Goal: Task Accomplishment & Management: Complete application form

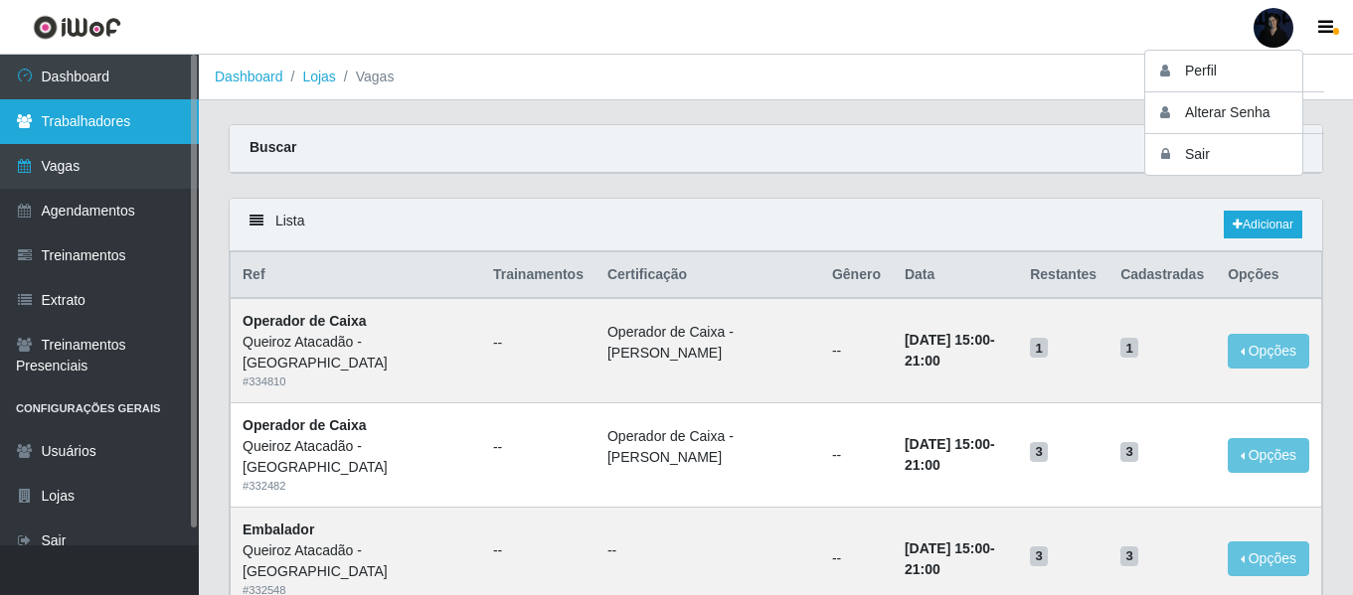
click at [124, 115] on link "Trabalhadores" at bounding box center [99, 121] width 199 height 45
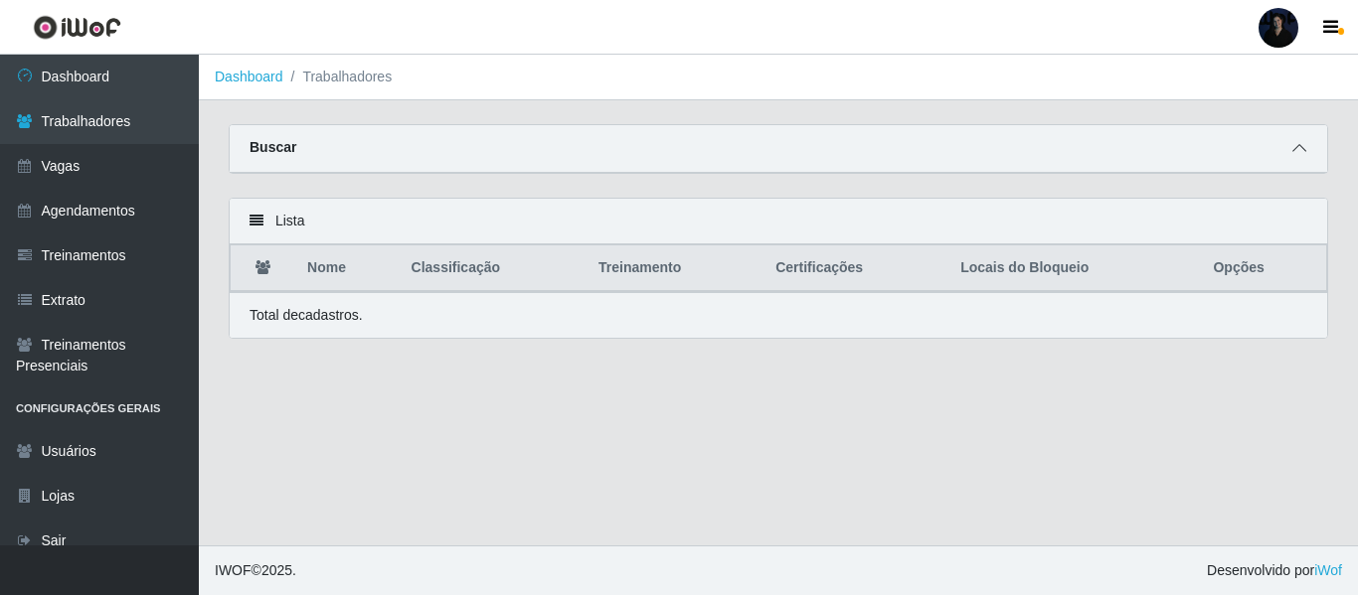
click at [1296, 153] on icon at bounding box center [1299, 148] width 14 height 14
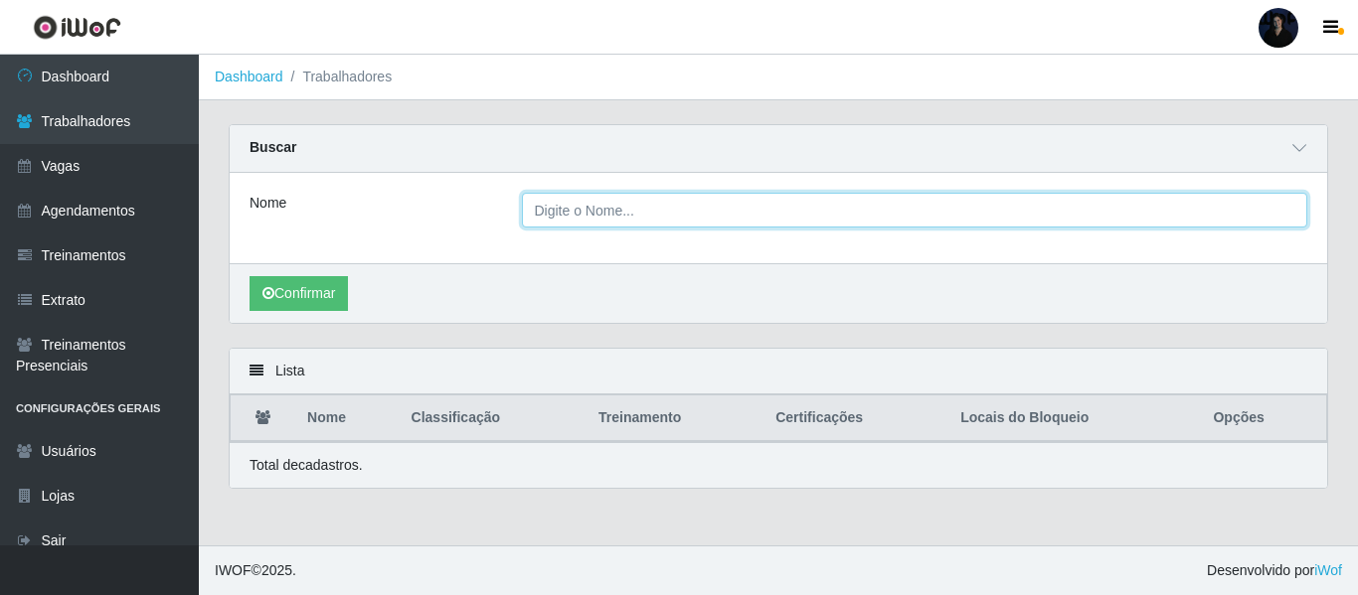
click at [586, 215] on input "Nome" at bounding box center [915, 210] width 786 height 35
type input "[PERSON_NAME]"
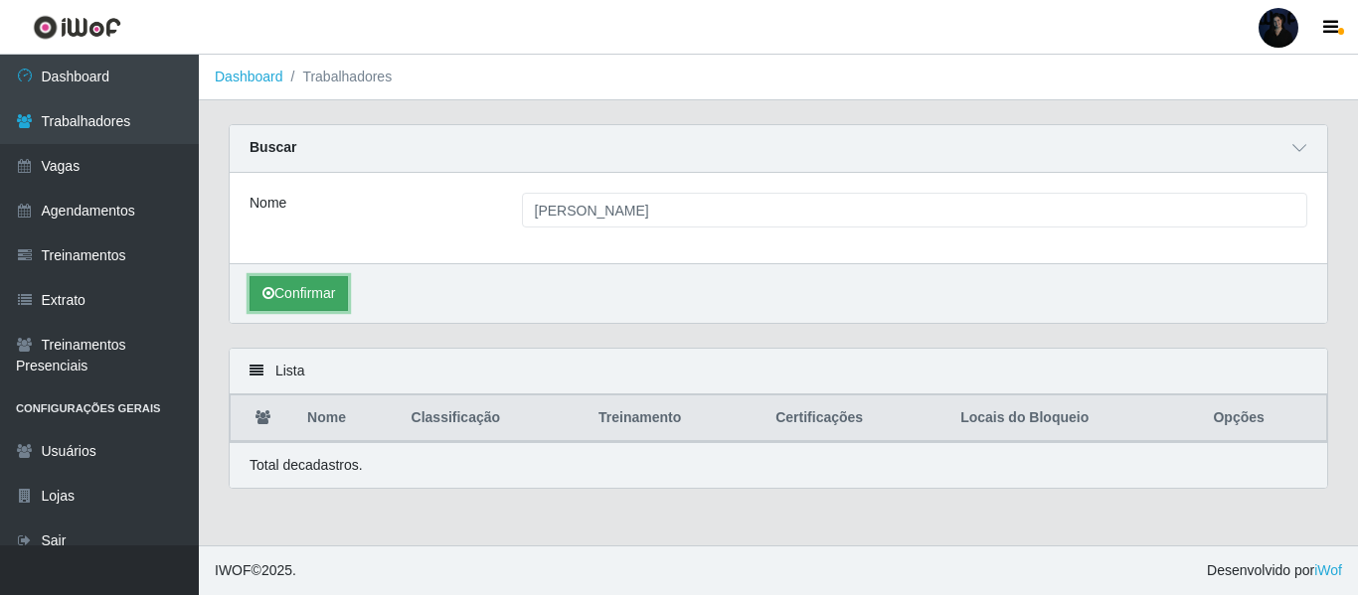
click at [291, 311] on button "Confirmar" at bounding box center [298, 293] width 98 height 35
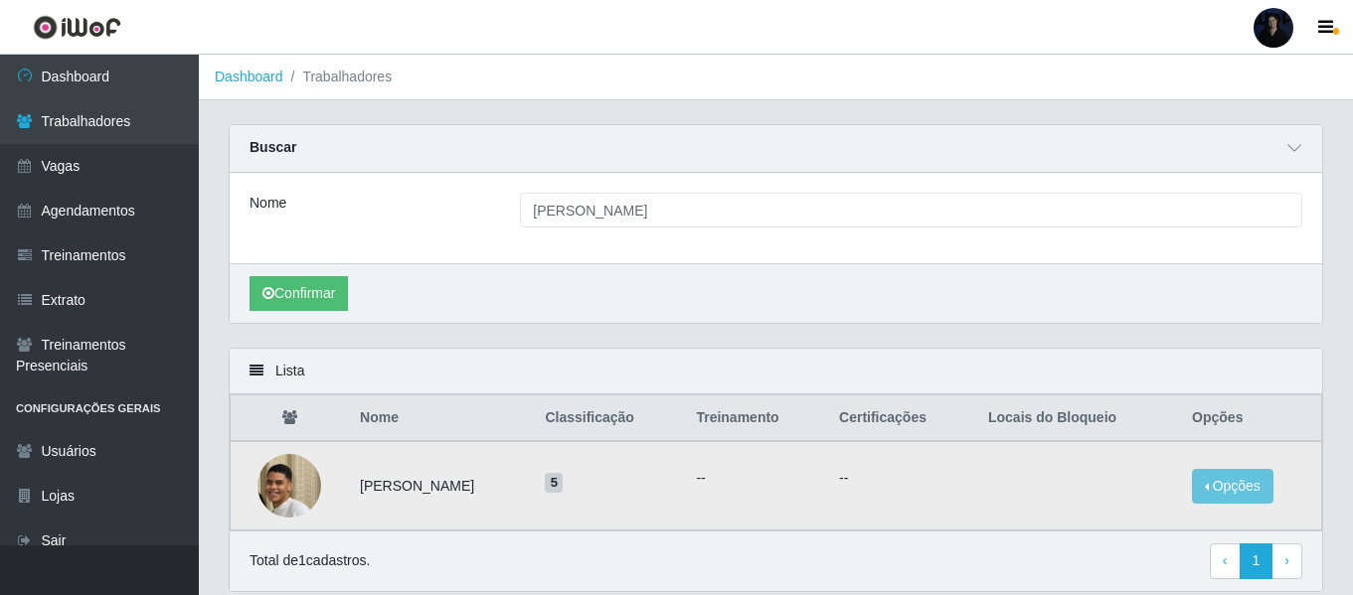
drag, startPoint x: 352, startPoint y: 489, endPoint x: 556, endPoint y: 477, distance: 204.1
click at [533, 477] on td "[PERSON_NAME]" at bounding box center [440, 485] width 185 height 89
copy td "[PERSON_NAME]"
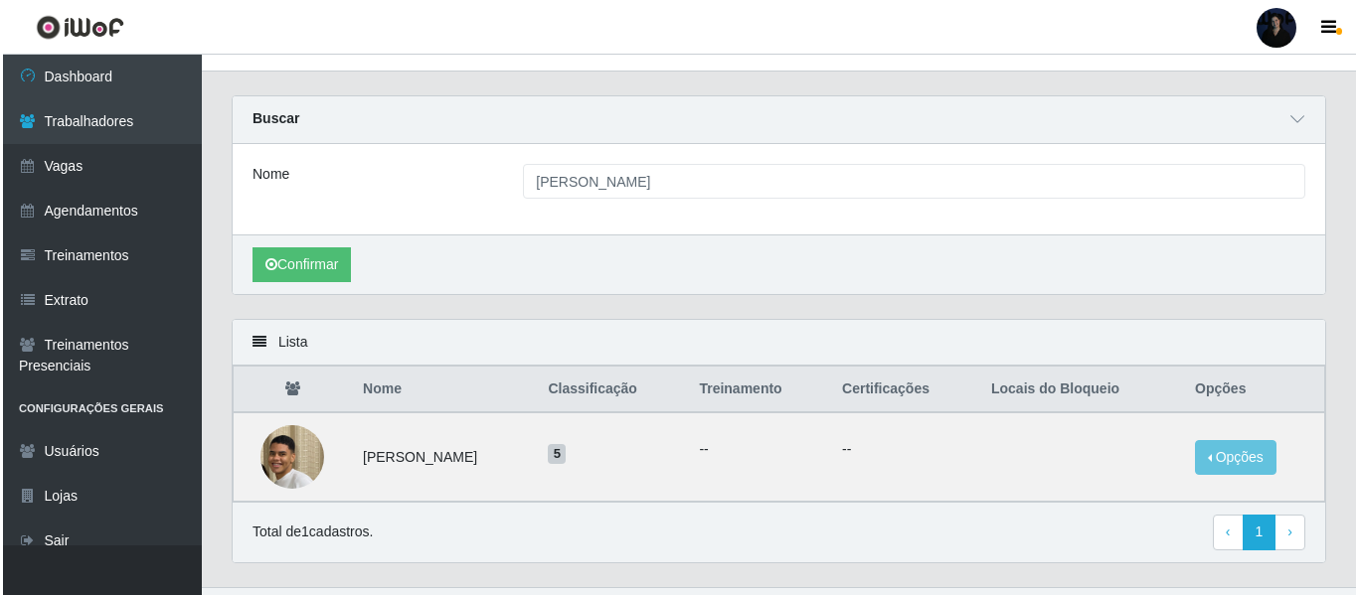
scroll to position [72, 0]
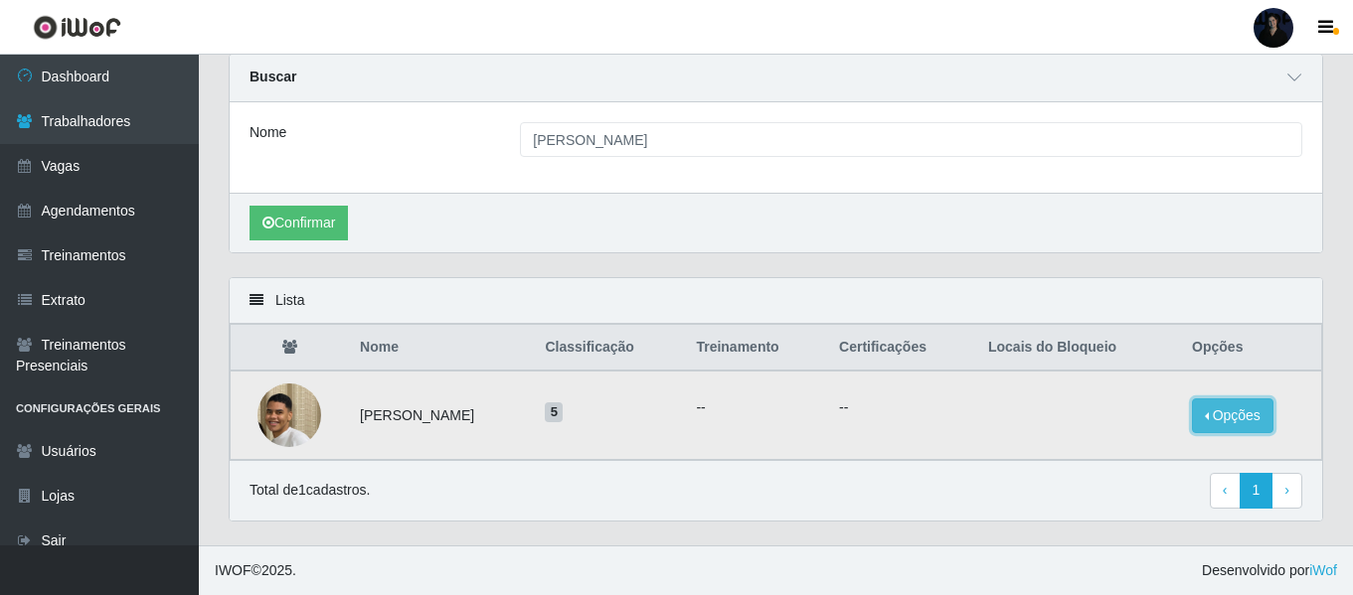
click at [1217, 409] on button "Opções" at bounding box center [1233, 416] width 82 height 35
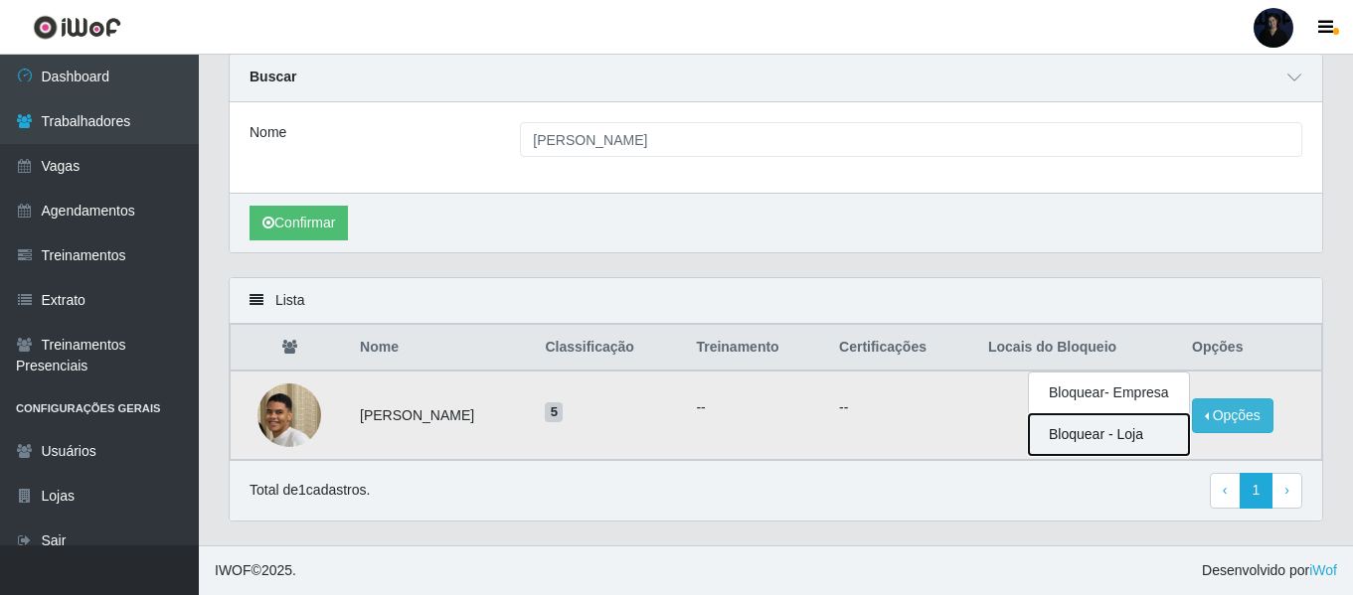
click at [1084, 431] on button "Bloquear - Loja" at bounding box center [1109, 434] width 160 height 41
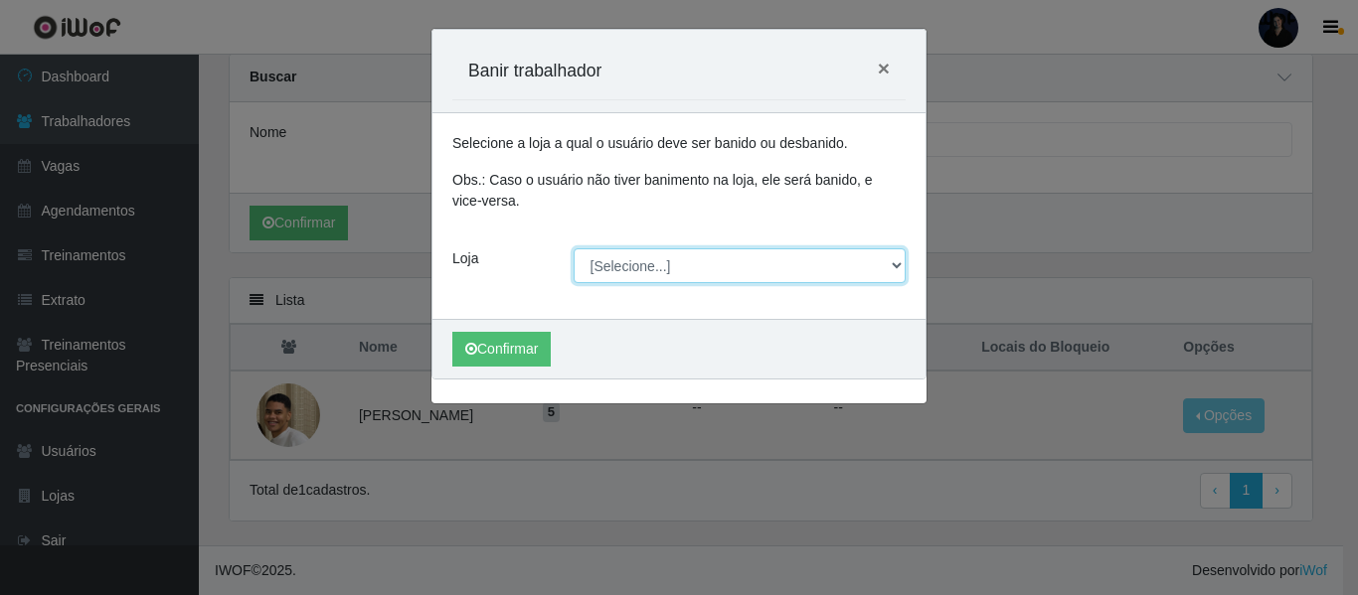
click at [632, 265] on select "[Selecione...] Hiper Queiroz - Alto da Conceição Hiper Queiroz - Boa Vista Hipe…" at bounding box center [740, 265] width 333 height 35
select select "523"
click at [574, 248] on select "[Selecione...] Hiper Queiroz - Alto da Conceição Hiper Queiroz - Boa Vista Hipe…" at bounding box center [740, 265] width 333 height 35
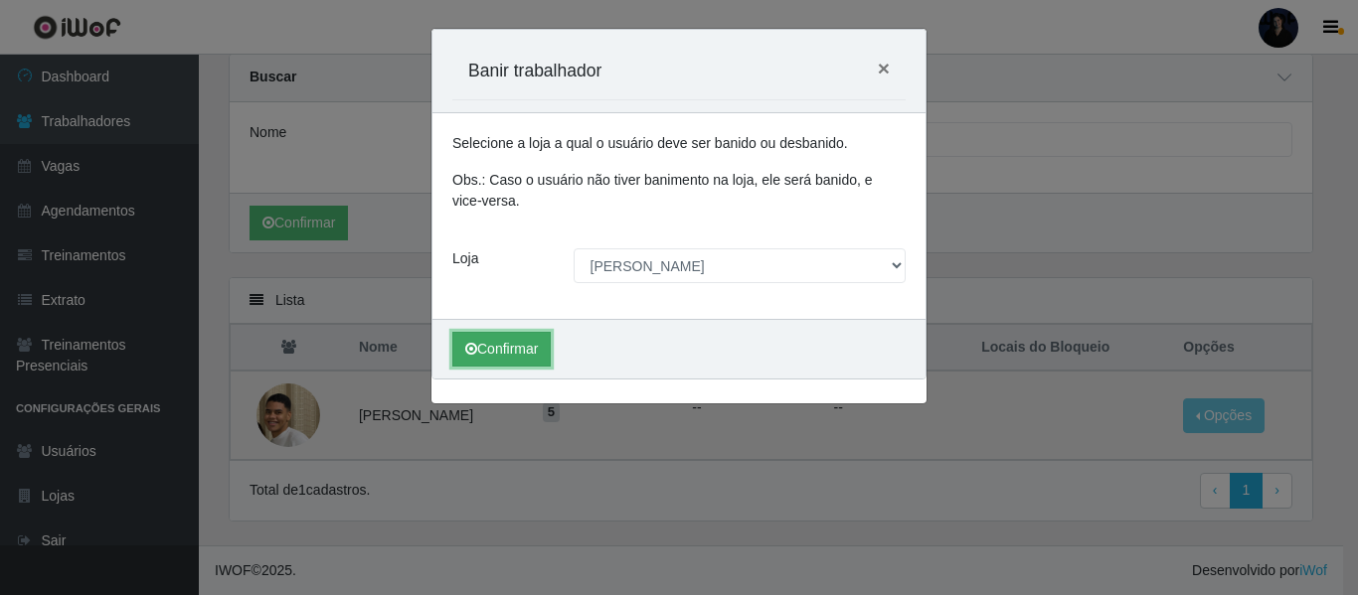
click at [508, 354] on button "Confirmar" at bounding box center [501, 349] width 98 height 35
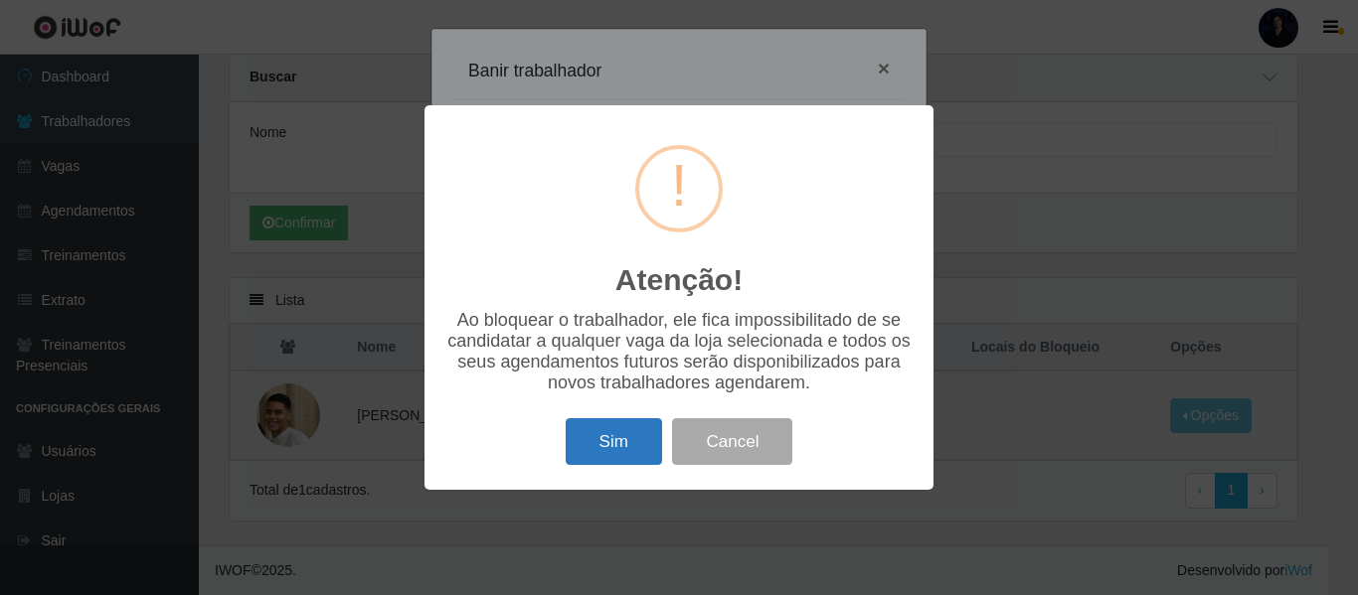
click at [626, 448] on button "Sim" at bounding box center [614, 441] width 96 height 47
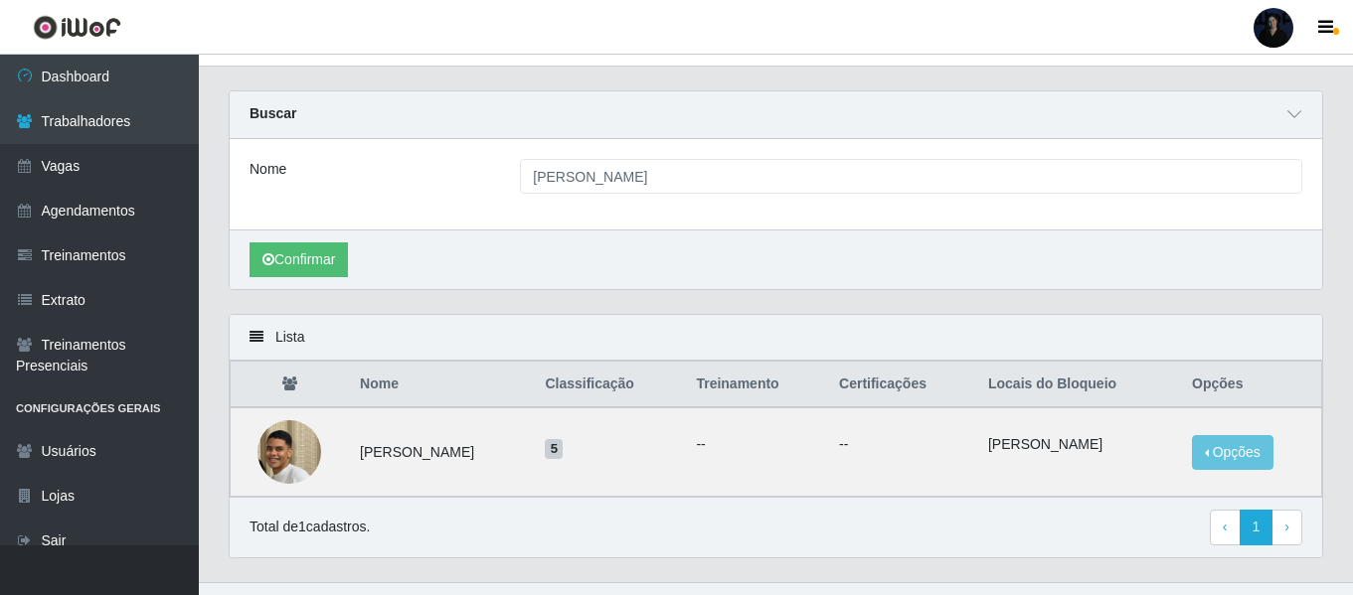
scroll to position [0, 0]
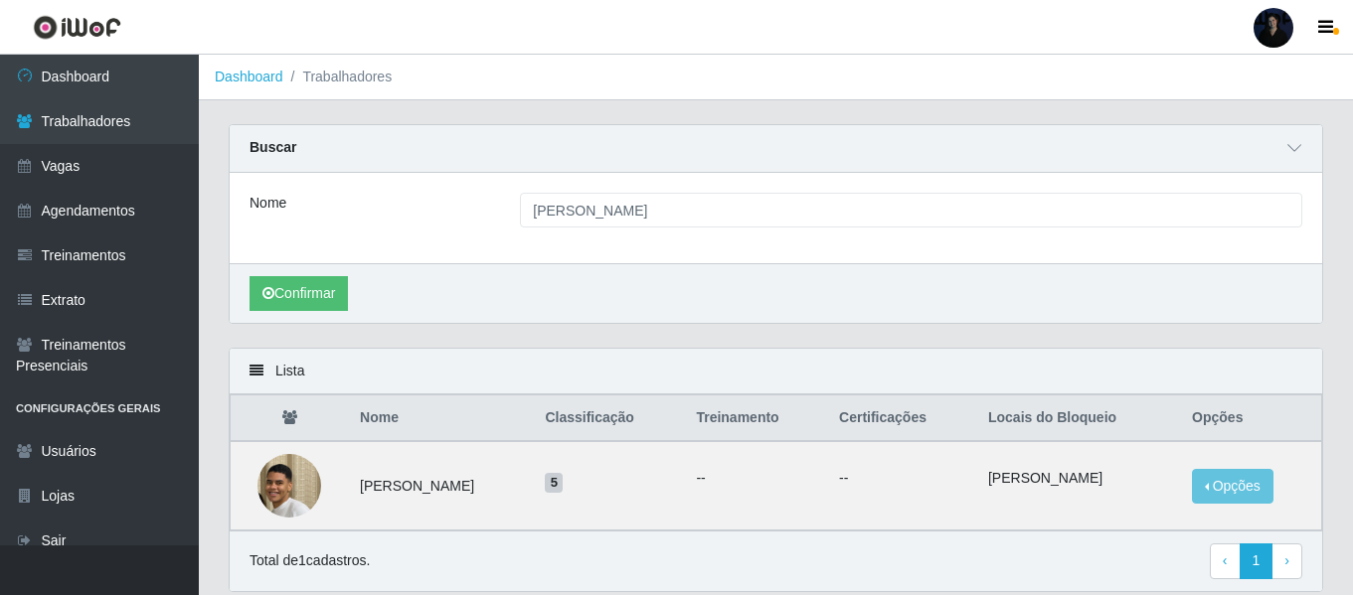
click at [1276, 29] on div at bounding box center [1273, 28] width 40 height 40
click at [1205, 165] on button "Sair" at bounding box center [1234, 154] width 179 height 41
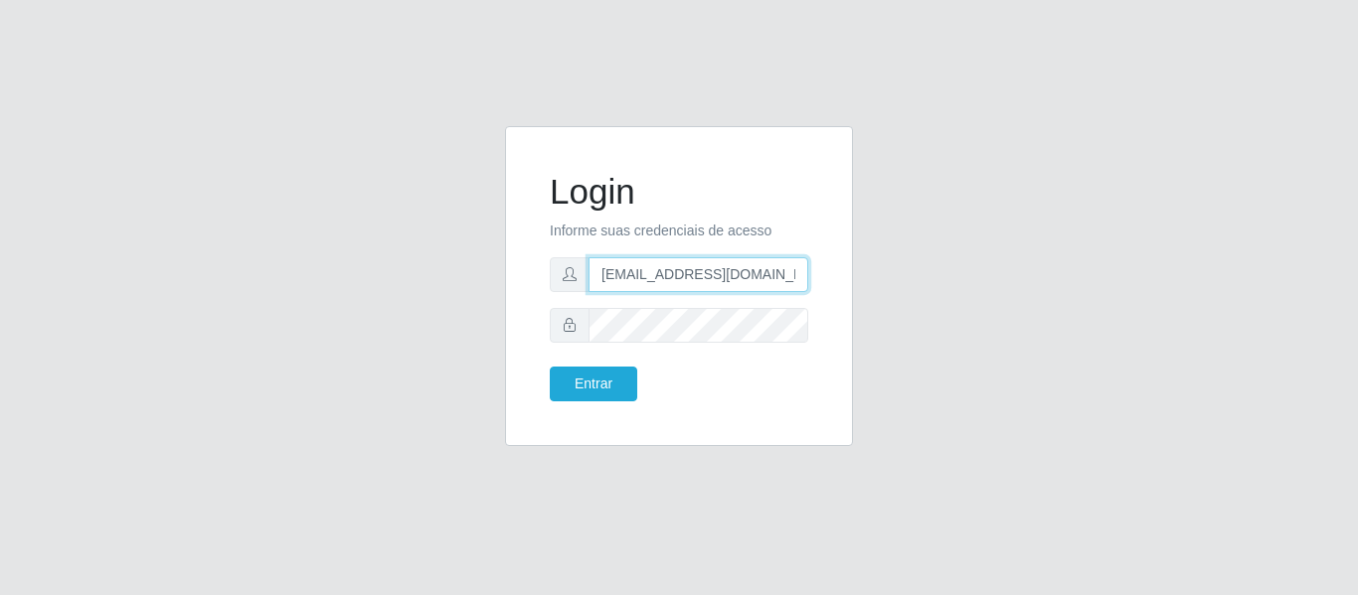
drag, startPoint x: 658, startPoint y: 277, endPoint x: 676, endPoint y: 278, distance: 17.9
click at [658, 277] on input "[EMAIL_ADDRESS][DOMAIN_NAME]" at bounding box center [698, 274] width 220 height 35
drag, startPoint x: 696, startPoint y: 279, endPoint x: 801, endPoint y: 279, distance: 105.4
click at [801, 279] on input "[EMAIL_ADDRESS][DOMAIN_NAME]" at bounding box center [698, 274] width 220 height 35
type input "[EMAIL_ADDRESS][DOMAIN_NAME]"
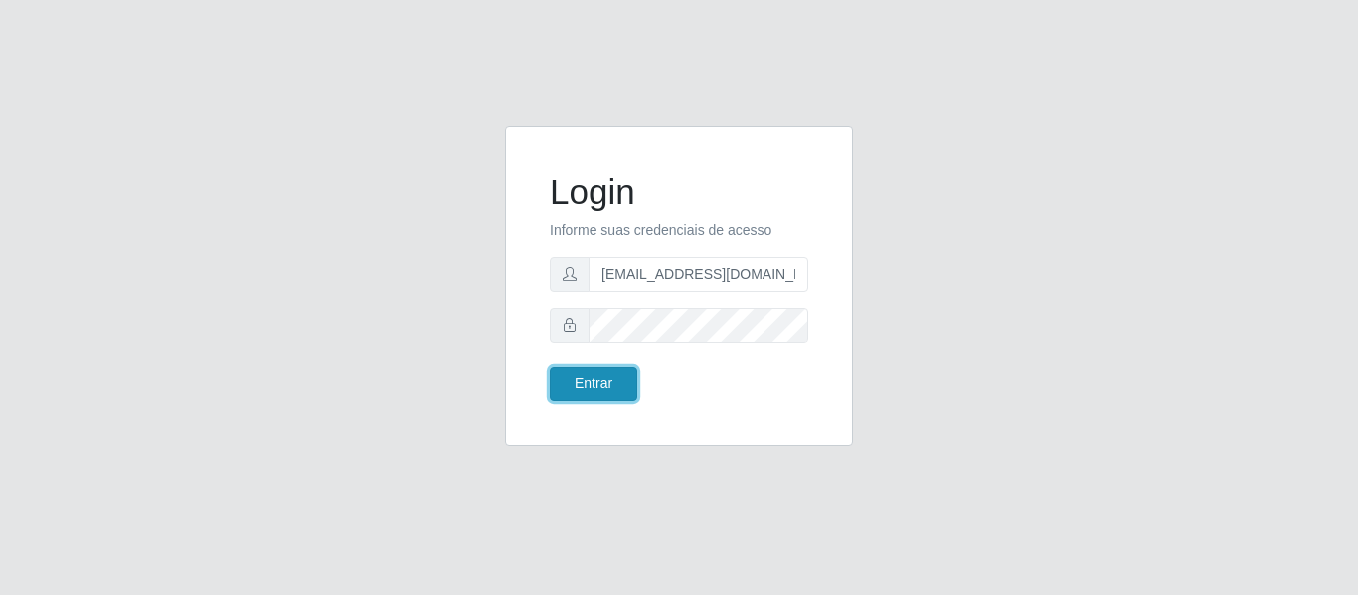
click at [593, 377] on button "Entrar" at bounding box center [593, 384] width 87 height 35
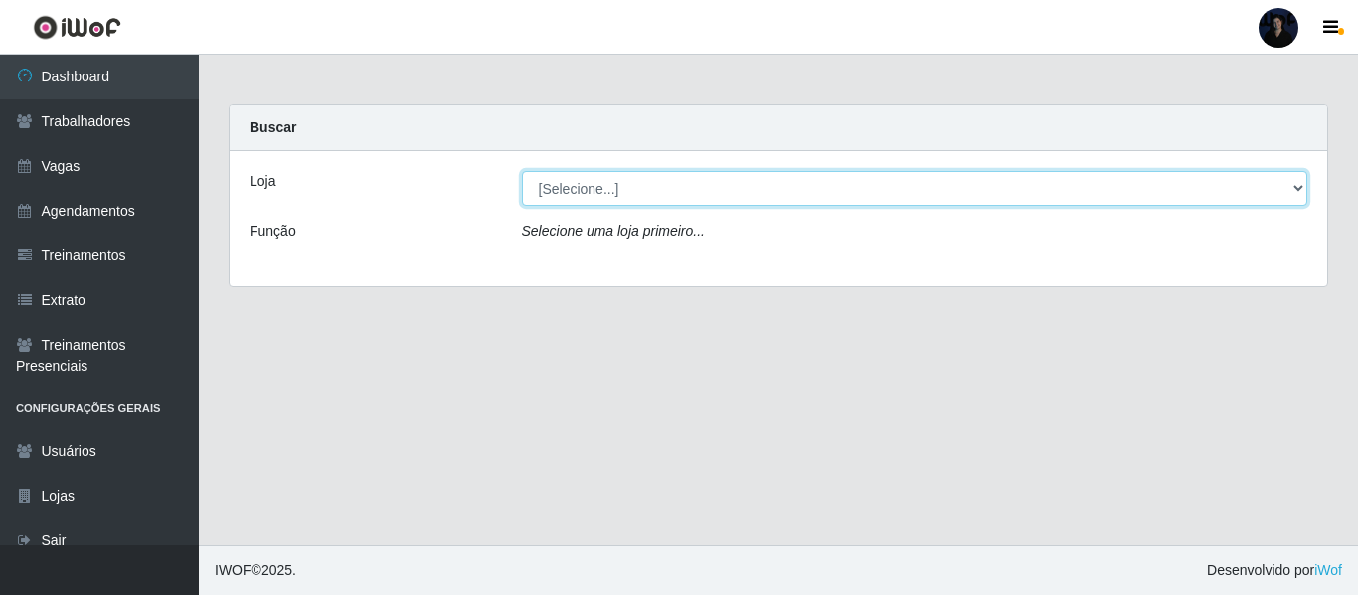
click at [623, 185] on select "[Selecione...] Mar Vermelho - CEASA Mar Vermelho - Centro de Distribuição Mar V…" at bounding box center [915, 188] width 786 height 35
select select "474"
click at [522, 171] on select "[Selecione...] Mar Vermelho - CEASA Mar Vermelho - Centro de Distribuição Mar V…" at bounding box center [915, 188] width 786 height 35
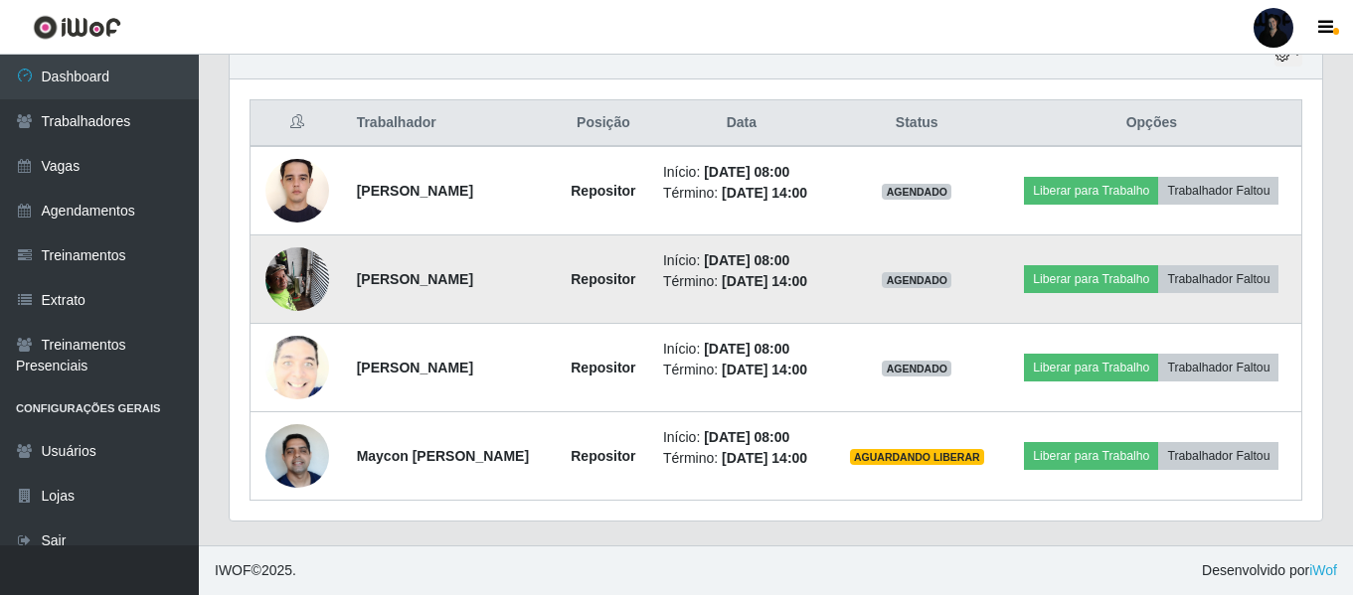
scroll to position [784, 0]
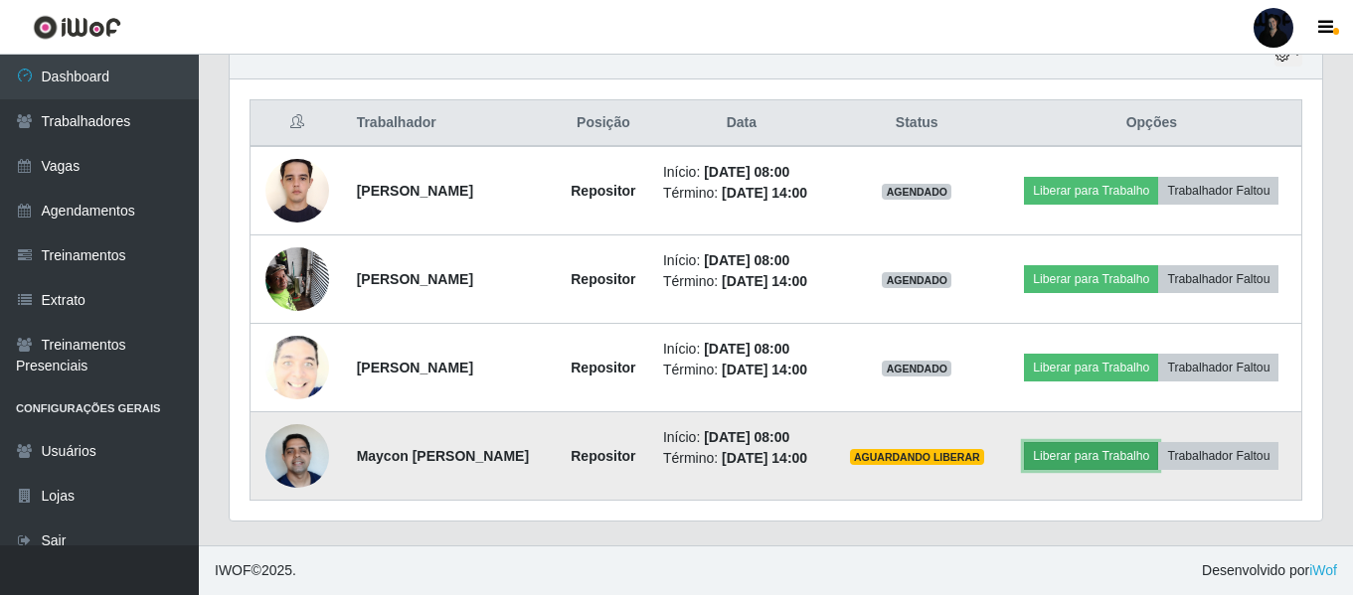
click at [1158, 442] on button "Liberar para Trabalho" at bounding box center [1091, 456] width 134 height 28
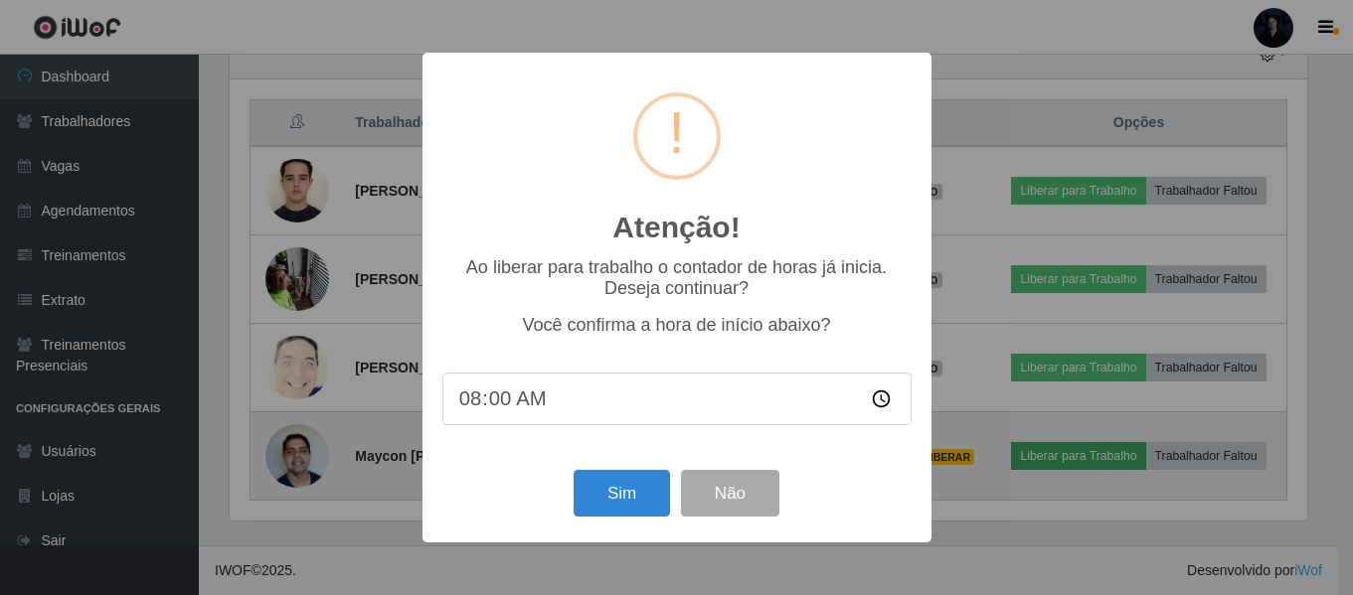
scroll to position [413, 1082]
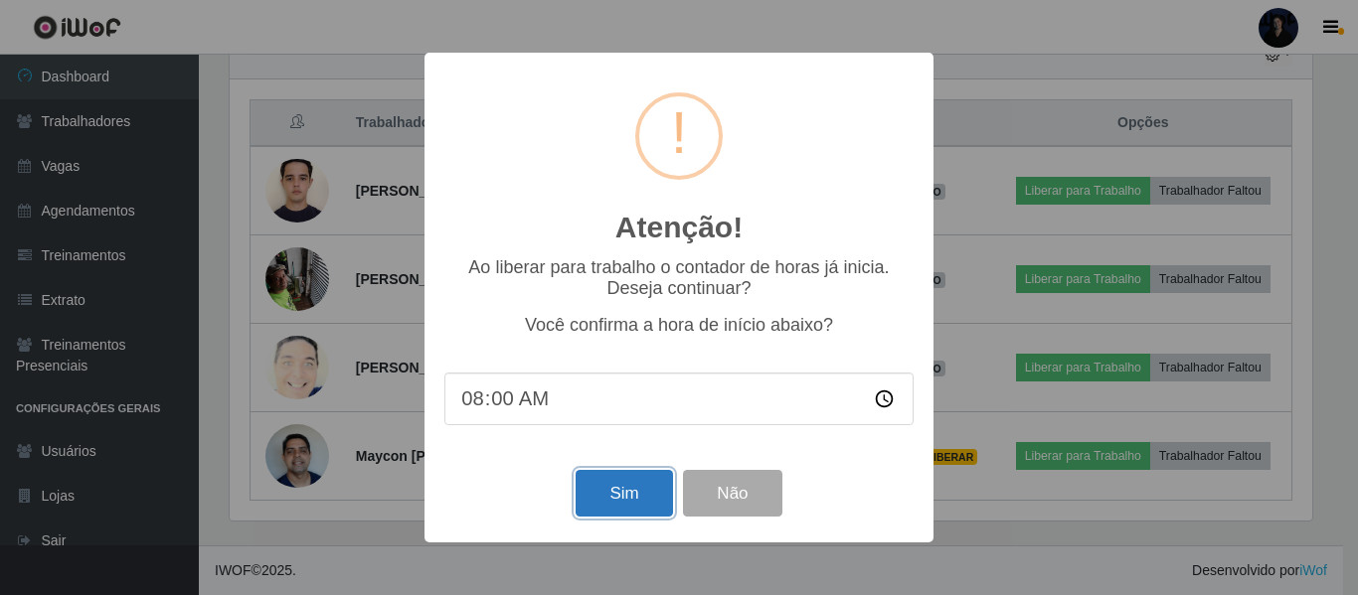
click at [617, 500] on button "Sim" at bounding box center [624, 493] width 96 height 47
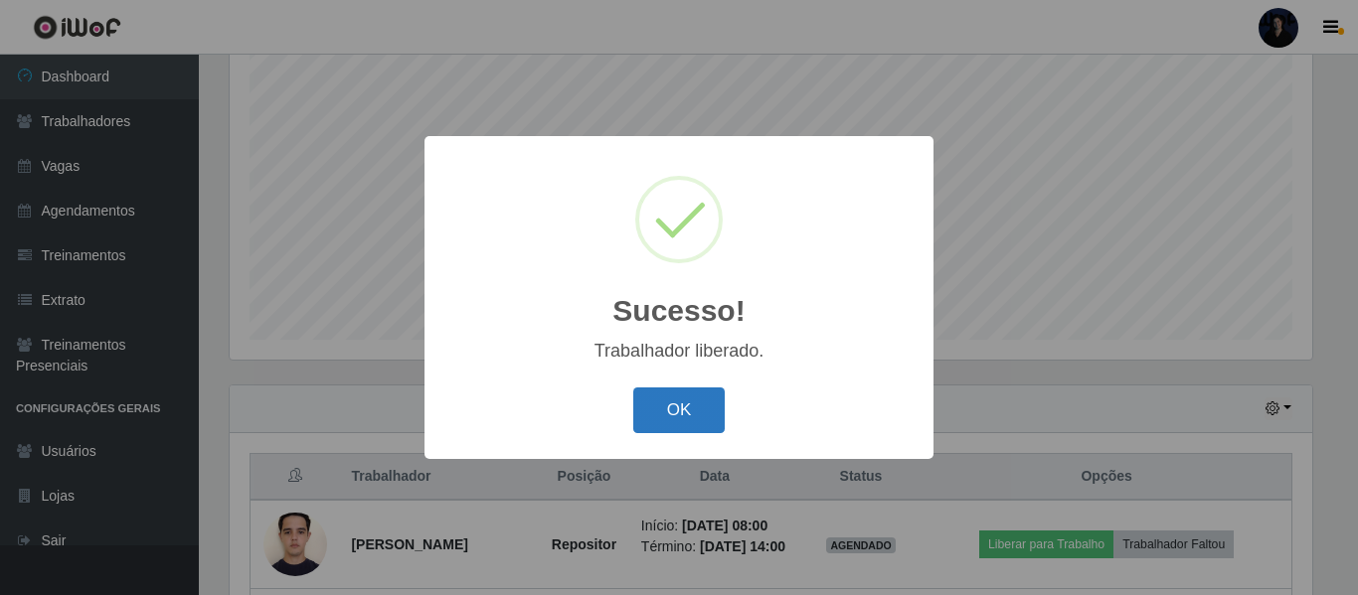
click at [695, 407] on button "OK" at bounding box center [679, 411] width 92 height 47
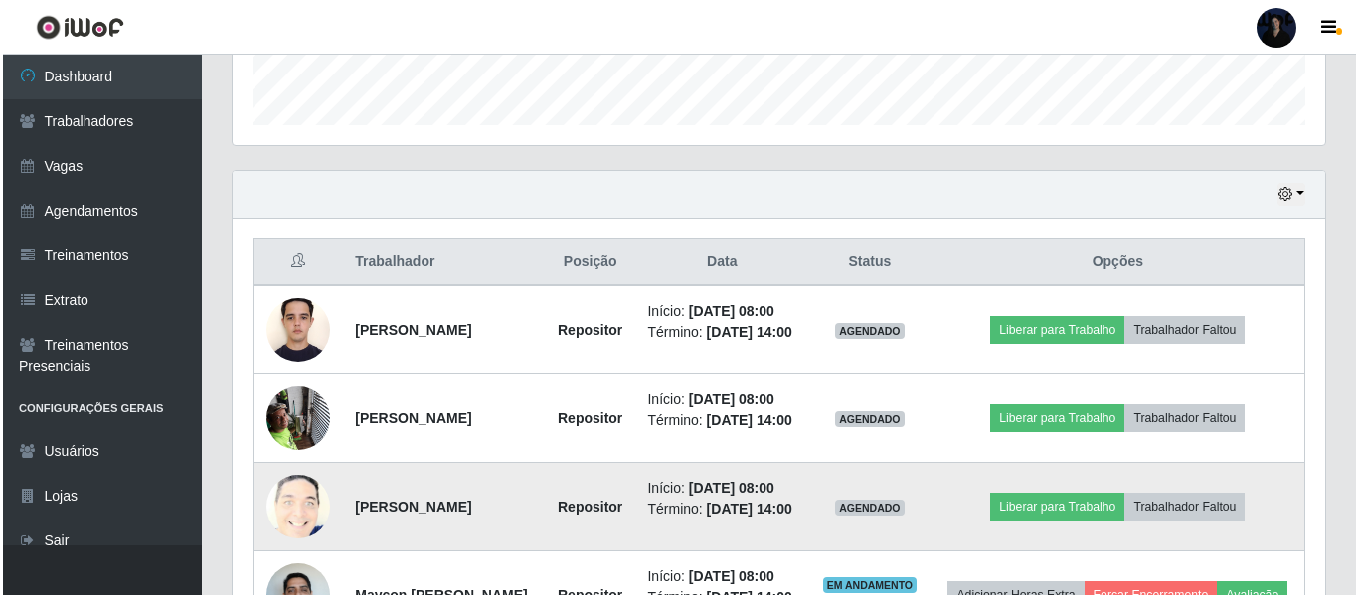
scroll to position [768, 0]
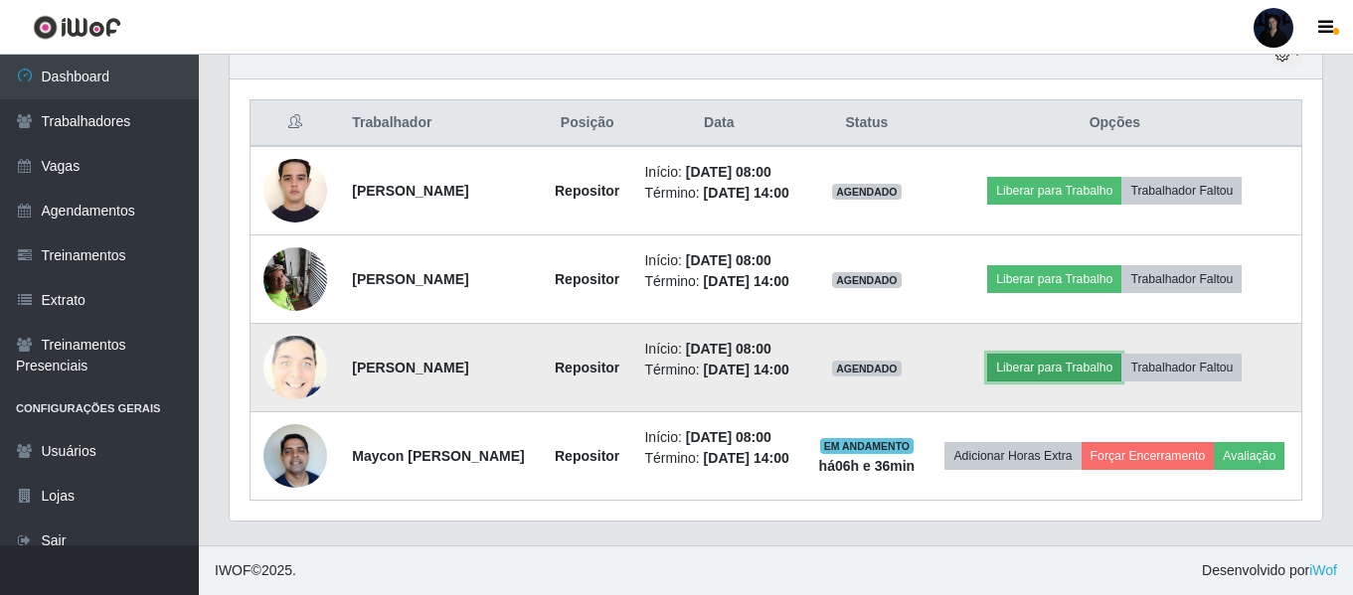
click at [1067, 362] on button "Liberar para Trabalho" at bounding box center [1054, 368] width 134 height 28
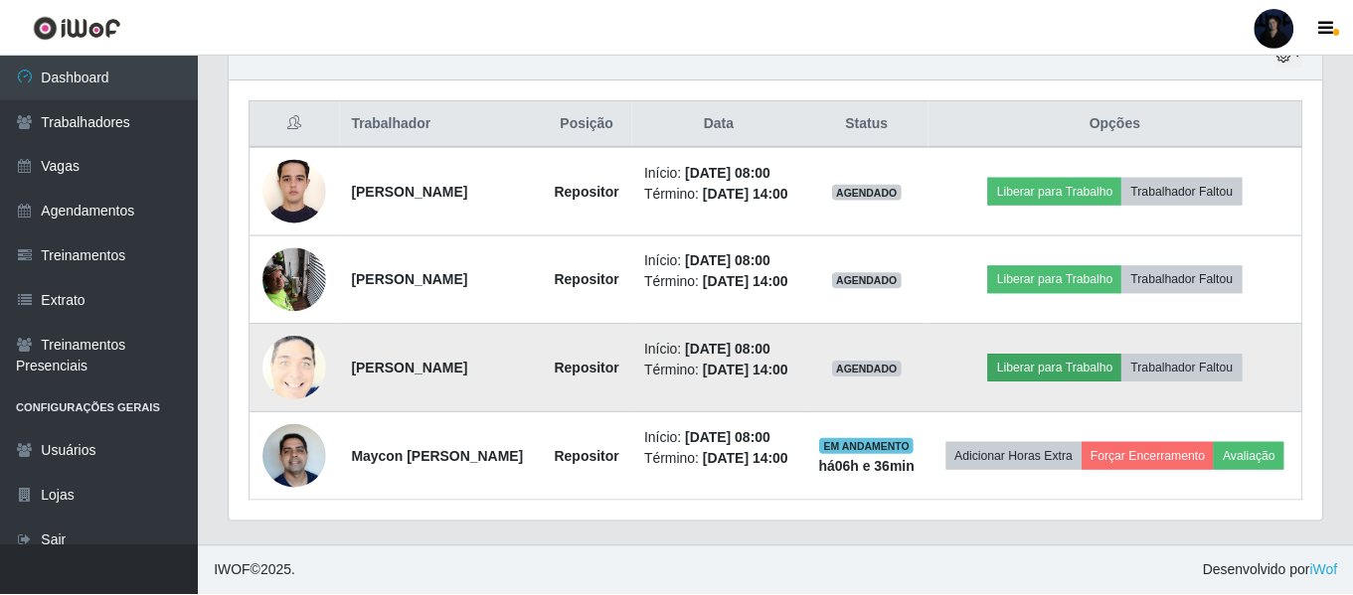
scroll to position [413, 1082]
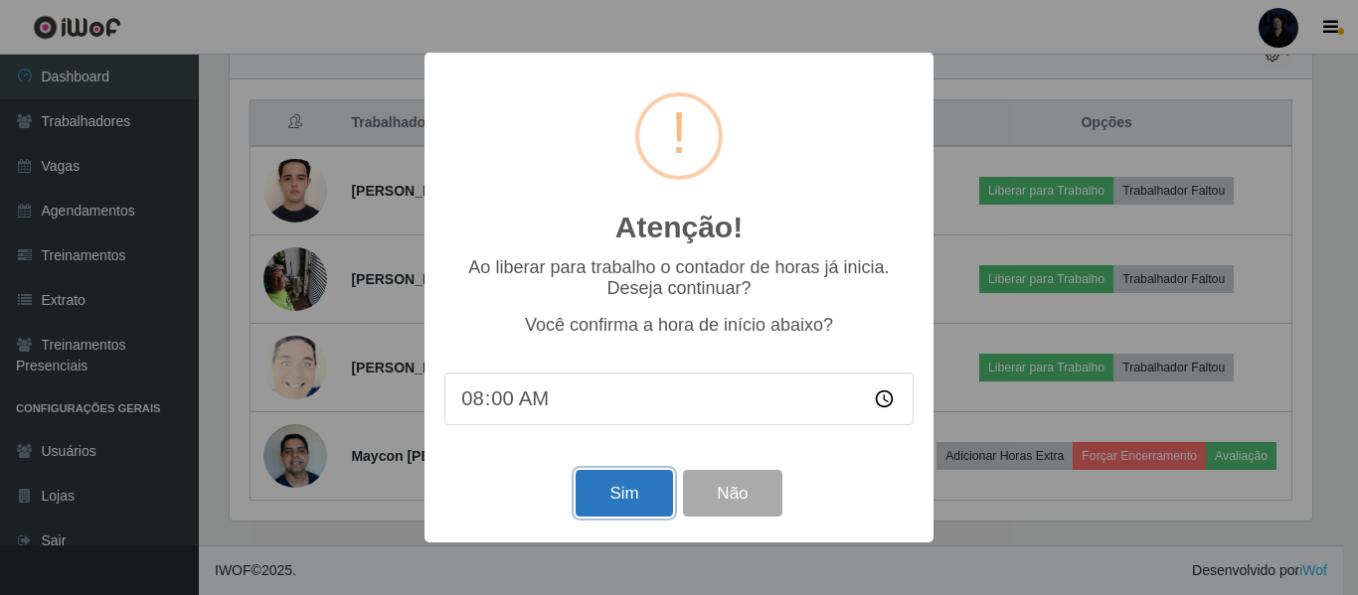
click at [616, 496] on button "Sim" at bounding box center [624, 493] width 96 height 47
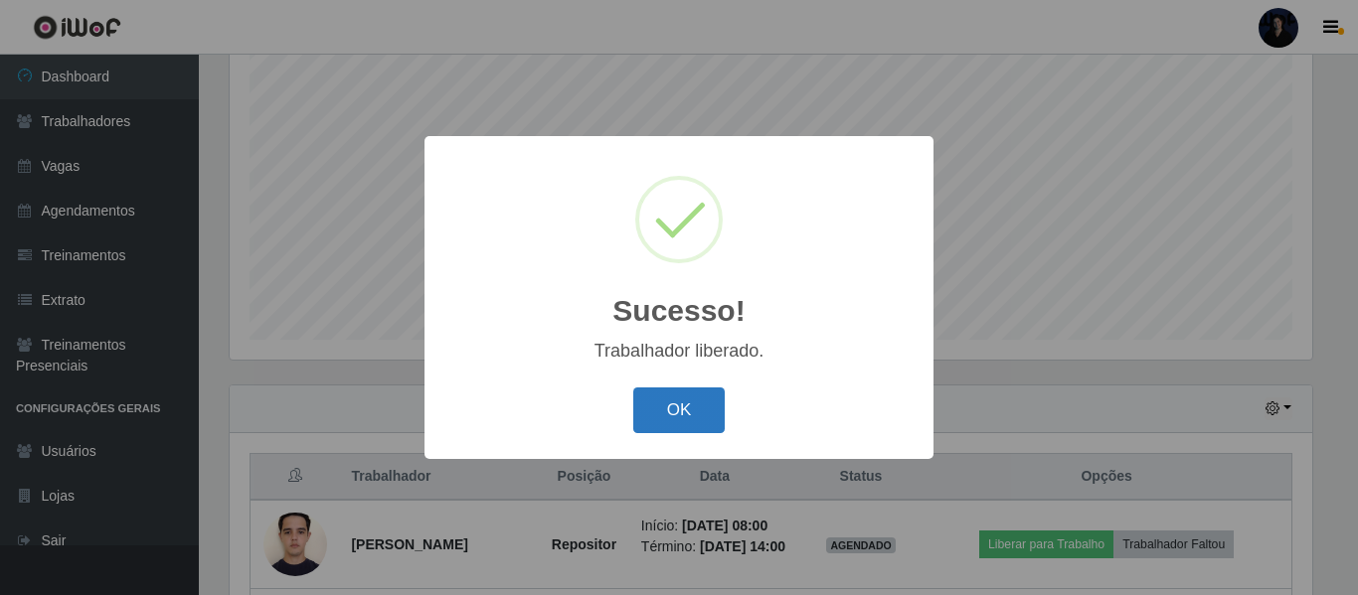
click at [686, 415] on button "OK" at bounding box center [679, 411] width 92 height 47
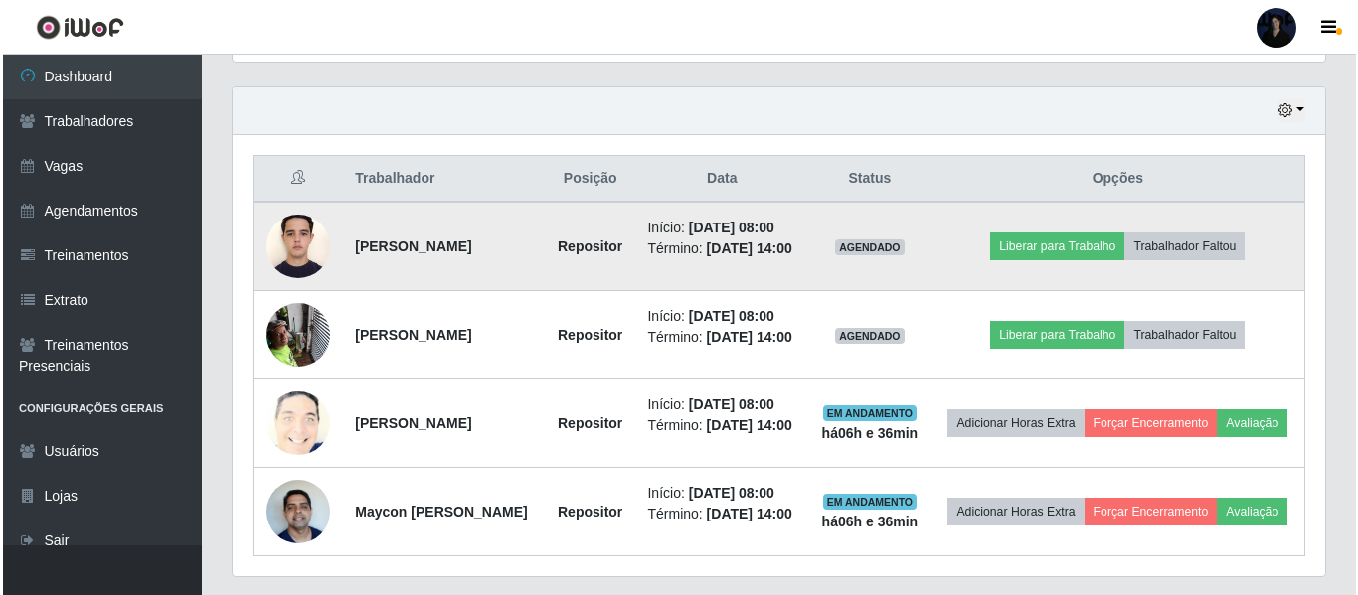
scroll to position [784, 0]
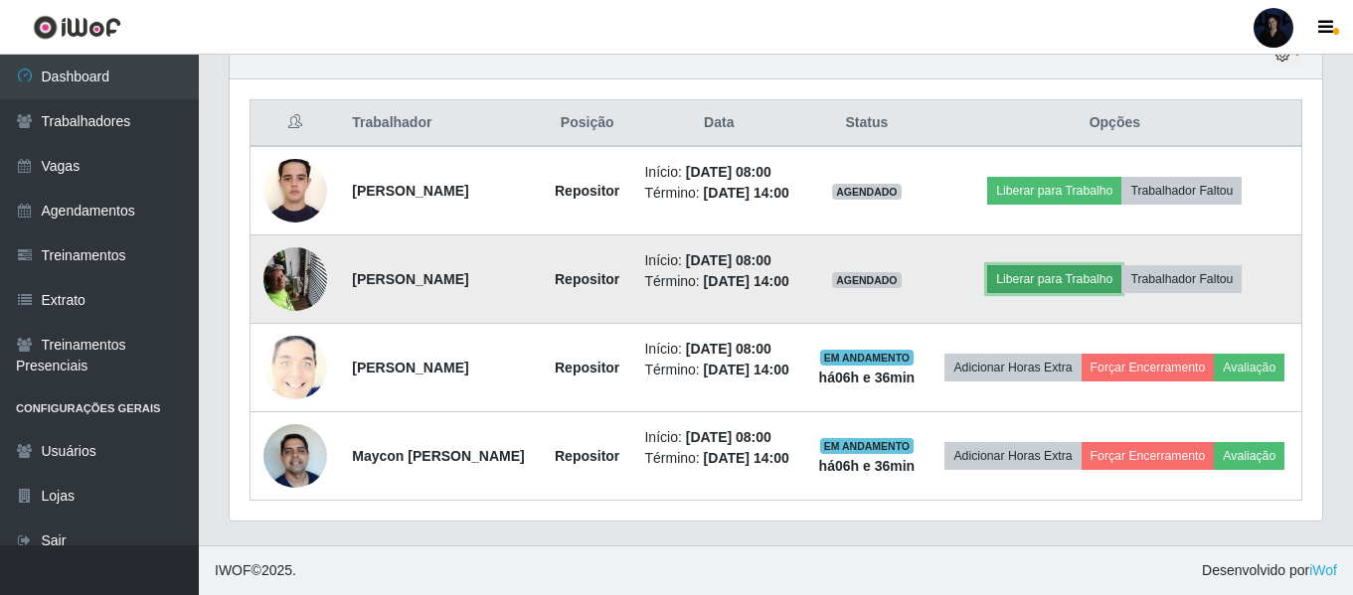
click at [1038, 265] on button "Liberar para Trabalho" at bounding box center [1054, 279] width 134 height 28
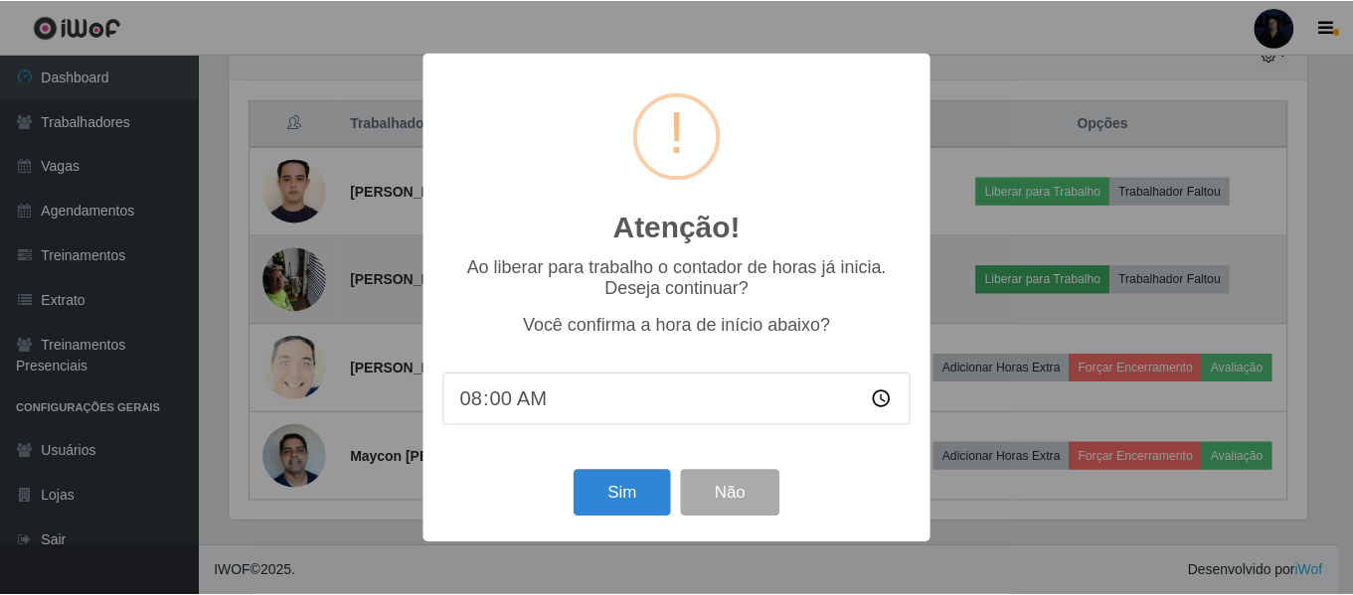
scroll to position [413, 1082]
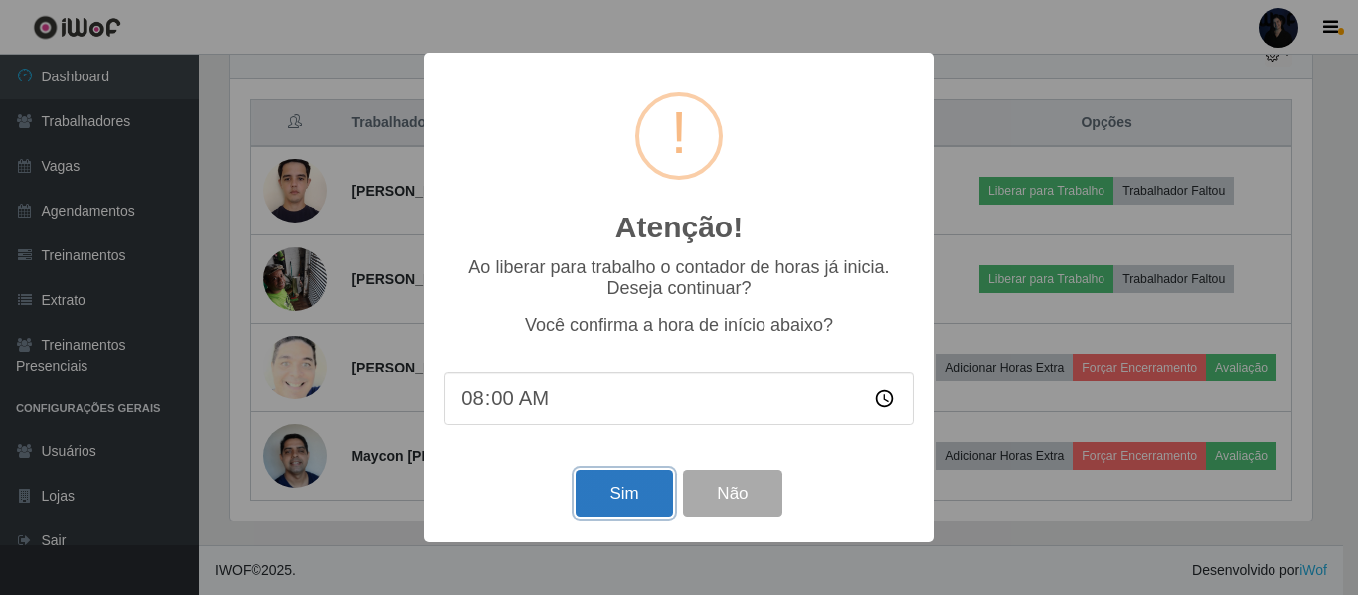
click at [607, 493] on button "Sim" at bounding box center [624, 493] width 96 height 47
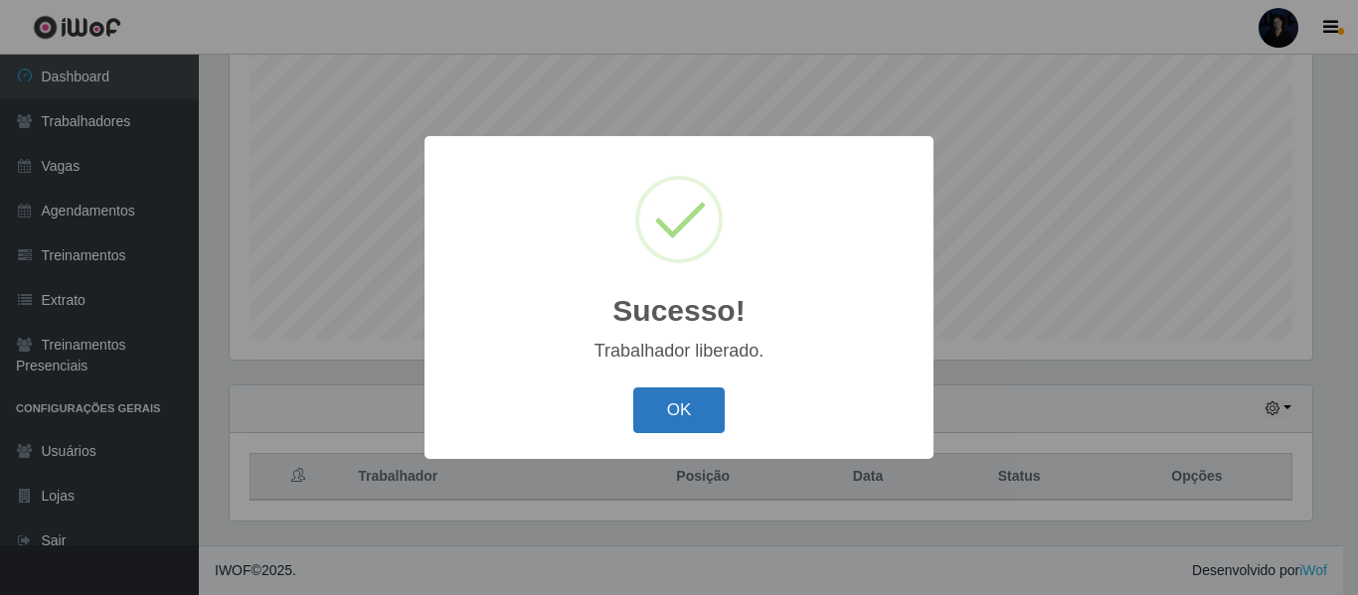
click at [678, 408] on button "OK" at bounding box center [679, 411] width 92 height 47
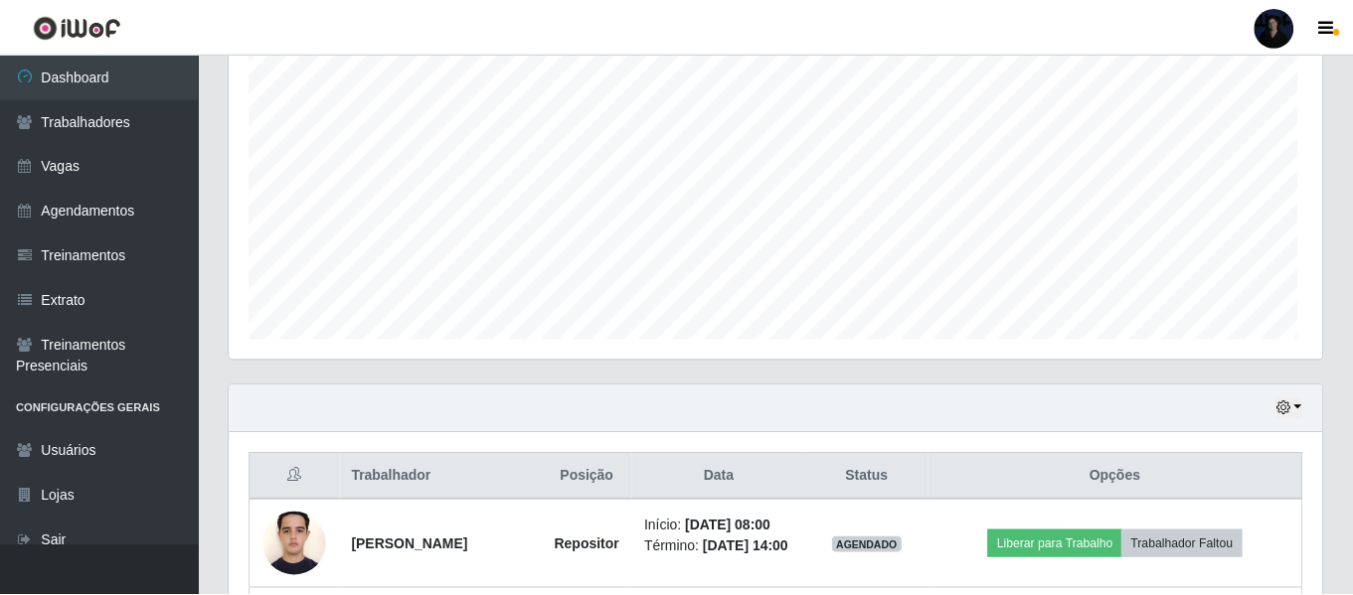
scroll to position [0, 0]
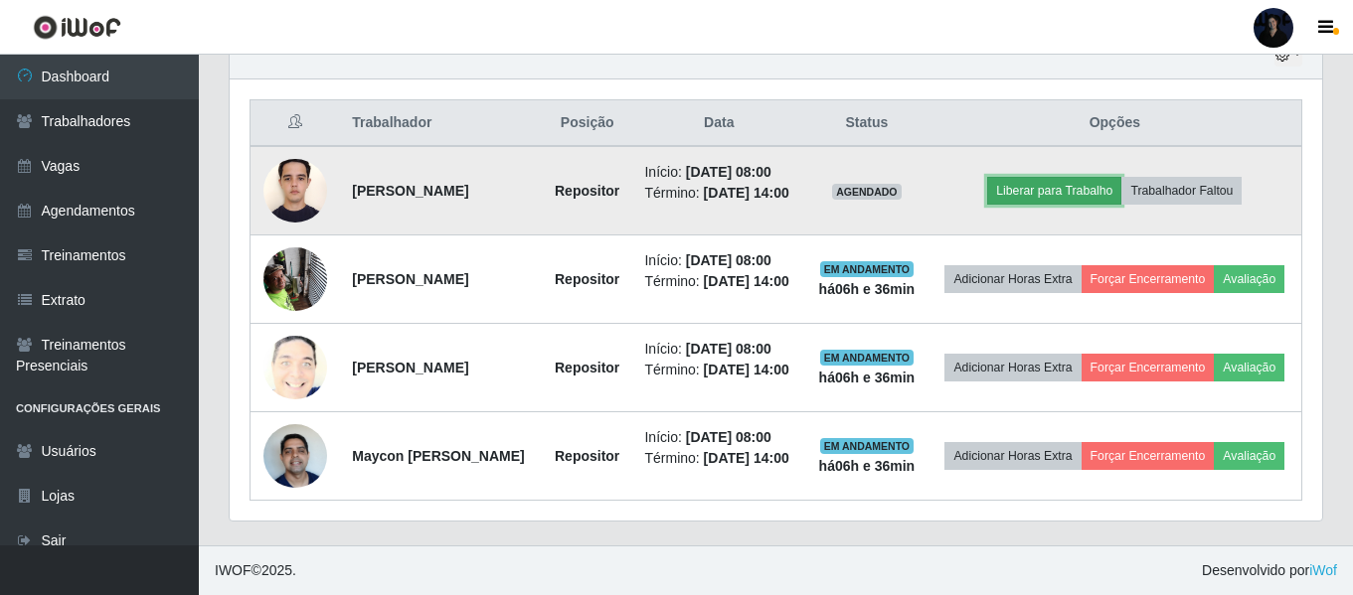
click at [1044, 177] on button "Liberar para Trabalho" at bounding box center [1054, 191] width 134 height 28
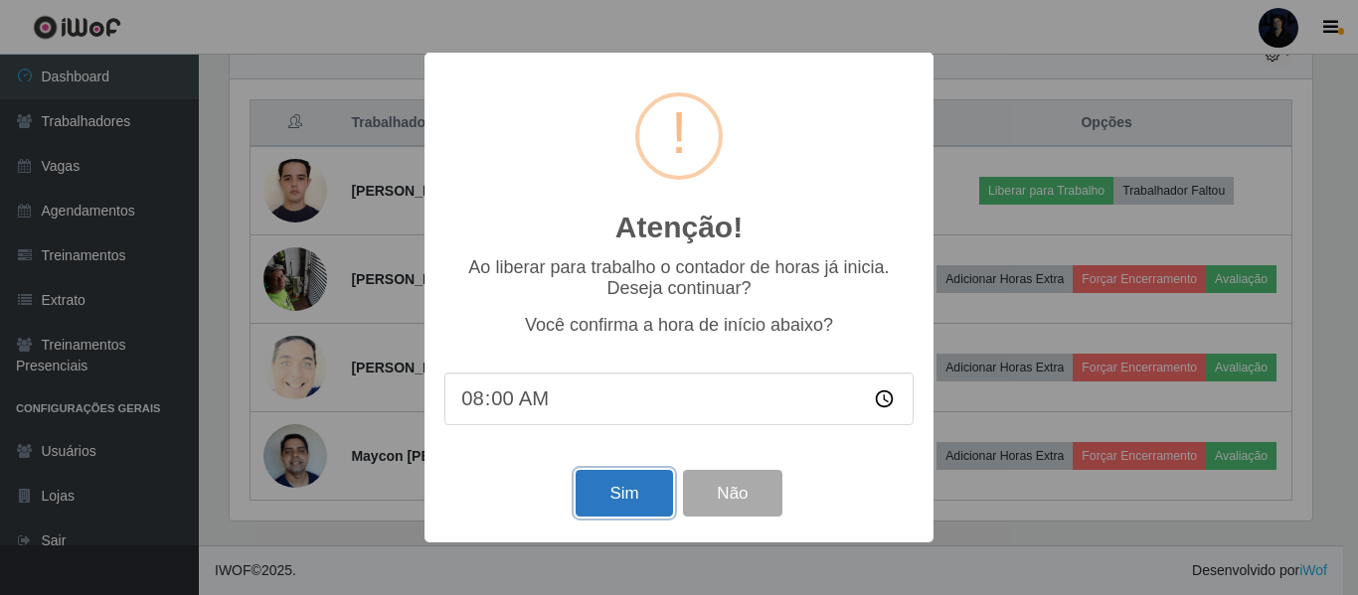
click at [600, 492] on button "Sim" at bounding box center [624, 493] width 96 height 47
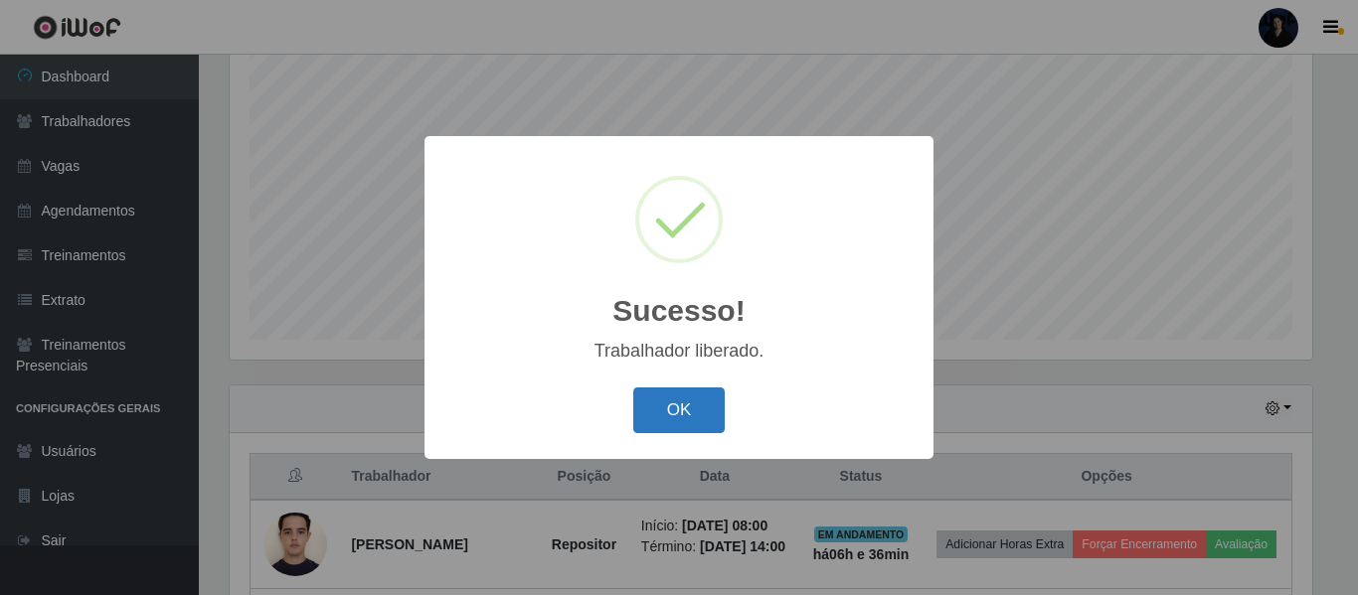
click at [681, 404] on button "OK" at bounding box center [679, 411] width 92 height 47
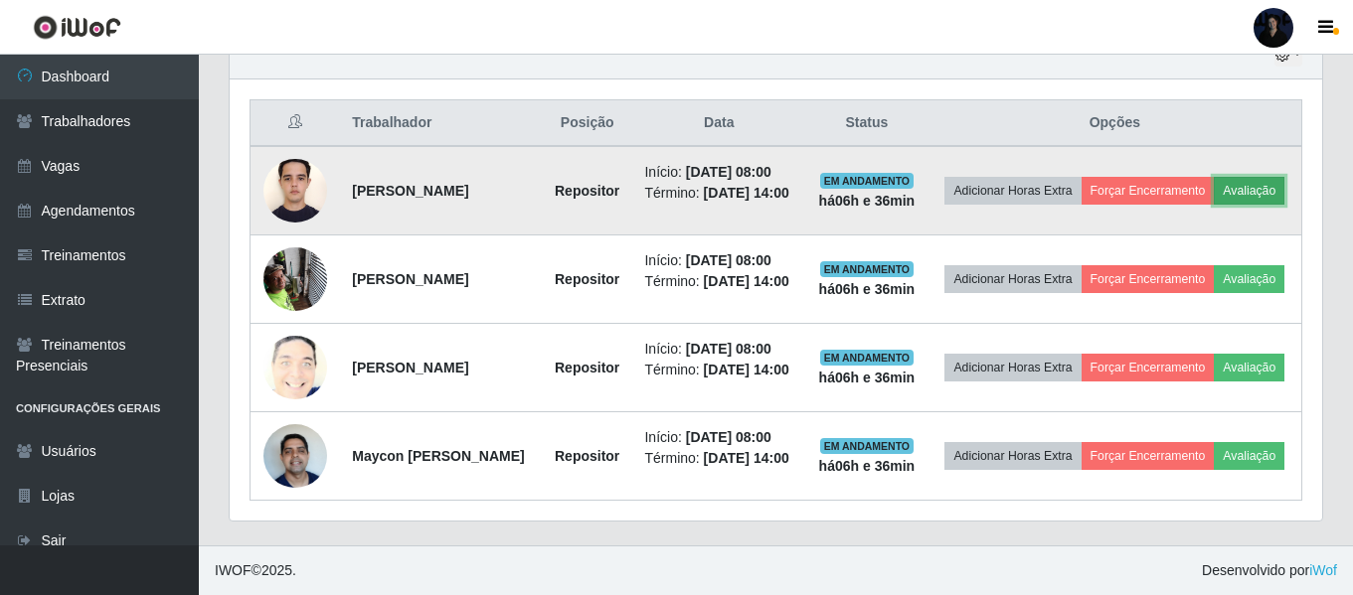
click at [1214, 177] on button "Avaliação" at bounding box center [1249, 191] width 71 height 28
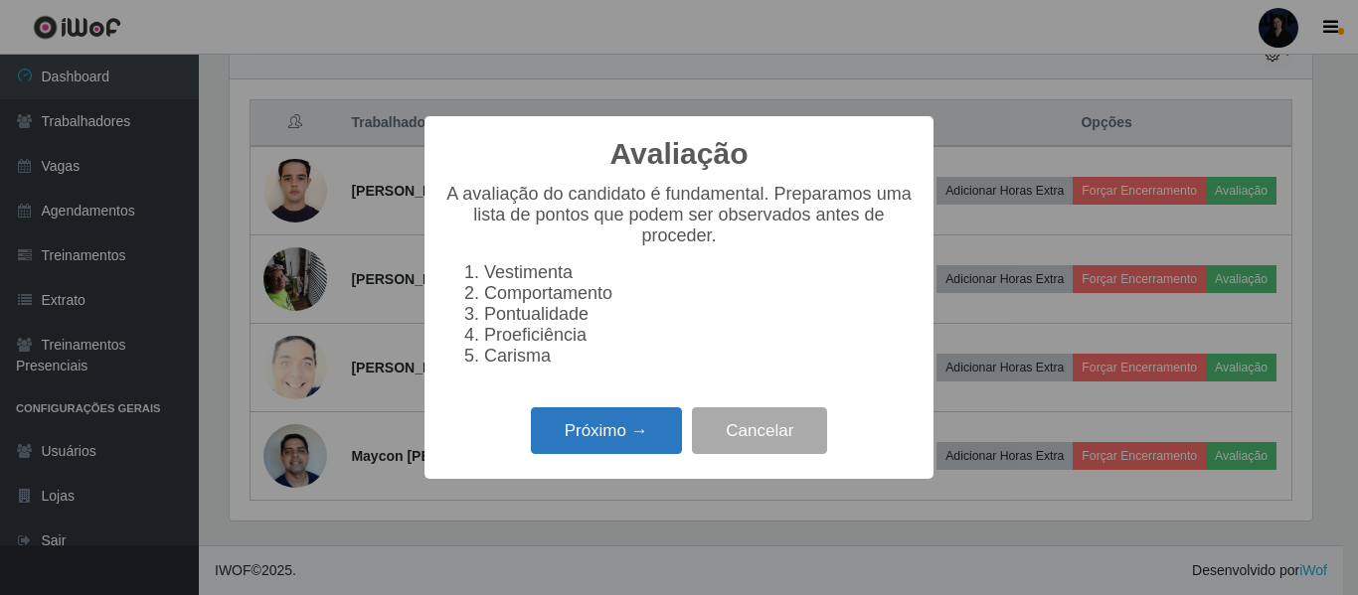
click at [610, 445] on button "Próximo →" at bounding box center [606, 431] width 151 height 47
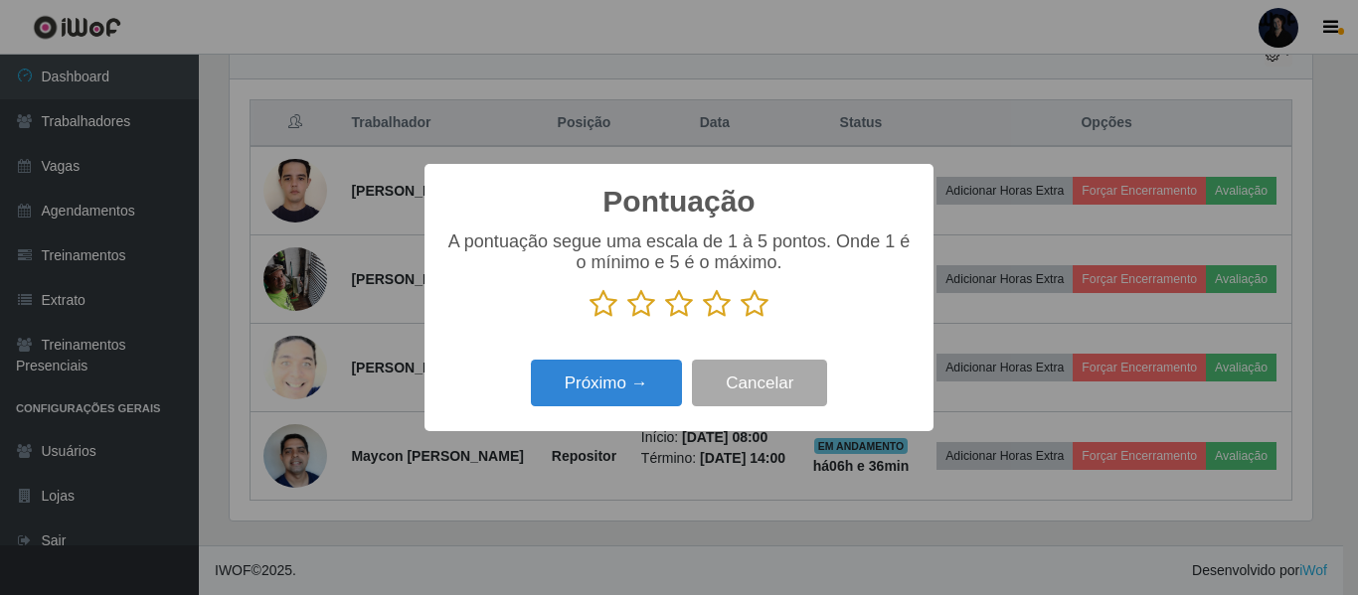
click at [755, 309] on icon at bounding box center [755, 304] width 28 height 30
click at [741, 319] on input "radio" at bounding box center [741, 319] width 0 height 0
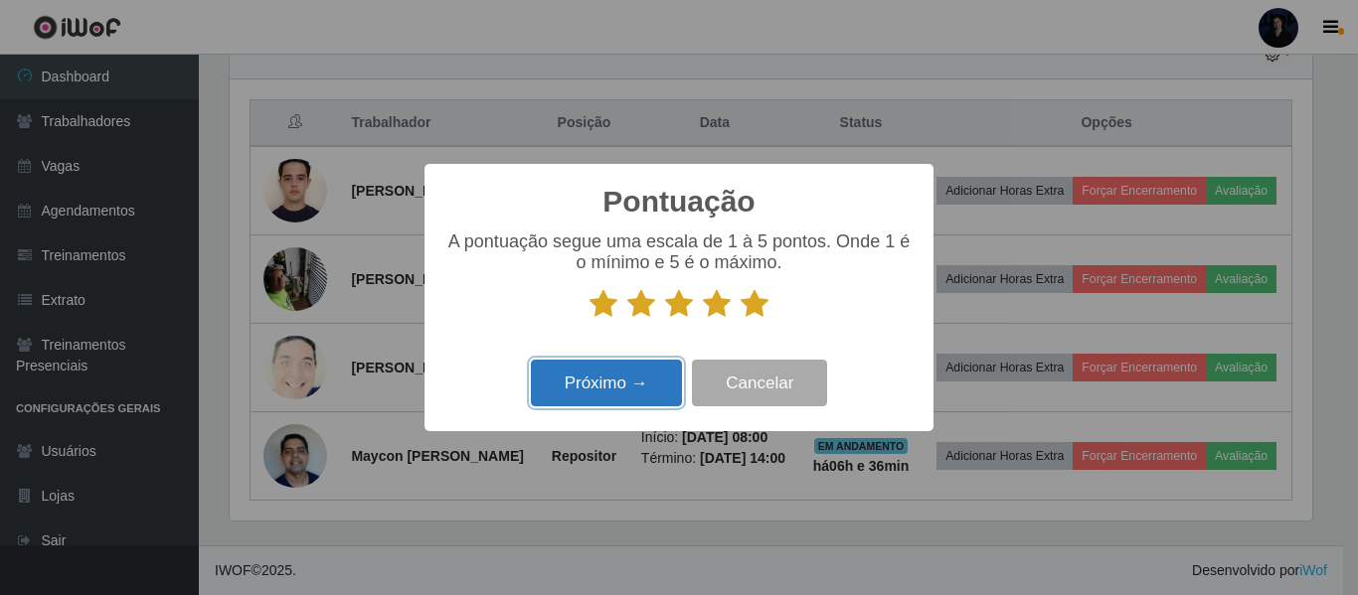
click at [607, 391] on button "Próximo →" at bounding box center [606, 383] width 151 height 47
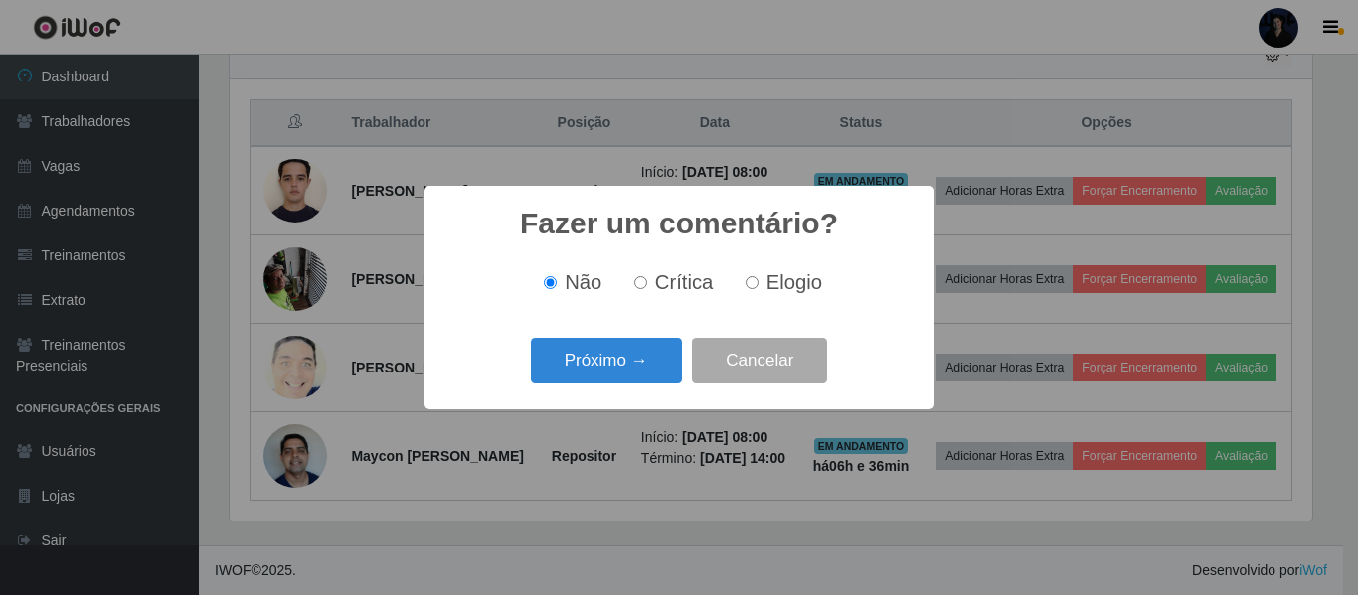
click at [767, 286] on span "Elogio" at bounding box center [794, 282] width 56 height 22
click at [758, 286] on input "Elogio" at bounding box center [751, 282] width 13 height 13
radio input "true"
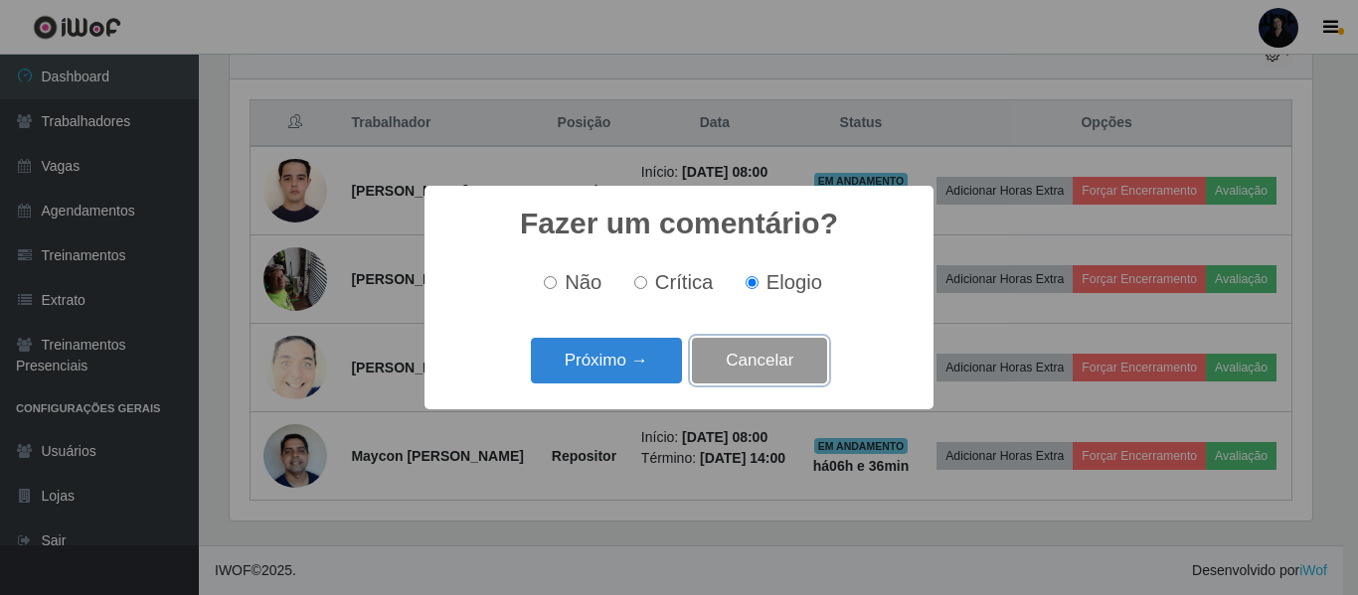
click at [770, 347] on button "Cancelar" at bounding box center [759, 361] width 135 height 47
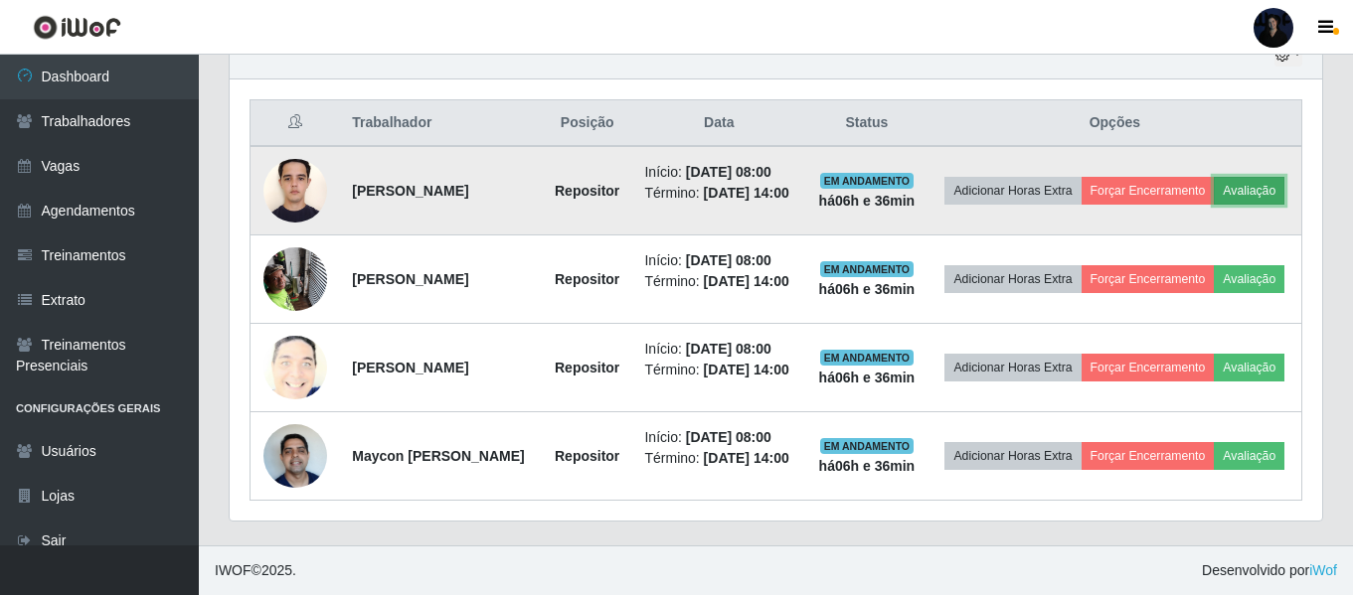
click at [1214, 177] on button "Avaliação" at bounding box center [1249, 191] width 71 height 28
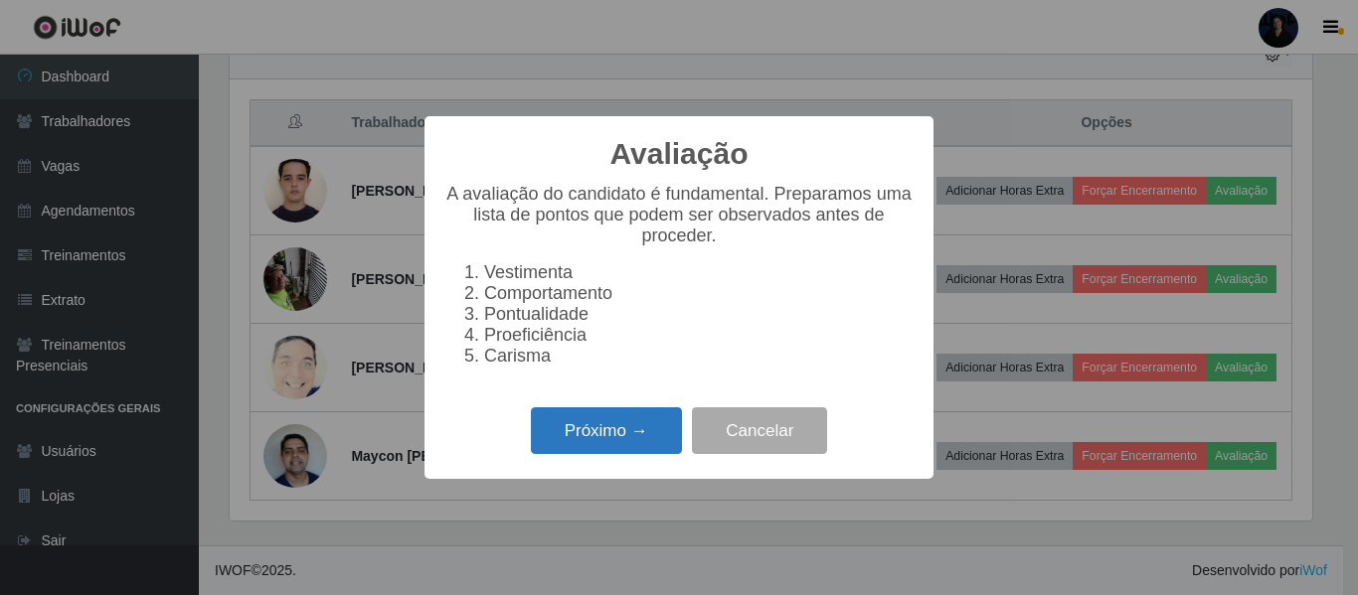
click at [588, 425] on button "Próximo →" at bounding box center [606, 431] width 151 height 47
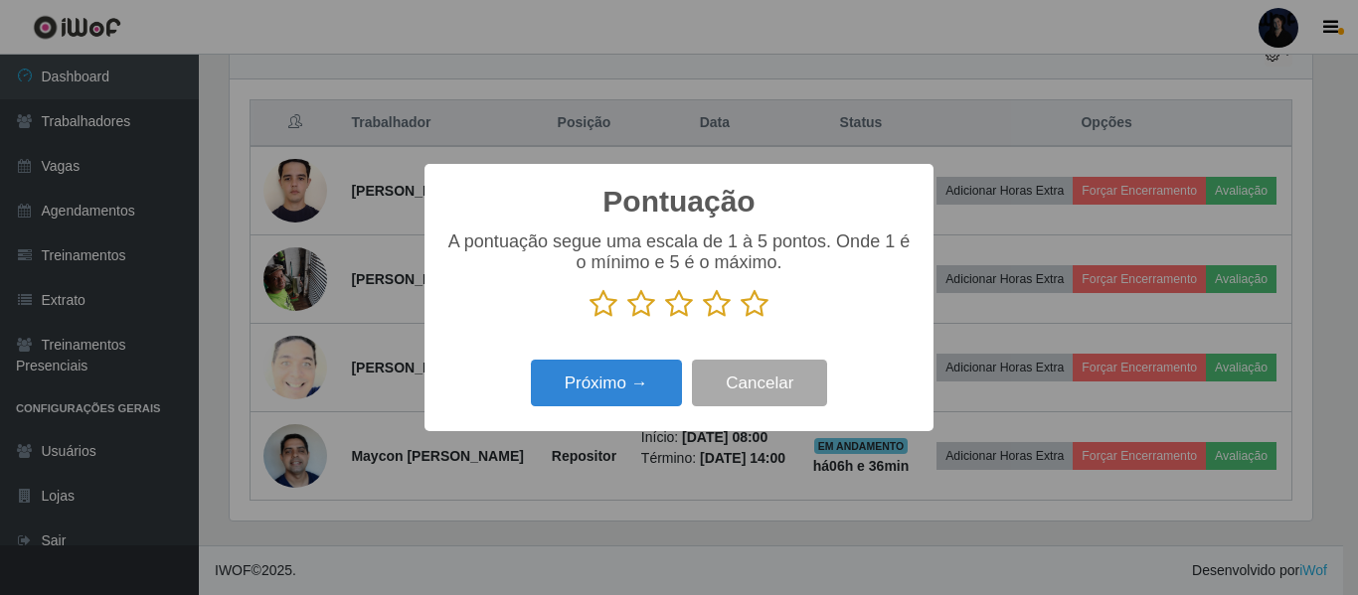
click at [751, 308] on icon at bounding box center [755, 304] width 28 height 30
click at [741, 319] on input "radio" at bounding box center [741, 319] width 0 height 0
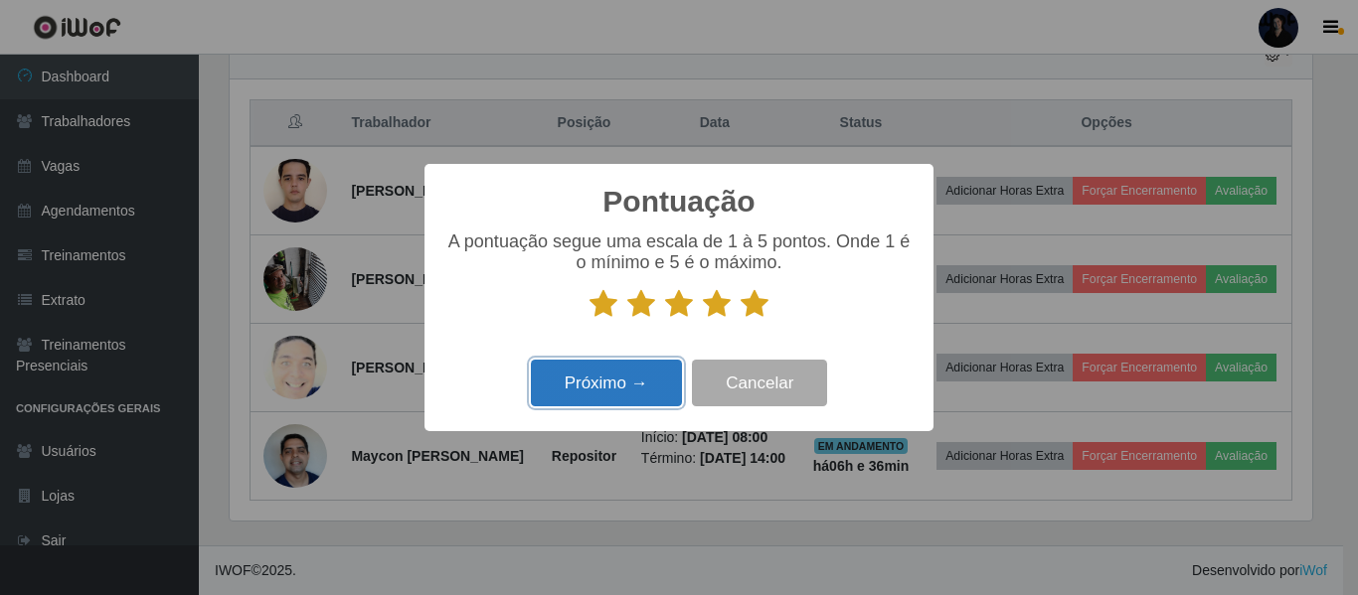
click at [621, 388] on button "Próximo →" at bounding box center [606, 383] width 151 height 47
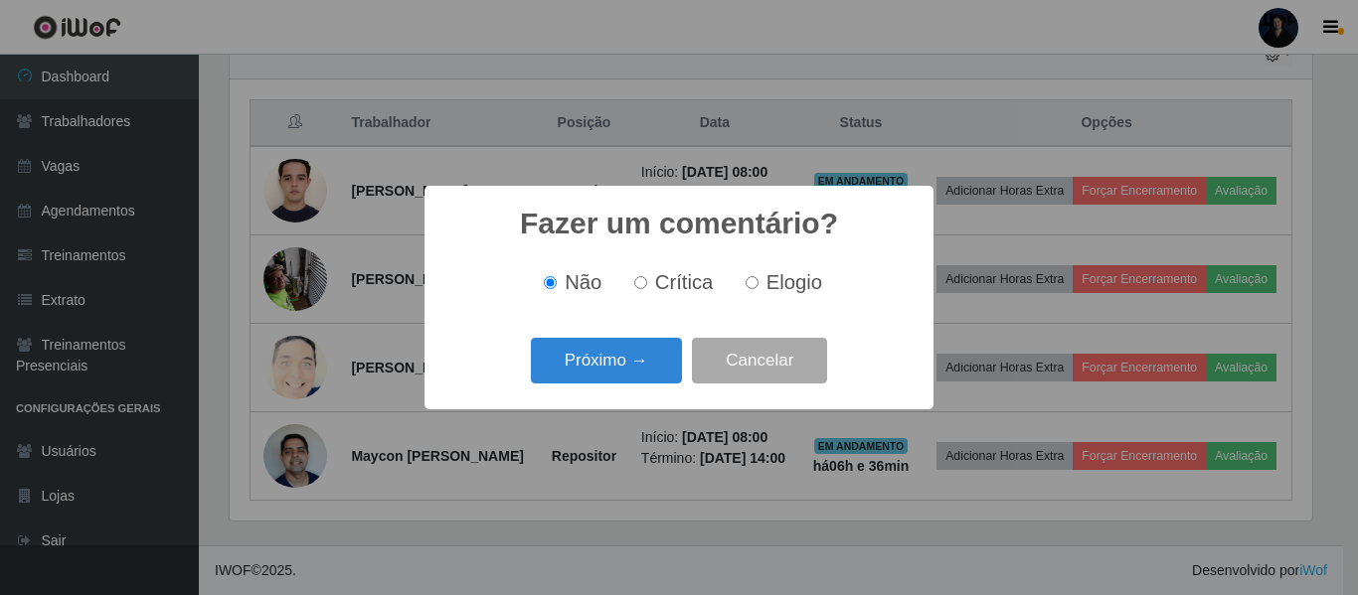
click at [783, 289] on span "Elogio" at bounding box center [794, 282] width 56 height 22
click at [758, 289] on input "Elogio" at bounding box center [751, 282] width 13 height 13
radio input "true"
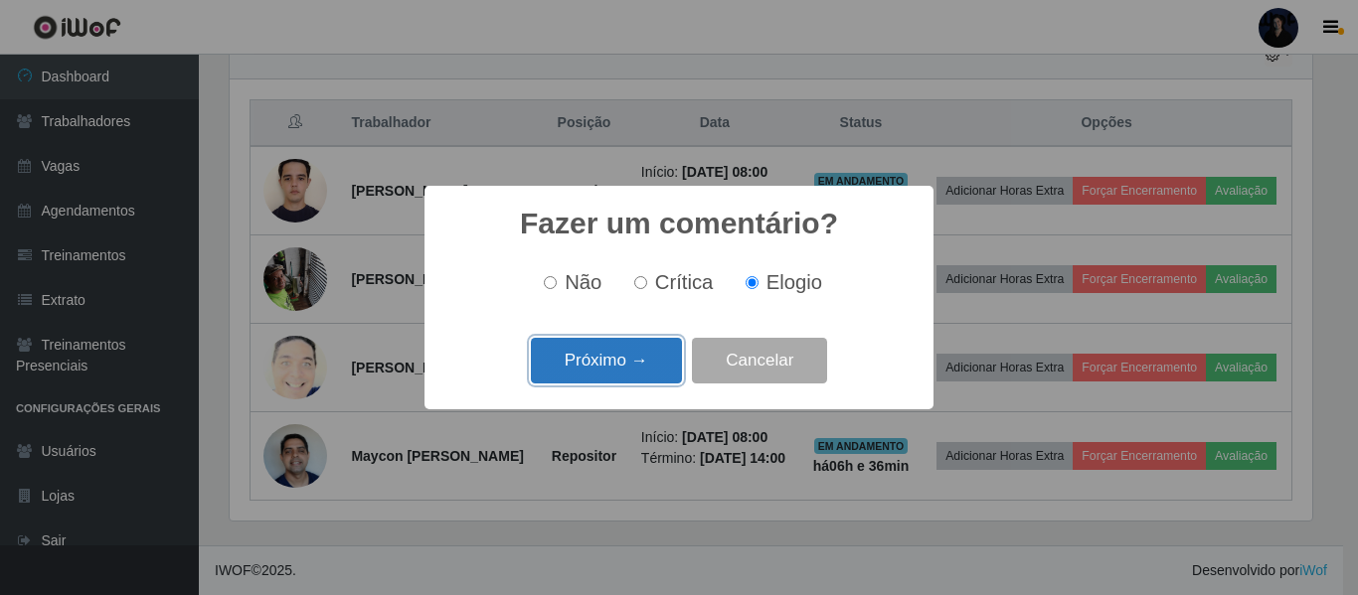
click at [629, 373] on button "Próximo →" at bounding box center [606, 361] width 151 height 47
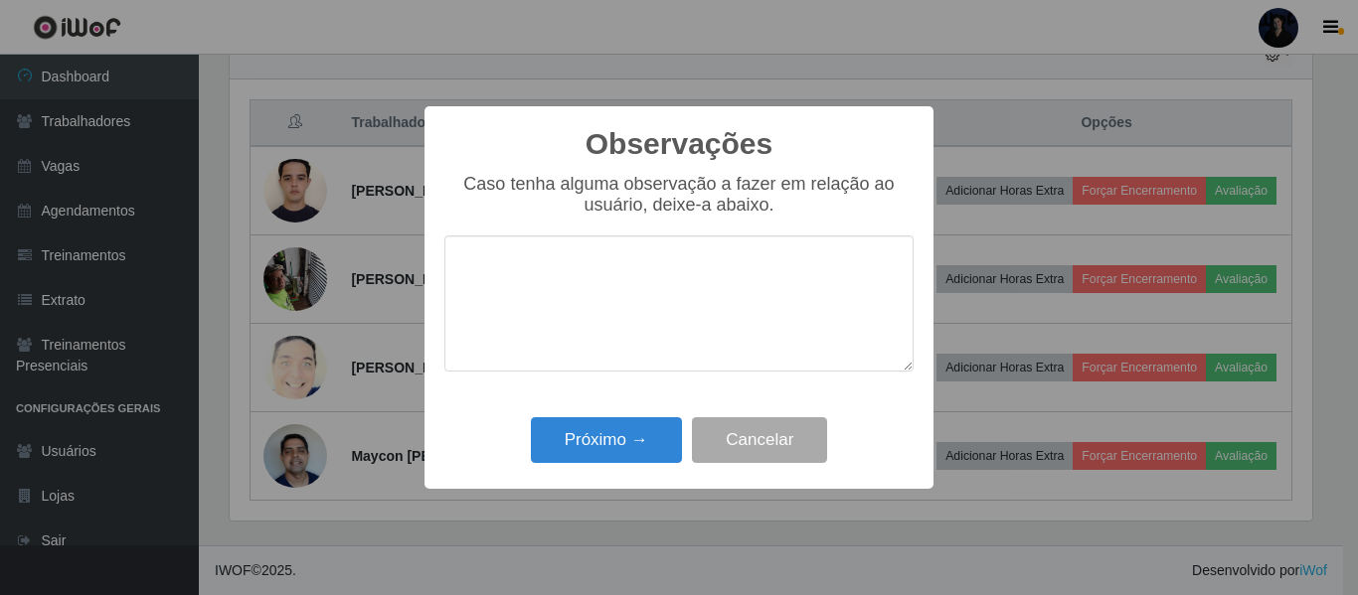
click at [555, 300] on textarea at bounding box center [678, 304] width 469 height 136
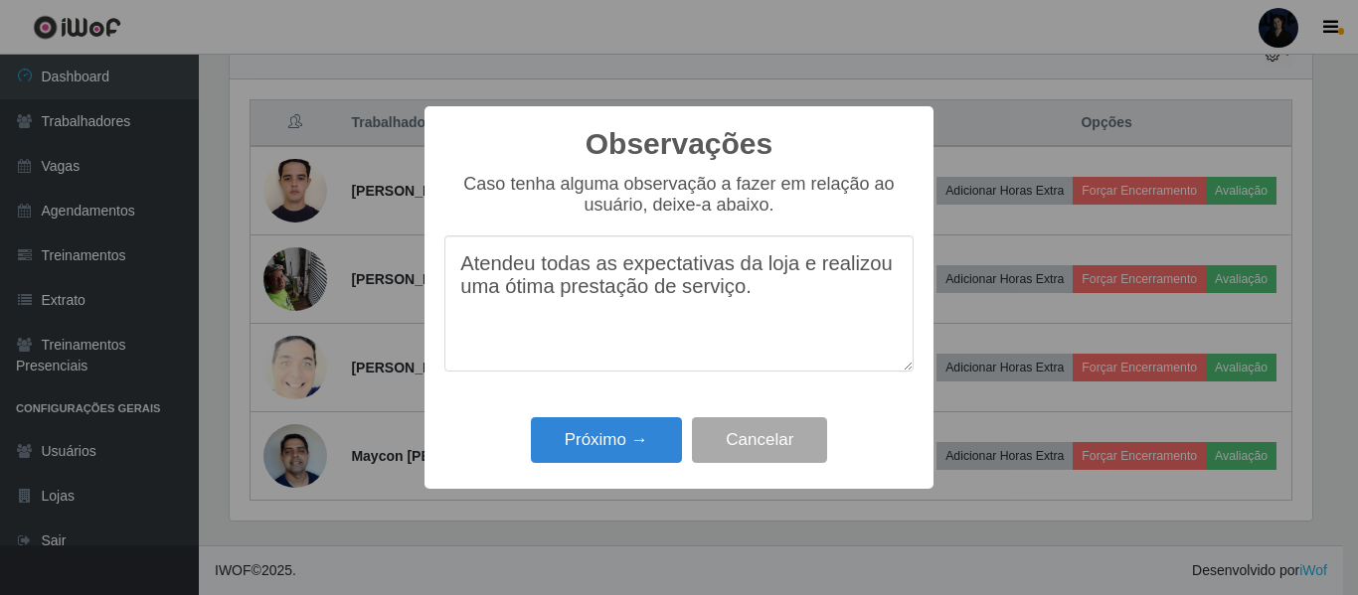
drag, startPoint x: 784, startPoint y: 293, endPoint x: 132, endPoint y: 267, distance: 652.6
click at [132, 267] on div "Observações × Caso tenha alguma observação a fazer em relação ao usuário, deixe…" at bounding box center [679, 297] width 1358 height 595
type textarea "Atendeu todas as expectativas da loja e realizou uma ótima prestação de serviço."
click at [580, 444] on button "Próximo →" at bounding box center [606, 440] width 151 height 47
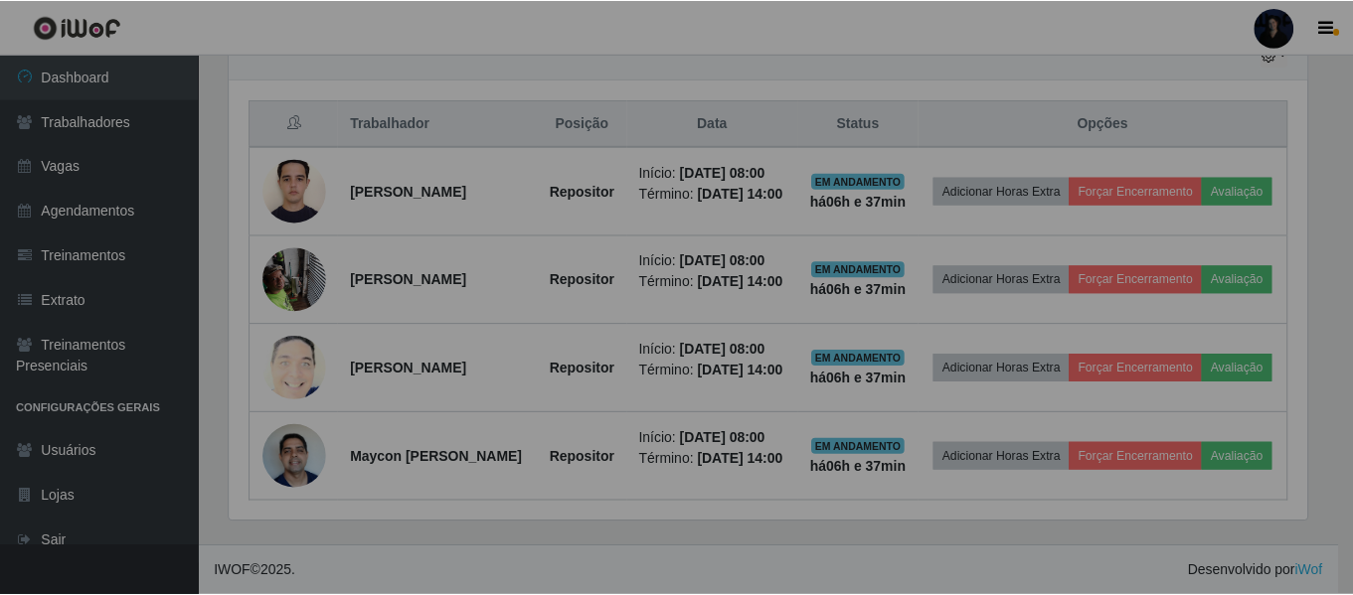
scroll to position [413, 1092]
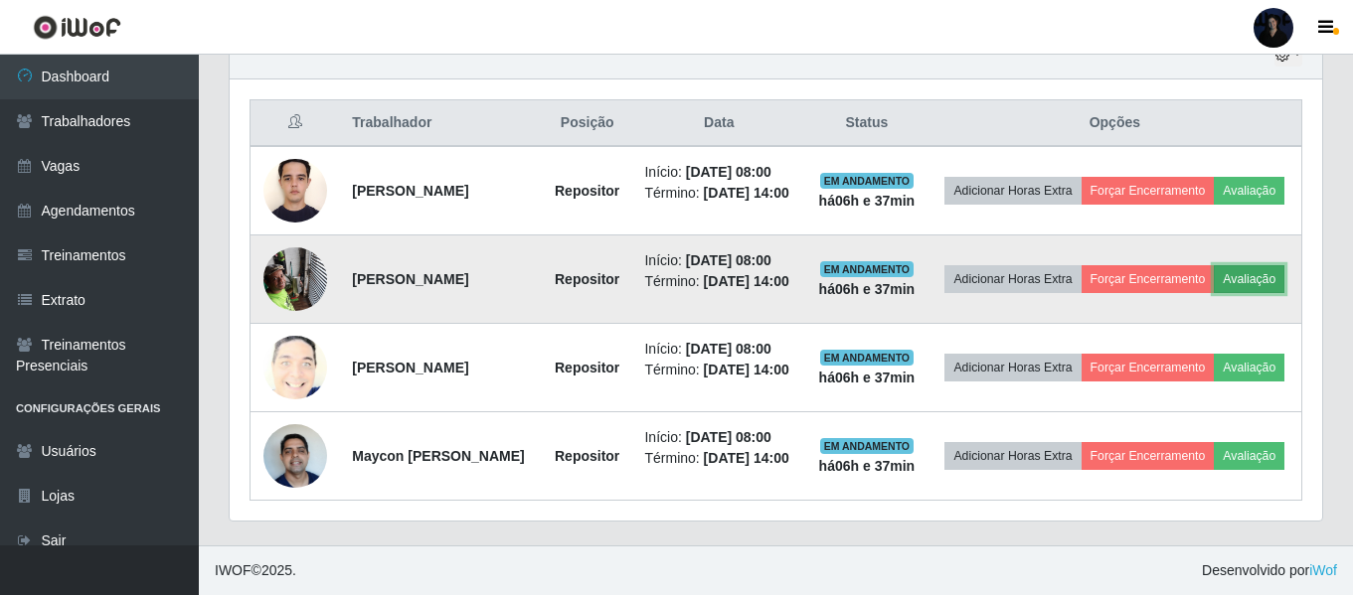
click at [1214, 265] on button "Avaliação" at bounding box center [1249, 279] width 71 height 28
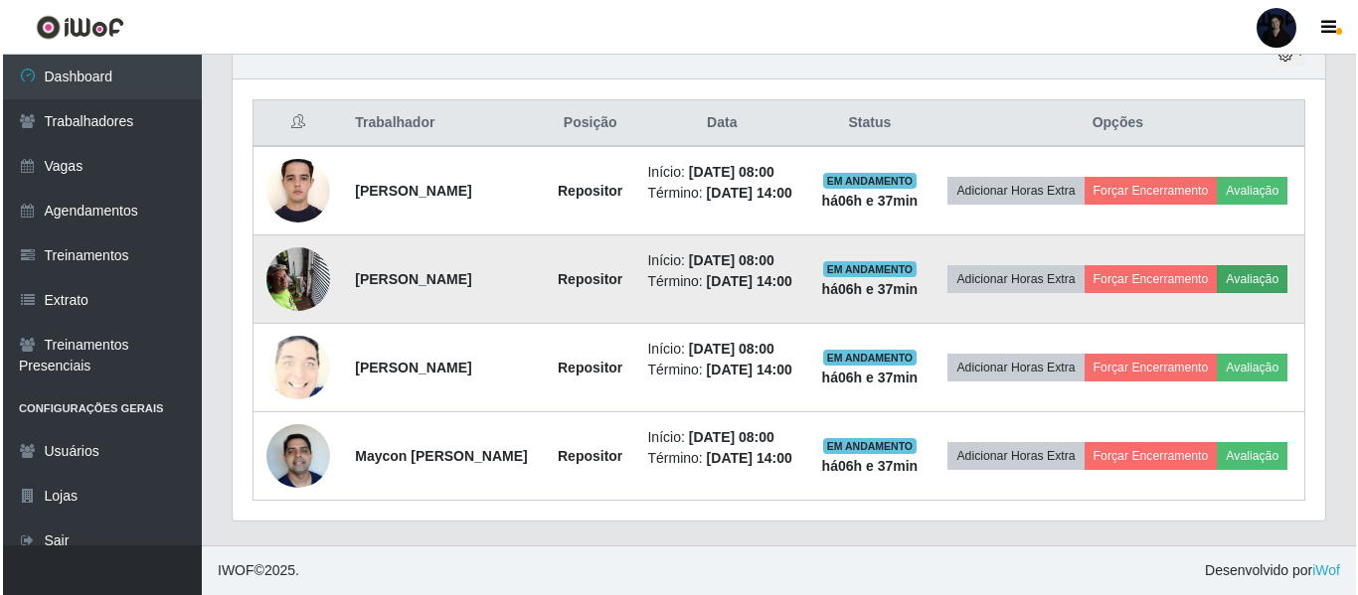
scroll to position [413, 1082]
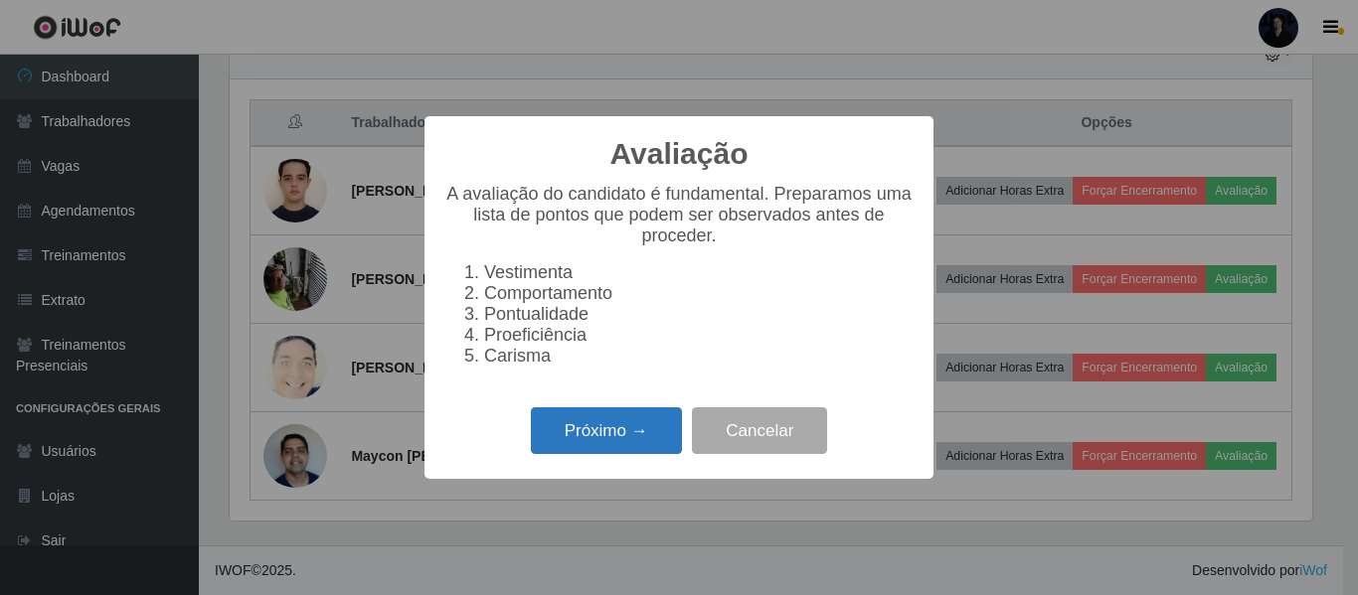
click at [601, 421] on button "Próximo →" at bounding box center [606, 431] width 151 height 47
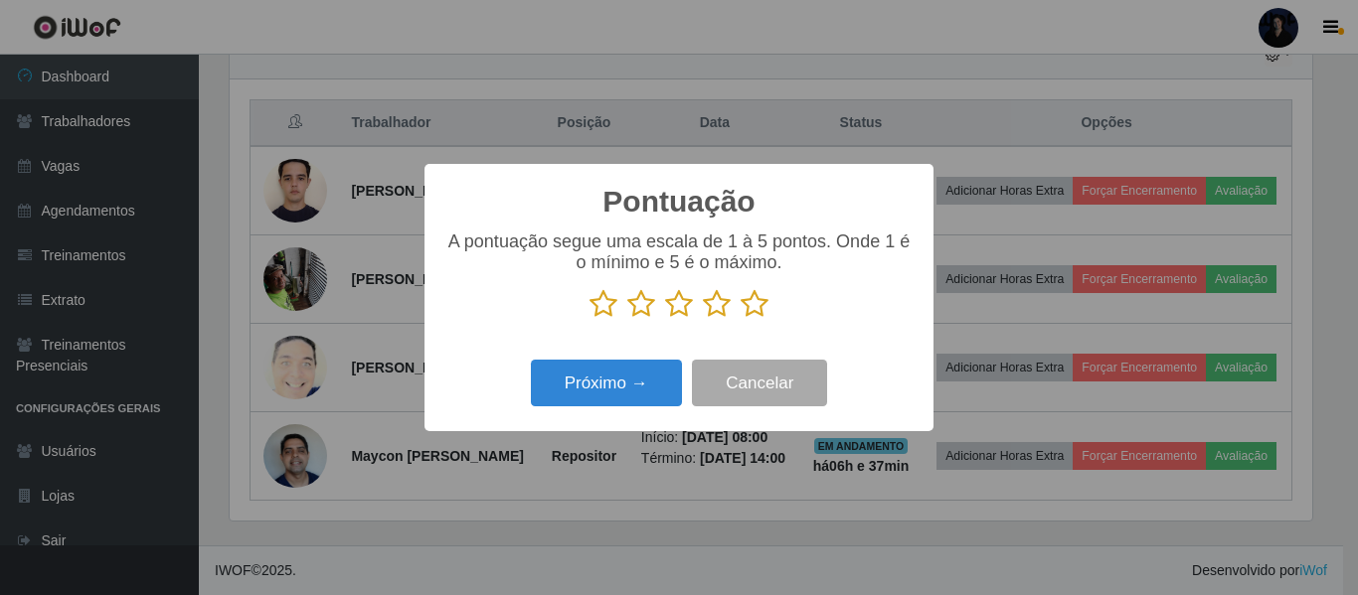
scroll to position [993569, 992899]
click at [769, 298] on p at bounding box center [678, 304] width 469 height 30
click at [744, 312] on icon at bounding box center [755, 304] width 28 height 30
click at [741, 319] on input "radio" at bounding box center [741, 319] width 0 height 0
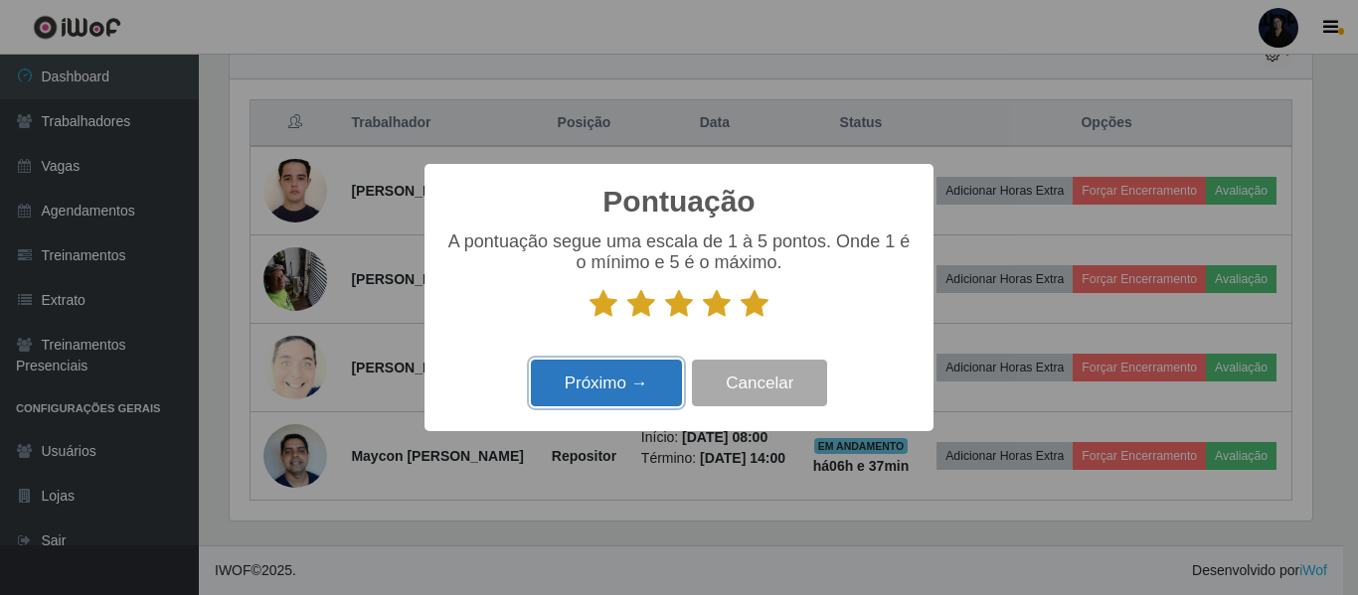
click at [603, 389] on button "Próximo →" at bounding box center [606, 383] width 151 height 47
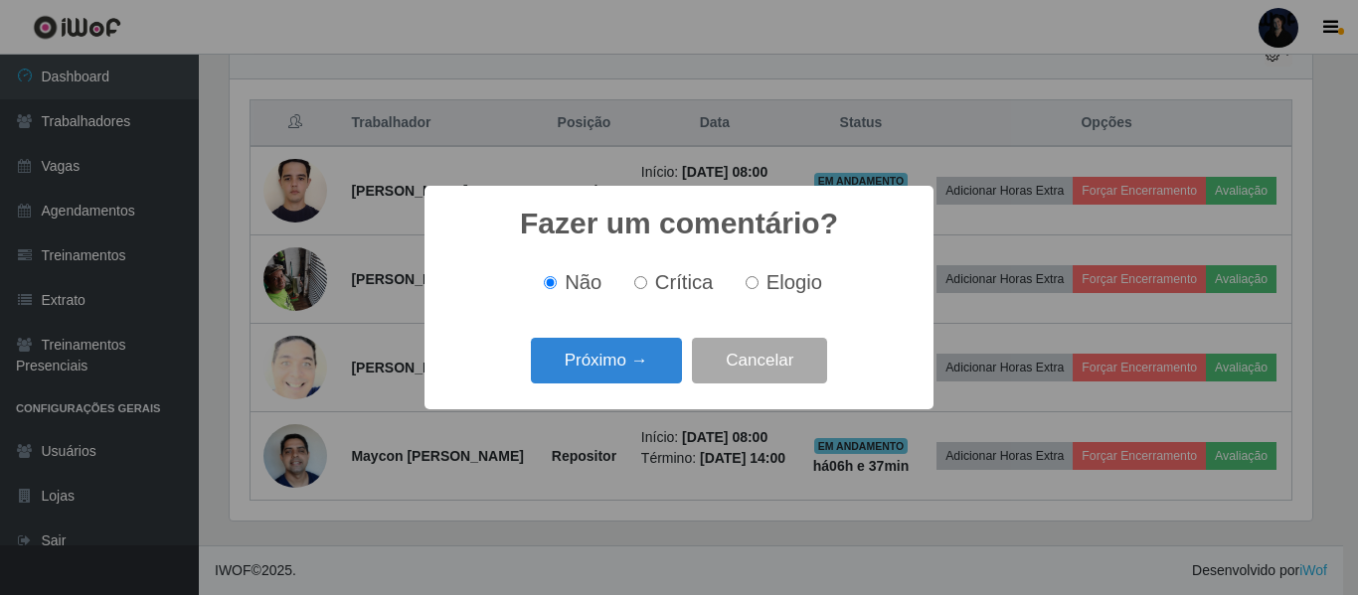
click at [781, 291] on span "Elogio" at bounding box center [794, 282] width 56 height 22
click at [758, 289] on input "Elogio" at bounding box center [751, 282] width 13 height 13
radio input "true"
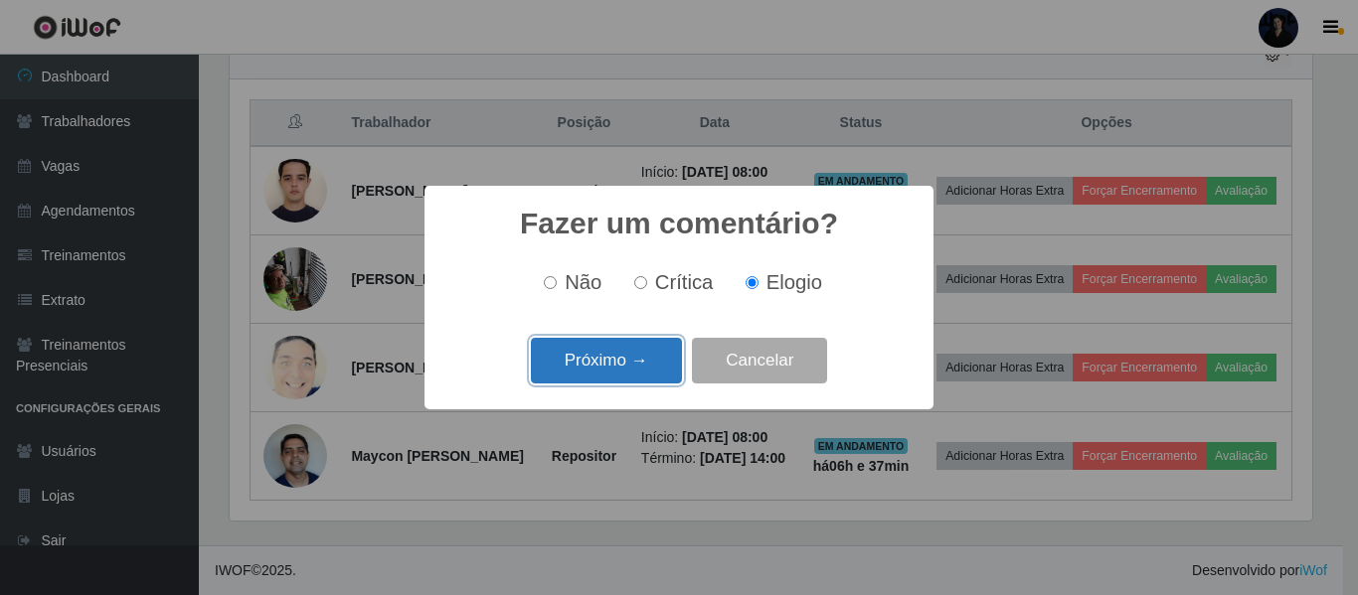
click at [610, 369] on button "Próximo →" at bounding box center [606, 361] width 151 height 47
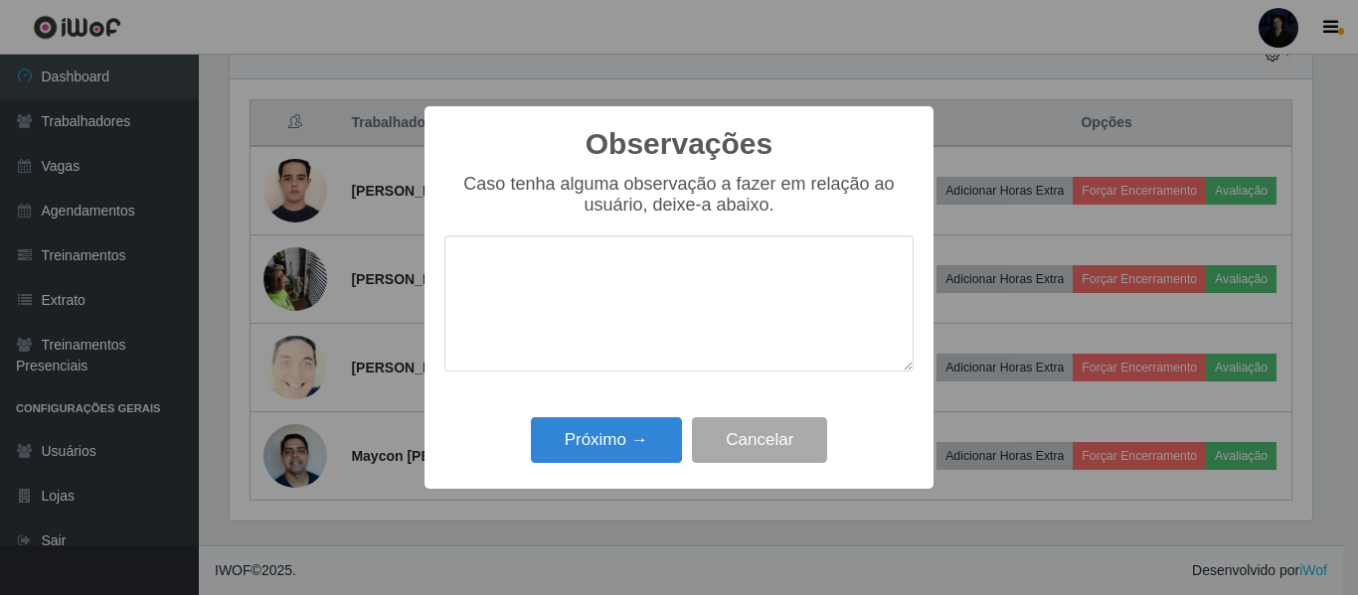
click at [568, 268] on textarea at bounding box center [678, 304] width 469 height 136
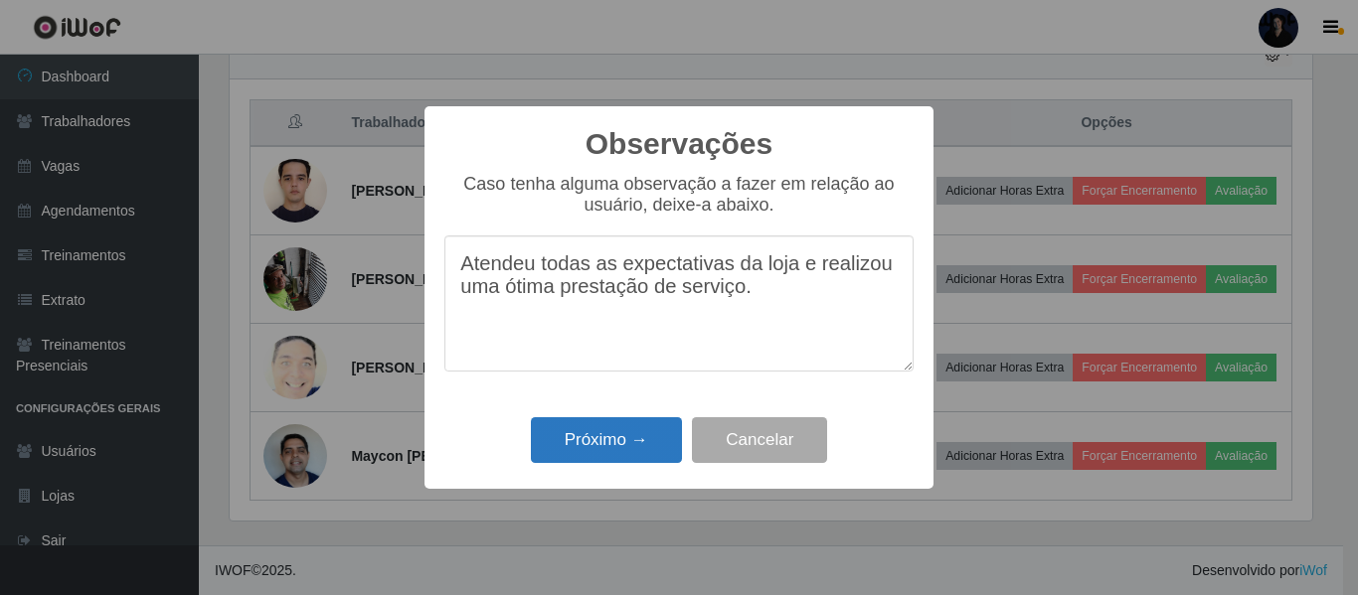
type textarea "Atendeu todas as expectativas da loja e realizou uma ótima prestação de serviço."
click at [593, 448] on button "Próximo →" at bounding box center [606, 440] width 151 height 47
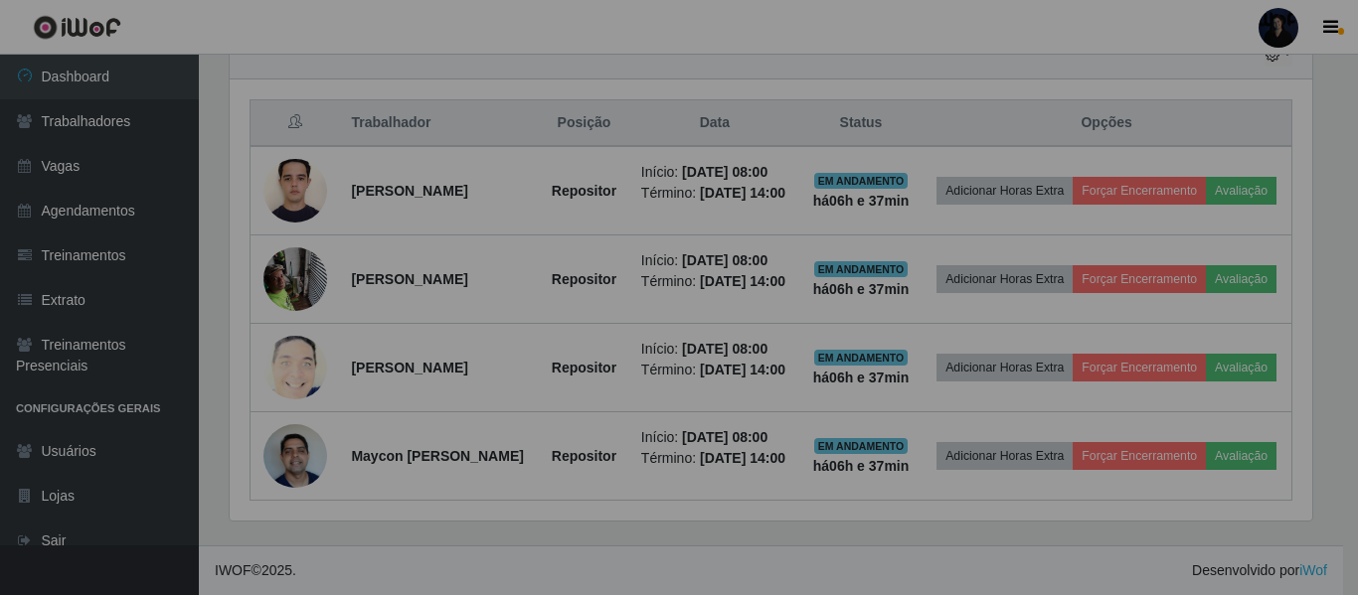
scroll to position [413, 1092]
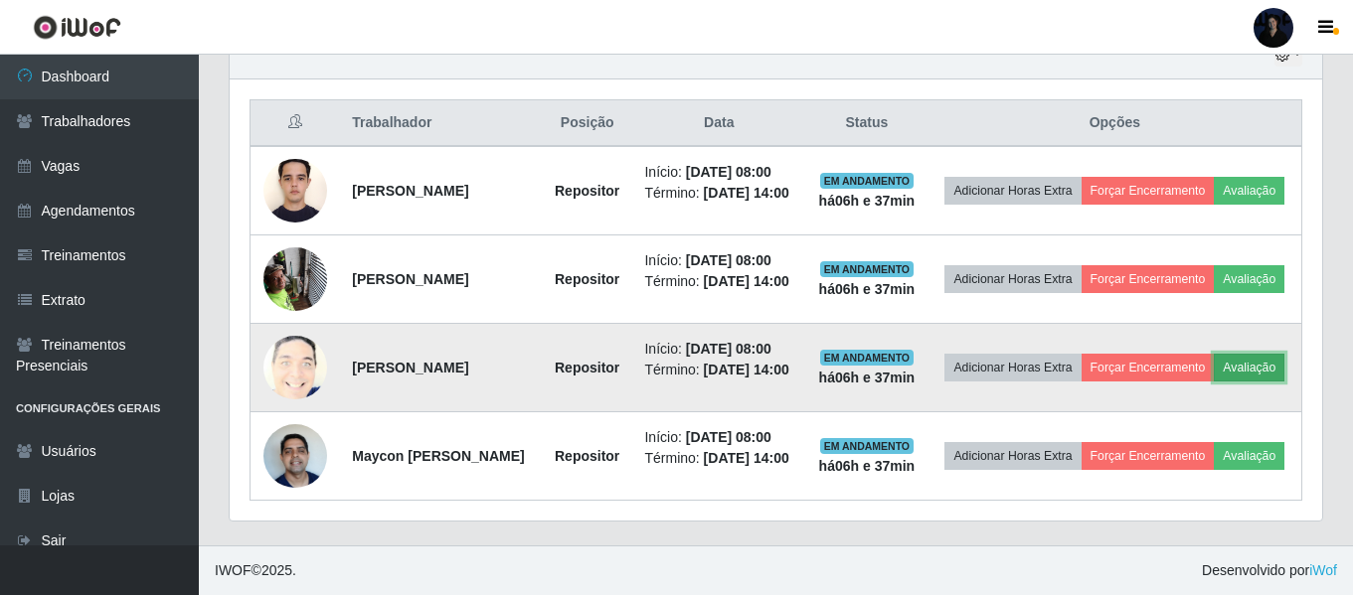
click at [1214, 363] on button "Avaliação" at bounding box center [1249, 368] width 71 height 28
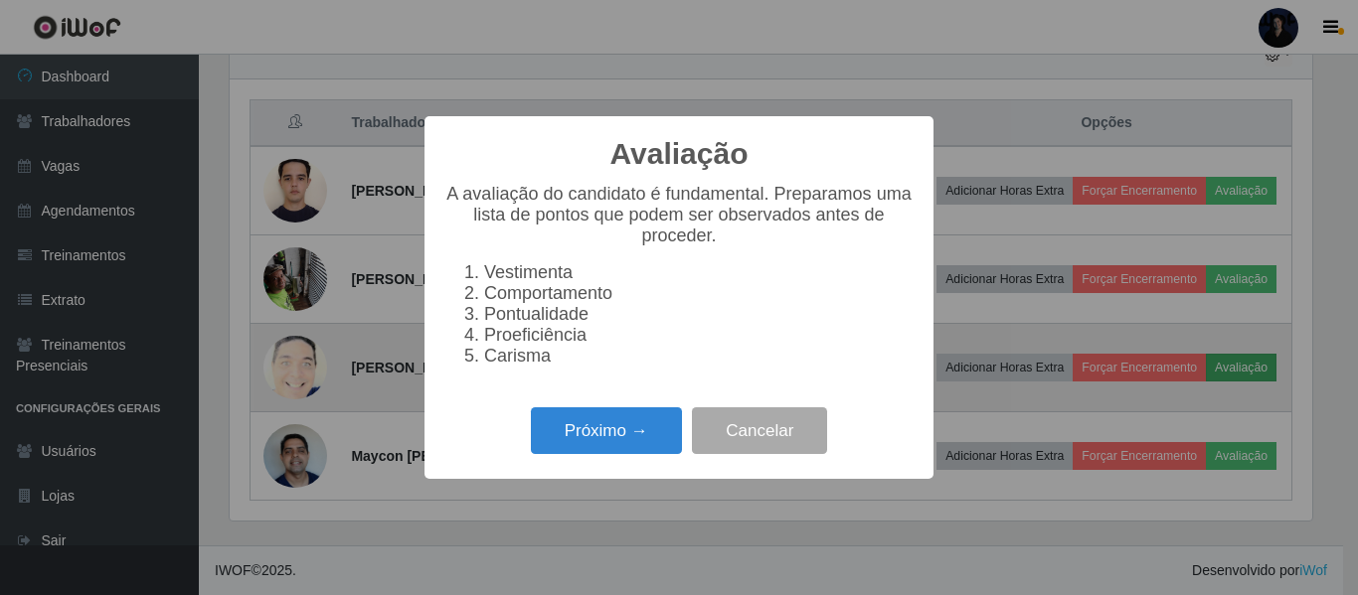
scroll to position [413, 1082]
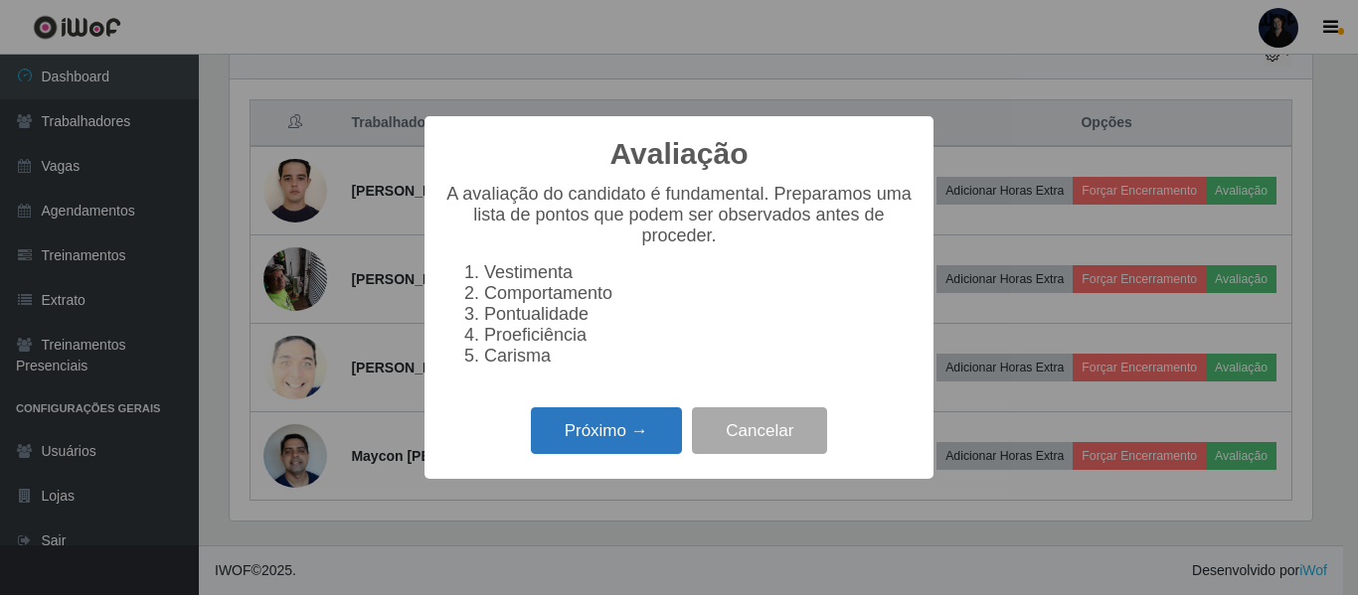
click at [550, 449] on button "Próximo →" at bounding box center [606, 431] width 151 height 47
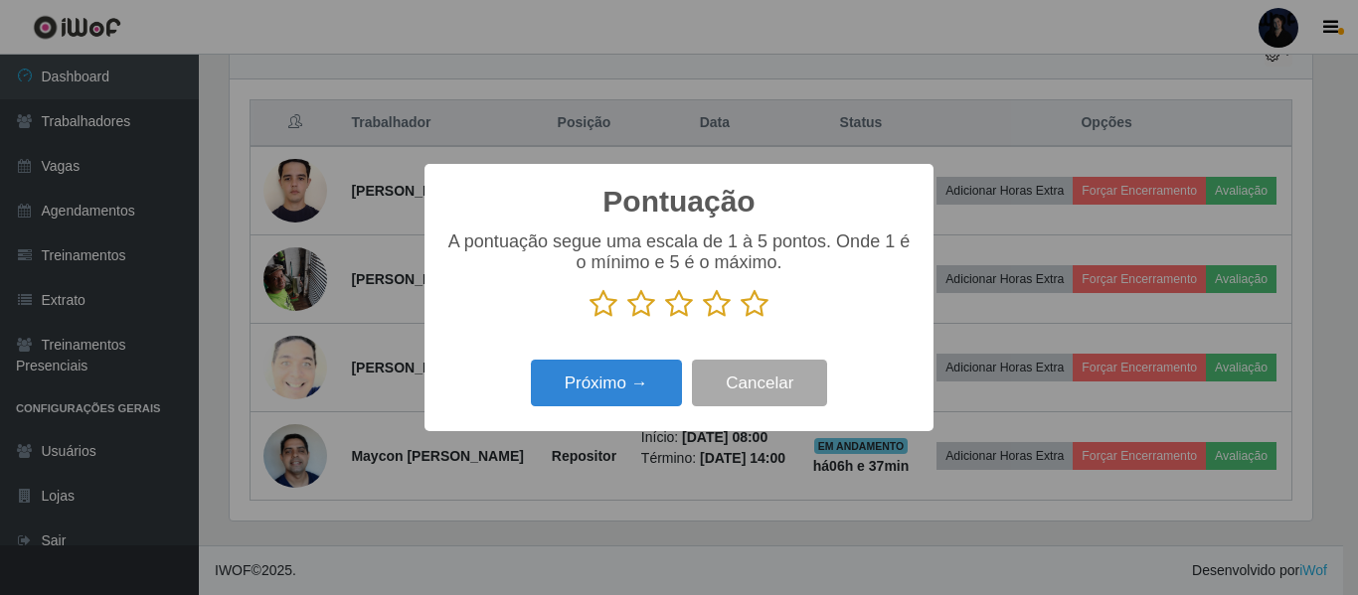
click at [758, 304] on icon at bounding box center [755, 304] width 28 height 30
click at [741, 319] on input "radio" at bounding box center [741, 319] width 0 height 0
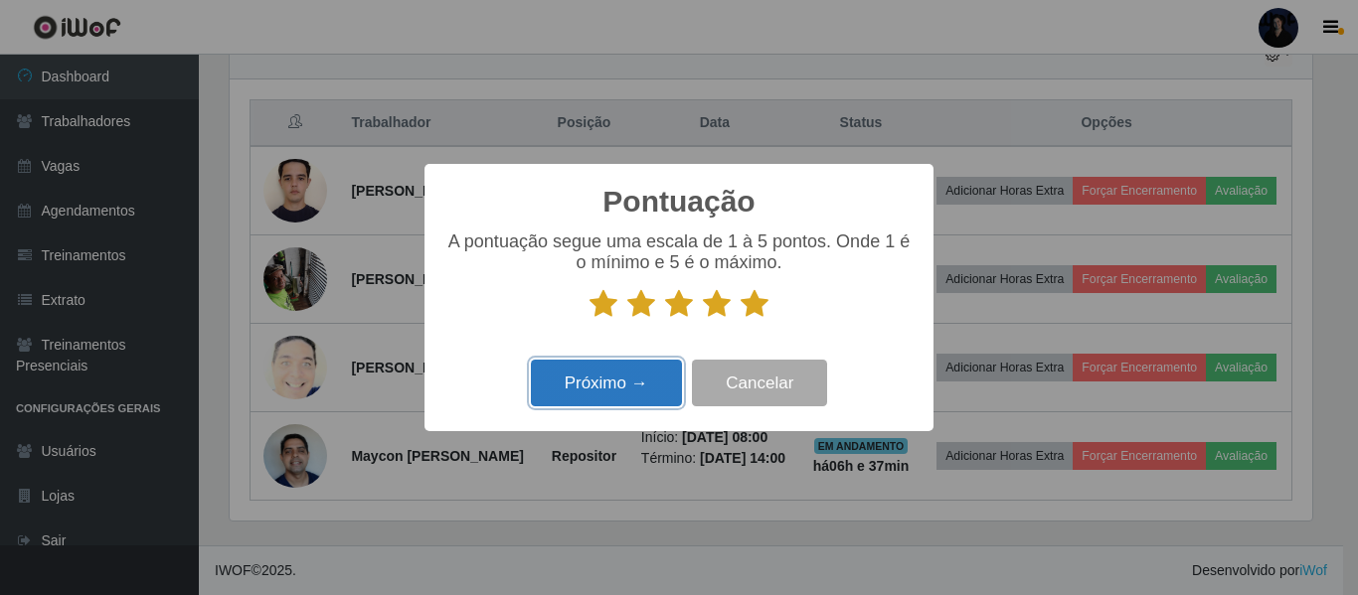
click at [602, 383] on button "Próximo →" at bounding box center [606, 383] width 151 height 47
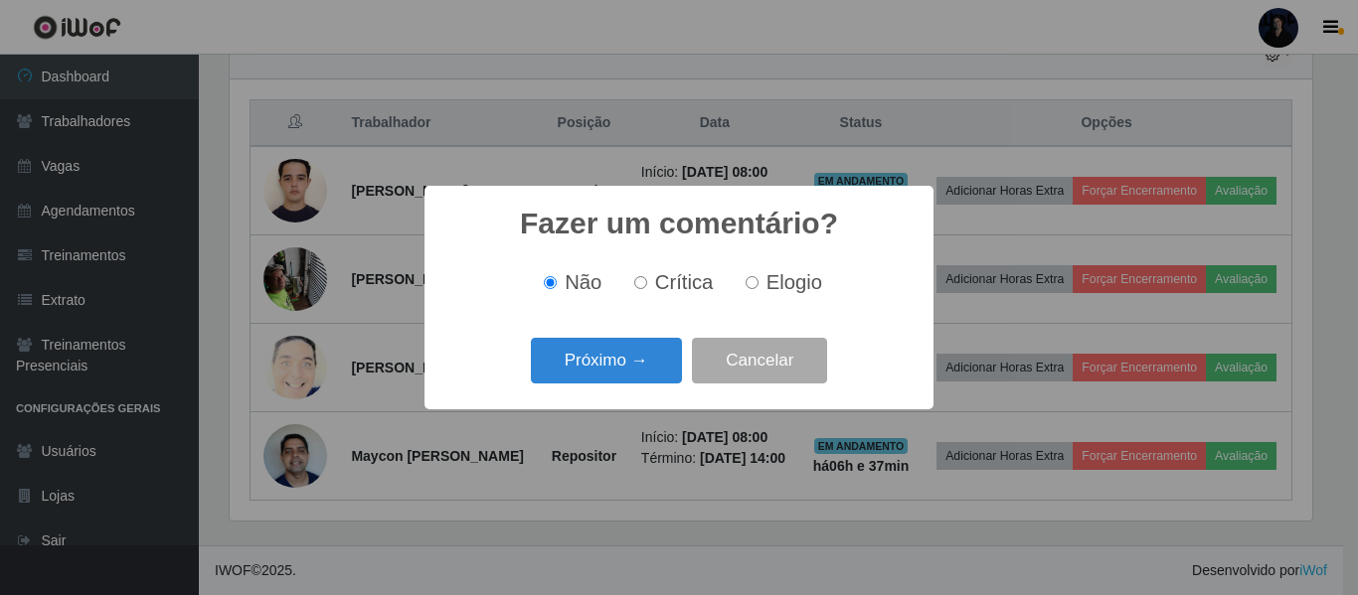
click at [746, 283] on input "Elogio" at bounding box center [751, 282] width 13 height 13
radio input "true"
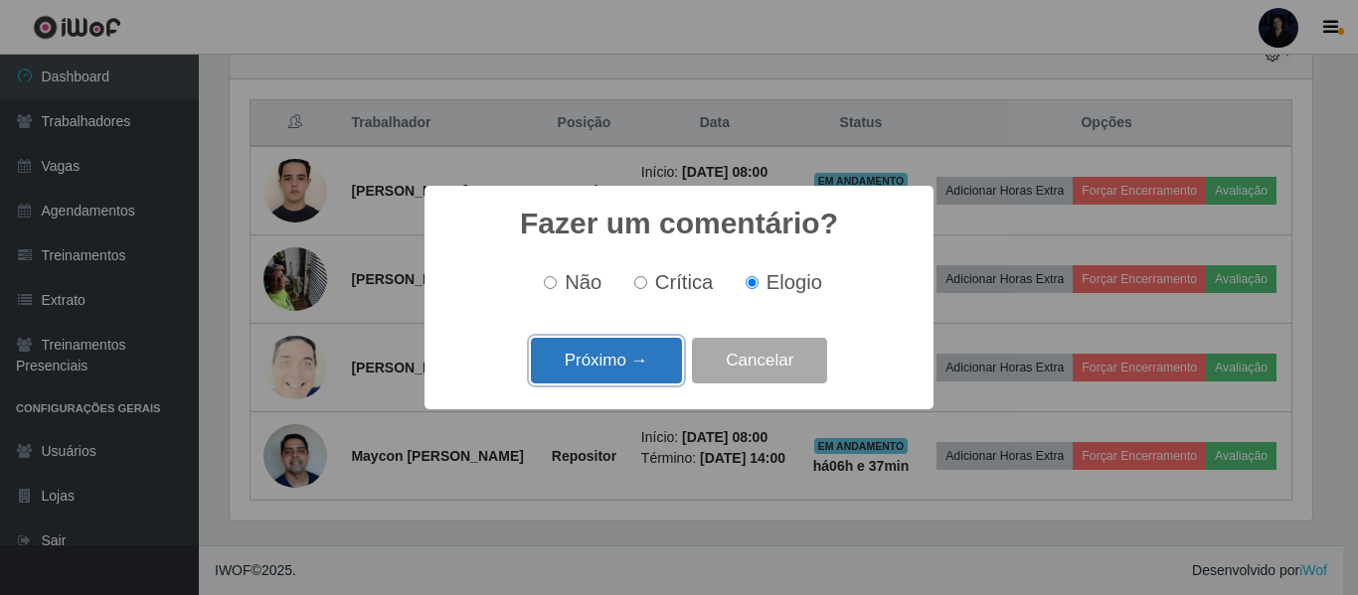
click at [615, 364] on button "Próximo →" at bounding box center [606, 361] width 151 height 47
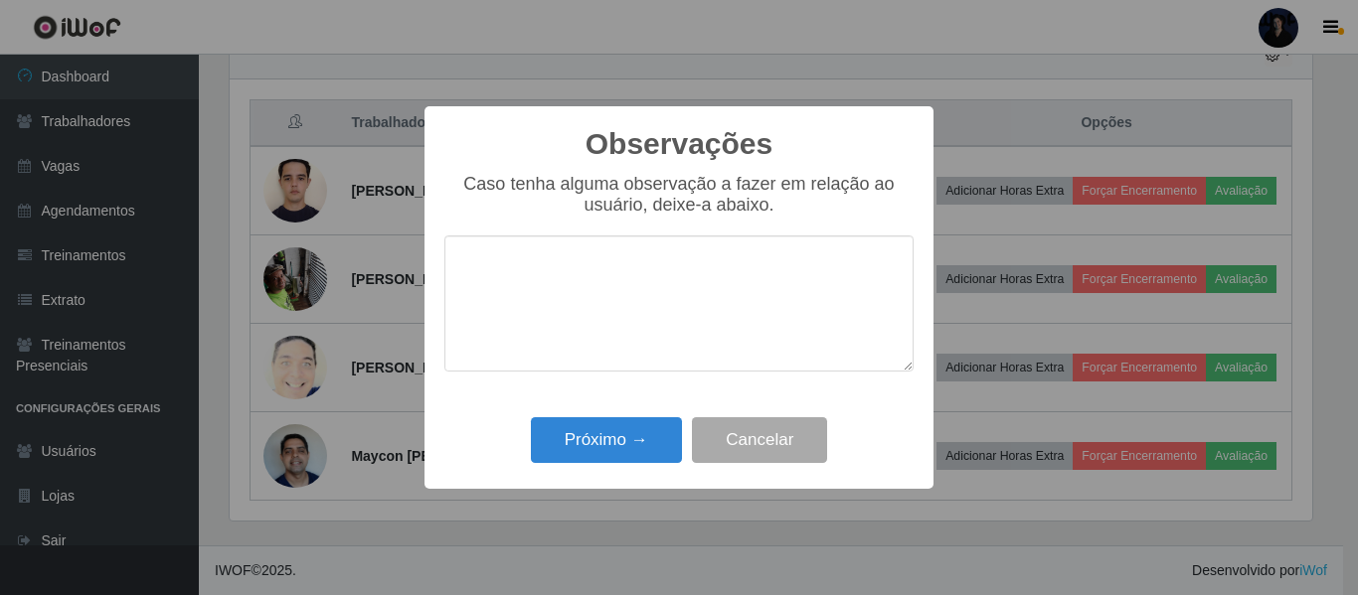
click at [708, 299] on textarea at bounding box center [678, 304] width 469 height 136
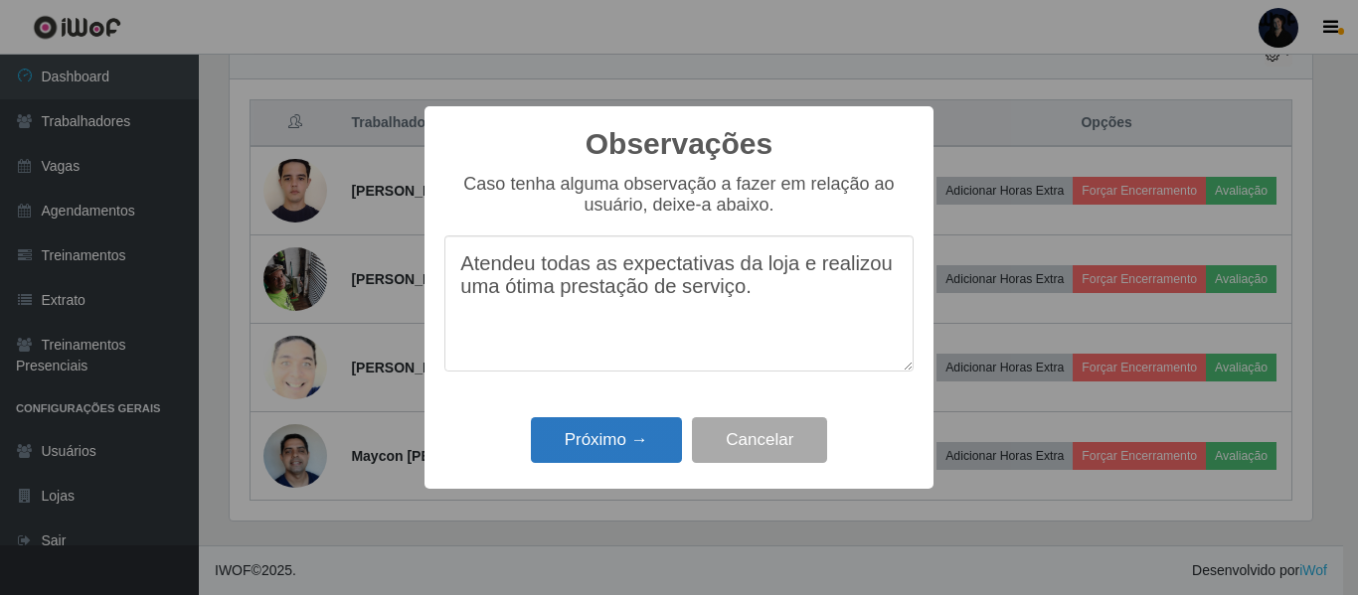
type textarea "Atendeu todas as expectativas da loja e realizou uma ótima prestação de serviço."
click at [598, 438] on button "Próximo →" at bounding box center [606, 440] width 151 height 47
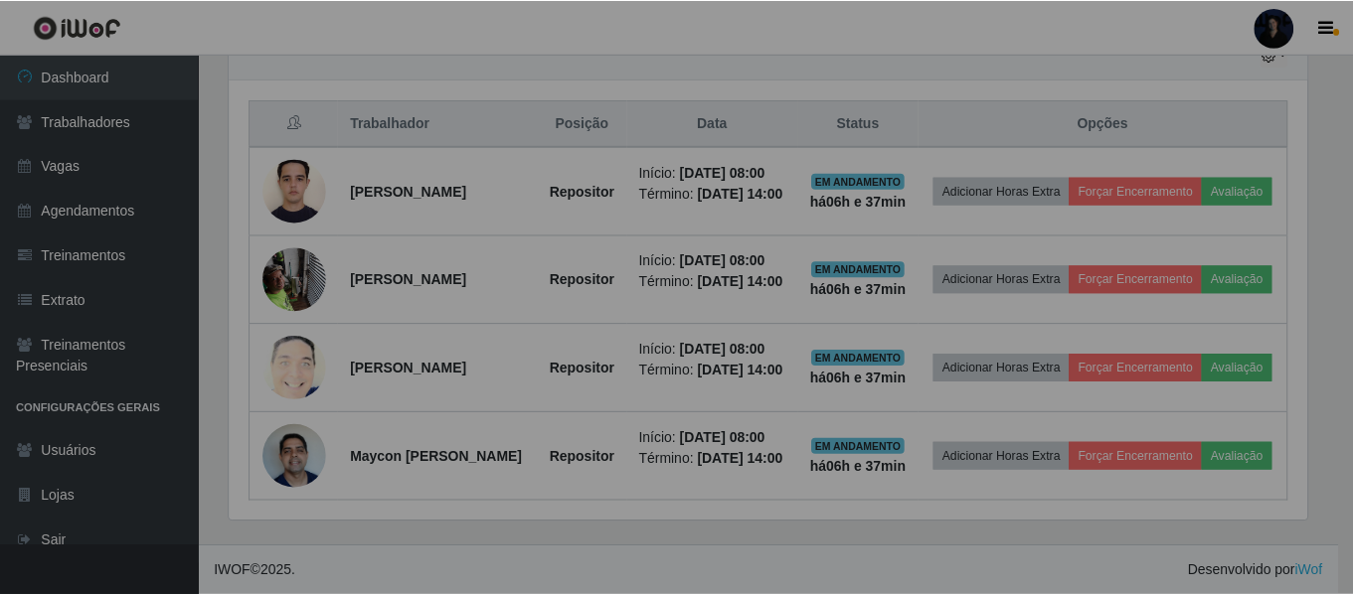
scroll to position [413, 1092]
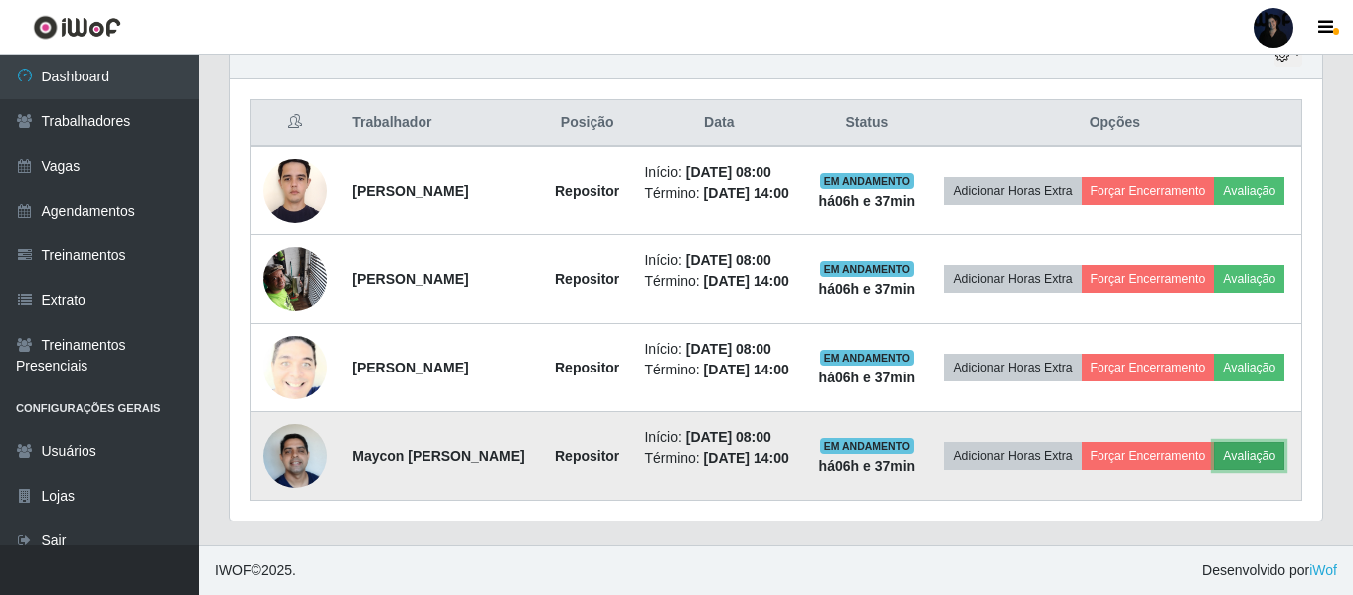
click at [1214, 461] on button "Avaliação" at bounding box center [1249, 456] width 71 height 28
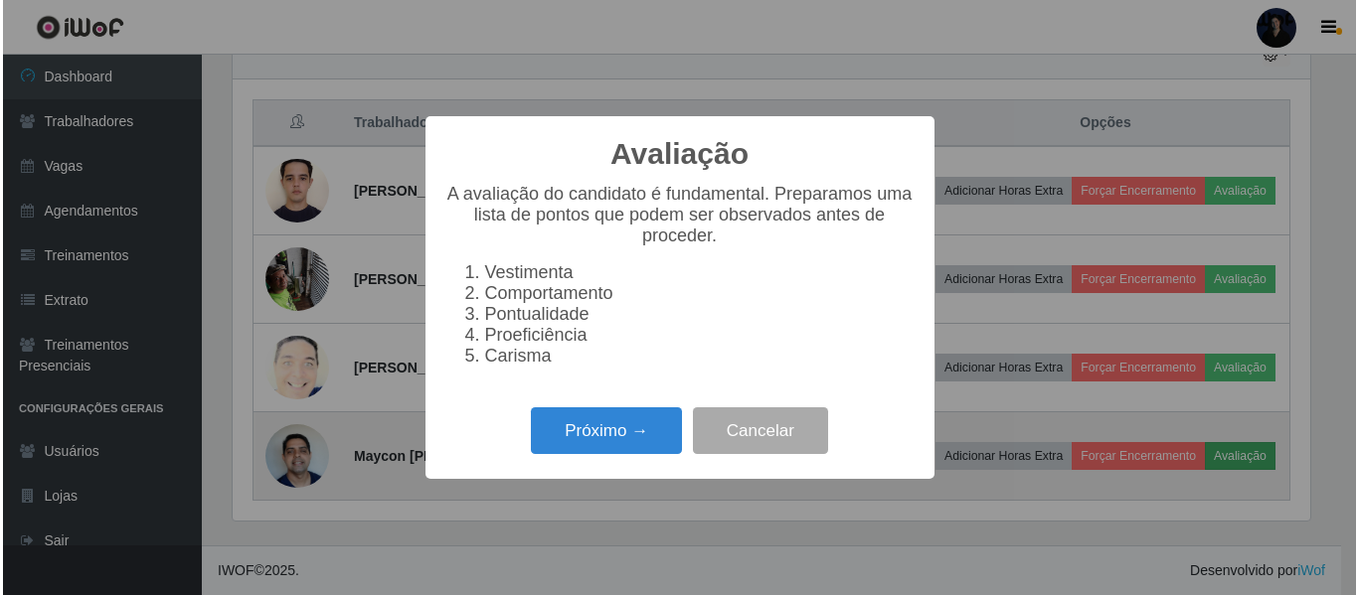
scroll to position [413, 1082]
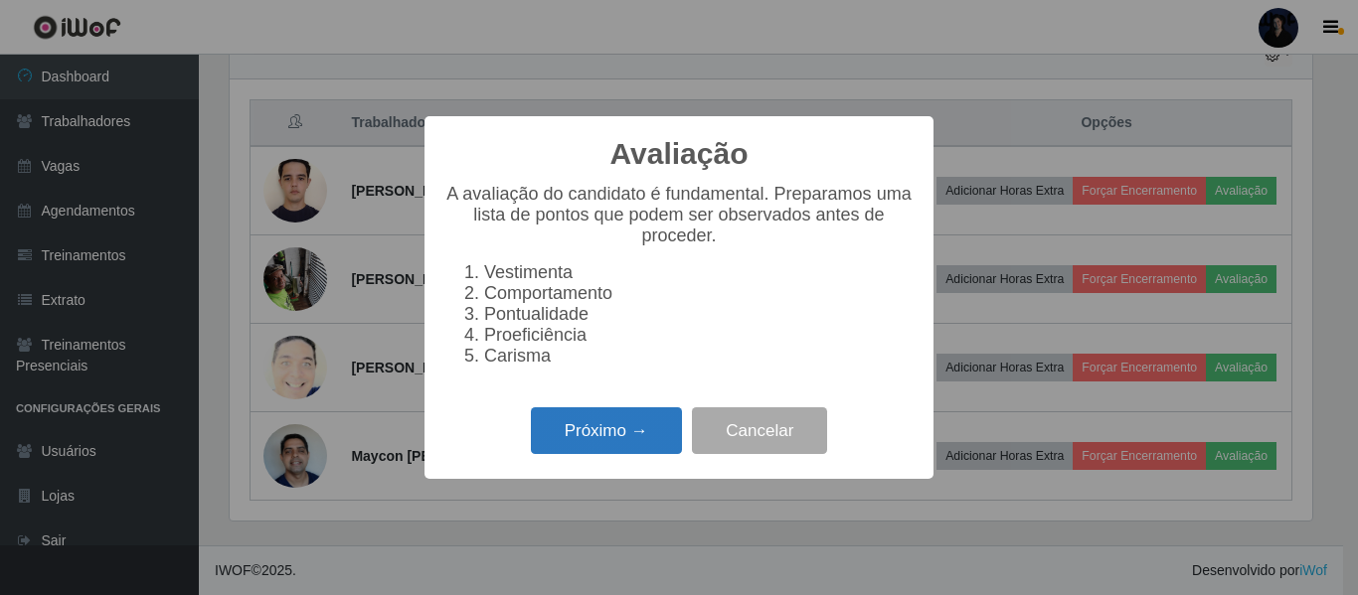
click at [616, 447] on button "Próximo →" at bounding box center [606, 431] width 151 height 47
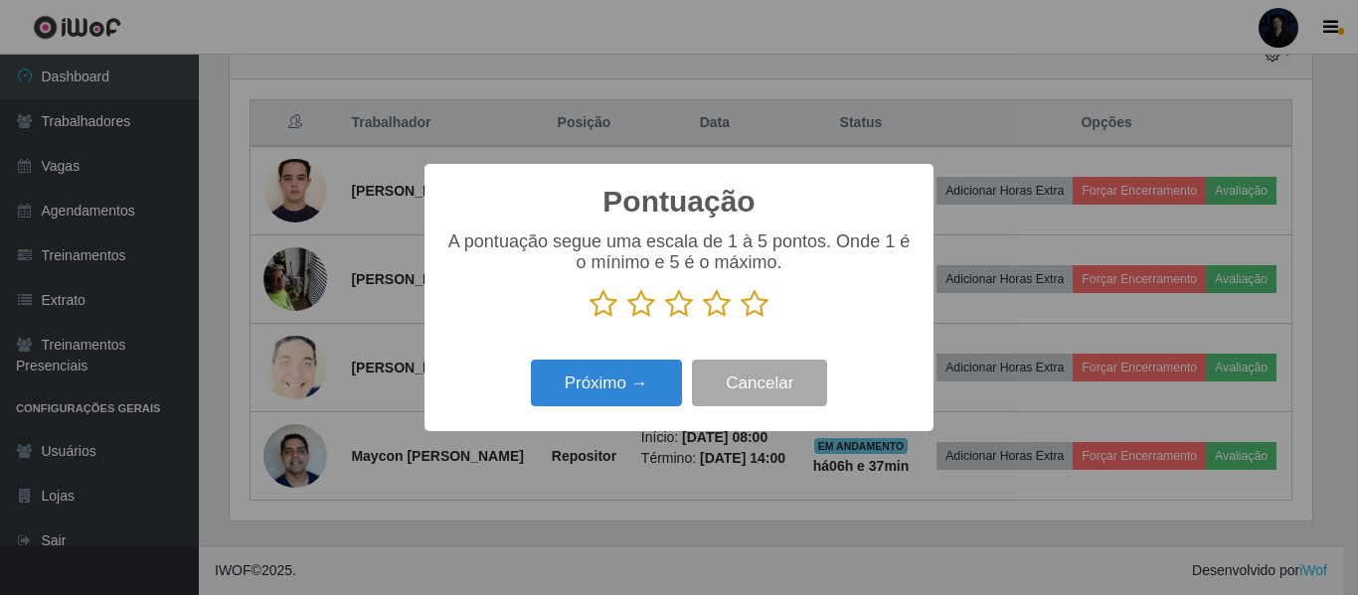
scroll to position [993569, 992899]
click at [753, 319] on icon at bounding box center [755, 304] width 28 height 30
click at [741, 319] on input "radio" at bounding box center [741, 319] width 0 height 0
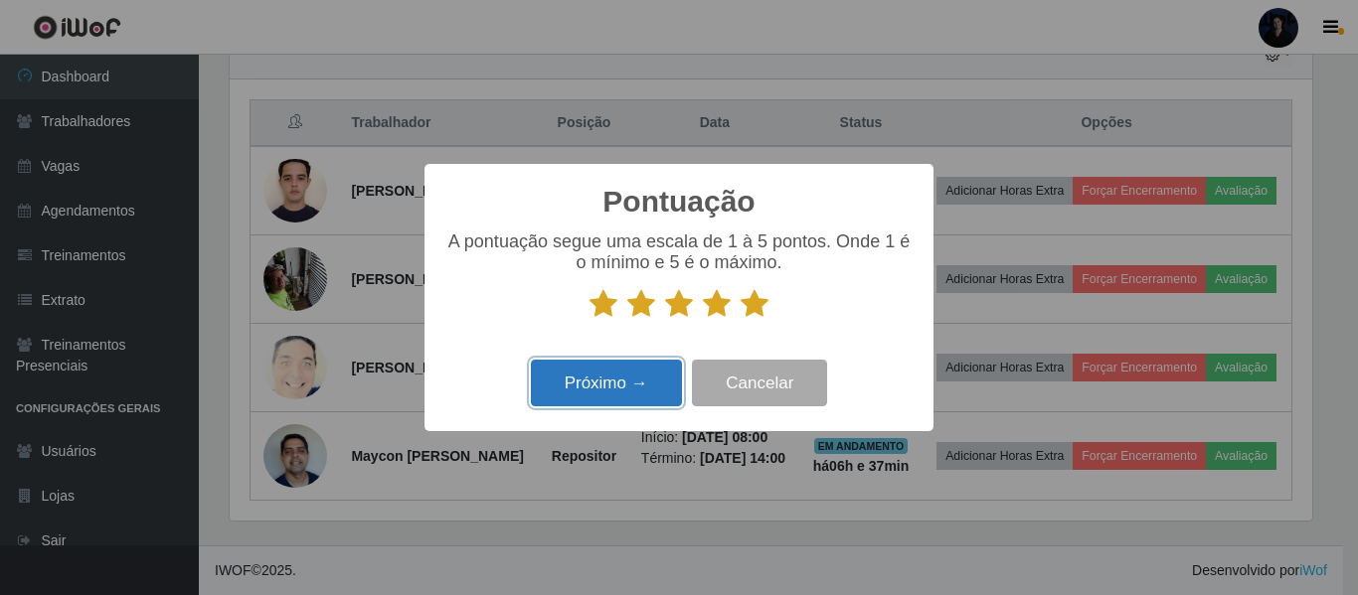
click at [627, 387] on button "Próximo →" at bounding box center [606, 383] width 151 height 47
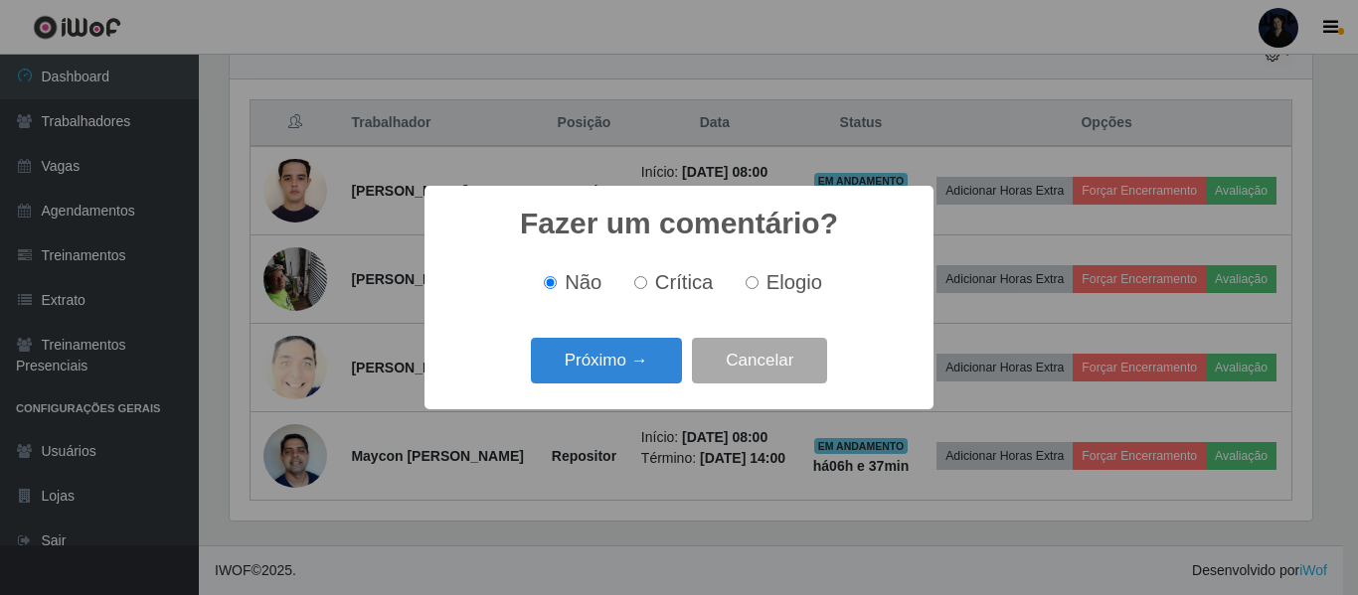
click at [749, 287] on input "Elogio" at bounding box center [751, 282] width 13 height 13
radio input "true"
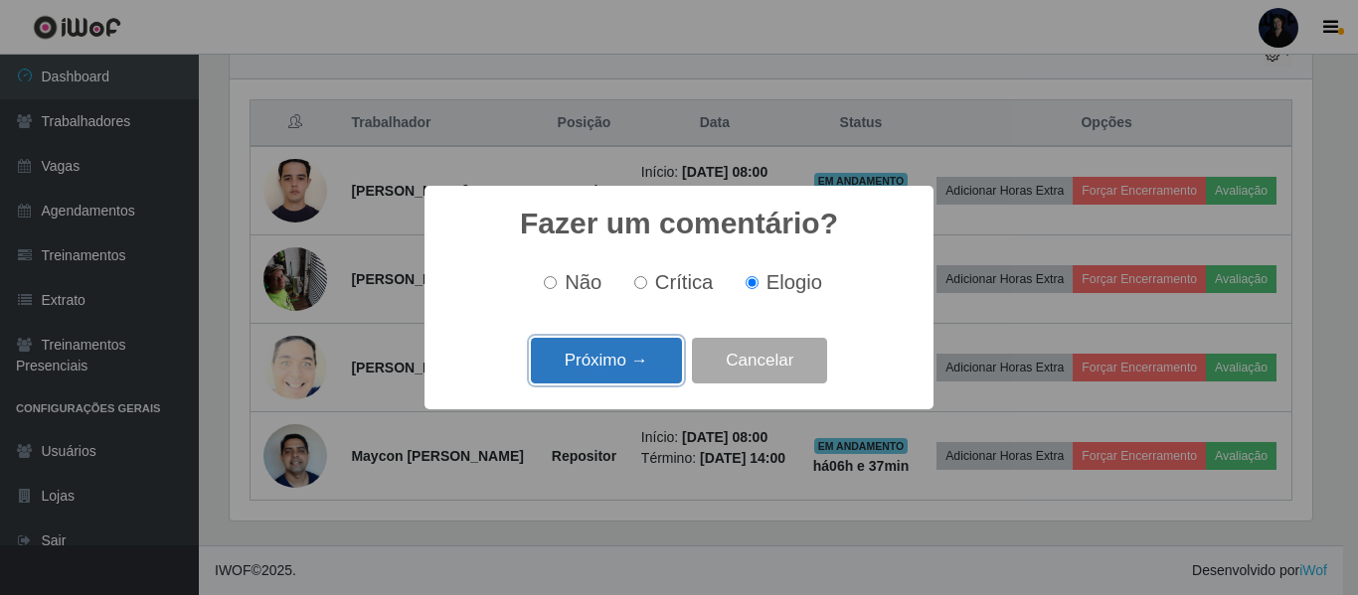
click at [570, 358] on button "Próximo →" at bounding box center [606, 361] width 151 height 47
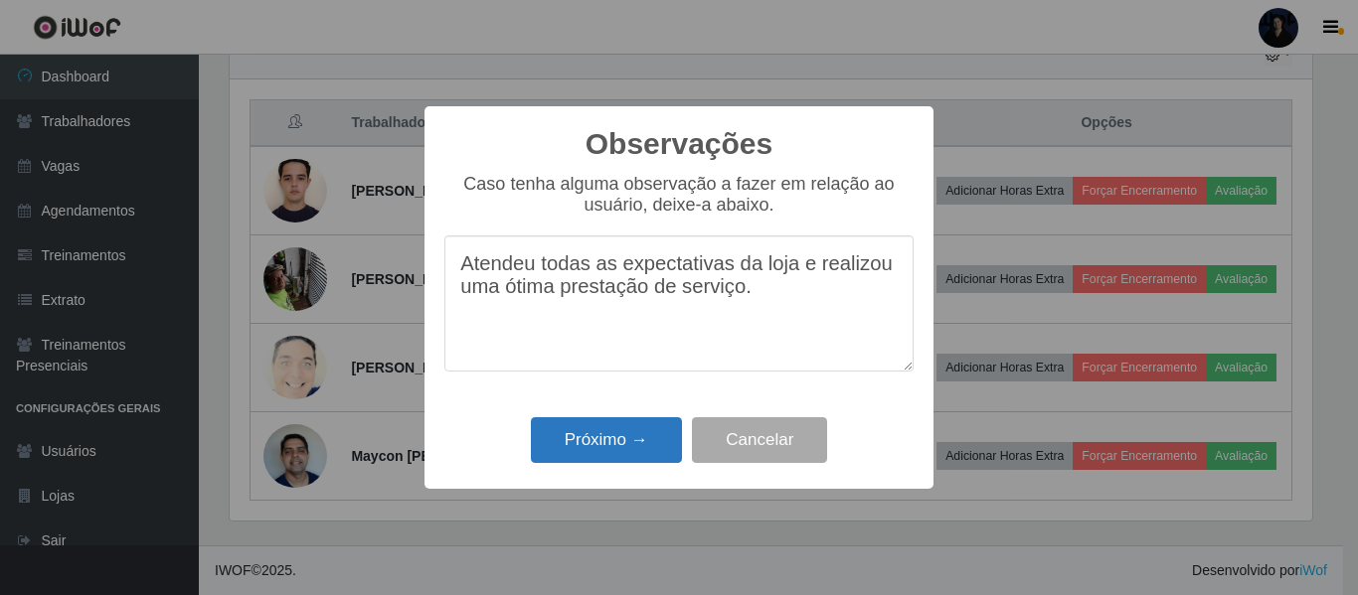
type textarea "Atendeu todas as expectativas da loja e realizou uma ótima prestação de serviço."
click at [630, 442] on button "Próximo →" at bounding box center [606, 440] width 151 height 47
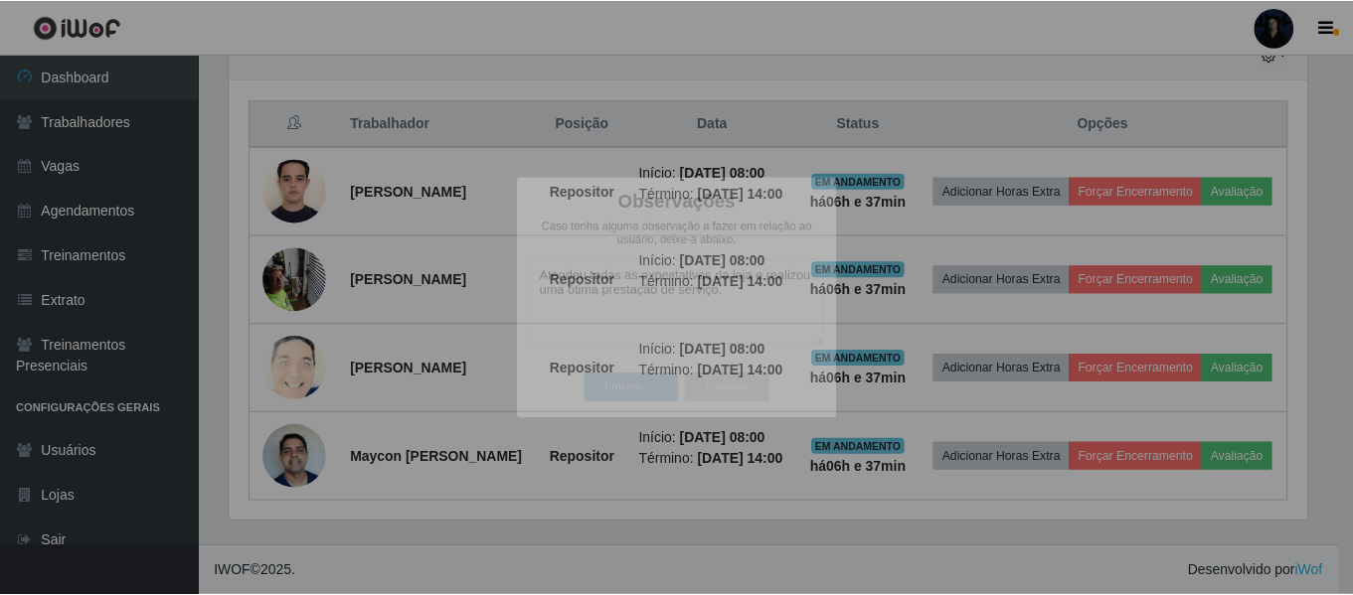
scroll to position [413, 1092]
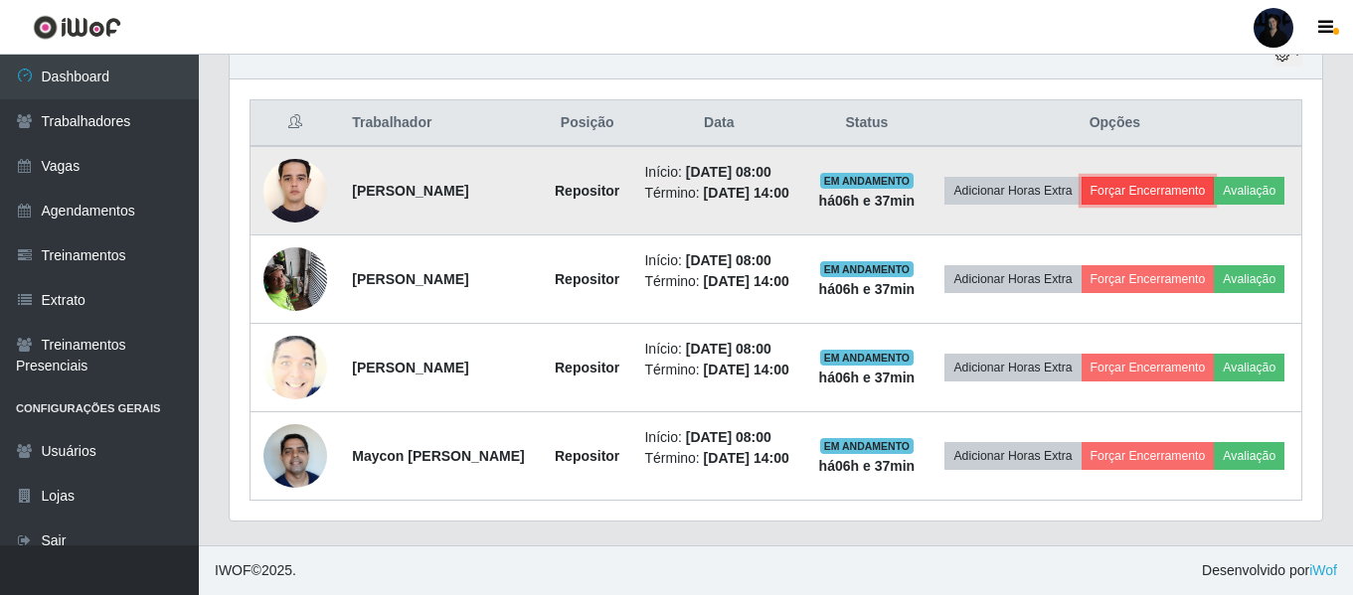
click at [1208, 177] on button "Forçar Encerramento" at bounding box center [1147, 191] width 133 height 28
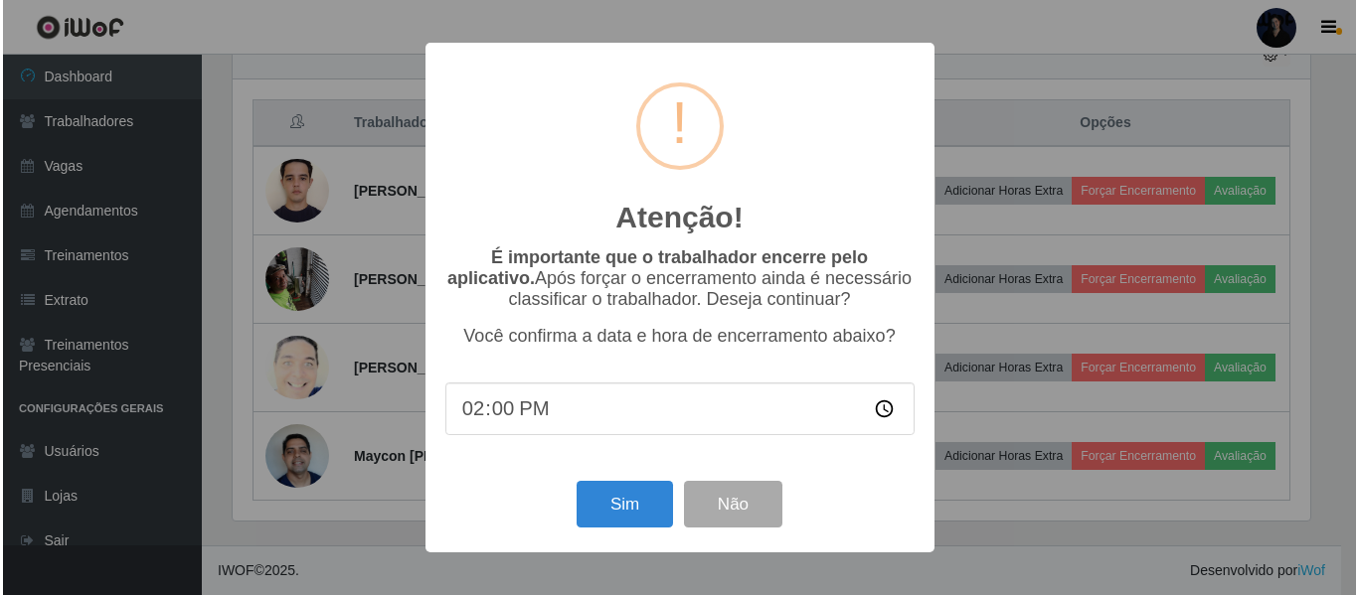
scroll to position [413, 1082]
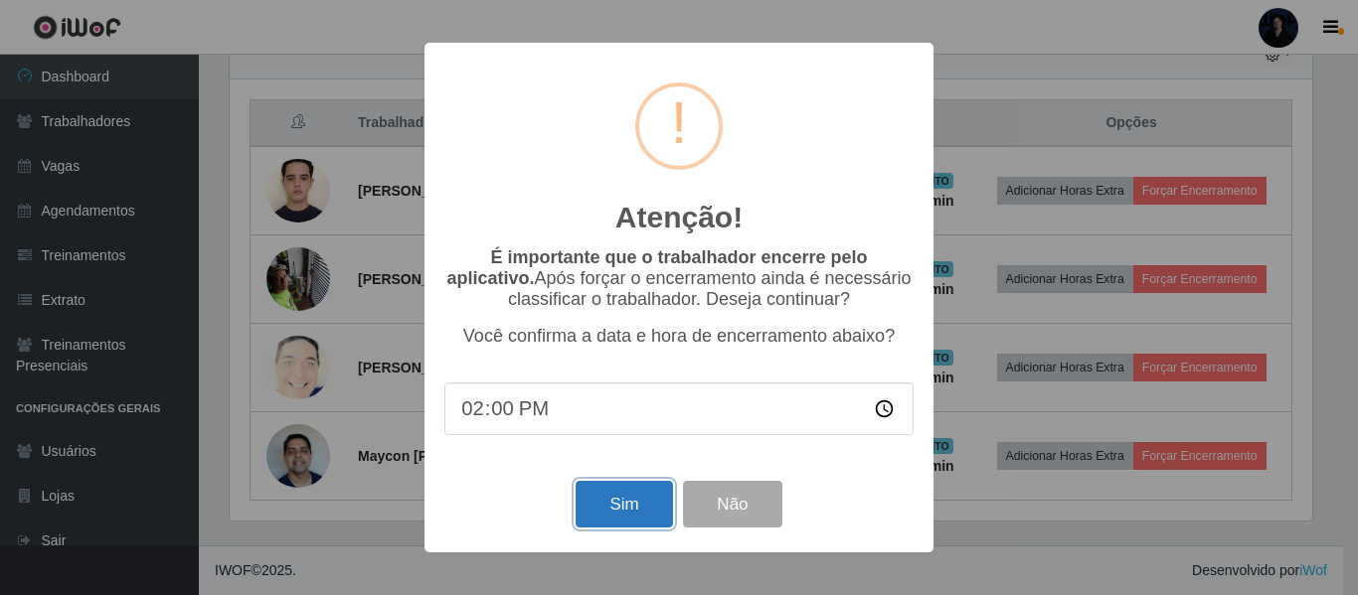
click at [638, 507] on button "Sim" at bounding box center [624, 504] width 96 height 47
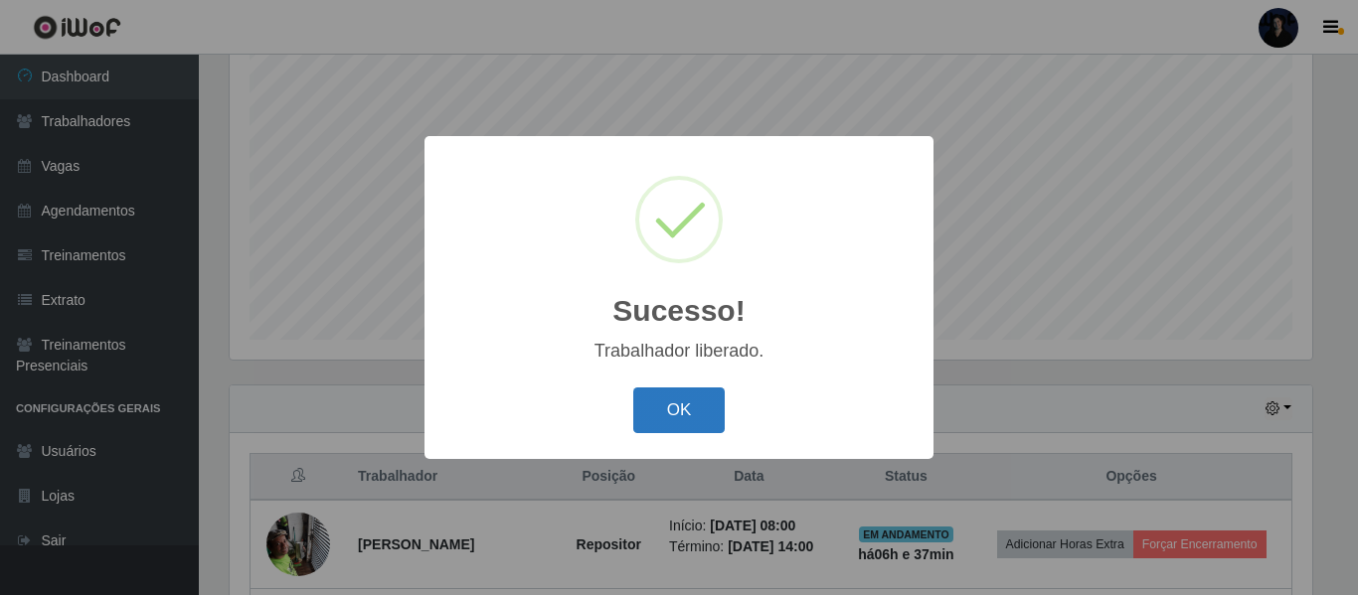
click at [664, 409] on button "OK" at bounding box center [679, 411] width 92 height 47
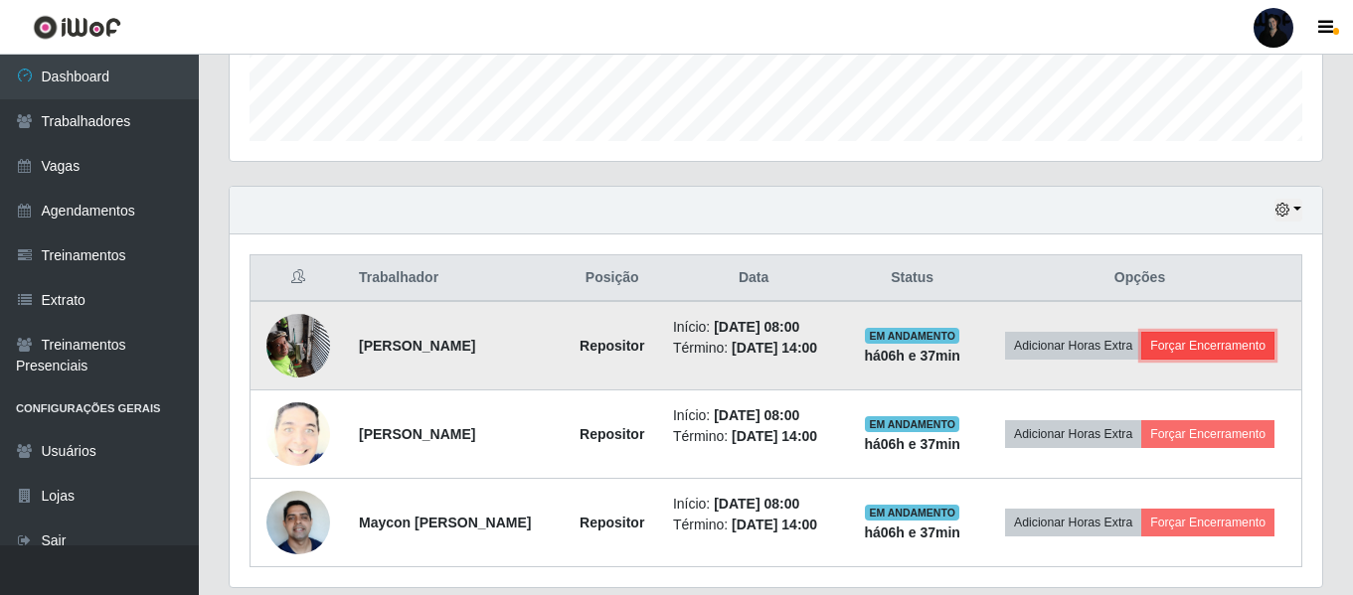
click at [1183, 337] on button "Forçar Encerramento" at bounding box center [1207, 346] width 133 height 28
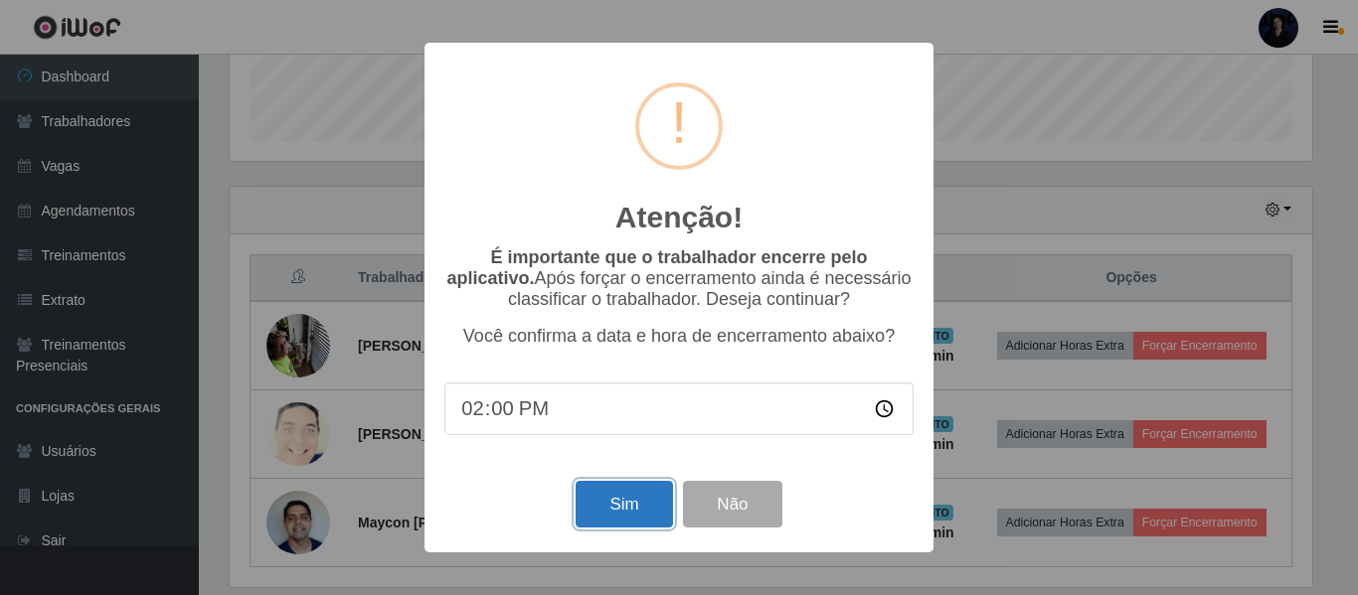
click at [609, 507] on button "Sim" at bounding box center [624, 504] width 96 height 47
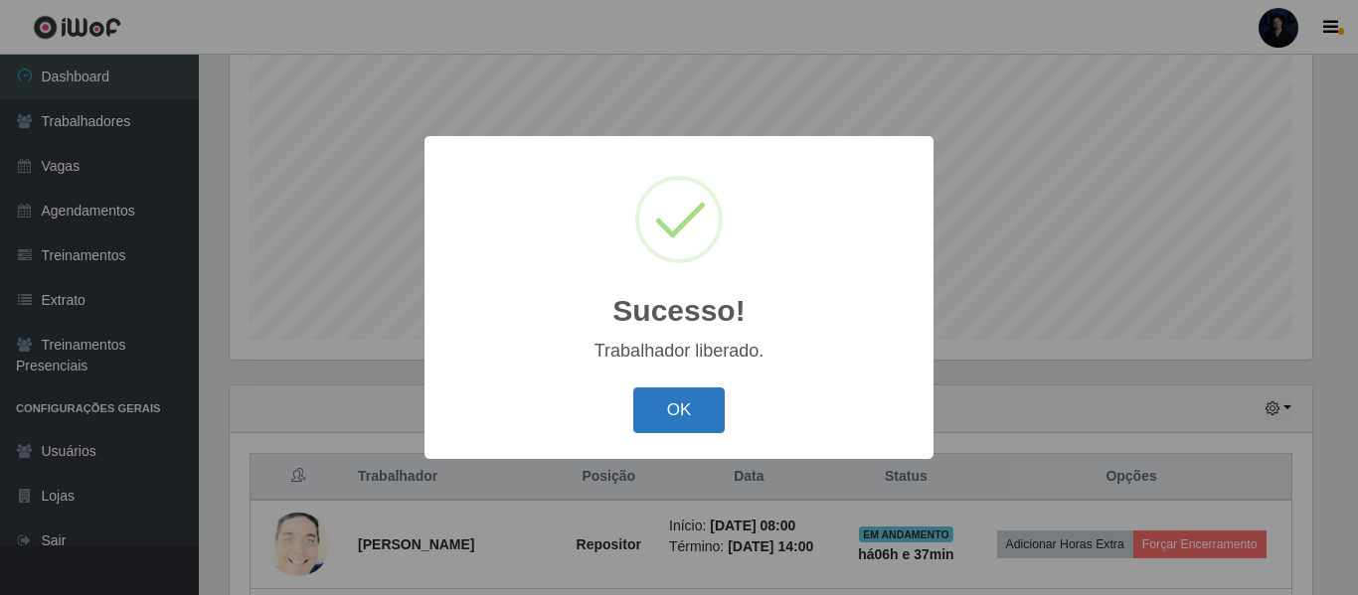
click at [685, 409] on button "OK" at bounding box center [679, 411] width 92 height 47
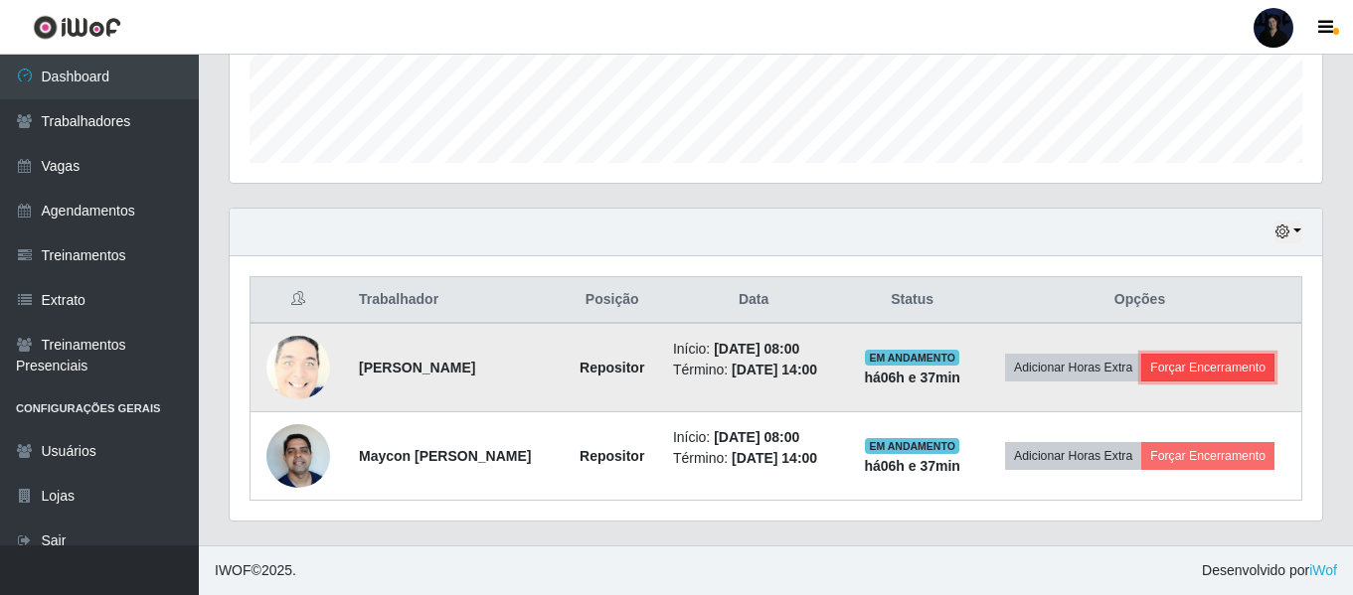
click at [1245, 377] on button "Forçar Encerramento" at bounding box center [1207, 368] width 133 height 28
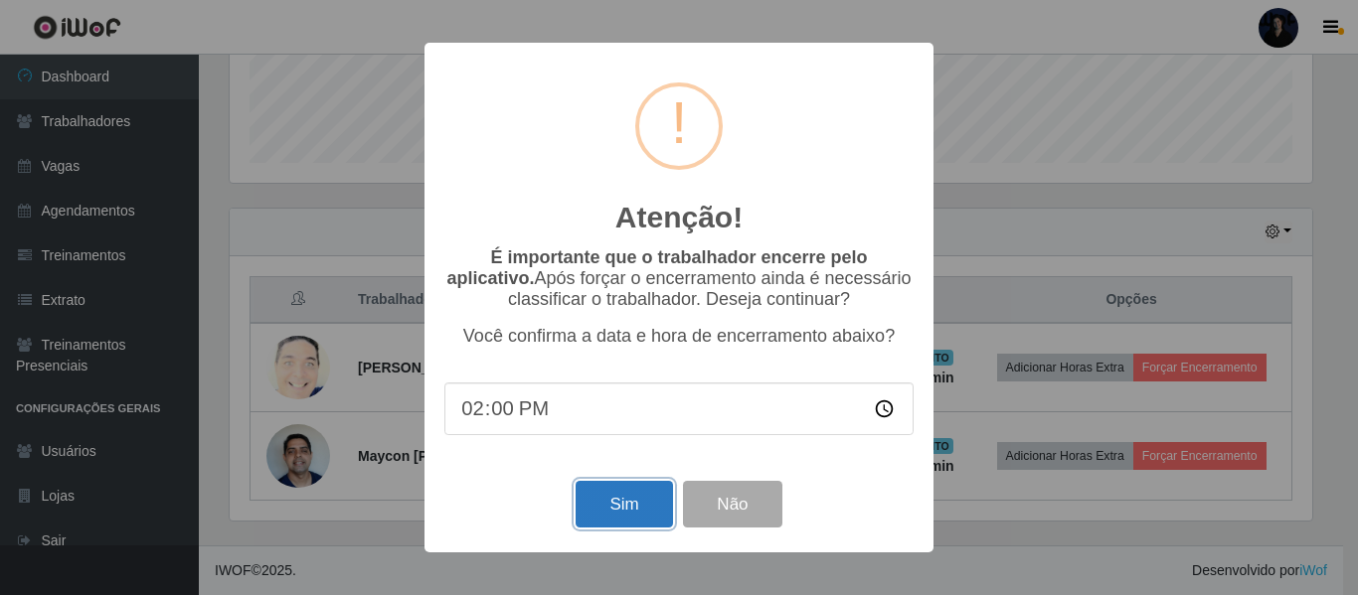
click at [632, 505] on button "Sim" at bounding box center [624, 504] width 96 height 47
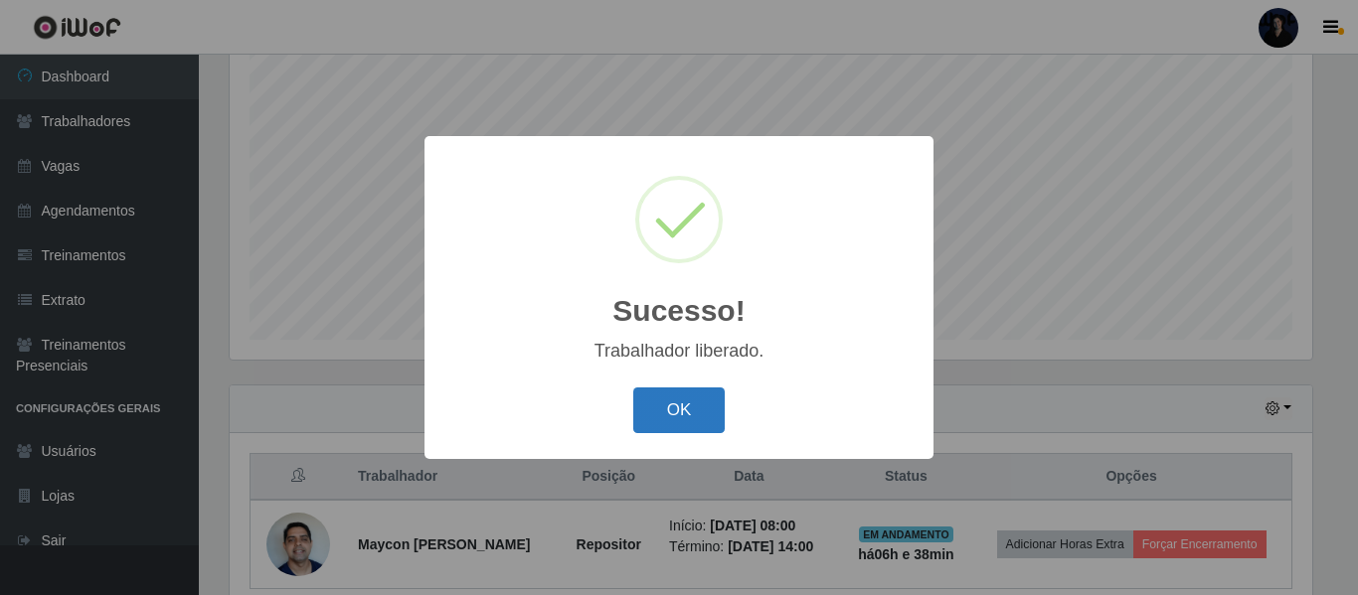
click at [673, 396] on button "OK" at bounding box center [679, 411] width 92 height 47
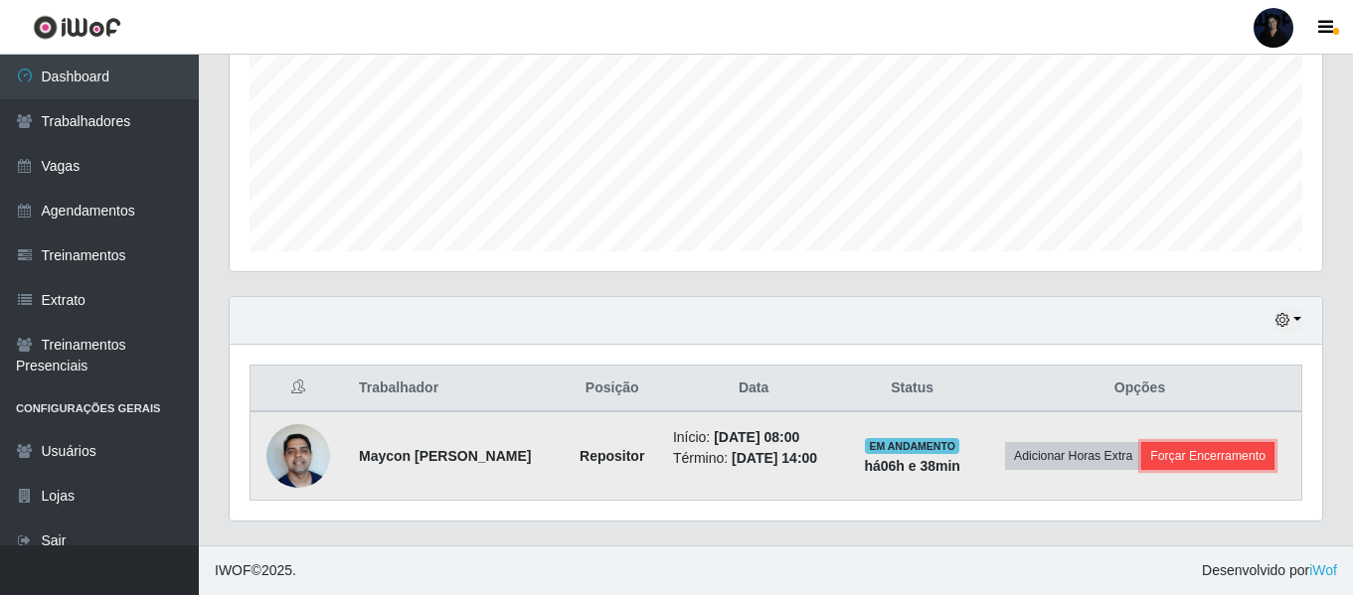
click at [1188, 453] on button "Forçar Encerramento" at bounding box center [1207, 456] width 133 height 28
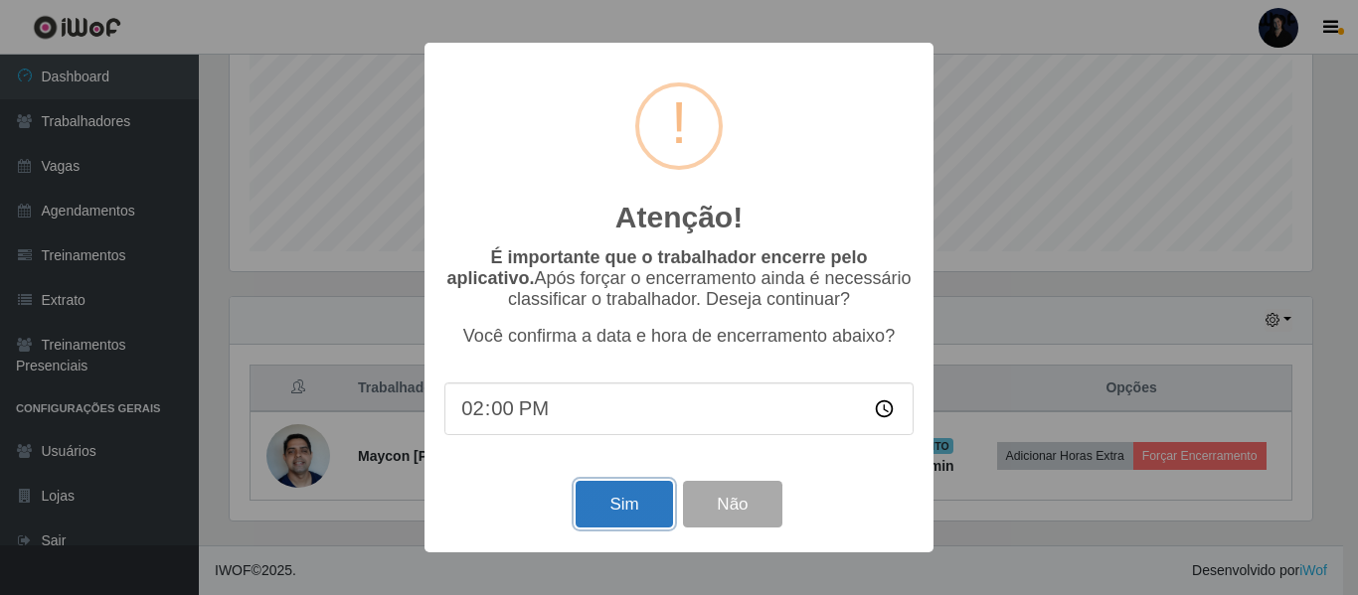
click at [637, 511] on button "Sim" at bounding box center [624, 504] width 96 height 47
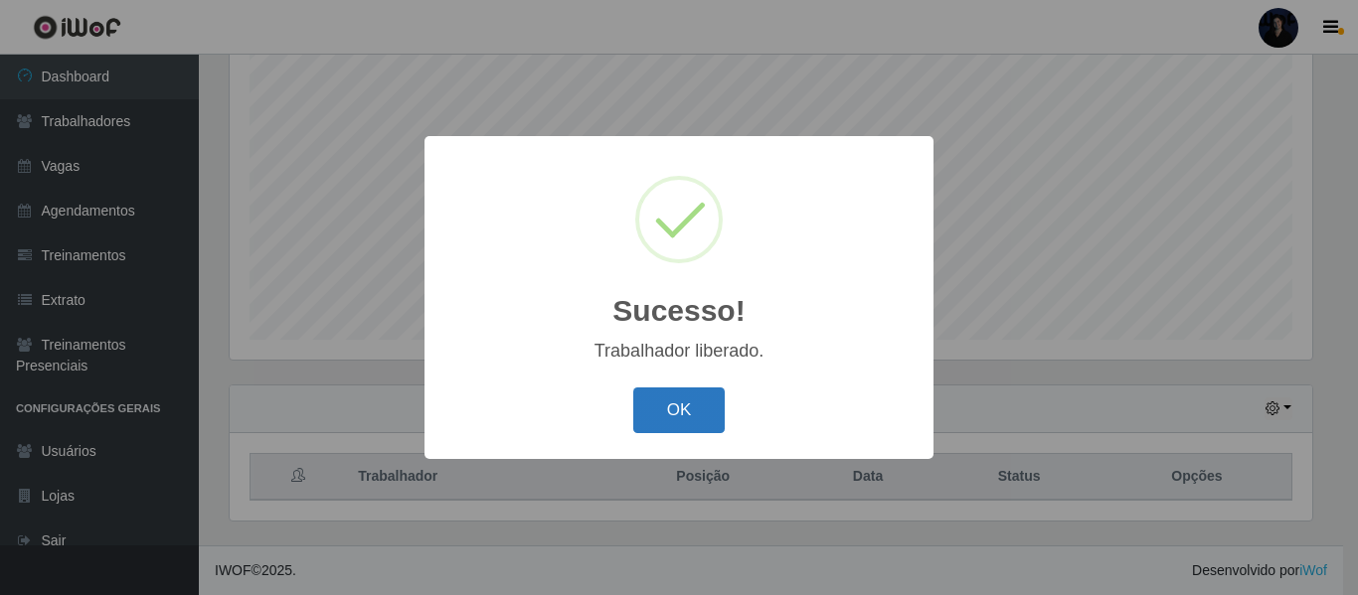
click at [692, 411] on button "OK" at bounding box center [679, 411] width 92 height 47
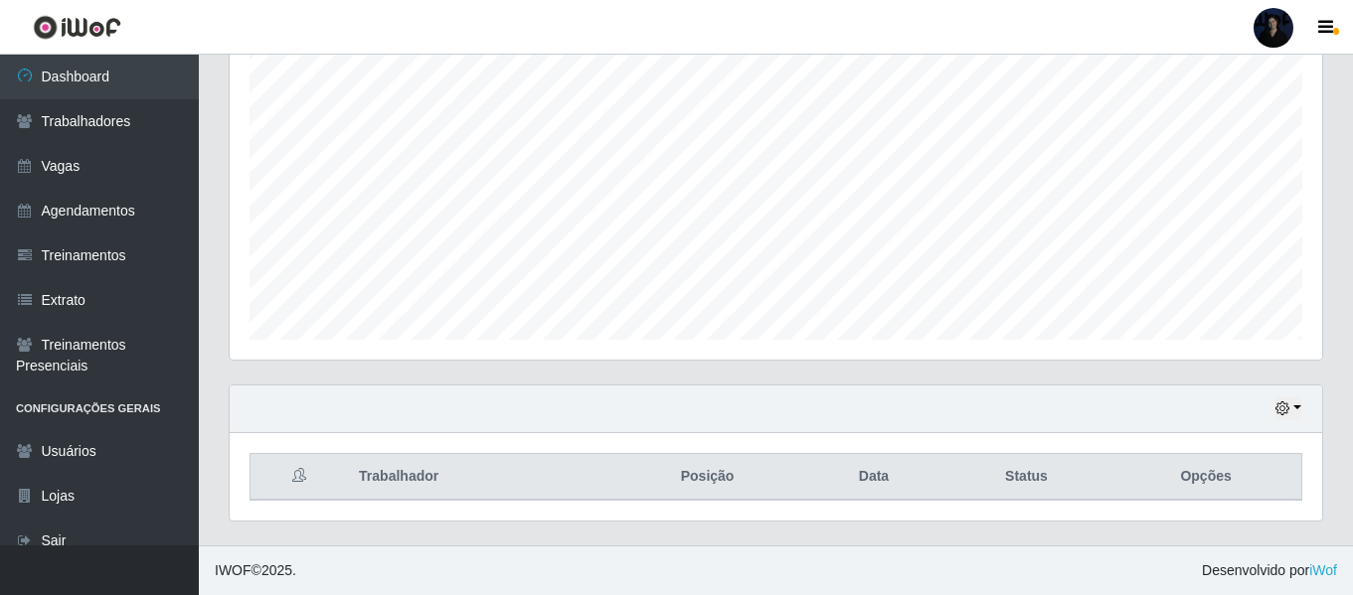
click at [1276, 30] on div at bounding box center [1273, 28] width 40 height 40
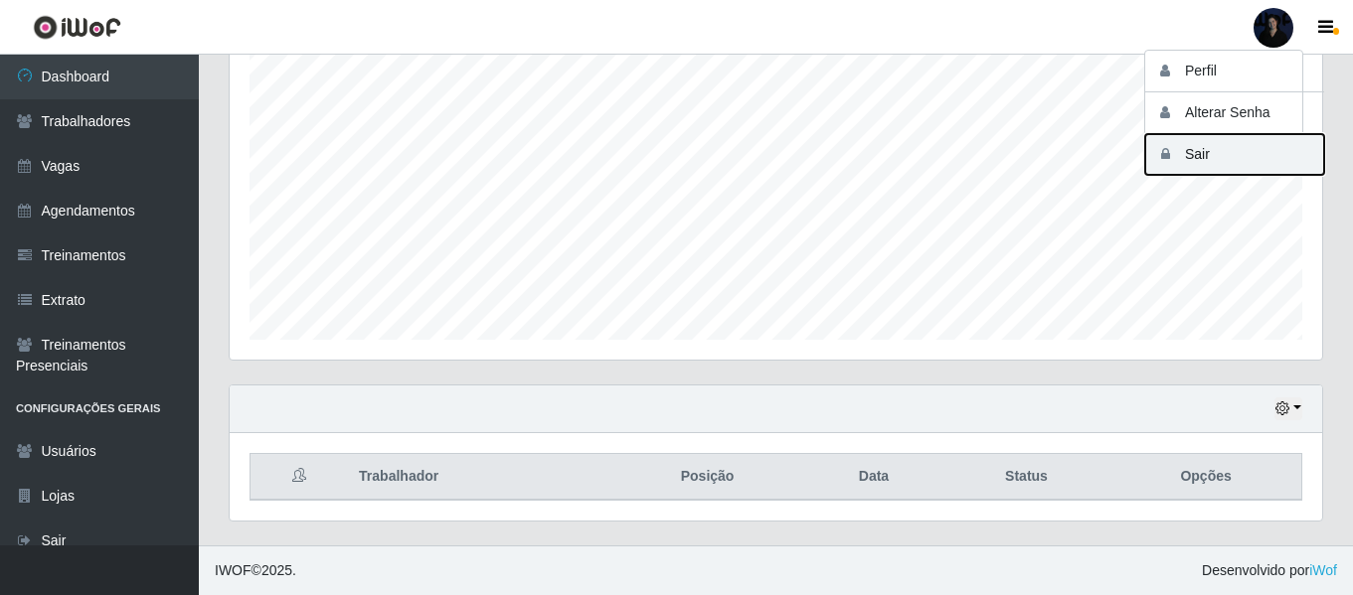
click at [1192, 164] on button "Sair" at bounding box center [1234, 154] width 179 height 41
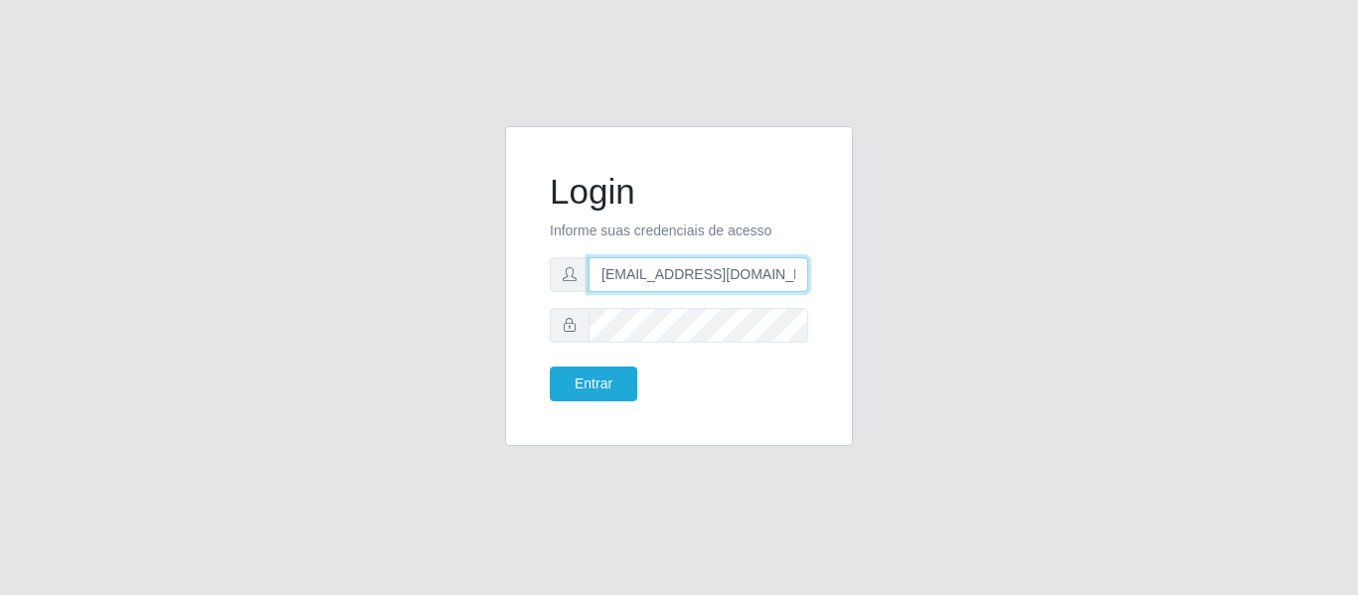
scroll to position [0, 12]
drag, startPoint x: 692, startPoint y: 278, endPoint x: 860, endPoint y: 282, distance: 168.0
click at [860, 282] on div "Login Informe suas credenciais de acesso [EMAIL_ADDRESS][DOMAIN_NAME] Entrar" at bounding box center [679, 298] width 378 height 344
type input "[EMAIL_ADDRESS][DOMAIN_NAME]"
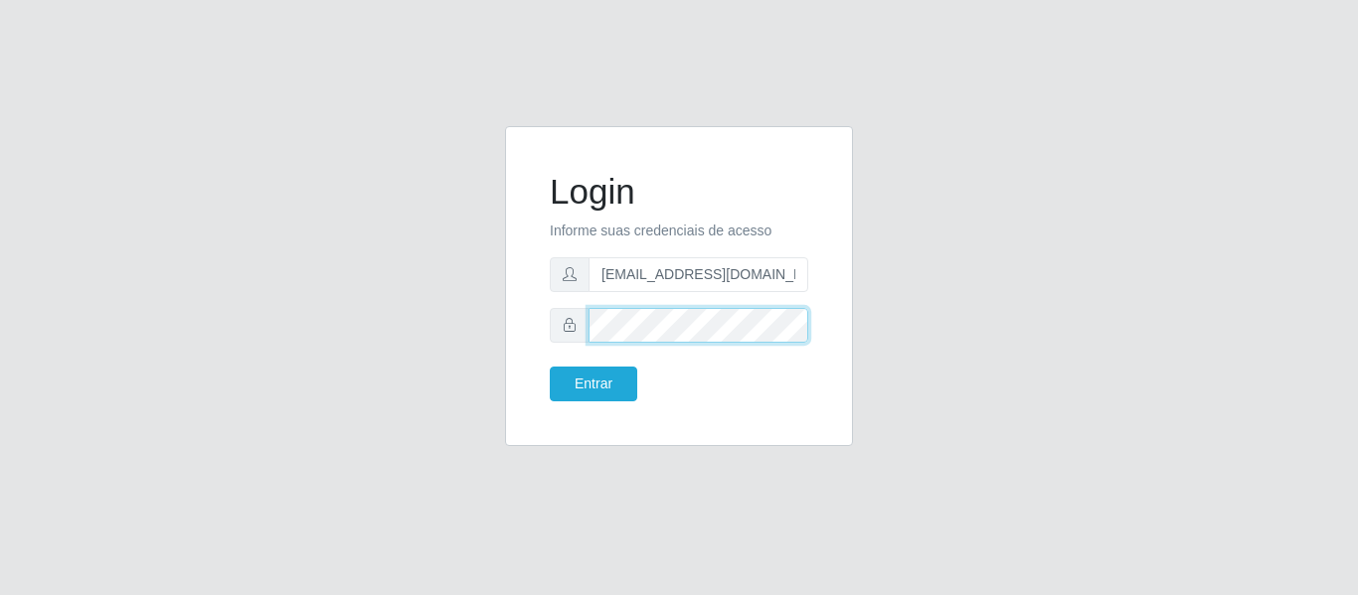
click at [506, 329] on div "Login Informe suas credenciais de acesso [EMAIL_ADDRESS][DOMAIN_NAME] Entrar" at bounding box center [679, 286] width 348 height 320
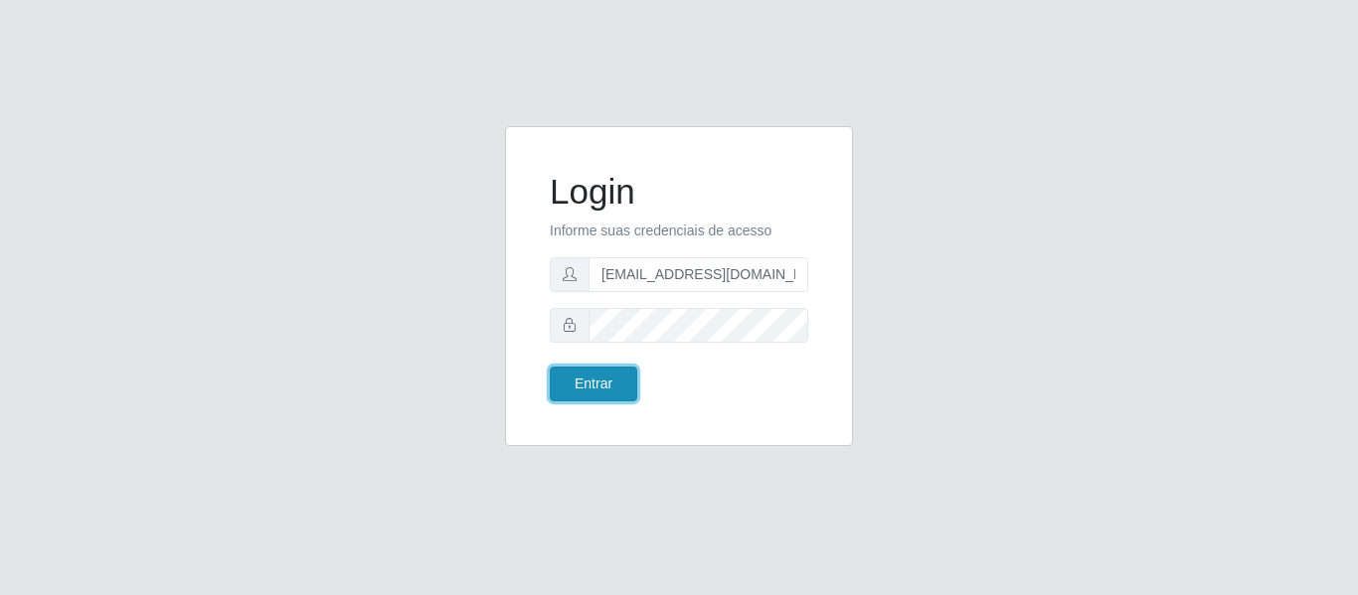
click at [593, 397] on button "Entrar" at bounding box center [593, 384] width 87 height 35
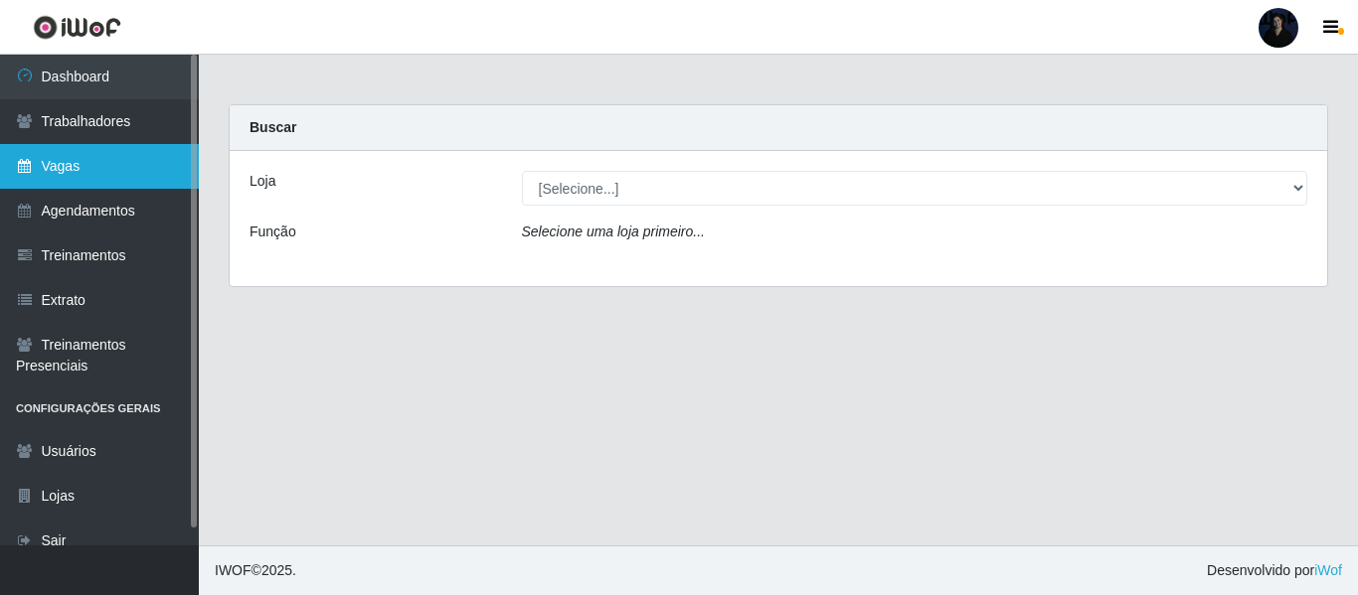
click at [112, 151] on link "Vagas" at bounding box center [99, 166] width 199 height 45
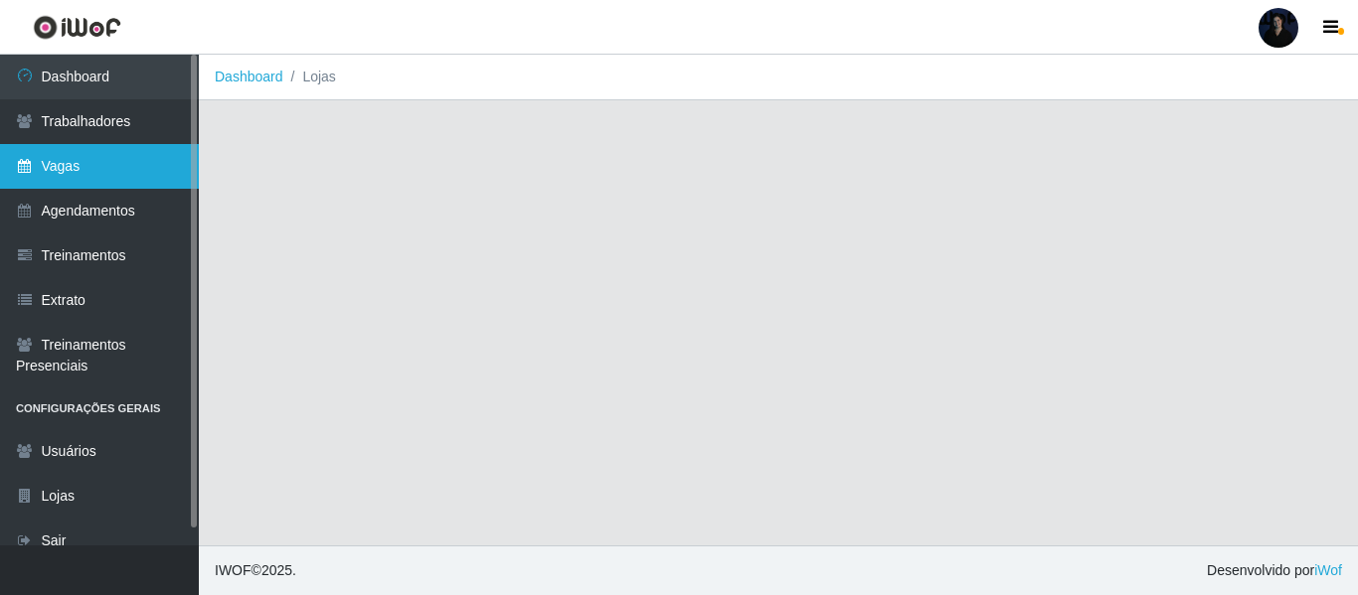
click at [145, 160] on link "Vagas" at bounding box center [99, 166] width 199 height 45
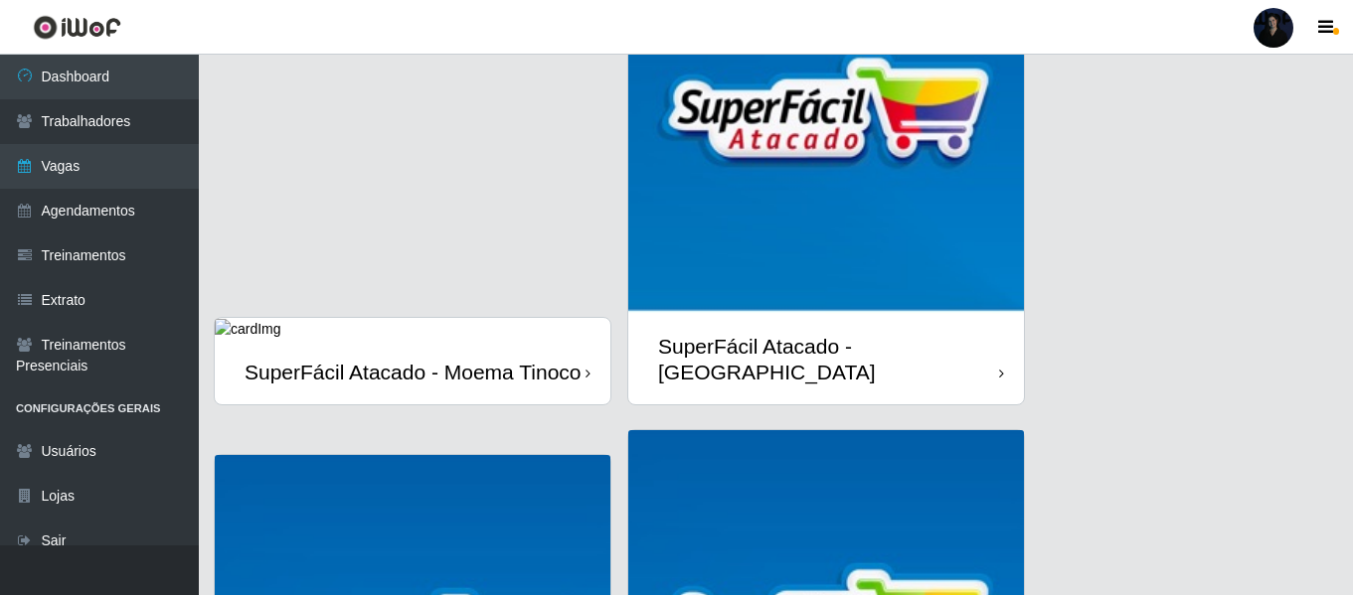
scroll to position [696, 0]
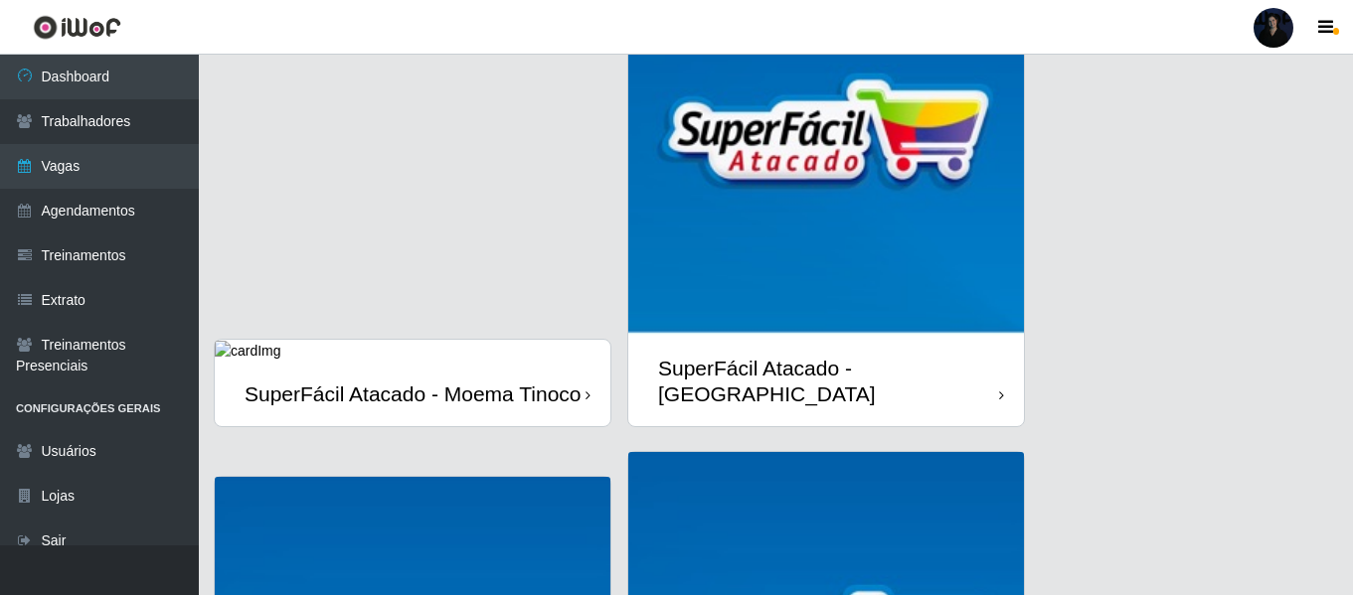
click at [412, 382] on div "SuperFácil Atacado - Moema Tinoco" at bounding box center [413, 394] width 337 height 25
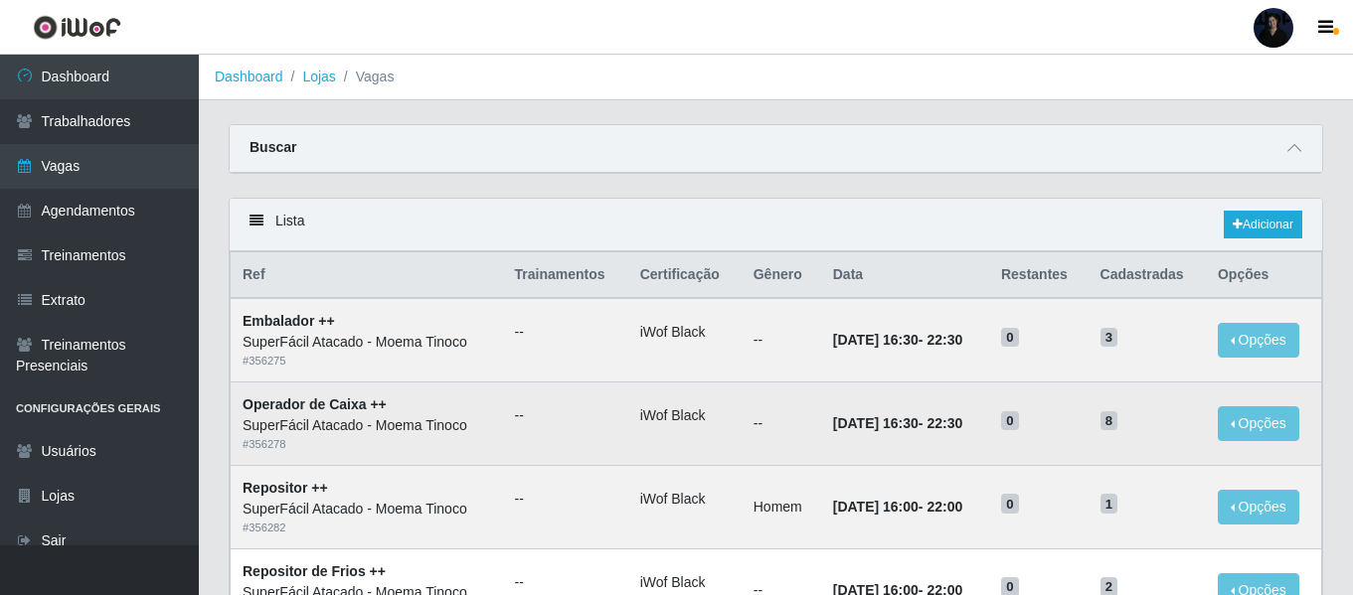
click at [1314, 432] on td "Opções Editar" at bounding box center [1264, 424] width 116 height 83
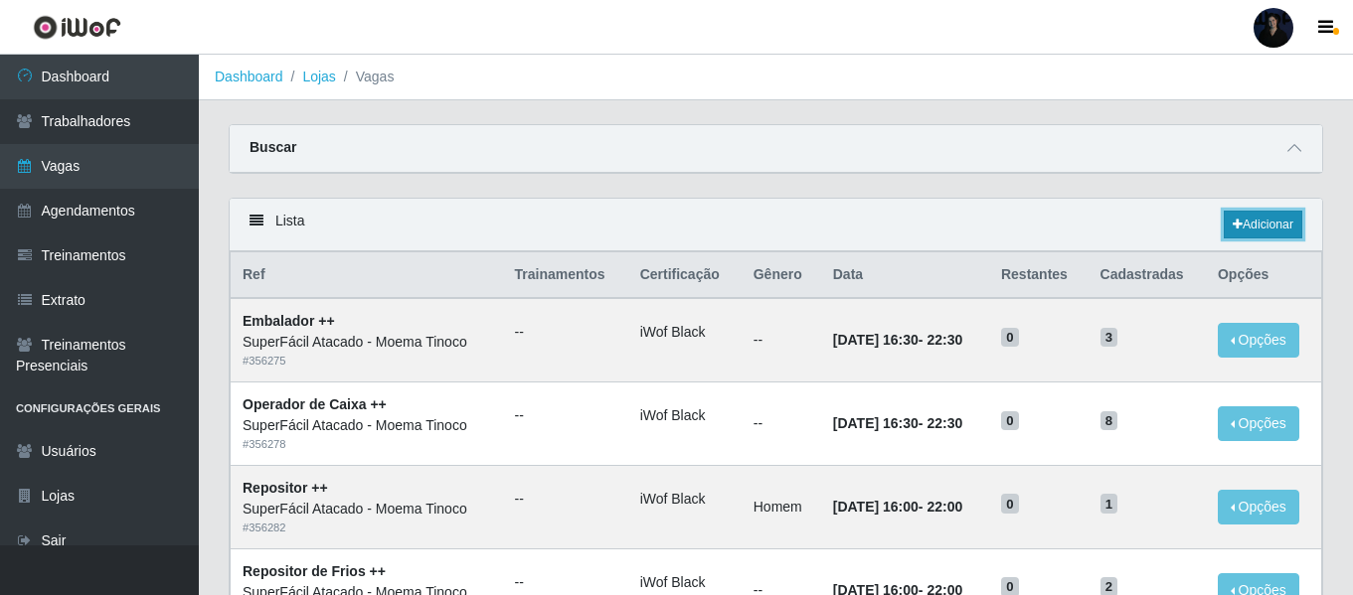
click at [1265, 223] on link "Adicionar" at bounding box center [1263, 225] width 79 height 28
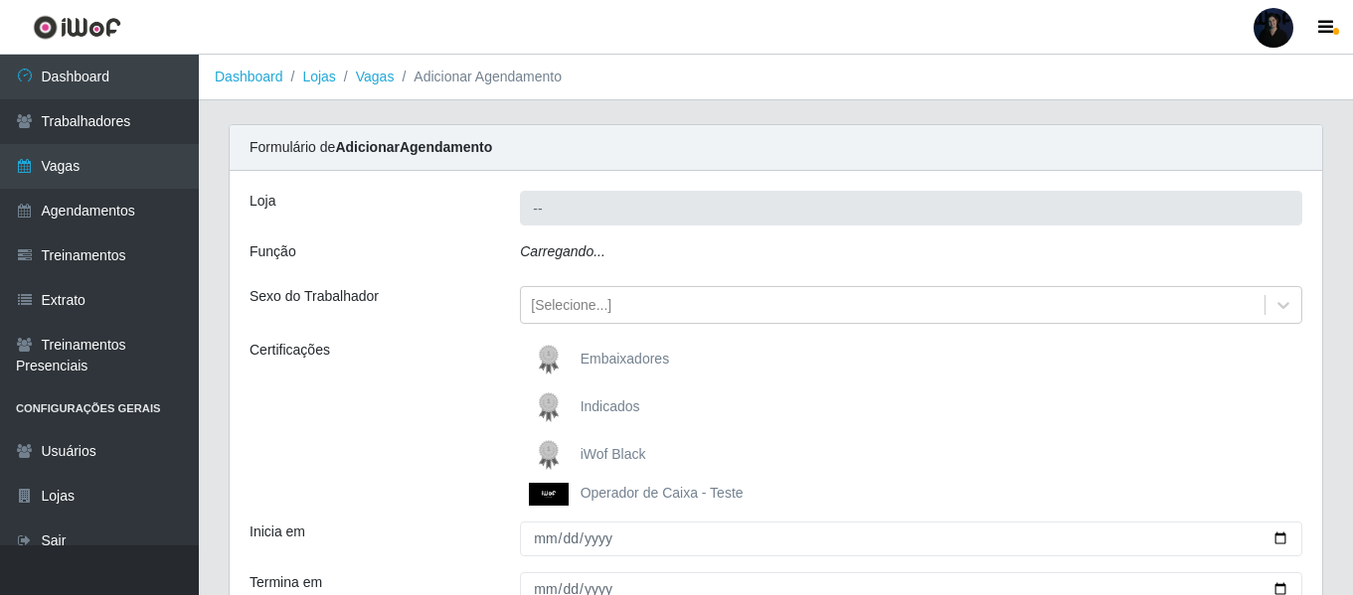
type input "SuperFácil Atacado - Moema Tinoco"
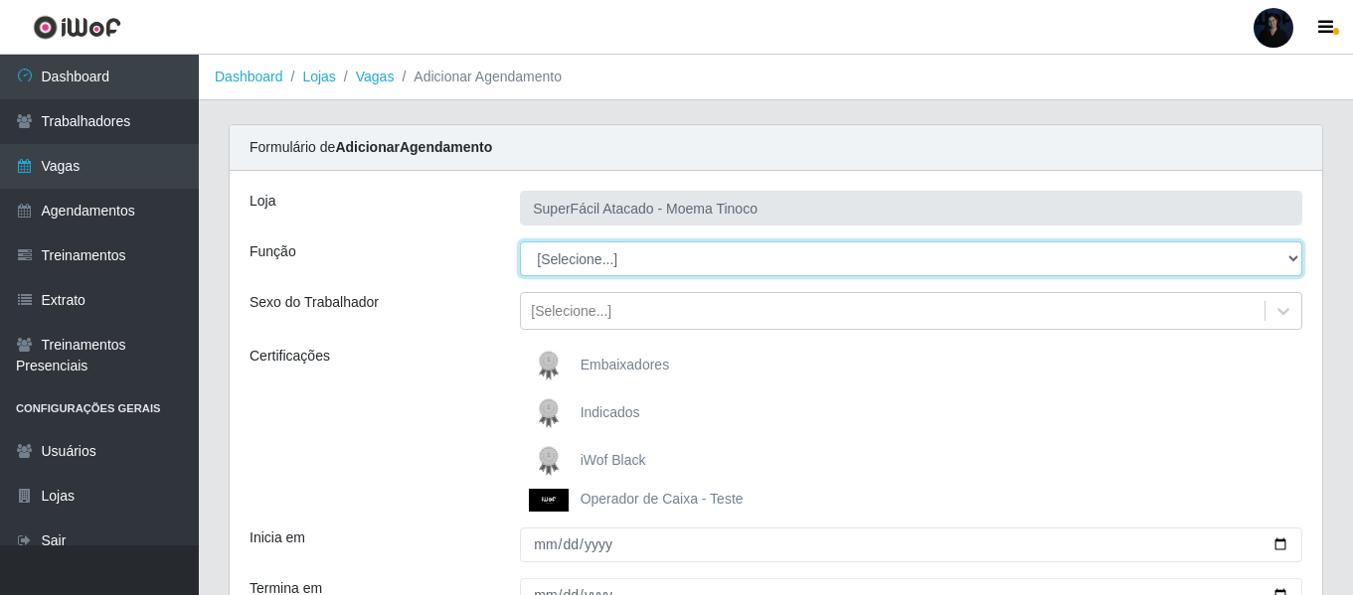
click at [621, 254] on select "[Selecione...] Embalador Embalador + Embalador ++ Operador de Caixa Operador de…" at bounding box center [911, 259] width 782 height 35
select select "1"
click at [520, 242] on select "[Selecione...] Embalador Embalador + Embalador ++ Operador de Caixa Operador de…" at bounding box center [911, 259] width 782 height 35
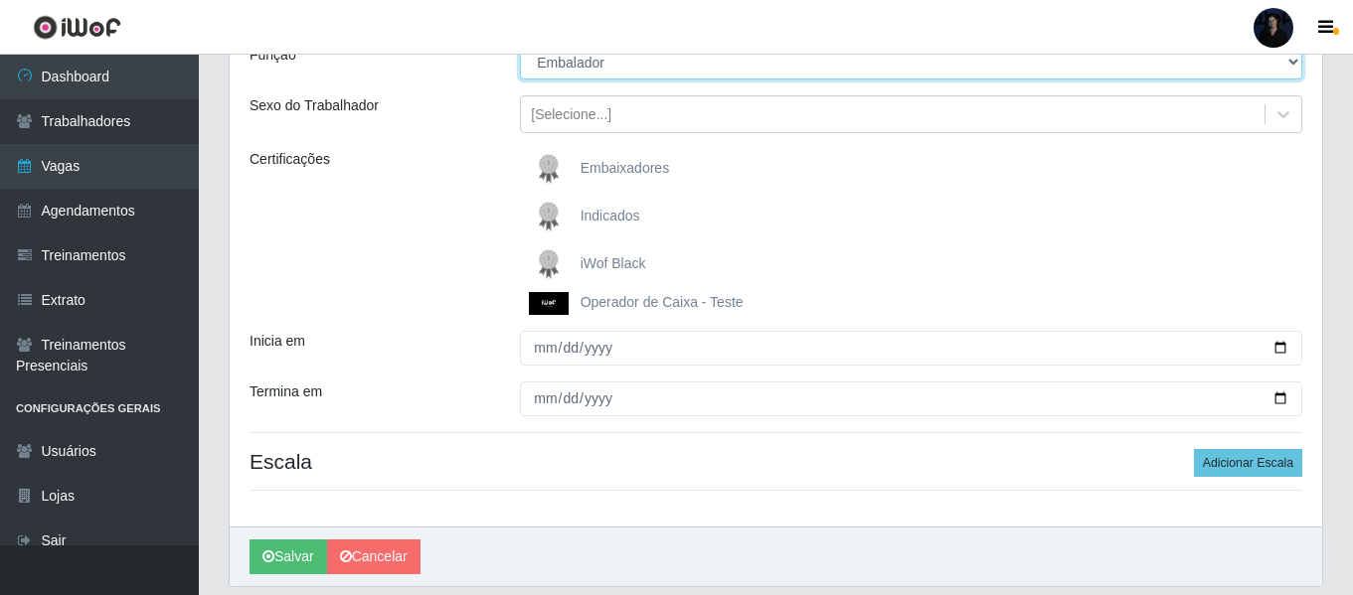
scroll to position [199, 0]
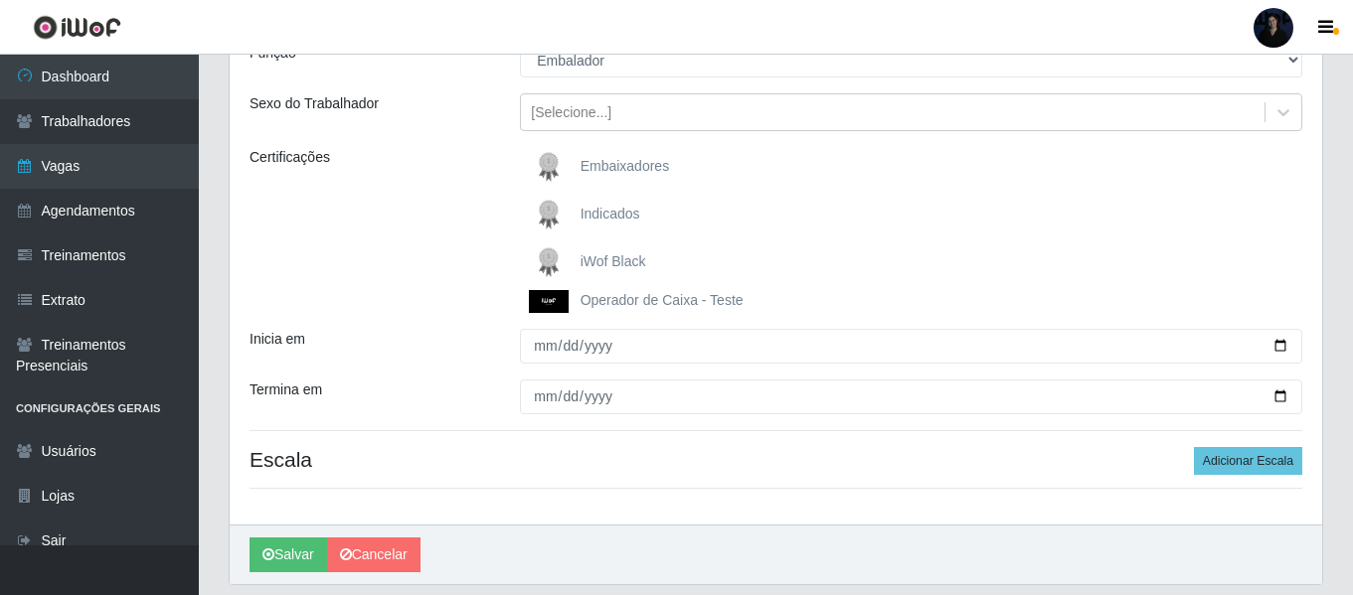
click at [580, 257] on span "iWof Black" at bounding box center [613, 261] width 66 height 16
click at [0, 0] on input "iWof Black" at bounding box center [0, 0] width 0 height 0
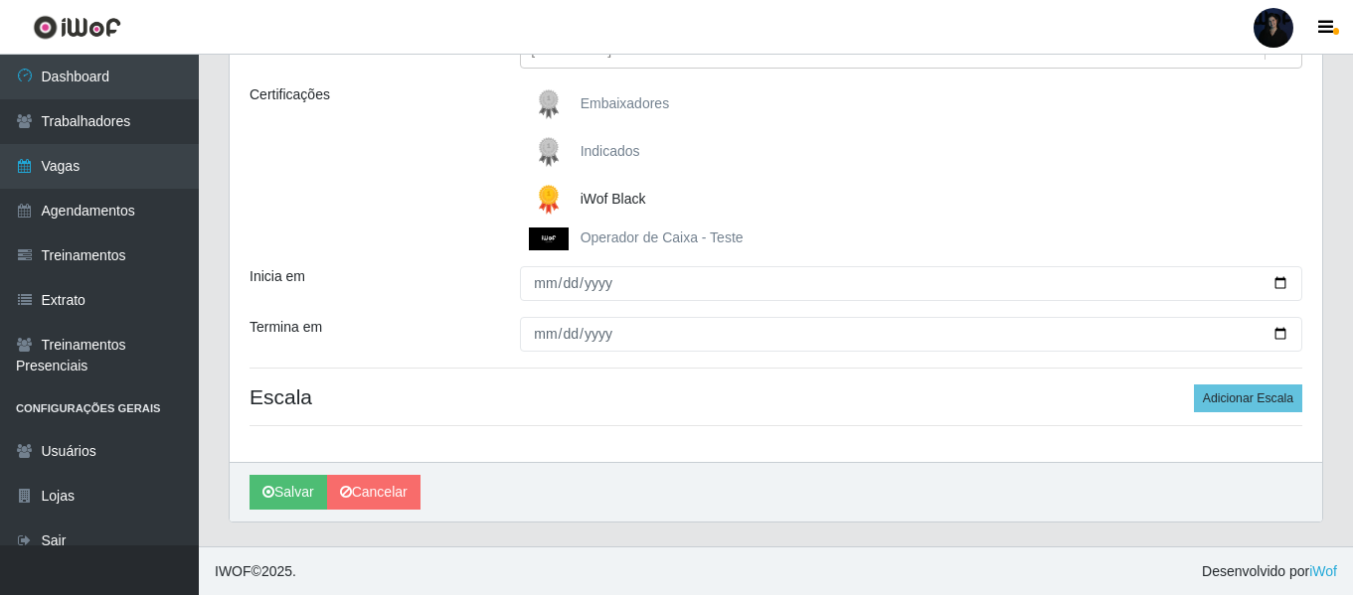
scroll to position [263, 0]
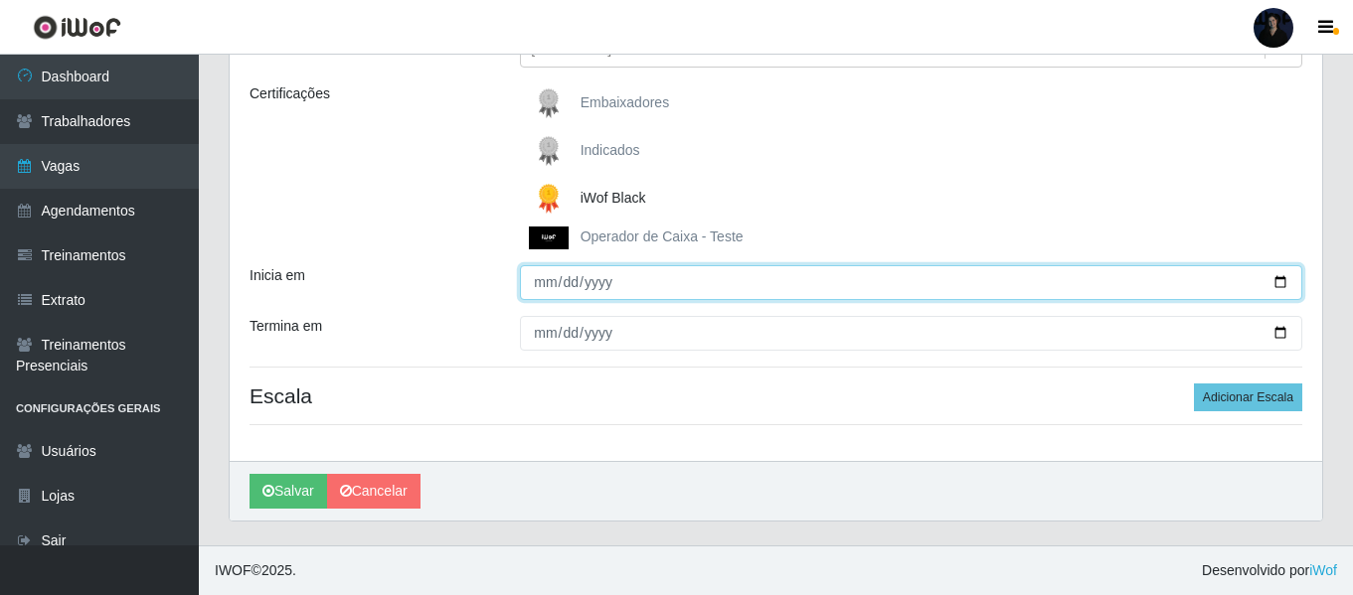
click at [1285, 282] on input "Inicia em" at bounding box center [911, 282] width 782 height 35
type input "2025-10-13"
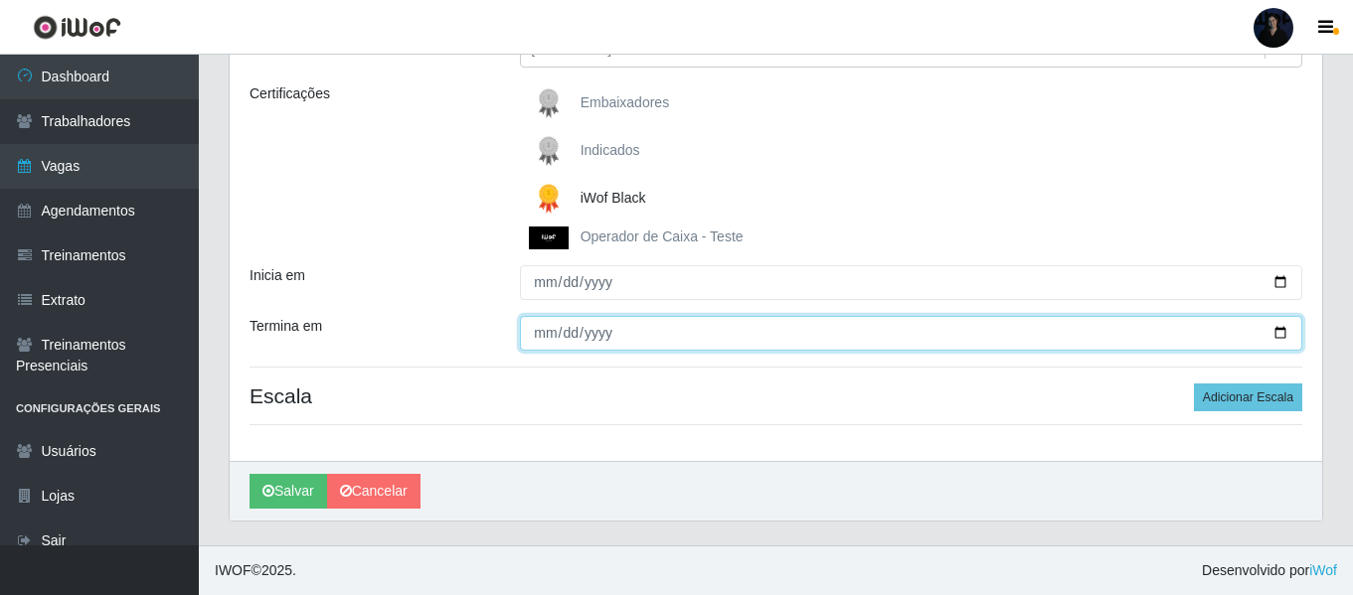
click at [1280, 337] on input "Termina em" at bounding box center [911, 333] width 782 height 35
type input "2025-10-13"
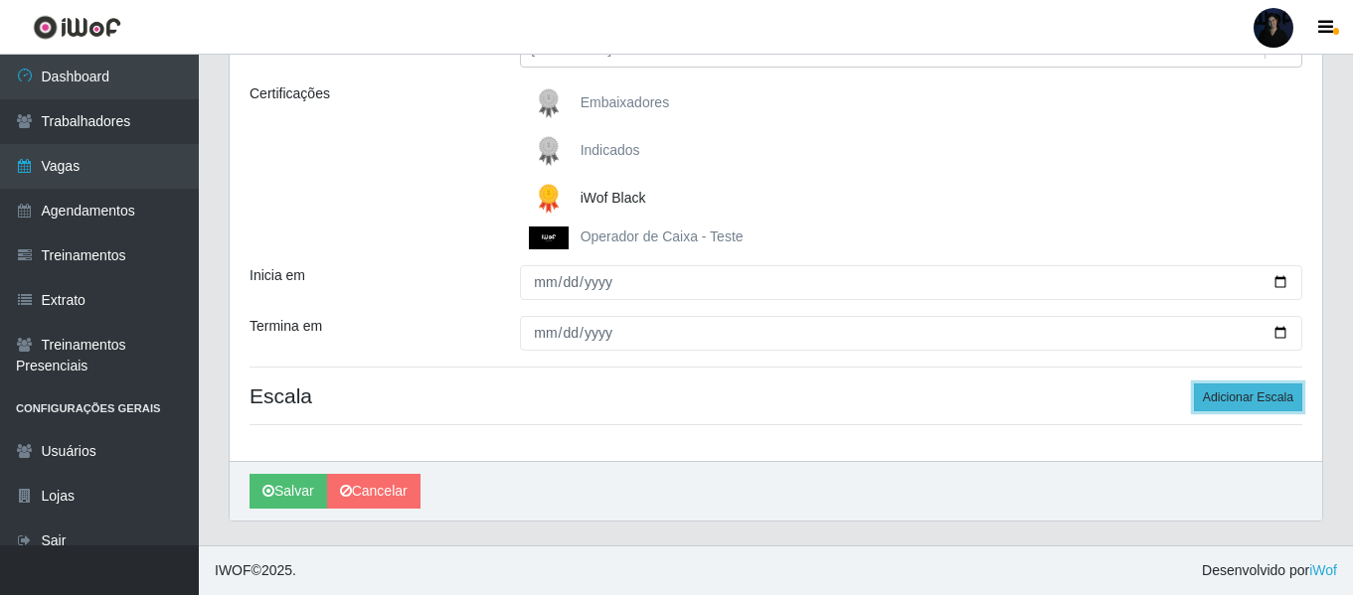
click at [1223, 404] on button "Adicionar Escala" at bounding box center [1248, 398] width 108 height 28
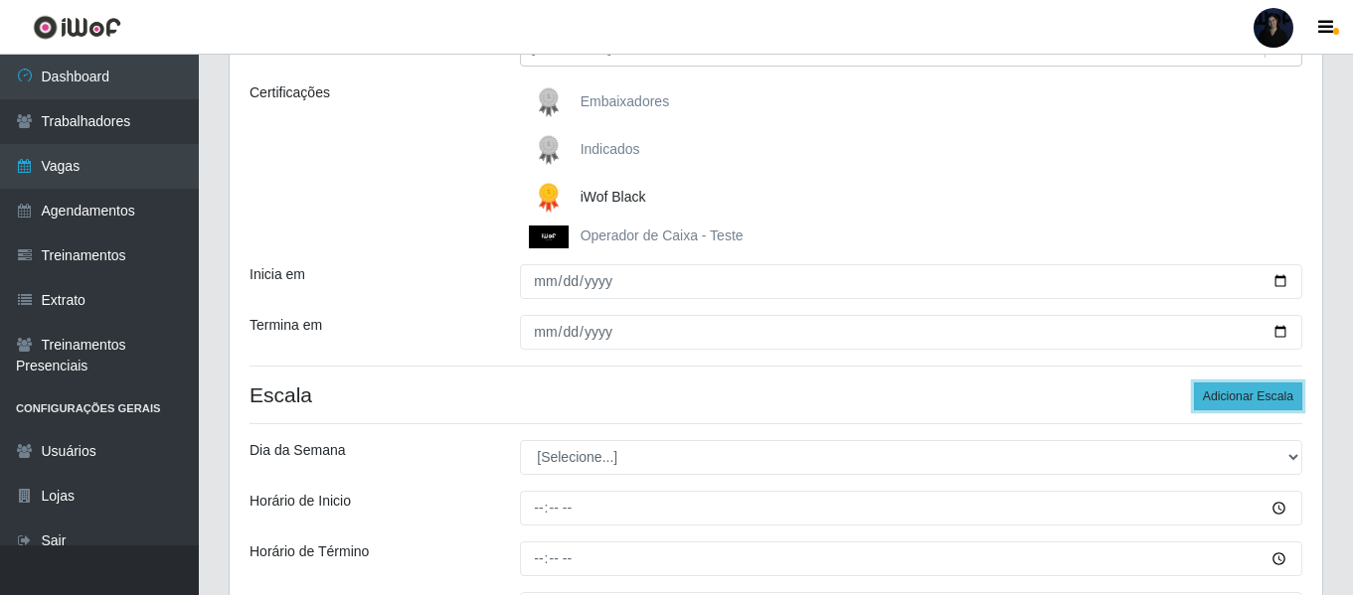
click at [1223, 404] on button "Adicionar Escala" at bounding box center [1248, 397] width 108 height 28
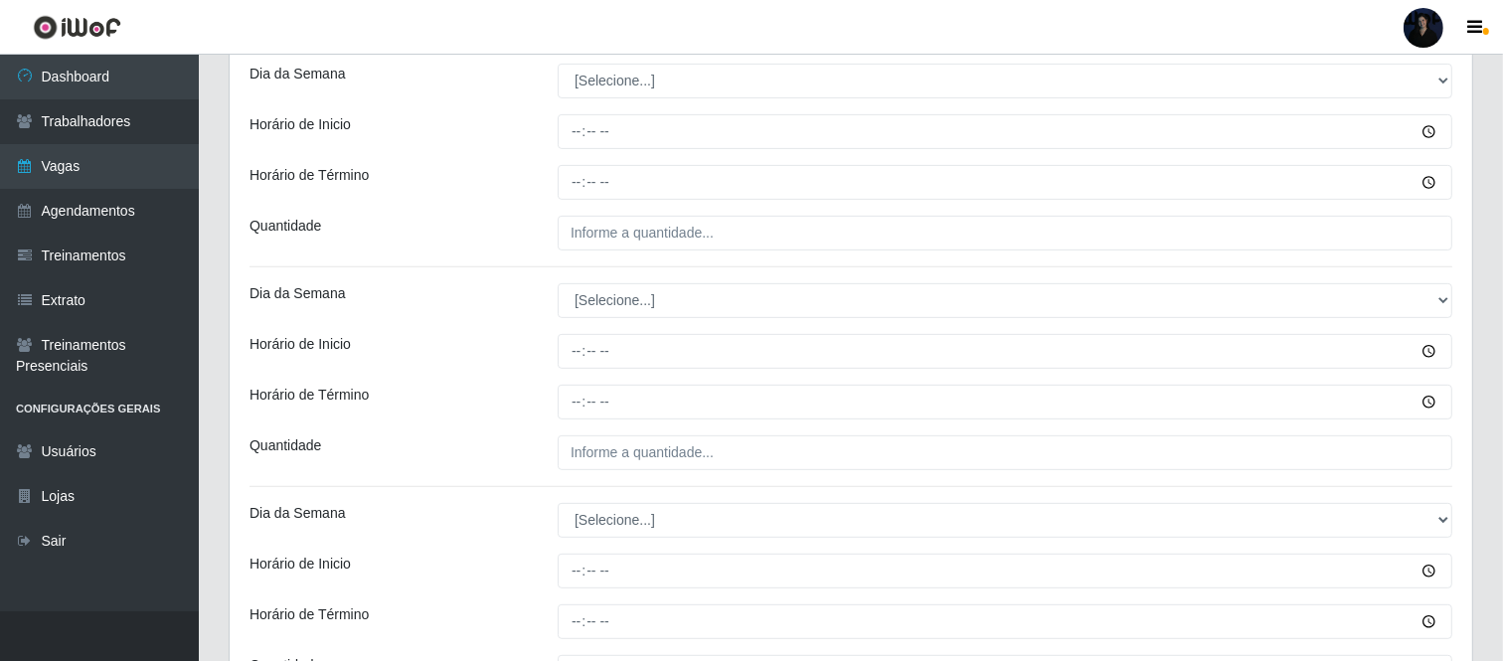
scroll to position [649, 0]
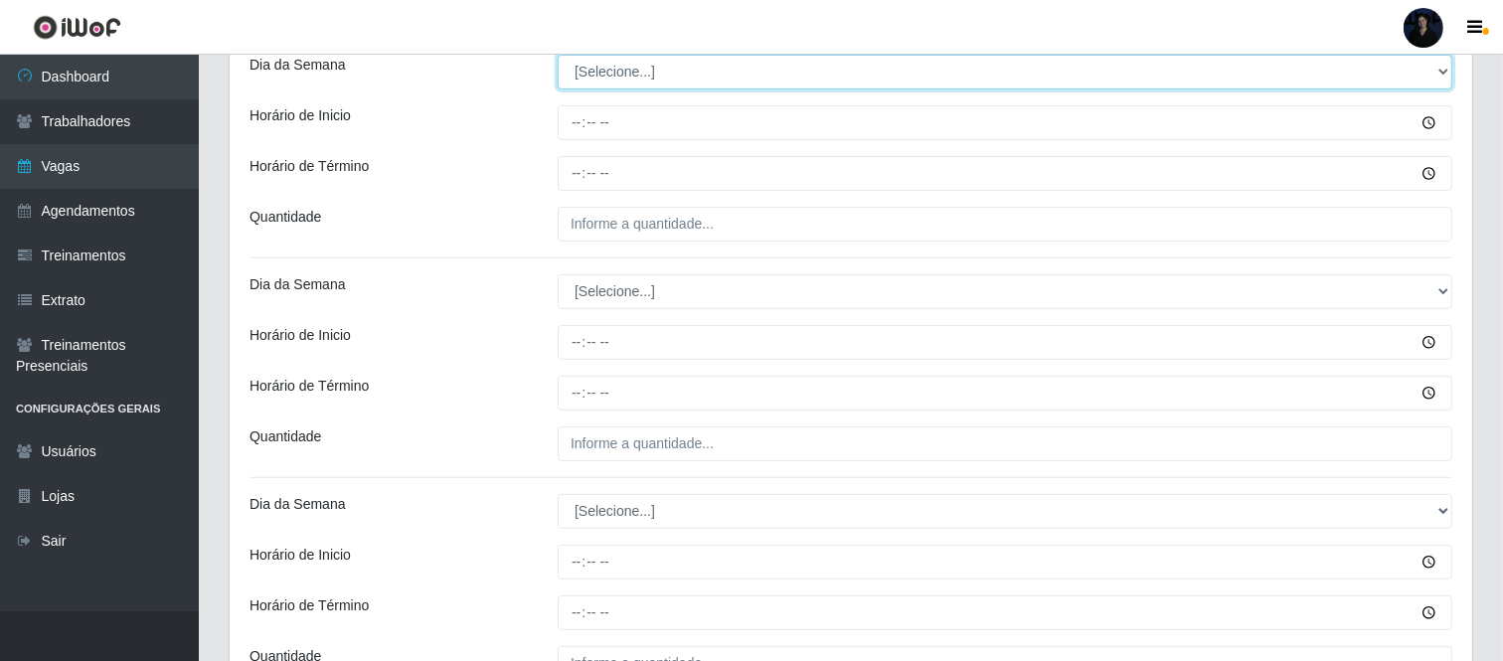
click at [569, 80] on select "[Selecione...] Segunda Terça Quarta Quinta Sexta Sábado Domingo" at bounding box center [1005, 72] width 895 height 35
select select "1"
click at [558, 55] on select "[Selecione...] Segunda Terça Quarta Quinta Sexta Sábado Domingo" at bounding box center [1005, 72] width 895 height 35
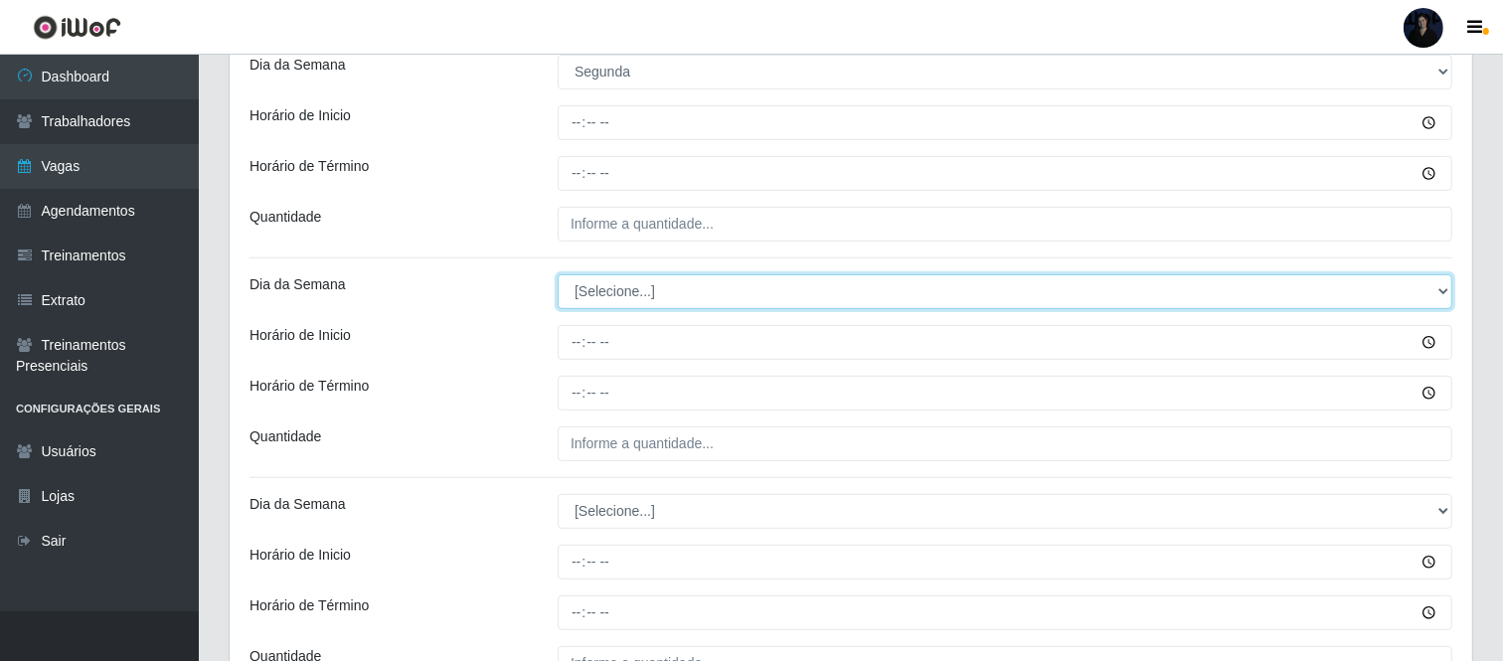
click at [623, 295] on select "[Selecione...] Segunda Terça Quarta Quinta Sexta Sábado Domingo" at bounding box center [1005, 291] width 895 height 35
select select "1"
click at [558, 274] on select "[Selecione...] Segunda Terça Quarta Quinta Sexta Sábado Domingo" at bounding box center [1005, 291] width 895 height 35
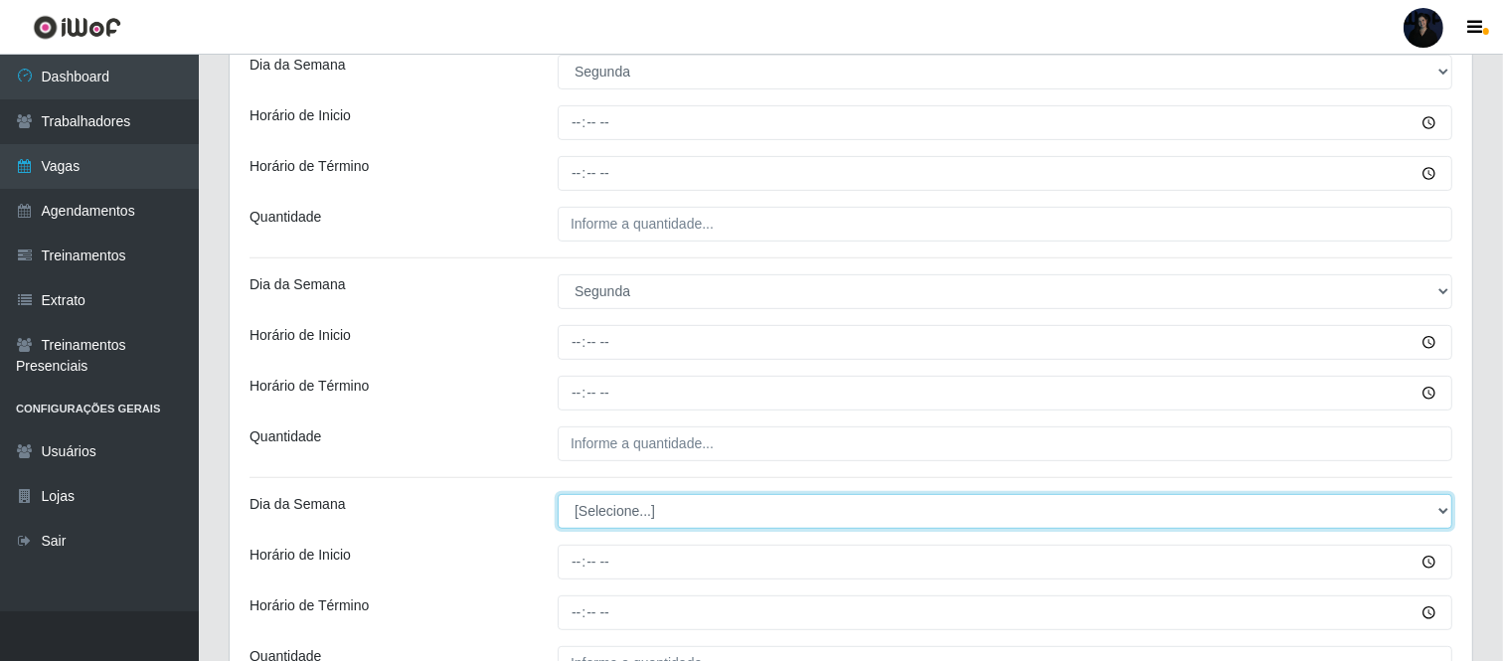
click at [587, 517] on select "[Selecione...] Segunda Terça Quarta Quinta Sexta Sábado Domingo" at bounding box center [1005, 511] width 895 height 35
select select "1"
click at [558, 494] on select "[Selecione...] Segunda Terça Quarta Quinta Sexta Sábado Domingo" at bounding box center [1005, 511] width 895 height 35
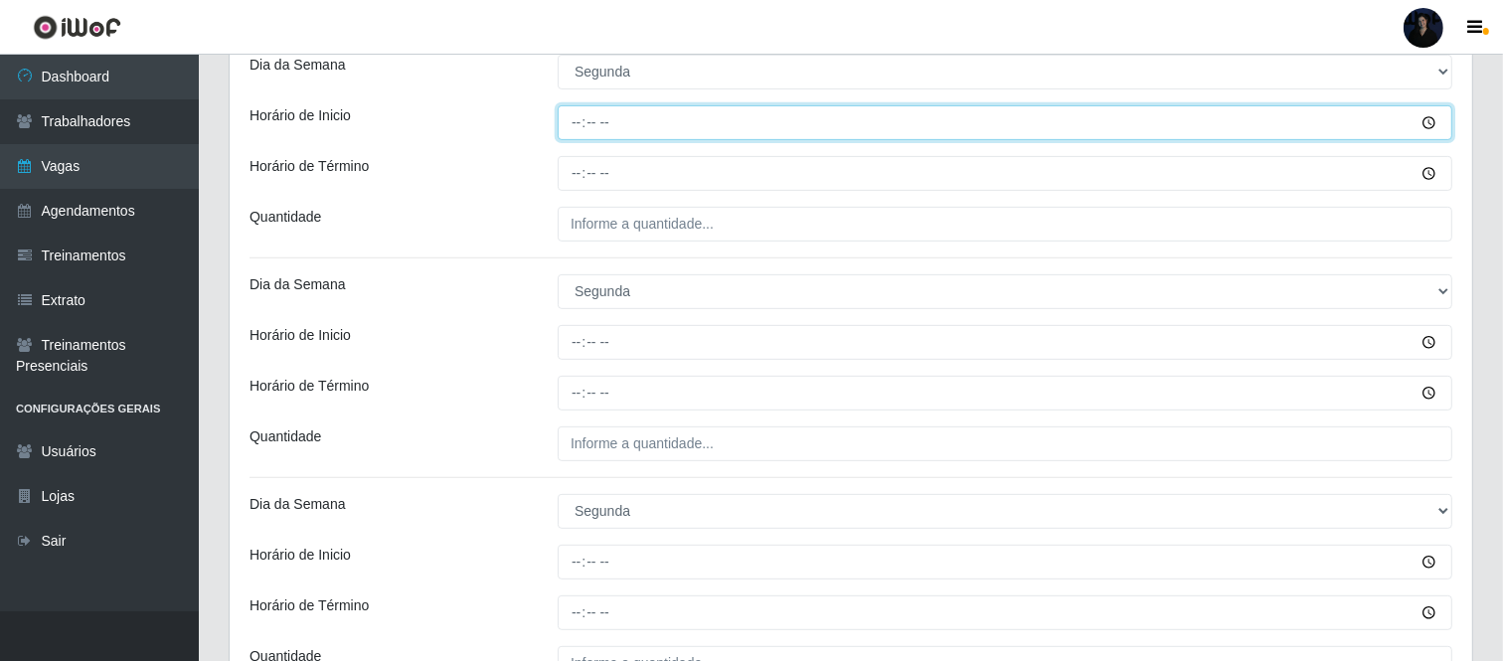
click at [564, 125] on input "Horário de Inicio" at bounding box center [1005, 122] width 895 height 35
type input "08:00"
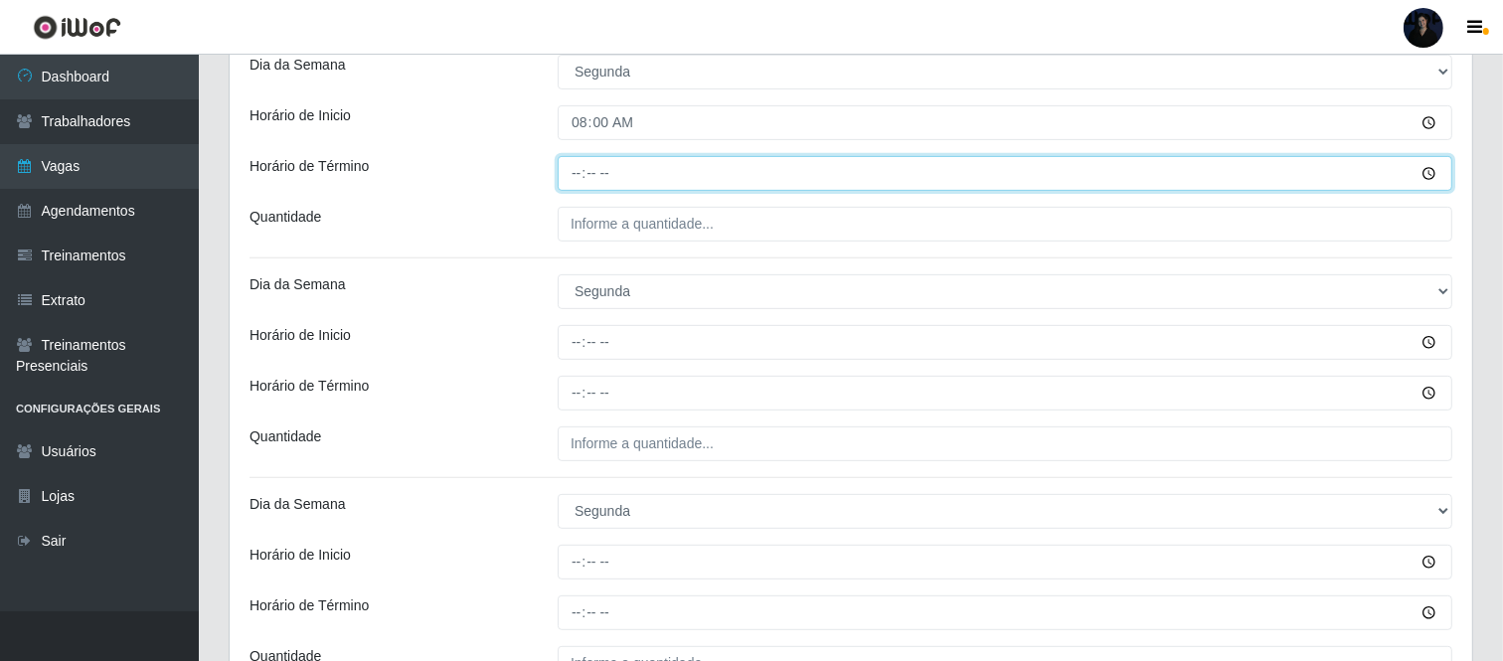
click at [569, 169] on input "Horário de Término" at bounding box center [1005, 173] width 895 height 35
type input "14:00"
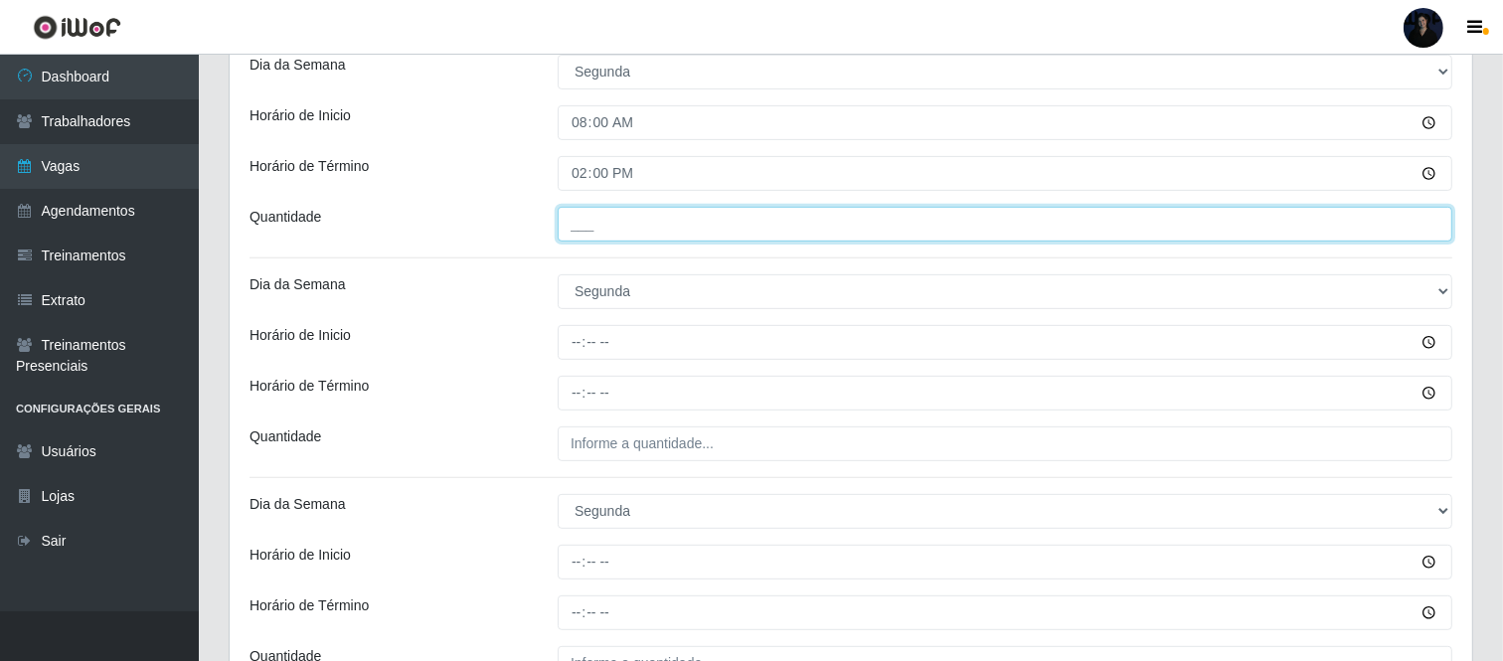
click at [575, 227] on input "___" at bounding box center [1005, 224] width 895 height 35
type input "1__"
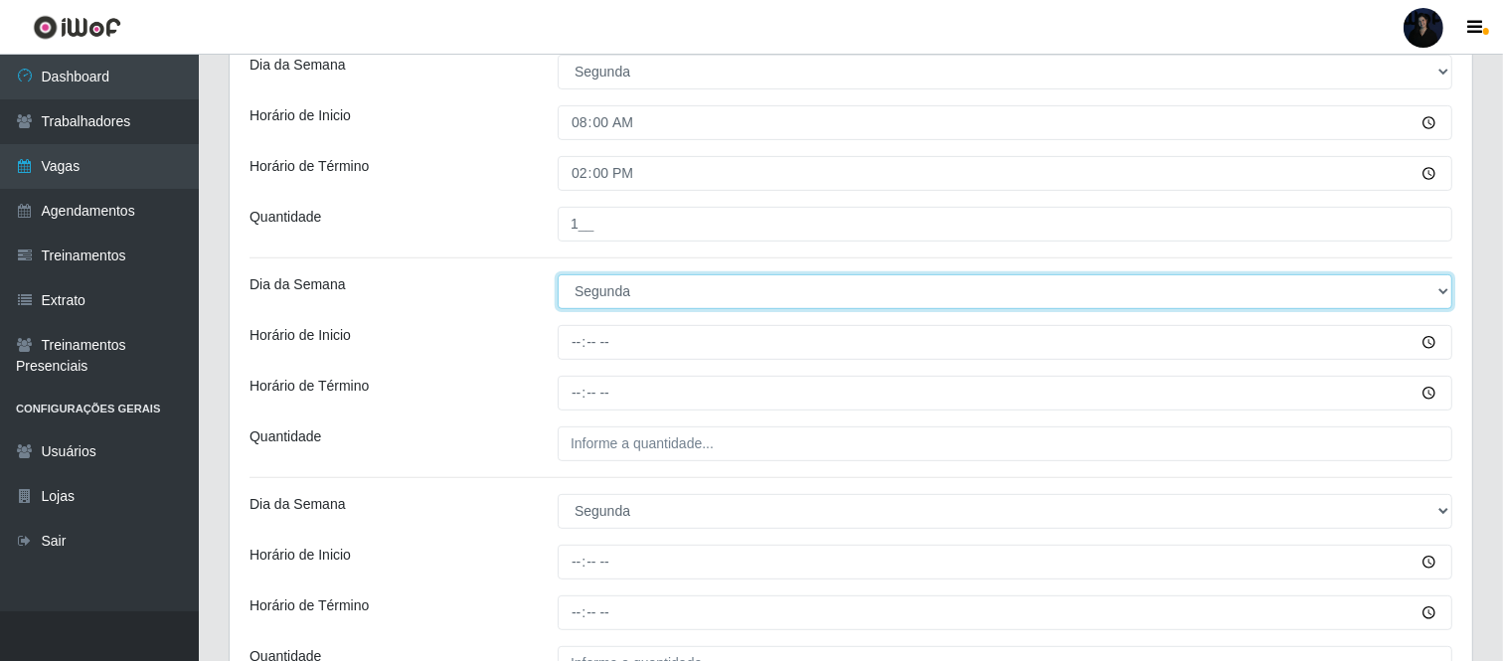
click at [580, 296] on select "[Selecione...] Segunda Terça Quarta Quinta Sexta Sábado Domingo" at bounding box center [1005, 291] width 895 height 35
click at [571, 290] on select "[Selecione...] Segunda Terça Quarta Quinta Sexta Sábado Domingo" at bounding box center [1005, 291] width 895 height 35
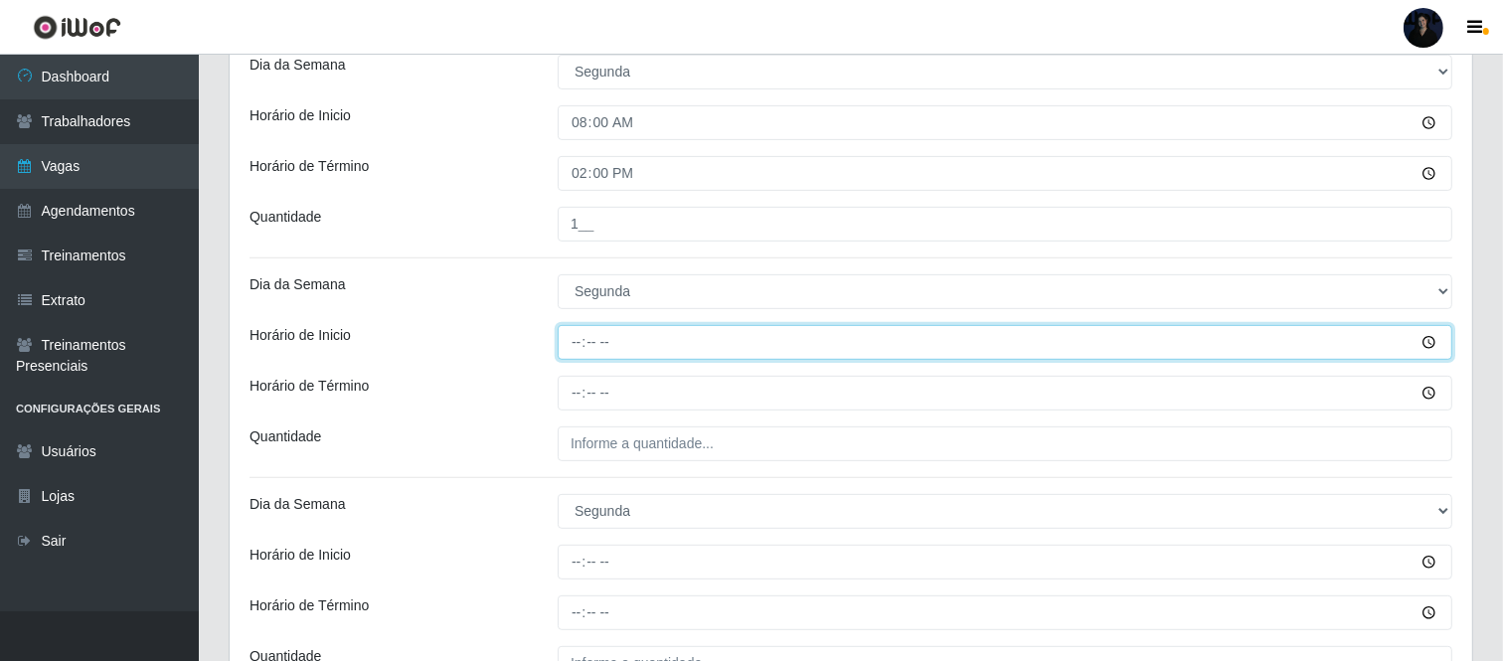
click at [575, 345] on input "Horário de Inicio" at bounding box center [1005, 342] width 895 height 35
type input "11:00"
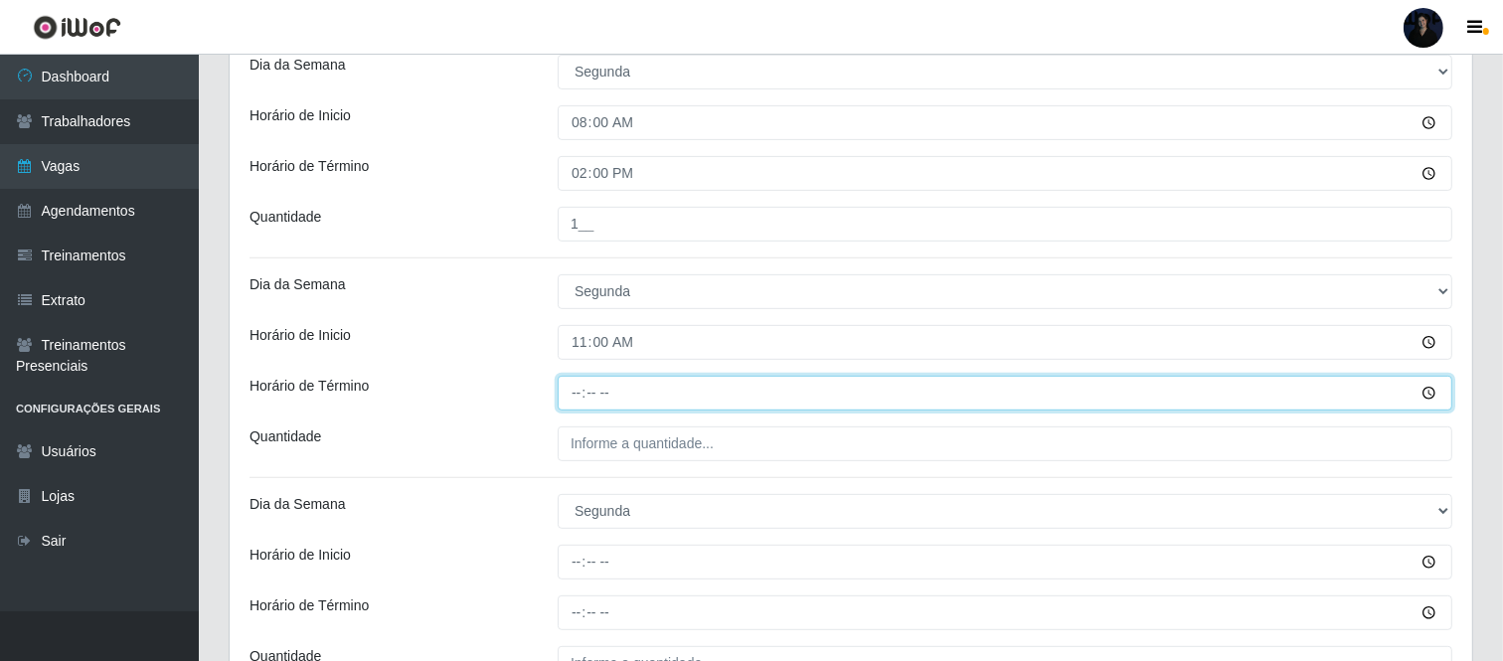
click at [574, 393] on input "Horário de Término" at bounding box center [1005, 393] width 895 height 35
type input "17:00"
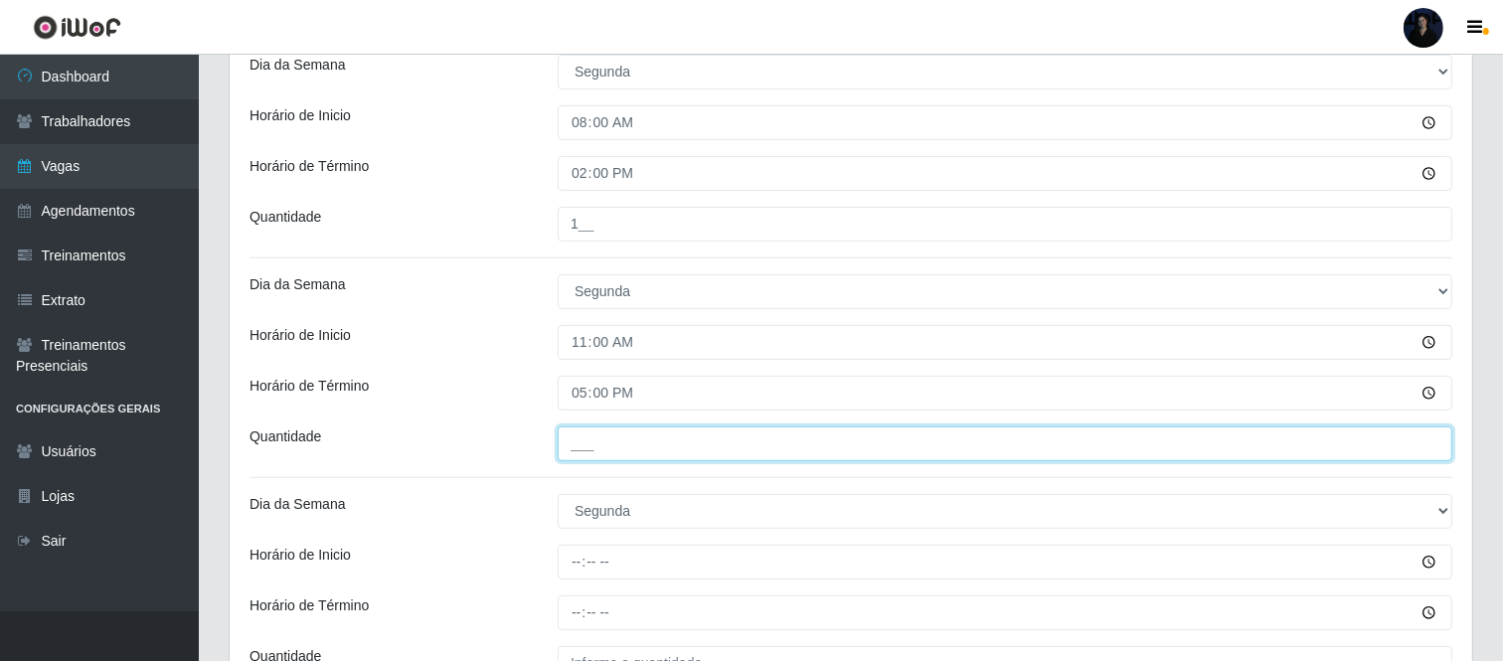
click at [582, 435] on input "___" at bounding box center [1005, 443] width 895 height 35
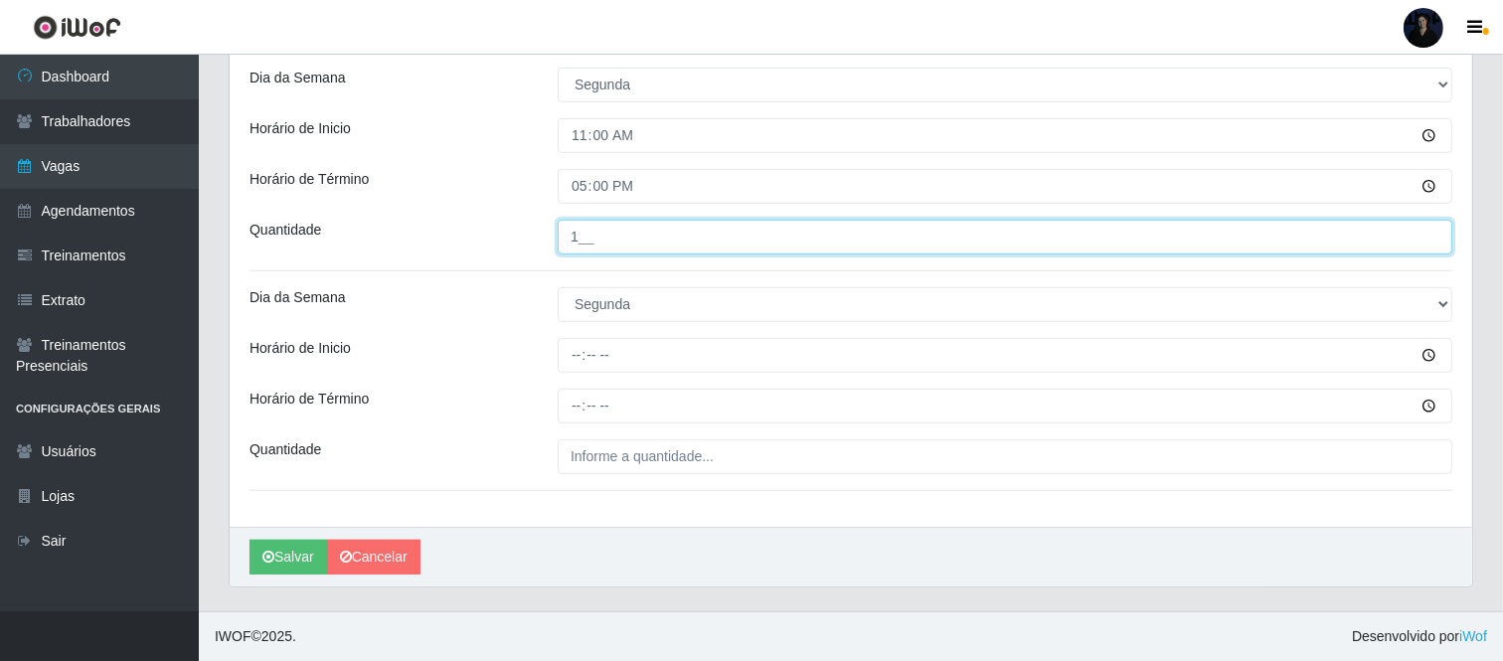
scroll to position [857, 0]
type input "1__"
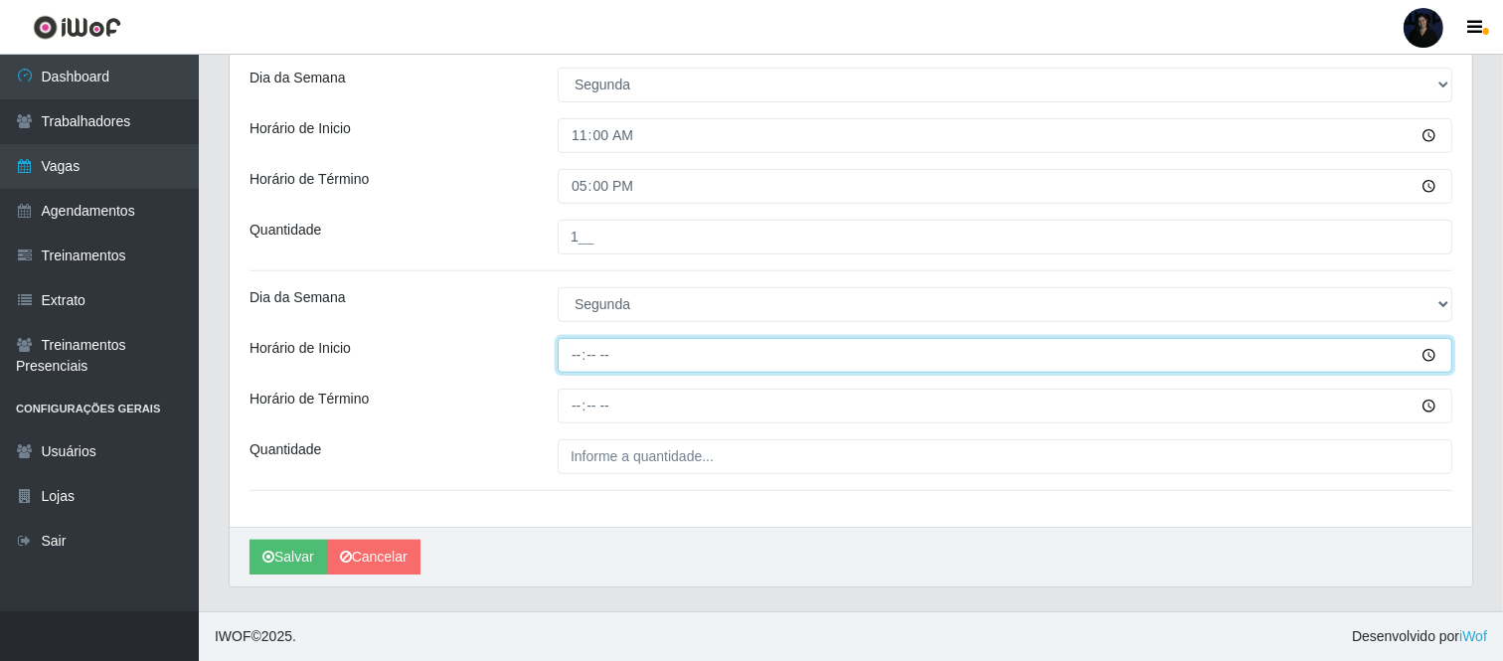
click at [573, 353] on input "Horário de Inicio" at bounding box center [1005, 355] width 895 height 35
type input "16:30"
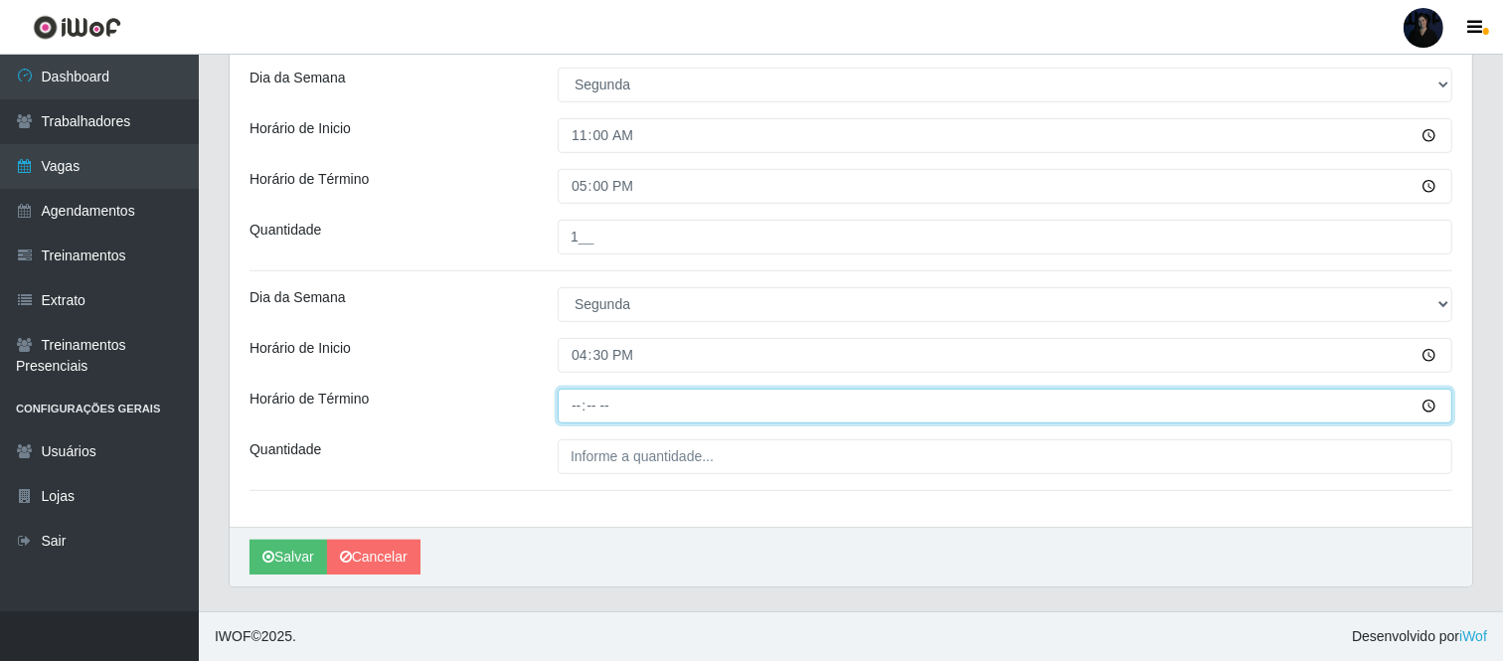
click at [584, 404] on input "Horário de Término" at bounding box center [1005, 406] width 895 height 35
type input "22:30"
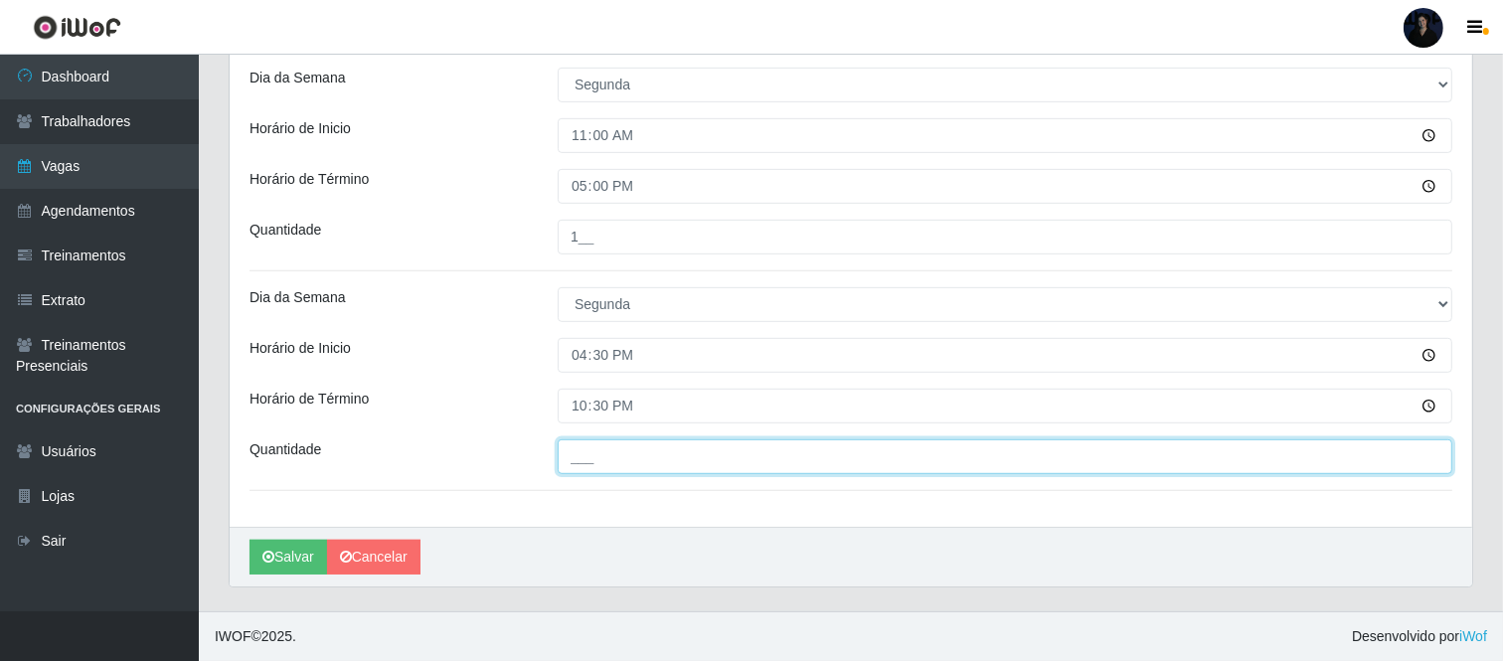
click at [577, 454] on input "___" at bounding box center [1005, 456] width 895 height 35
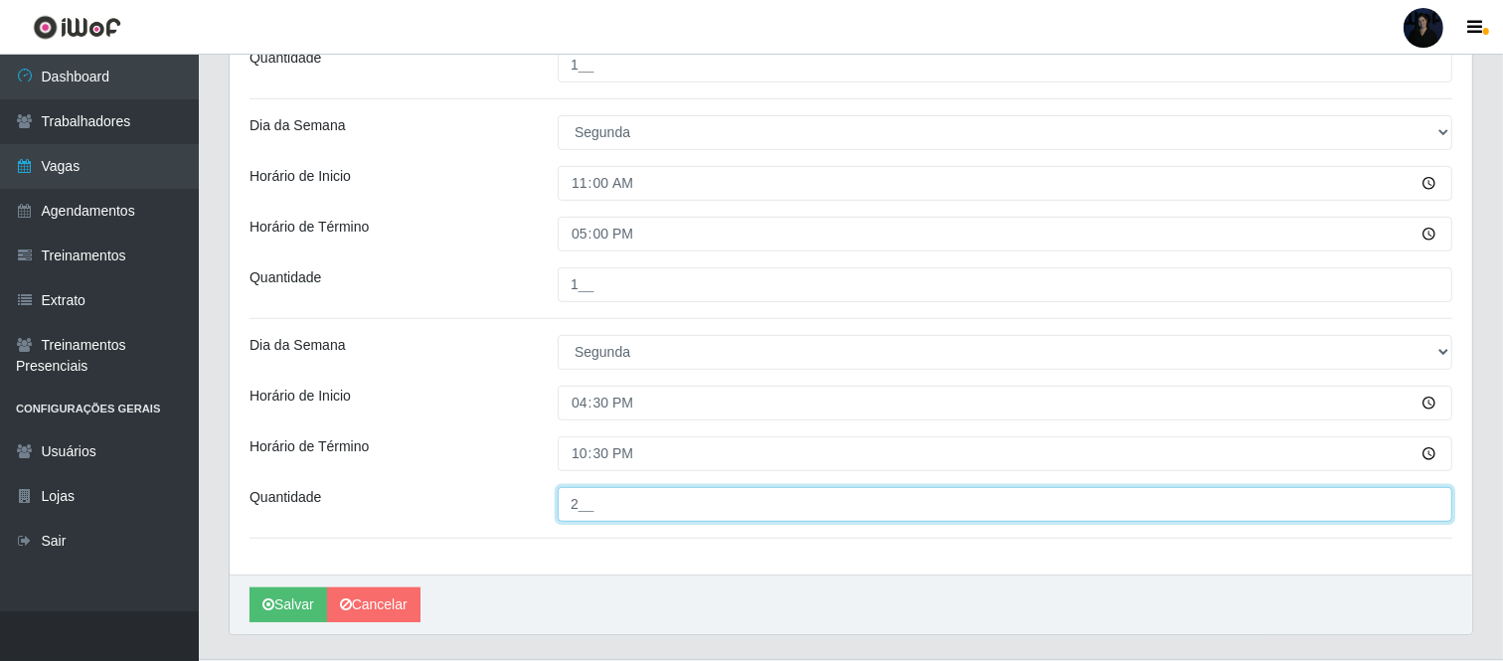
scroll to position [820, 0]
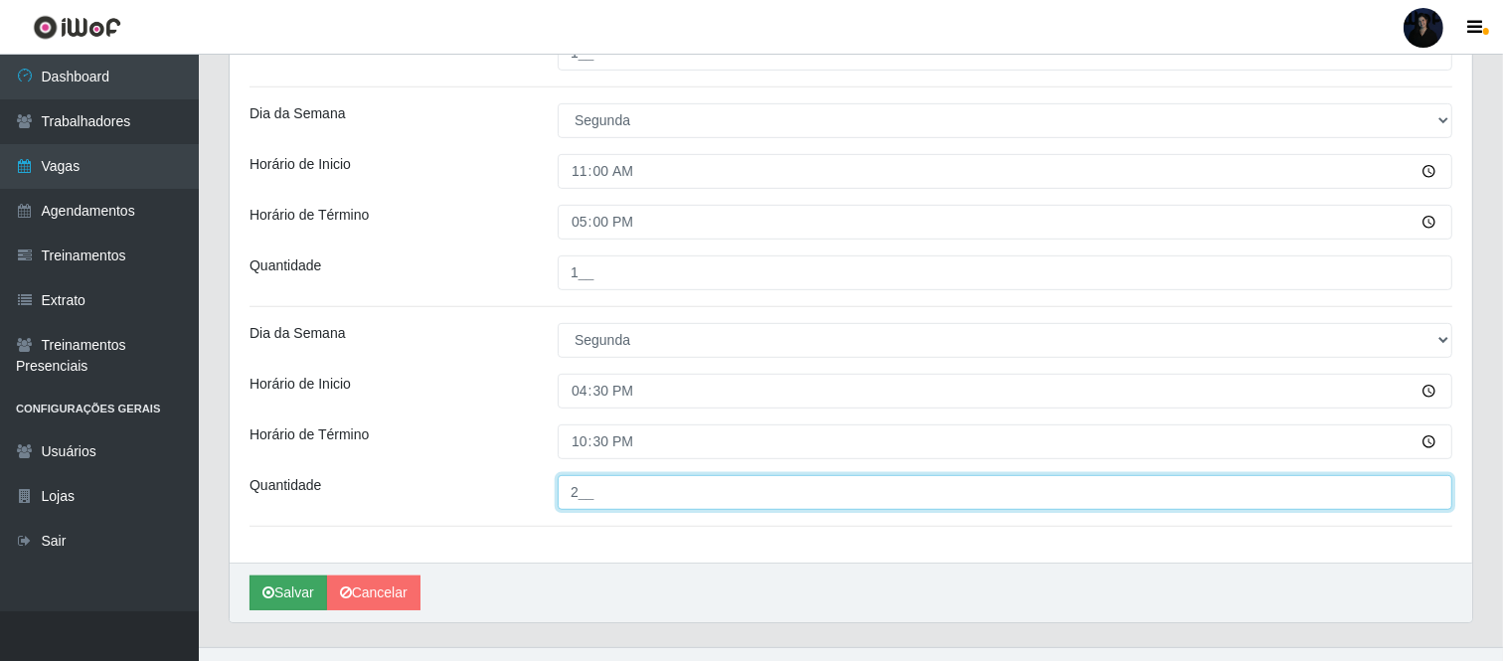
type input "2__"
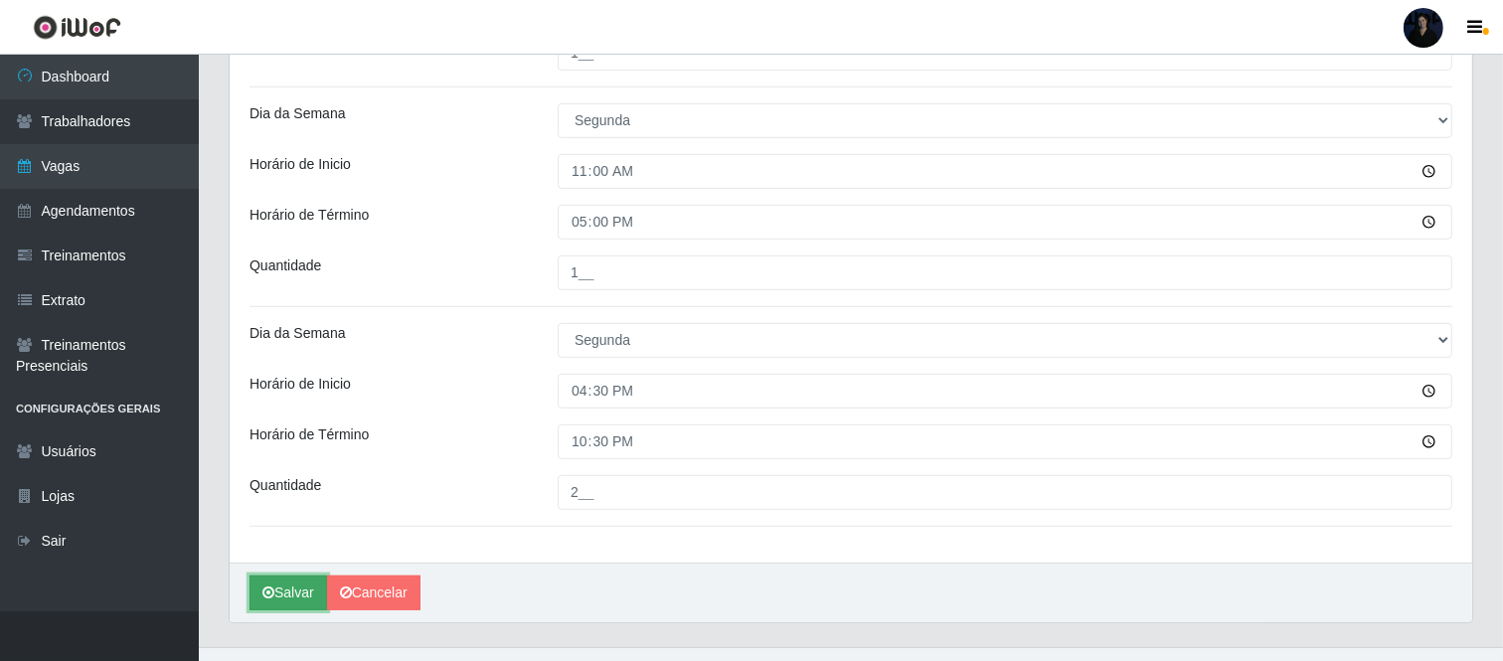
click at [294, 591] on button "Salvar" at bounding box center [288, 593] width 78 height 35
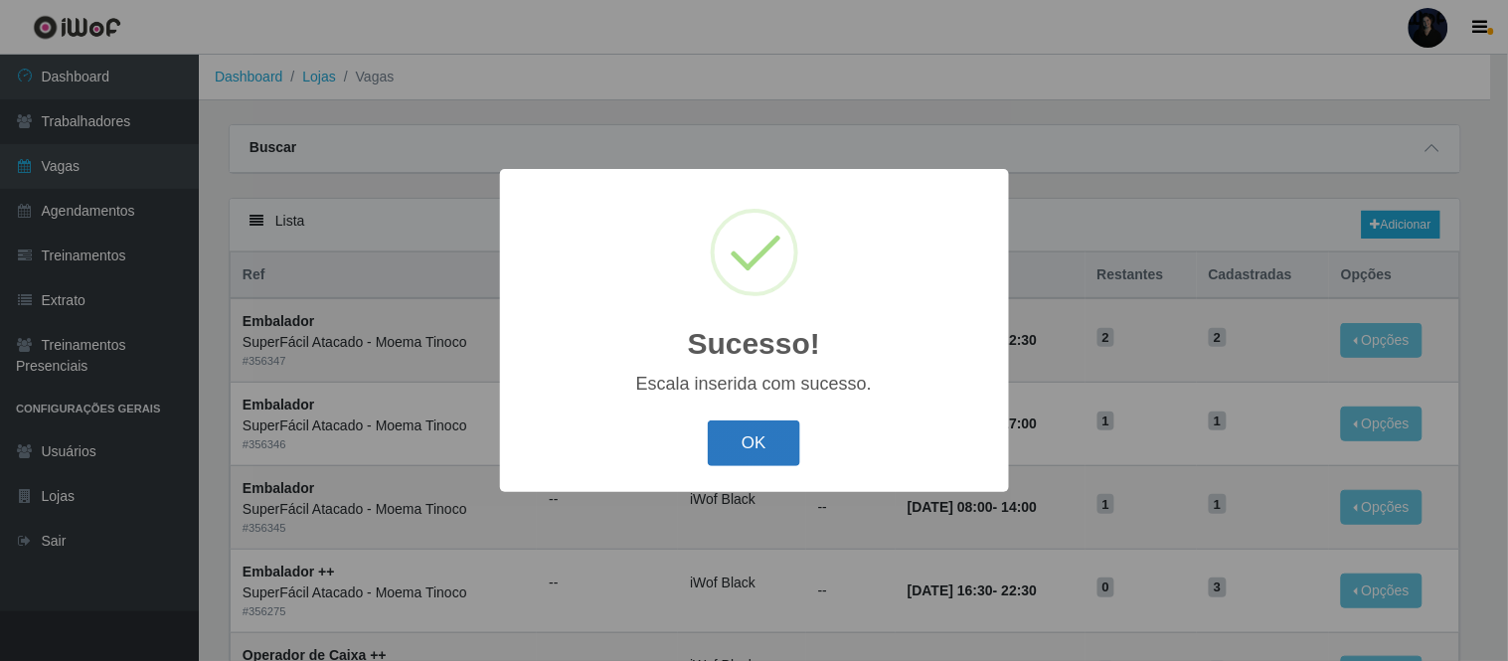
click at [785, 443] on button "OK" at bounding box center [754, 443] width 92 height 47
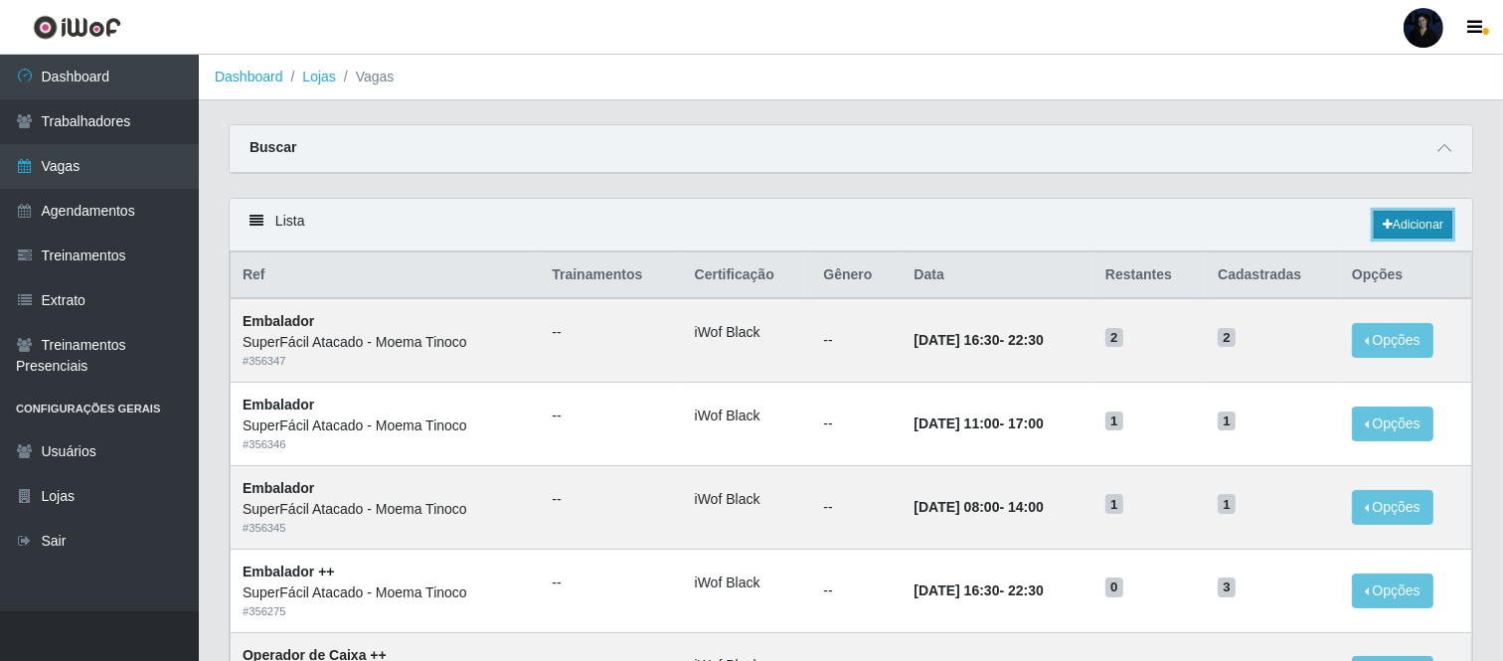
click at [1357, 227] on link "Adicionar" at bounding box center [1413, 225] width 79 height 28
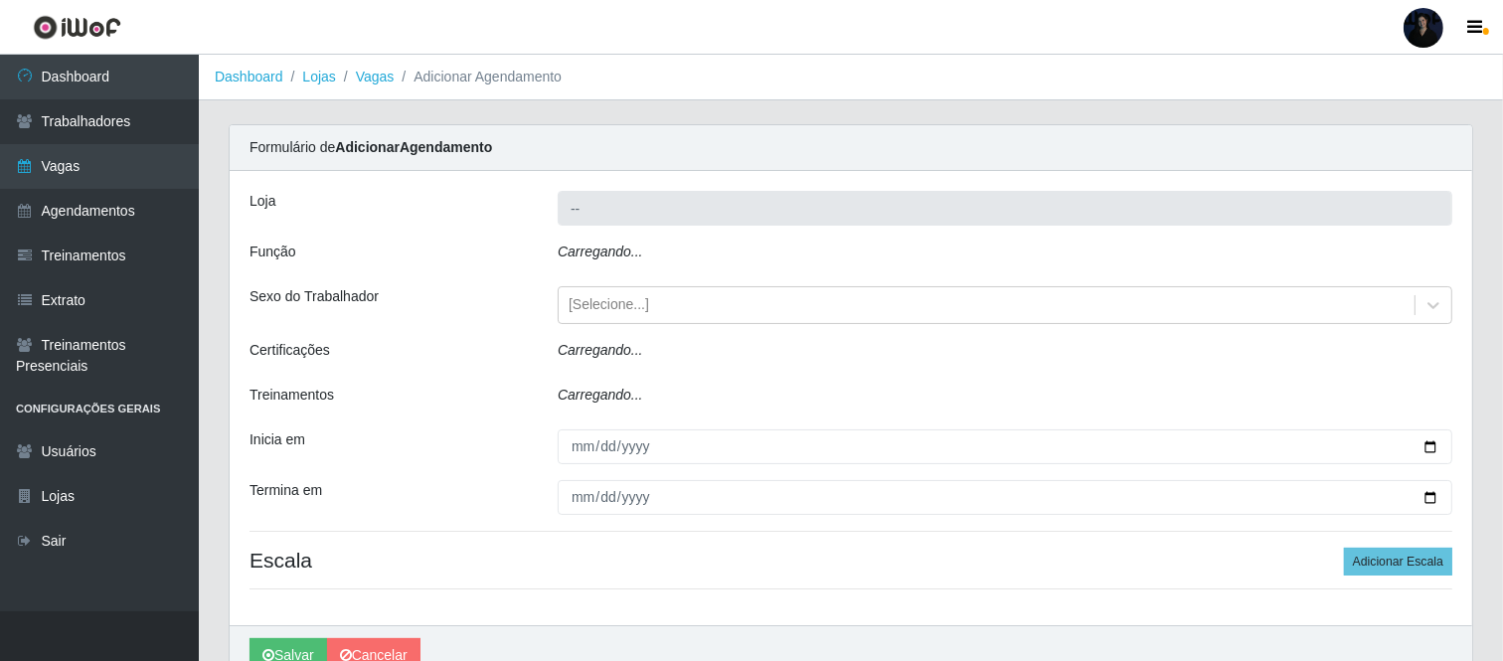
type input "SuperFácil Atacado - Moema Tinoco"
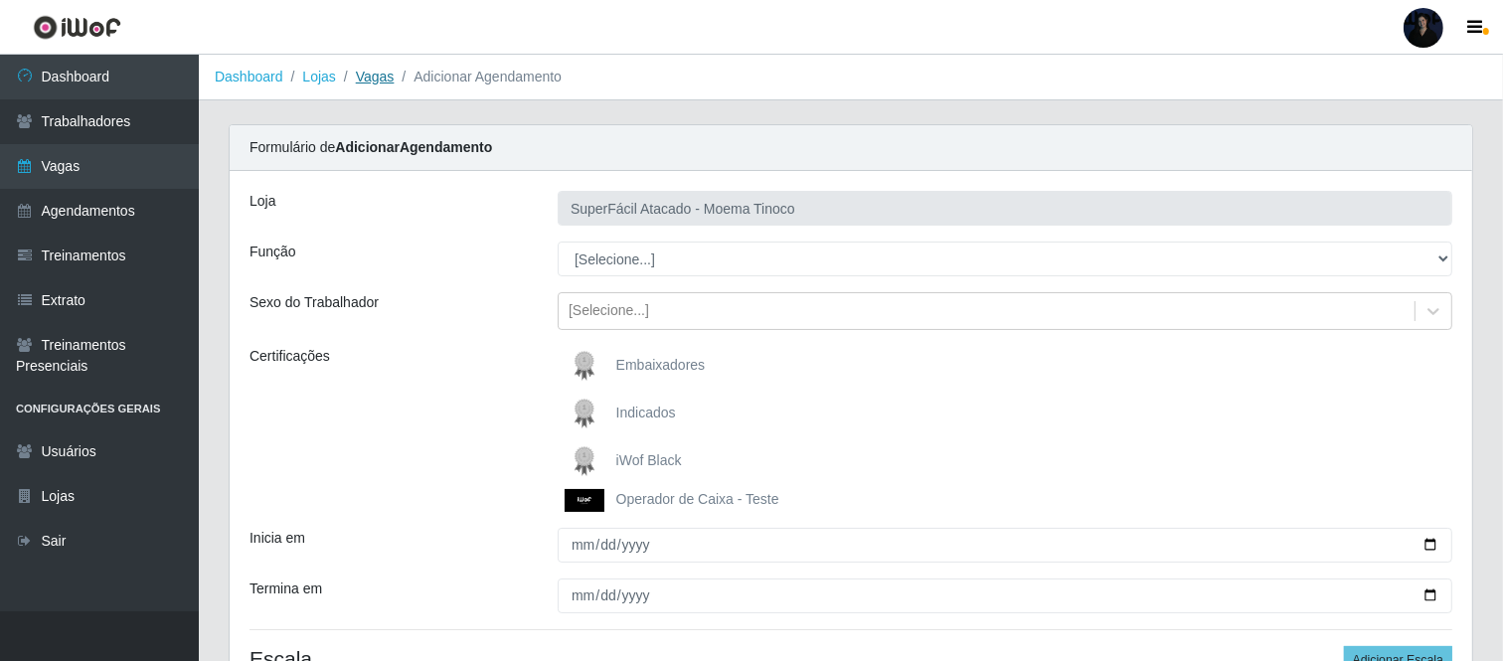
click at [364, 73] on link "Vagas" at bounding box center [375, 77] width 39 height 16
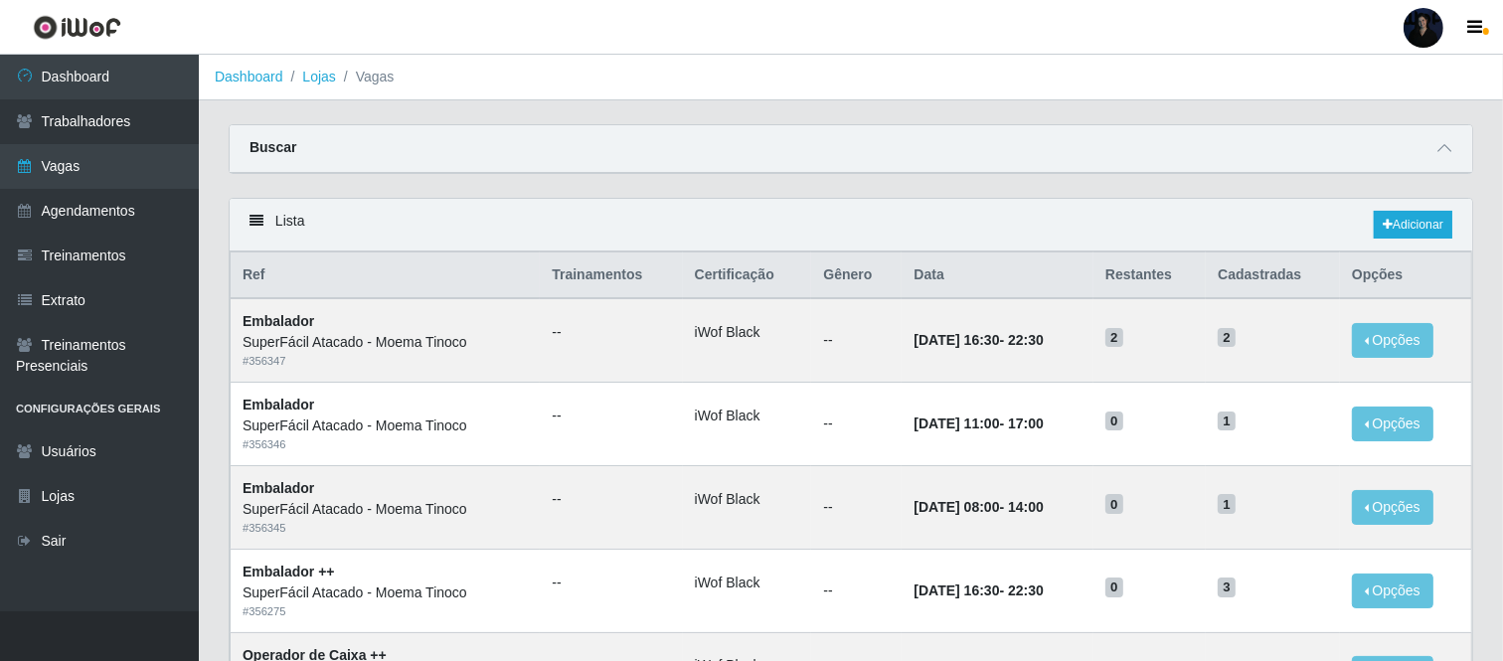
click at [803, 190] on div "Carregando... Buscar Início em Término em Função [Selecione...] Embalador Embal…" at bounding box center [851, 161] width 1274 height 74
click at [1357, 233] on link "Adicionar" at bounding box center [1413, 225] width 79 height 28
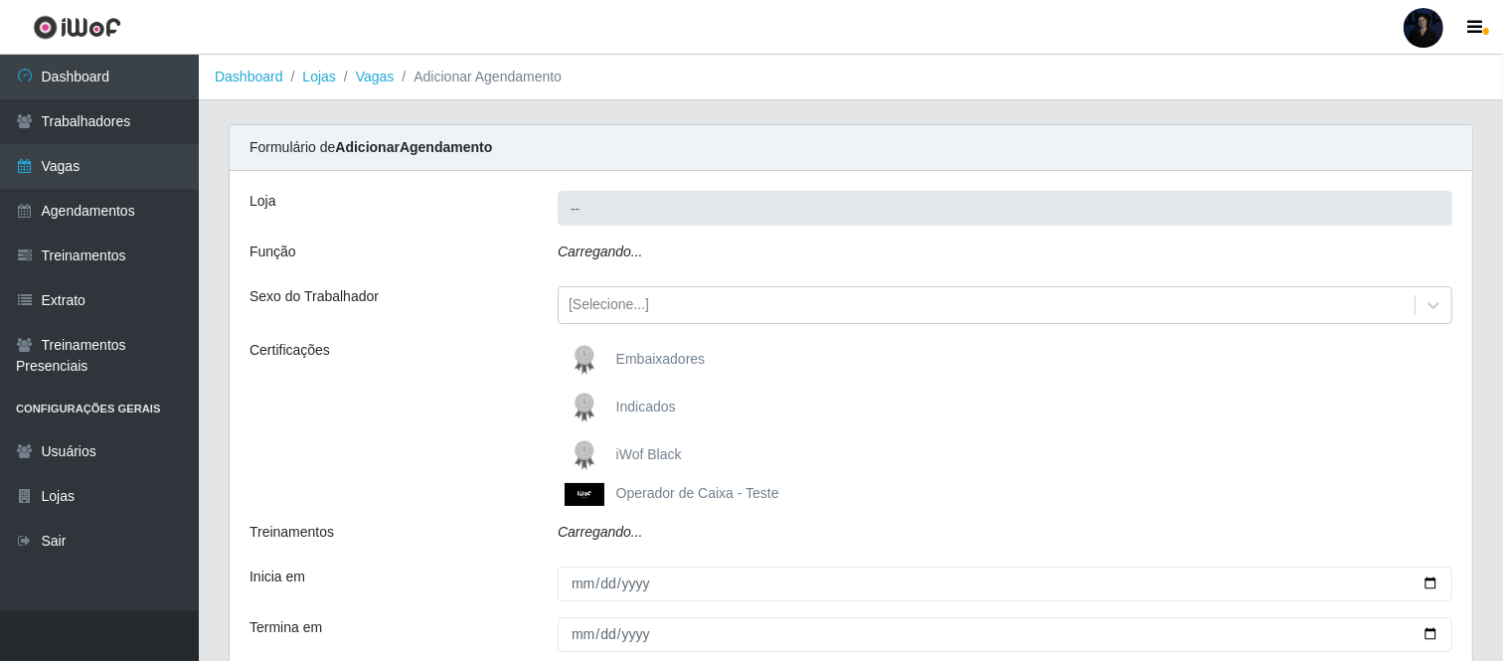
type input "SuperFácil Atacado - Moema Tinoco"
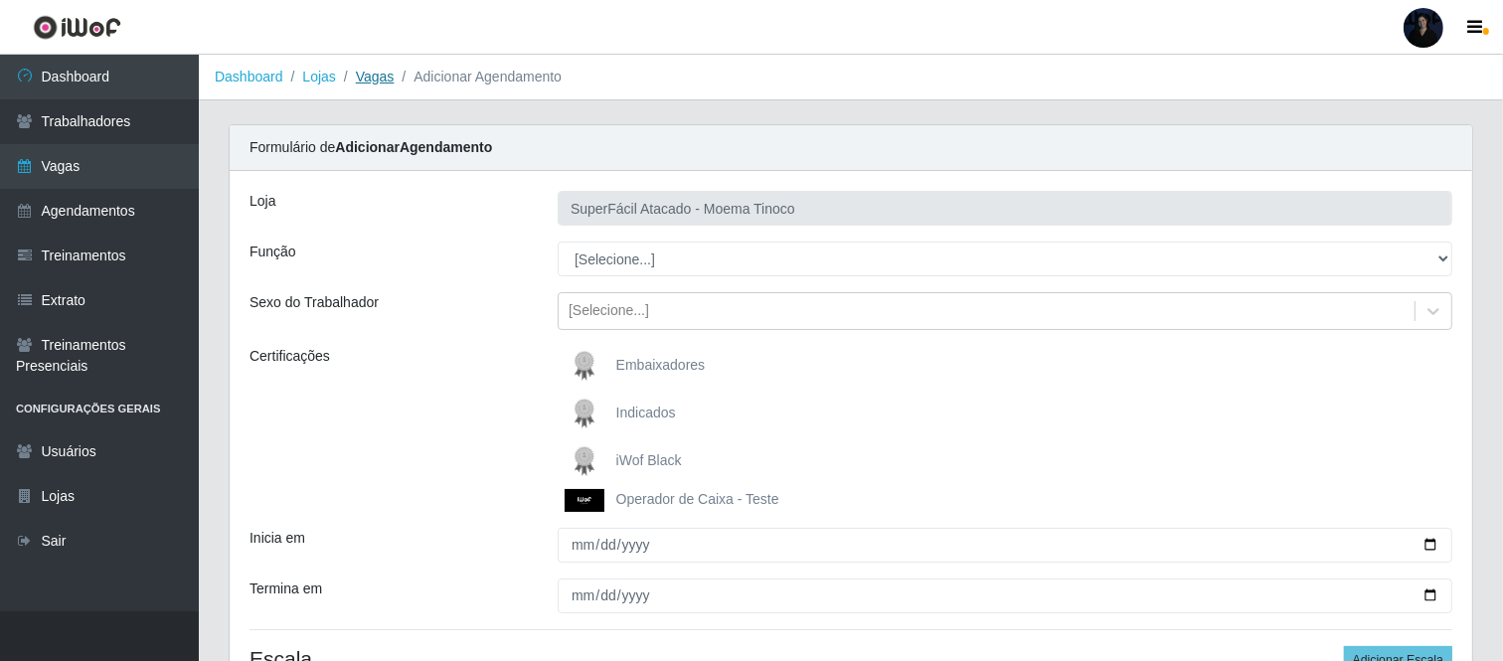
click at [370, 76] on link "Vagas" at bounding box center [375, 77] width 39 height 16
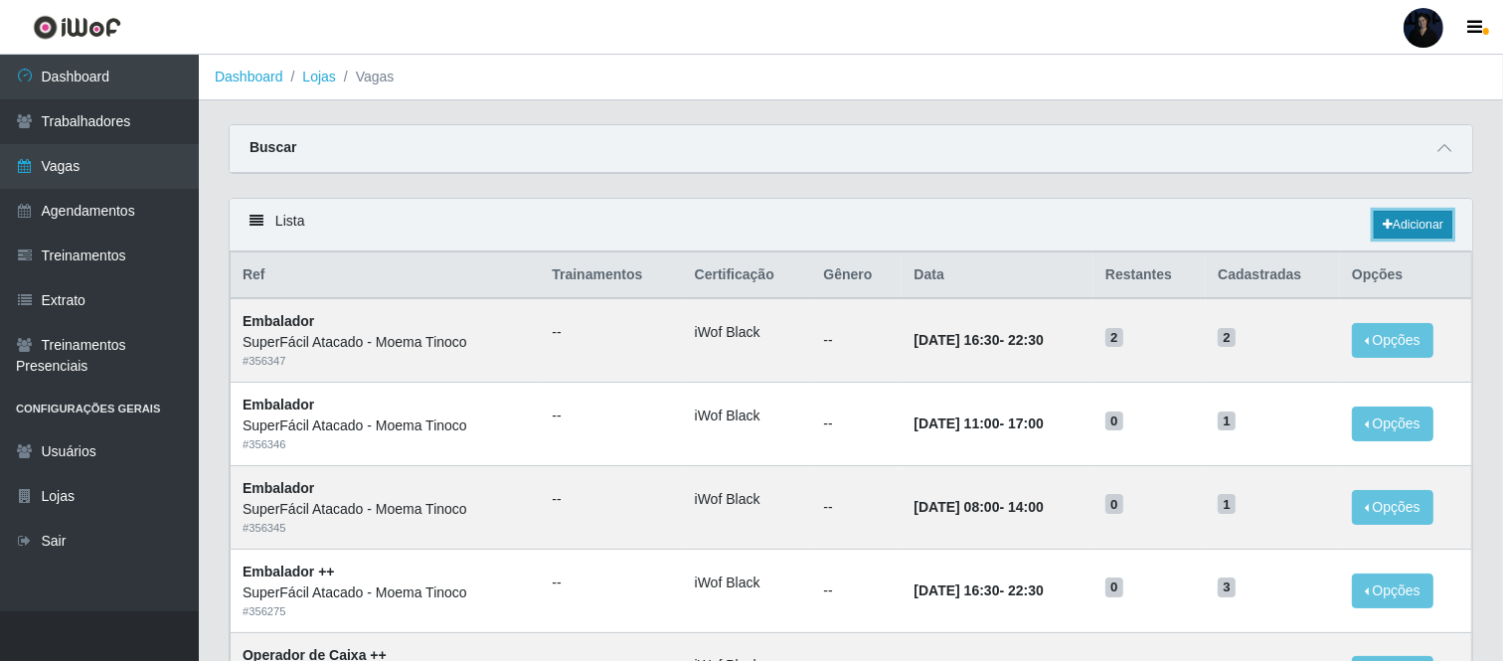
click at [1357, 223] on icon at bounding box center [1388, 225] width 10 height 12
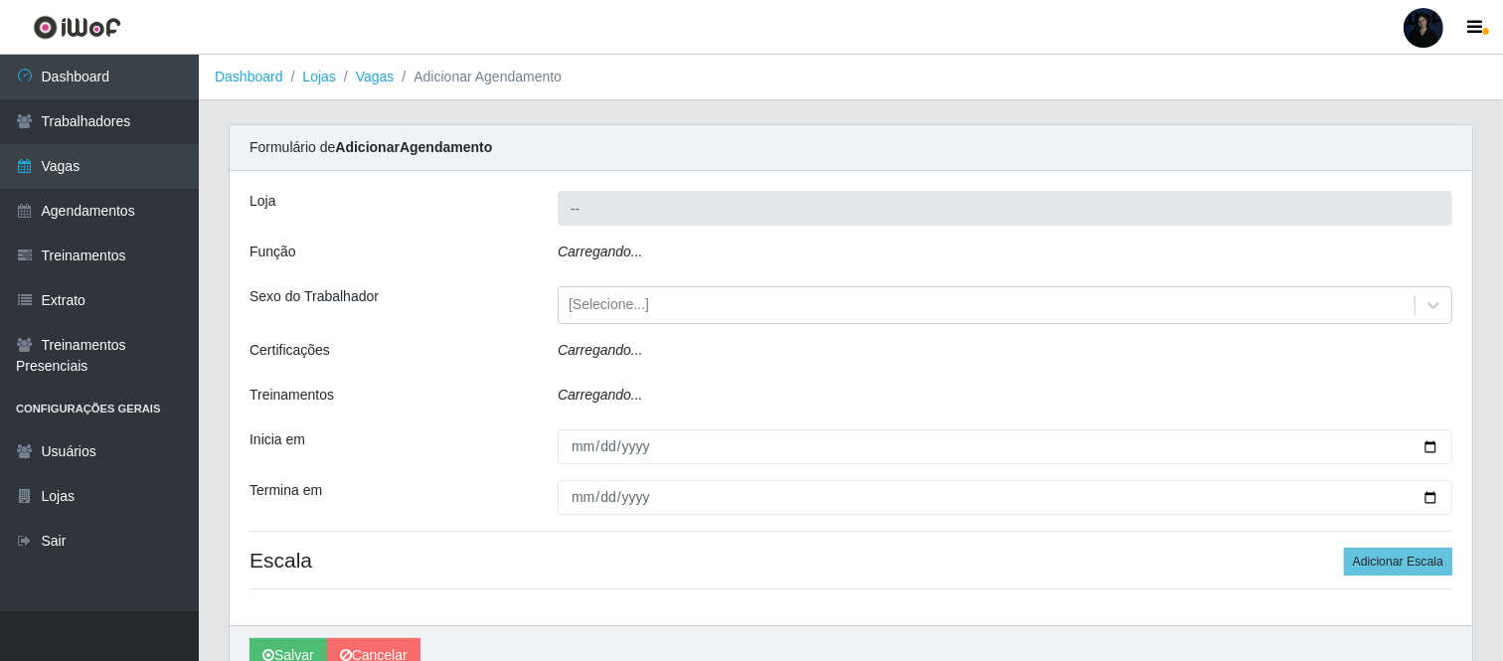
type input "SuperFácil Atacado - Moema Tinoco"
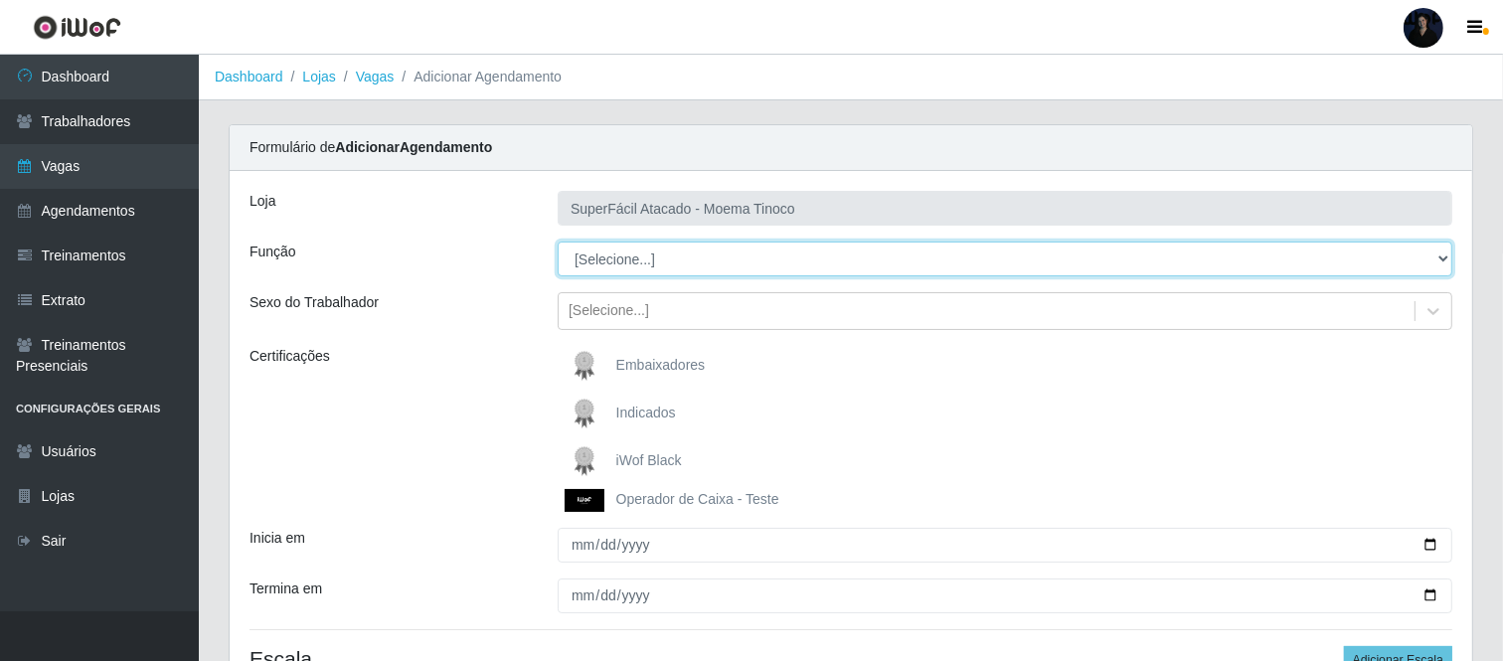
click at [587, 254] on select "[Selecione...] Embalador Embalador + Embalador ++ Operador de Caixa Operador de…" at bounding box center [1005, 259] width 895 height 35
select select "22"
click at [558, 242] on select "[Selecione...] Embalador Embalador + Embalador ++ Operador de Caixa Operador de…" at bounding box center [1005, 259] width 895 height 35
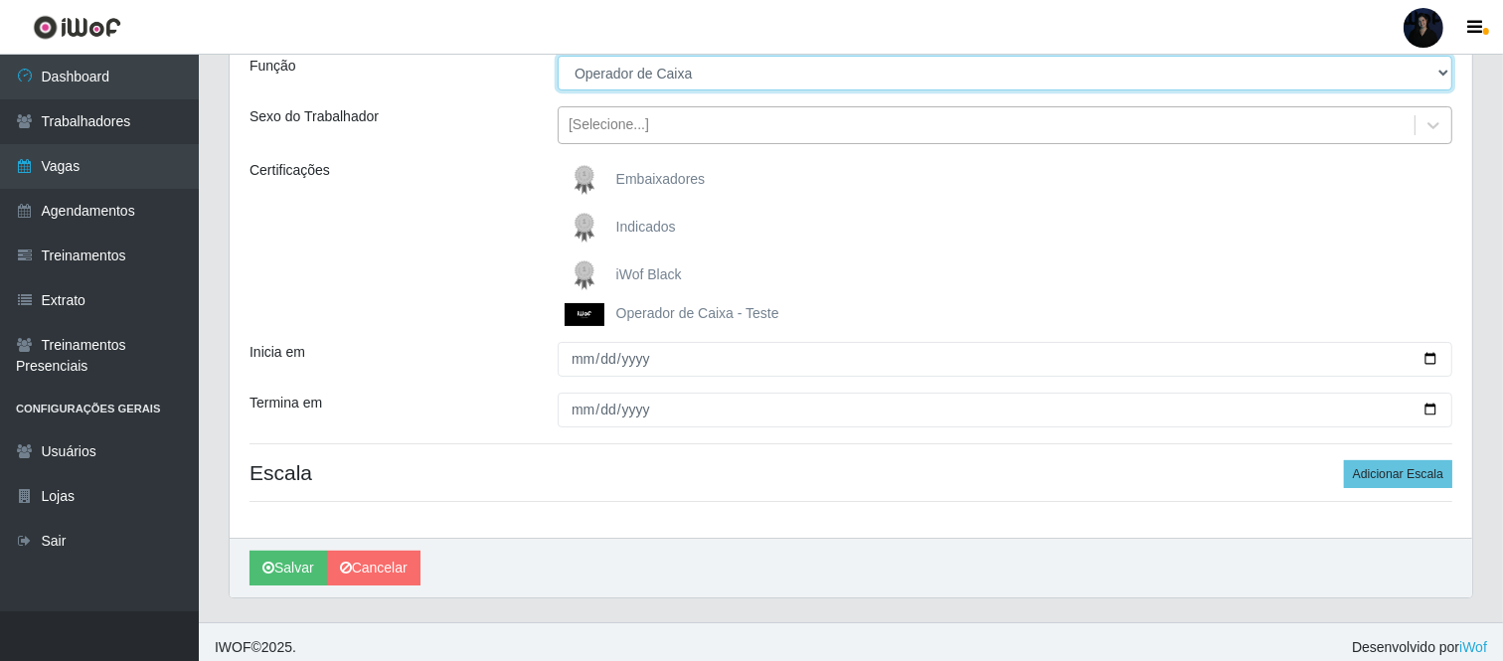
scroll to position [197, 0]
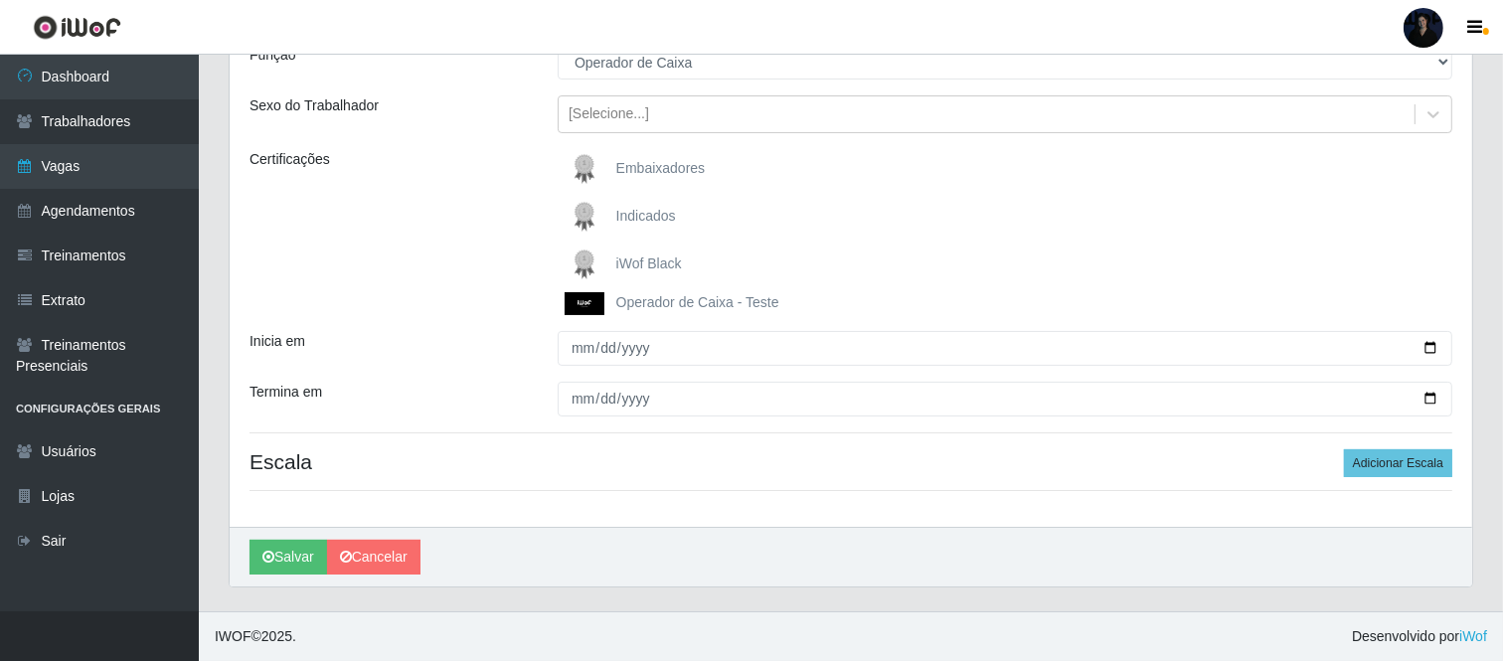
click at [578, 260] on img at bounding box center [589, 265] width 48 height 40
click at [0, 0] on input "iWof Black" at bounding box center [0, 0] width 0 height 0
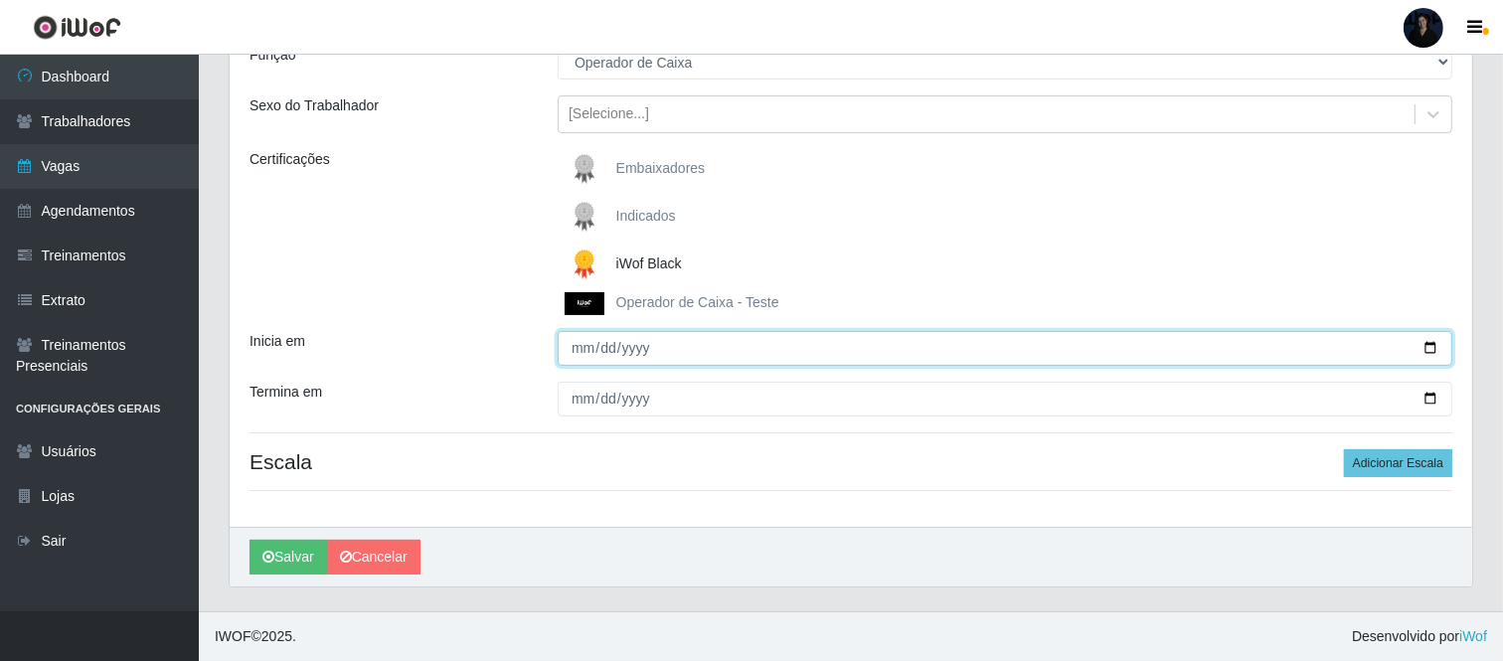
click at [1357, 348] on input "Inicia em" at bounding box center [1005, 348] width 895 height 35
type input "2025-10-13"
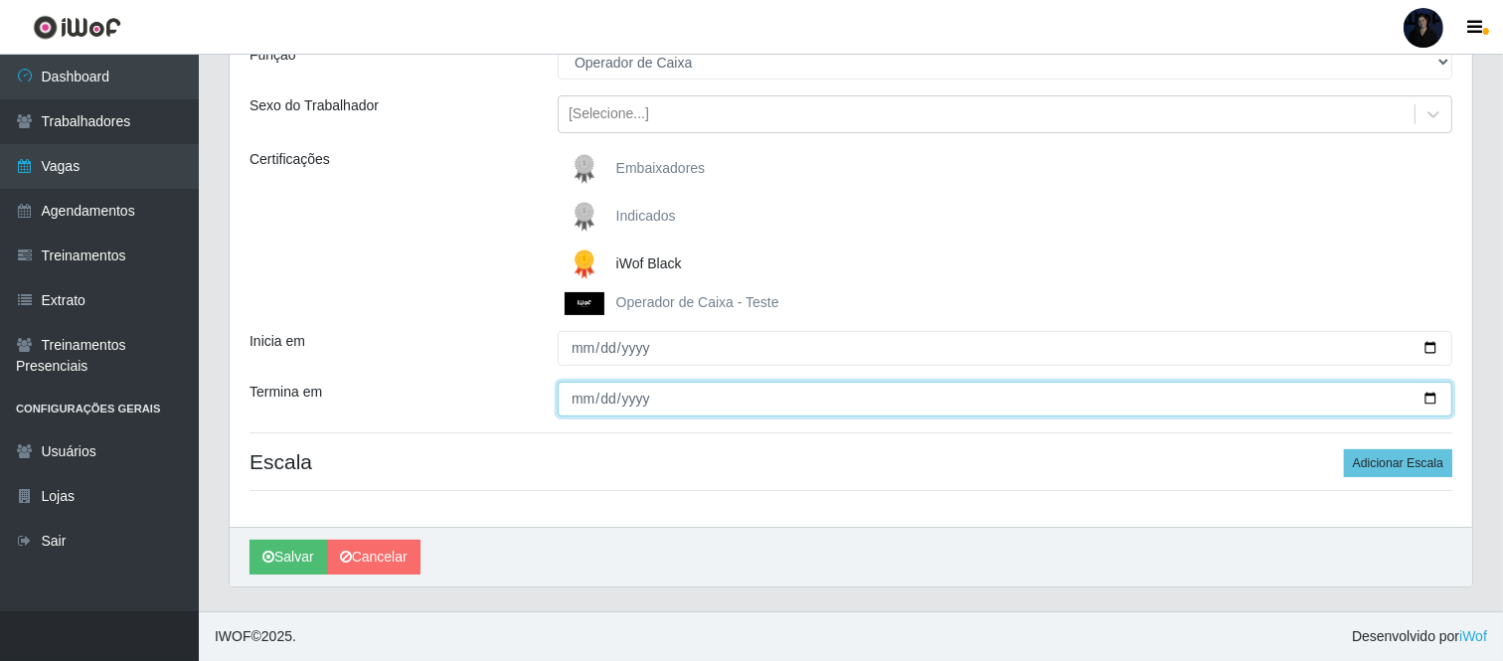
click at [1357, 402] on input "Termina em" at bounding box center [1005, 399] width 895 height 35
type input "2025-10-13"
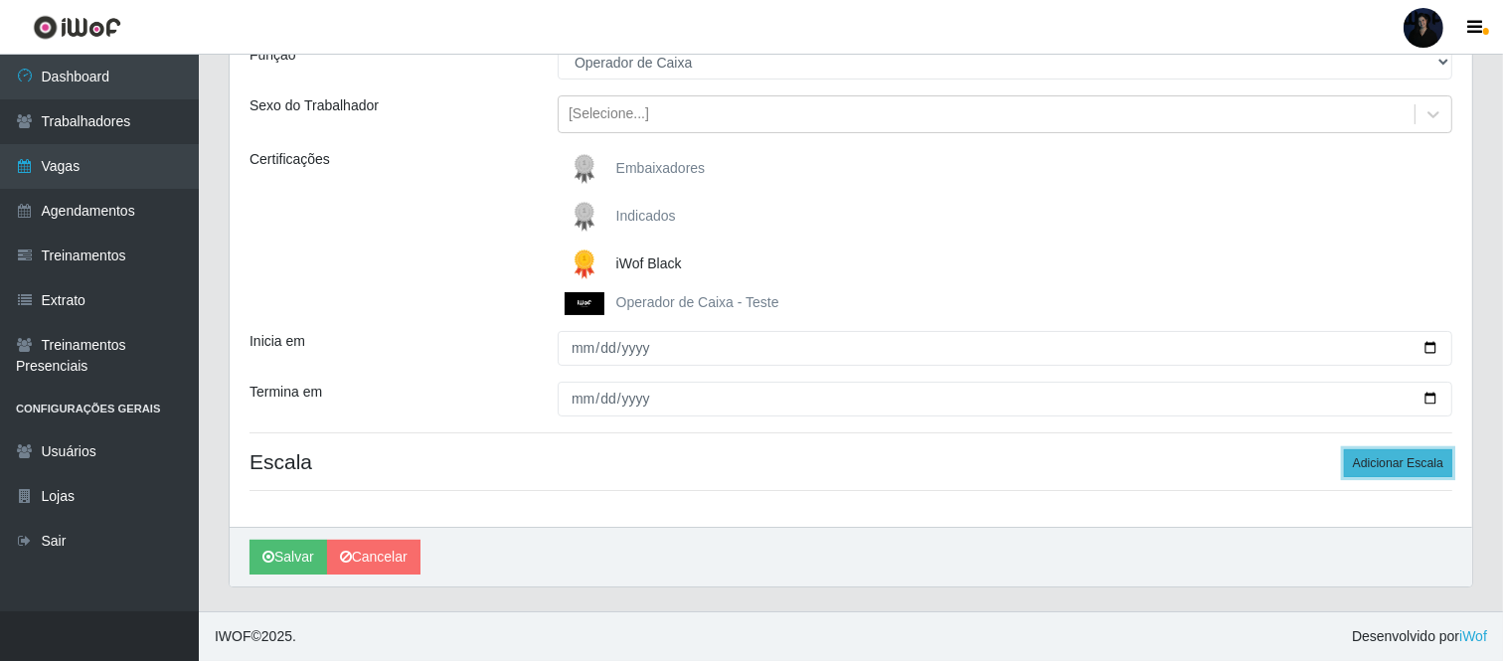
click at [1357, 461] on button "Adicionar Escala" at bounding box center [1398, 463] width 108 height 28
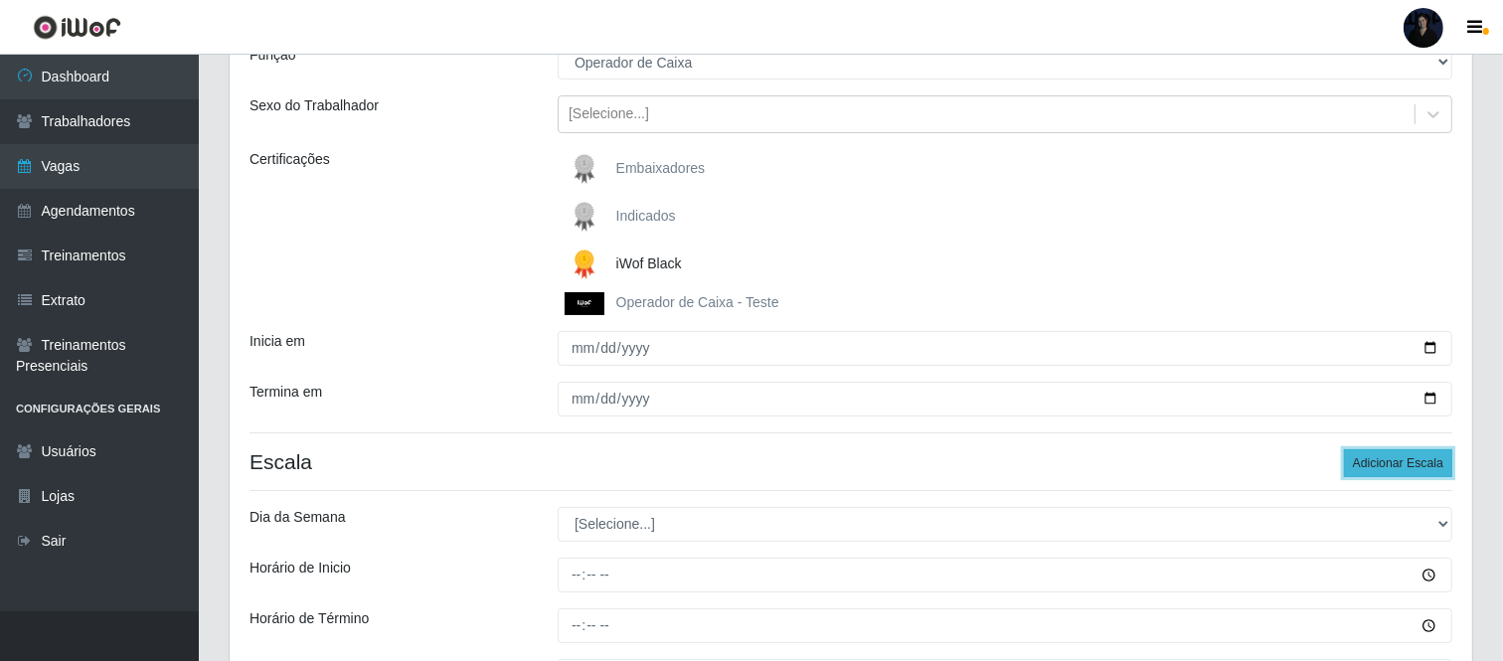
click at [1357, 461] on button "Adicionar Escala" at bounding box center [1398, 463] width 108 height 28
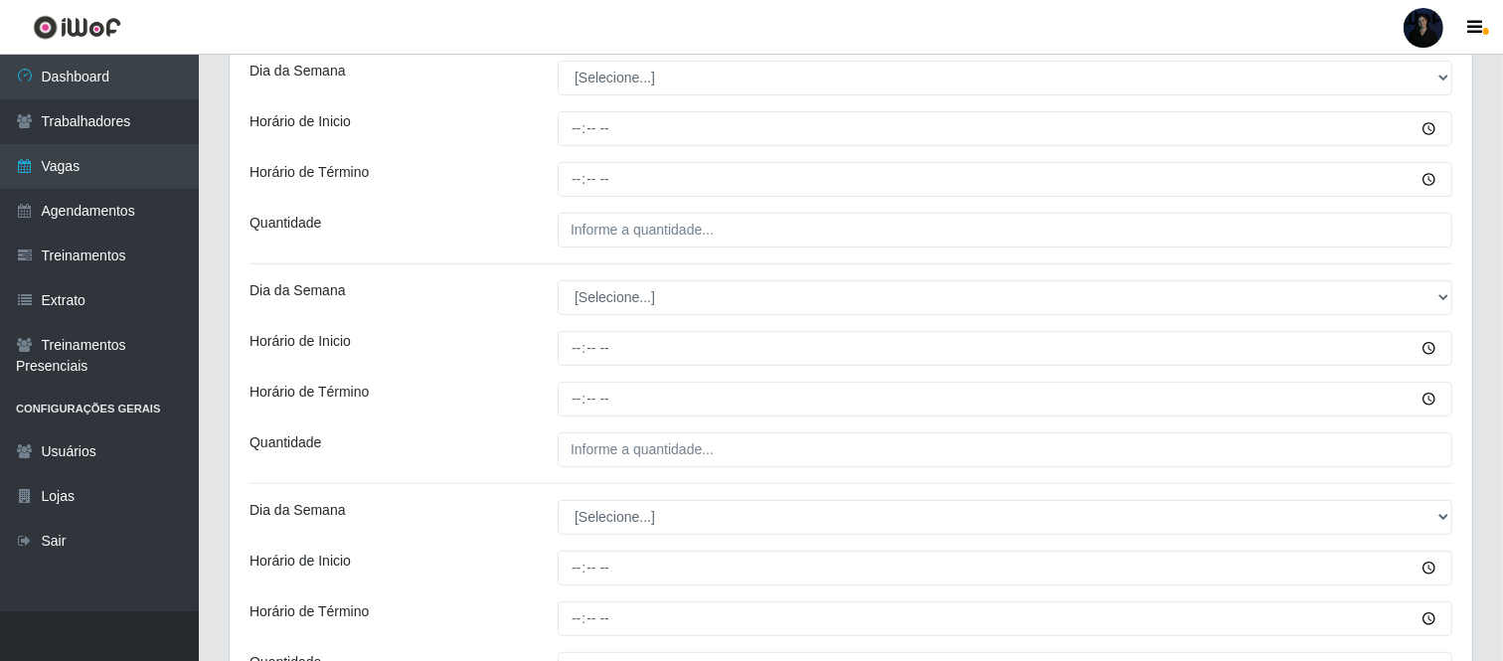
scroll to position [647, 0]
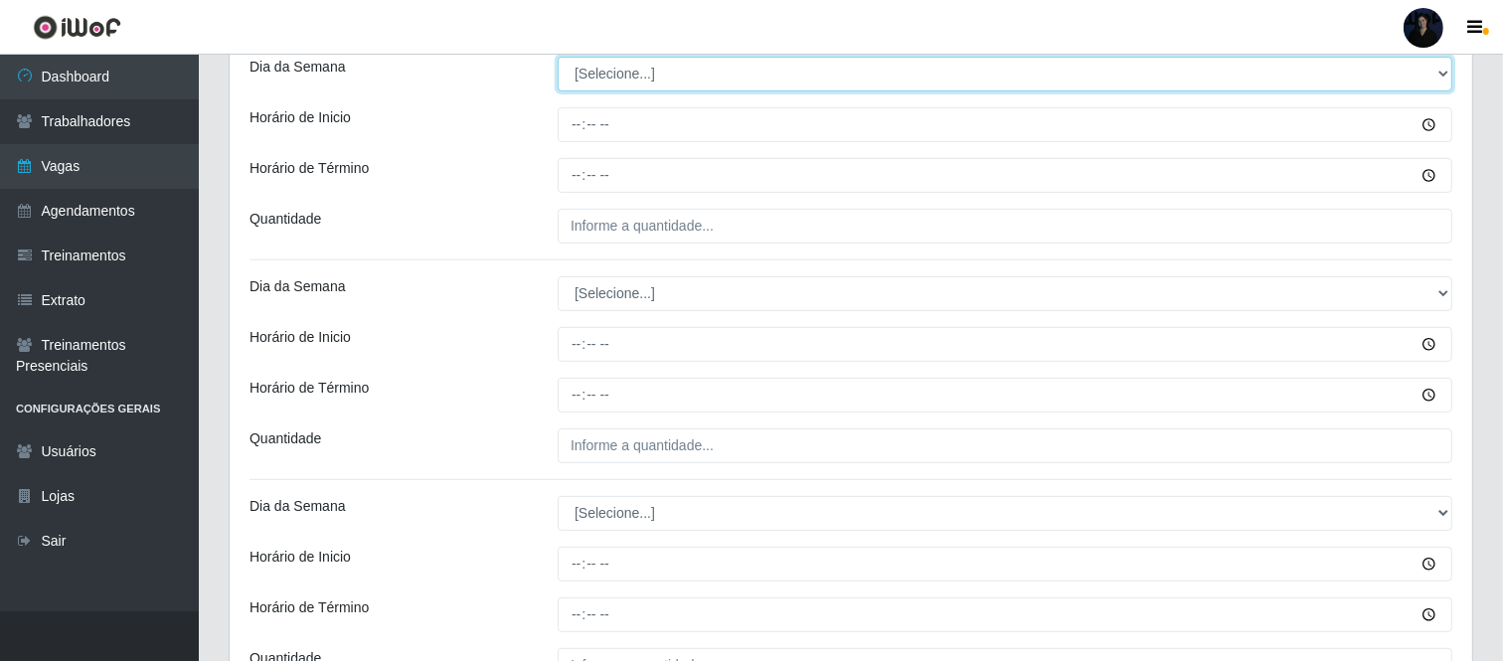
click at [579, 80] on select "[Selecione...] Segunda Terça Quarta Quinta Sexta Sábado Domingo" at bounding box center [1005, 74] width 895 height 35
select select "1"
click at [558, 57] on select "[Selecione...] Segunda Terça Quarta Quinta Sexta Sábado Domingo" at bounding box center [1005, 74] width 895 height 35
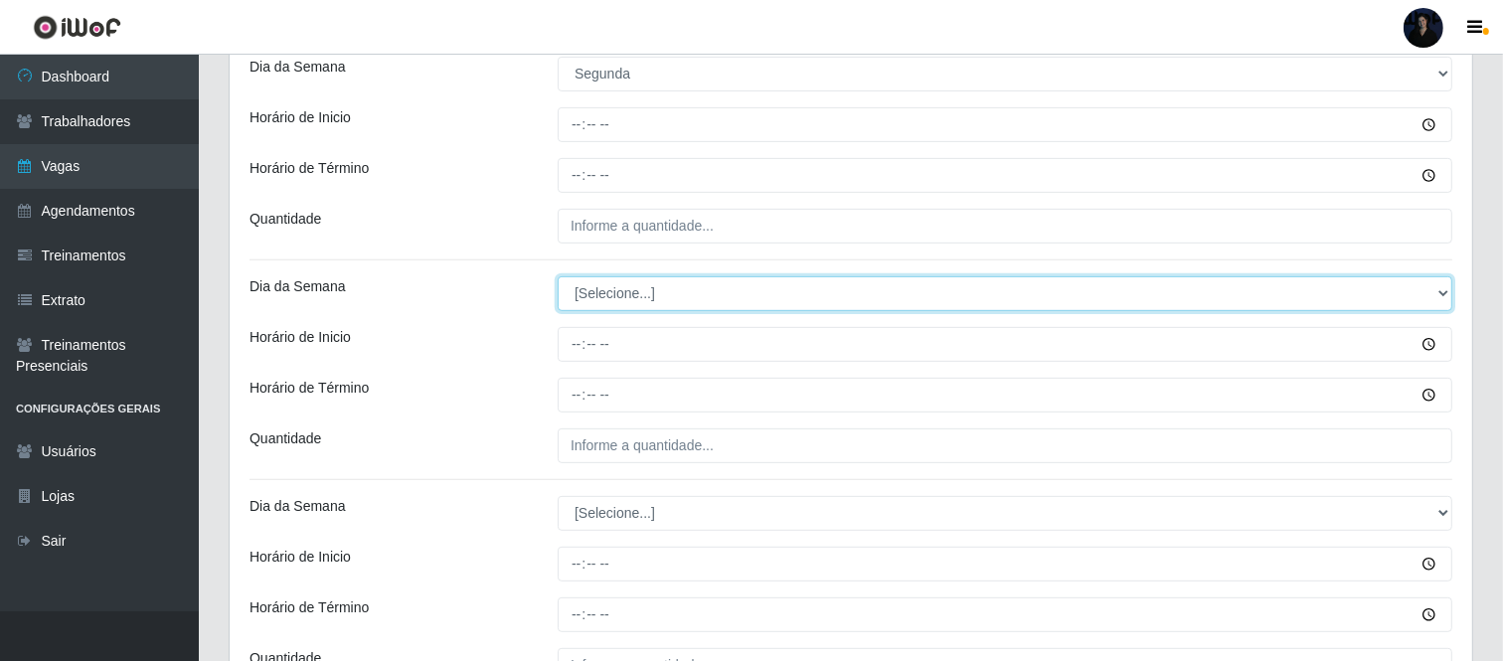
click at [612, 298] on select "[Selecione...] Segunda Terça Quarta Quinta Sexta Sábado Domingo" at bounding box center [1005, 293] width 895 height 35
select select "1"
click at [558, 277] on select "[Selecione...] Segunda Terça Quarta Quinta Sexta Sábado Domingo" at bounding box center [1005, 293] width 895 height 35
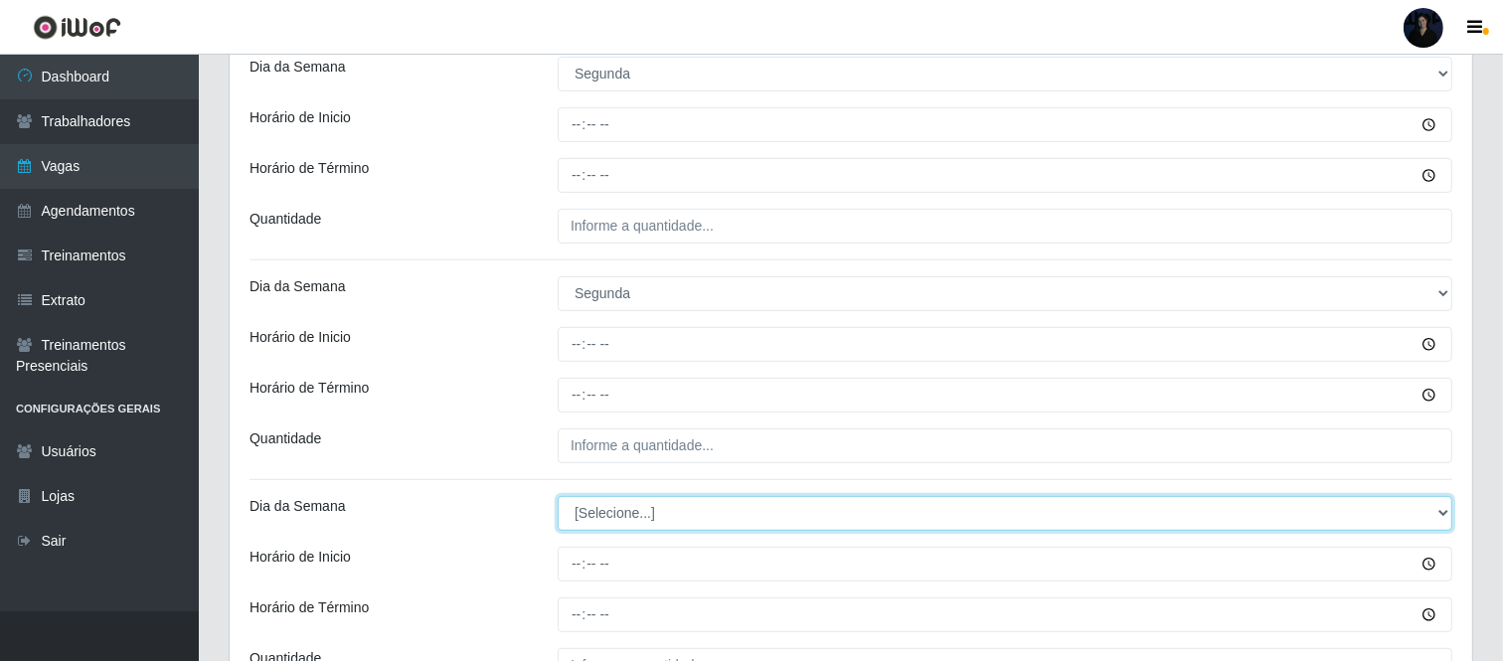
click at [632, 507] on select "[Selecione...] Segunda Terça Quarta Quinta Sexta Sábado Domingo" at bounding box center [1005, 513] width 895 height 35
select select "1"
click at [558, 497] on select "[Selecione...] Segunda Terça Quarta Quinta Sexta Sábado Domingo" at bounding box center [1005, 513] width 895 height 35
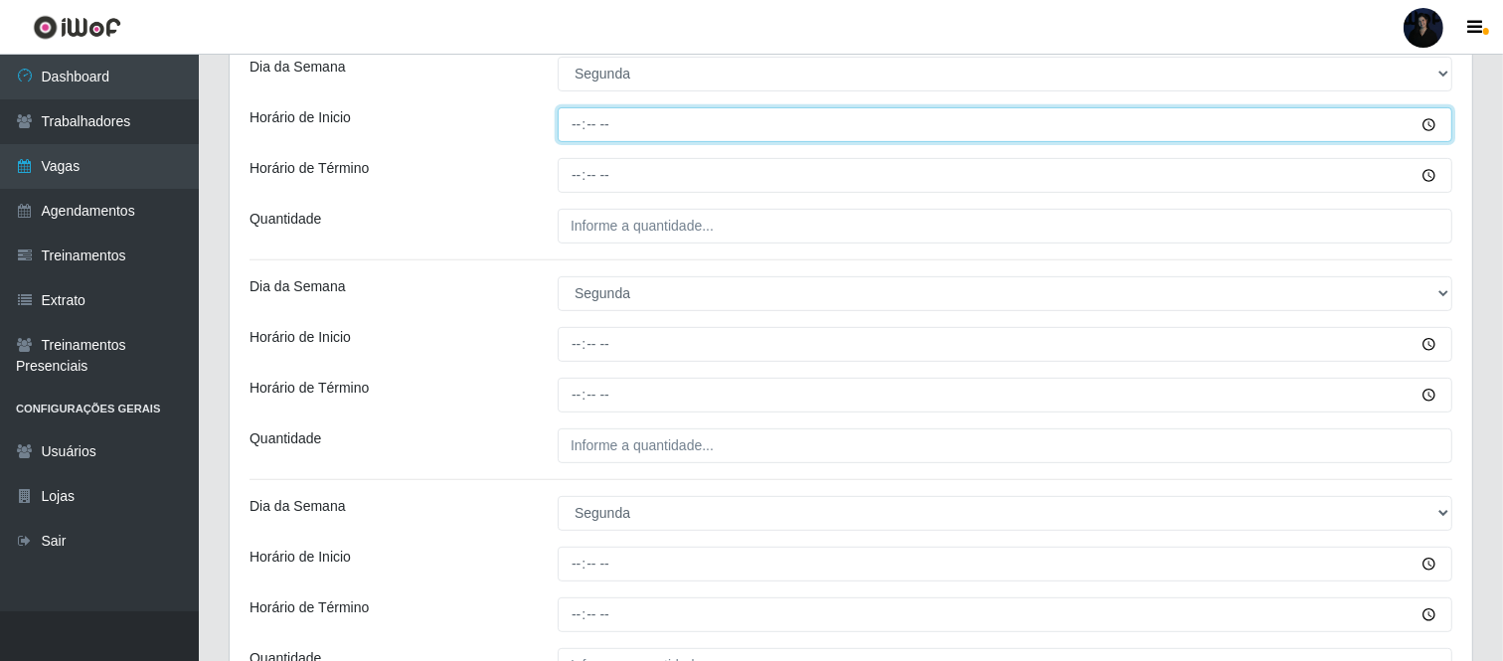
click at [578, 122] on input "Horário de Inicio" at bounding box center [1005, 124] width 895 height 35
type input "07:00"
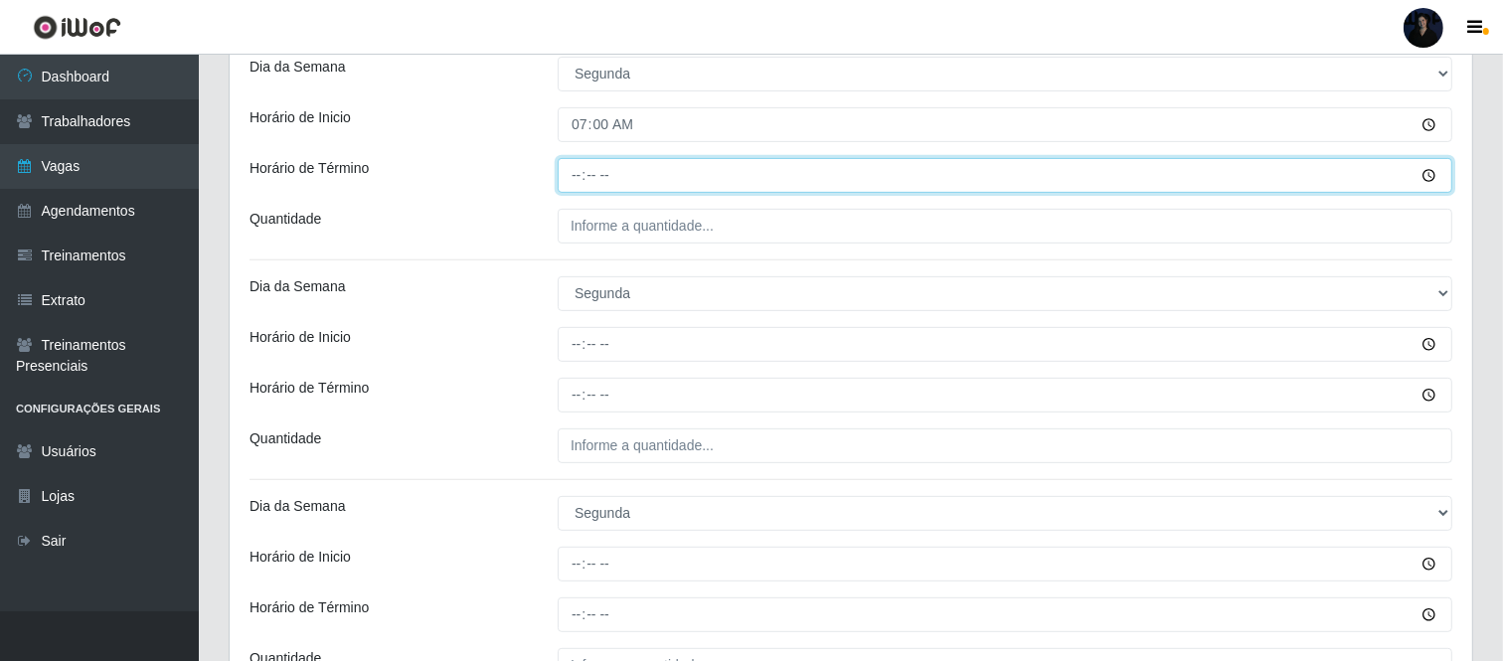
click at [577, 173] on input "Horário de Término" at bounding box center [1005, 175] width 895 height 35
type input "13:00"
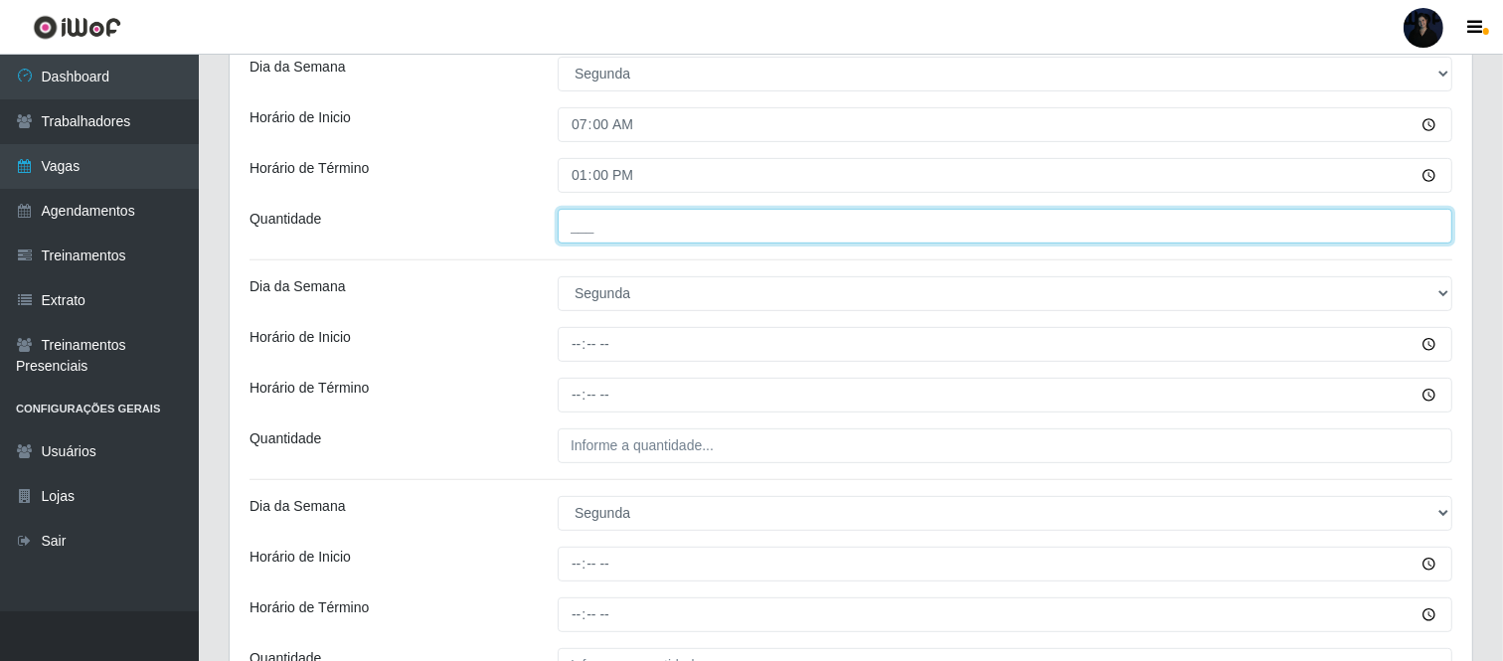
click at [580, 230] on input "___" at bounding box center [1005, 226] width 895 height 35
type input "2__"
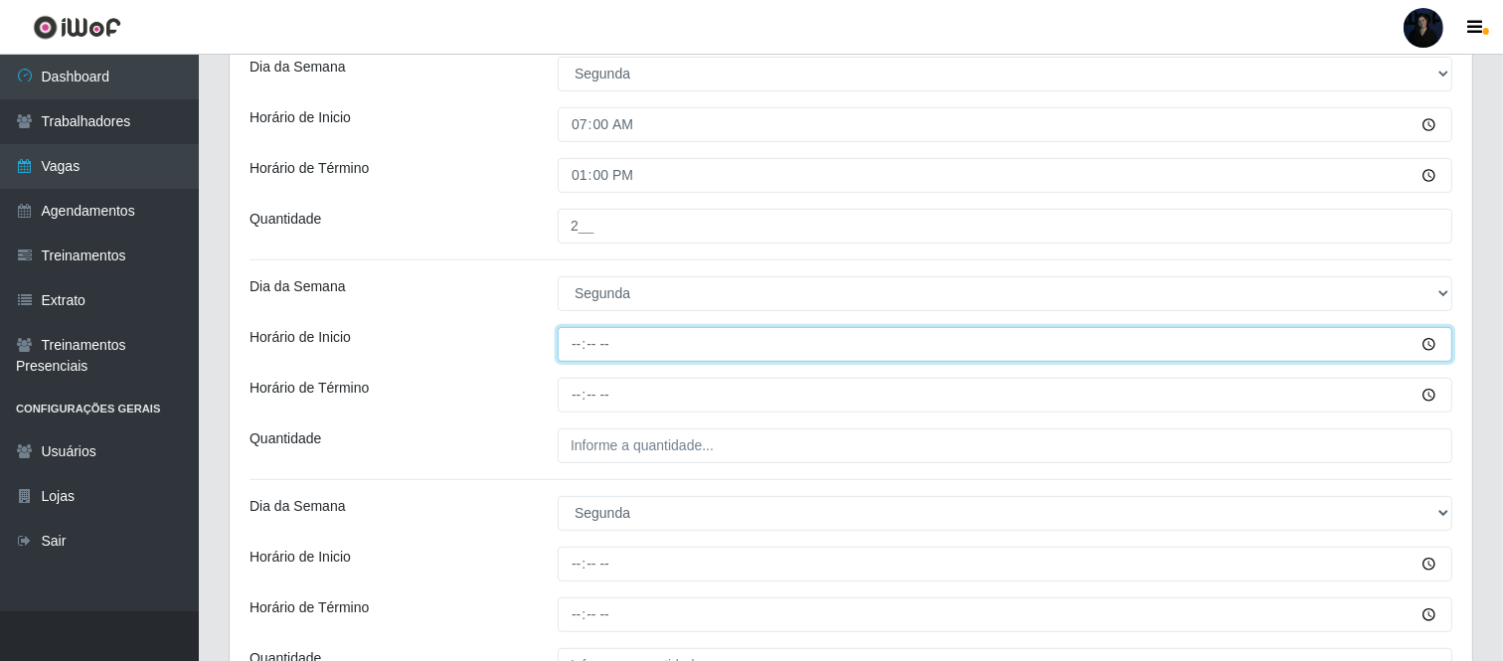
click at [570, 343] on input "Horário de Inicio" at bounding box center [1005, 344] width 895 height 35
type input "11:00"
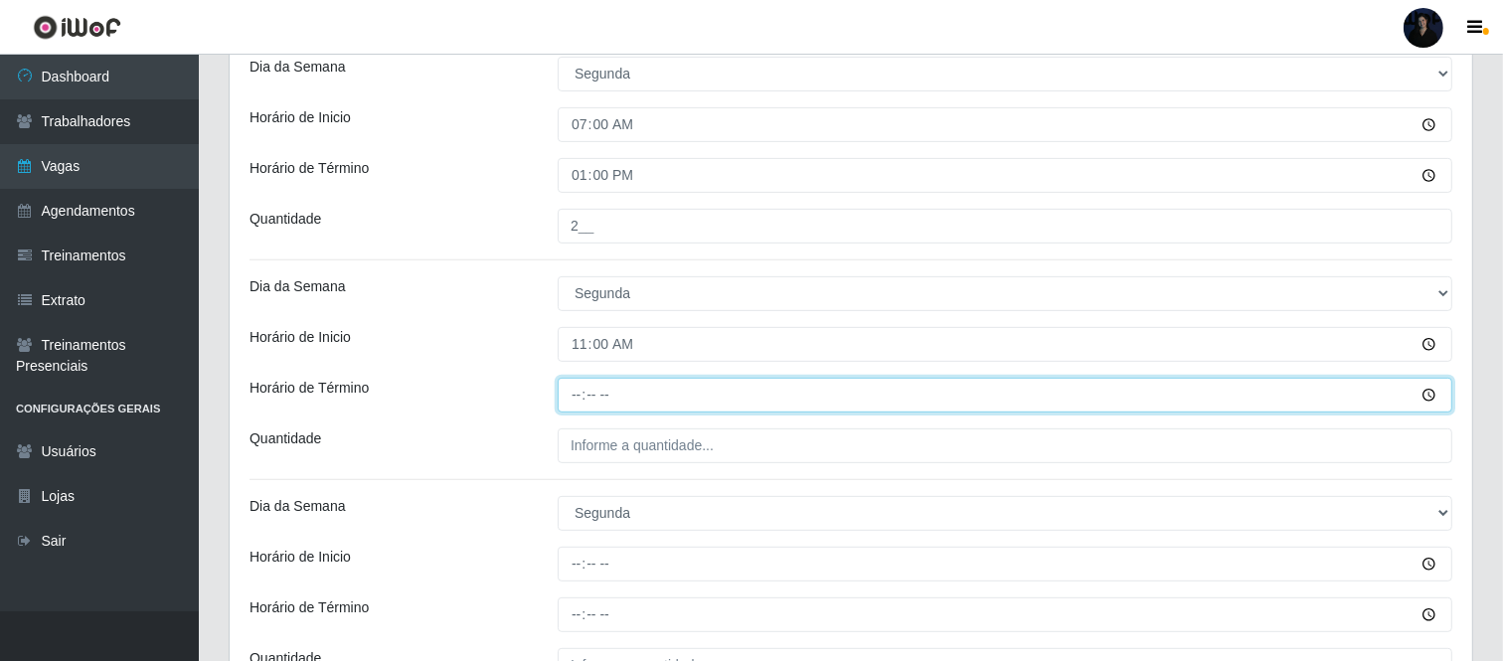
click at [581, 394] on input "Horário de Término" at bounding box center [1005, 395] width 895 height 35
type input "17:00"
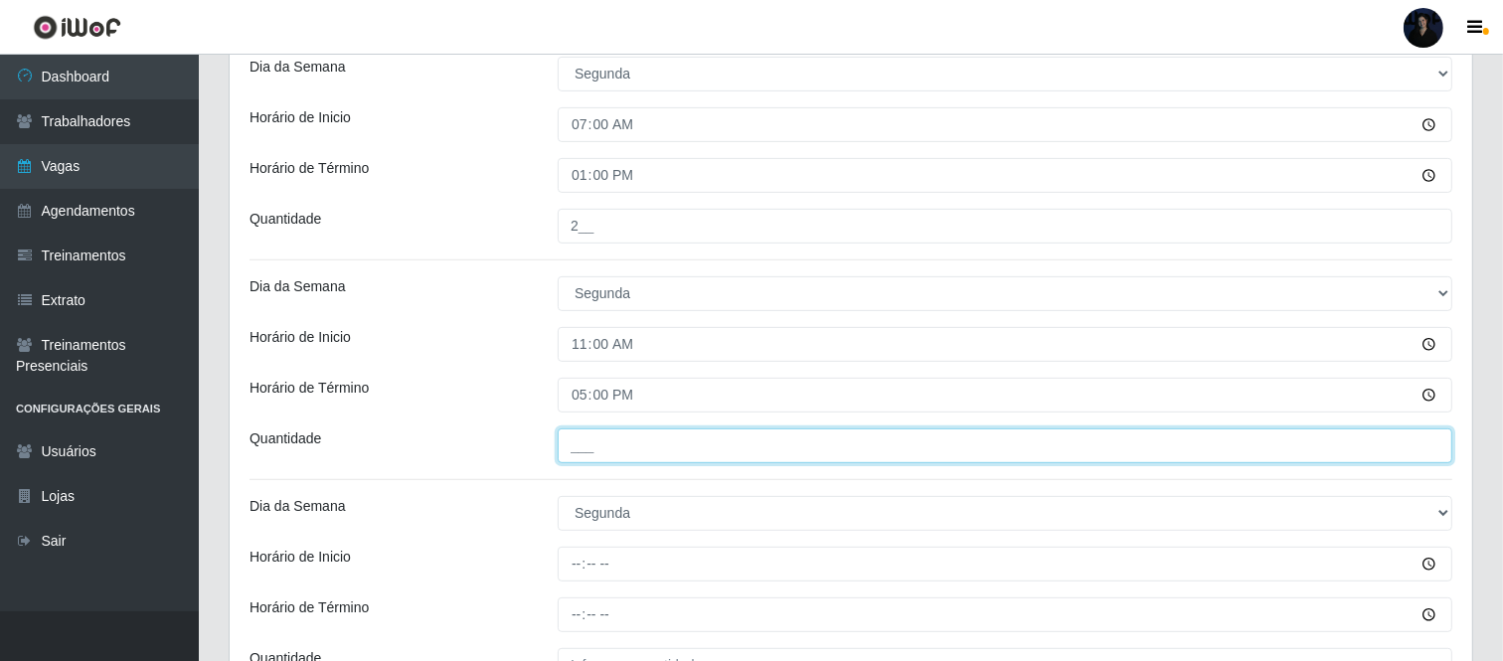
click at [574, 439] on input "___" at bounding box center [1005, 445] width 895 height 35
type input "2__"
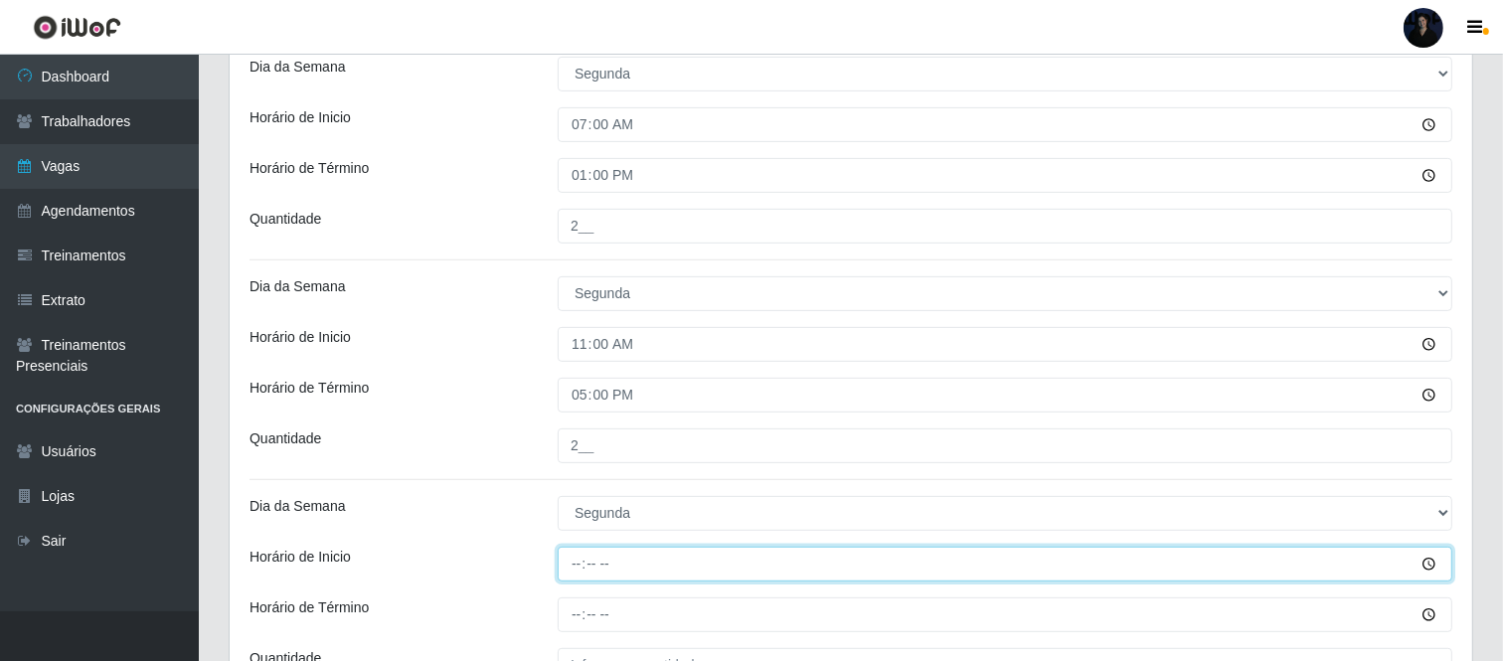
click at [577, 563] on input "Horário de Inicio" at bounding box center [1005, 564] width 895 height 35
type input "16:30"
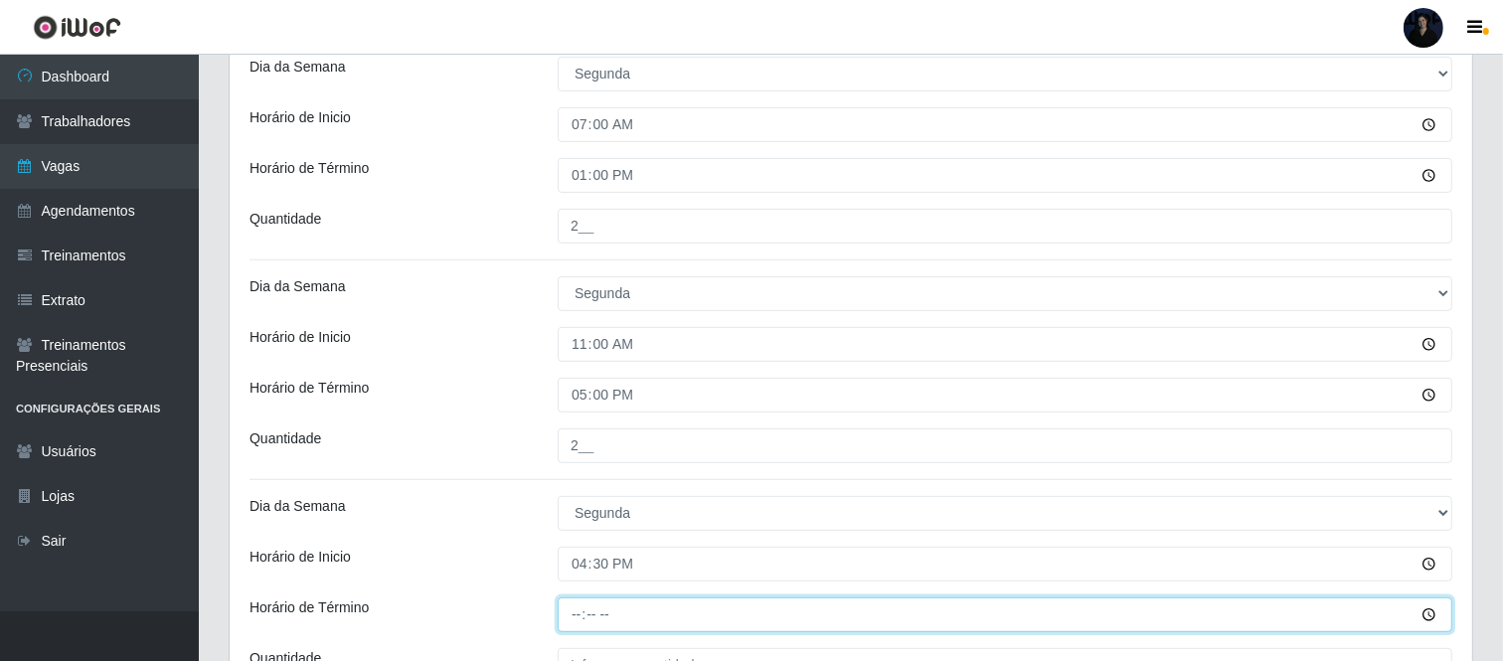
click at [577, 594] on input "Horário de Término" at bounding box center [1005, 614] width 895 height 35
type input "22:30"
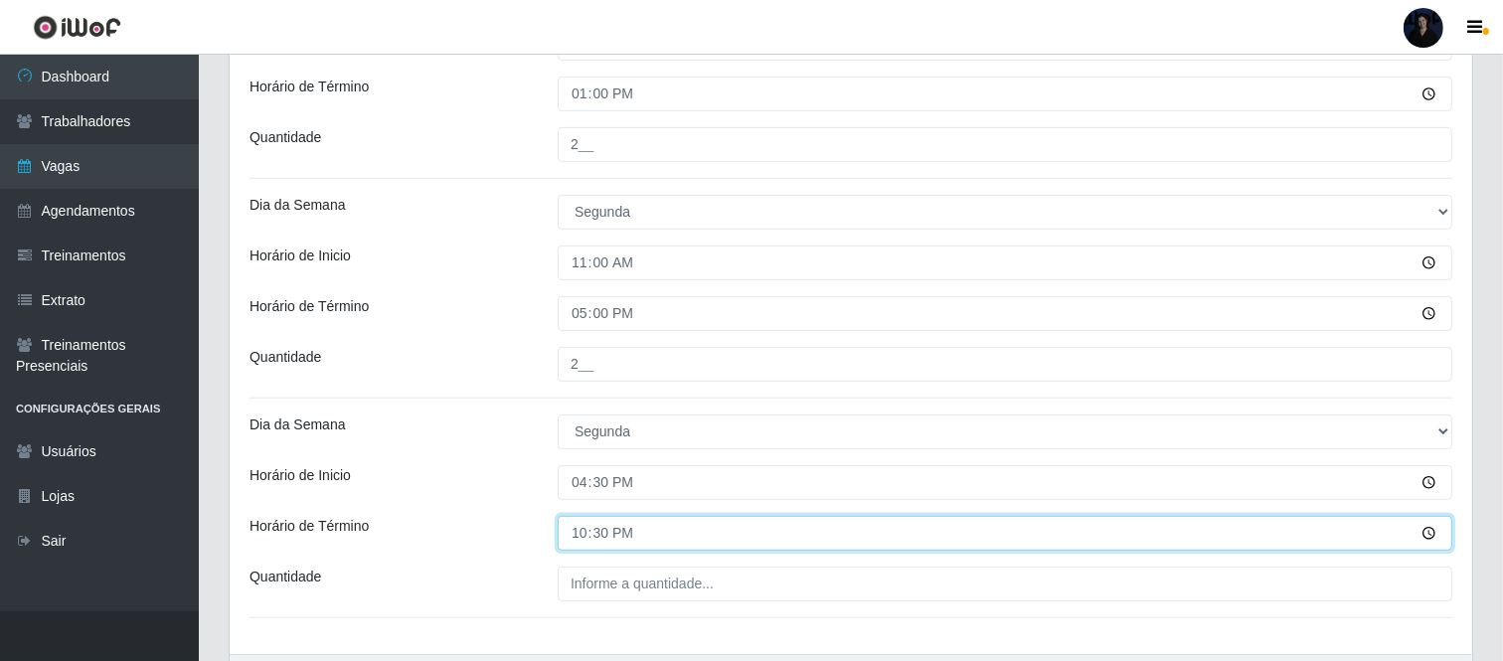
scroll to position [857, 0]
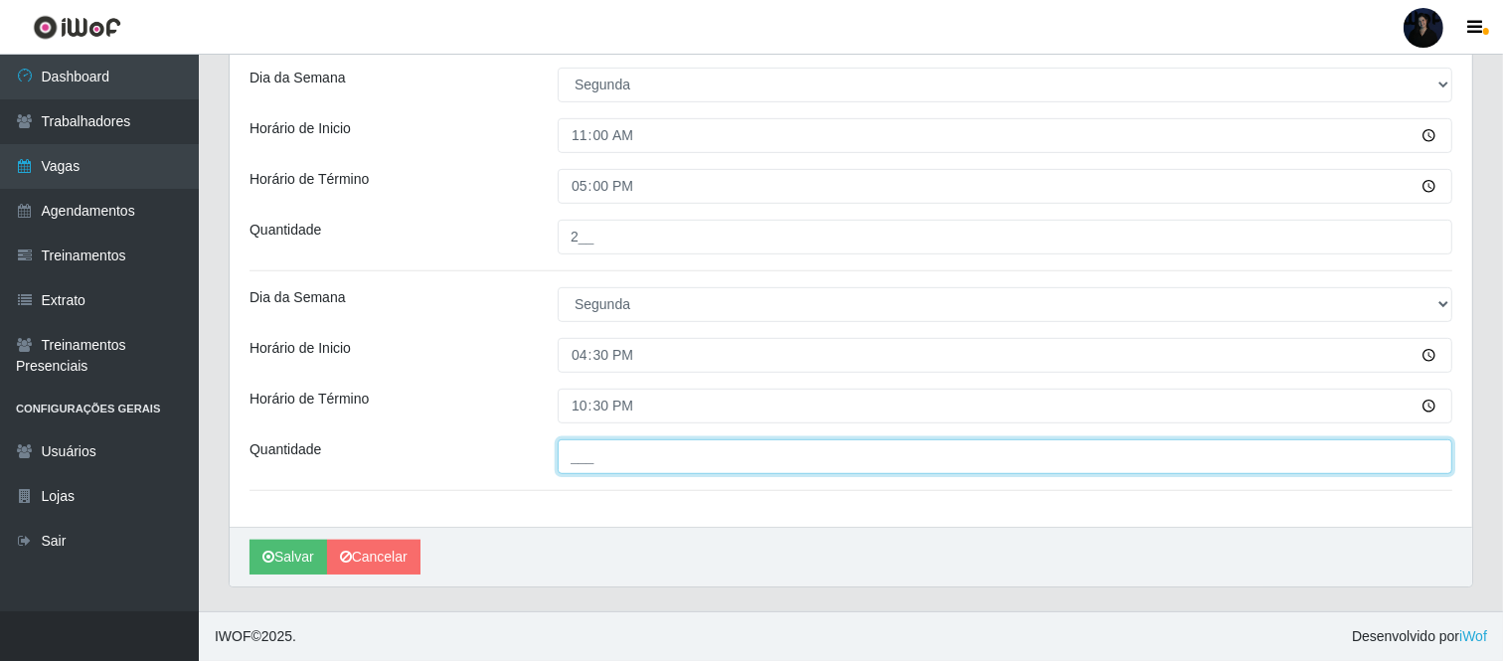
click at [575, 460] on input "___" at bounding box center [1005, 456] width 895 height 35
type input "4__"
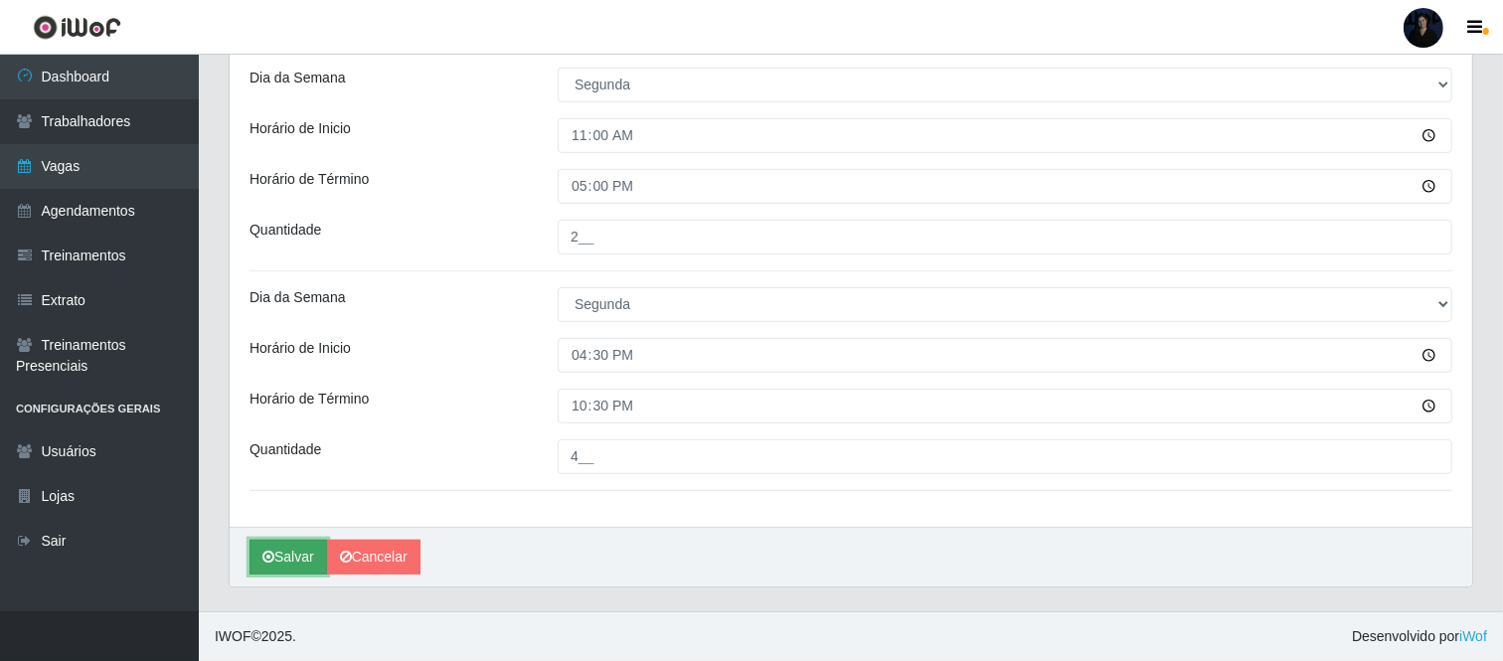
click at [294, 561] on button "Salvar" at bounding box center [288, 557] width 78 height 35
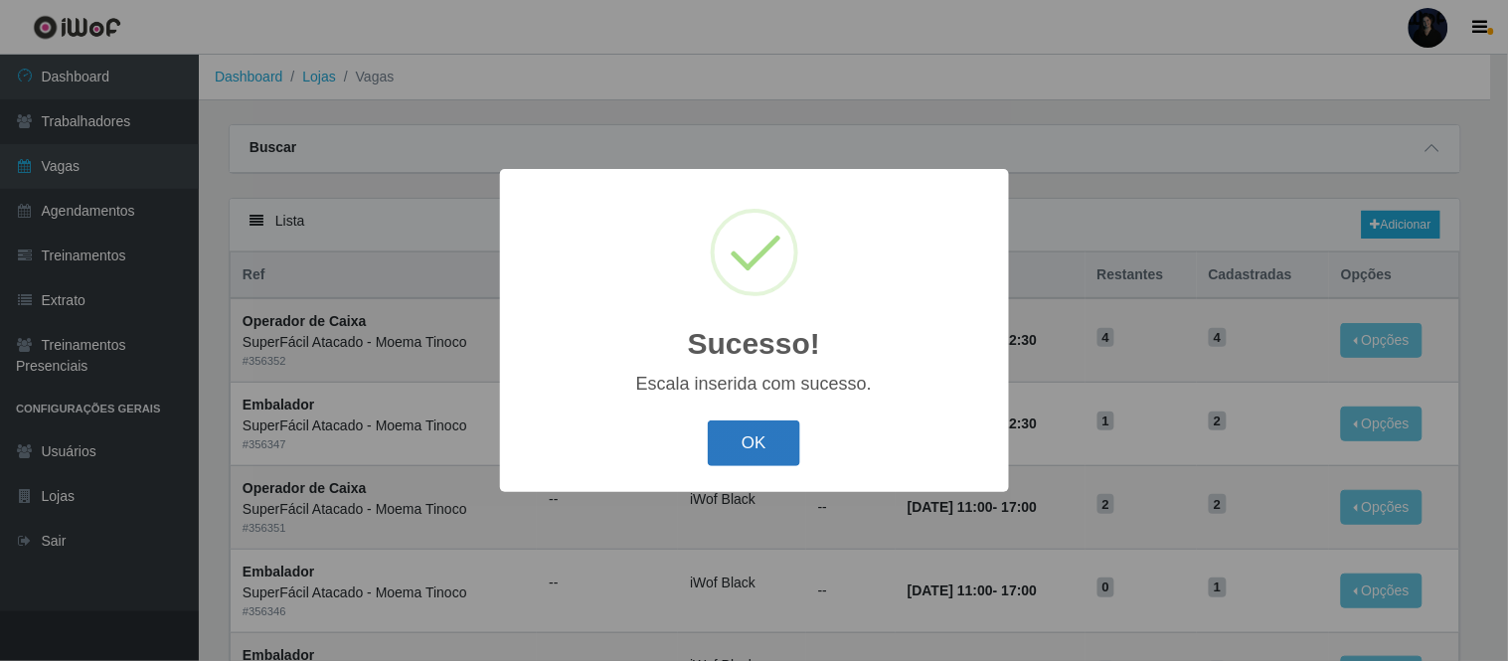
click at [726, 445] on button "OK" at bounding box center [754, 443] width 92 height 47
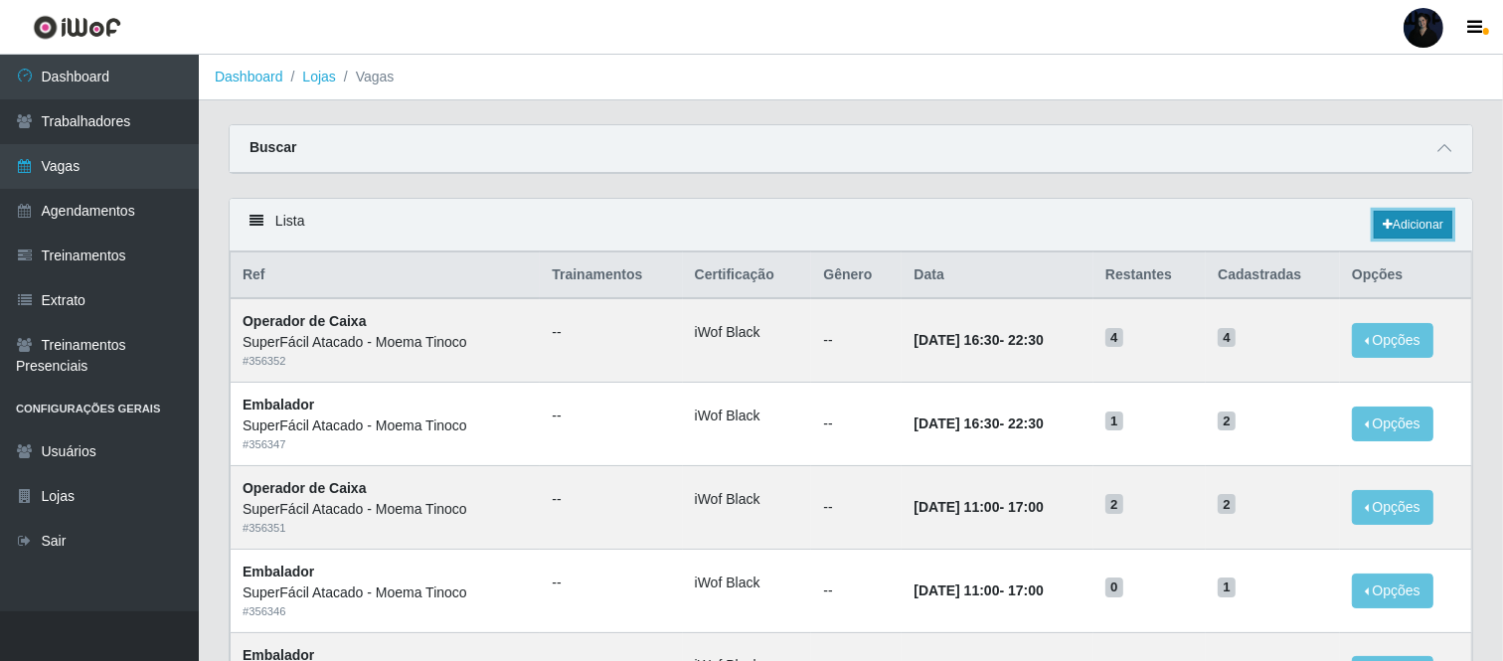
click at [1357, 227] on link "Adicionar" at bounding box center [1413, 225] width 79 height 28
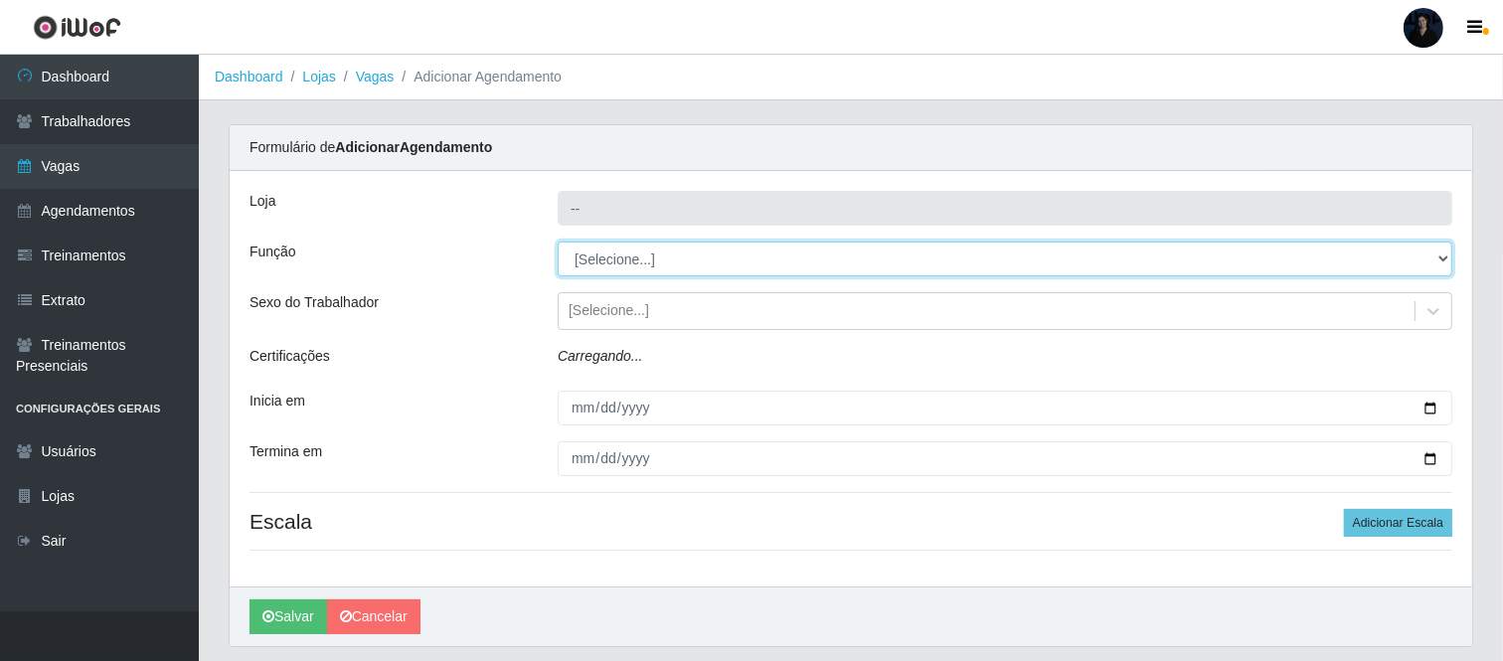
type input "SuperFácil Atacado - Moema Tinoco"
click at [629, 262] on select "[Selecione...] Embalador Embalador + Embalador ++ Operador de Caixa Operador de…" at bounding box center [1005, 259] width 895 height 35
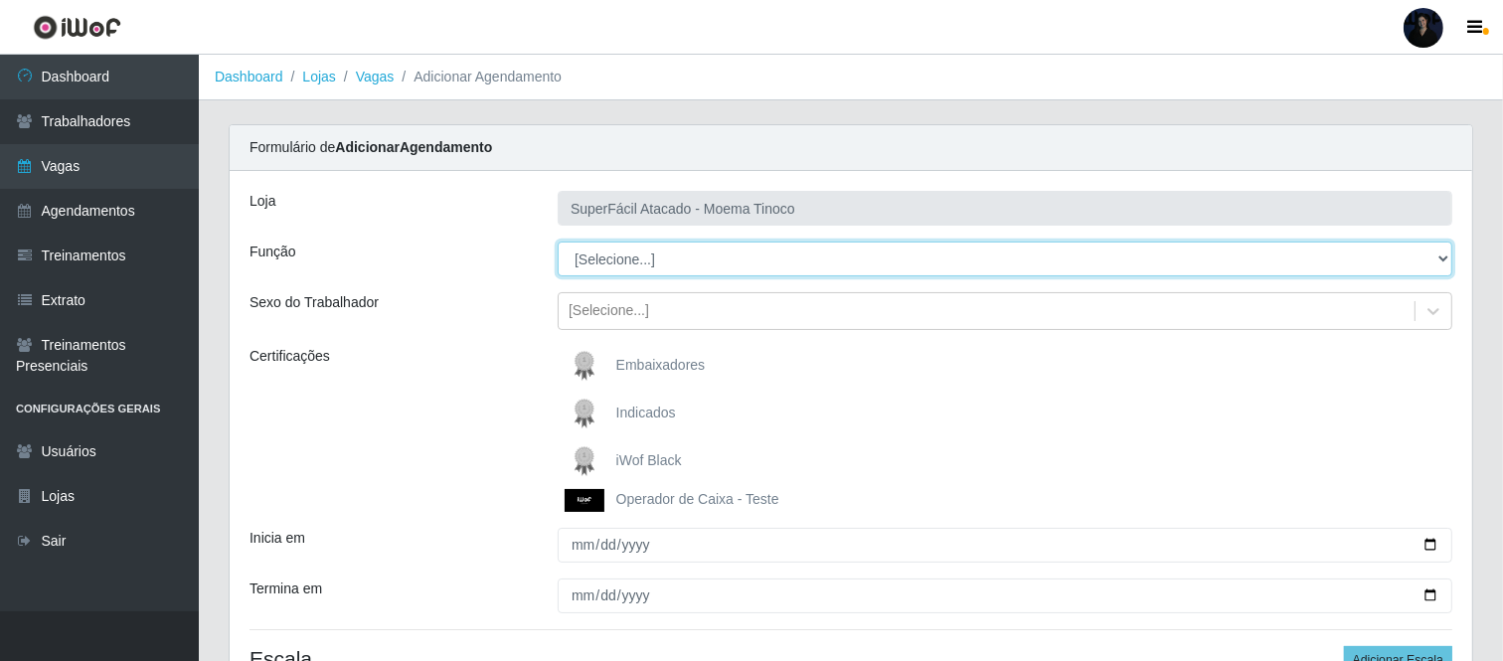
select select "24"
click at [558, 242] on select "[Selecione...] Embalador Embalador + Embalador ++ Operador de Caixa Operador de…" at bounding box center [1005, 259] width 895 height 35
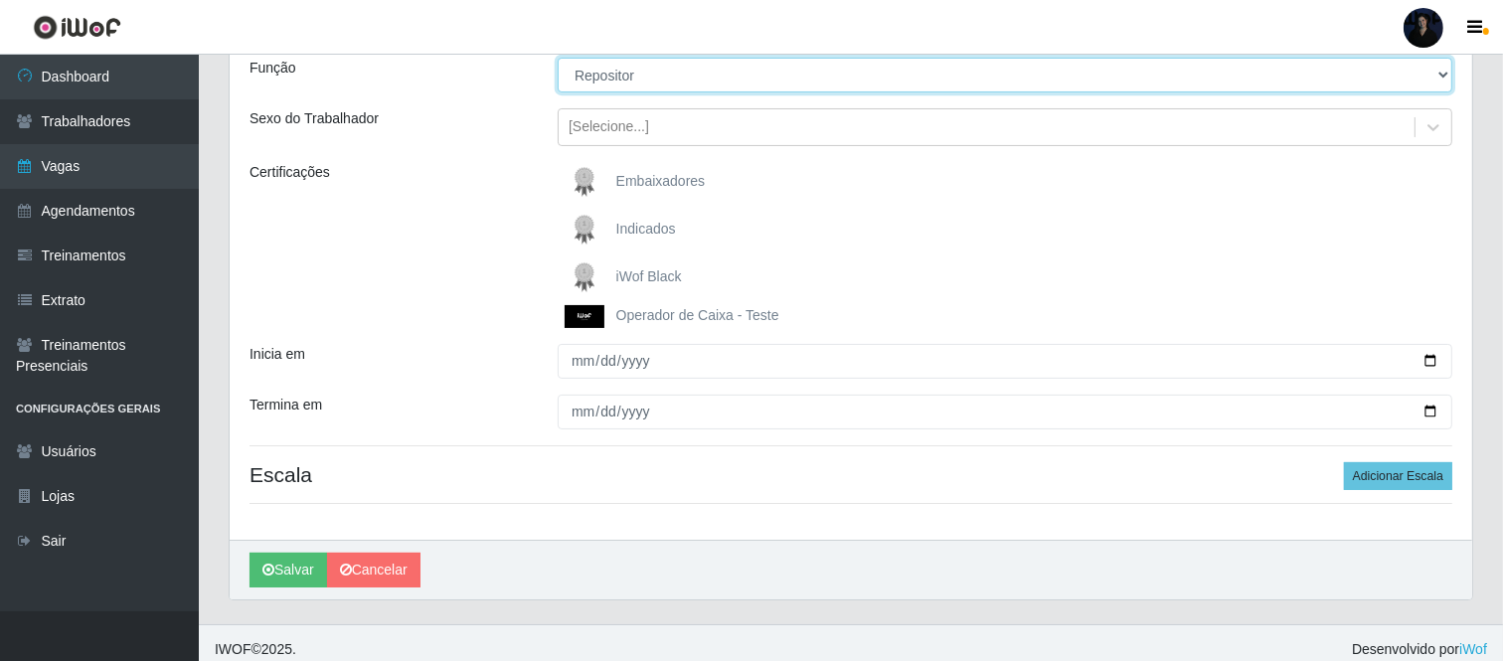
scroll to position [197, 0]
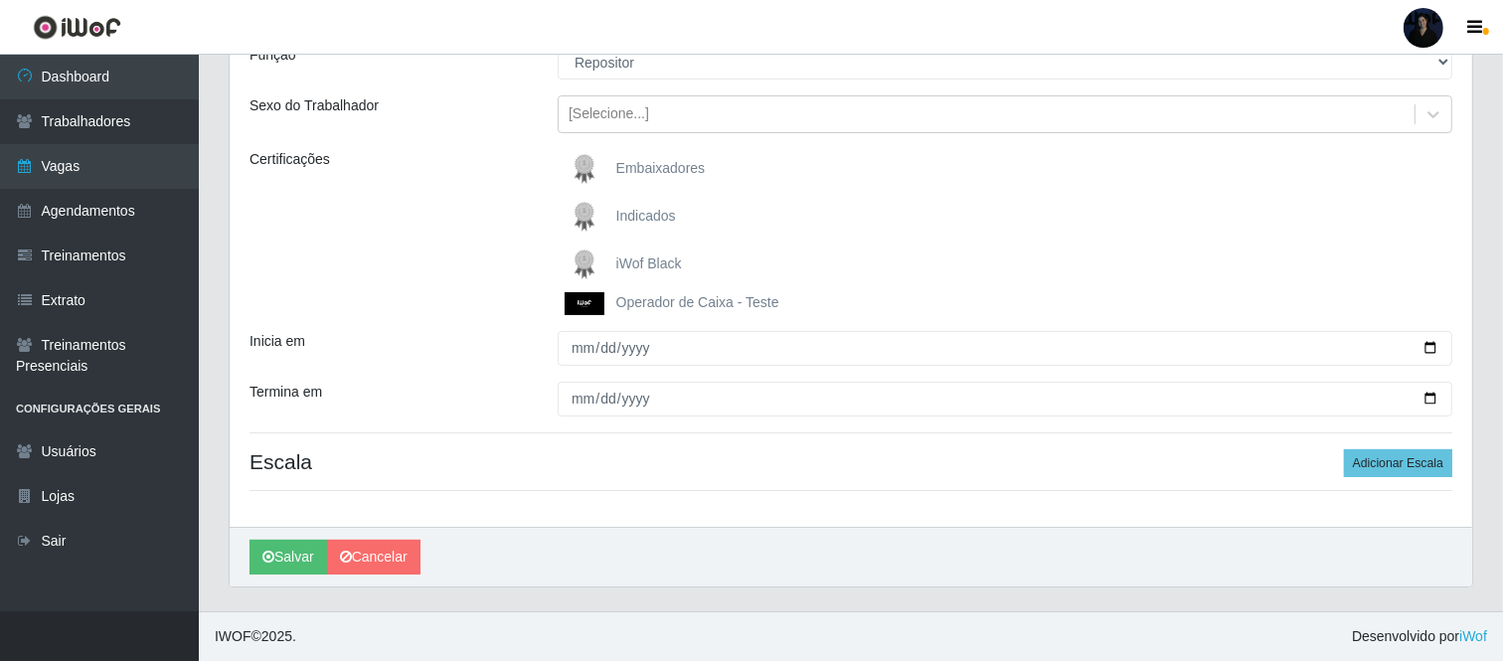
click at [626, 258] on span "iWof Black" at bounding box center [649, 263] width 66 height 16
click at [0, 0] on input "iWof Black" at bounding box center [0, 0] width 0 height 0
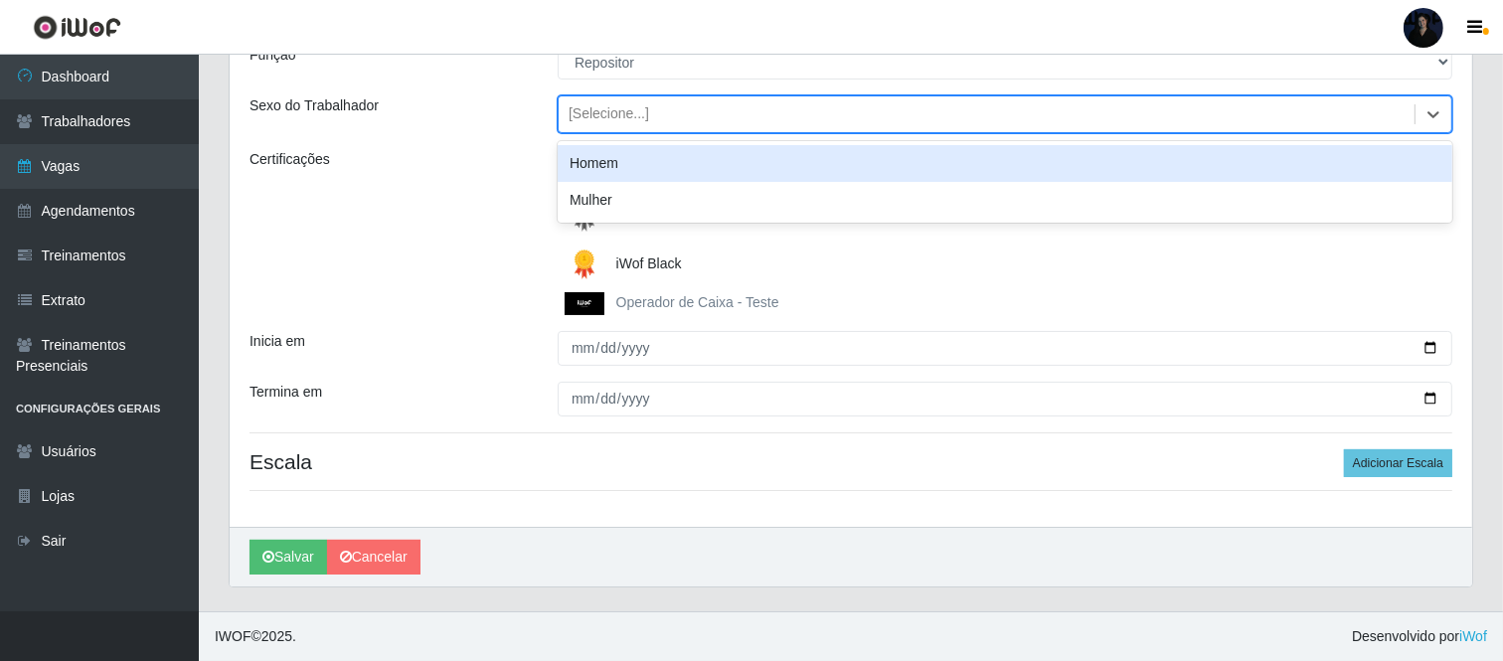
click at [600, 98] on div "[Selecione...]" at bounding box center [987, 114] width 856 height 33
click at [600, 154] on div "Homem" at bounding box center [1005, 163] width 895 height 37
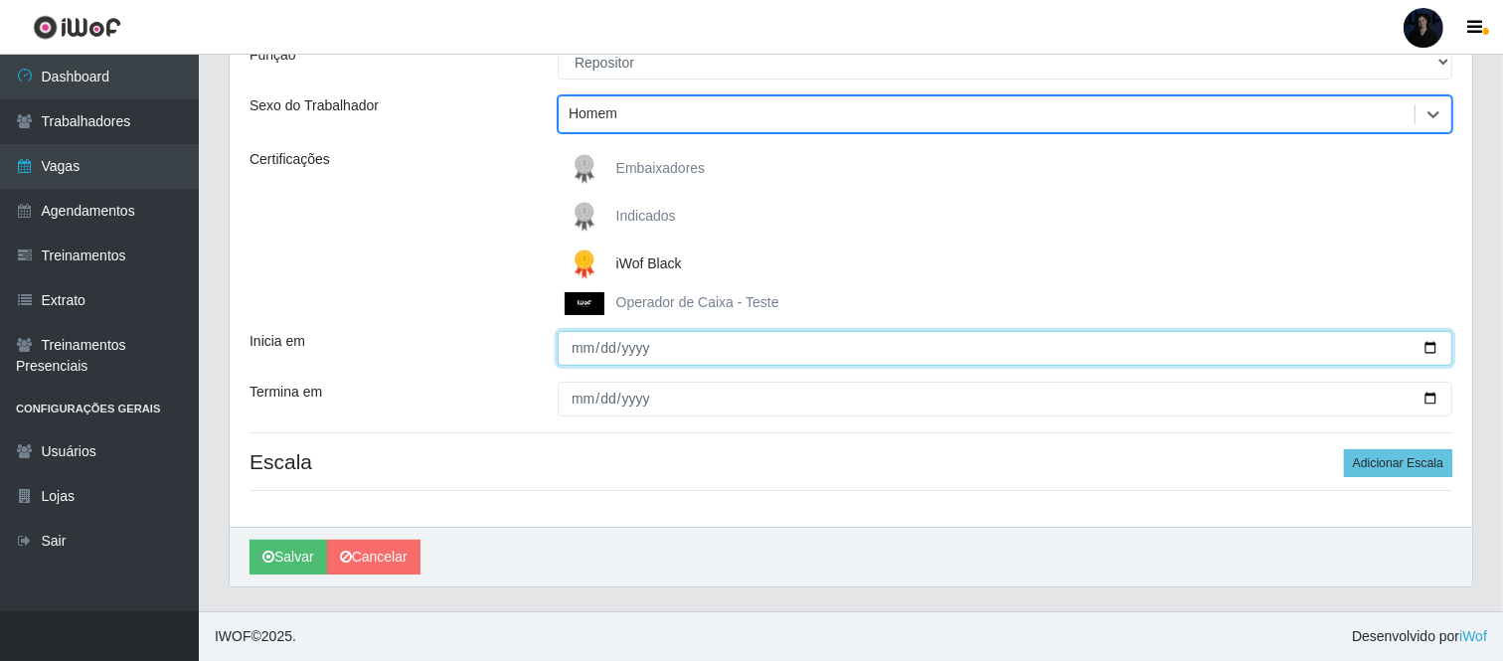
click at [1357, 346] on input "Inicia em" at bounding box center [1005, 348] width 895 height 35
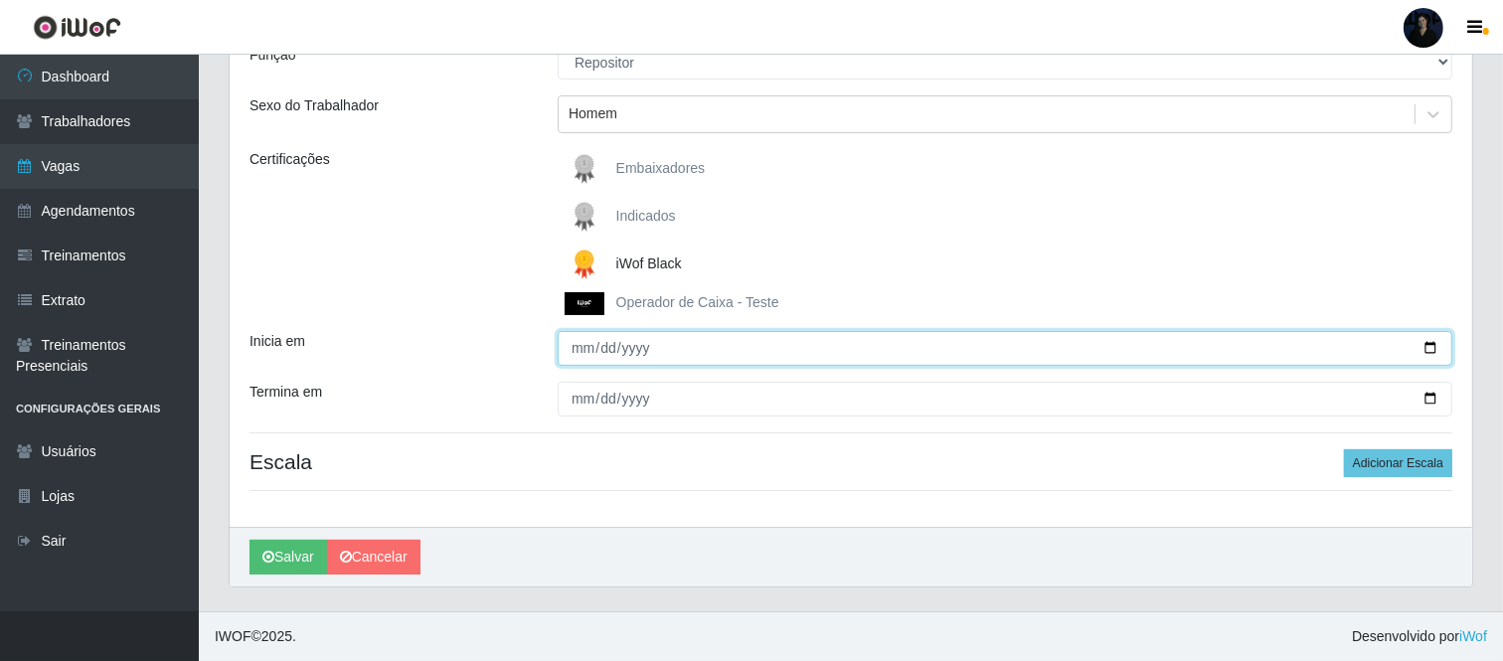
type input "2025-10-13"
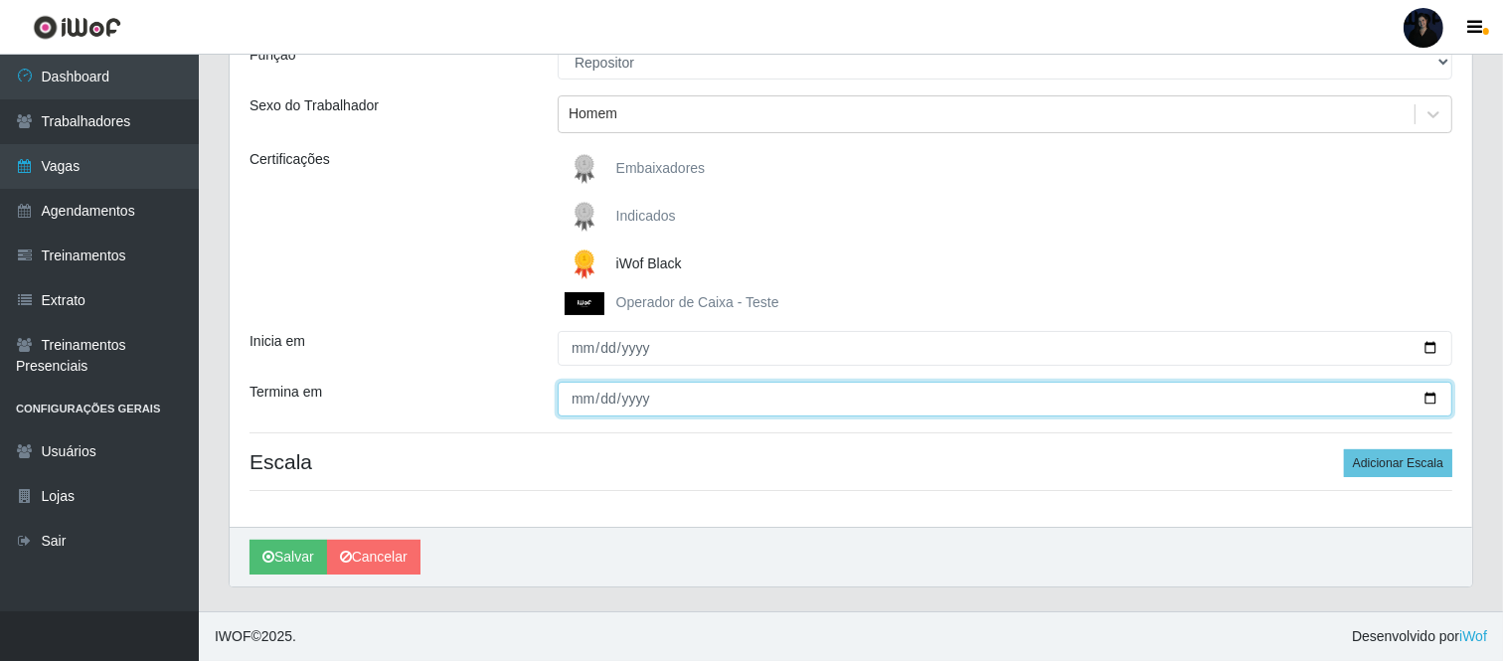
click at [1357, 399] on input "Termina em" at bounding box center [1005, 399] width 895 height 35
type input "2025-10-13"
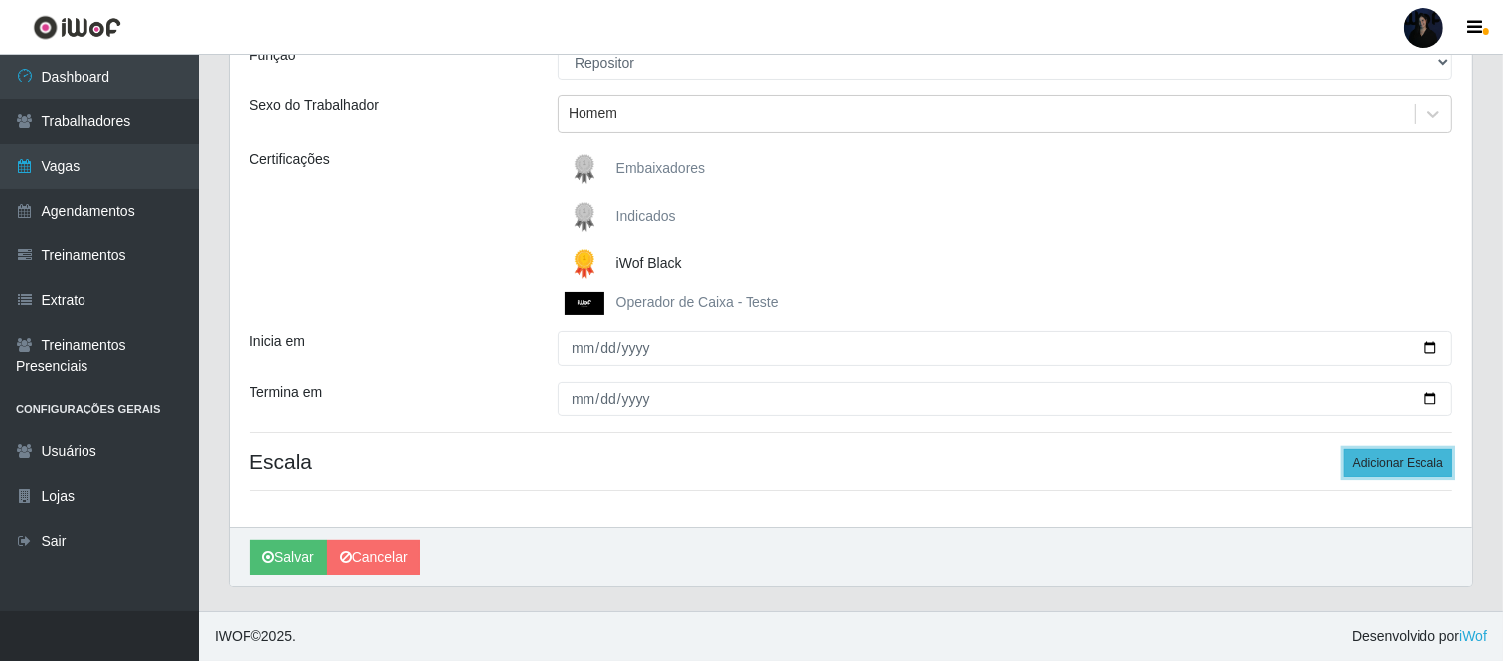
click at [1357, 462] on button "Adicionar Escala" at bounding box center [1398, 463] width 108 height 28
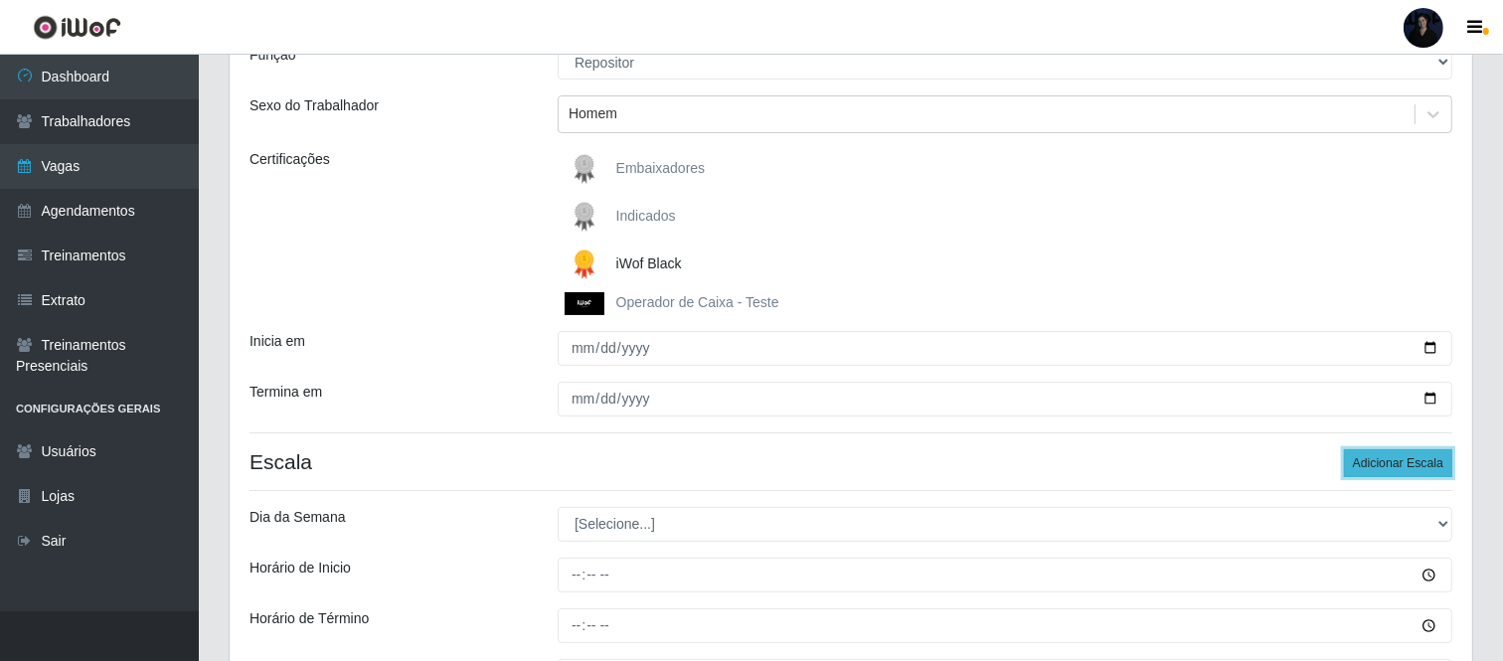
click at [1357, 462] on button "Adicionar Escala" at bounding box center [1398, 463] width 108 height 28
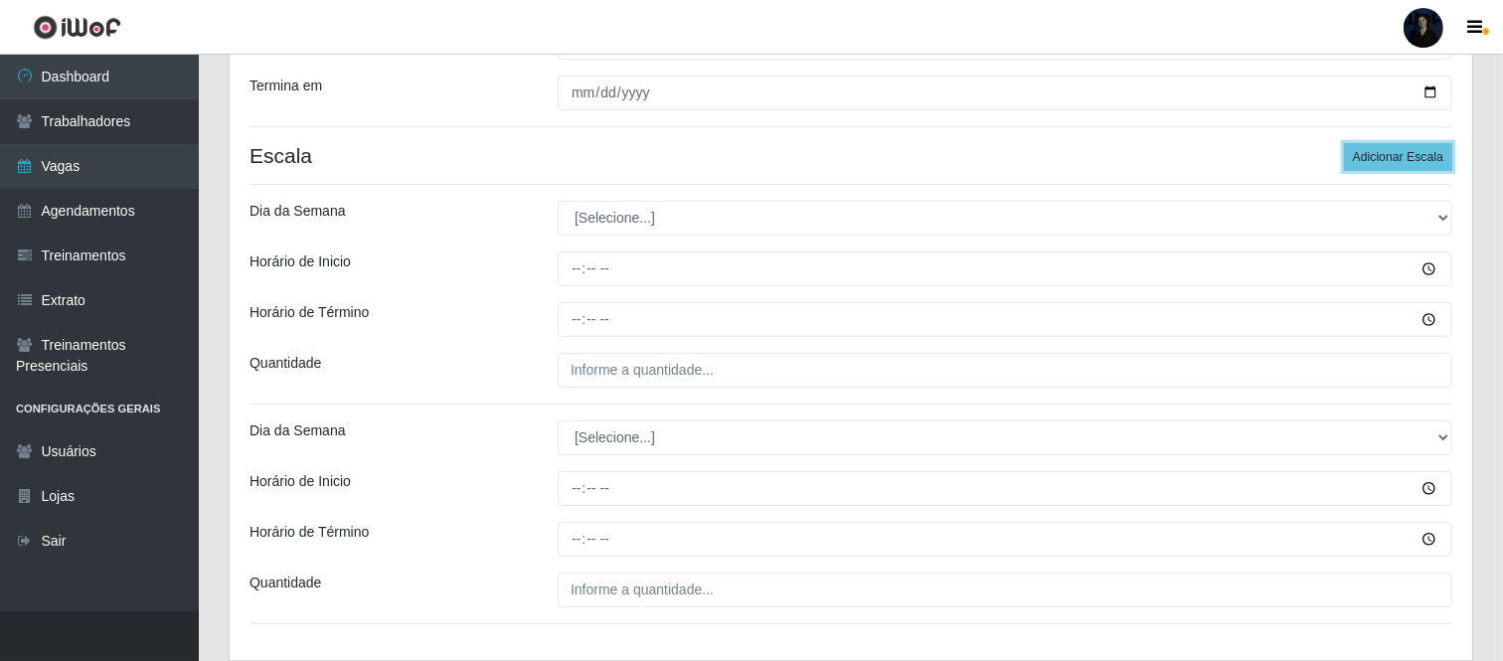
scroll to position [529, 0]
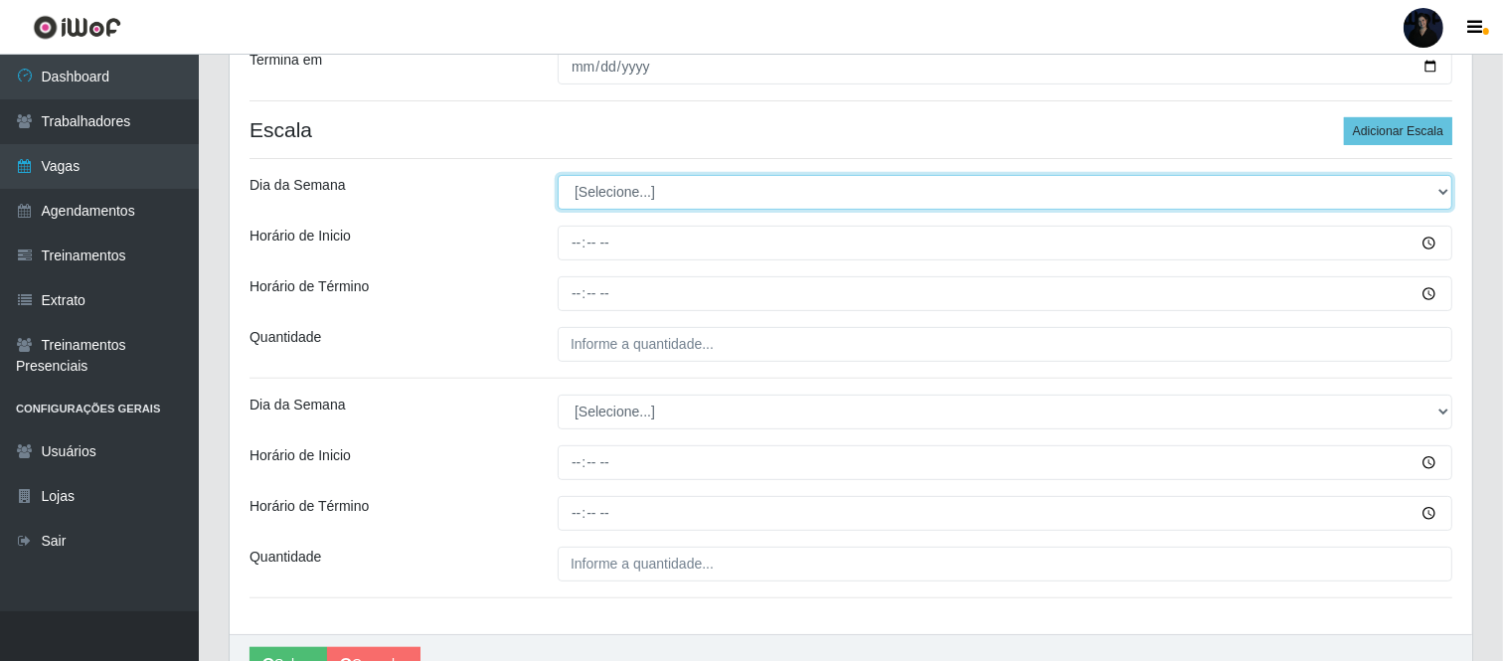
click at [588, 192] on select "[Selecione...] Segunda Terça Quarta Quinta Sexta Sábado Domingo" at bounding box center [1005, 192] width 895 height 35
select select "1"
click at [558, 175] on select "[Selecione...] Segunda Terça Quarta Quinta Sexta Sábado Domingo" at bounding box center [1005, 192] width 895 height 35
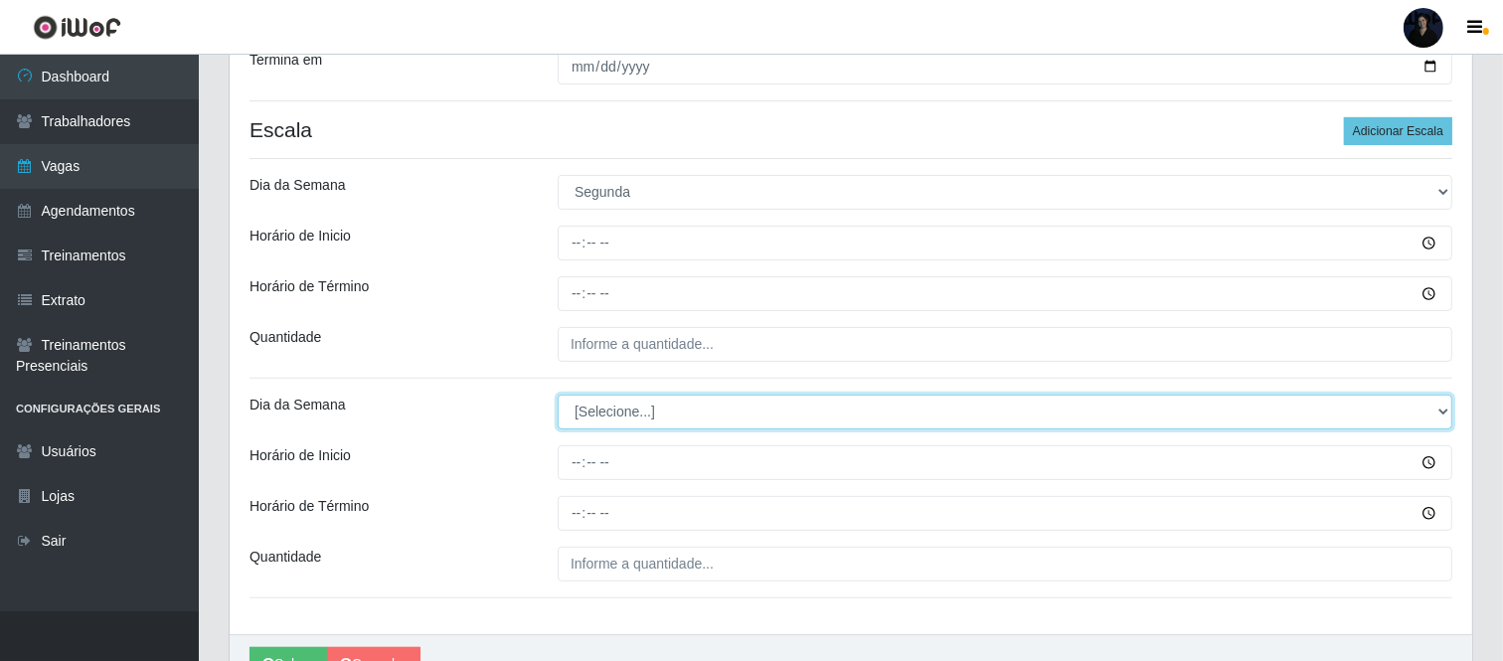
click at [594, 418] on select "[Selecione...] Segunda Terça Quarta Quinta Sexta Sábado Domingo" at bounding box center [1005, 412] width 895 height 35
select select "1"
click at [558, 395] on select "[Selecione...] Segunda Terça Quarta Quinta Sexta Sábado Domingo" at bounding box center [1005, 412] width 895 height 35
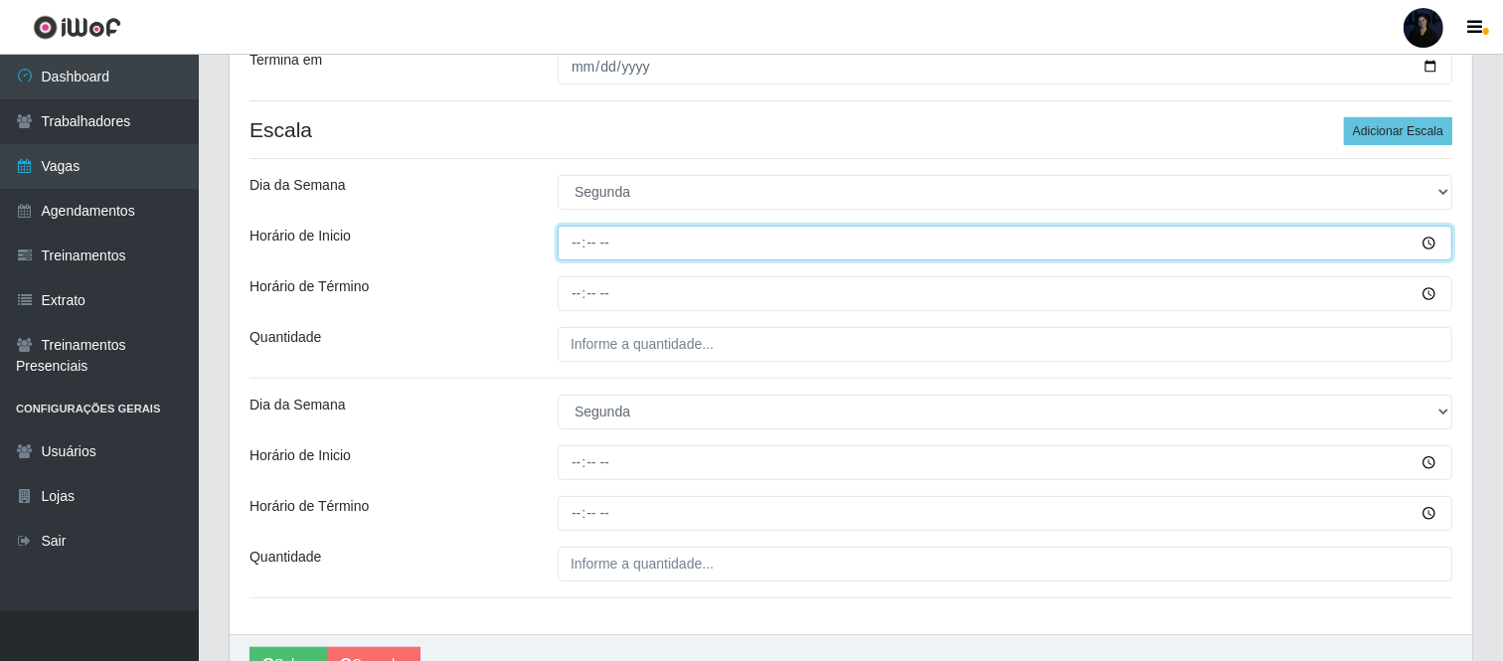
click at [573, 241] on input "Horário de Inicio" at bounding box center [1005, 243] width 895 height 35
type input "09:00"
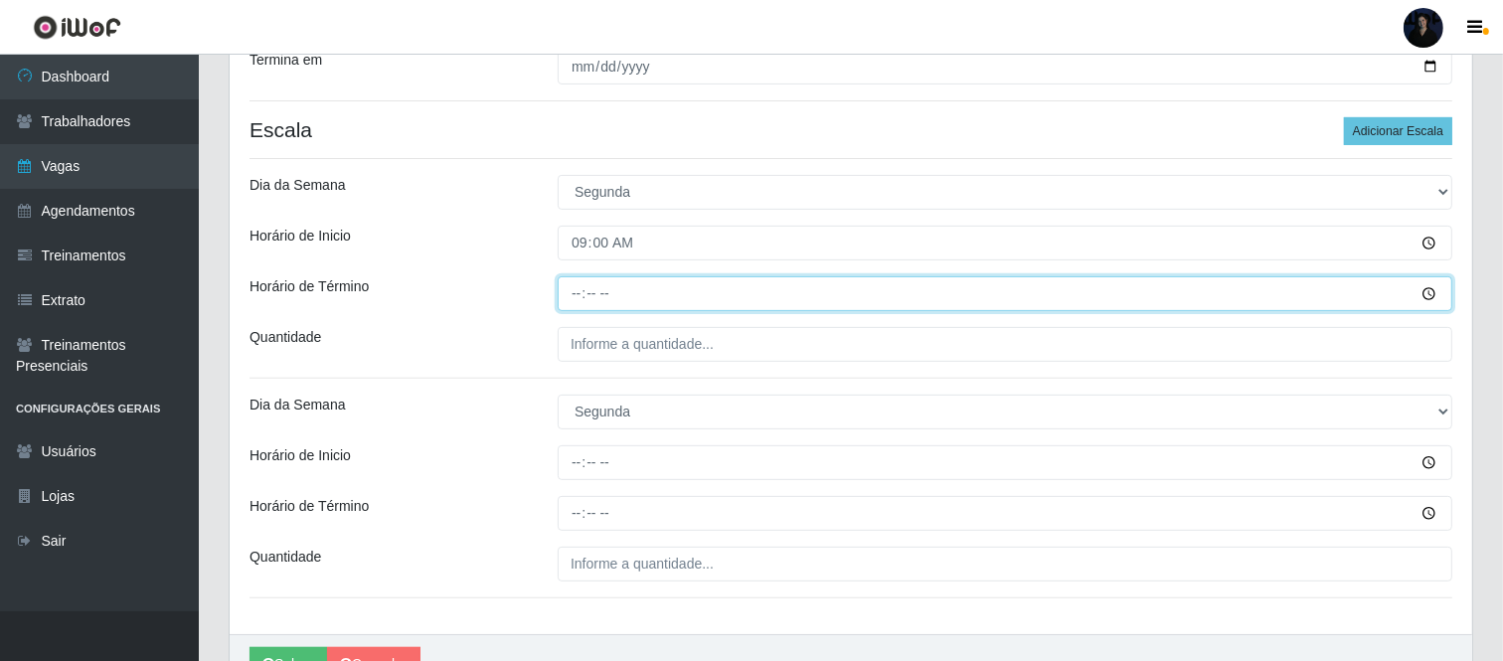
click at [569, 301] on input "Horário de Término" at bounding box center [1005, 293] width 895 height 35
type input "15:00"
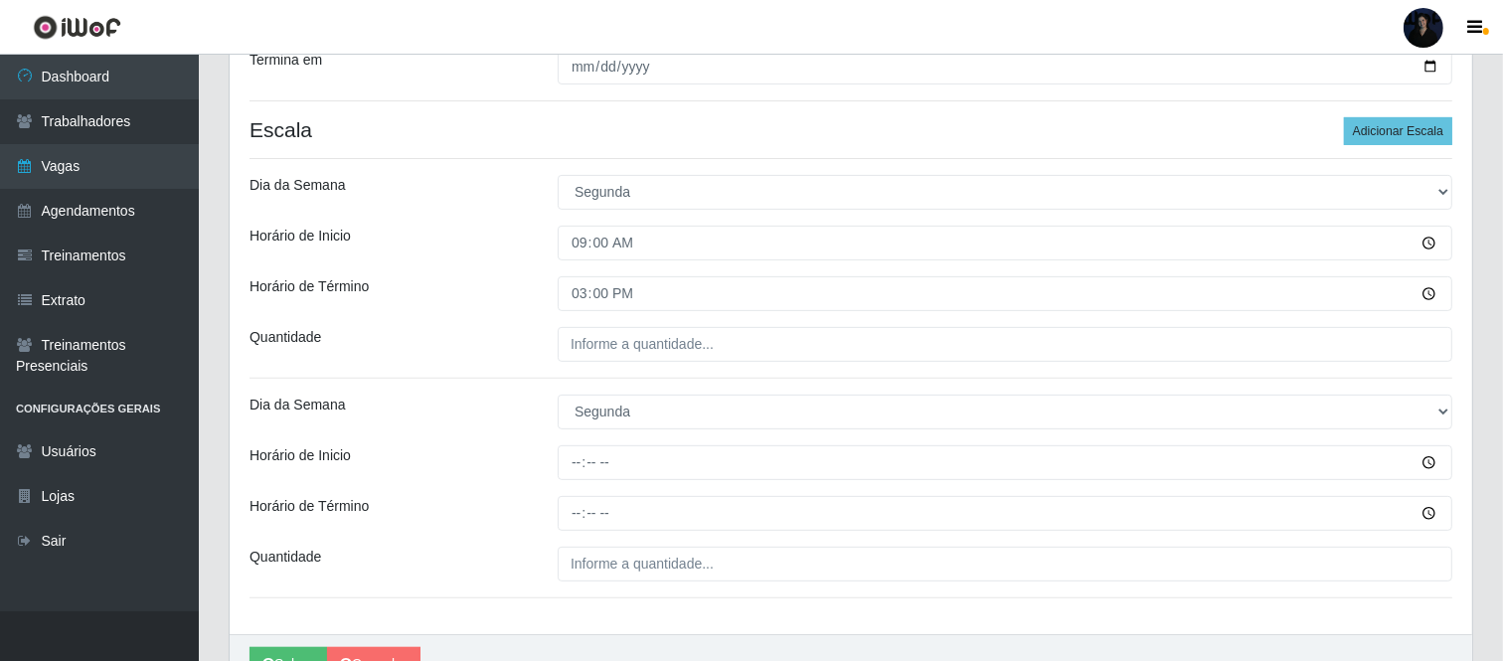
click at [575, 364] on div "Loja SuperFácil Atacado - Moema Tinoco Função [Selecione...] Embalador Embalado…" at bounding box center [851, 138] width 1242 height 992
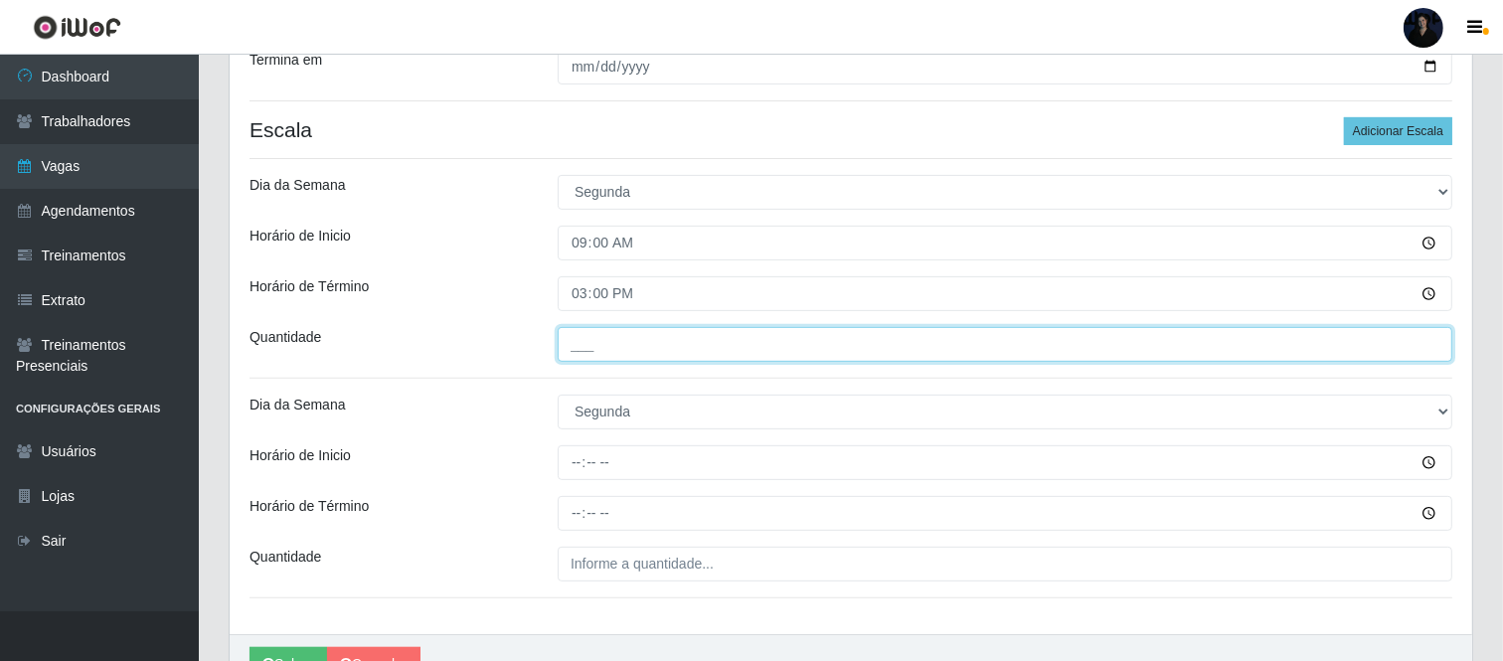
click at [577, 348] on input "___" at bounding box center [1005, 344] width 895 height 35
type input "1__"
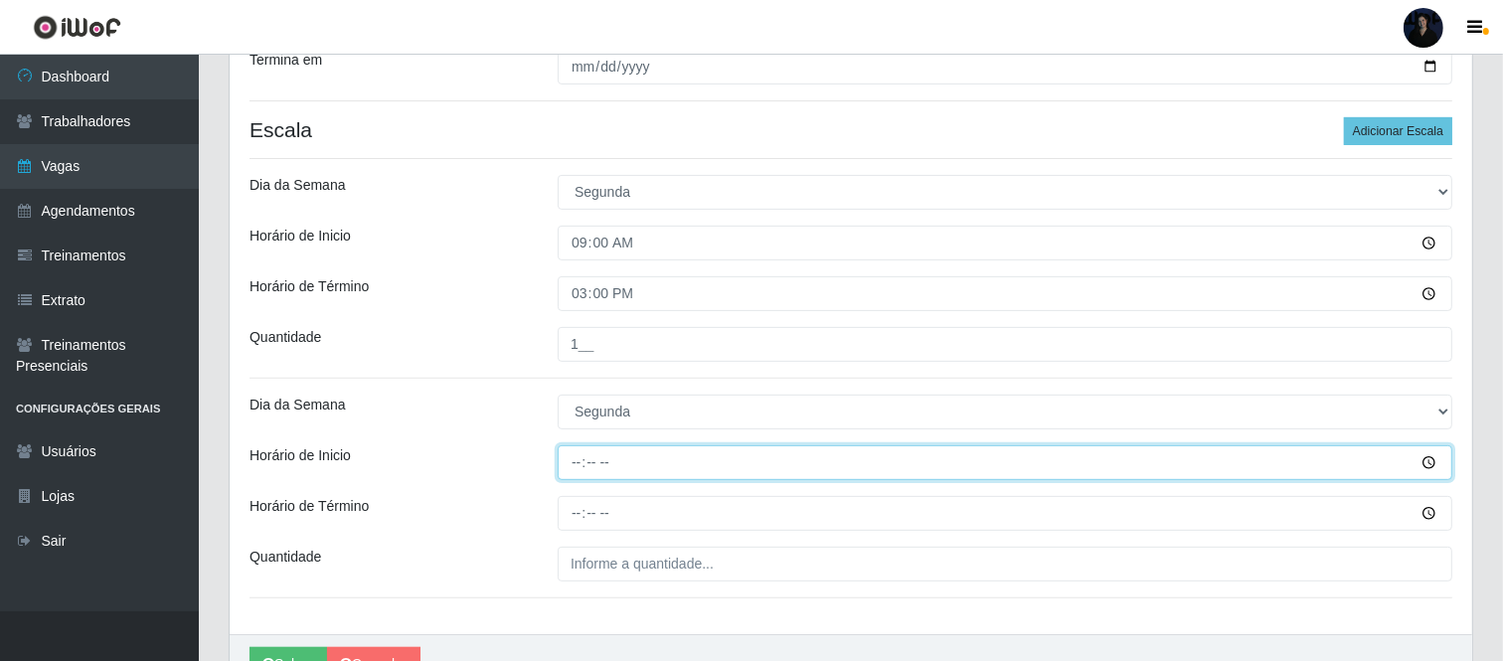
click at [582, 459] on input "Horário de Inicio" at bounding box center [1005, 462] width 895 height 35
type input "16:00"
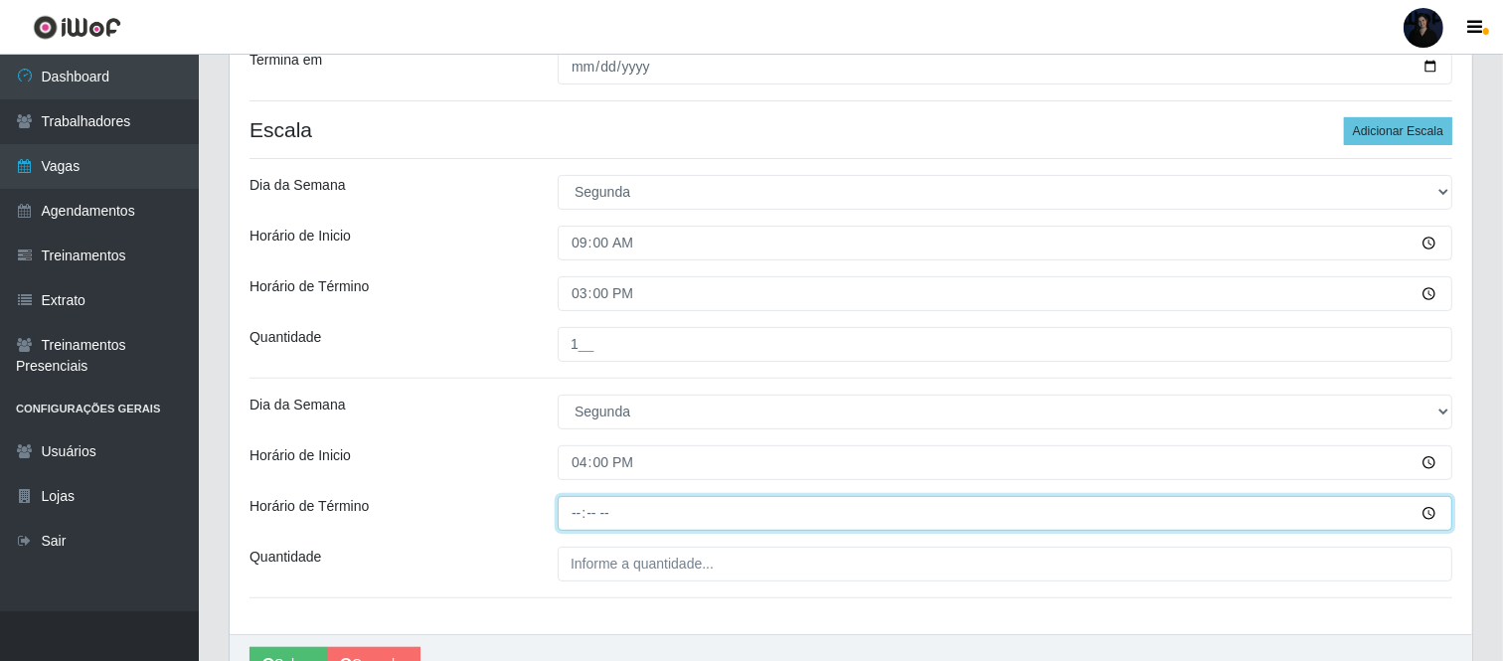
click at [584, 500] on input "Horário de Término" at bounding box center [1005, 513] width 895 height 35
type input "22:00"
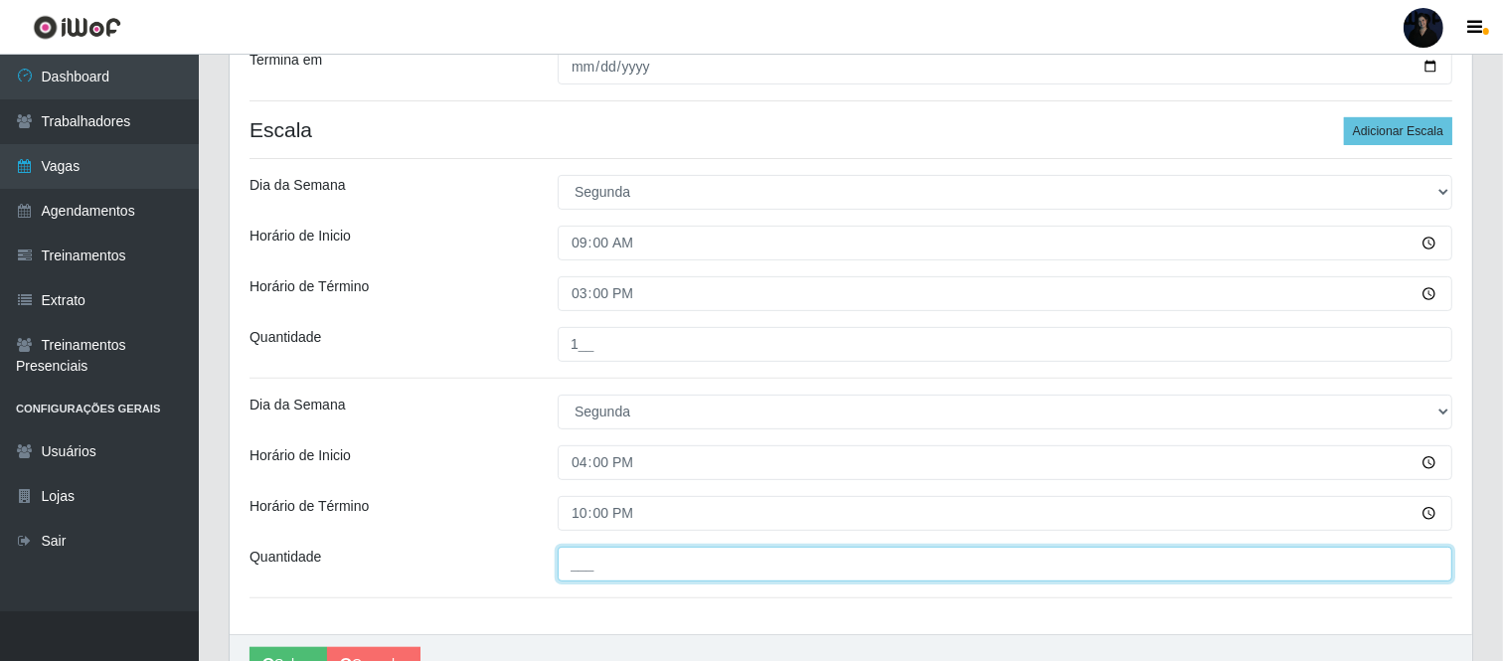
click at [578, 557] on input "___" at bounding box center [1005, 564] width 895 height 35
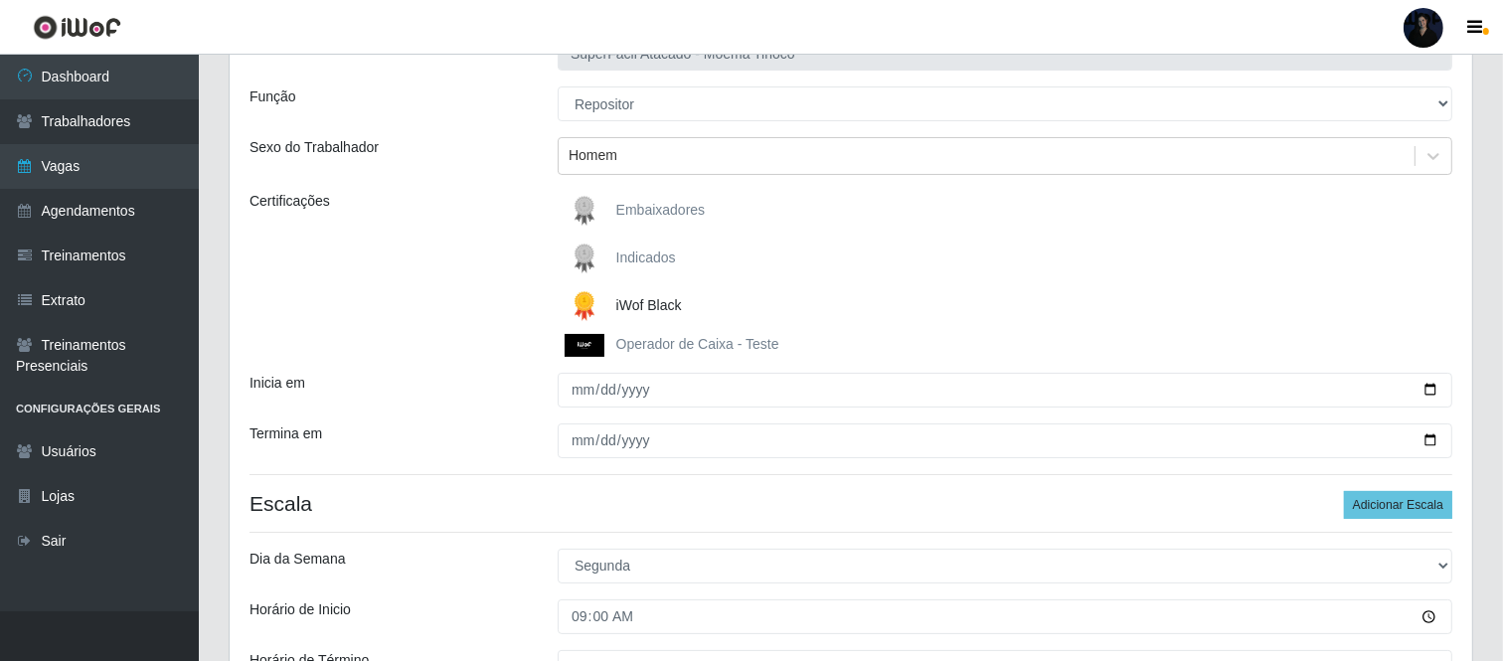
scroll to position [136, 0]
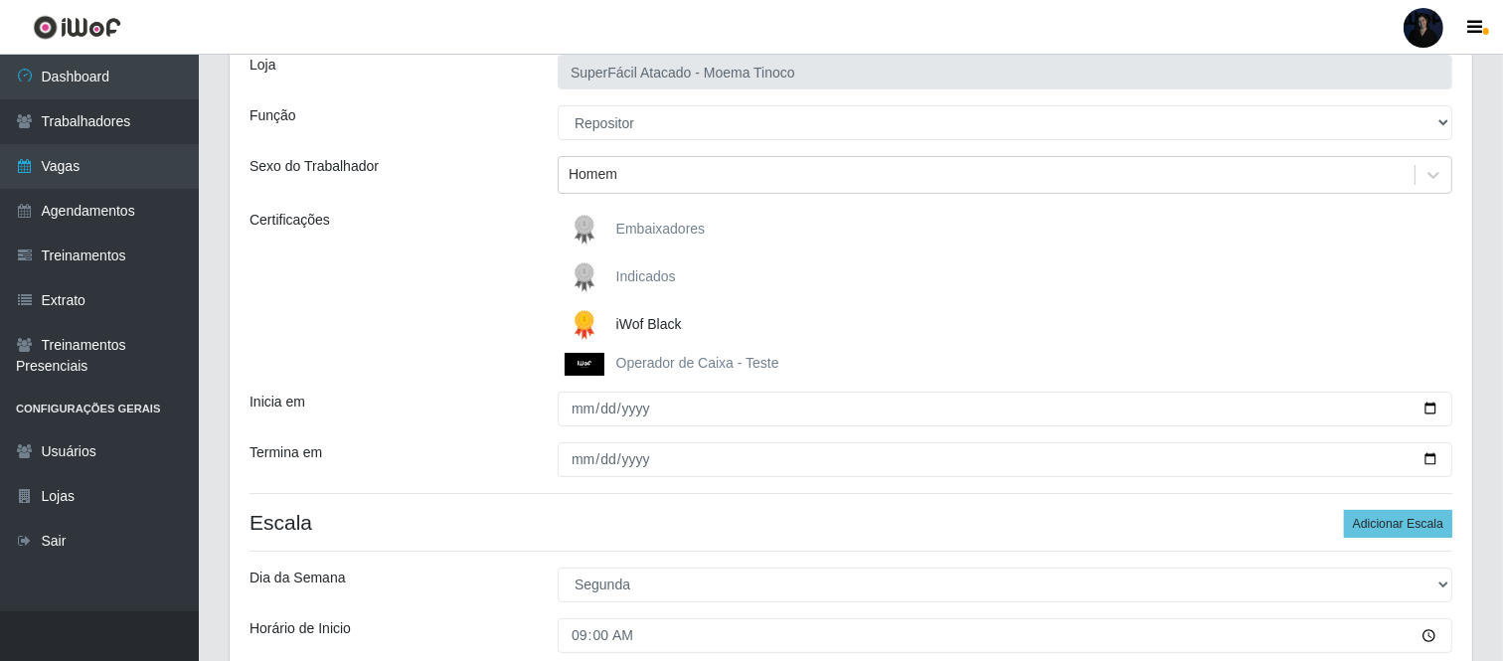
type input "1__"
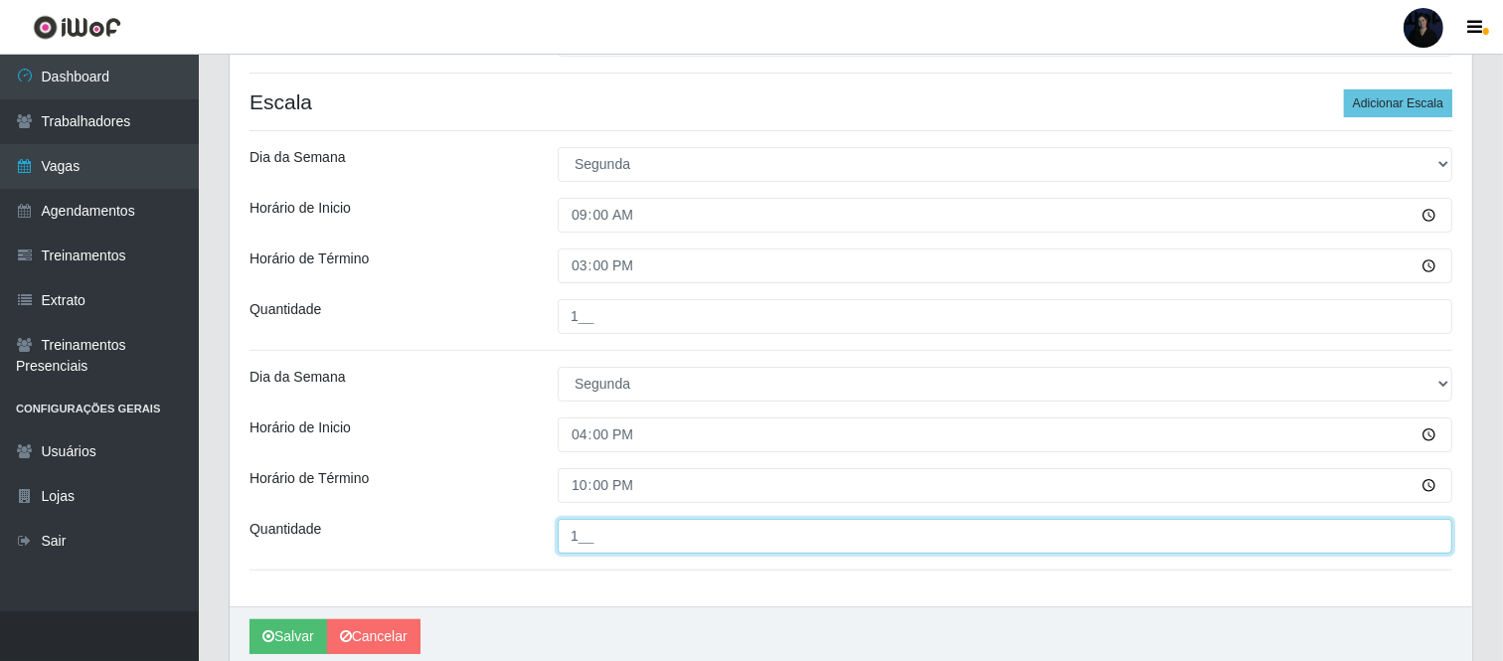
scroll to position [637, 0]
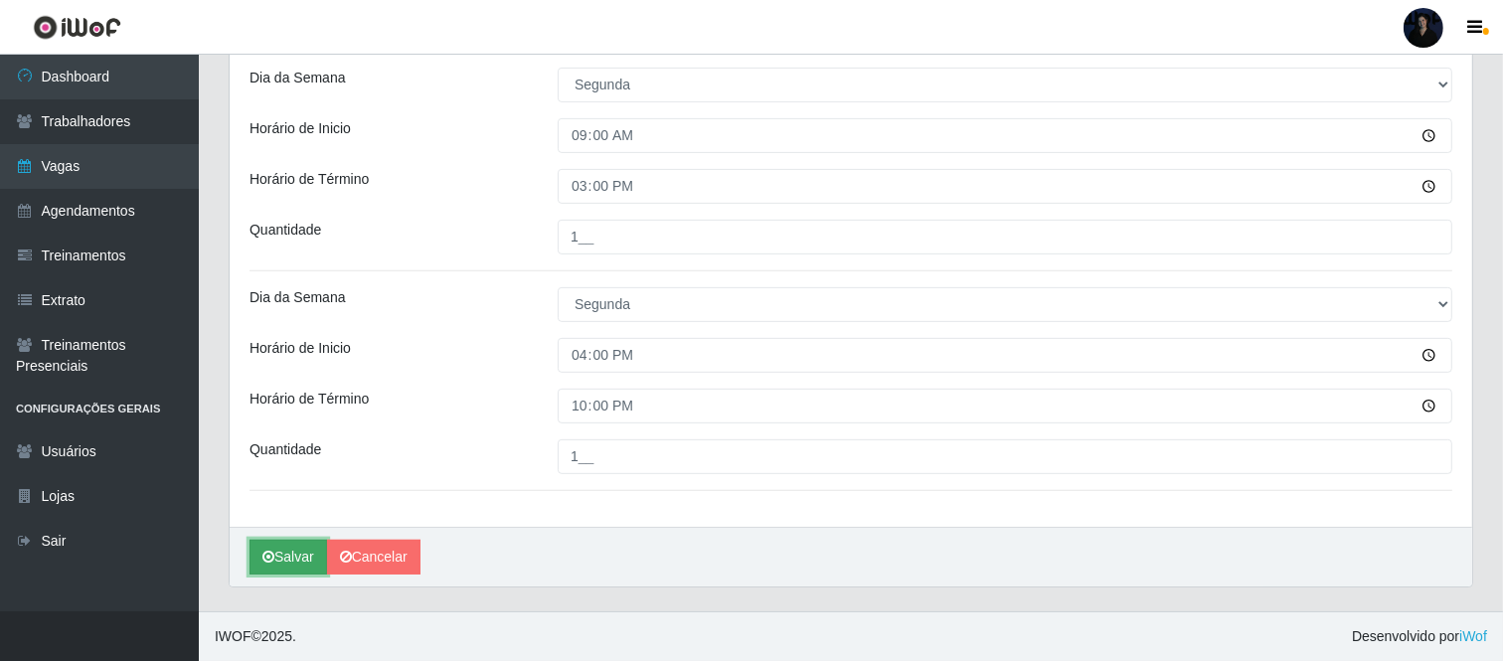
click at [296, 557] on button "Salvar" at bounding box center [288, 557] width 78 height 35
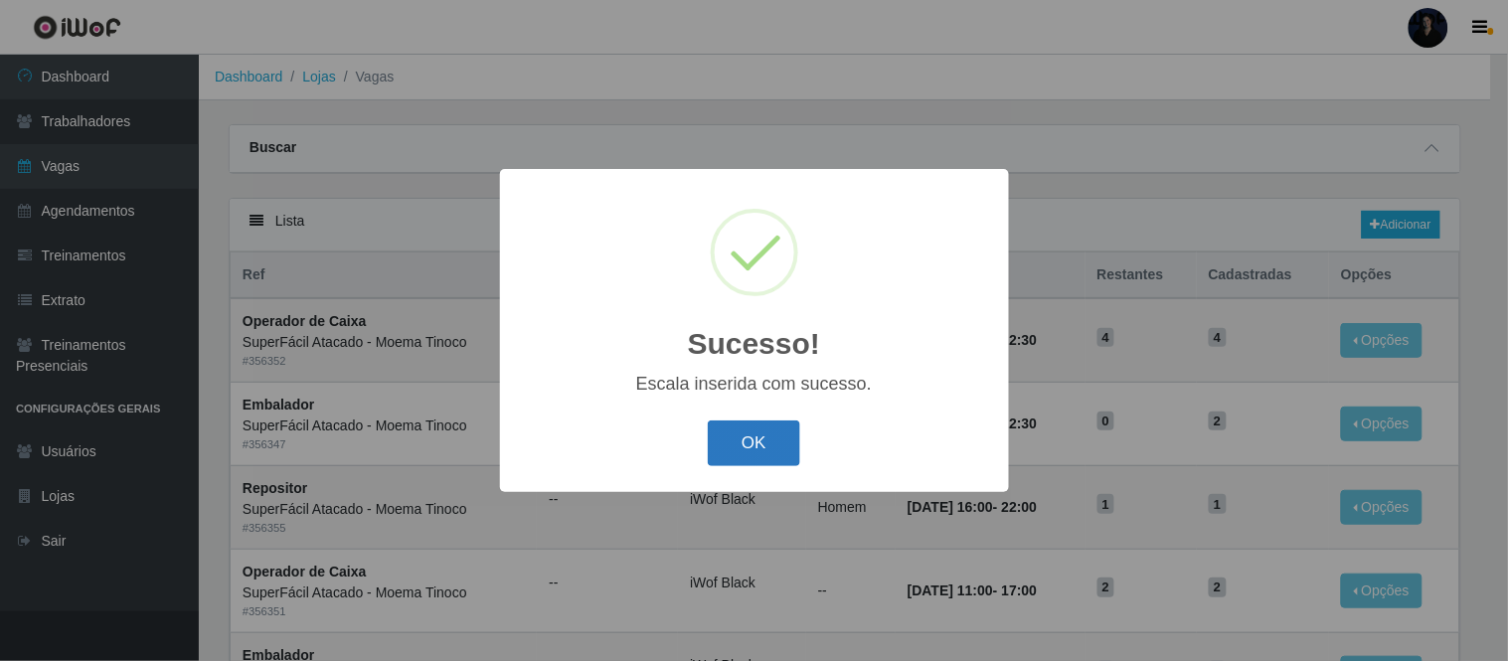
click at [743, 438] on button "OK" at bounding box center [754, 443] width 92 height 47
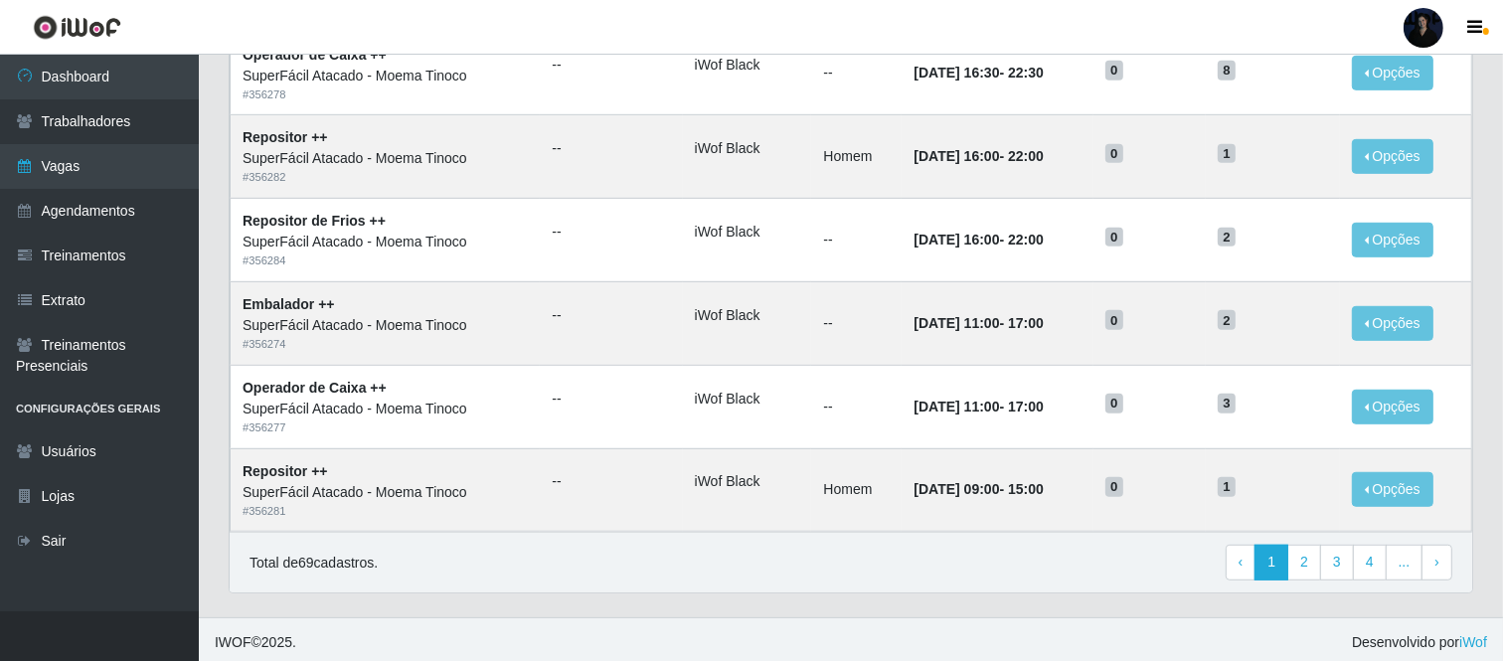
scroll to position [1024, 0]
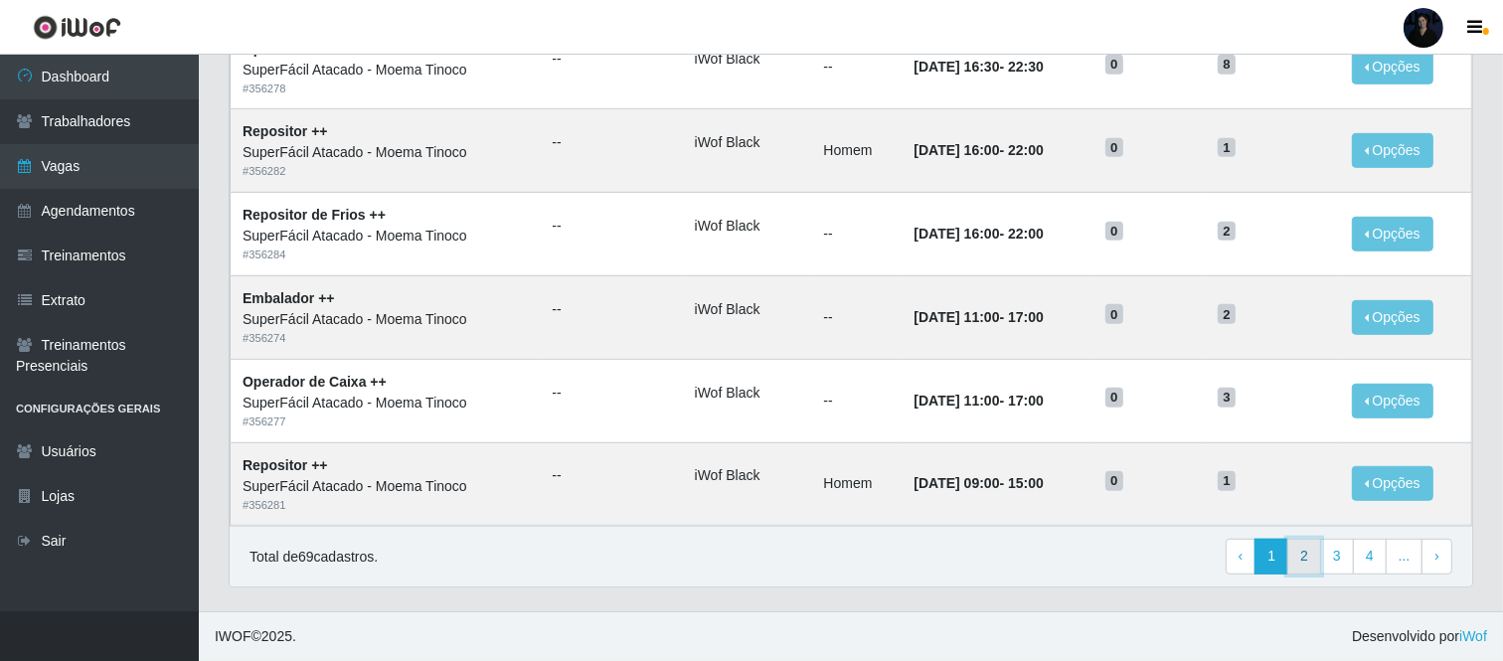
click at [1299, 553] on link "2" at bounding box center [1304, 557] width 34 height 36
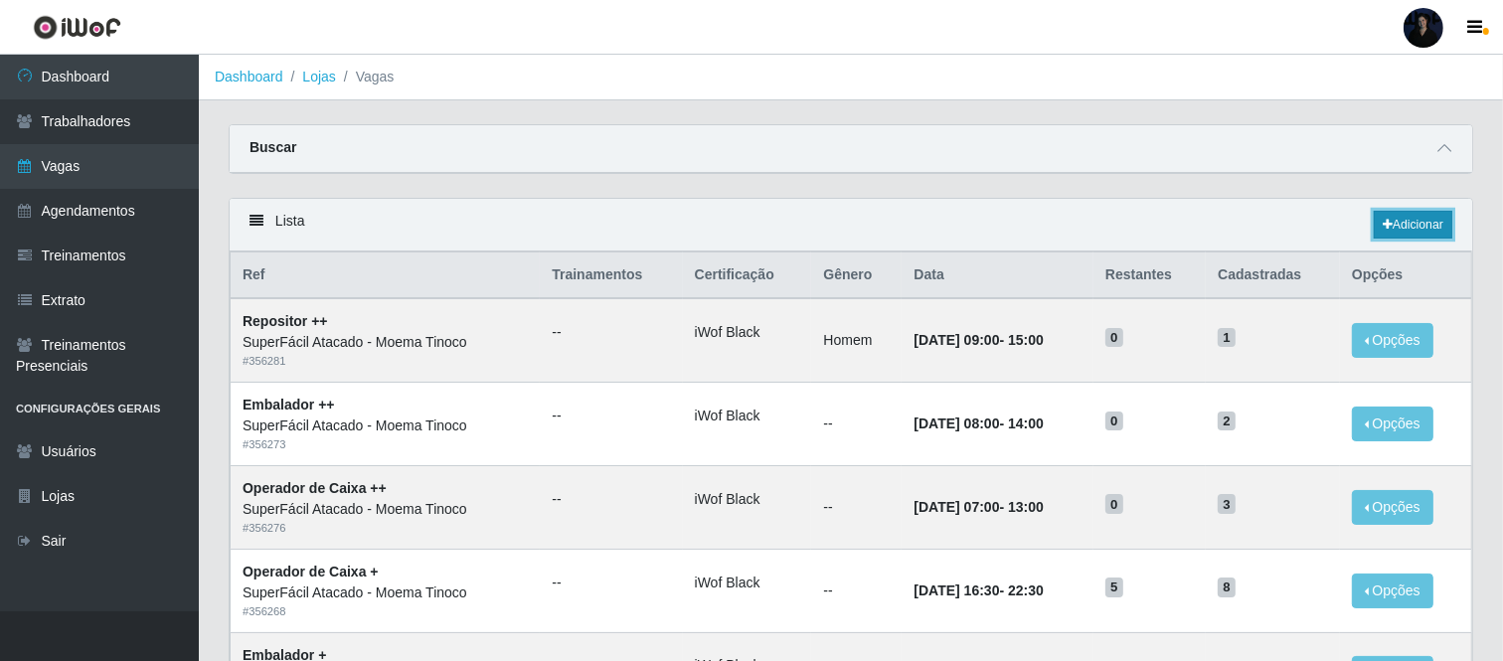
click at [1409, 225] on link "Adicionar" at bounding box center [1413, 225] width 79 height 28
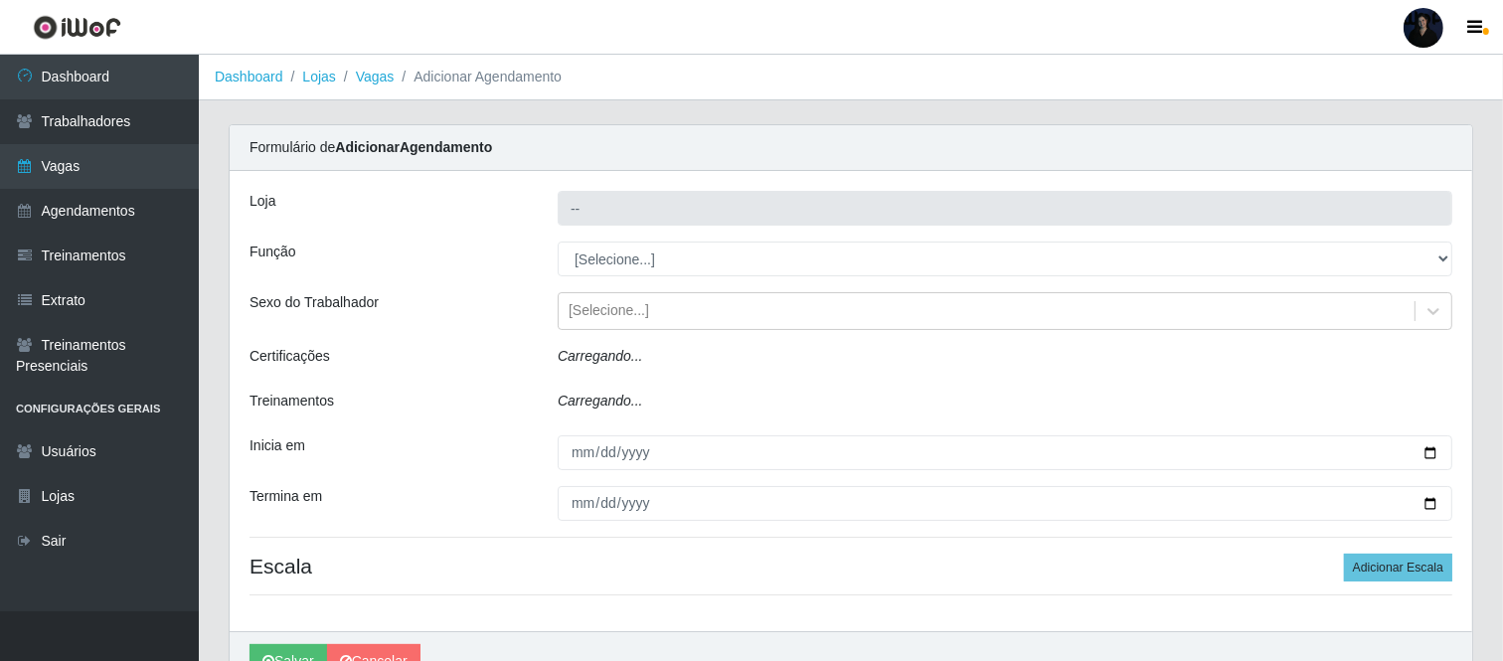
type input "SuperFácil Atacado - Moema Tinoco"
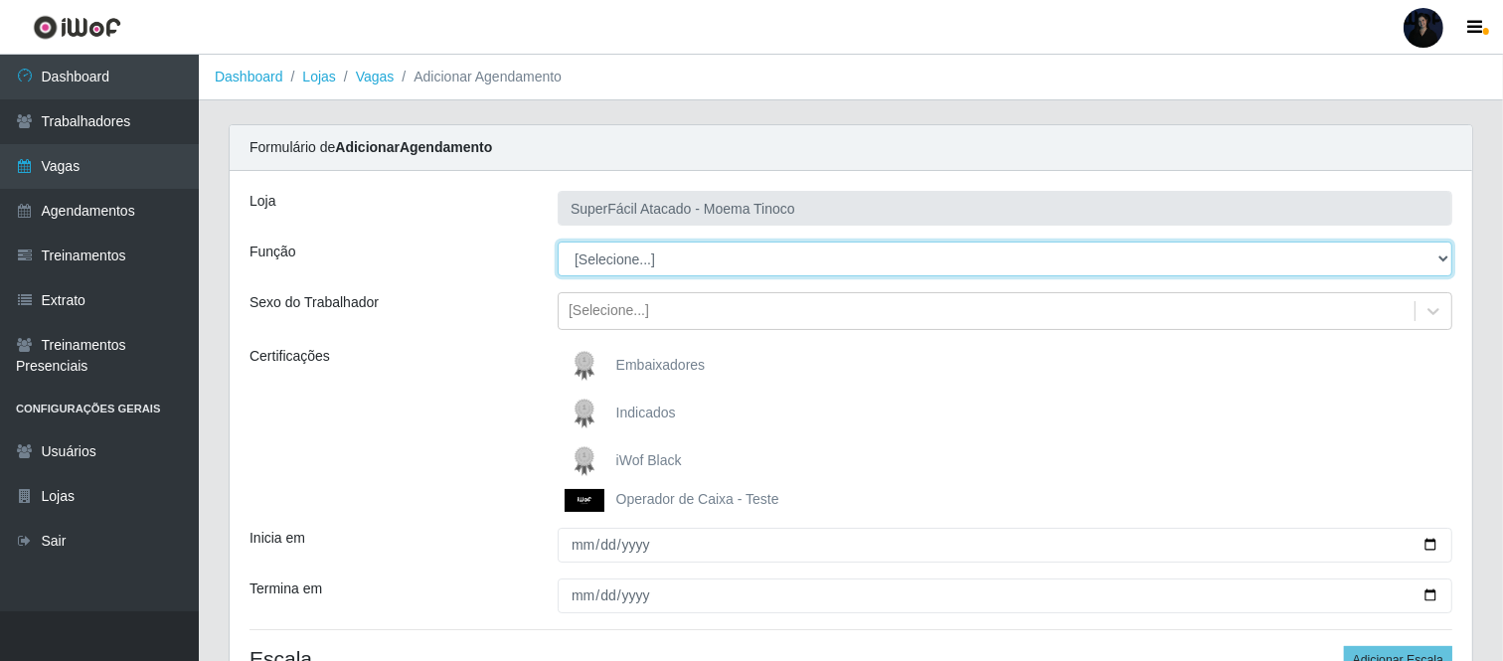
click at [679, 262] on select "[Selecione...] Embalador Embalador + Embalador ++ Operador de Caixa Operador de…" at bounding box center [1005, 259] width 895 height 35
click at [666, 254] on select "[Selecione...] Embalador Embalador + Embalador ++ Operador de Caixa Operador de…" at bounding box center [1005, 259] width 895 height 35
select select "112"
click at [558, 242] on select "[Selecione...] Embalador Embalador + Embalador ++ Operador de Caixa Operador de…" at bounding box center [1005, 259] width 895 height 35
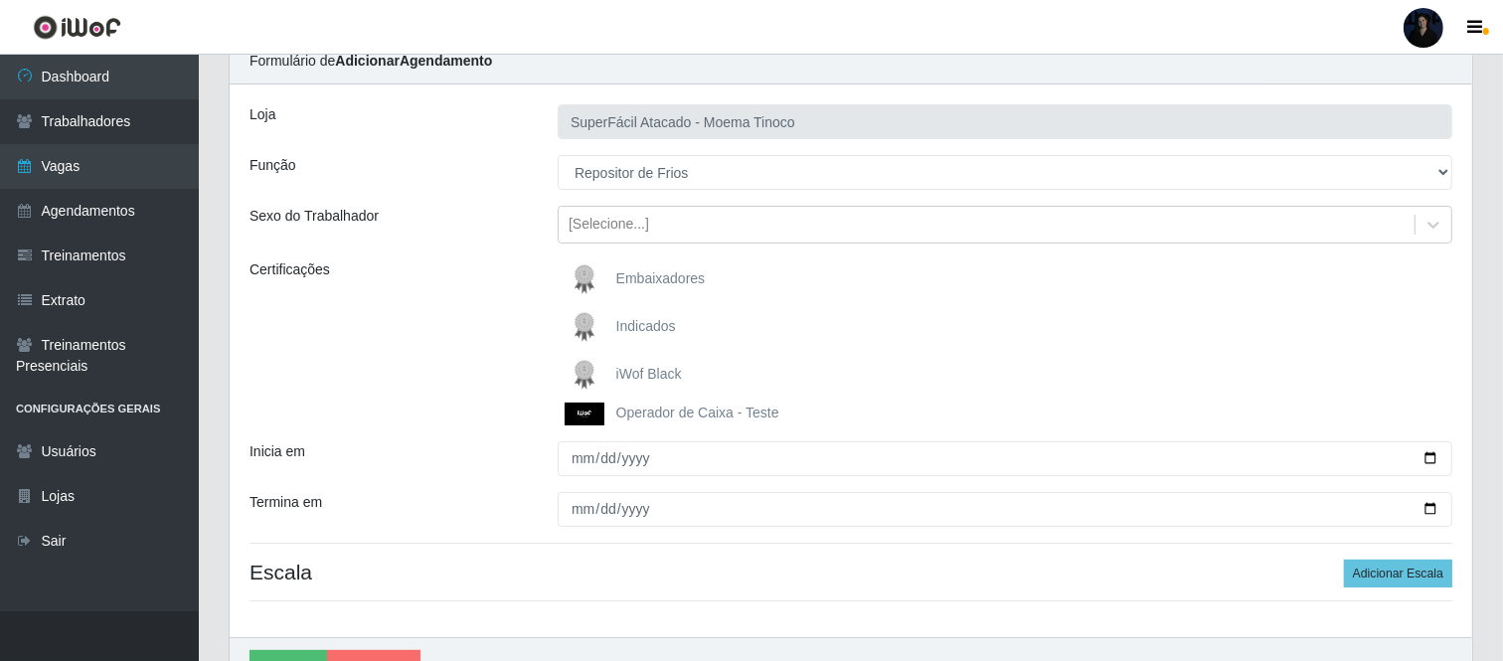
click at [630, 368] on span "iWof Black" at bounding box center [649, 374] width 66 height 16
click at [0, 0] on input "iWof Black" at bounding box center [0, 0] width 0 height 0
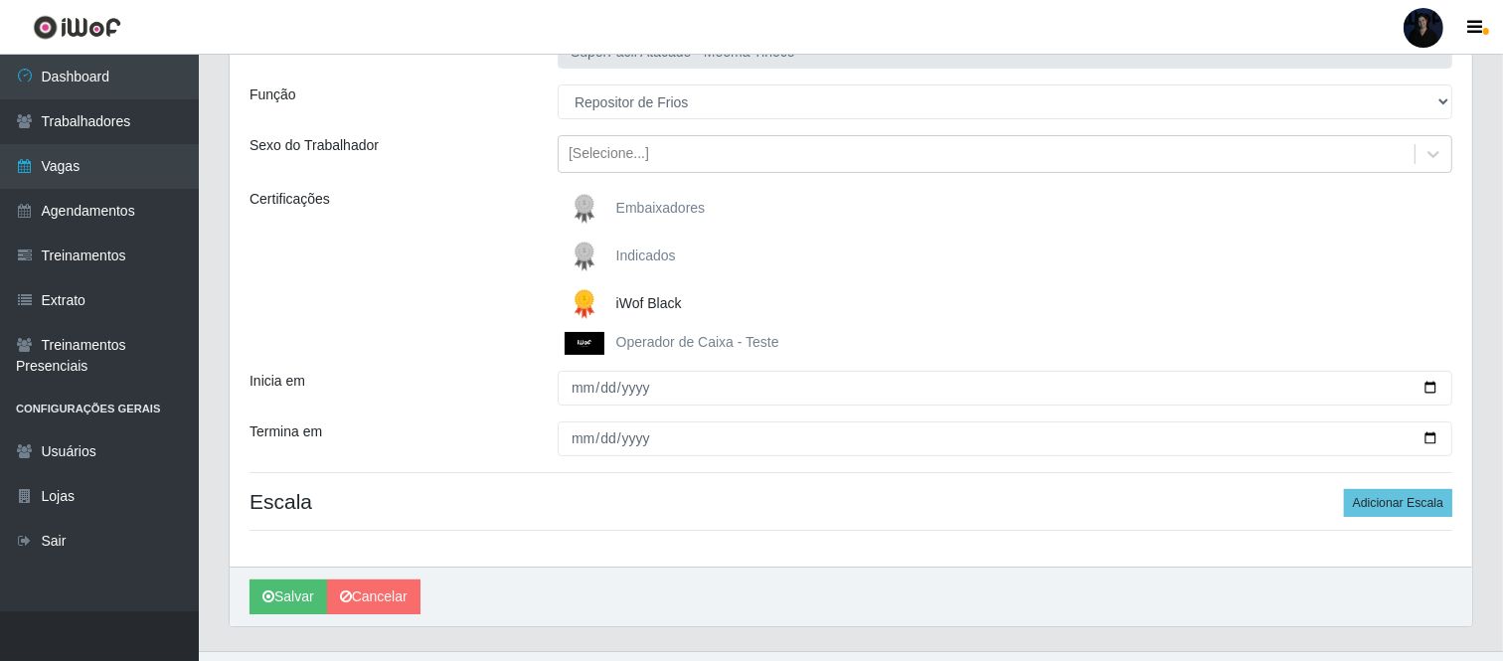
scroll to position [197, 0]
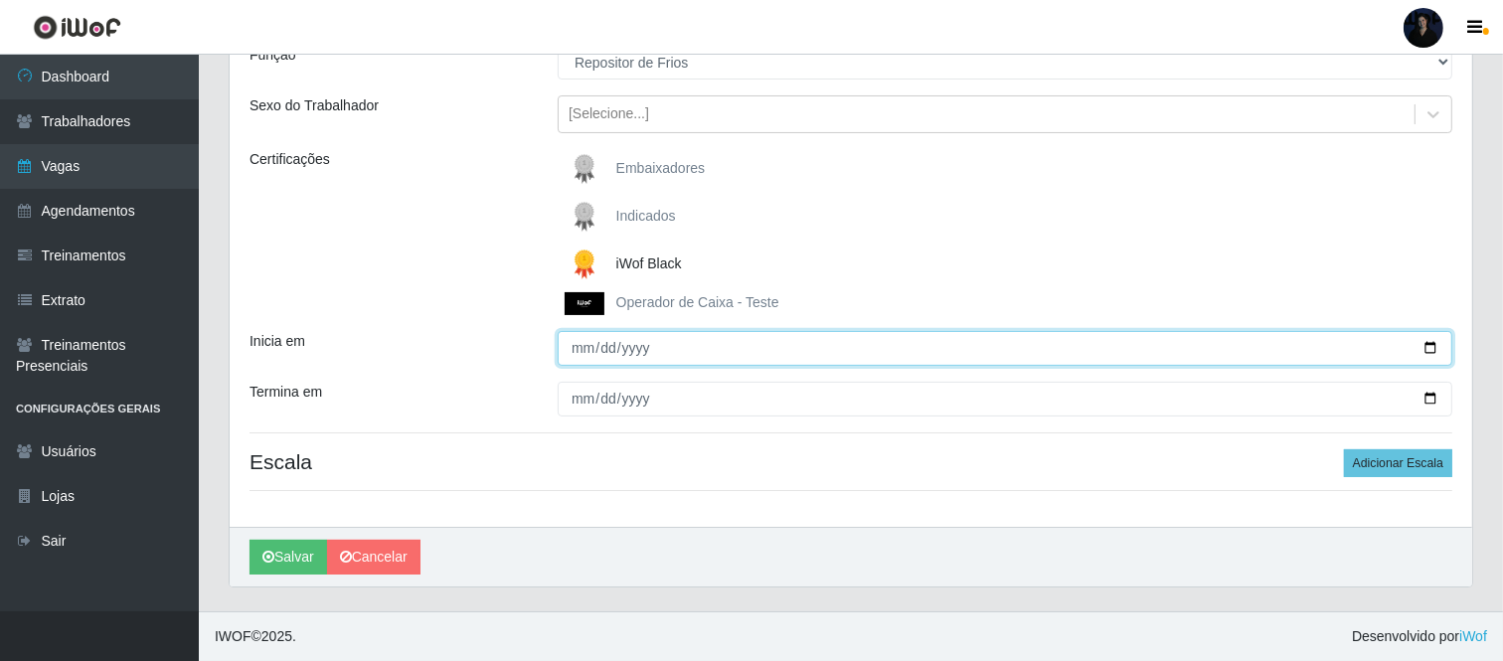
click at [1429, 344] on input "Inicia em" at bounding box center [1005, 348] width 895 height 35
type input "2025-10-13"
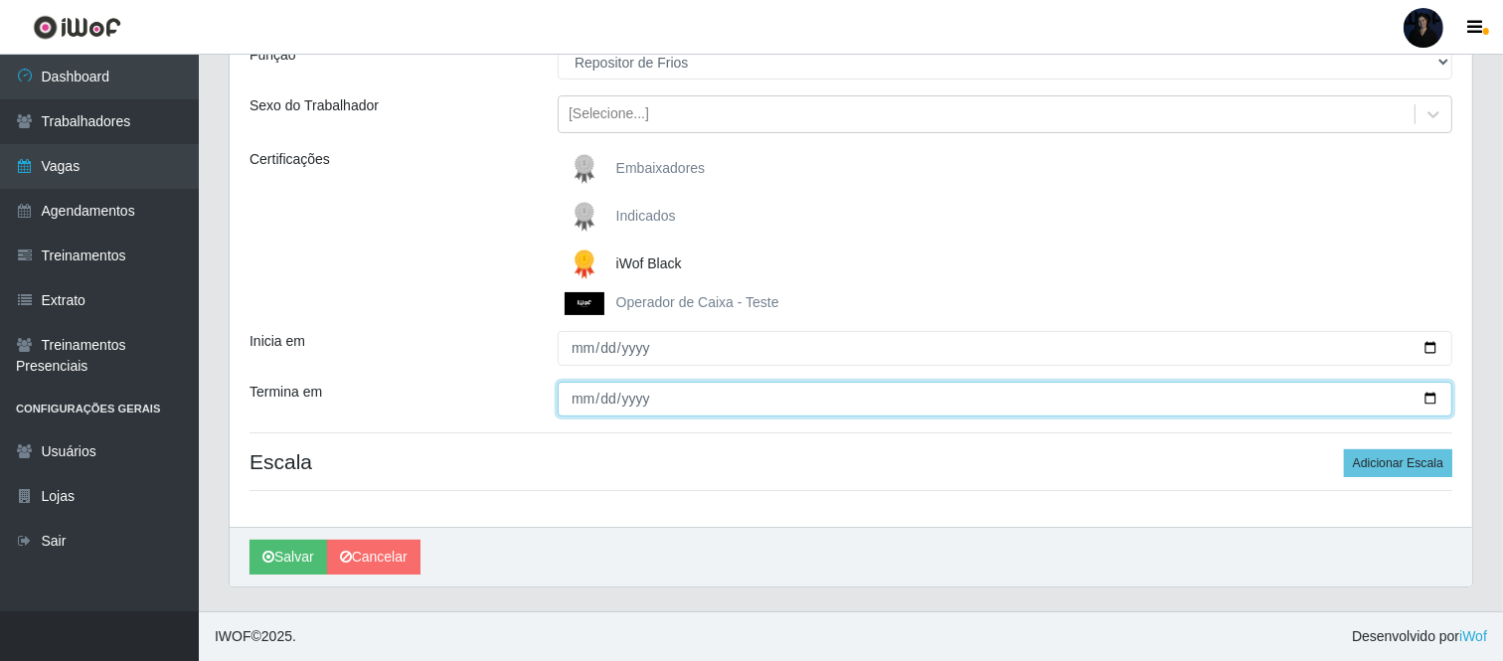
click at [1441, 394] on input "Termina em" at bounding box center [1005, 399] width 895 height 35
click at [1429, 403] on input "Termina em" at bounding box center [1005, 399] width 895 height 35
type input "2025-10-13"
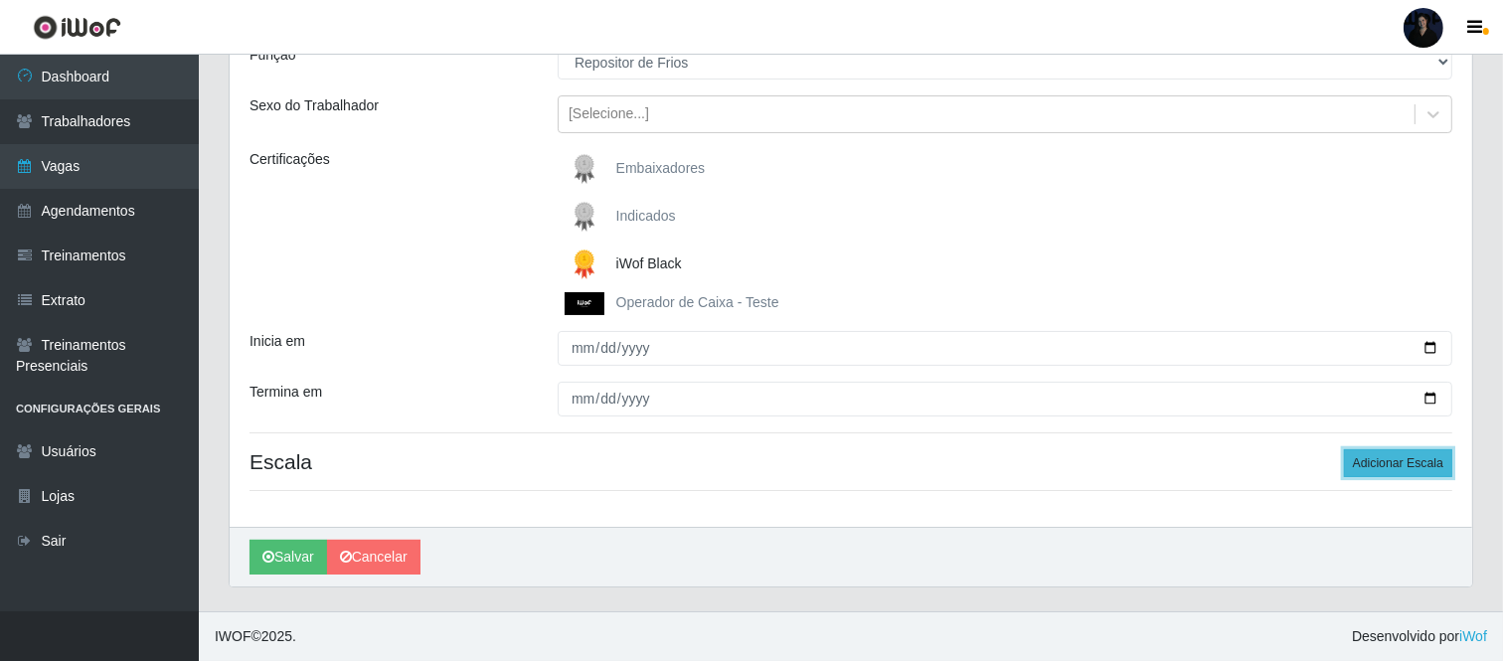
click at [1389, 463] on button "Adicionar Escala" at bounding box center [1398, 463] width 108 height 28
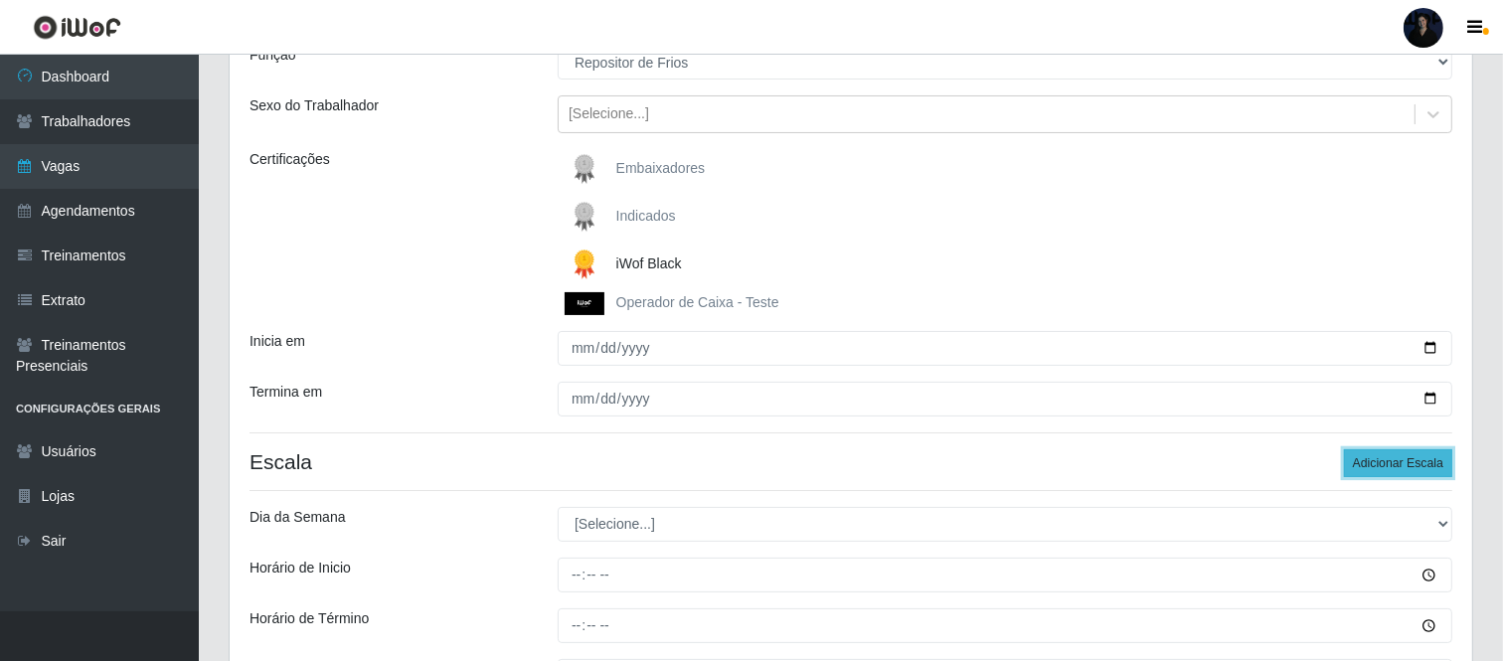
click at [1389, 463] on button "Adicionar Escala" at bounding box center [1398, 463] width 108 height 28
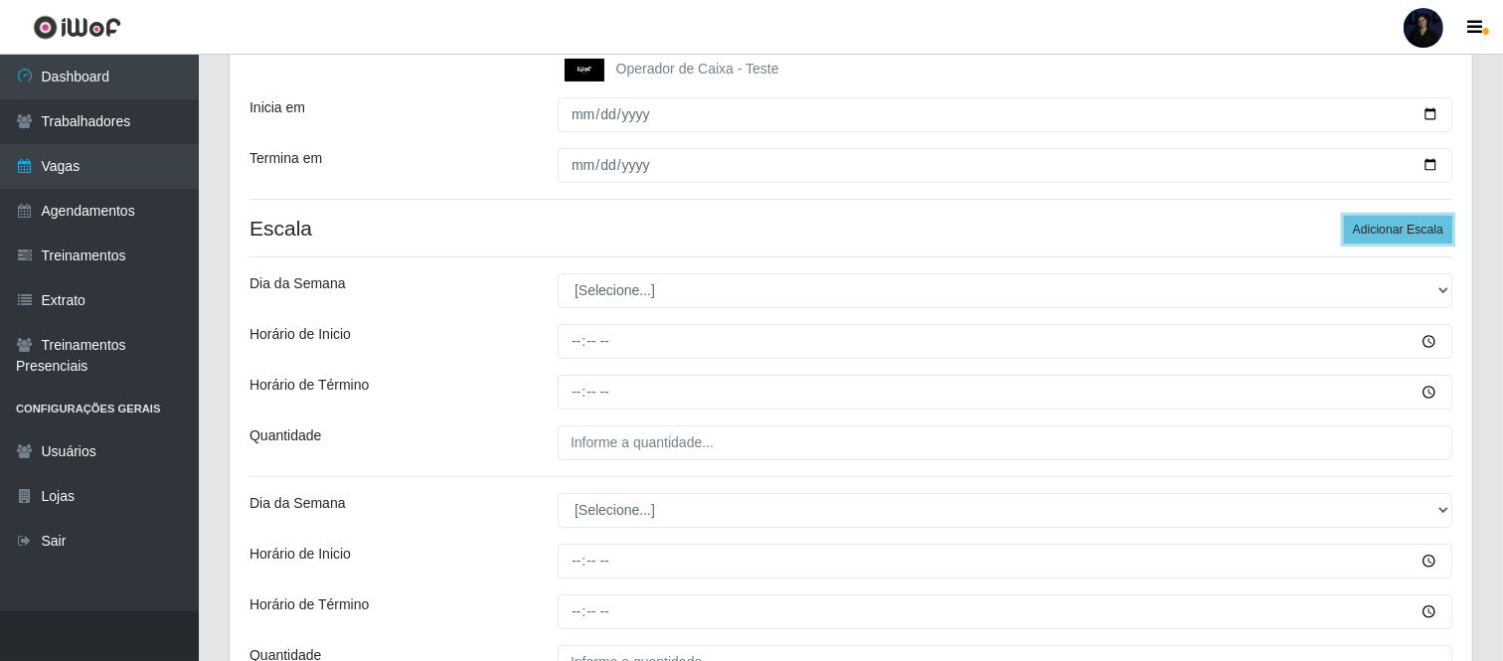
scroll to position [552, 0]
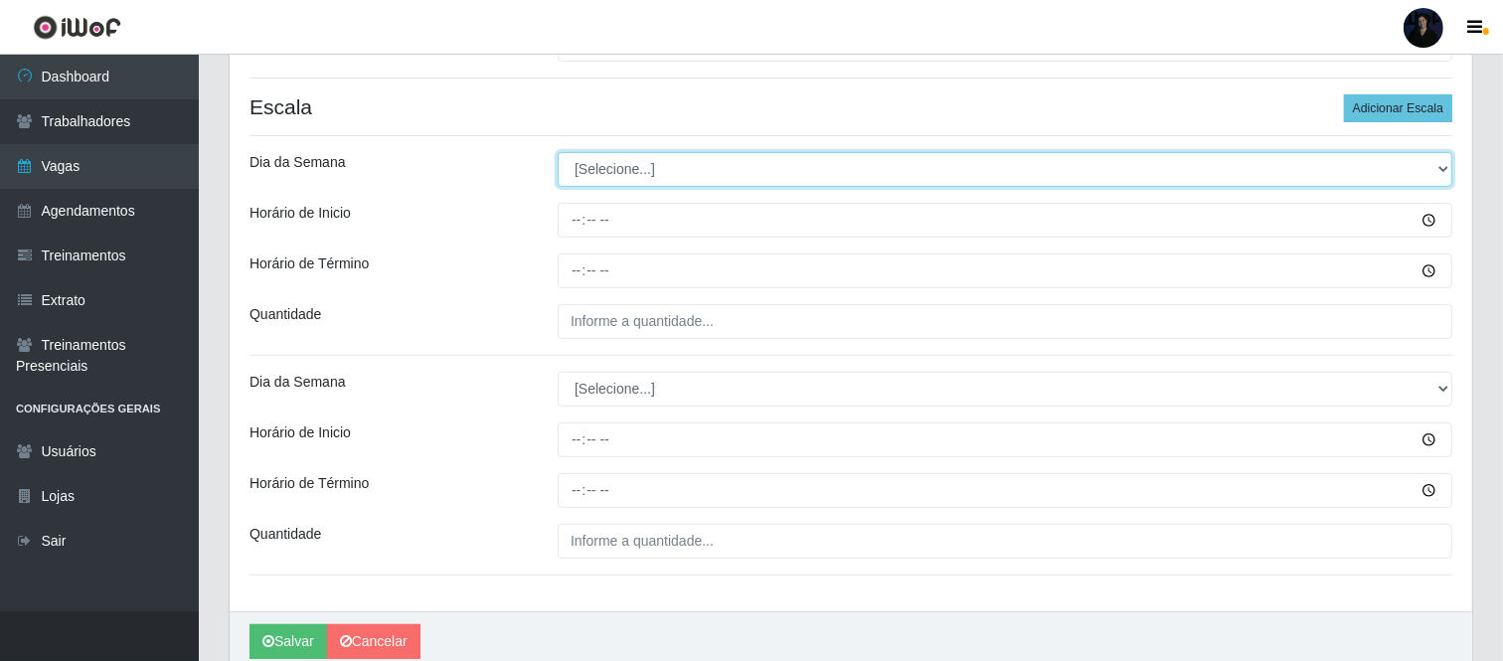
click at [611, 176] on select "[Selecione...] Segunda Terça Quarta Quinta Sexta Sábado Domingo" at bounding box center [1005, 169] width 895 height 35
select select "1"
click at [558, 152] on select "[Selecione...] Segunda Terça Quarta Quinta Sexta Sábado Domingo" at bounding box center [1005, 169] width 895 height 35
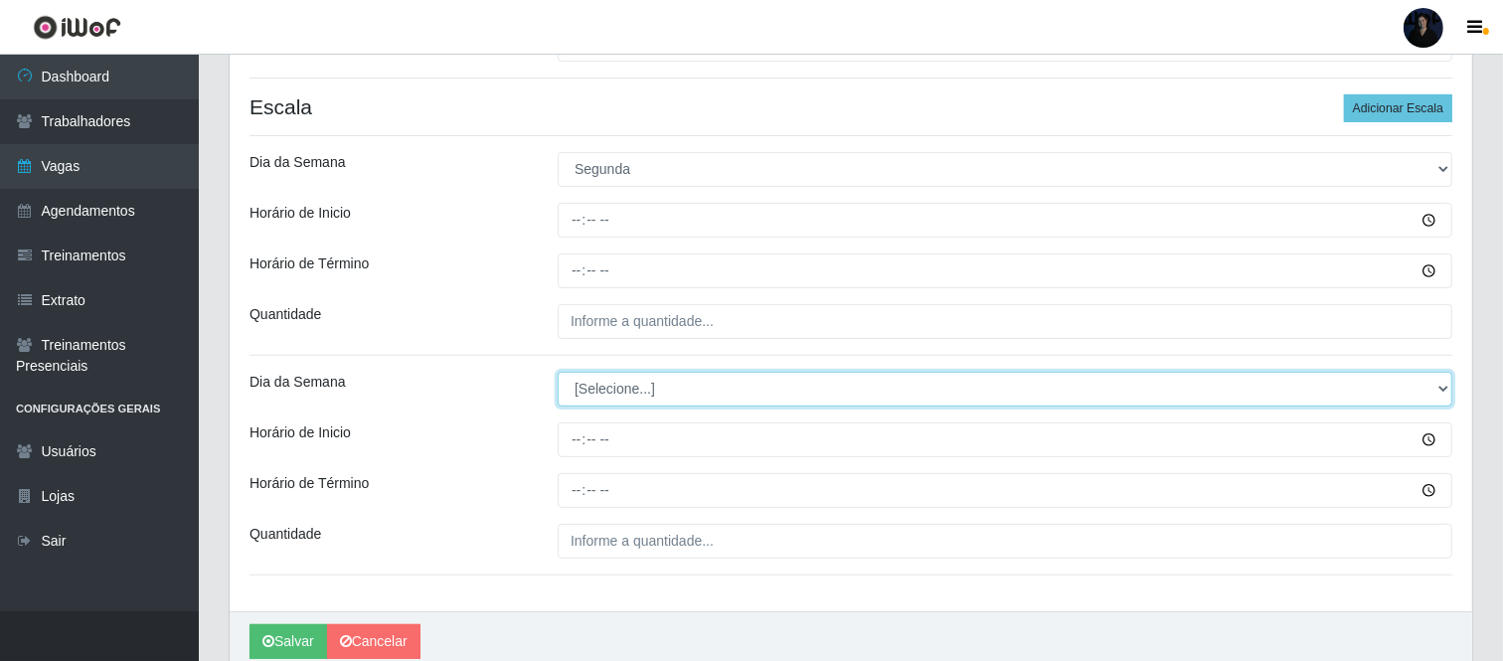
click at [609, 388] on select "[Selecione...] Segunda Terça Quarta Quinta Sexta Sábado Domingo" at bounding box center [1005, 389] width 895 height 35
select select "1"
click at [558, 372] on select "[Selecione...] Segunda Terça Quarta Quinta Sexta Sábado Domingo" at bounding box center [1005, 389] width 895 height 35
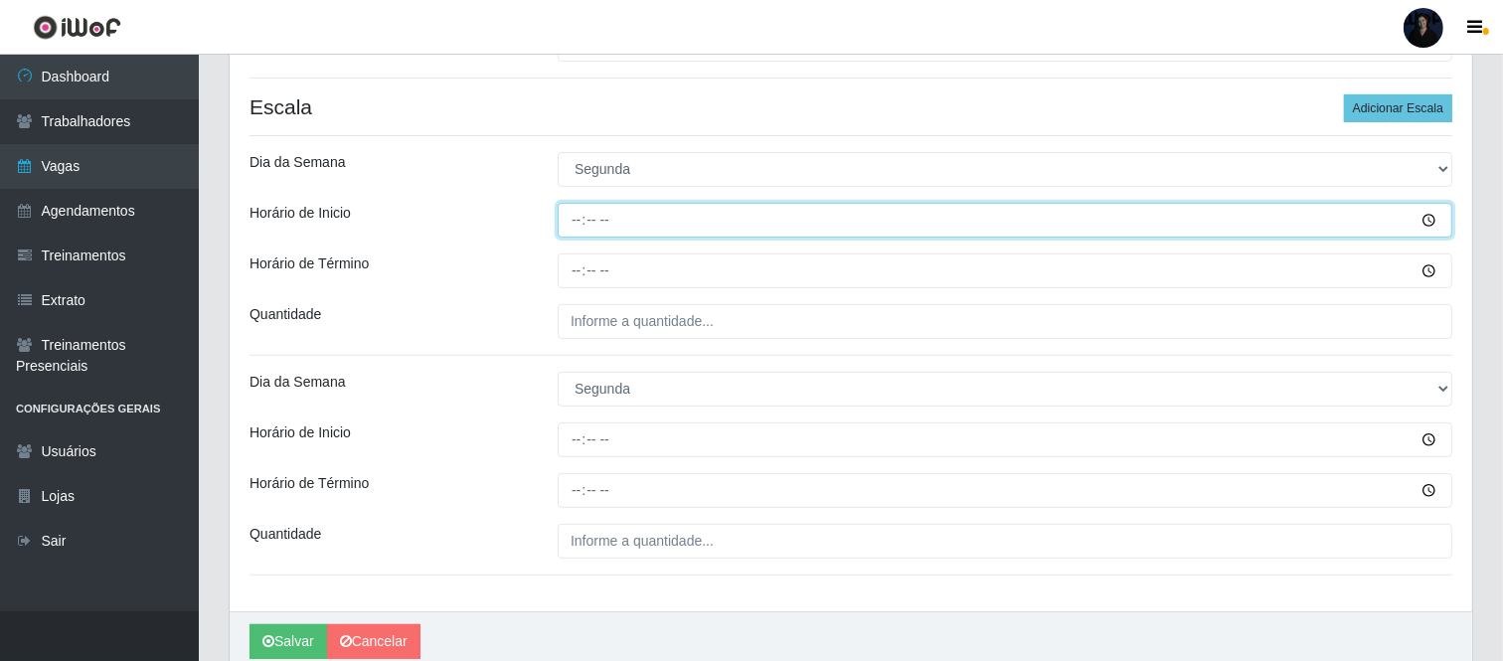
click at [575, 209] on input "Horário de Inicio" at bounding box center [1005, 220] width 895 height 35
type input "09:00"
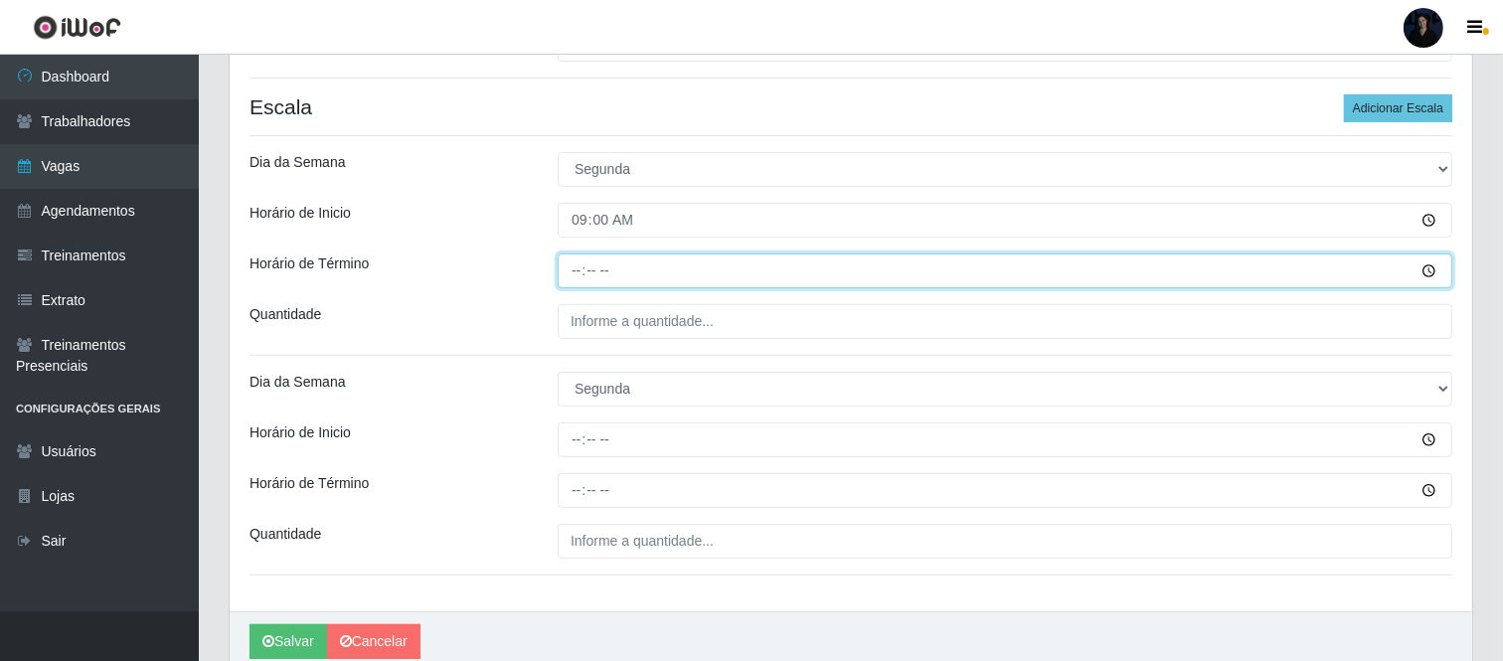
click at [572, 265] on input "Horário de Término" at bounding box center [1005, 270] width 895 height 35
type input "15:00"
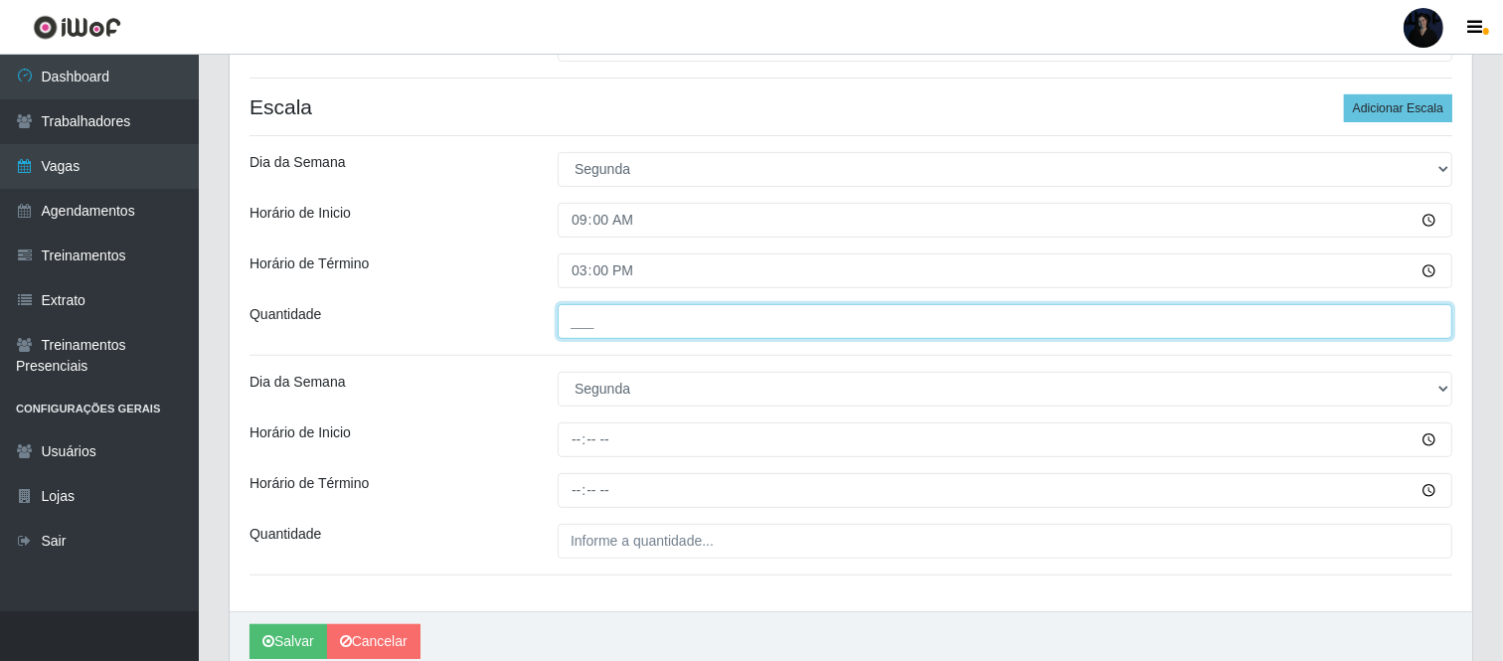
click at [569, 330] on input "___" at bounding box center [1005, 321] width 895 height 35
type input "1__"
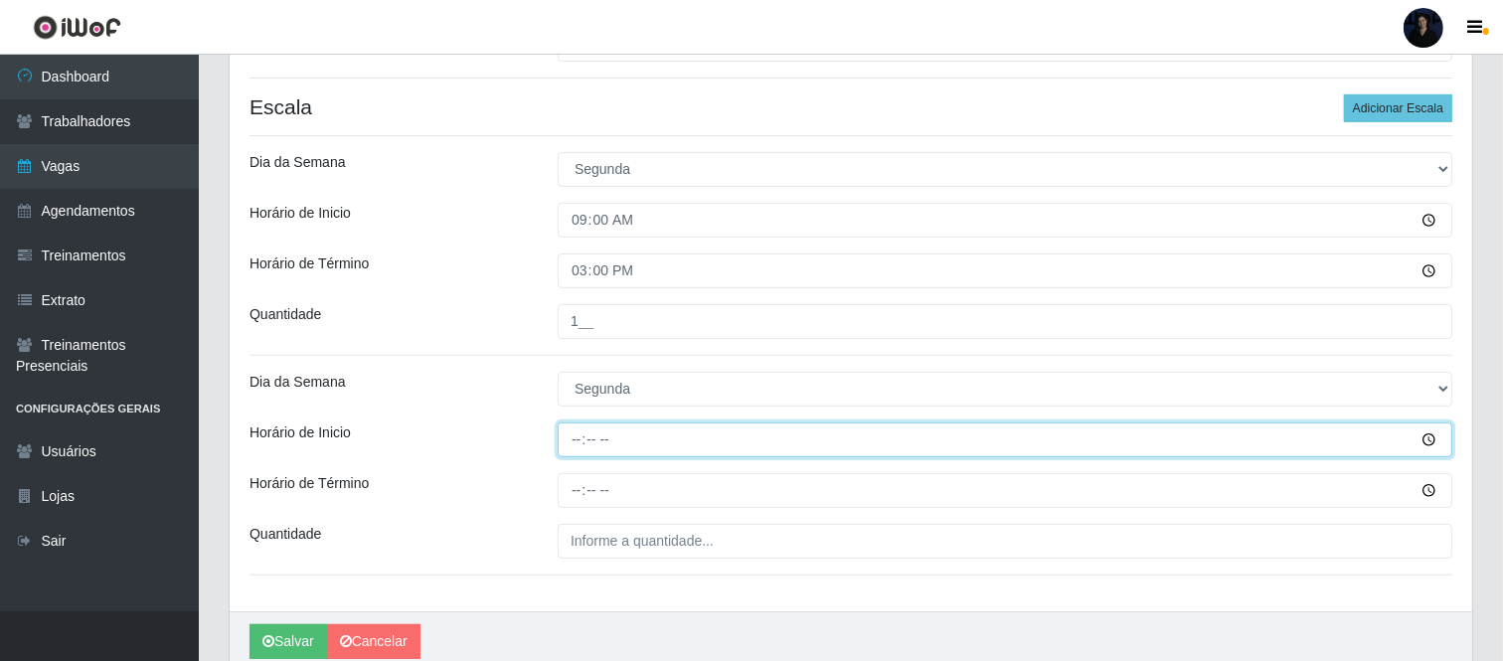
click at [564, 433] on input "Horário de Inicio" at bounding box center [1005, 439] width 895 height 35
type input "16:00"
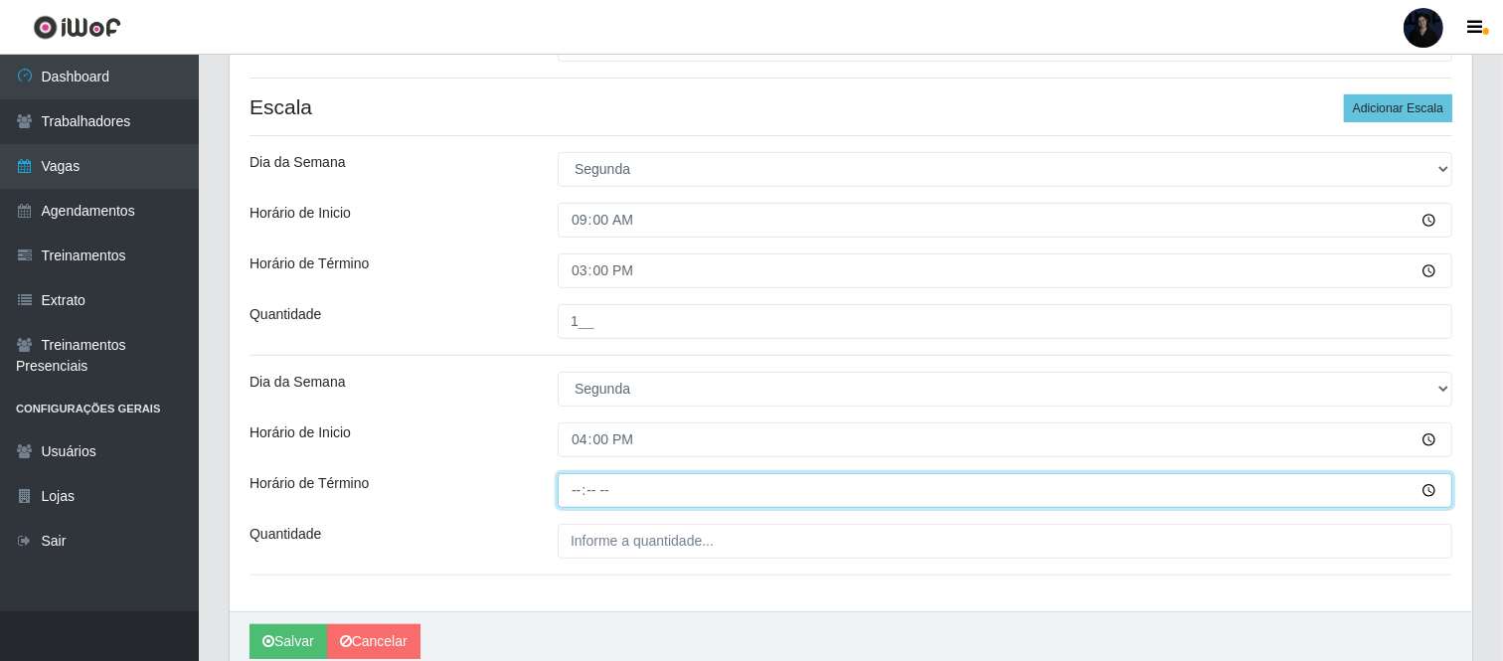
click at [573, 481] on input "Horário de Término" at bounding box center [1005, 490] width 895 height 35
type input "22:00"
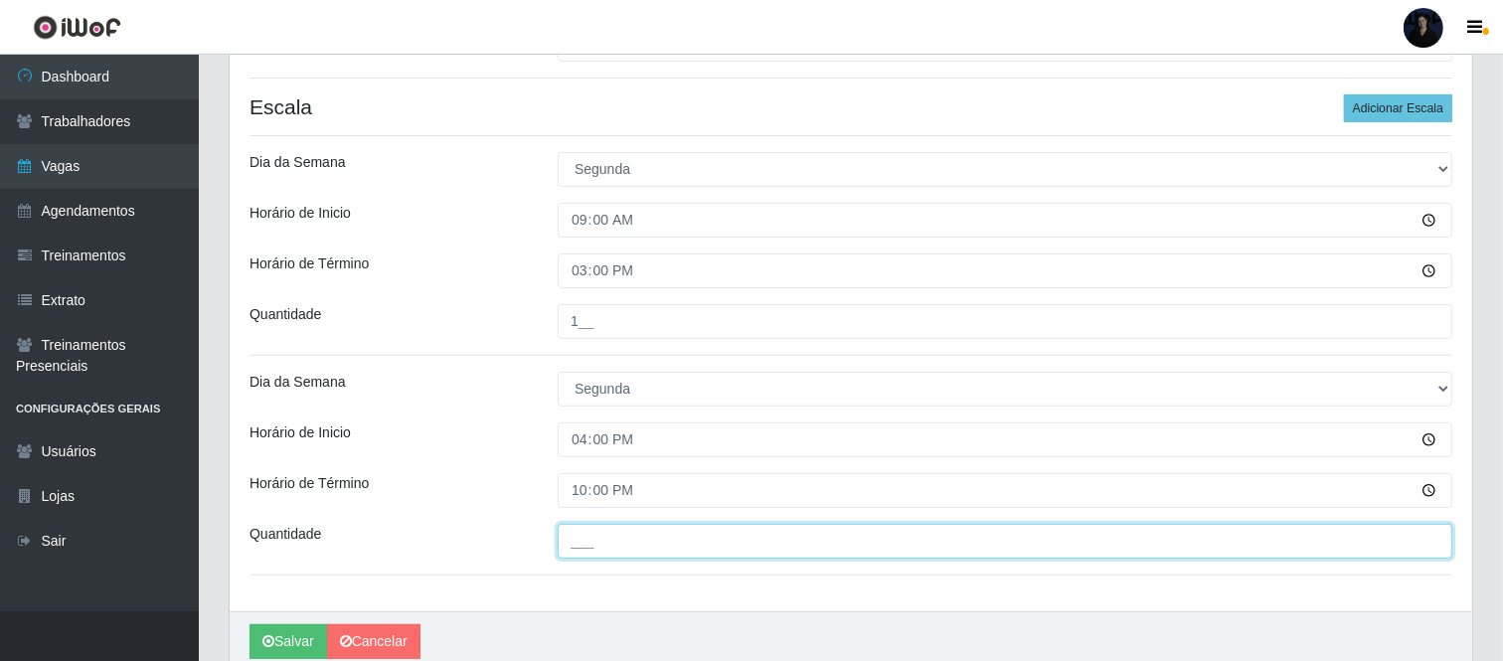
click at [581, 549] on input "___" at bounding box center [1005, 541] width 895 height 35
type input "1__"
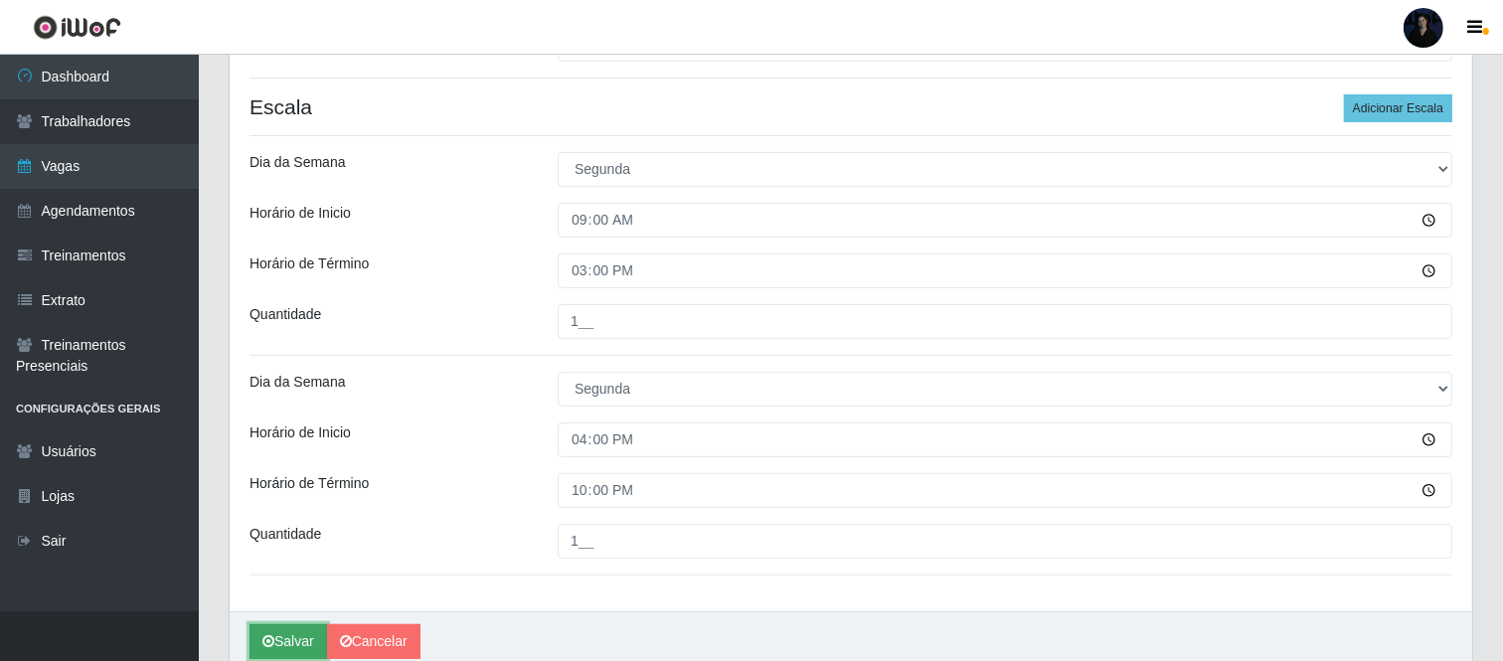
click at [286, 644] on button "Salvar" at bounding box center [288, 641] width 78 height 35
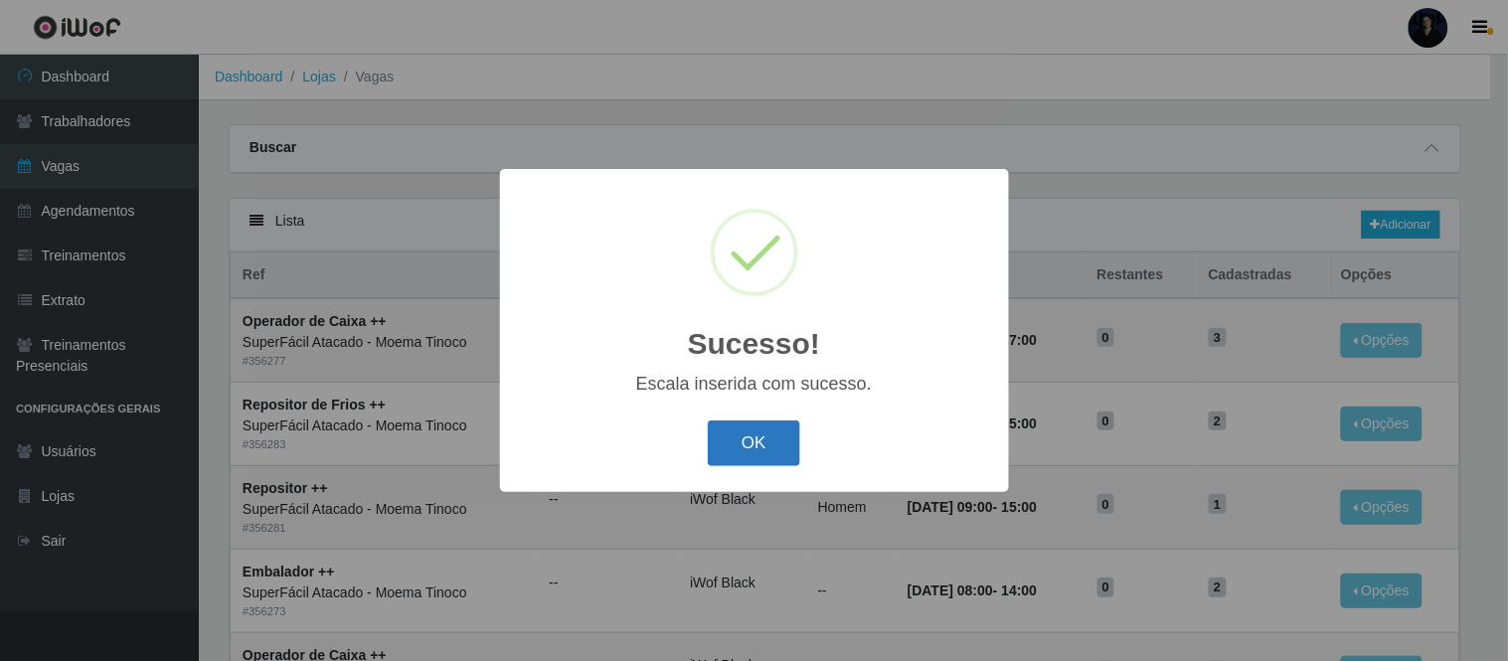
click at [749, 448] on button "OK" at bounding box center [754, 443] width 92 height 47
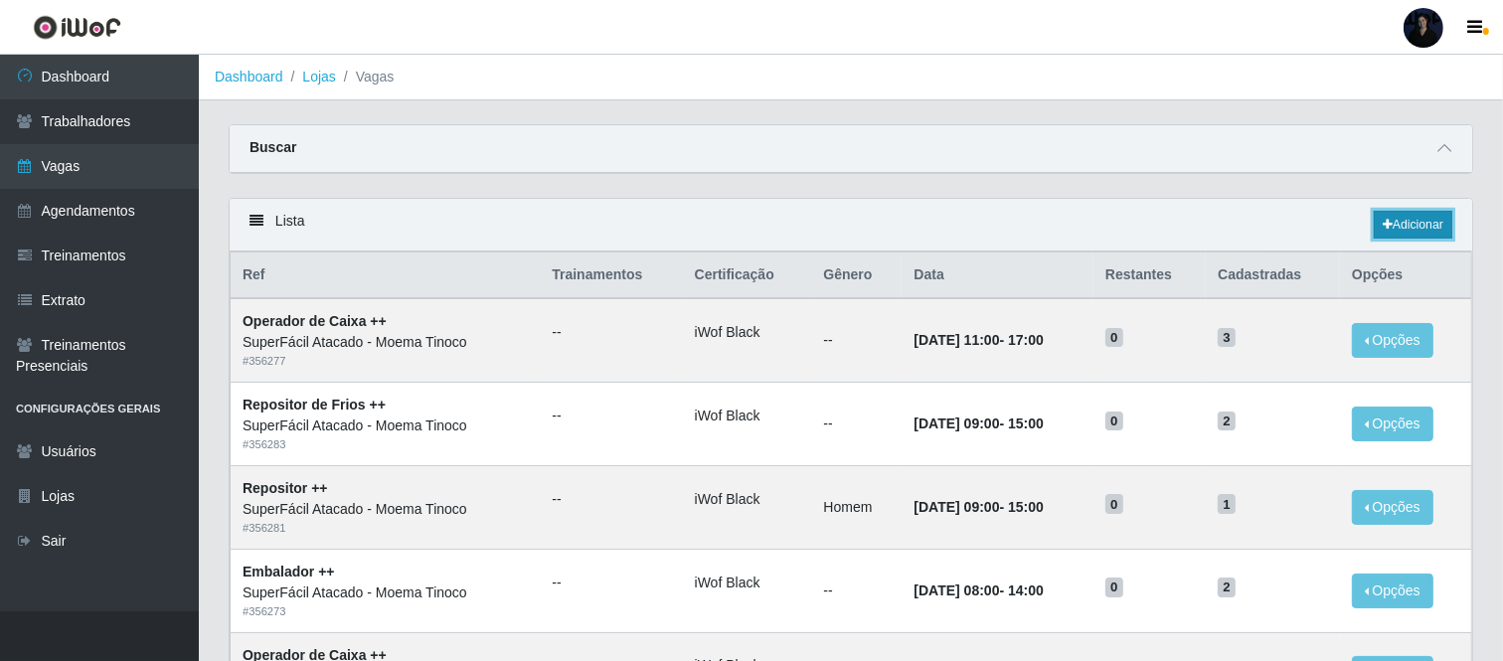
click at [1409, 227] on link "Adicionar" at bounding box center [1413, 225] width 79 height 28
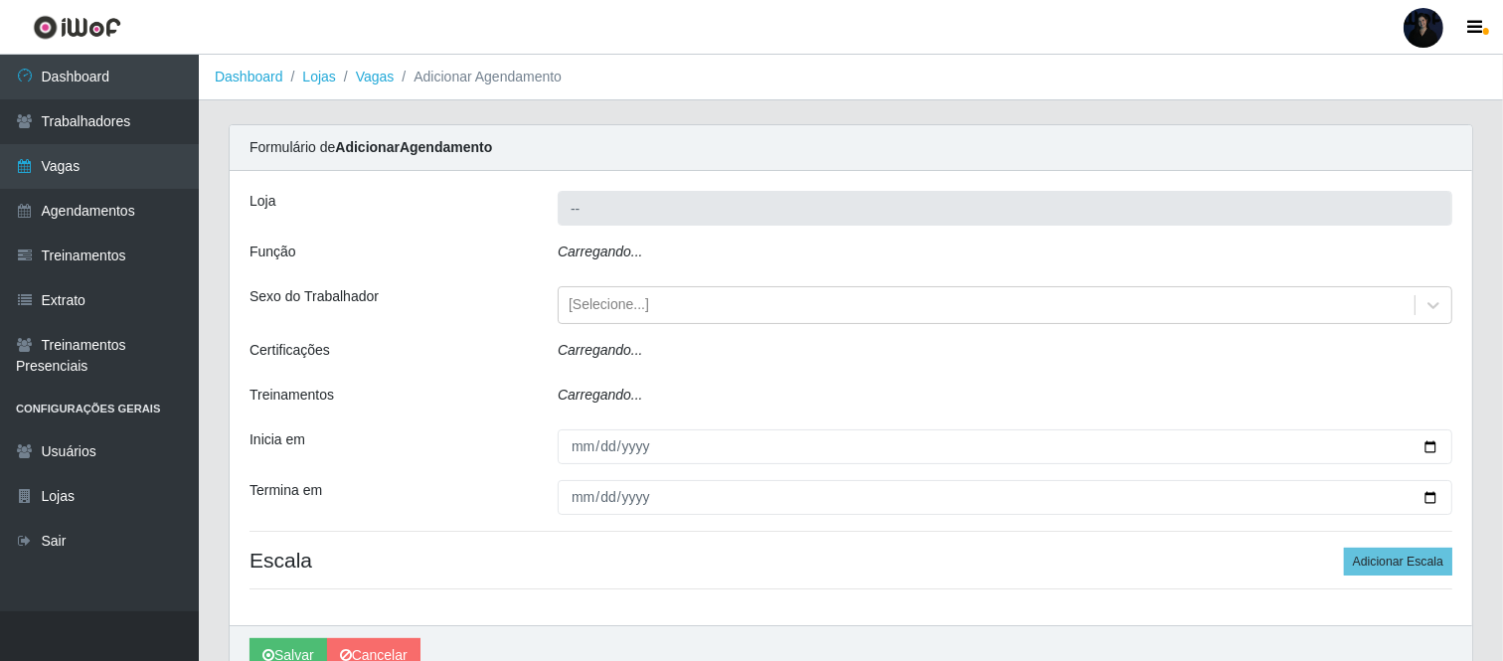
type input "SuperFácil Atacado - Moema Tinoco"
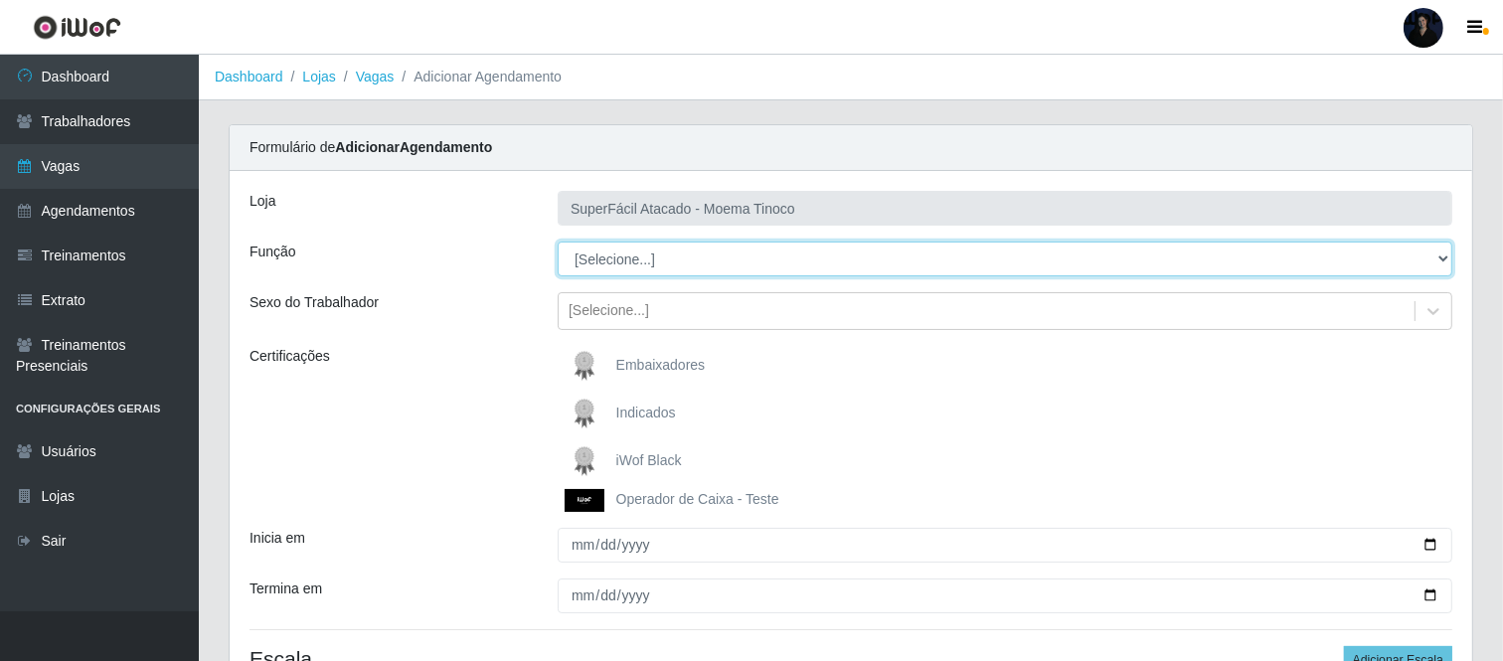
click at [597, 256] on select "[Selecione...] Embalador Embalador + Embalador ++ Operador de Caixa Operador de…" at bounding box center [1005, 259] width 895 height 35
select select "24"
click at [558, 242] on select "[Selecione...] Embalador Embalador + Embalador ++ Operador de Caixa Operador de…" at bounding box center [1005, 259] width 895 height 35
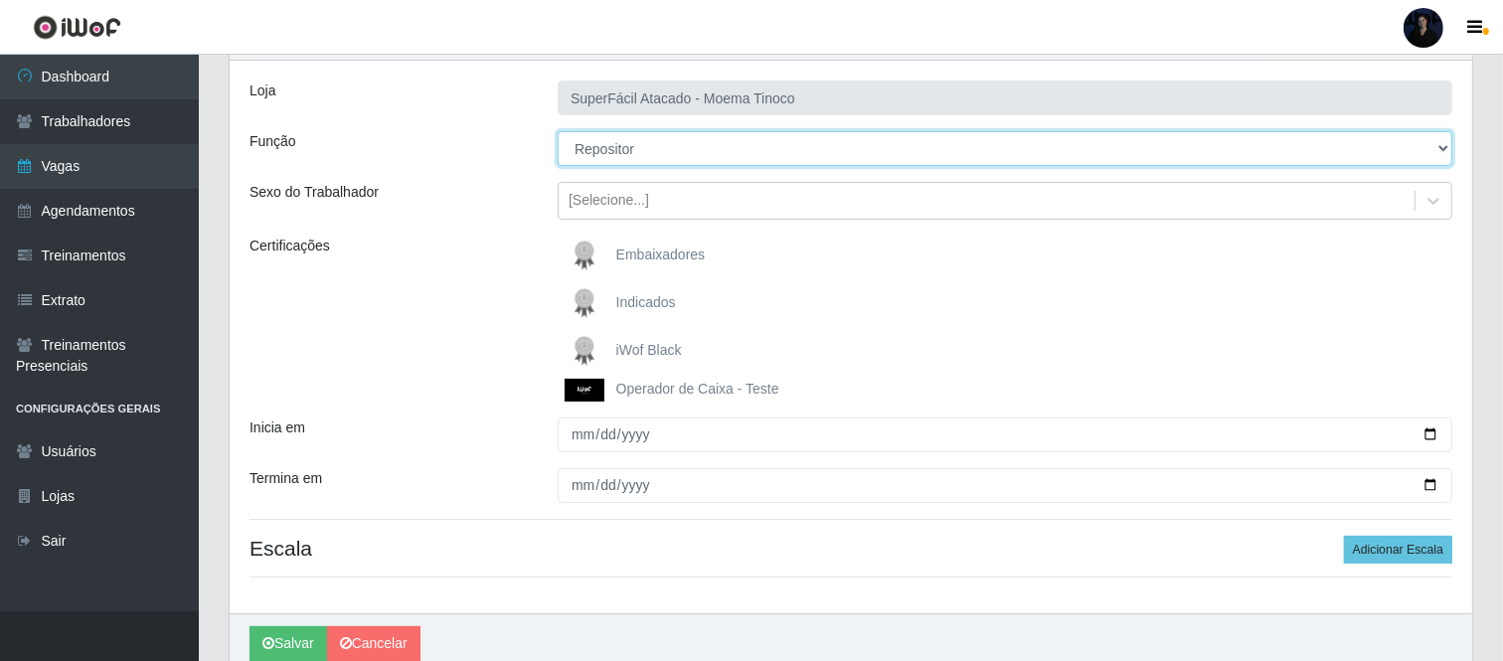
scroll to position [197, 0]
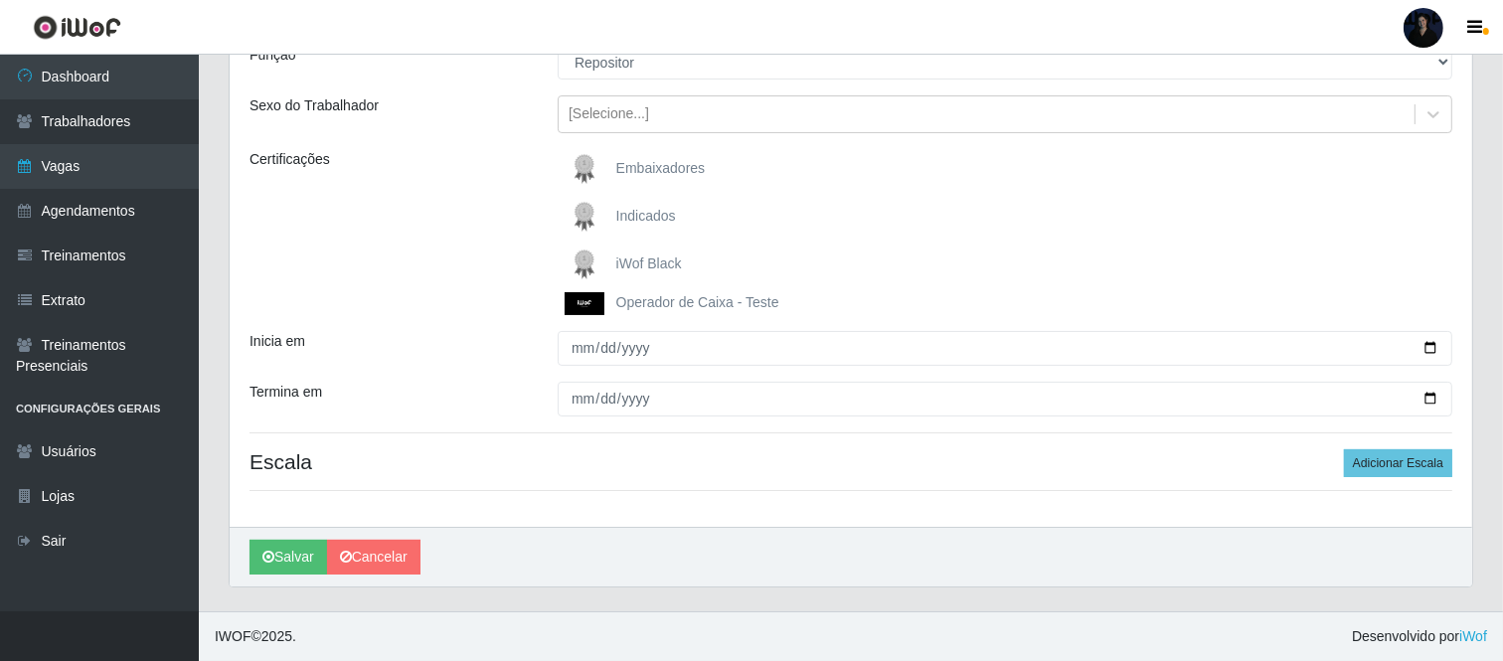
click at [650, 264] on span "iWof Black" at bounding box center [649, 263] width 66 height 16
click at [0, 0] on input "iWof Black" at bounding box center [0, 0] width 0 height 0
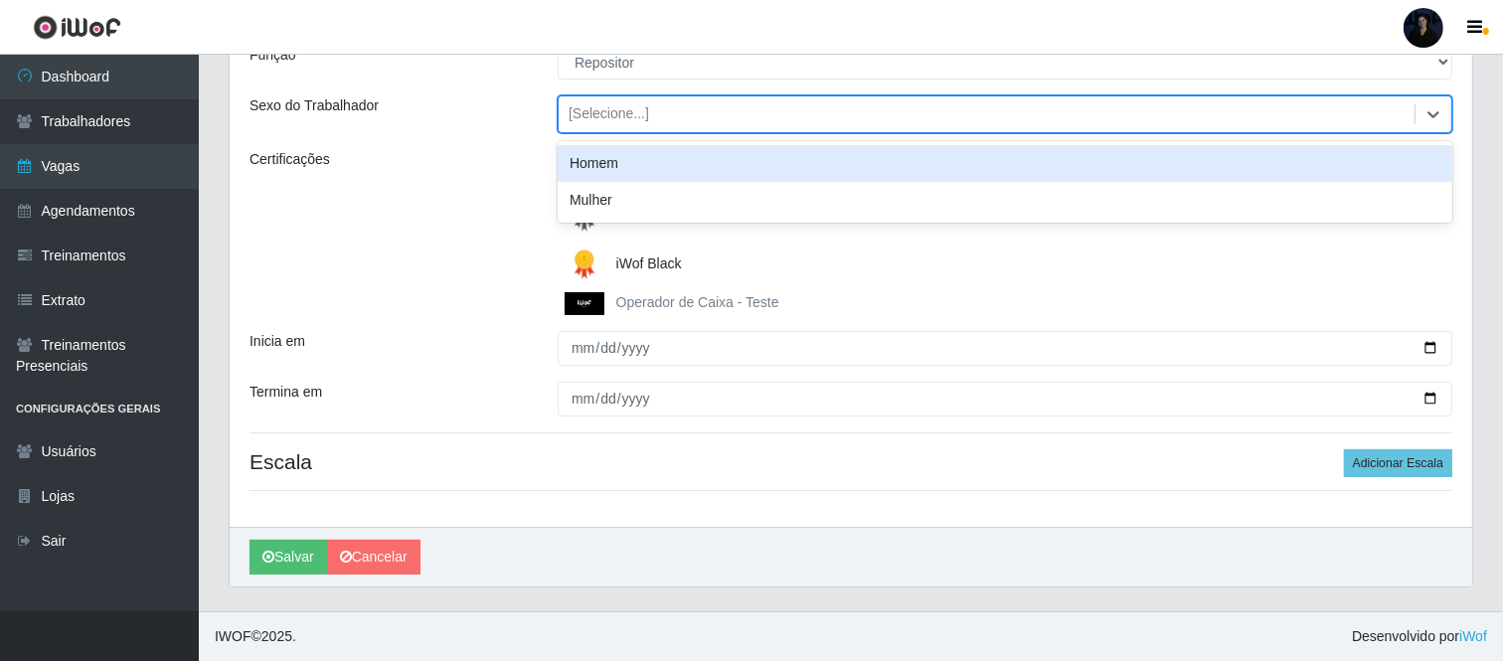
click at [624, 111] on div "[Selecione...]" at bounding box center [609, 114] width 81 height 21
click at [624, 146] on div "Homem" at bounding box center [1005, 163] width 895 height 37
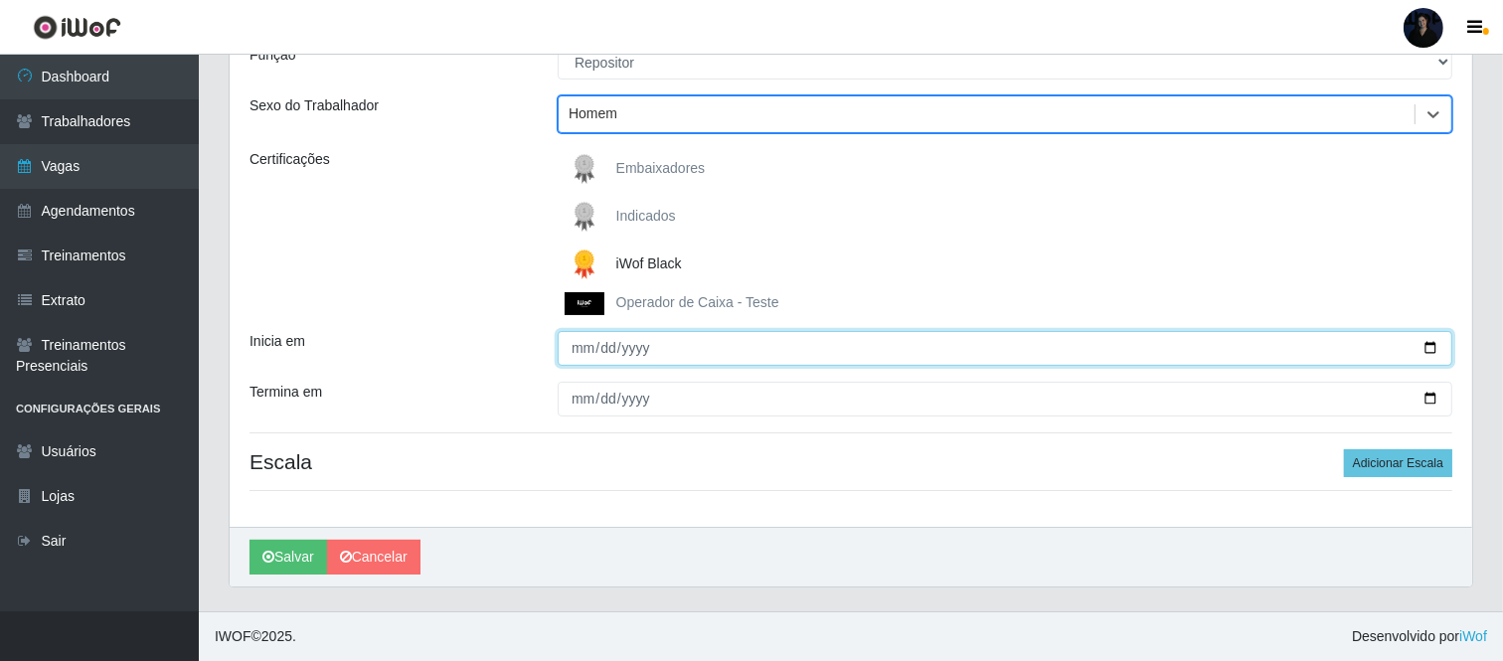
click at [1431, 343] on input "Inicia em" at bounding box center [1005, 348] width 895 height 35
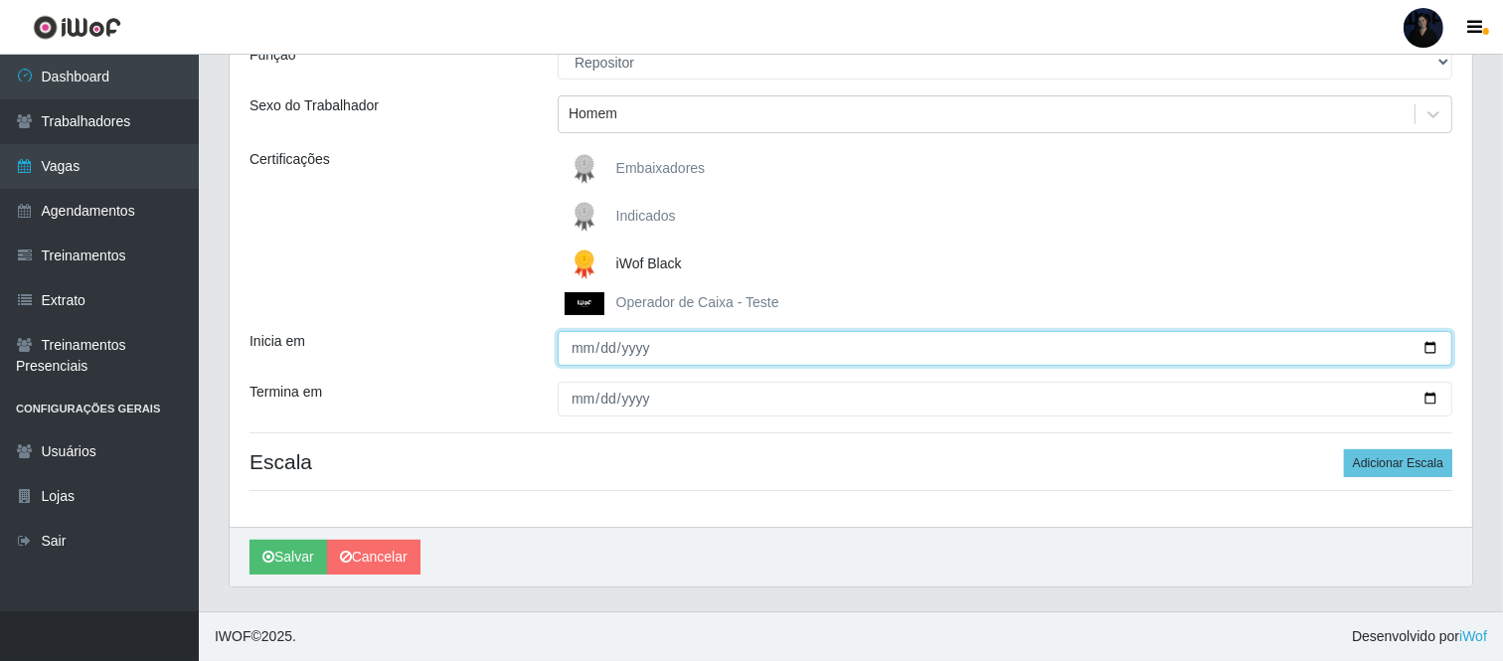
type input "2025-10-14"
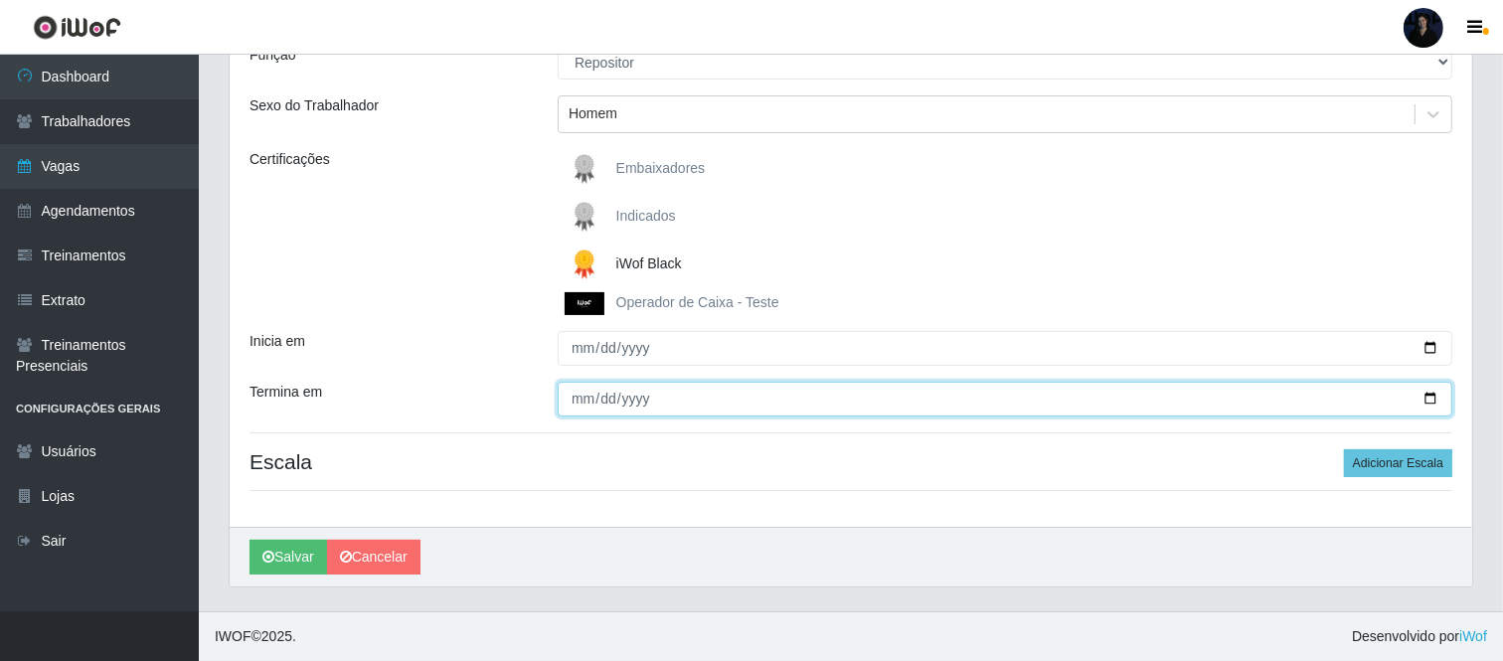
click at [1428, 395] on input "Termina em" at bounding box center [1005, 399] width 895 height 35
type input "2025-10-19"
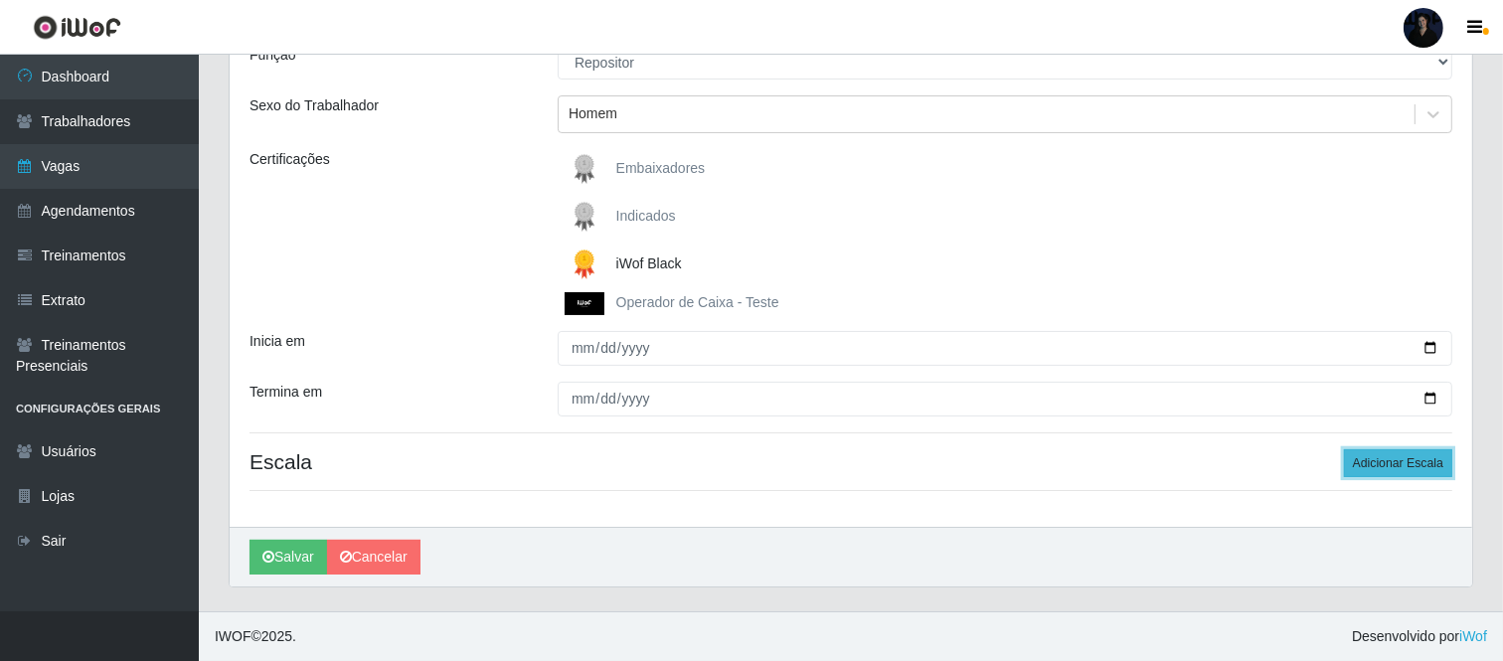
click at [1377, 460] on button "Adicionar Escala" at bounding box center [1398, 463] width 108 height 28
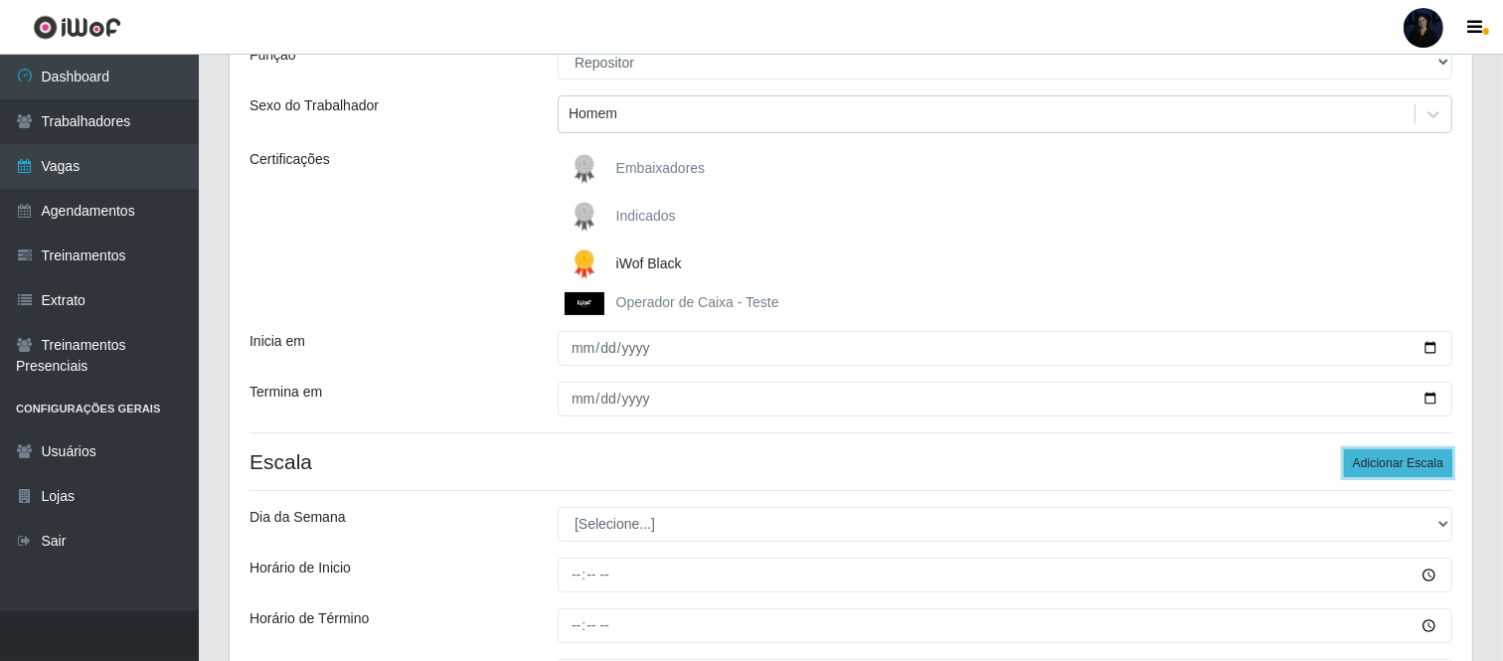
click at [1377, 460] on button "Adicionar Escala" at bounding box center [1398, 463] width 108 height 28
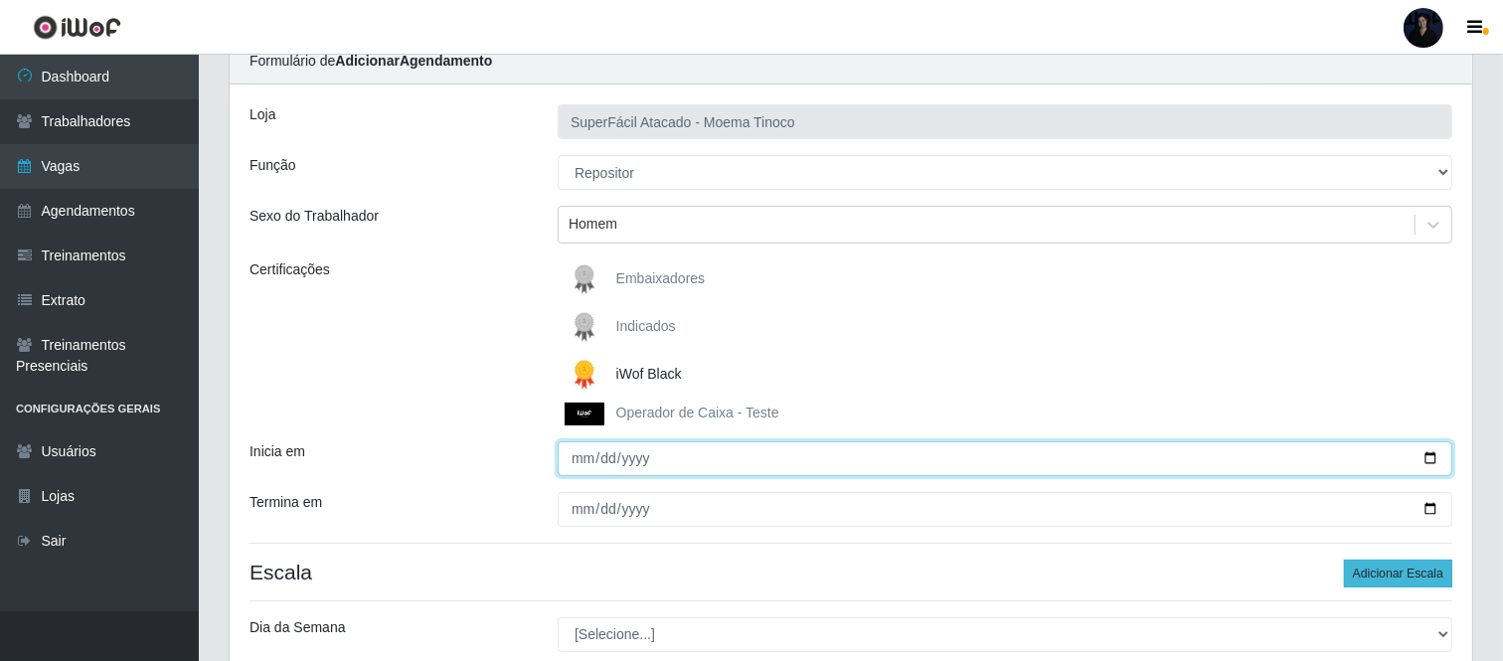
click at [1377, 460] on input "2025-10-14" at bounding box center [1005, 458] width 895 height 35
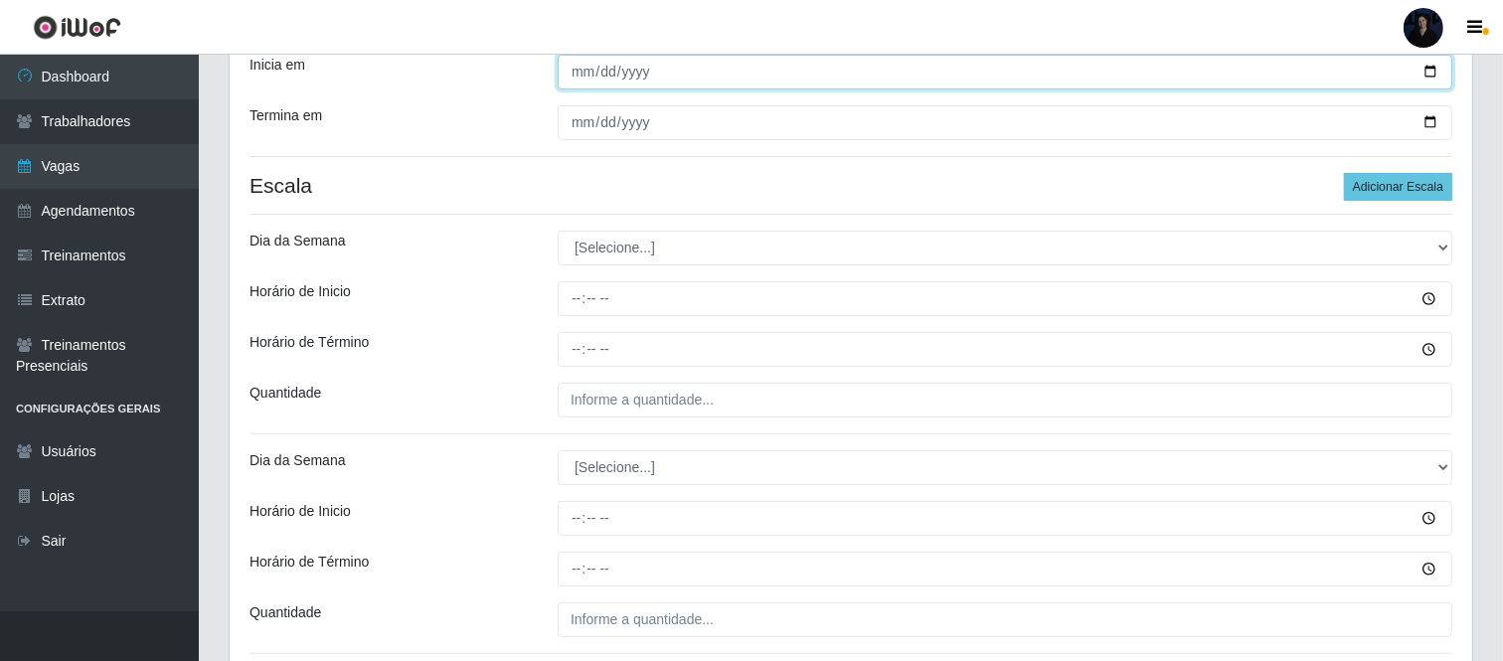
scroll to position [461, 0]
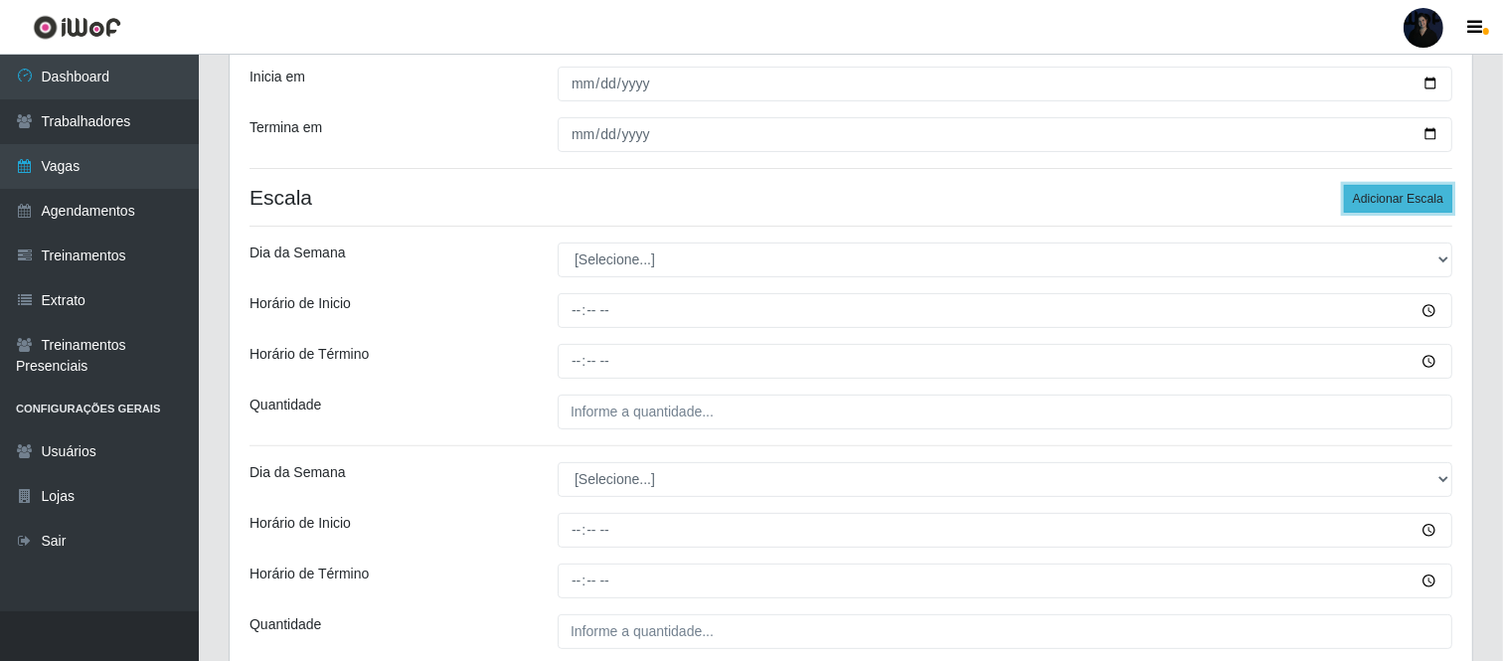
click at [1377, 197] on button "Adicionar Escala" at bounding box center [1398, 199] width 108 height 28
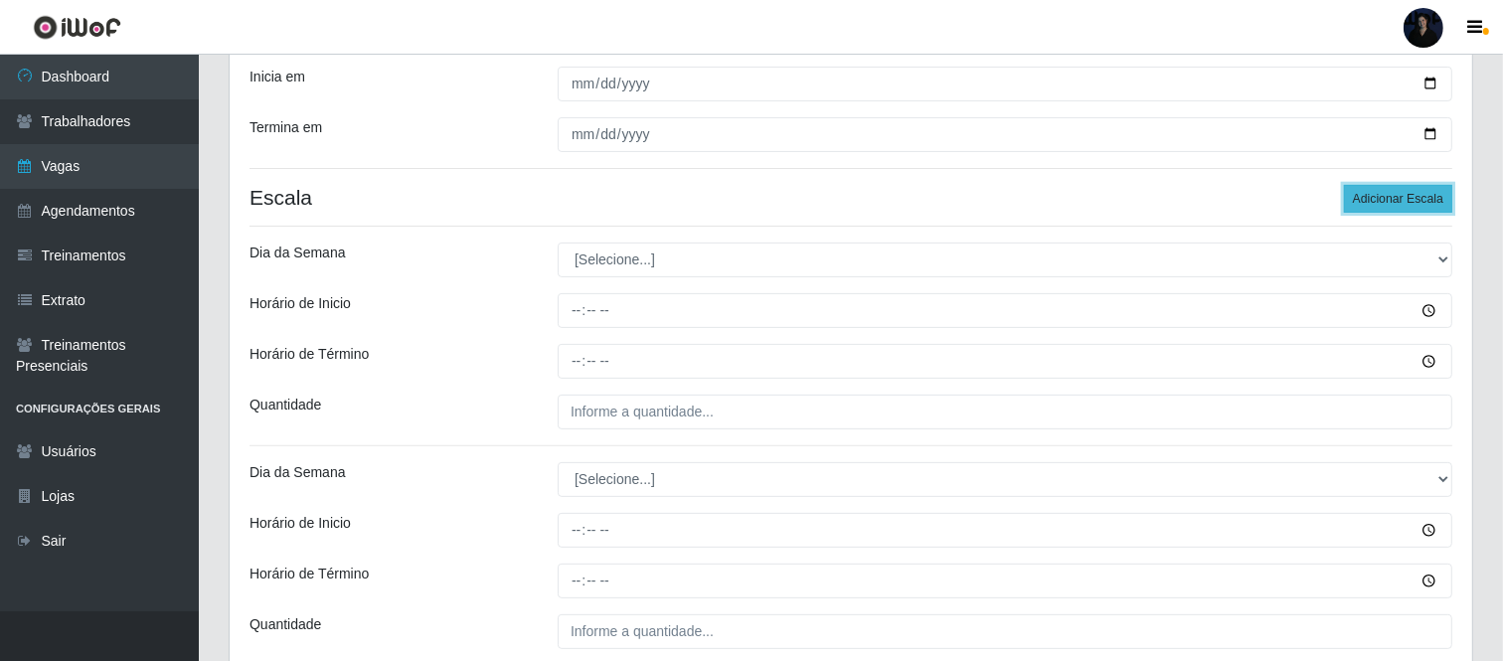
click at [1377, 197] on button "Adicionar Escala" at bounding box center [1398, 199] width 108 height 28
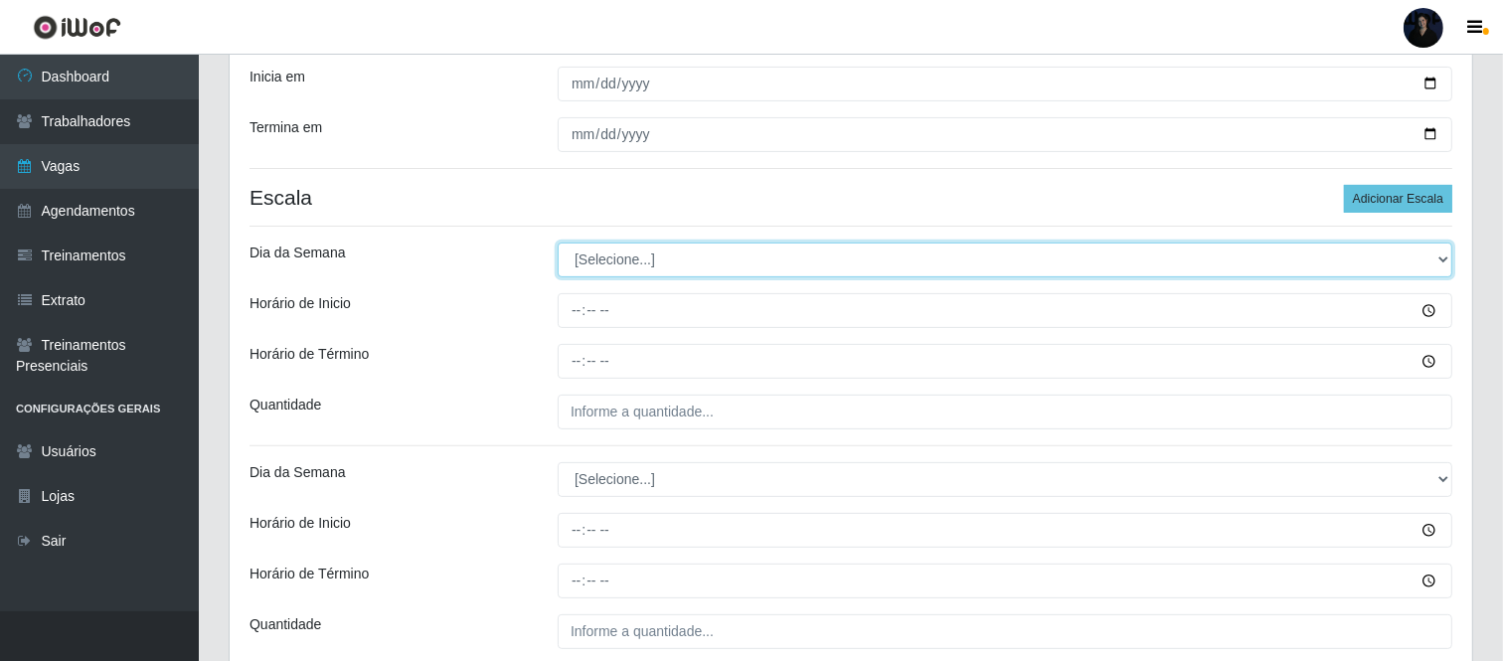
click at [658, 255] on select "[Selecione...] Segunda Terça Quarta Quinta Sexta Sábado Domingo" at bounding box center [1005, 260] width 895 height 35
select select "2"
click at [558, 243] on select "[Selecione...] Segunda Terça Quarta Quinta Sexta Sábado Domingo" at bounding box center [1005, 260] width 895 height 35
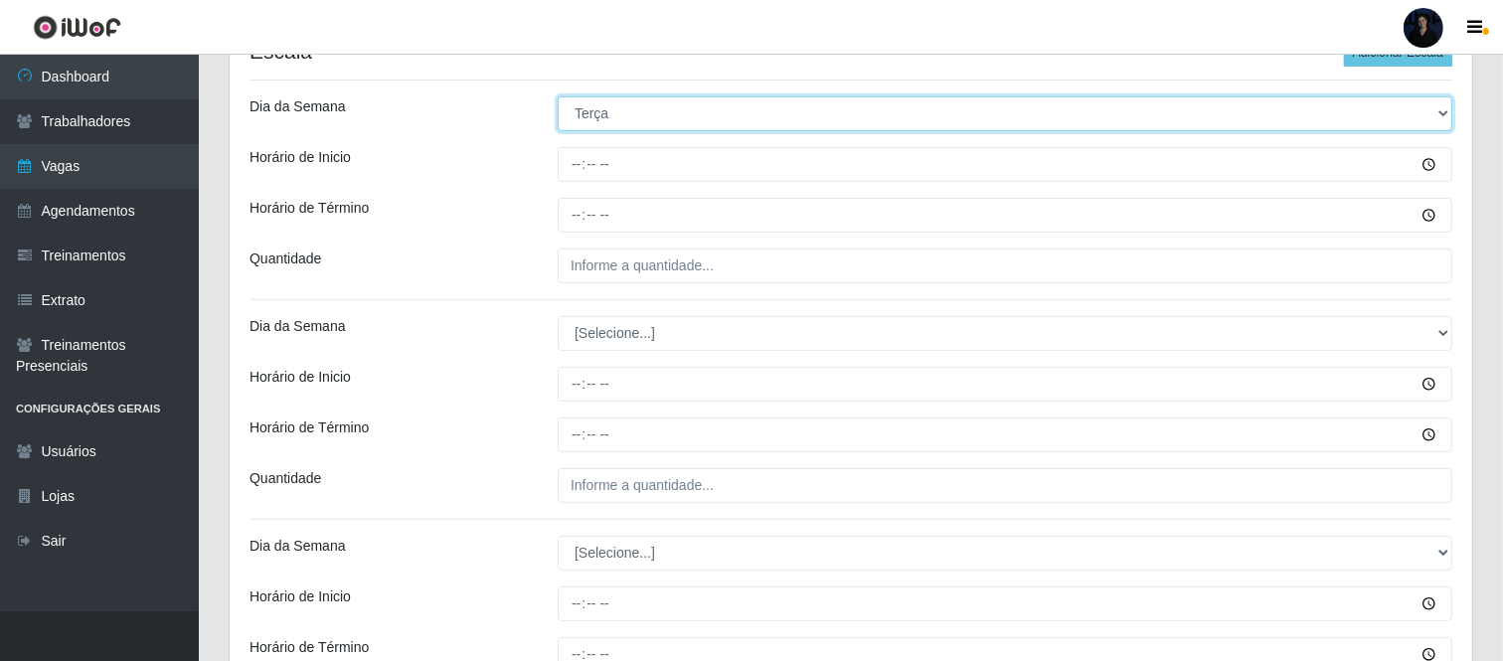
scroll to position [612, 0]
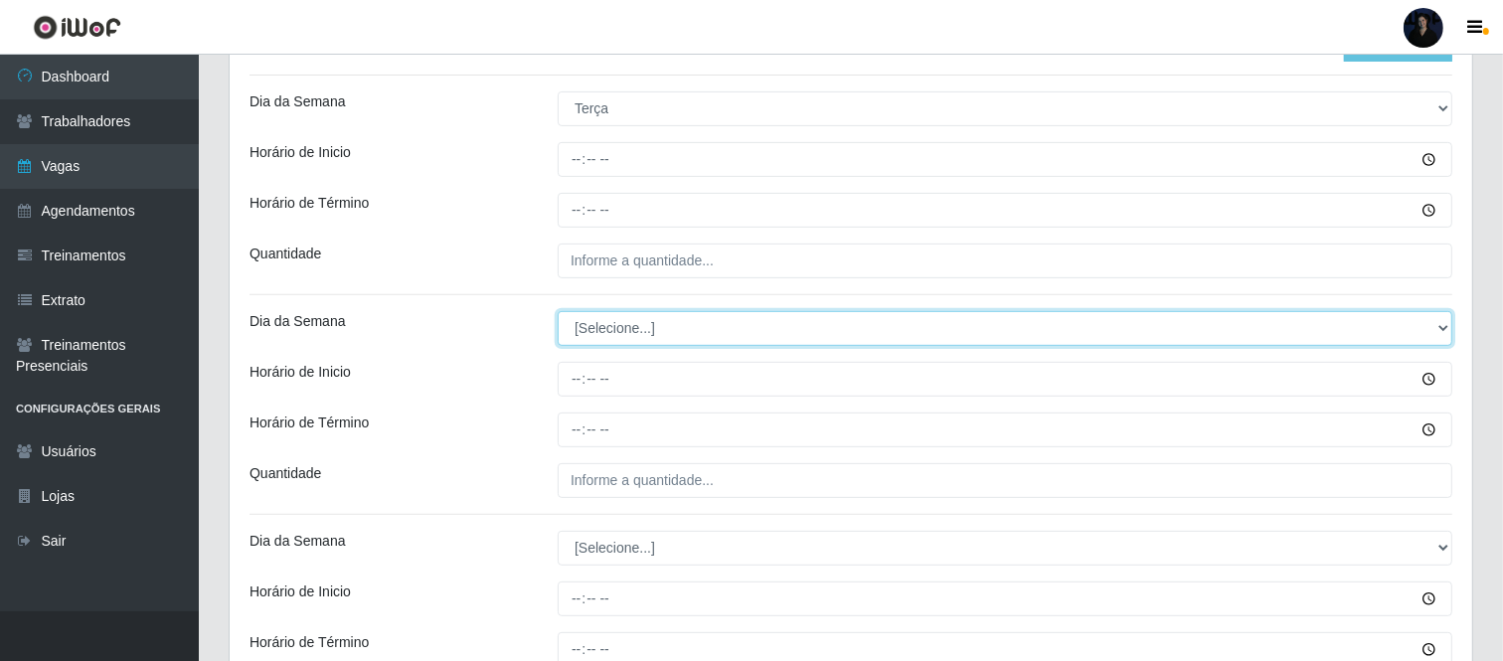
click at [614, 335] on select "[Selecione...] Segunda Terça Quarta Quinta Sexta Sábado Domingo" at bounding box center [1005, 328] width 895 height 35
select select "2"
click at [558, 311] on select "[Selecione...] Segunda Terça Quarta Quinta Sexta Sábado Domingo" at bounding box center [1005, 328] width 895 height 35
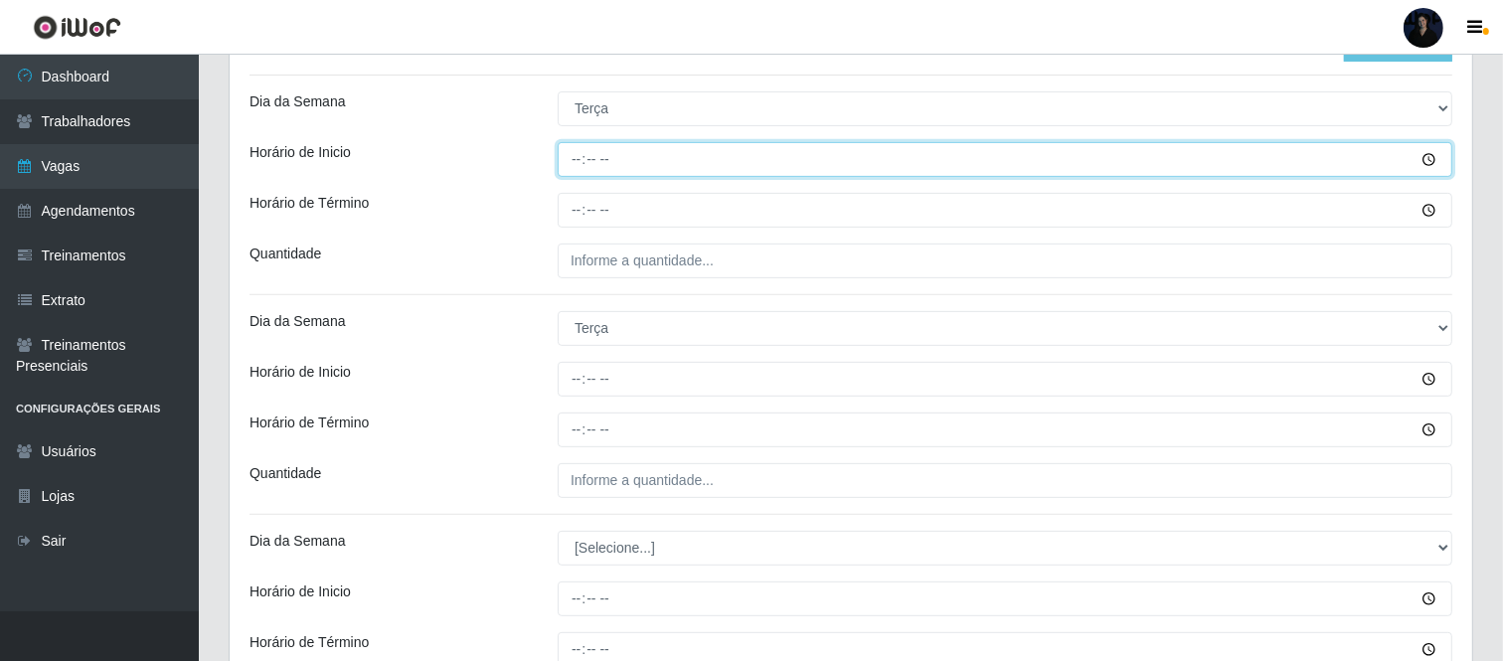
click at [580, 150] on input "Horário de Inicio" at bounding box center [1005, 159] width 895 height 35
type input "09:00"
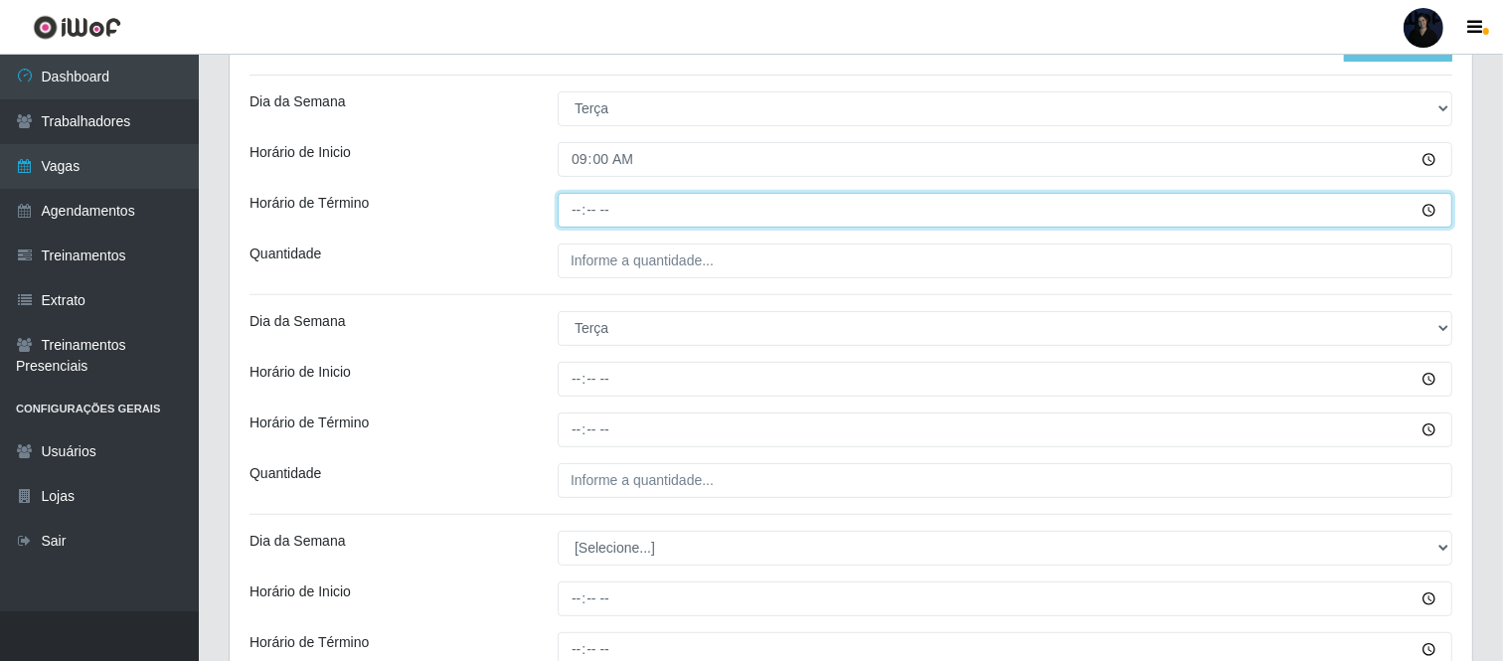
click at [577, 201] on input "Horário de Término" at bounding box center [1005, 210] width 895 height 35
type input "15:00"
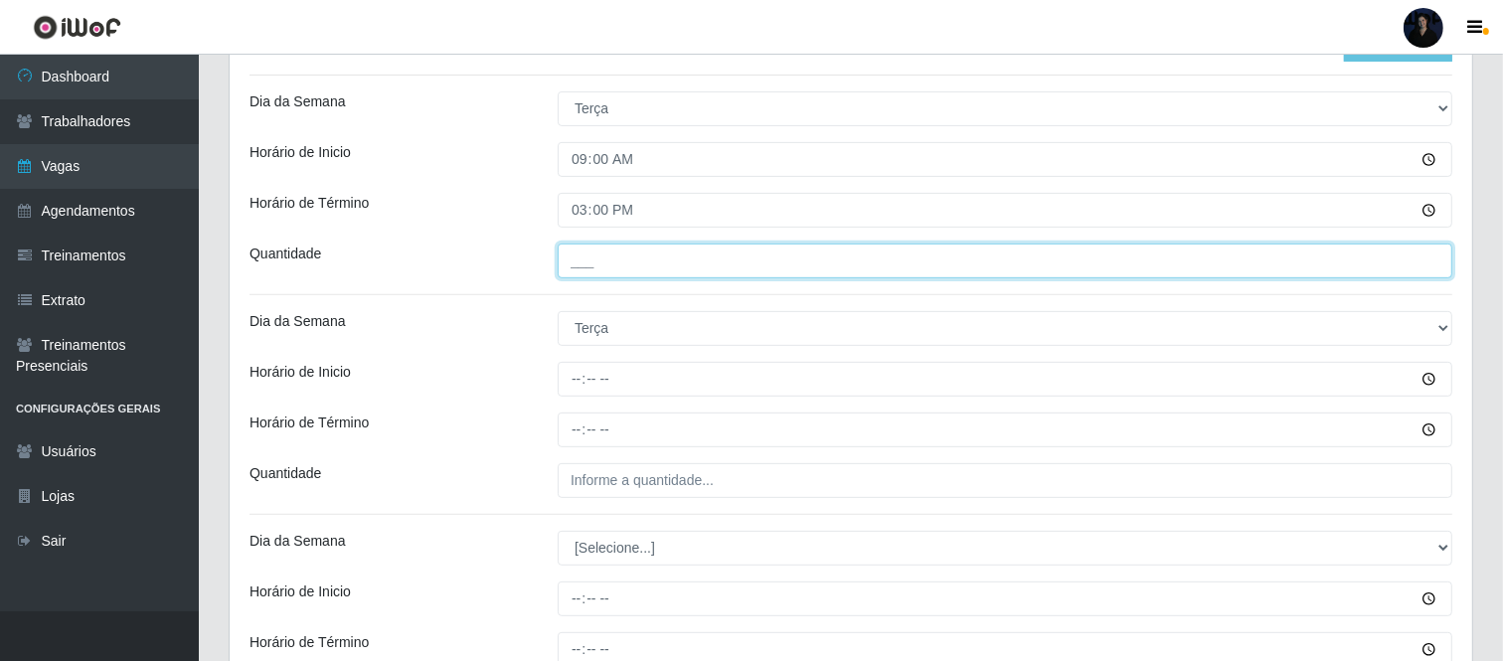
click at [580, 260] on input "___" at bounding box center [1005, 261] width 895 height 35
type input "1__"
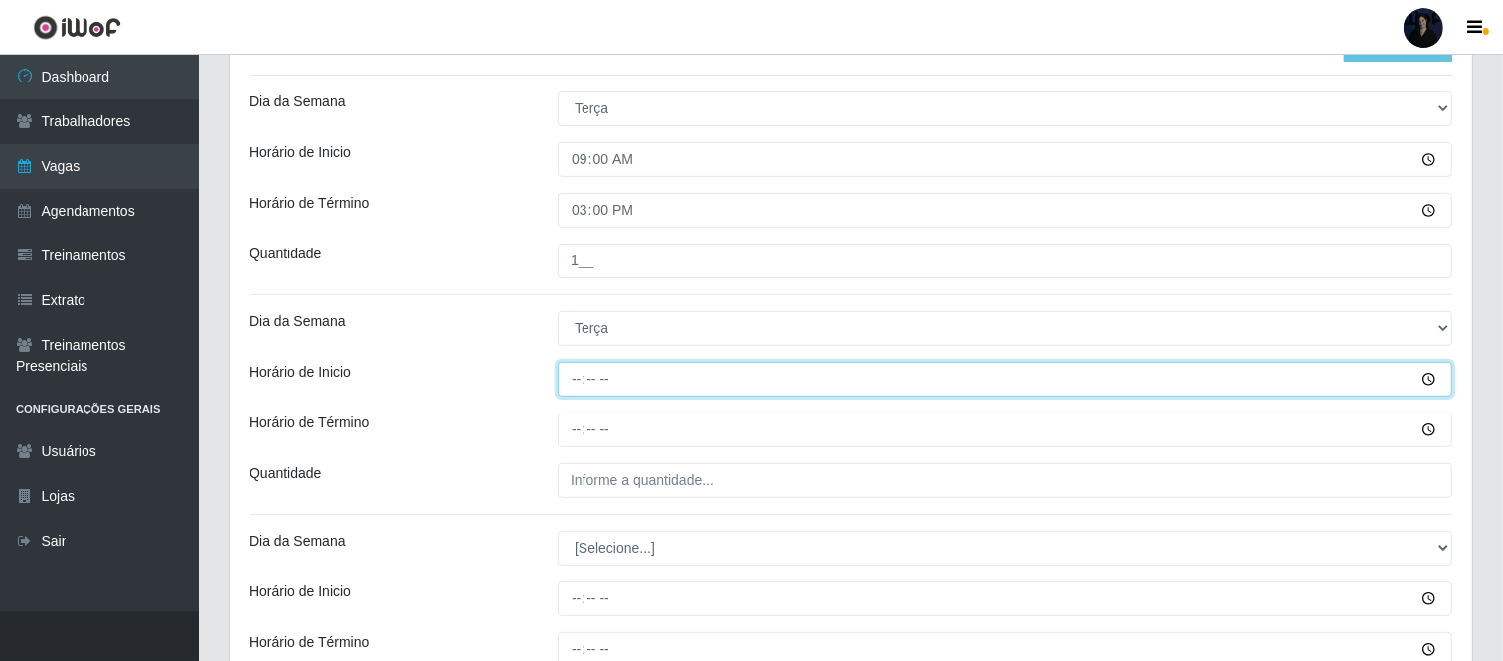
click at [574, 369] on input "Horário de Inicio" at bounding box center [1005, 379] width 895 height 35
type input "16:00"
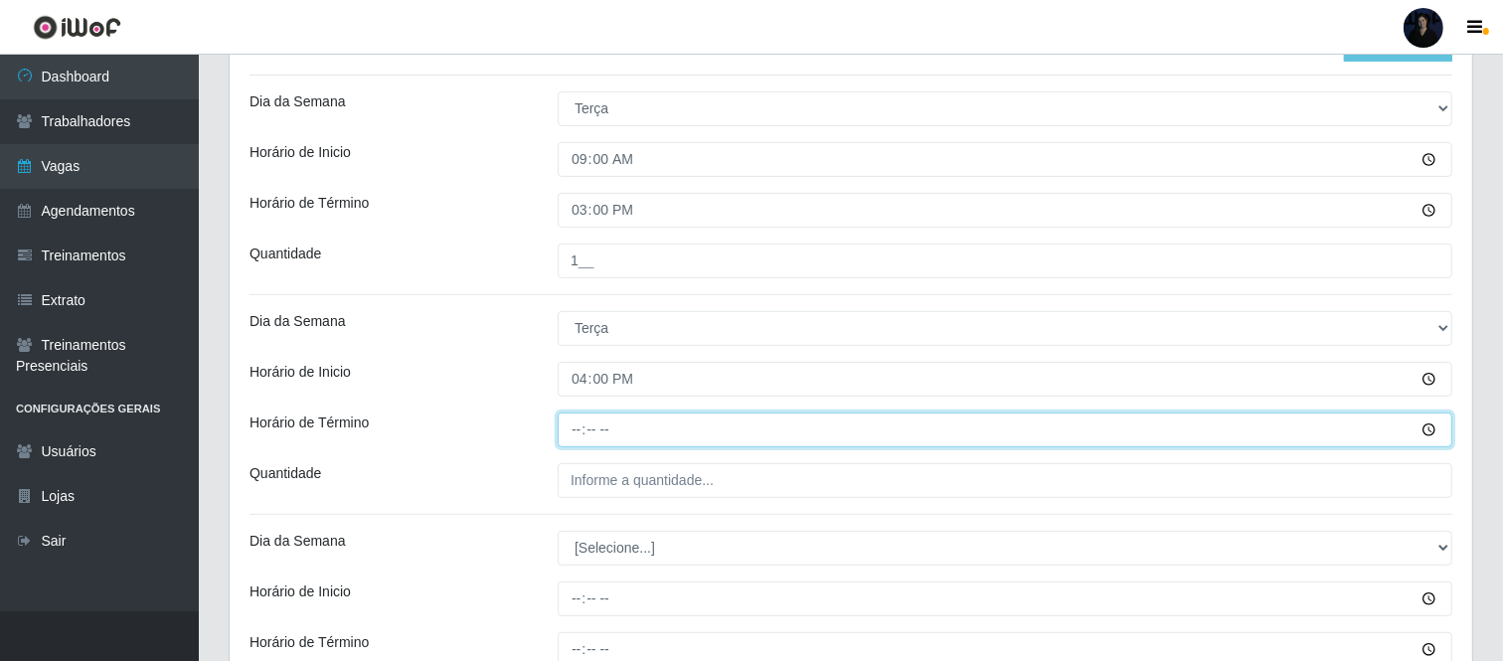
click at [574, 429] on input "Horário de Término" at bounding box center [1005, 430] width 895 height 35
type input "22:00"
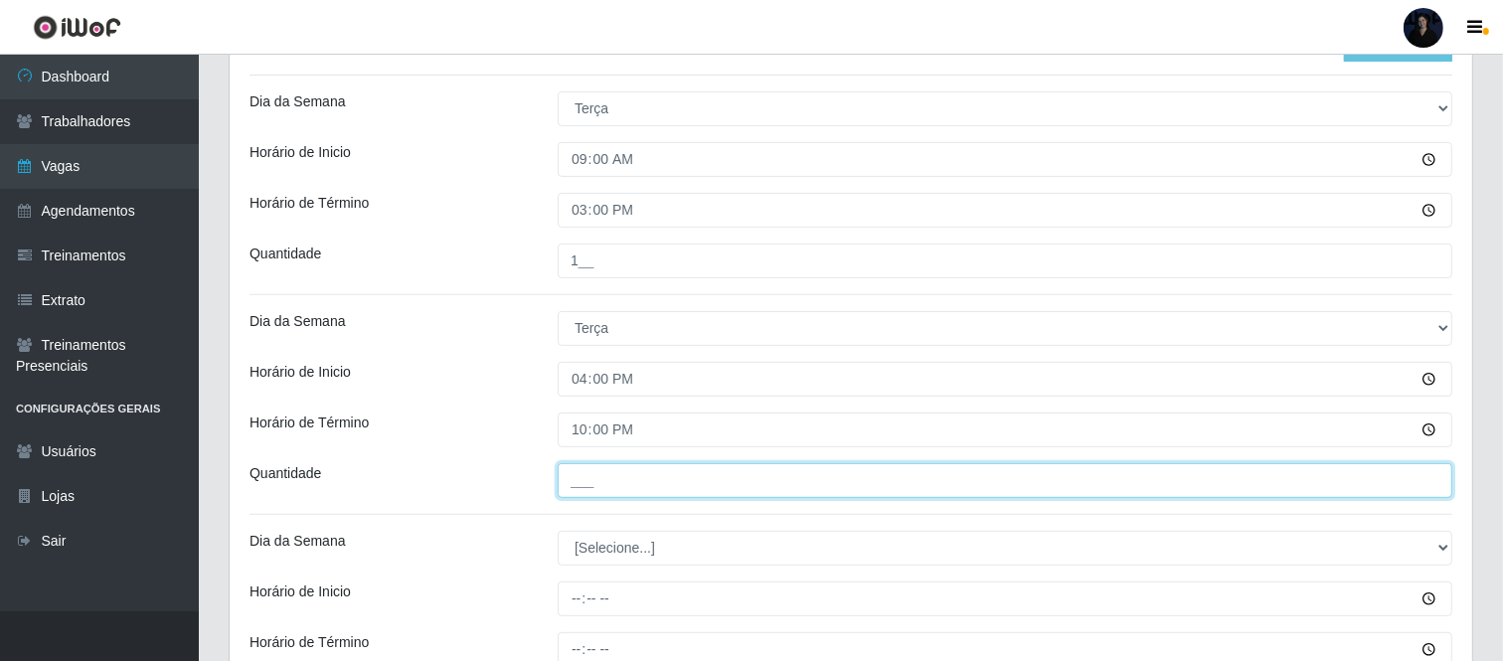
click at [582, 479] on input "___" at bounding box center [1005, 480] width 895 height 35
type input "1__"
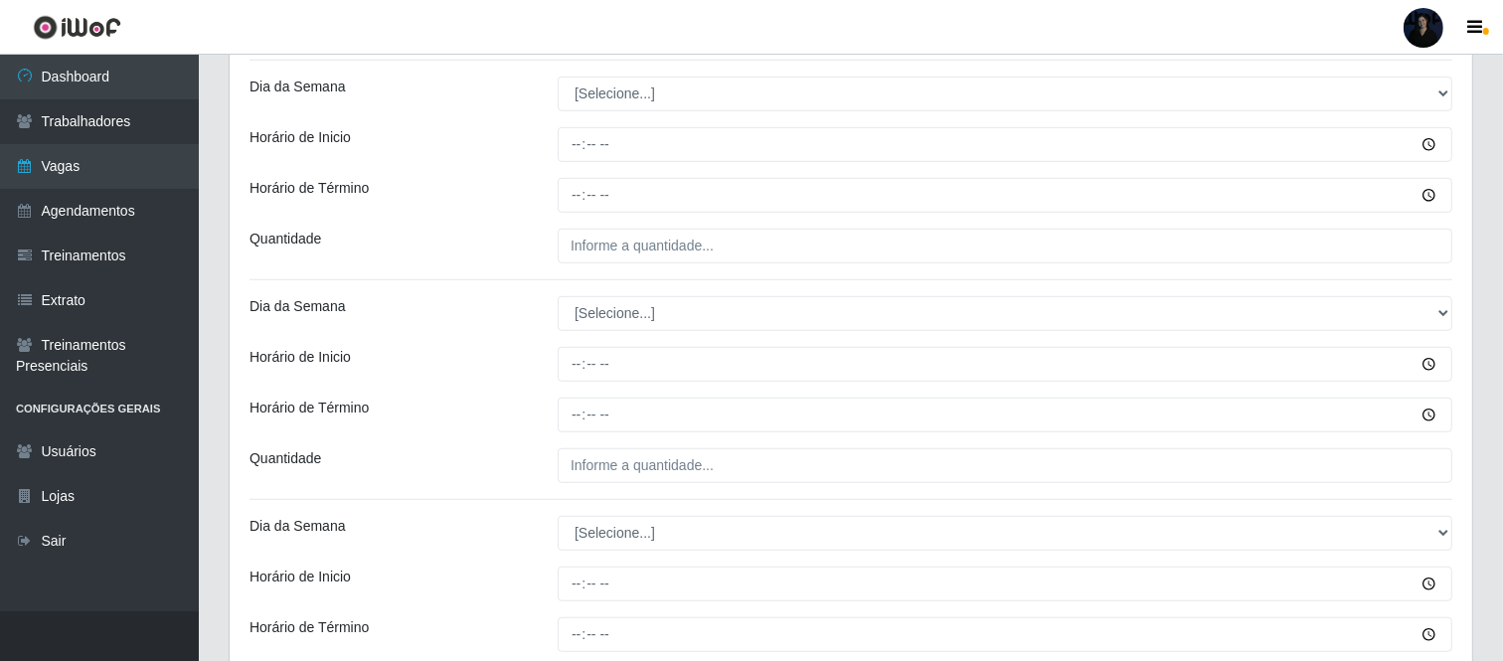
scroll to position [1047, 0]
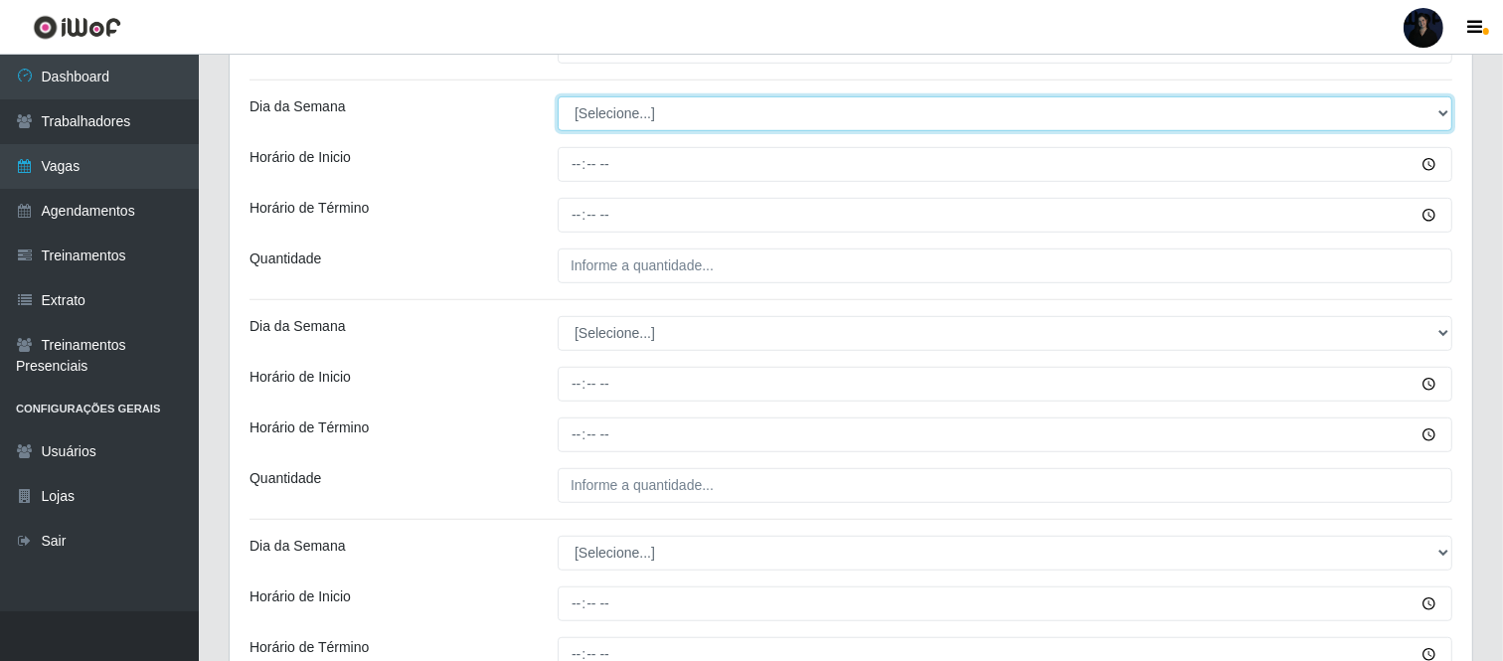
click at [643, 114] on select "[Selecione...] Segunda Terça Quarta Quinta Sexta Sábado Domingo" at bounding box center [1005, 113] width 895 height 35
select select "3"
click at [558, 96] on select "[Selecione...] Segunda Terça Quarta Quinta Sexta Sábado Domingo" at bounding box center [1005, 113] width 895 height 35
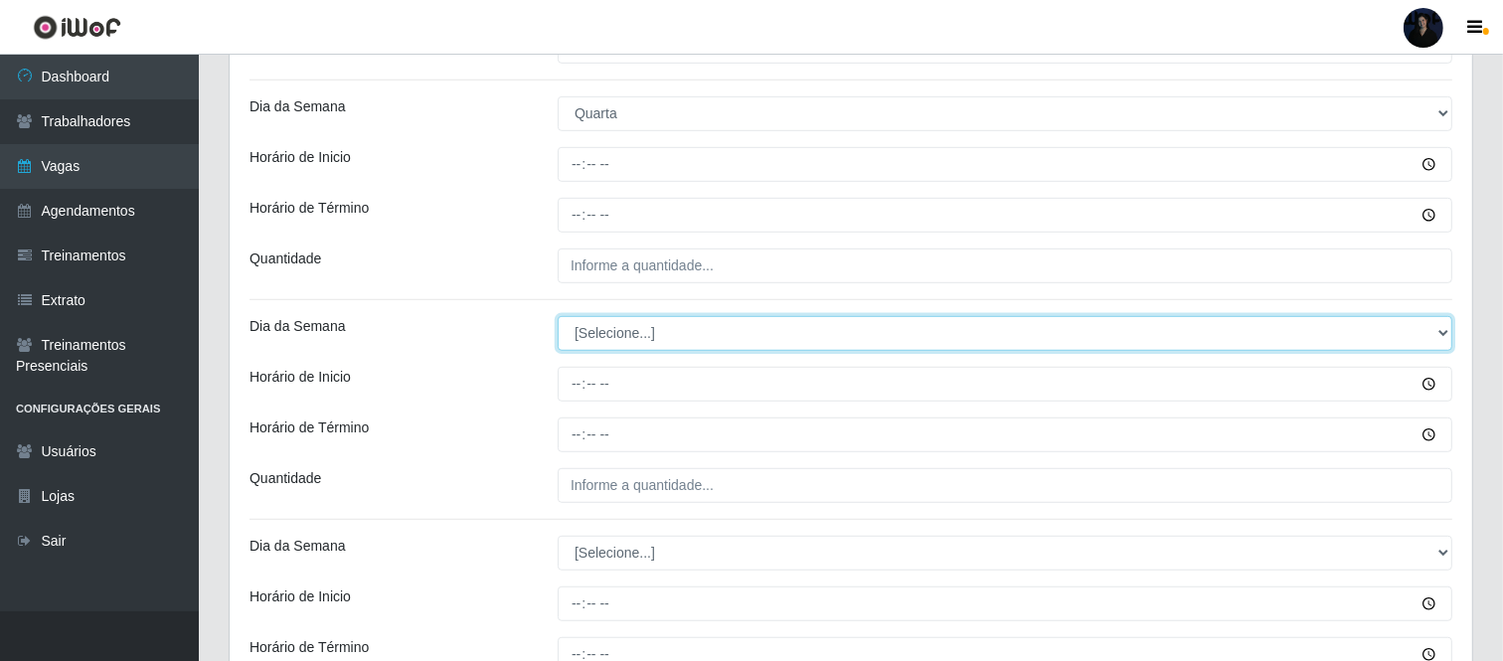
click at [599, 335] on select "[Selecione...] Segunda Terça Quarta Quinta Sexta Sábado Domingo" at bounding box center [1005, 333] width 895 height 35
select select "3"
click at [558, 316] on select "[Selecione...] Segunda Terça Quarta Quinta Sexta Sábado Domingo" at bounding box center [1005, 333] width 895 height 35
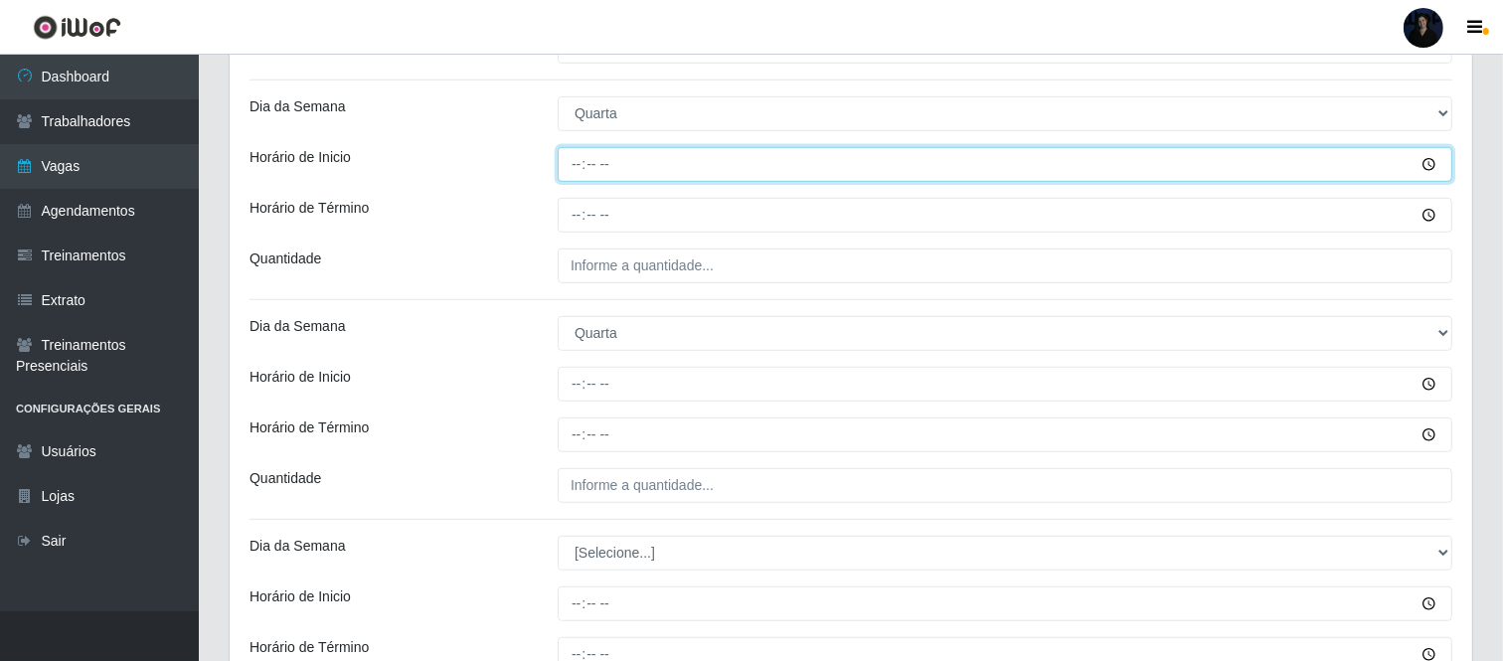
click at [594, 166] on input "Horário de Inicio" at bounding box center [1005, 164] width 895 height 35
click at [583, 166] on input "Horário de Inicio" at bounding box center [1005, 164] width 895 height 35
click at [577, 165] on input "Horário de Inicio" at bounding box center [1005, 164] width 895 height 35
type input "09:00"
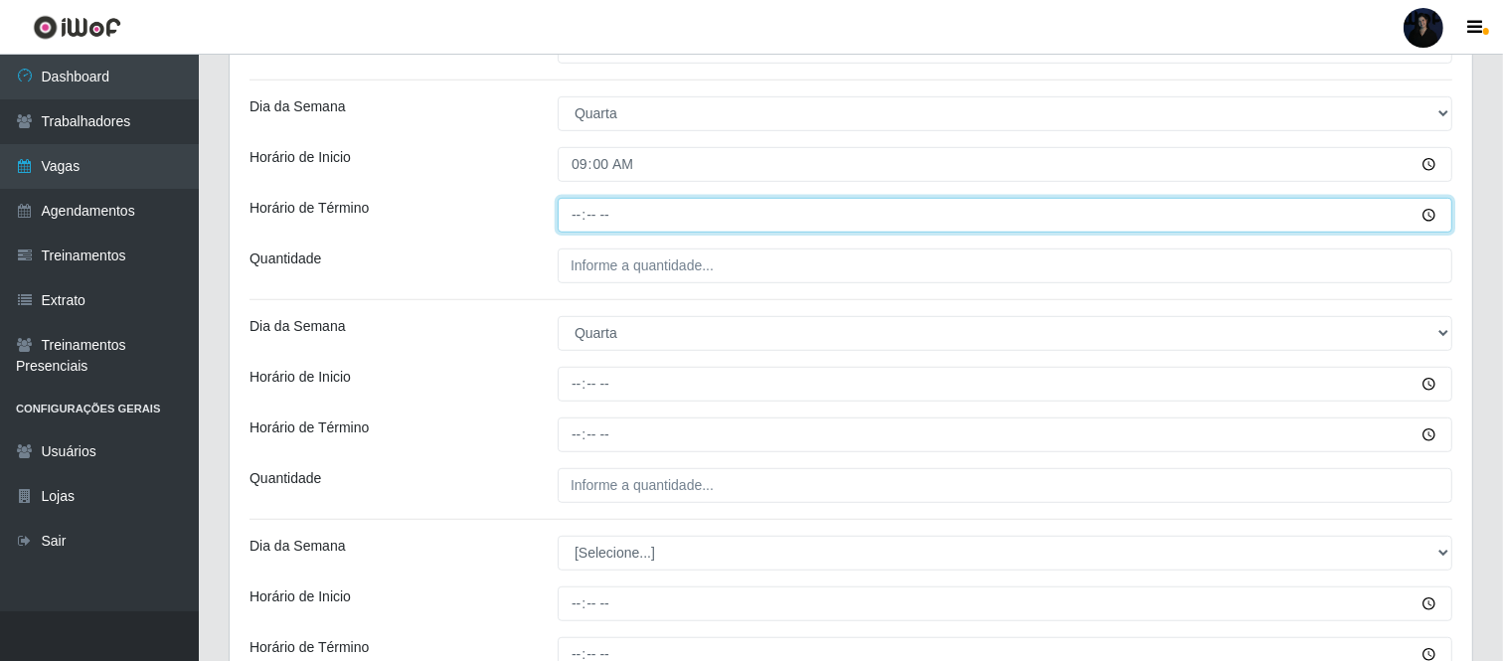
click at [578, 223] on input "Horário de Término" at bounding box center [1005, 215] width 895 height 35
type input "15:00"
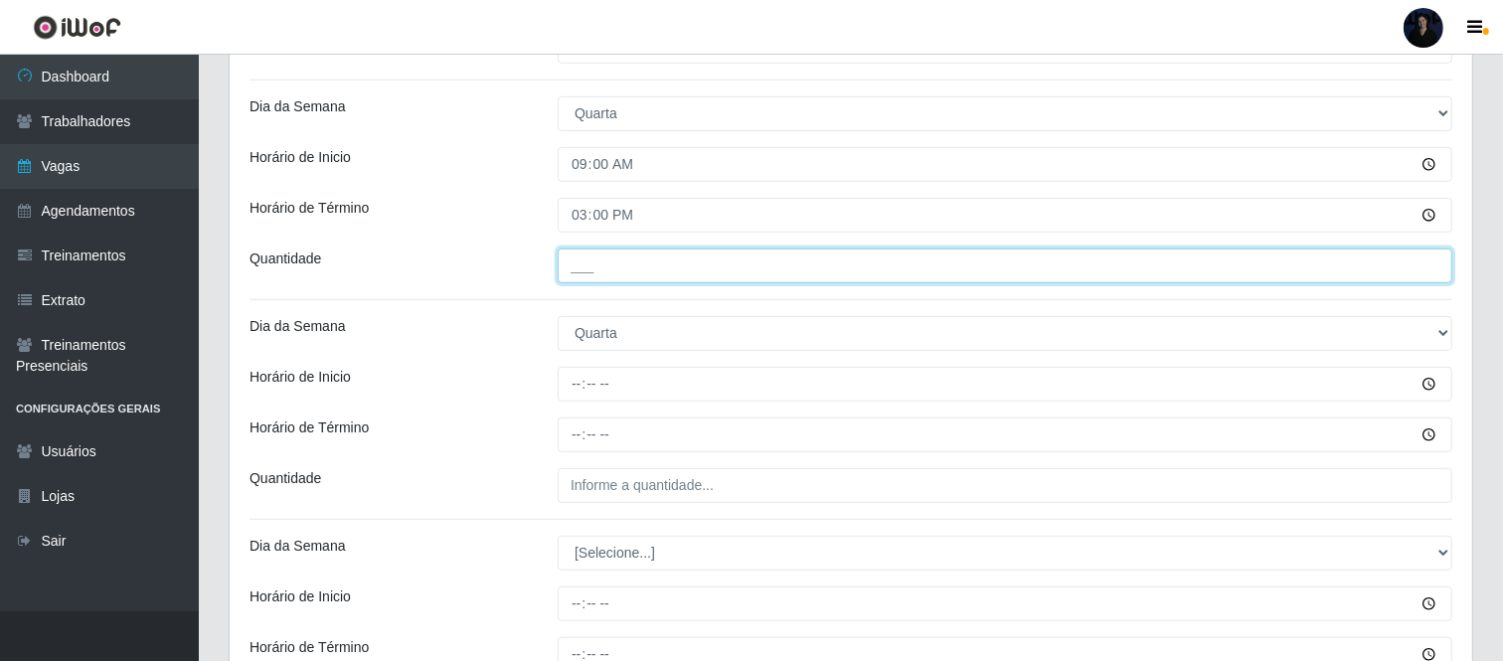
click at [581, 266] on input "___" at bounding box center [1005, 265] width 895 height 35
type input "1__"
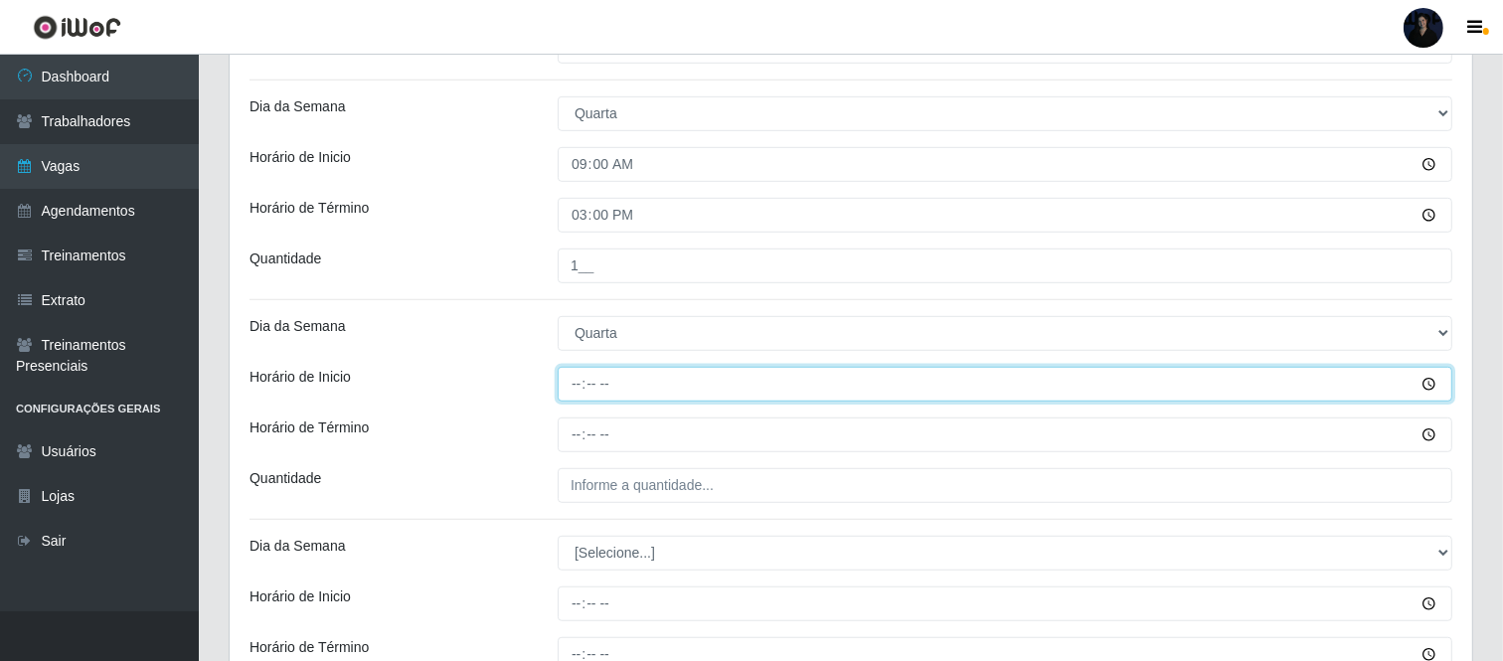
click at [575, 383] on input "Horário de Inicio" at bounding box center [1005, 384] width 895 height 35
type input "16:00"
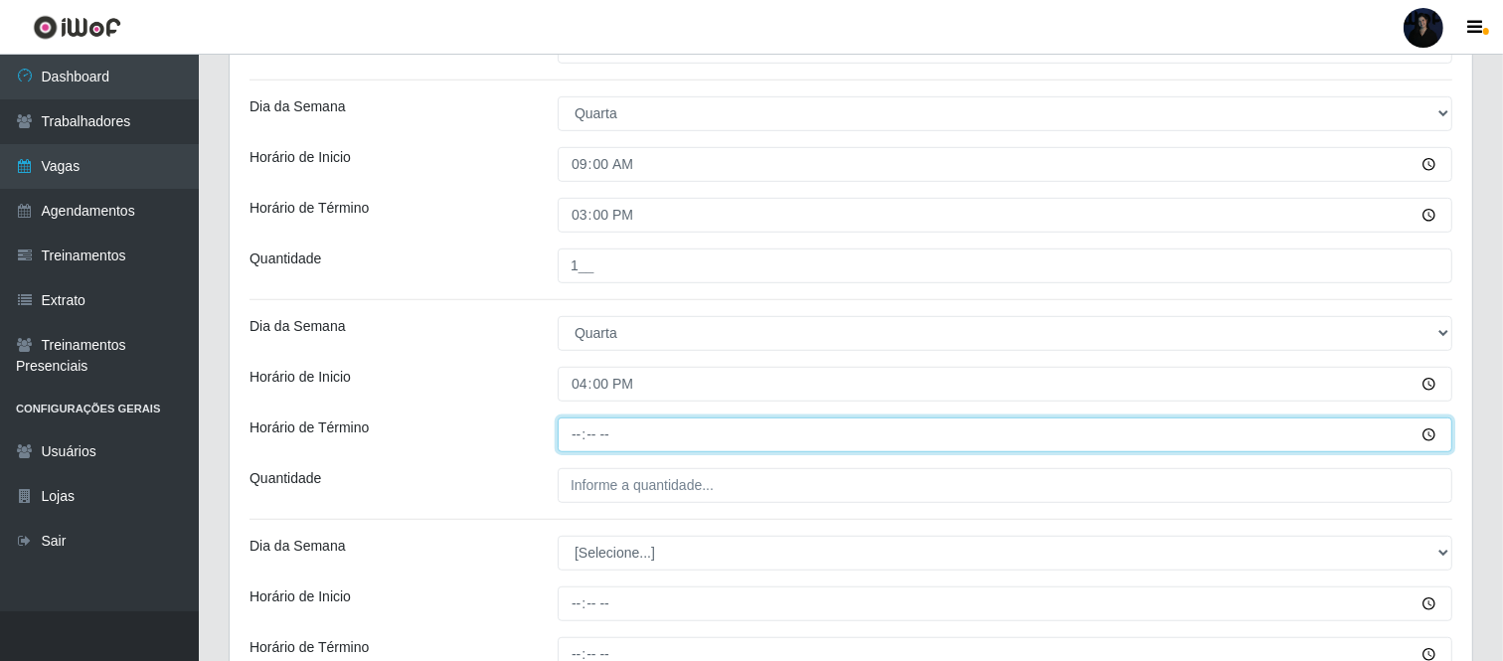
click at [568, 425] on input "Horário de Término" at bounding box center [1005, 434] width 895 height 35
type input "22:00"
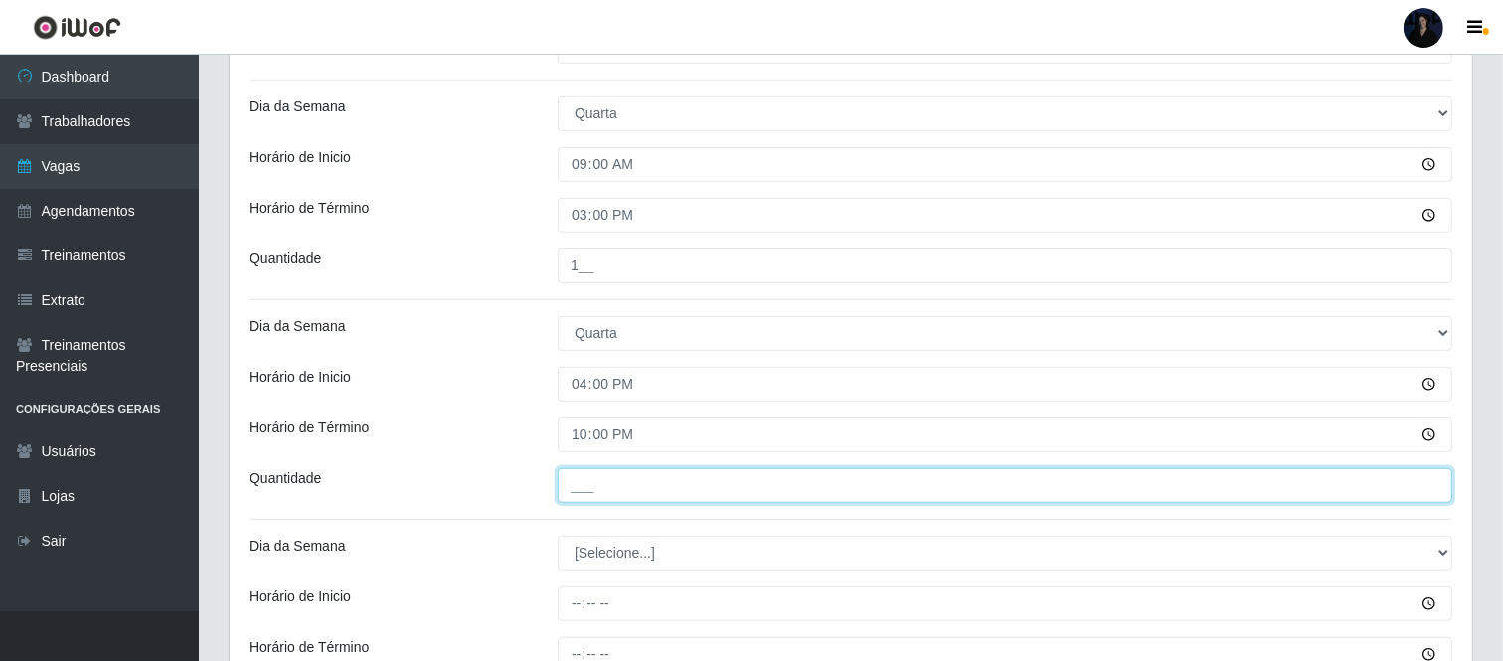
click at [597, 495] on input "___" at bounding box center [1005, 485] width 895 height 35
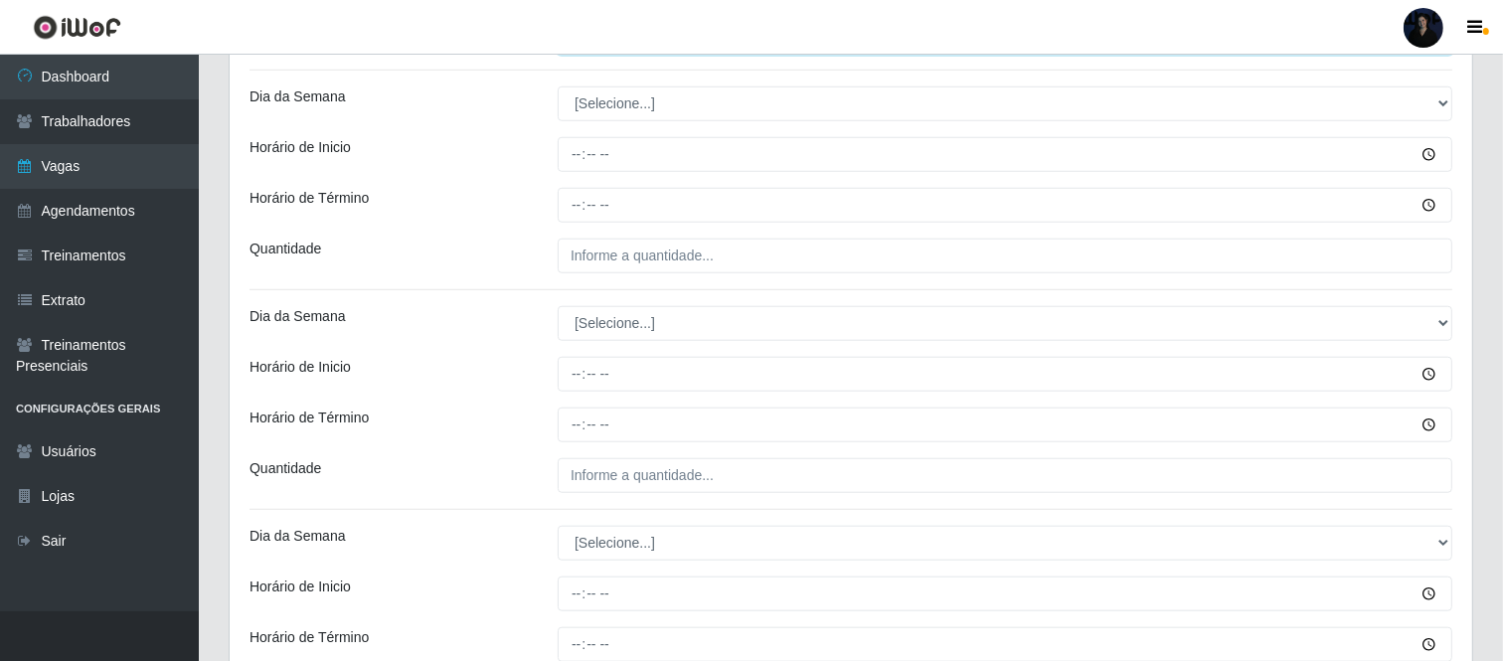
scroll to position [1506, 0]
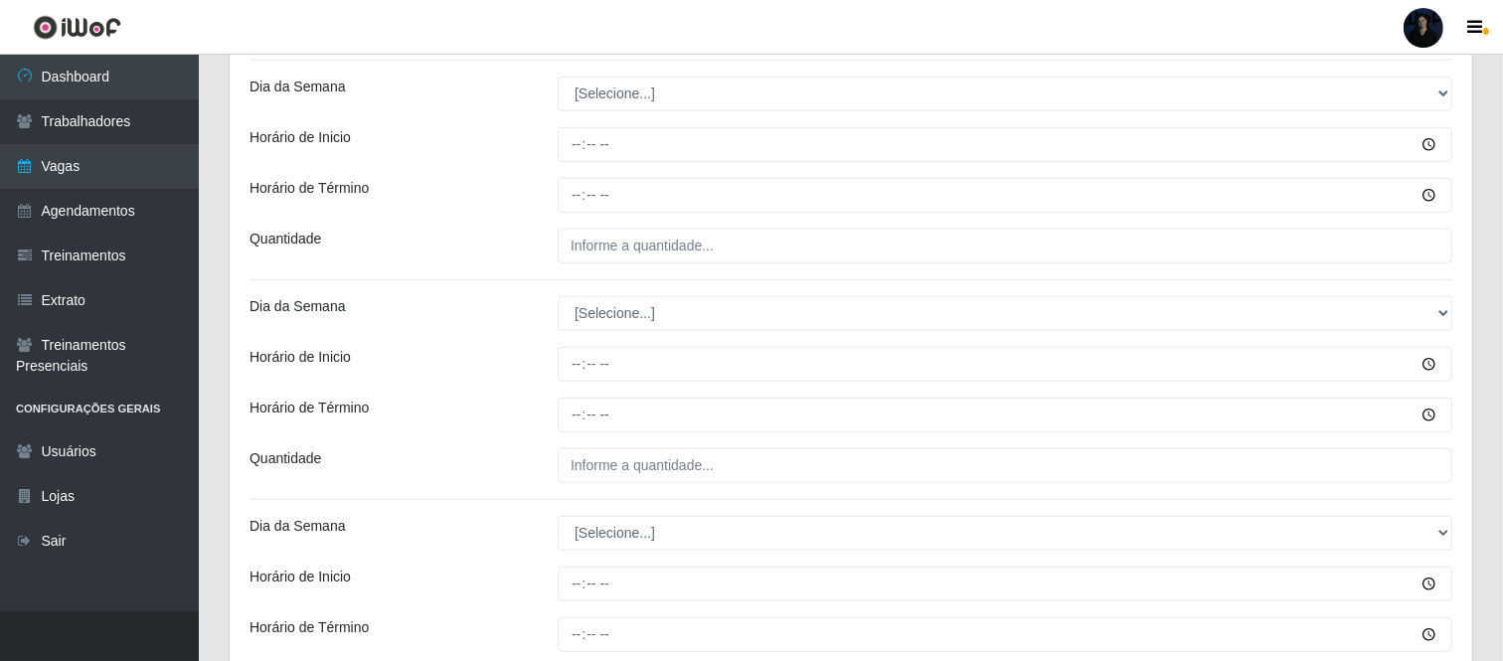
type input "1__"
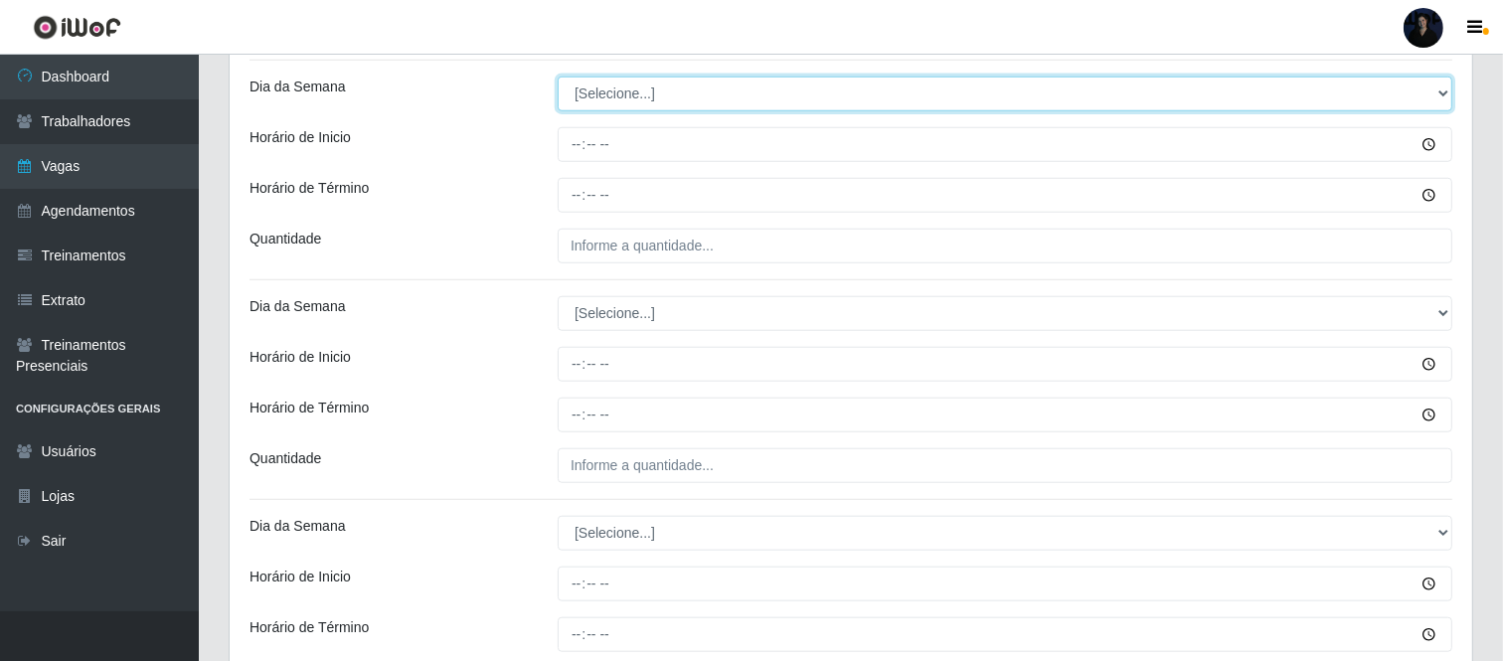
click at [598, 86] on select "[Selecione...] Segunda Terça Quarta Quinta Sexta Sábado Domingo" at bounding box center [1005, 94] width 895 height 35
select select "4"
click at [558, 77] on select "[Selecione...] Segunda Terça Quarta Quinta Sexta Sábado Domingo" at bounding box center [1005, 94] width 895 height 35
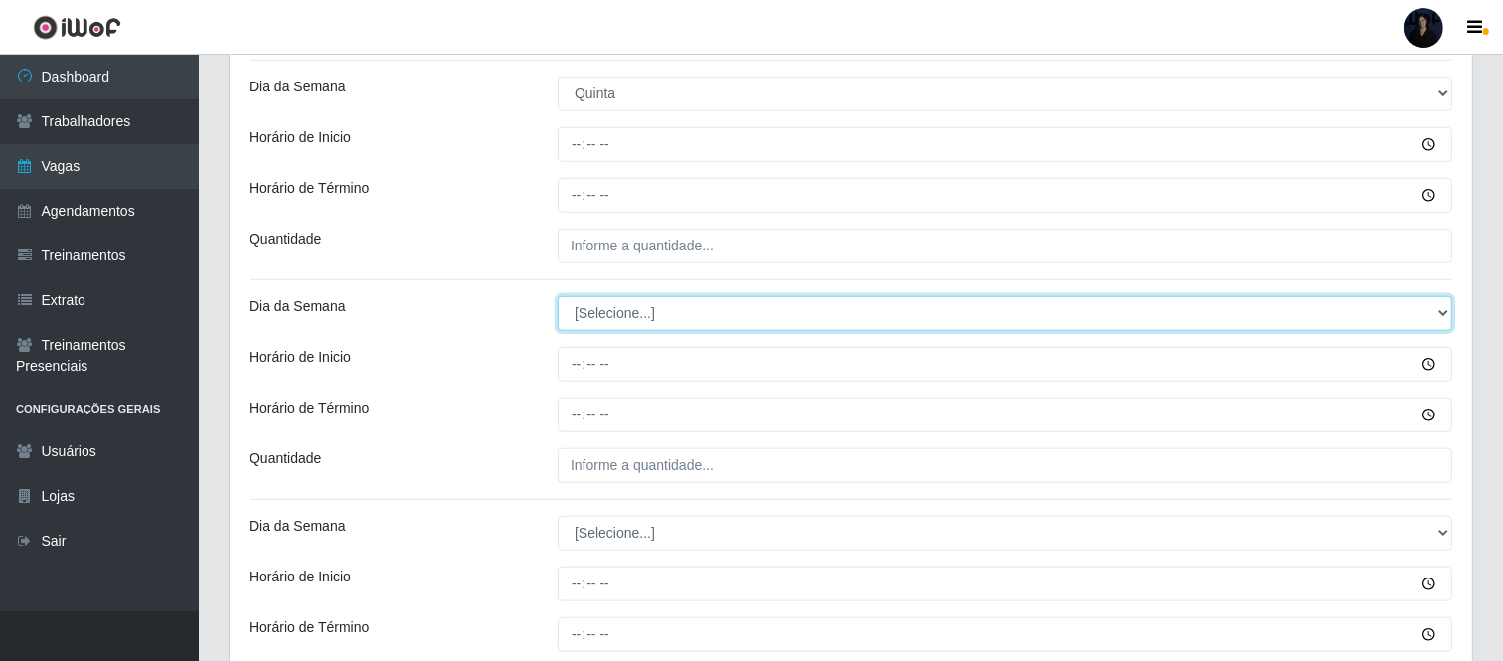
click at [592, 316] on select "[Selecione...] Segunda Terça Quarta Quinta Sexta Sábado Domingo" at bounding box center [1005, 313] width 895 height 35
select select "4"
click at [558, 296] on select "[Selecione...] Segunda Terça Quarta Quinta Sexta Sábado Domingo" at bounding box center [1005, 313] width 895 height 35
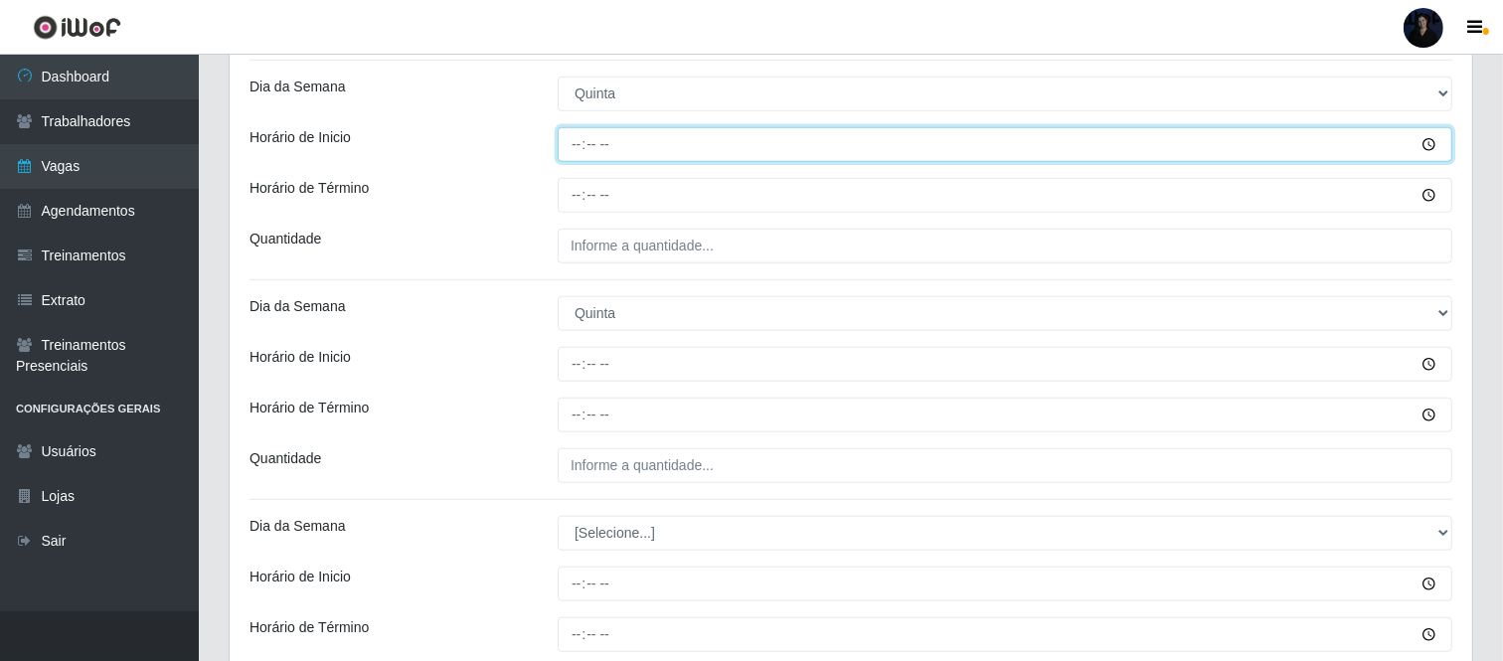
click at [574, 152] on input "Horário de Inicio" at bounding box center [1005, 144] width 895 height 35
type input "09:00"
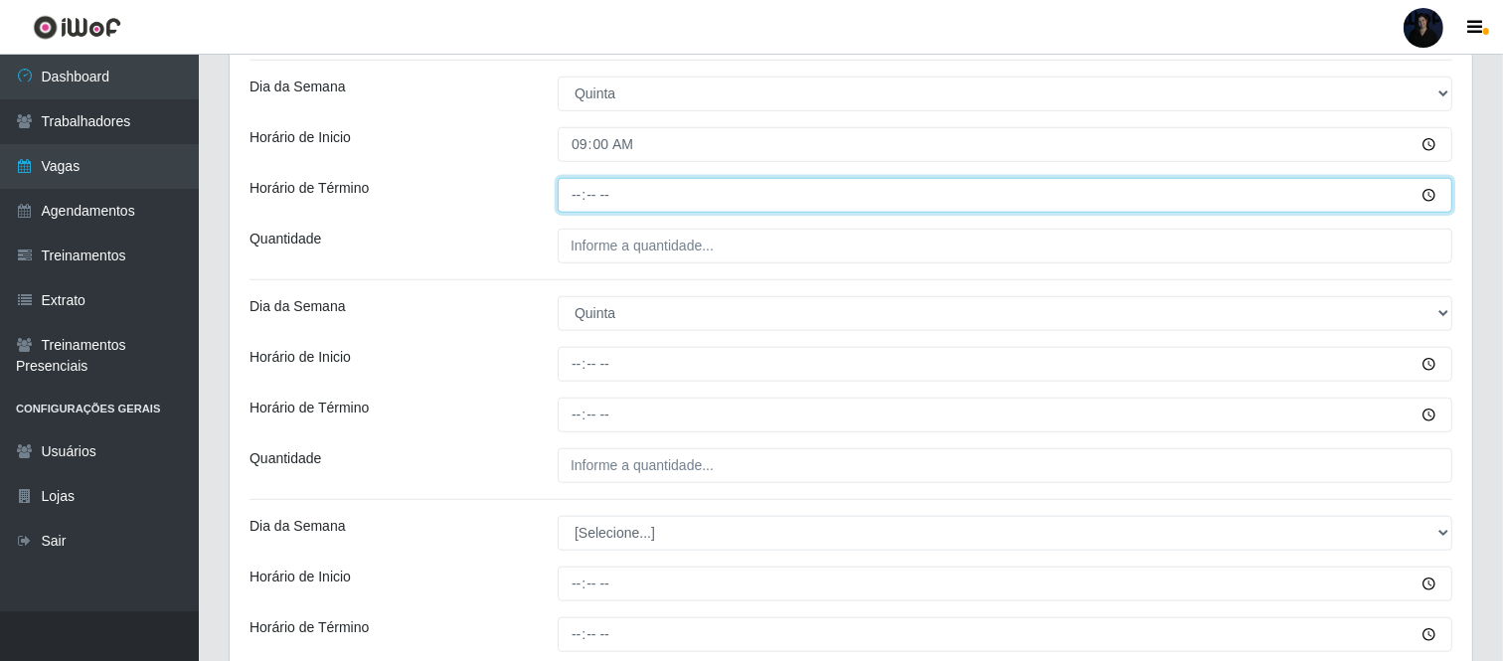
click at [572, 201] on input "Horário de Término" at bounding box center [1005, 195] width 895 height 35
type input "15:00"
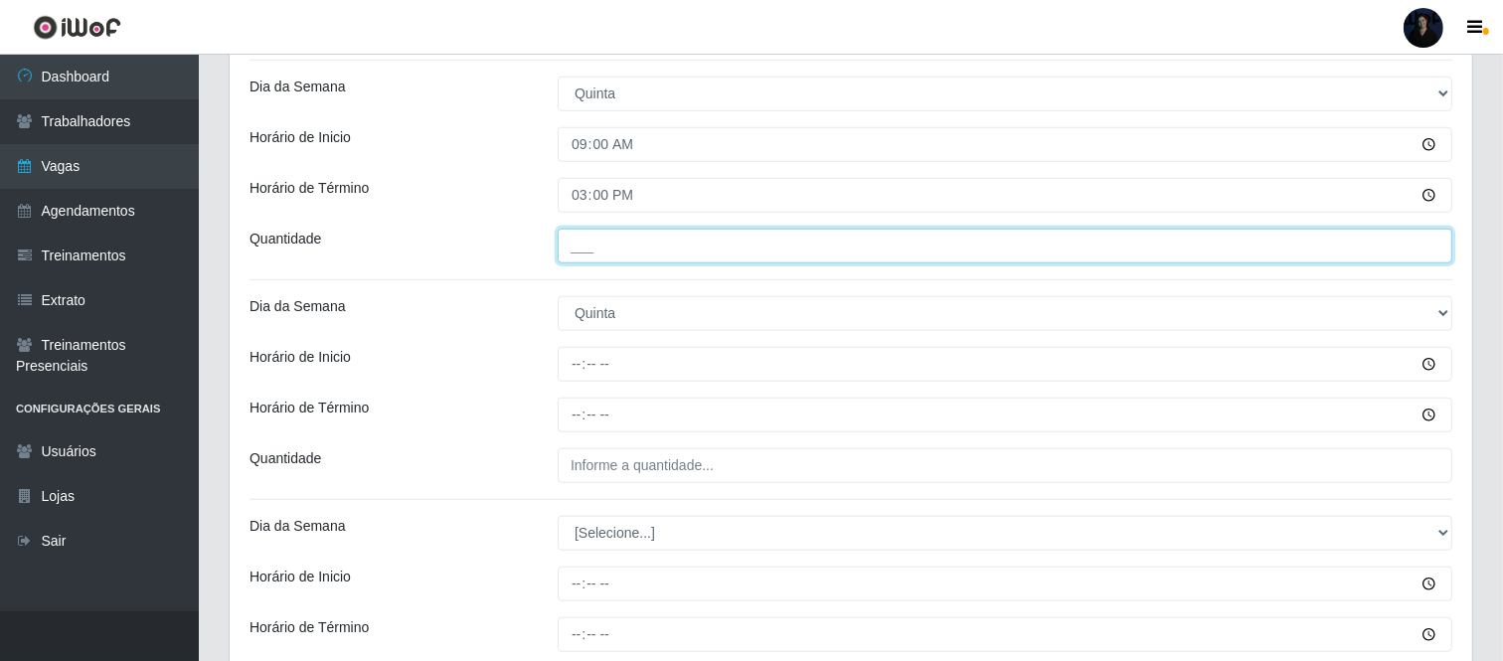
click at [570, 251] on input "___" at bounding box center [1005, 246] width 895 height 35
type input "1__"
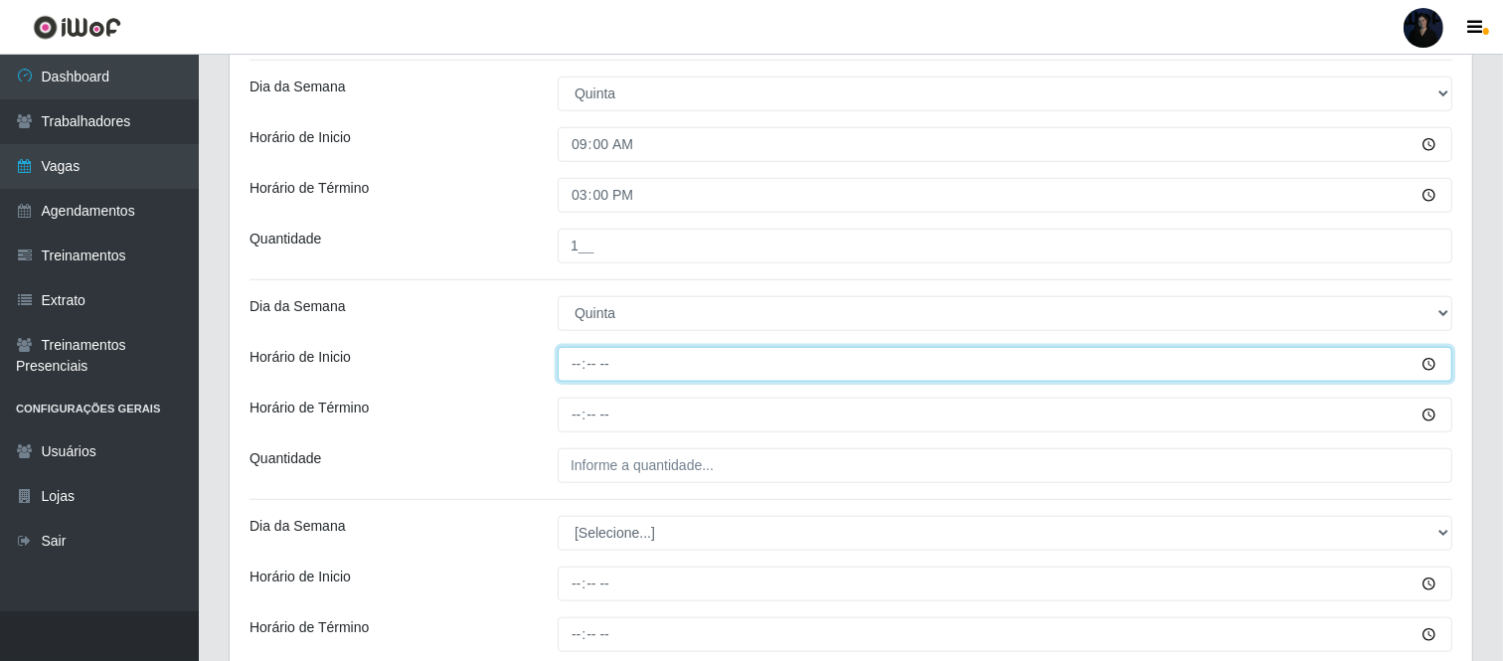
click at [574, 361] on input "Horário de Inicio" at bounding box center [1005, 364] width 895 height 35
type input "16:00"
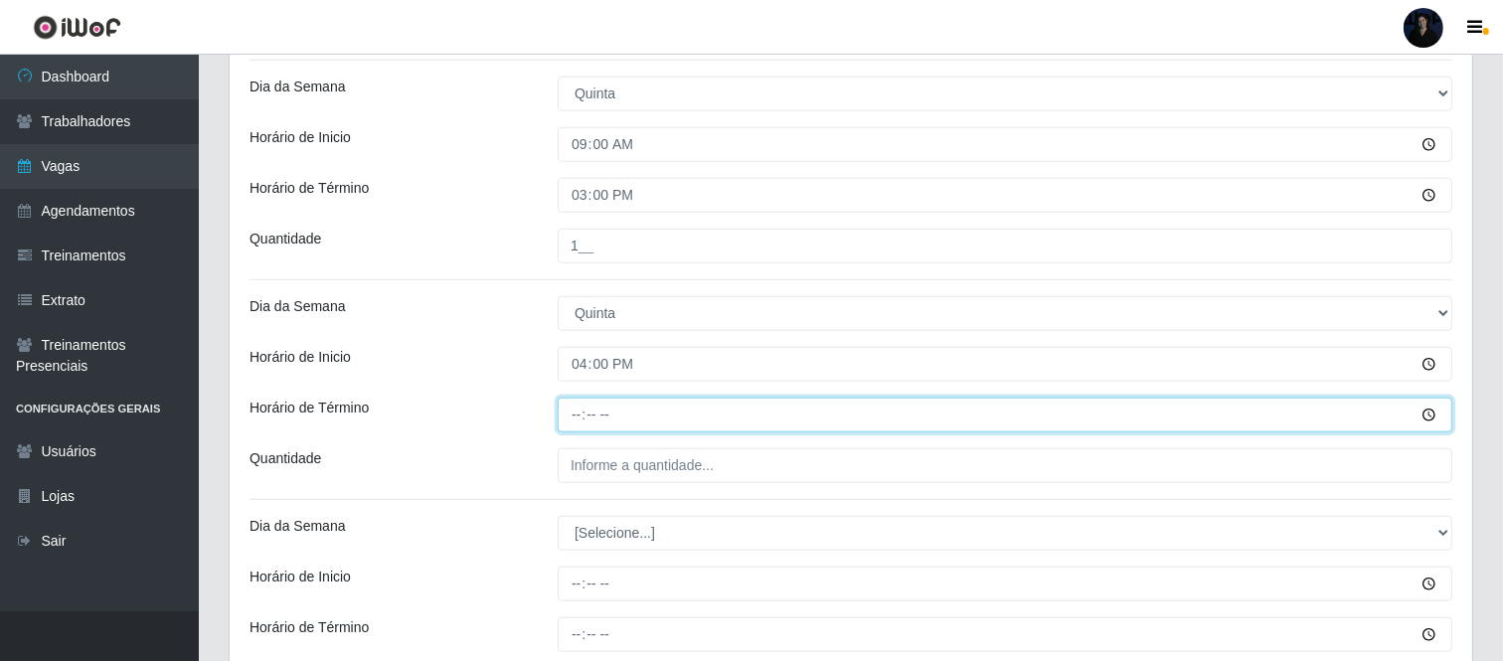
click at [582, 413] on input "Horário de Término" at bounding box center [1005, 415] width 895 height 35
type input "22:00"
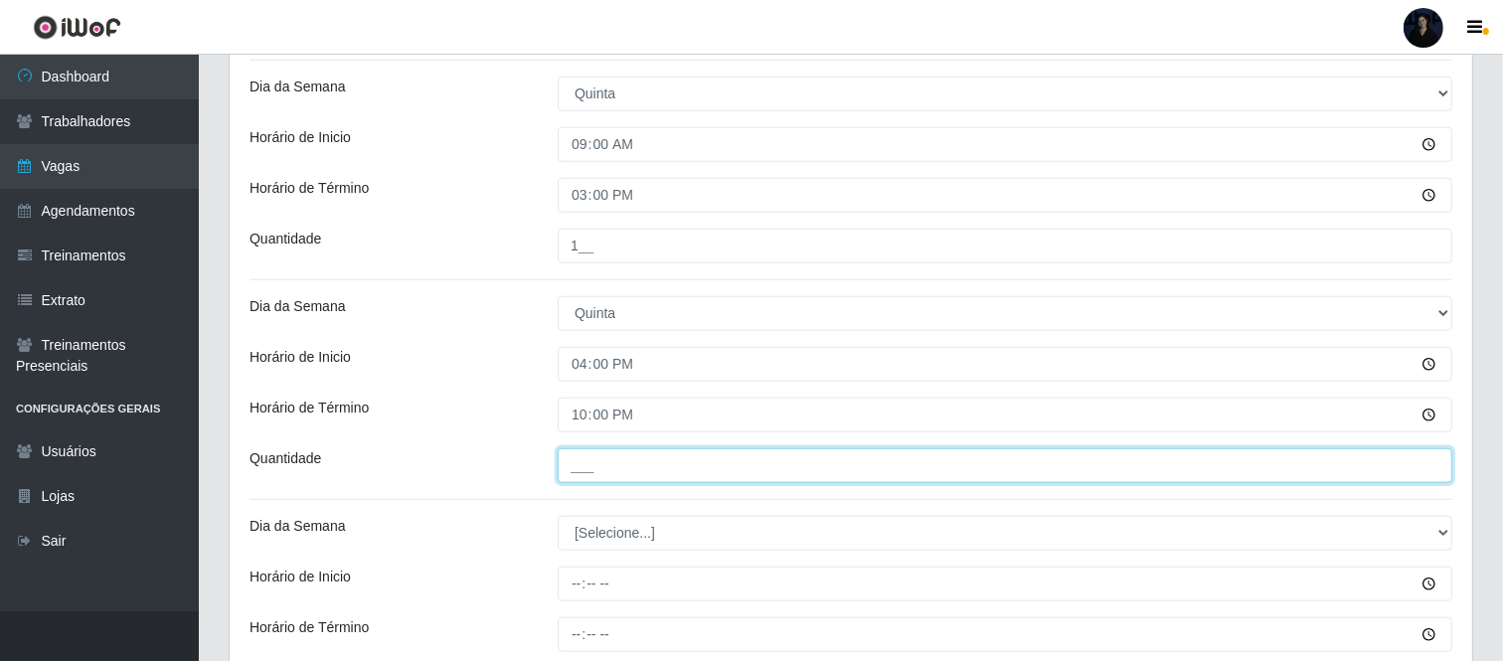
click at [589, 470] on input "___" at bounding box center [1005, 465] width 895 height 35
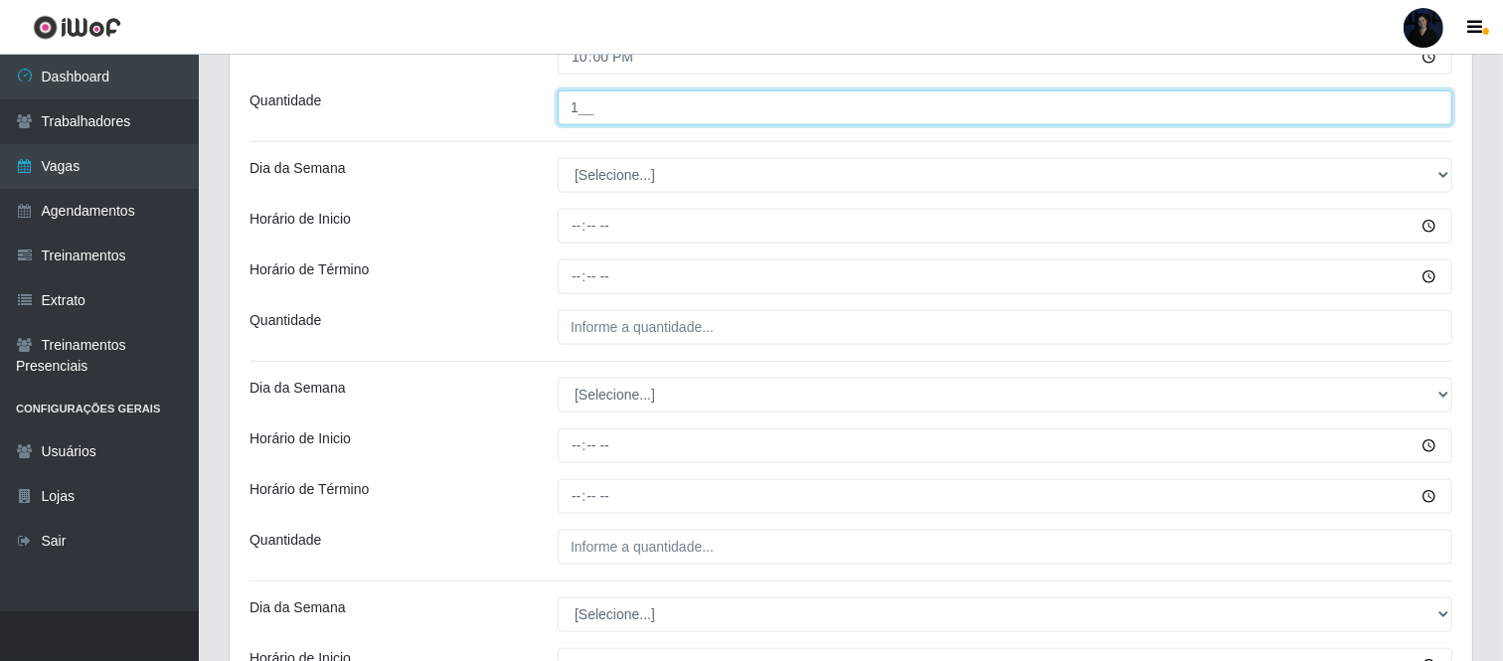
scroll to position [1909, 0]
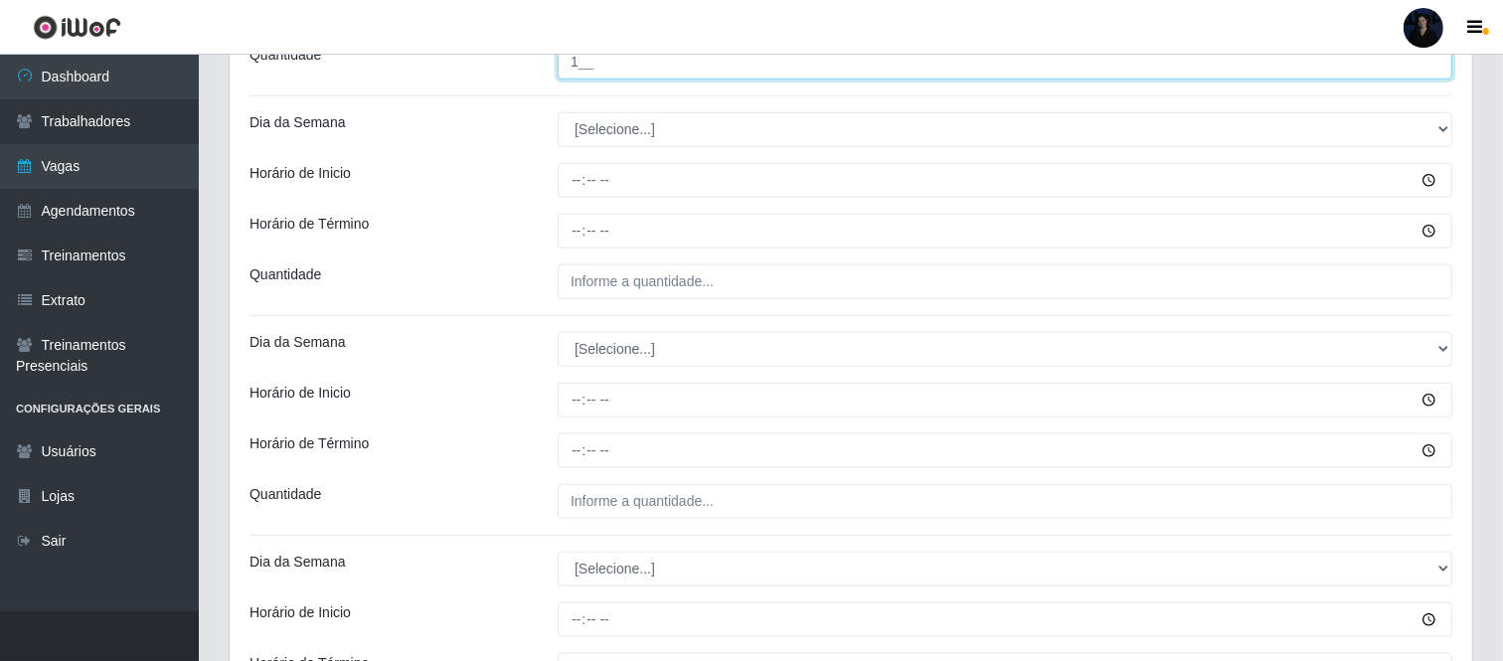
type input "1__"
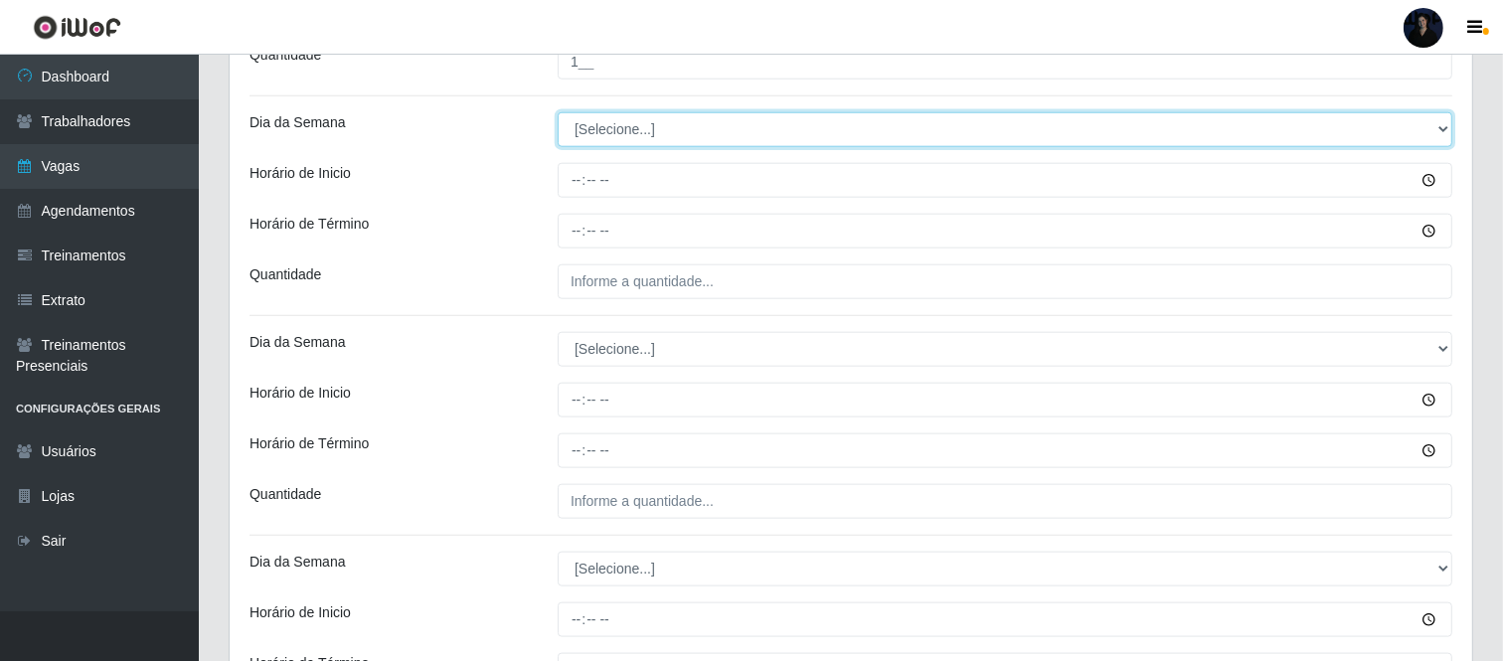
click at [571, 130] on select "[Selecione...] Segunda Terça Quarta Quinta Sexta Sábado Domingo" at bounding box center [1005, 129] width 895 height 35
select select "5"
click at [558, 113] on select "[Selecione...] Segunda Terça Quarta Quinta Sexta Sábado Domingo" at bounding box center [1005, 129] width 895 height 35
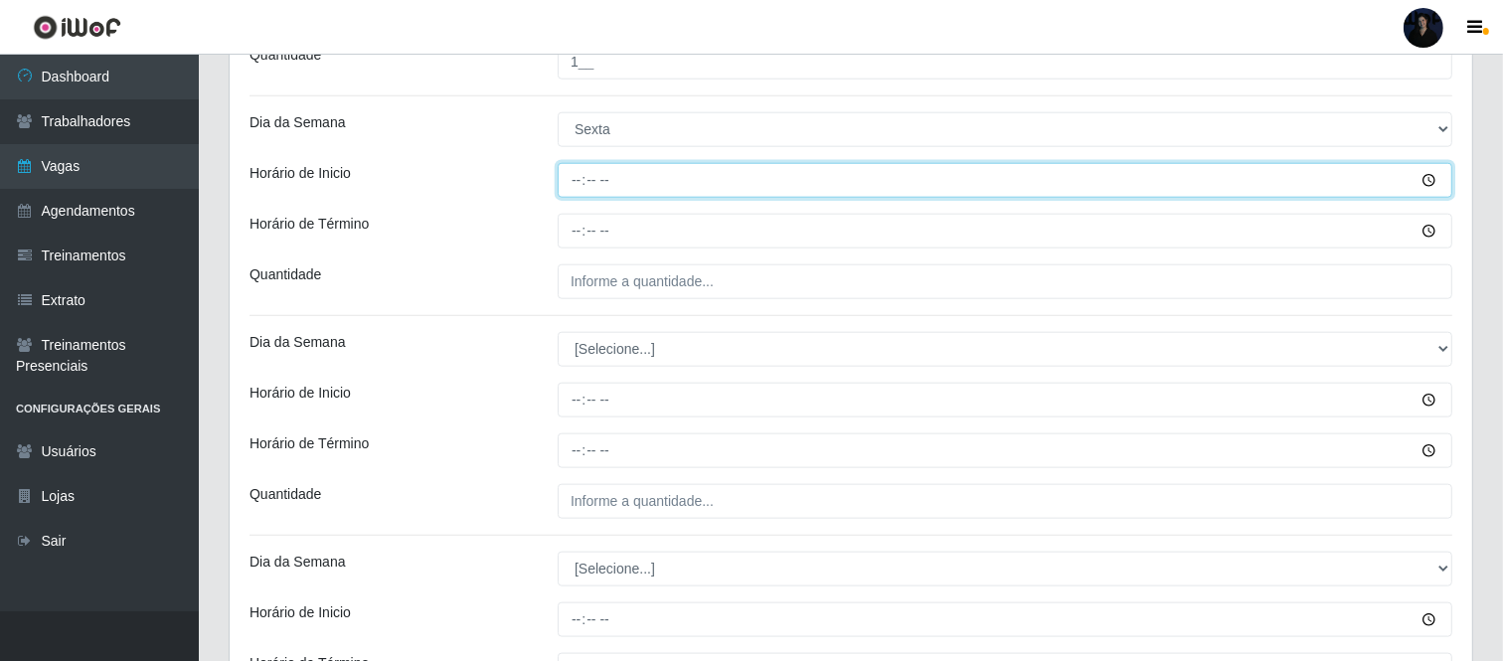
click at [567, 187] on input "Horário de Inicio" at bounding box center [1005, 180] width 895 height 35
type input "09:00"
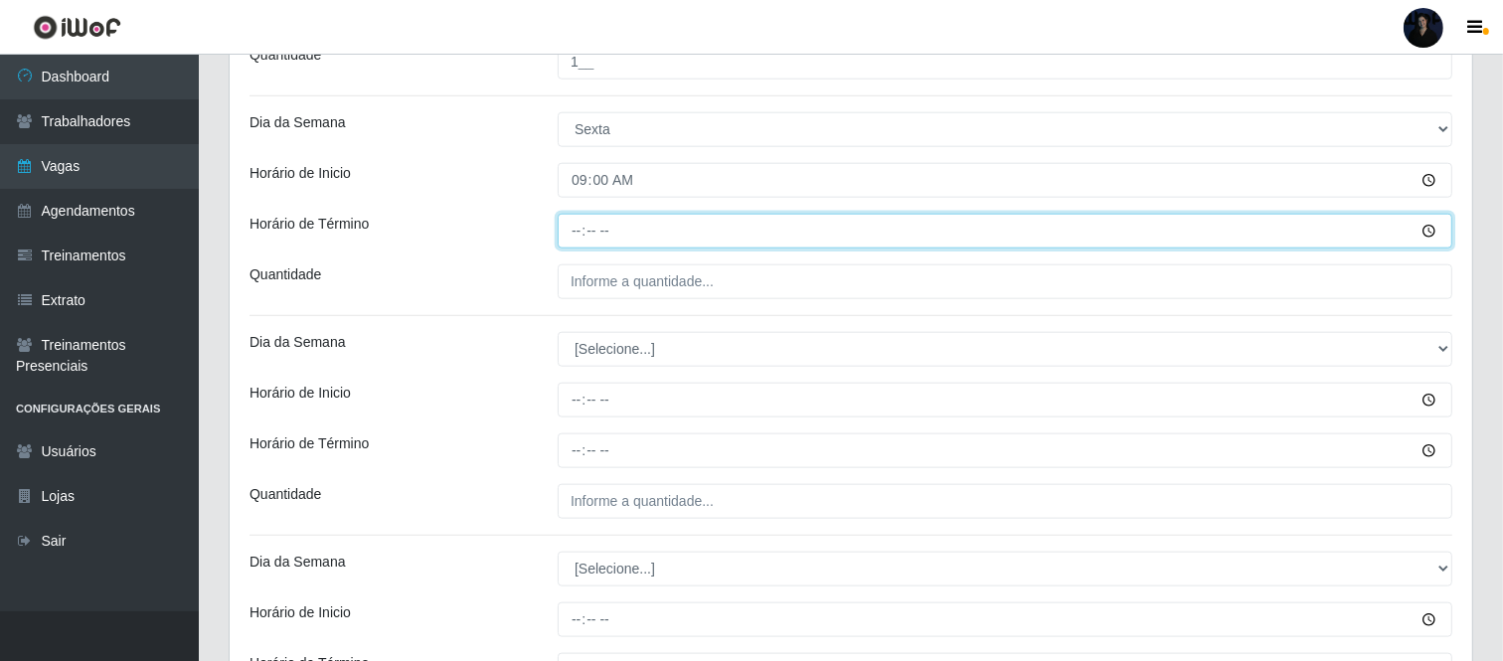
click at [570, 242] on input "Horário de Término" at bounding box center [1005, 231] width 895 height 35
type input "15:00"
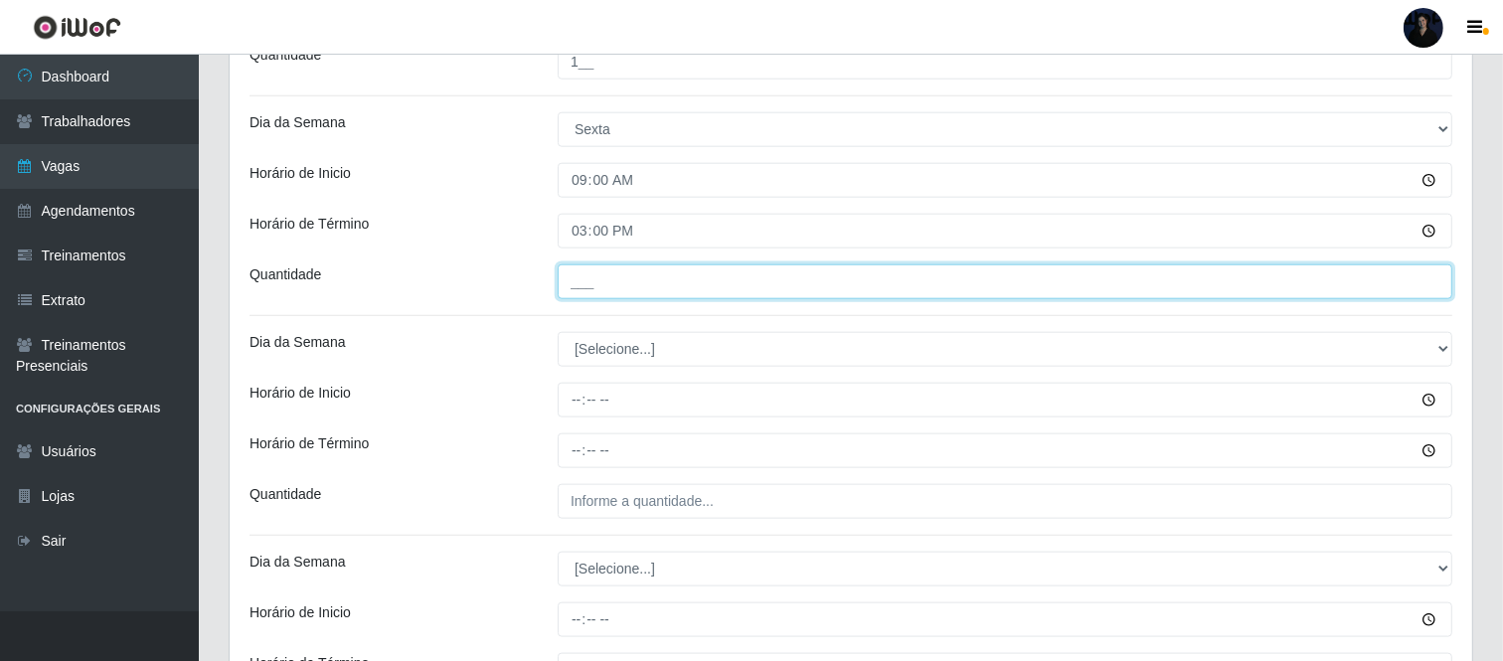
click at [593, 276] on input "___" at bounding box center [1005, 281] width 895 height 35
type input "1__"
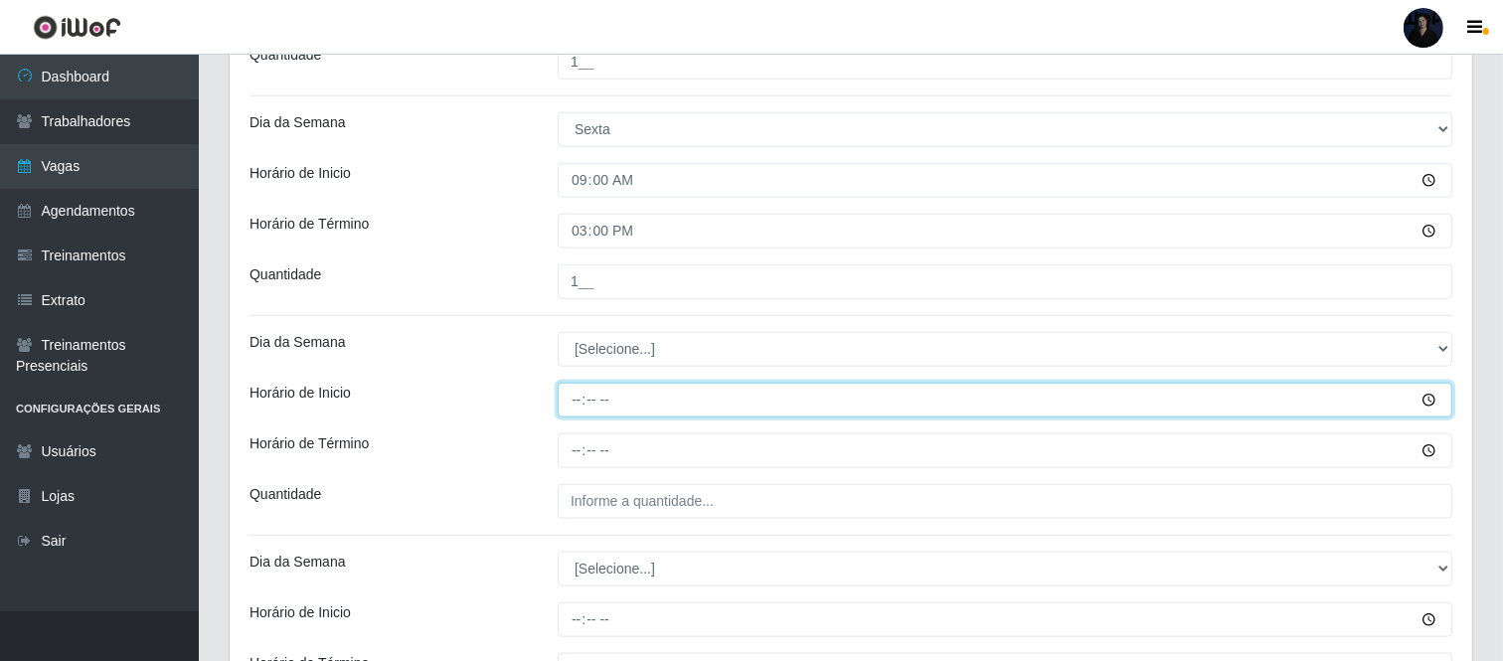
click at [572, 396] on input "Horário de Inicio" at bounding box center [1005, 400] width 895 height 35
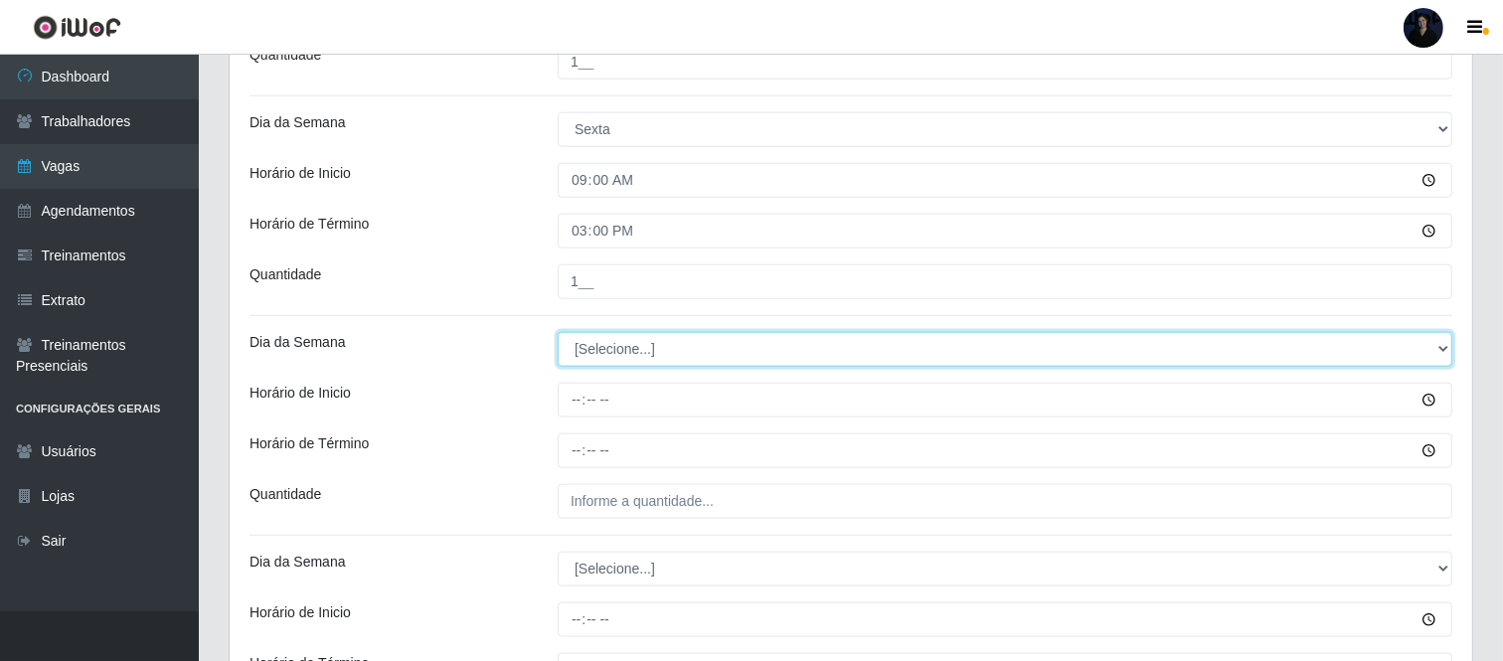
click at [596, 361] on select "[Selecione...] Segunda Terça Quarta Quinta Sexta Sábado Domingo" at bounding box center [1005, 349] width 895 height 35
select select "5"
click at [558, 333] on select "[Selecione...] Segunda Terça Quarta Quinta Sexta Sábado Domingo" at bounding box center [1005, 349] width 895 height 35
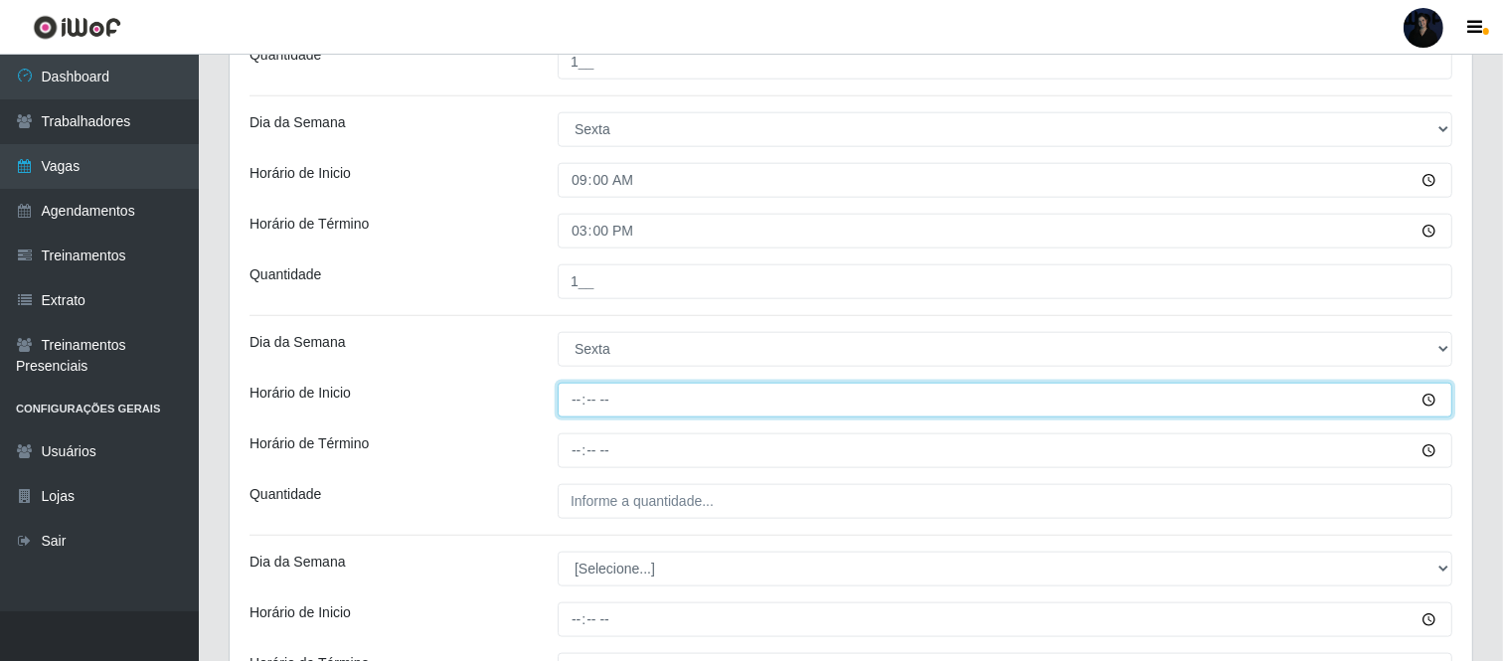
click at [565, 409] on input "Horário de Inicio" at bounding box center [1005, 400] width 895 height 35
type input "16:00"
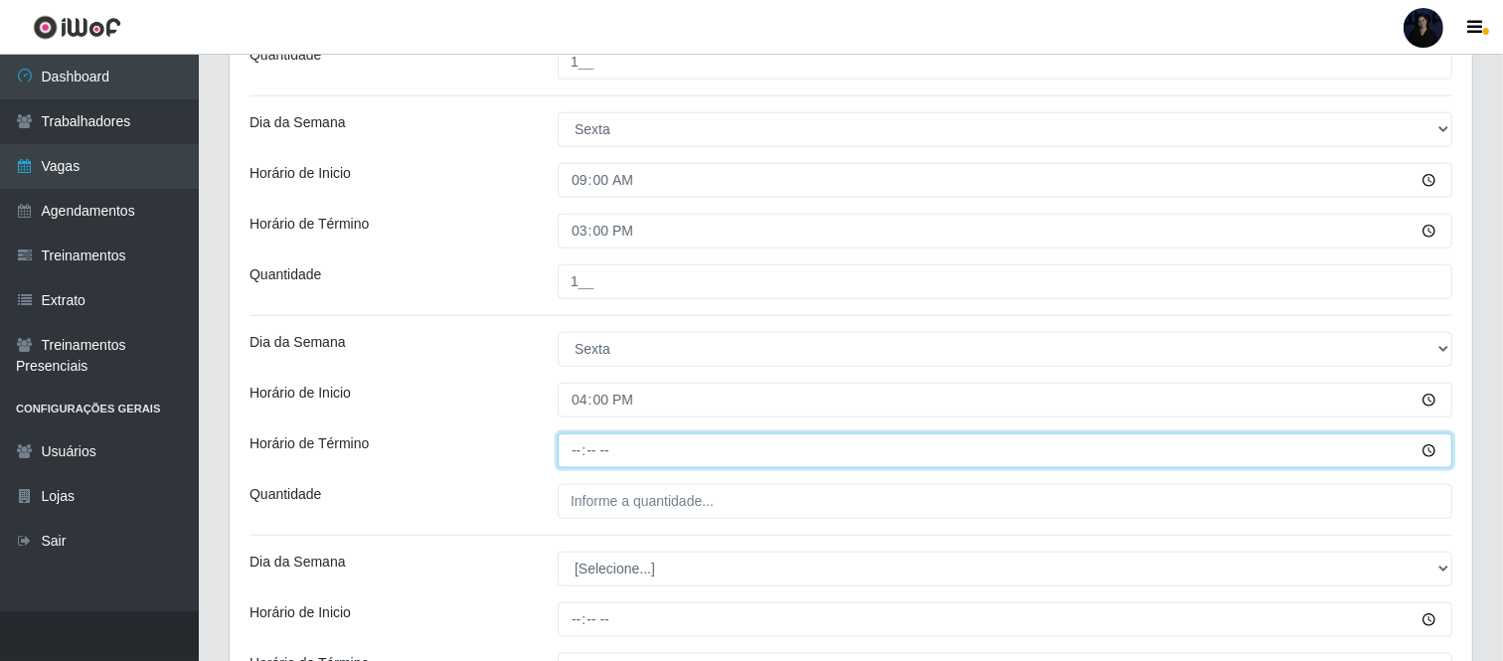
click at [573, 447] on input "Horário de Término" at bounding box center [1005, 450] width 895 height 35
type input "22:00"
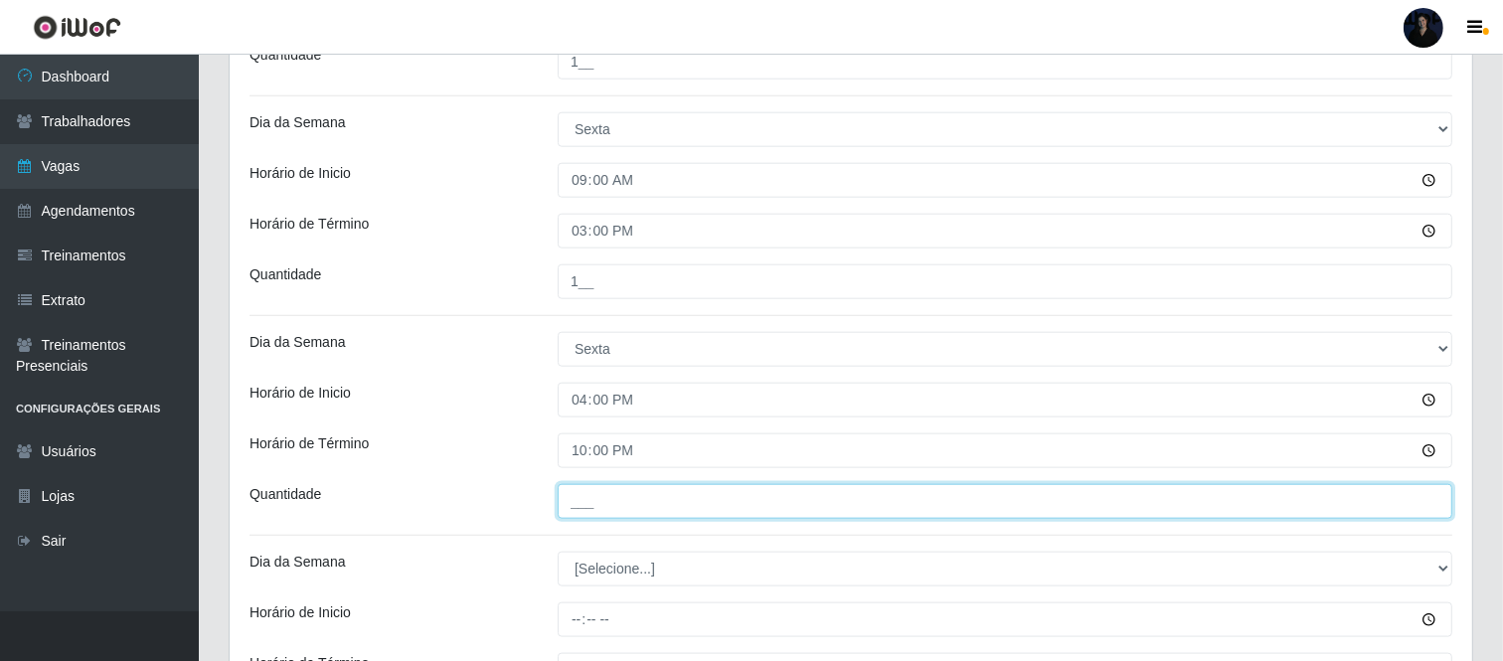
click at [575, 495] on input "___" at bounding box center [1005, 501] width 895 height 35
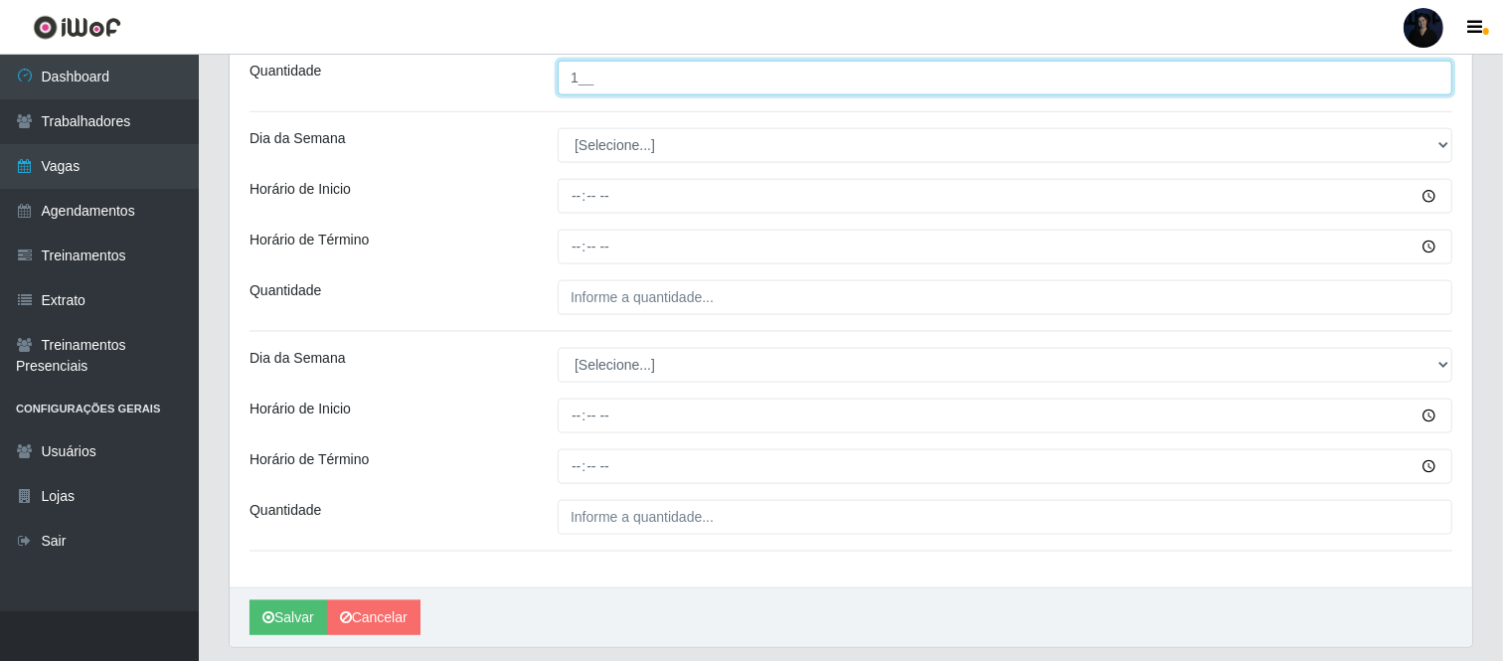
scroll to position [2340, 0]
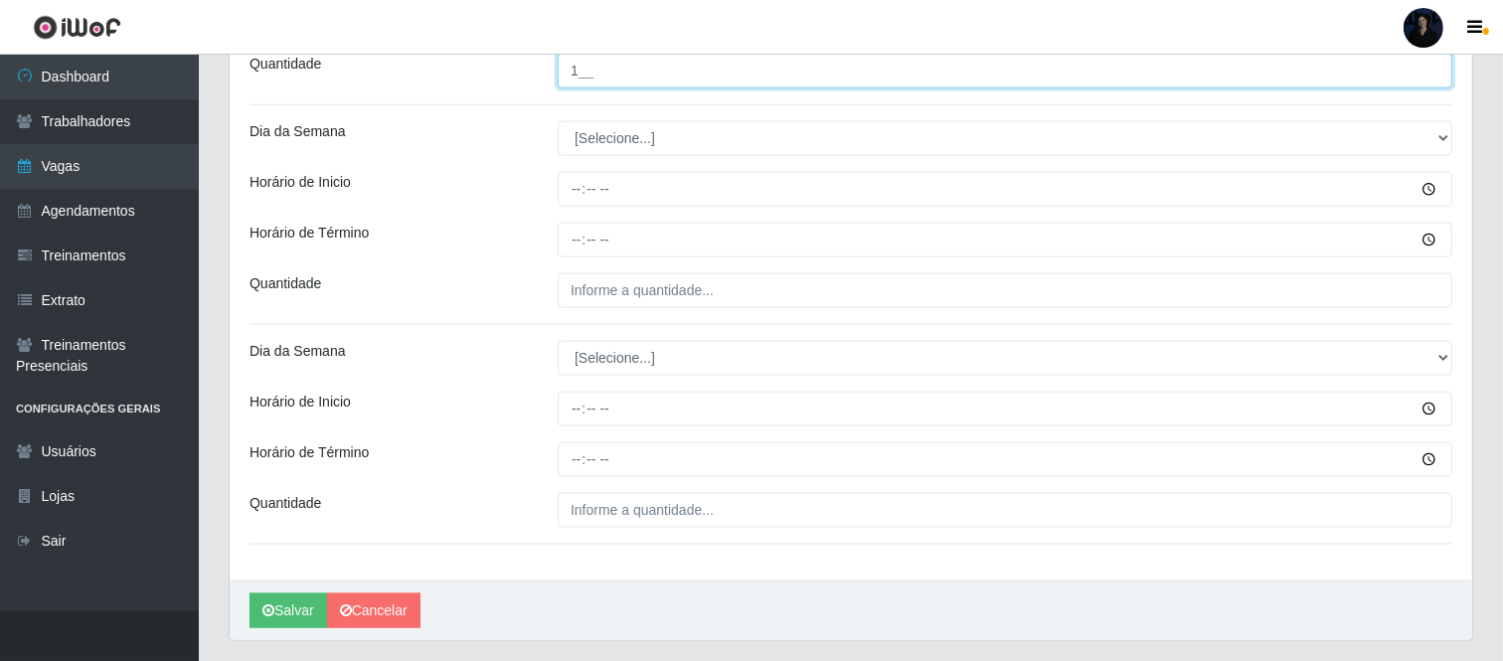
type input "1__"
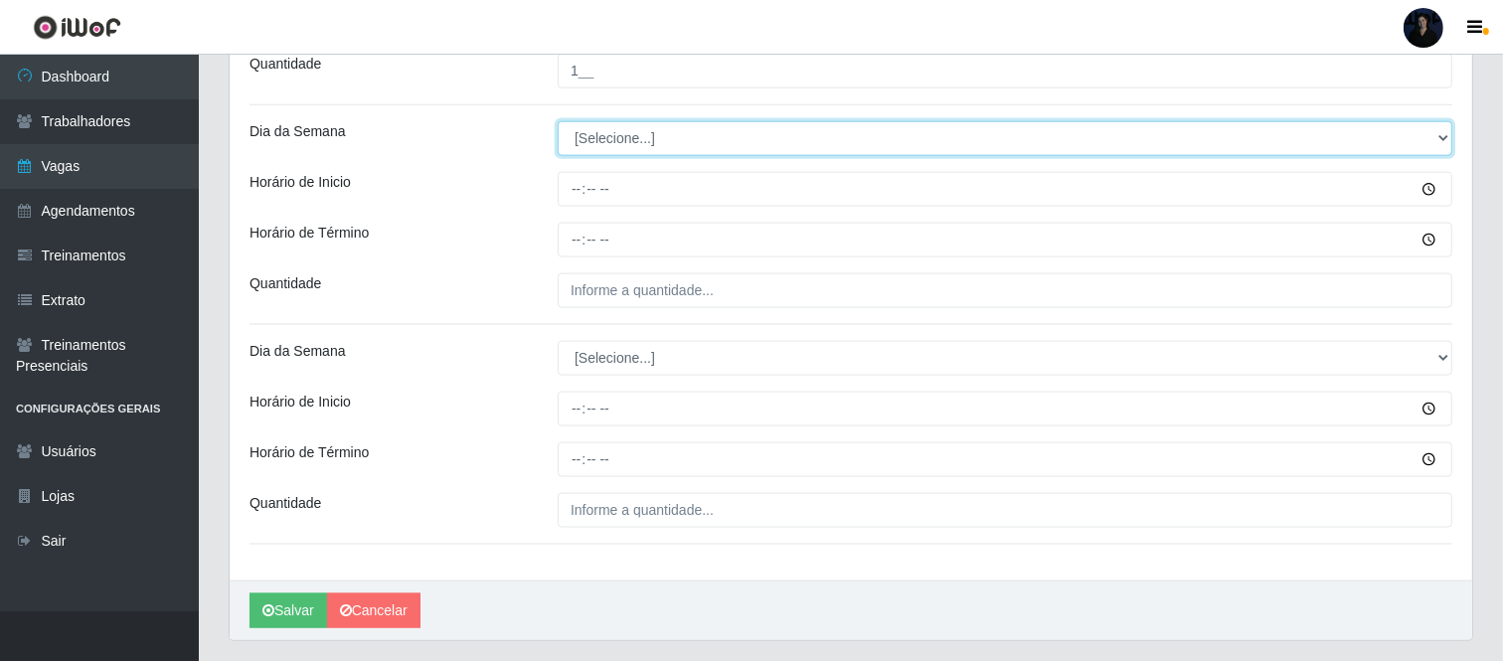
click at [607, 144] on select "[Selecione...] Segunda Terça Quarta Quinta Sexta Sábado Domingo" at bounding box center [1005, 138] width 895 height 35
select select "6"
click at [558, 122] on select "[Selecione...] Segunda Terça Quarta Quinta Sexta Sábado Domingo" at bounding box center [1005, 138] width 895 height 35
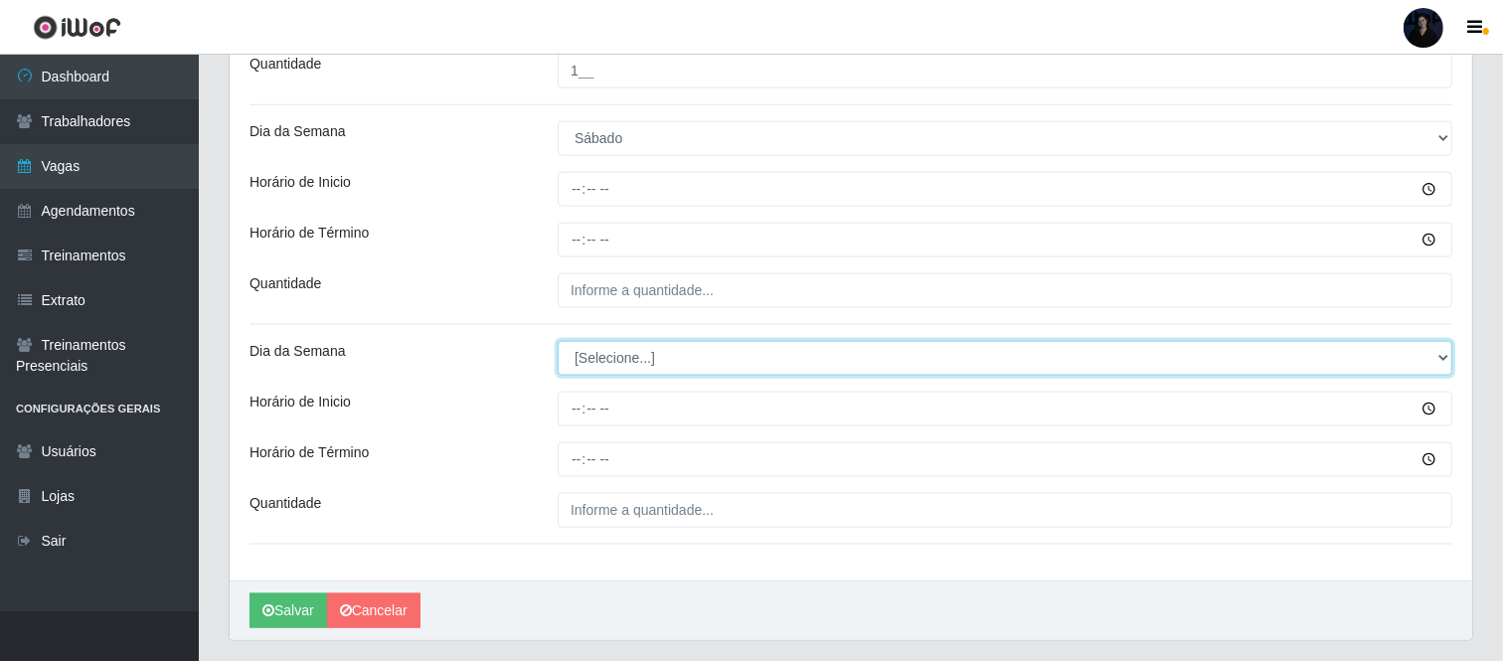
click at [603, 366] on select "[Selecione...] Segunda Terça Quarta Quinta Sexta Sábado Domingo" at bounding box center [1005, 358] width 895 height 35
select select "6"
click at [558, 342] on select "[Selecione...] Segunda Terça Quarta Quinta Sexta Sábado Domingo" at bounding box center [1005, 358] width 895 height 35
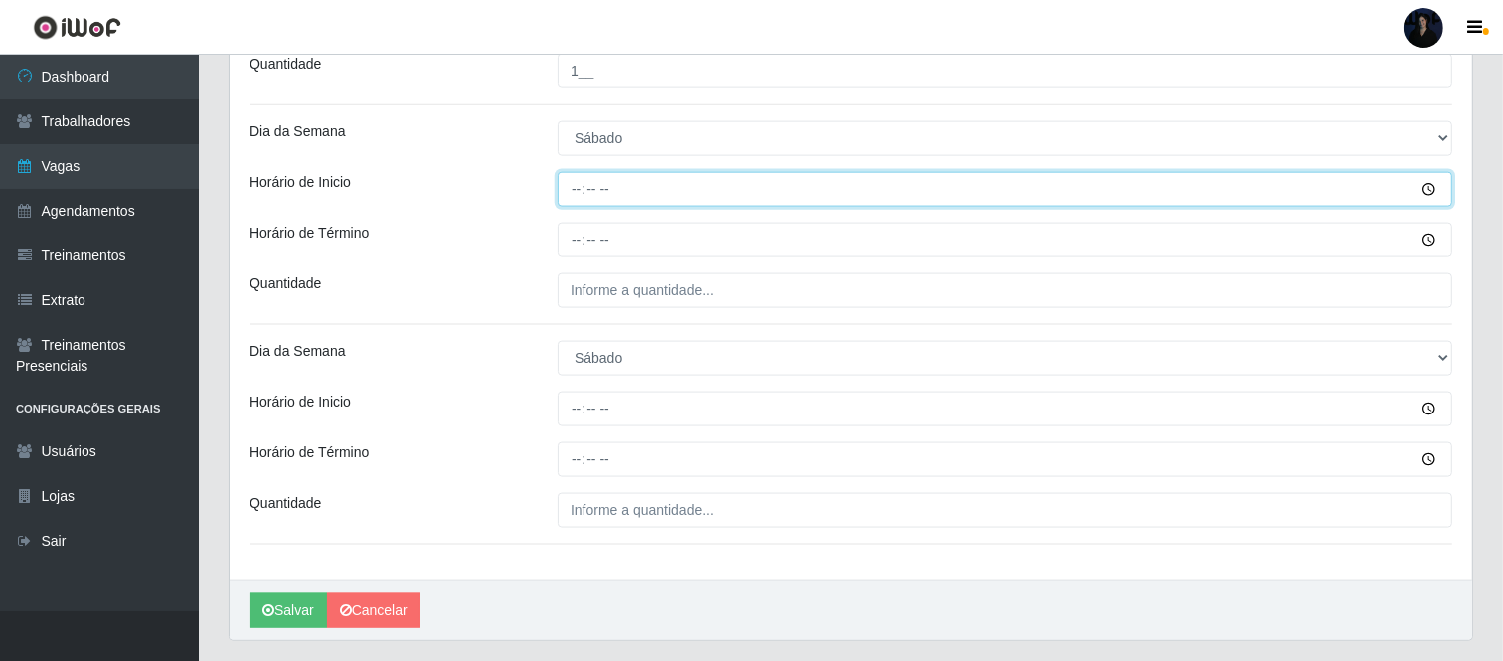
click at [582, 193] on input "Horário de Inicio" at bounding box center [1005, 189] width 895 height 35
type input "09:00"
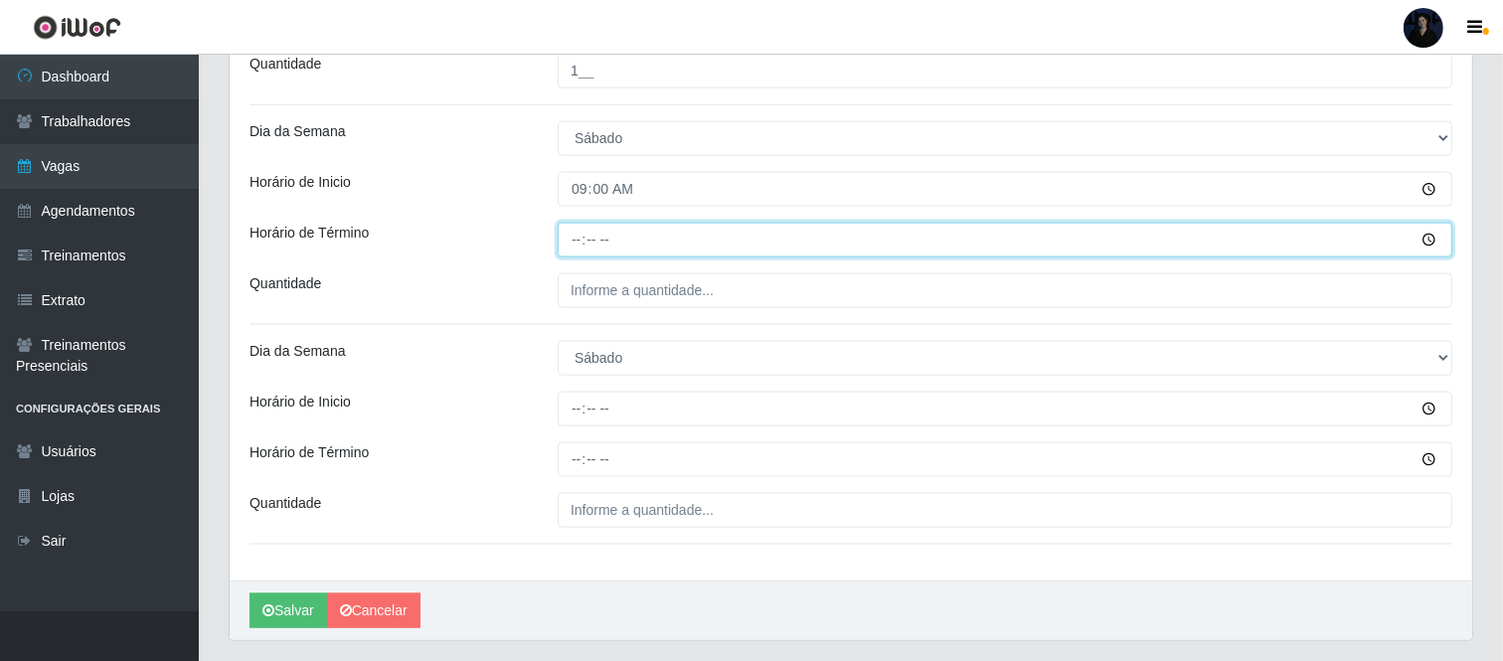
click at [578, 243] on input "Horário de Término" at bounding box center [1005, 240] width 895 height 35
type input "15:00"
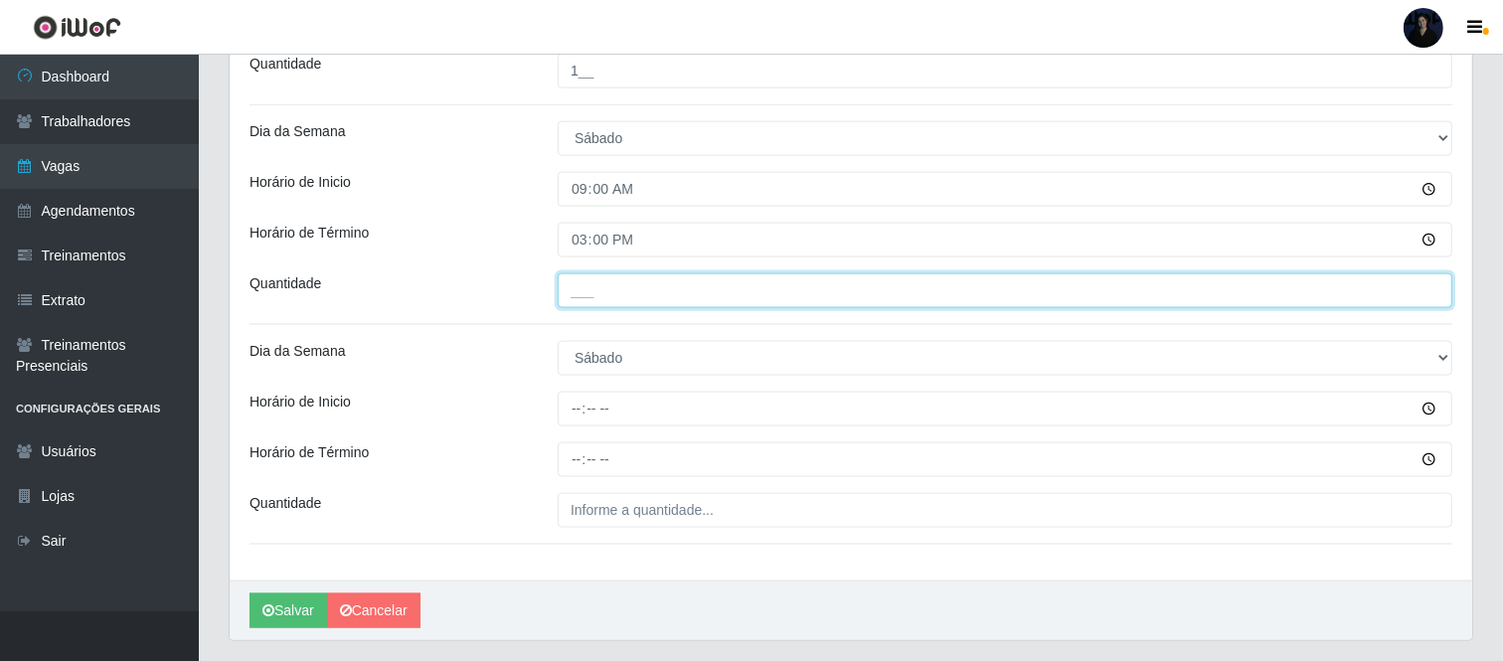
click at [569, 303] on input "___" at bounding box center [1005, 290] width 895 height 35
type input "1__"
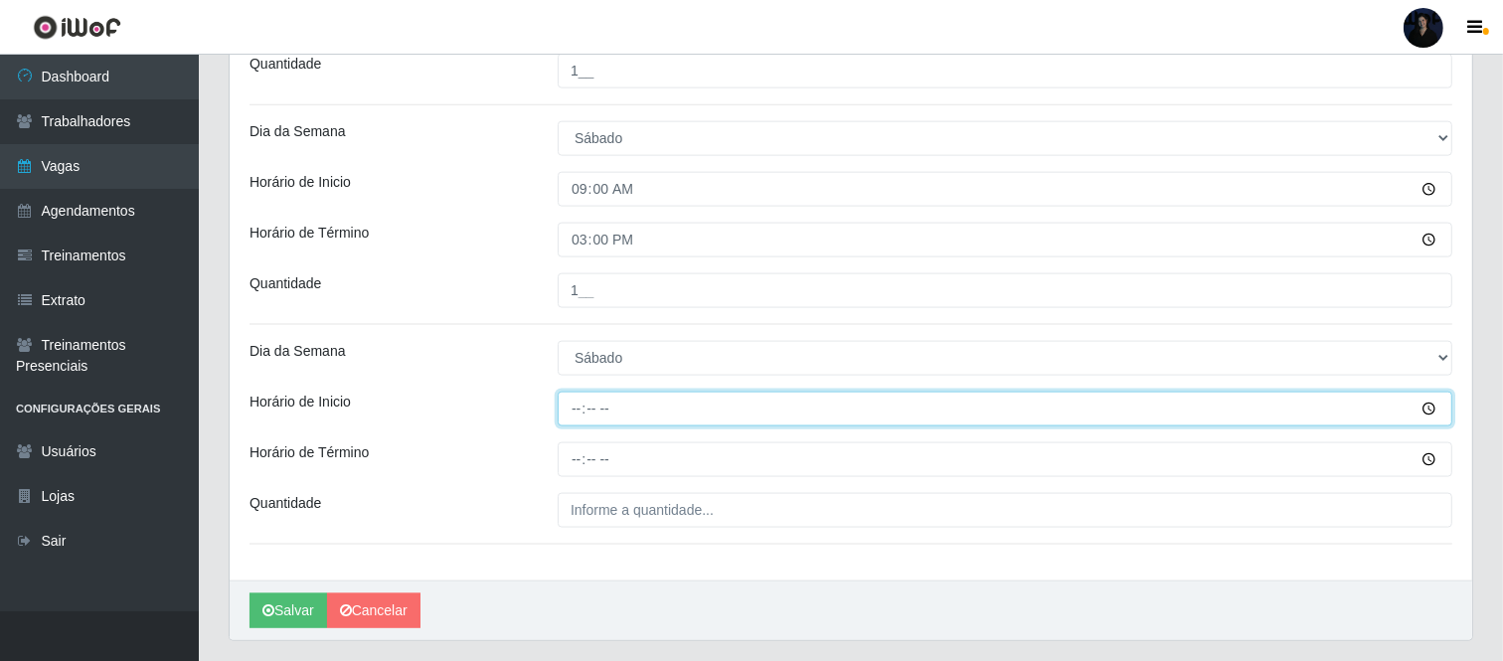
click at [580, 400] on input "Horário de Inicio" at bounding box center [1005, 409] width 895 height 35
type input "16:00"
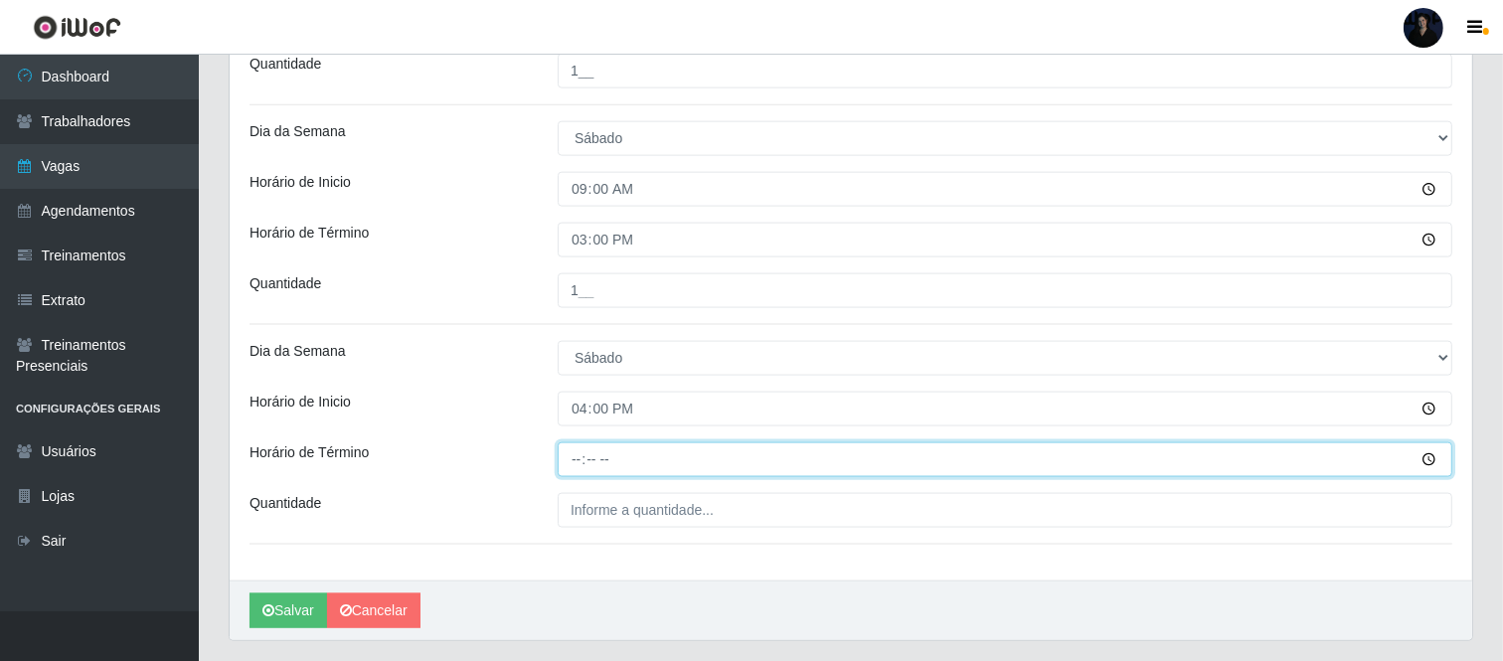
click at [580, 464] on input "Horário de Término" at bounding box center [1005, 459] width 895 height 35
type input "22:00"
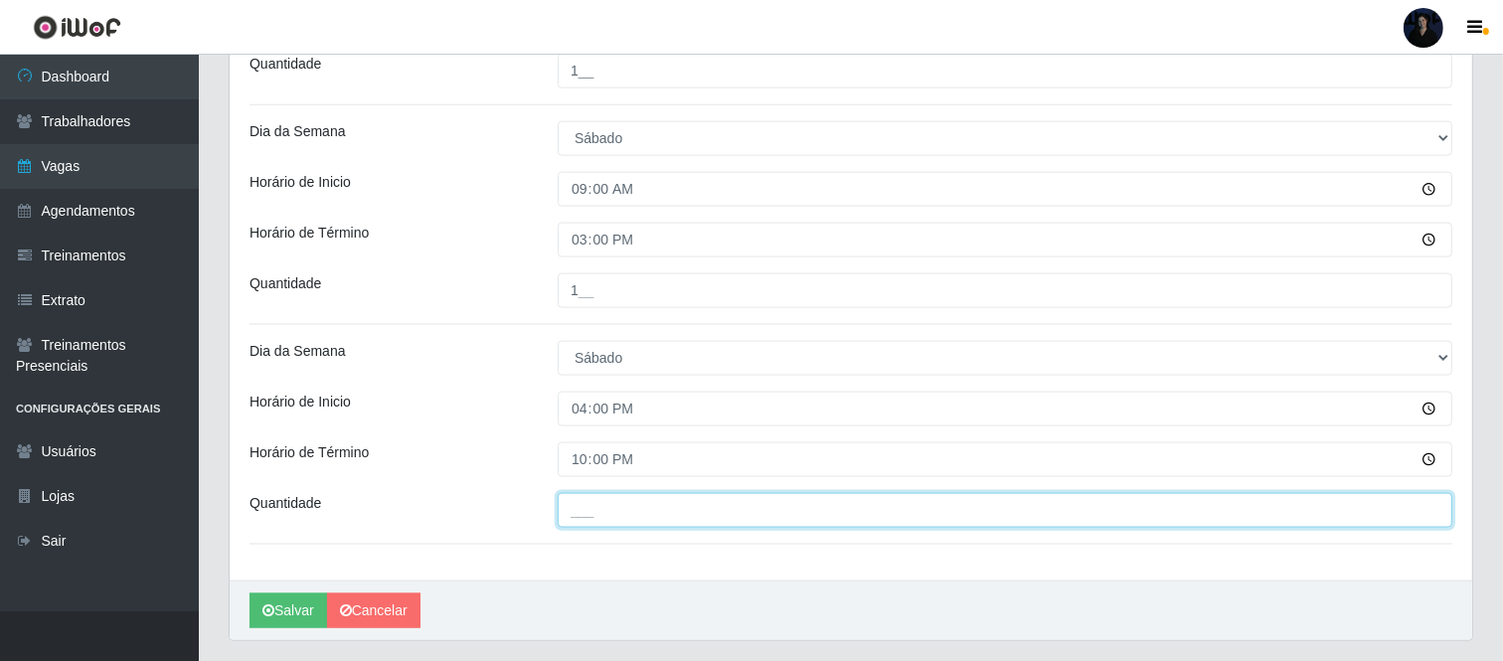
click at [578, 514] on input "___" at bounding box center [1005, 510] width 895 height 35
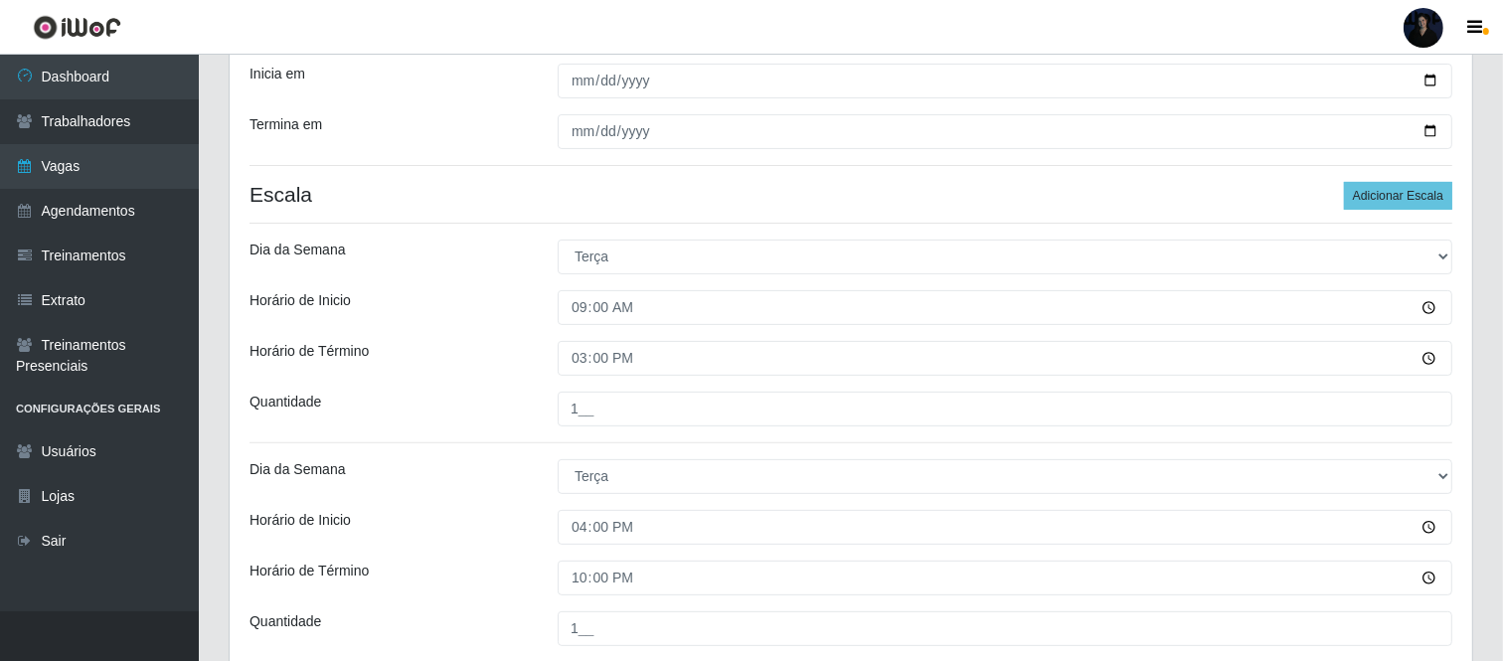
scroll to position [474, 0]
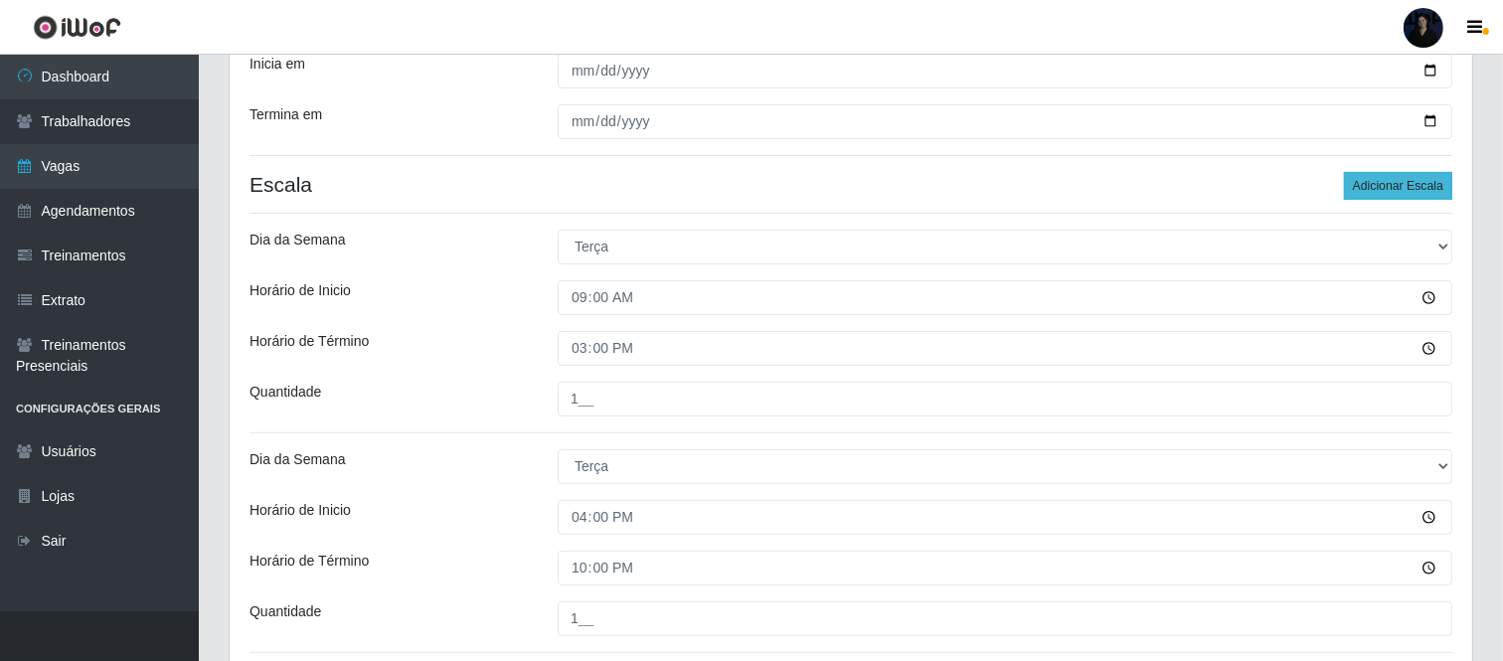
type input "1__"
click at [1418, 190] on button "Adicionar Escala" at bounding box center [1398, 186] width 108 height 28
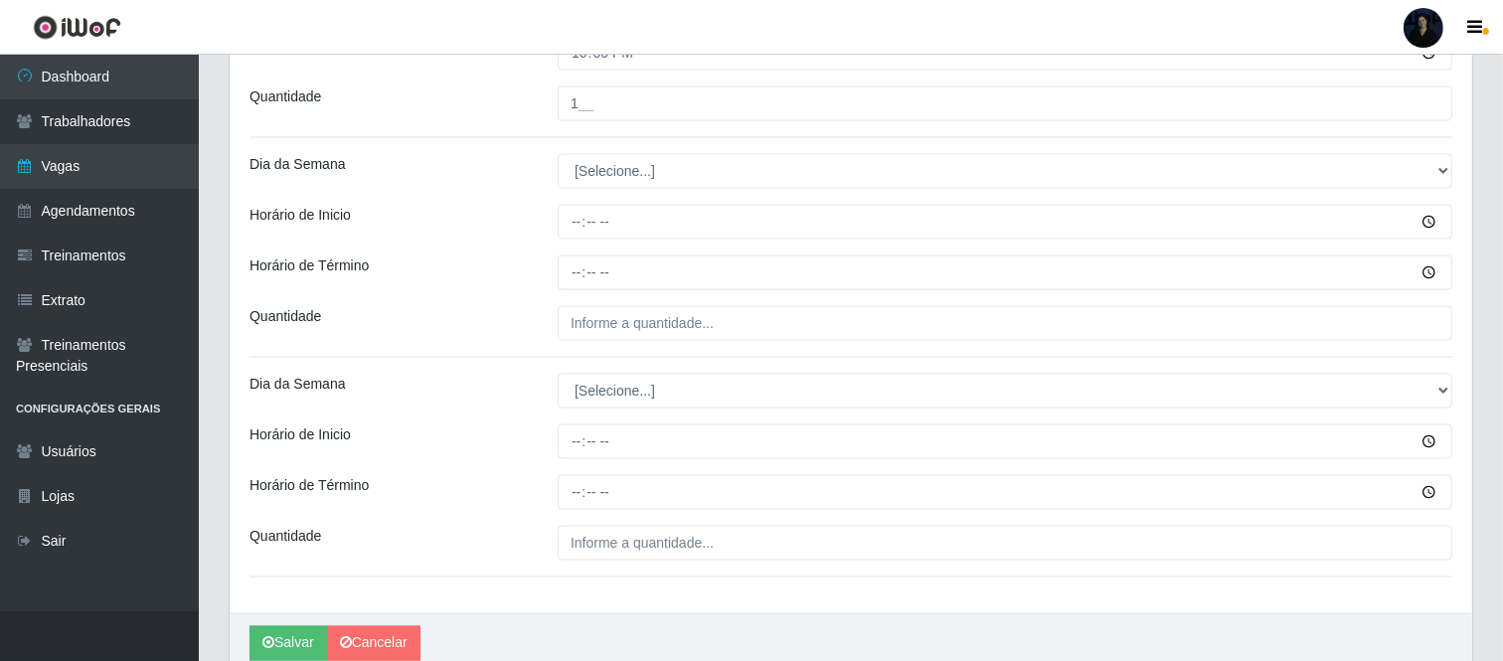
scroll to position [2734, 0]
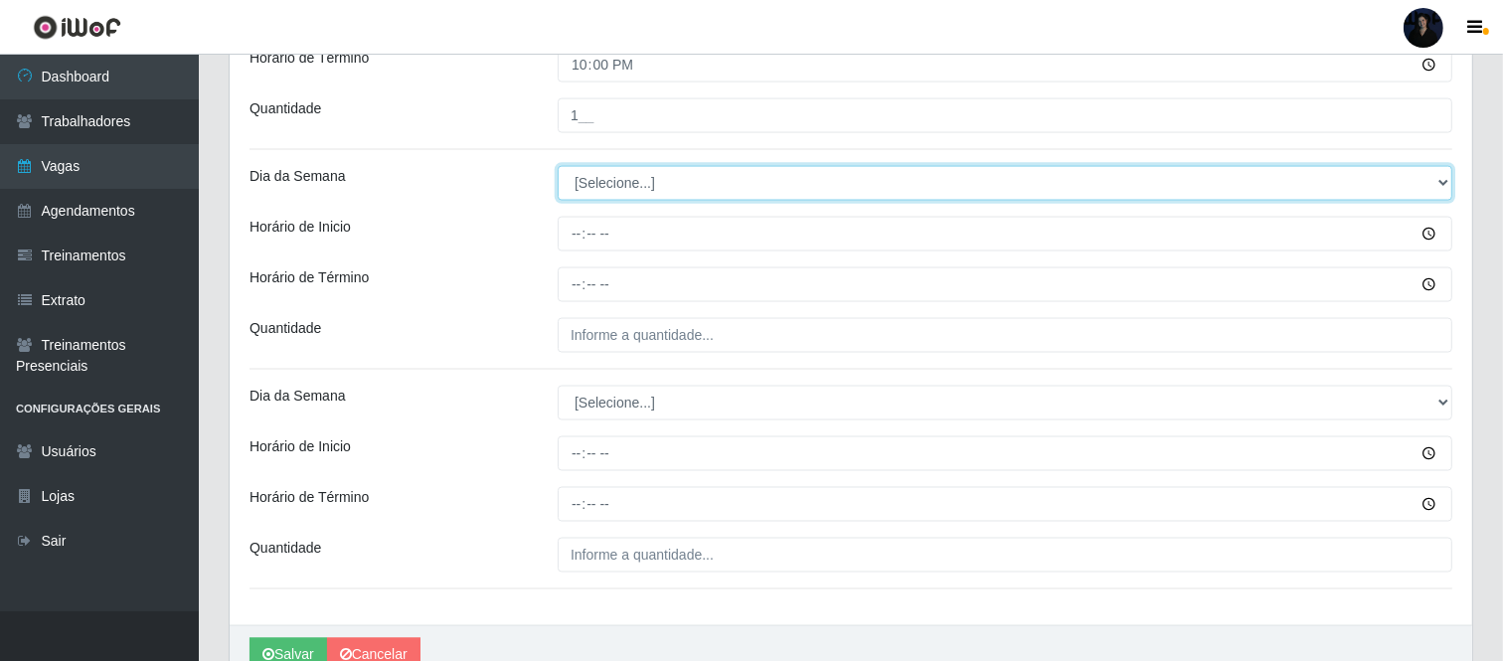
click at [586, 181] on select "[Selecione...] Segunda Terça Quarta Quinta Sexta Sábado Domingo" at bounding box center [1005, 183] width 895 height 35
select select "0"
click at [558, 167] on select "[Selecione...] Segunda Terça Quarta Quinta Sexta Sábado Domingo" at bounding box center [1005, 183] width 895 height 35
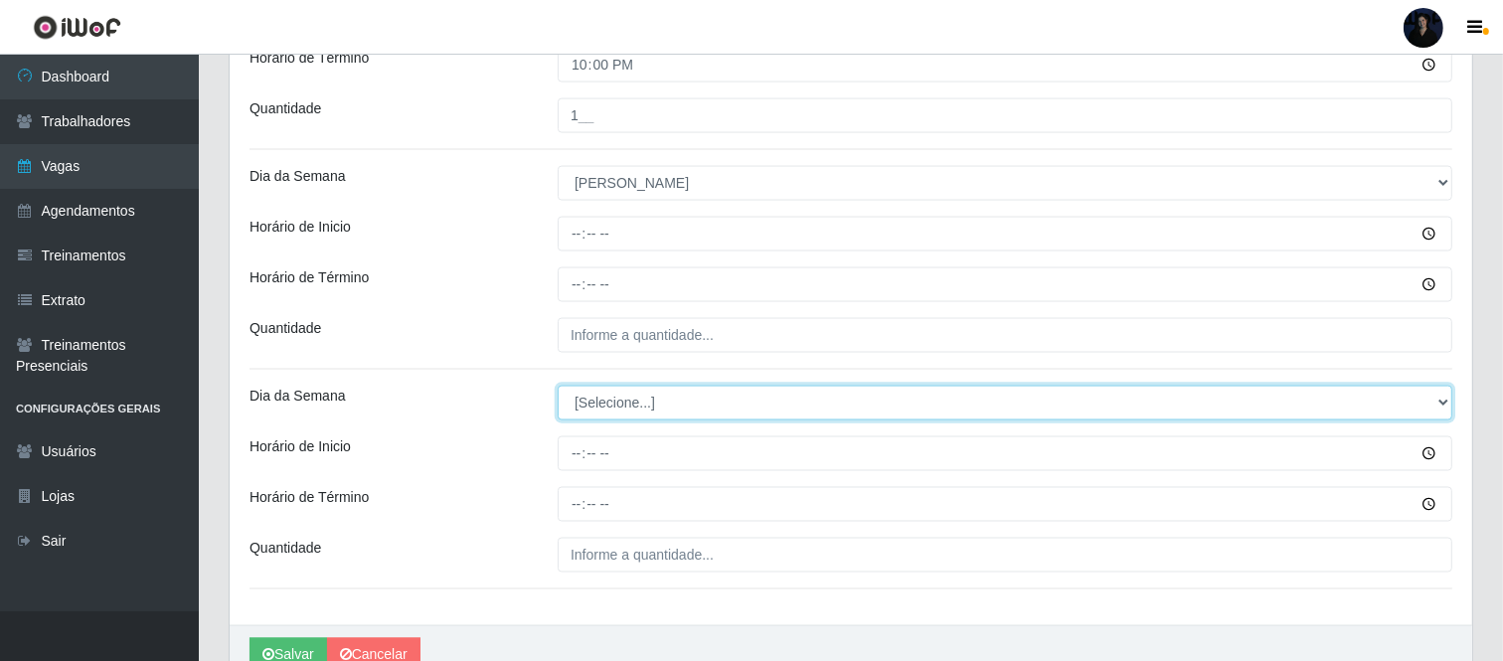
click at [601, 411] on select "[Selecione...] Segunda Terça Quarta Quinta Sexta Sábado Domingo" at bounding box center [1005, 403] width 895 height 35
select select "0"
click at [558, 387] on select "[Selecione...] Segunda Terça Quarta Quinta Sexta Sábado Domingo" at bounding box center [1005, 403] width 895 height 35
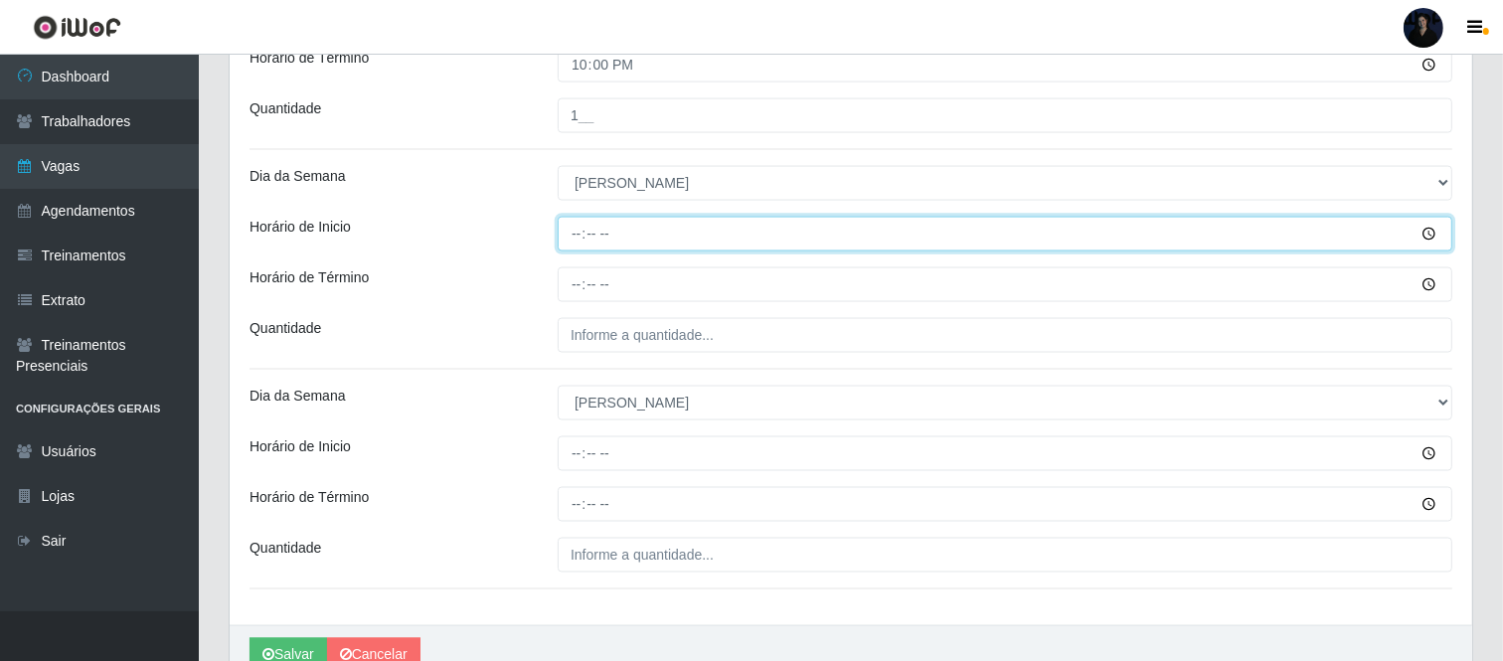
click at [568, 234] on input "Horário de Inicio" at bounding box center [1005, 234] width 895 height 35
type input "09:00"
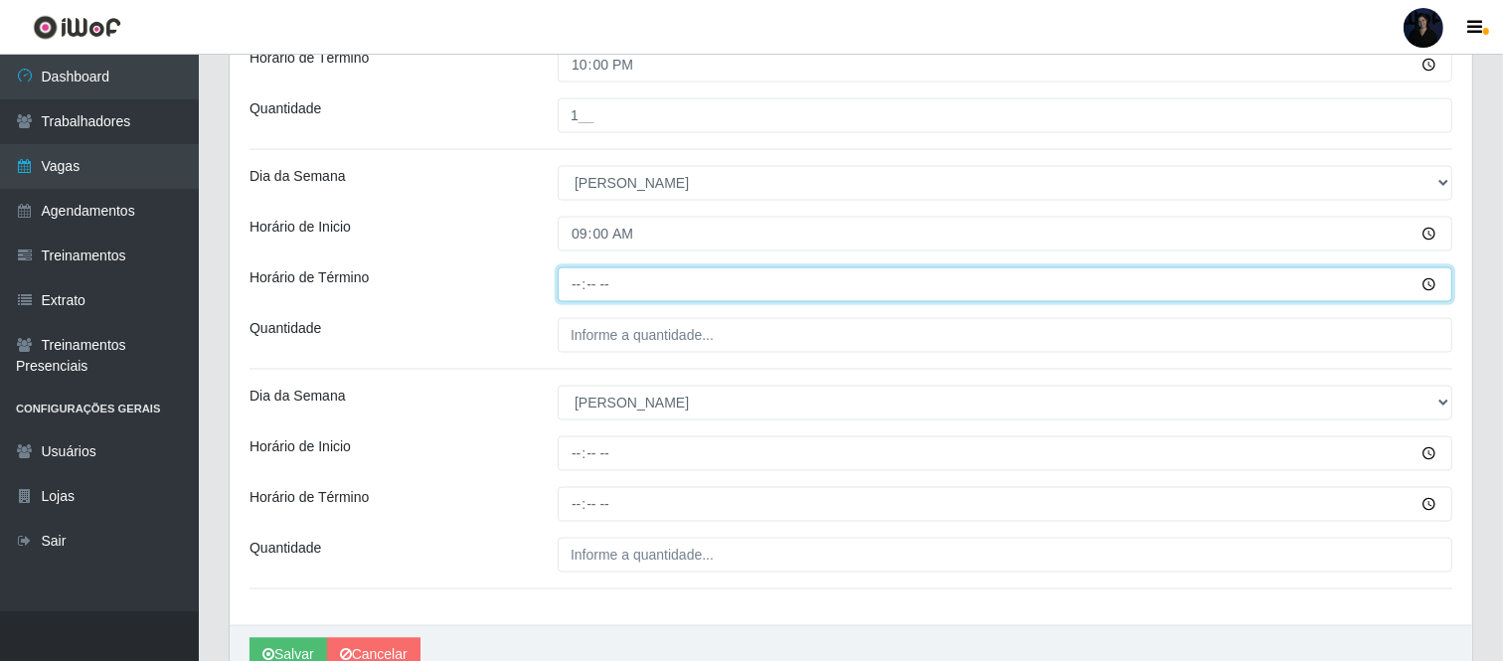
click at [578, 288] on input "Horário de Término" at bounding box center [1005, 284] width 895 height 35
type input "15:00"
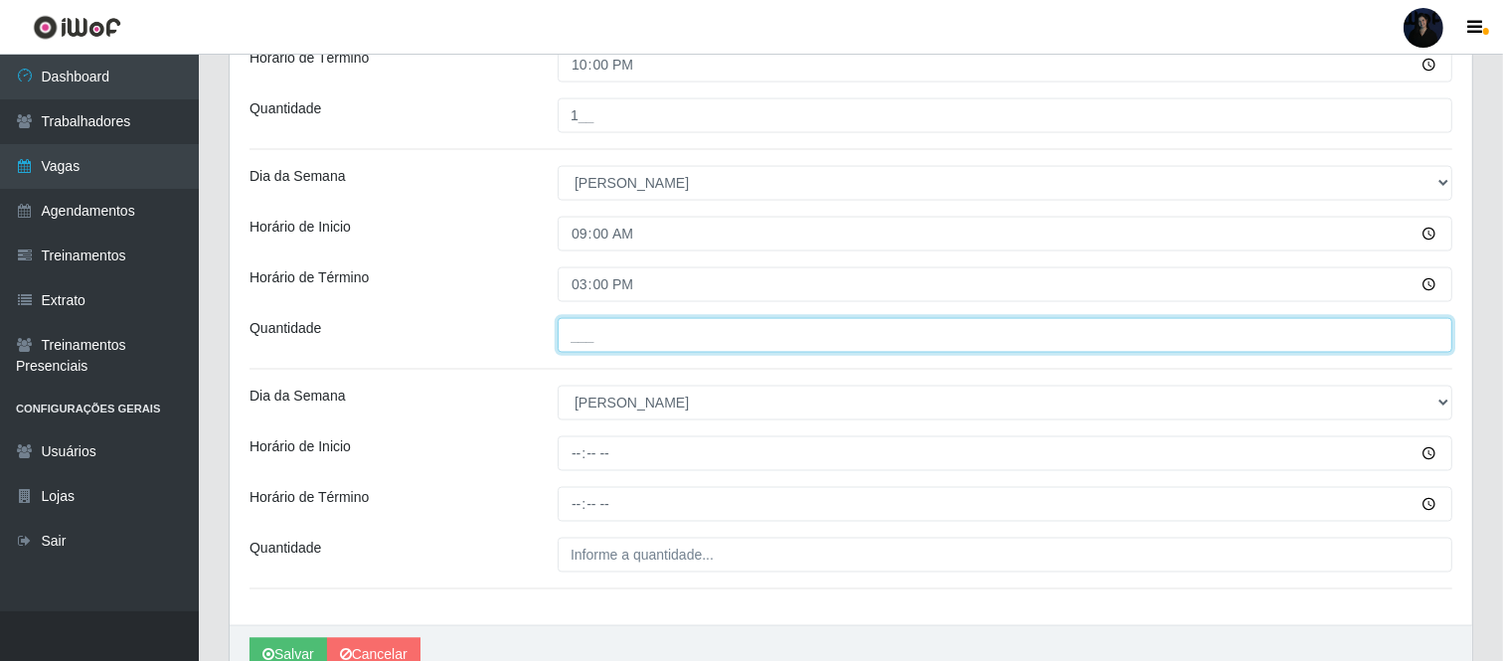
click at [563, 349] on input "___" at bounding box center [1005, 335] width 895 height 35
type input "1__"
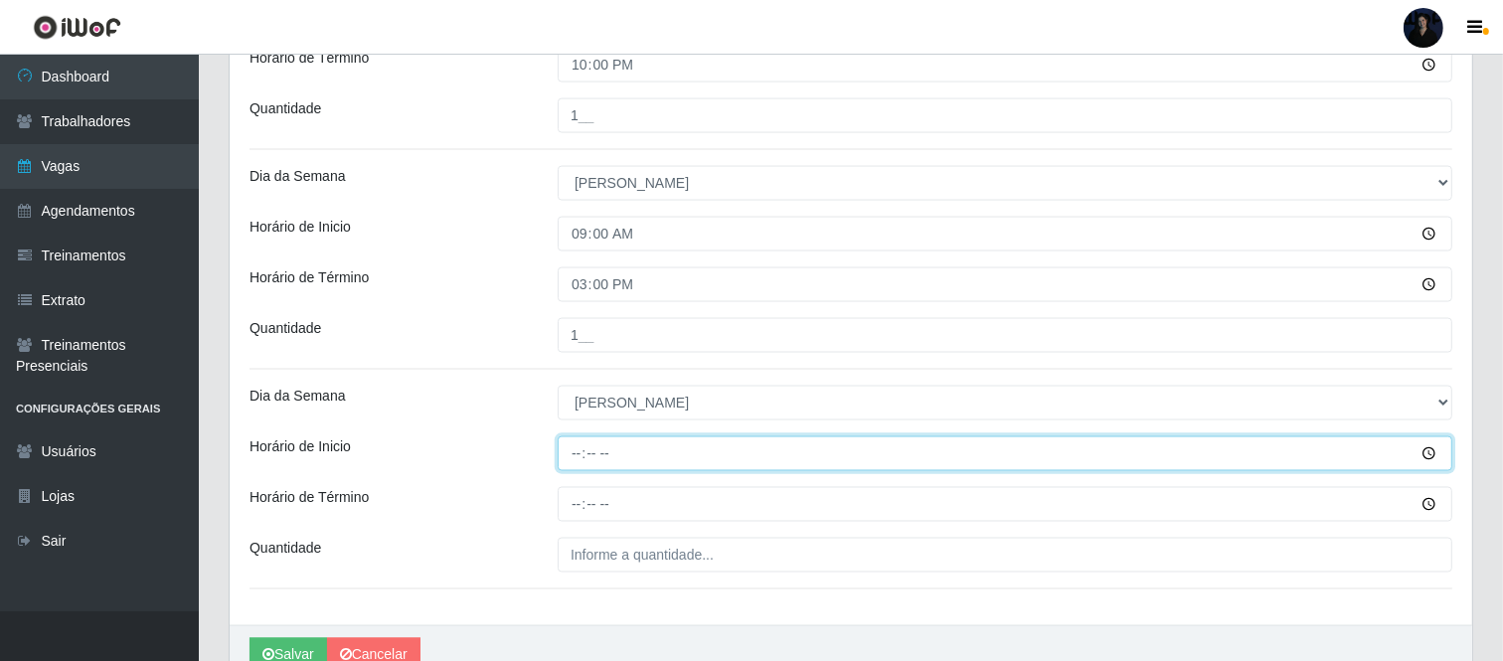
click at [574, 459] on input "Horário de Inicio" at bounding box center [1005, 453] width 895 height 35
type input "16:00"
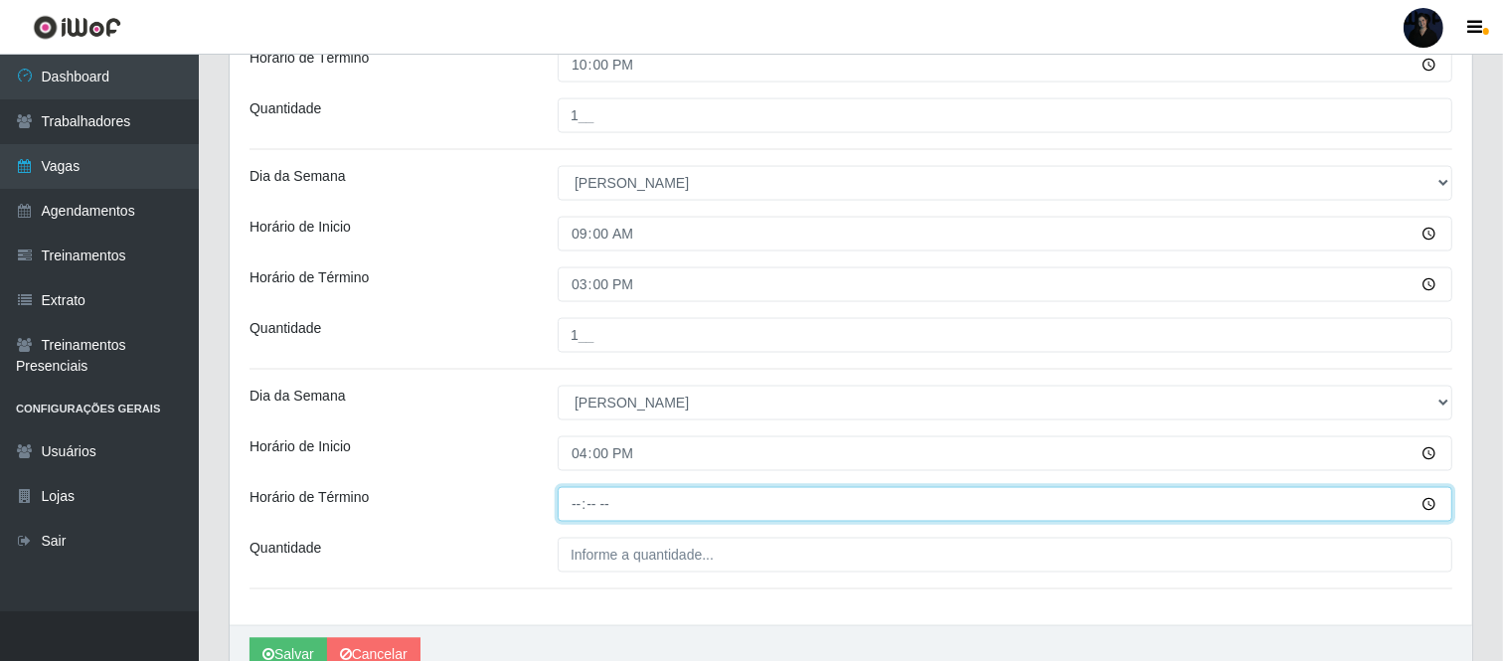
click at [577, 508] on input "Horário de Término" at bounding box center [1005, 504] width 895 height 35
type input "22:00"
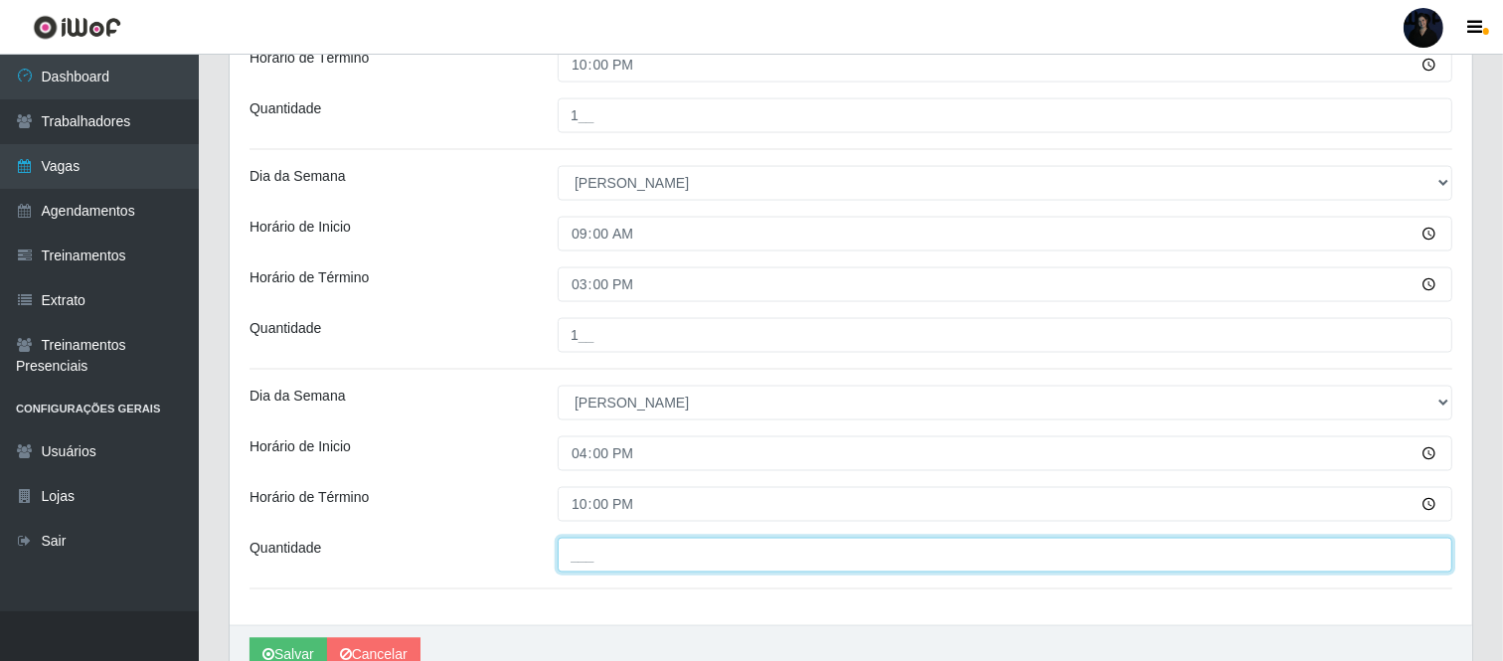
click at [582, 553] on input "___" at bounding box center [1005, 555] width 895 height 35
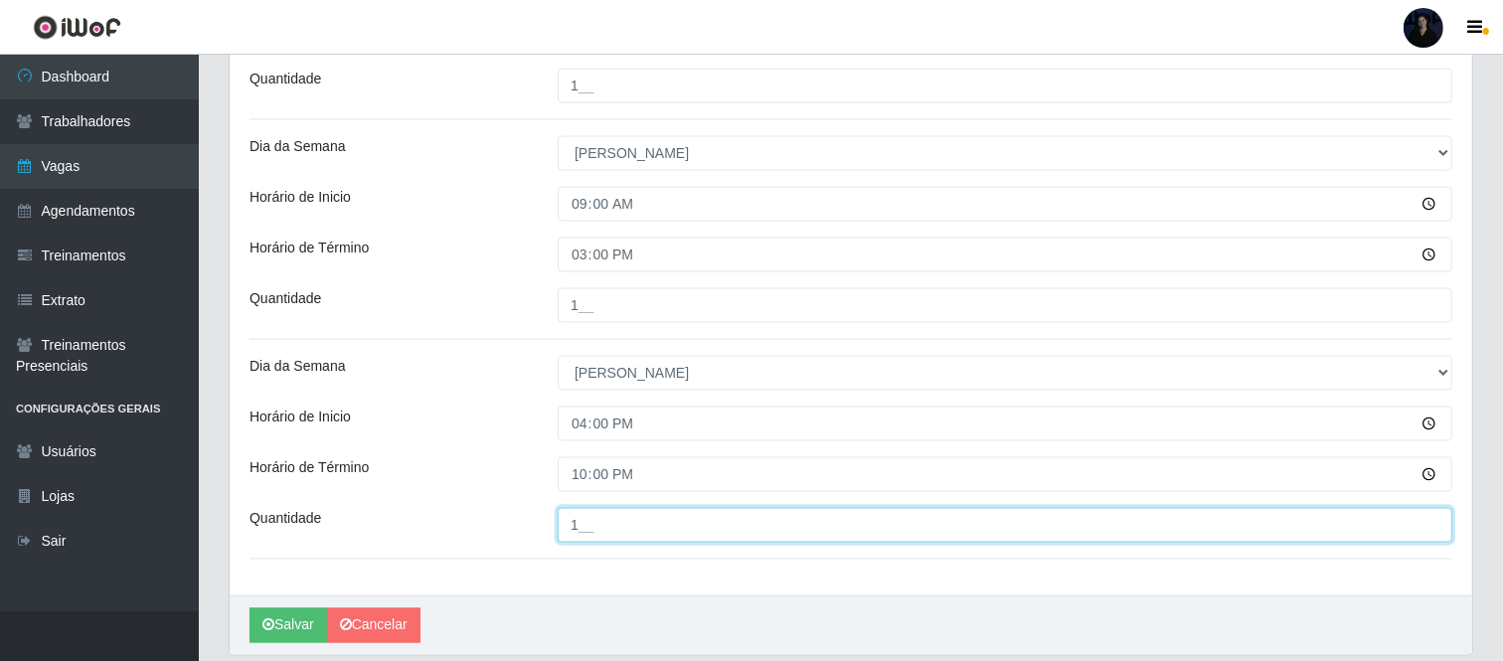
scroll to position [2781, 0]
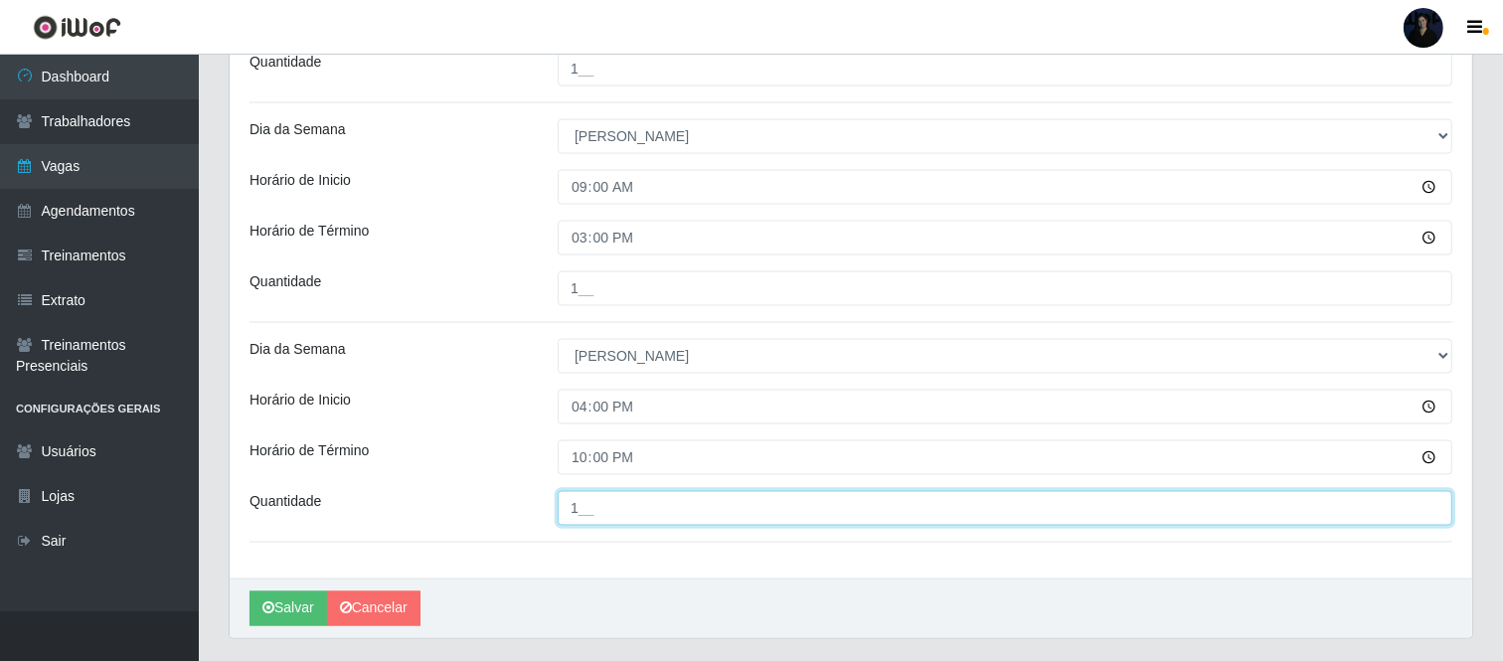
type input "1__"
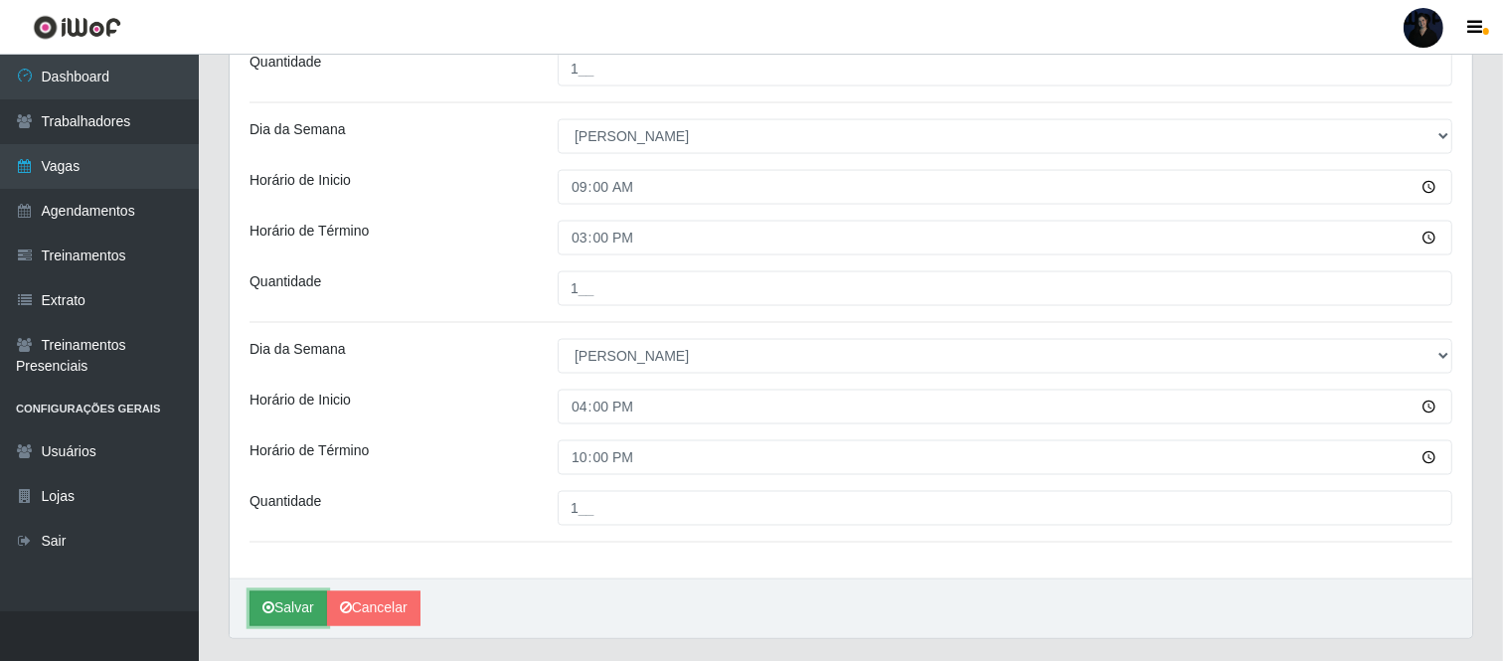
click at [301, 600] on button "Salvar" at bounding box center [288, 608] width 78 height 35
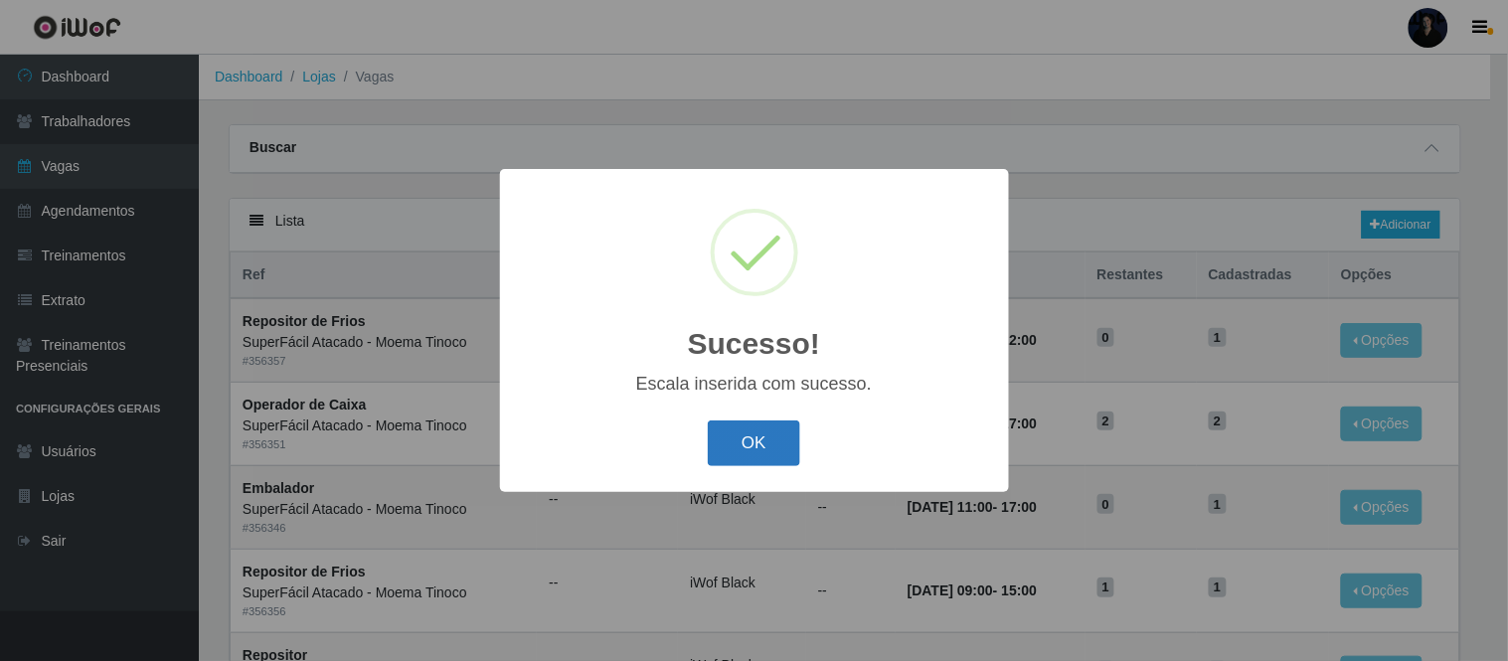
click at [755, 437] on button "OK" at bounding box center [754, 443] width 92 height 47
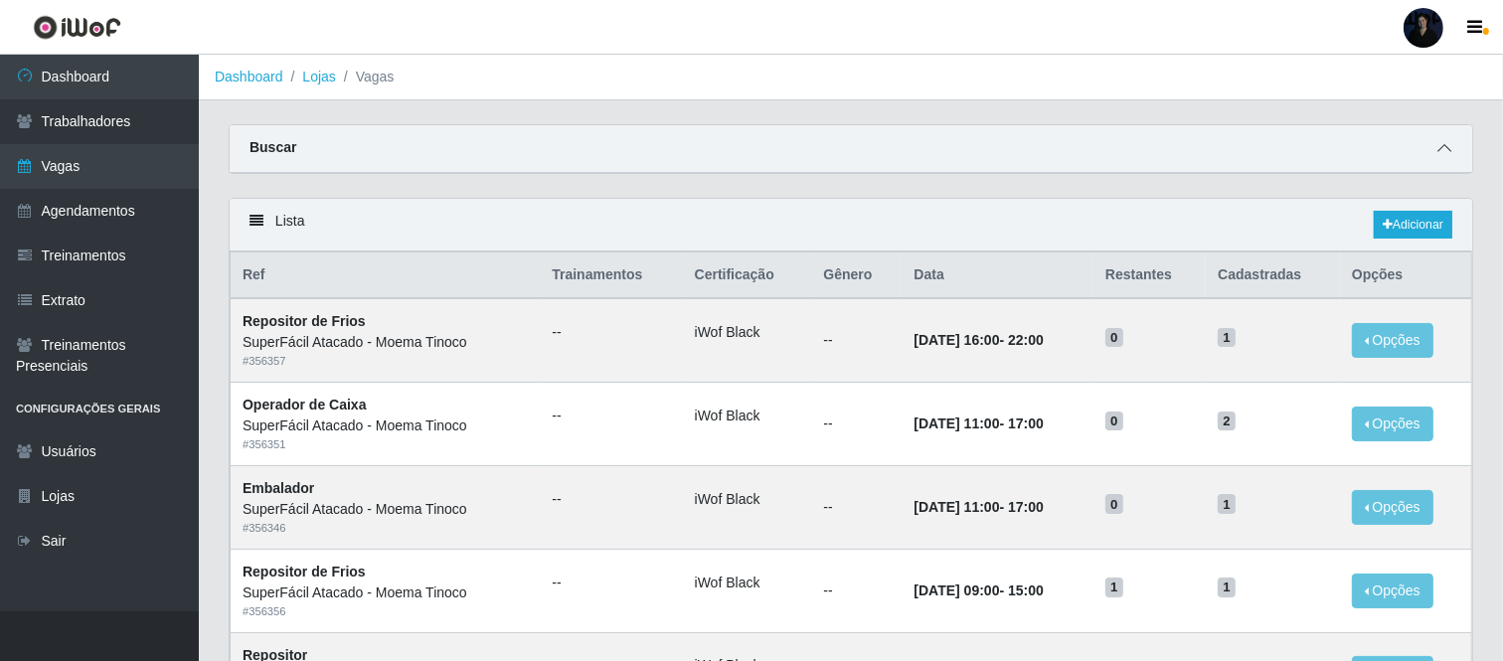
click at [1442, 146] on icon at bounding box center [1444, 148] width 14 height 14
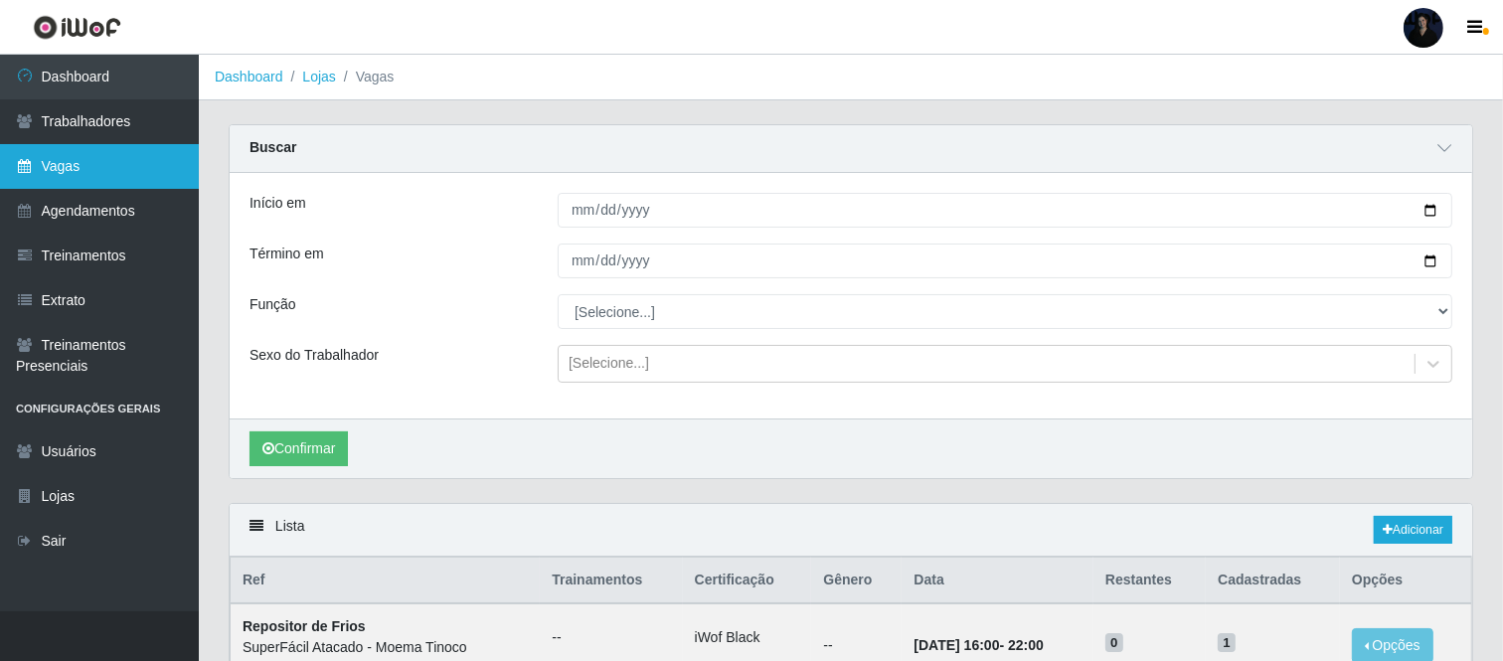
click at [103, 171] on link "Vagas" at bounding box center [99, 166] width 199 height 45
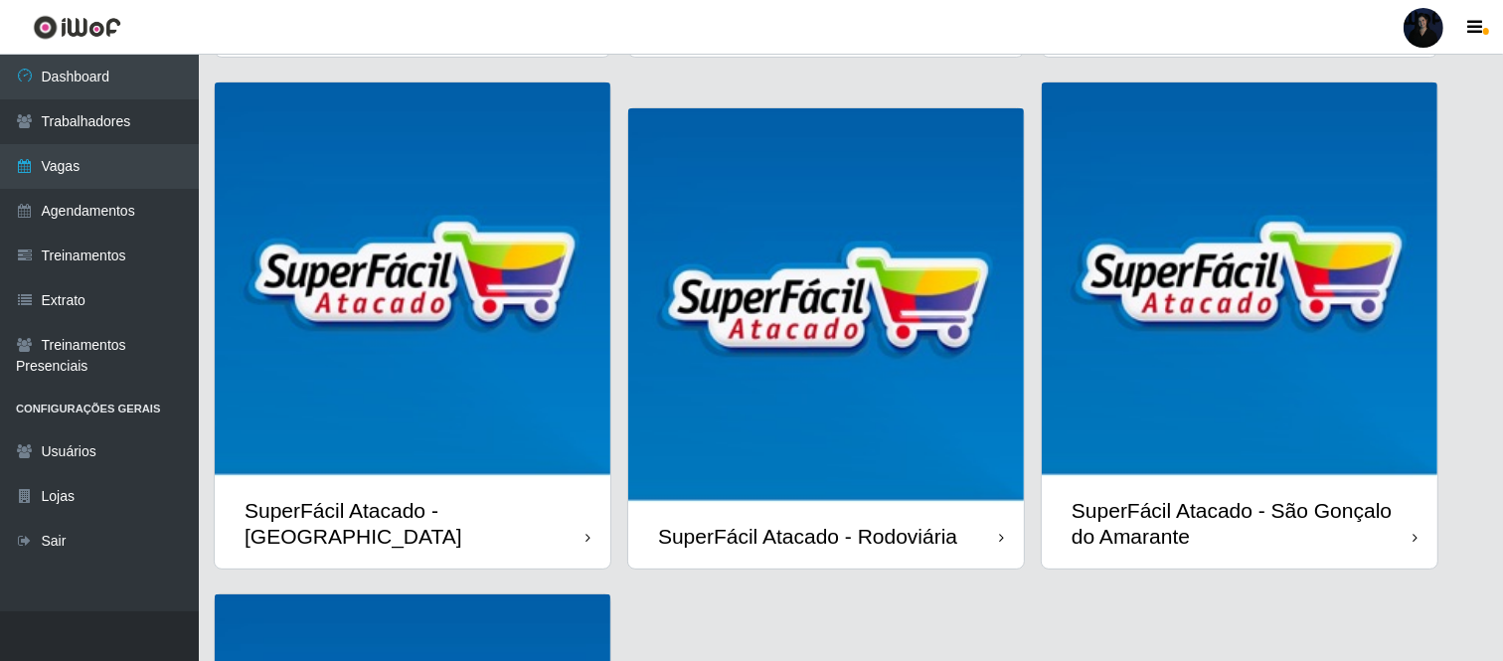
scroll to position [221, 0]
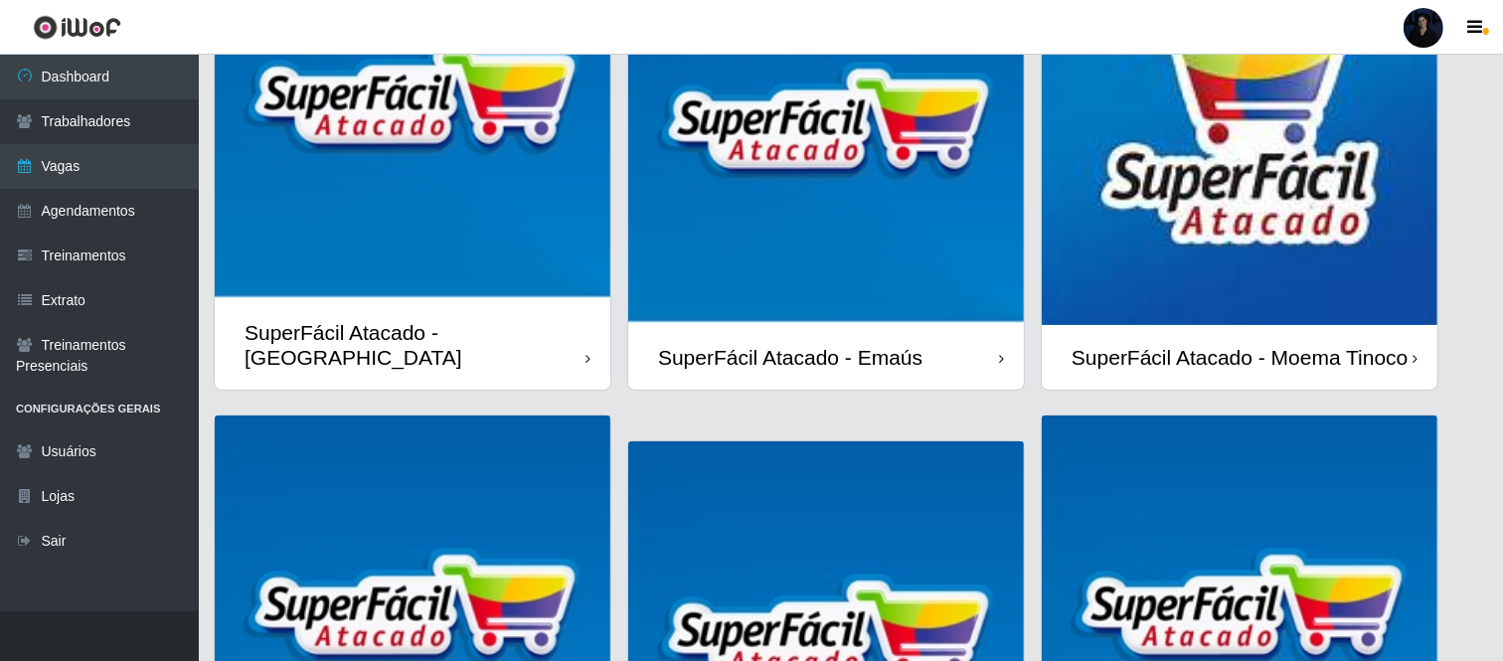
click at [1109, 206] on img at bounding box center [1240, 127] width 396 height 396
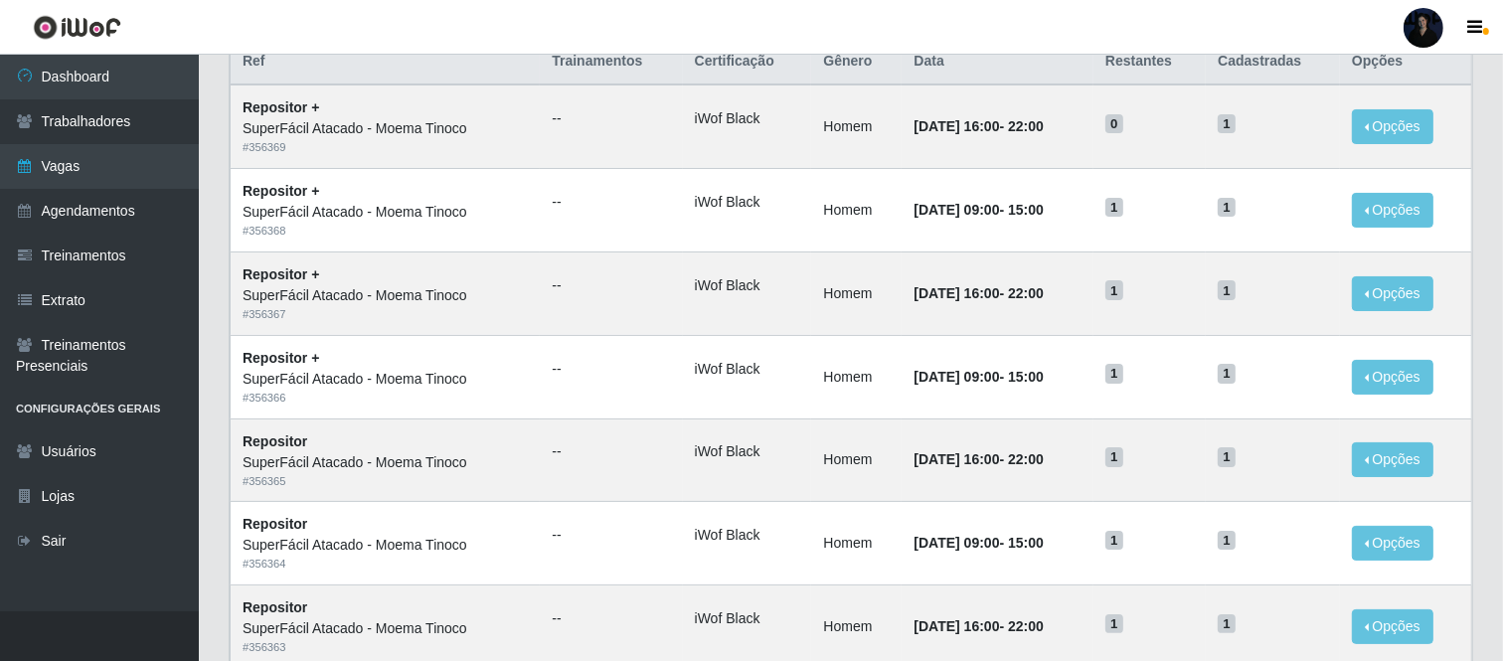
scroll to position [30, 0]
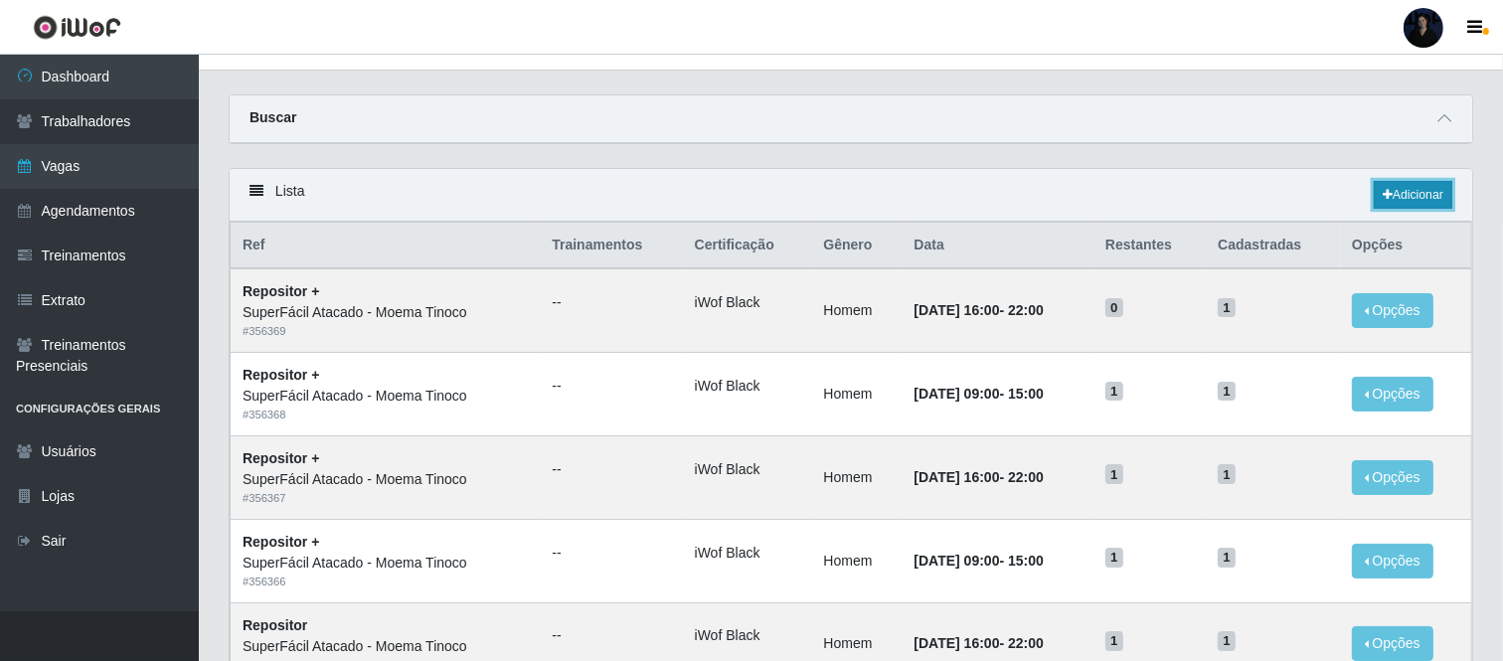
click at [1403, 184] on link "Adicionar" at bounding box center [1413, 195] width 79 height 28
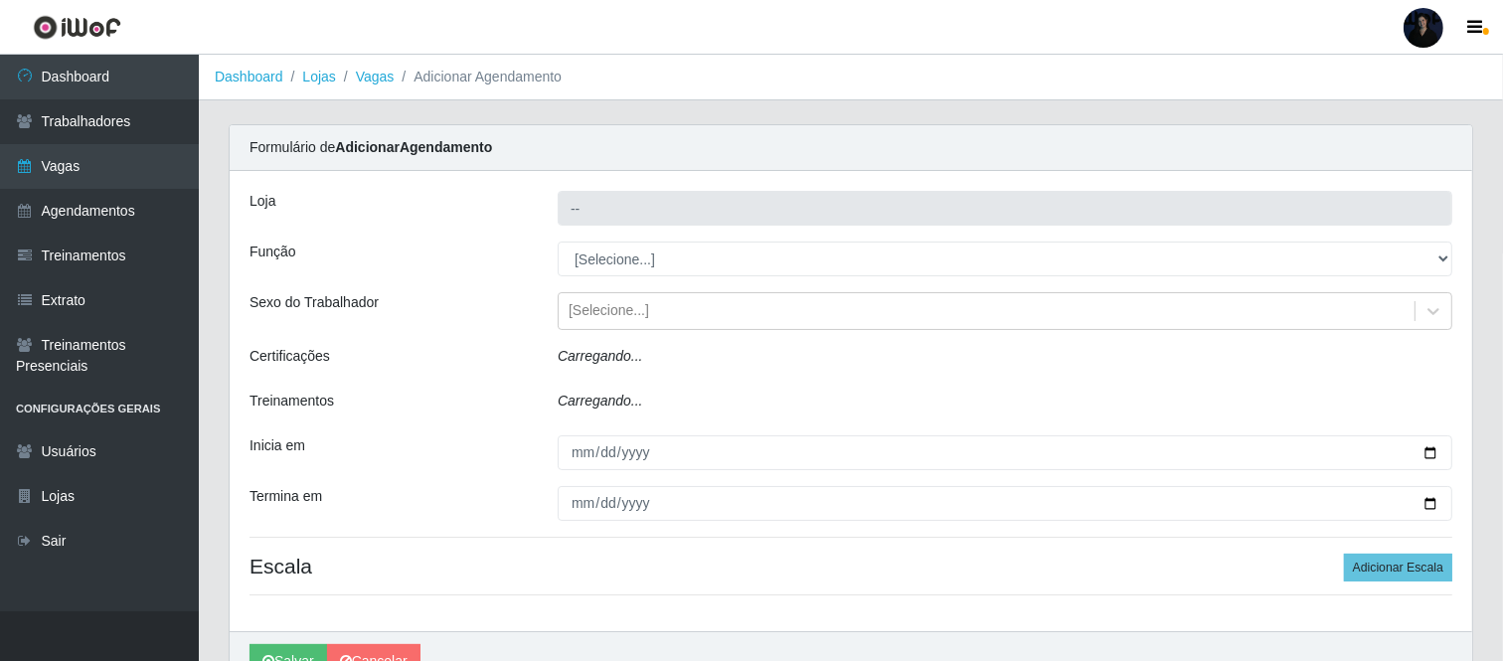
type input "SuperFácil Atacado - Moema Tinoco"
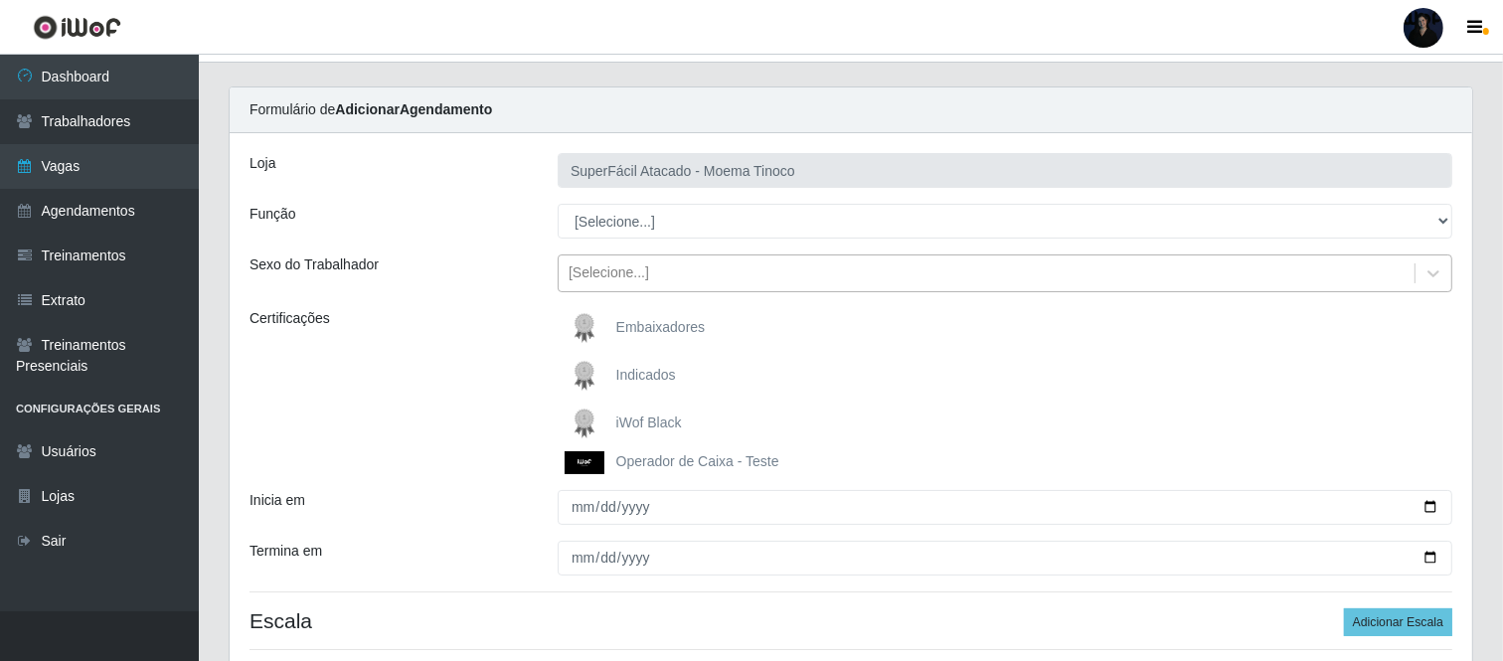
scroll to position [104, 0]
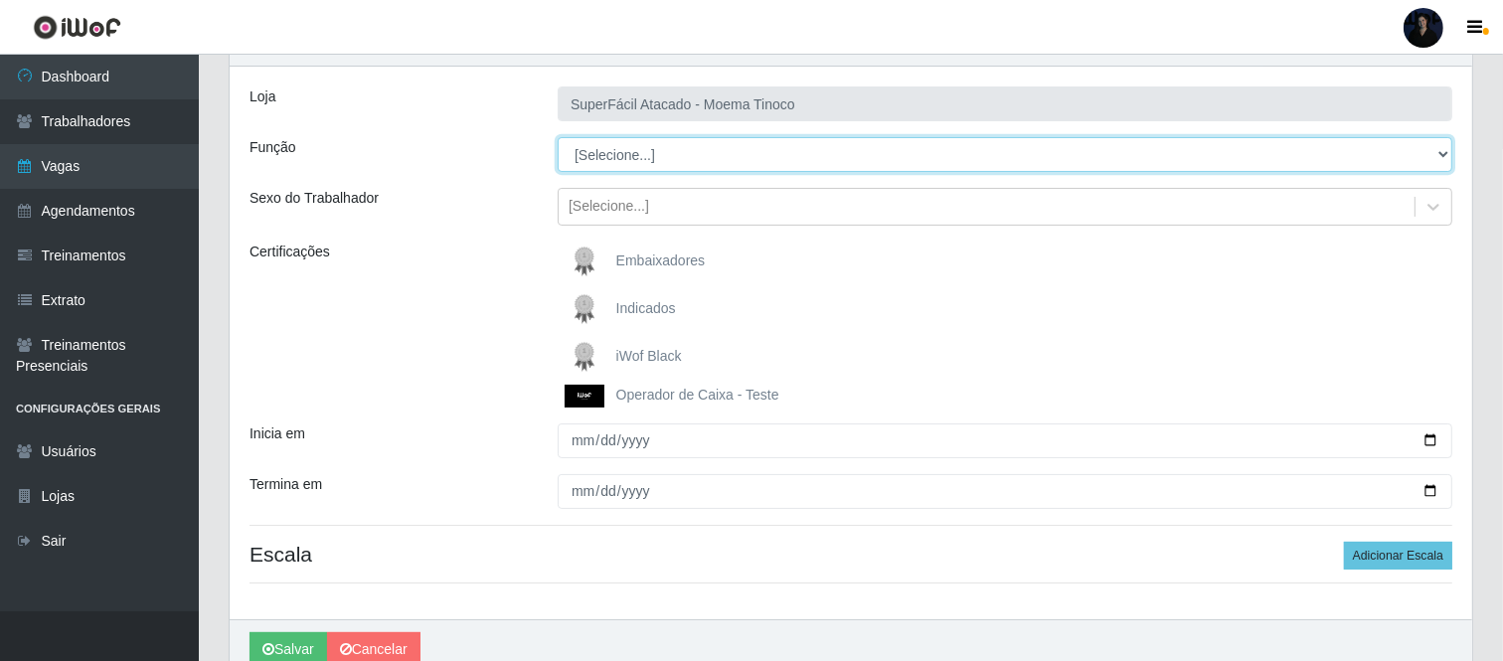
click at [594, 162] on select "[Selecione...] Embalador Embalador + Embalador ++ Operador de Caixa Operador de…" at bounding box center [1005, 154] width 895 height 35
select select "112"
click at [558, 137] on select "[Selecione...] Embalador Embalador + Embalador ++ Operador de Caixa Operador de…" at bounding box center [1005, 154] width 895 height 35
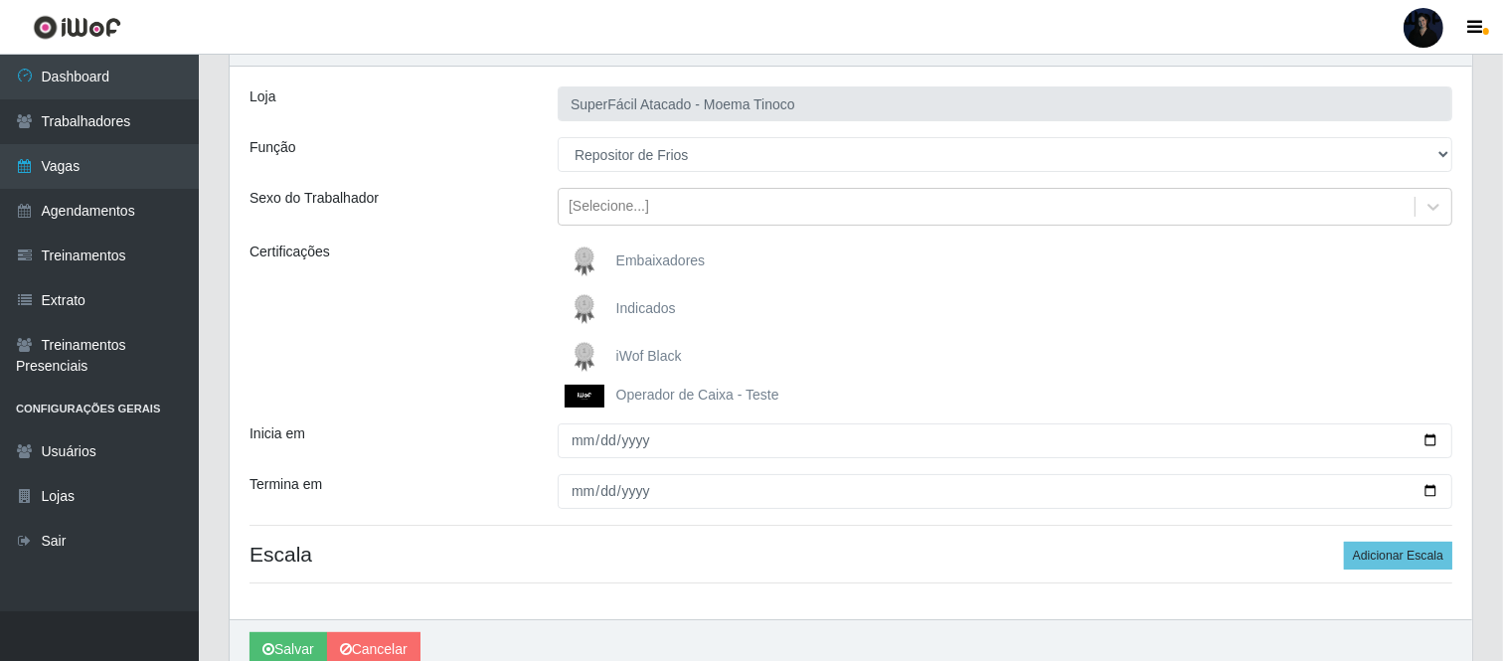
click at [631, 348] on span "iWof Black" at bounding box center [649, 356] width 66 height 16
click at [0, 0] on input "iWof Black" at bounding box center [0, 0] width 0 height 0
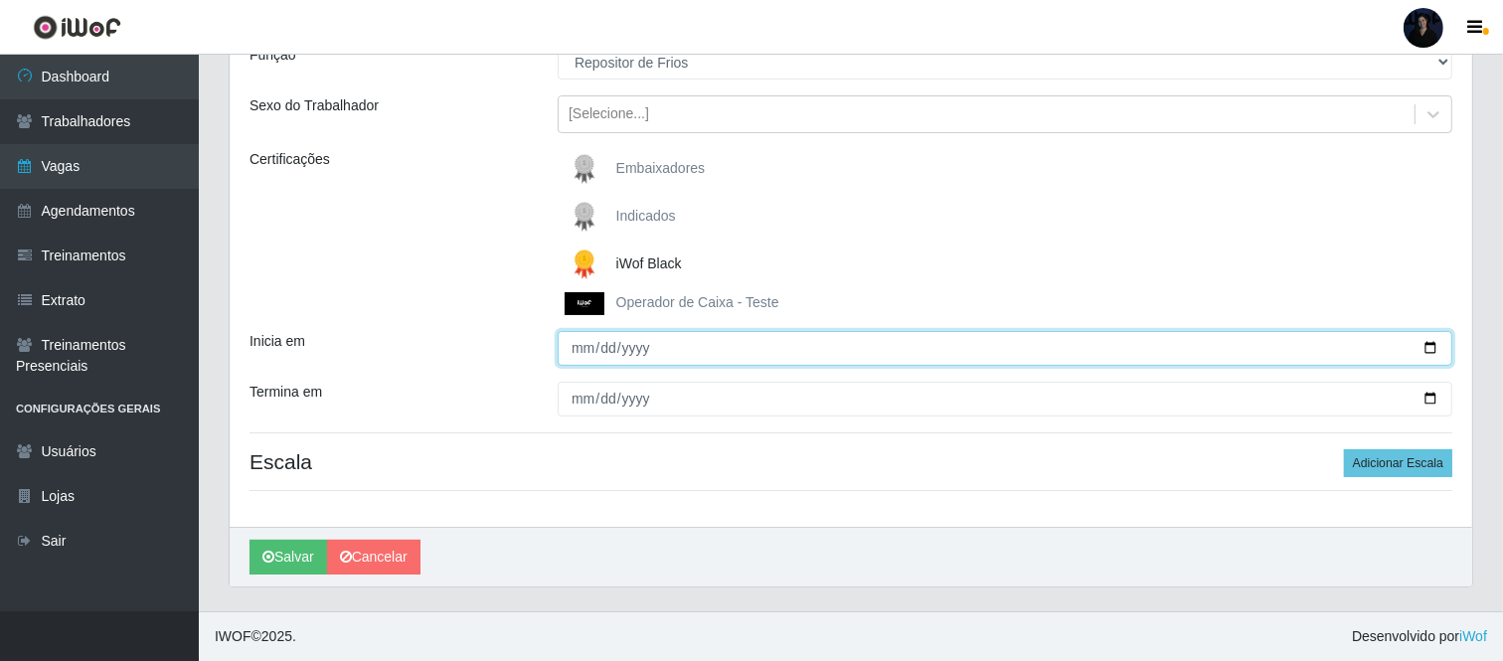
click at [1428, 352] on input "Inicia em" at bounding box center [1005, 348] width 895 height 35
type input "2025-10-14"
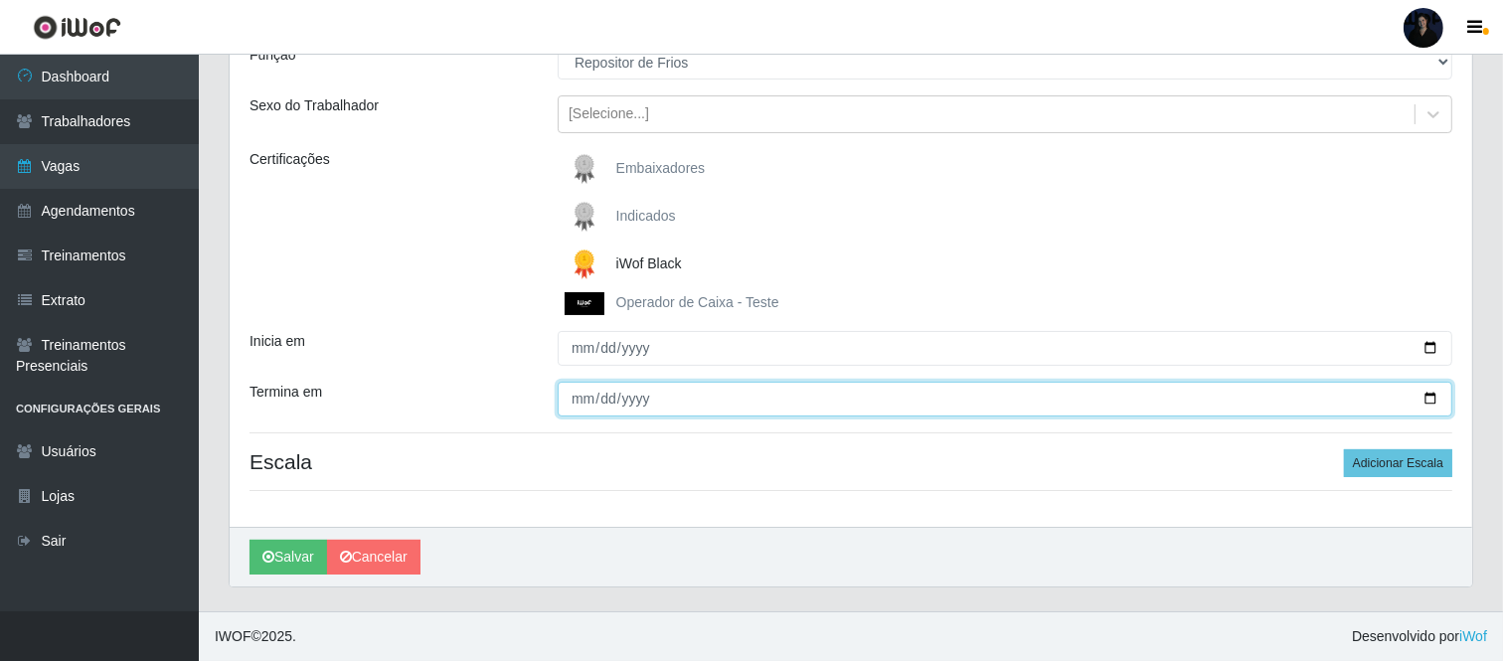
click at [1435, 398] on input "Termina em" at bounding box center [1005, 399] width 895 height 35
type input "2025-10-19"
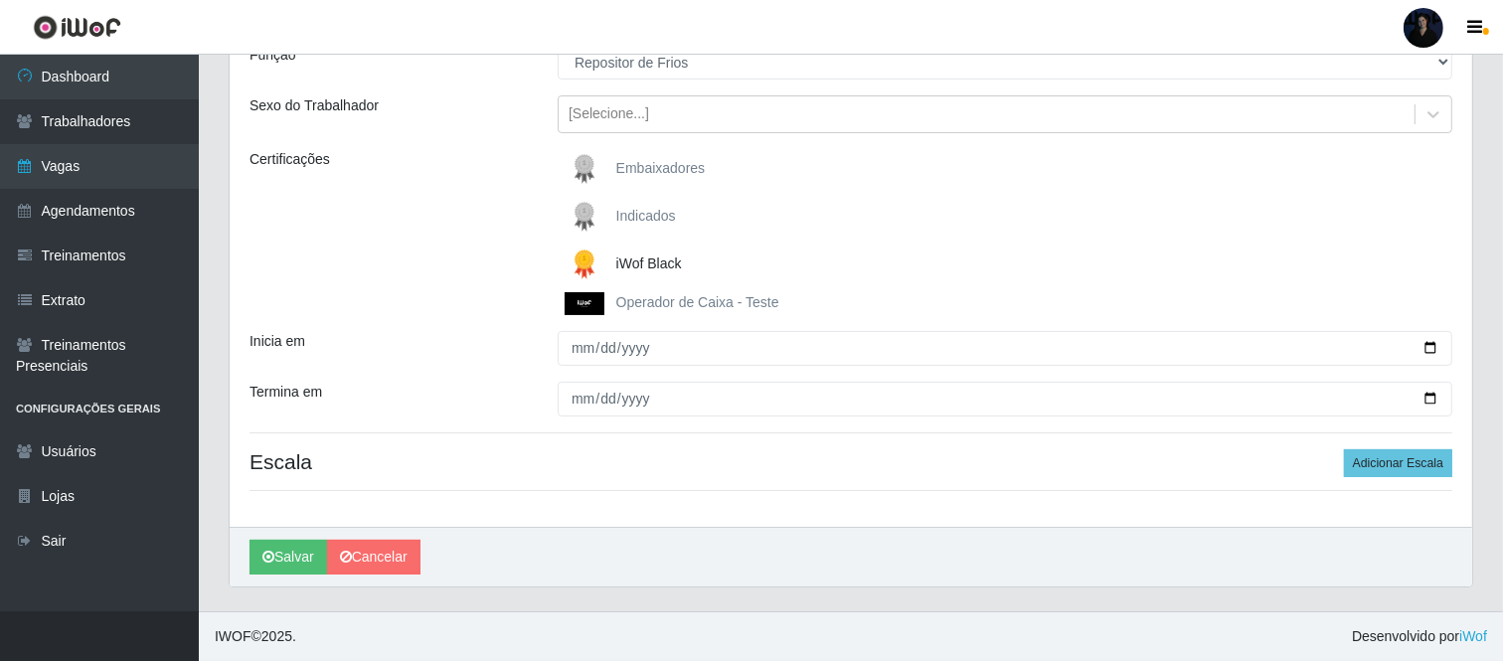
click at [1465, 498] on div "Loja SuperFácil Atacado - Moema Tinoco Função [Selecione...] Embalador Embalado…" at bounding box center [851, 250] width 1242 height 553
click at [1360, 469] on button "Adicionar Escala" at bounding box center [1398, 463] width 108 height 28
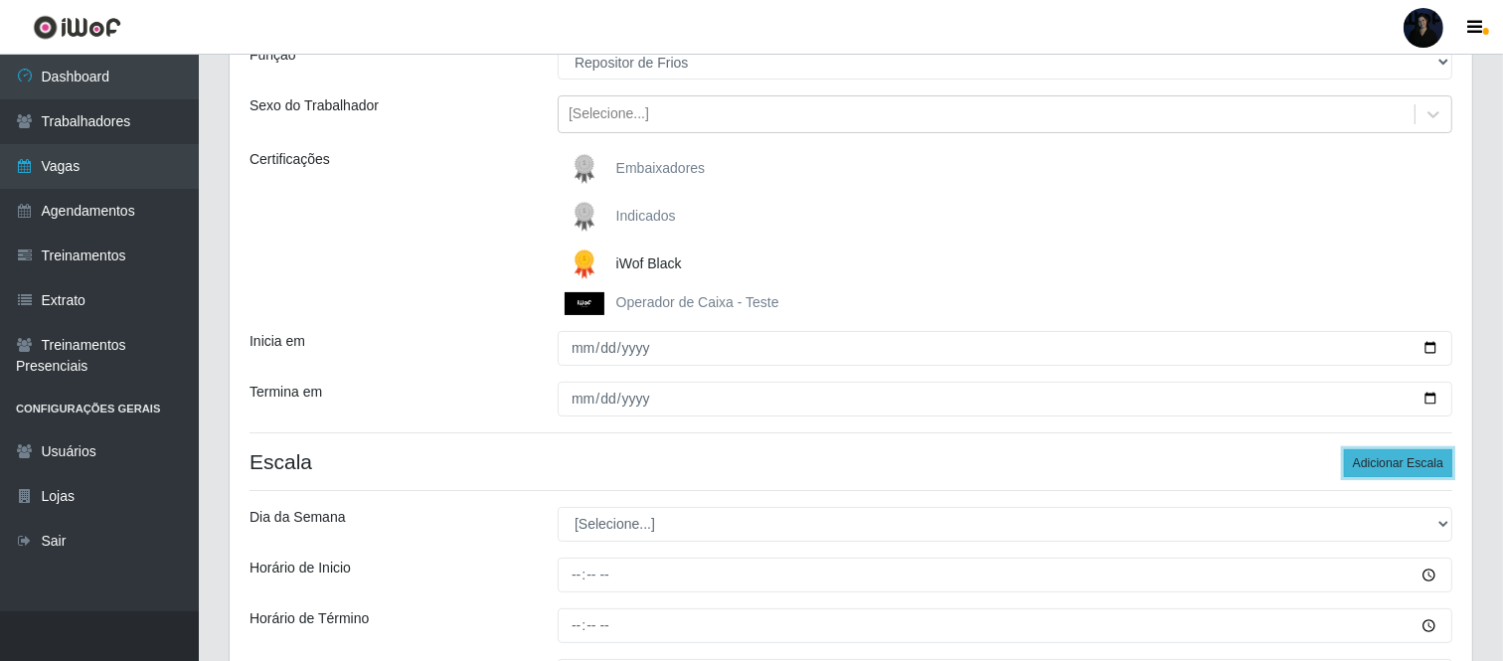
click at [1360, 469] on button "Adicionar Escala" at bounding box center [1398, 463] width 108 height 28
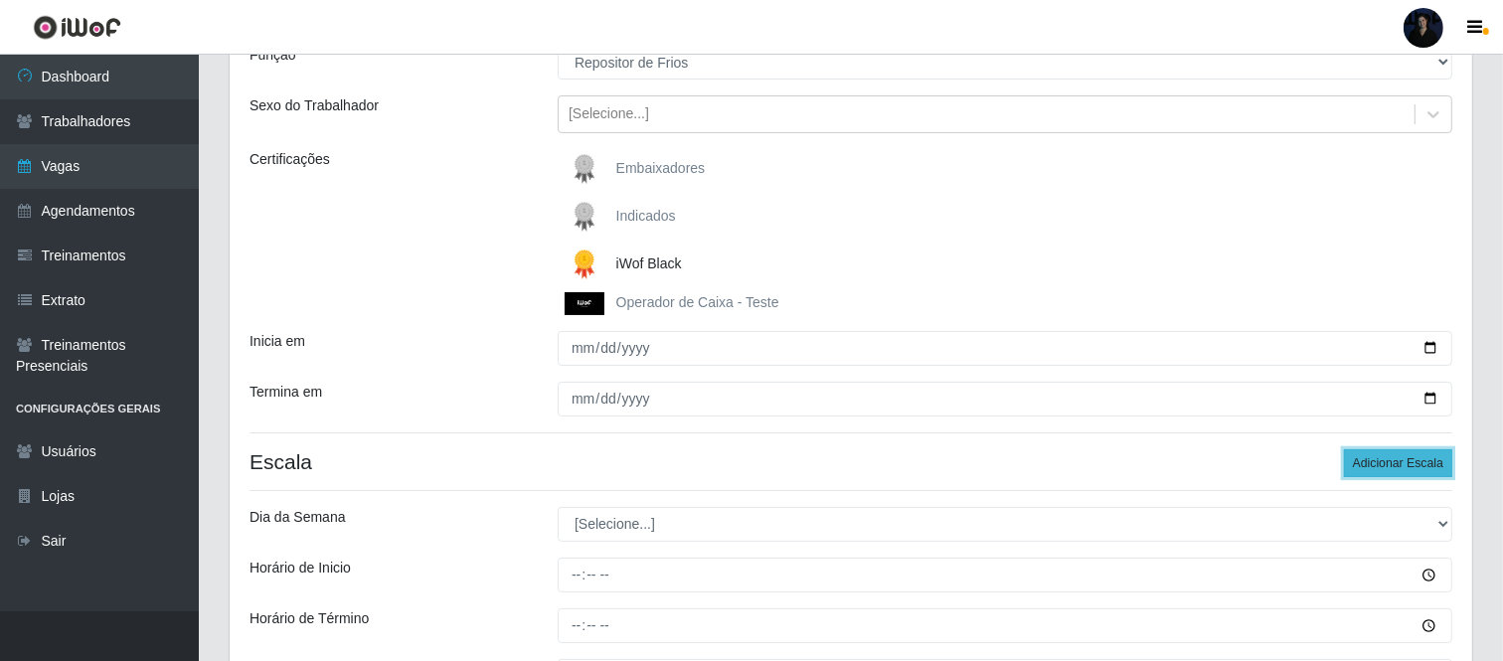
click at [1360, 469] on button "Adicionar Escala" at bounding box center [1398, 463] width 108 height 28
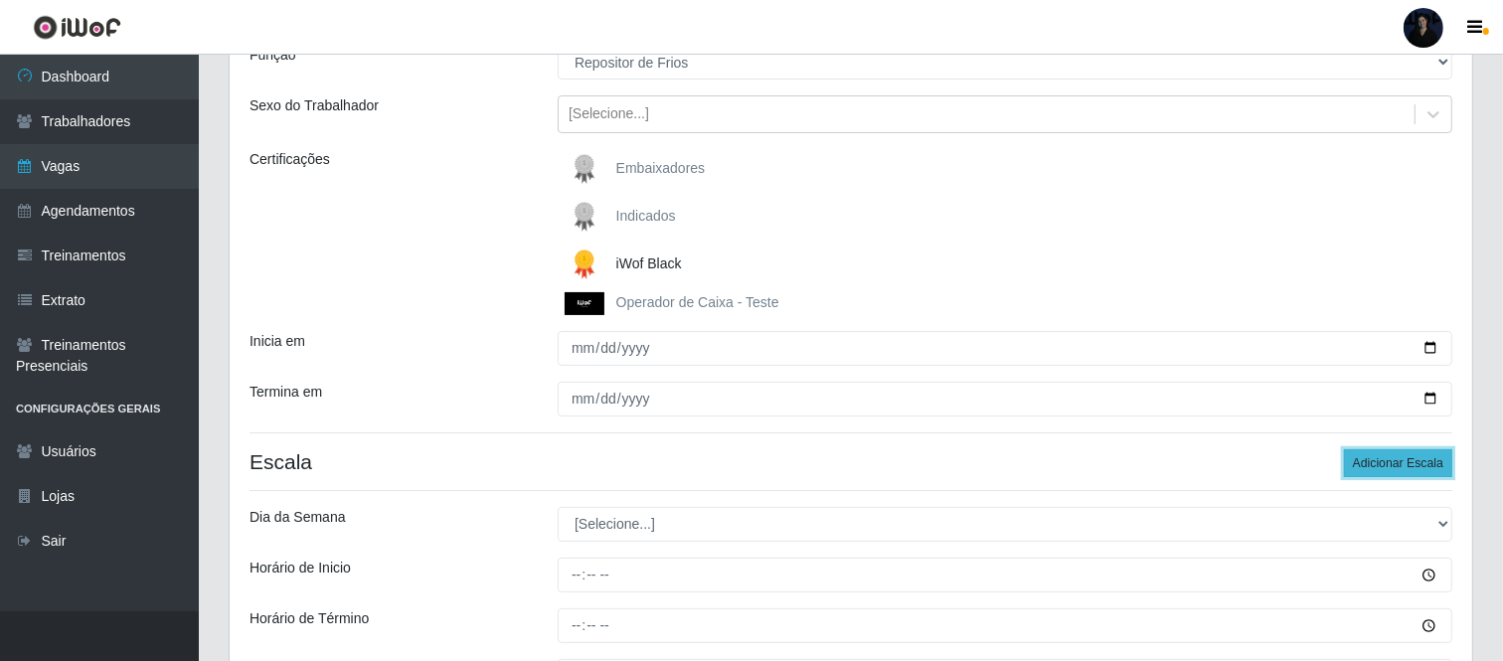
click at [1360, 469] on button "Adicionar Escala" at bounding box center [1398, 463] width 108 height 28
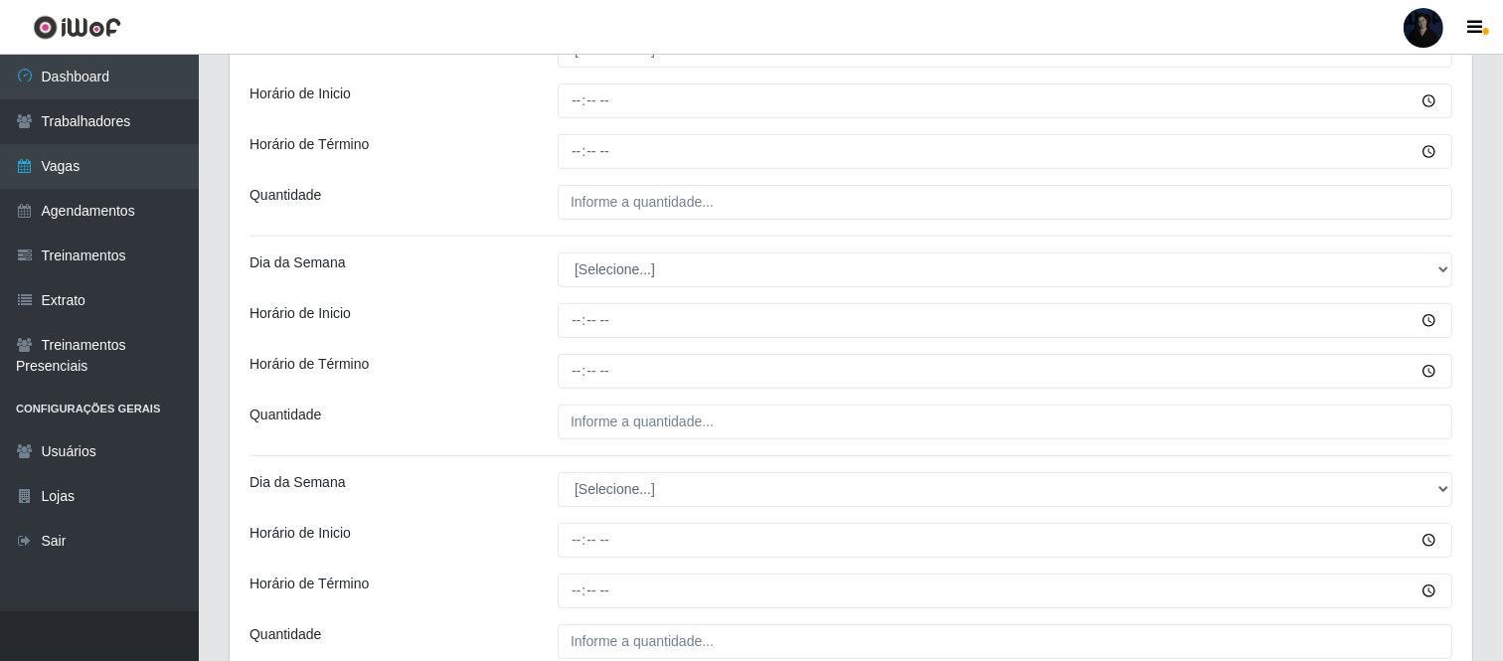
scroll to position [600, 0]
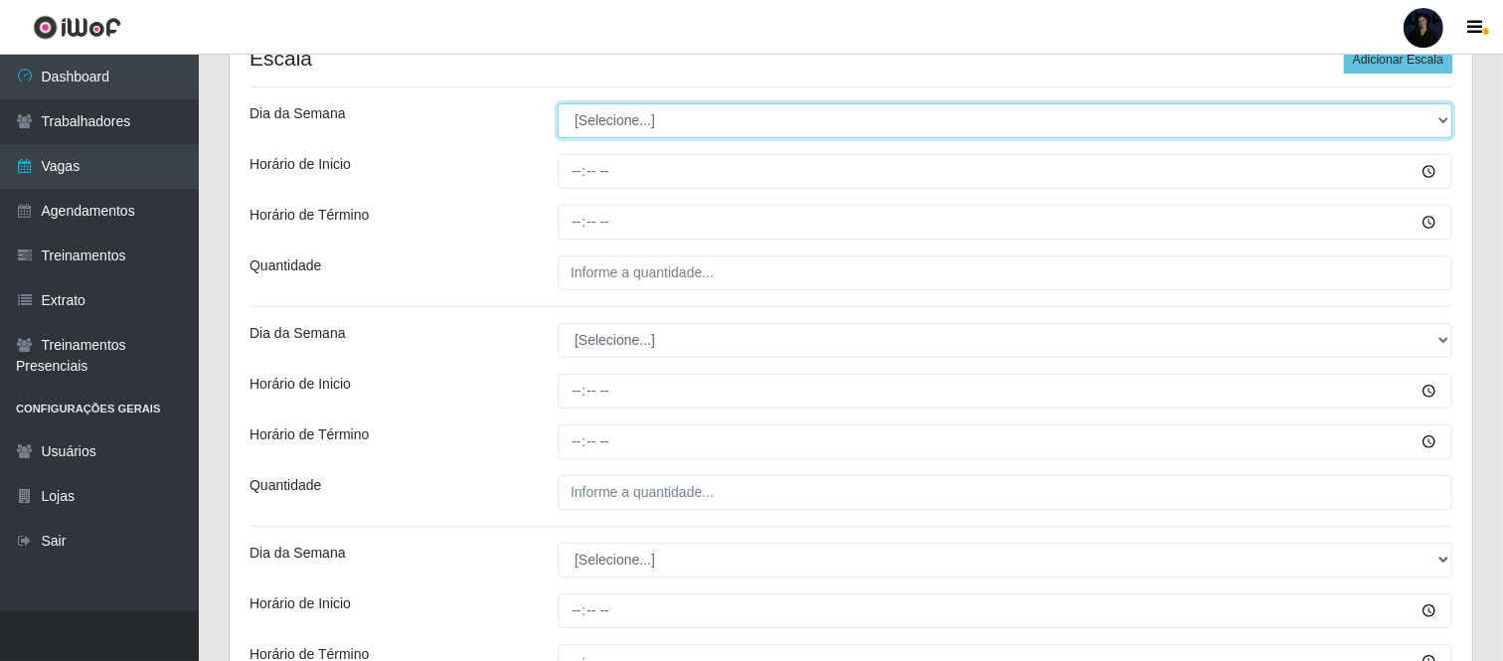
drag, startPoint x: 696, startPoint y: 116, endPoint x: 662, endPoint y: 134, distance: 38.2
click at [696, 116] on select "[Selecione...] Segunda Terça Quarta Quinta Sexta Sábado Domingo" at bounding box center [1005, 120] width 895 height 35
select select "2"
click at [558, 103] on select "[Selecione...] Segunda Terça Quarta Quinta Sexta Sábado Domingo" at bounding box center [1005, 120] width 895 height 35
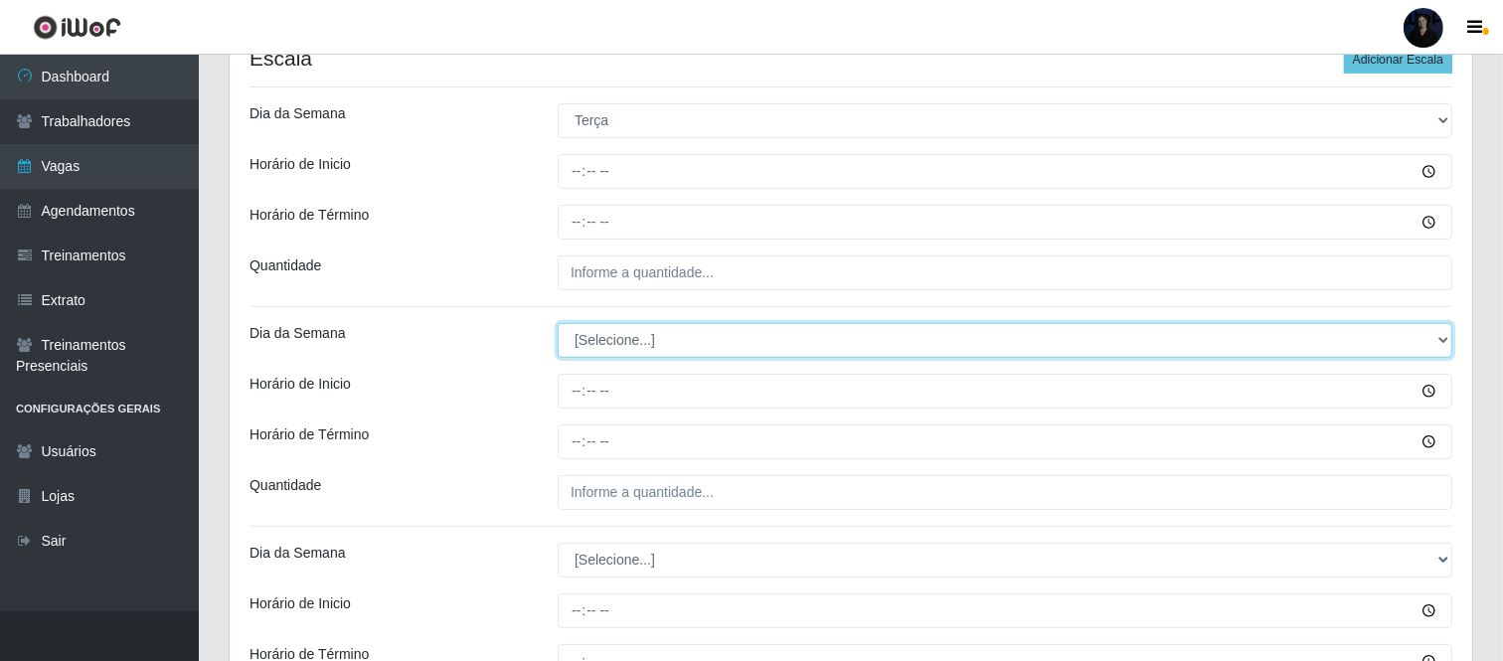
click at [587, 344] on select "[Selecione...] Segunda Terça Quarta Quinta Sexta Sábado Domingo" at bounding box center [1005, 340] width 895 height 35
select select "2"
click at [558, 323] on select "[Selecione...] Segunda Terça Quarta Quinta Sexta Sábado Domingo" at bounding box center [1005, 340] width 895 height 35
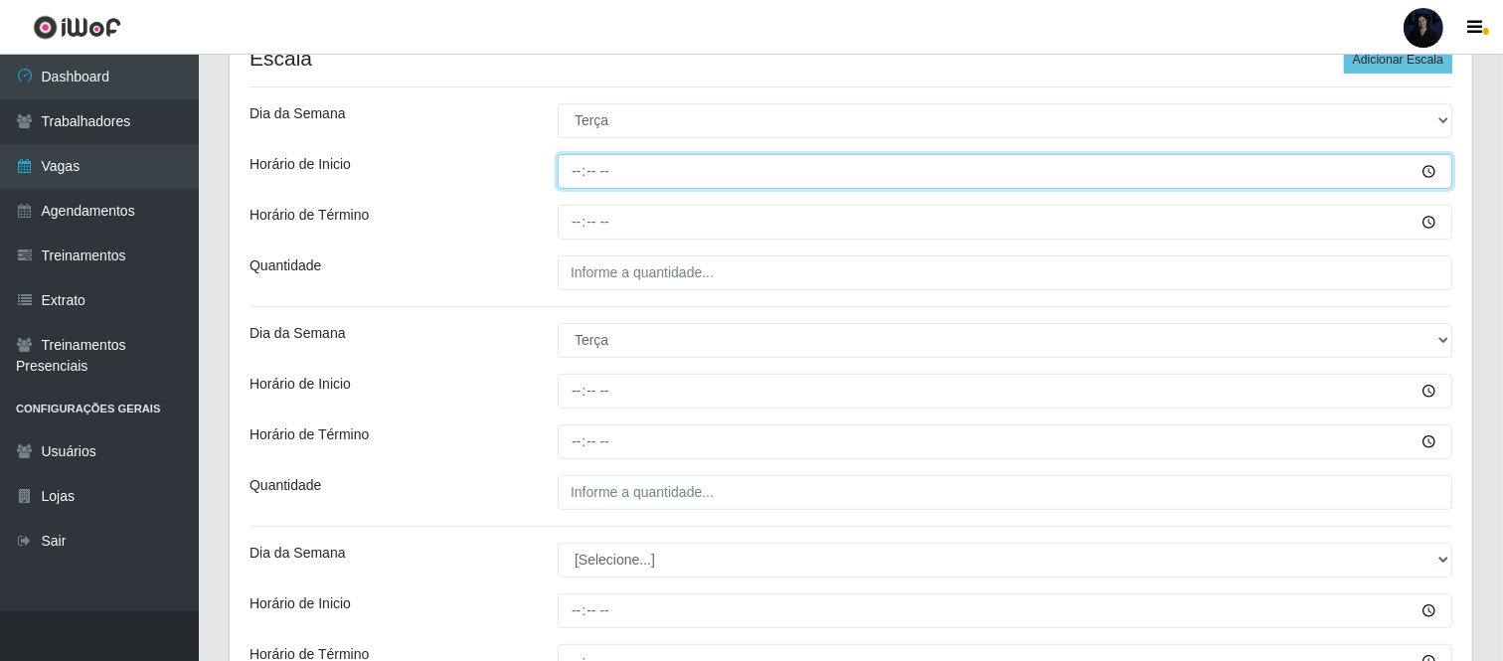
click at [575, 166] on input "Horário de Inicio" at bounding box center [1005, 171] width 895 height 35
type input "09:00"
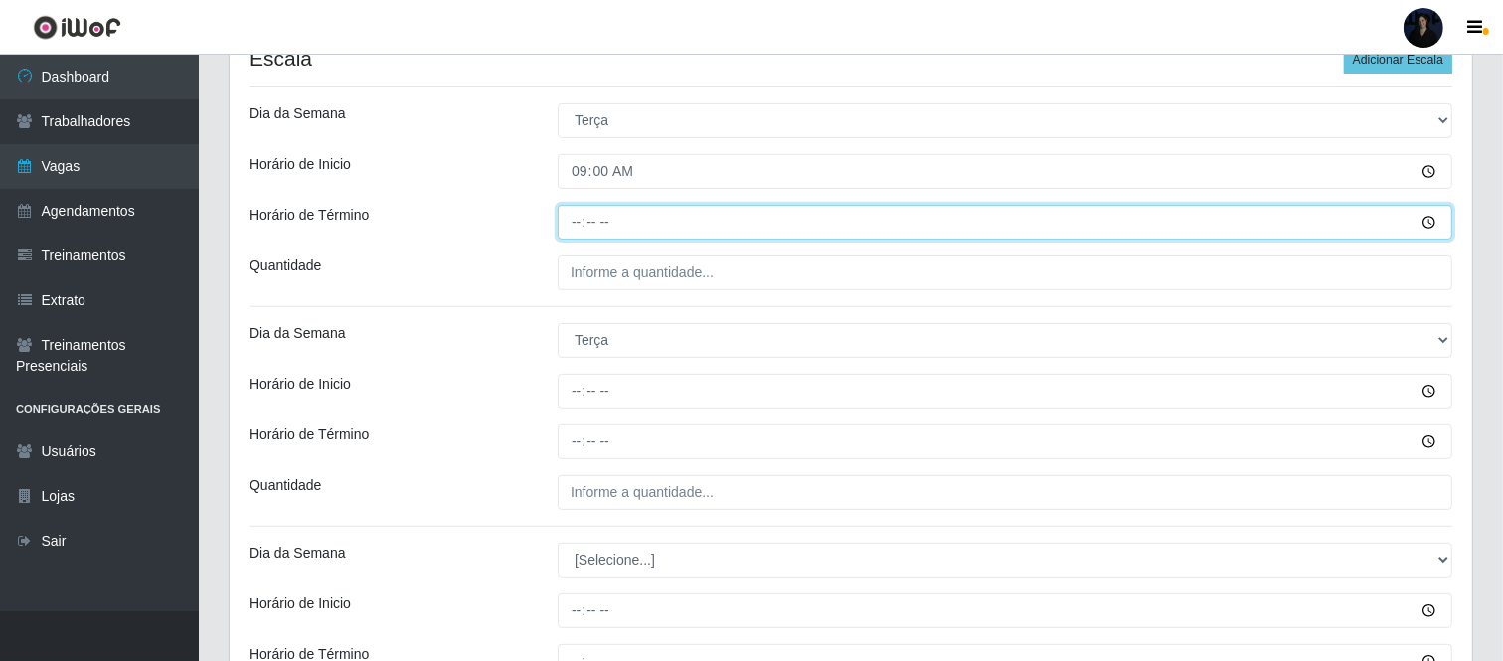
click at [579, 215] on input "Horário de Término" at bounding box center [1005, 222] width 895 height 35
type input "15:00"
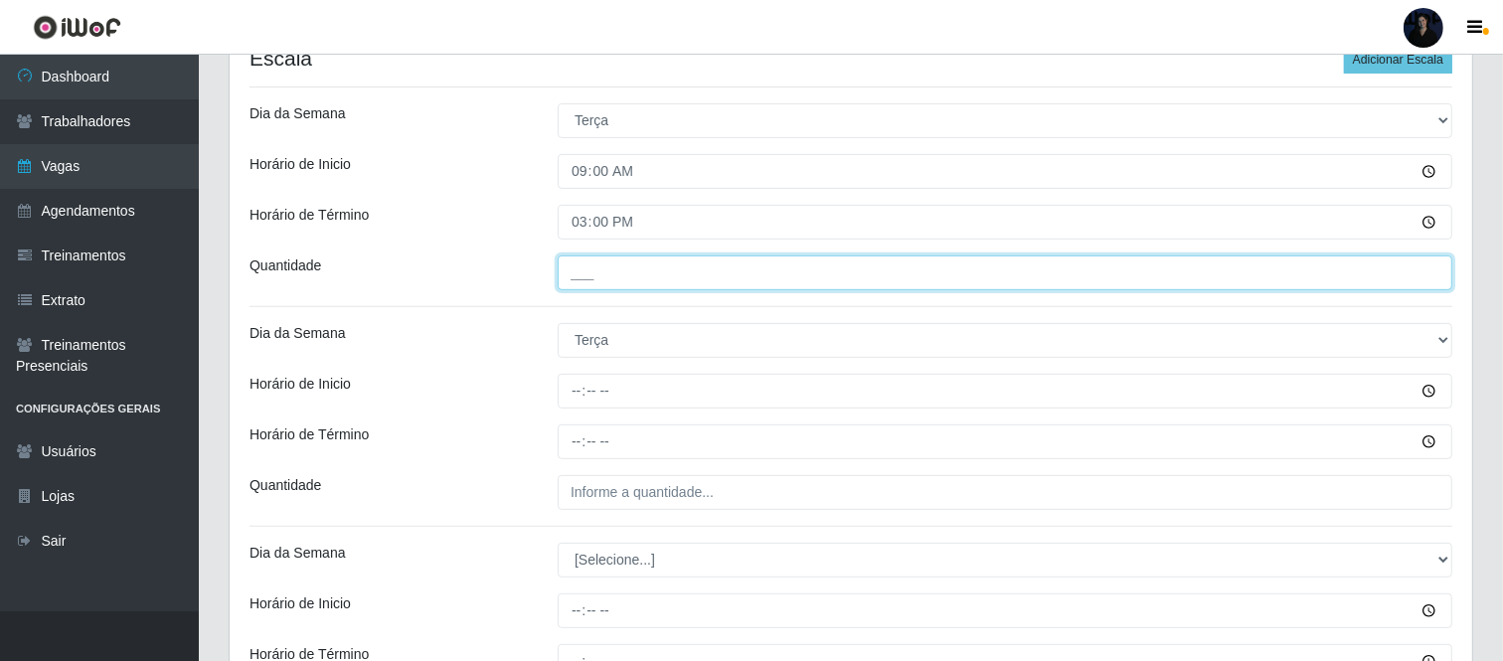
click at [574, 279] on input "___" at bounding box center [1005, 272] width 895 height 35
type input "1__"
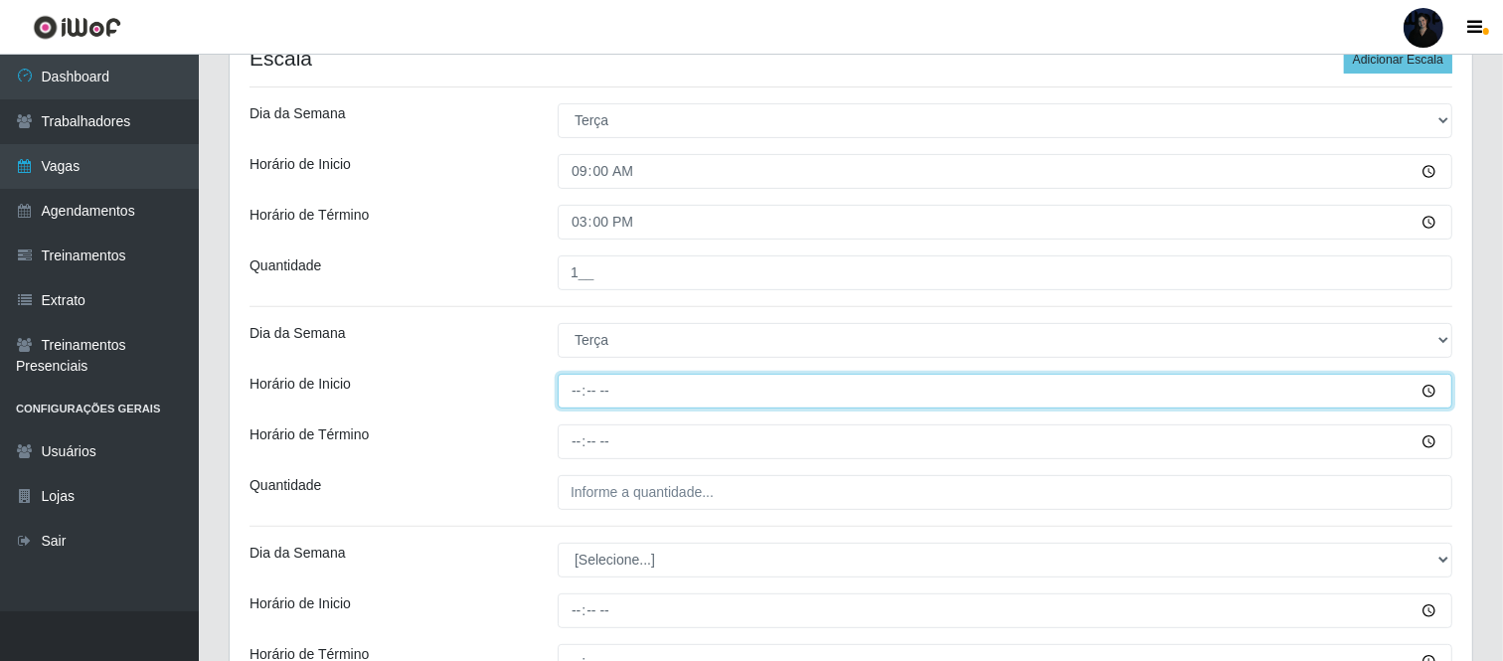
click at [577, 391] on input "Horário de Inicio" at bounding box center [1005, 391] width 895 height 35
type input "16:00"
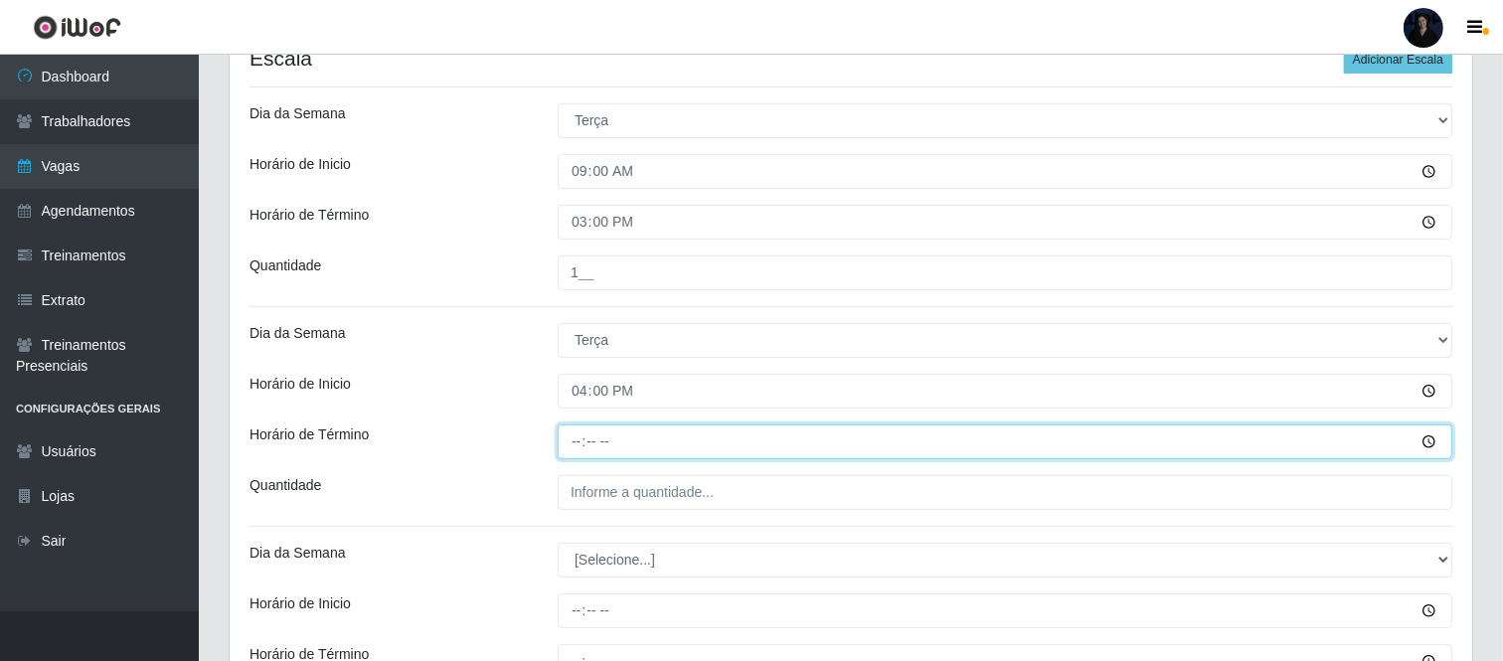
click at [581, 444] on input "Horário de Término" at bounding box center [1005, 441] width 895 height 35
type input "22:00"
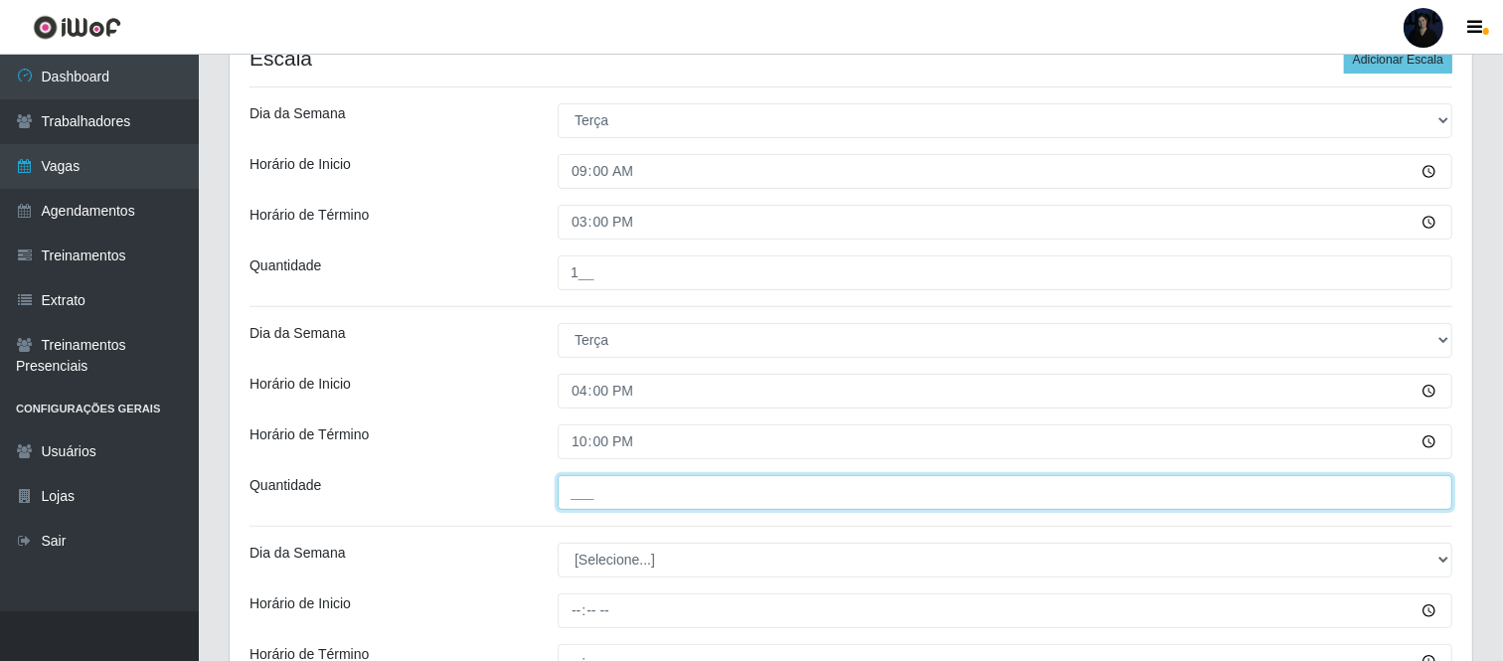
click at [577, 490] on input "___" at bounding box center [1005, 492] width 895 height 35
type input "1__"
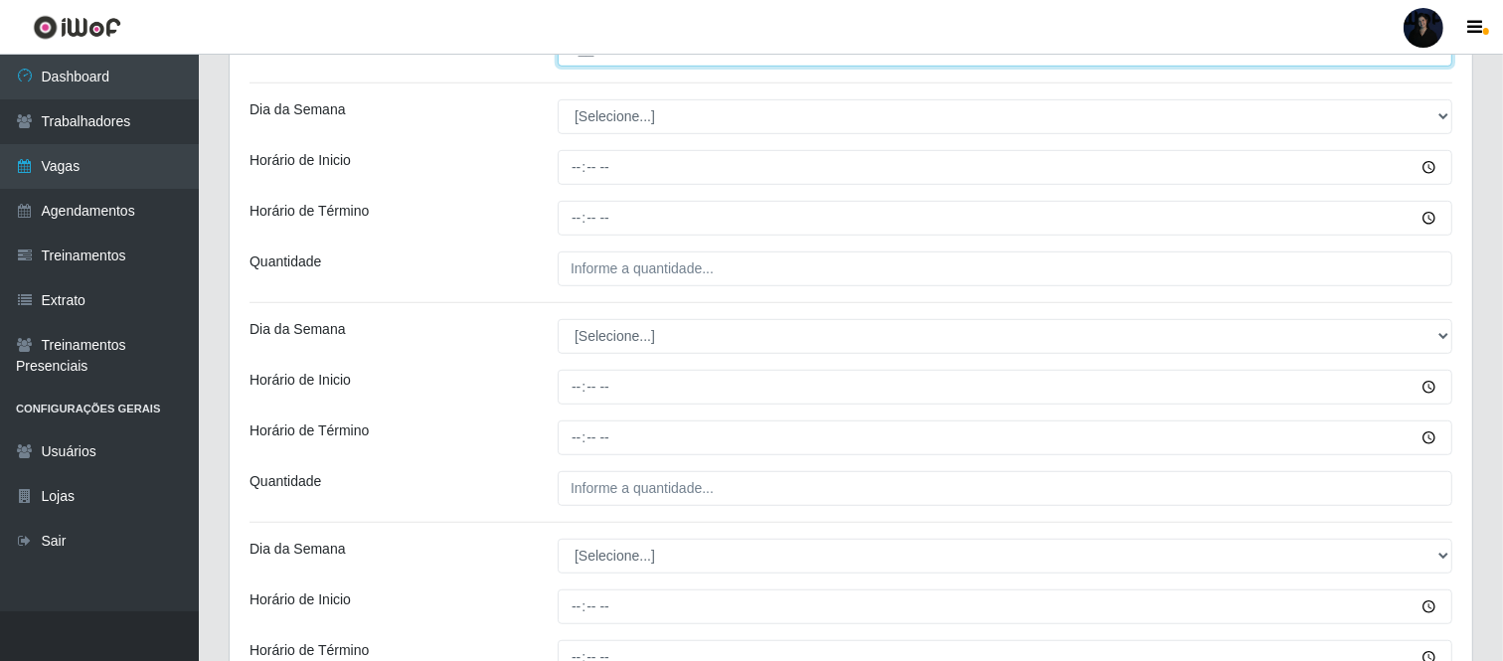
scroll to position [1061, 0]
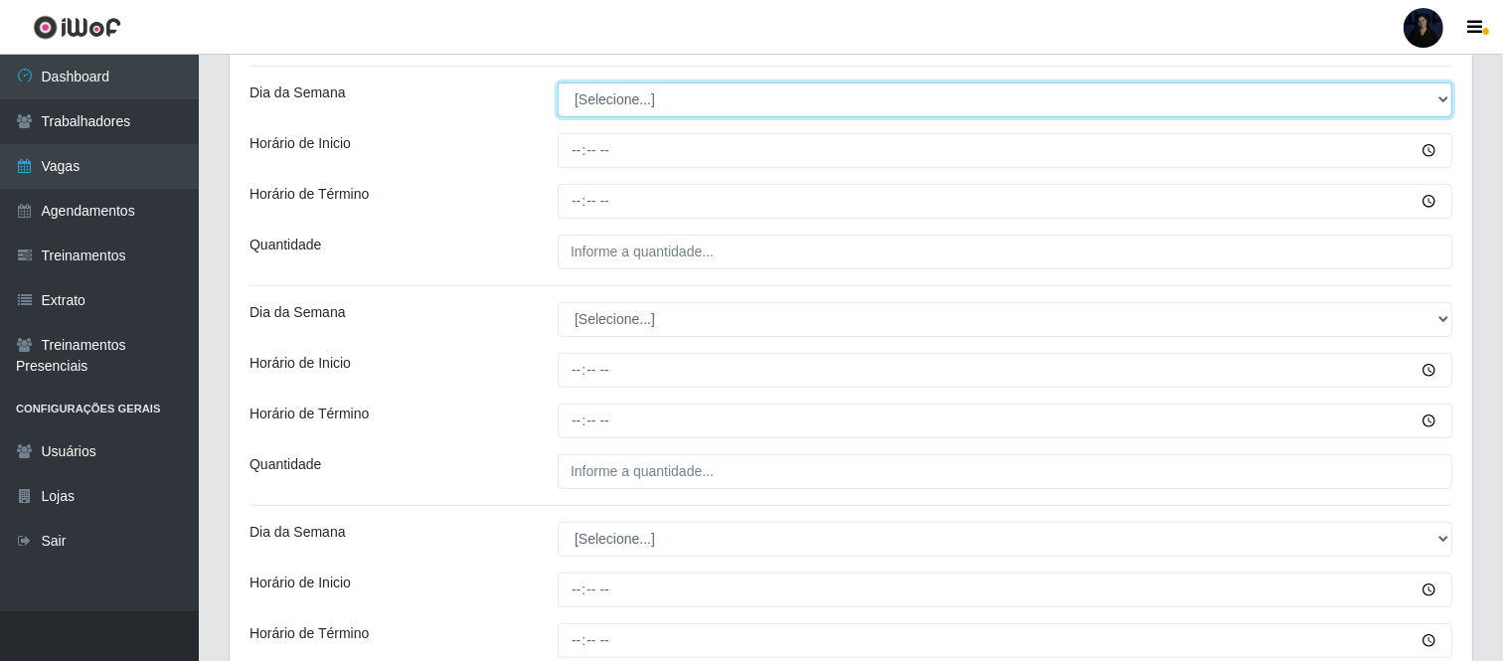
click at [617, 102] on select "[Selecione...] Segunda Terça Quarta Quinta Sexta Sábado Domingo" at bounding box center [1005, 100] width 895 height 35
select select "3"
click at [558, 83] on select "[Selecione...] Segunda Terça Quarta Quinta Sexta Sábado Domingo" at bounding box center [1005, 100] width 895 height 35
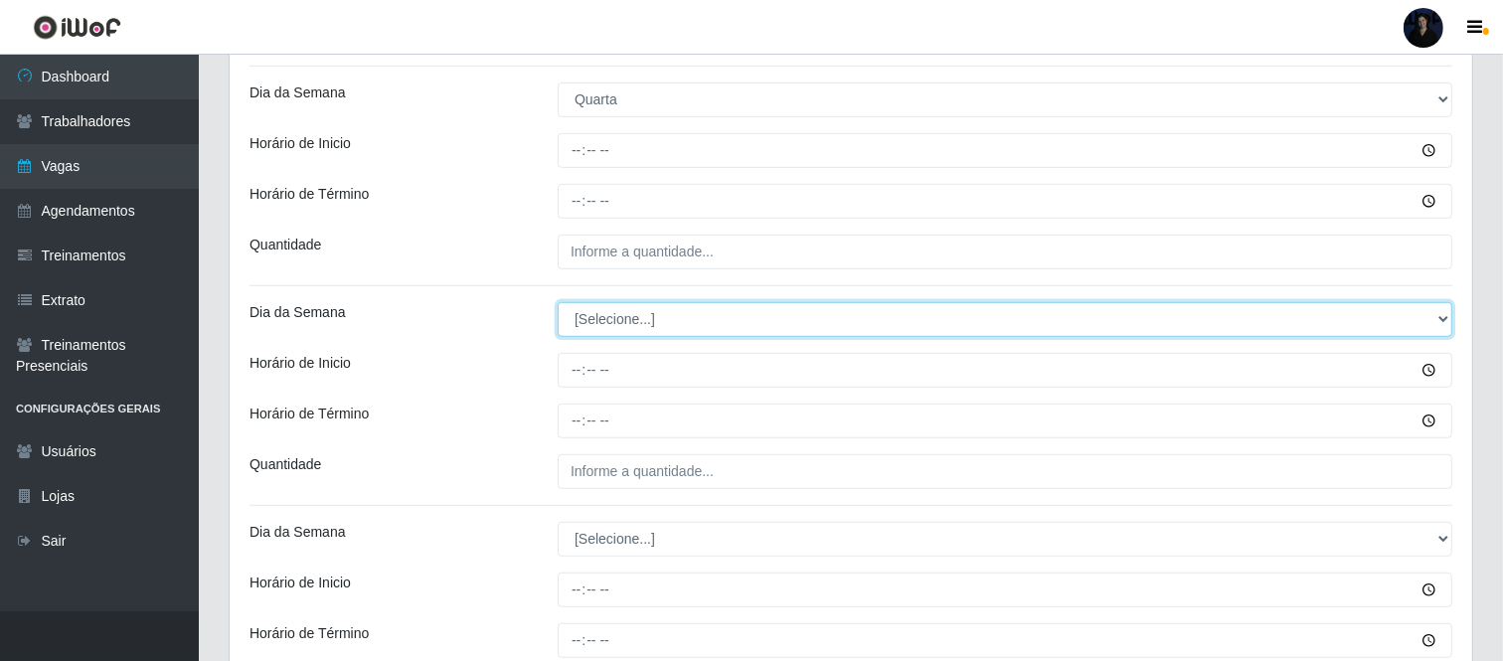
click at [593, 322] on select "[Selecione...] Segunda Terça Quarta Quinta Sexta Sábado Domingo" at bounding box center [1005, 319] width 895 height 35
select select "3"
click at [558, 302] on select "[Selecione...] Segunda Terça Quarta Quinta Sexta Sábado Domingo" at bounding box center [1005, 319] width 895 height 35
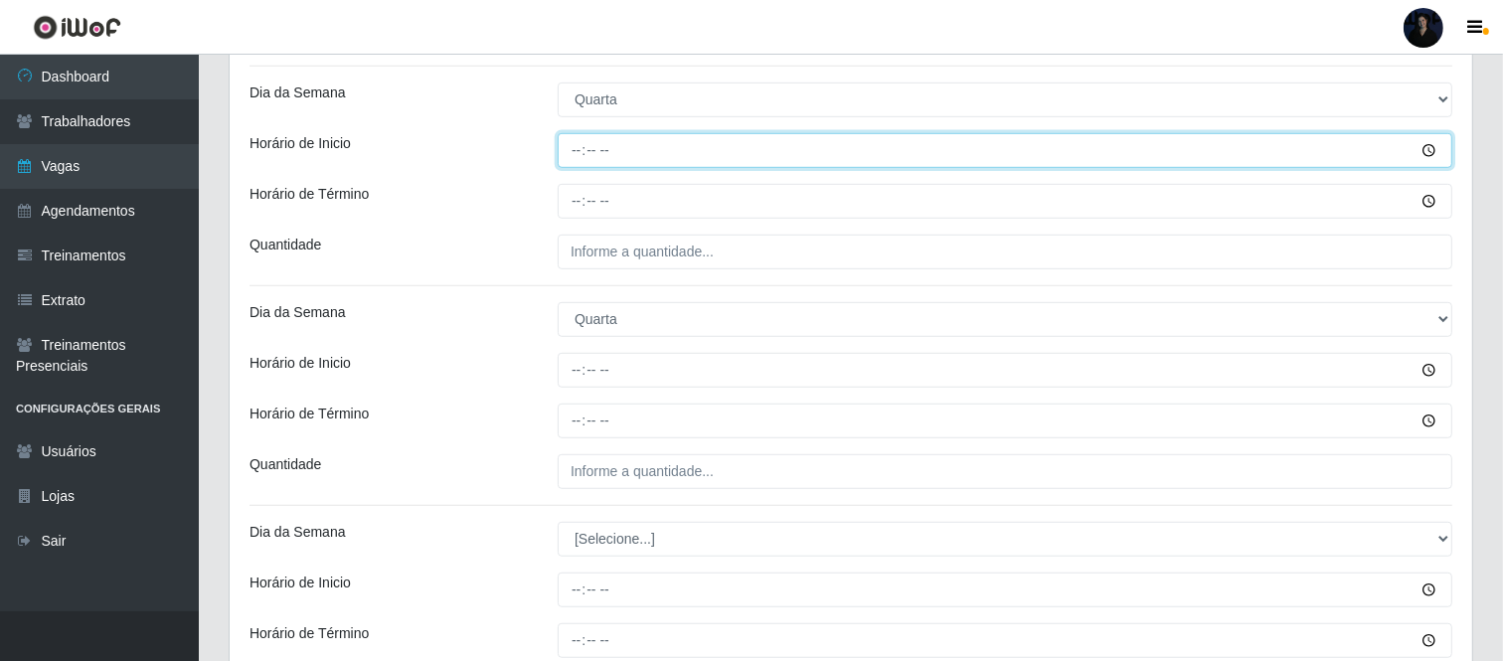
click at [568, 161] on input "Horário de Inicio" at bounding box center [1005, 150] width 895 height 35
type input "09:00"
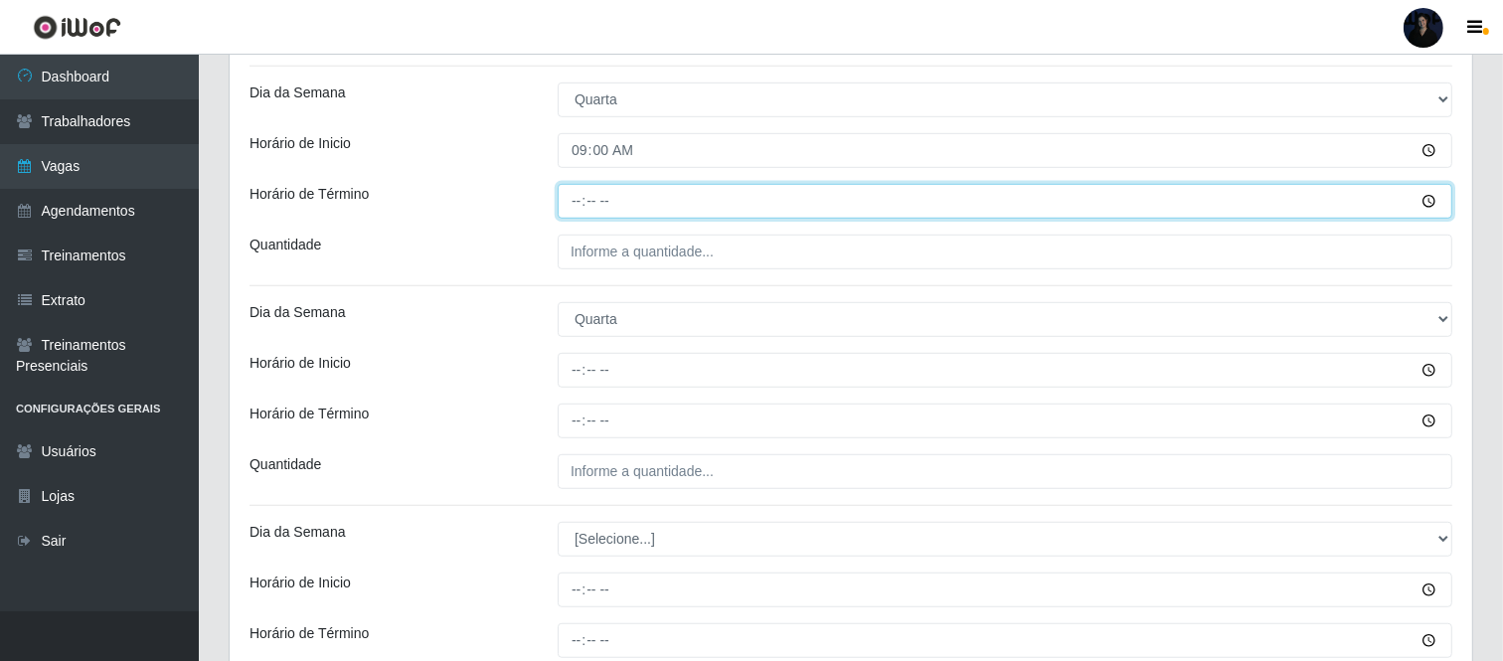
click at [577, 207] on input "Horário de Término" at bounding box center [1005, 201] width 895 height 35
type input "15:00"
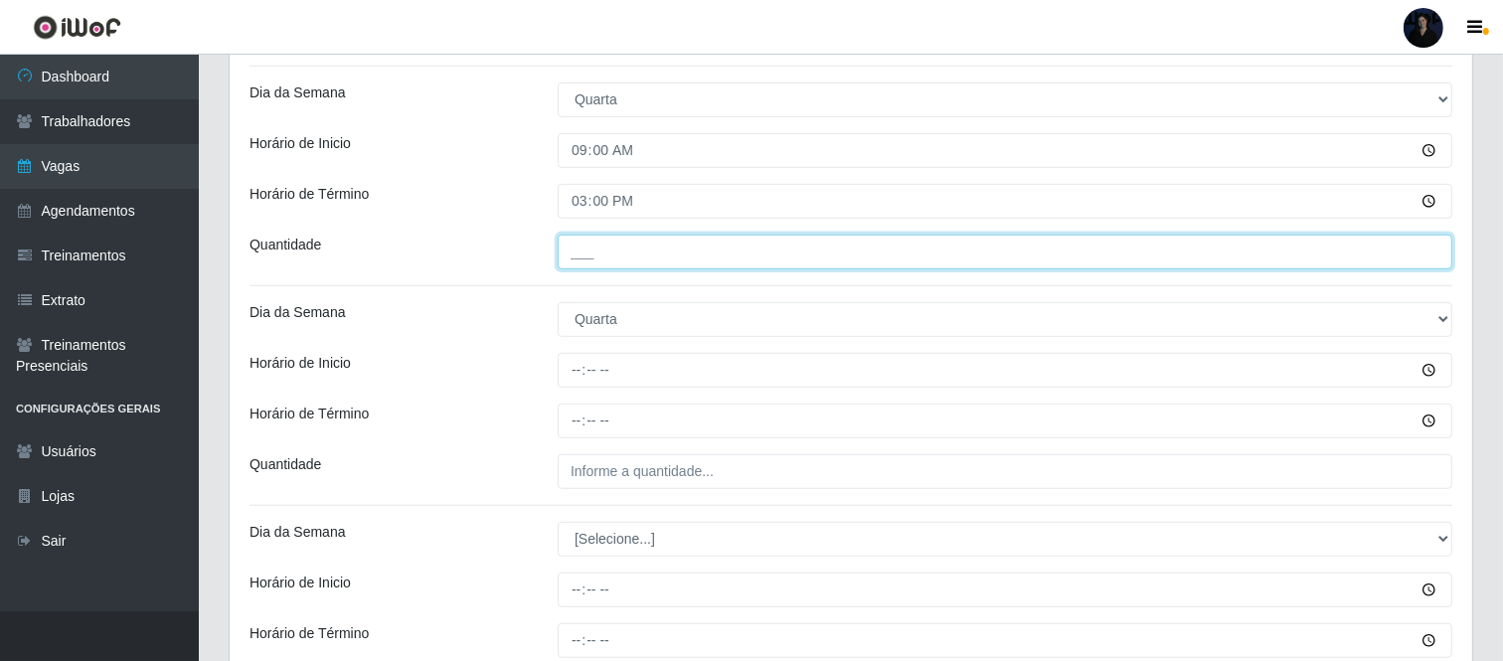
click at [577, 253] on input "___" at bounding box center [1005, 252] width 895 height 35
type input "1__"
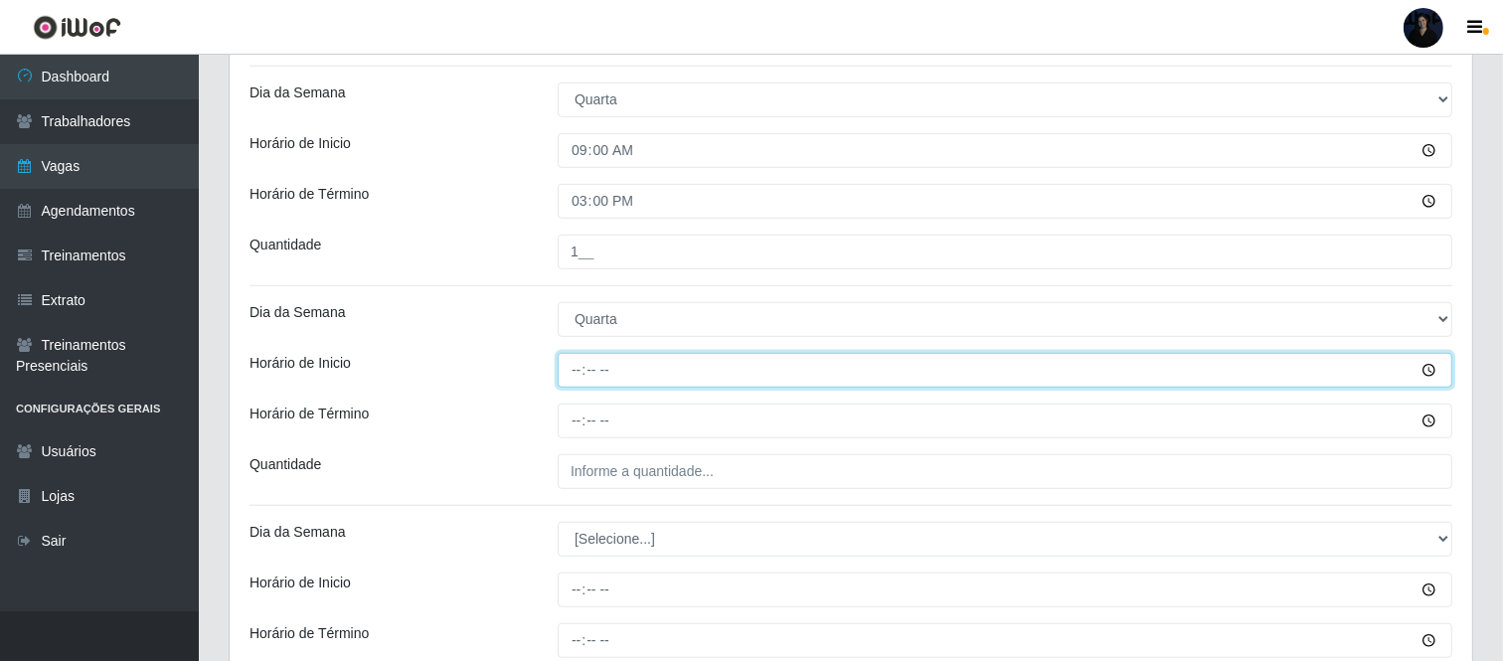
click at [583, 364] on input "Horário de Inicio" at bounding box center [1005, 370] width 895 height 35
type input "16:00"
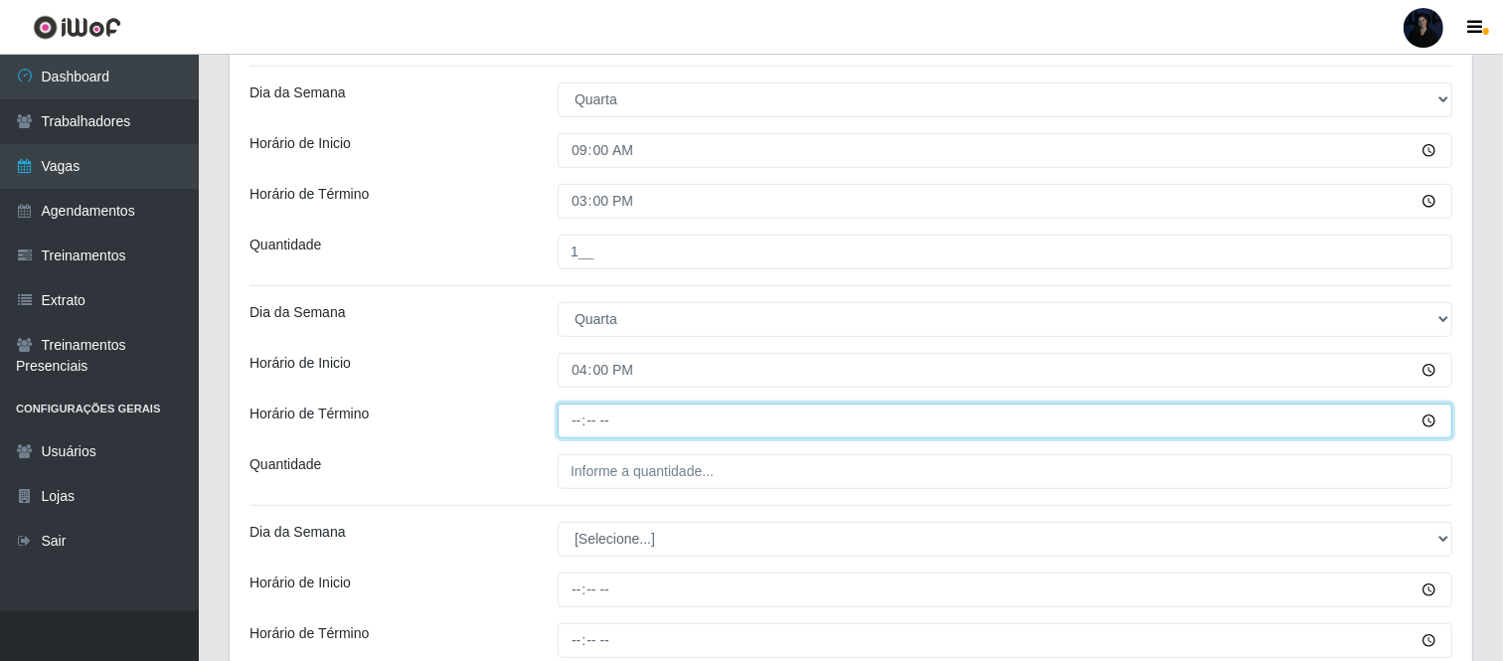
click at [573, 409] on input "Horário de Término" at bounding box center [1005, 421] width 895 height 35
type input "22:00"
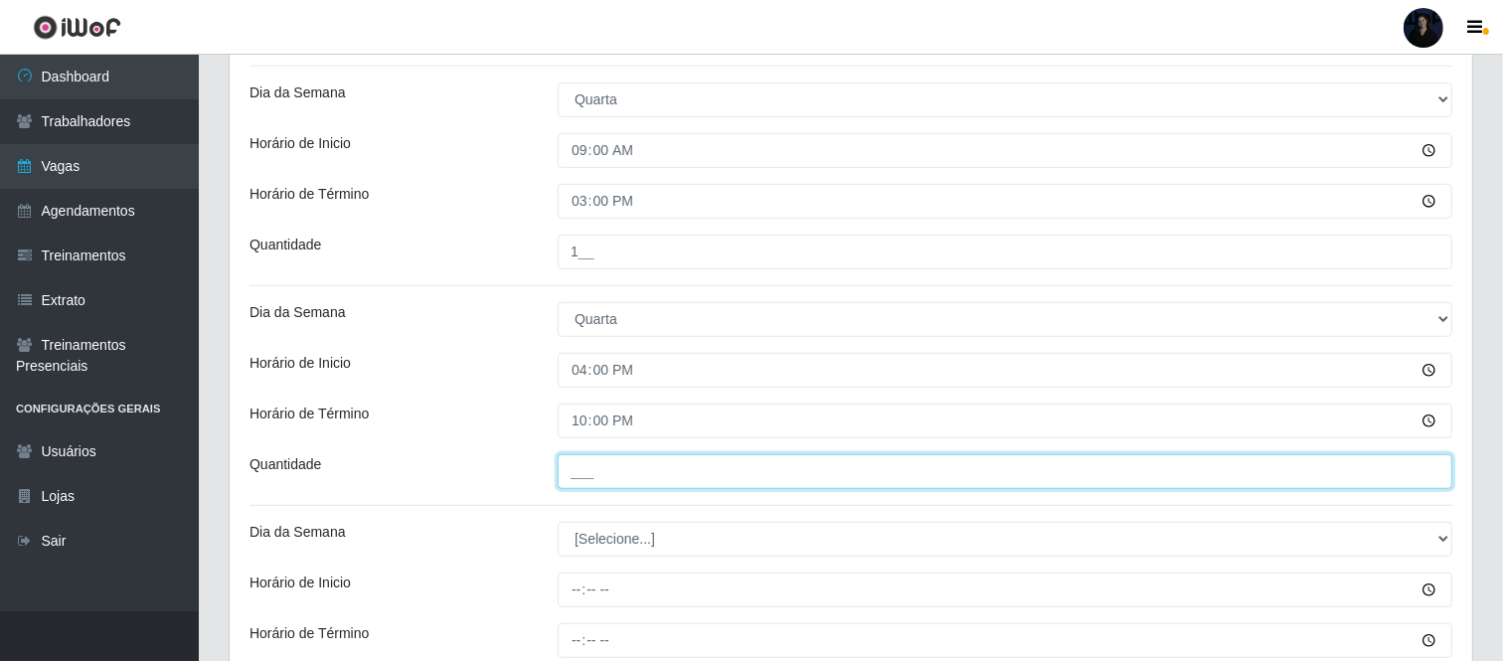
click at [575, 469] on input "___" at bounding box center [1005, 471] width 895 height 35
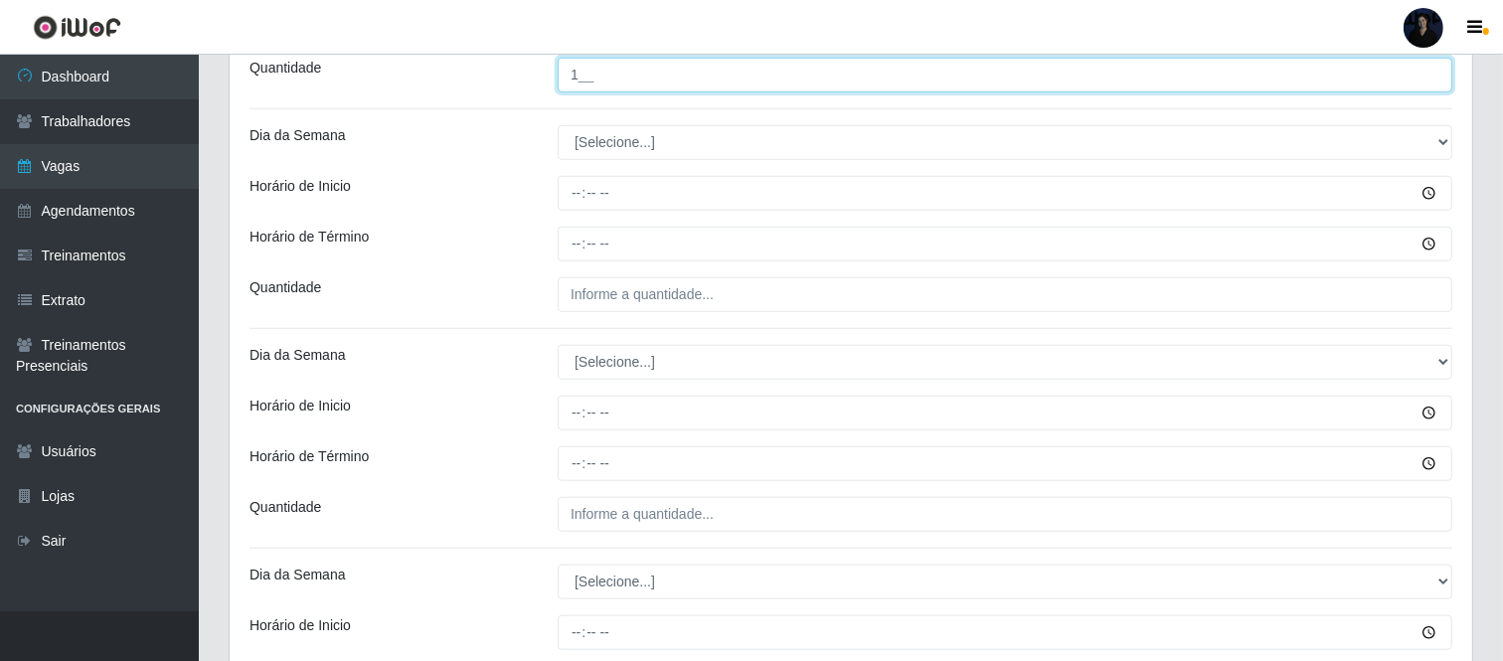
scroll to position [1475, 0]
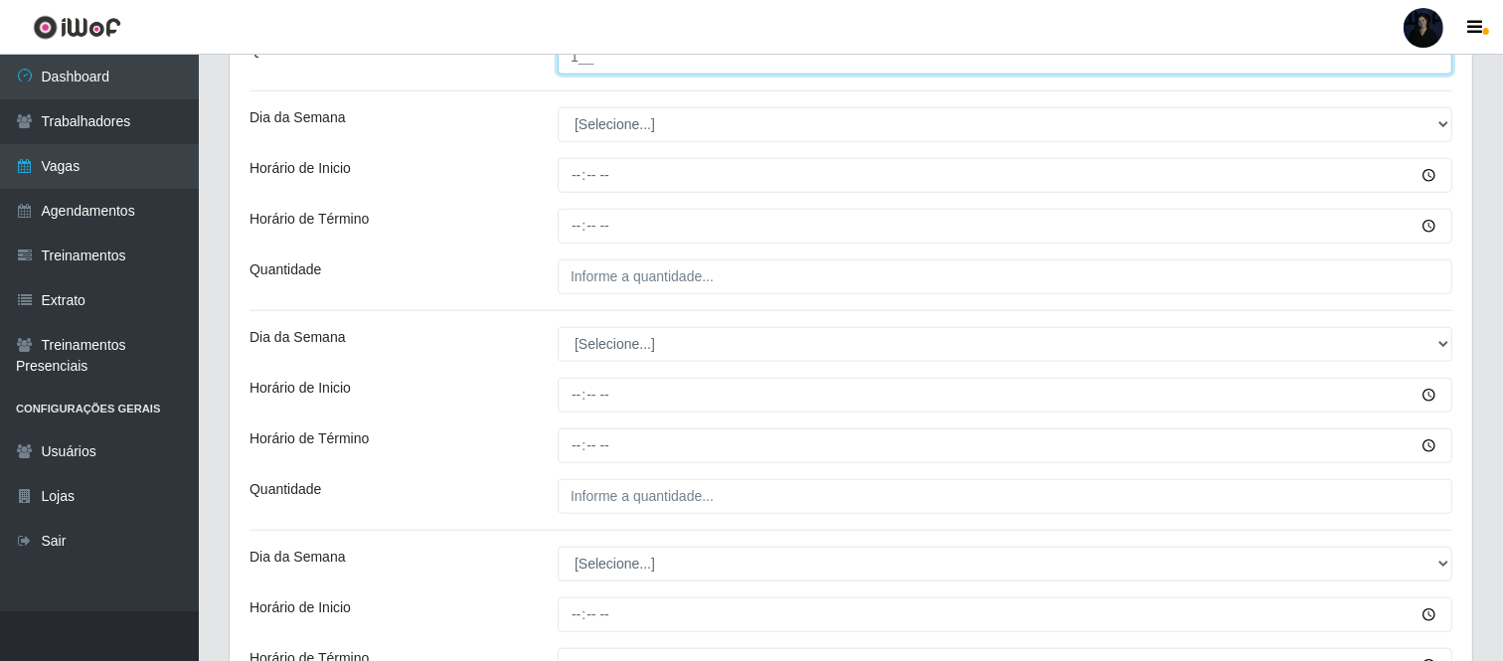
type input "1__"
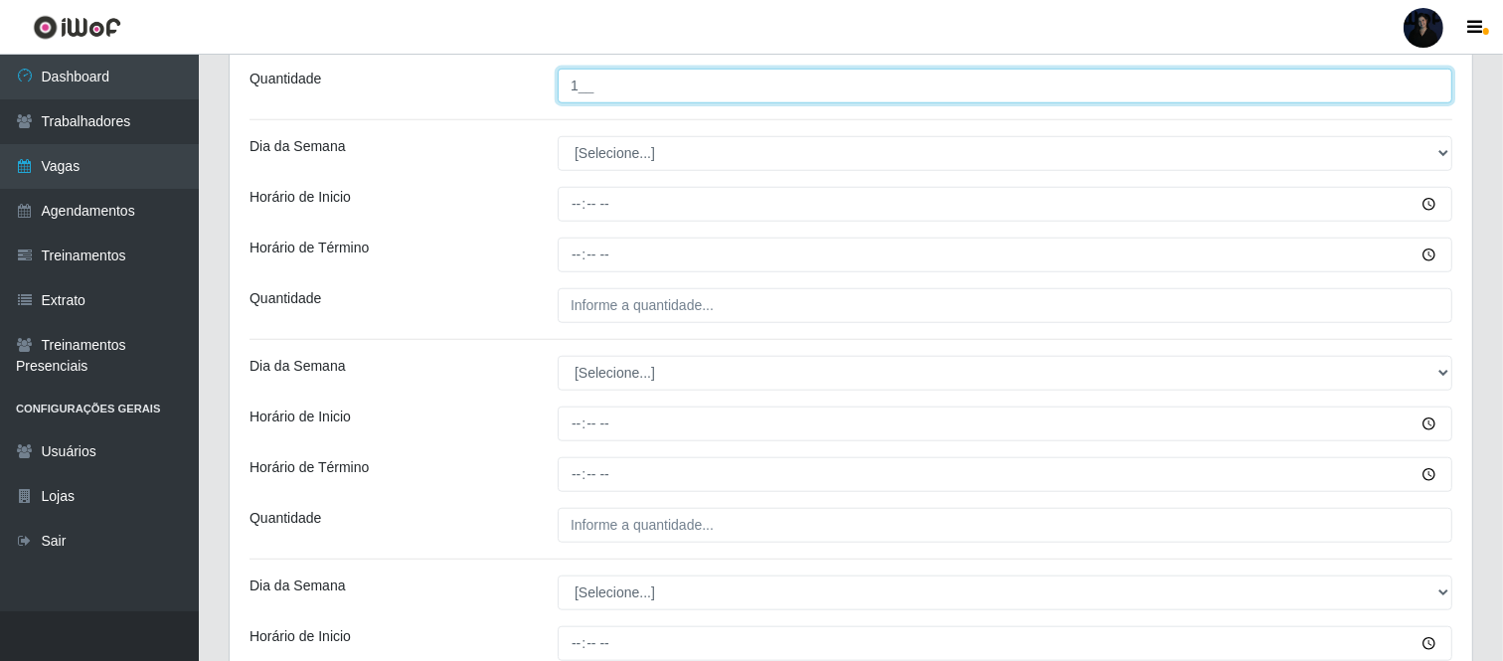
scroll to position [1511, 0]
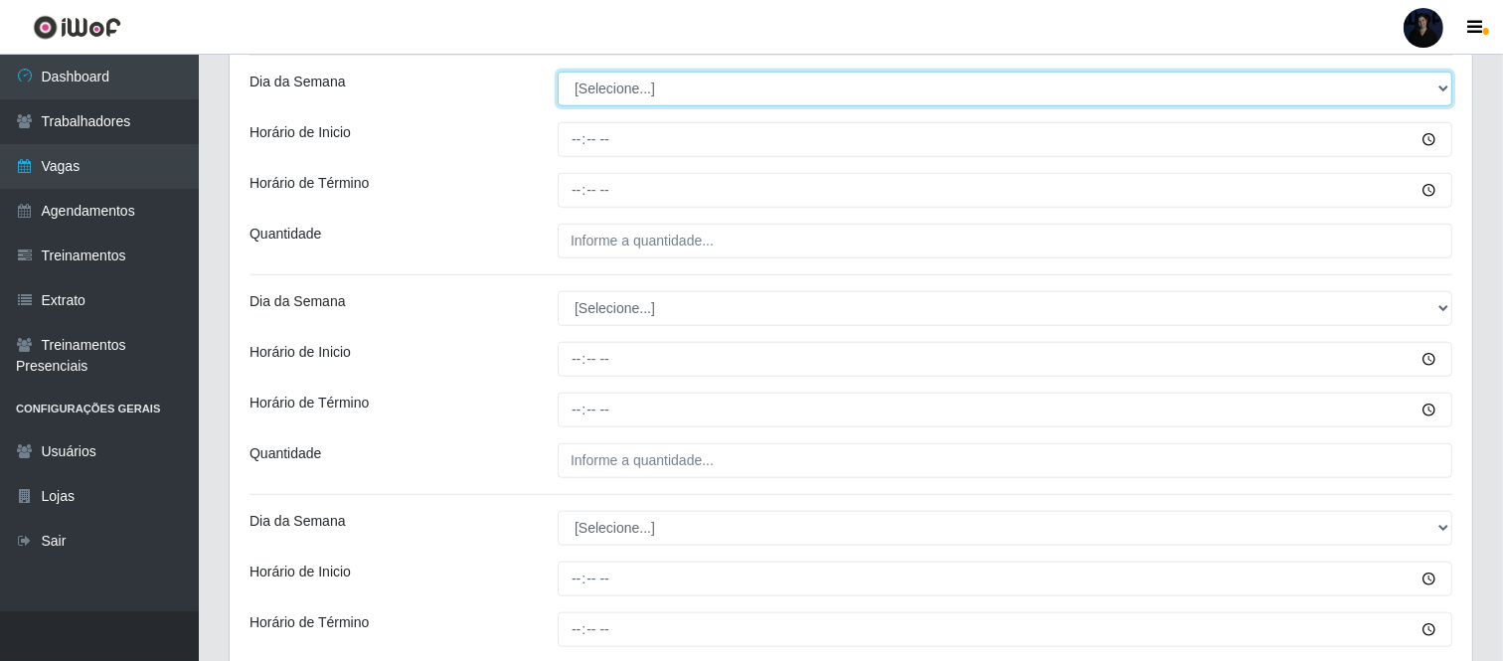
click at [659, 94] on select "[Selecione...] Segunda Terça Quarta Quinta Sexta Sábado Domingo" at bounding box center [1005, 89] width 895 height 35
select select "4"
click at [558, 73] on select "[Selecione...] Segunda Terça Quarta Quinta Sexta Sábado Domingo" at bounding box center [1005, 89] width 895 height 35
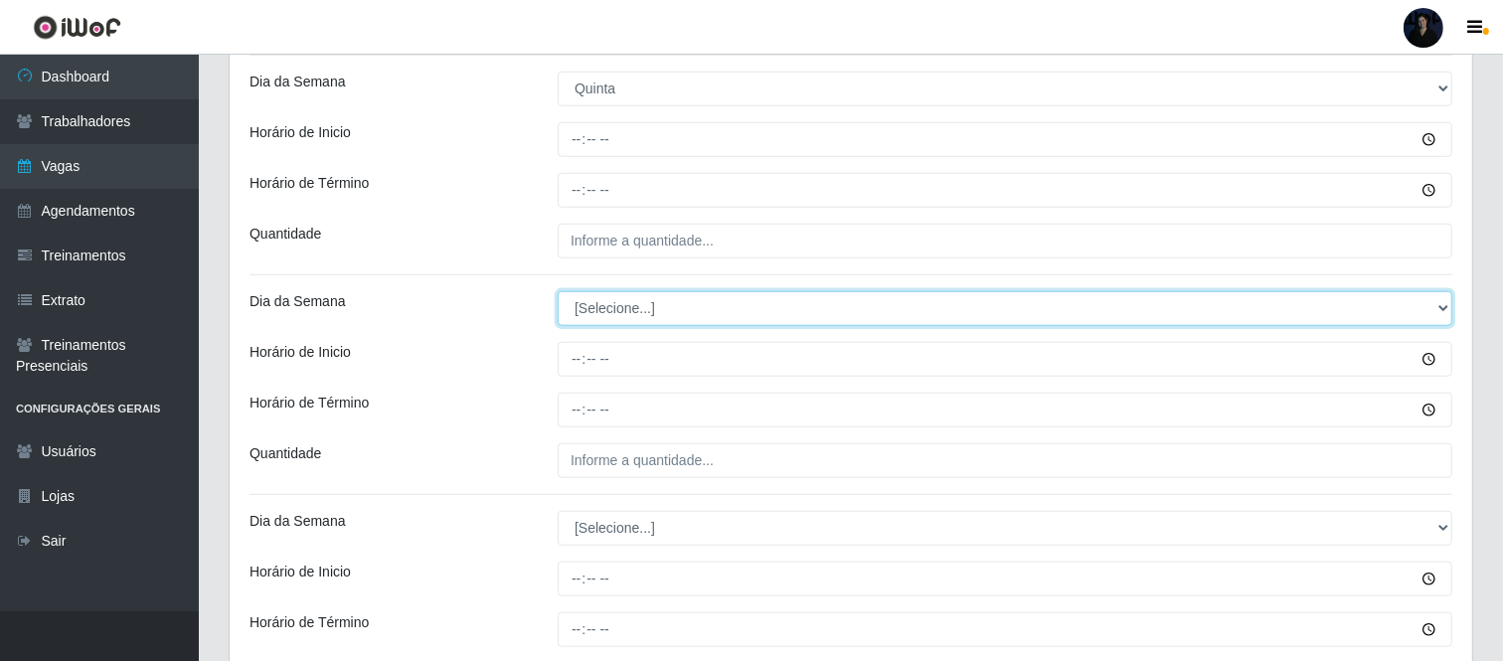
click at [589, 304] on select "[Selecione...] Segunda Terça Quarta Quinta Sexta Sábado Domingo" at bounding box center [1005, 308] width 895 height 35
select select "4"
click at [558, 292] on select "[Selecione...] Segunda Terça Quarta Quinta Sexta Sábado Domingo" at bounding box center [1005, 308] width 895 height 35
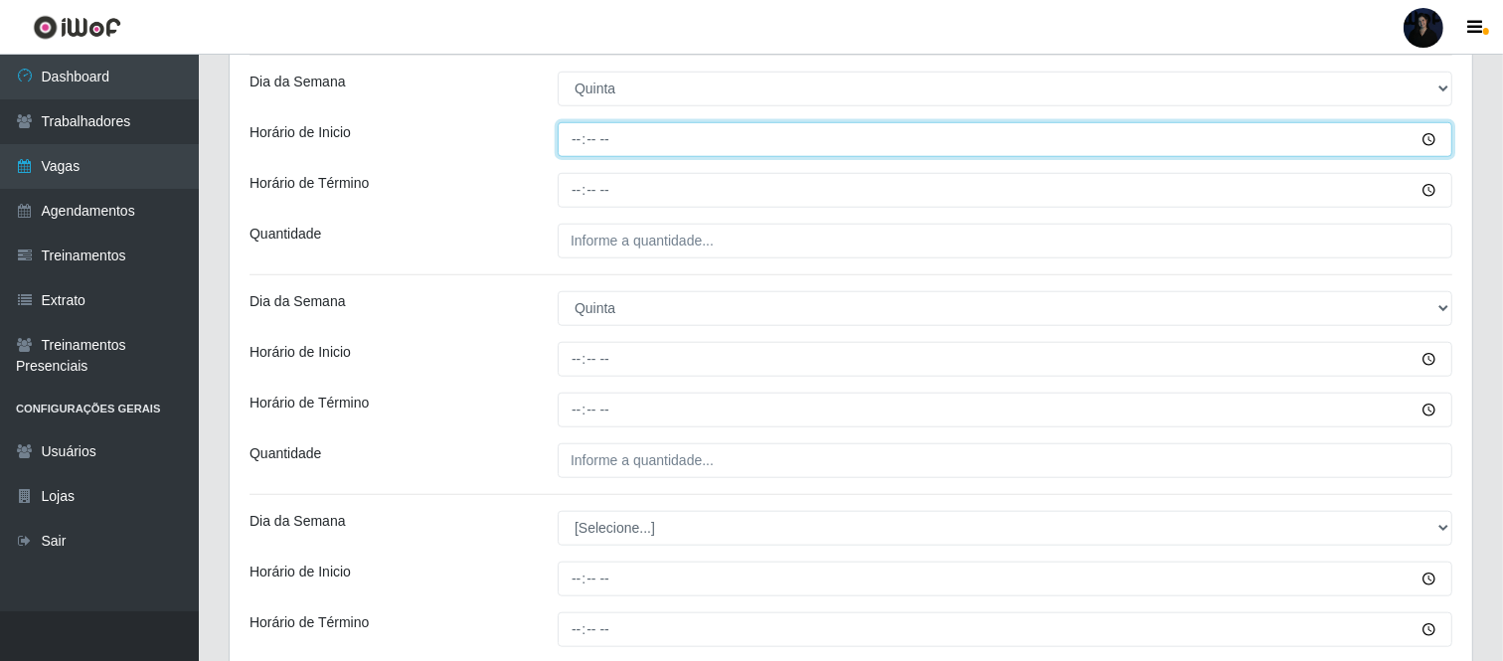
click at [574, 150] on input "Horário de Inicio" at bounding box center [1005, 139] width 895 height 35
type input "09:00"
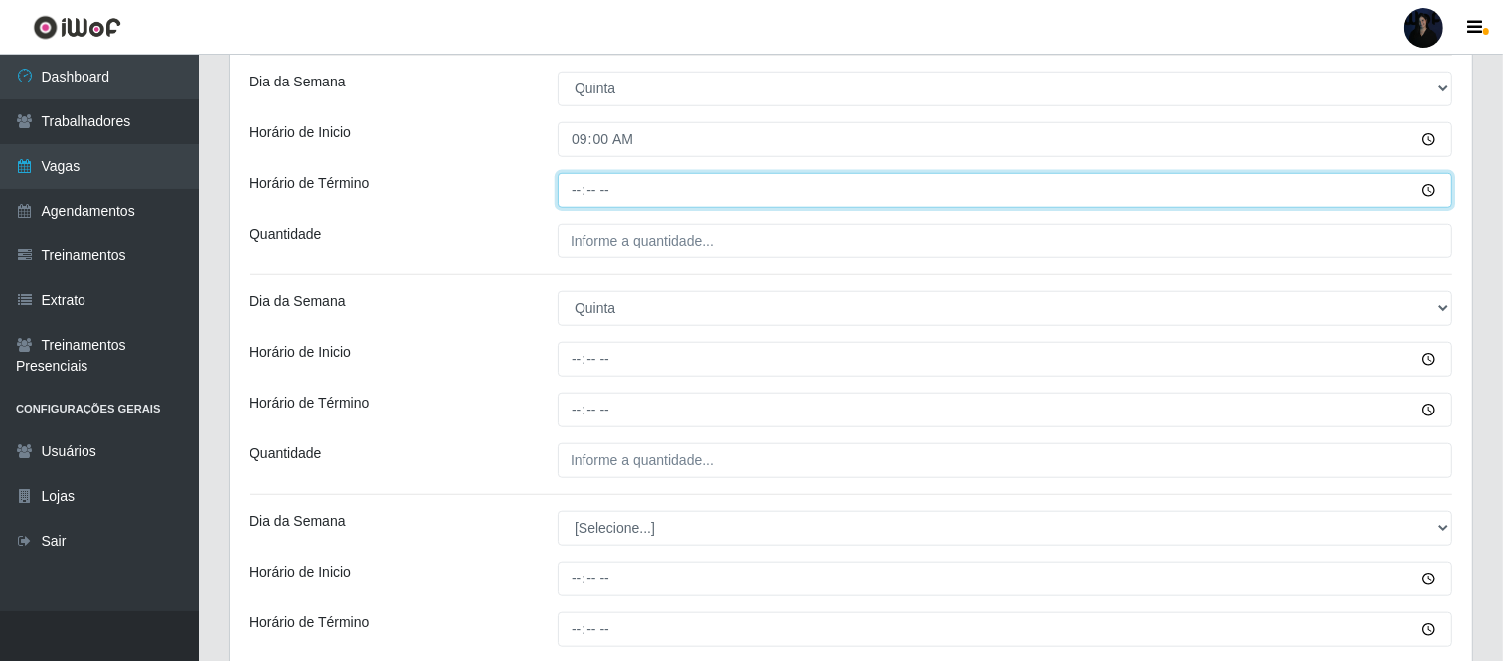
click at [577, 186] on input "Horário de Término" at bounding box center [1005, 190] width 895 height 35
type input "15:00"
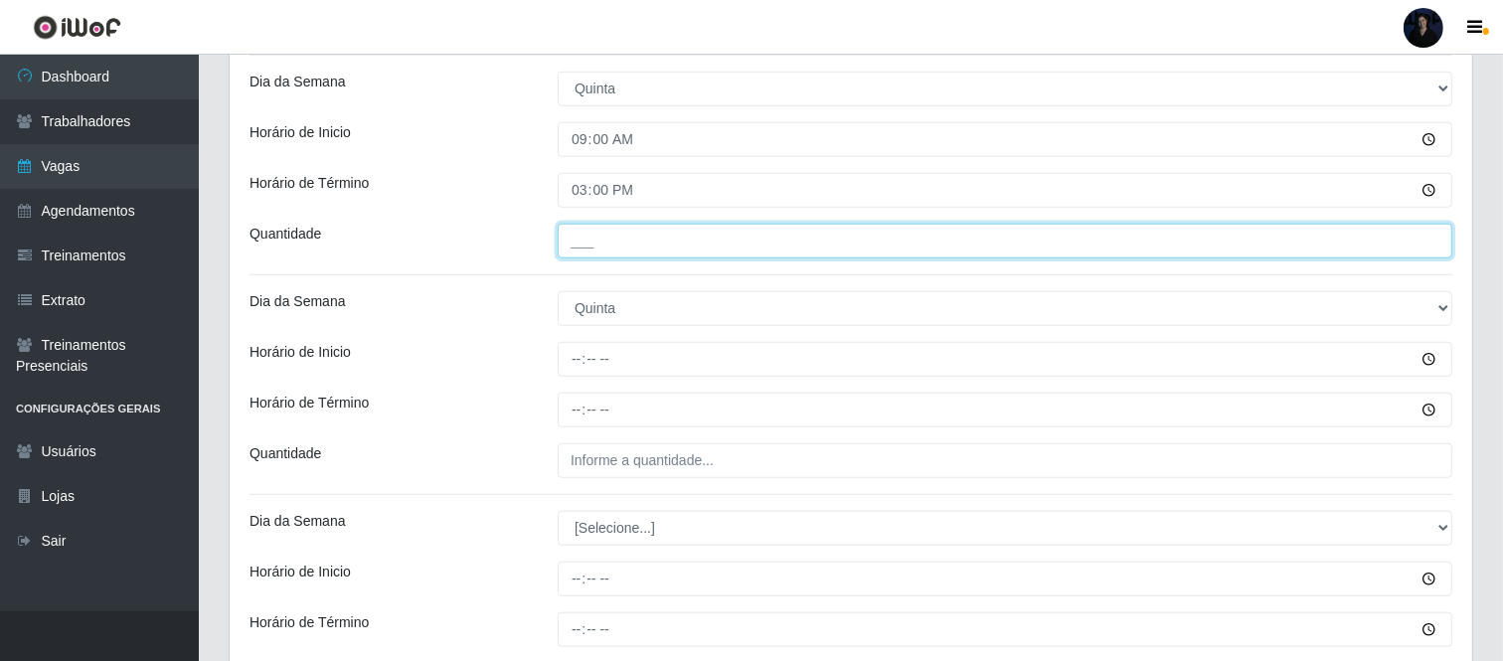
click at [587, 234] on input "___" at bounding box center [1005, 241] width 895 height 35
type input "1__"
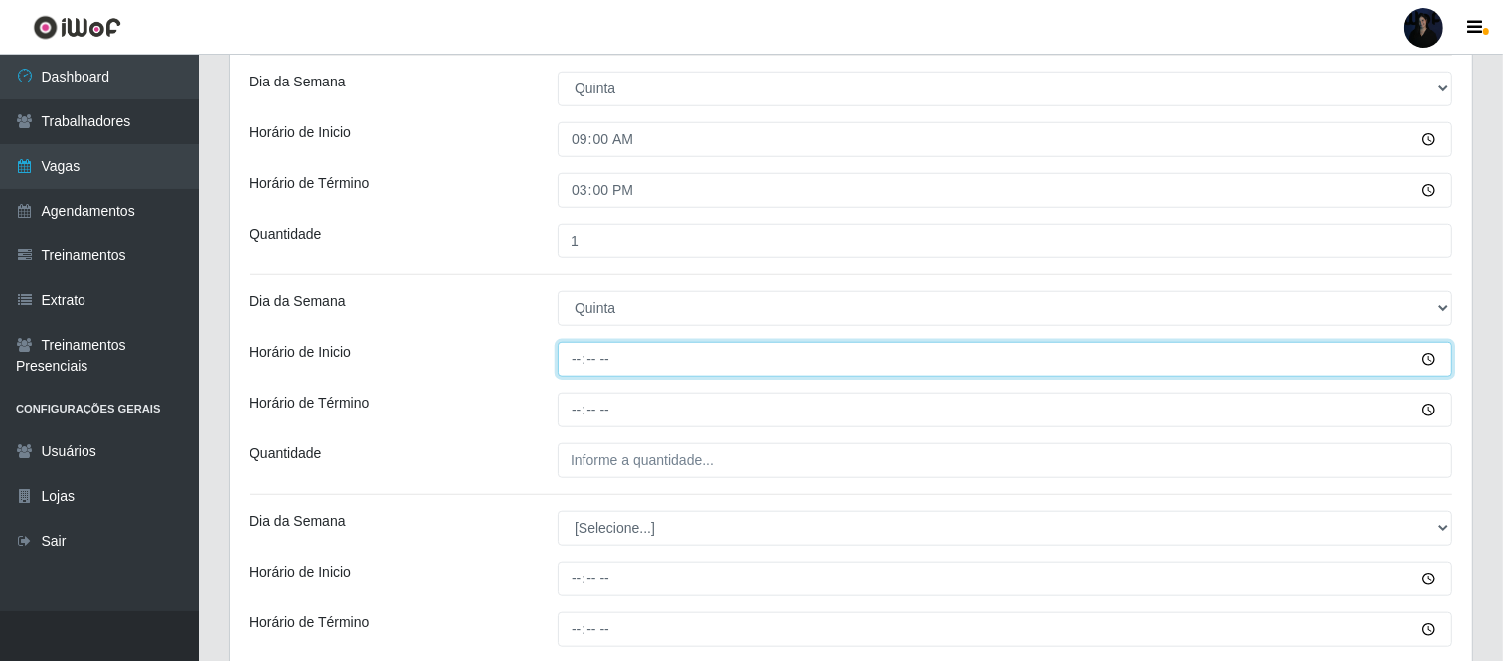
click at [579, 360] on input "Horário de Inicio" at bounding box center [1005, 359] width 895 height 35
type input "16:00"
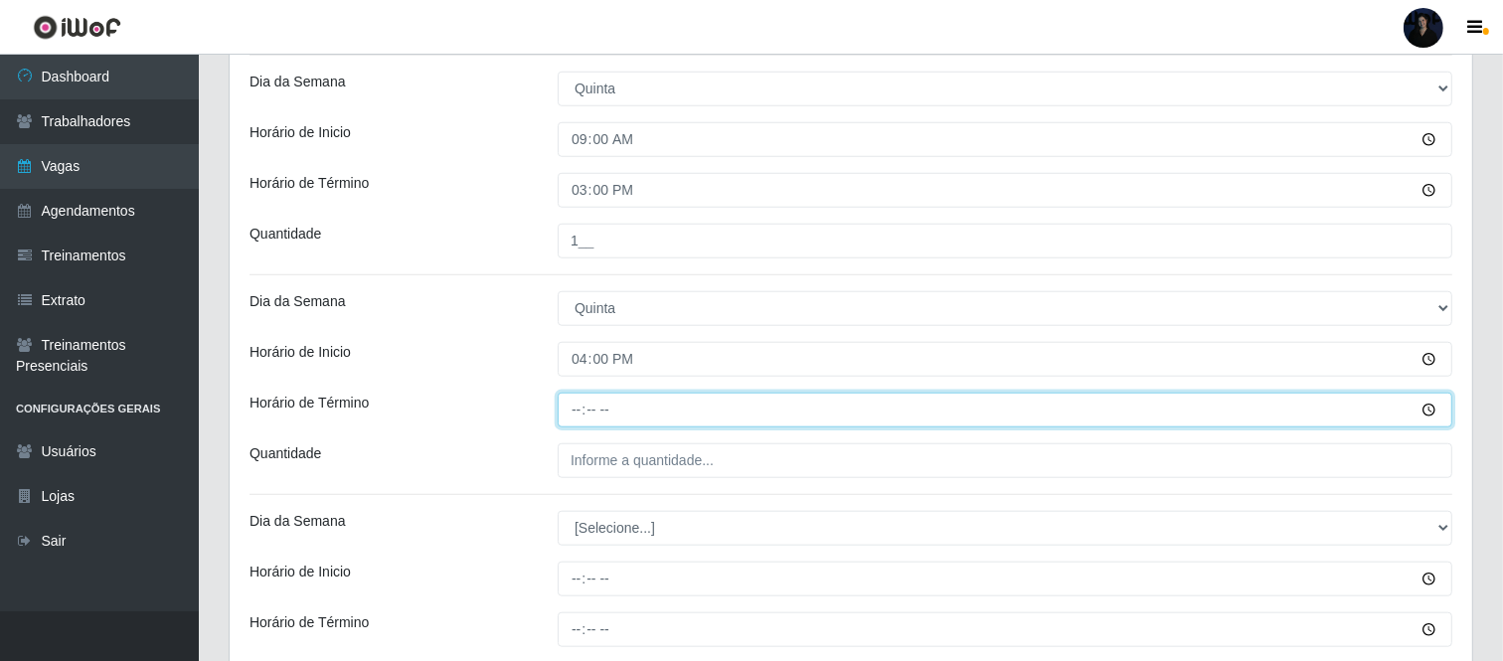
click at [573, 403] on input "Horário de Término" at bounding box center [1005, 410] width 895 height 35
type input "22:00"
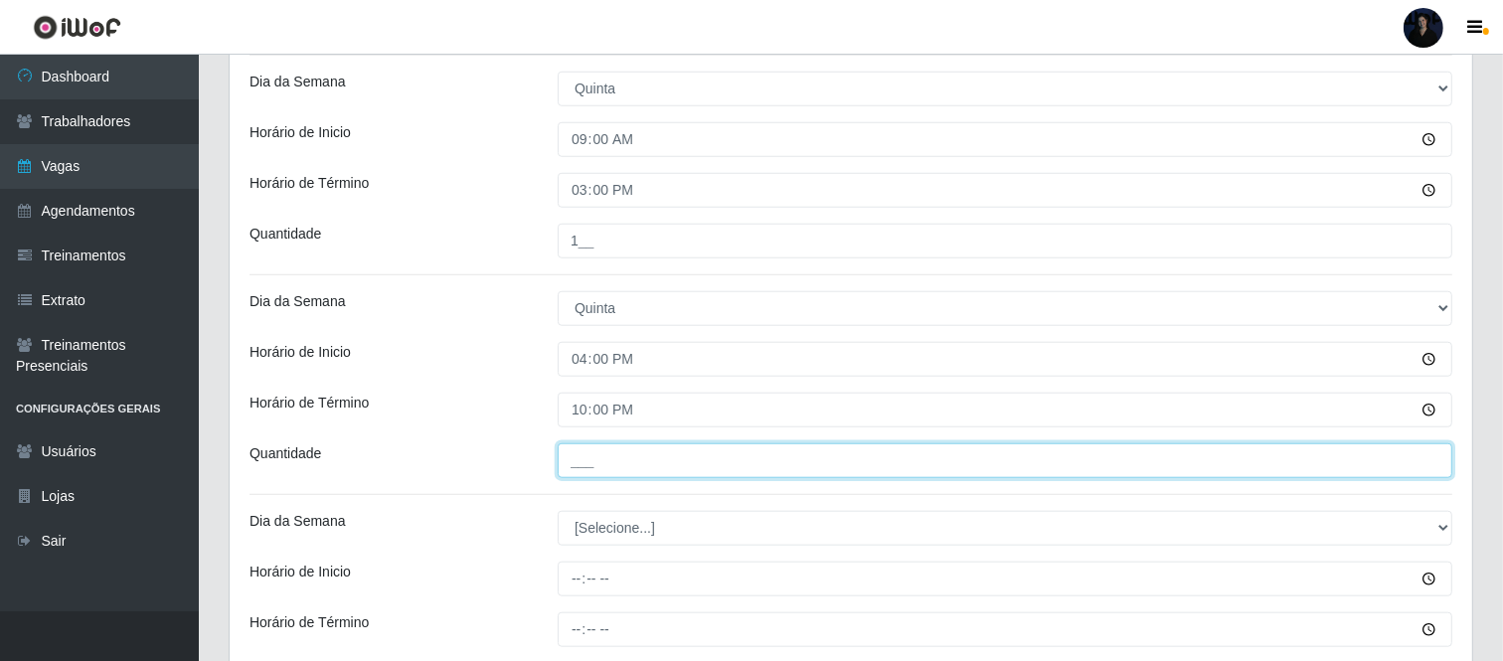
click at [571, 452] on input "___" at bounding box center [1005, 460] width 895 height 35
type input "1__"
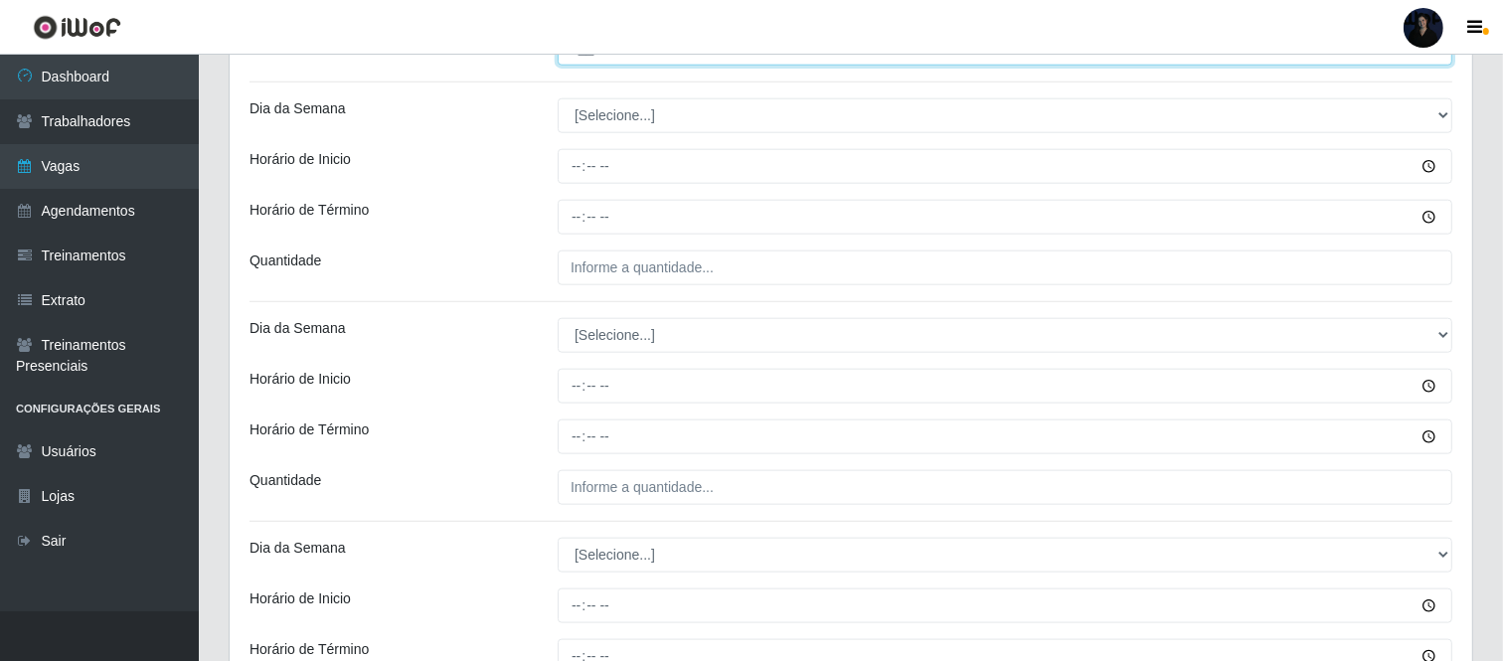
scroll to position [1935, 0]
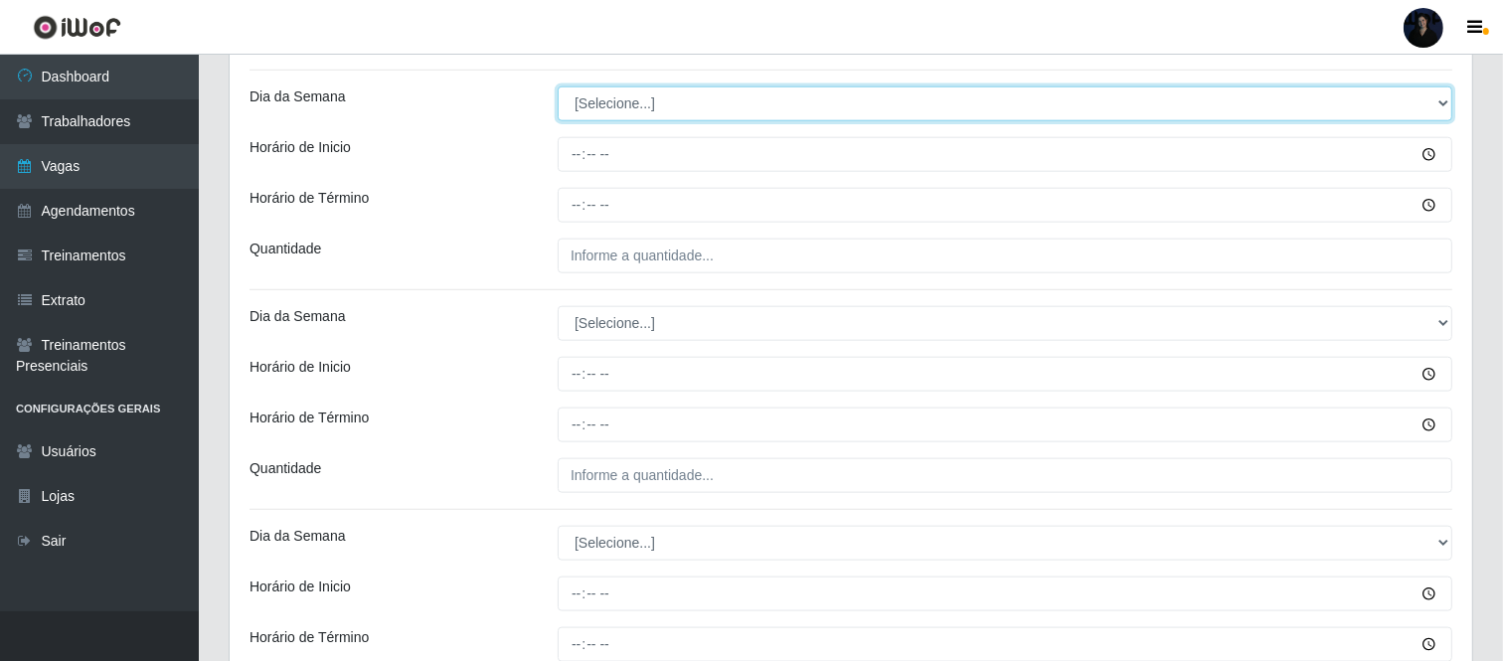
click at [652, 114] on select "[Selecione...] Segunda Terça Quarta Quinta Sexta Sábado Domingo" at bounding box center [1005, 103] width 895 height 35
select select "5"
click at [558, 86] on select "[Selecione...] Segunda Terça Quarta Quinta Sexta Sábado Domingo" at bounding box center [1005, 103] width 895 height 35
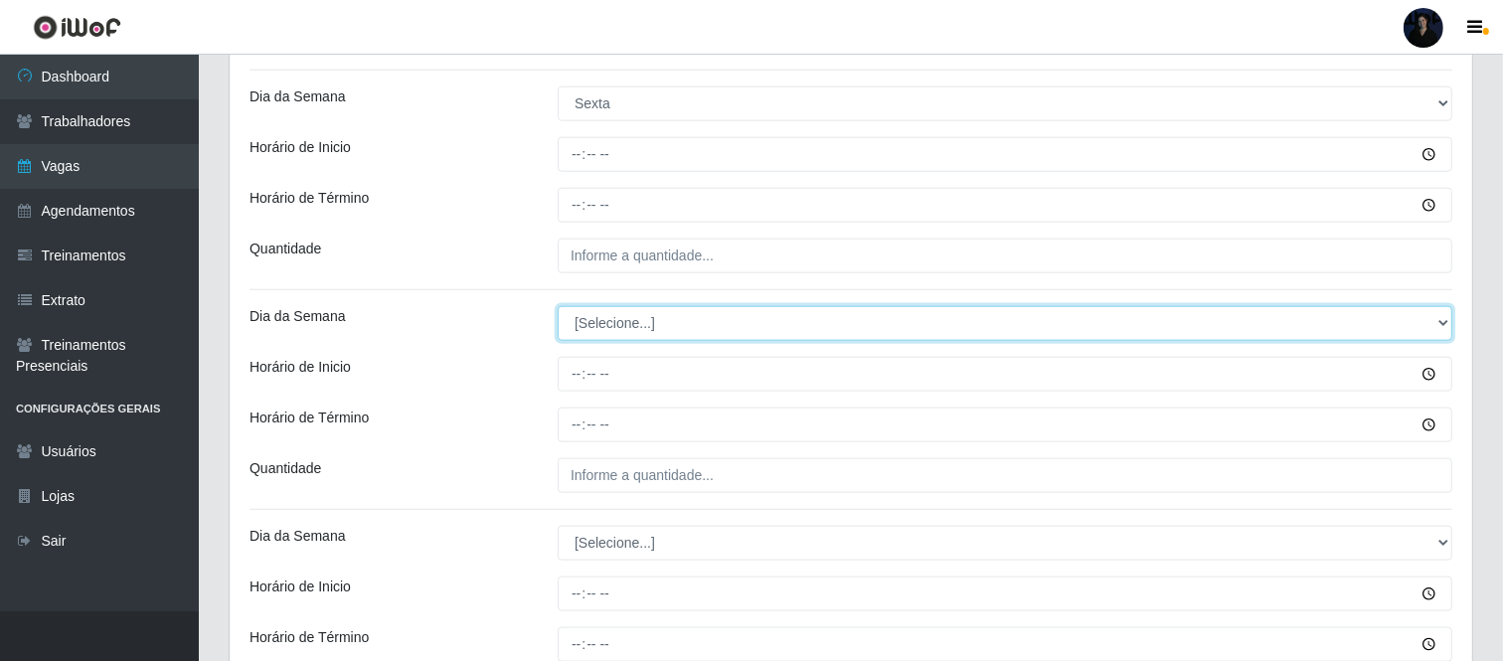
click at [591, 326] on select "[Selecione...] Segunda Terça Quarta Quinta Sexta Sábado Domingo" at bounding box center [1005, 323] width 895 height 35
select select "5"
click at [558, 306] on select "[Selecione...] Segunda Terça Quarta Quinta Sexta Sábado Domingo" at bounding box center [1005, 323] width 895 height 35
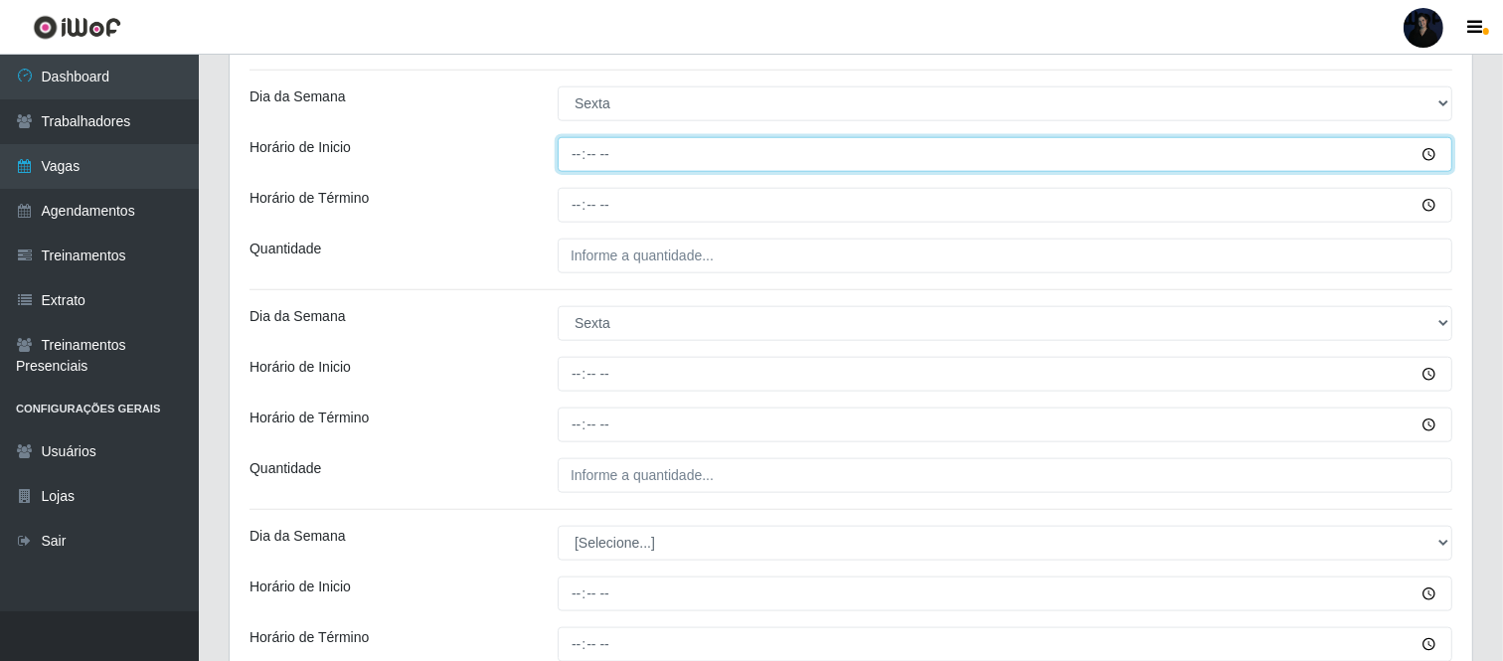
click at [578, 147] on input "Horário de Inicio" at bounding box center [1005, 154] width 895 height 35
type input "09:00"
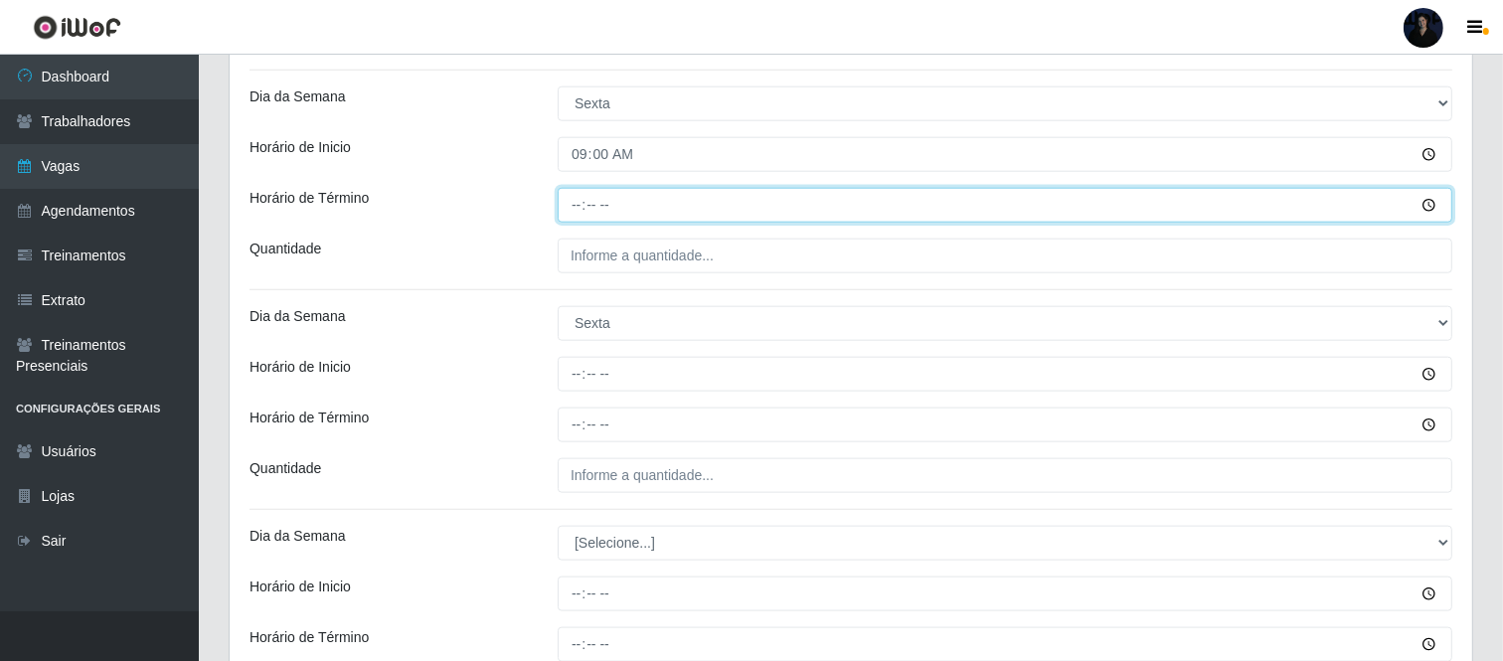
click at [572, 204] on input "Horário de Término" at bounding box center [1005, 205] width 895 height 35
type input "15:00"
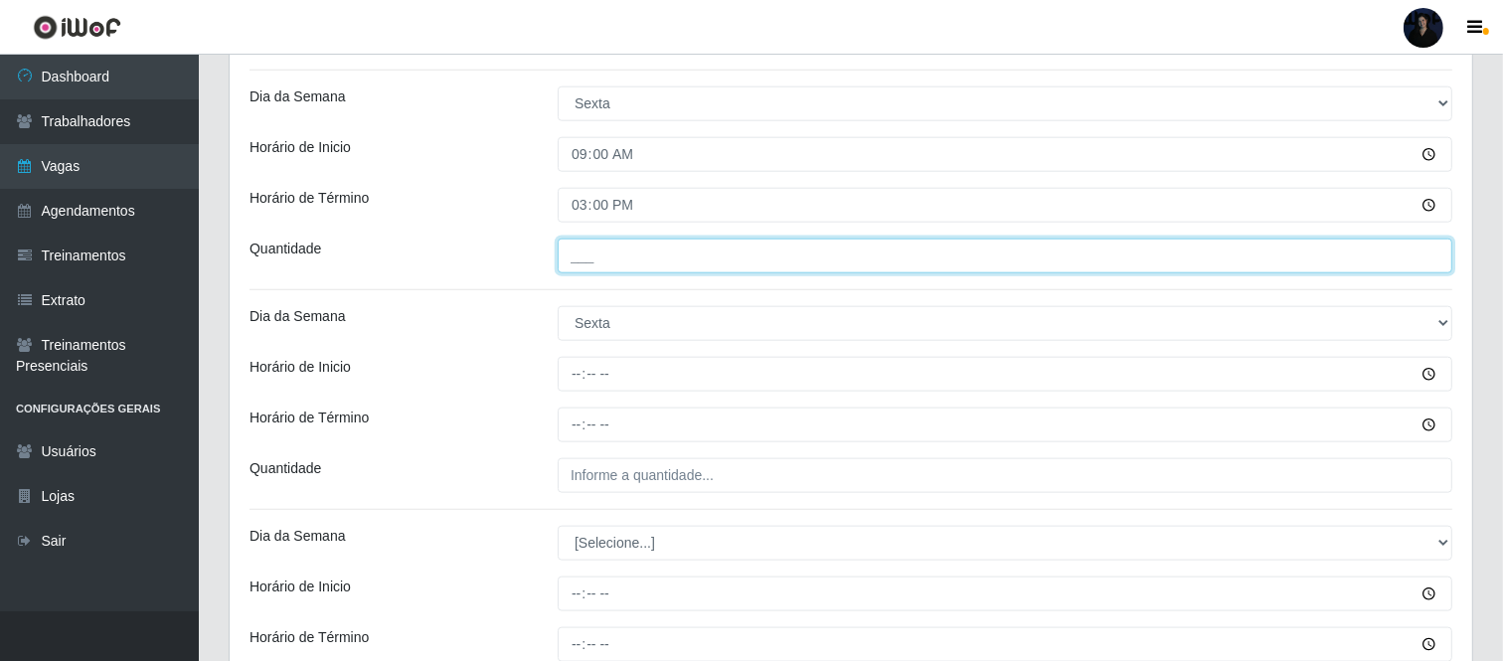
click at [572, 259] on input "___" at bounding box center [1005, 256] width 895 height 35
type input "2__"
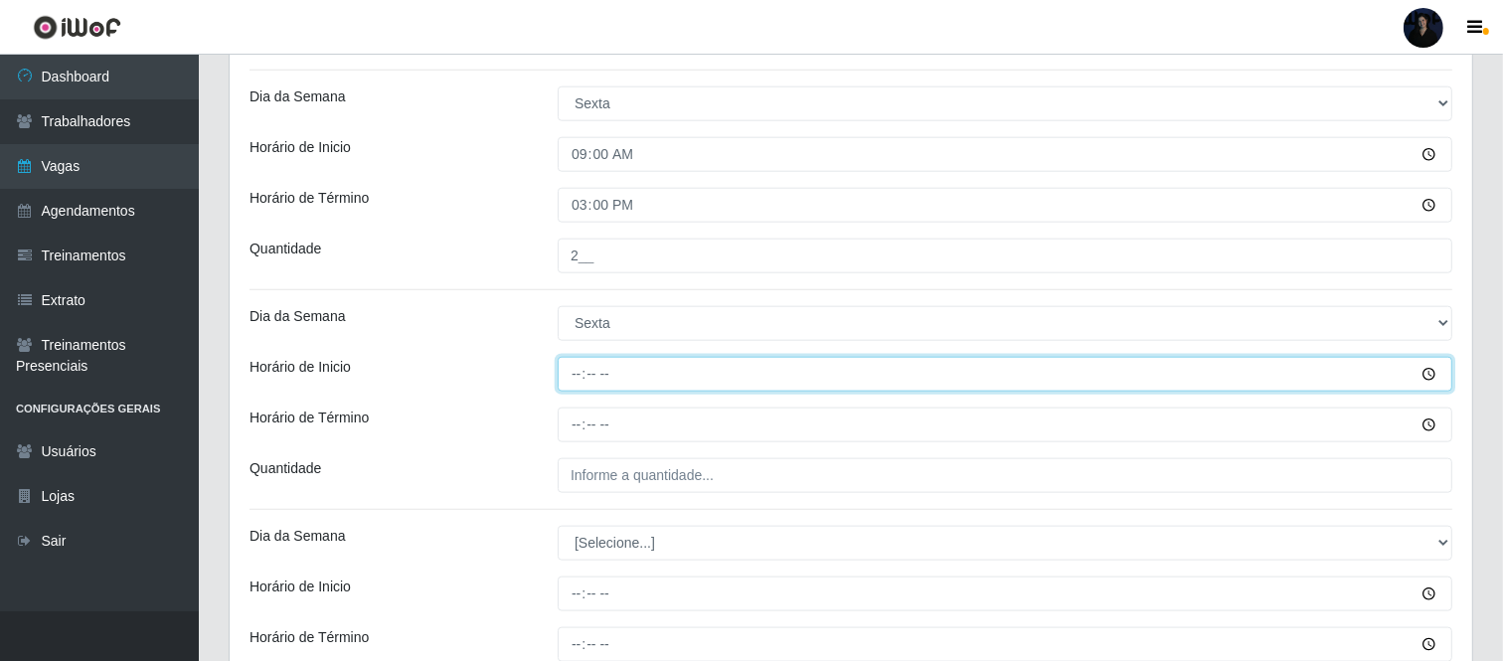
click at [575, 365] on input "Horário de Inicio" at bounding box center [1005, 374] width 895 height 35
type input "16:00"
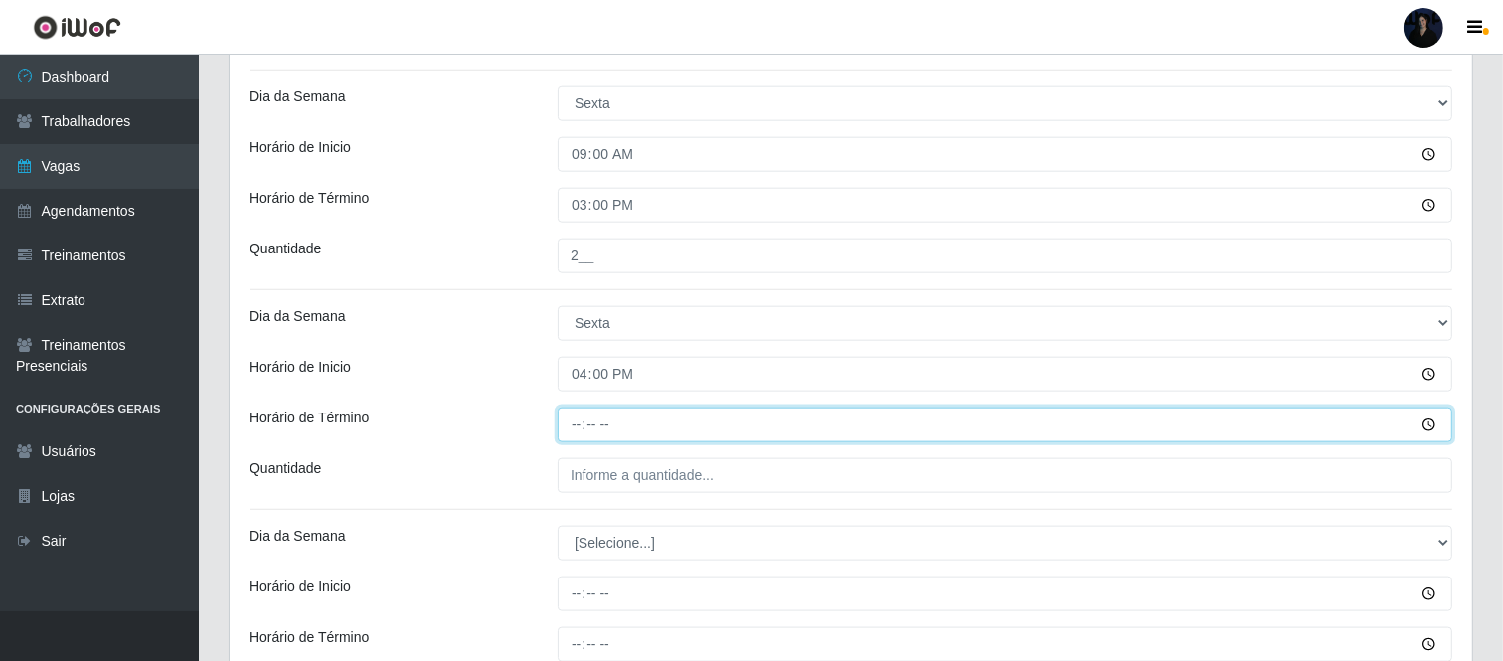
click at [579, 432] on input "Horário de Término" at bounding box center [1005, 425] width 895 height 35
type input "22:00"
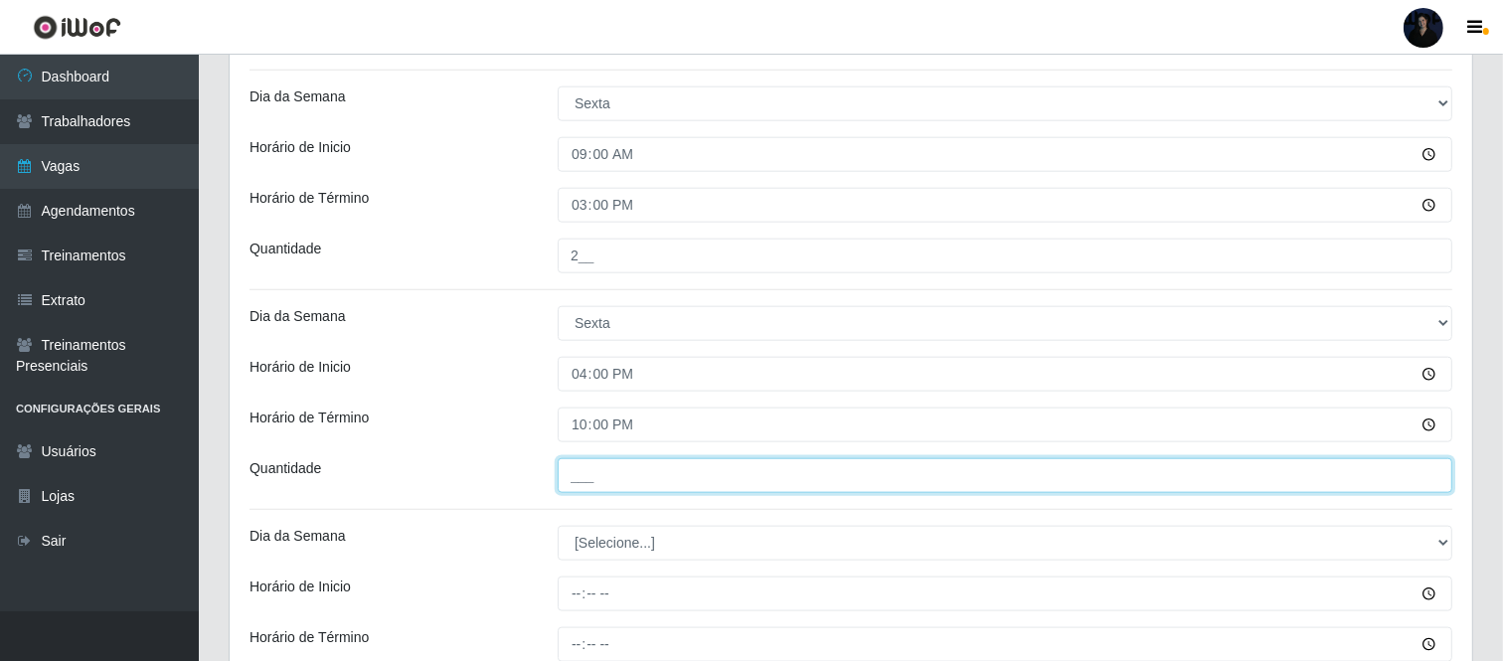
click at [582, 473] on input "___" at bounding box center [1005, 475] width 895 height 35
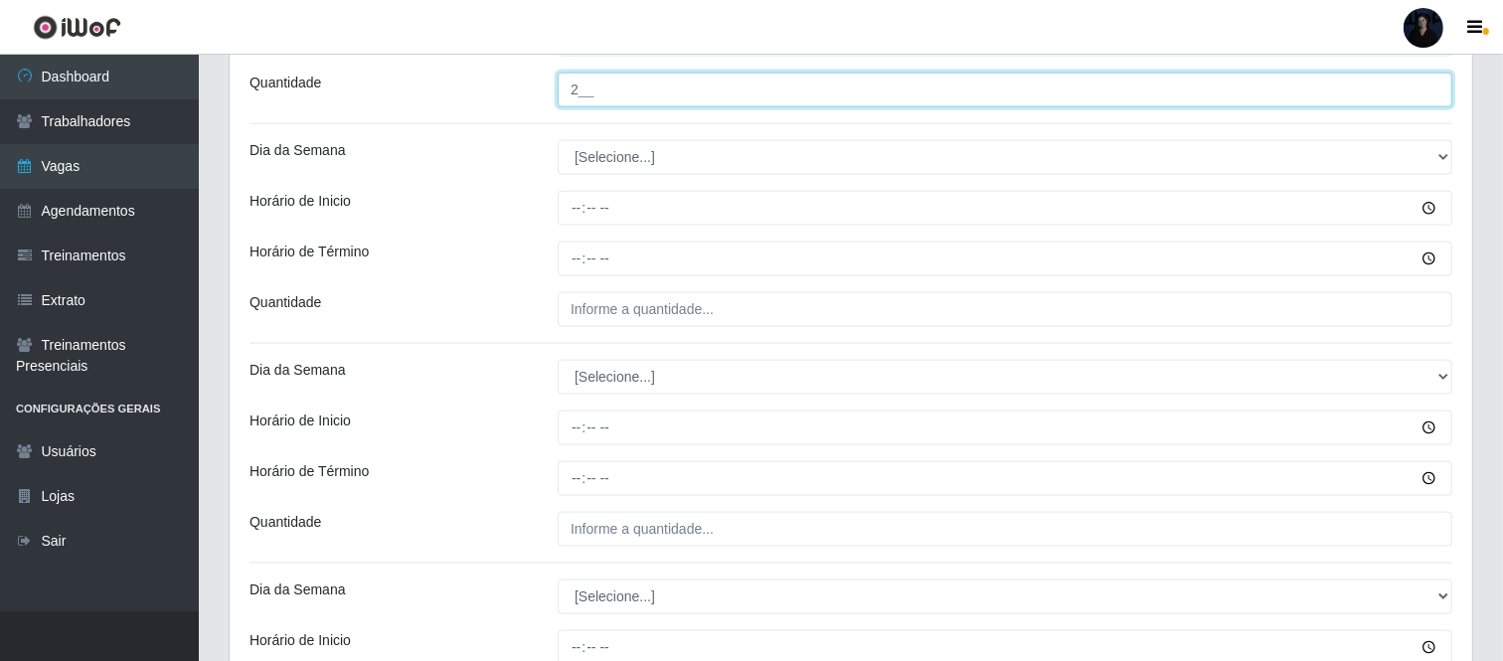
scroll to position [2332, 0]
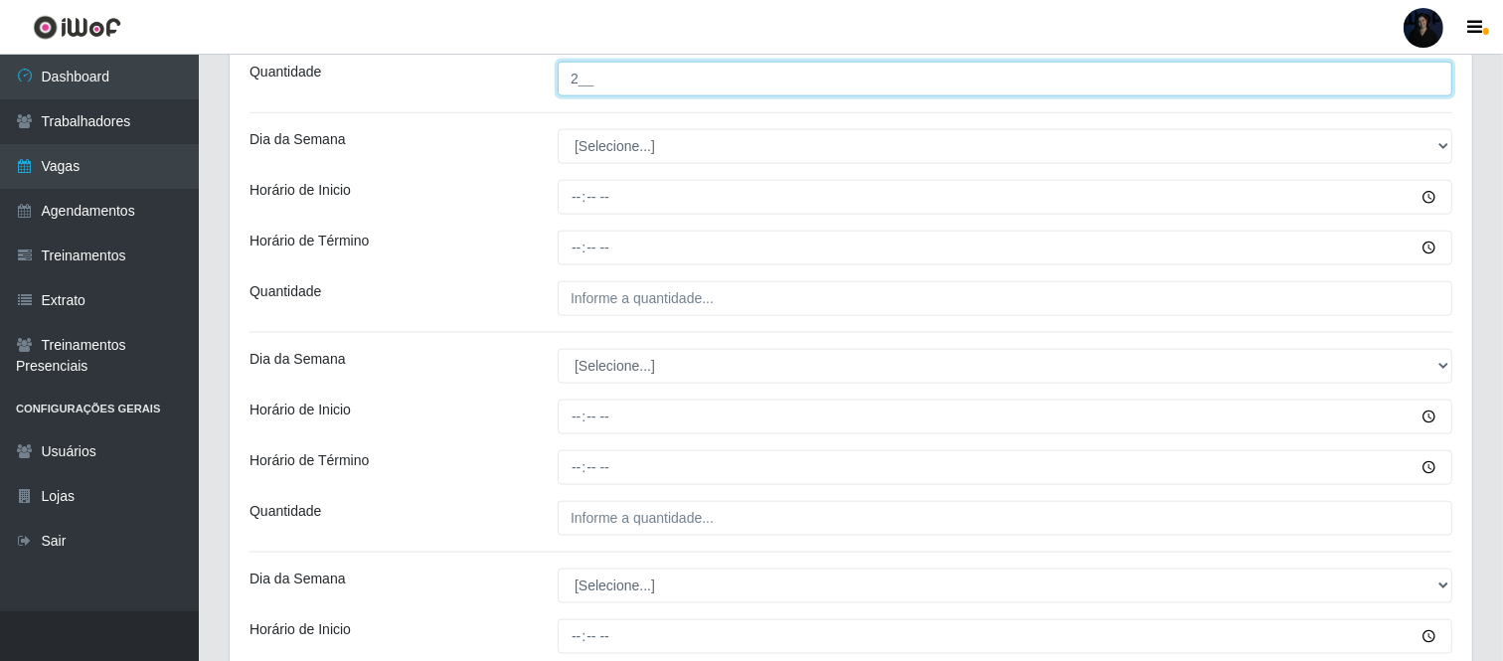
type input "2__"
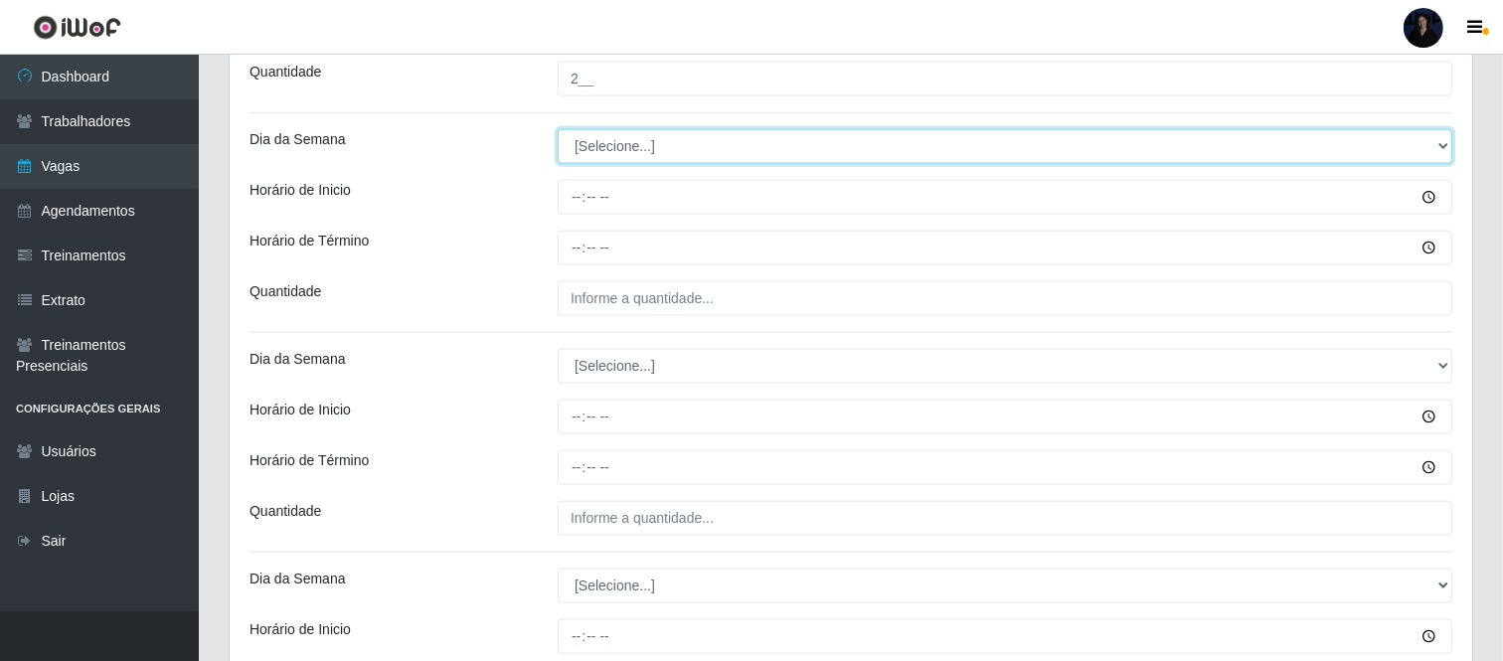
click at [614, 161] on select "[Selecione...] Segunda Terça Quarta Quinta Sexta Sábado Domingo" at bounding box center [1005, 146] width 895 height 35
select select "6"
click at [558, 129] on select "[Selecione...] Segunda Terça Quarta Quinta Sexta Sábado Domingo" at bounding box center [1005, 146] width 895 height 35
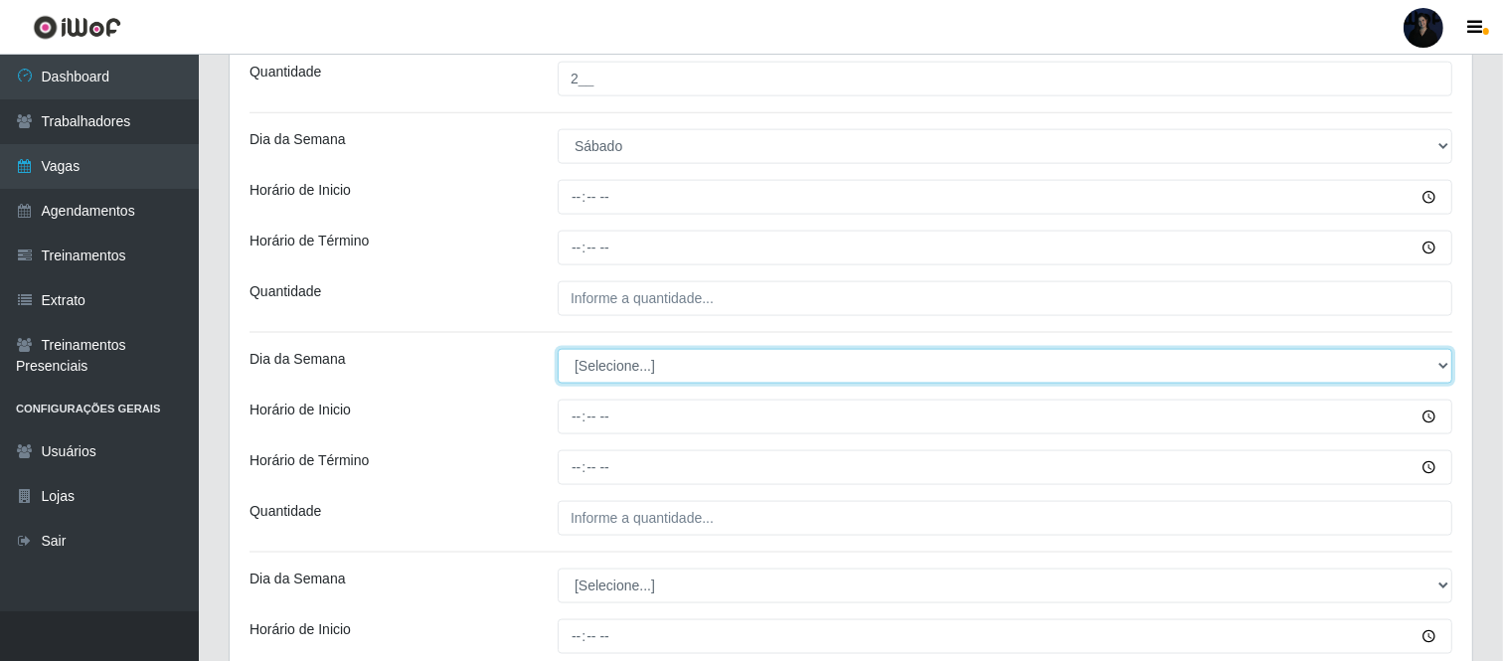
click at [612, 366] on select "[Selecione...] Segunda Terça Quarta Quinta Sexta Sábado Domingo" at bounding box center [1005, 366] width 895 height 35
select select "6"
click at [558, 349] on select "[Selecione...] Segunda Terça Quarta Quinta Sexta Sábado Domingo" at bounding box center [1005, 366] width 895 height 35
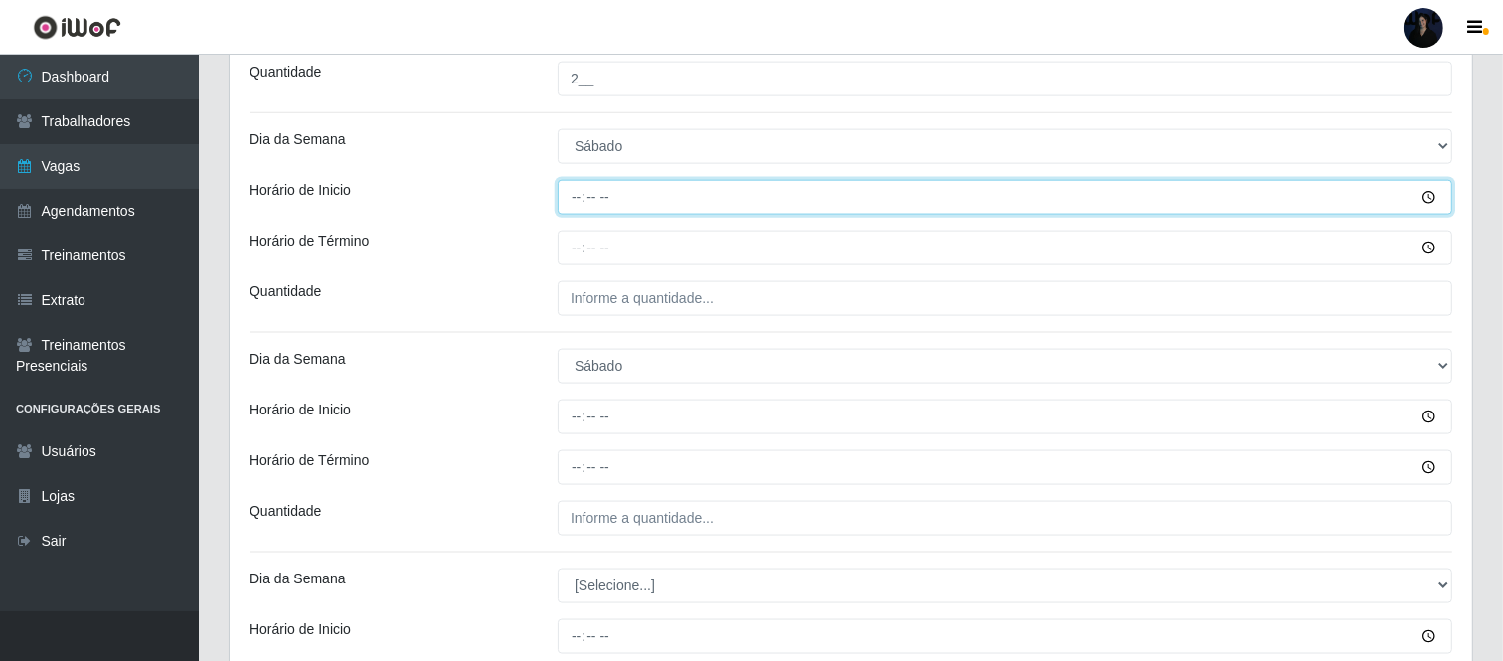
click at [570, 204] on input "Horário de Inicio" at bounding box center [1005, 197] width 895 height 35
type input "09:00"
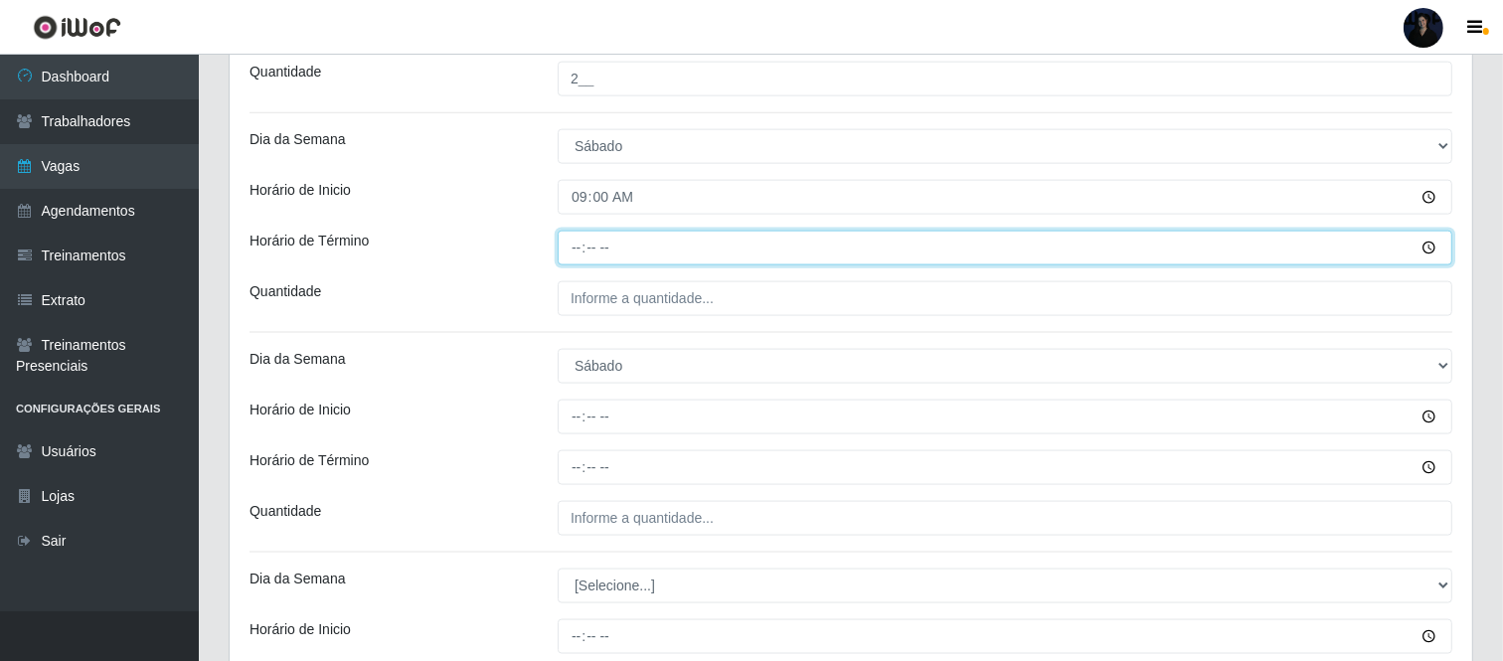
click at [577, 243] on input "Horário de Término" at bounding box center [1005, 248] width 895 height 35
type input "15:00"
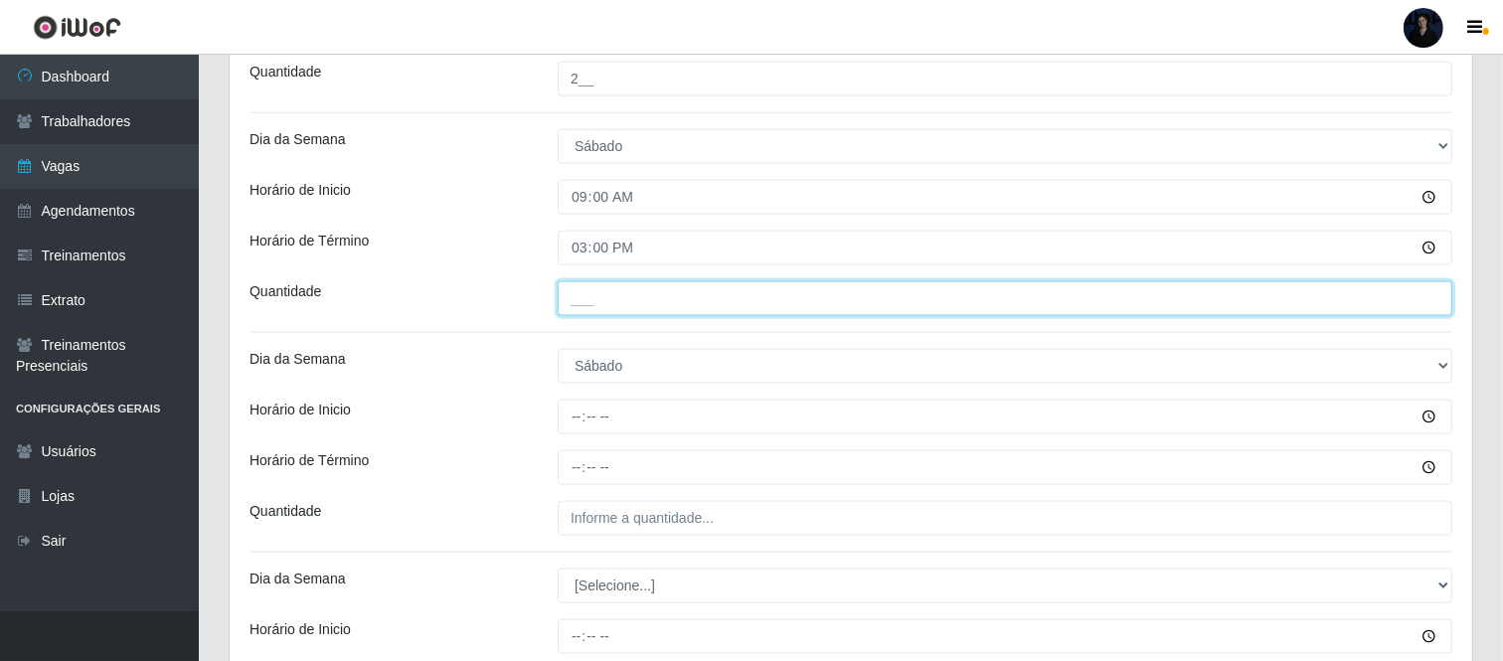
click at [574, 302] on input "___" at bounding box center [1005, 298] width 895 height 35
type input "2__"
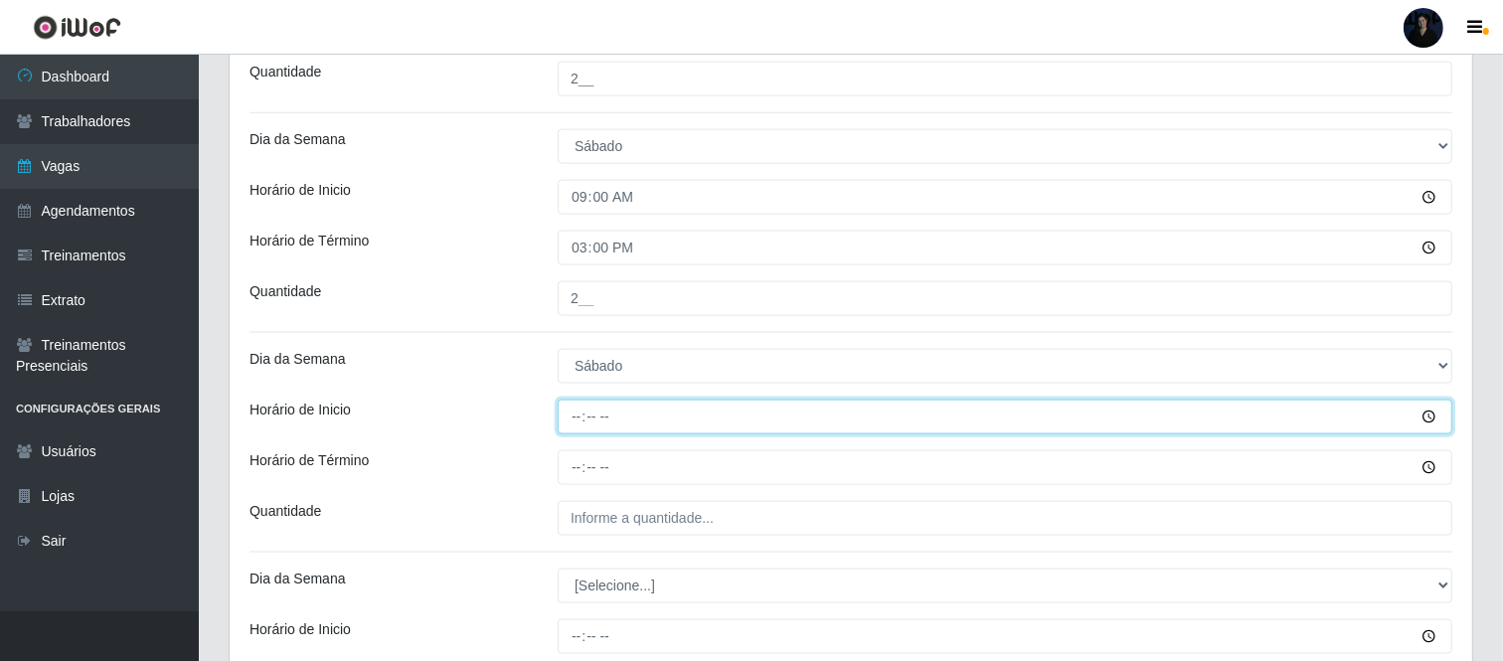
click at [574, 418] on input "Horário de Inicio" at bounding box center [1005, 417] width 895 height 35
type input "16:00"
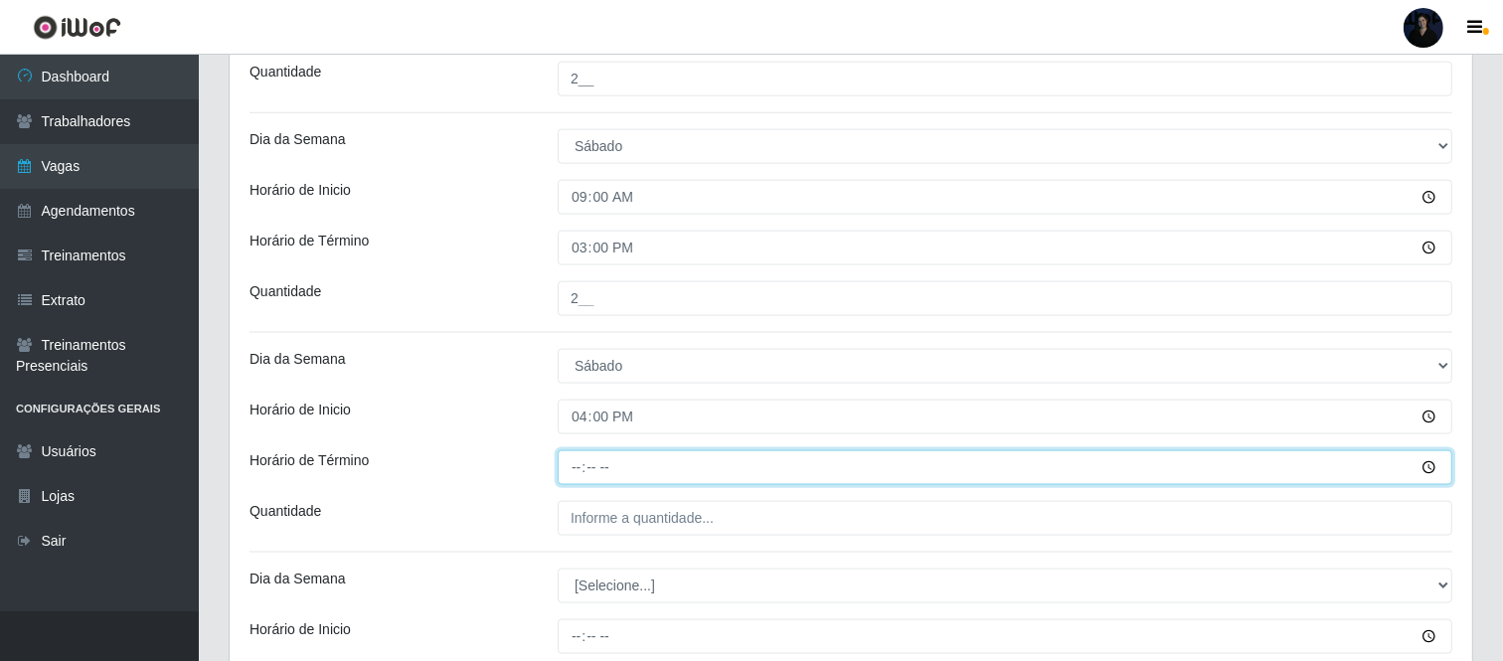
click at [570, 468] on input "Horário de Término" at bounding box center [1005, 467] width 895 height 35
type input "22:00"
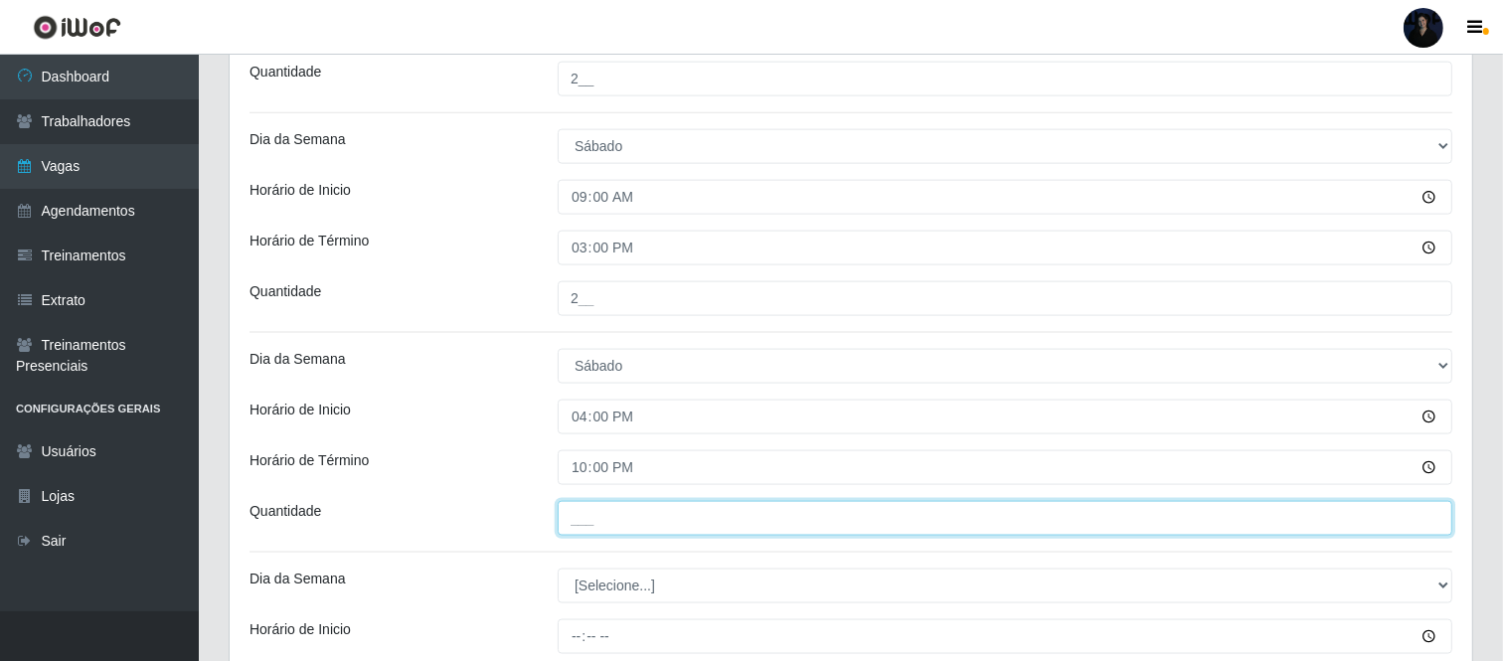
click at [572, 520] on input "___" at bounding box center [1005, 518] width 895 height 35
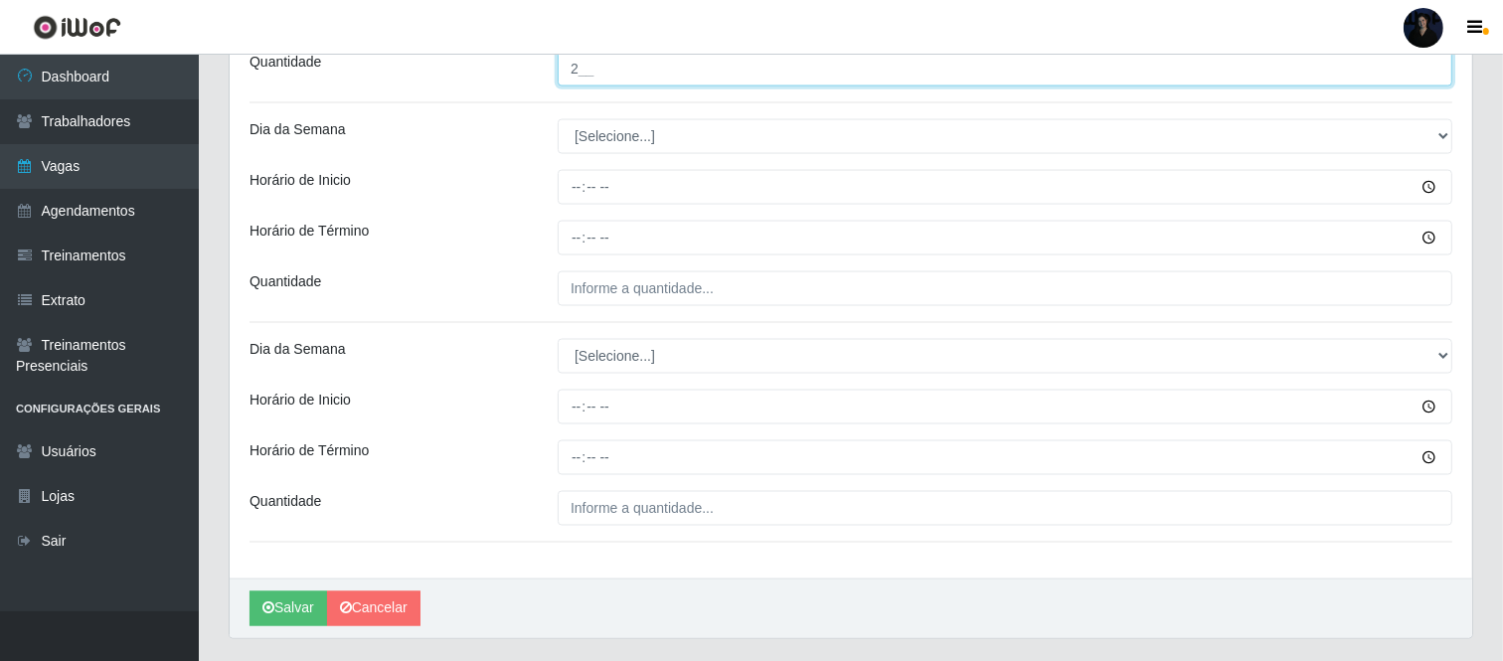
scroll to position [2816, 0]
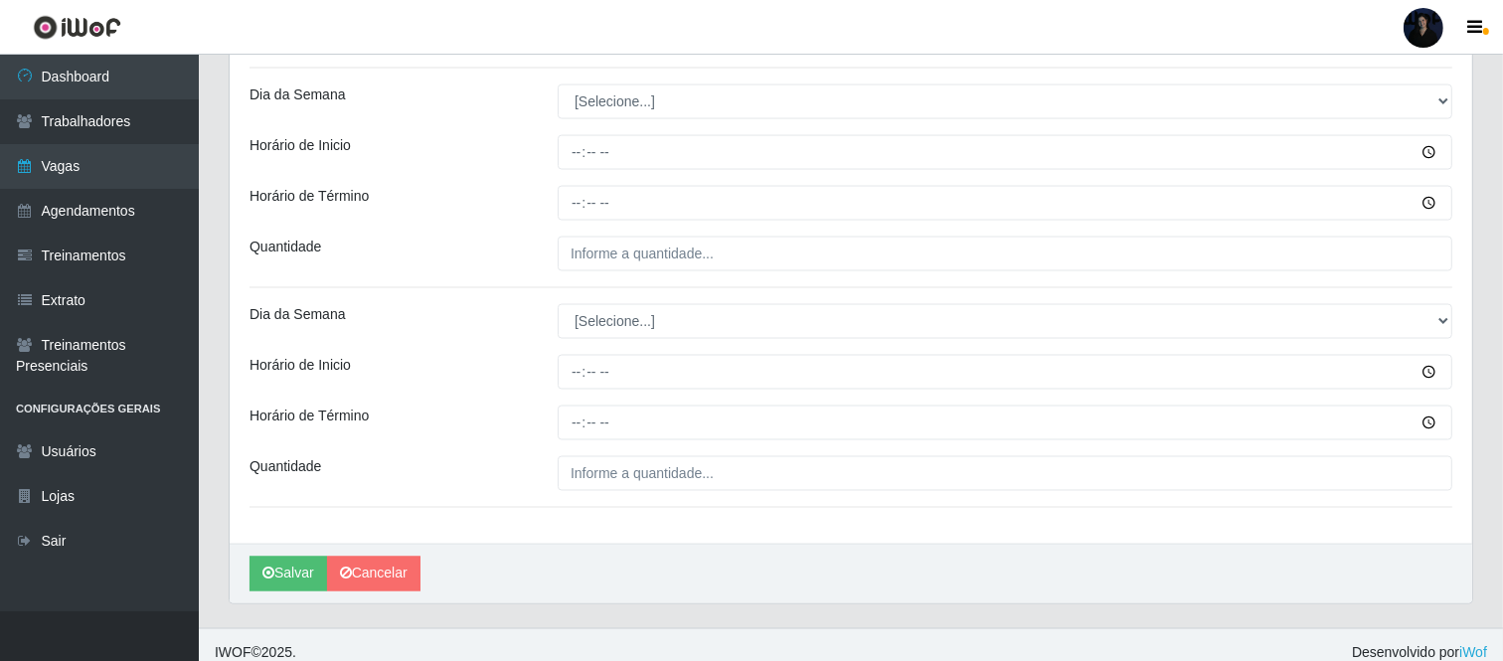
type input "2__"
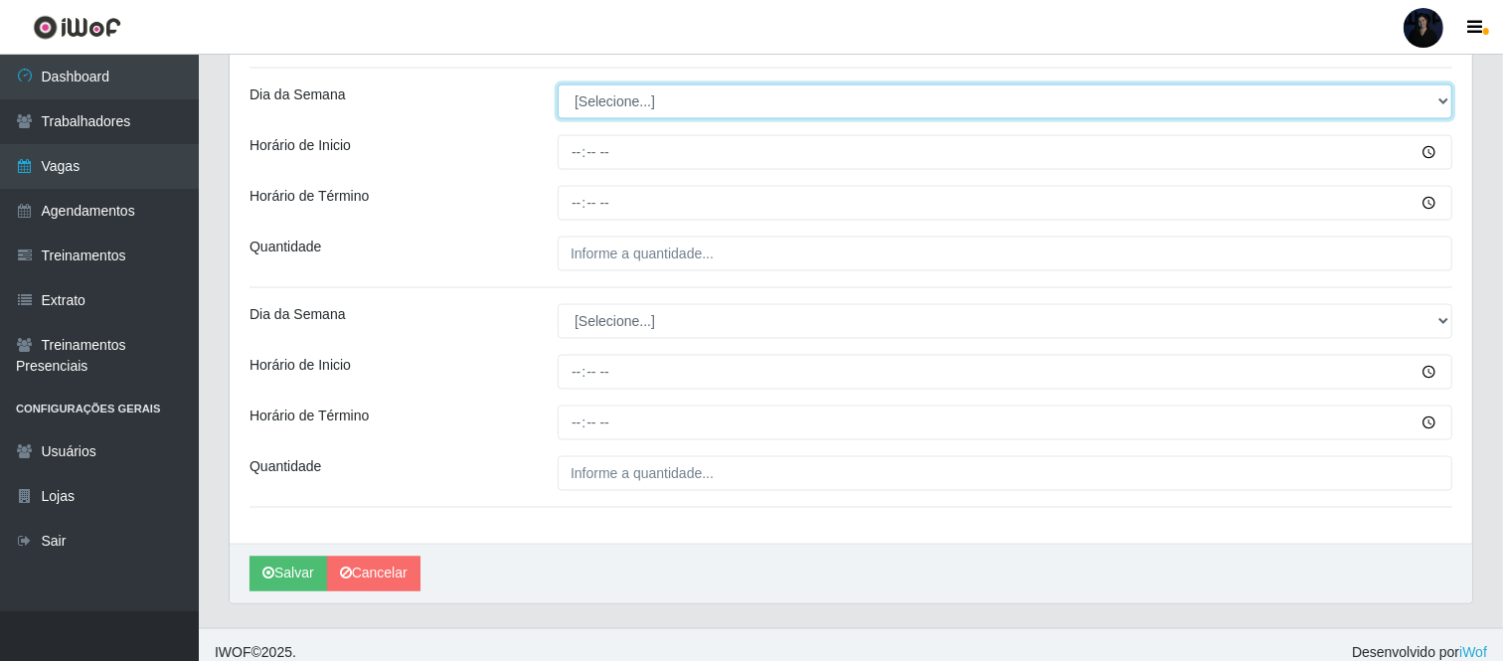
click at [586, 105] on select "[Selecione...] Segunda Terça Quarta Quinta Sexta Sábado Domingo" at bounding box center [1005, 101] width 895 height 35
select select "0"
click at [558, 85] on select "[Selecione...] Segunda Terça Quarta Quinta Sexta Sábado Domingo" at bounding box center [1005, 101] width 895 height 35
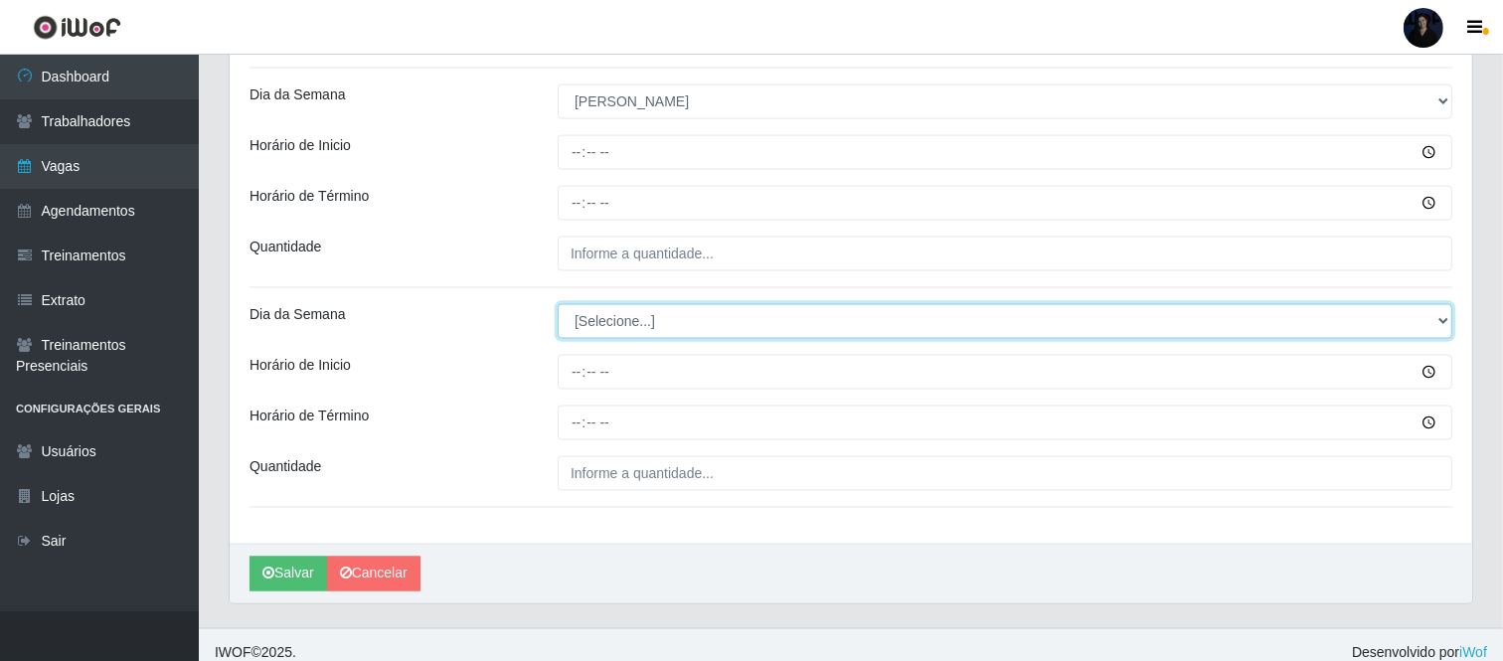
click at [627, 326] on select "[Selecione...] Segunda Terça Quarta Quinta Sexta Sábado Domingo" at bounding box center [1005, 321] width 895 height 35
select select "0"
click at [558, 305] on select "[Selecione...] Segunda Terça Quarta Quinta Sexta Sábado Domingo" at bounding box center [1005, 321] width 895 height 35
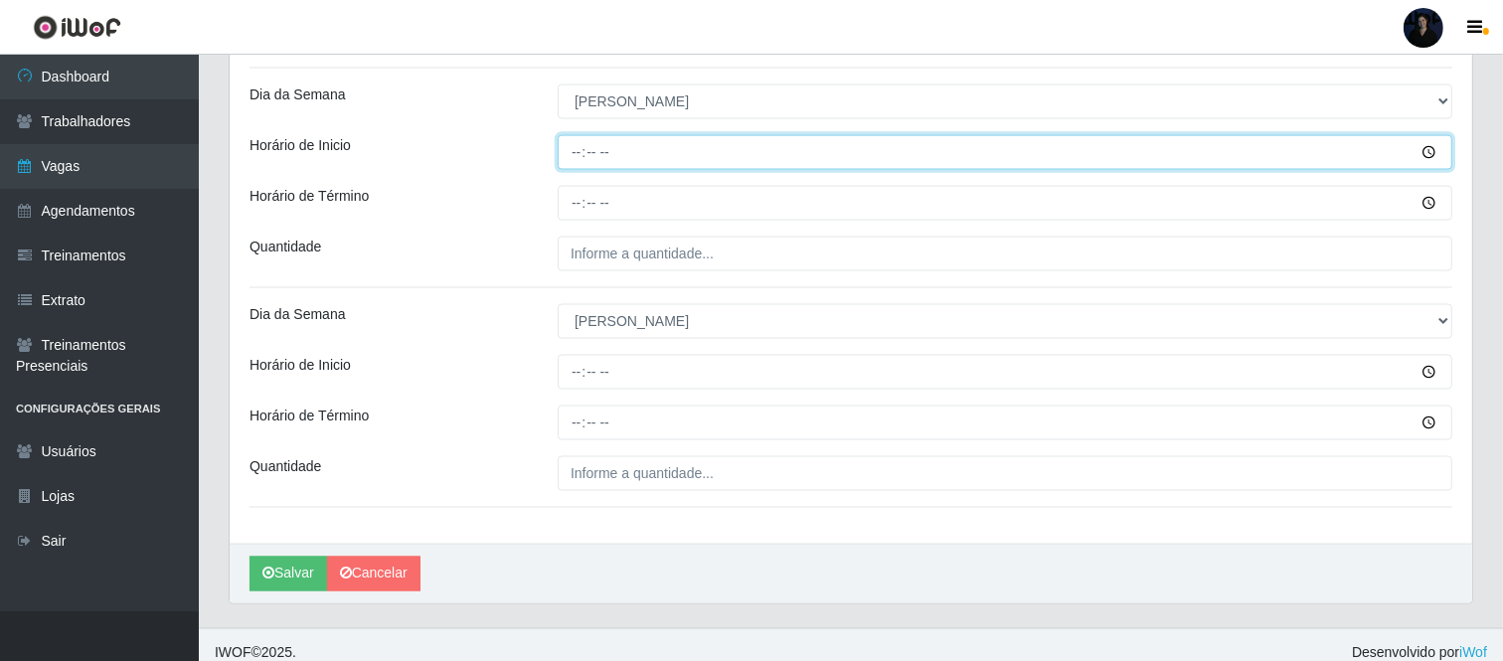
click at [568, 157] on input "Horário de Inicio" at bounding box center [1005, 152] width 895 height 35
type input "09:00"
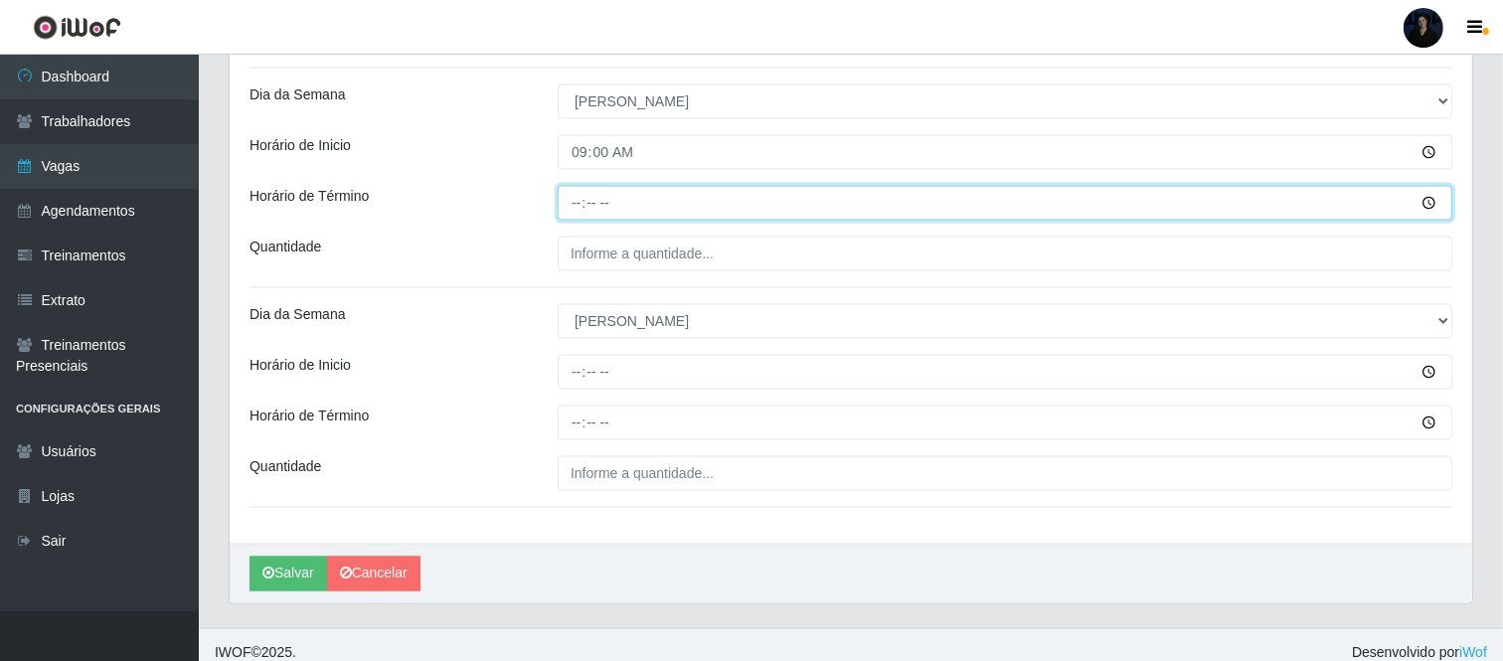
click at [571, 205] on input "Horário de Término" at bounding box center [1005, 203] width 895 height 35
type input "15:00"
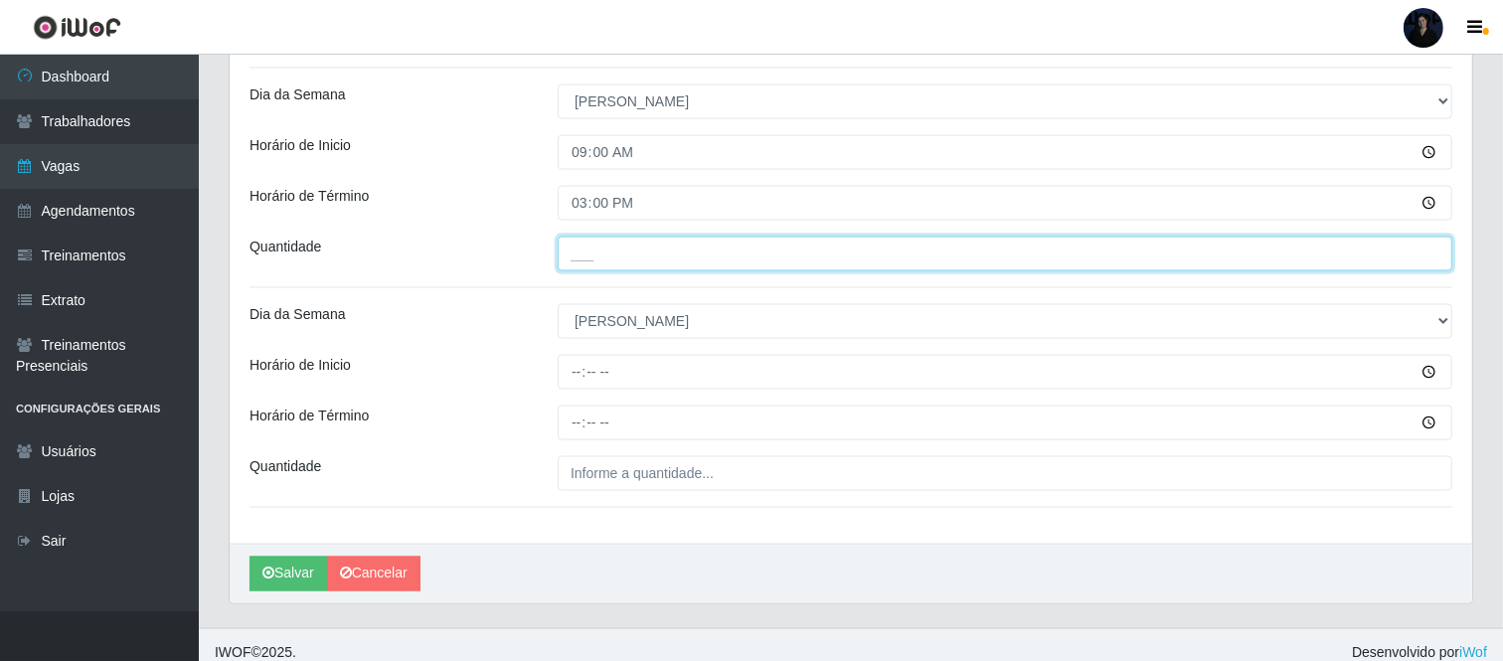
click at [574, 256] on input "___" at bounding box center [1005, 254] width 895 height 35
type input "2__"
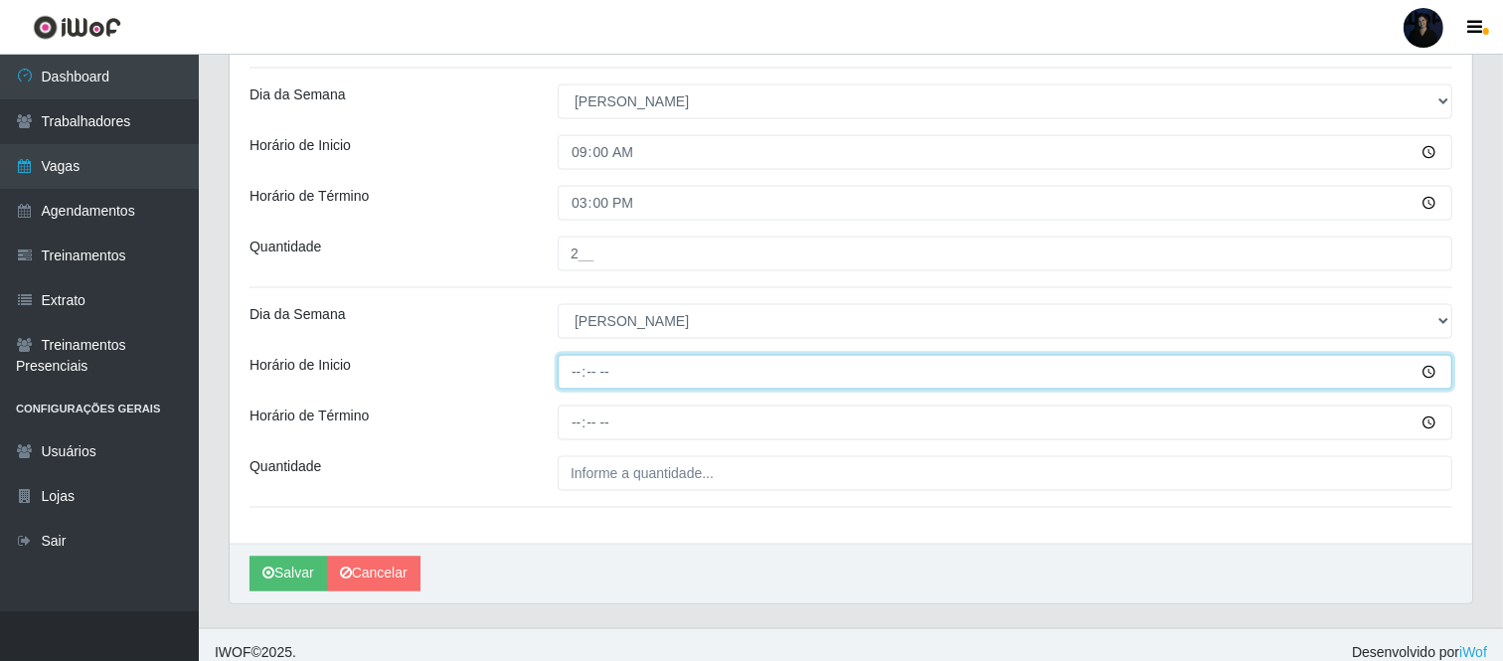
click at [573, 370] on input "Horário de Inicio" at bounding box center [1005, 372] width 895 height 35
type input "16:00"
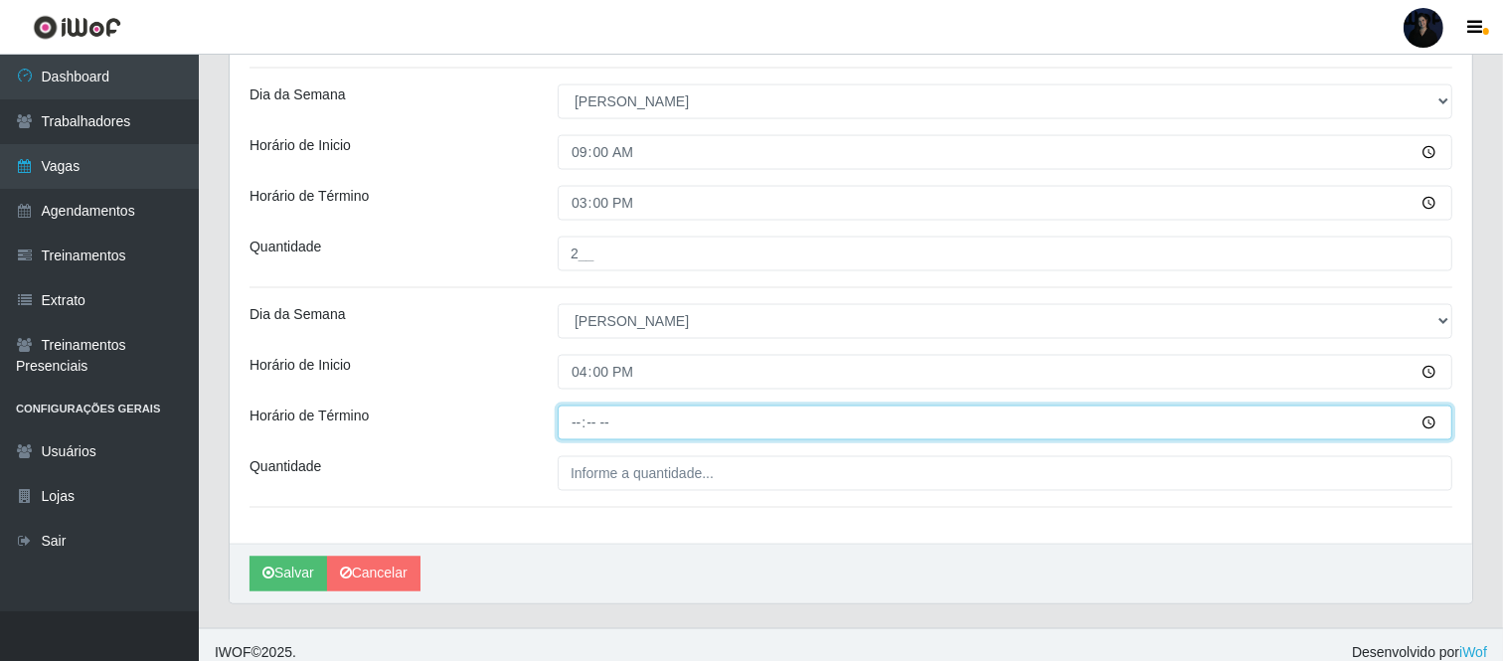
click at [564, 428] on input "Horário de Término" at bounding box center [1005, 423] width 895 height 35
type input "22:00"
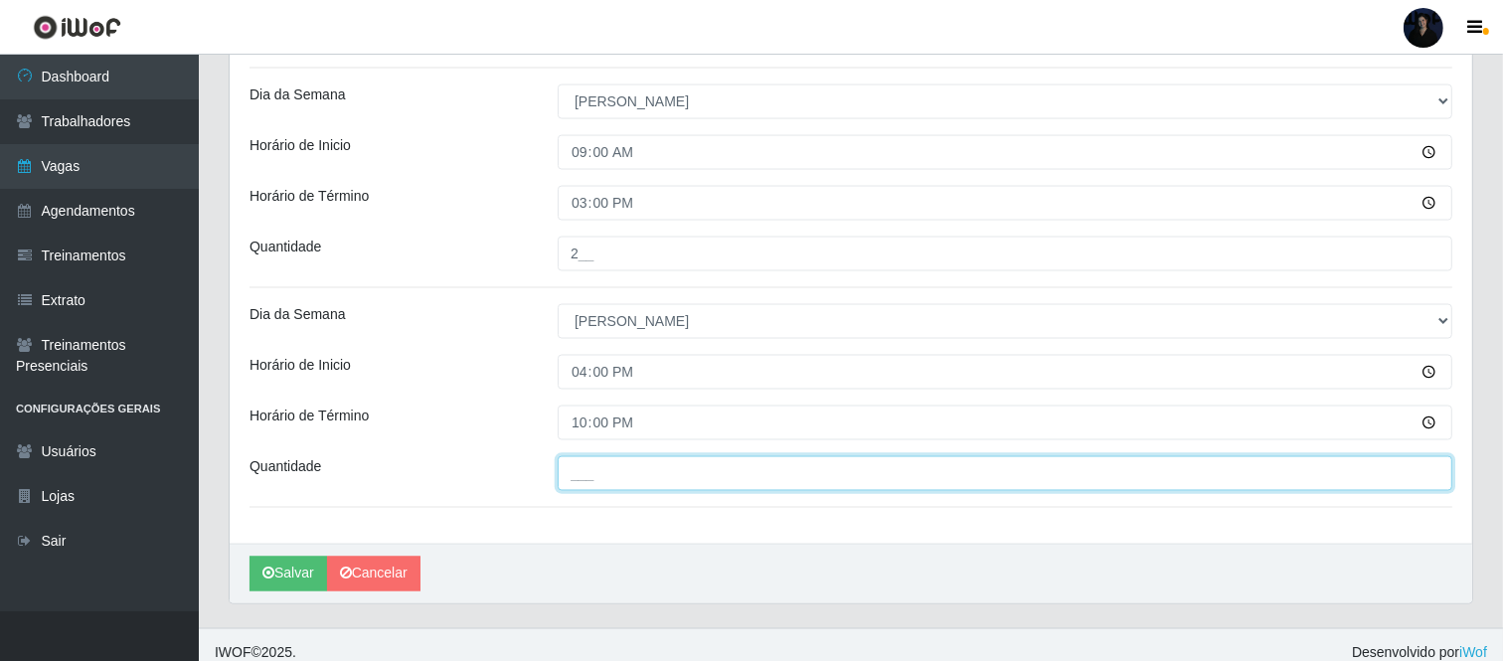
click at [594, 473] on input "___" at bounding box center [1005, 473] width 895 height 35
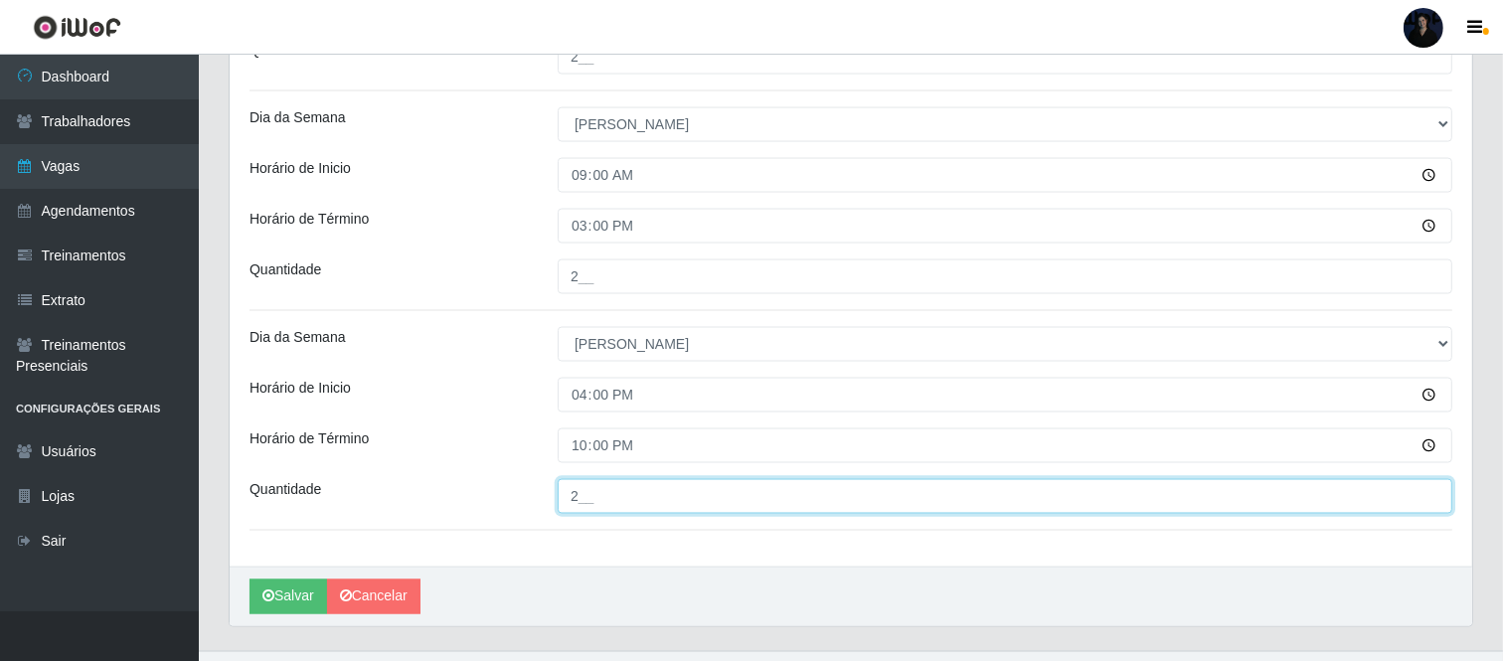
scroll to position [2834, 0]
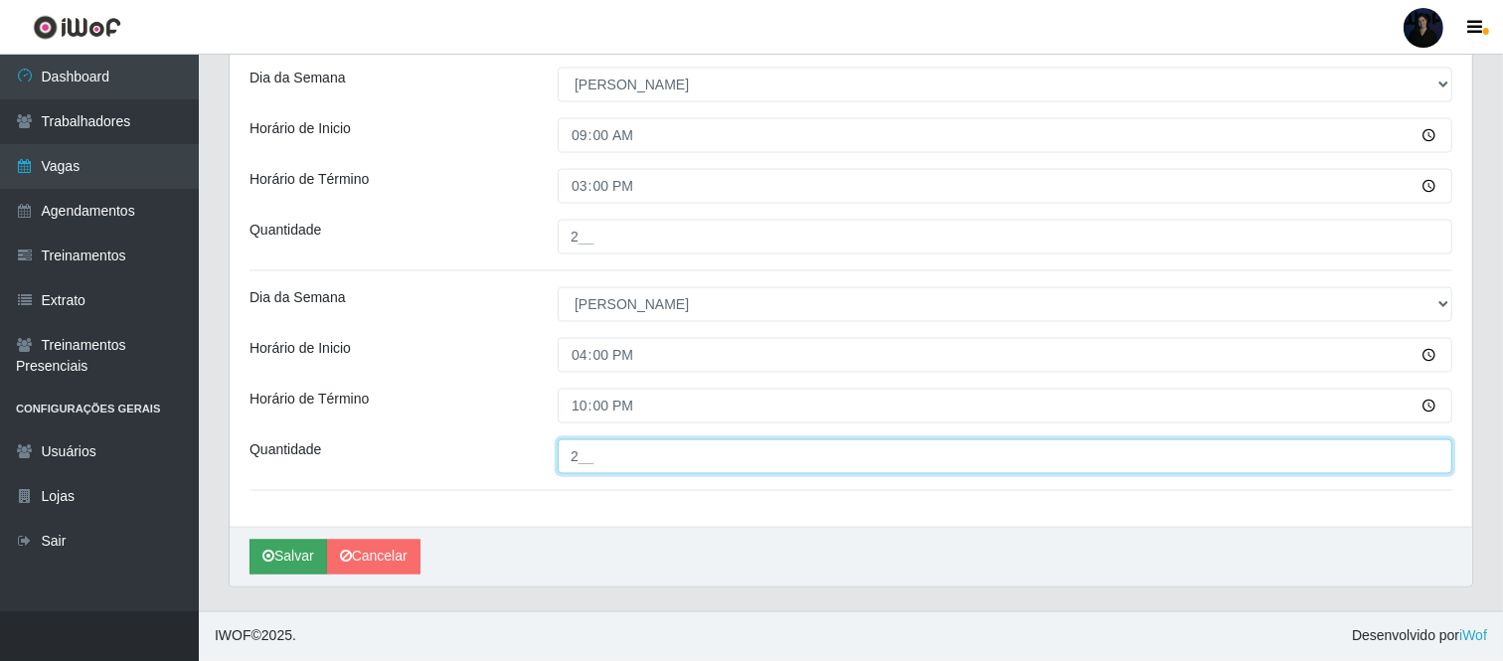
type input "2__"
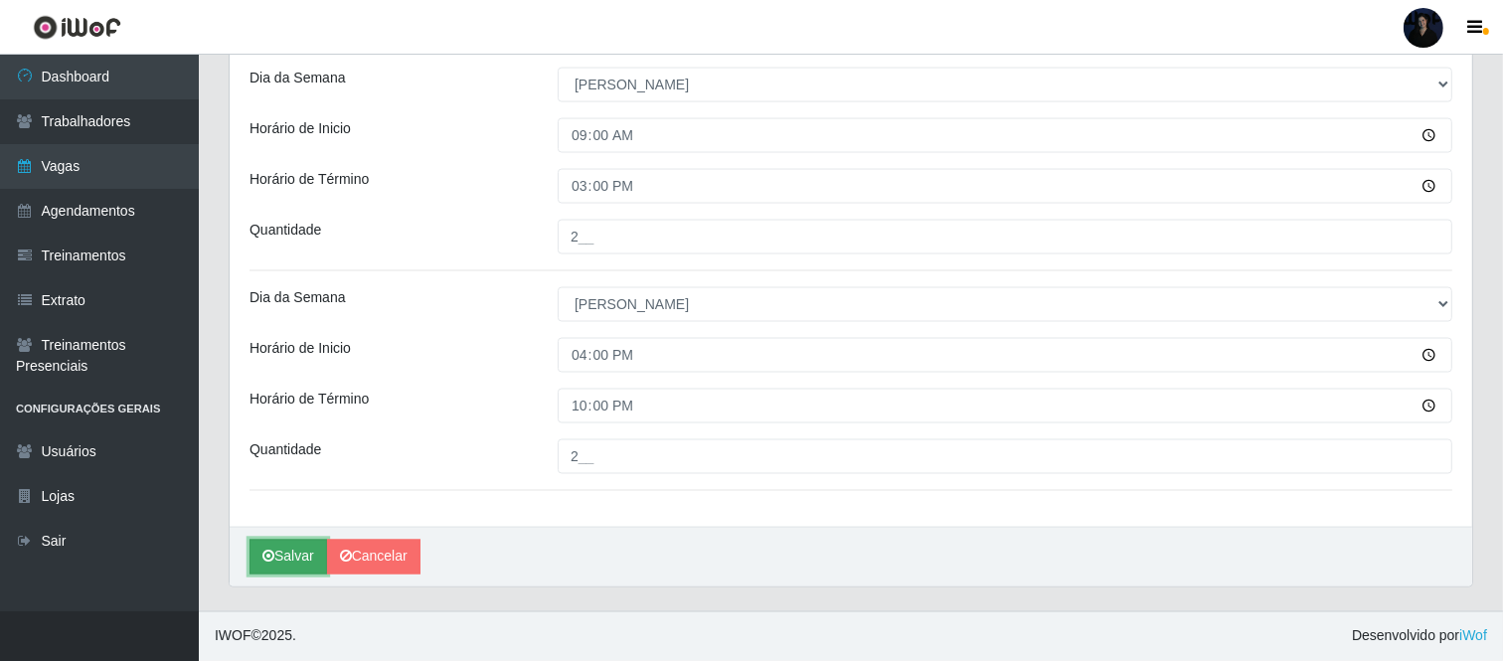
click at [270, 568] on button "Salvar" at bounding box center [288, 557] width 78 height 35
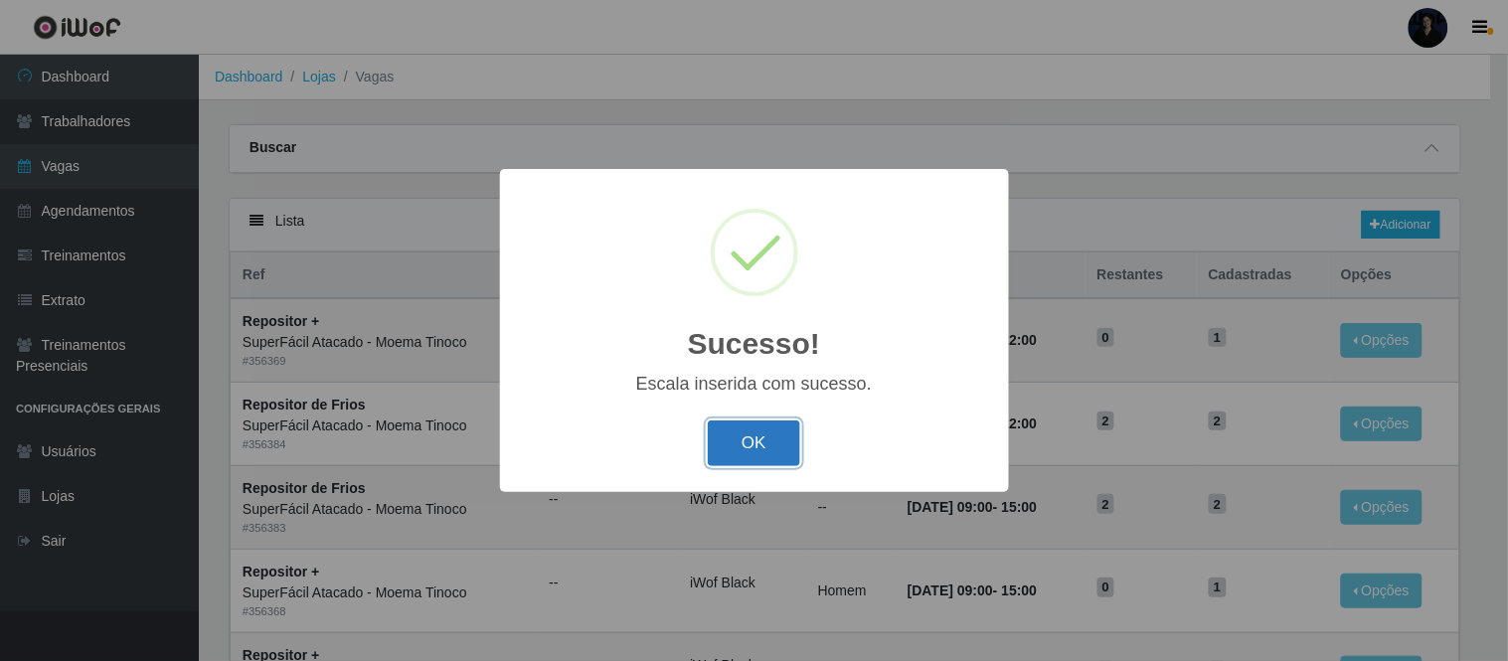
click at [740, 432] on button "OK" at bounding box center [754, 443] width 92 height 47
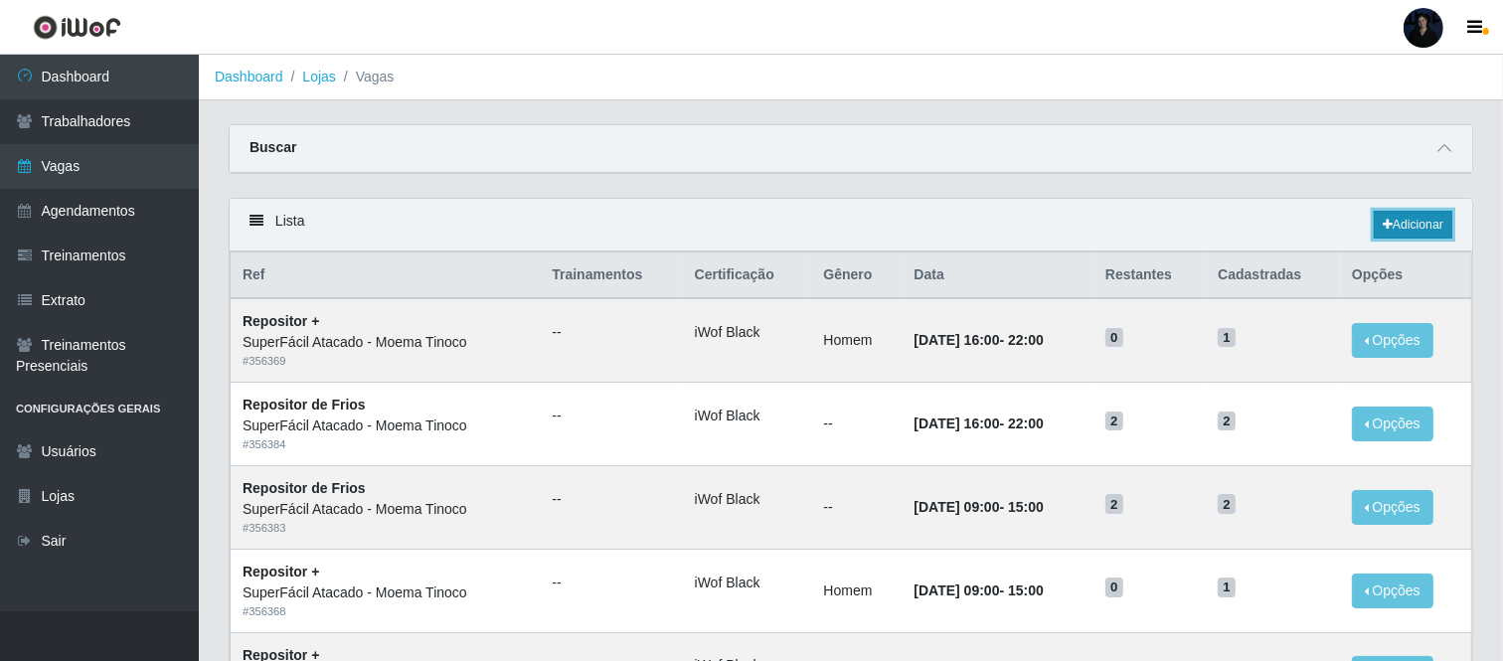
click at [1405, 226] on link "Adicionar" at bounding box center [1413, 225] width 79 height 28
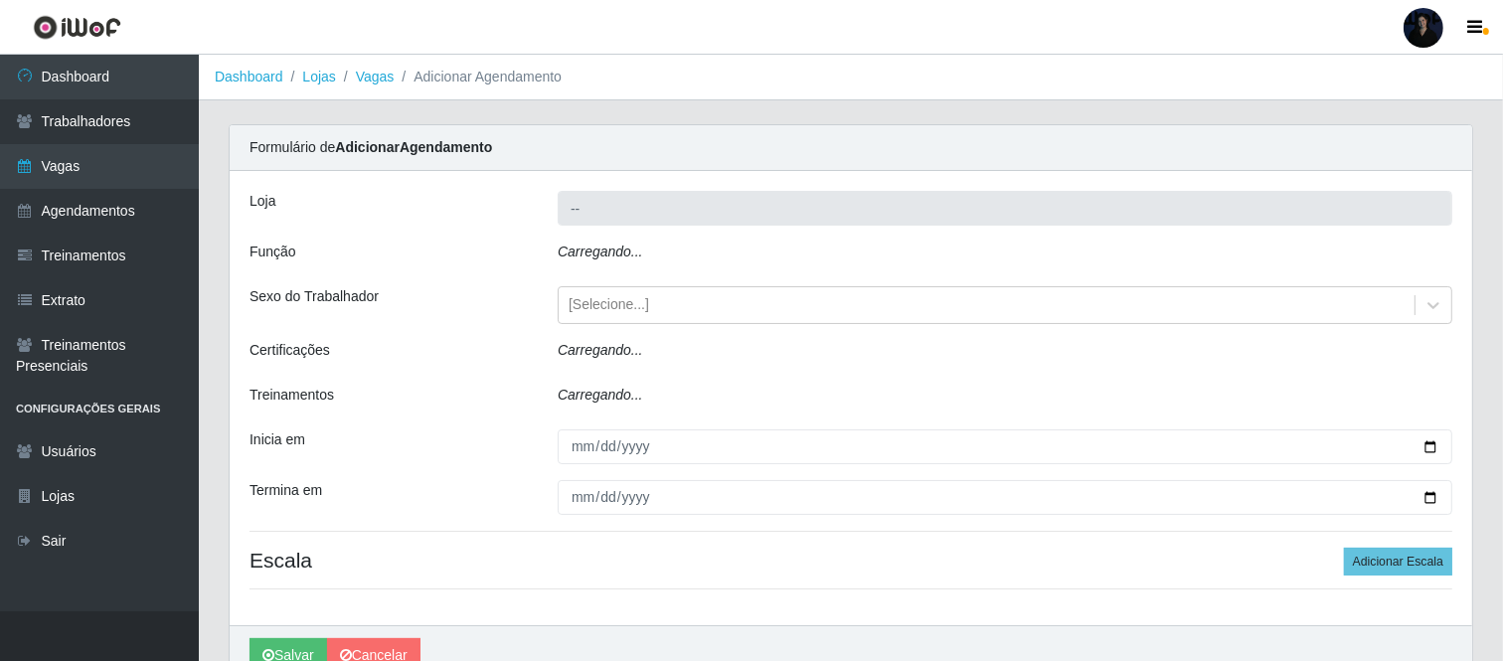
type input "SuperFácil Atacado - Moema Tinoco"
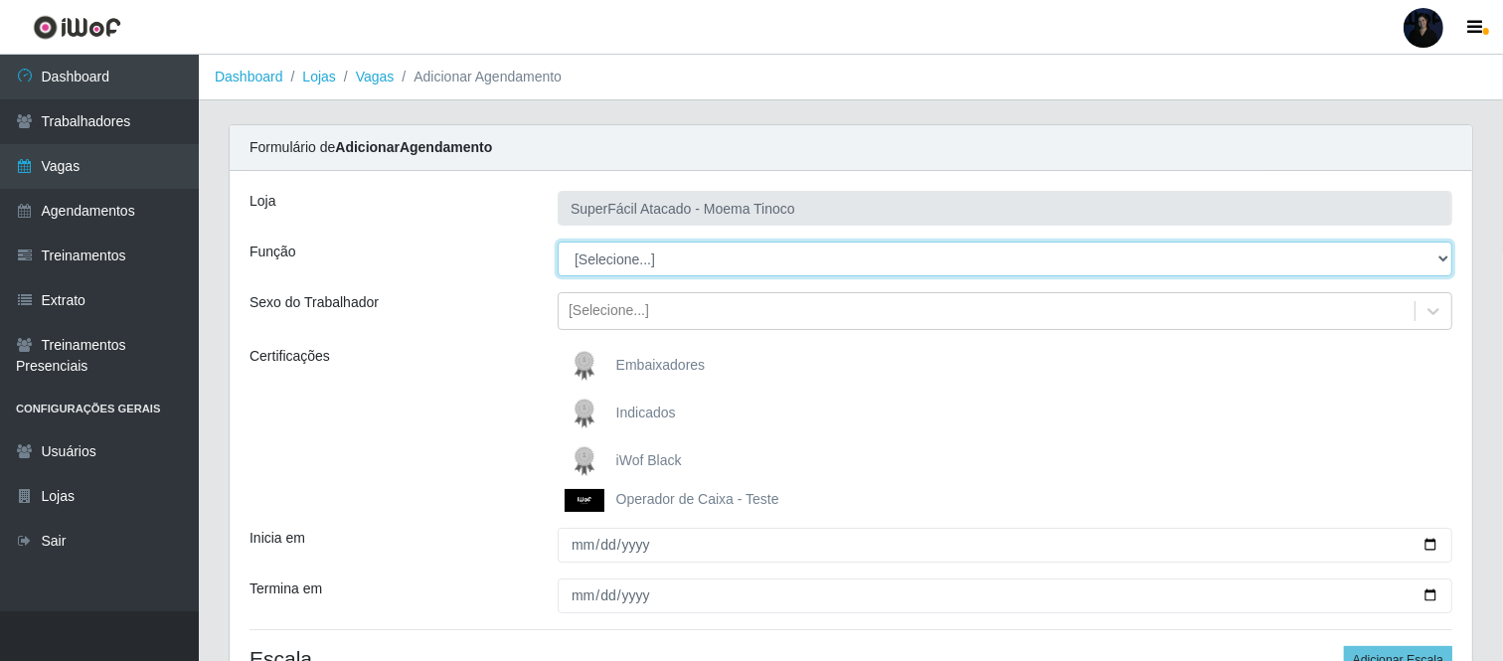
click at [642, 261] on select "[Selecione...] Embalador Embalador + Embalador ++ Operador de Caixa Operador de…" at bounding box center [1005, 259] width 895 height 35
select select "1"
click at [558, 242] on select "[Selecione...] Embalador Embalador + Embalador ++ Operador de Caixa Operador de…" at bounding box center [1005, 259] width 895 height 35
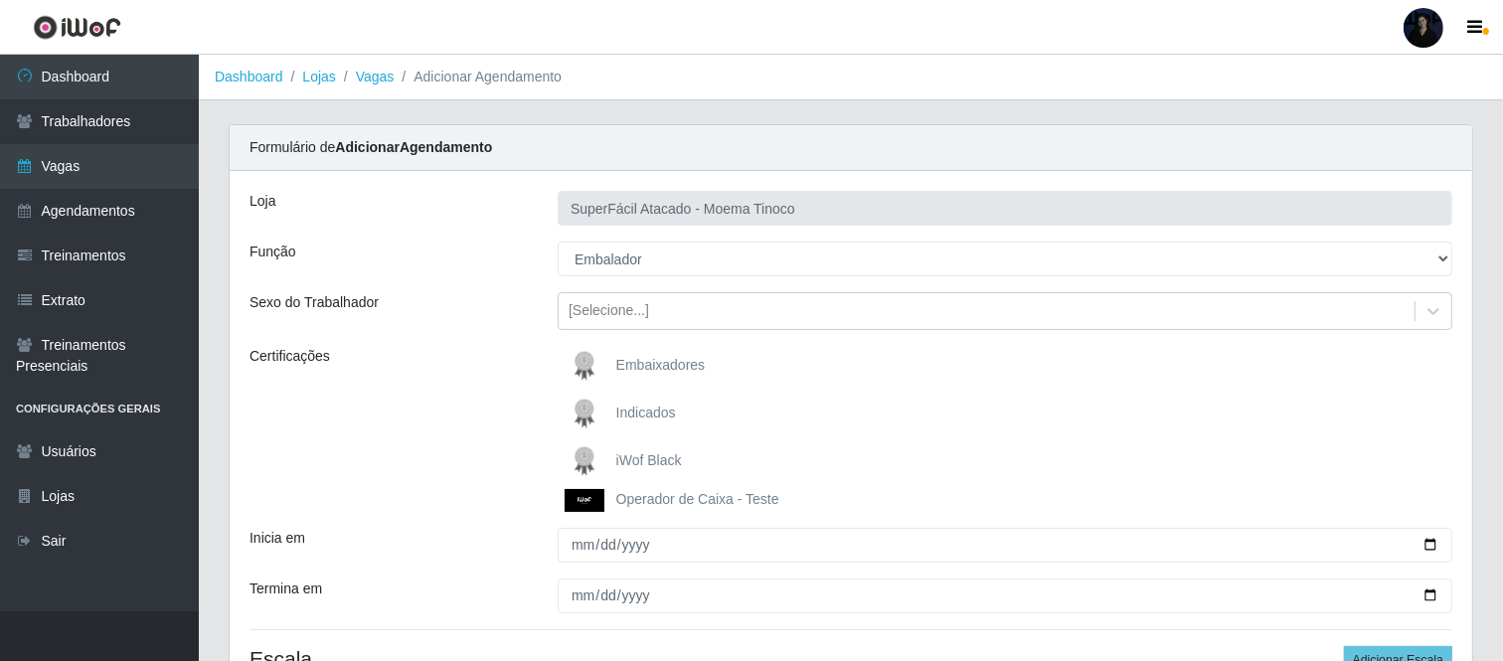
click at [626, 457] on span "iWof Black" at bounding box center [649, 460] width 66 height 16
click at [0, 0] on input "iWof Black" at bounding box center [0, 0] width 0 height 0
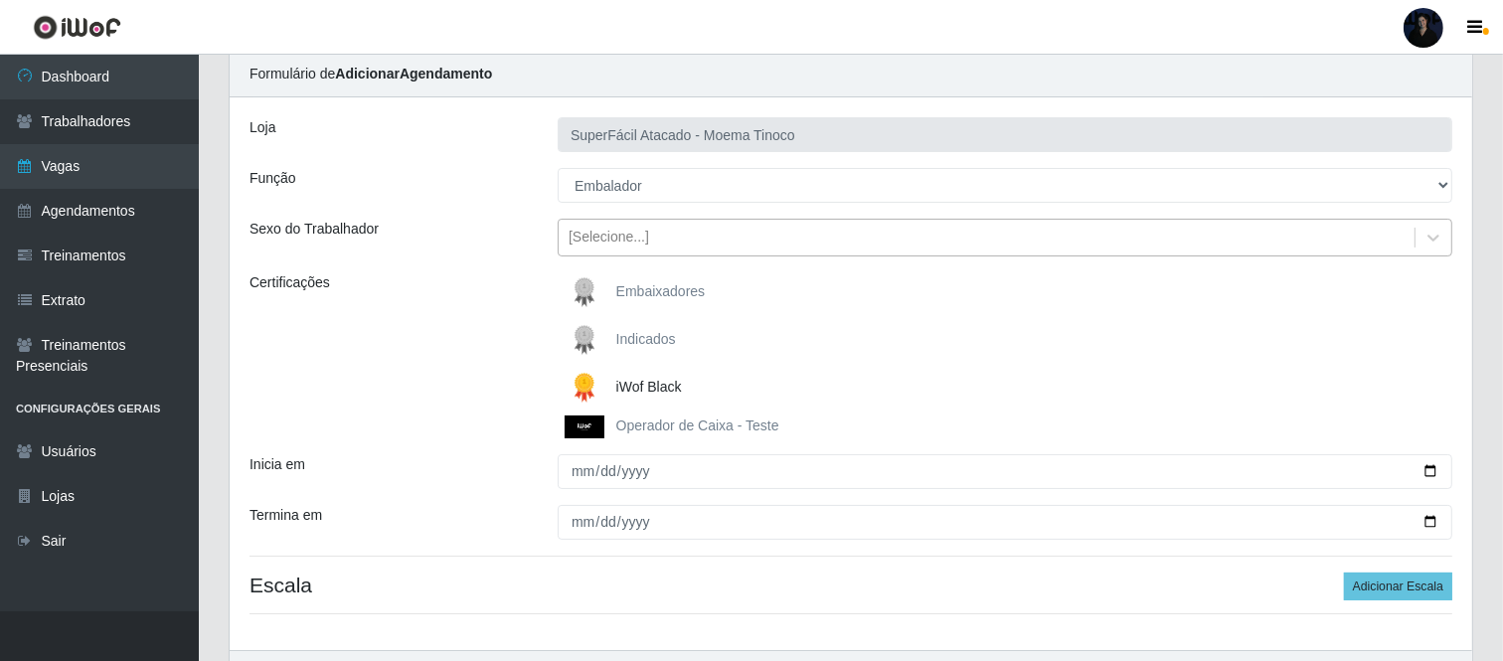
scroll to position [197, 0]
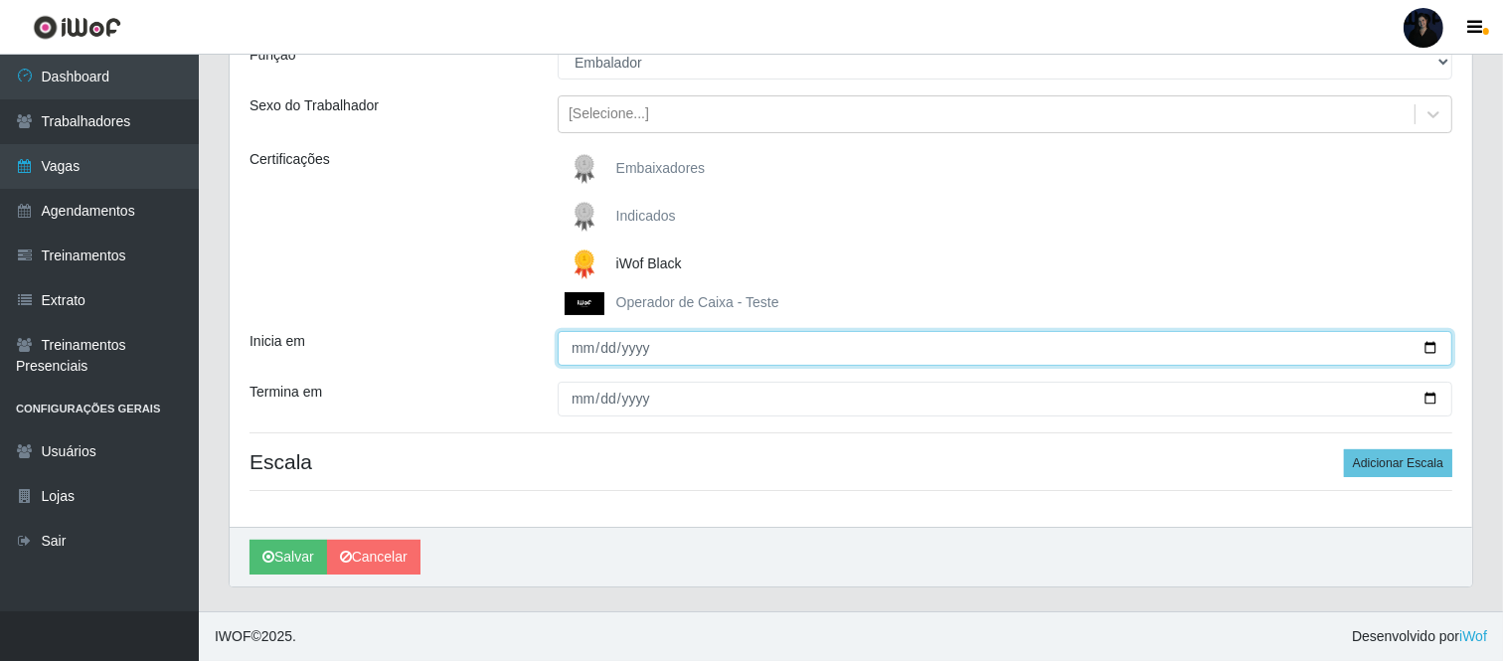
click at [1432, 350] on input "Inicia em" at bounding box center [1005, 348] width 895 height 35
type input "2025-10-14"
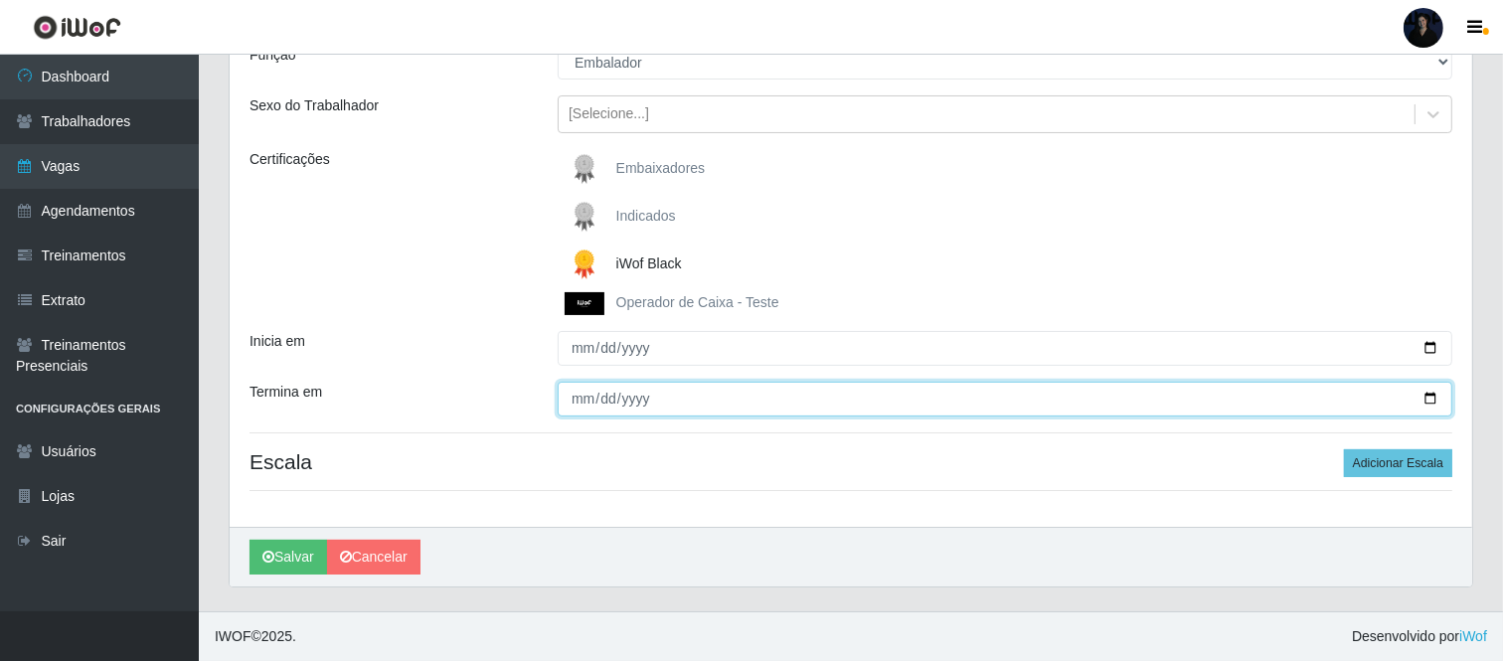
click at [1427, 395] on input "Termina em" at bounding box center [1005, 399] width 895 height 35
type input "2025-10-19"
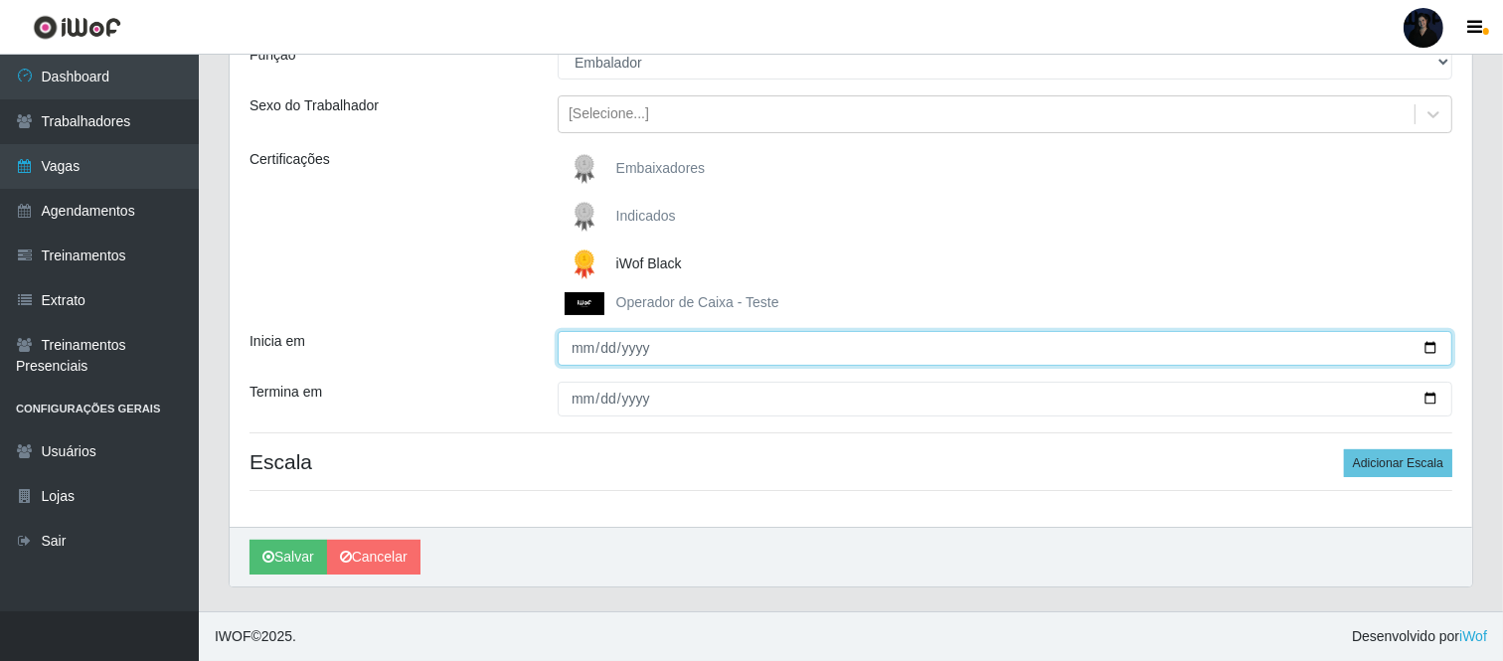
click at [1433, 349] on input "2025-10-14" at bounding box center [1005, 348] width 895 height 35
click at [1428, 351] on input "2025-10-17" at bounding box center [1005, 348] width 895 height 35
type input "2025-10-14"
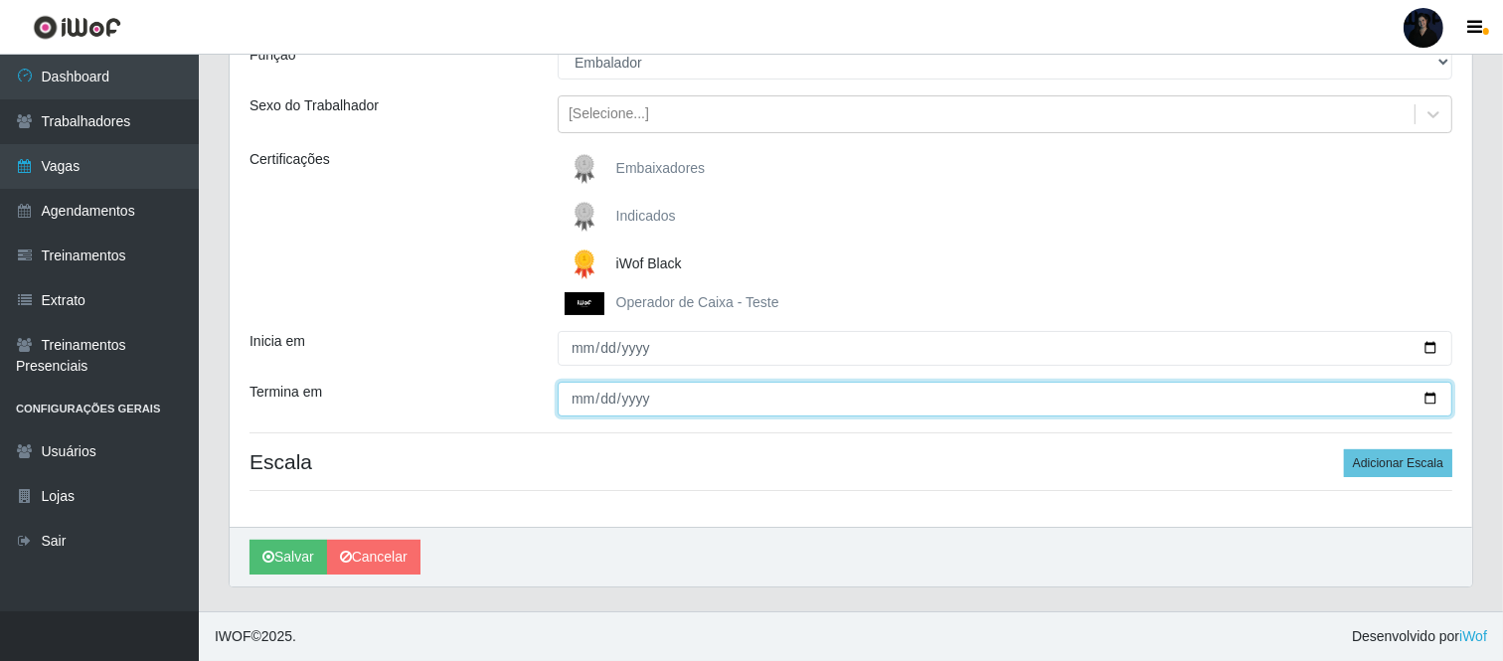
click at [1423, 401] on input "2025-10-19" at bounding box center [1005, 399] width 895 height 35
type input "2025-10-17"
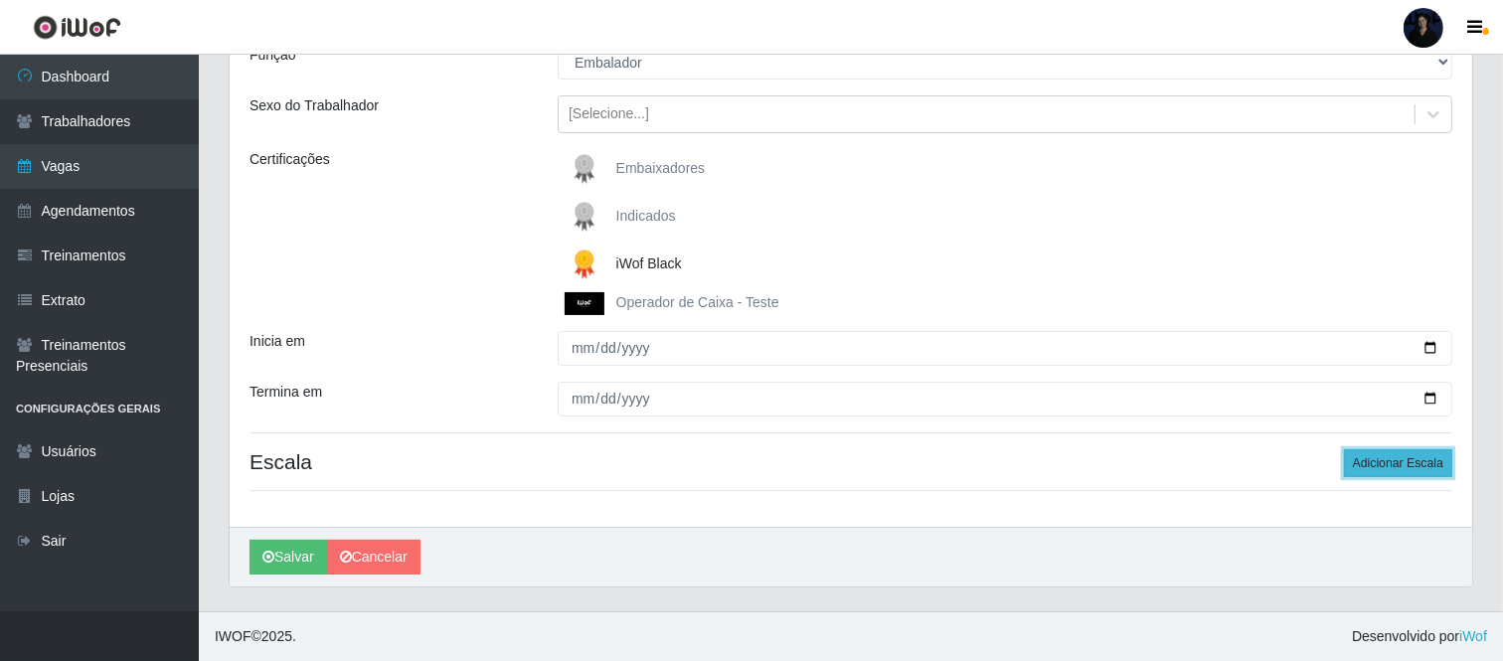
click at [1393, 467] on button "Adicionar Escala" at bounding box center [1398, 463] width 108 height 28
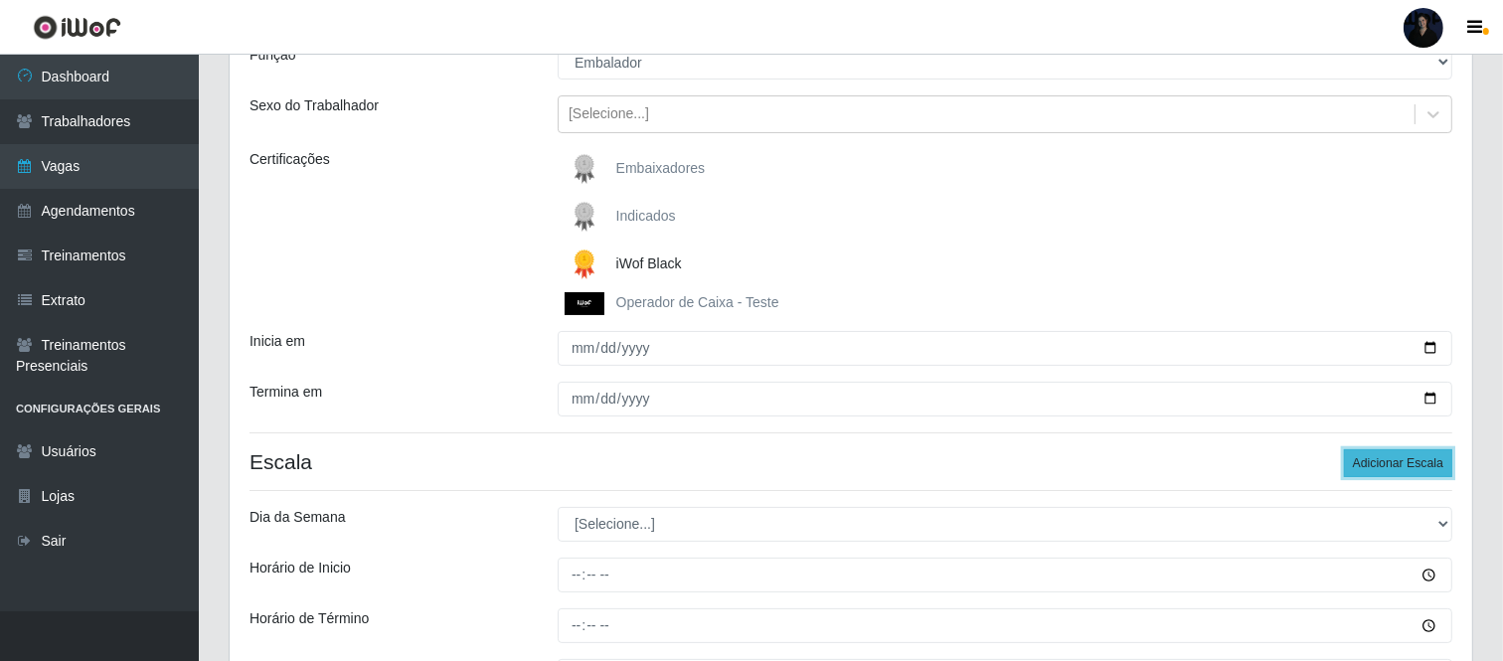
click at [1393, 467] on button "Adicionar Escala" at bounding box center [1398, 463] width 108 height 28
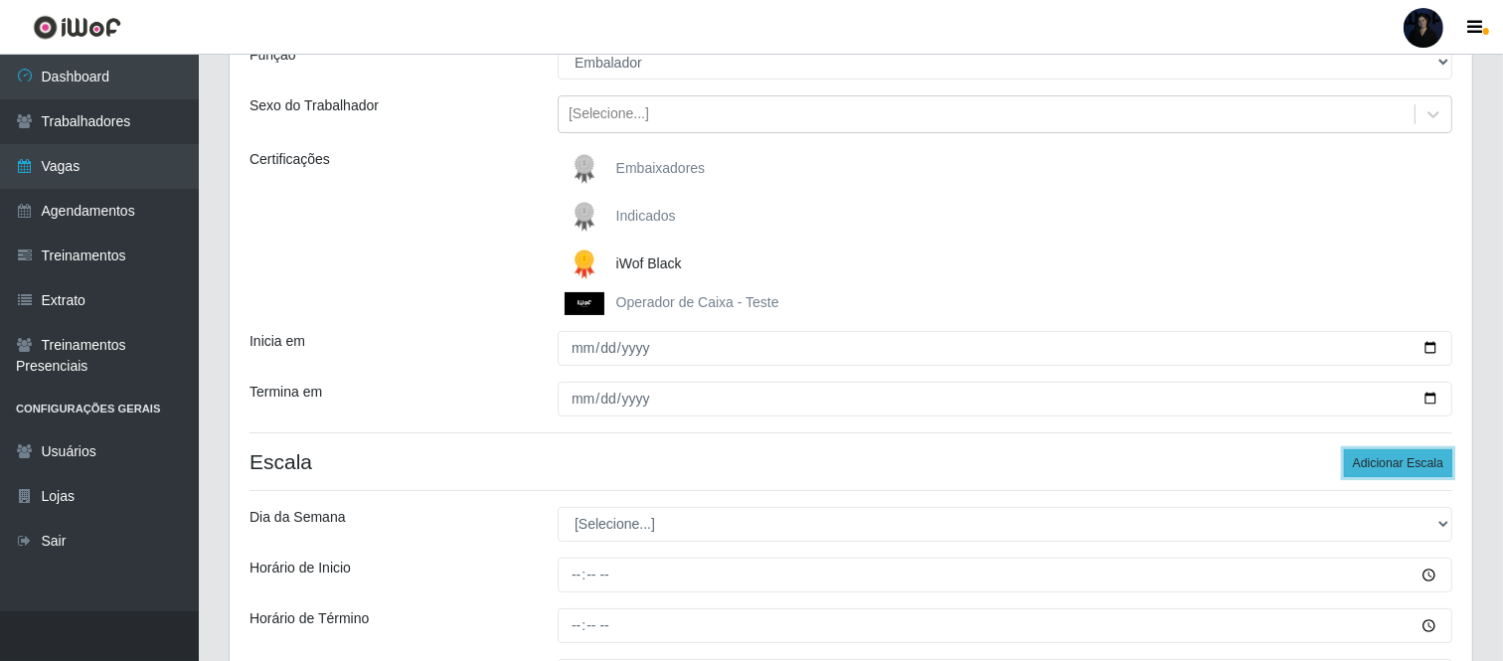
click at [1393, 467] on button "Adicionar Escala" at bounding box center [1398, 463] width 108 height 28
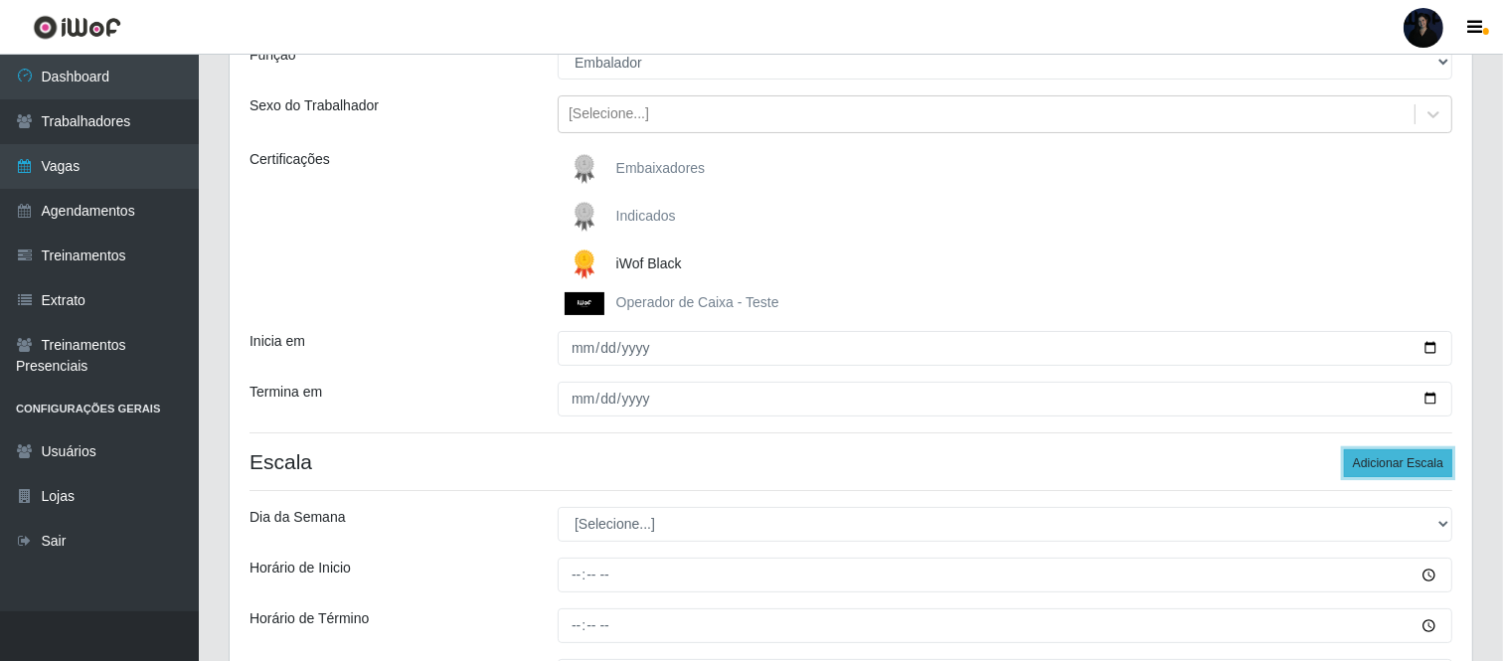
click at [1393, 467] on button "Adicionar Escala" at bounding box center [1398, 463] width 108 height 28
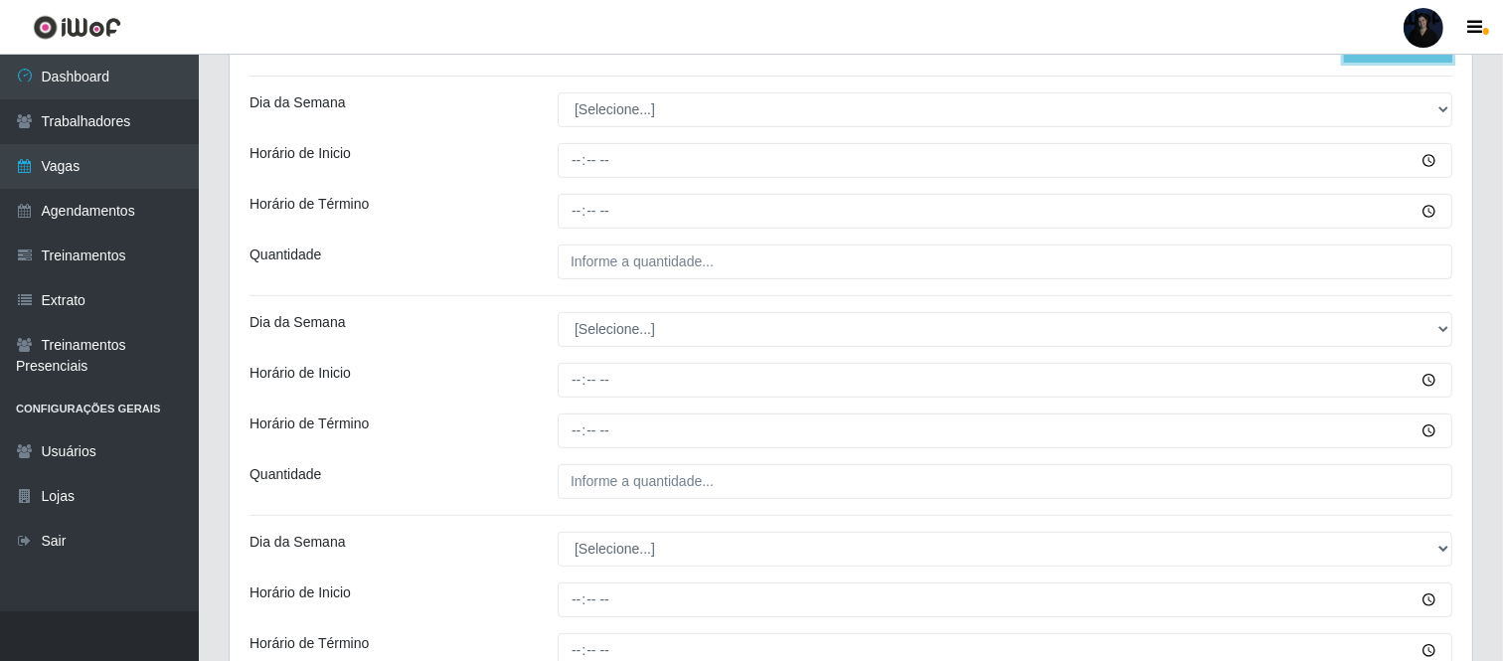
scroll to position [623, 0]
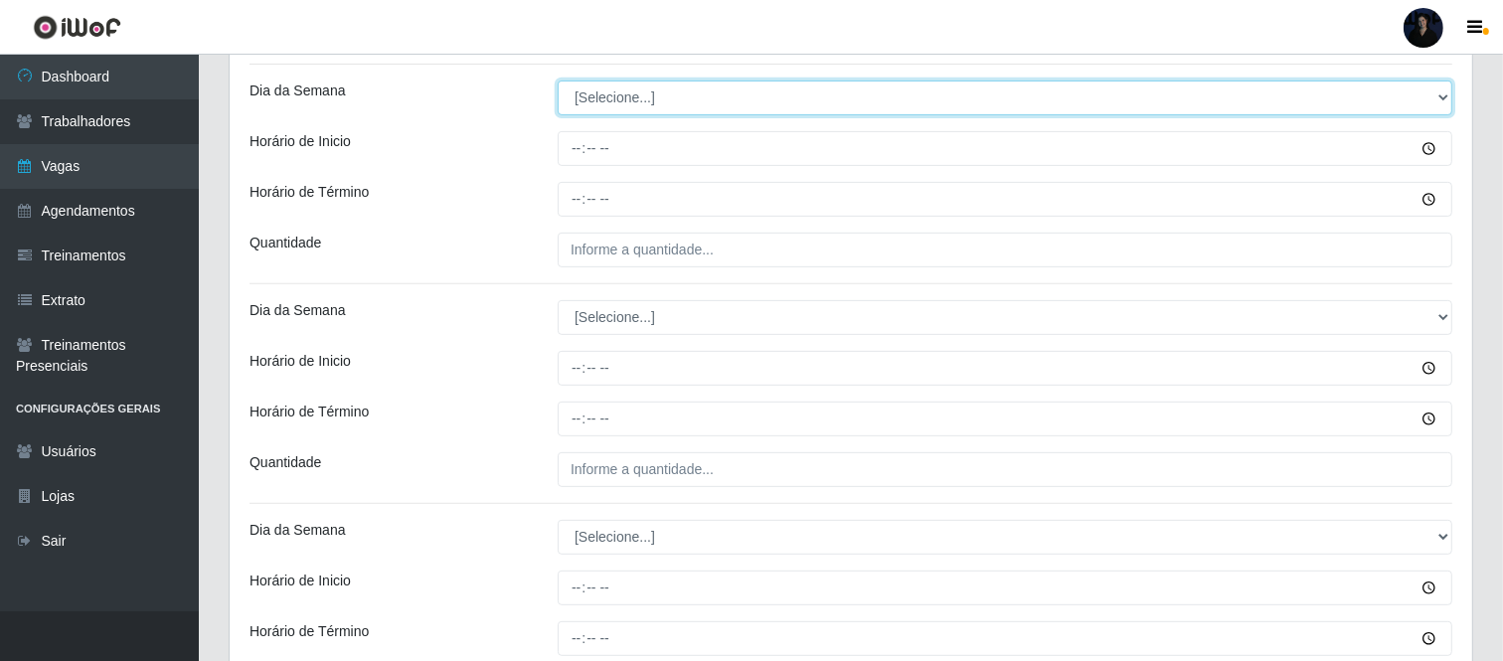
click at [592, 102] on select "[Selecione...] Segunda Terça Quarta Quinta Sexta Sábado Domingo" at bounding box center [1005, 98] width 895 height 35
select select "2"
click at [558, 81] on select "[Selecione...] Segunda Terça Quarta Quinta Sexta Sábado Domingo" at bounding box center [1005, 98] width 895 height 35
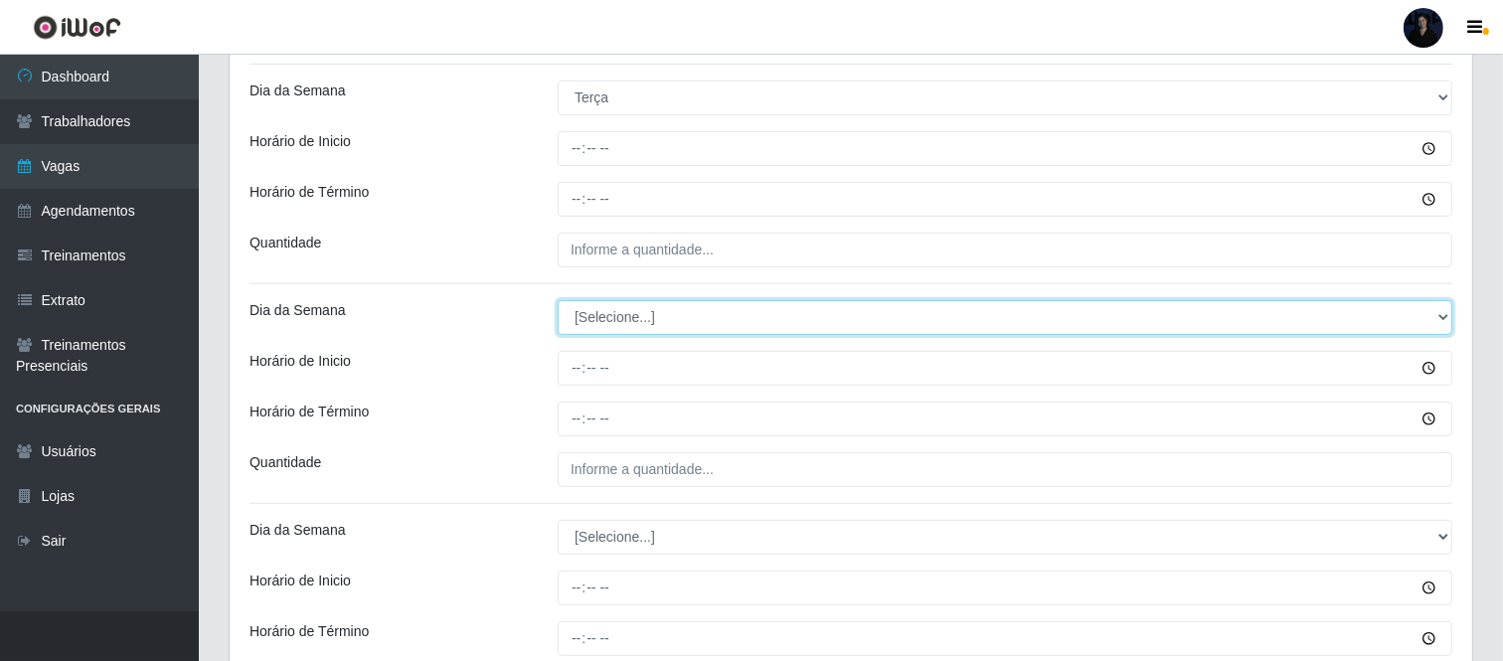
click at [588, 320] on select "[Selecione...] Segunda Terça Quarta Quinta Sexta Sábado Domingo" at bounding box center [1005, 317] width 895 height 35
select select "2"
click at [558, 300] on select "[Selecione...] Segunda Terça Quarta Quinta Sexta Sábado Domingo" at bounding box center [1005, 317] width 895 height 35
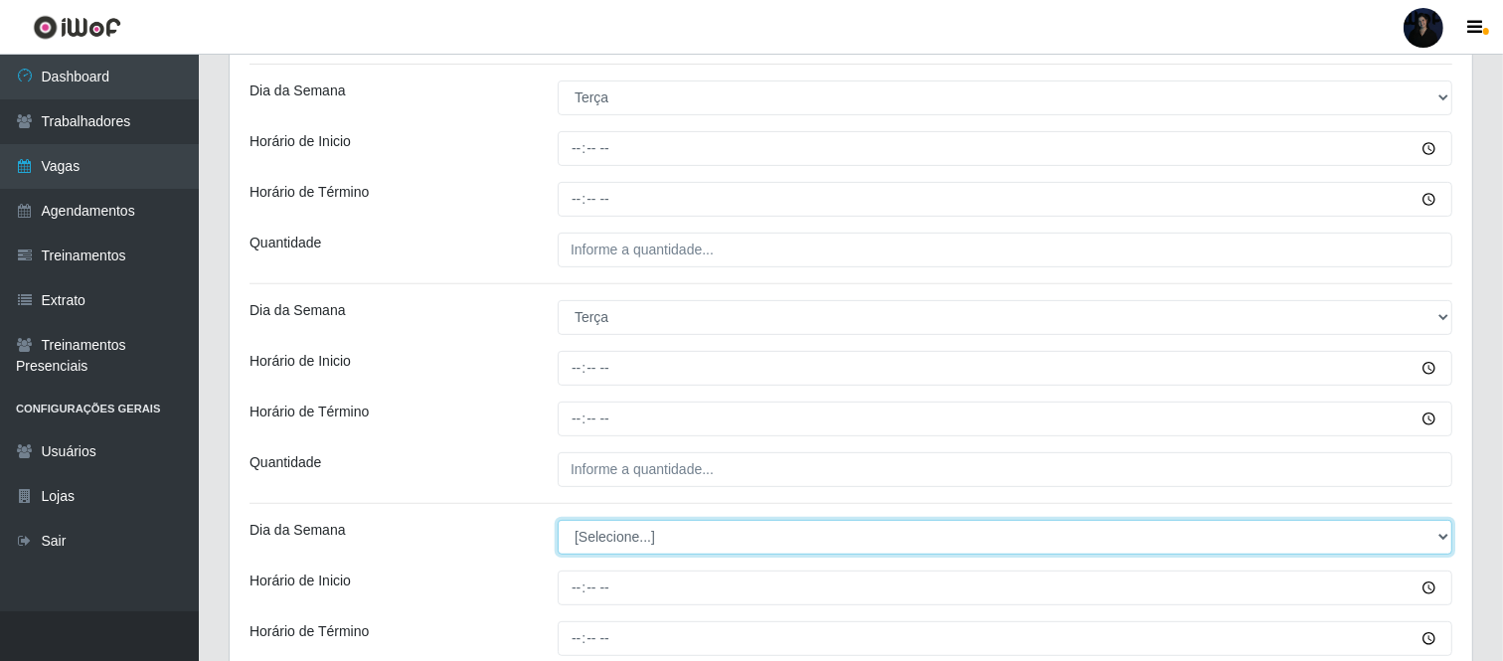
click at [592, 545] on select "[Selecione...] Segunda Terça Quarta Quinta Sexta Sábado Domingo" at bounding box center [1005, 537] width 895 height 35
select select "2"
click at [558, 520] on select "[Selecione...] Segunda Terça Quarta Quinta Sexta Sábado Domingo" at bounding box center [1005, 537] width 895 height 35
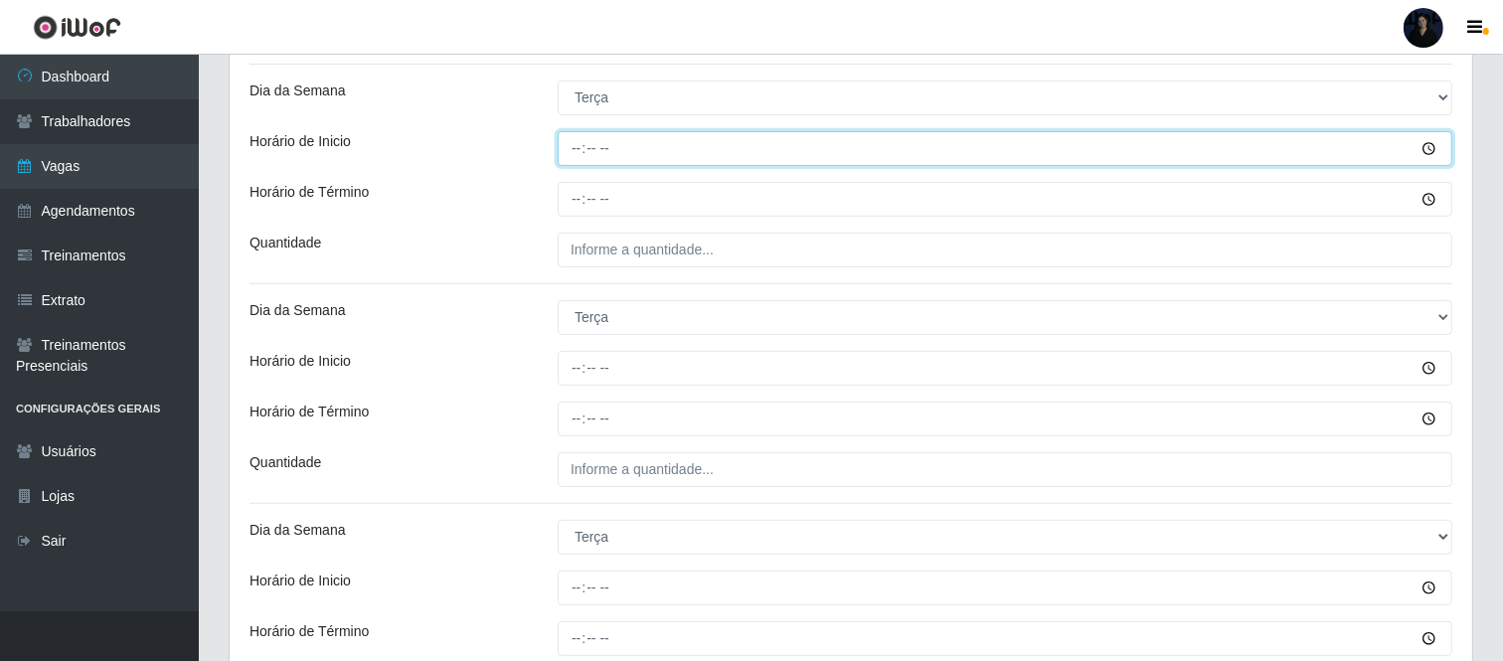
click at [572, 150] on input "Horário de Inicio" at bounding box center [1005, 148] width 895 height 35
type input "08:00"
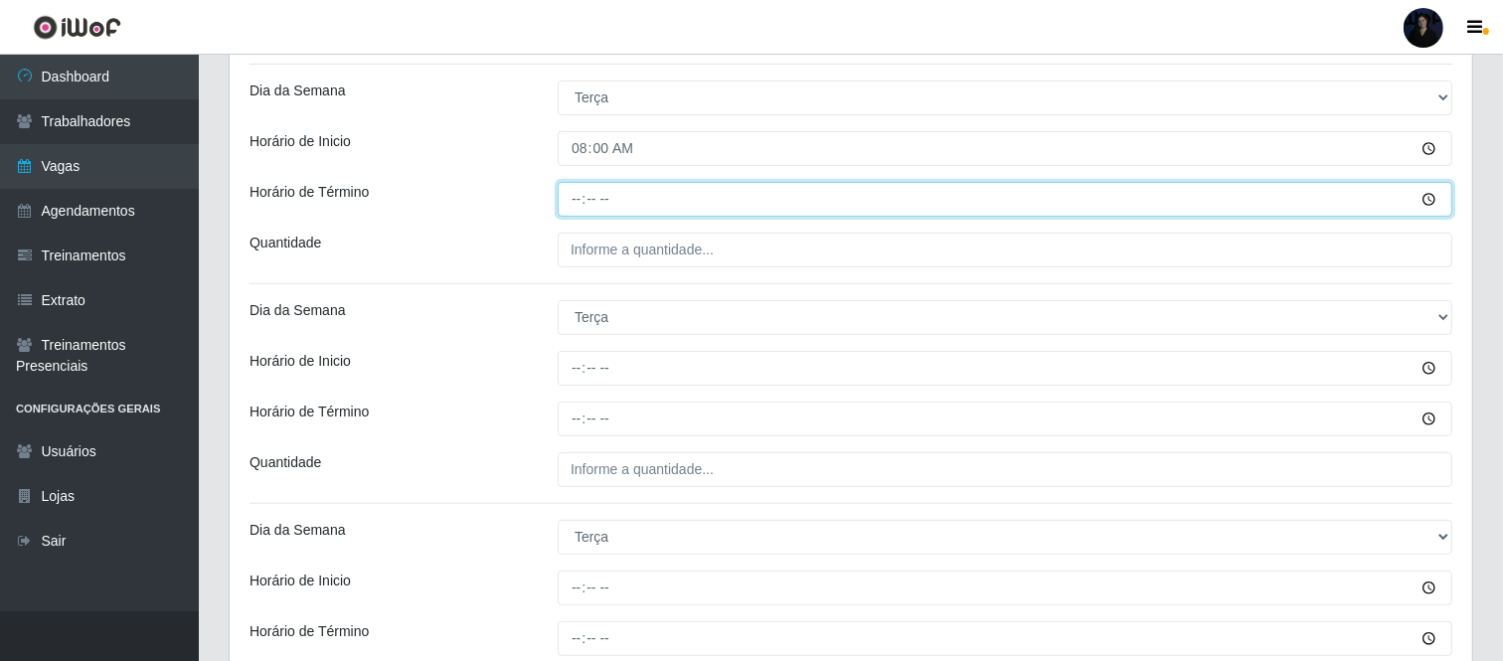
click at [575, 196] on input "Horário de Término" at bounding box center [1005, 199] width 895 height 35
type input "14:00"
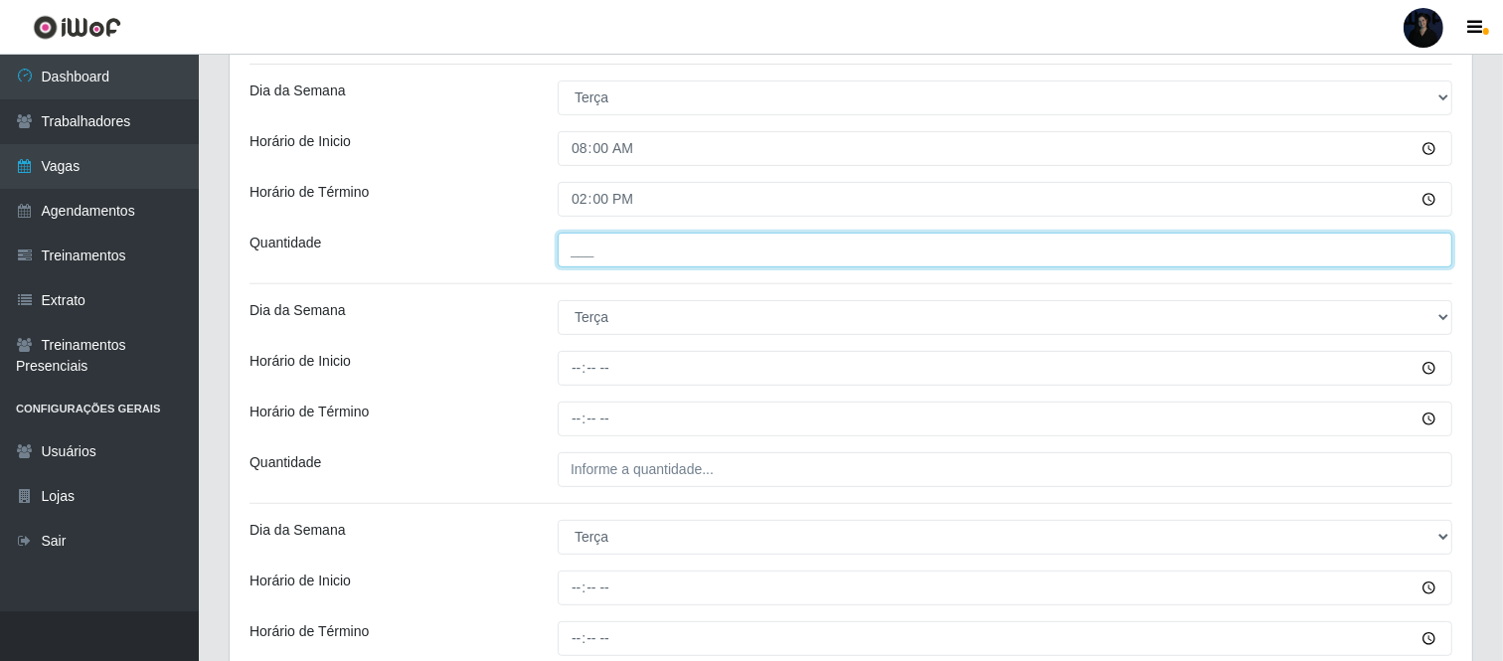
click at [574, 252] on input "___" at bounding box center [1005, 250] width 895 height 35
type input "1__"
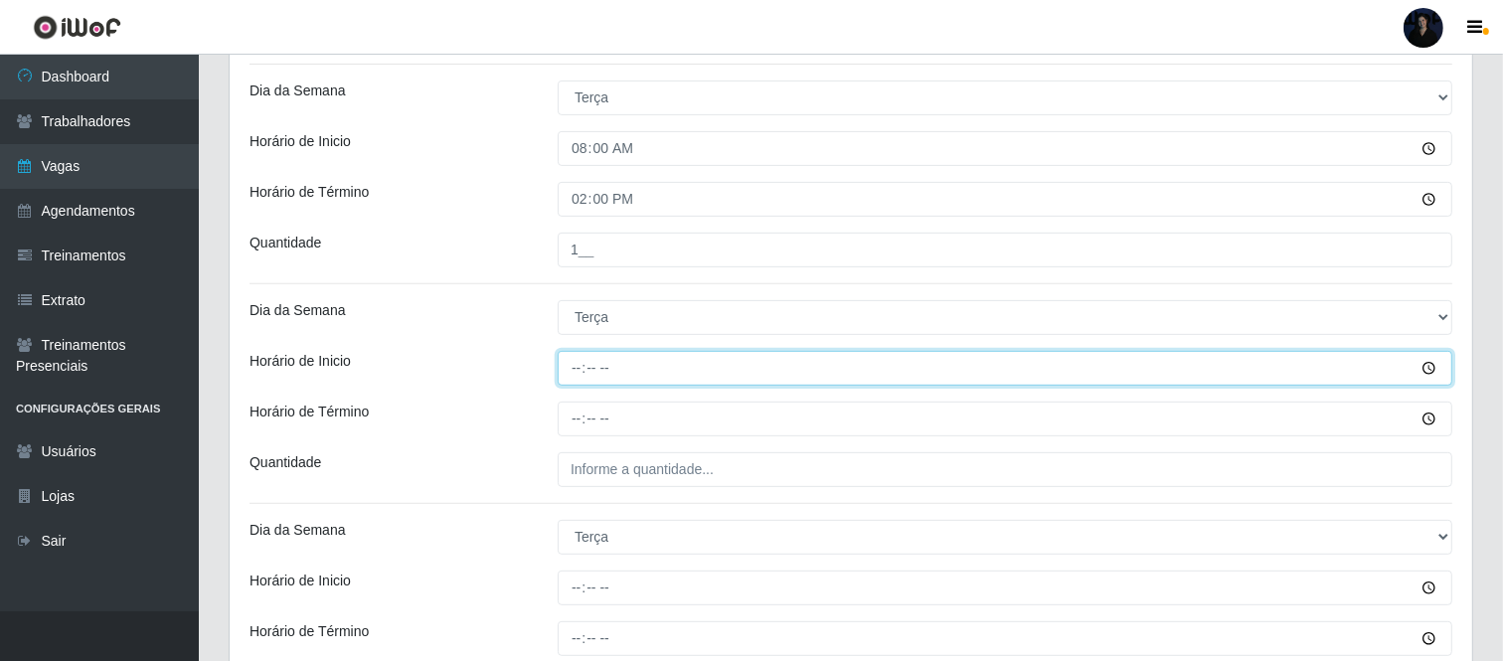
click at [574, 371] on input "Horário de Inicio" at bounding box center [1005, 368] width 895 height 35
type input "11:00"
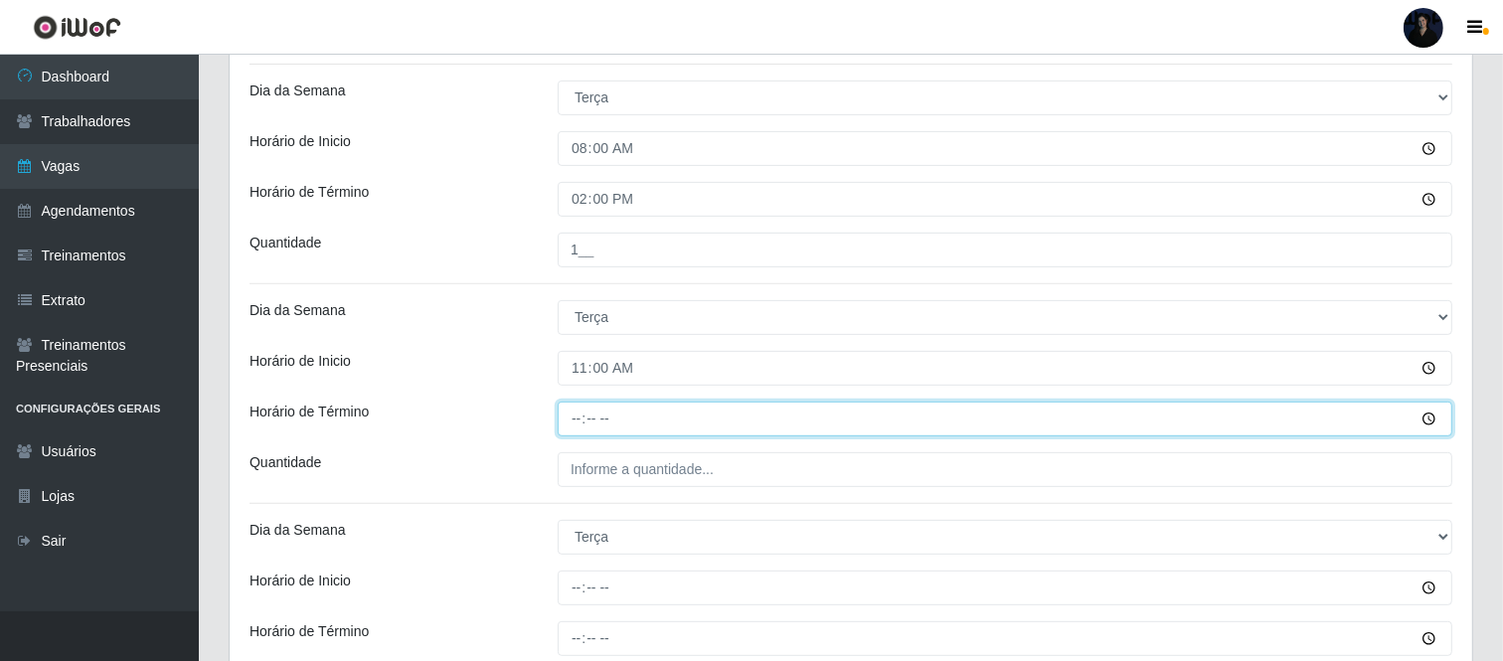
click at [567, 422] on input "Horário de Término" at bounding box center [1005, 419] width 895 height 35
type input "17:00"
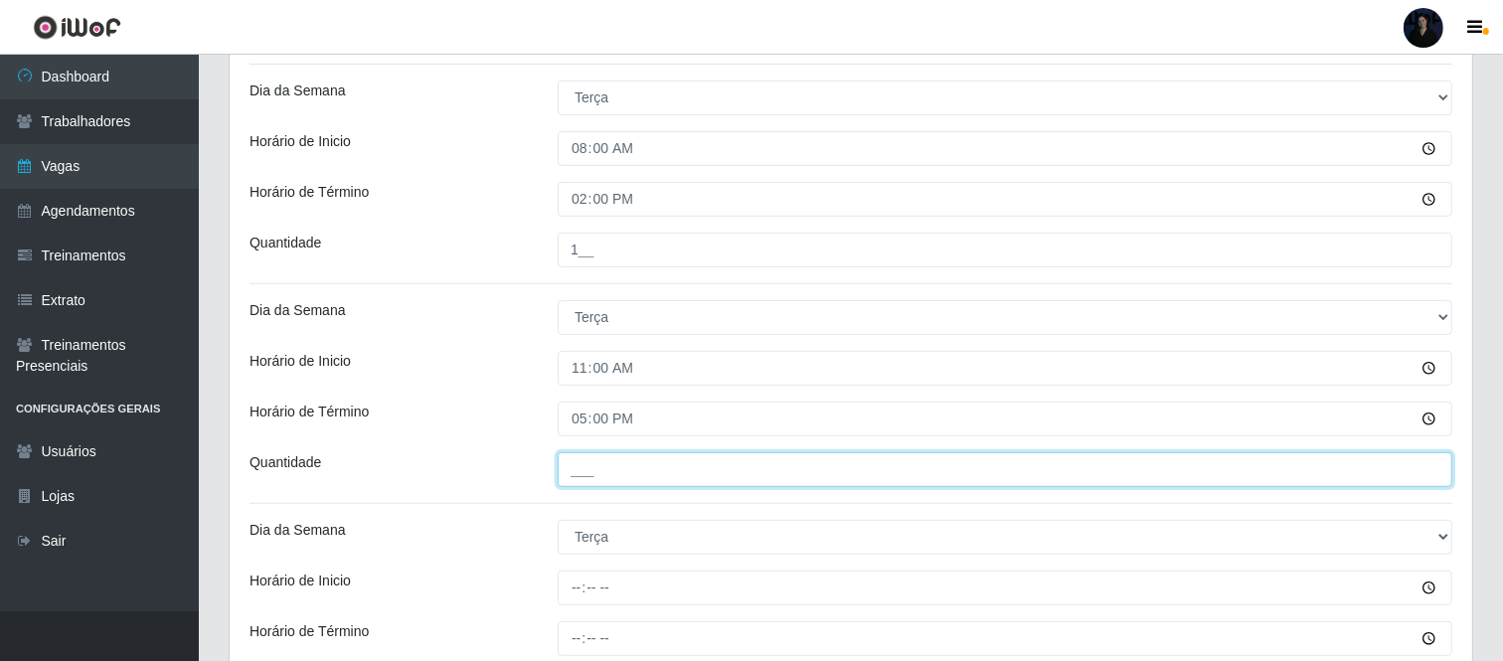
click at [573, 470] on input "___" at bounding box center [1005, 469] width 895 height 35
type input "1__"
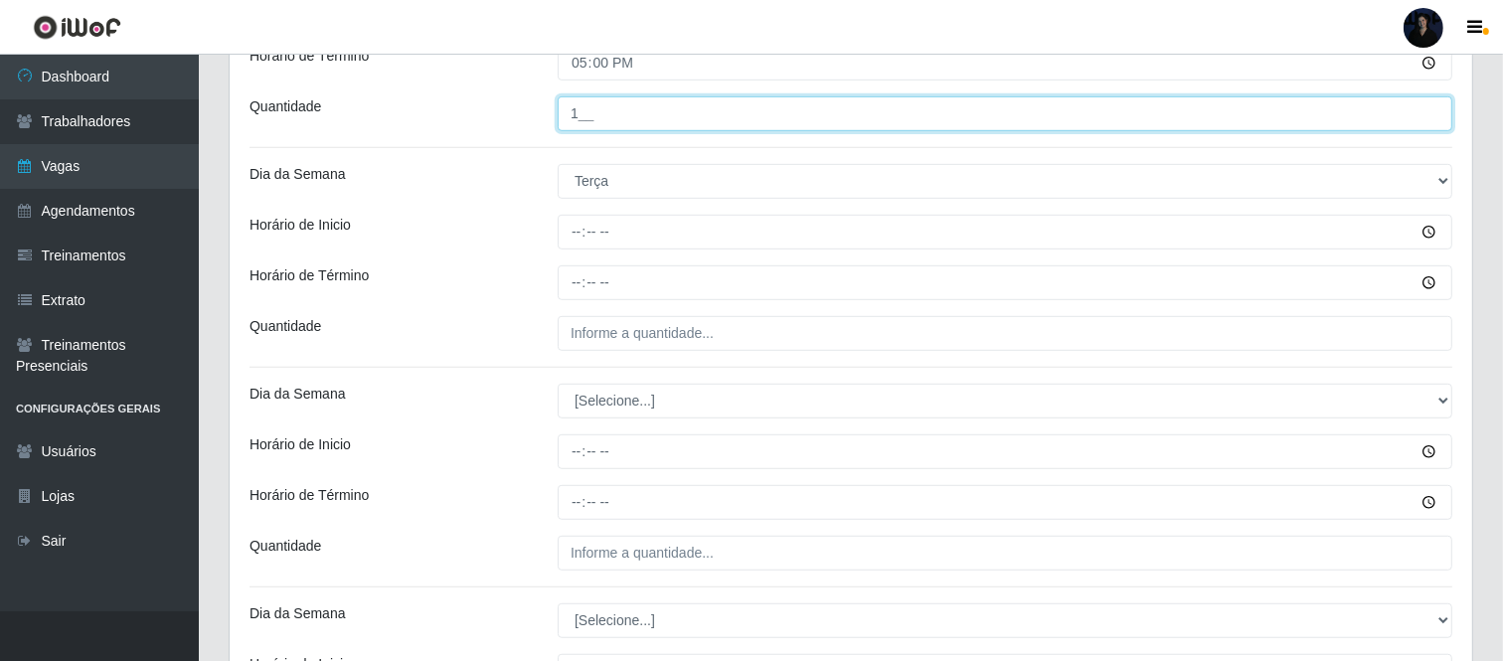
scroll to position [961, 0]
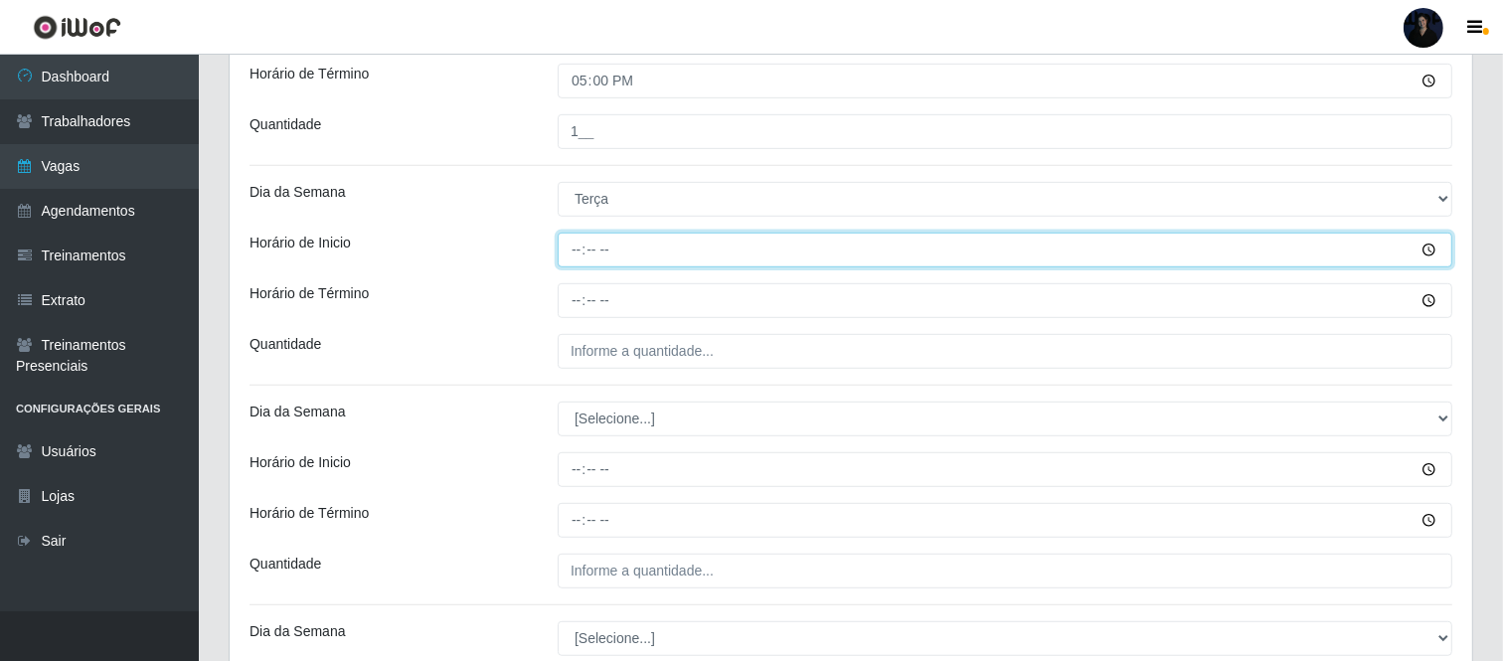
click at [568, 250] on input "Horário de Inicio" at bounding box center [1005, 250] width 895 height 35
type input "16:30"
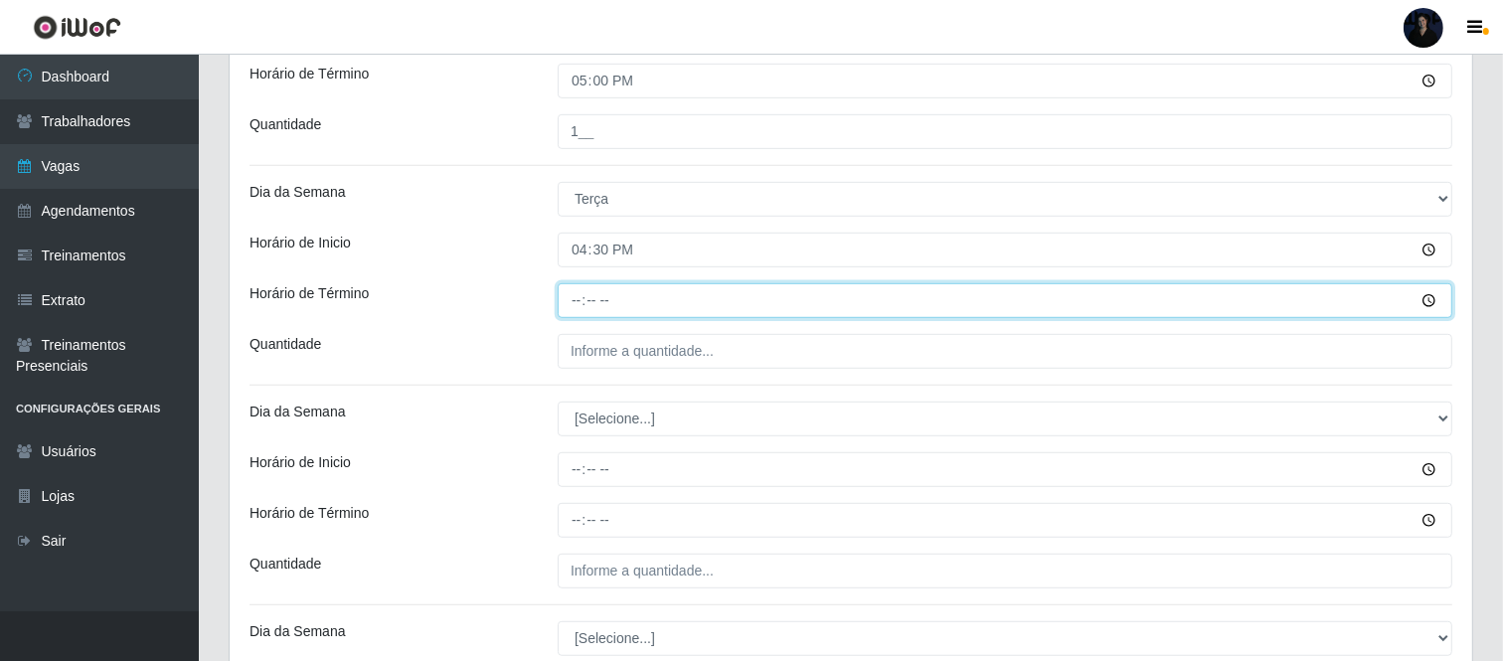
click at [573, 305] on input "Horário de Término" at bounding box center [1005, 300] width 895 height 35
type input "22:30"
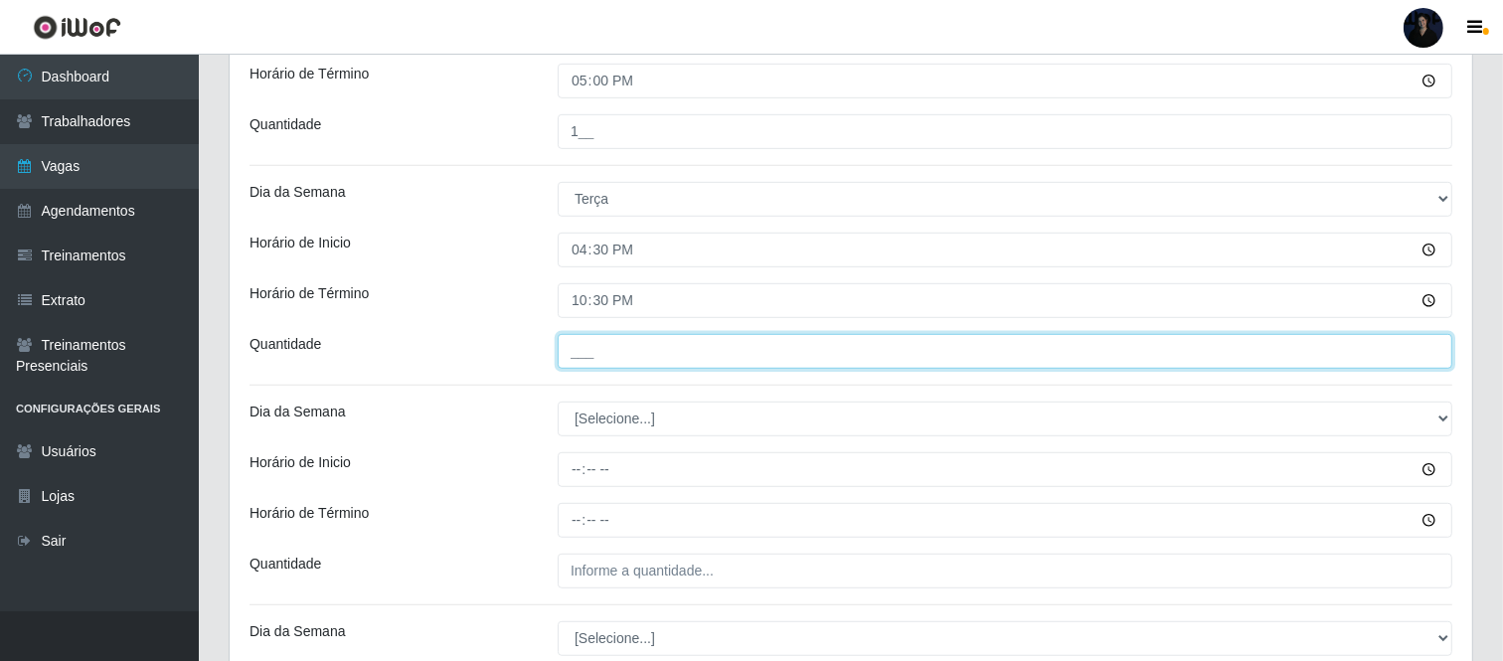
click at [577, 344] on input "___" at bounding box center [1005, 351] width 895 height 35
type input "1__"
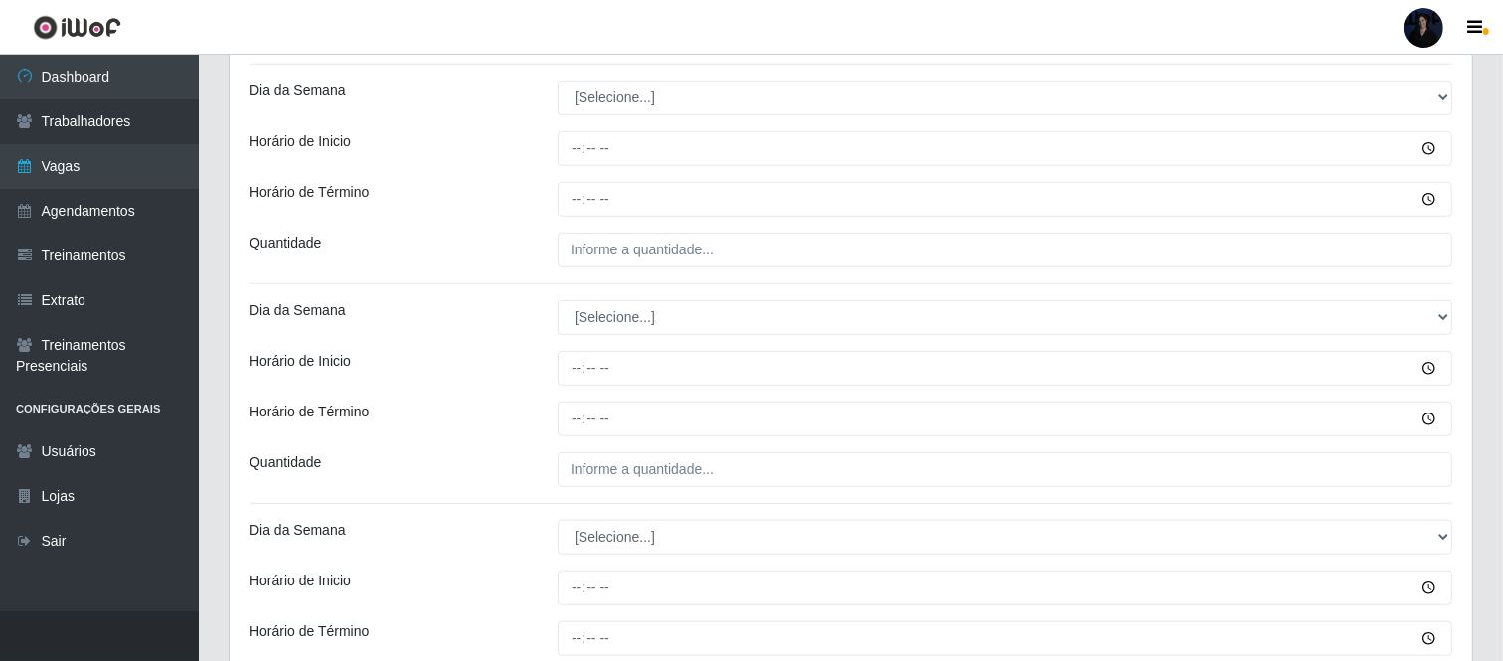
scroll to position [1306, 0]
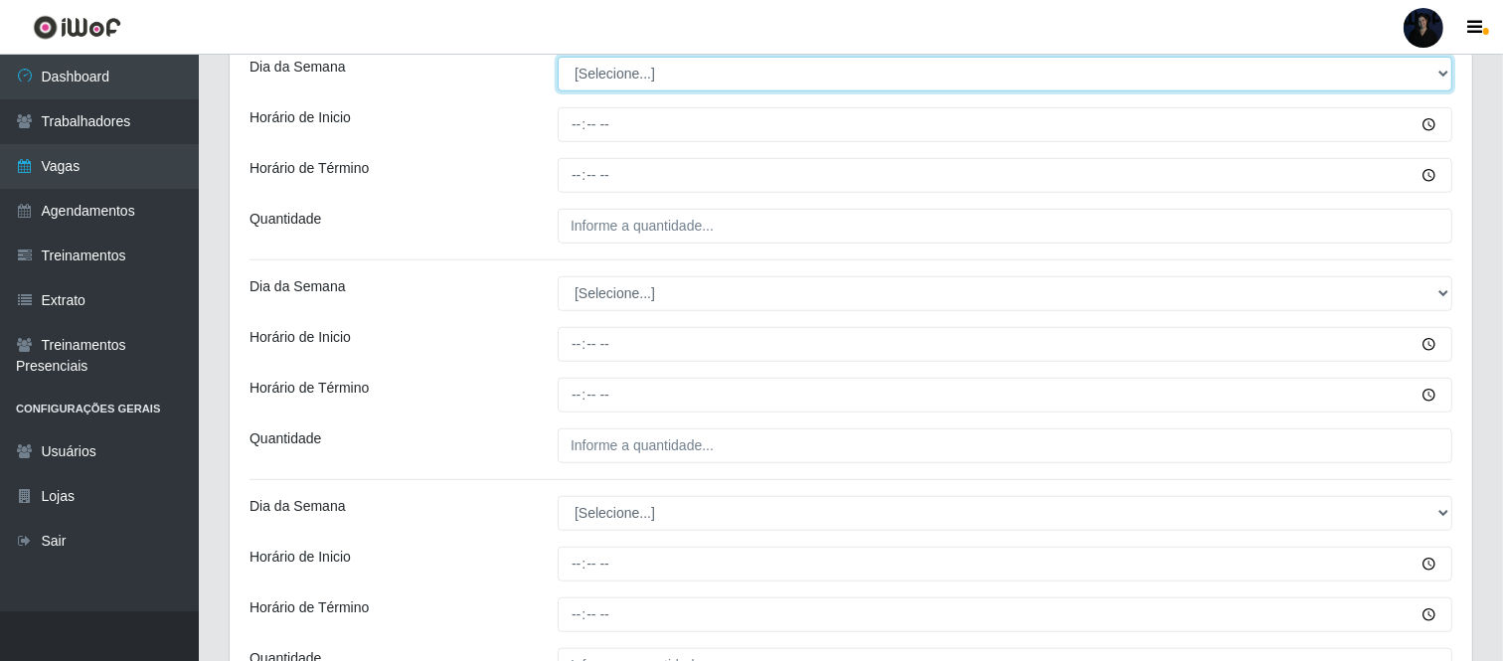
click at [618, 83] on select "[Selecione...] Segunda Terça Quarta Quinta Sexta Sábado Domingo" at bounding box center [1005, 74] width 895 height 35
click at [558, 57] on select "[Selecione...] Segunda Terça Quarta Quinta Sexta Sábado Domingo" at bounding box center [1005, 74] width 895 height 35
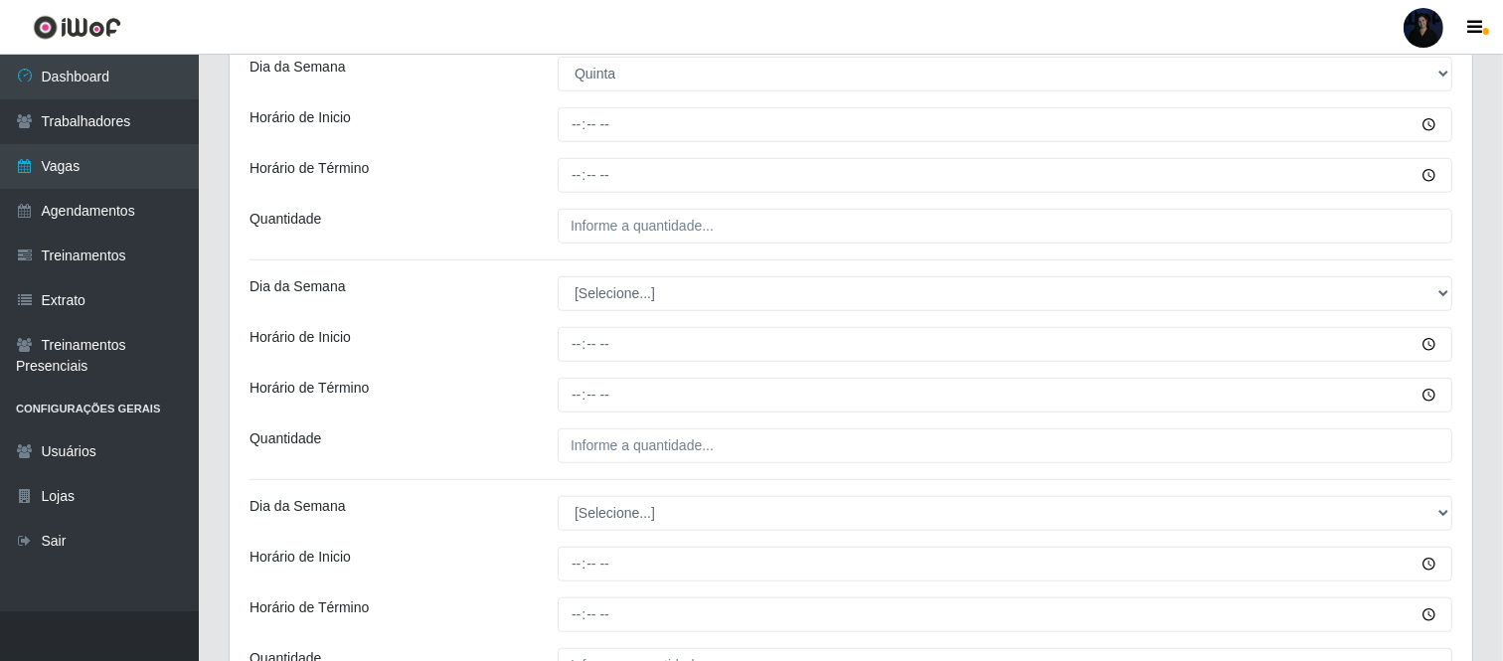
click at [604, 92] on div "Loja SuperFácil Atacado - Moema Tinoco Função [Selecione...] Embalador Embalado…" at bounding box center [851, 459] width 1242 height 3189
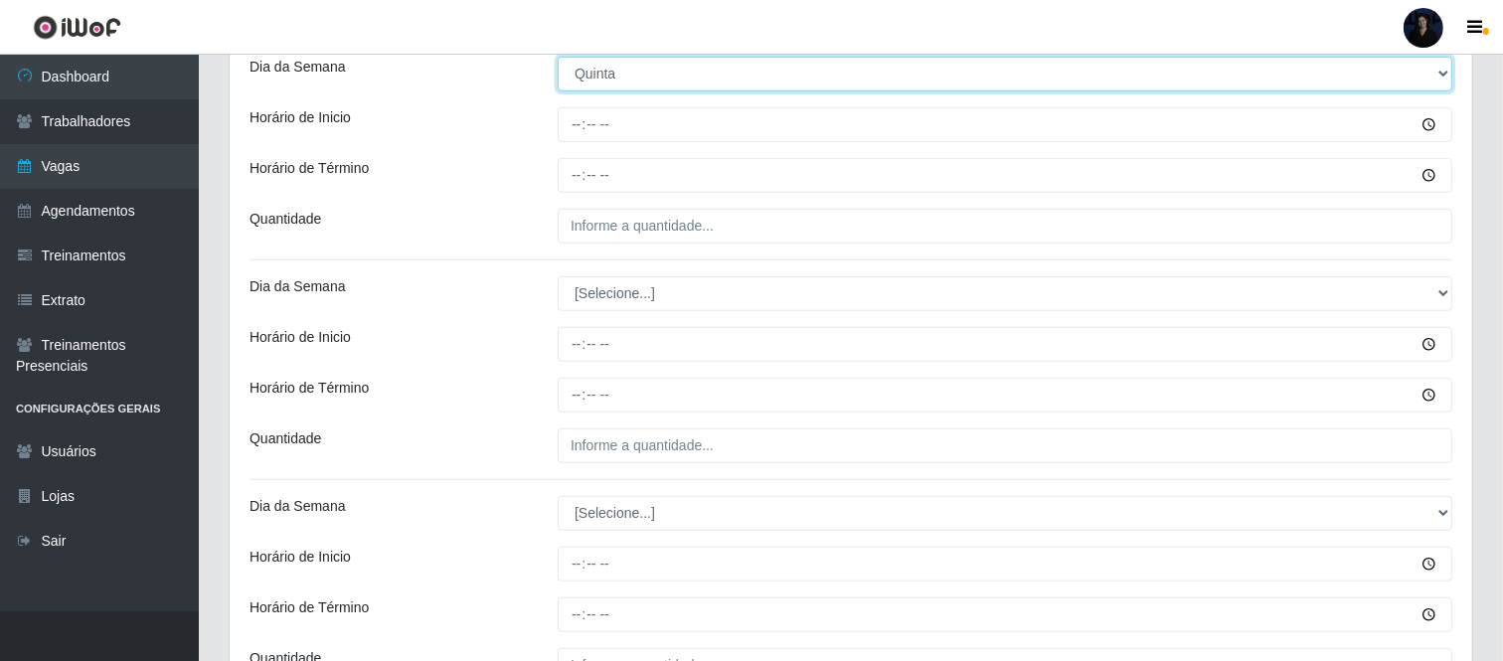
drag, startPoint x: 607, startPoint y: 80, endPoint x: 601, endPoint y: 89, distance: 11.6
click at [607, 80] on select "[Selecione...] Segunda Terça Quarta Quinta Sexta Sábado Domingo" at bounding box center [1005, 74] width 895 height 35
select select "3"
click at [558, 57] on select "[Selecione...] Segunda Terça Quarta Quinta Sexta Sábado Domingo" at bounding box center [1005, 74] width 895 height 35
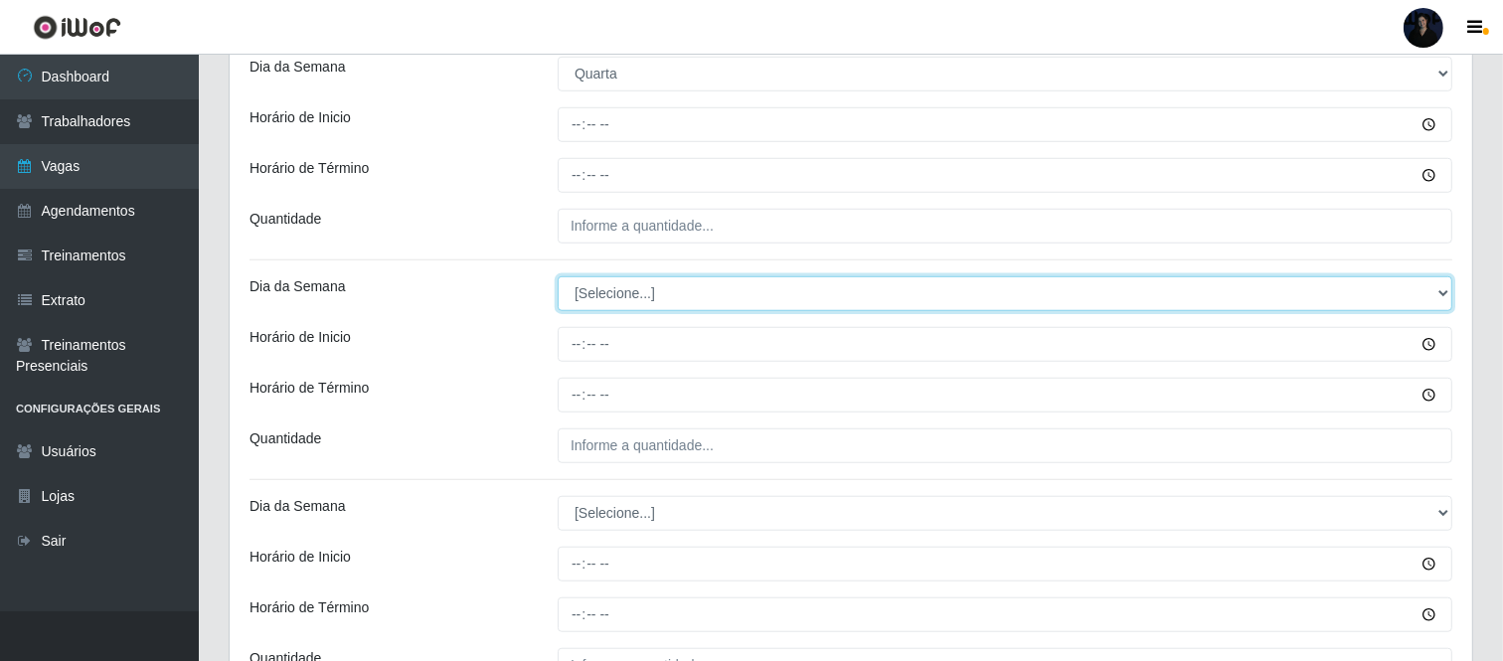
click at [596, 302] on select "[Selecione...] Segunda Terça Quarta Quinta Sexta Sábado Domingo" at bounding box center [1005, 293] width 895 height 35
select select "3"
click at [558, 276] on select "[Selecione...] Segunda Terça Quarta Quinta Sexta Sábado Domingo" at bounding box center [1005, 293] width 895 height 35
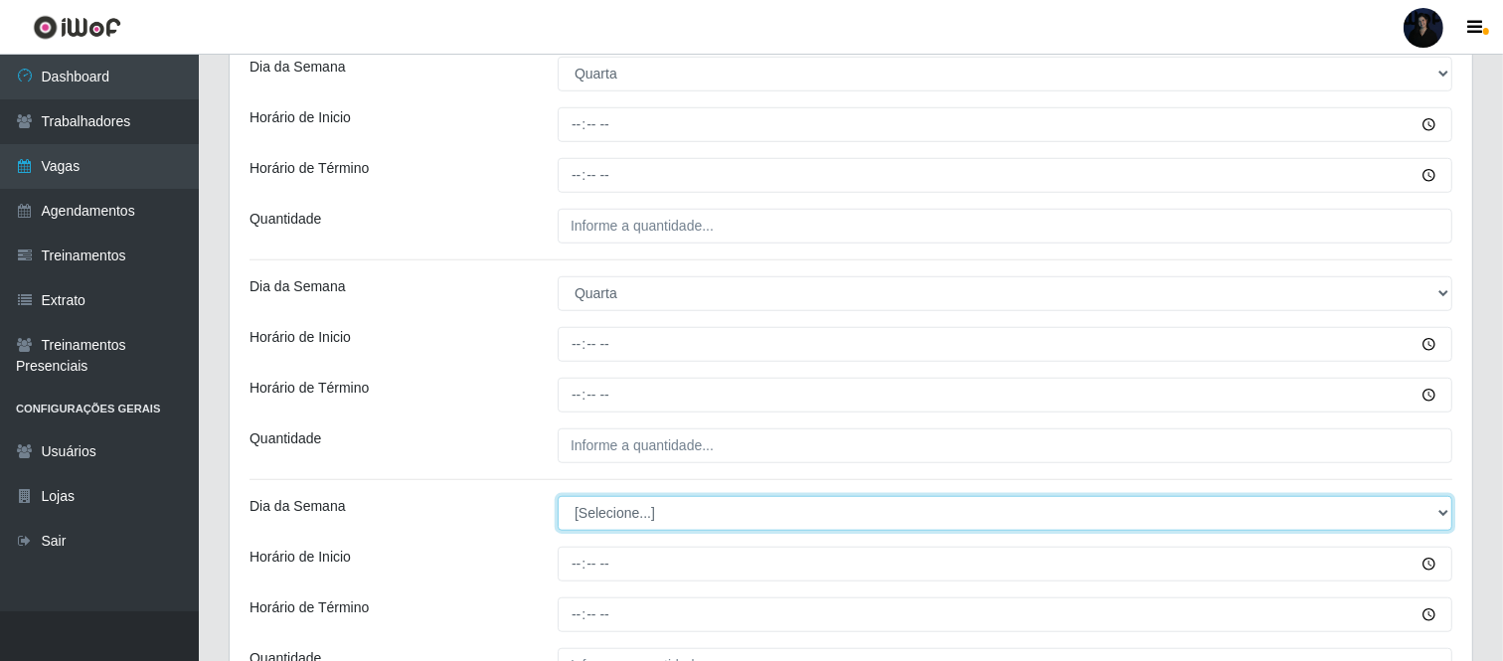
click at [613, 518] on select "[Selecione...] Segunda Terça Quarta Quinta Sexta Sábado Domingo" at bounding box center [1005, 513] width 895 height 35
select select "3"
click at [558, 496] on select "[Selecione...] Segunda Terça Quarta Quinta Sexta Sábado Domingo" at bounding box center [1005, 513] width 895 height 35
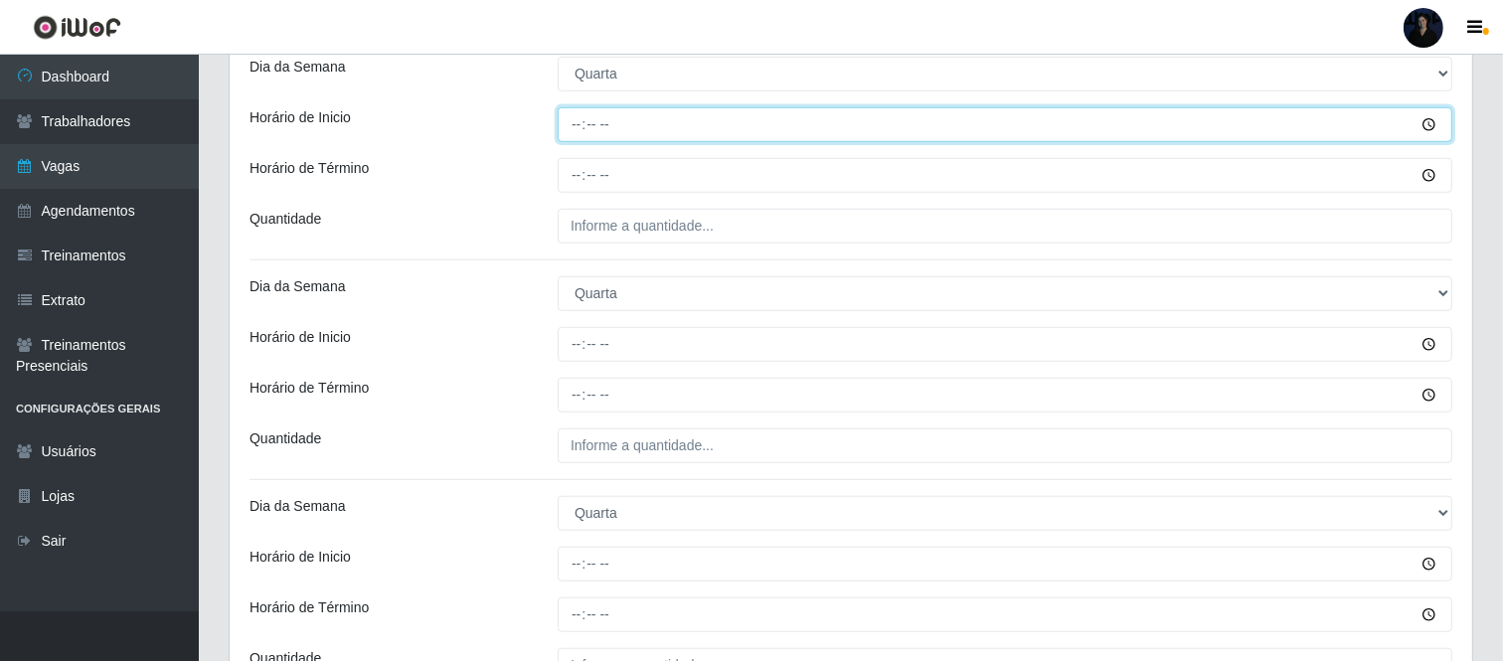
click at [570, 120] on input "Horário de Inicio" at bounding box center [1005, 124] width 895 height 35
type input "08:00"
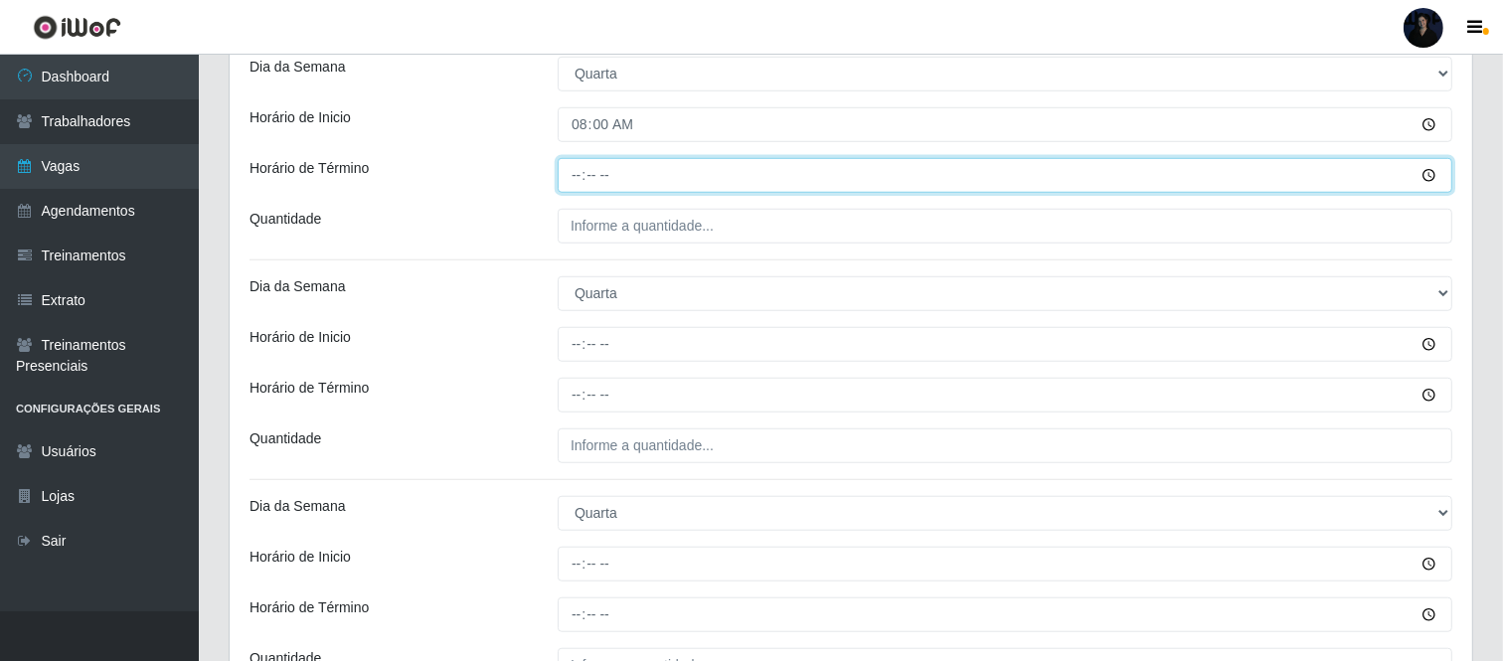
click at [573, 175] on input "Horário de Término" at bounding box center [1005, 175] width 895 height 35
type input "14:00"
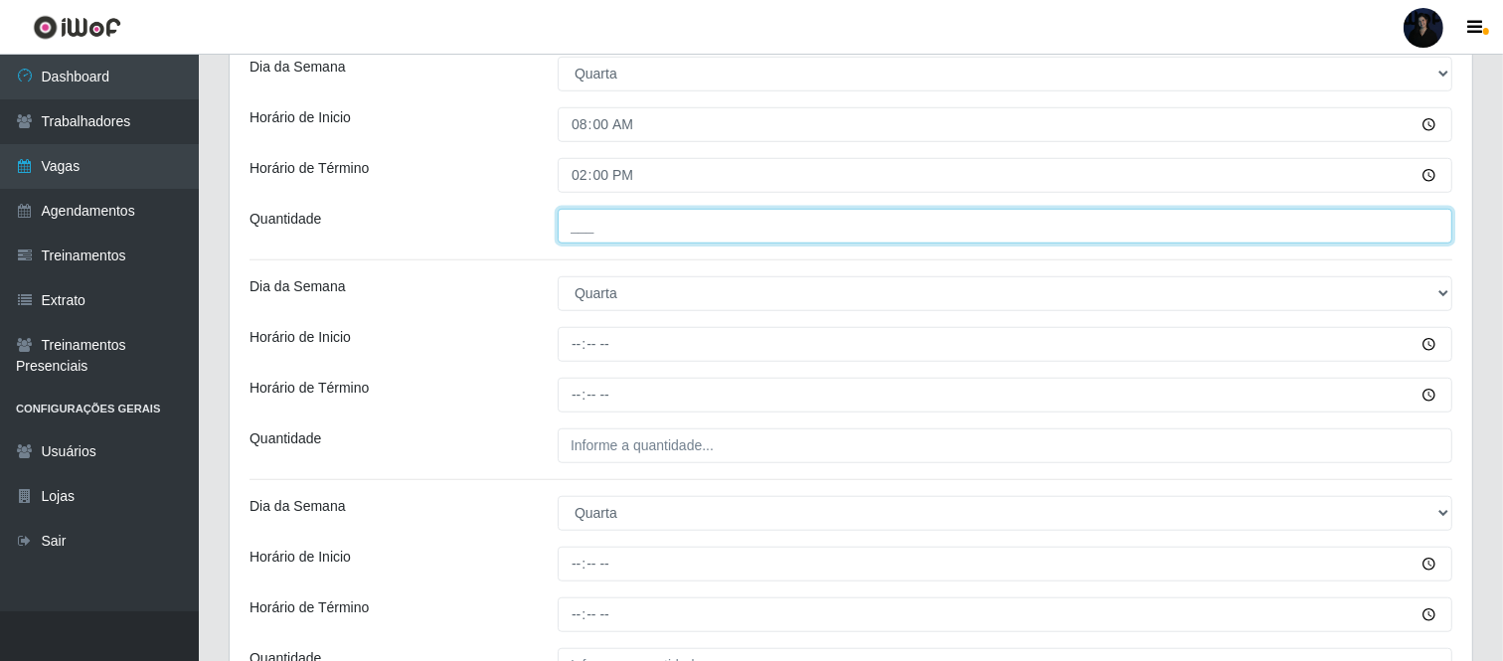
click at [580, 227] on input "___" at bounding box center [1005, 226] width 895 height 35
type input "1__"
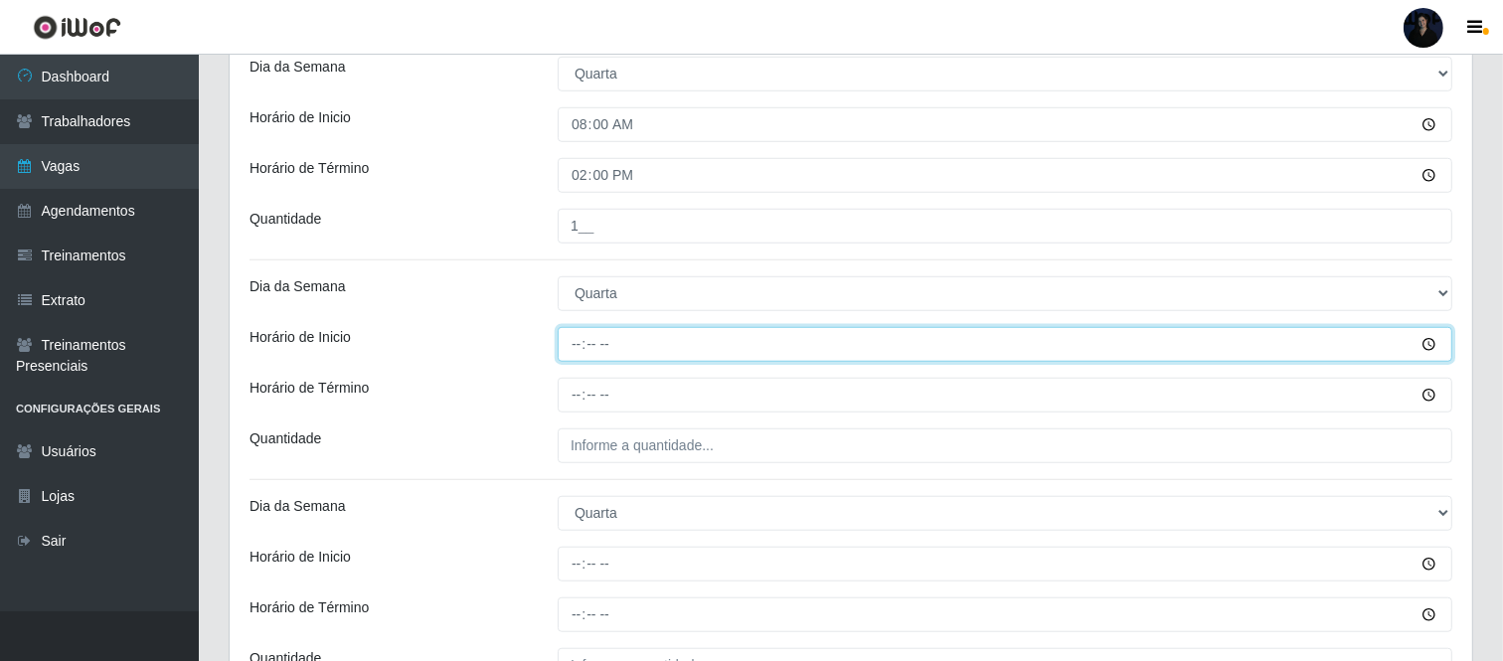
click at [573, 346] on input "Horário de Inicio" at bounding box center [1005, 344] width 895 height 35
type input "11:00"
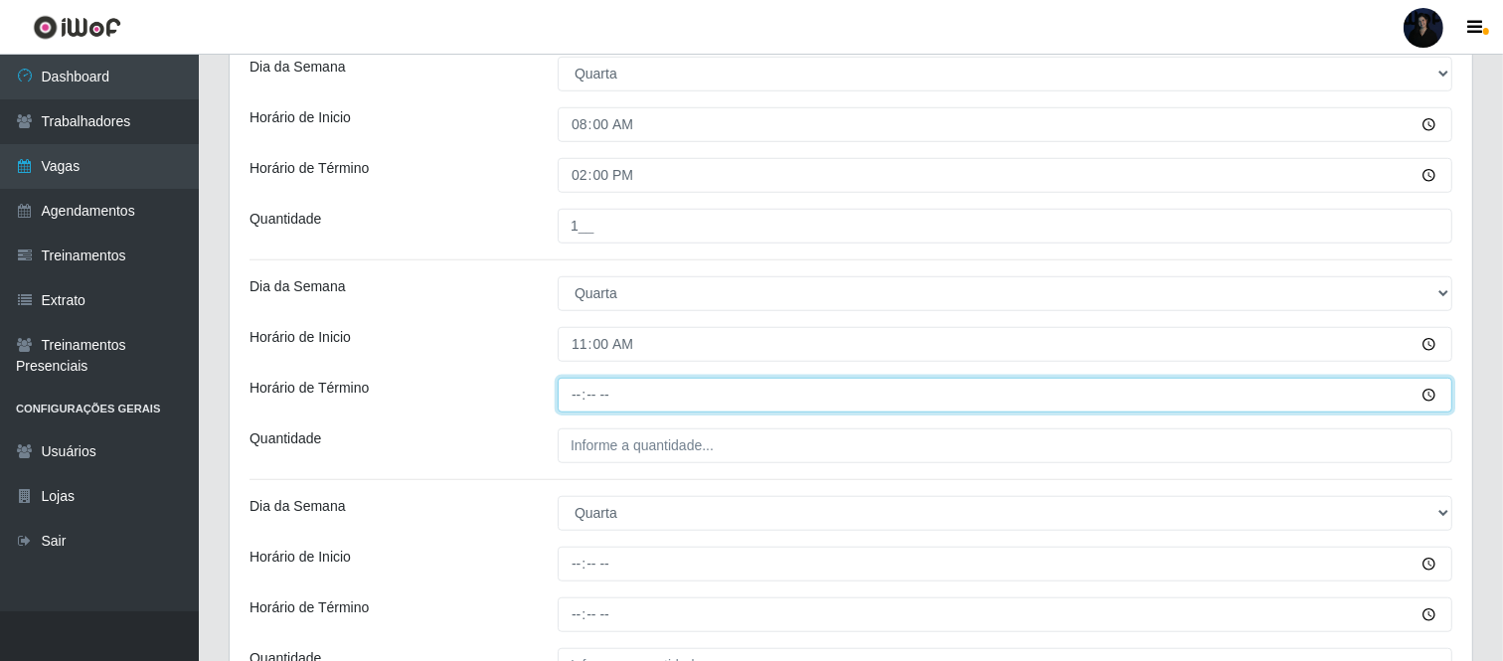
click at [567, 389] on input "Horário de Término" at bounding box center [1005, 395] width 895 height 35
type input "17:00"
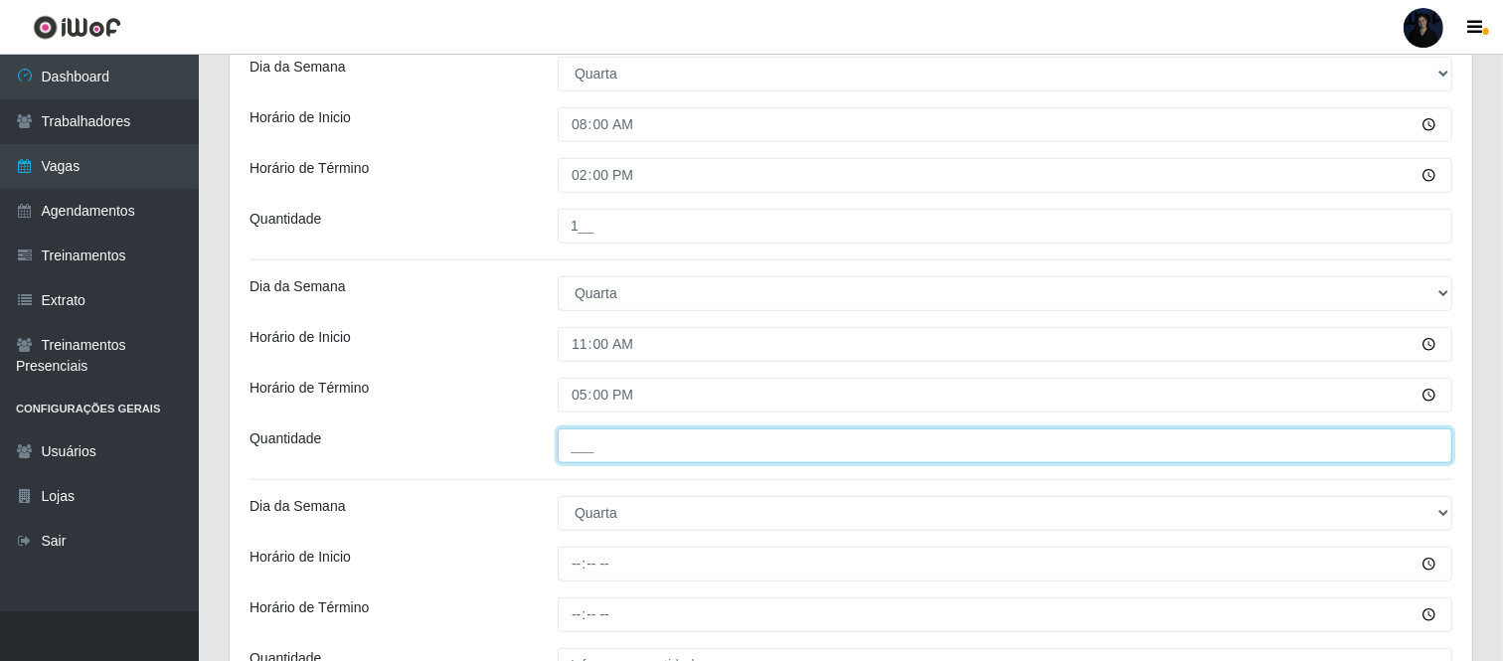
click at [578, 458] on input "___" at bounding box center [1005, 445] width 895 height 35
type input "1__"
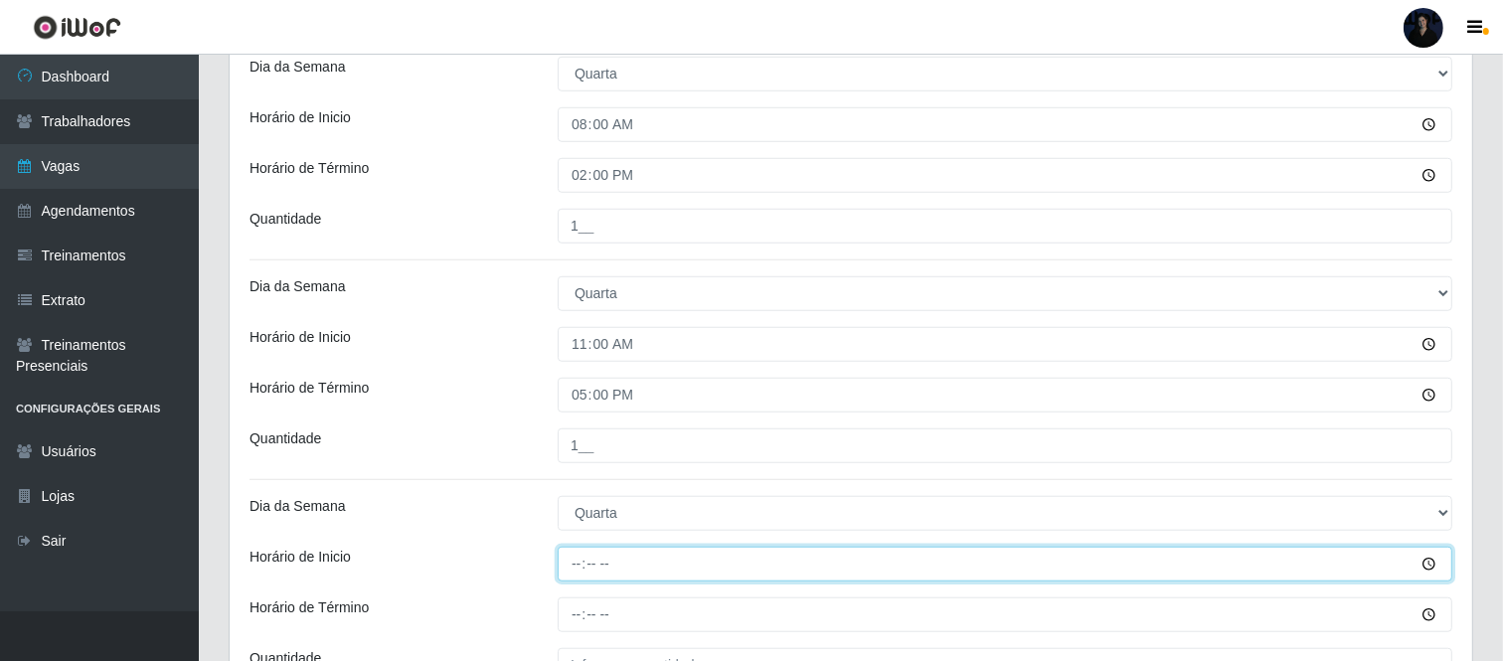
click at [564, 560] on input "Horário de Inicio" at bounding box center [1005, 564] width 895 height 35
type input "16:30"
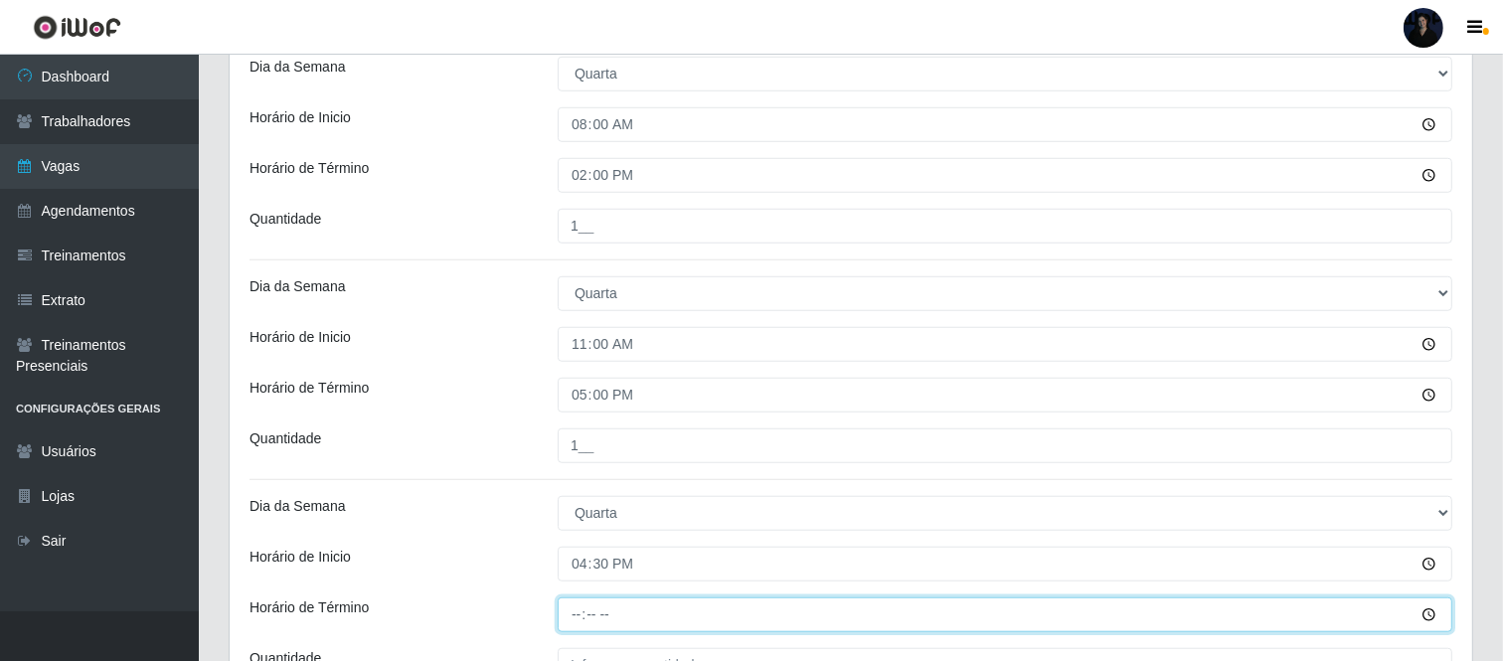
click at [574, 621] on input "Horário de Término" at bounding box center [1005, 614] width 895 height 35
type input "22:30"
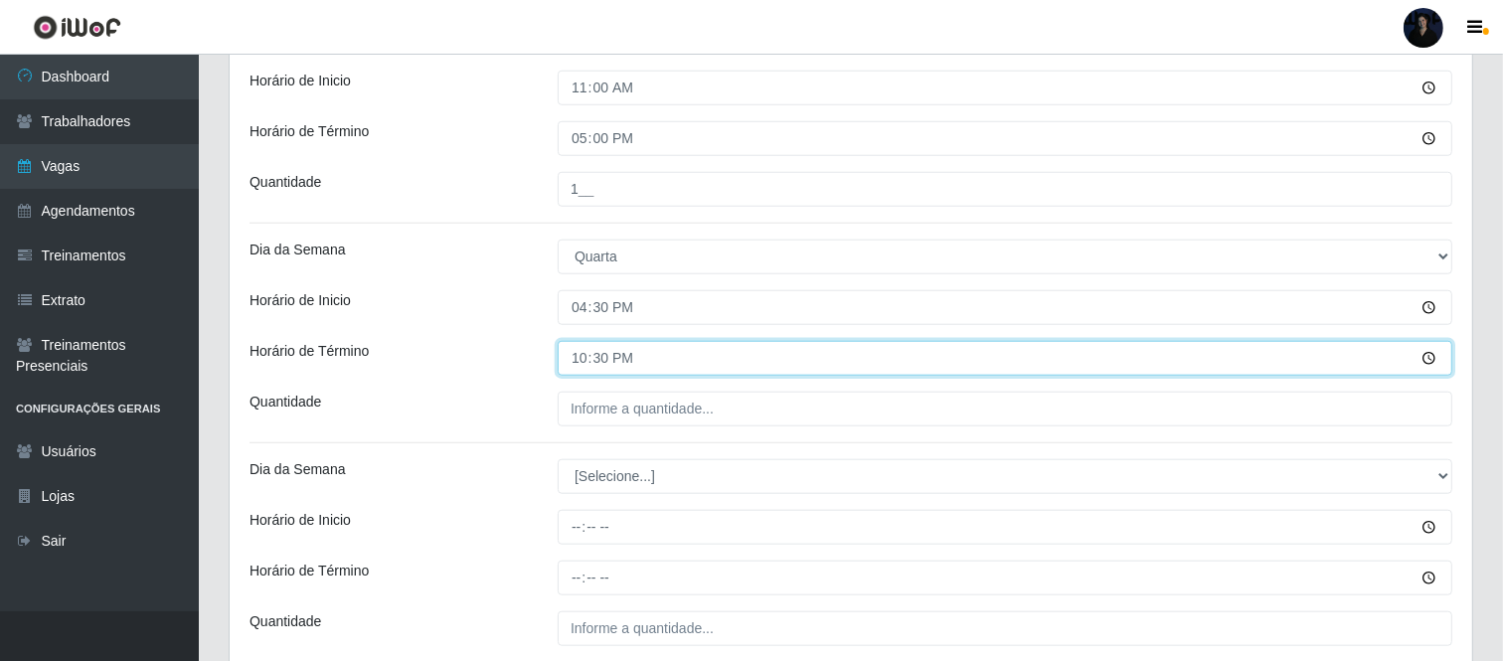
scroll to position [1580, 0]
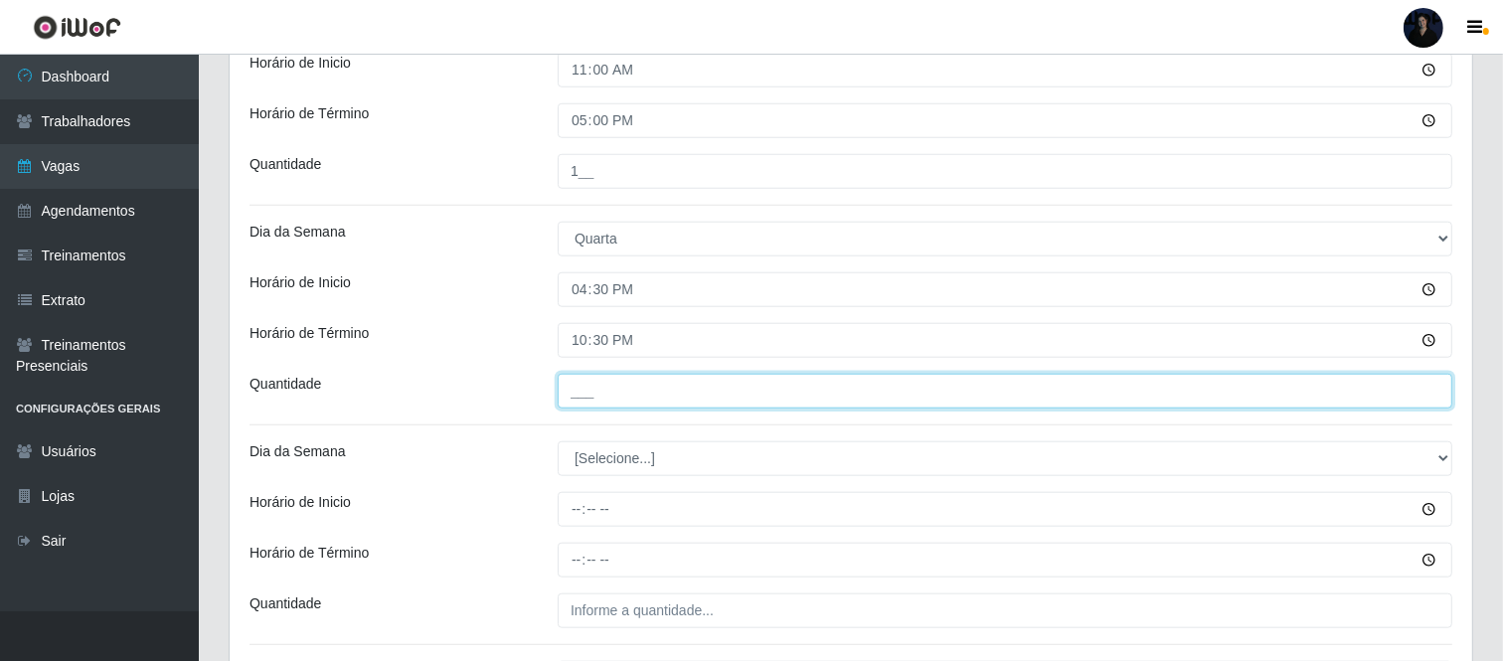
click at [608, 400] on input "___" at bounding box center [1005, 391] width 895 height 35
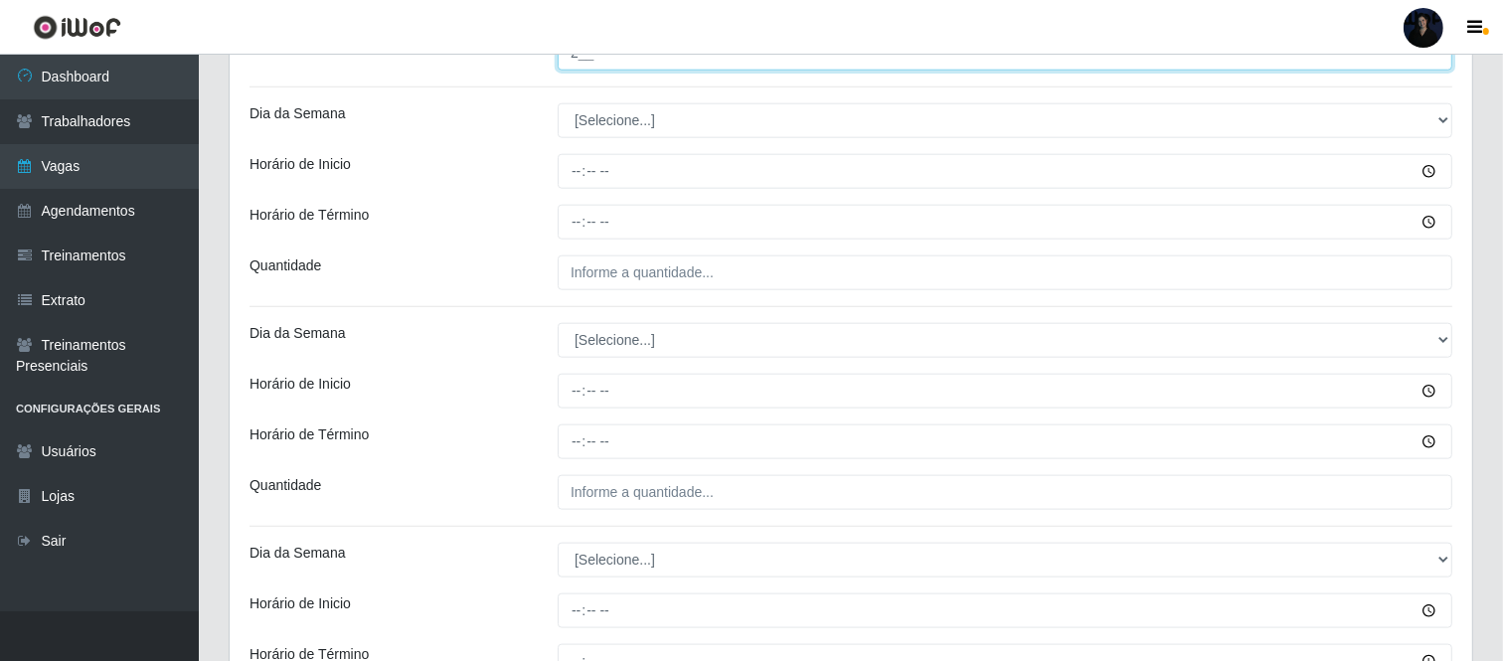
scroll to position [1923, 0]
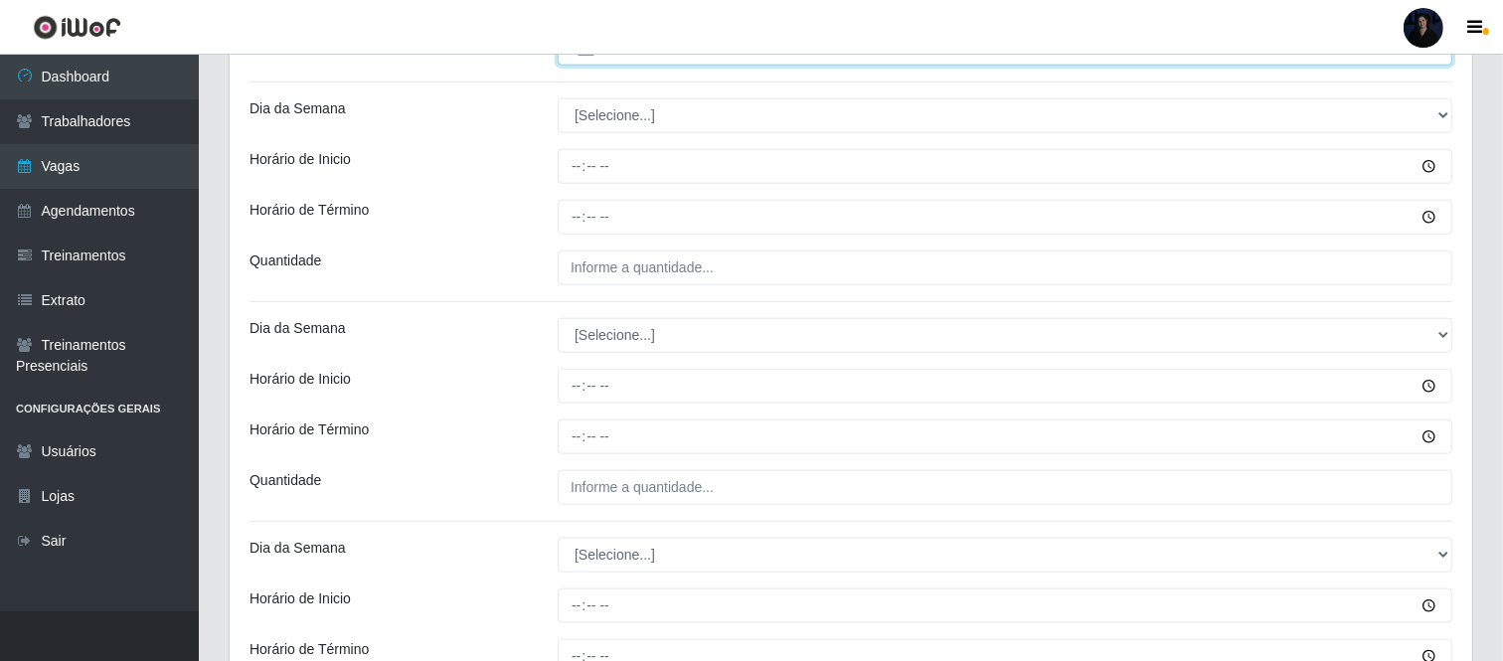
type input "2__"
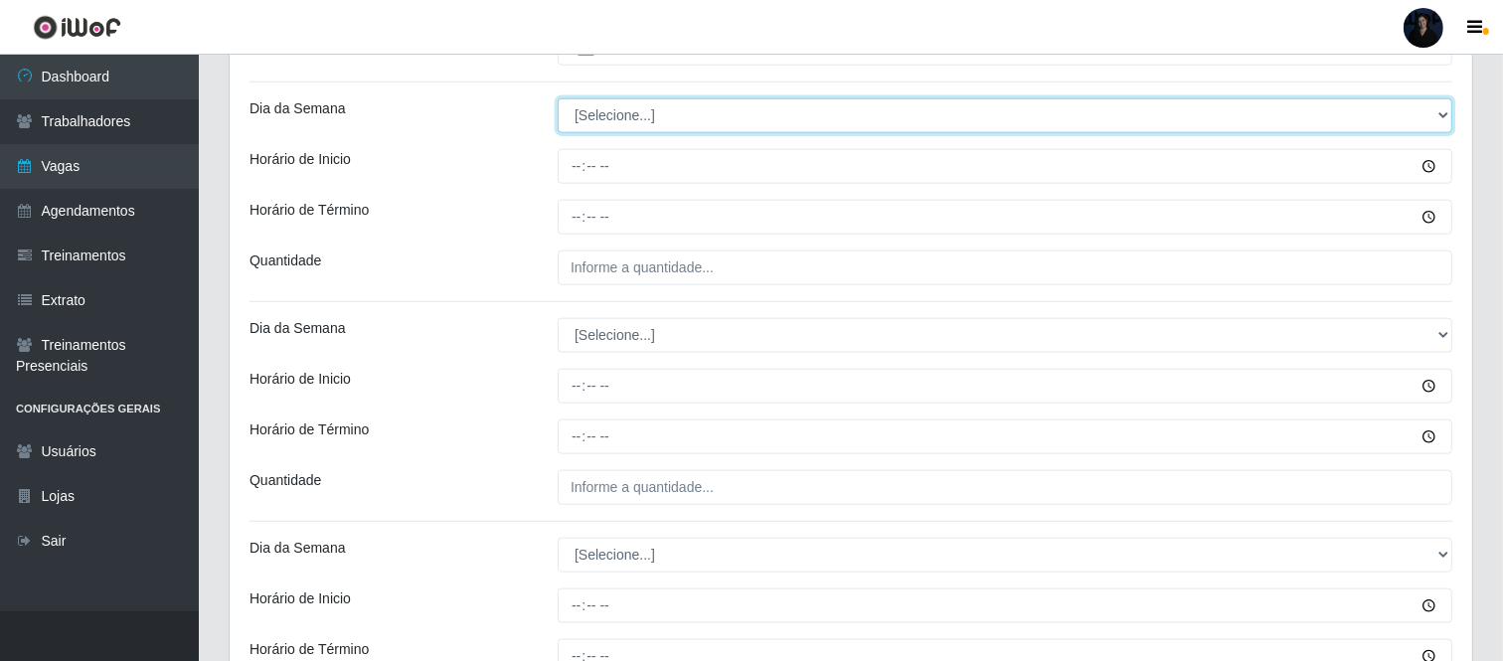
click at [626, 122] on select "[Selecione...] Segunda Terça Quarta Quinta Sexta Sábado Domingo" at bounding box center [1005, 115] width 895 height 35
select select "4"
click at [558, 98] on select "[Selecione...] Segunda Terça Quarta Quinta Sexta Sábado Domingo" at bounding box center [1005, 115] width 895 height 35
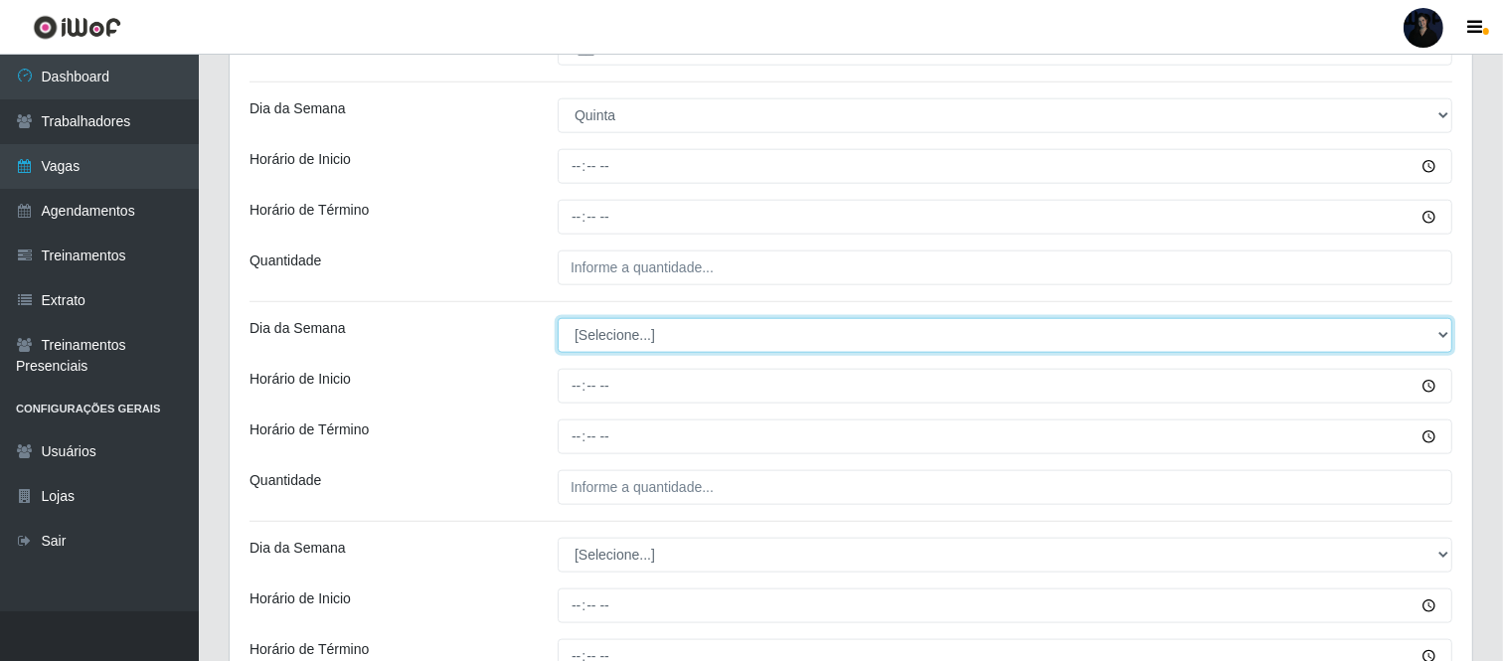
click at [608, 329] on select "[Selecione...] Segunda Terça Quarta Quinta Sexta Sábado Domingo" at bounding box center [1005, 335] width 895 height 35
select select "4"
click at [558, 318] on select "[Selecione...] Segunda Terça Quarta Quinta Sexta Sábado Domingo" at bounding box center [1005, 335] width 895 height 35
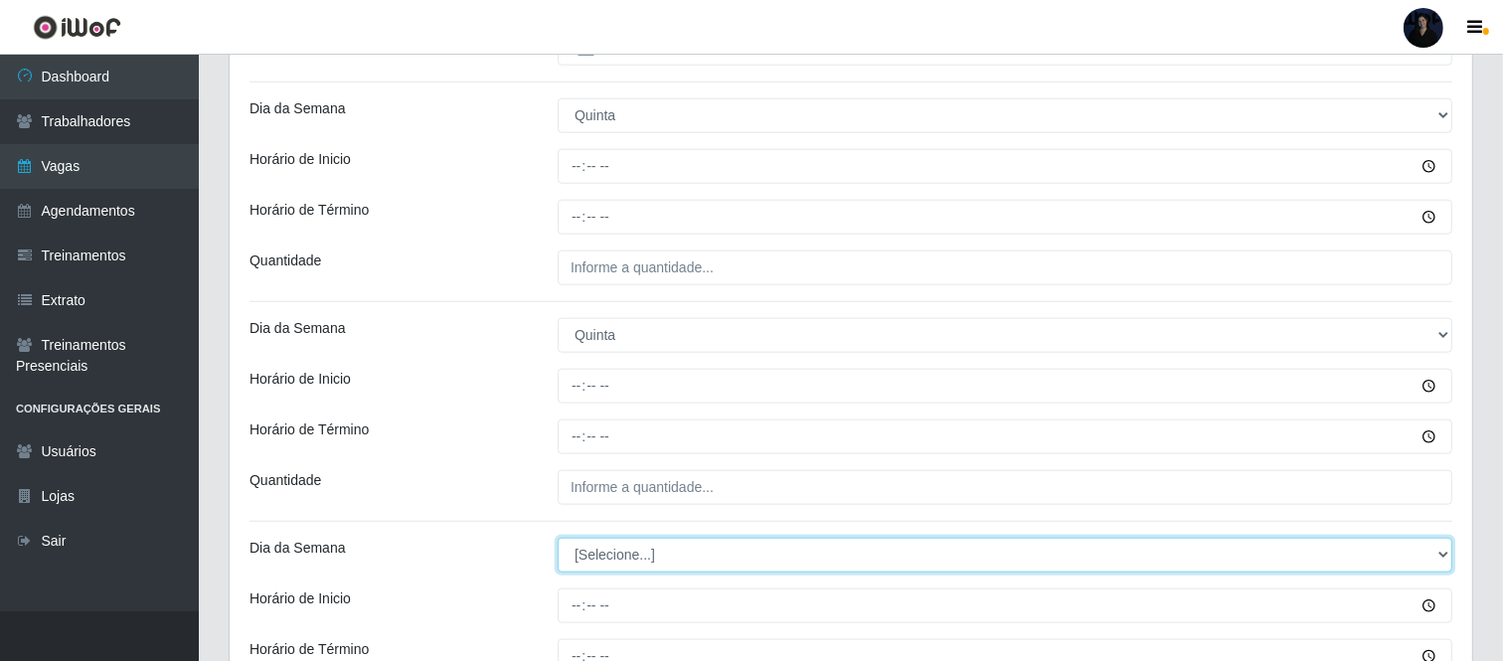
click at [601, 558] on select "[Selecione...] Segunda Terça Quarta Quinta Sexta Sábado Domingo" at bounding box center [1005, 555] width 895 height 35
select select "4"
click at [558, 539] on select "[Selecione...] Segunda Terça Quarta Quinta Sexta Sábado Domingo" at bounding box center [1005, 555] width 895 height 35
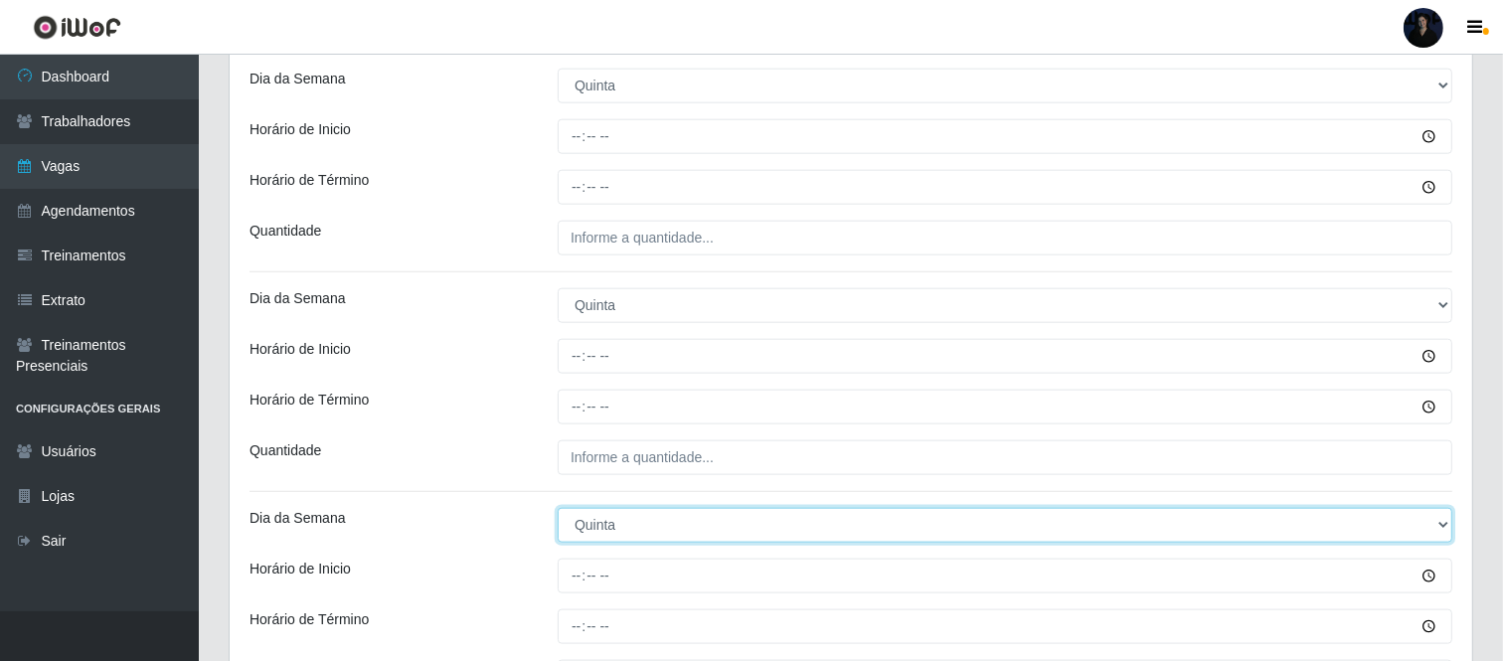
scroll to position [1965, 0]
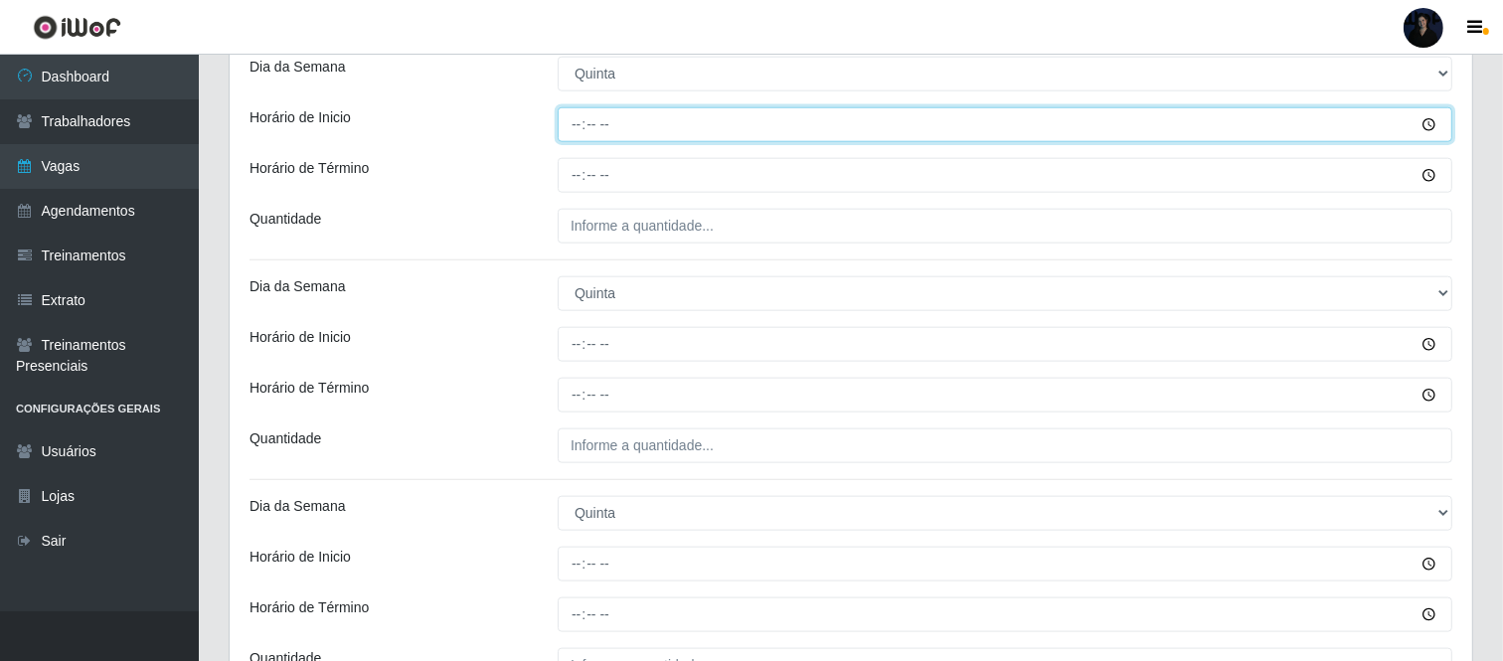
click at [579, 119] on input "Horário de Inicio" at bounding box center [1005, 124] width 895 height 35
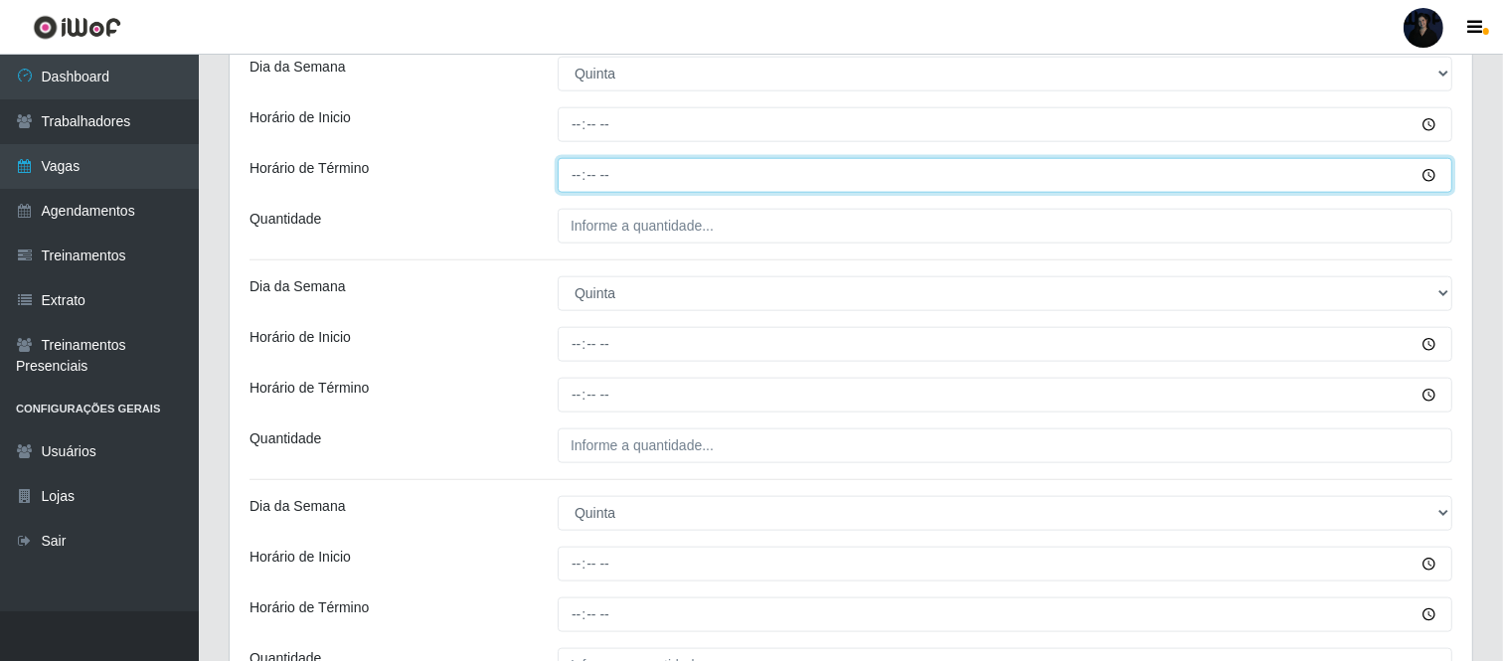
drag, startPoint x: 572, startPoint y: 161, endPoint x: 578, endPoint y: 173, distance: 13.8
click at [572, 163] on input "Horário de Término" at bounding box center [1005, 175] width 895 height 35
type input "14:00"
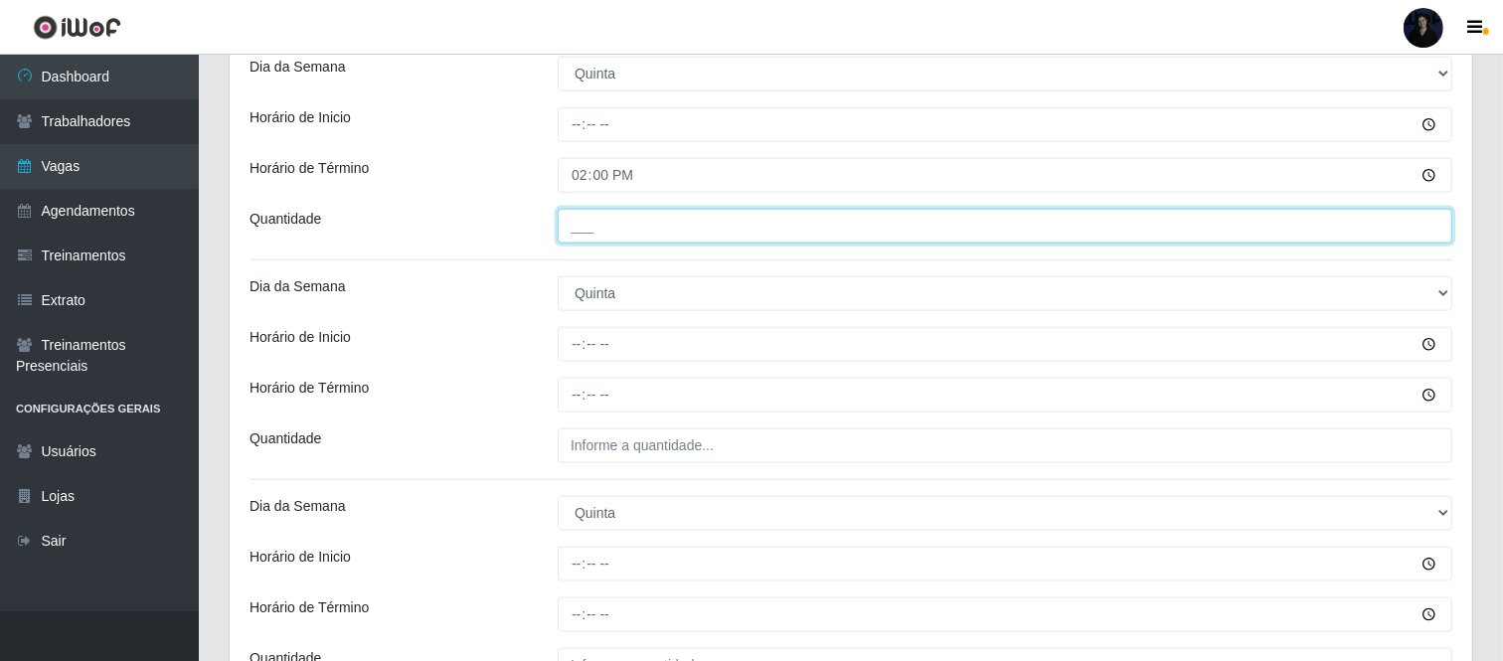
click at [578, 230] on input "___" at bounding box center [1005, 226] width 895 height 35
type input "2__"
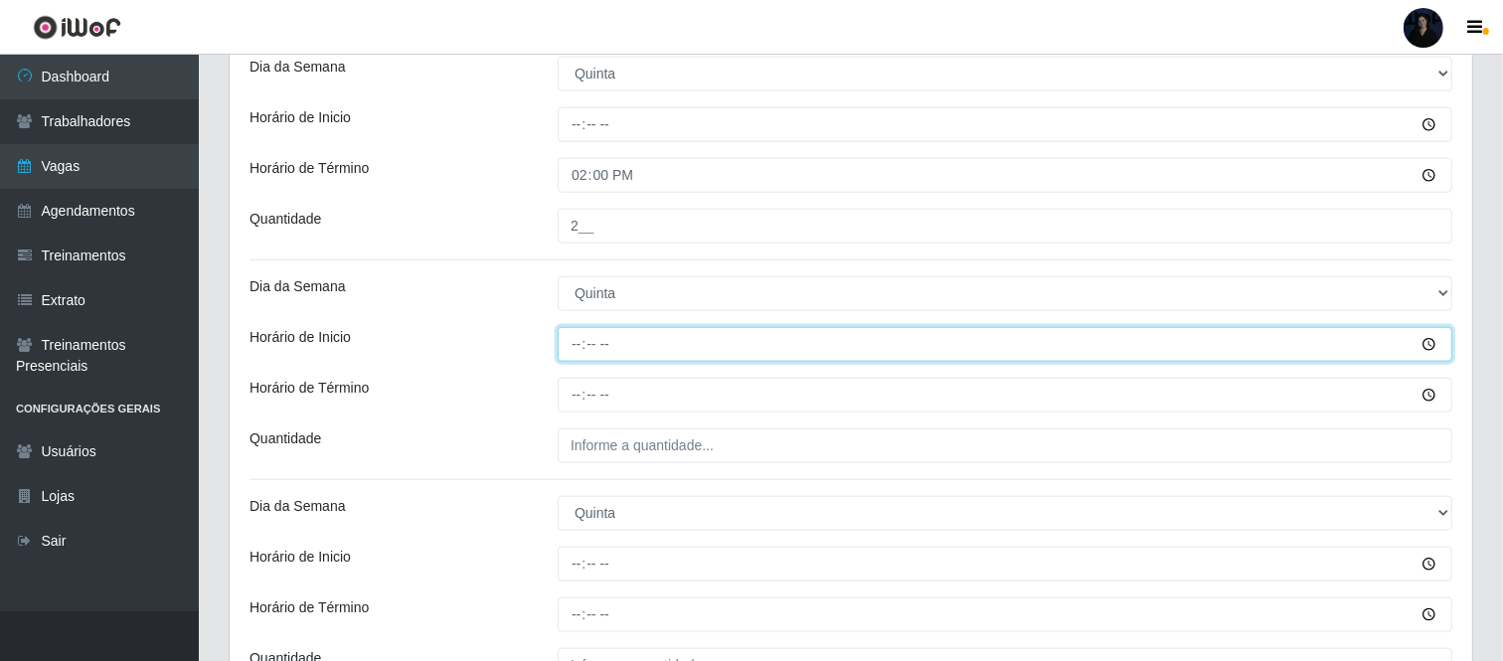
click at [578, 345] on input "Horário de Inicio" at bounding box center [1005, 344] width 895 height 35
type input "11:00"
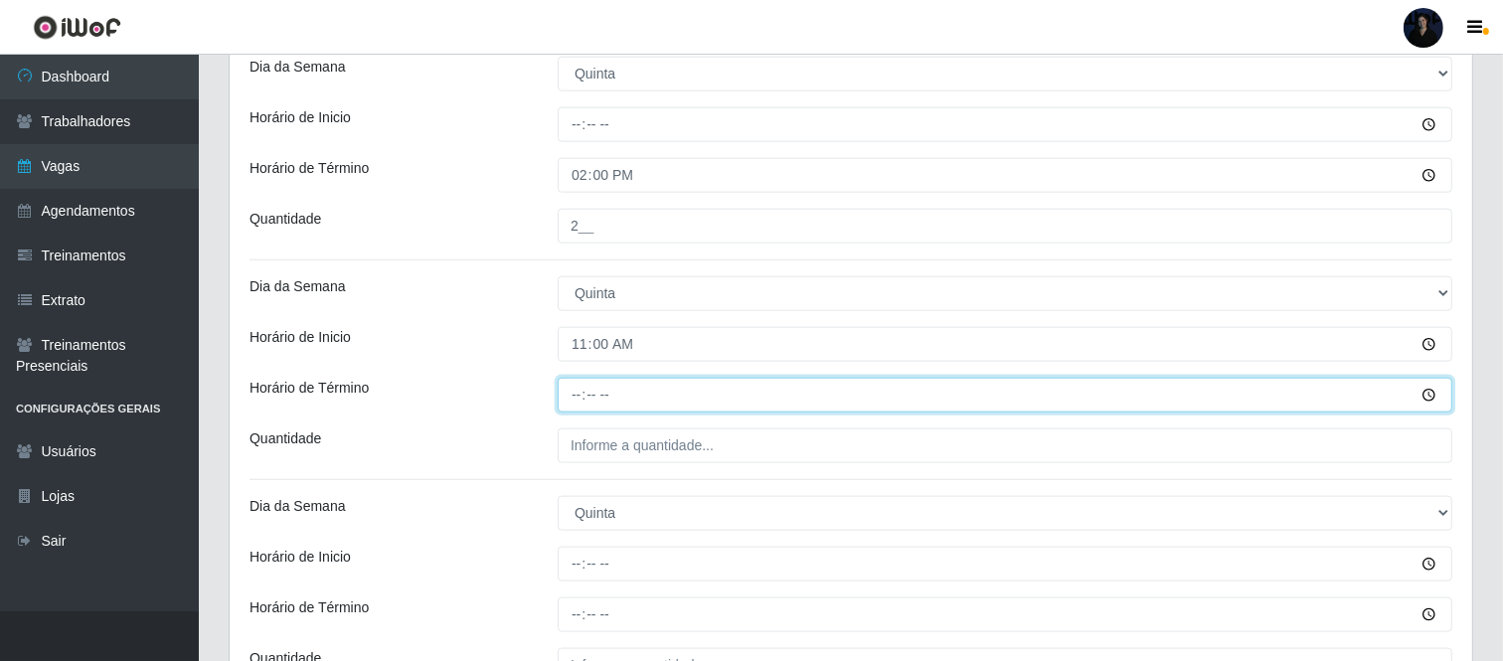
click at [578, 401] on input "Horário de Término" at bounding box center [1005, 395] width 895 height 35
type input "17:00"
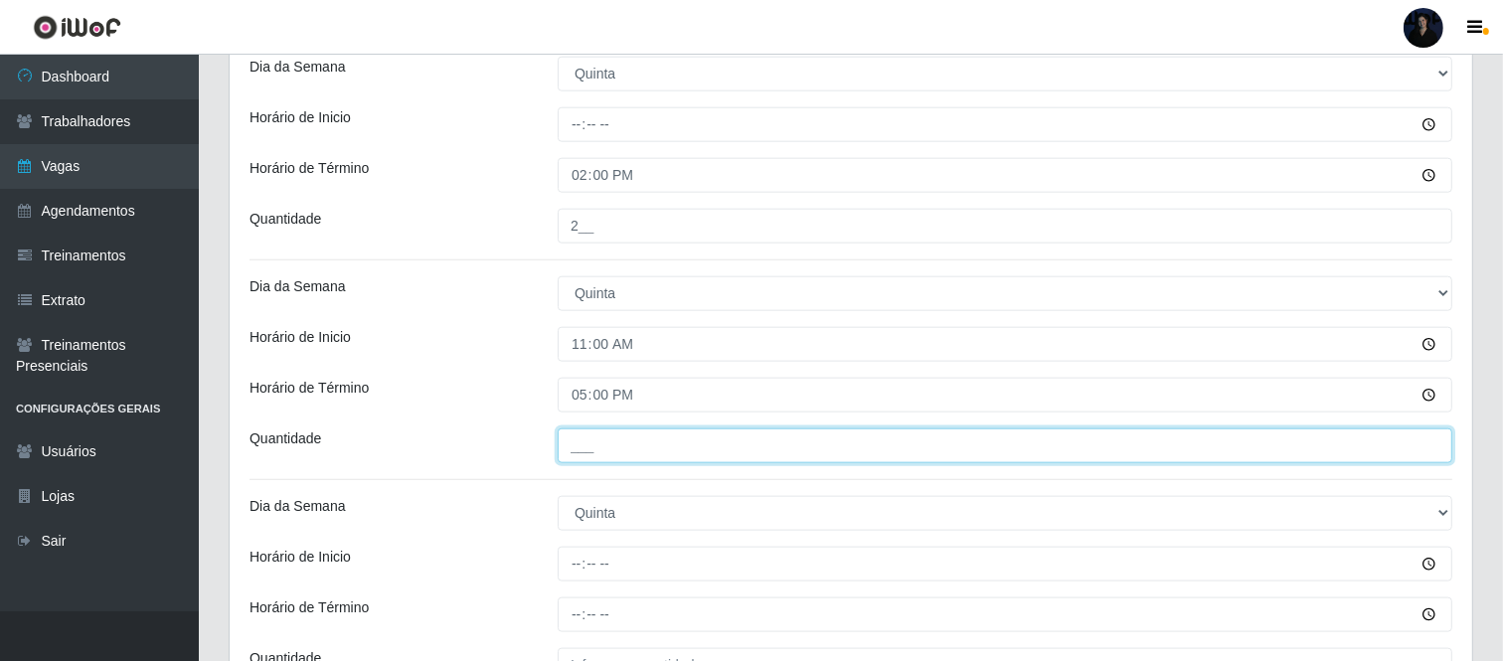
click at [578, 449] on input "___" at bounding box center [1005, 445] width 895 height 35
type input "2__"
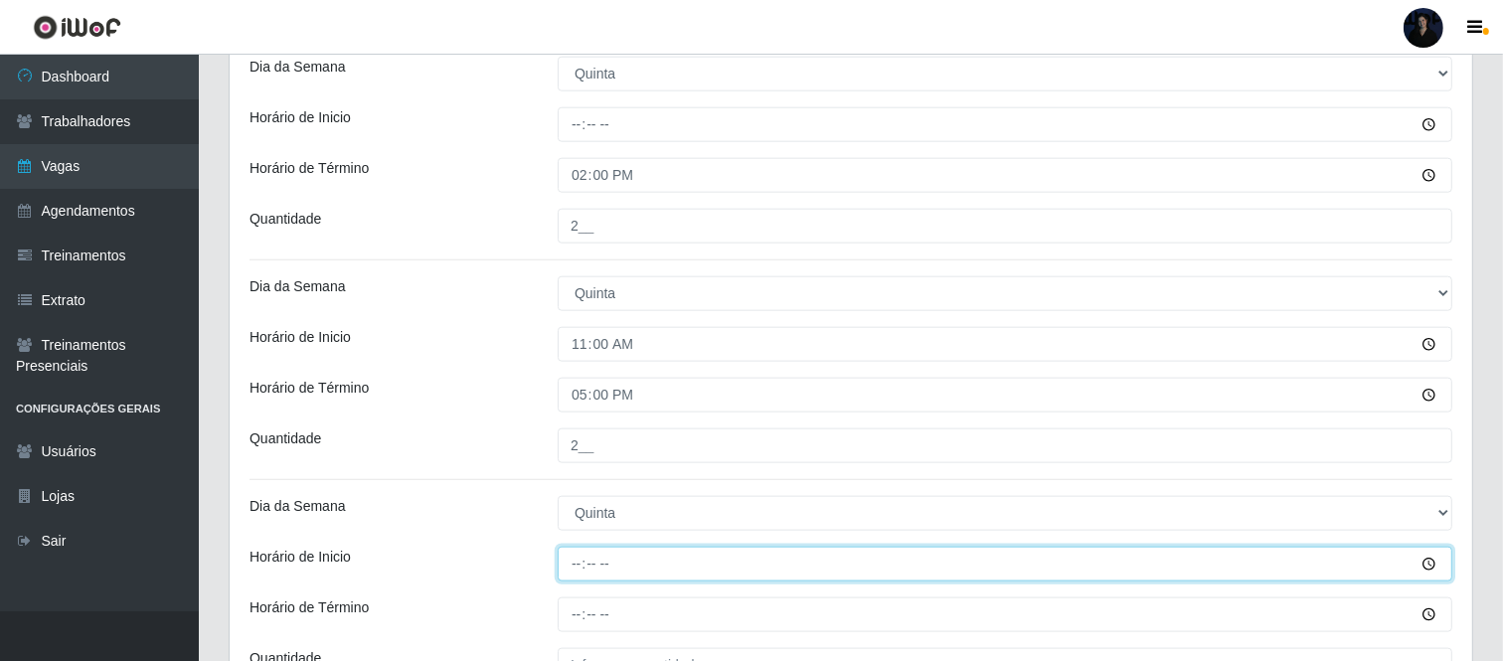
click at [575, 565] on input "Horário de Inicio" at bounding box center [1005, 564] width 895 height 35
type input "16:30"
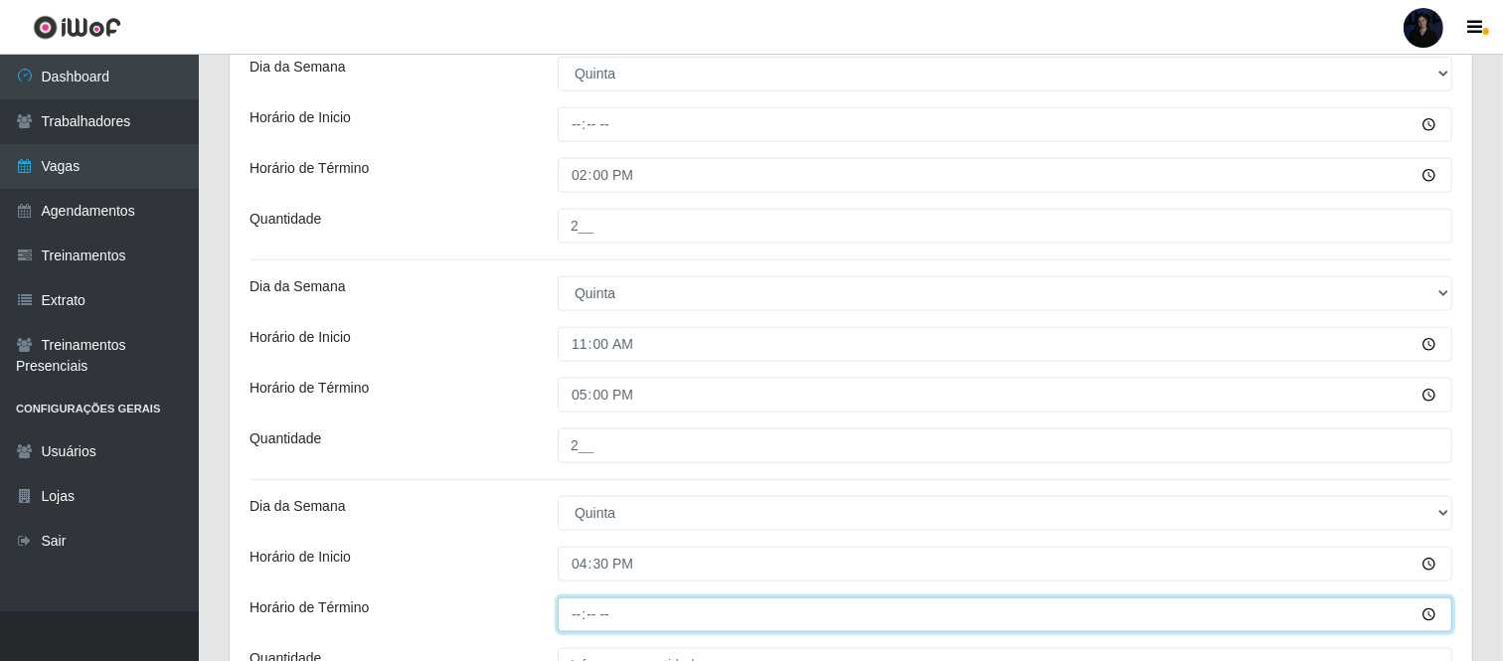
click at [571, 617] on input "Horário de Término" at bounding box center [1005, 614] width 895 height 35
type input "22:30"
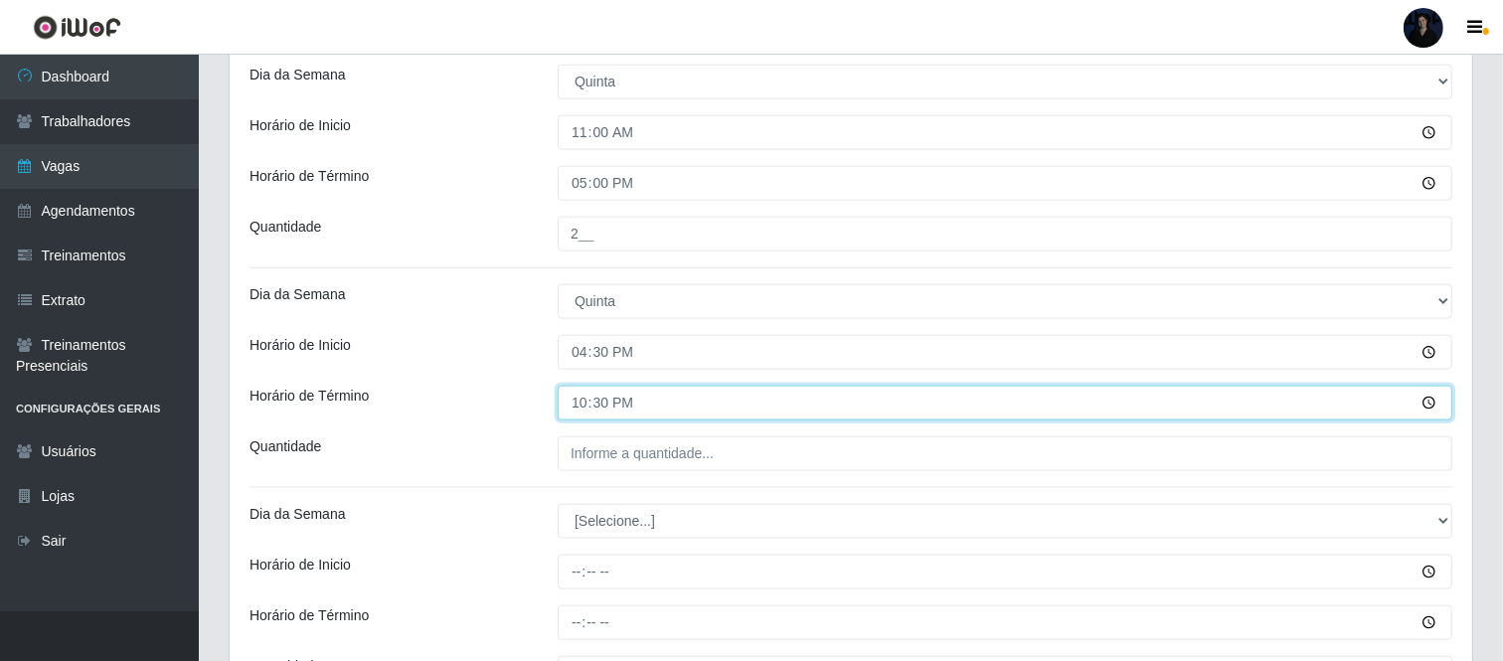
scroll to position [2187, 0]
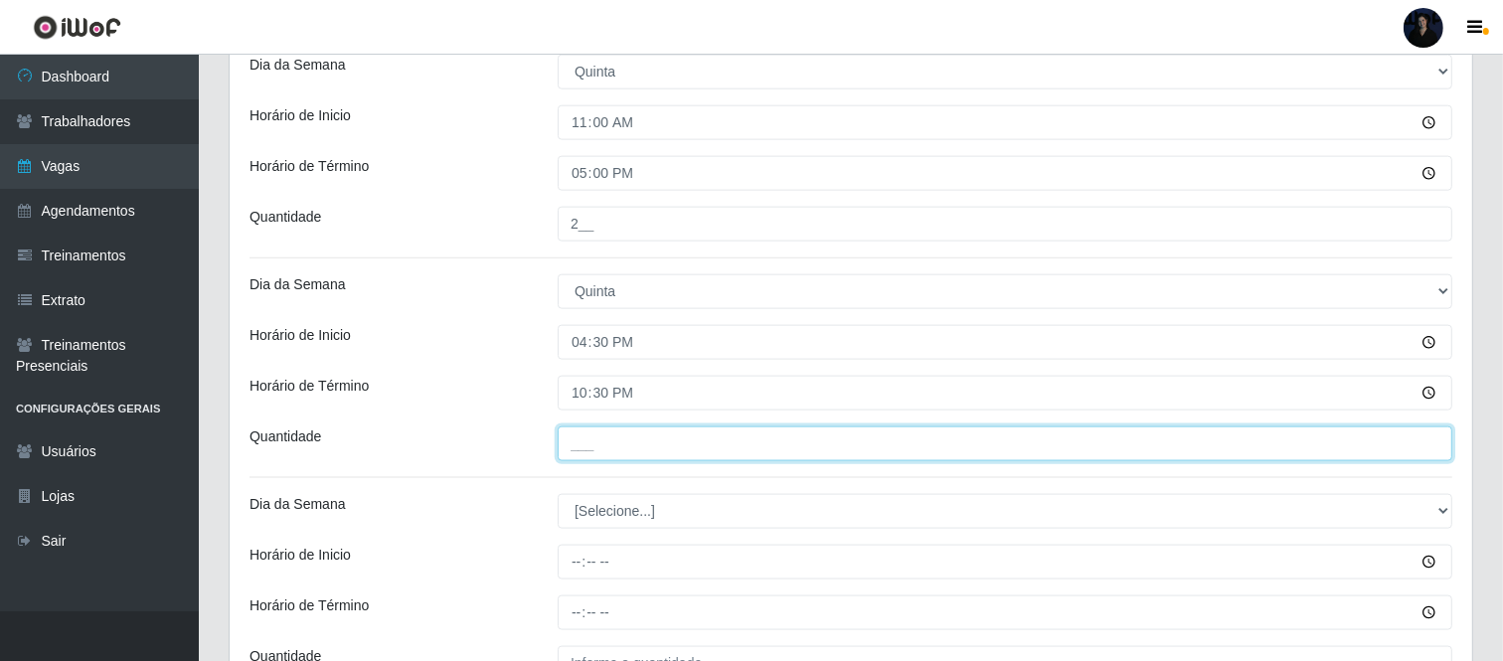
click at [581, 443] on input "___" at bounding box center [1005, 443] width 895 height 35
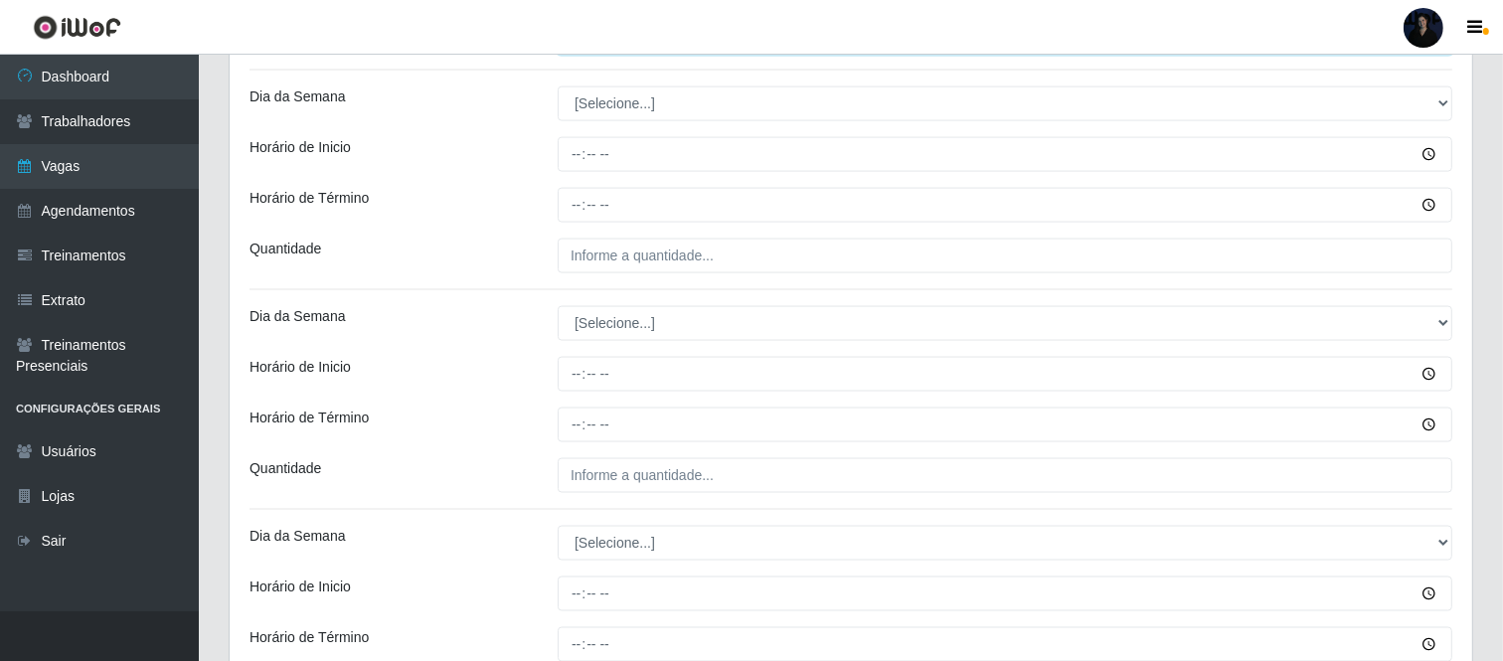
scroll to position [2565, 0]
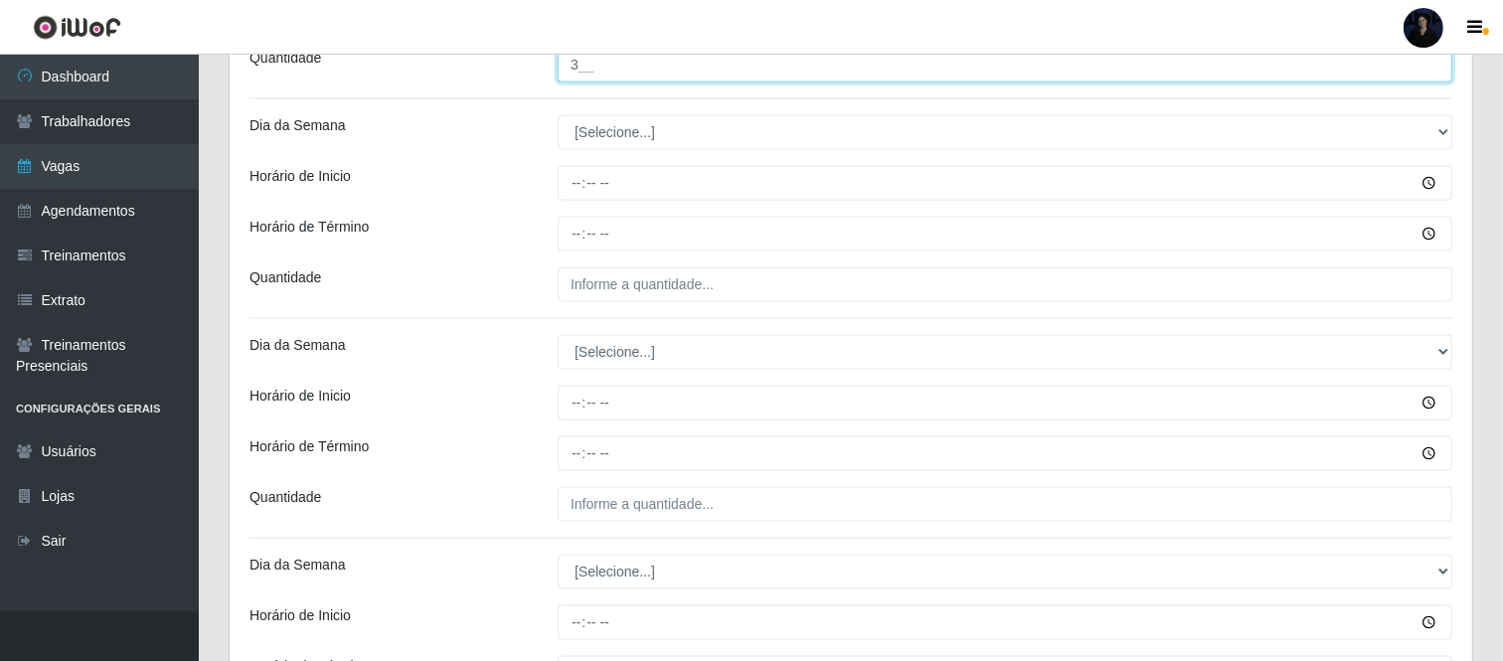
type input "3__"
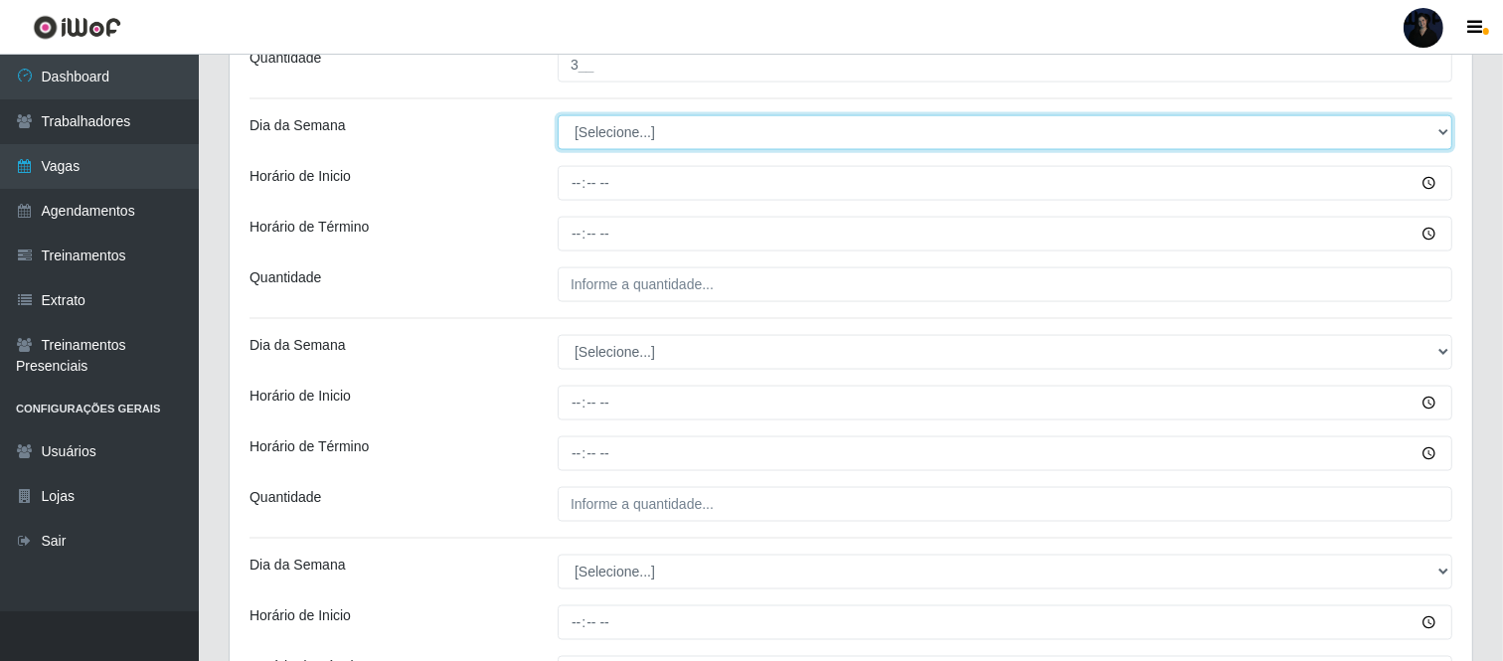
click at [604, 143] on select "[Selecione...] Segunda Terça Quarta Quinta Sexta Sábado Domingo" at bounding box center [1005, 132] width 895 height 35
select select "5"
click at [558, 116] on select "[Selecione...] Segunda Terça Quarta Quinta Sexta Sábado Domingo" at bounding box center [1005, 132] width 895 height 35
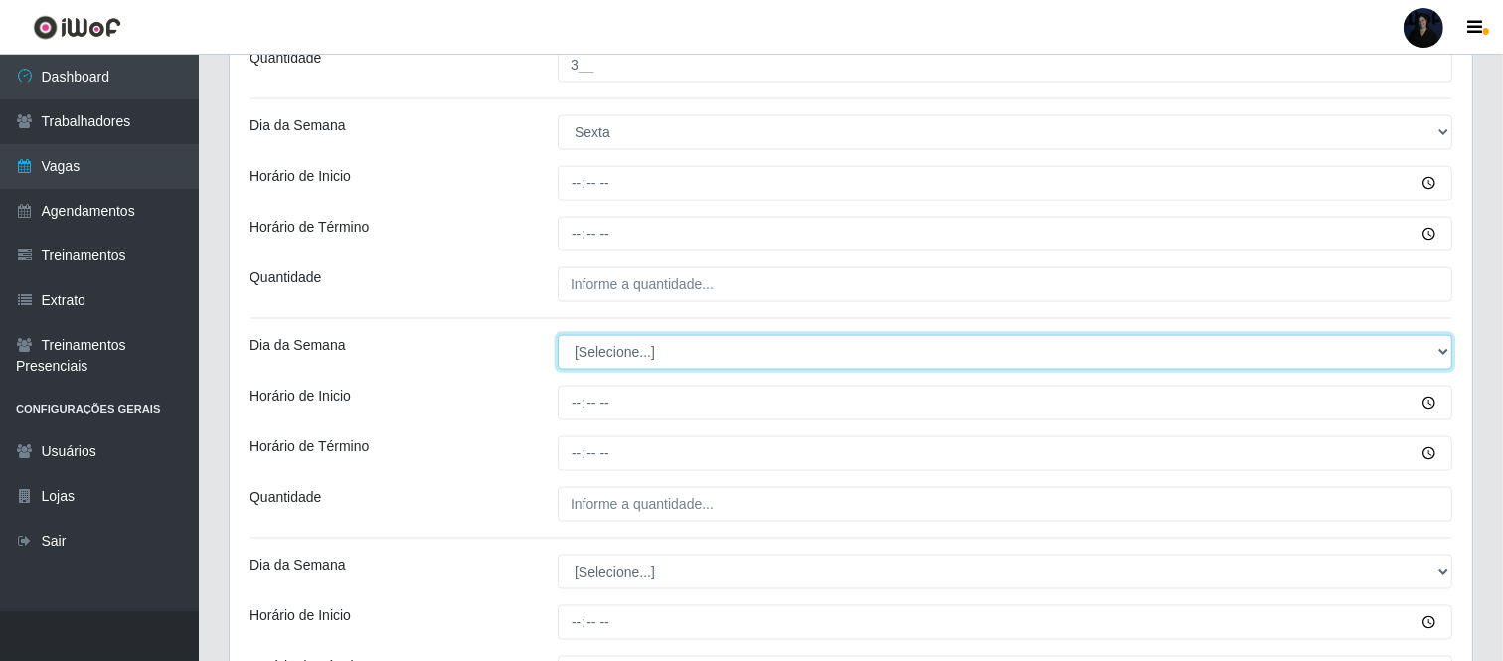
click at [618, 343] on select "[Selecione...] Segunda Terça Quarta Quinta Sexta Sábado Domingo" at bounding box center [1005, 352] width 895 height 35
select select "5"
click at [558, 336] on select "[Selecione...] Segunda Terça Quarta Quinta Sexta Sábado Domingo" at bounding box center [1005, 352] width 895 height 35
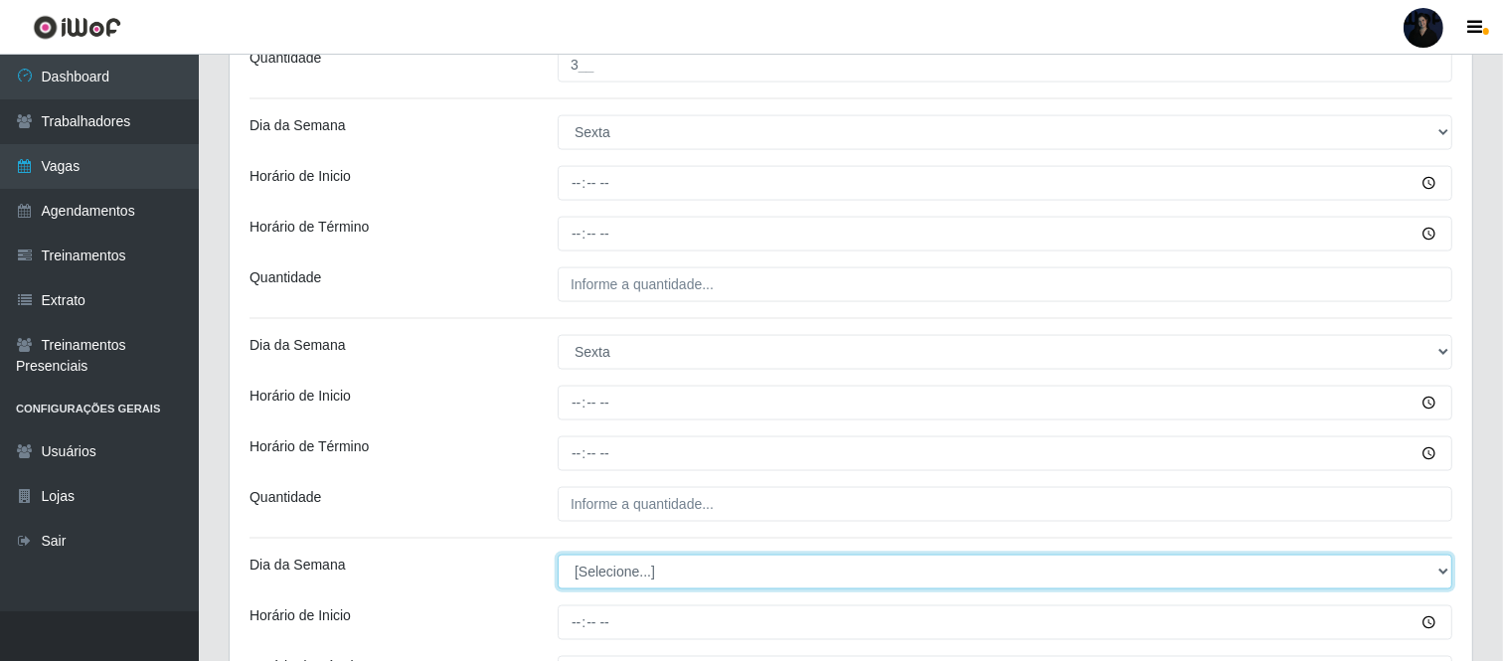
click at [586, 584] on select "[Selecione...] Segunda Terça Quarta Quinta Sexta Sábado Domingo" at bounding box center [1005, 572] width 895 height 35
select select "5"
click at [558, 556] on select "[Selecione...] Segunda Terça Quarta Quinta Sexta Sábado Domingo" at bounding box center [1005, 572] width 895 height 35
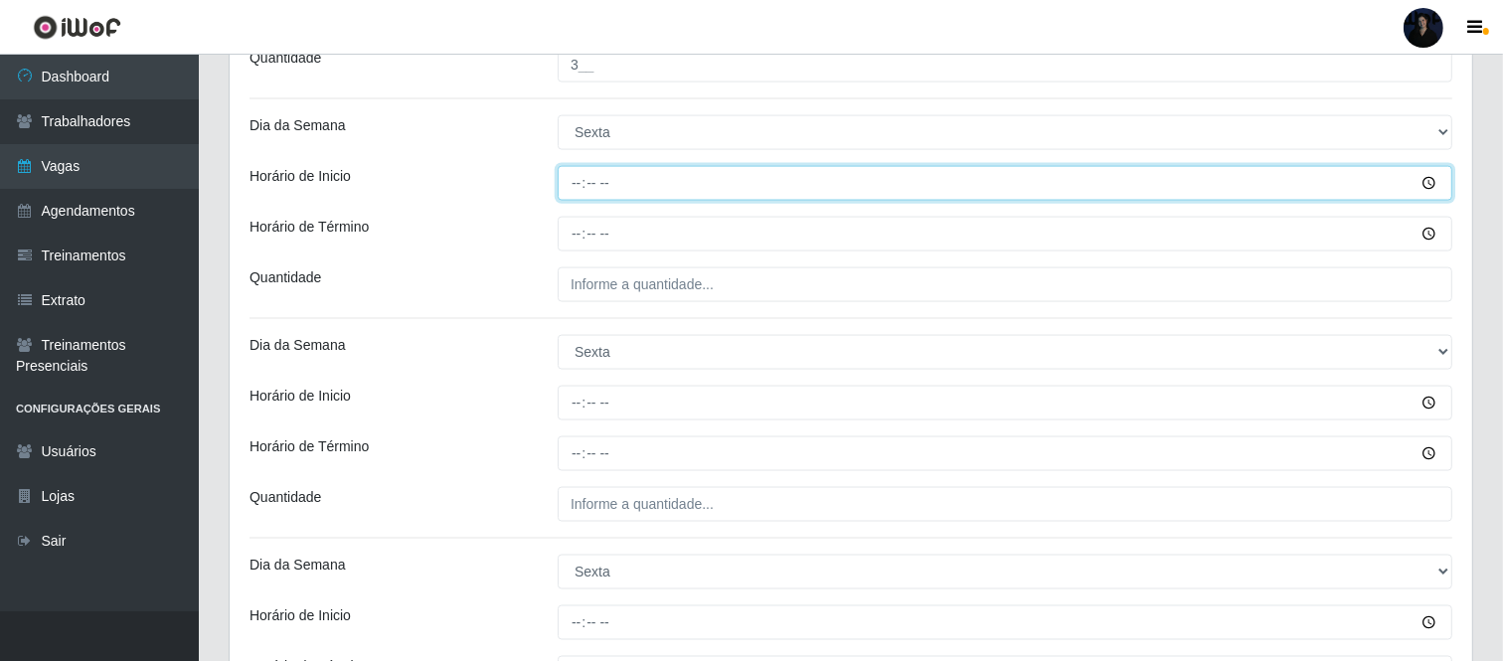
click at [571, 195] on input "Horário de Inicio" at bounding box center [1005, 183] width 895 height 35
type input "08:00"
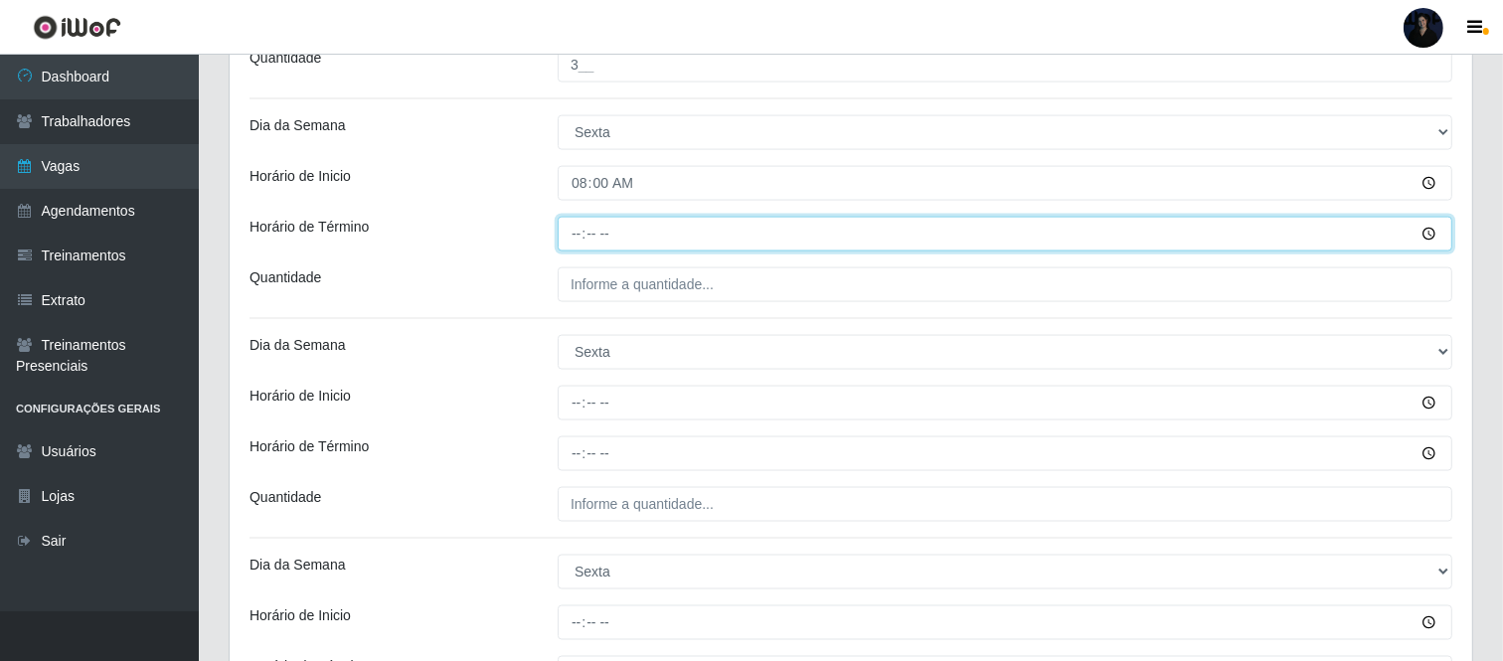
click at [578, 221] on input "Horário de Término" at bounding box center [1005, 234] width 895 height 35
type input "14:00"
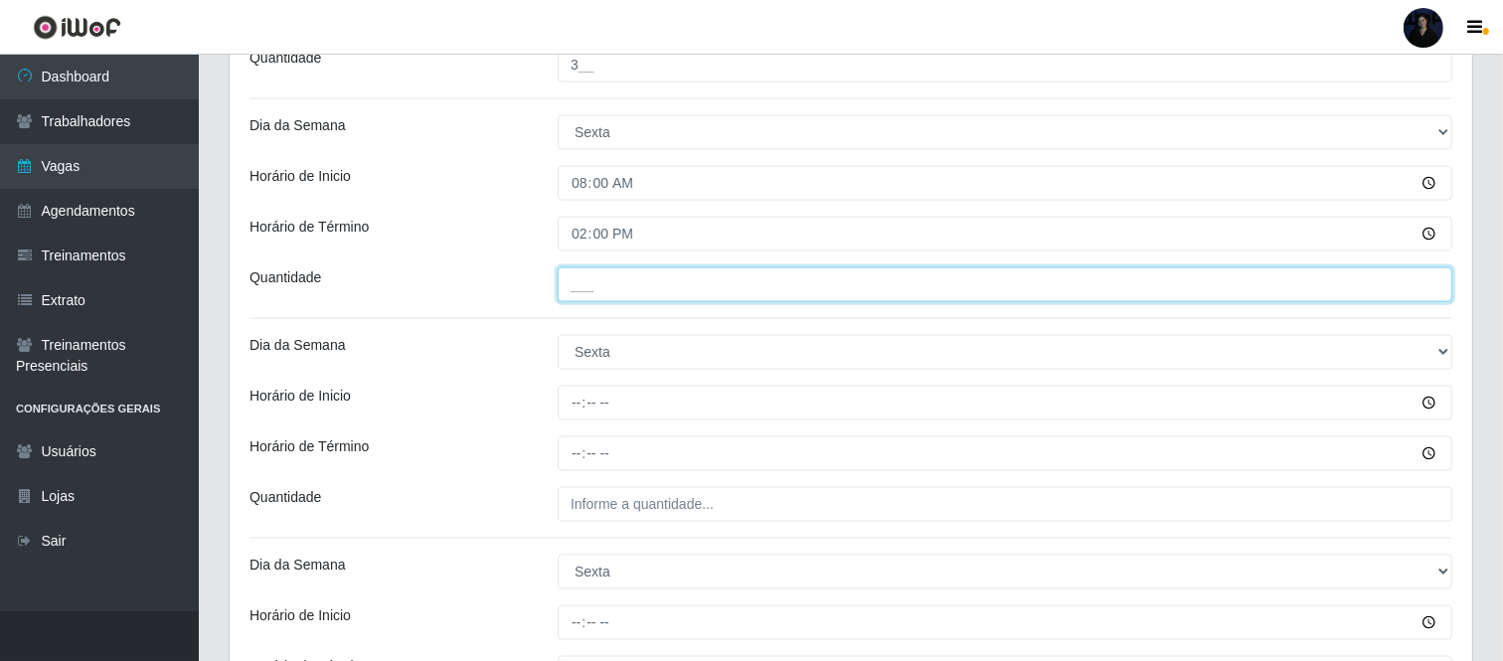
click at [581, 286] on input "___" at bounding box center [1005, 284] width 895 height 35
type input "2__"
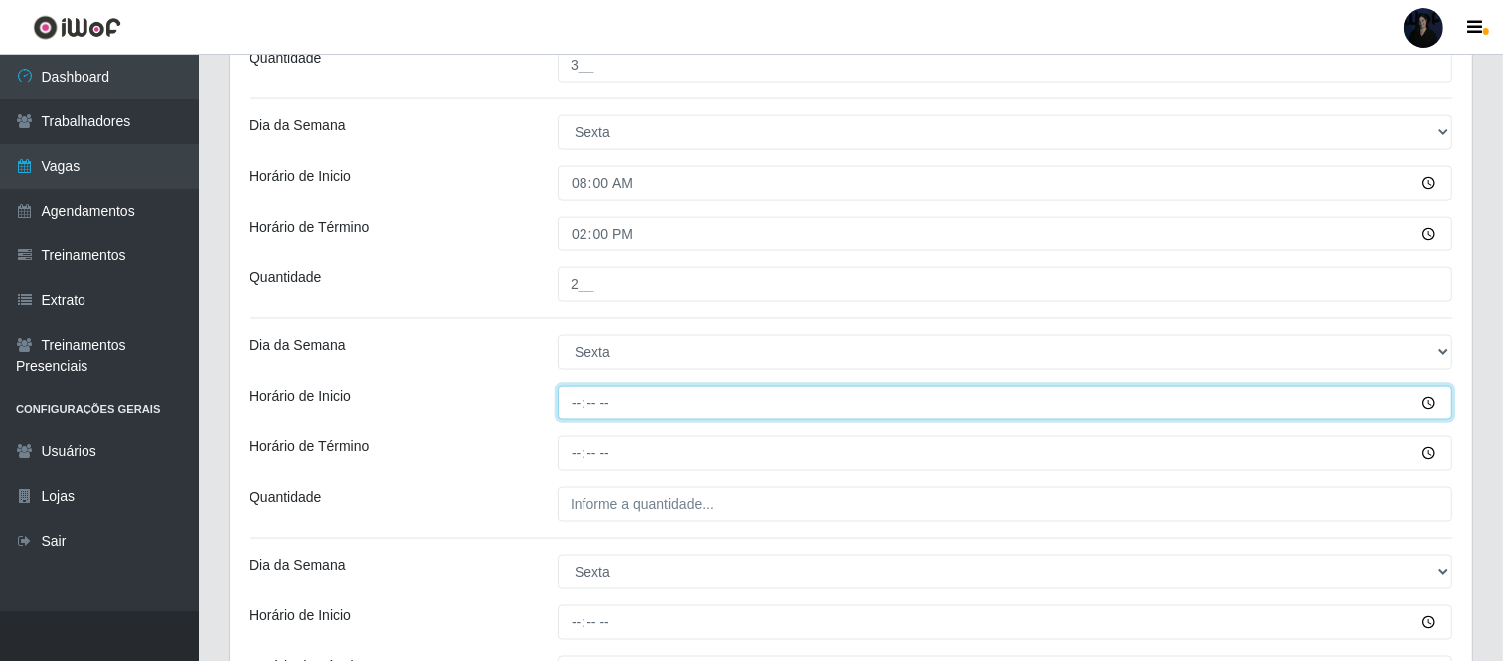
click at [565, 403] on input "Horário de Inicio" at bounding box center [1005, 403] width 895 height 35
type input "11:00"
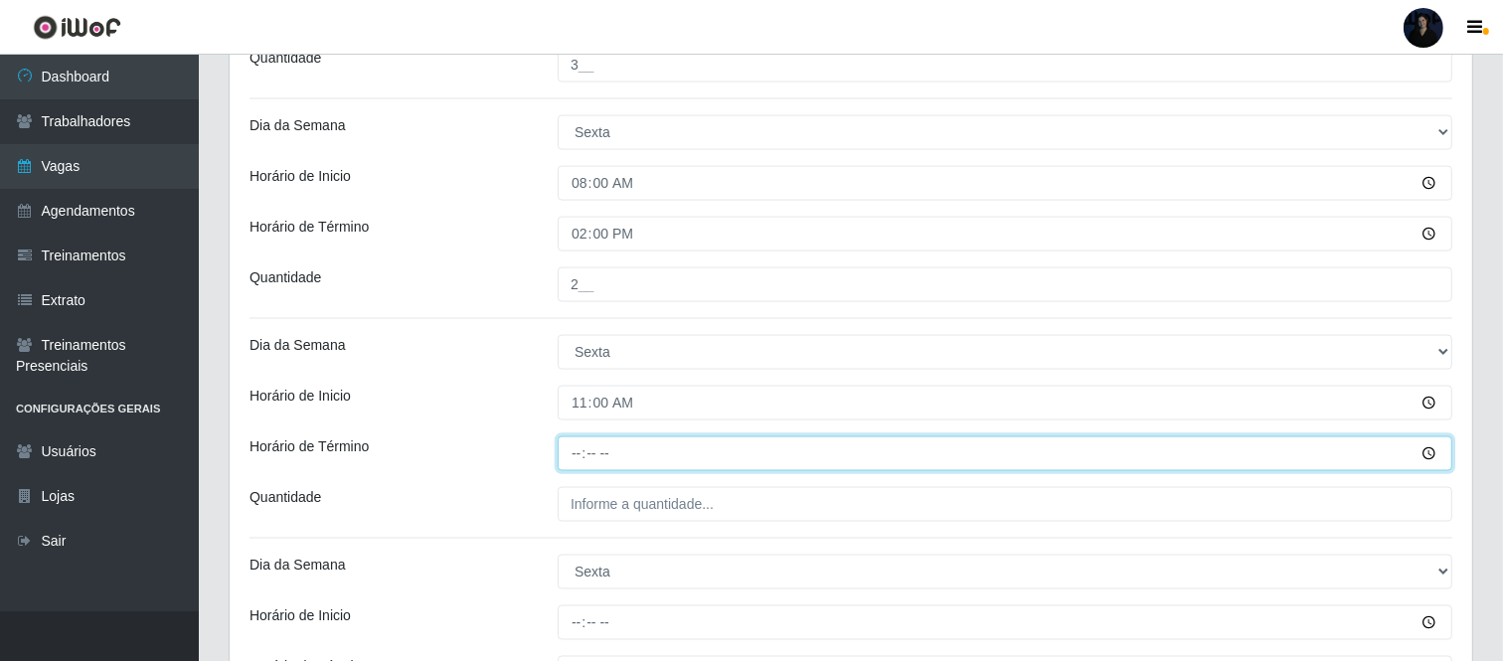
click at [578, 462] on input "Horário de Término" at bounding box center [1005, 453] width 895 height 35
type input "17:00"
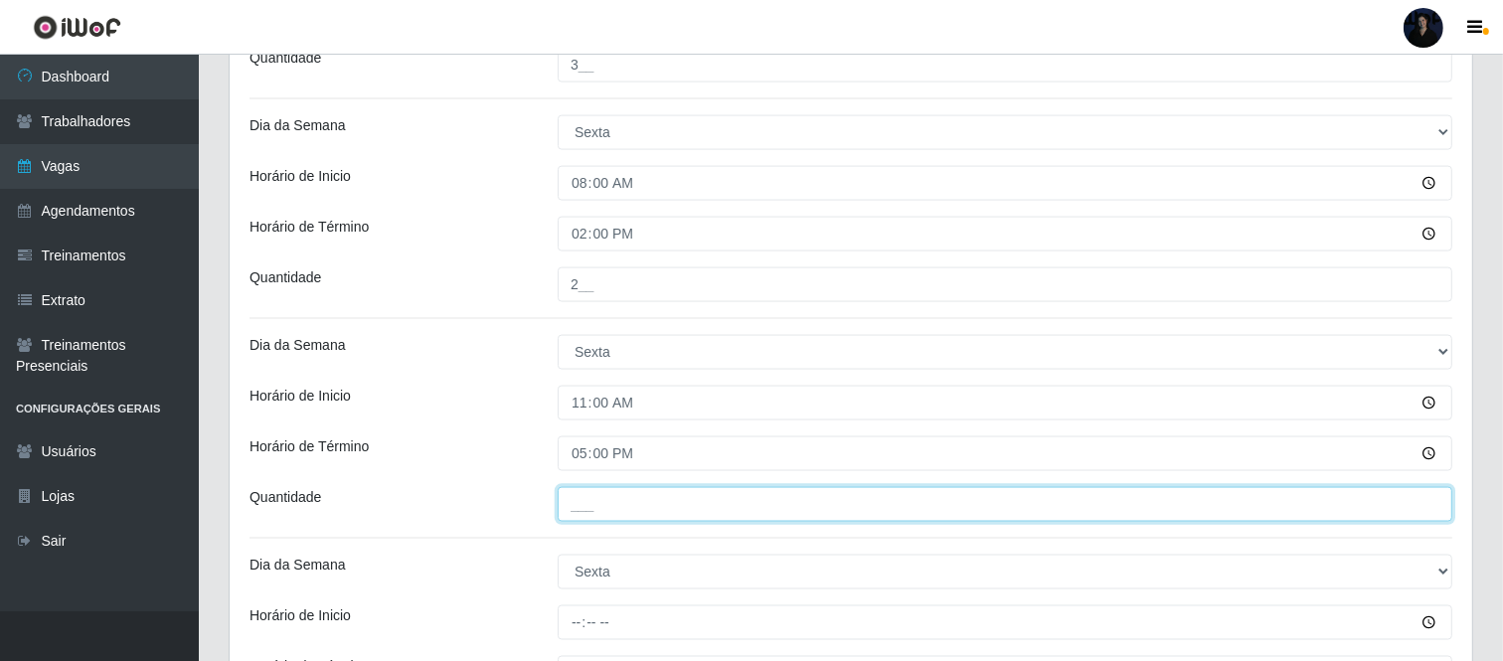
click at [574, 510] on input "___" at bounding box center [1005, 504] width 895 height 35
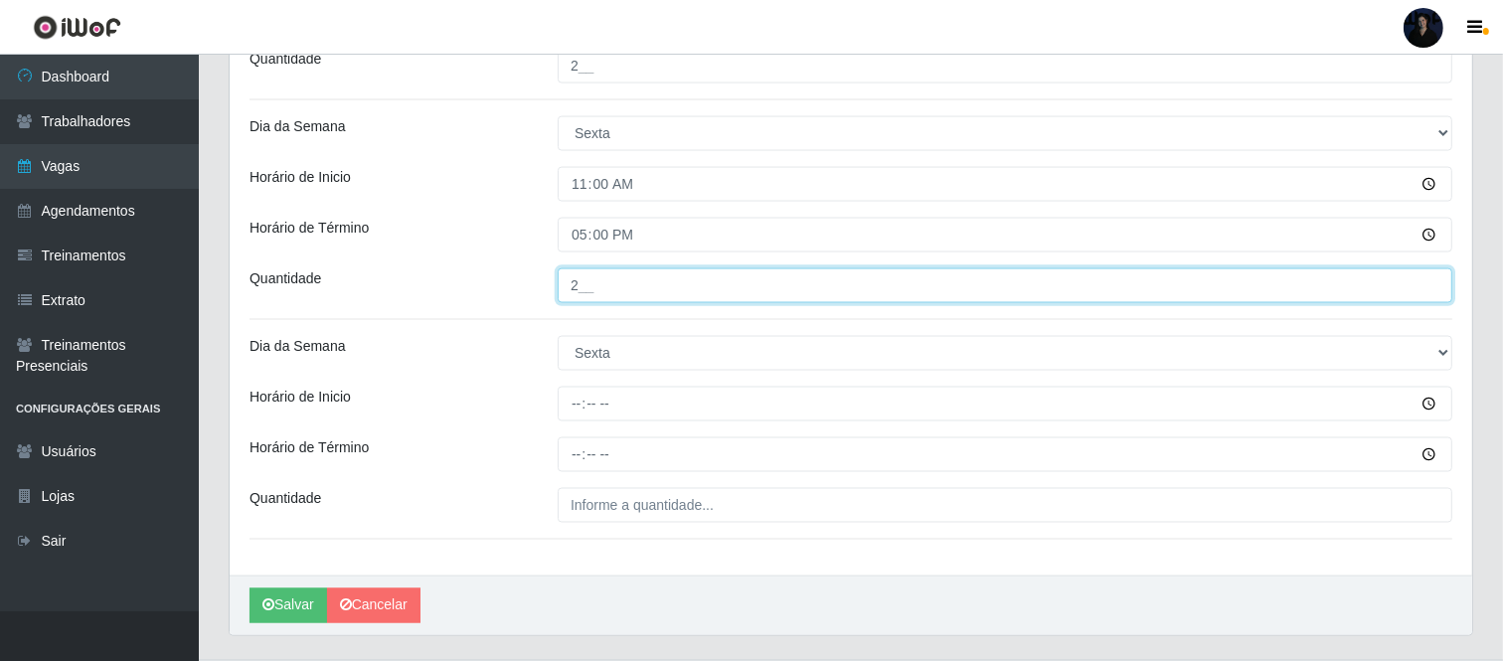
scroll to position [2786, 0]
type input "2__"
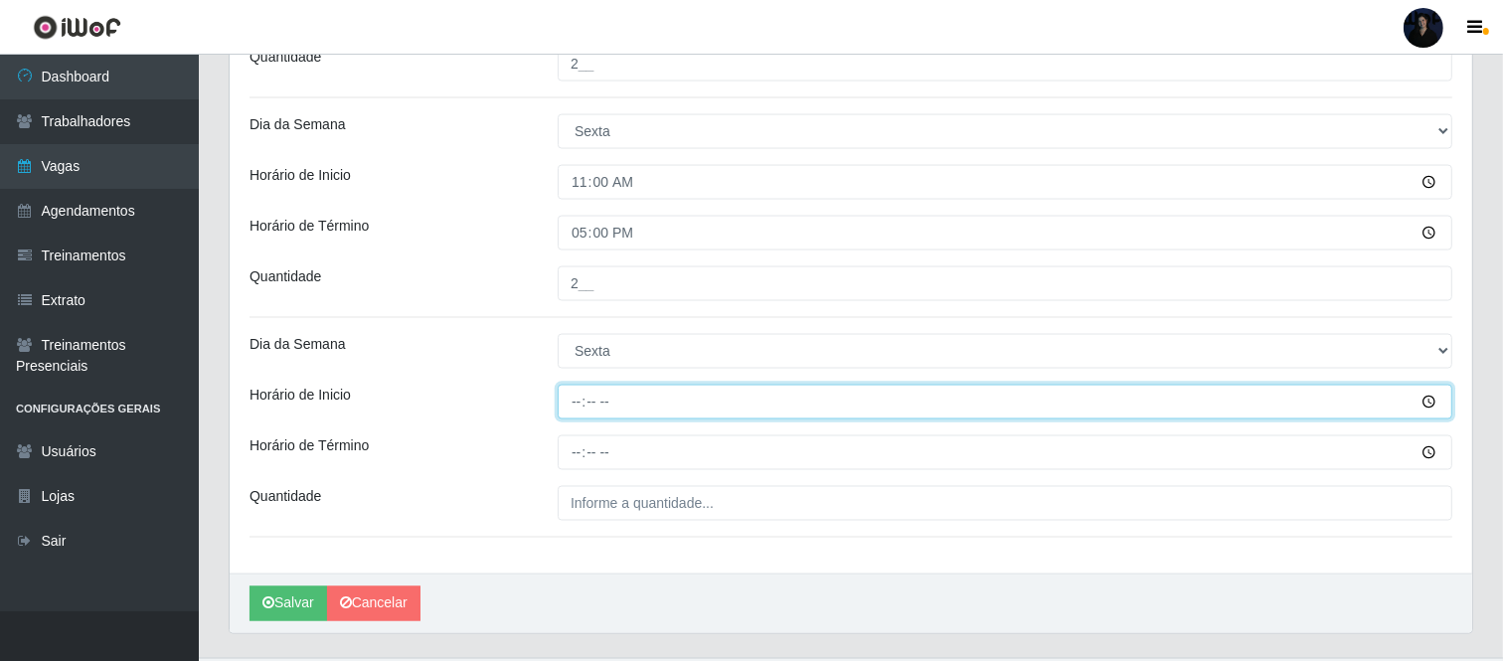
click at [583, 408] on input "Horário de Inicio" at bounding box center [1005, 402] width 895 height 35
type input "16:30"
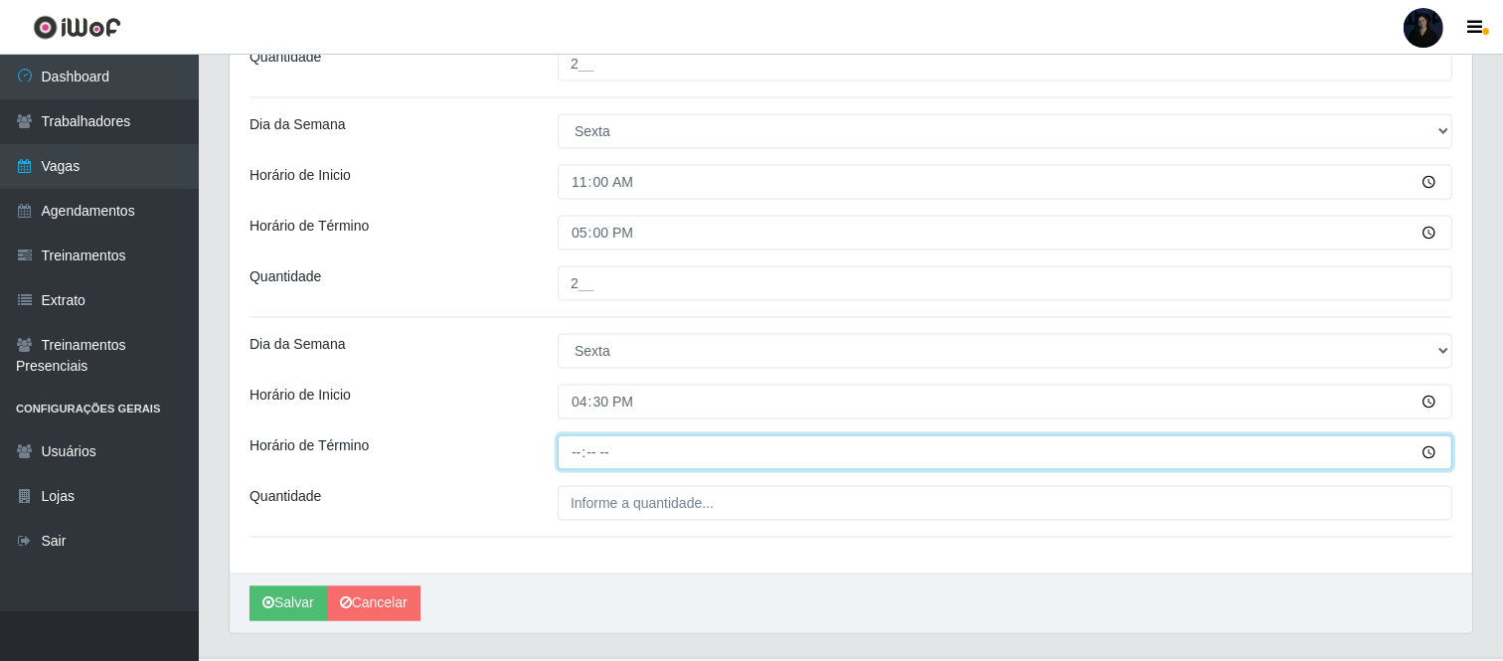
click at [573, 465] on input "Horário de Término" at bounding box center [1005, 452] width 895 height 35
type input "22:30"
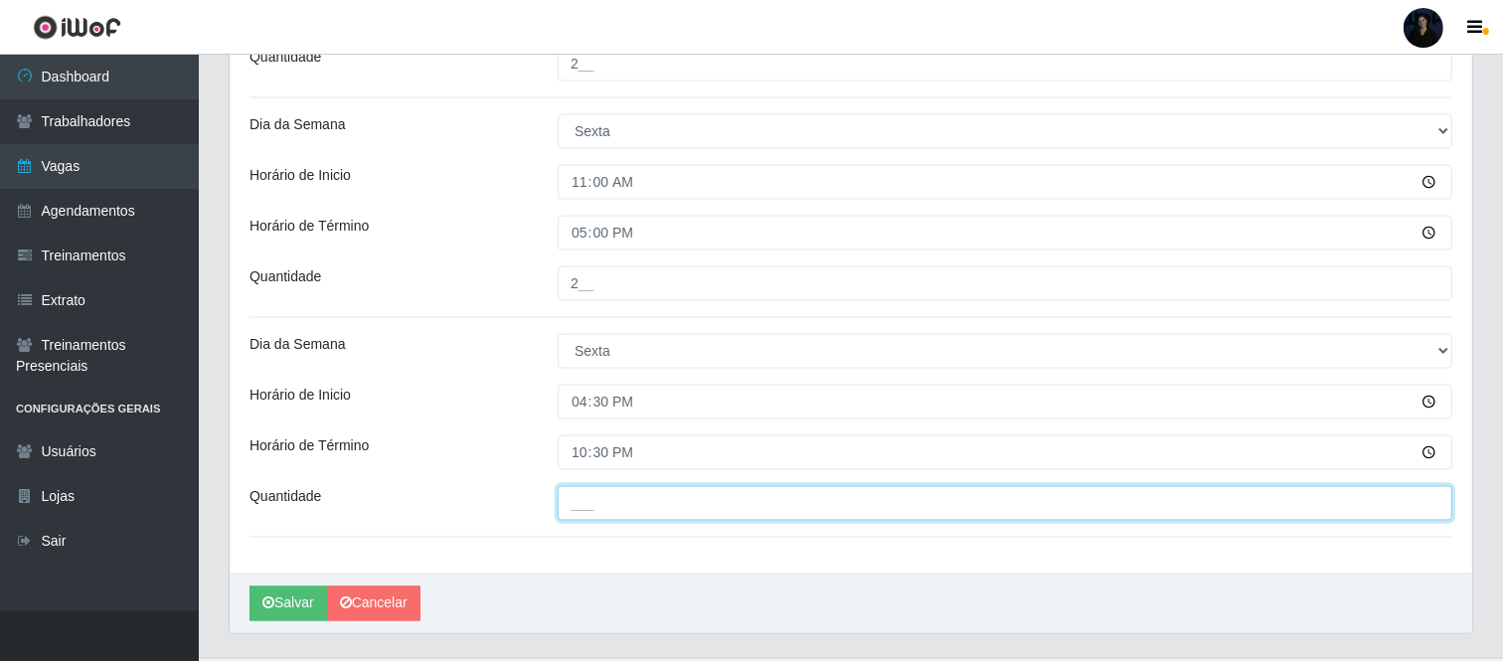
click at [575, 502] on input "___" at bounding box center [1005, 503] width 895 height 35
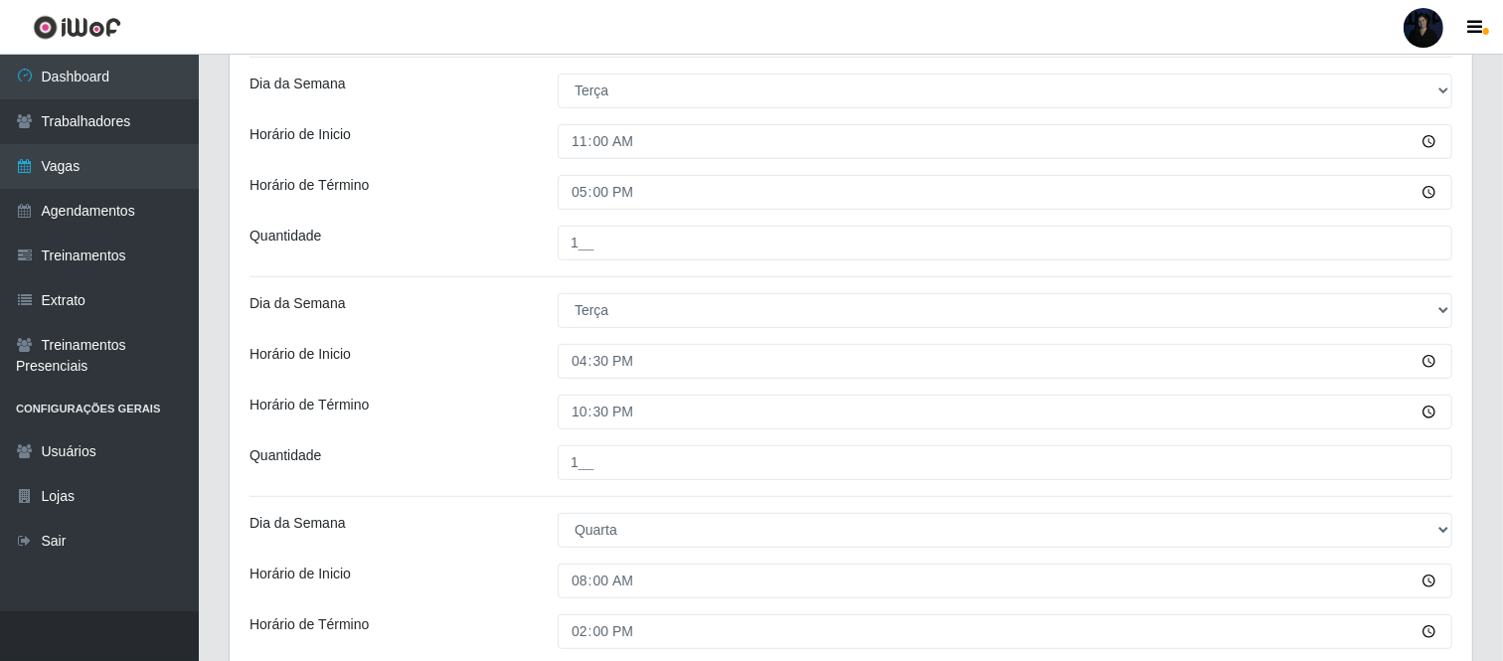
scroll to position [858, 0]
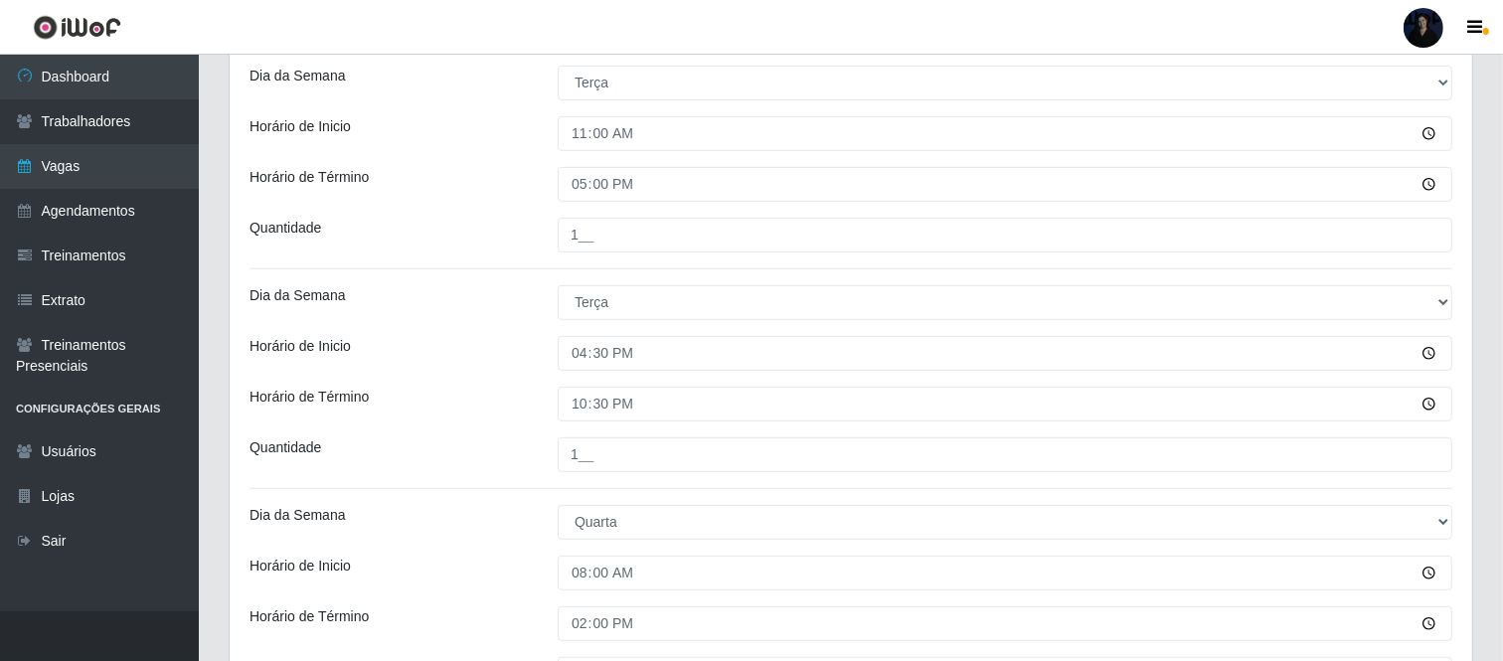
type input "3__"
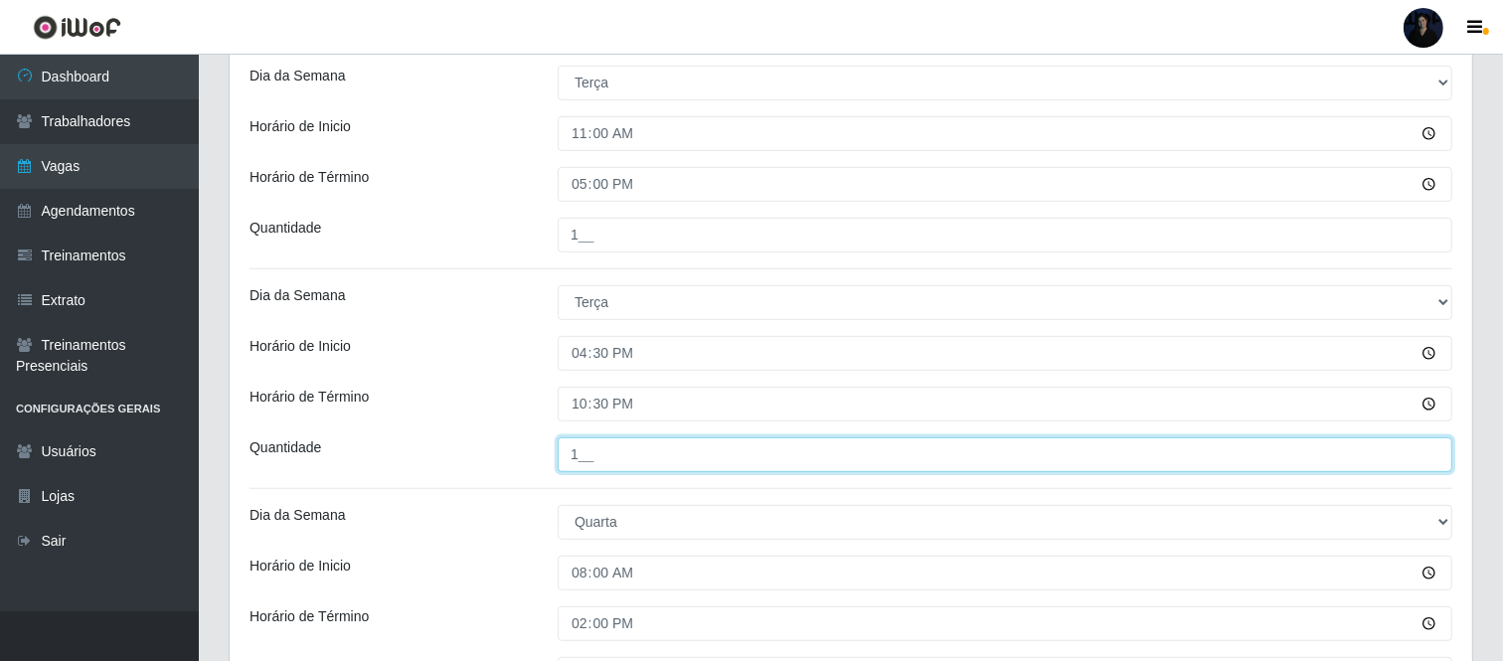
drag, startPoint x: 577, startPoint y: 464, endPoint x: 563, endPoint y: 464, distance: 13.9
click at [563, 464] on input "1__" at bounding box center [1005, 454] width 895 height 35
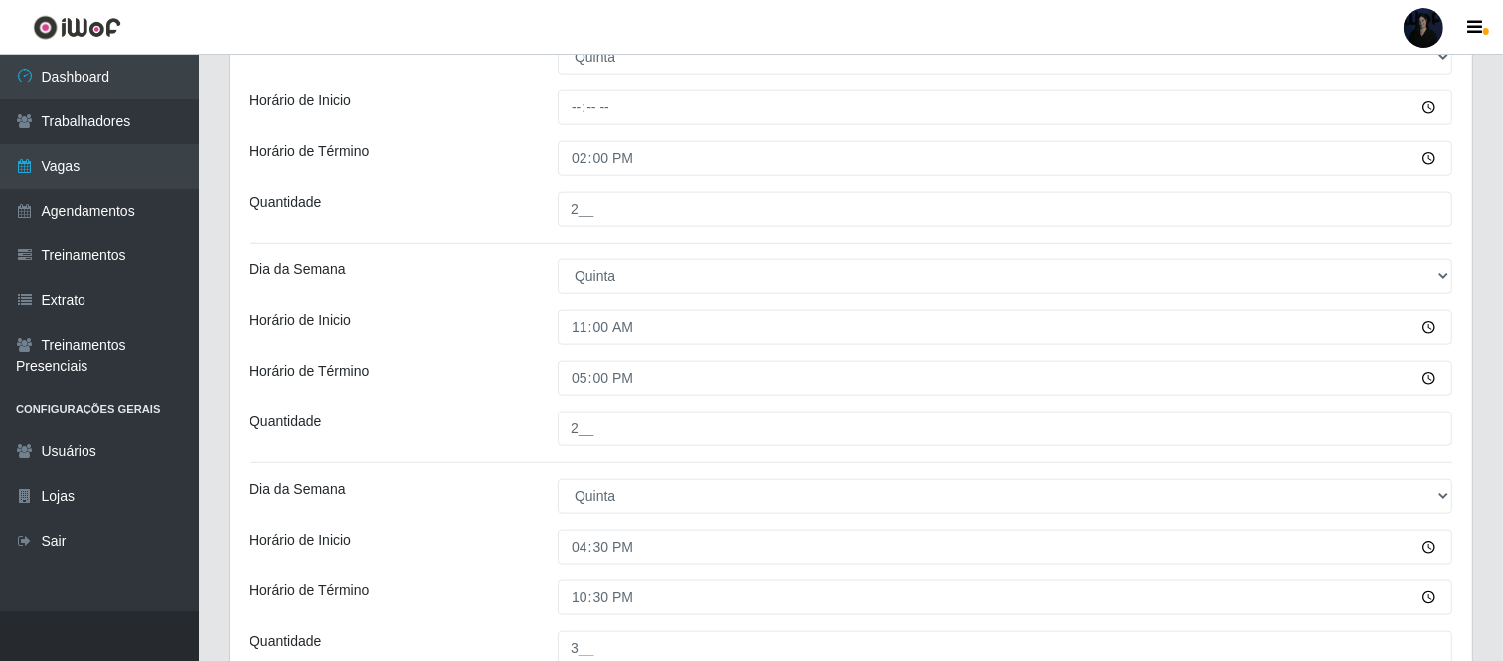
scroll to position [1989, 0]
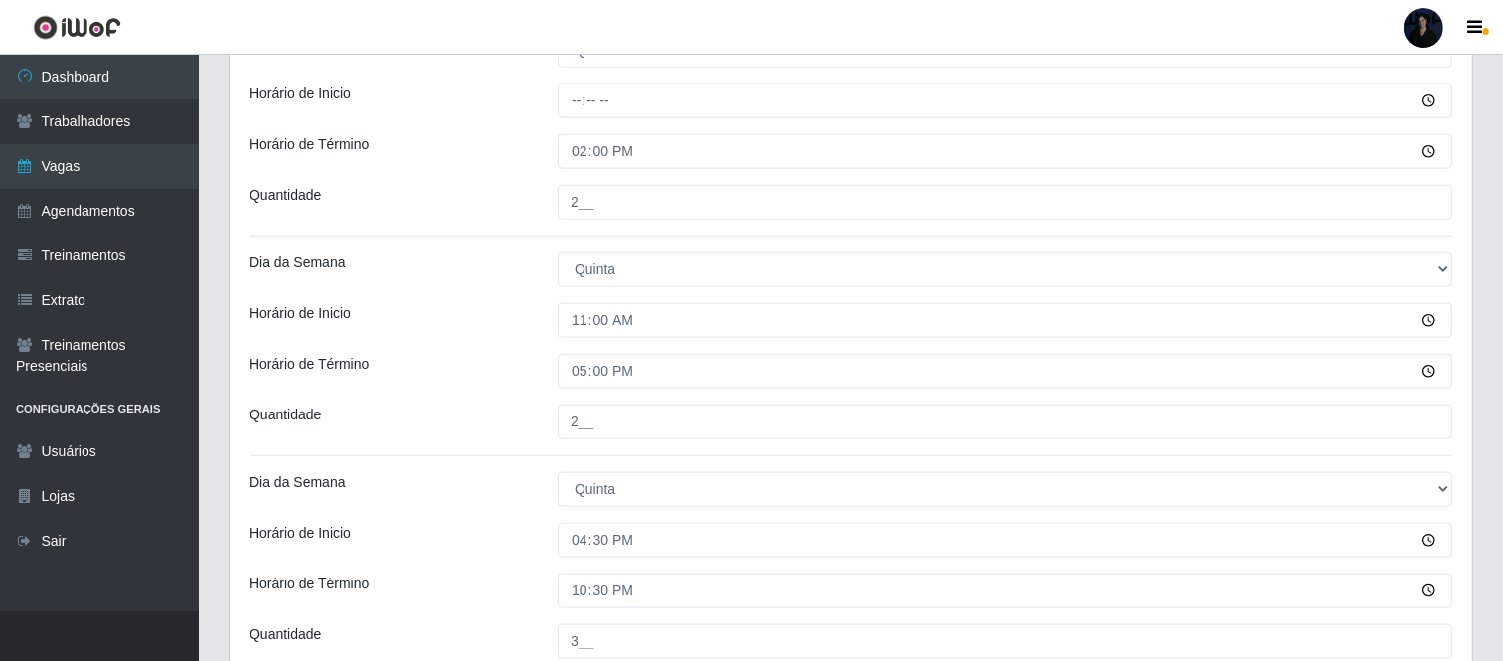
type input "2__"
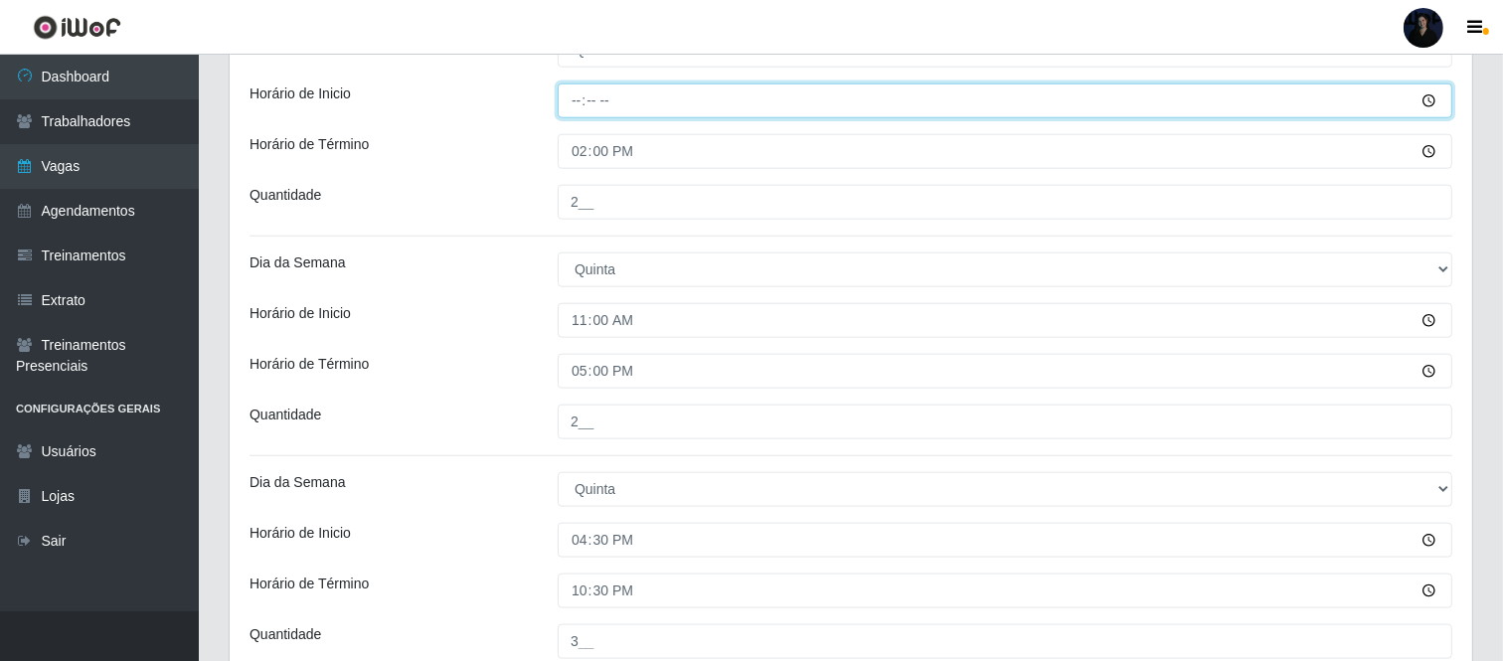
click at [610, 91] on input "Horário de Inicio" at bounding box center [1005, 100] width 895 height 35
click at [593, 105] on input "Horário de Inicio" at bounding box center [1005, 100] width 895 height 35
type input "08:00"
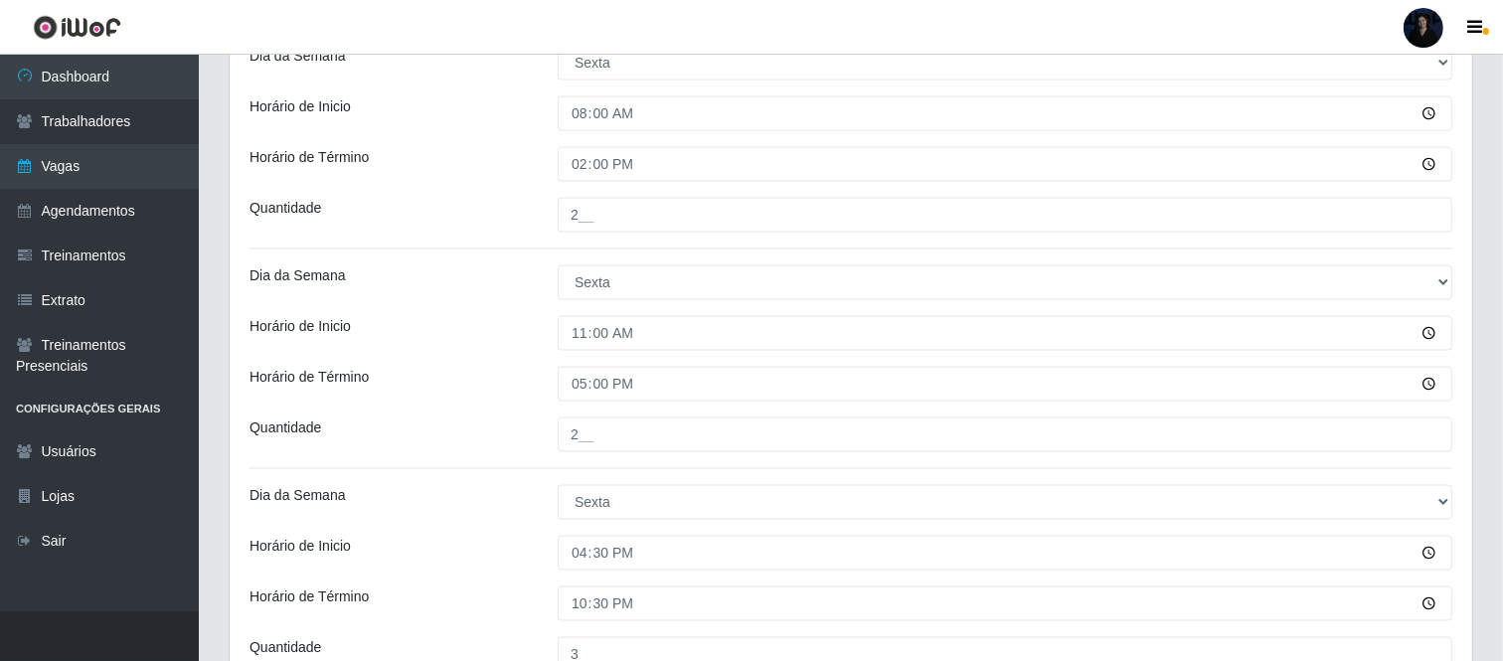
scroll to position [2834, 0]
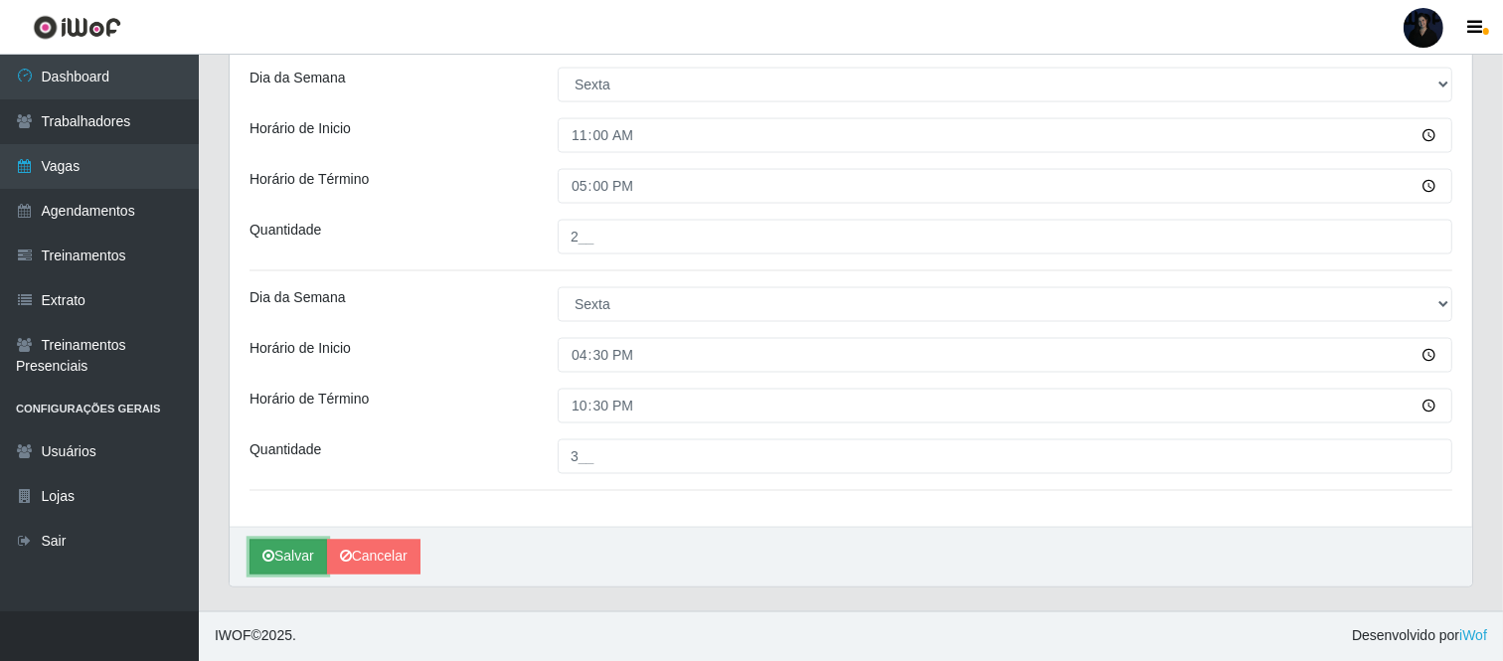
click at [282, 559] on button "Salvar" at bounding box center [288, 557] width 78 height 35
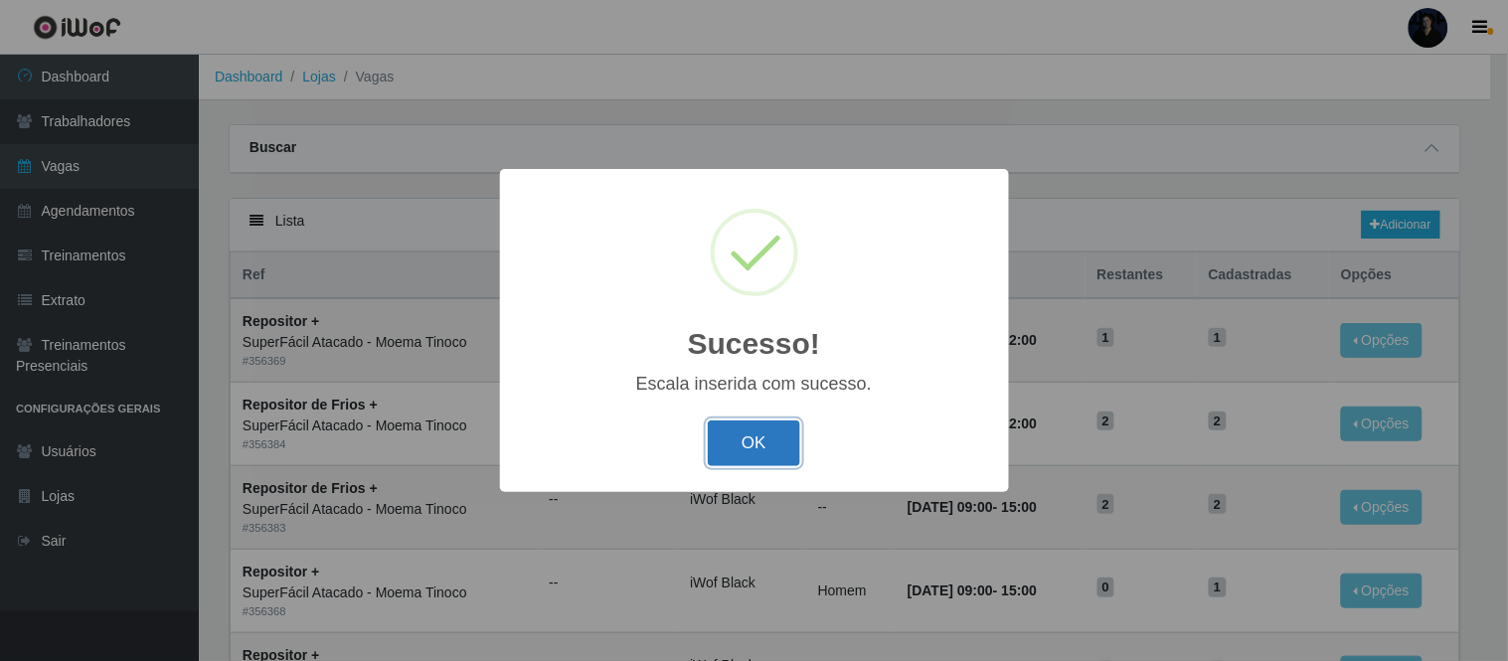
click at [763, 453] on button "OK" at bounding box center [754, 443] width 92 height 47
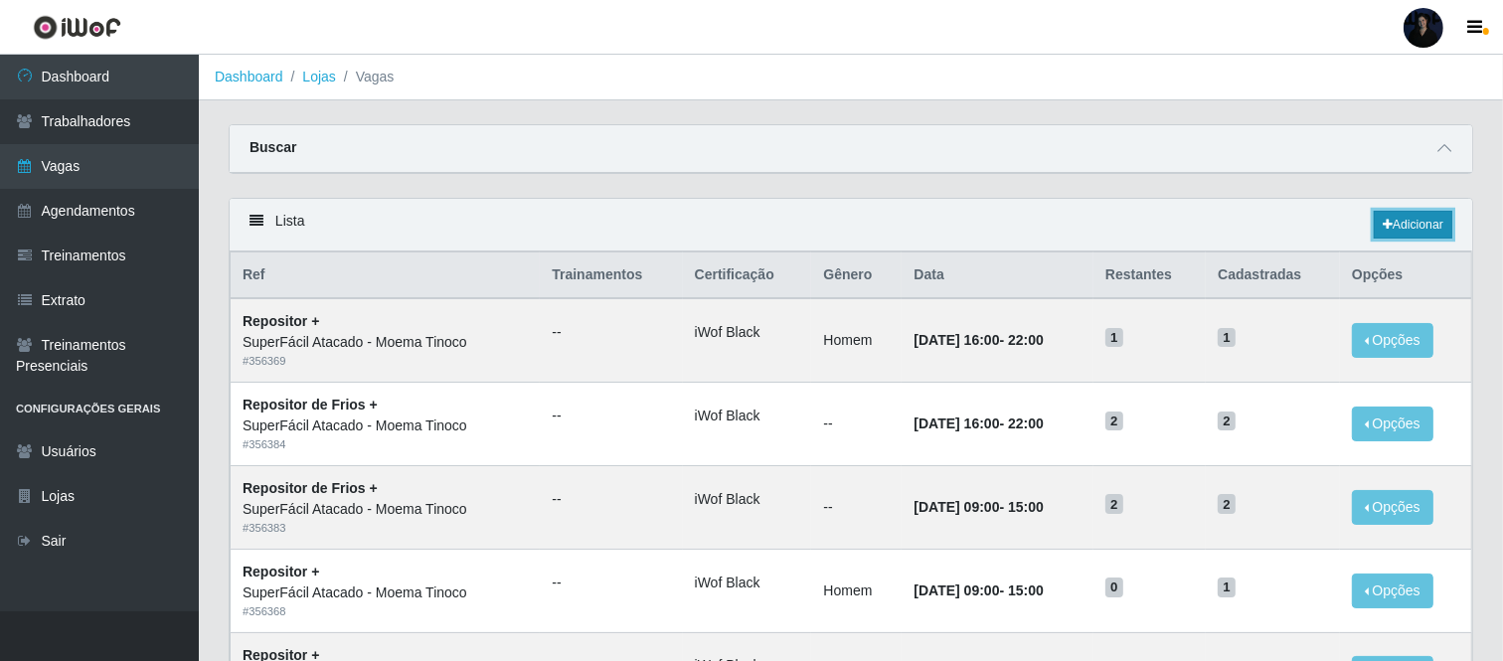
click at [1404, 223] on link "Adicionar" at bounding box center [1413, 225] width 79 height 28
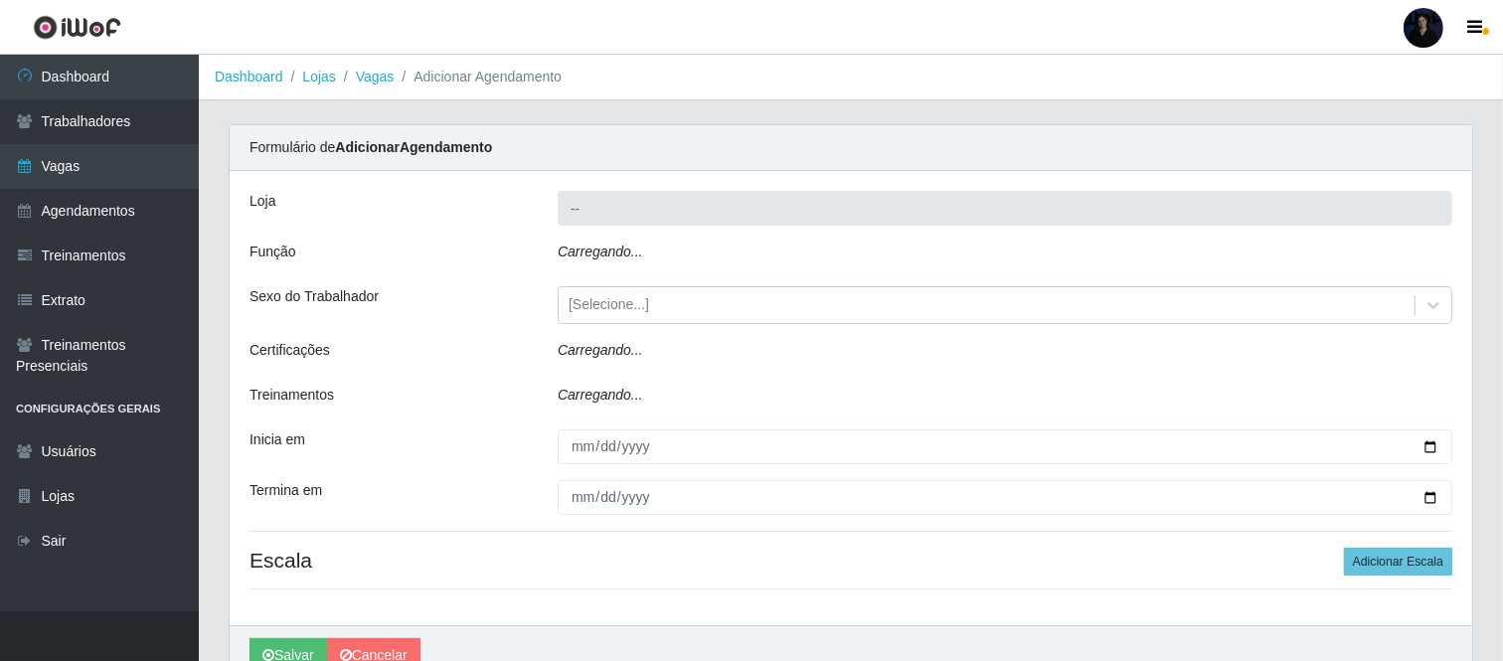
type input "SuperFácil Atacado - Moema Tinoco"
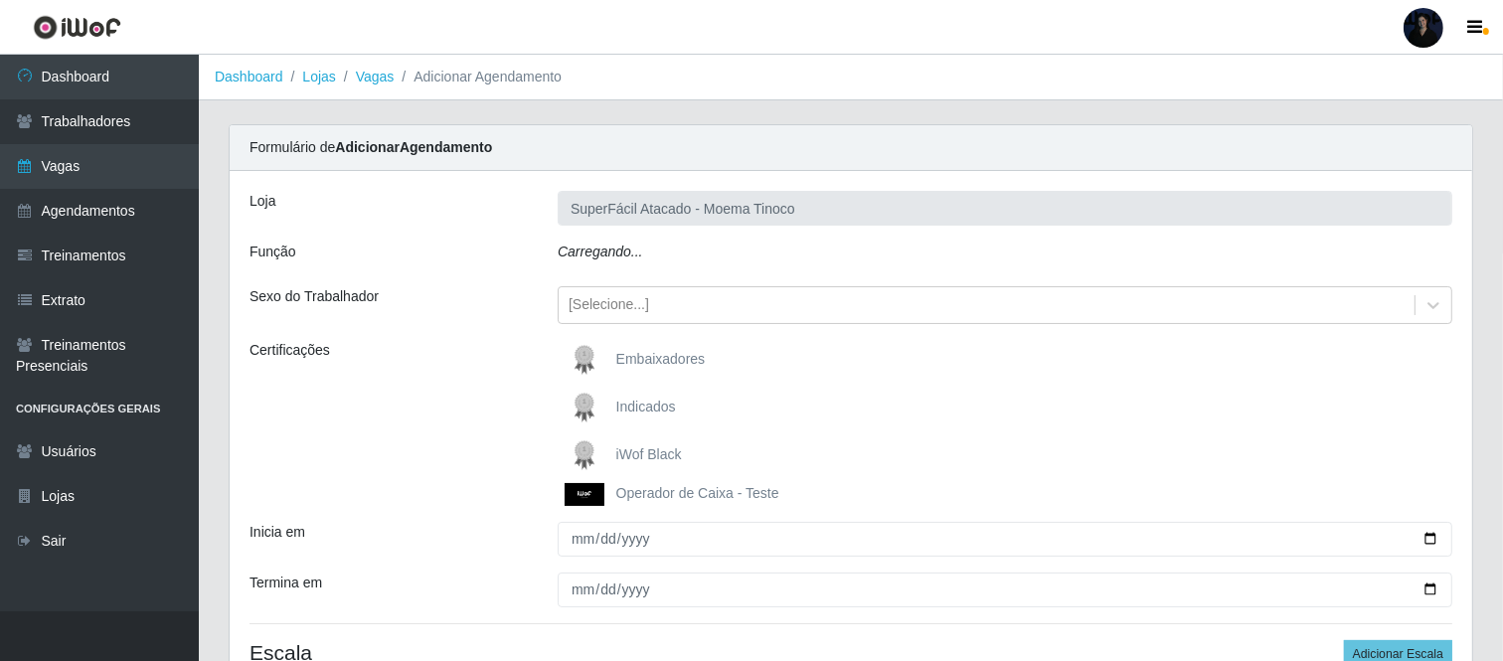
click at [709, 251] on div "Carregando..." at bounding box center [1005, 256] width 924 height 29
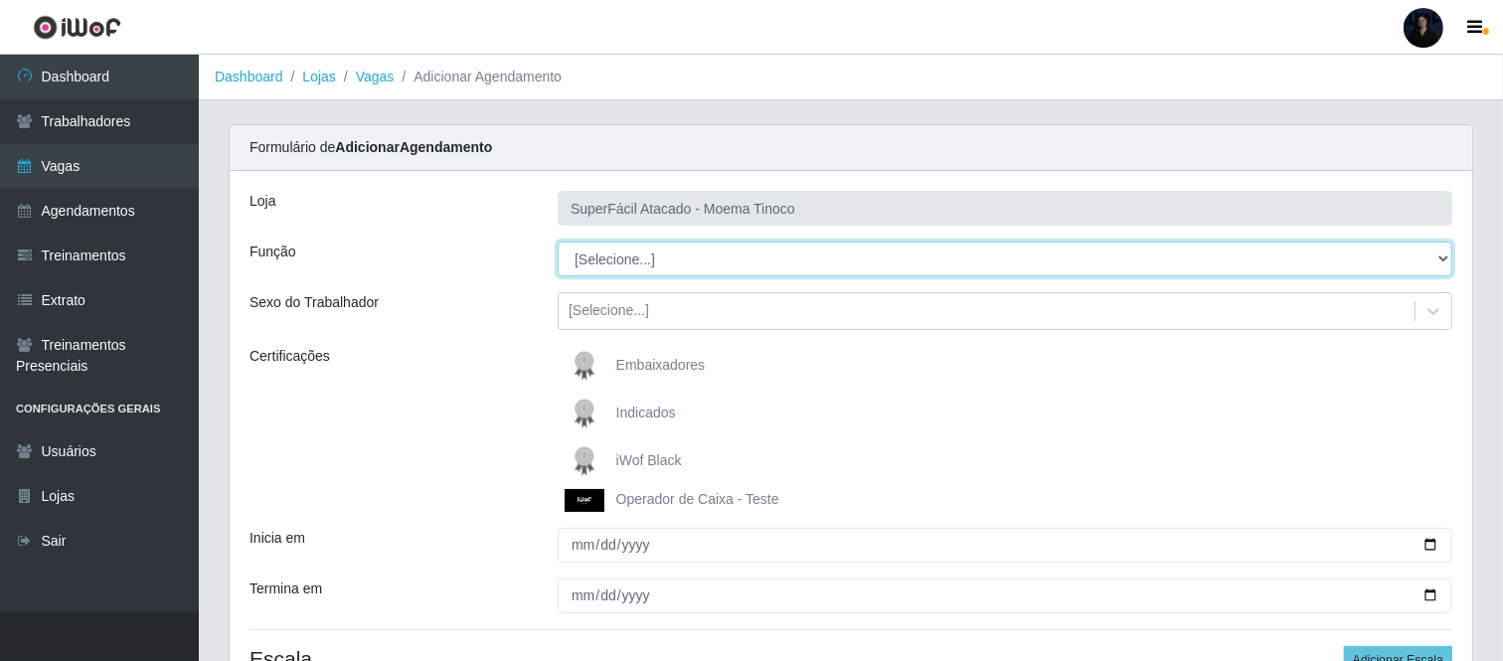
click at [708, 255] on select "[Selecione...] Embalador Embalador + Embalador ++ Operador de Caixa Operador de…" at bounding box center [1005, 259] width 895 height 35
select select "70"
click at [558, 242] on select "[Selecione...] Embalador Embalador + Embalador ++ Operador de Caixa Operador de…" at bounding box center [1005, 259] width 895 height 35
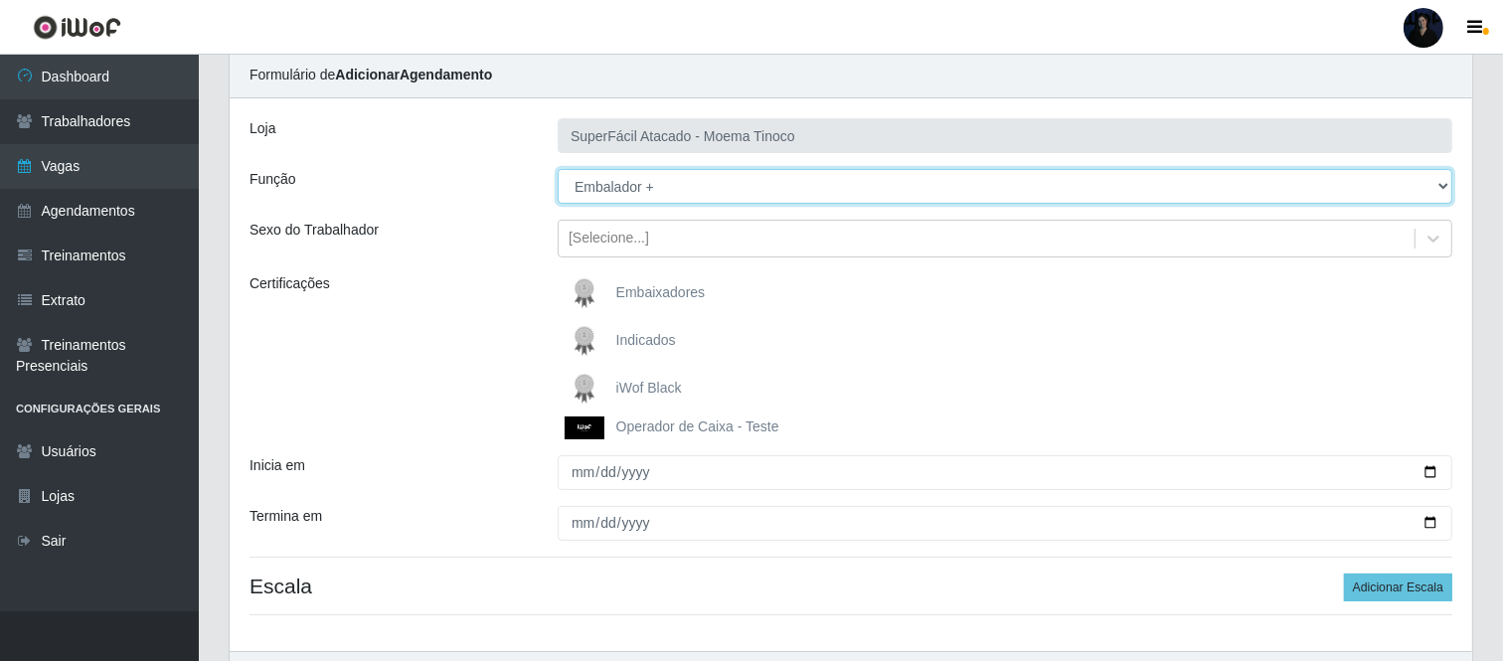
scroll to position [110, 0]
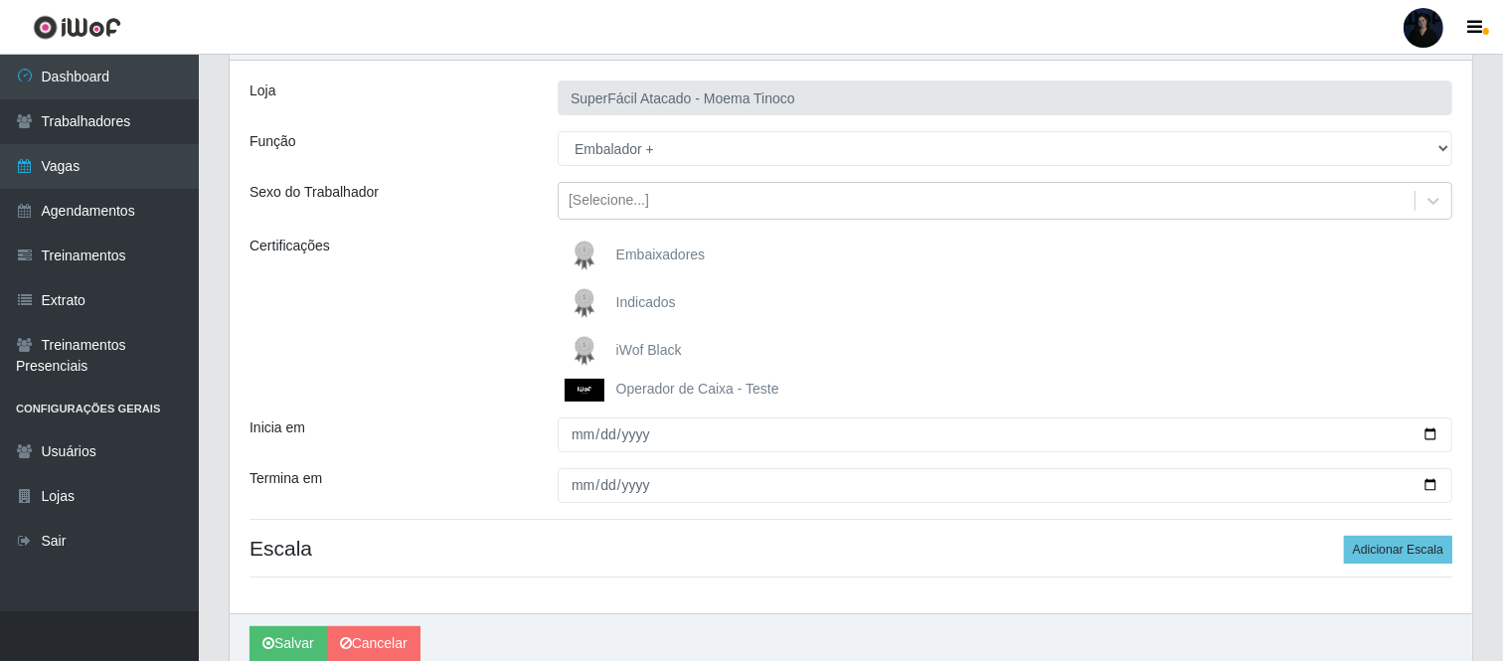
click at [629, 345] on span "iWof Black" at bounding box center [649, 350] width 66 height 16
click at [0, 0] on input "iWof Black" at bounding box center [0, 0] width 0 height 0
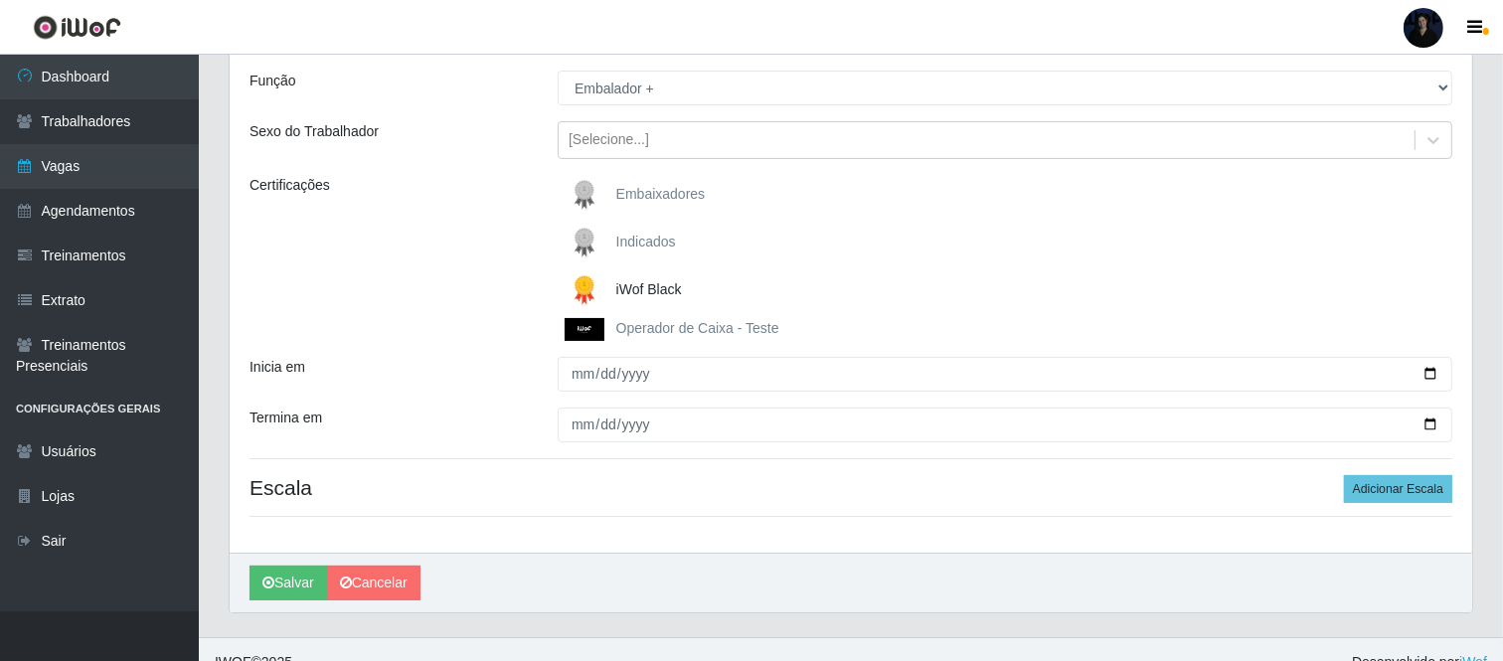
scroll to position [197, 0]
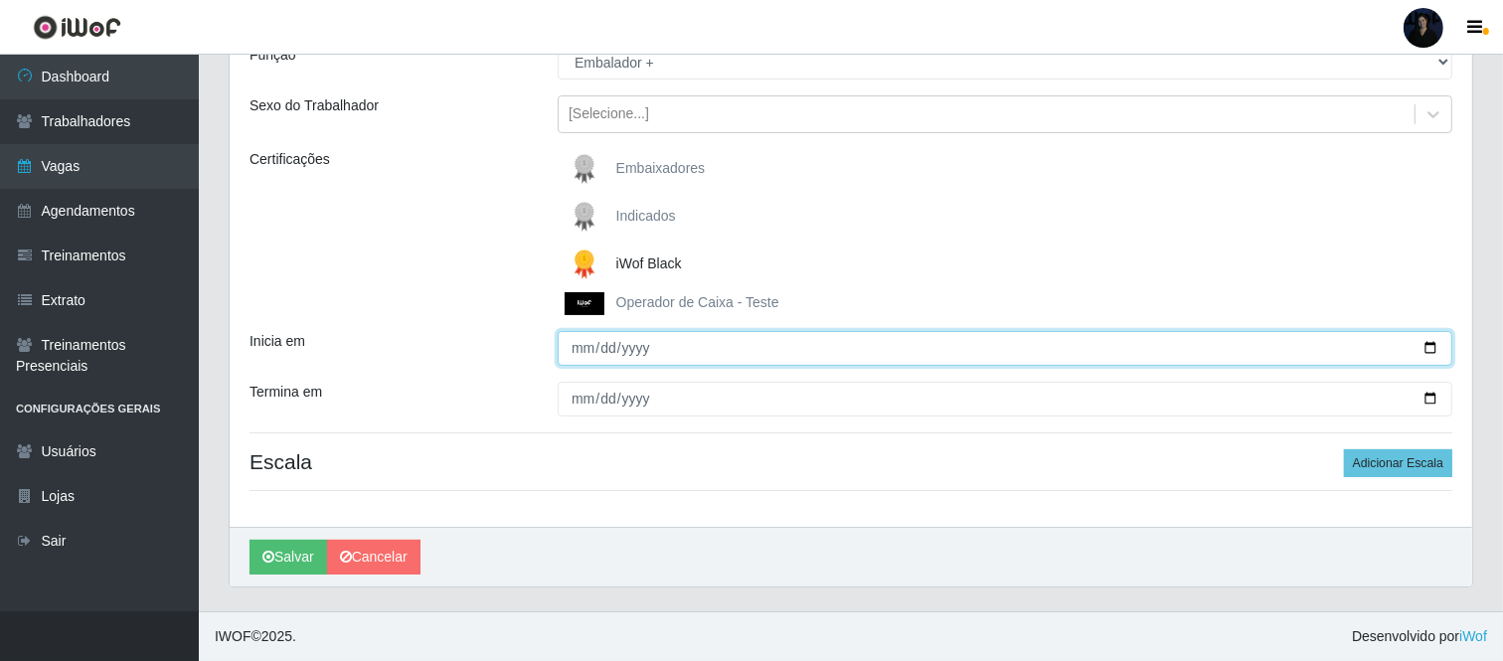
click at [1421, 346] on input "Inicia em" at bounding box center [1005, 348] width 895 height 35
type input "2025-10-18"
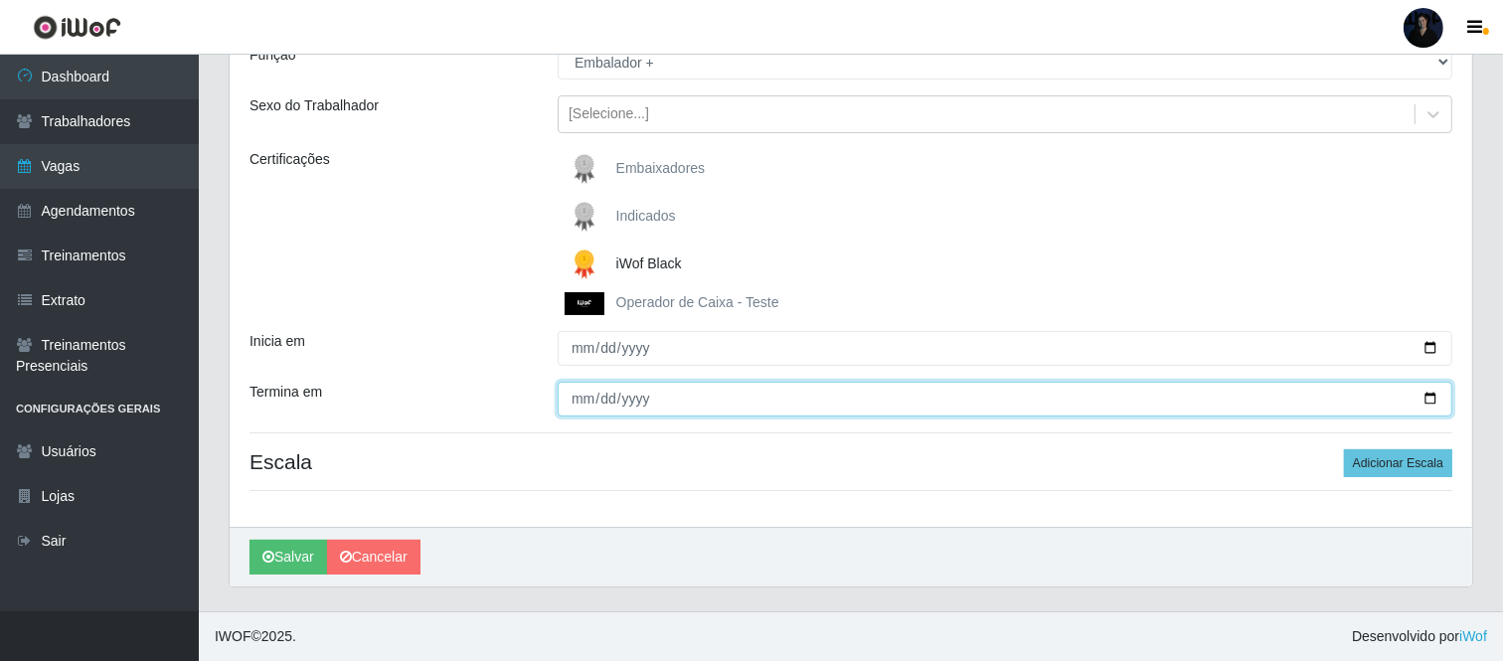
click at [1433, 401] on input "Termina em" at bounding box center [1005, 399] width 895 height 35
type input "2025-10-19"
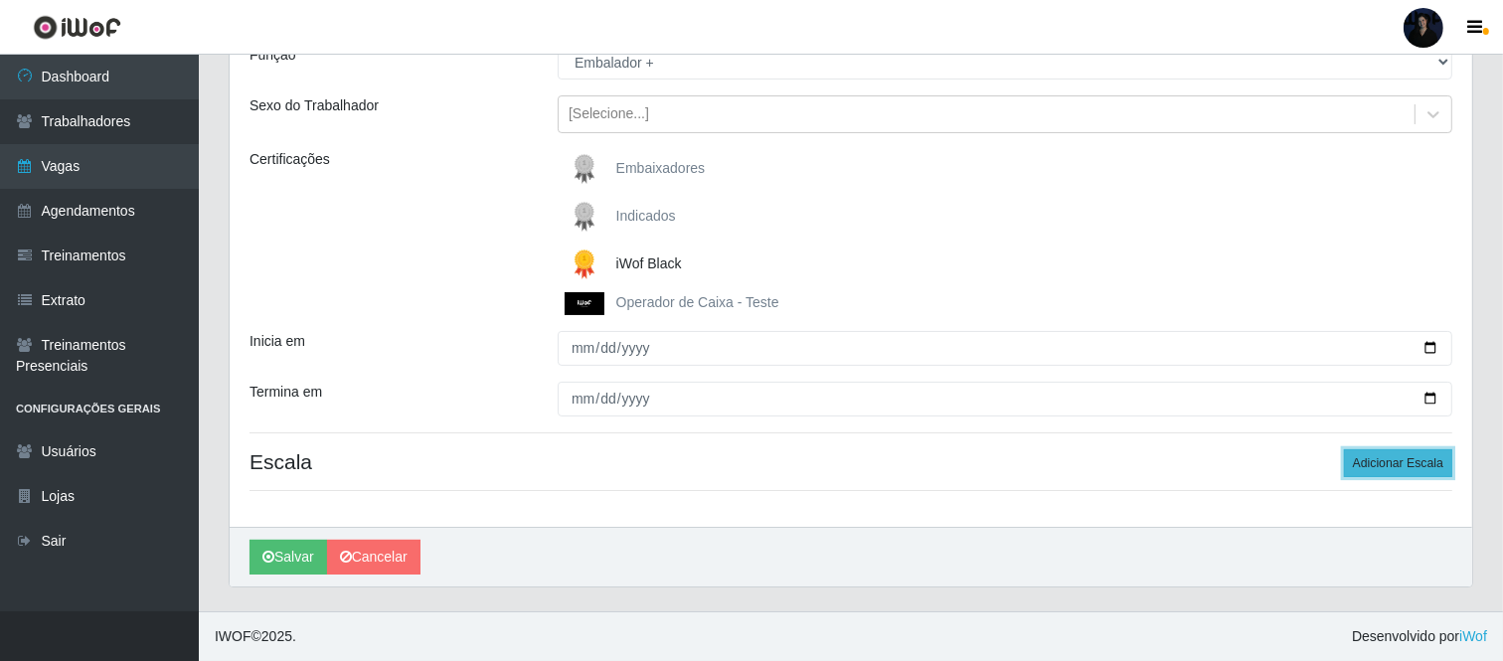
click at [1377, 453] on button "Adicionar Escala" at bounding box center [1398, 463] width 108 height 28
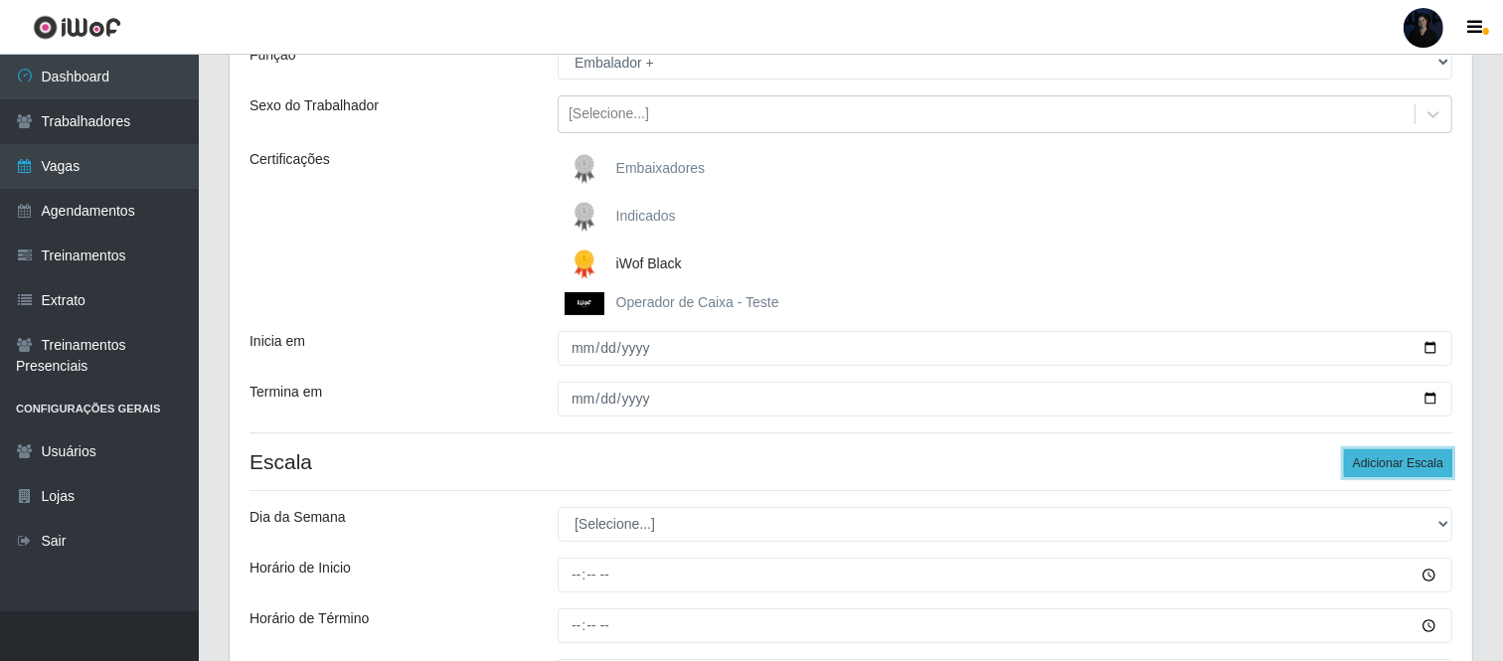
click at [1377, 453] on button "Adicionar Escala" at bounding box center [1398, 463] width 108 height 28
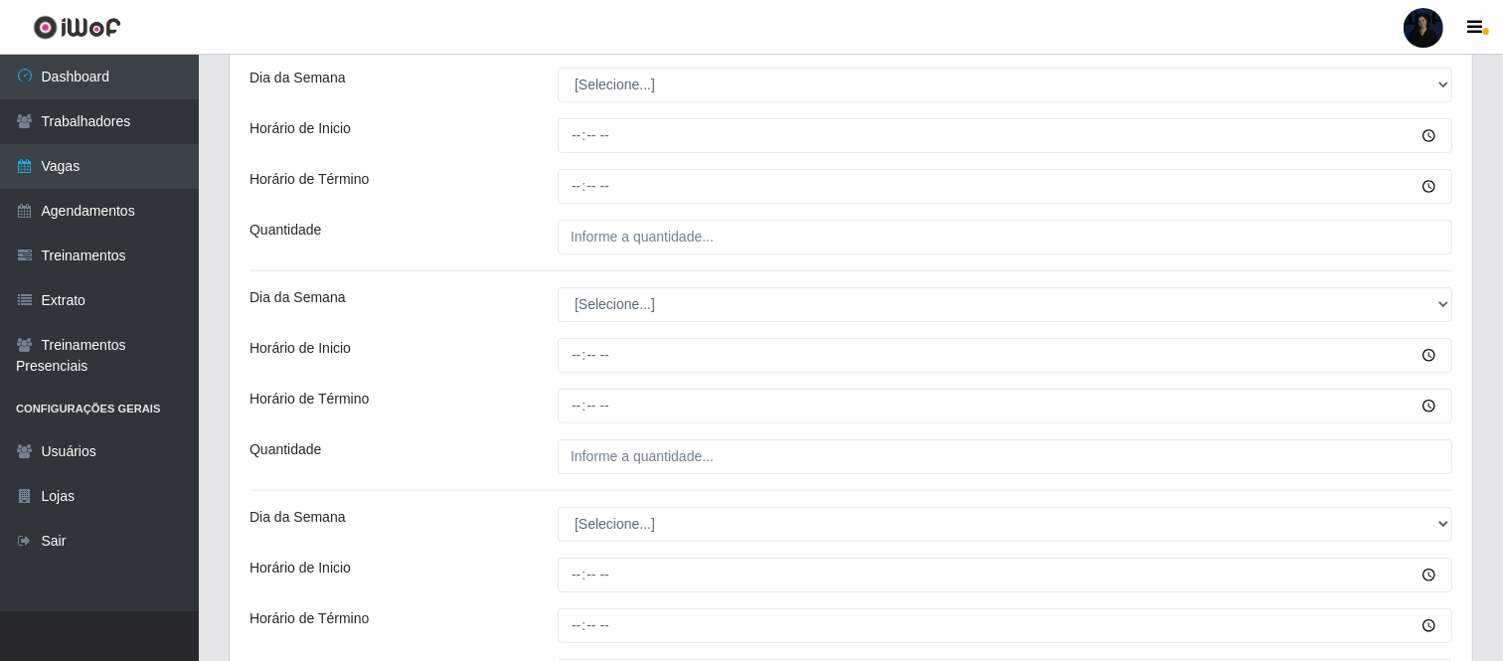
scroll to position [640, 0]
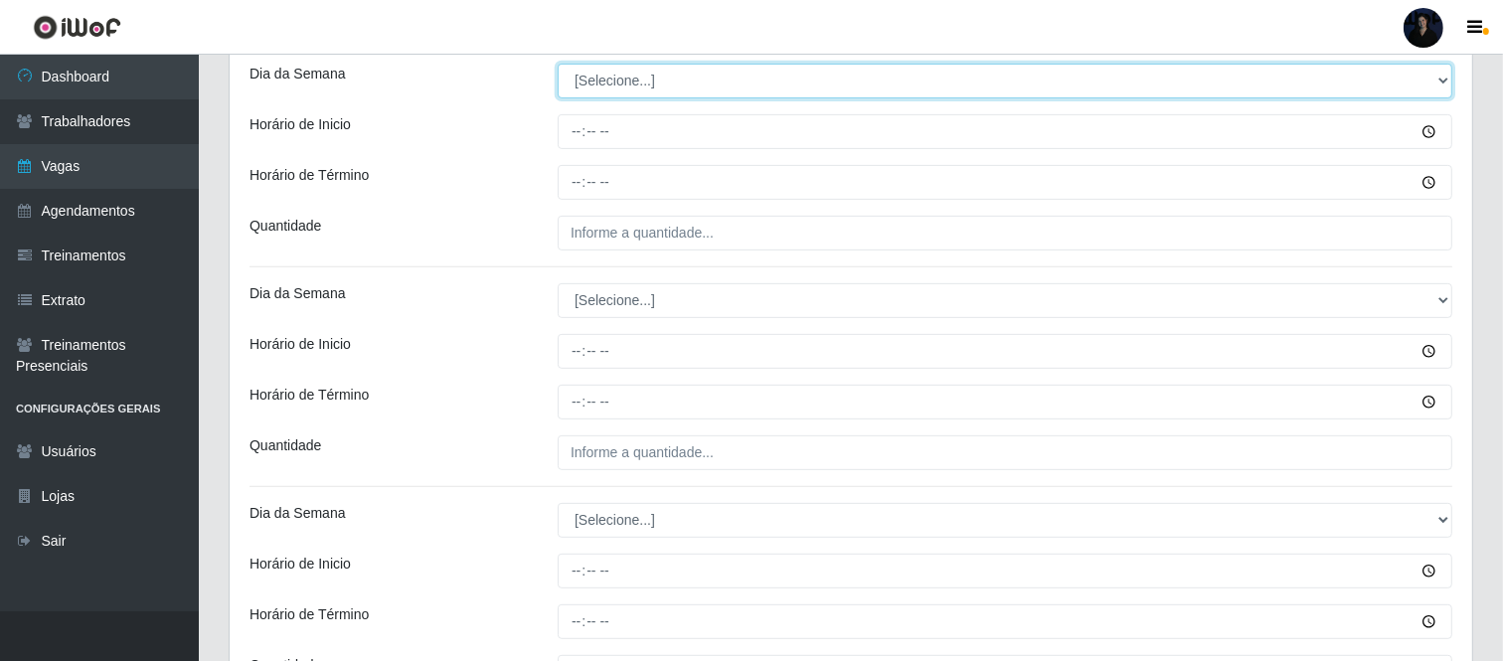
click at [634, 72] on select "[Selecione...] Segunda Terça Quarta Quinta Sexta Sábado Domingo" at bounding box center [1005, 81] width 895 height 35
select select "6"
click at [558, 64] on select "[Selecione...] Segunda Terça Quarta Quinta Sexta Sábado Domingo" at bounding box center [1005, 81] width 895 height 35
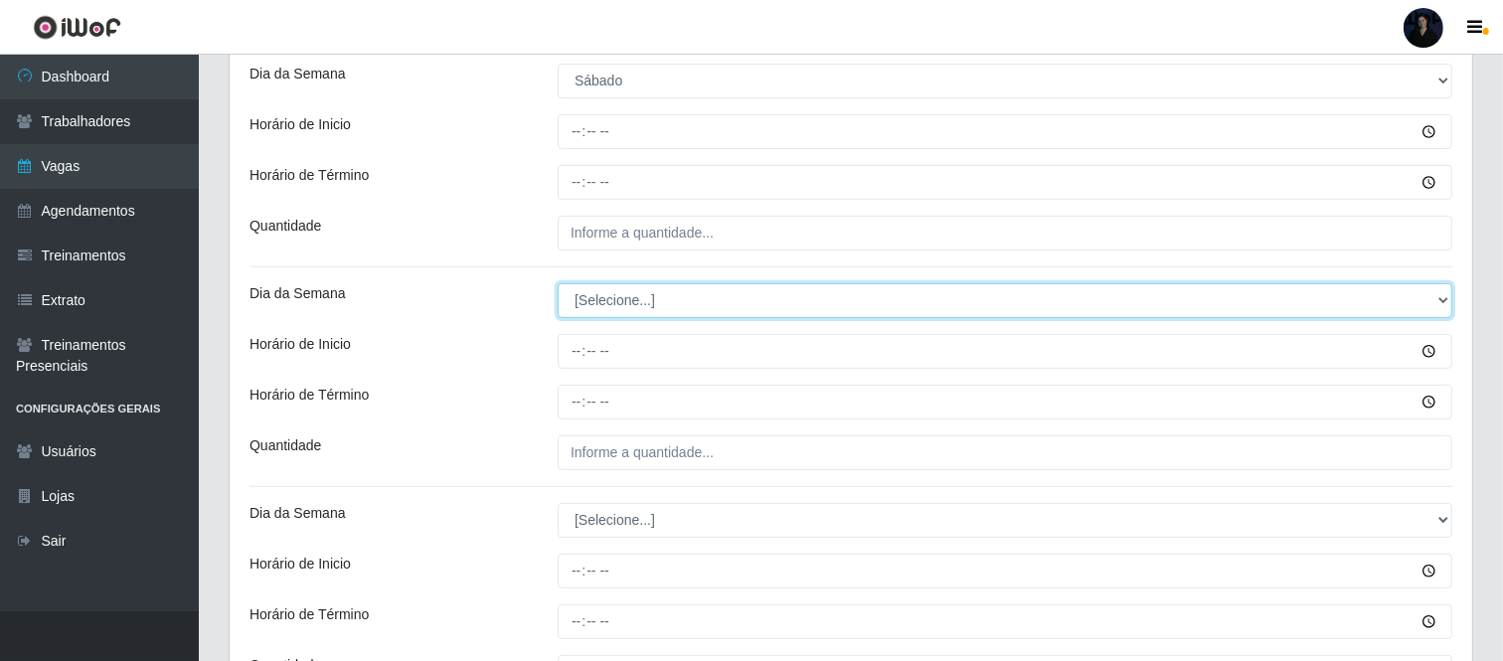
click at [584, 309] on select "[Selecione...] Segunda Terça Quarta Quinta Sexta Sábado Domingo" at bounding box center [1005, 300] width 895 height 35
select select "6"
click at [558, 283] on select "[Selecione...] Segunda Terça Quarta Quinta Sexta Sábado Domingo" at bounding box center [1005, 300] width 895 height 35
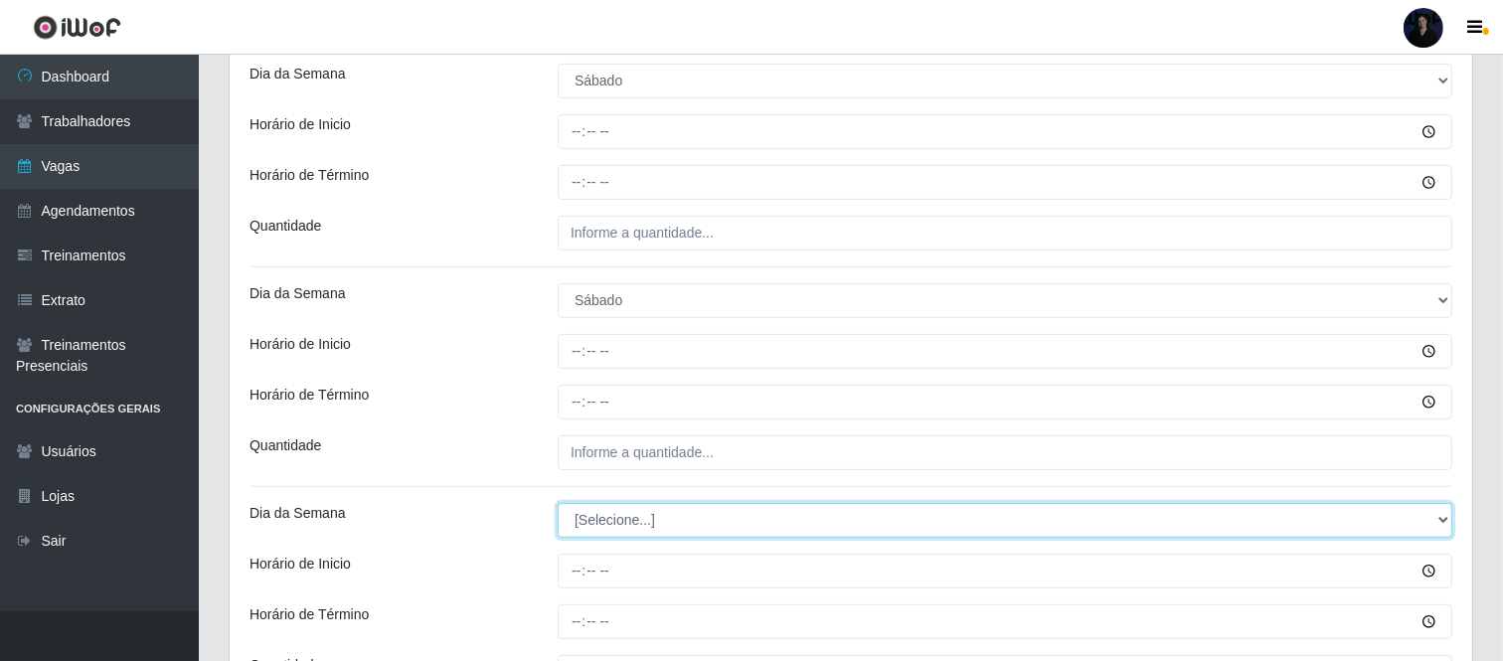
click at [589, 522] on select "[Selecione...] Segunda Terça Quarta Quinta Sexta Sábado Domingo" at bounding box center [1005, 520] width 895 height 35
select select "6"
click at [558, 503] on select "[Selecione...] Segunda Terça Quarta Quinta Sexta Sábado Domingo" at bounding box center [1005, 520] width 895 height 35
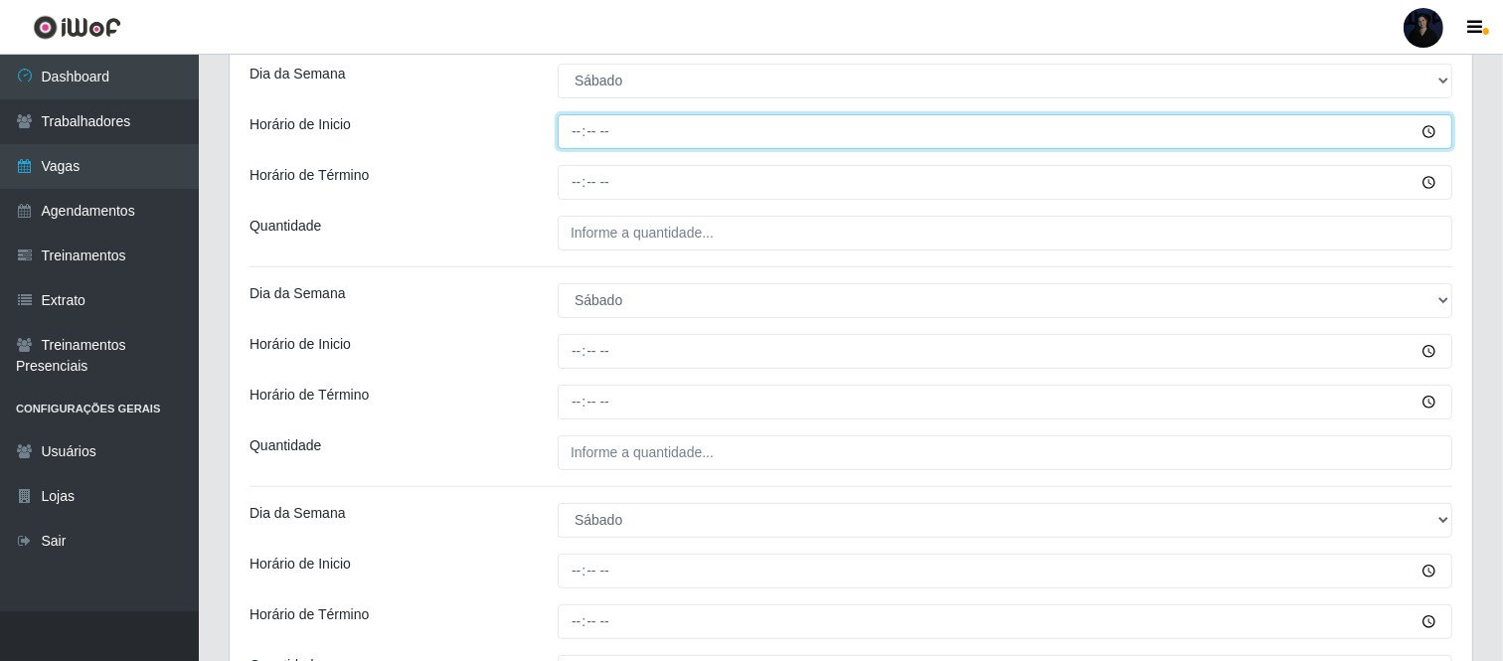
click at [578, 140] on input "Horário de Inicio" at bounding box center [1005, 131] width 895 height 35
type input "08:00"
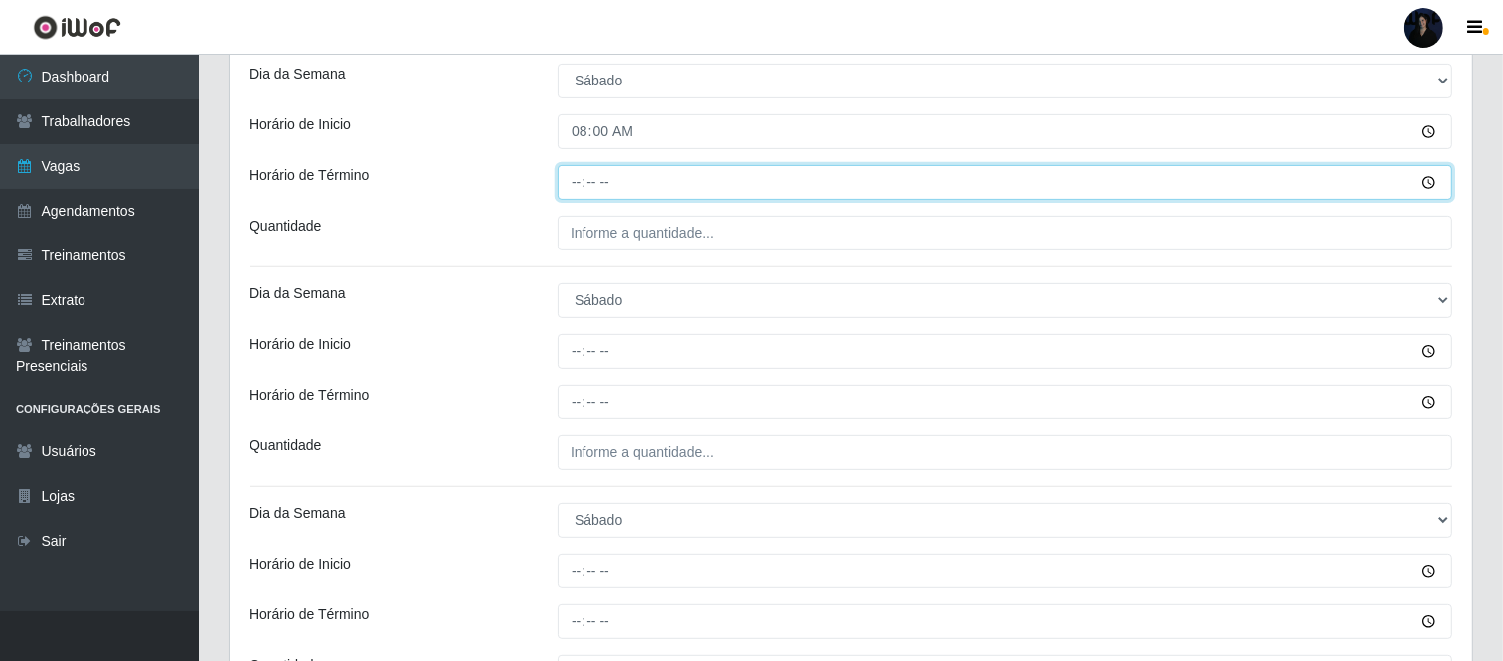
click at [572, 175] on input "Horário de Término" at bounding box center [1005, 182] width 895 height 35
type input "14:00"
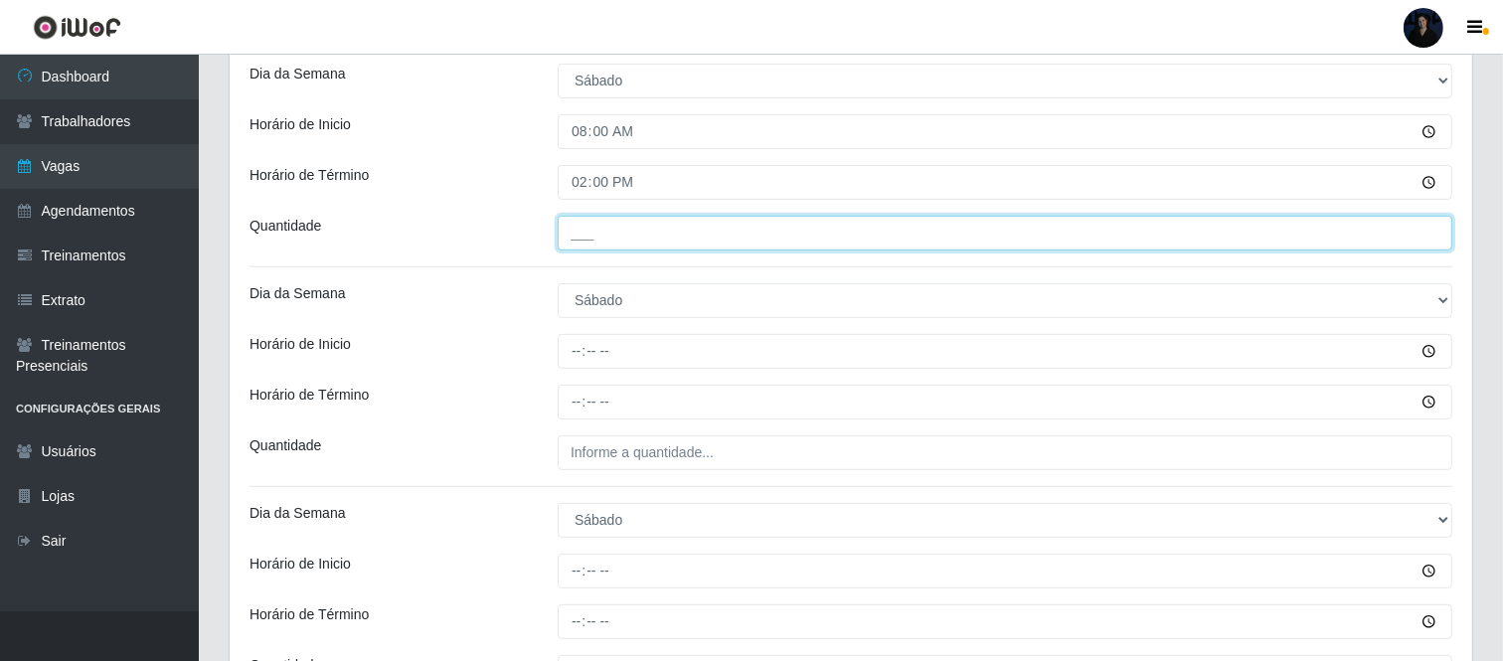
click at [569, 233] on input "___" at bounding box center [1005, 233] width 895 height 35
type input "2__"
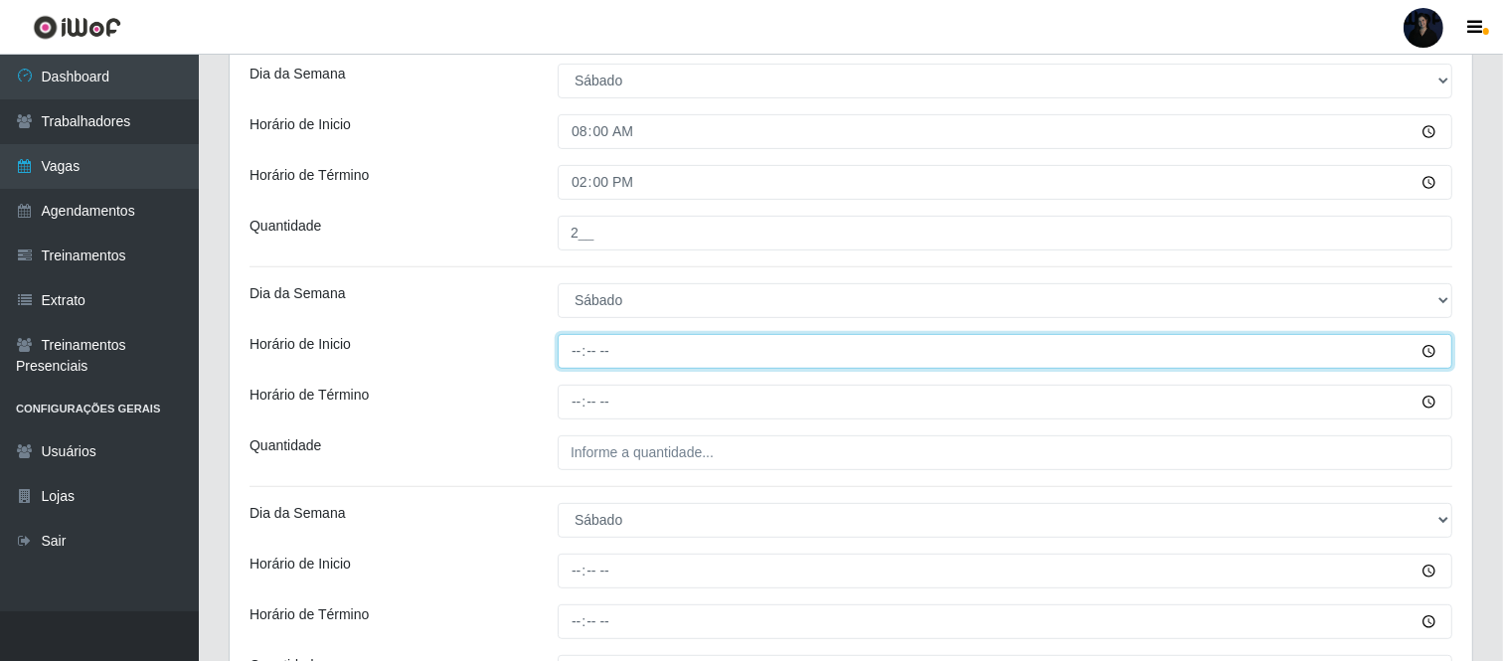
click at [571, 353] on input "Horário de Inicio" at bounding box center [1005, 351] width 895 height 35
type input "11:00"
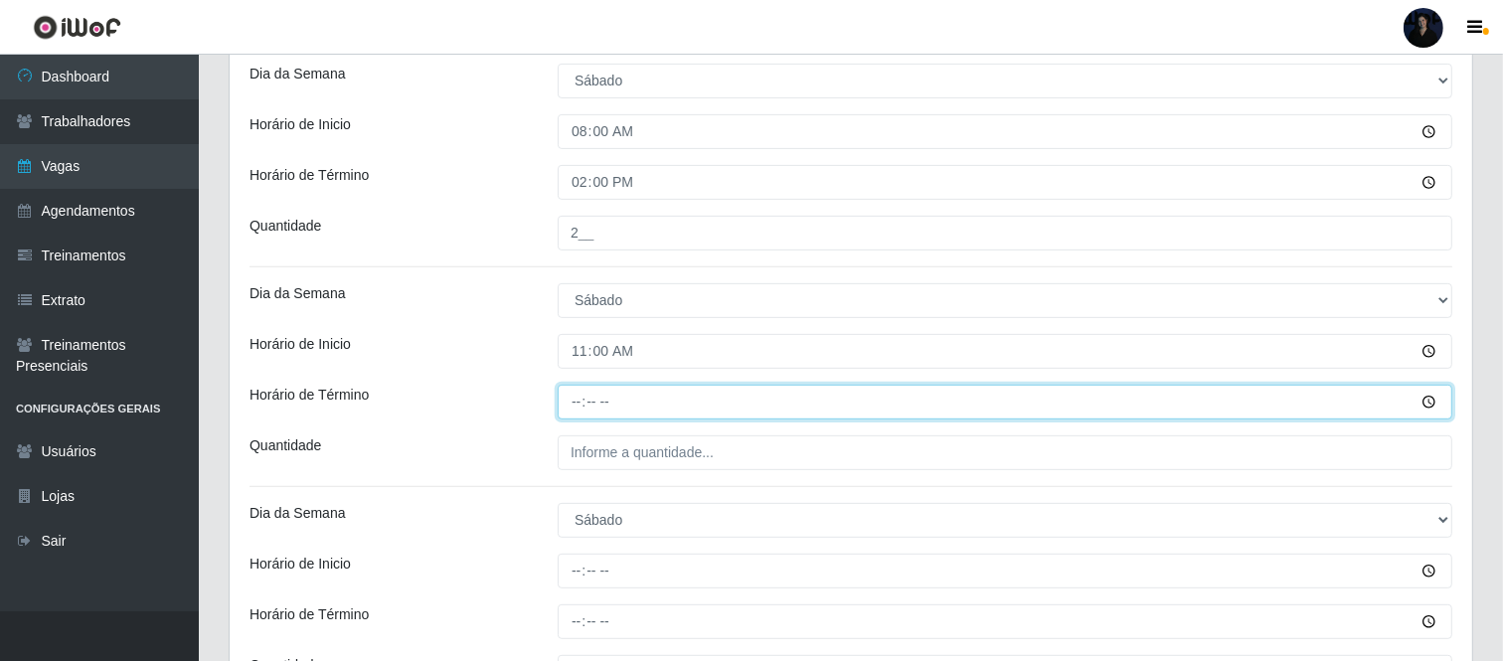
click at [575, 401] on input "Horário de Término" at bounding box center [1005, 402] width 895 height 35
type input "17:00"
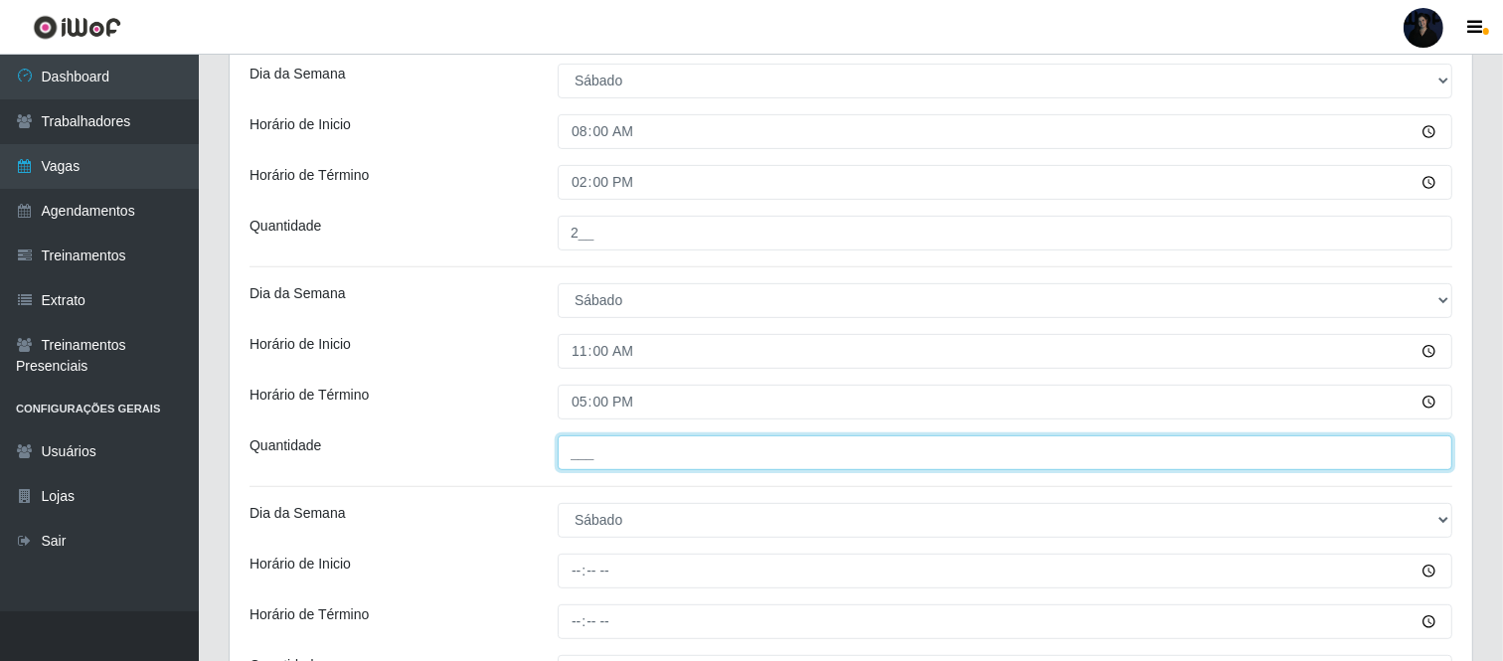
click at [574, 451] on input "___" at bounding box center [1005, 452] width 895 height 35
type input "2__"
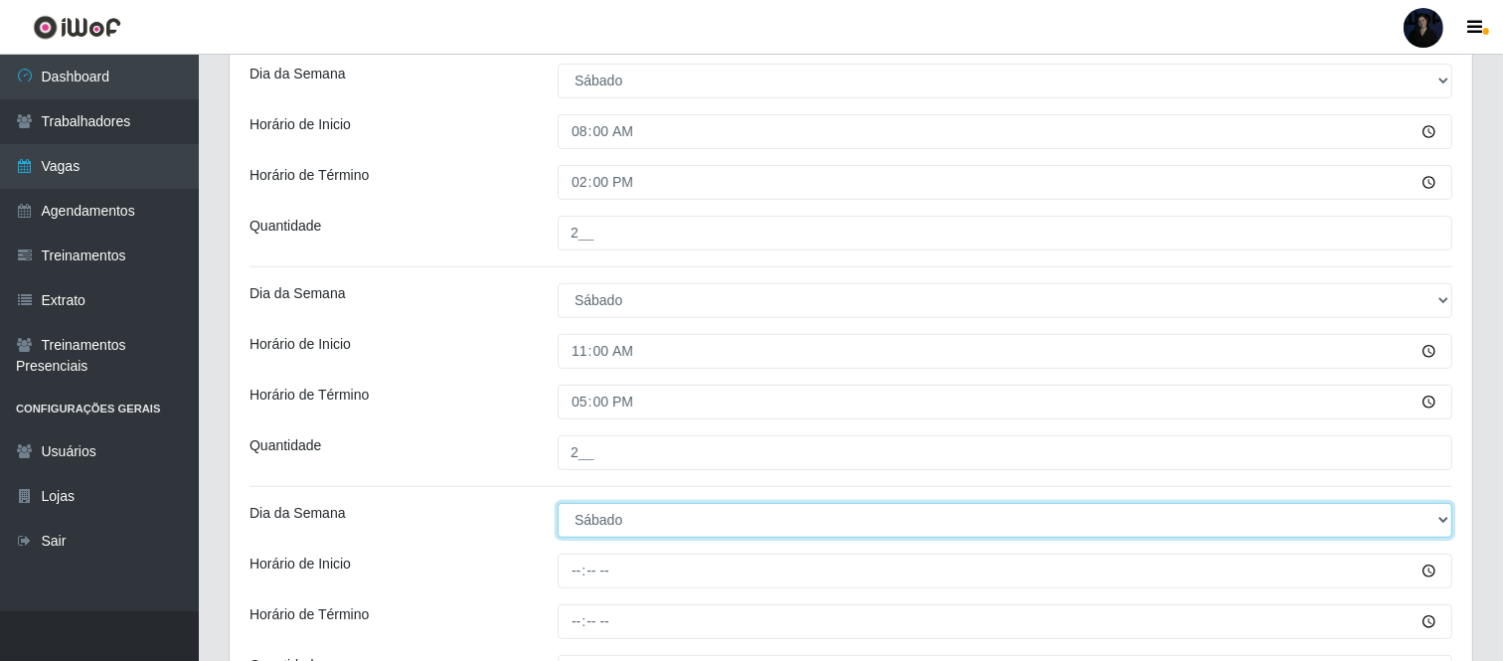
click at [581, 510] on select "[Selecione...] Segunda Terça Quarta Quinta Sexta Sábado Domingo" at bounding box center [1005, 520] width 895 height 35
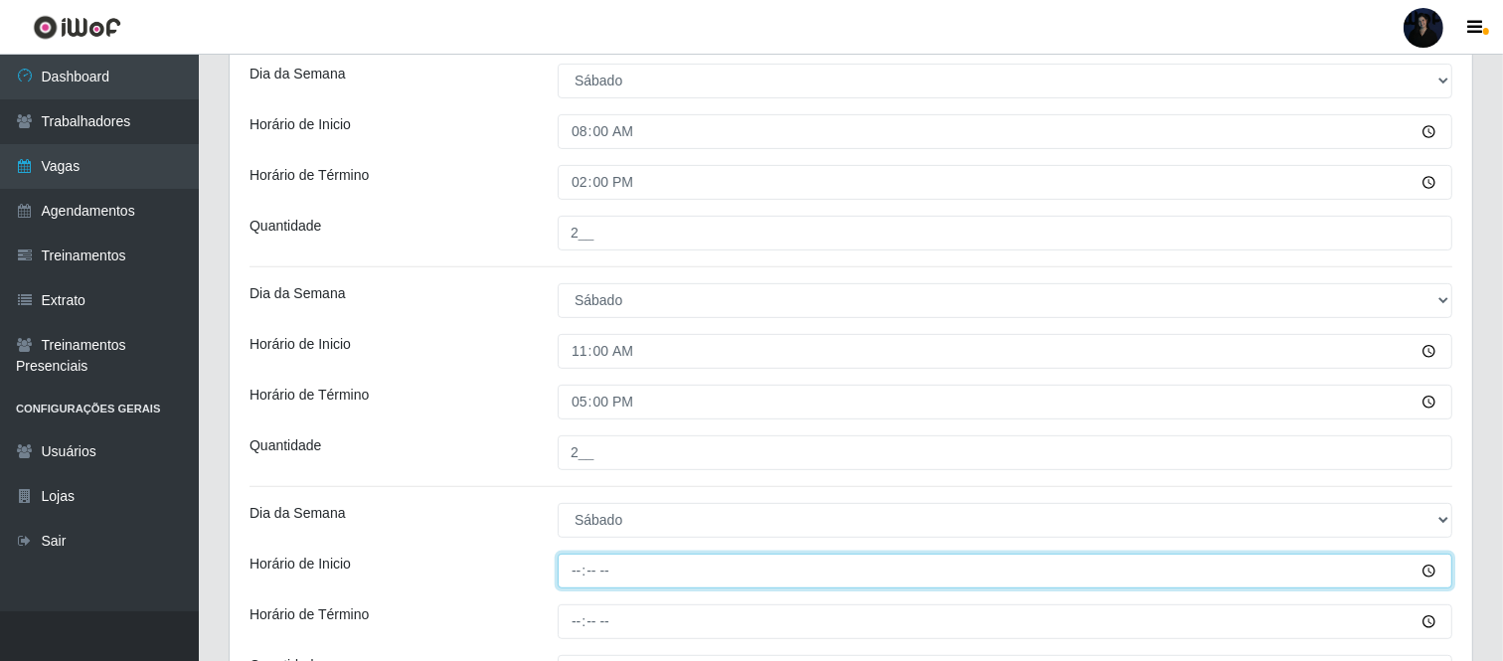
click at [582, 569] on input "Horário de Inicio" at bounding box center [1005, 571] width 895 height 35
type input "16:30"
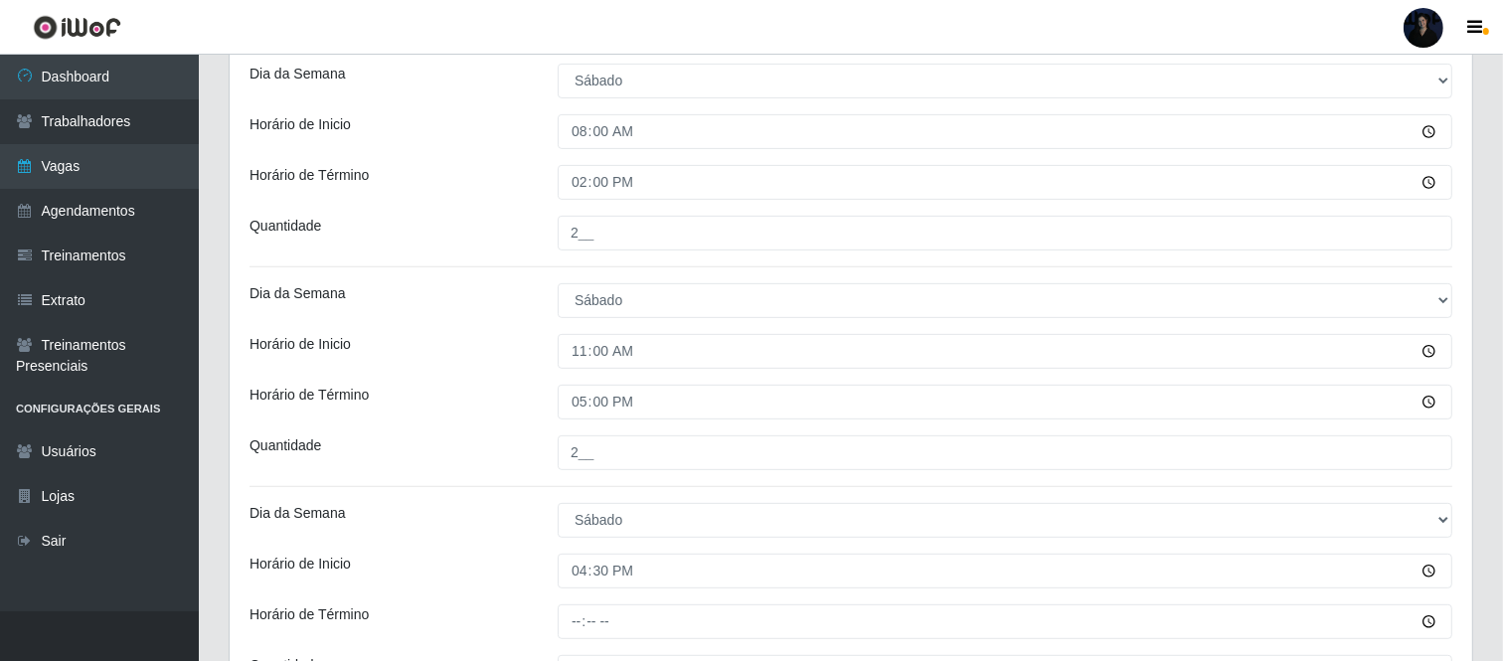
click at [551, 636] on div at bounding box center [1005, 621] width 924 height 35
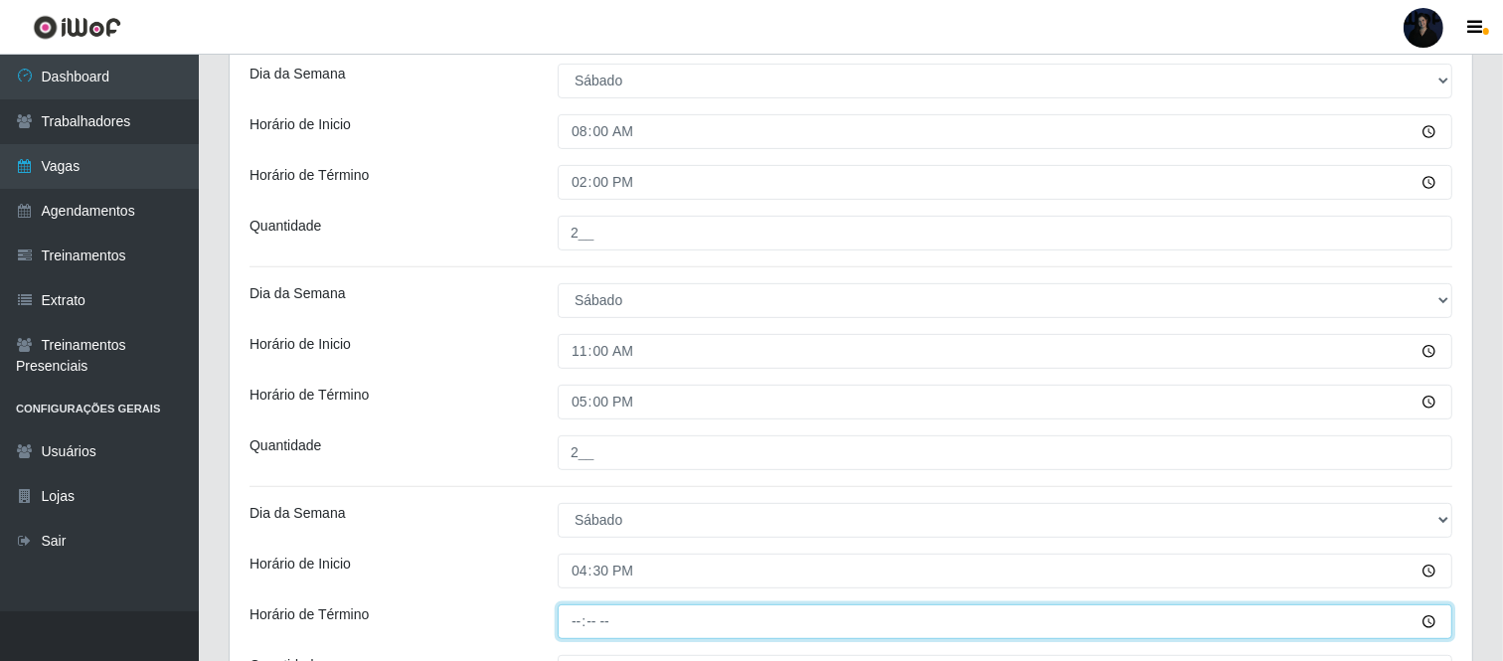
click at [575, 626] on input "Horário de Término" at bounding box center [1005, 621] width 895 height 35
type input "22:30"
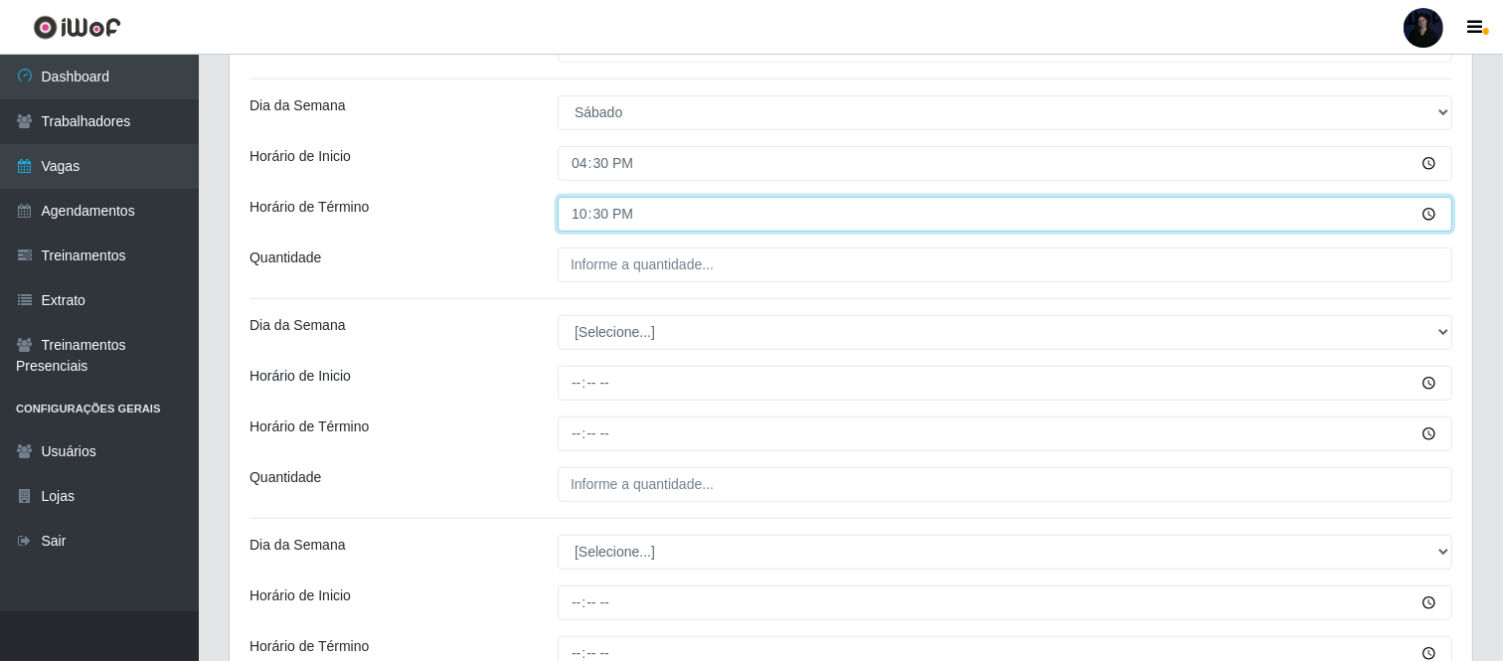
scroll to position [1081, 0]
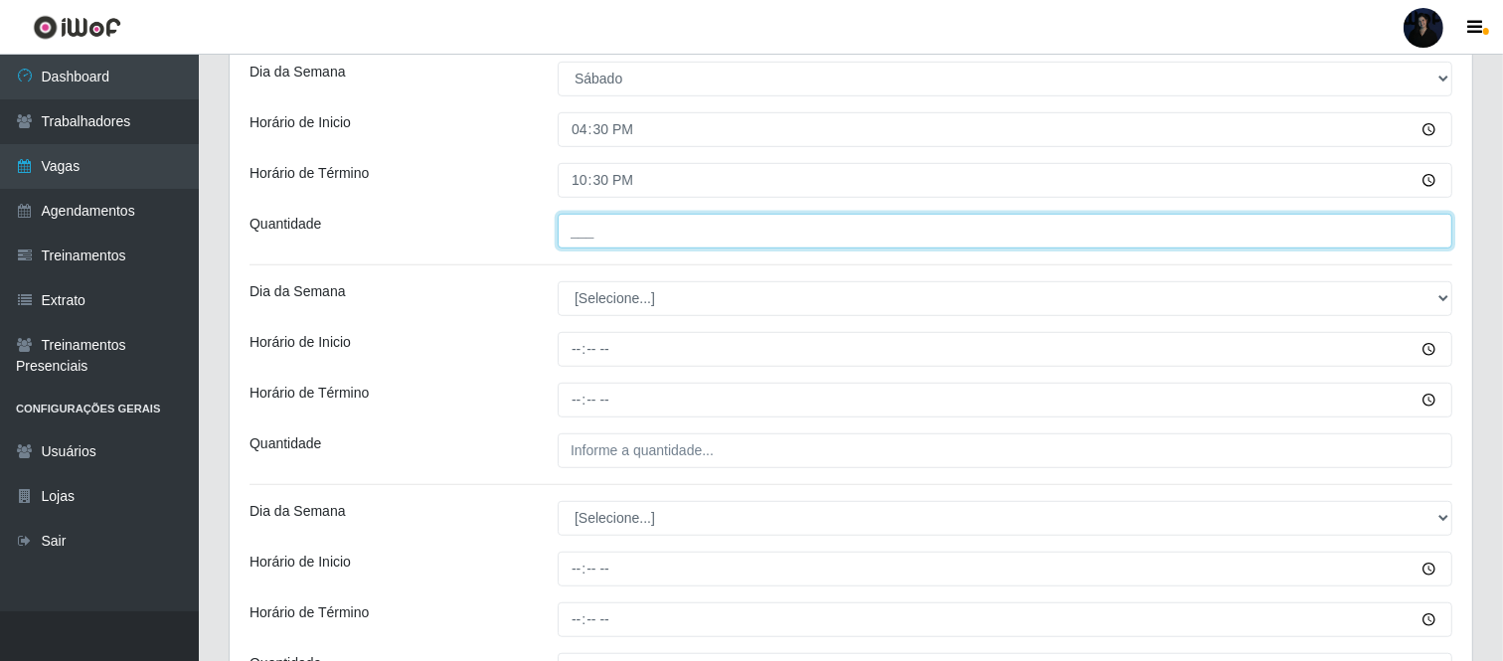
click at [572, 225] on input "___" at bounding box center [1005, 231] width 895 height 35
type input "3__"
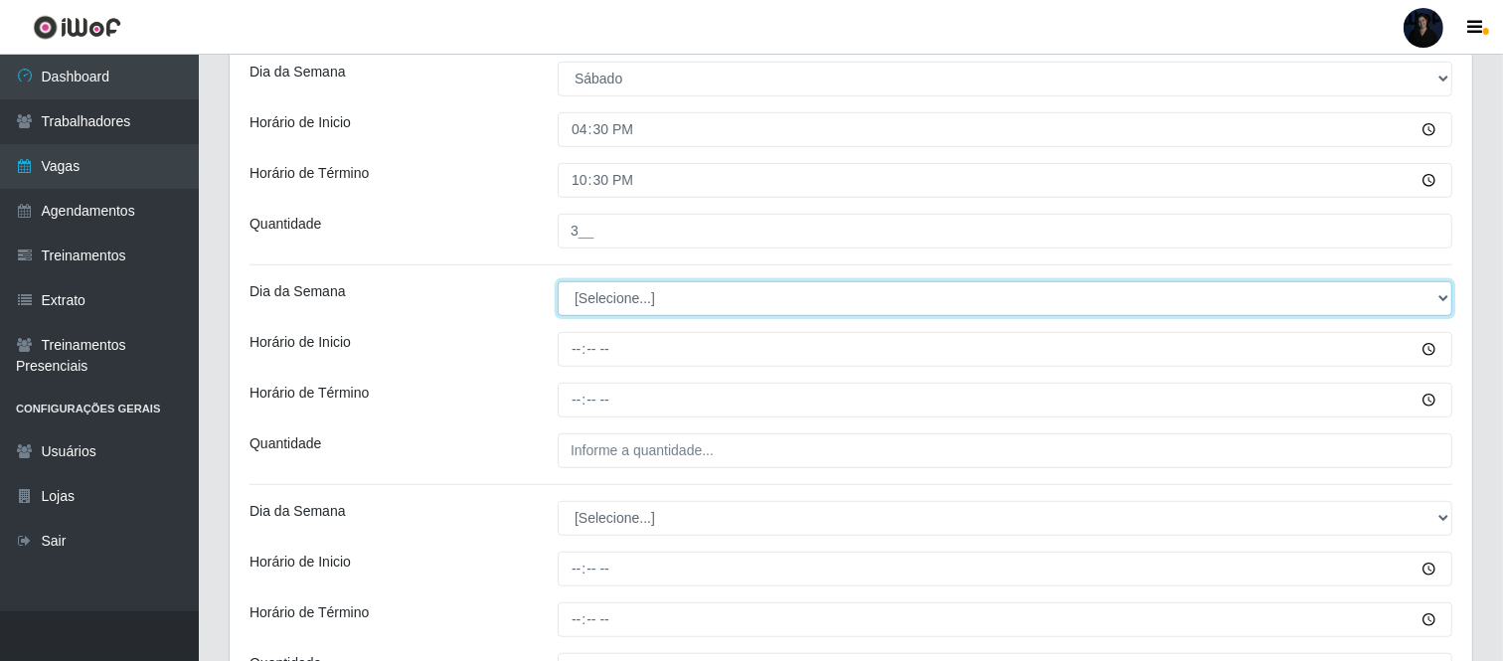
click at [593, 306] on select "[Selecione...] Segunda Terça Quarta Quinta Sexta Sábado Domingo" at bounding box center [1005, 298] width 895 height 35
select select "0"
click at [558, 281] on select "[Selecione...] Segunda Terça Quarta Quinta Sexta Sábado Domingo" at bounding box center [1005, 298] width 895 height 35
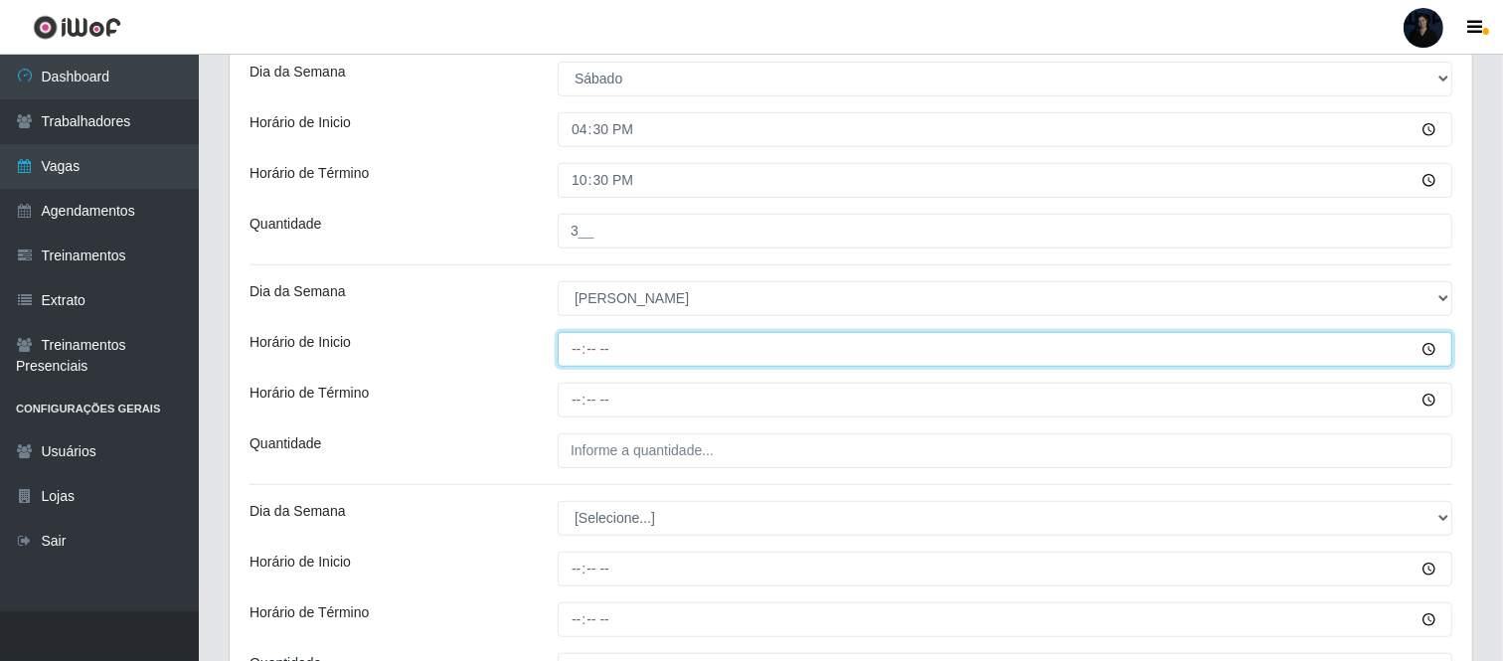
click at [568, 343] on input "Horário de Inicio" at bounding box center [1005, 349] width 895 height 35
type input "08:00"
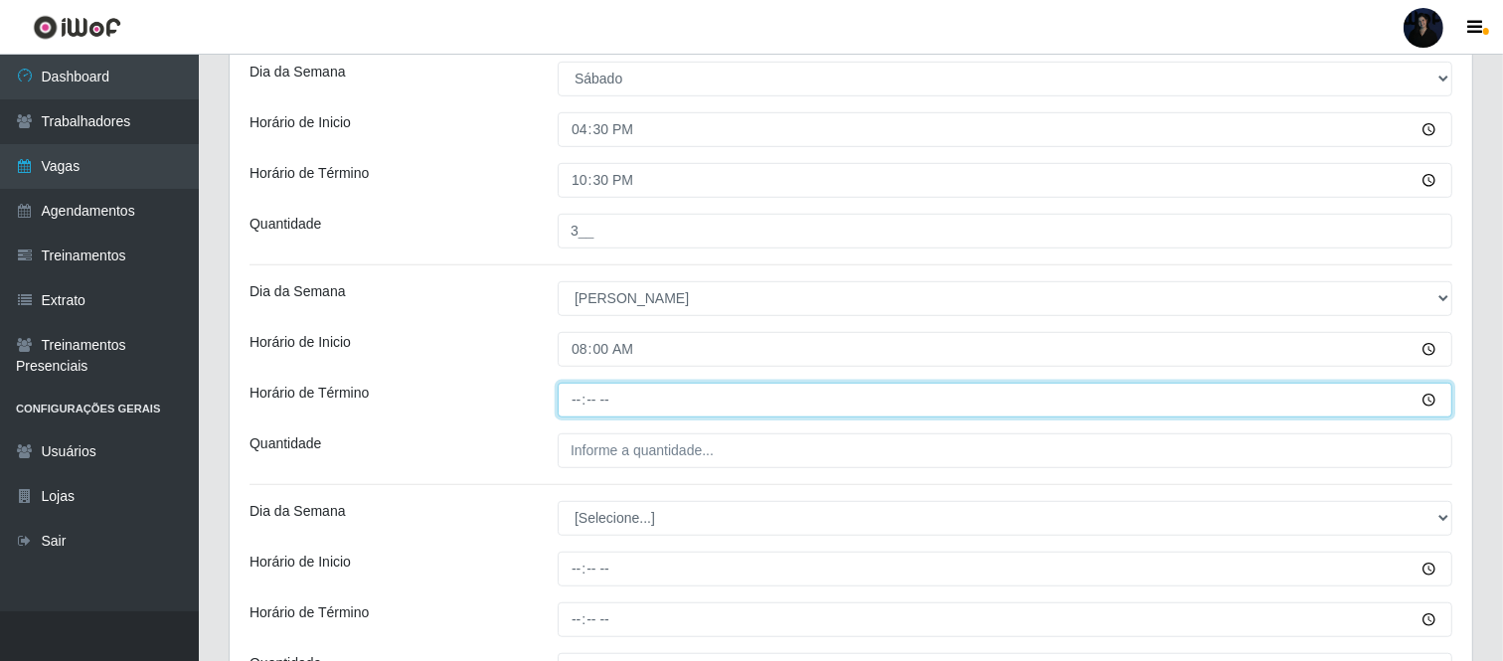
click at [577, 388] on input "Horário de Término" at bounding box center [1005, 400] width 895 height 35
type input "14:00"
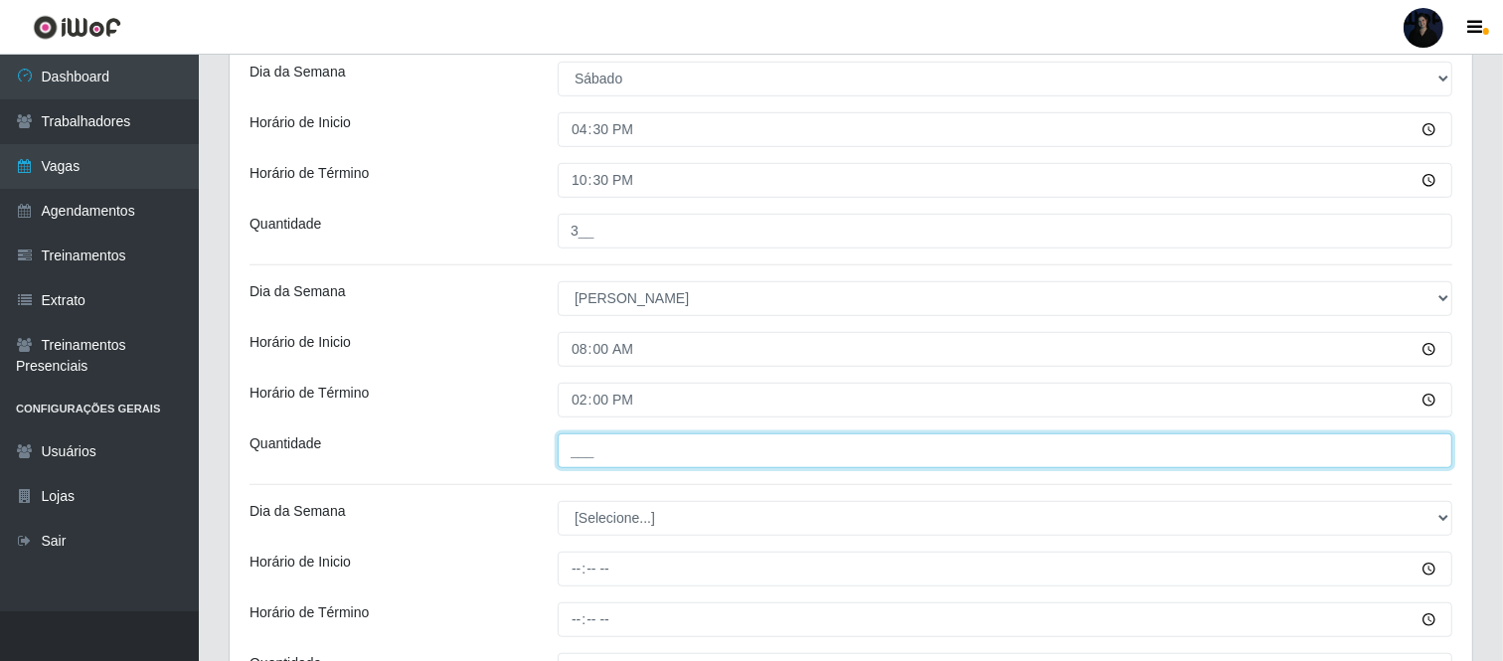
click at [578, 453] on input "___" at bounding box center [1005, 450] width 895 height 35
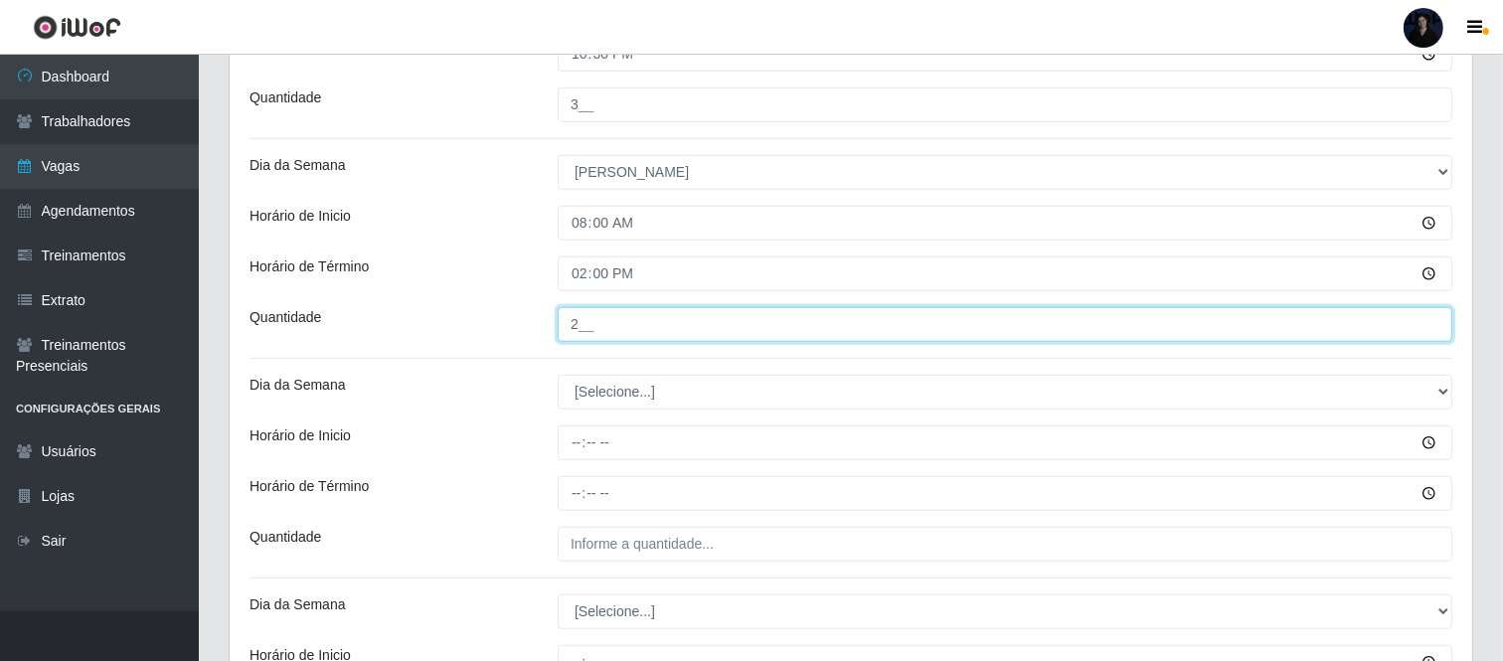
scroll to position [1193, 0]
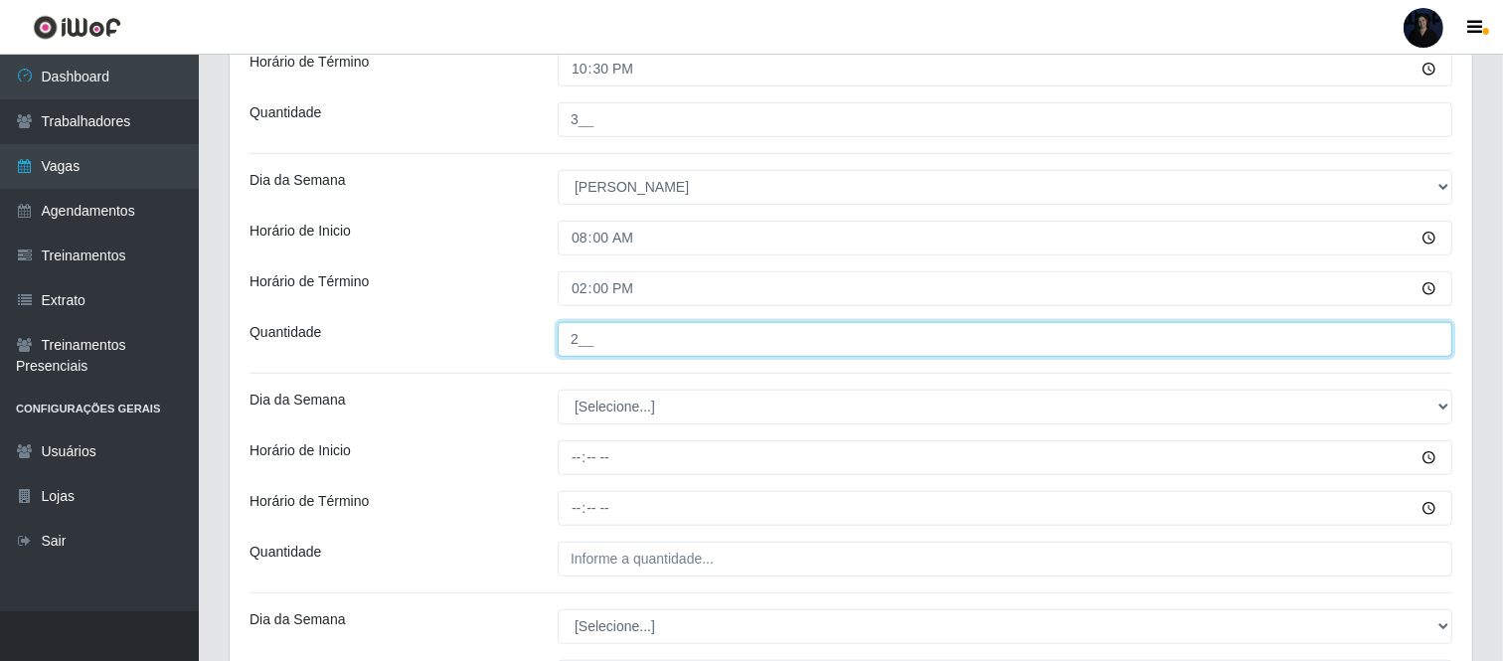
type input "2__"
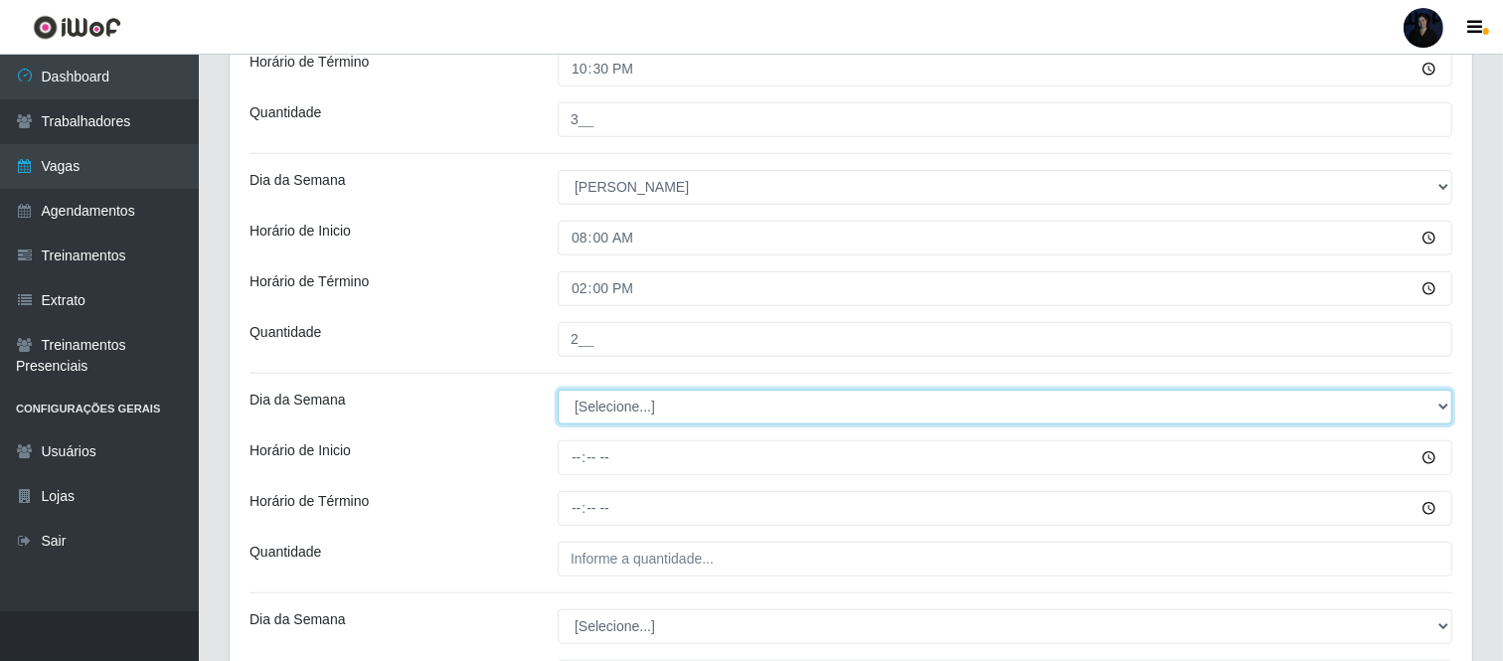
click at [593, 401] on select "[Selecione...] Segunda Terça Quarta Quinta Sexta Sábado Domingo" at bounding box center [1005, 407] width 895 height 35
select select "0"
click at [558, 391] on select "[Selecione...] Segunda Terça Quarta Quinta Sexta Sábado Domingo" at bounding box center [1005, 407] width 895 height 35
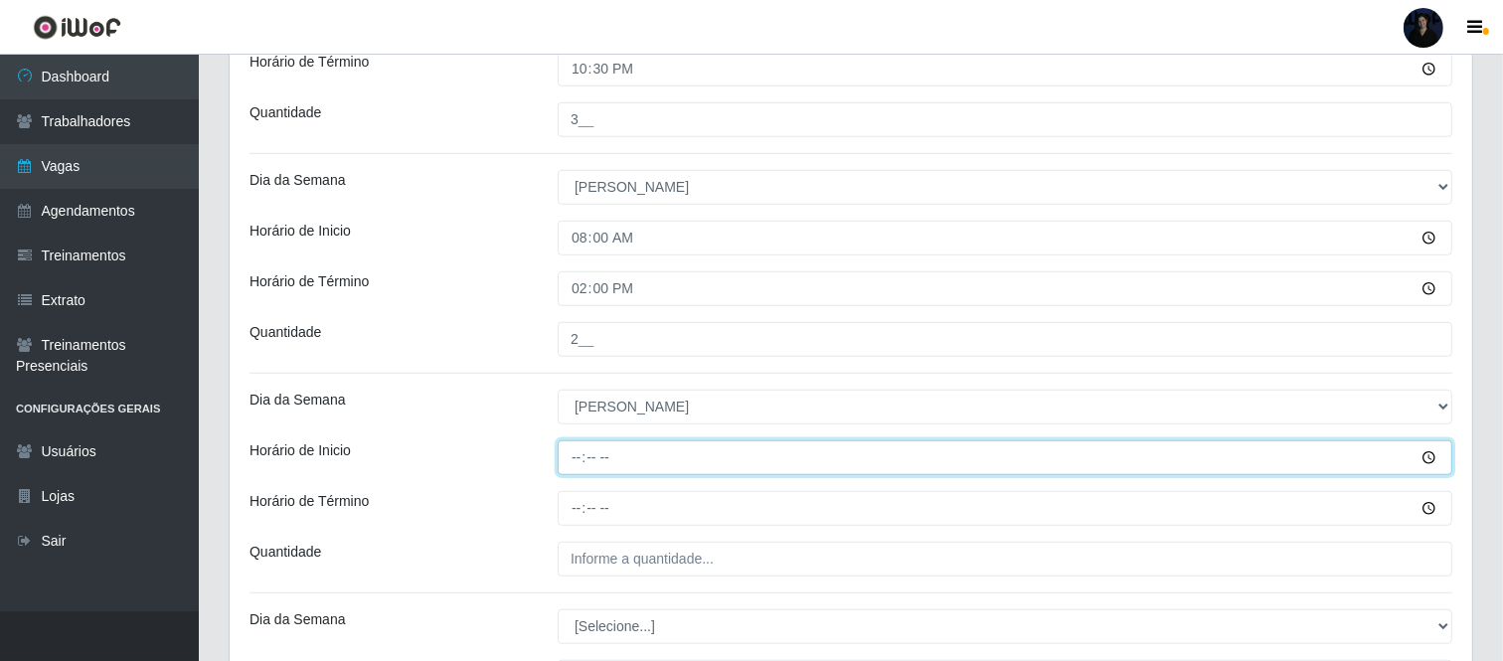
click at [563, 460] on input "Horário de Inicio" at bounding box center [1005, 457] width 895 height 35
type input "11:00"
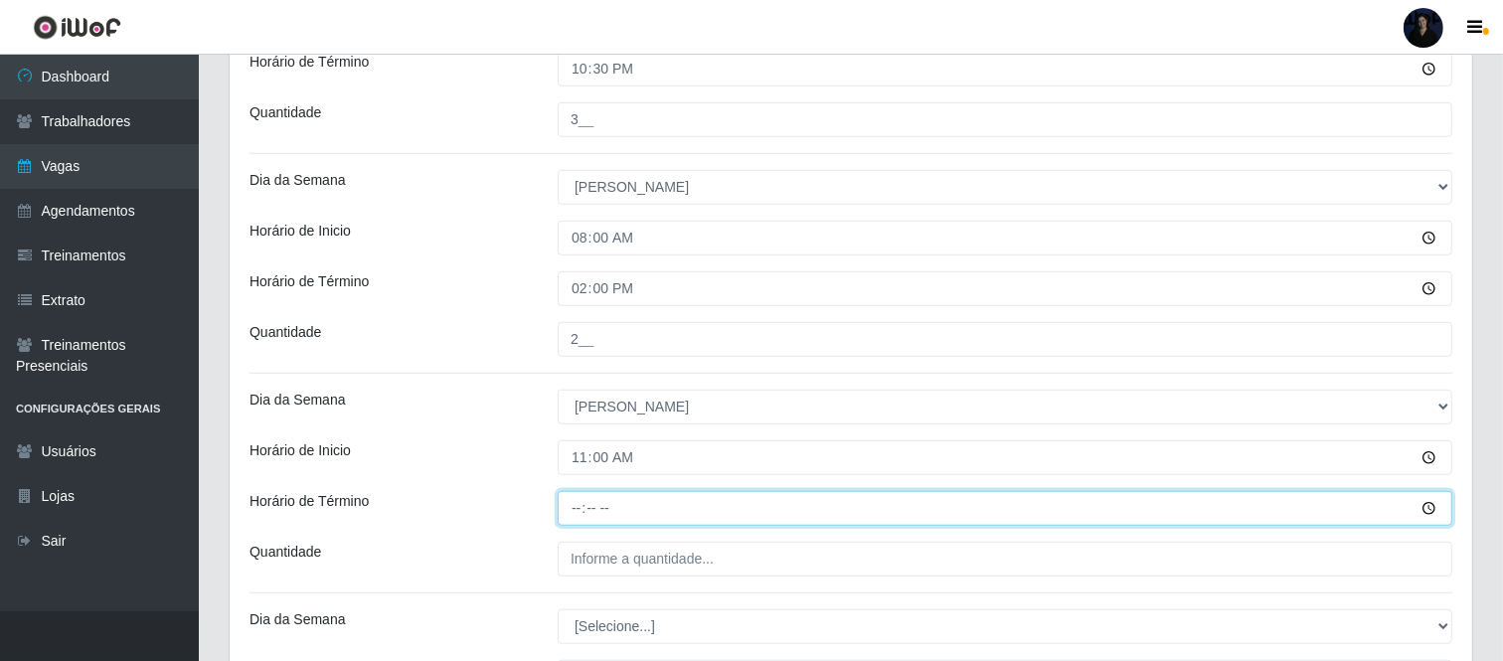
click at [581, 513] on input "Horário de Término" at bounding box center [1005, 508] width 895 height 35
type input "17:00"
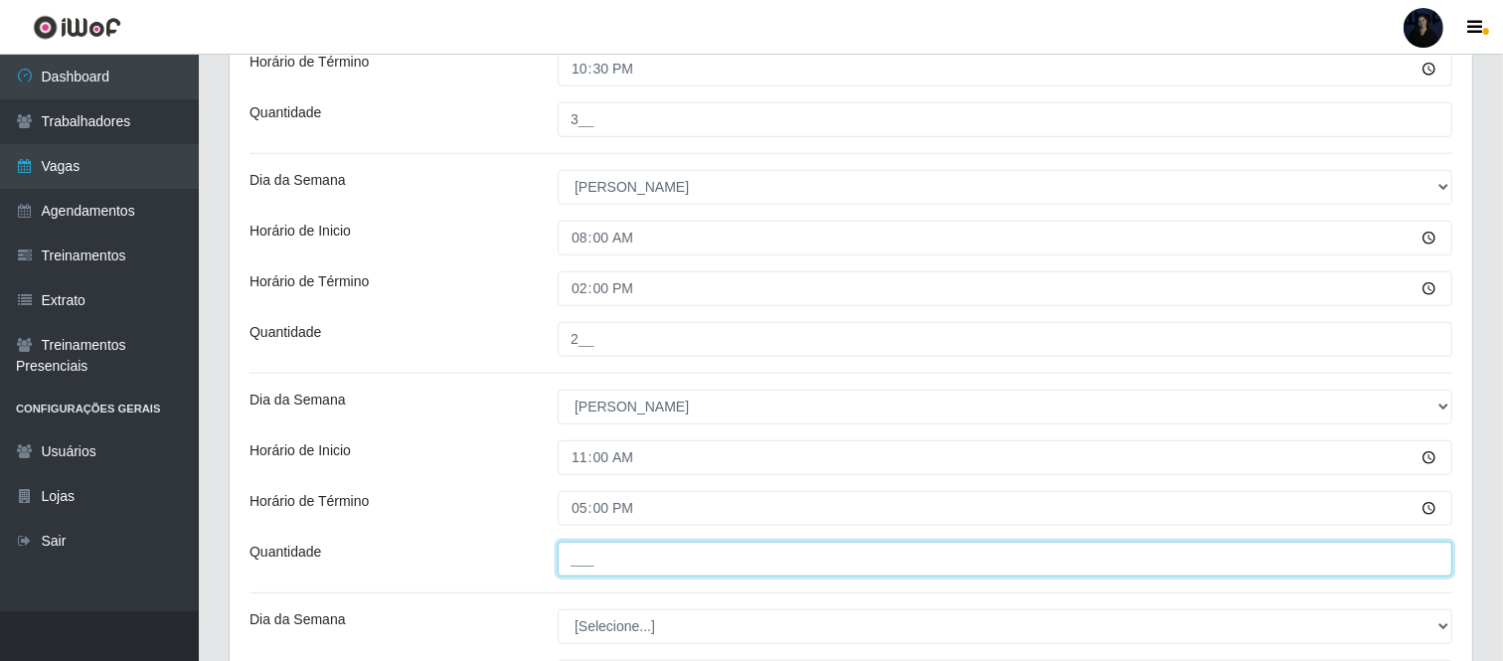
click at [594, 548] on input "___" at bounding box center [1005, 559] width 895 height 35
type input "2__"
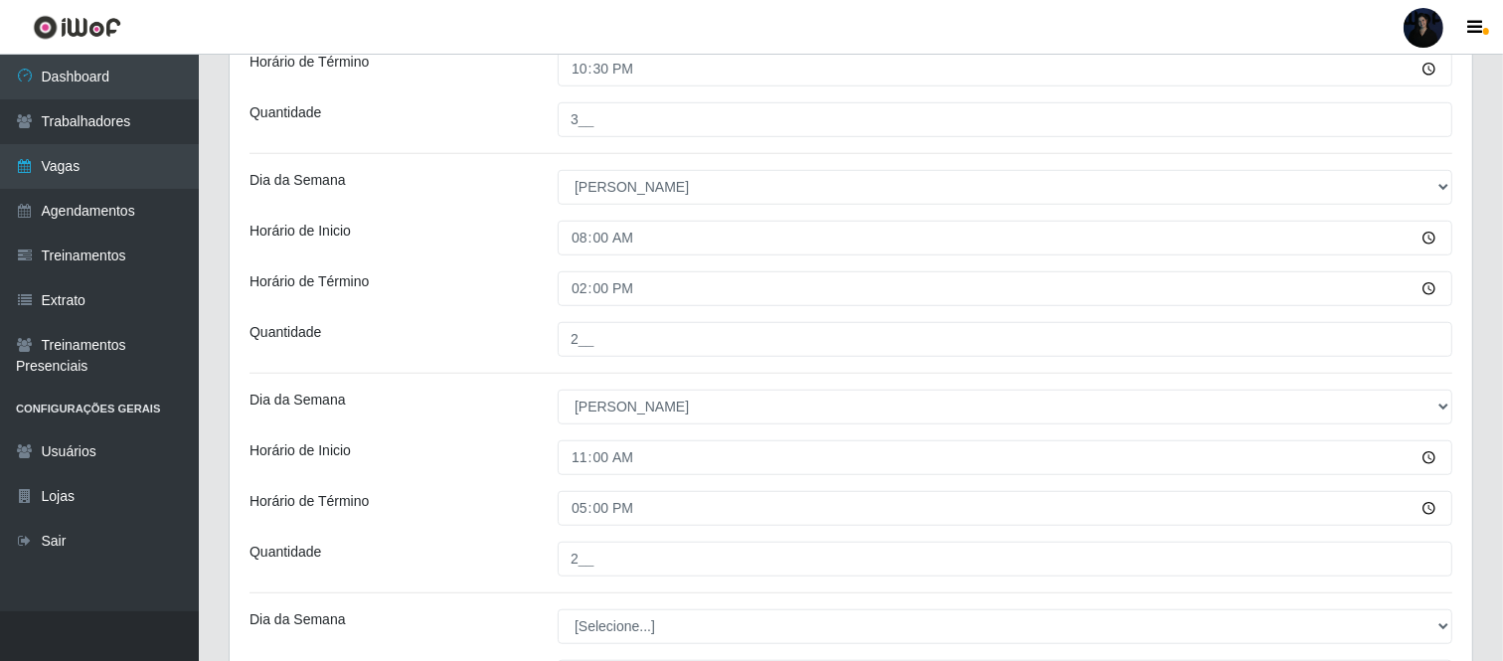
drag, startPoint x: 1502, startPoint y: 428, endPoint x: 1504, endPoint y: 571, distance: 142.2
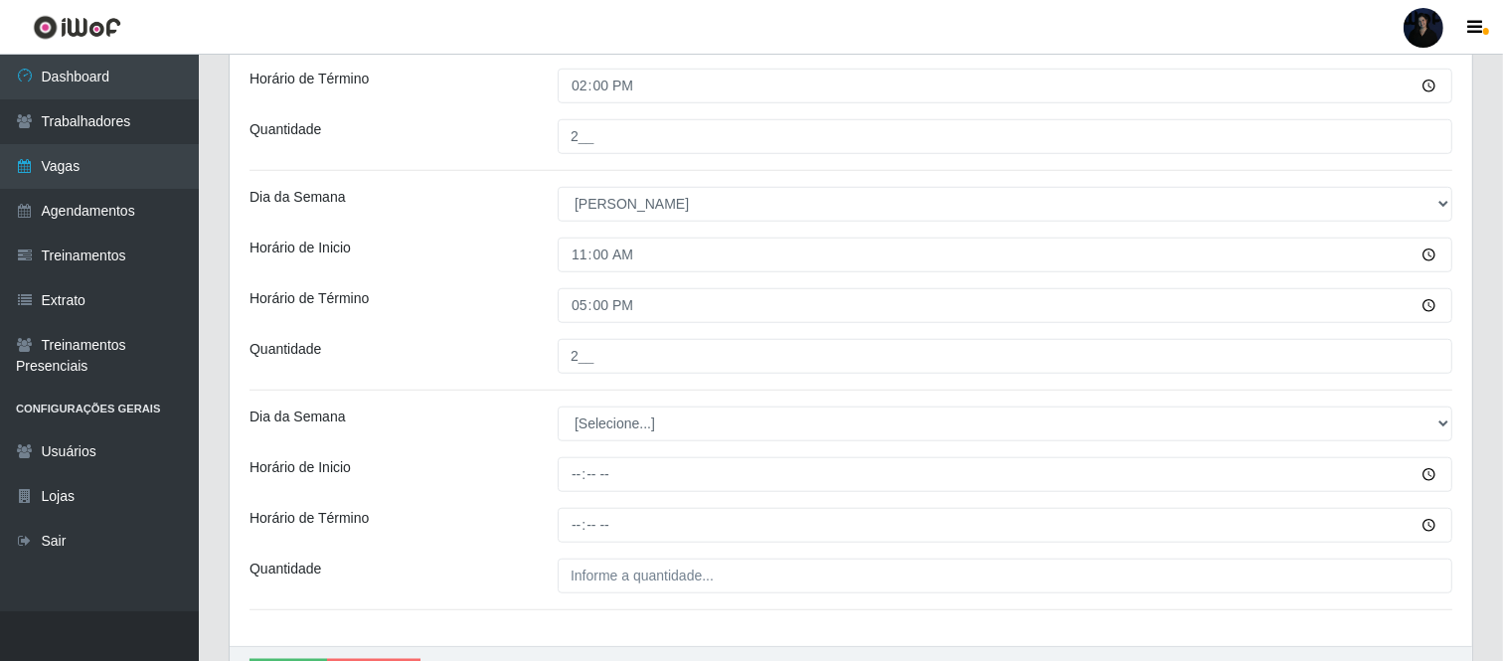
scroll to position [1516, 0]
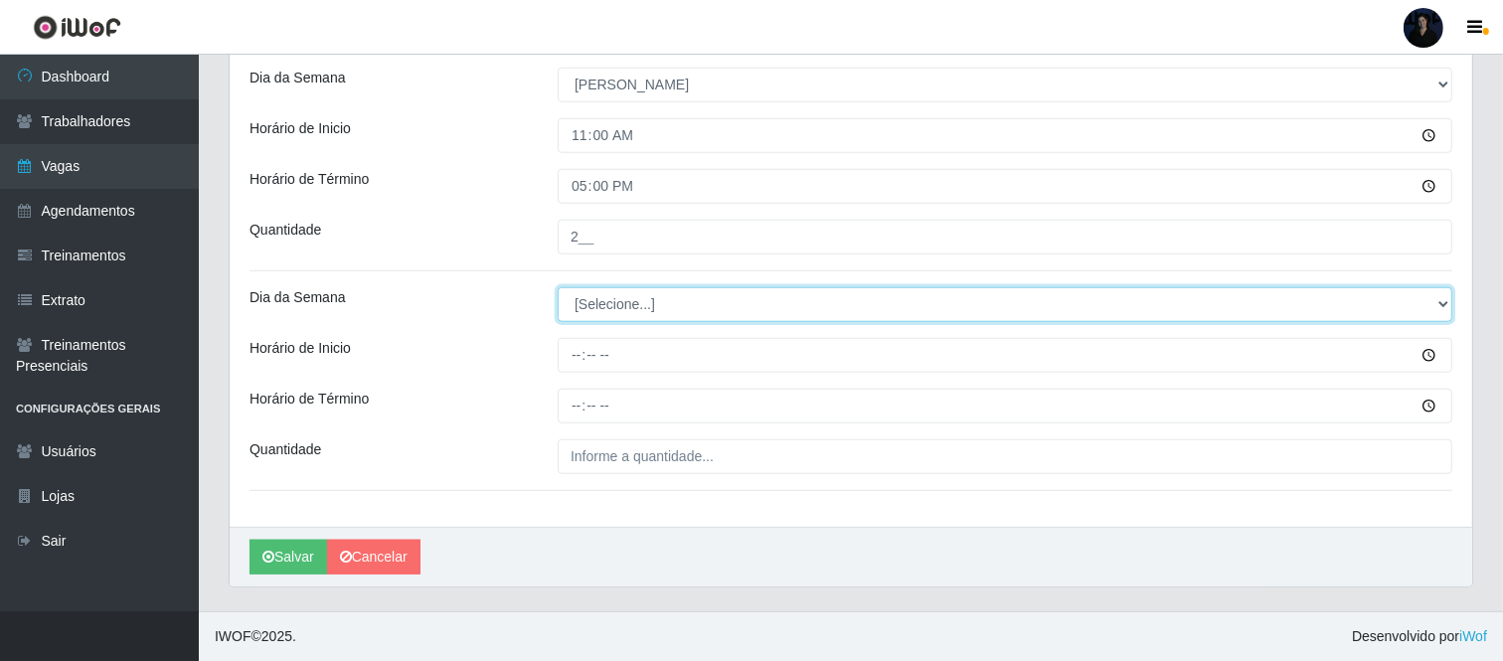
click at [598, 312] on select "[Selecione...] Segunda Terça Quarta Quinta Sexta Sábado Domingo" at bounding box center [1005, 304] width 895 height 35
select select "0"
click at [558, 287] on select "[Selecione...] Segunda Terça Quarta Quinta Sexta Sábado Domingo" at bounding box center [1005, 304] width 895 height 35
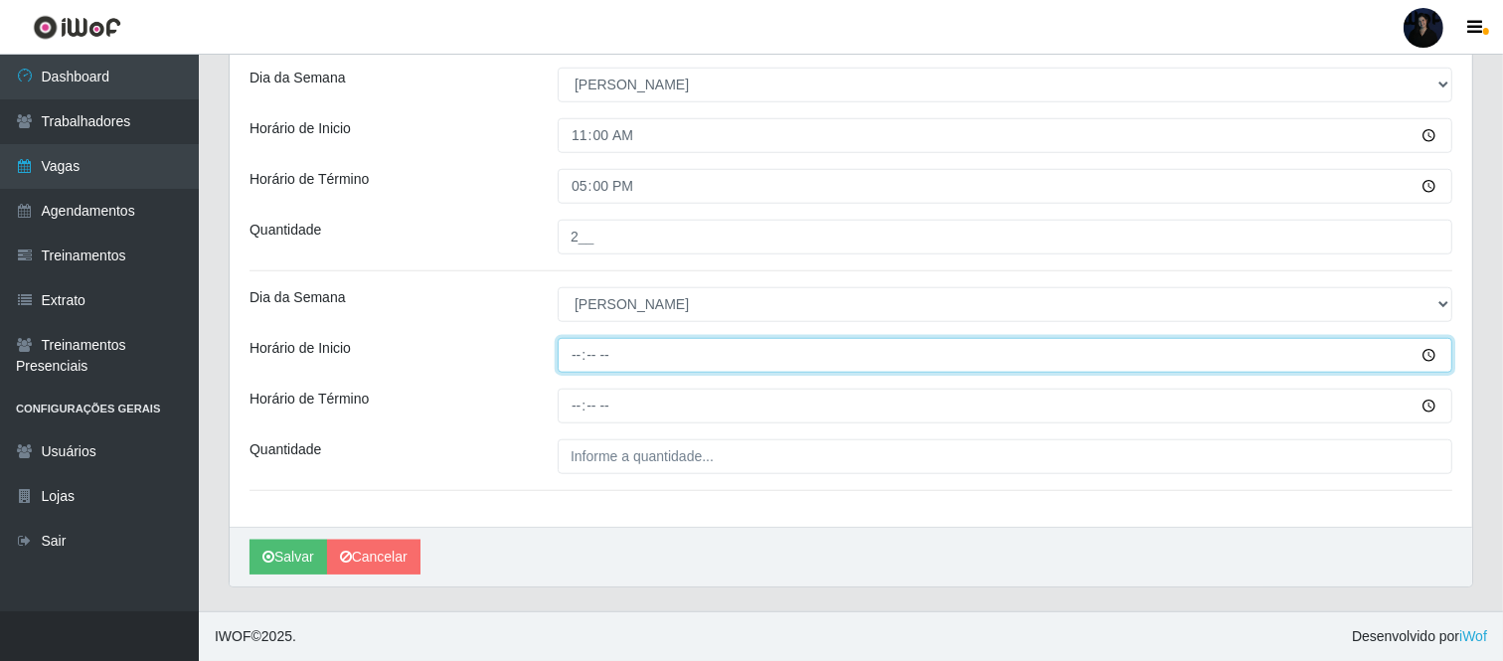
click at [573, 356] on input "Horário de Inicio" at bounding box center [1005, 355] width 895 height 35
type input "16:30"
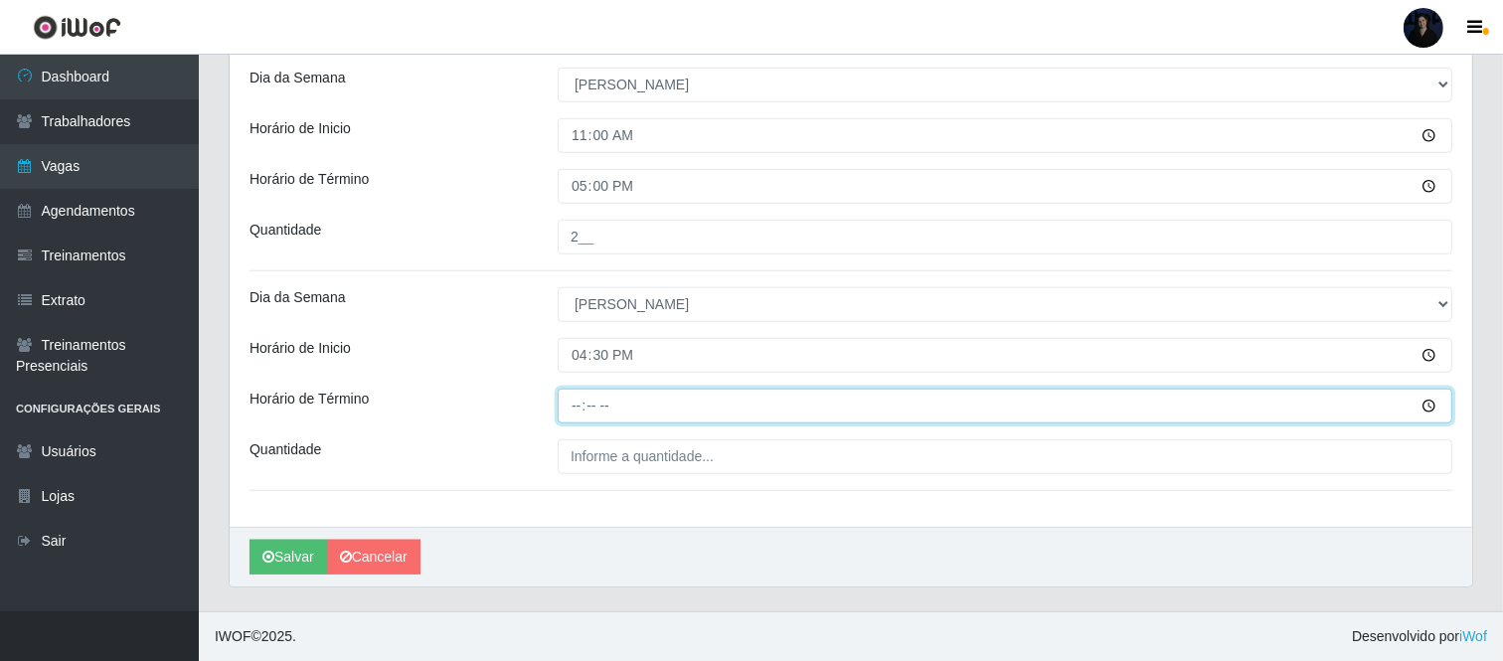
click at [572, 403] on input "Horário de Término" at bounding box center [1005, 406] width 895 height 35
type input "22:30"
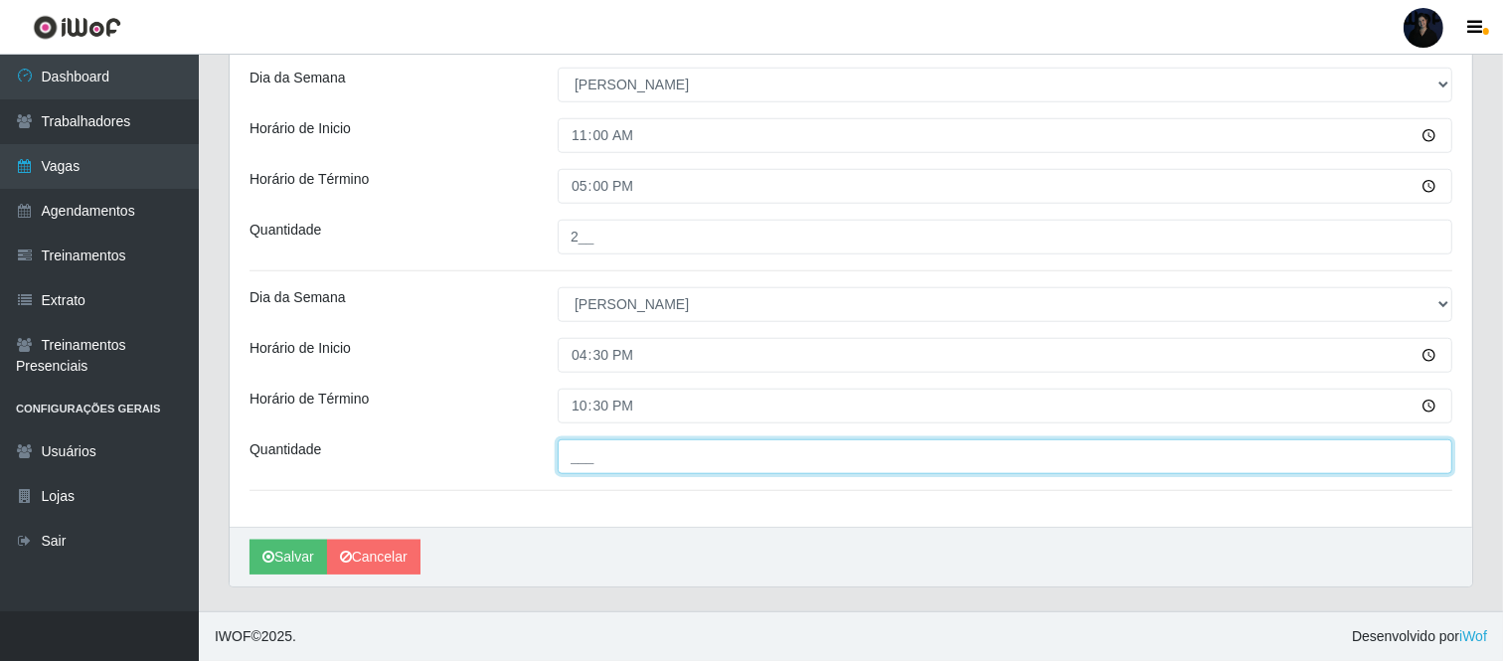
click at [567, 457] on input "___" at bounding box center [1005, 456] width 895 height 35
type input "3__"
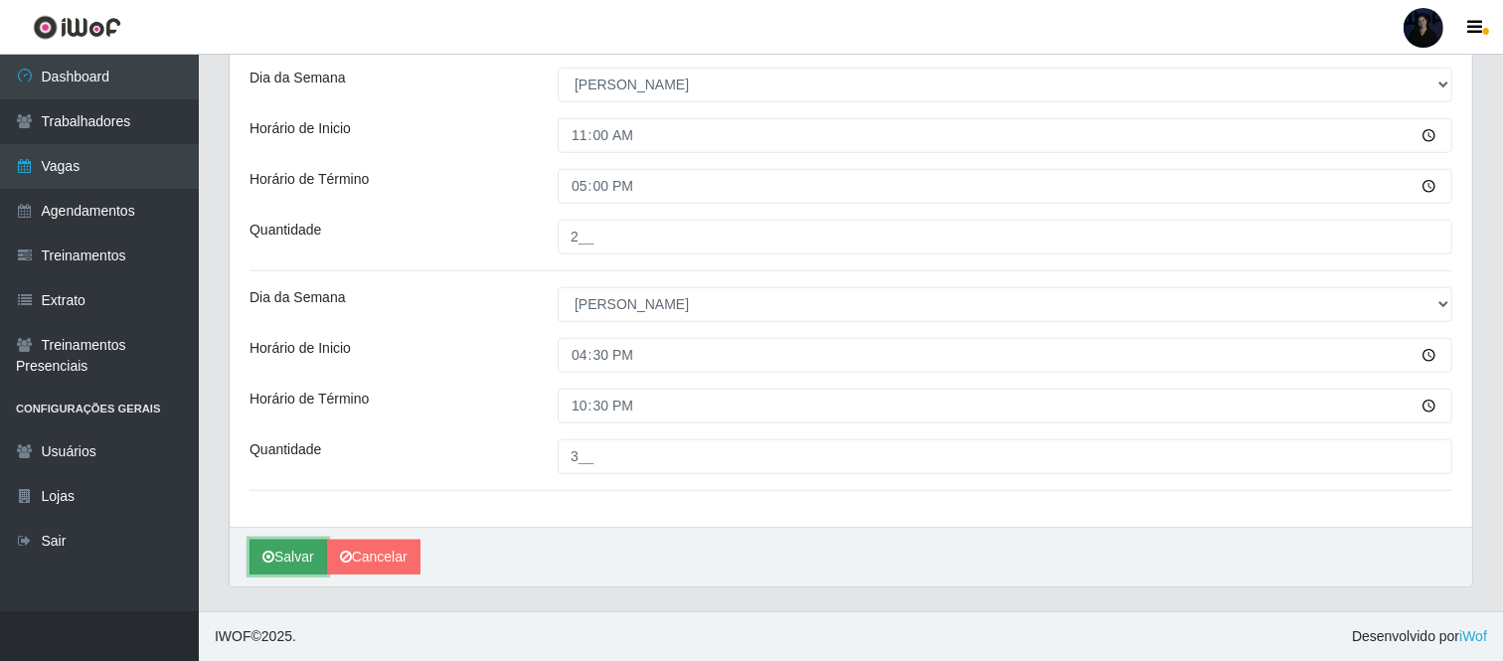
click at [285, 553] on button "Salvar" at bounding box center [288, 557] width 78 height 35
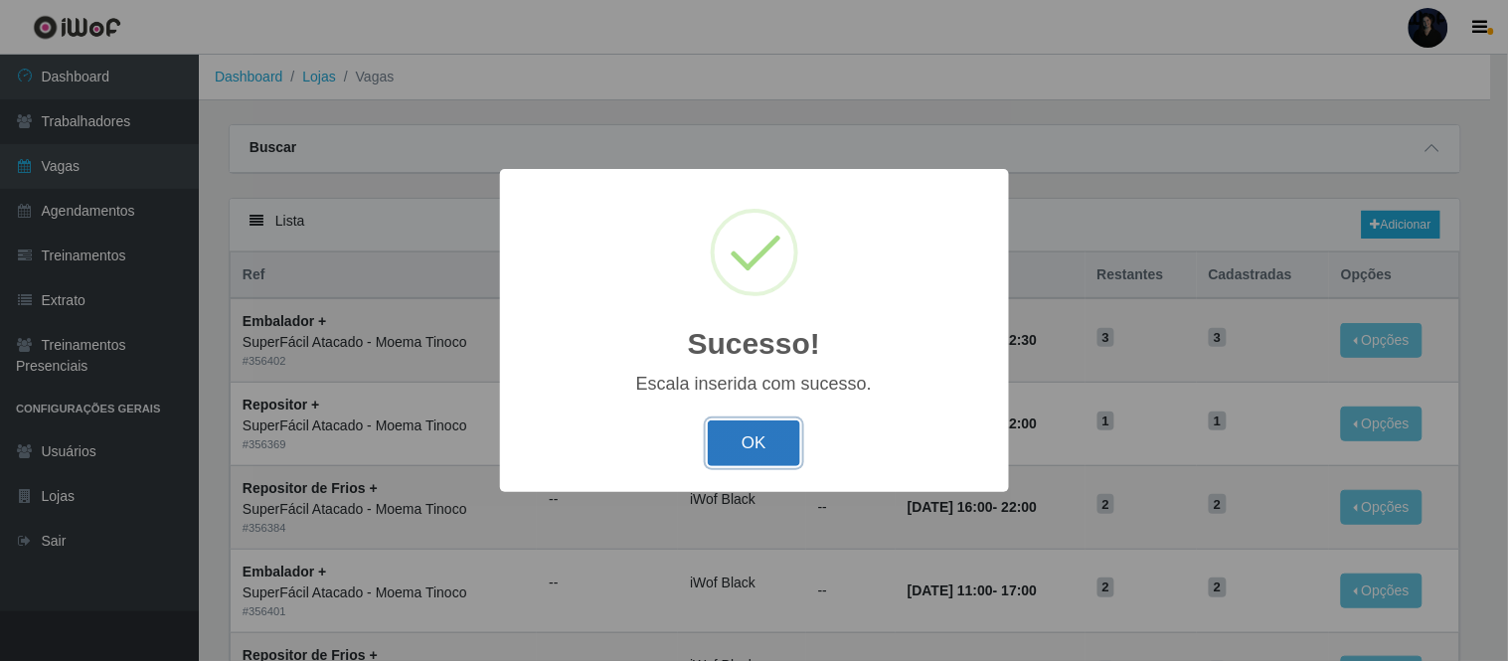
click at [730, 445] on button "OK" at bounding box center [754, 443] width 92 height 47
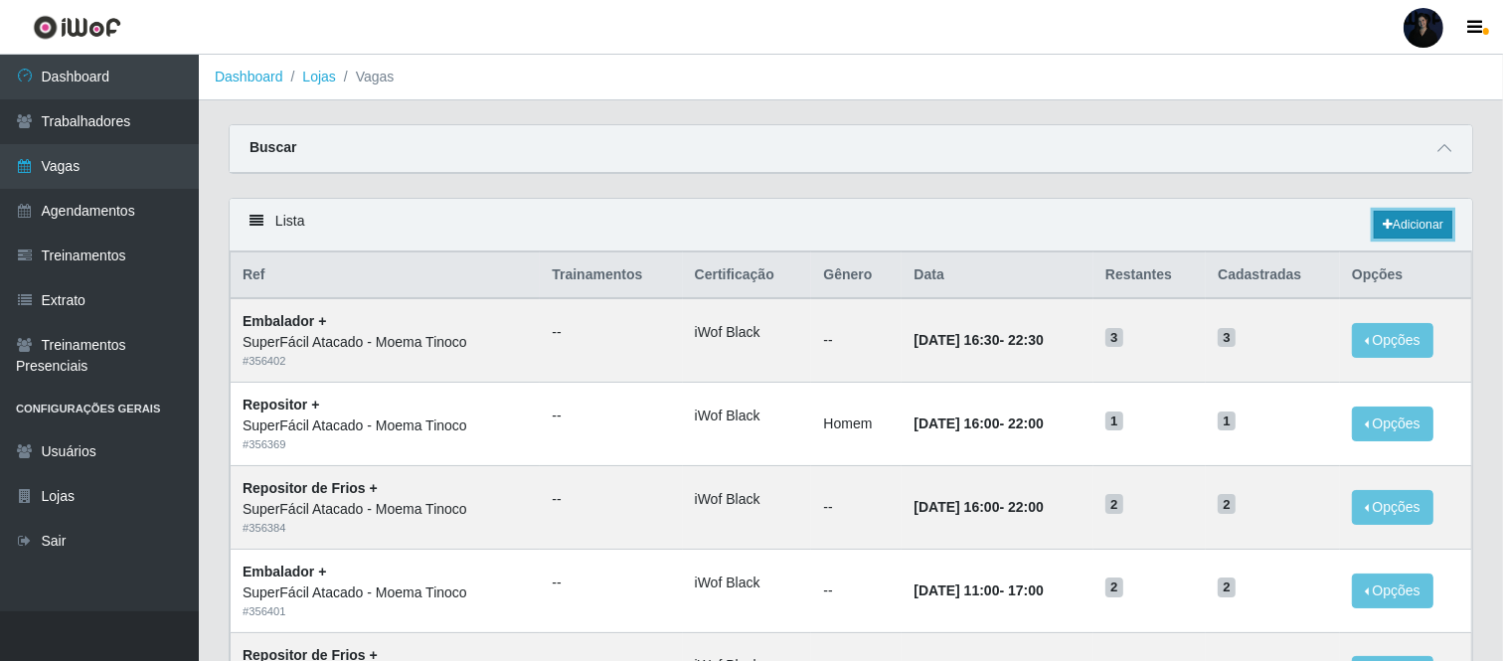
click at [1399, 225] on link "Adicionar" at bounding box center [1413, 225] width 79 height 28
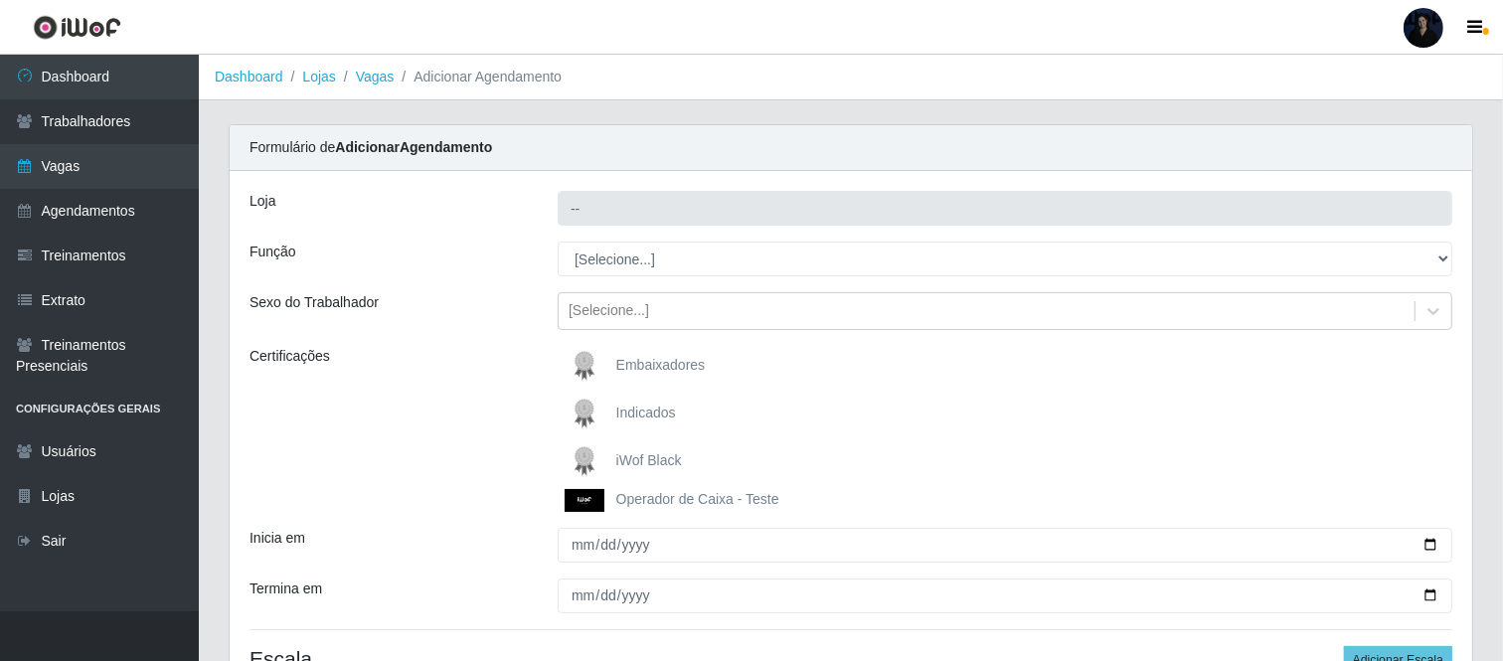
type input "SuperFácil Atacado - Moema Tinoco"
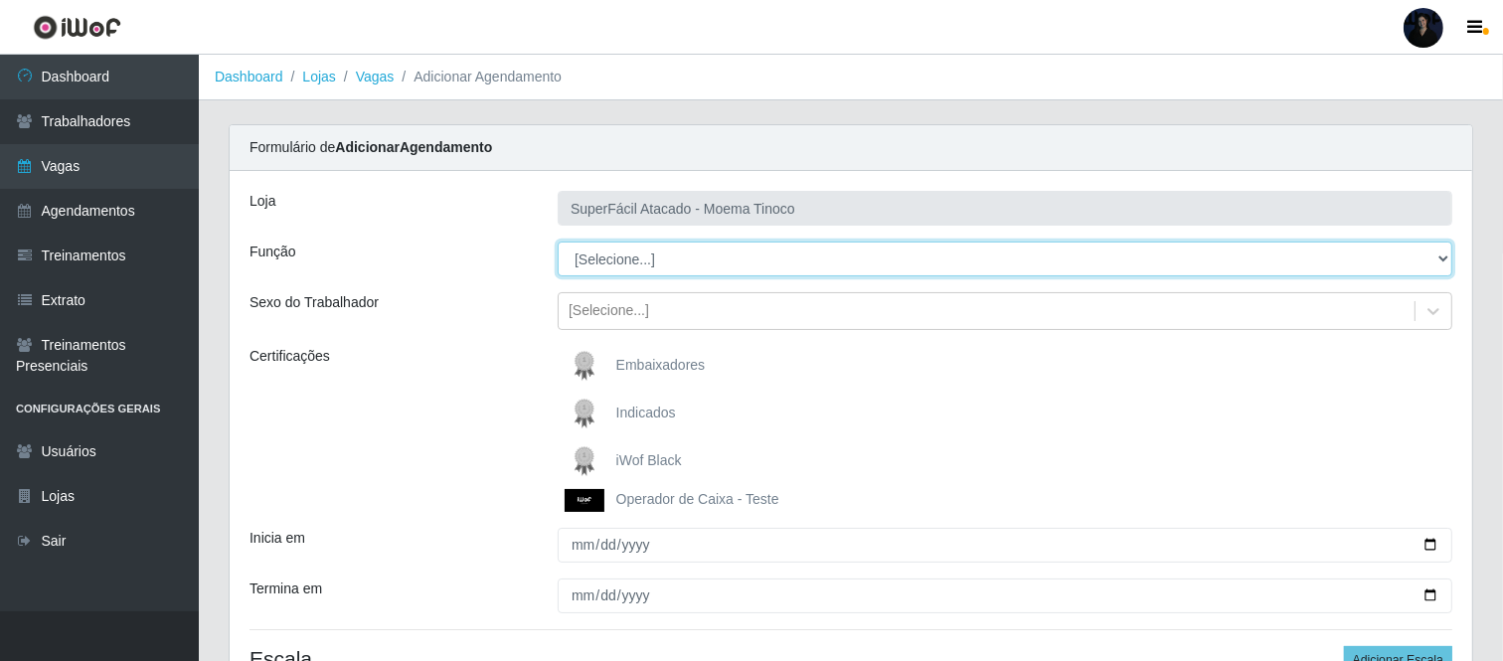
click at [628, 261] on select "[Selecione...] Embalador Embalador + Embalador ++ Operador de Caixa Operador de…" at bounding box center [1005, 259] width 895 height 35
select select "22"
click at [558, 242] on select "[Selecione...] Embalador Embalador + Embalador ++ Operador de Caixa Operador de…" at bounding box center [1005, 259] width 895 height 35
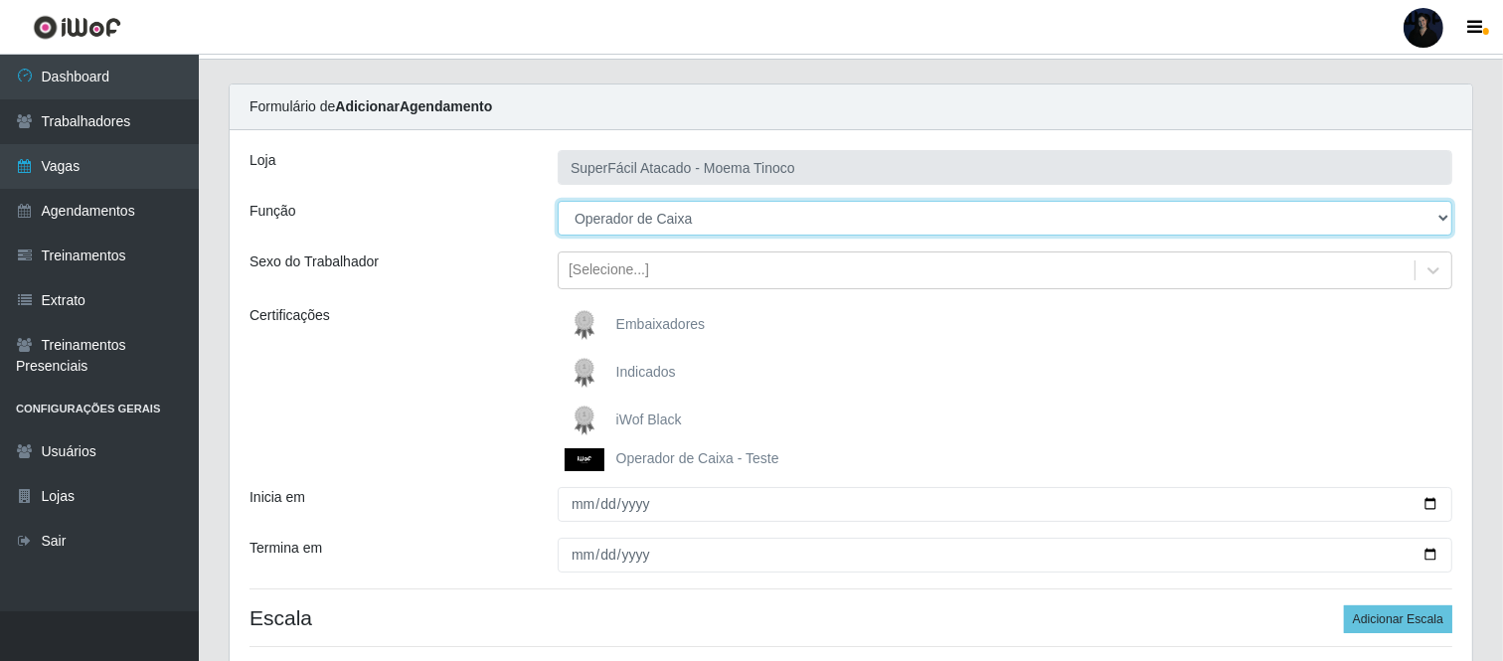
scroll to position [110, 0]
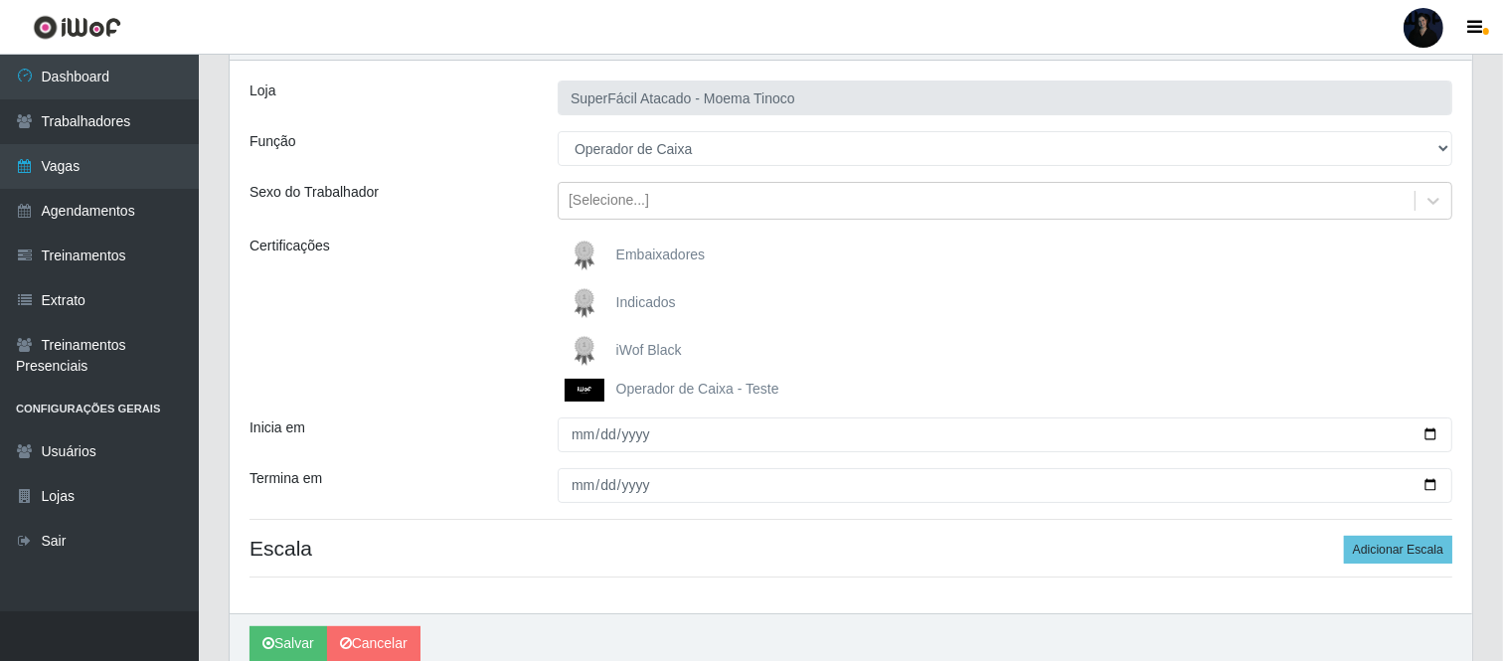
click at [616, 343] on span "iWof Black" at bounding box center [649, 350] width 66 height 16
click at [0, 0] on input "iWof Black" at bounding box center [0, 0] width 0 height 0
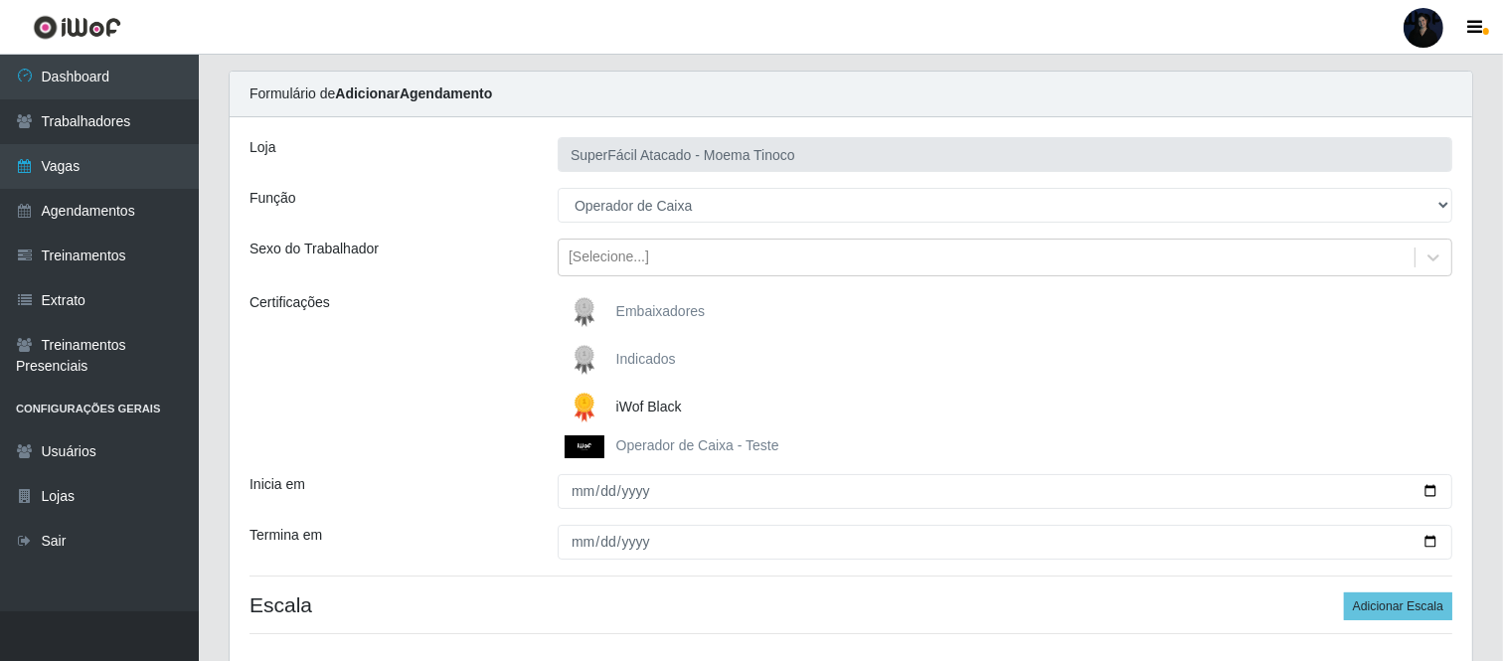
scroll to position [197, 0]
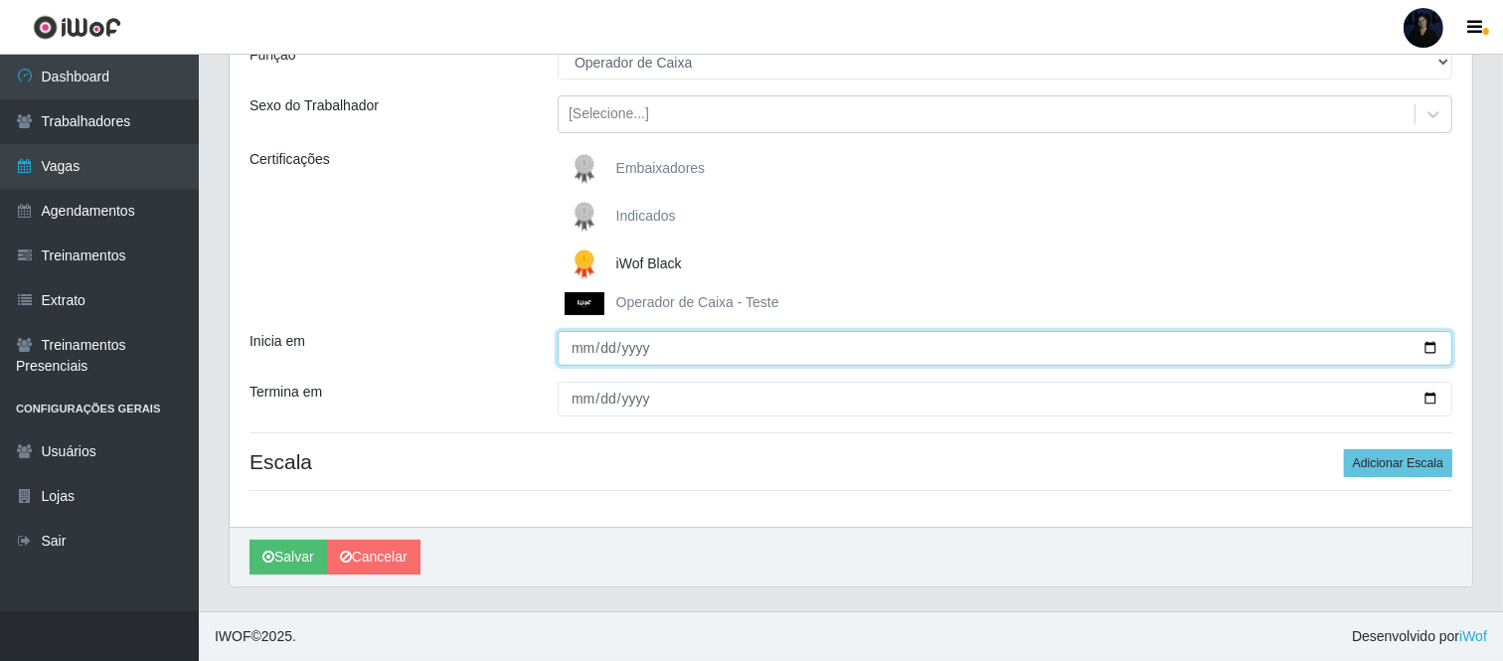
click at [1429, 353] on input "Inicia em" at bounding box center [1005, 348] width 895 height 35
type input "2025-10-14"
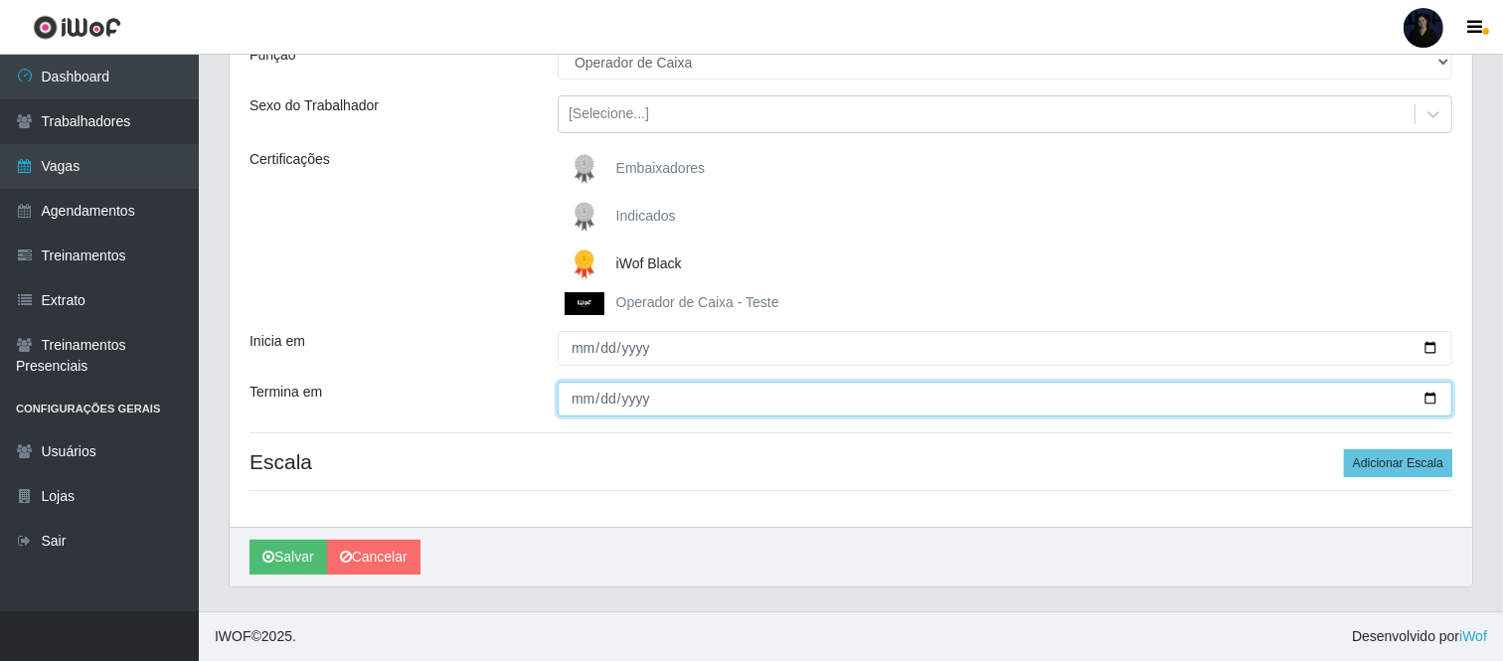
click at [1425, 398] on input "Termina em" at bounding box center [1005, 399] width 895 height 35
type input "2025-10-17"
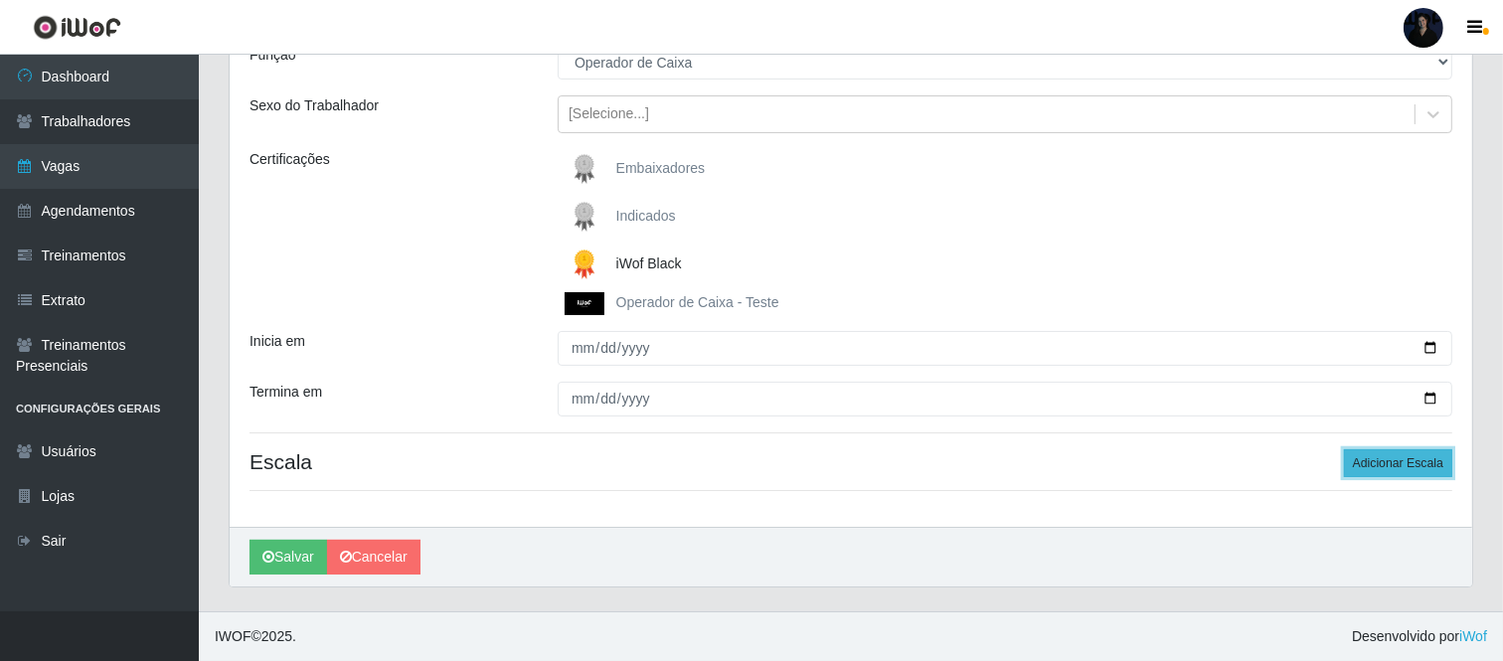
drag, startPoint x: 1385, startPoint y: 459, endPoint x: 1382, endPoint y: 473, distance: 14.2
click at [1384, 467] on button "Adicionar Escala" at bounding box center [1398, 463] width 108 height 28
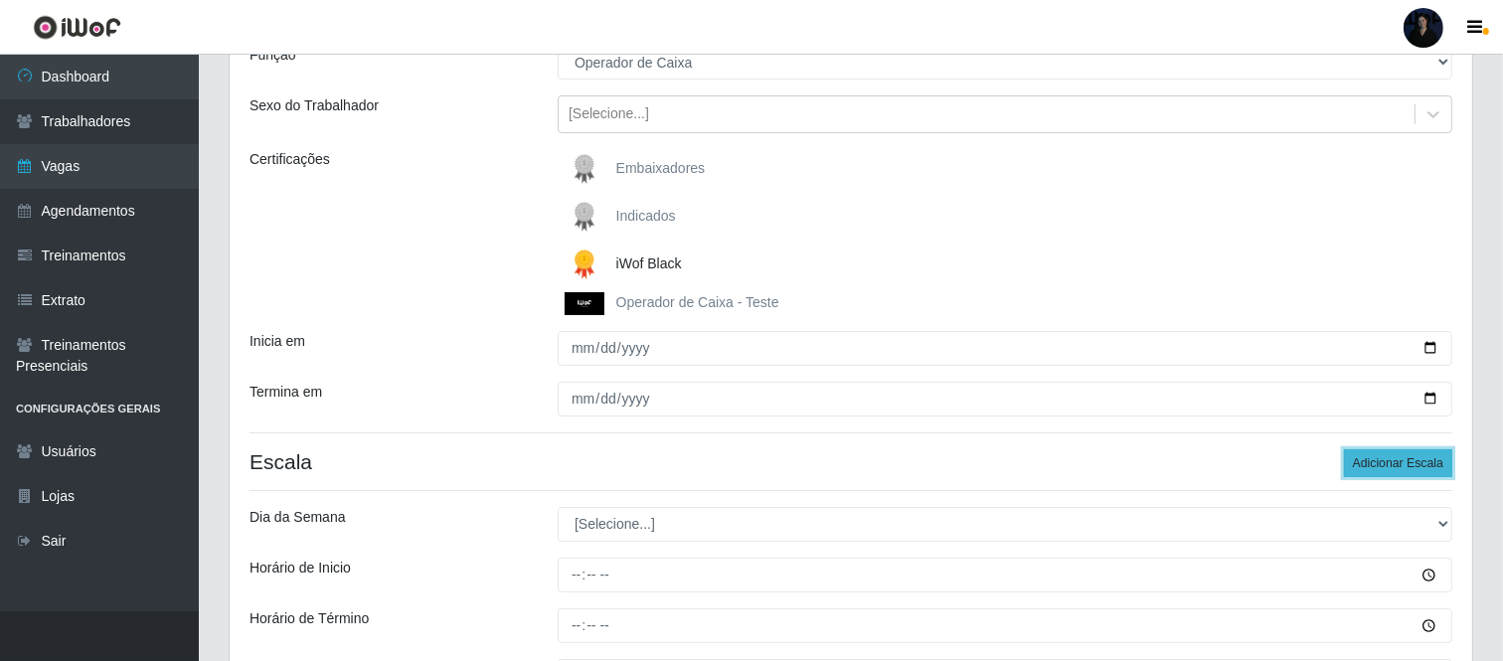
click at [1382, 467] on button "Adicionar Escala" at bounding box center [1398, 463] width 108 height 28
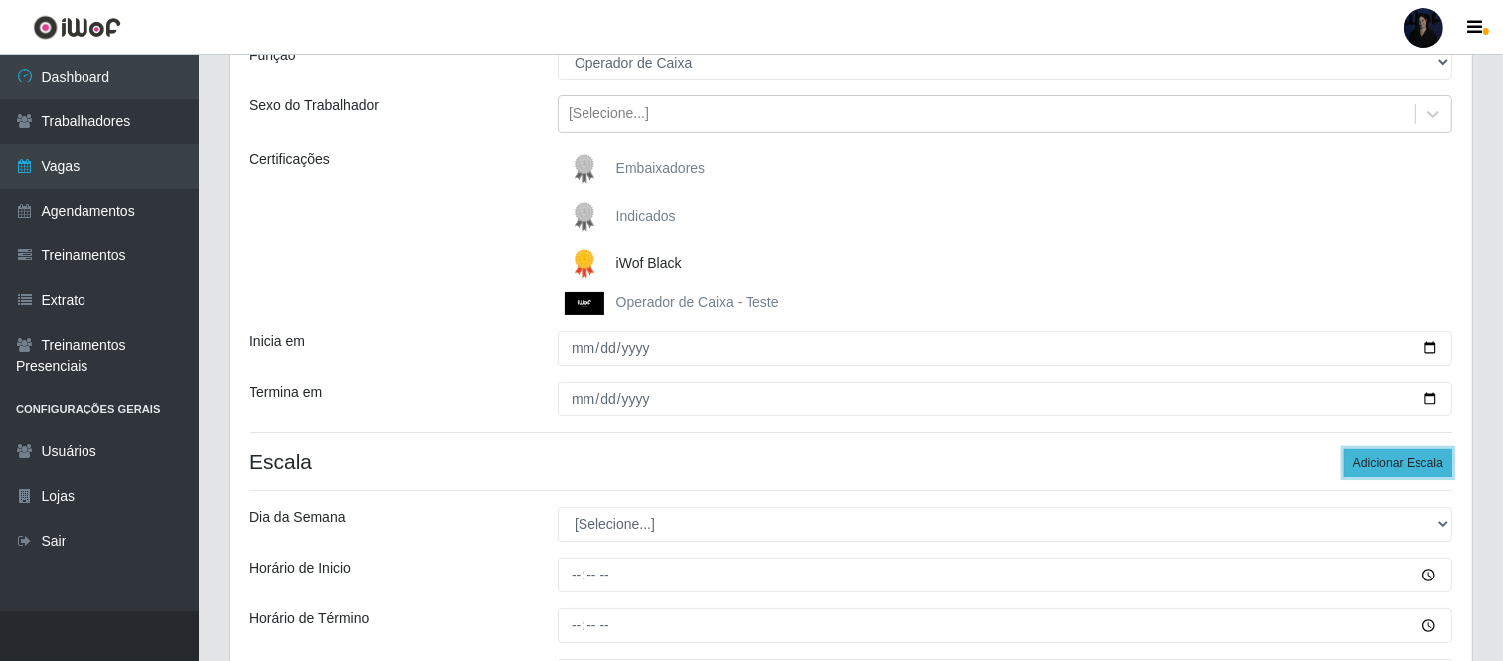
click at [1382, 467] on button "Adicionar Escala" at bounding box center [1398, 463] width 108 height 28
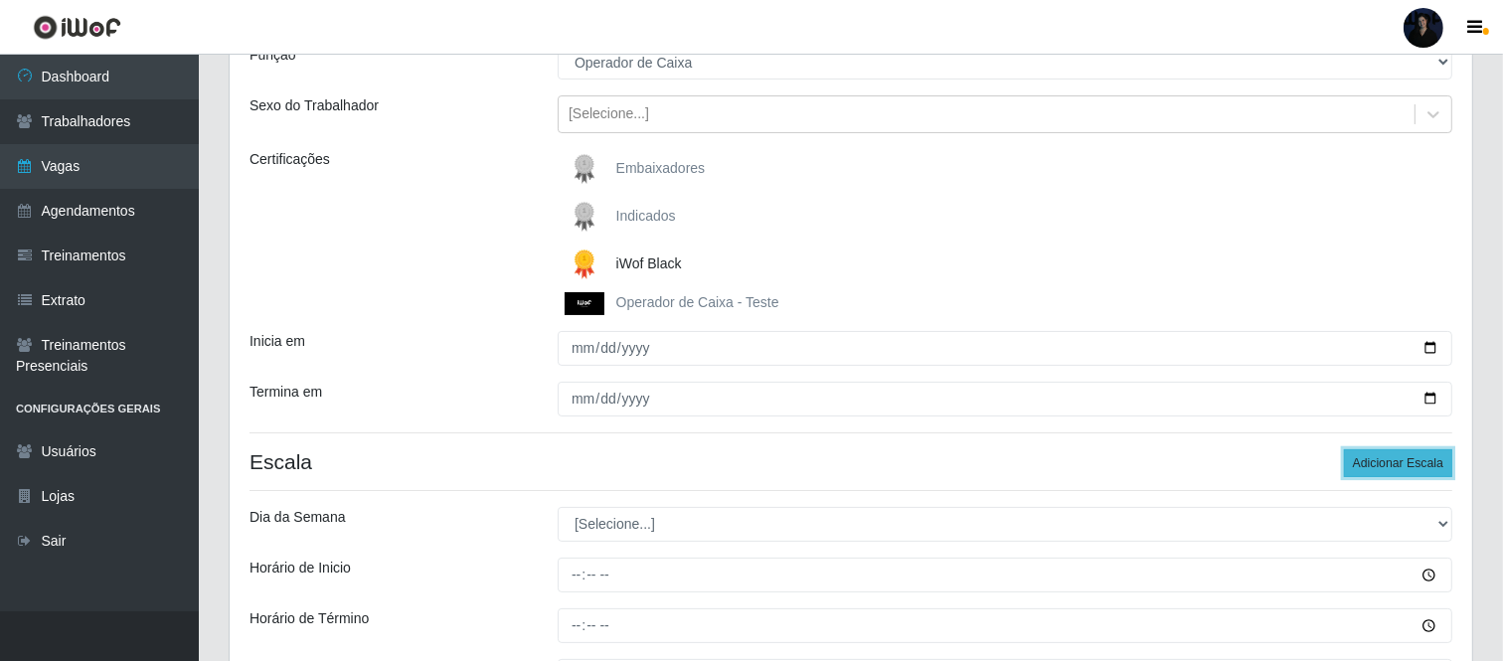
click at [1382, 467] on button "Adicionar Escala" at bounding box center [1398, 463] width 108 height 28
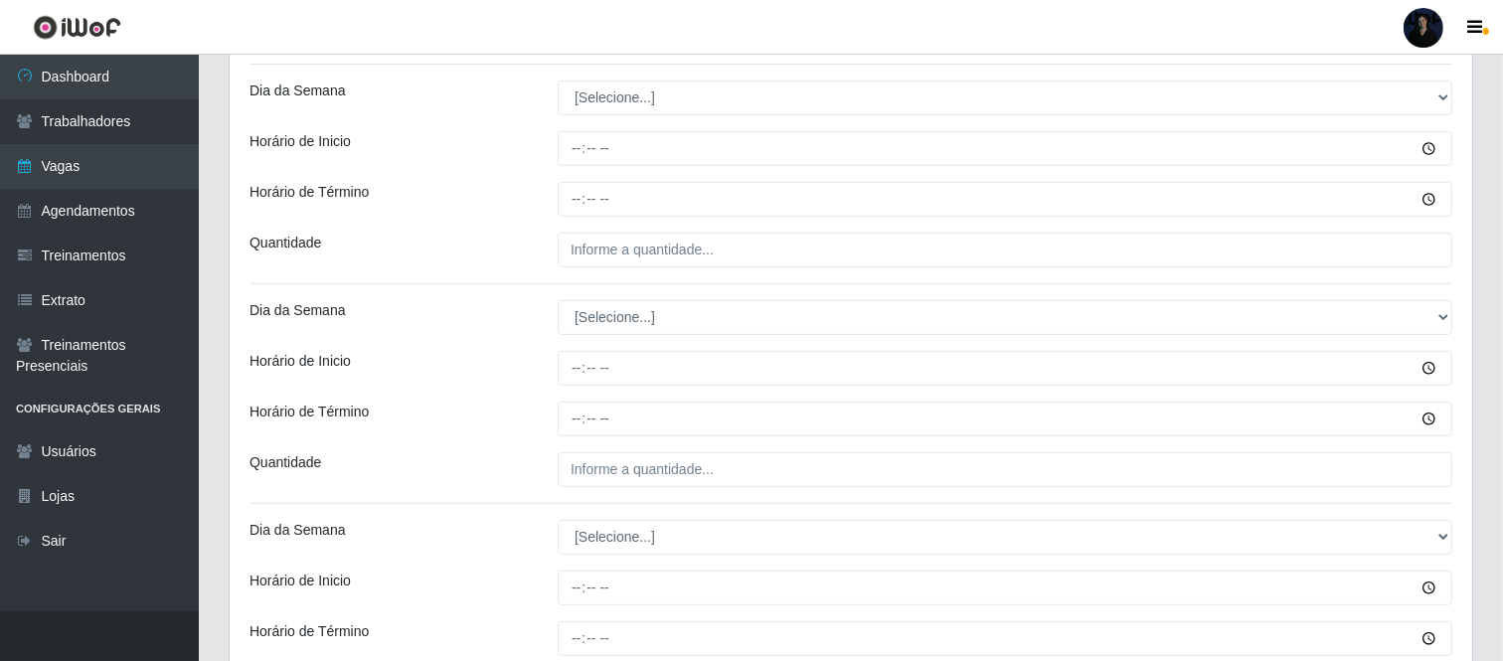
scroll to position [636, 0]
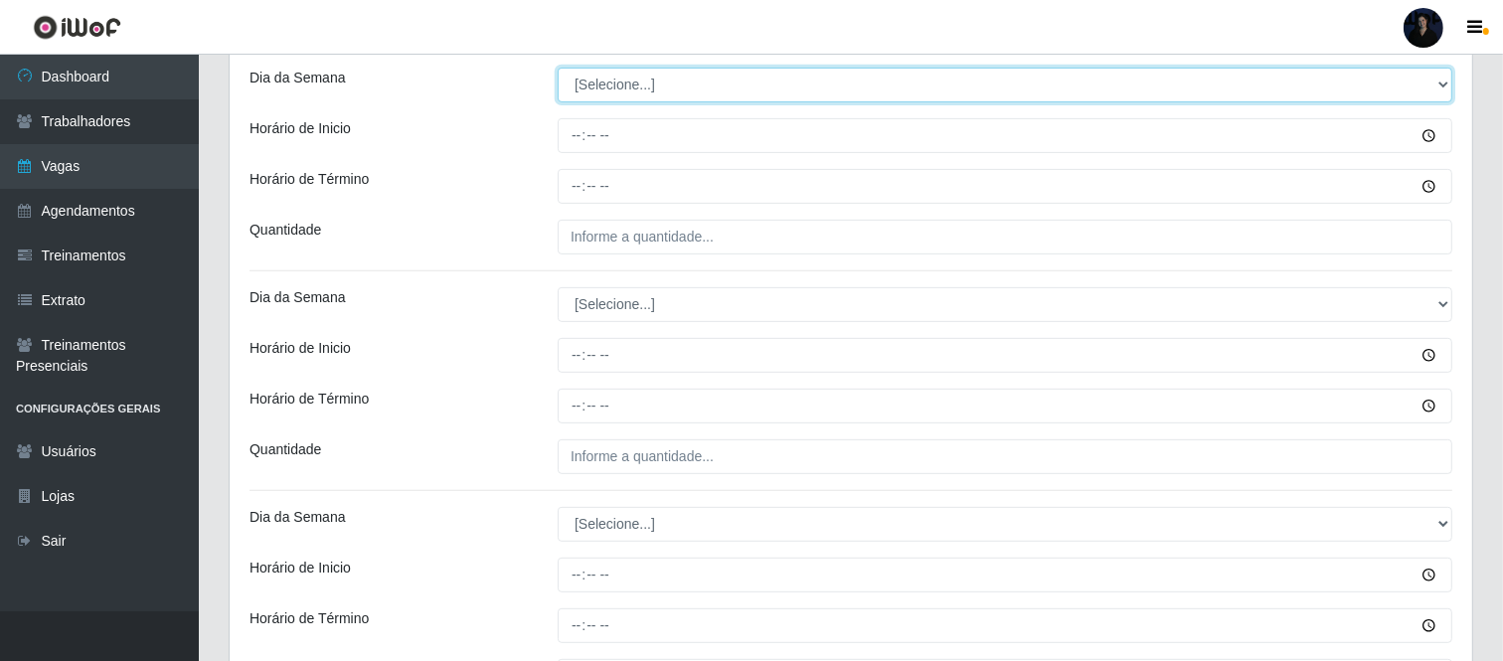
click at [623, 76] on select "[Selecione...] Segunda Terça Quarta Quinta Sexta Sábado Domingo" at bounding box center [1005, 85] width 895 height 35
select select "2"
click at [558, 69] on select "[Selecione...] Segunda Terça Quarta Quinta Sexta Sábado Domingo" at bounding box center [1005, 85] width 895 height 35
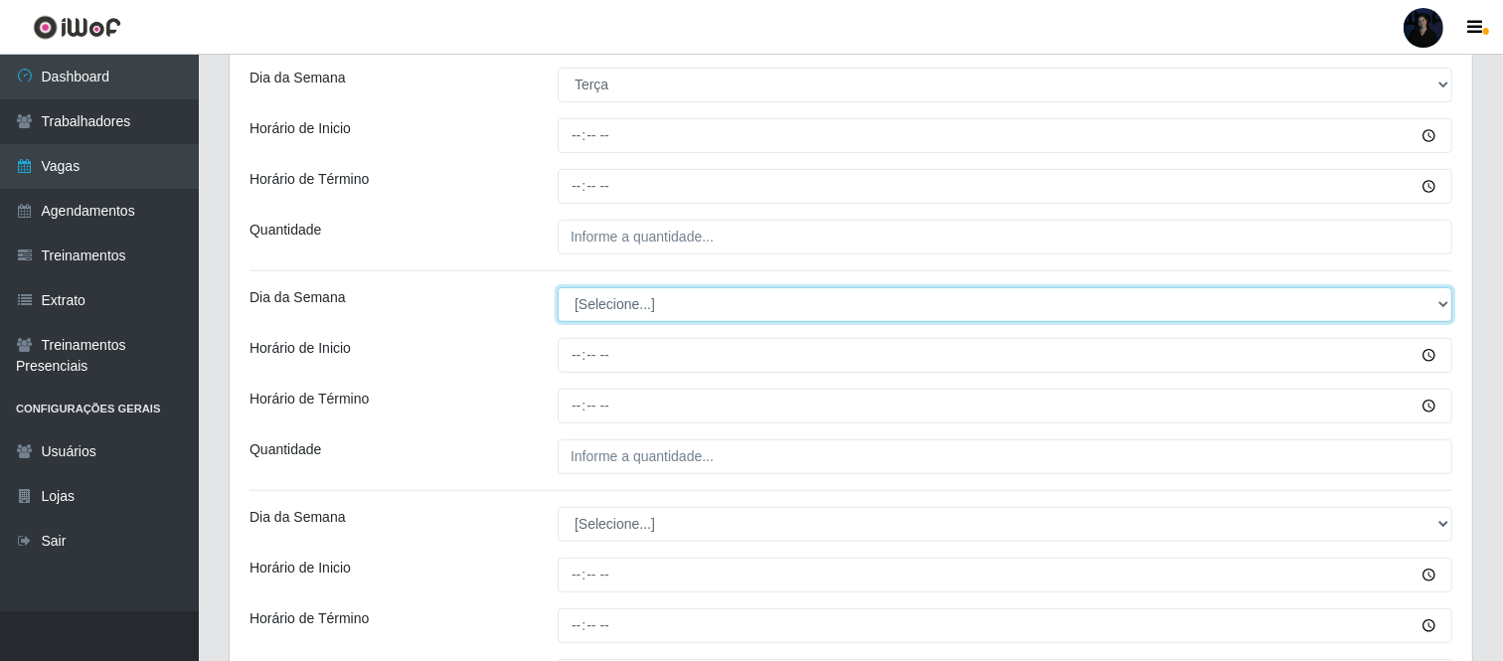
click at [588, 301] on select "[Selecione...] Segunda Terça Quarta Quinta Sexta Sábado Domingo" at bounding box center [1005, 304] width 895 height 35
click at [652, 295] on select "[Selecione...] Segunda Terça Quarta Quinta Sexta Sábado Domingo" at bounding box center [1005, 304] width 895 height 35
select select "2"
click at [558, 288] on select "[Selecione...] Segunda Terça Quarta Quinta Sexta Sábado Domingo" at bounding box center [1005, 304] width 895 height 35
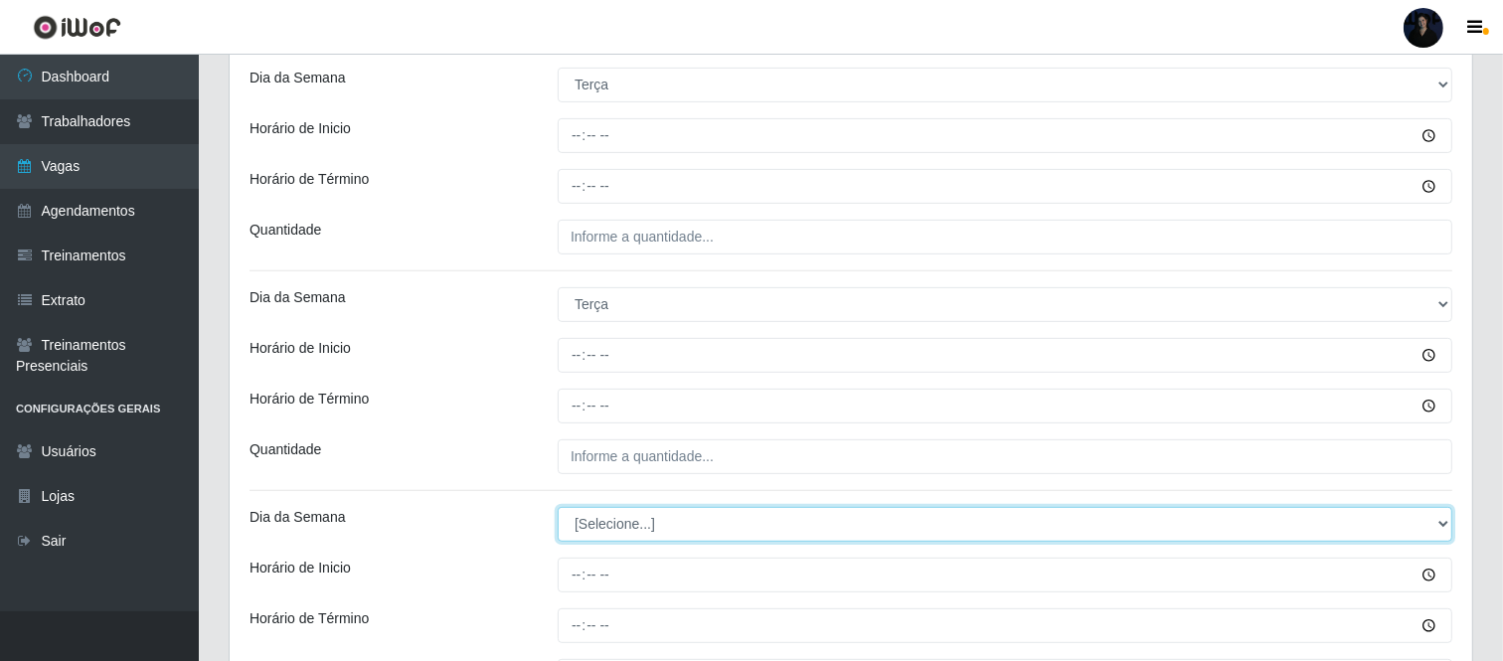
click at [614, 528] on select "[Selecione...] Segunda Terça Quarta Quinta Sexta Sábado Domingo" at bounding box center [1005, 524] width 895 height 35
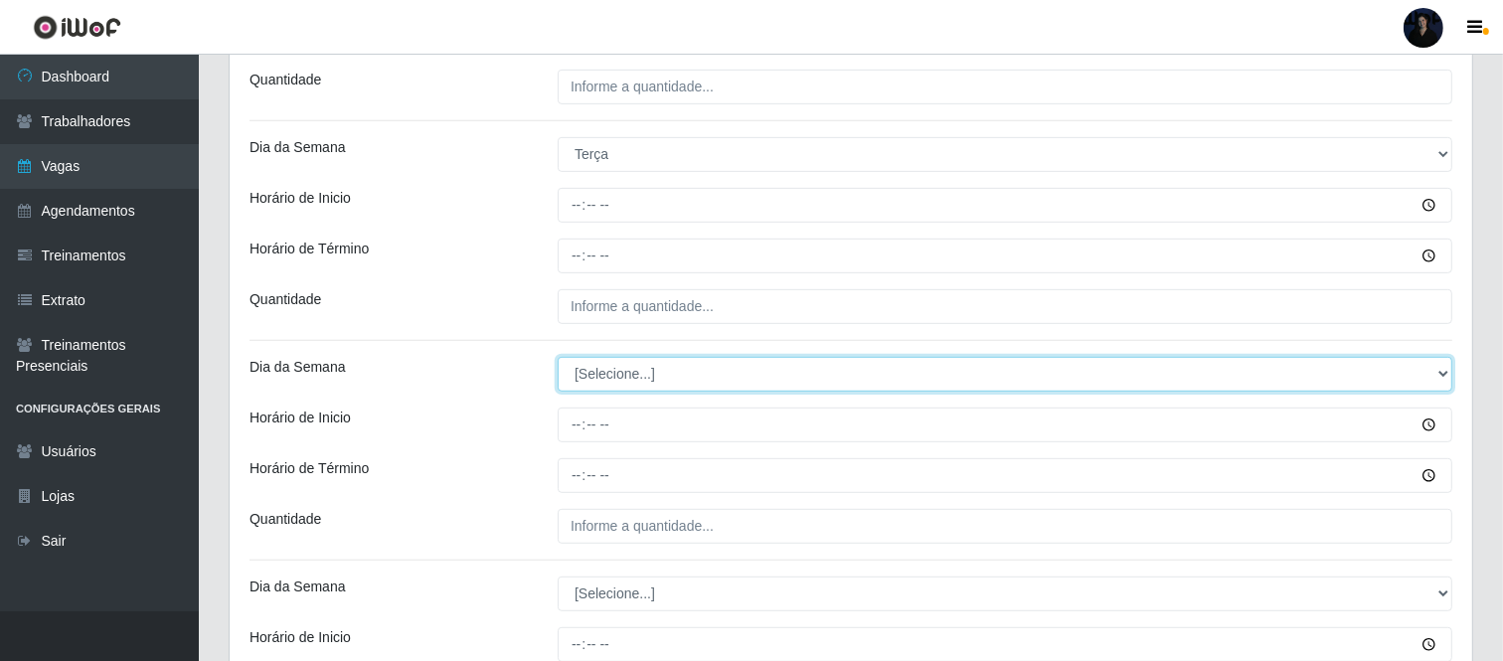
scroll to position [857, 0]
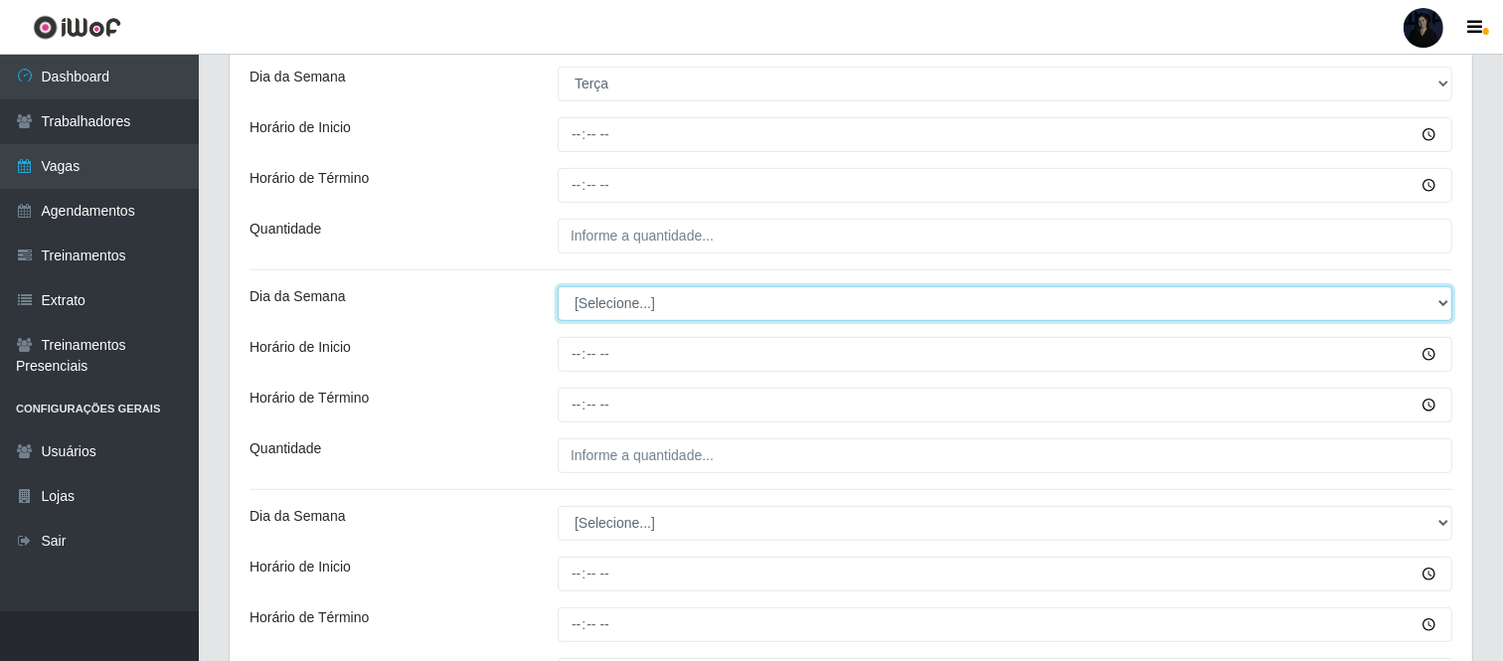
click at [614, 318] on select "[Selecione...] Segunda Terça Quarta Quinta Sexta Sábado Domingo" at bounding box center [1005, 303] width 895 height 35
select select "2"
click at [558, 286] on select "[Selecione...] Segunda Terça Quarta Quinta Sexta Sábado Domingo" at bounding box center [1005, 303] width 895 height 35
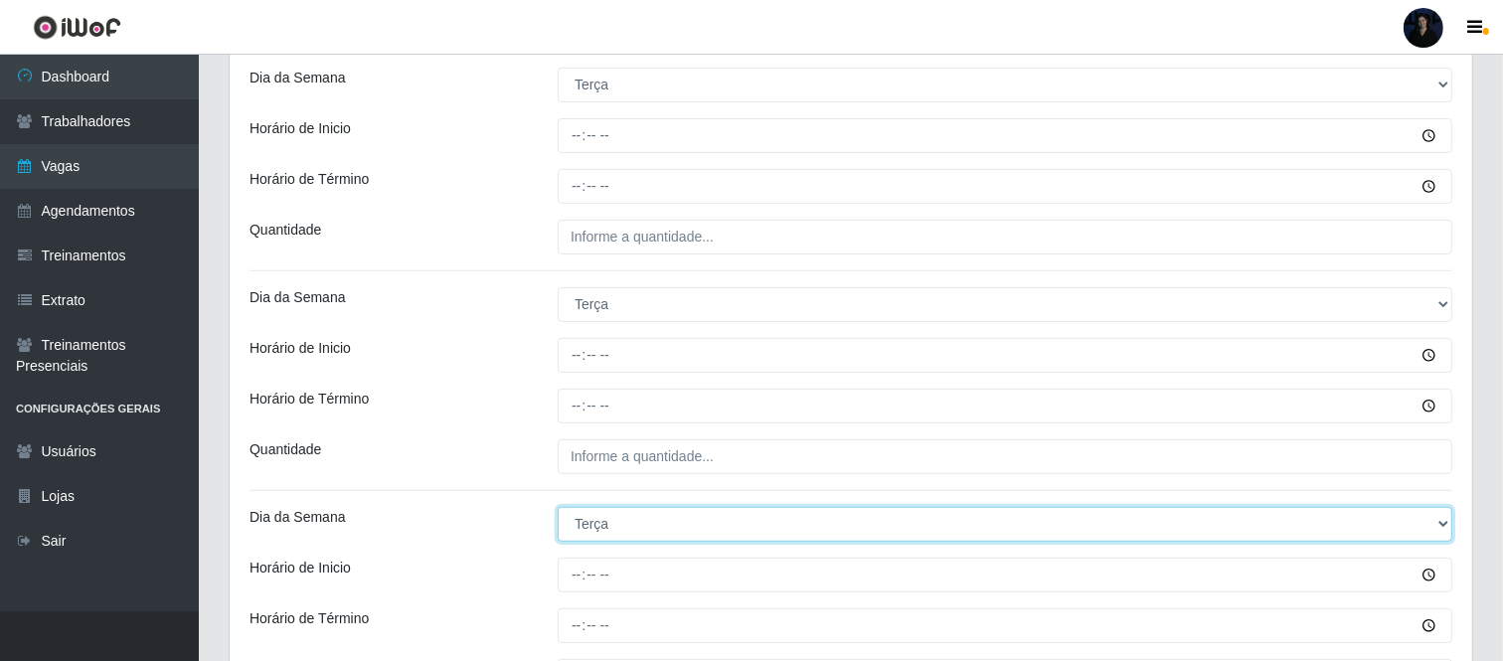
scroll to position [611, 0]
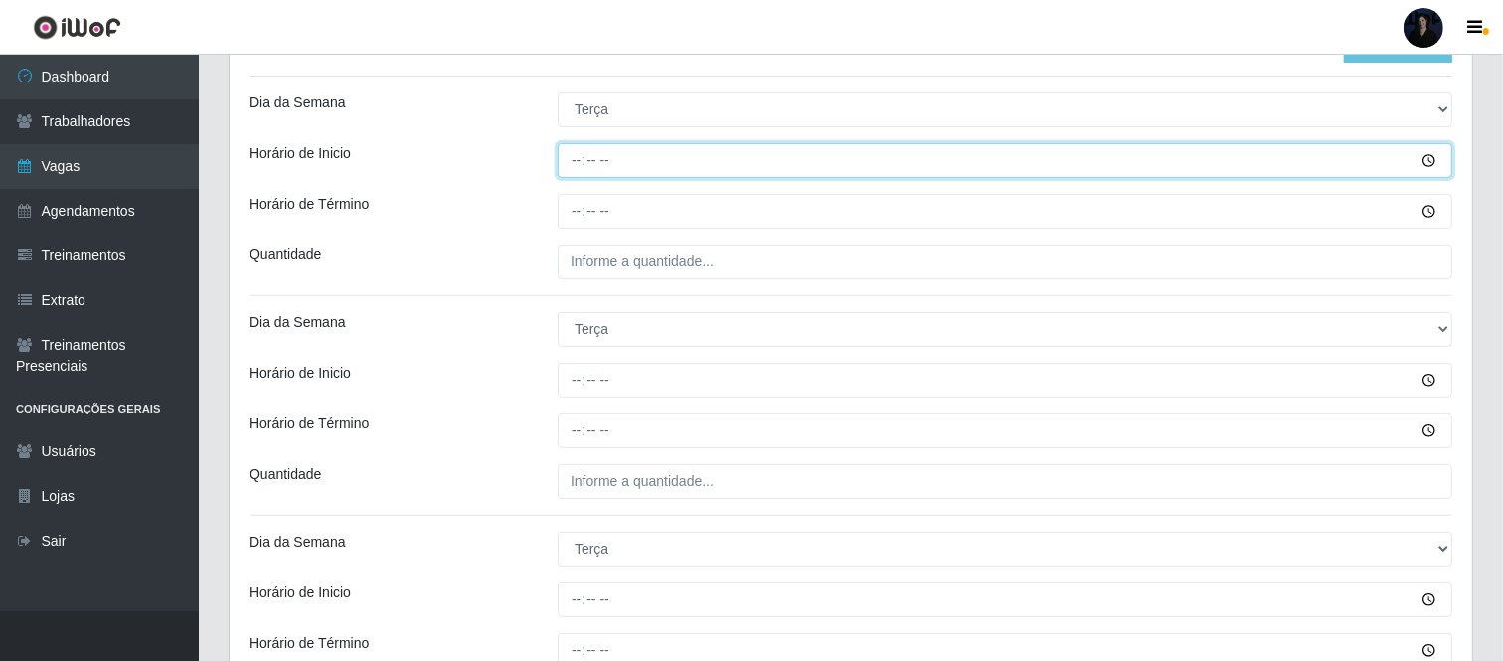
click at [562, 161] on input "Horário de Inicio" at bounding box center [1005, 160] width 895 height 35
type input "08:00"
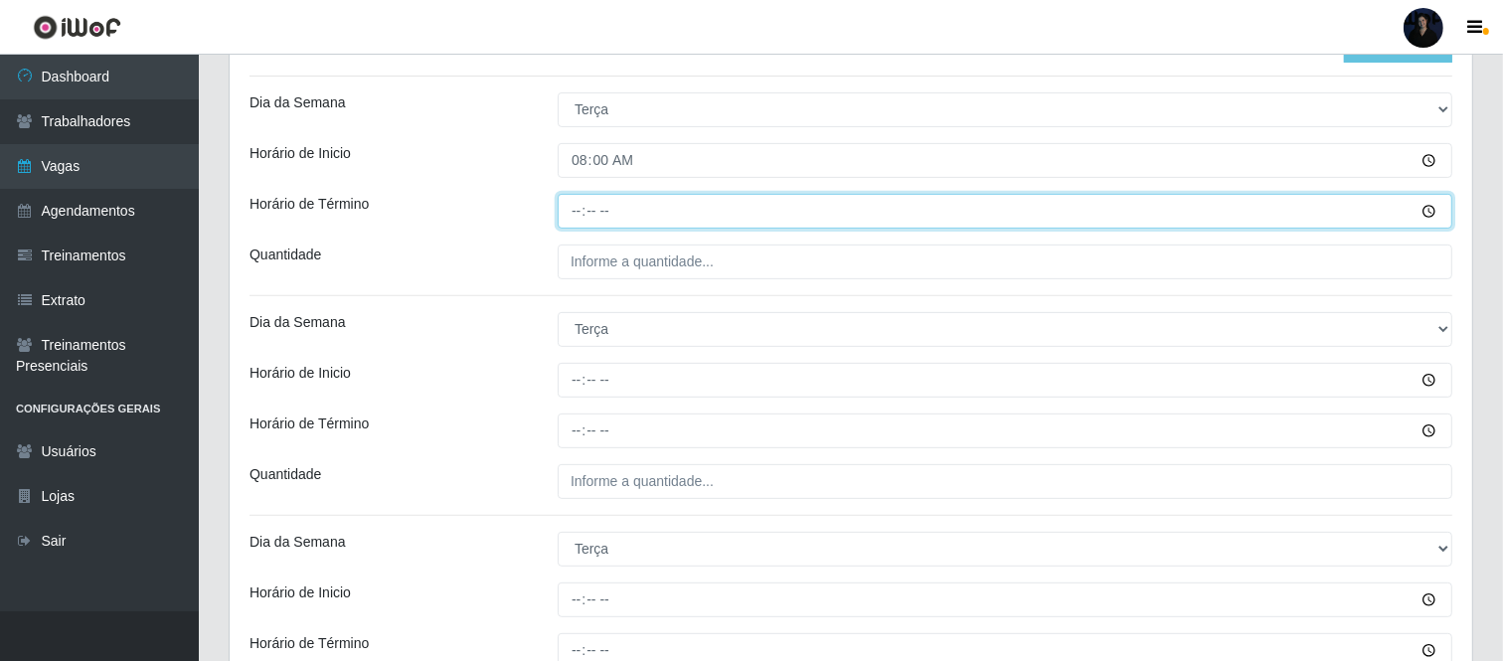
click at [574, 197] on input "Horário de Término" at bounding box center [1005, 211] width 895 height 35
type input "14:00"
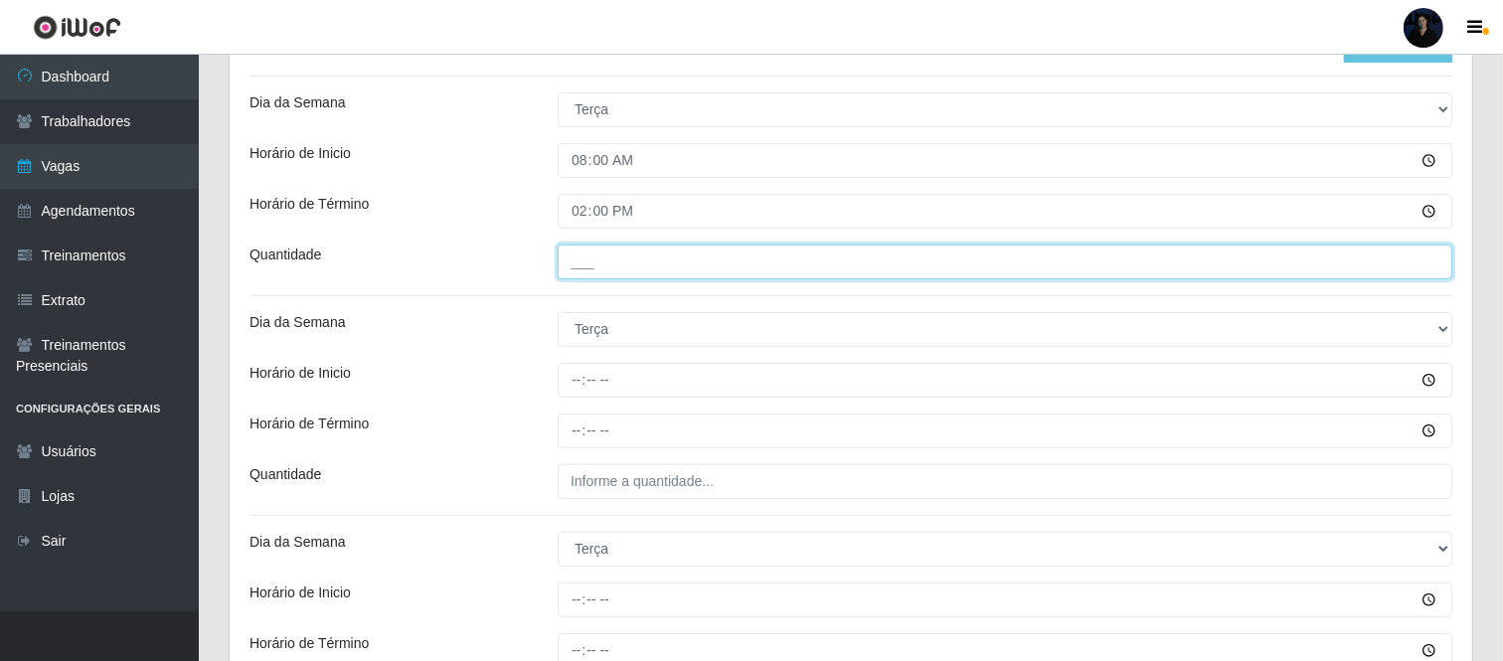
click at [573, 259] on input "___" at bounding box center [1005, 262] width 895 height 35
type input "2__"
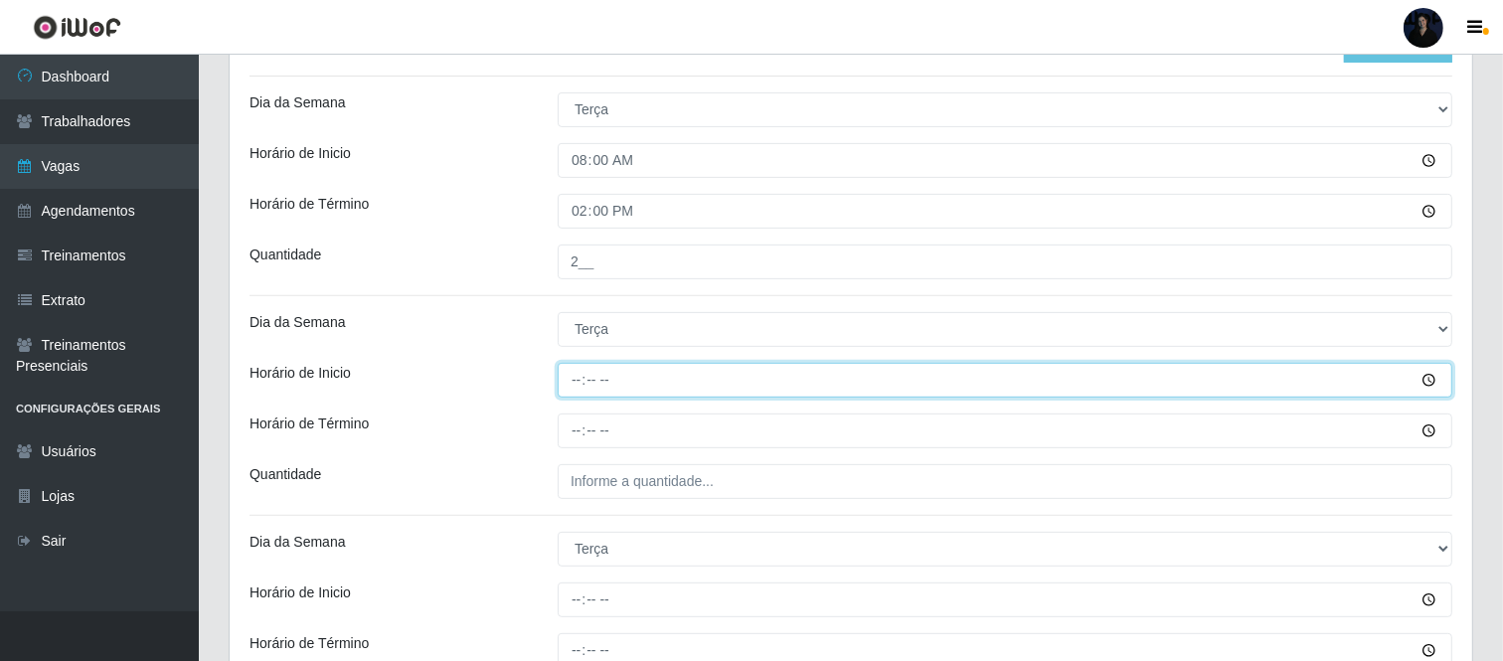
click at [568, 381] on input "Horário de Inicio" at bounding box center [1005, 380] width 895 height 35
type input "11:00"
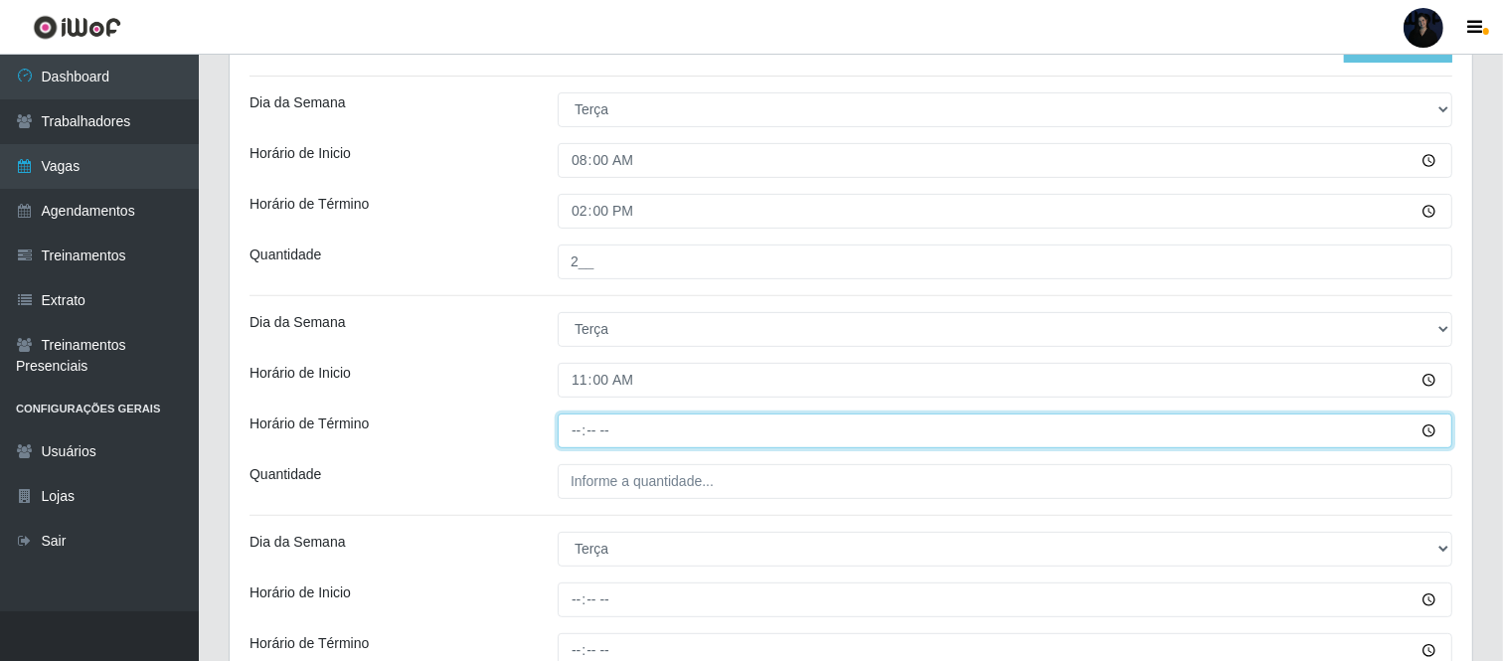
click at [573, 432] on input "Horário de Término" at bounding box center [1005, 430] width 895 height 35
type input "17:00"
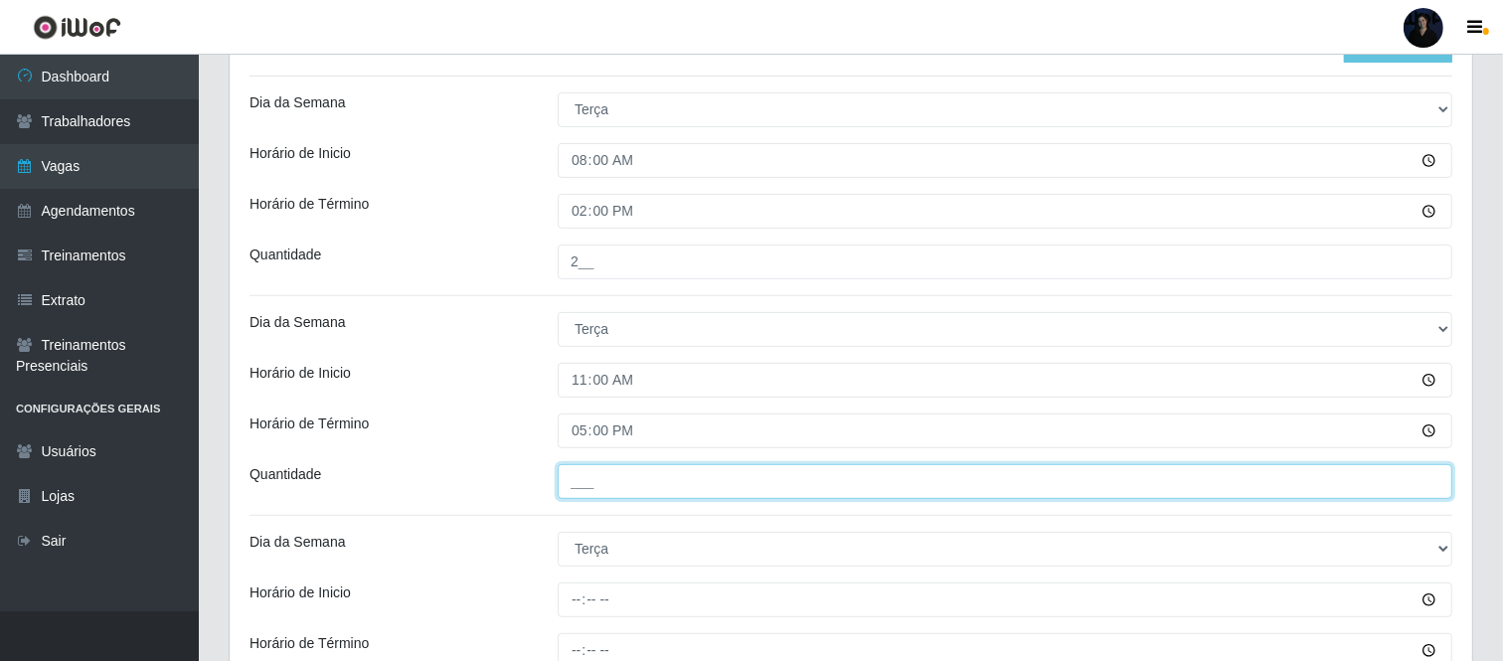
click at [579, 477] on input "___" at bounding box center [1005, 481] width 895 height 35
type input "2__"
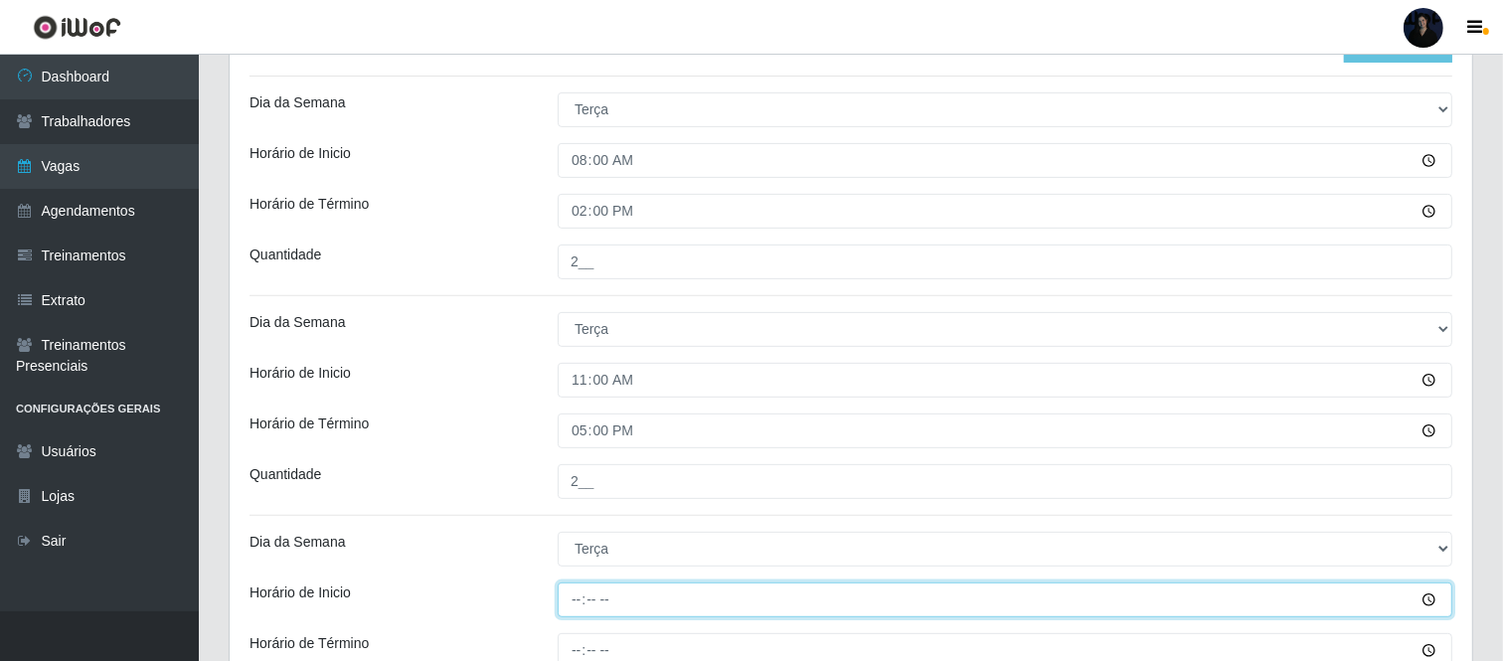
click at [577, 591] on input "Horário de Inicio" at bounding box center [1005, 599] width 895 height 35
type input "16:30"
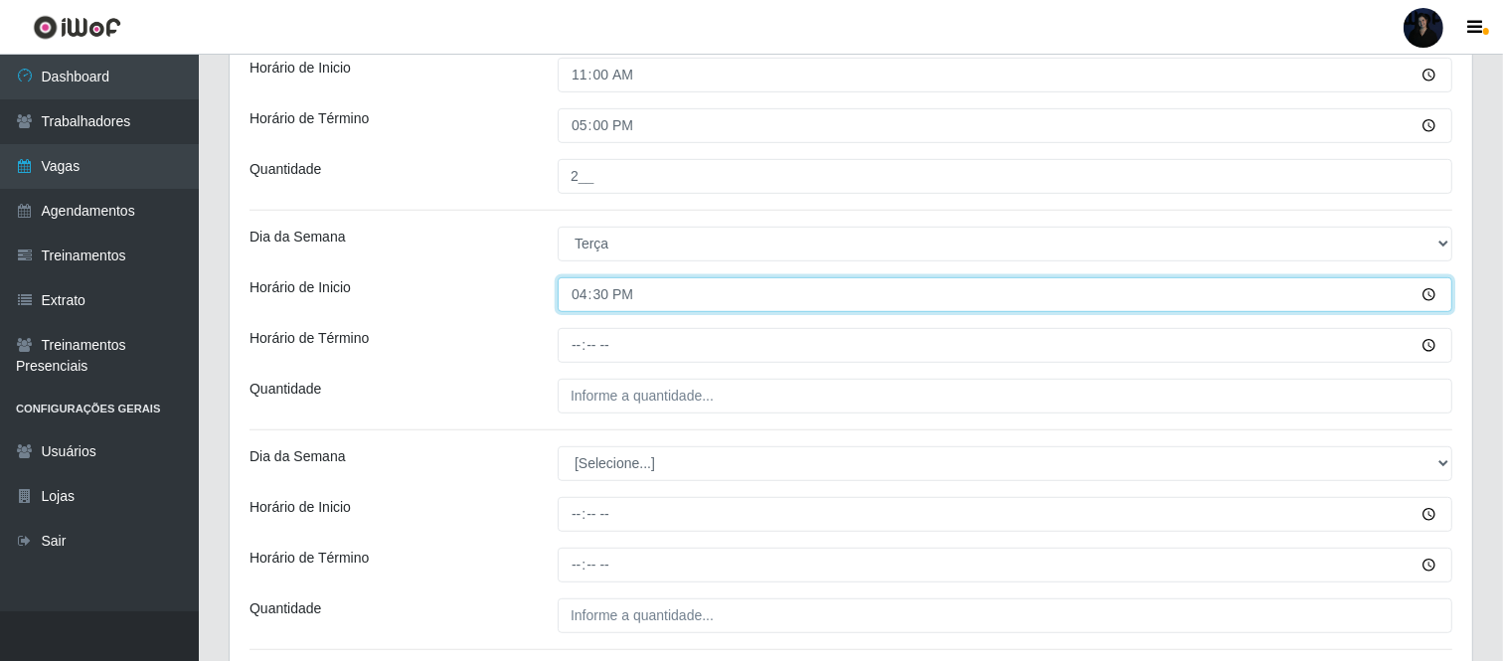
scroll to position [942, 0]
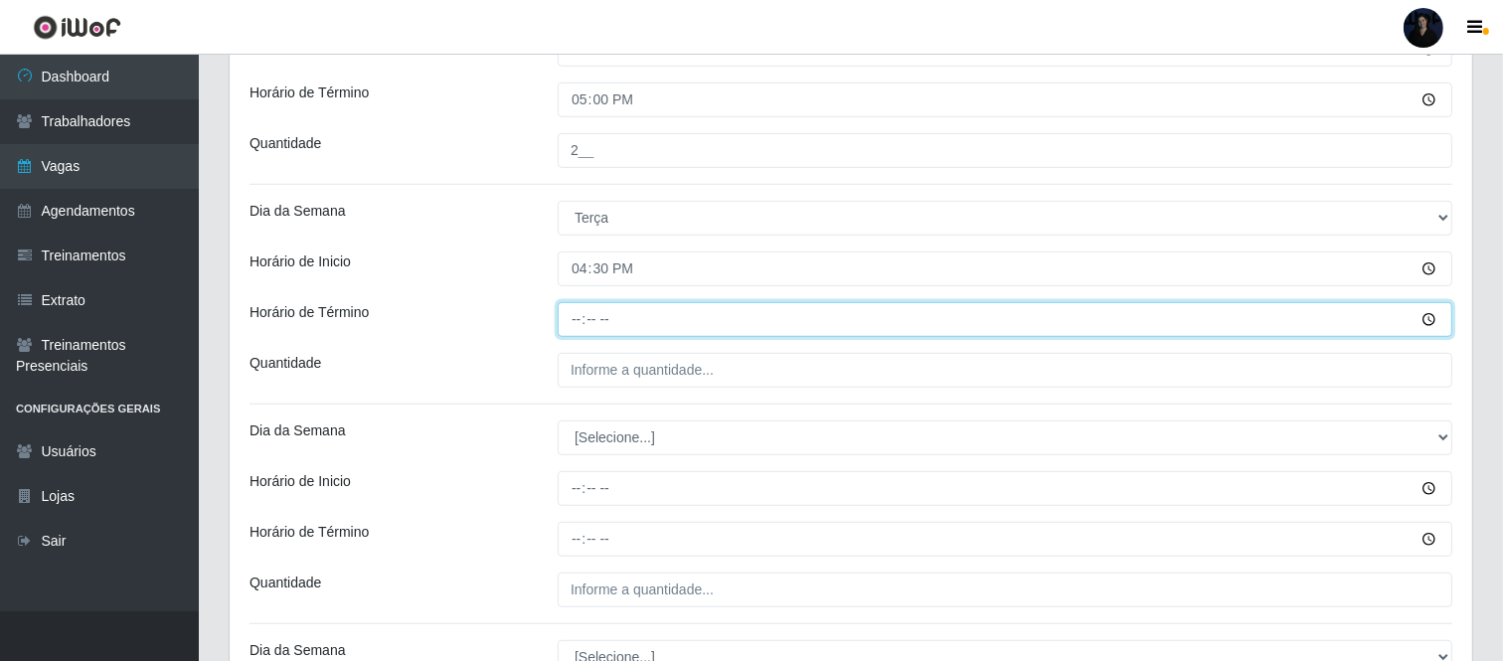
click at [578, 321] on input "Horário de Término" at bounding box center [1005, 319] width 895 height 35
type input "22:30"
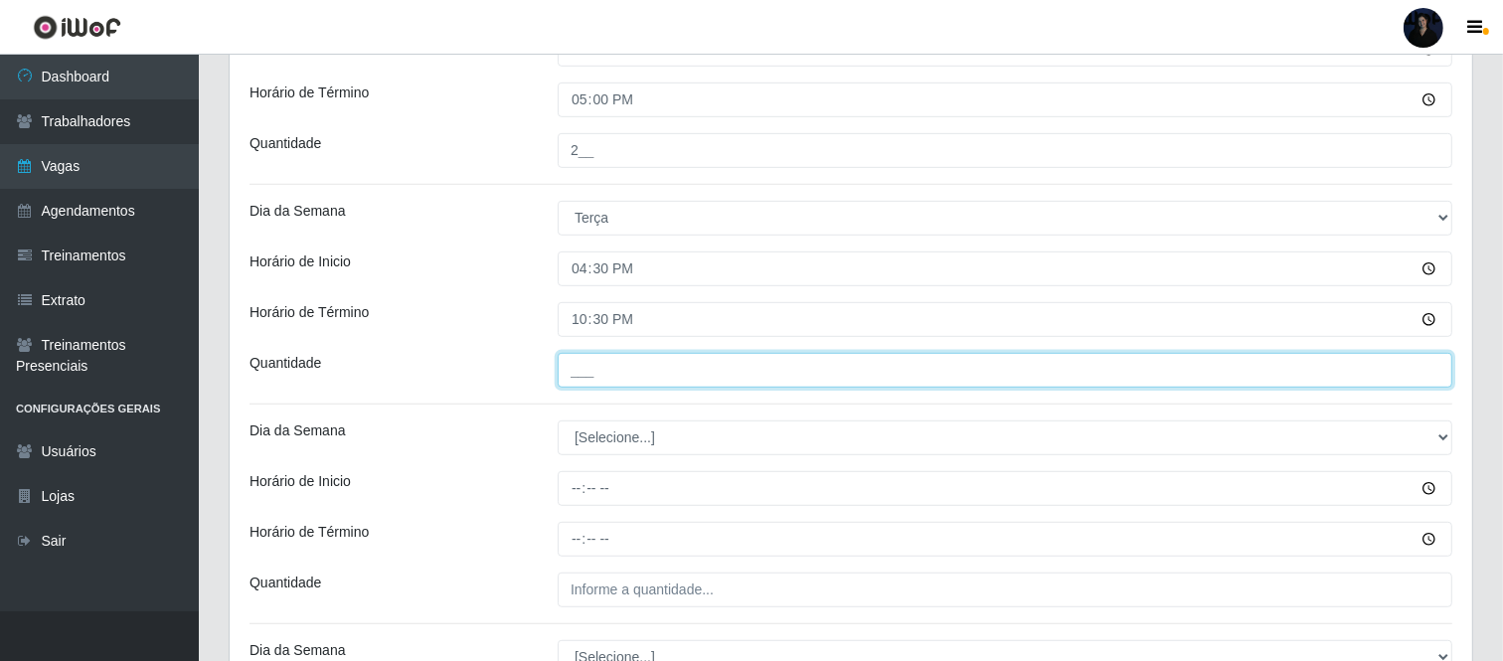
click at [574, 382] on input "___" at bounding box center [1005, 370] width 895 height 35
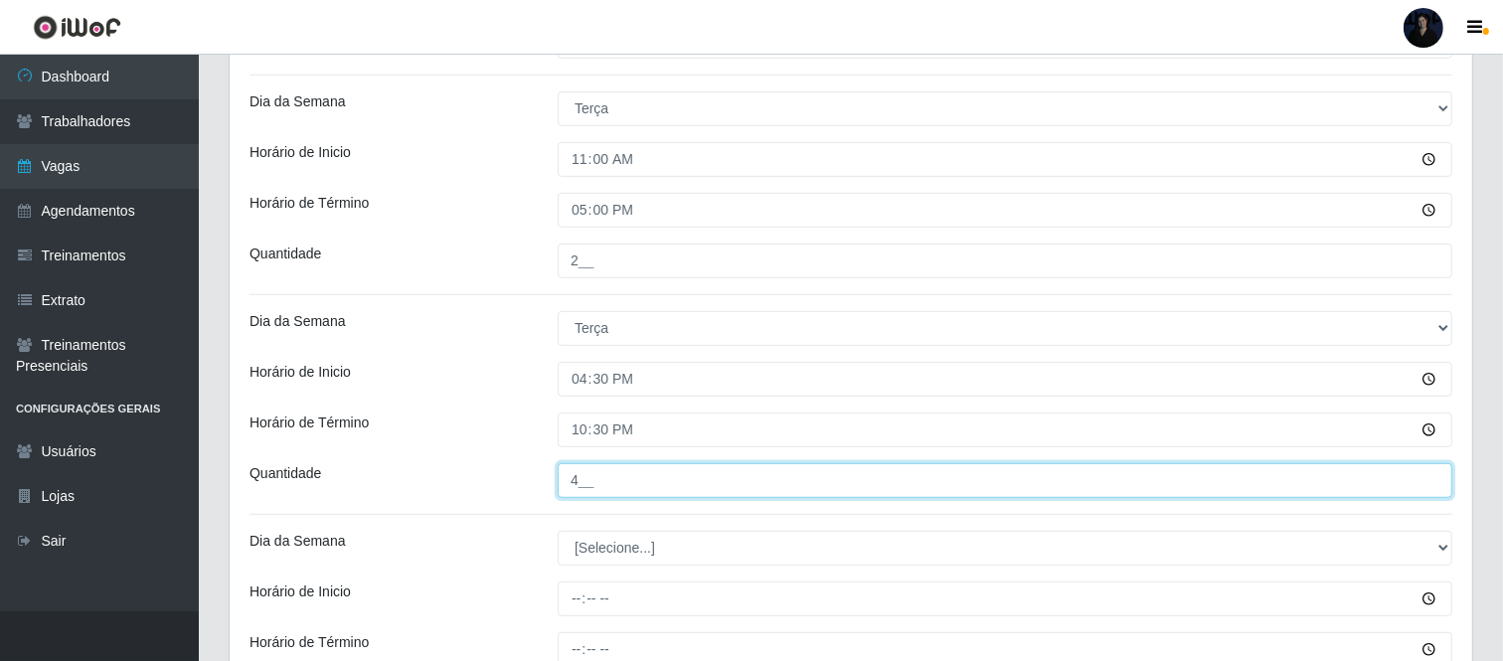
scroll to position [1054, 0]
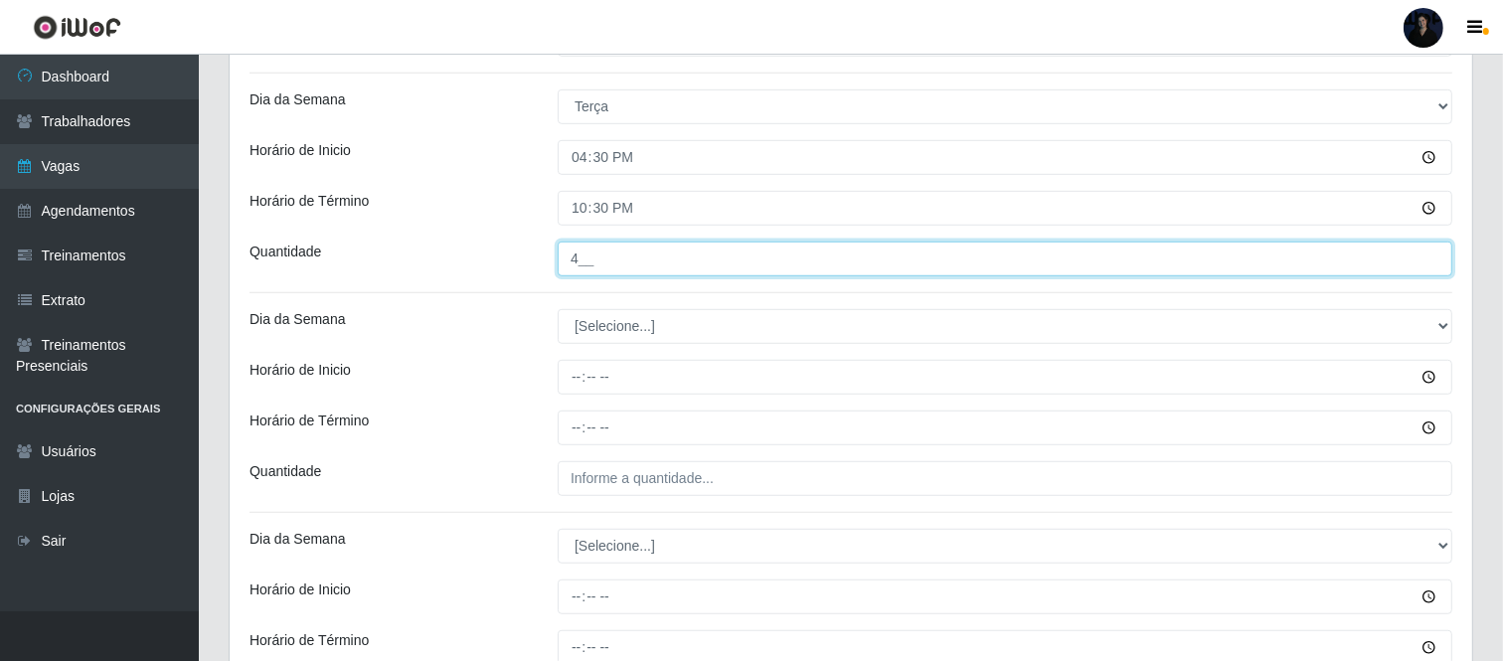
type input "4__"
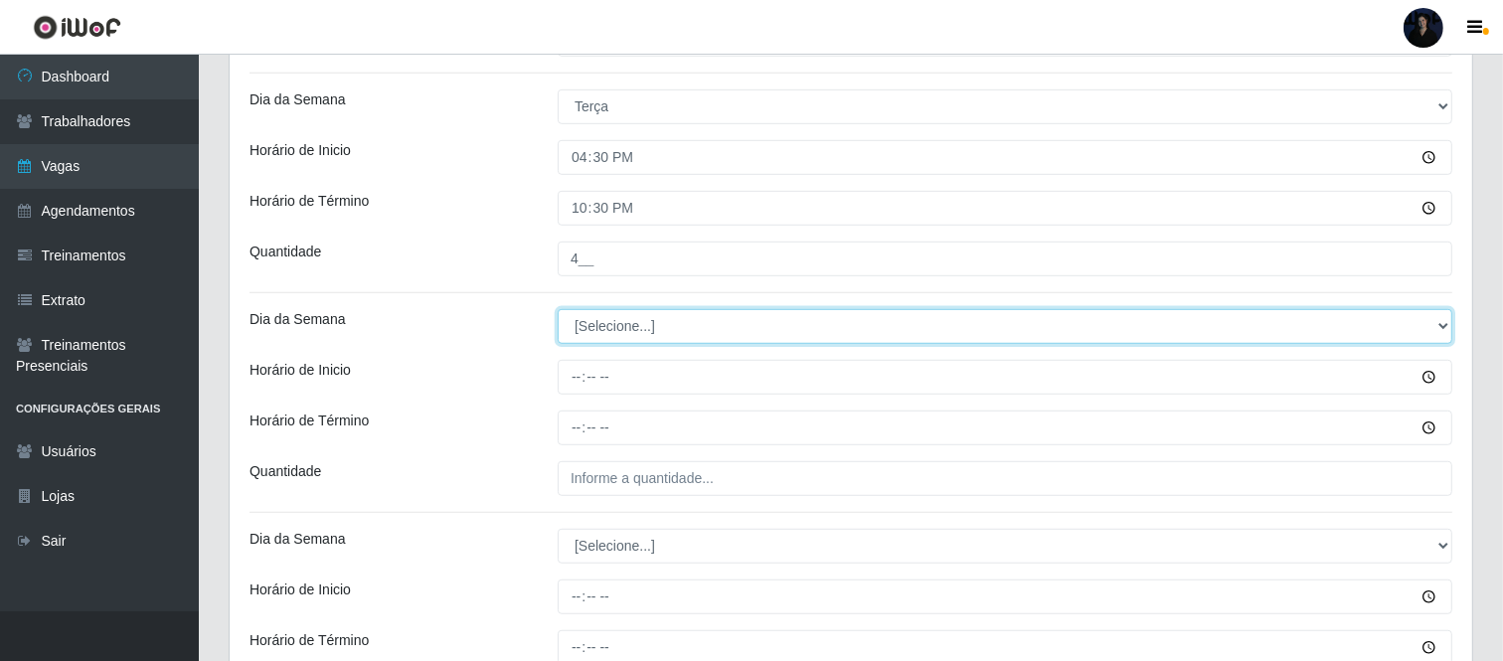
click at [610, 323] on select "[Selecione...] Segunda Terça Quarta Quinta Sexta Sábado Domingo" at bounding box center [1005, 326] width 895 height 35
select select "3"
click at [558, 310] on select "[Selecione...] Segunda Terça Quarta Quinta Sexta Sábado Domingo" at bounding box center [1005, 326] width 895 height 35
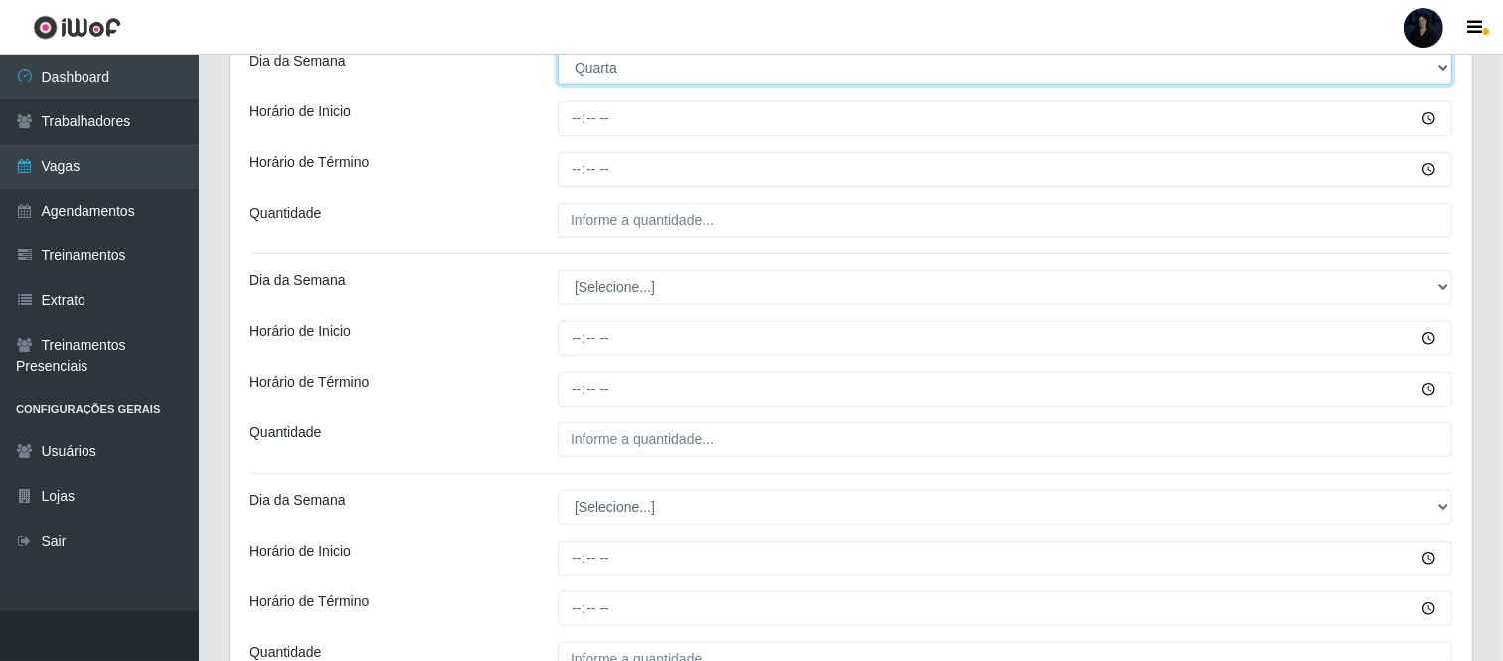
scroll to position [1317, 0]
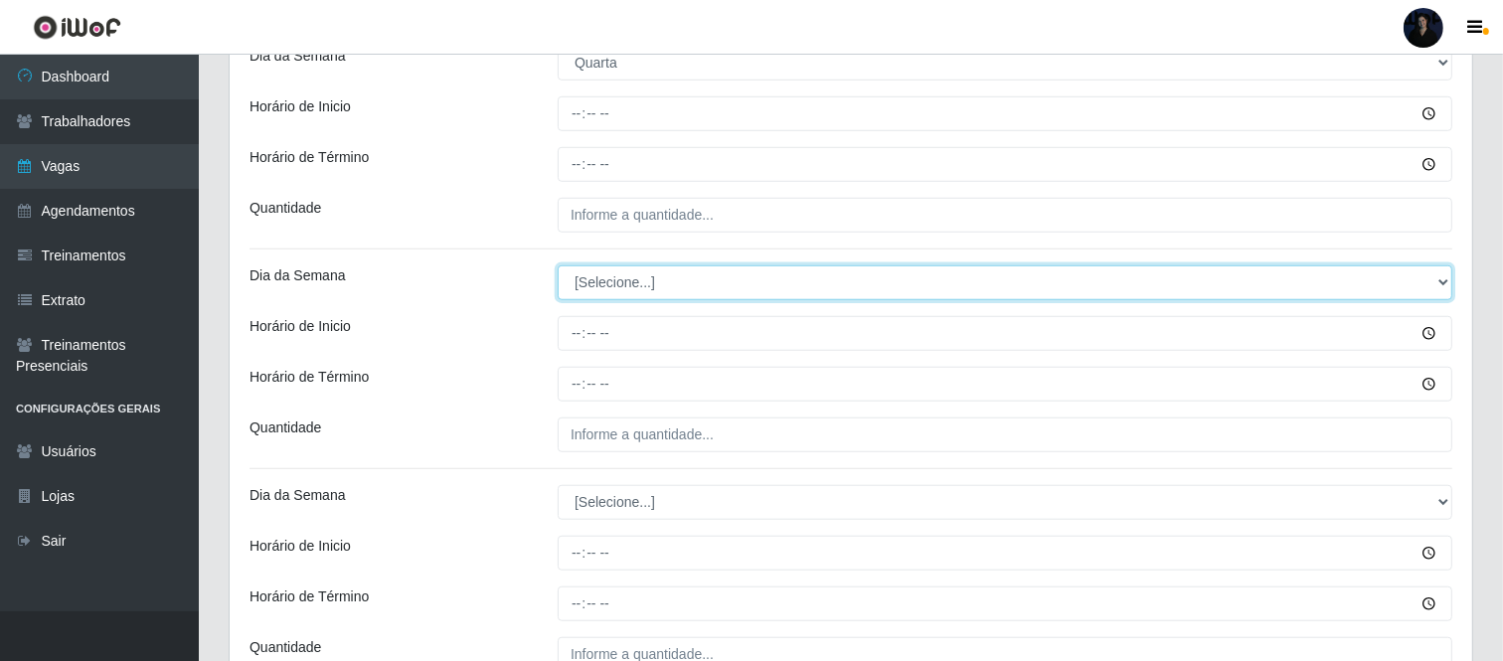
click at [704, 275] on select "[Selecione...] Segunda Terça Quarta Quinta Sexta Sábado Domingo" at bounding box center [1005, 282] width 895 height 35
select select "3"
click at [558, 265] on select "[Selecione...] Segunda Terça Quarta Quinta Sexta Sábado Domingo" at bounding box center [1005, 282] width 895 height 35
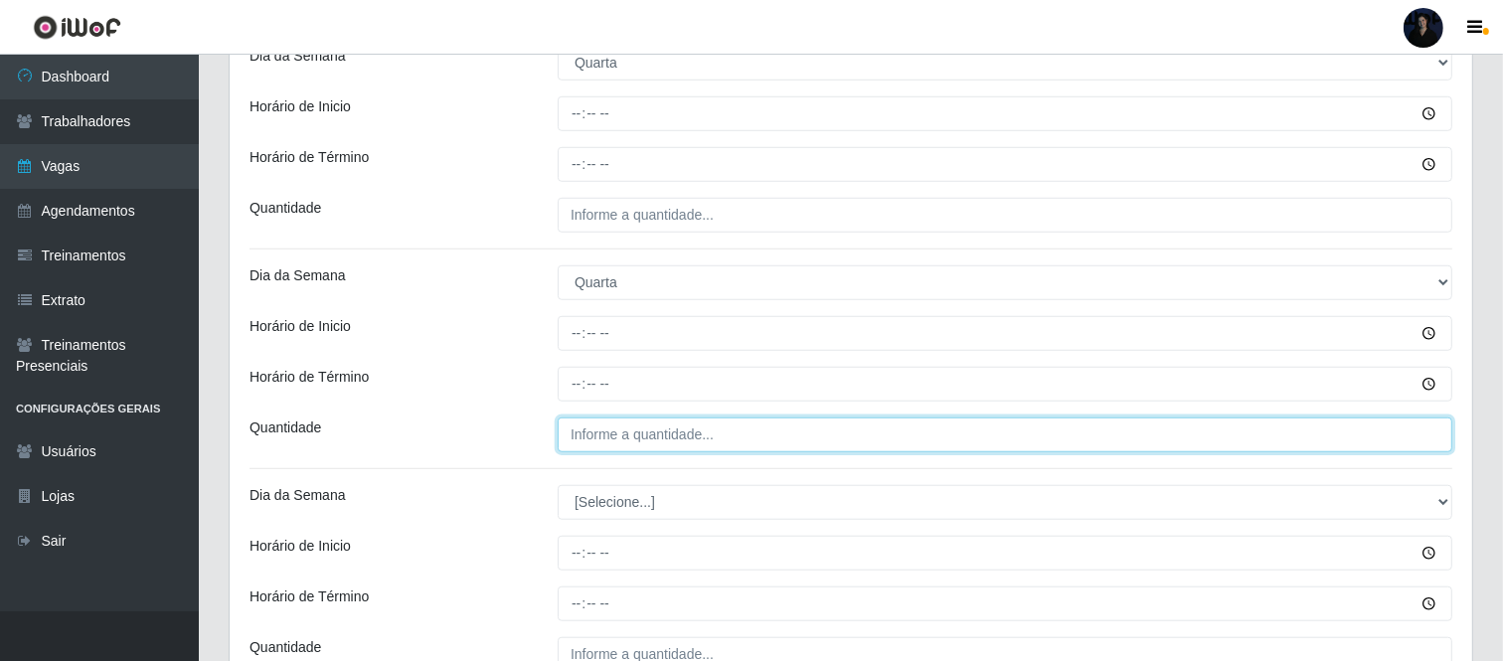
type input "___"
drag, startPoint x: 586, startPoint y: 438, endPoint x: 583, endPoint y: 453, distance: 15.2
click at [586, 438] on input "___" at bounding box center [1005, 434] width 895 height 35
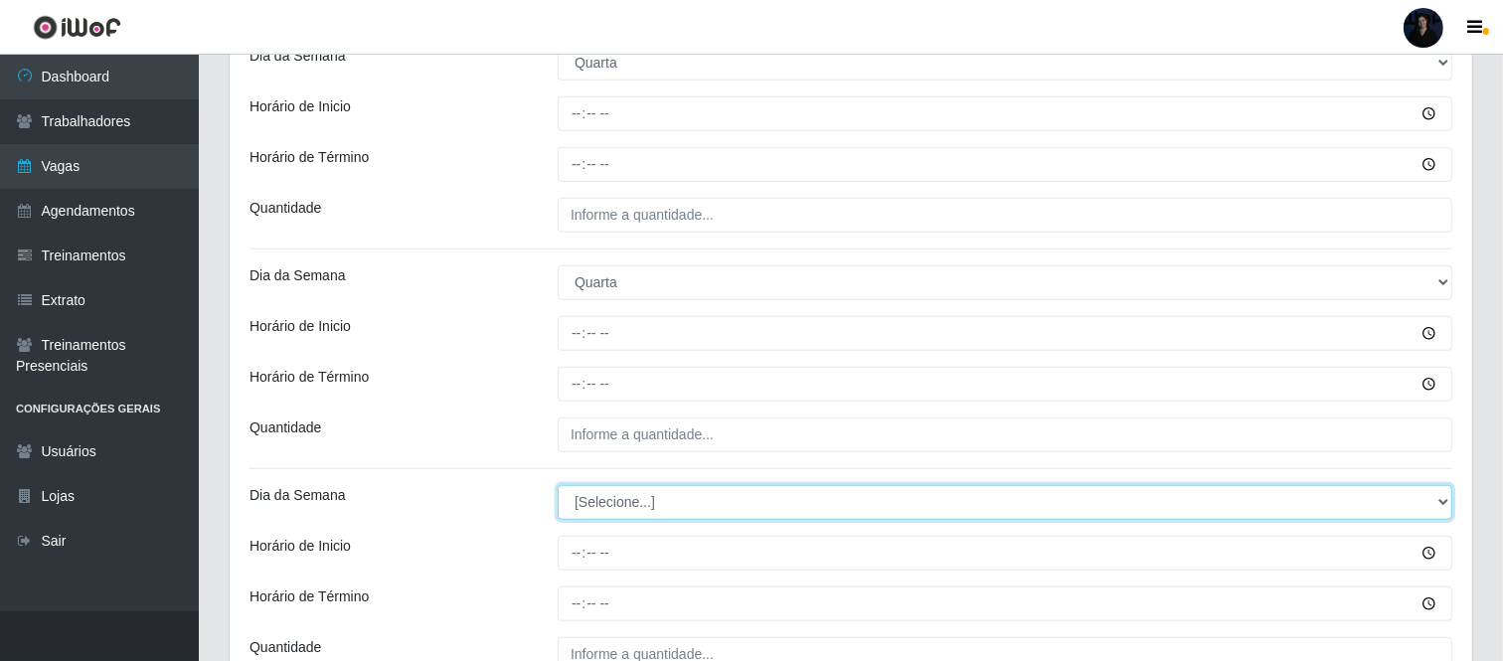
click at [587, 505] on select "[Selecione...] Segunda Terça Quarta Quinta Sexta Sábado Domingo" at bounding box center [1005, 502] width 895 height 35
select select "3"
click at [558, 485] on select "[Selecione...] Segunda Terça Quarta Quinta Sexta Sábado Domingo" at bounding box center [1005, 502] width 895 height 35
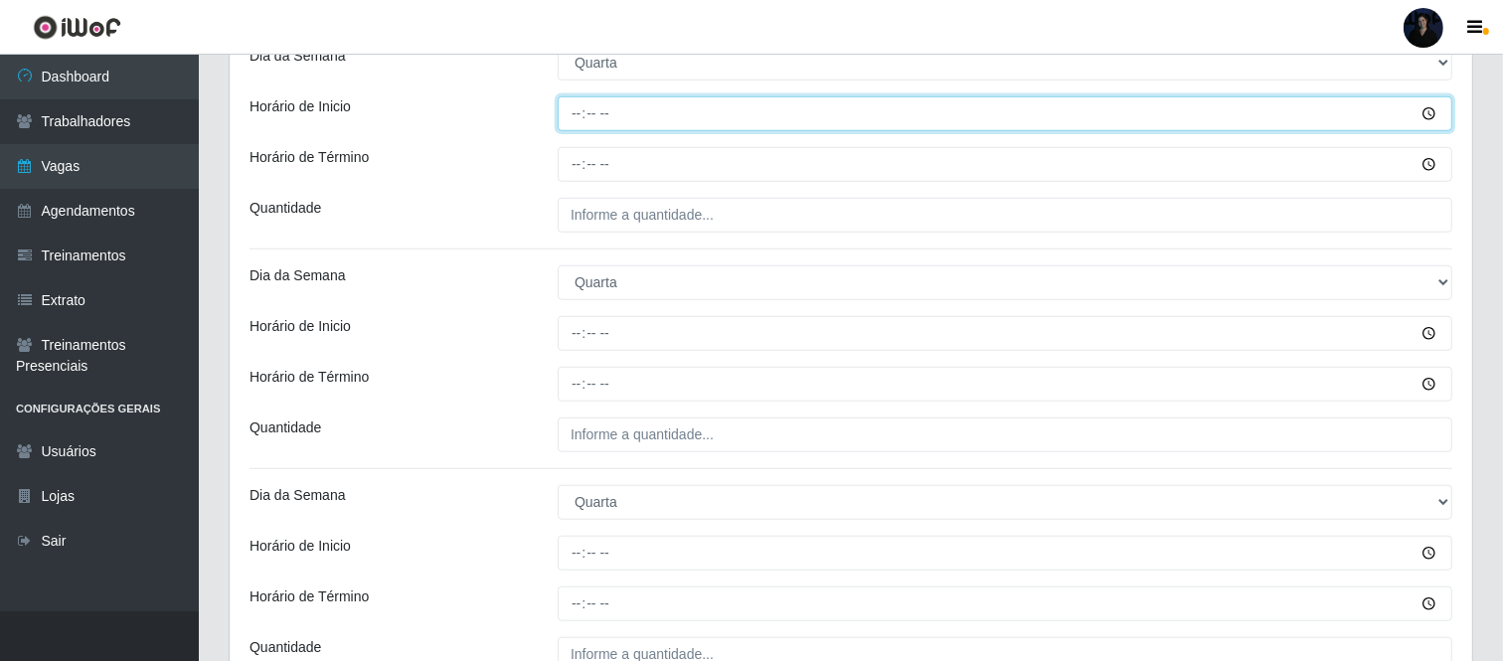
click at [577, 113] on input "Horário de Inicio" at bounding box center [1005, 113] width 895 height 35
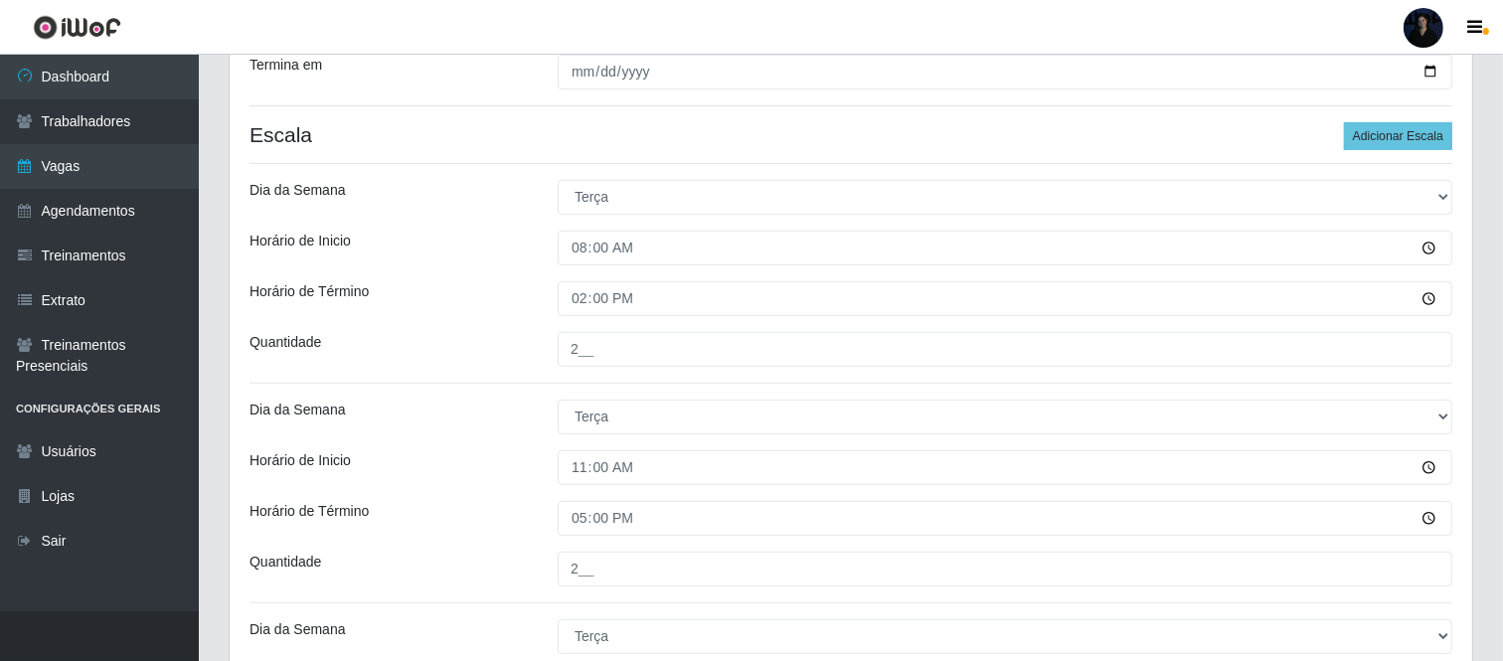
scroll to position [565, 0]
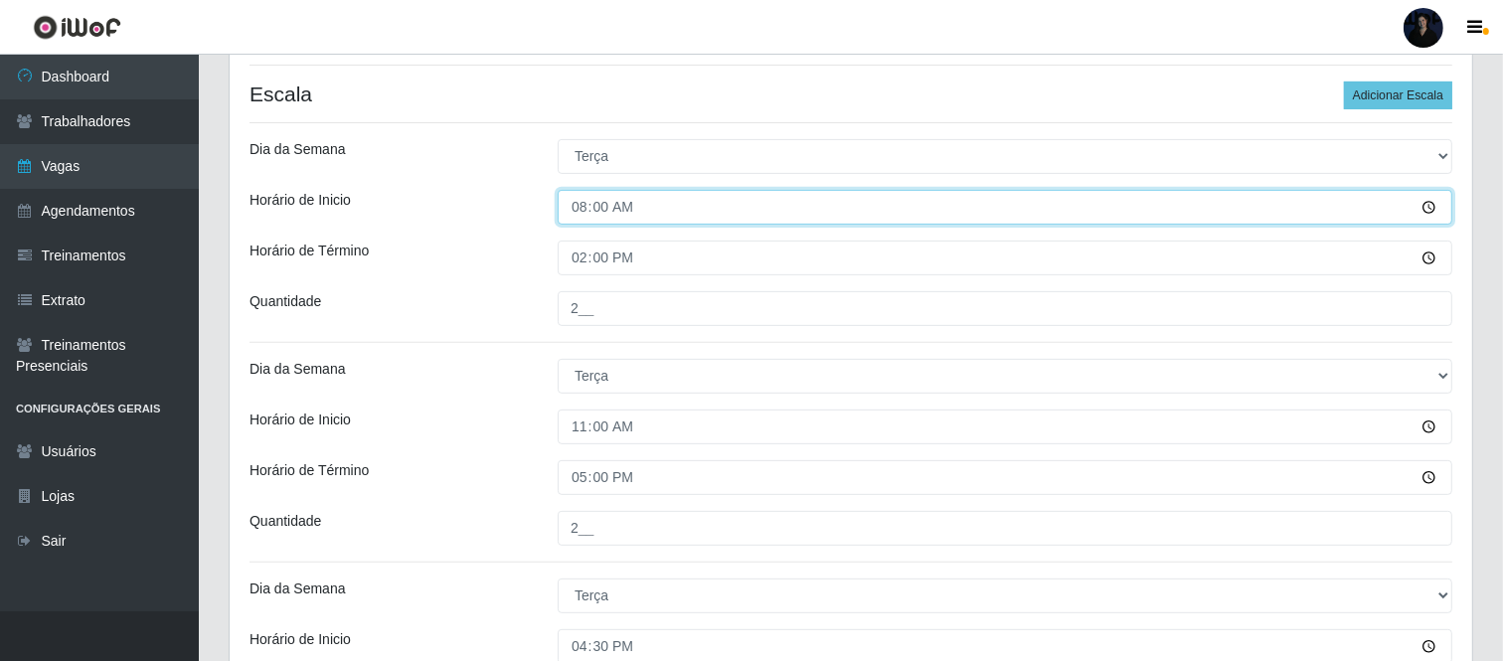
click at [578, 211] on input "08:00" at bounding box center [1005, 207] width 895 height 35
type input "07:00"
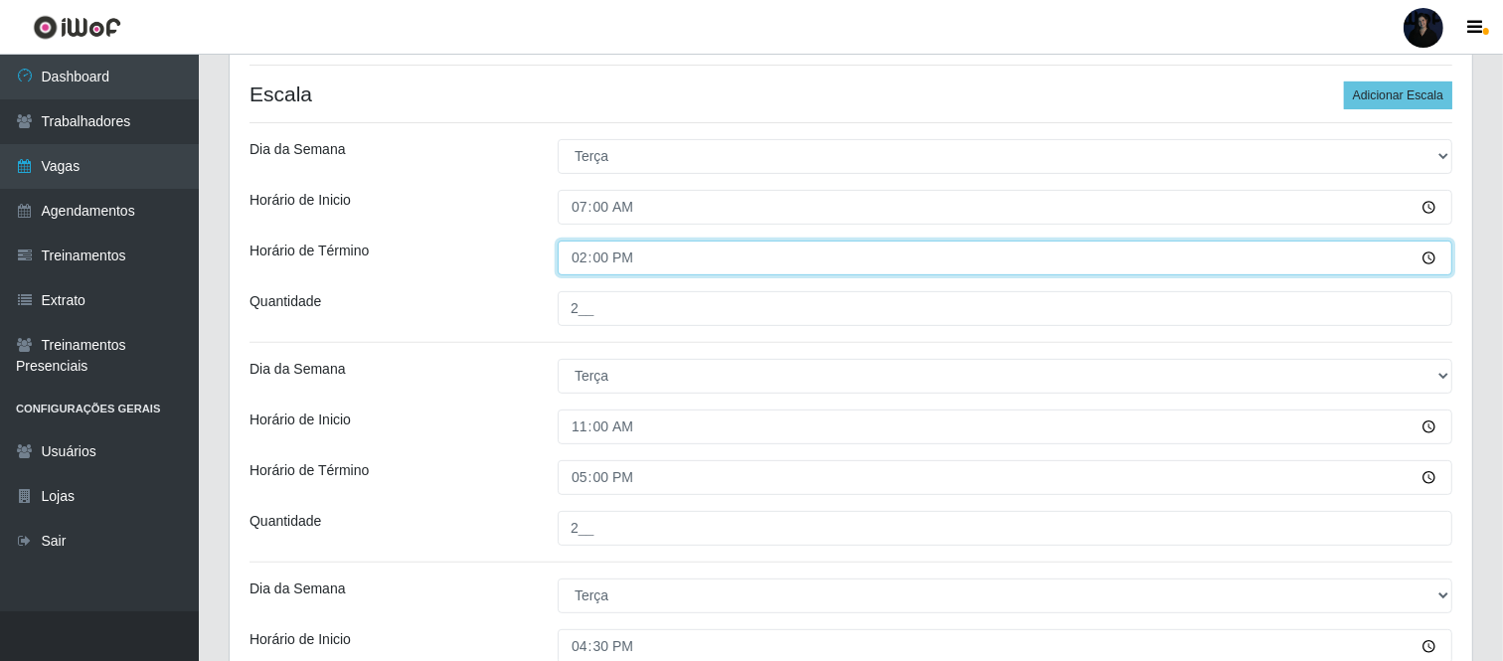
click at [571, 259] on input "14:00" at bounding box center [1005, 258] width 895 height 35
type input "13:00"
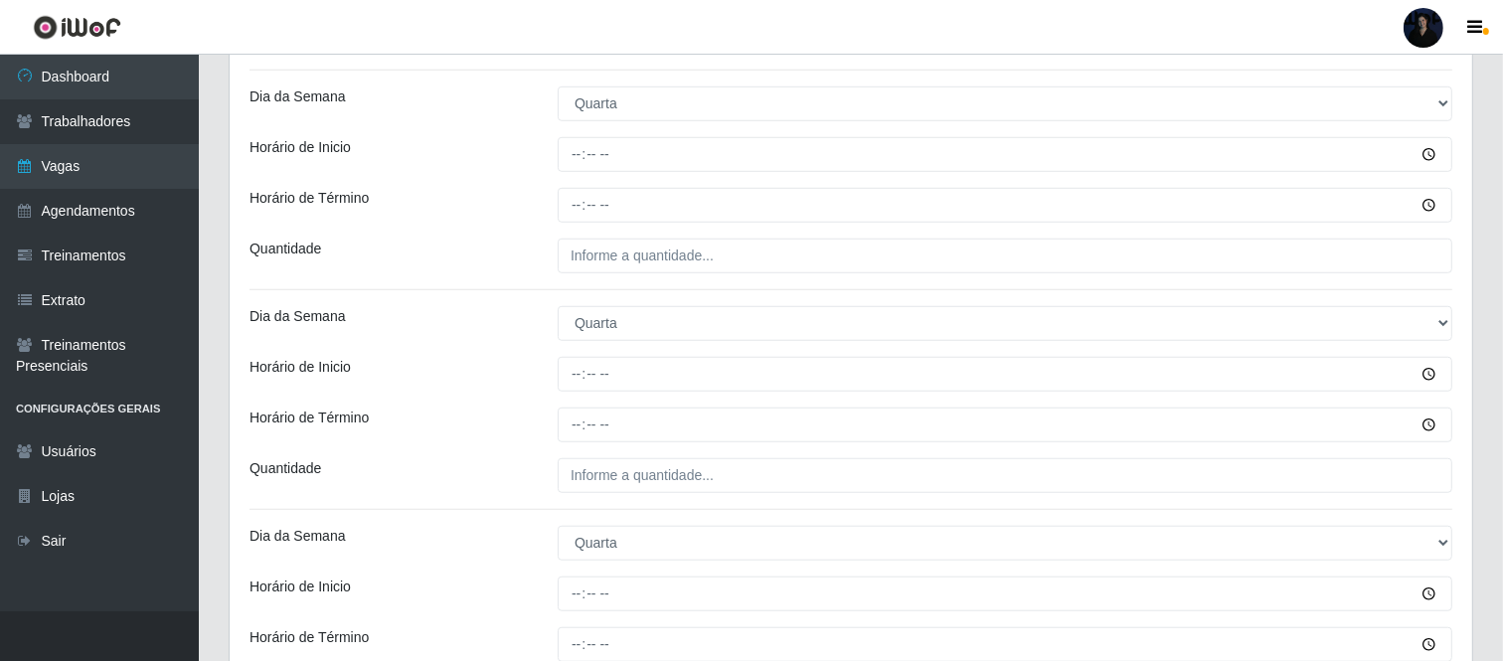
scroll to position [1299, 0]
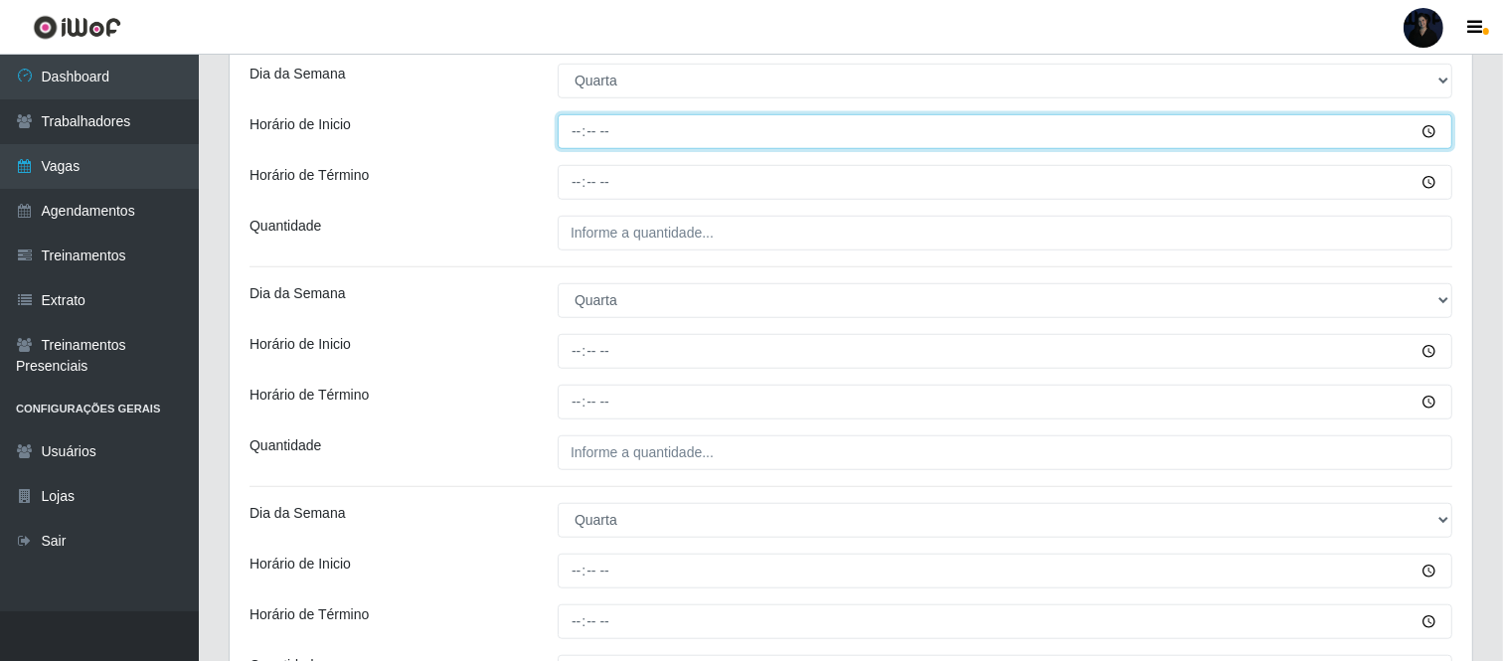
click at [580, 129] on input "Horário de Inicio" at bounding box center [1005, 131] width 895 height 35
type input "07:00"
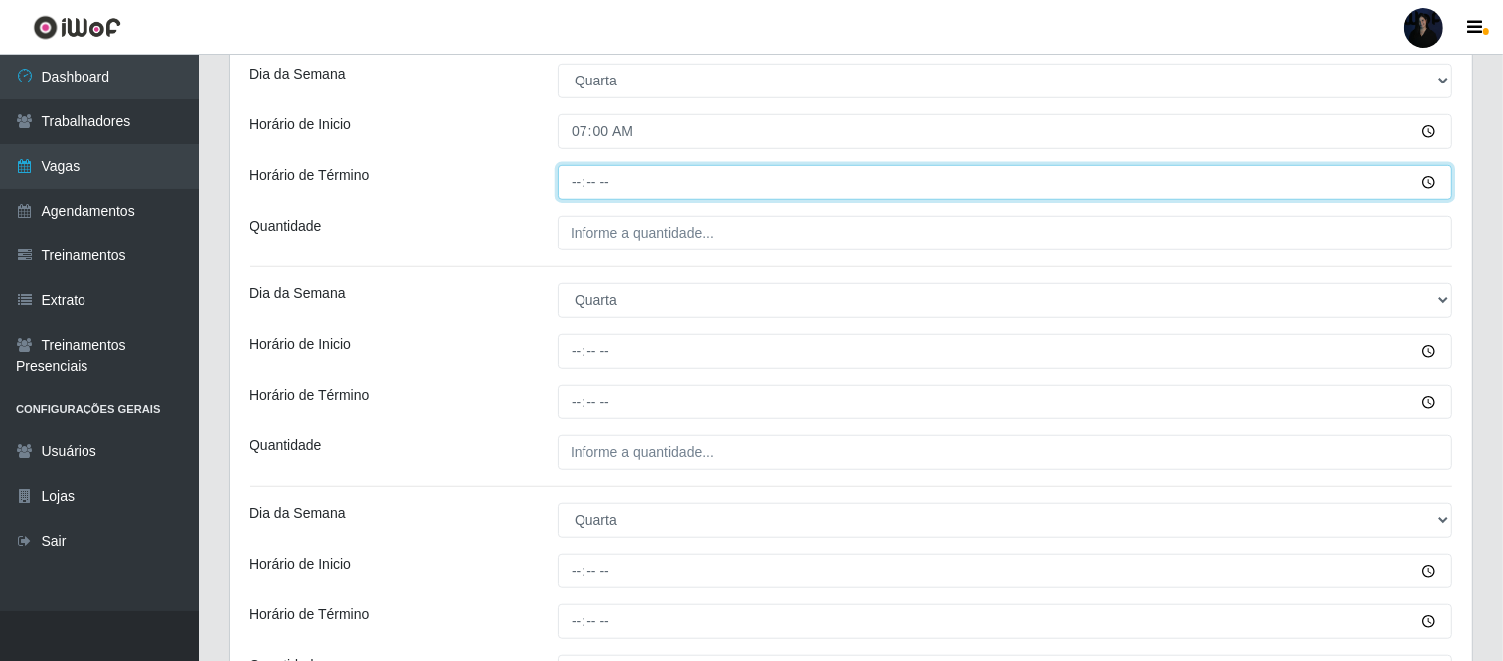
click at [580, 186] on input "Horário de Término" at bounding box center [1005, 182] width 895 height 35
type input "13:00"
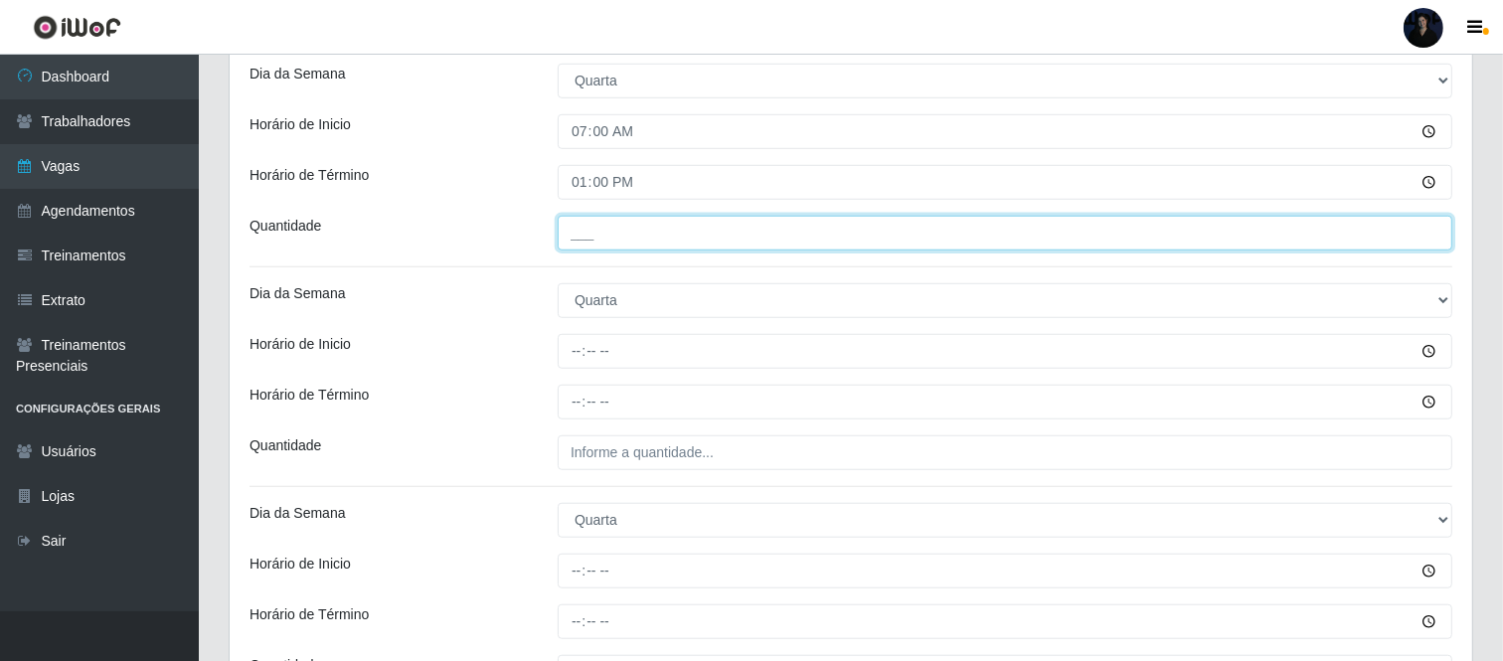
click at [569, 232] on input "___" at bounding box center [1005, 233] width 895 height 35
type input "2__"
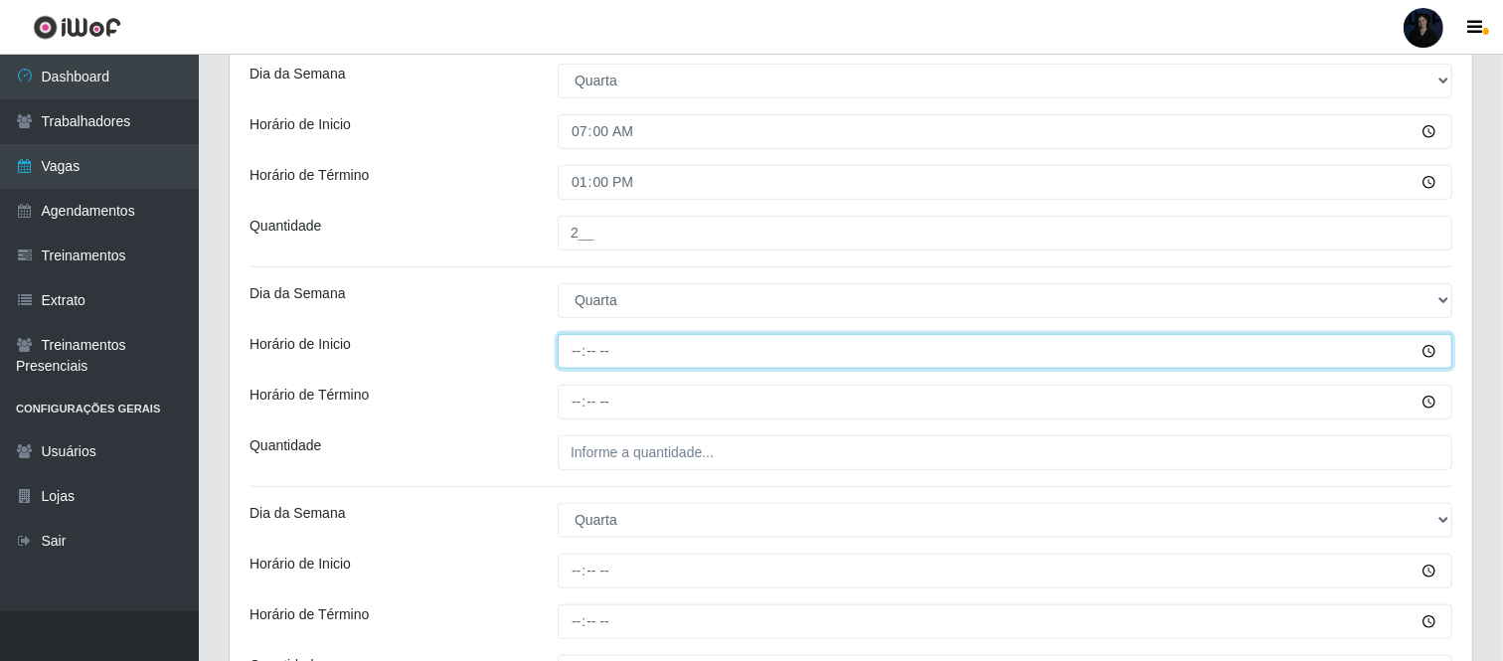
click at [574, 349] on input "Horário de Inicio" at bounding box center [1005, 351] width 895 height 35
type input "11:00"
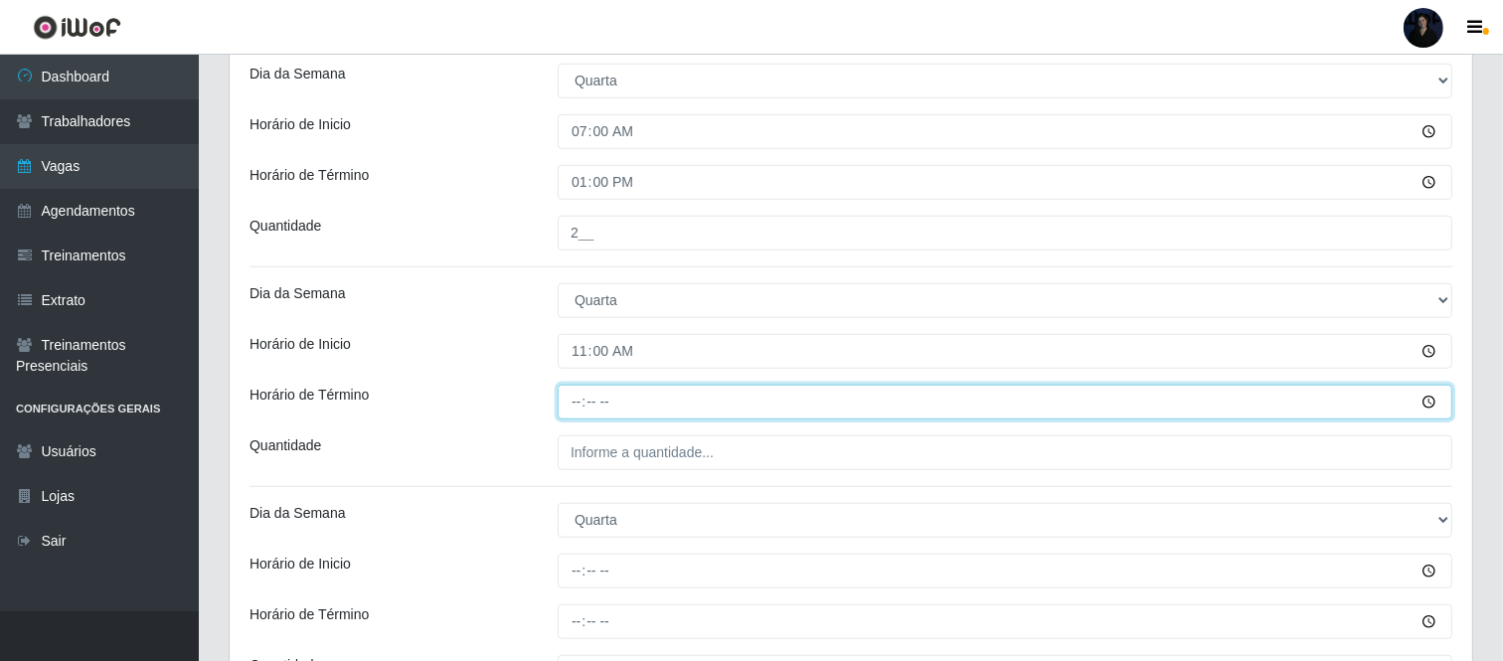
click at [578, 419] on input "Horário de Término" at bounding box center [1005, 402] width 895 height 35
type input "17:00"
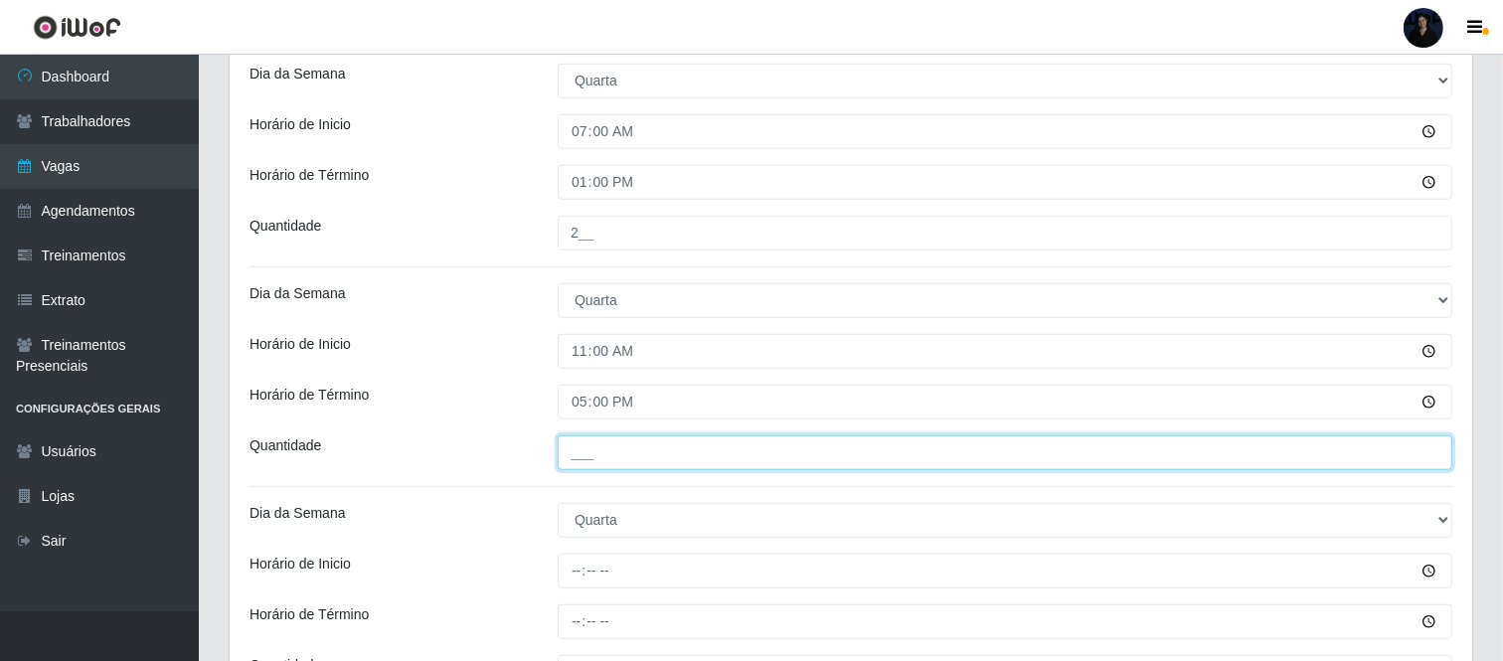
click at [578, 460] on input "___" at bounding box center [1005, 452] width 895 height 35
type input "2__"
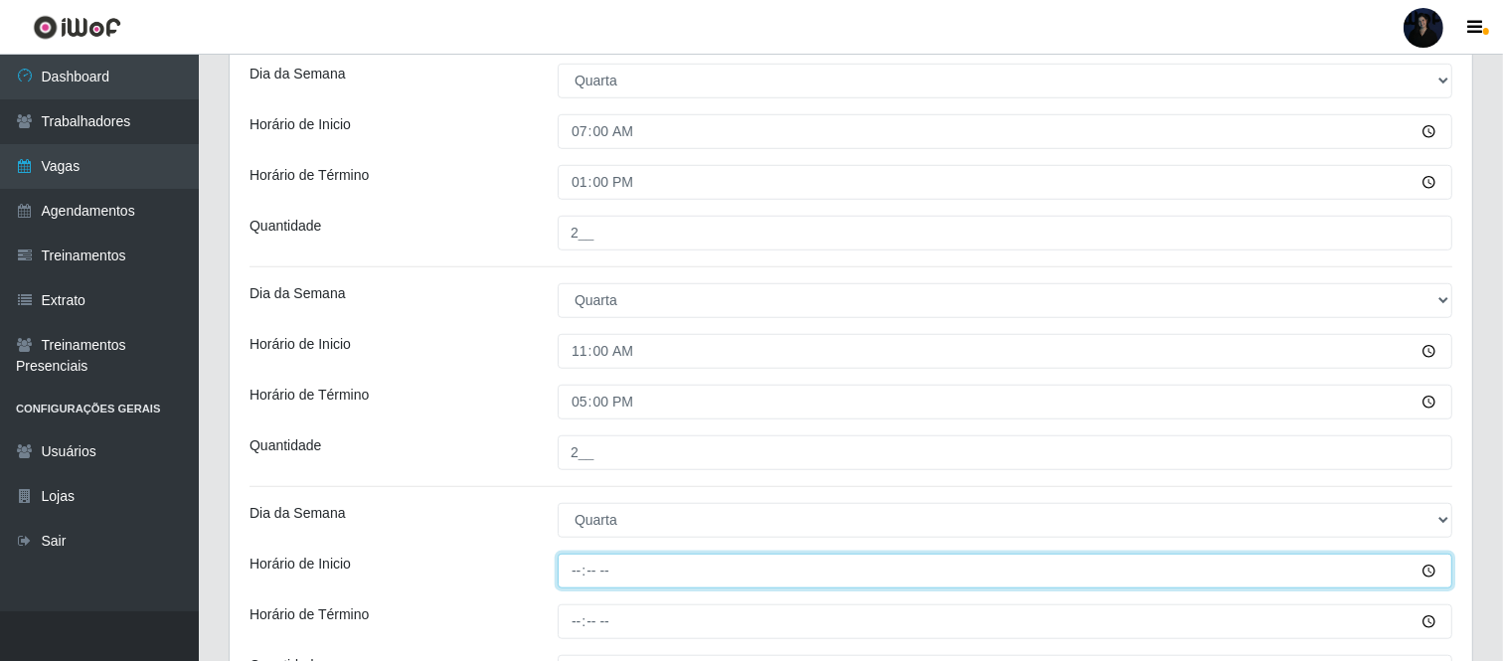
click at [578, 575] on input "Horário de Inicio" at bounding box center [1005, 571] width 895 height 35
type input "16:30"
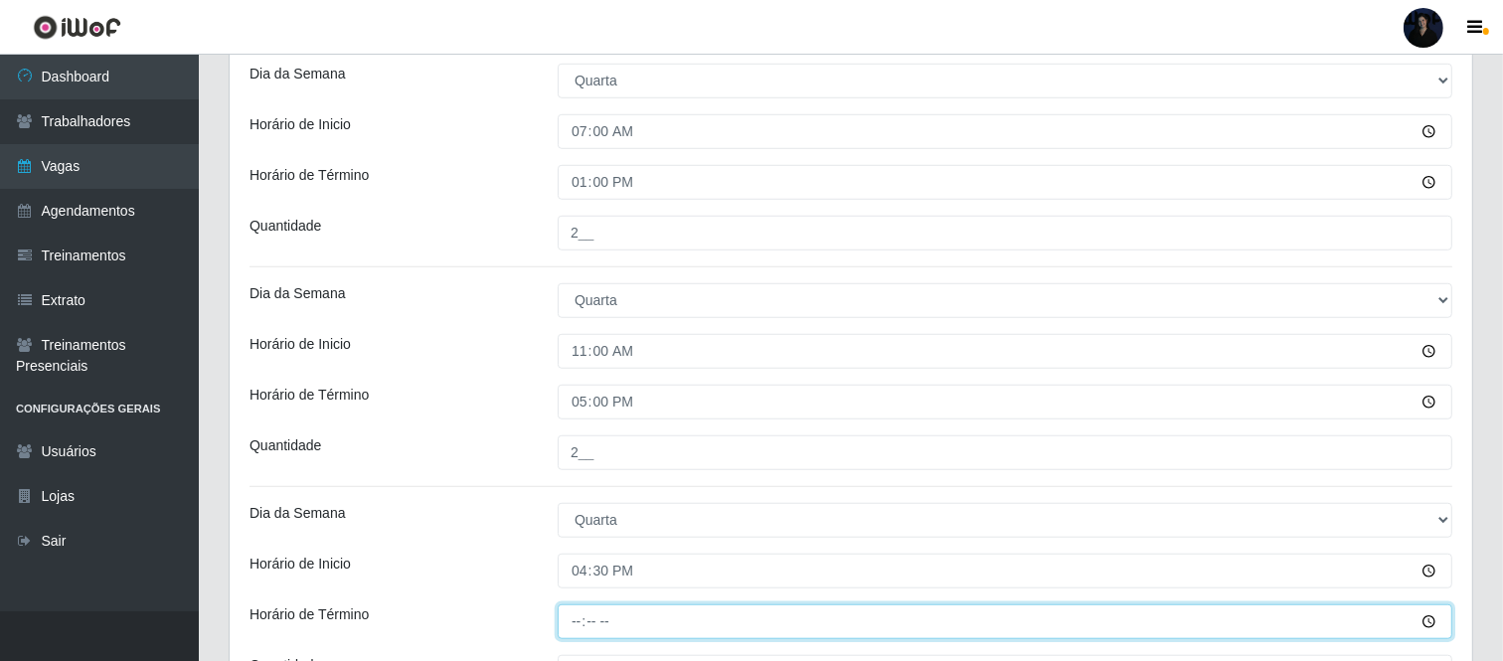
click at [573, 624] on input "Horário de Término" at bounding box center [1005, 621] width 895 height 35
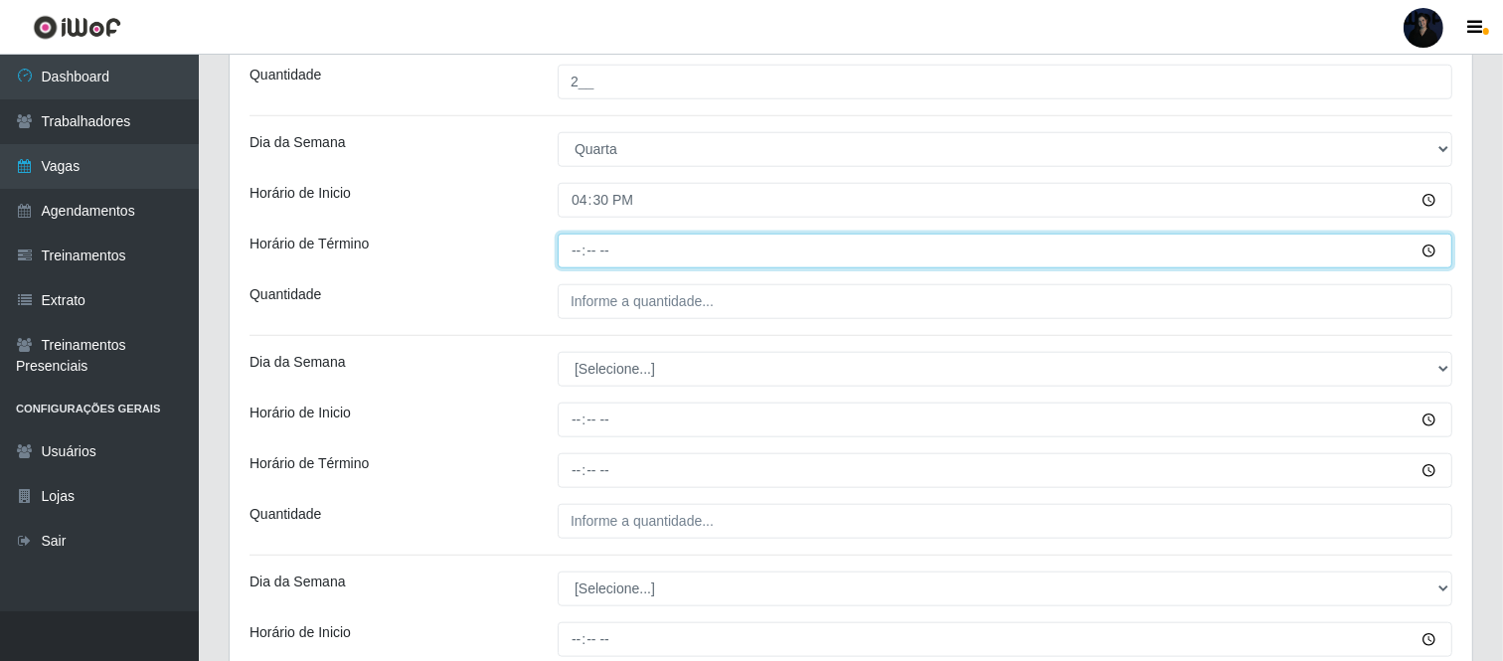
scroll to position [1631, 0]
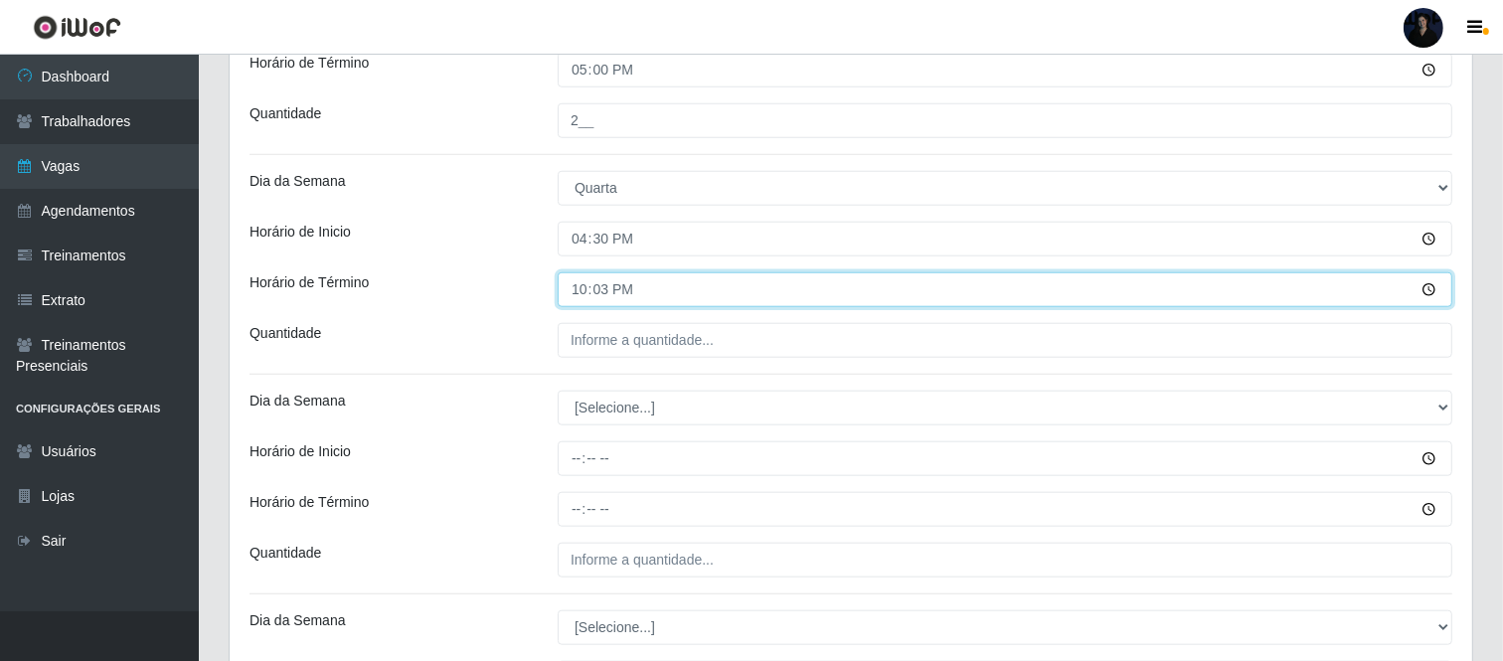
type input "22:30"
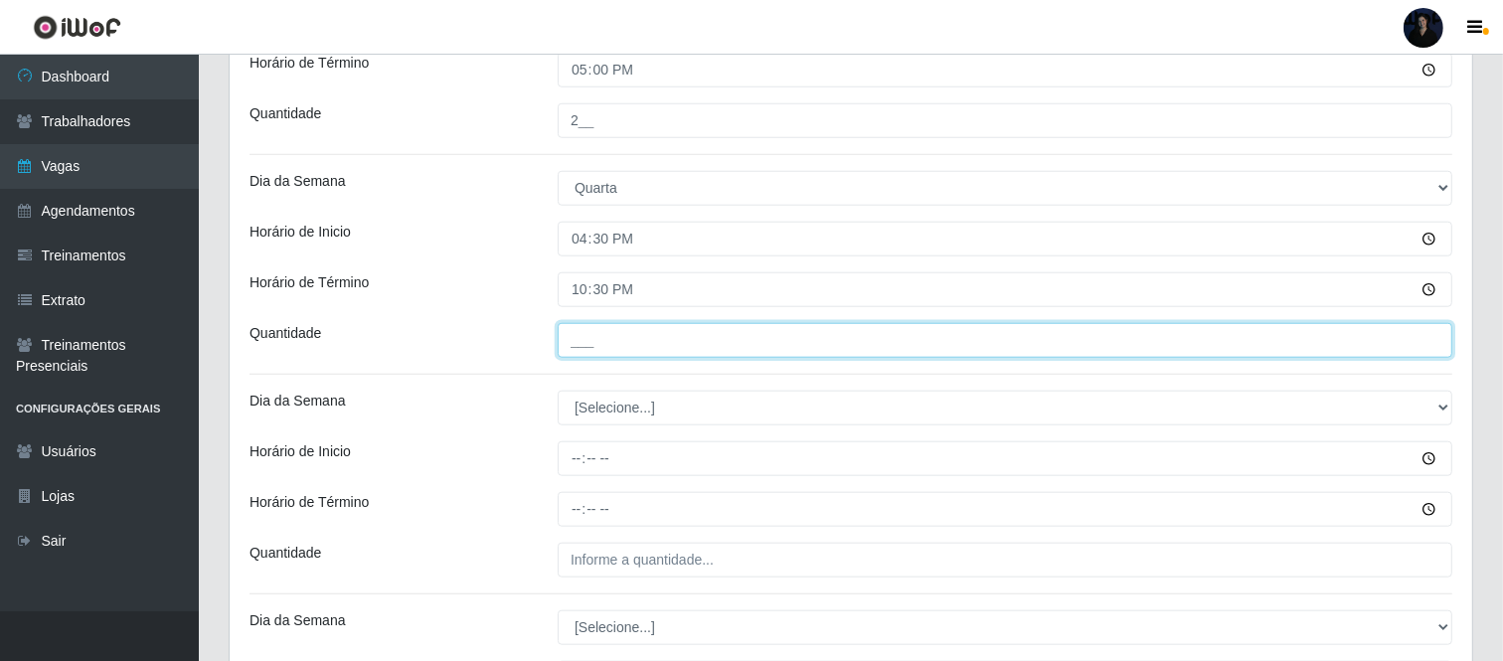
click at [583, 354] on input "___" at bounding box center [1005, 340] width 895 height 35
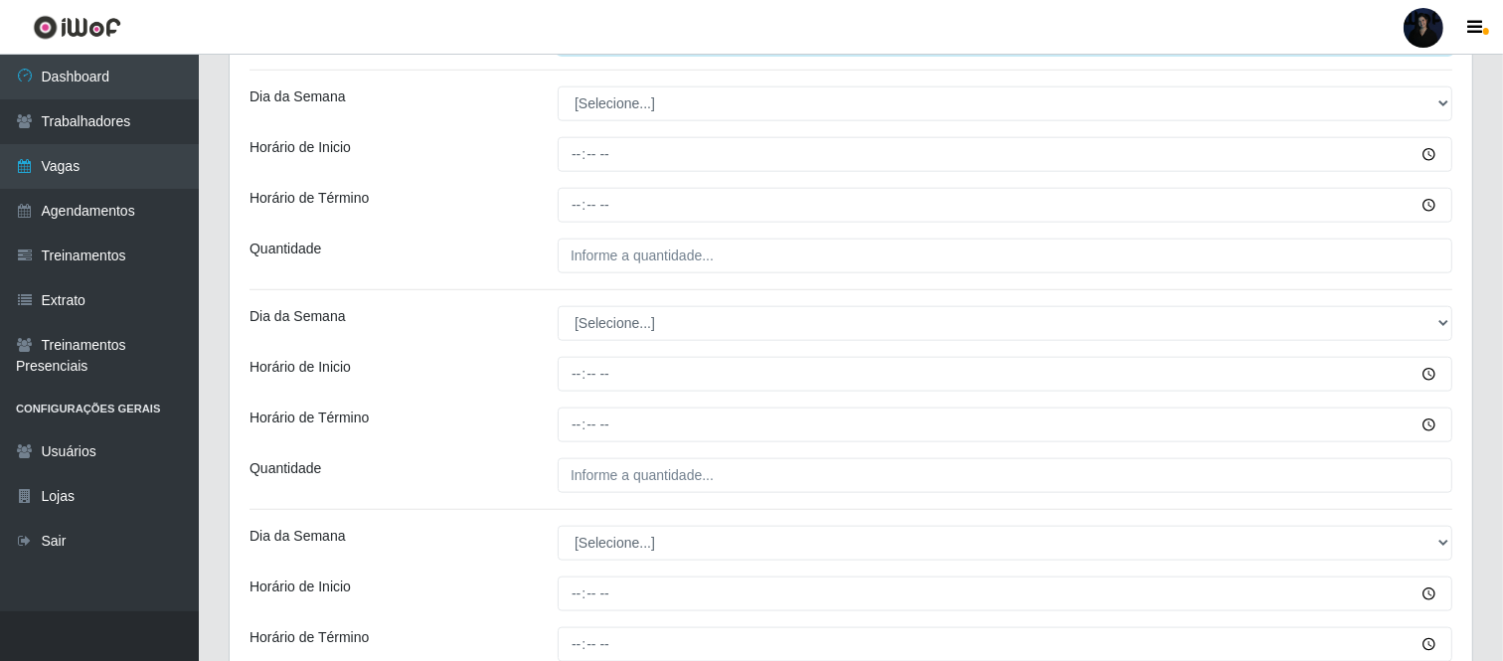
scroll to position [1952, 0]
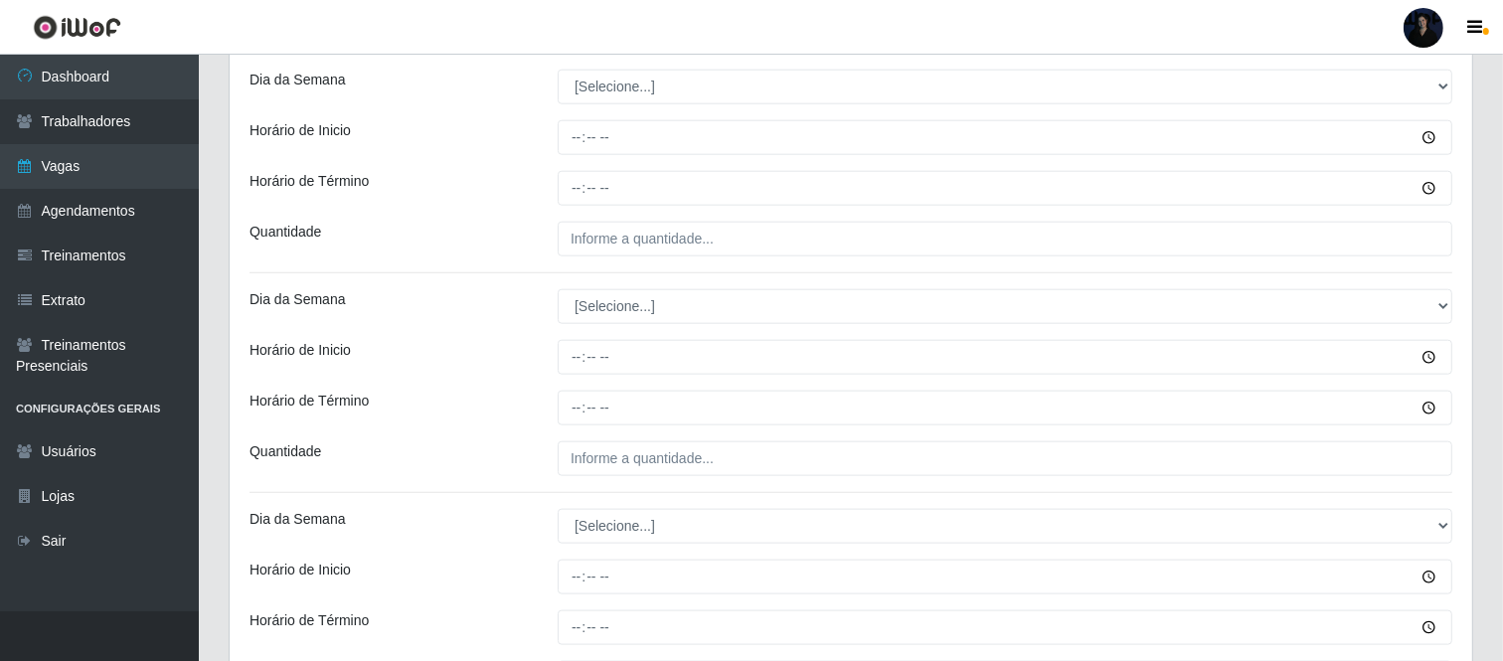
type input "4__"
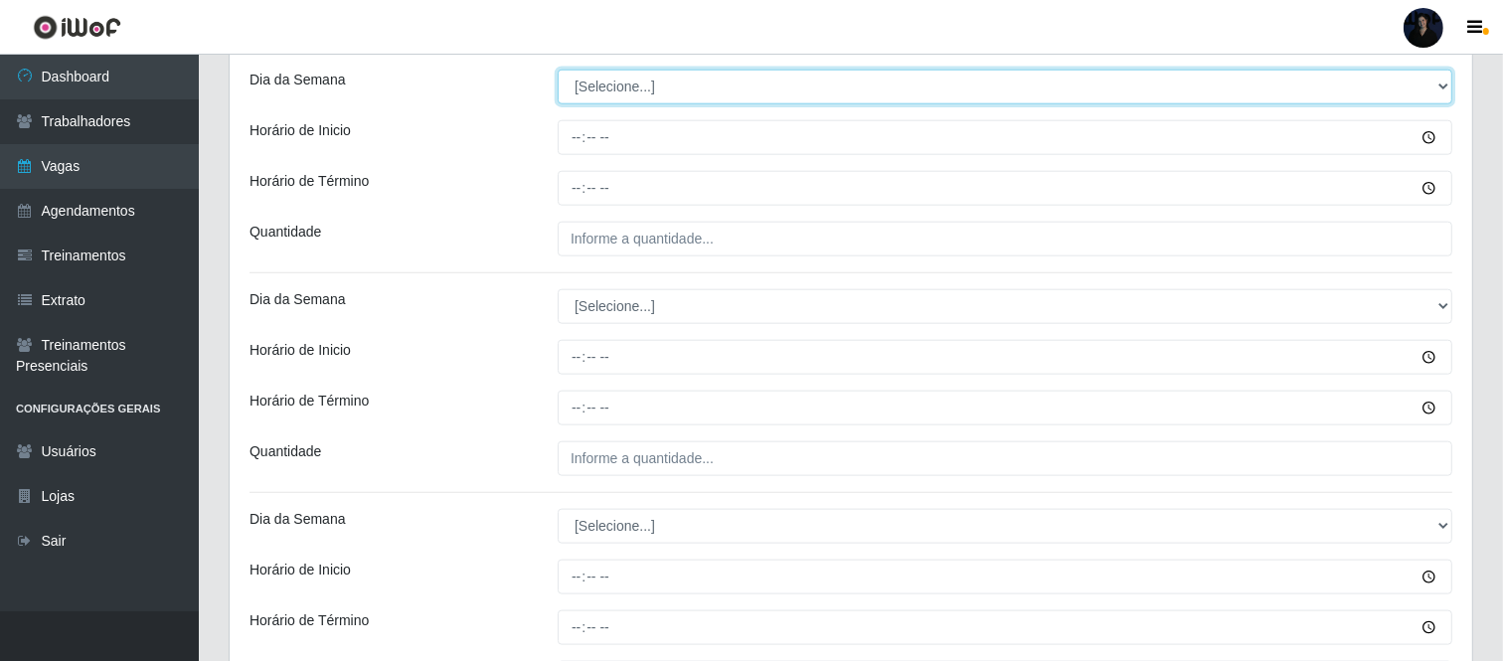
click at [588, 87] on select "[Selecione...] Segunda Terça Quarta Quinta Sexta Sábado Domingo" at bounding box center [1005, 87] width 895 height 35
select select "4"
click at [558, 71] on select "[Selecione...] Segunda Terça Quarta Quinta Sexta Sábado Domingo" at bounding box center [1005, 87] width 895 height 35
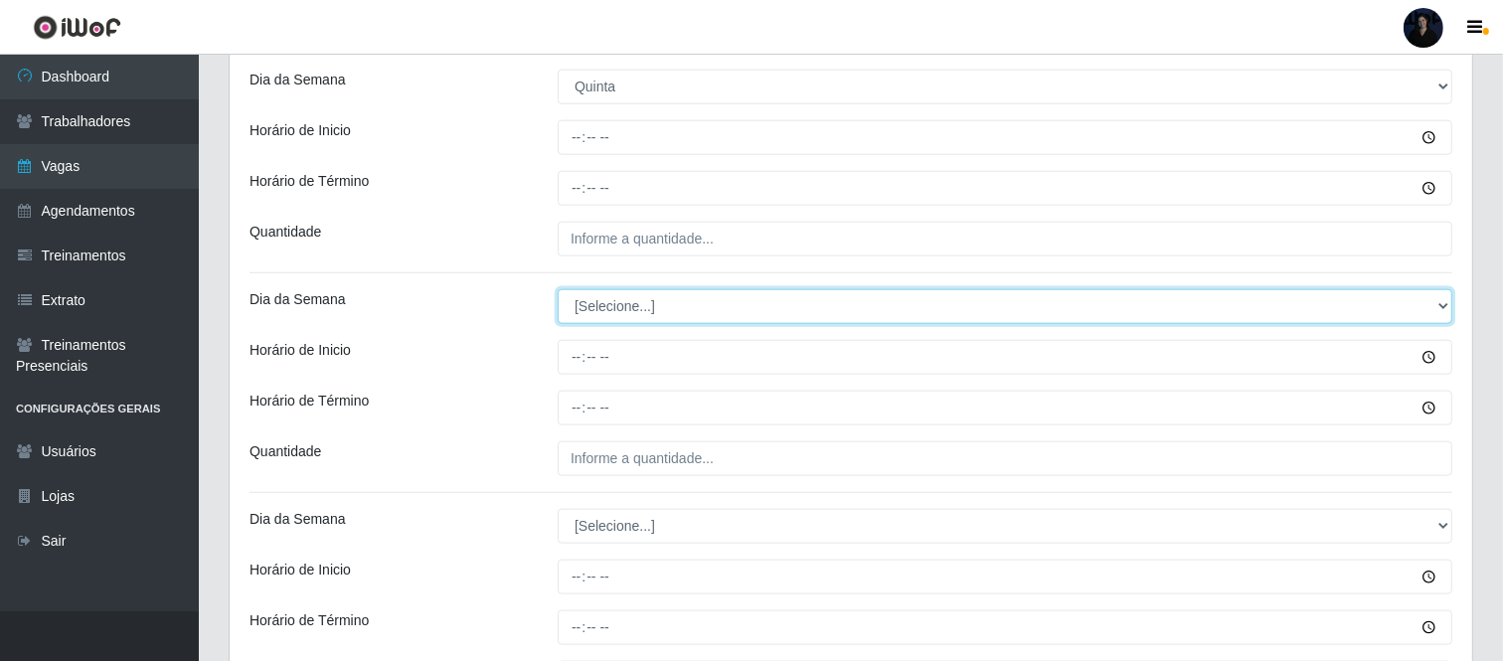
click at [608, 301] on select "[Selecione...] Segunda Terça Quarta Quinta Sexta Sábado Domingo" at bounding box center [1005, 306] width 895 height 35
select select "4"
click at [558, 290] on select "[Selecione...] Segunda Terça Quarta Quinta Sexta Sábado Domingo" at bounding box center [1005, 306] width 895 height 35
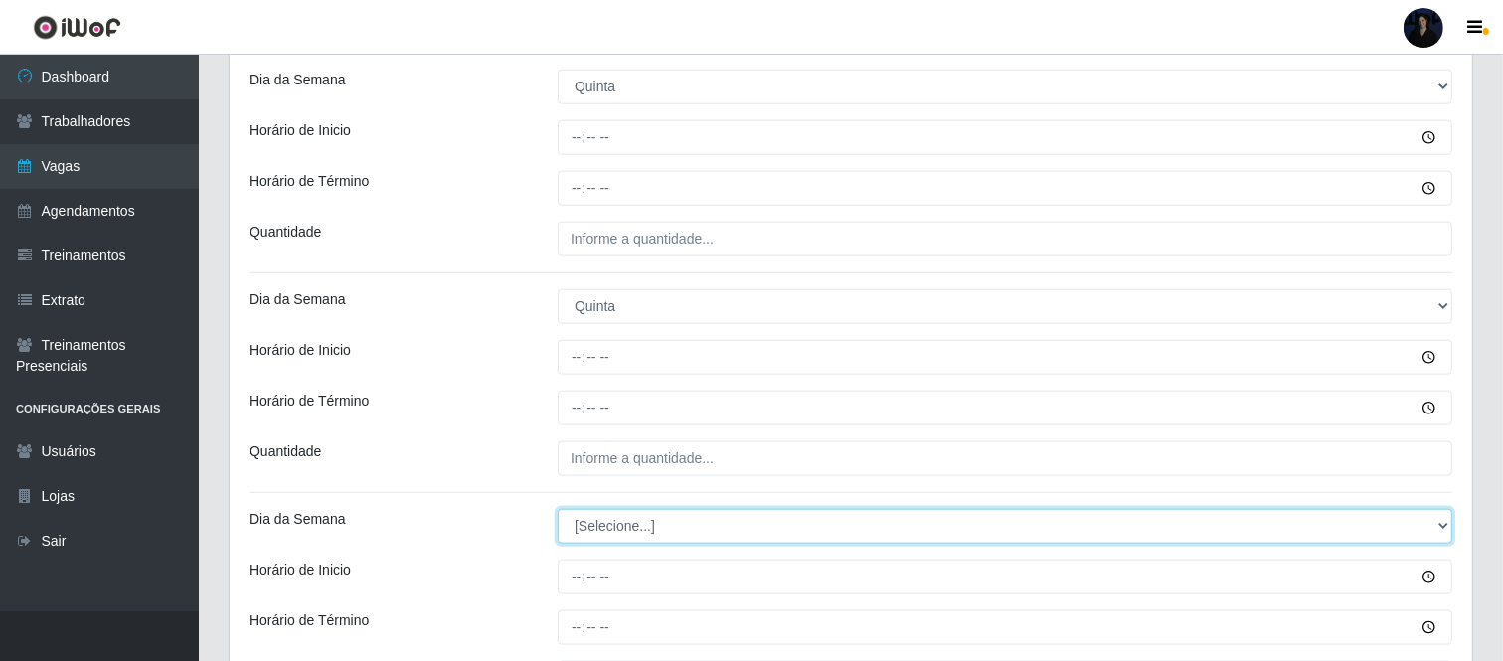
click at [594, 531] on select "[Selecione...] Segunda Terça Quarta Quinta Sexta Sábado Domingo" at bounding box center [1005, 526] width 895 height 35
select select "4"
click at [558, 510] on select "[Selecione...] Segunda Terça Quarta Quinta Sexta Sábado Domingo" at bounding box center [1005, 526] width 895 height 35
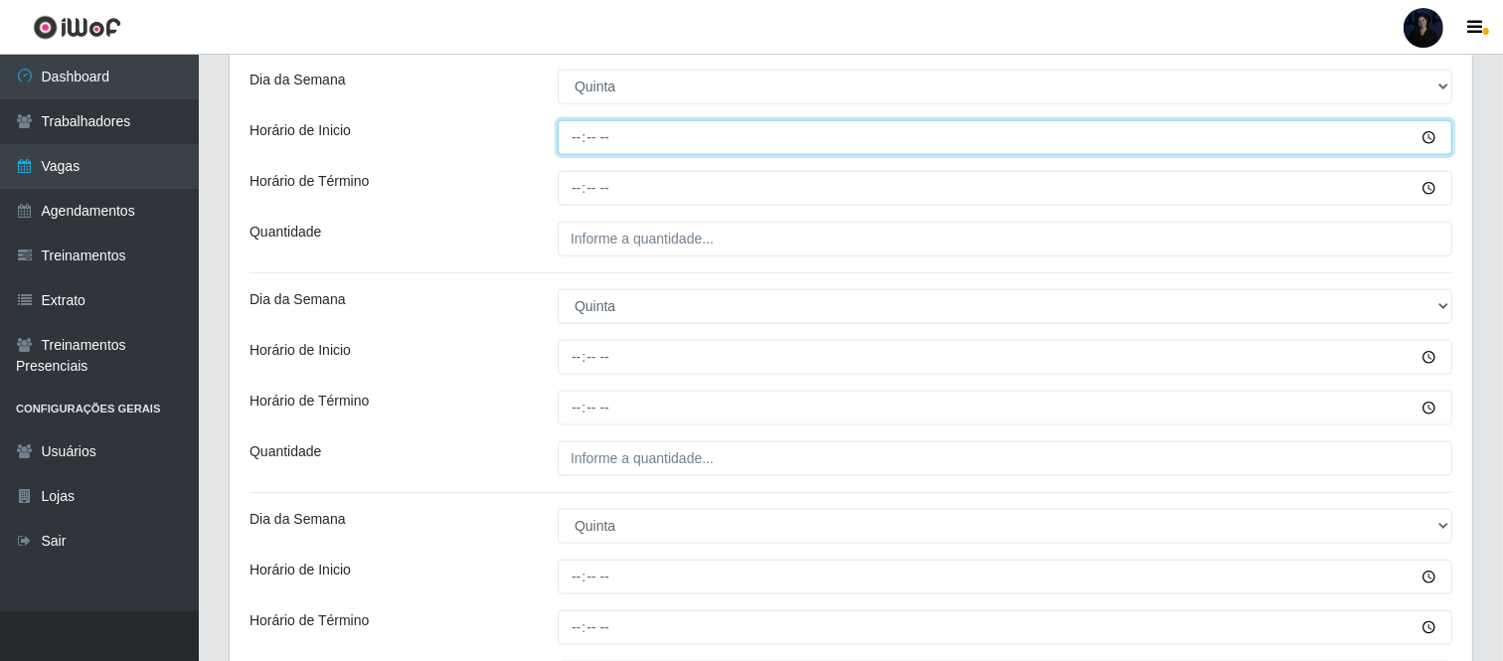
click at [575, 135] on input "Horário de Inicio" at bounding box center [1005, 137] width 895 height 35
type input "07:00"
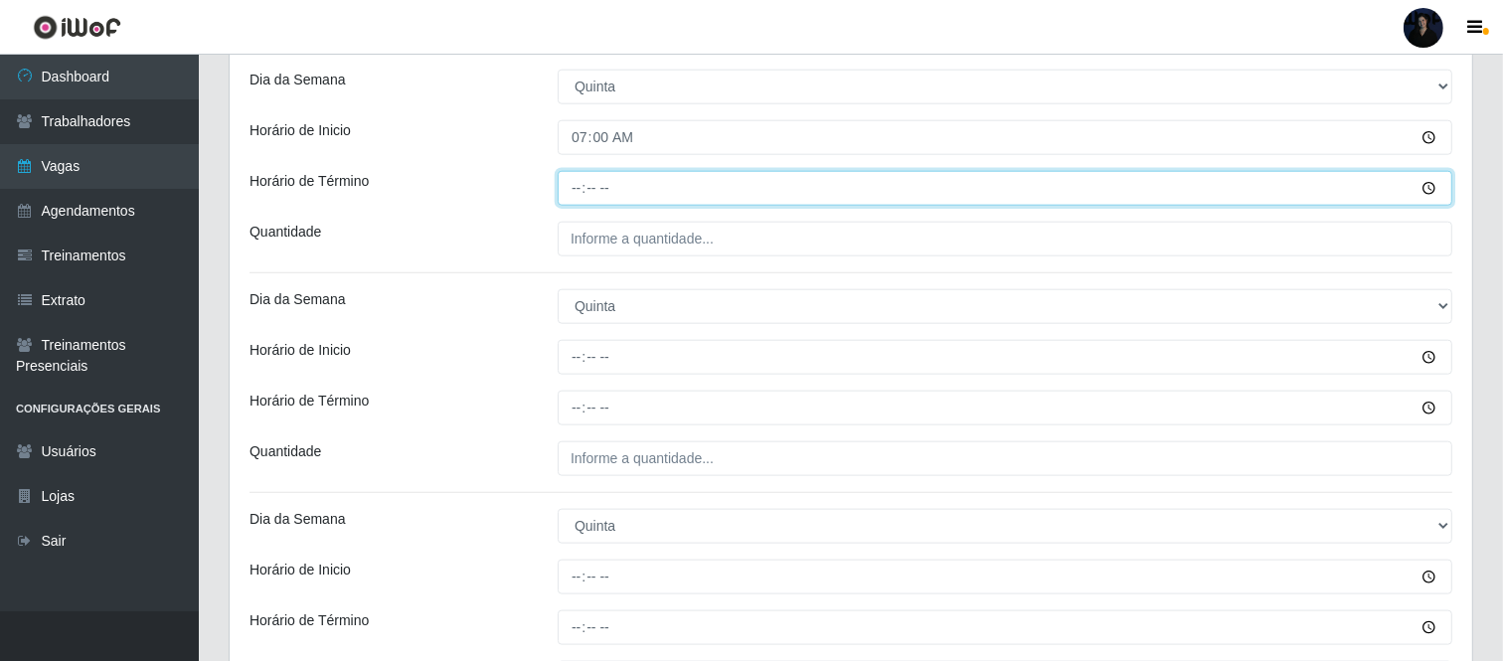
click at [581, 176] on input "Horário de Término" at bounding box center [1005, 188] width 895 height 35
type input "13:00"
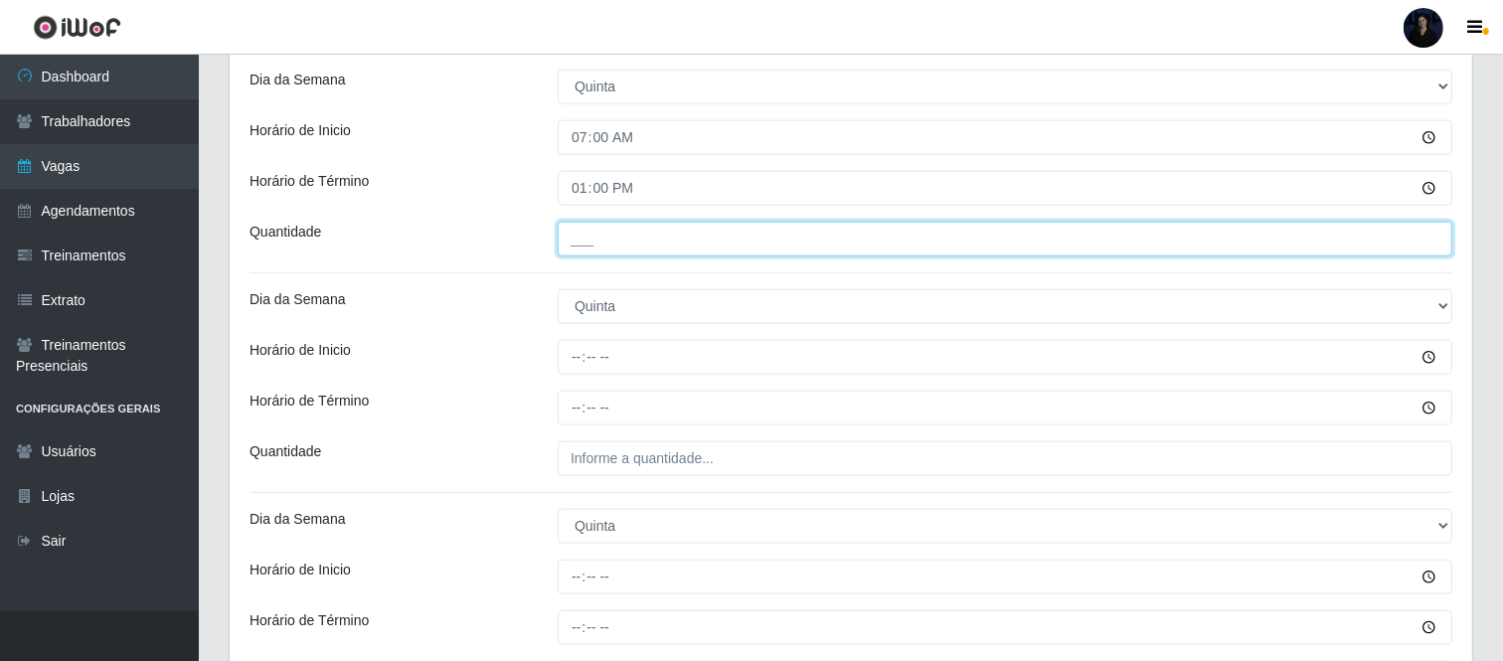
click at [574, 227] on input "___" at bounding box center [1005, 239] width 895 height 35
type input "2__"
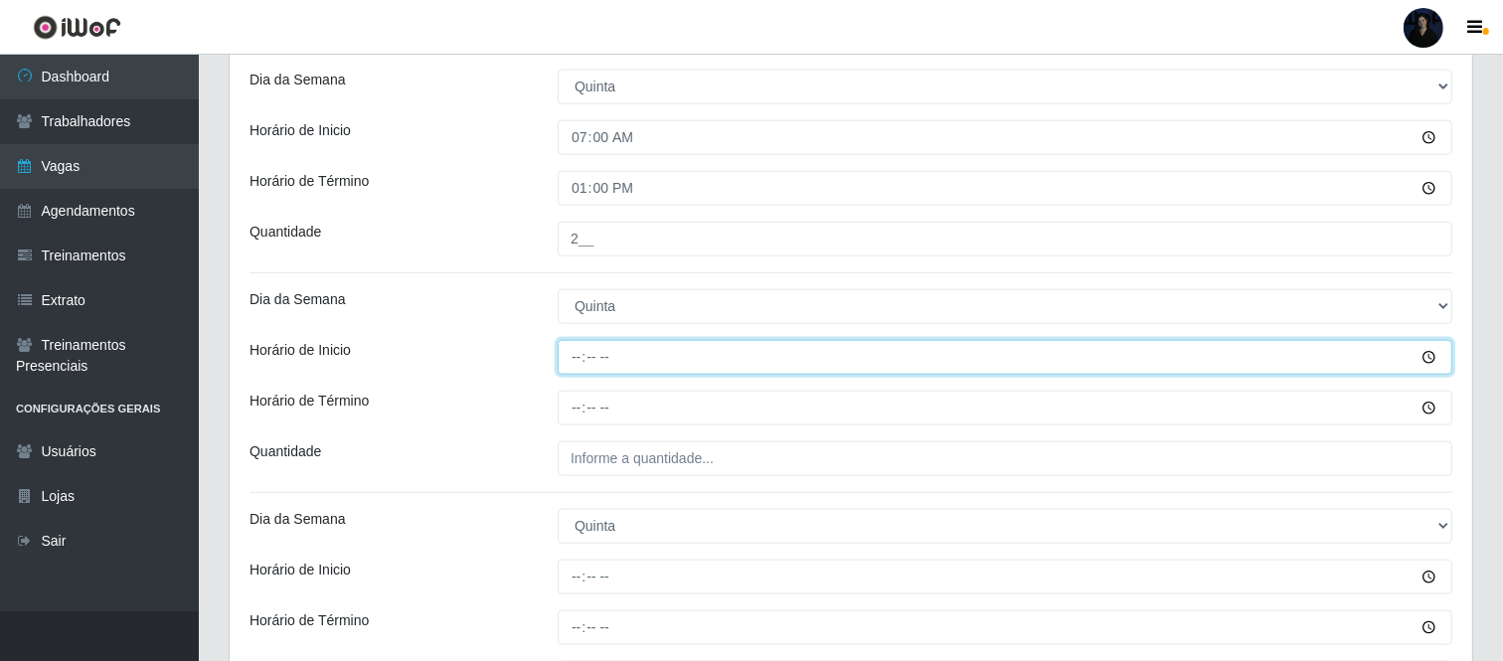
click at [572, 360] on input "Horário de Inicio" at bounding box center [1005, 357] width 895 height 35
type input "11:00"
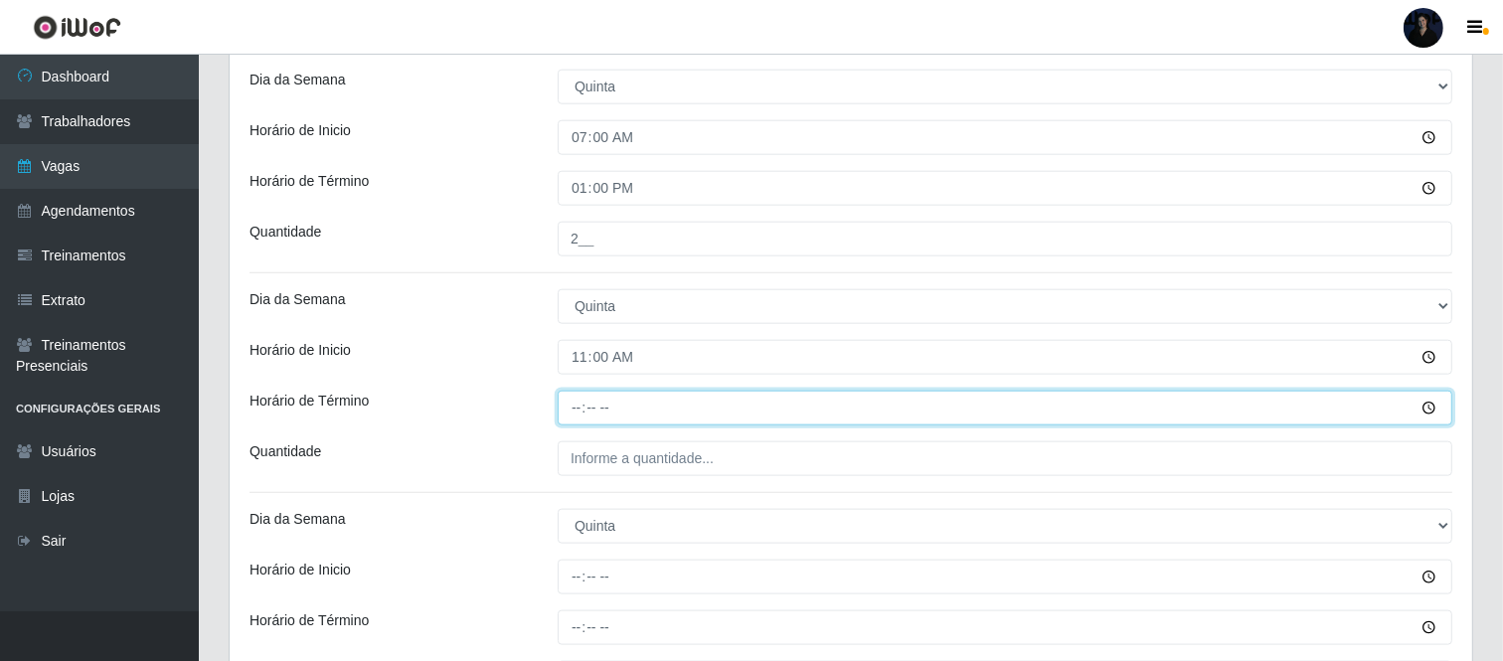
click at [573, 411] on input "Horário de Término" at bounding box center [1005, 408] width 895 height 35
type input "17:00"
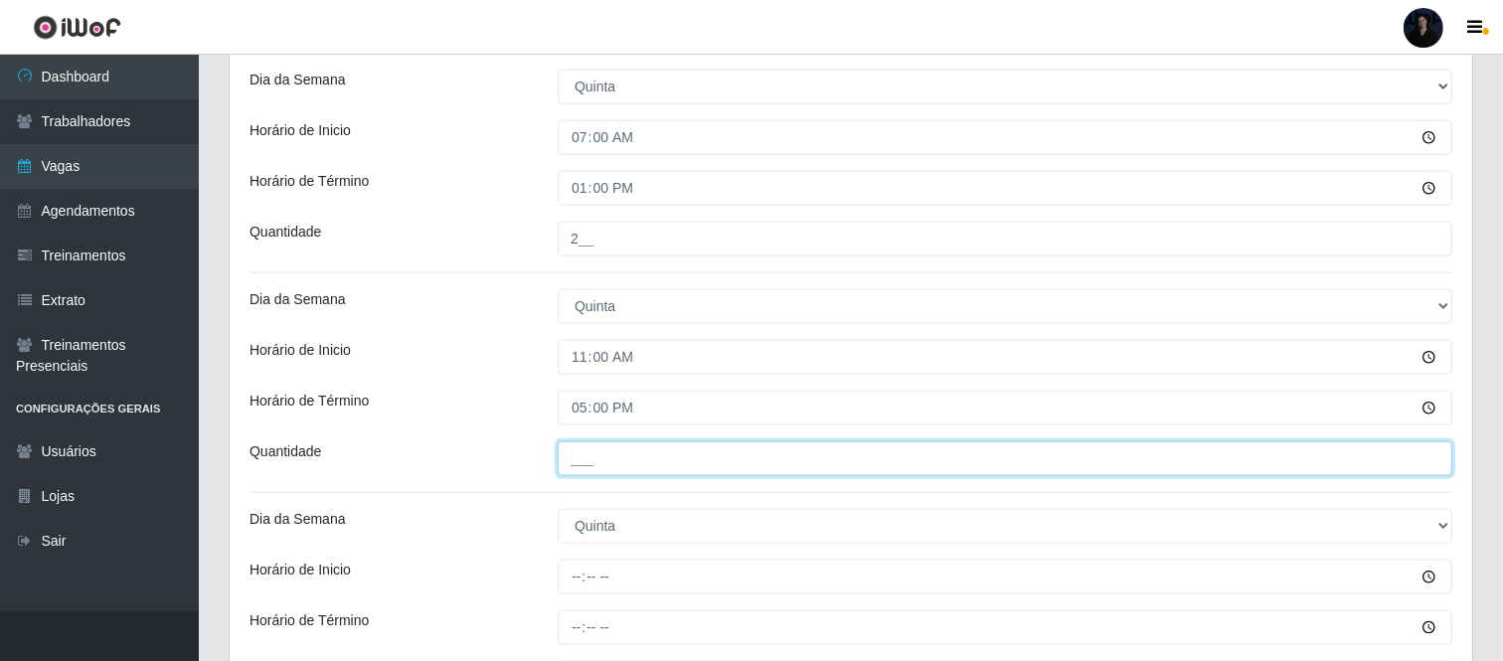
click at [574, 465] on input "___" at bounding box center [1005, 458] width 895 height 35
type input "2__"
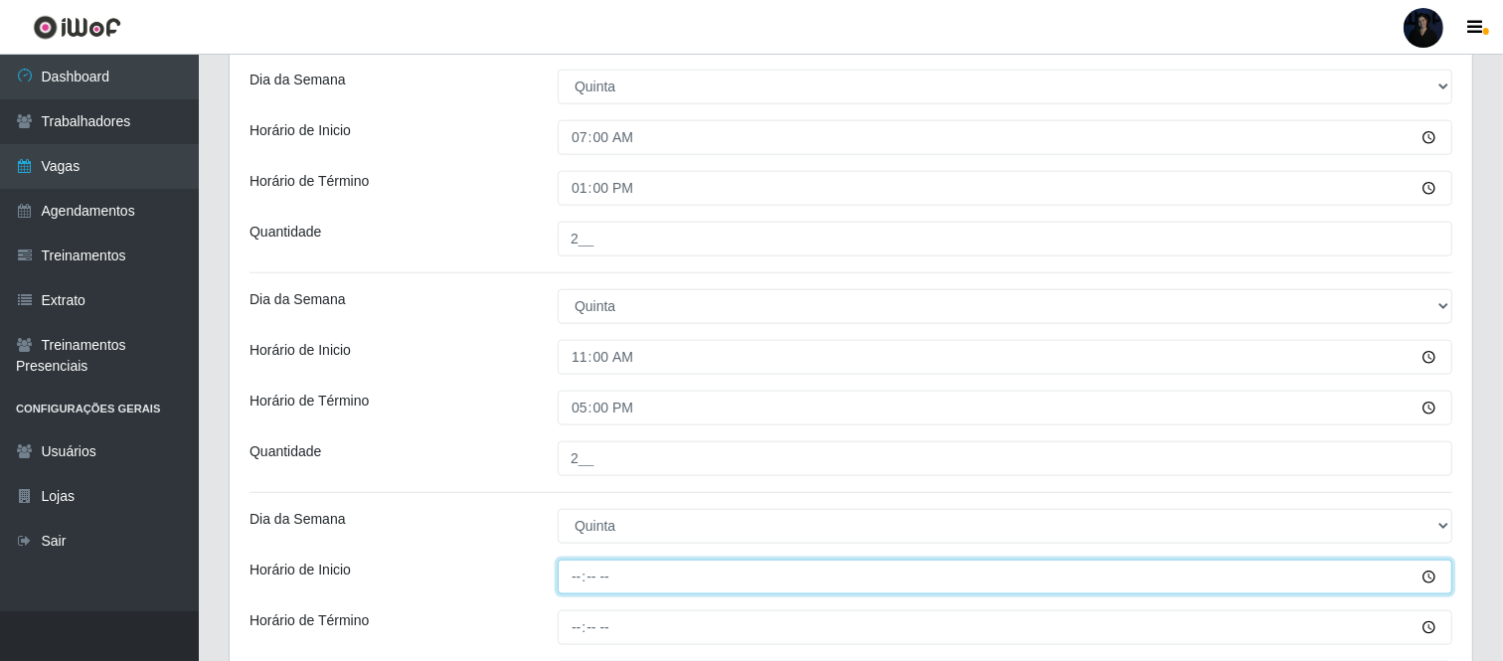
click at [584, 580] on input "Horário de Inicio" at bounding box center [1005, 577] width 895 height 35
type input "16:30"
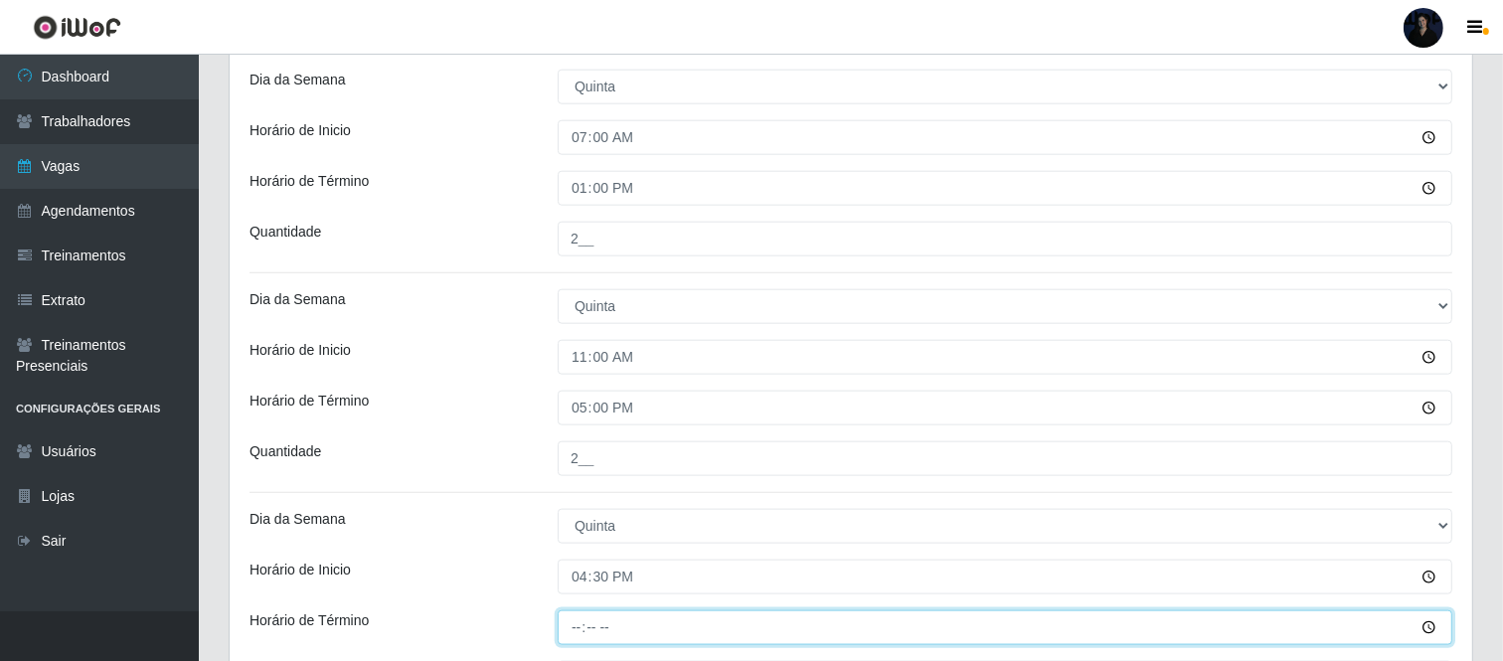
click at [574, 630] on input "Horário de Término" at bounding box center [1005, 627] width 895 height 35
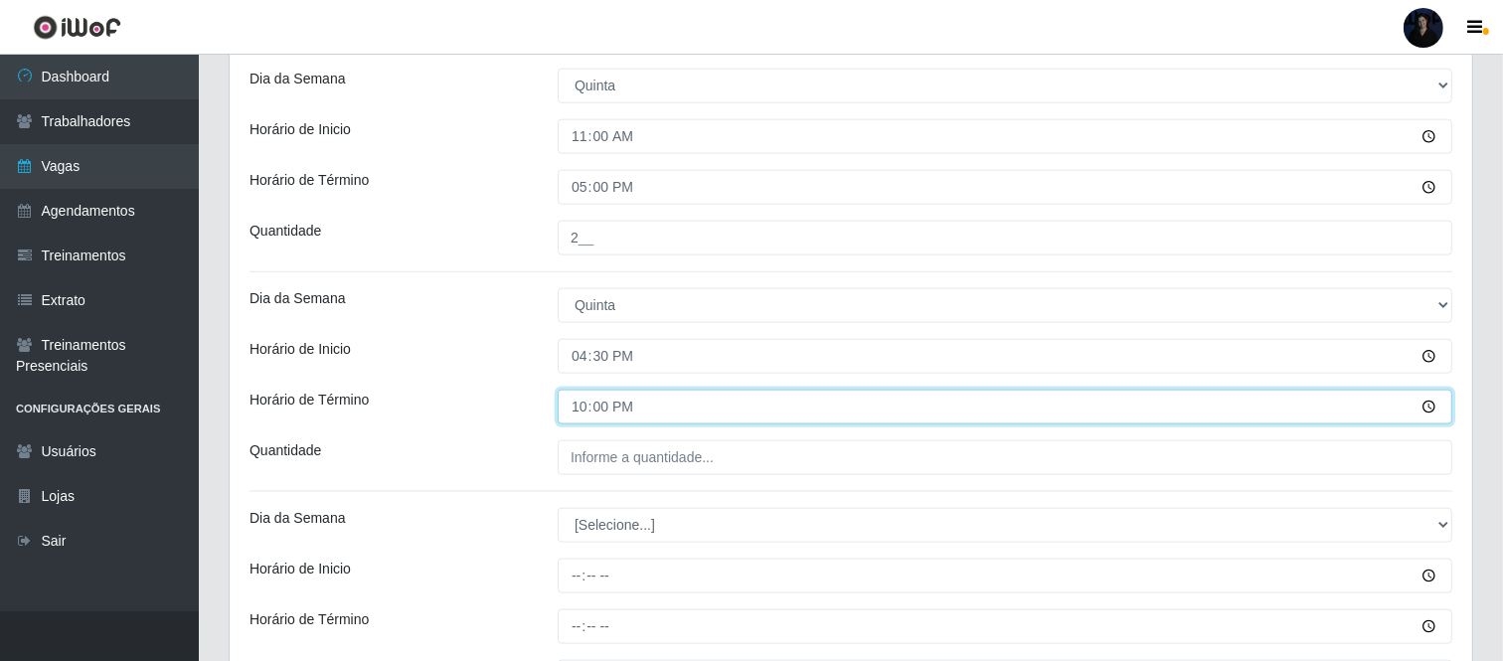
scroll to position [2394, 0]
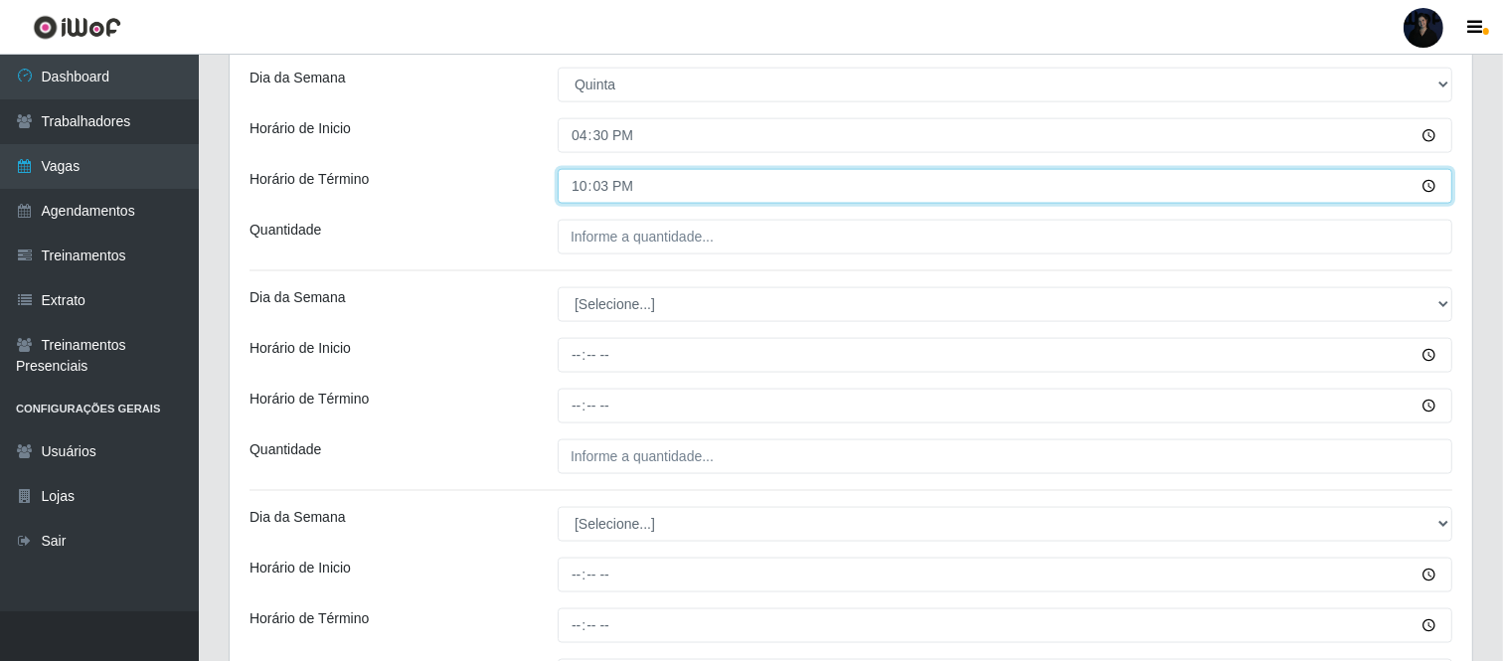
type input "22:30"
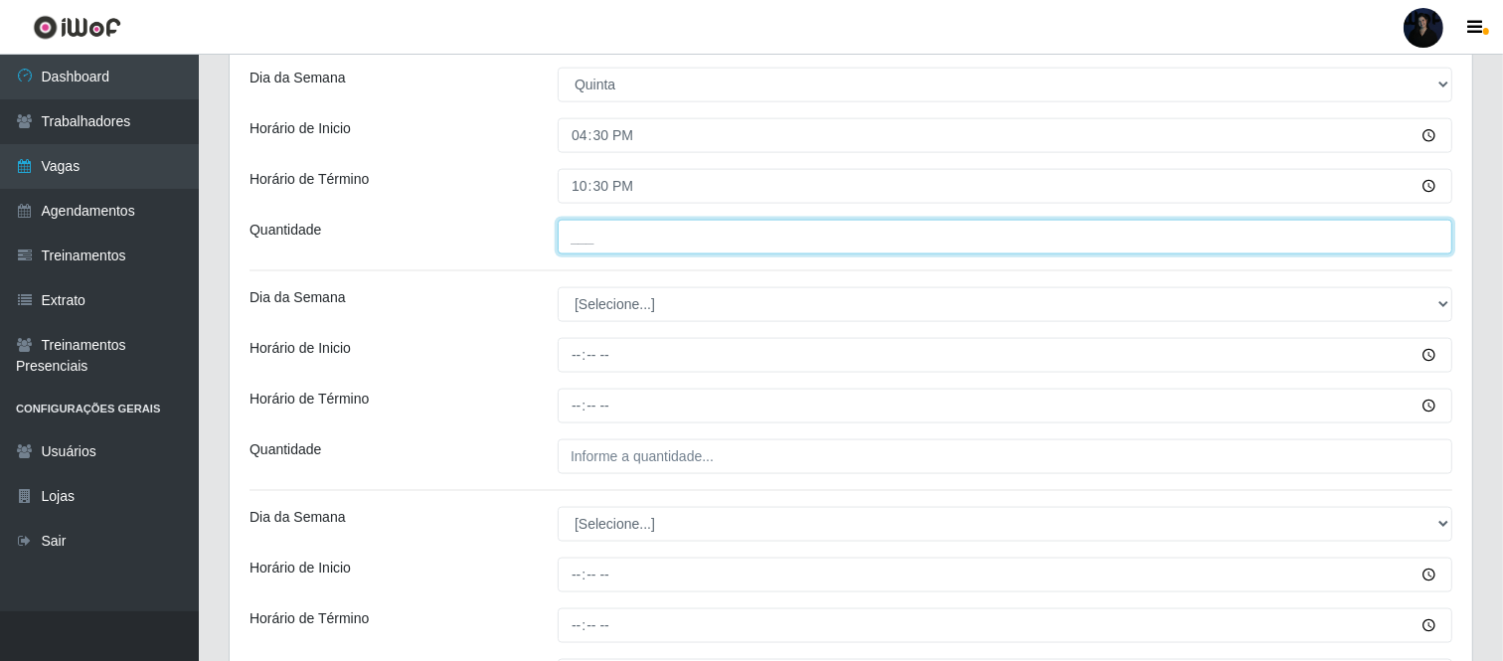
click at [590, 232] on input "___" at bounding box center [1005, 237] width 895 height 35
type input "5__"
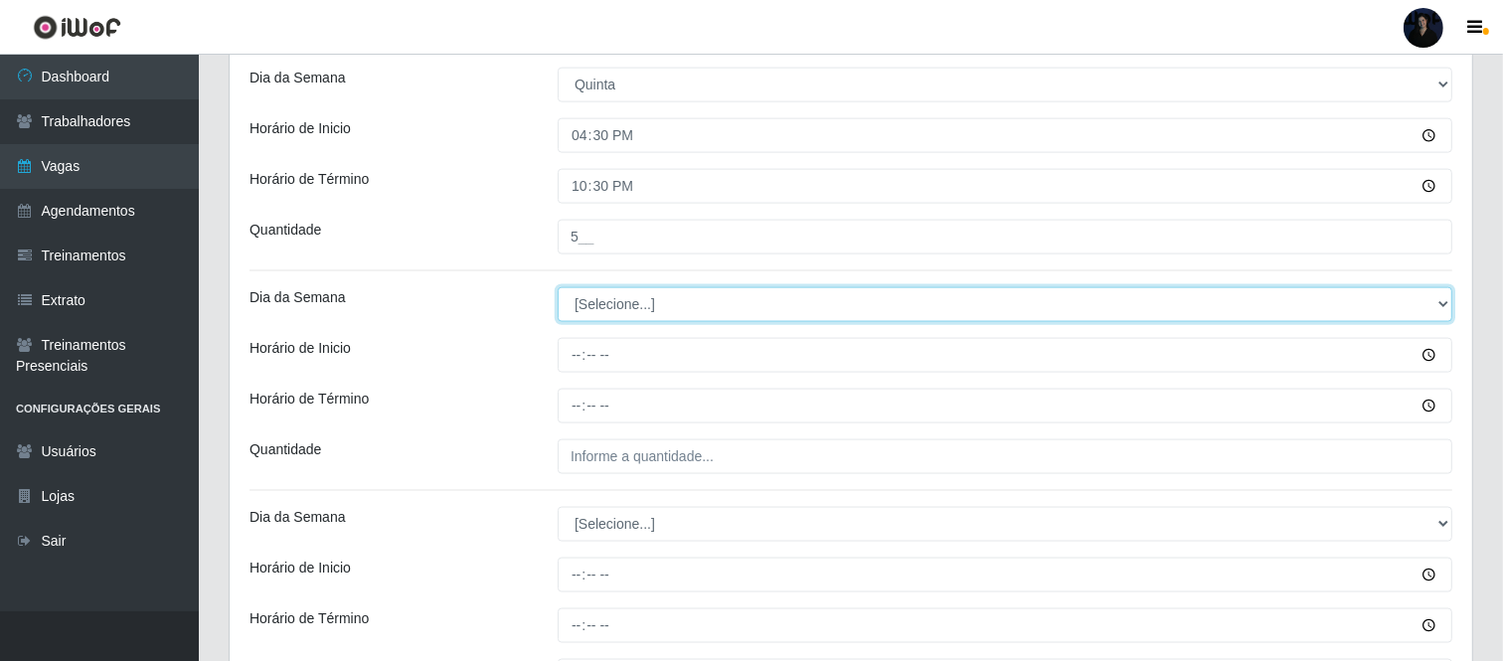
click at [589, 301] on select "[Selecione...] Segunda Terça Quarta Quinta Sexta Sábado Domingo" at bounding box center [1005, 304] width 895 height 35
select select "5"
click at [558, 287] on select "[Selecione...] Segunda Terça Quarta Quinta Sexta Sábado Domingo" at bounding box center [1005, 304] width 895 height 35
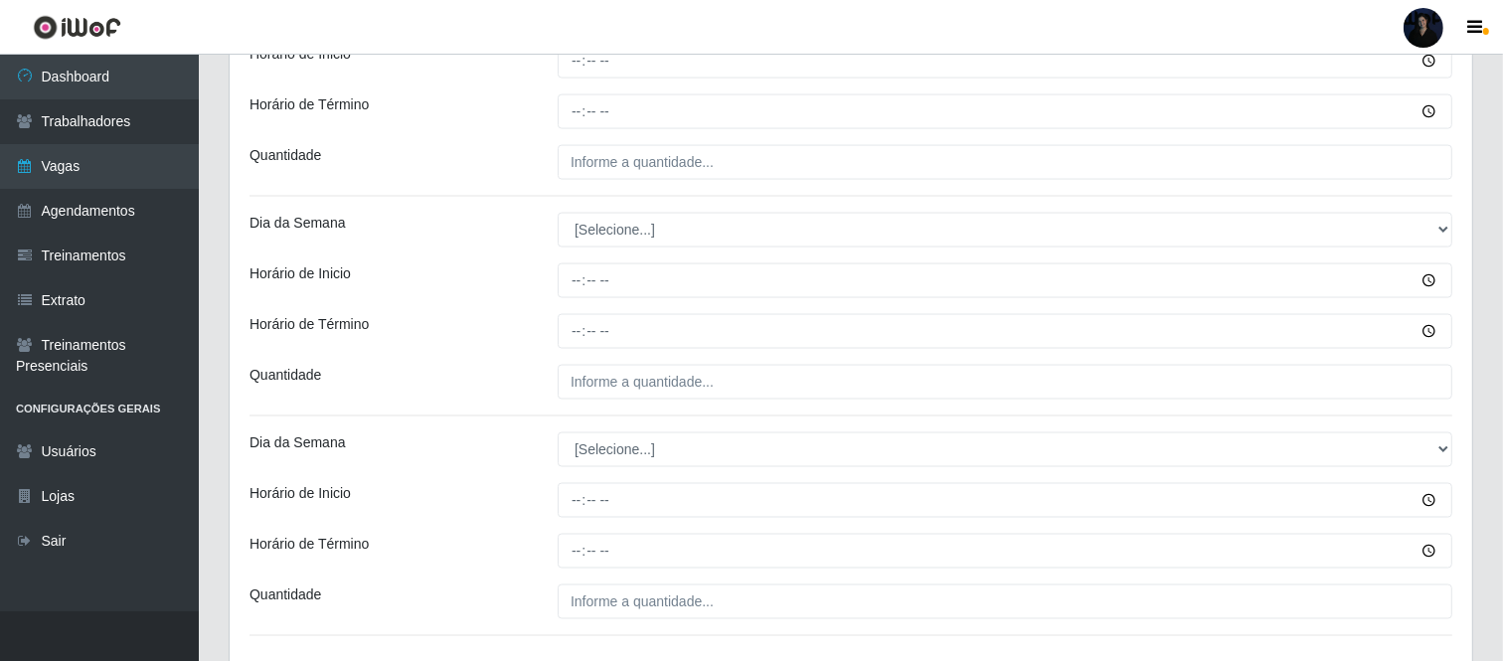
scroll to position [2612, 0]
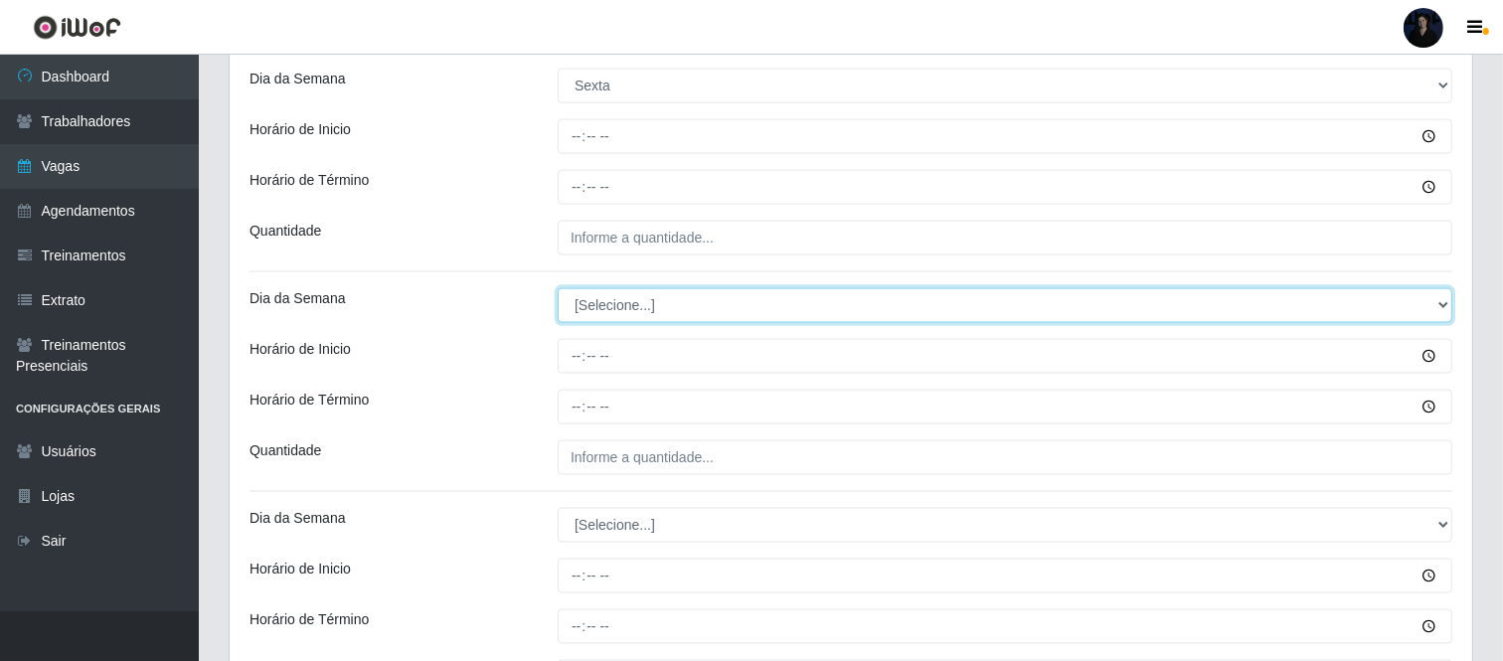
click at [601, 320] on select "[Selecione...] Segunda Terça Quarta Quinta Sexta Sábado Domingo" at bounding box center [1005, 305] width 895 height 35
select select "5"
click at [558, 288] on select "[Selecione...] Segunda Terça Quarta Quinta Sexta Sábado Domingo" at bounding box center [1005, 305] width 895 height 35
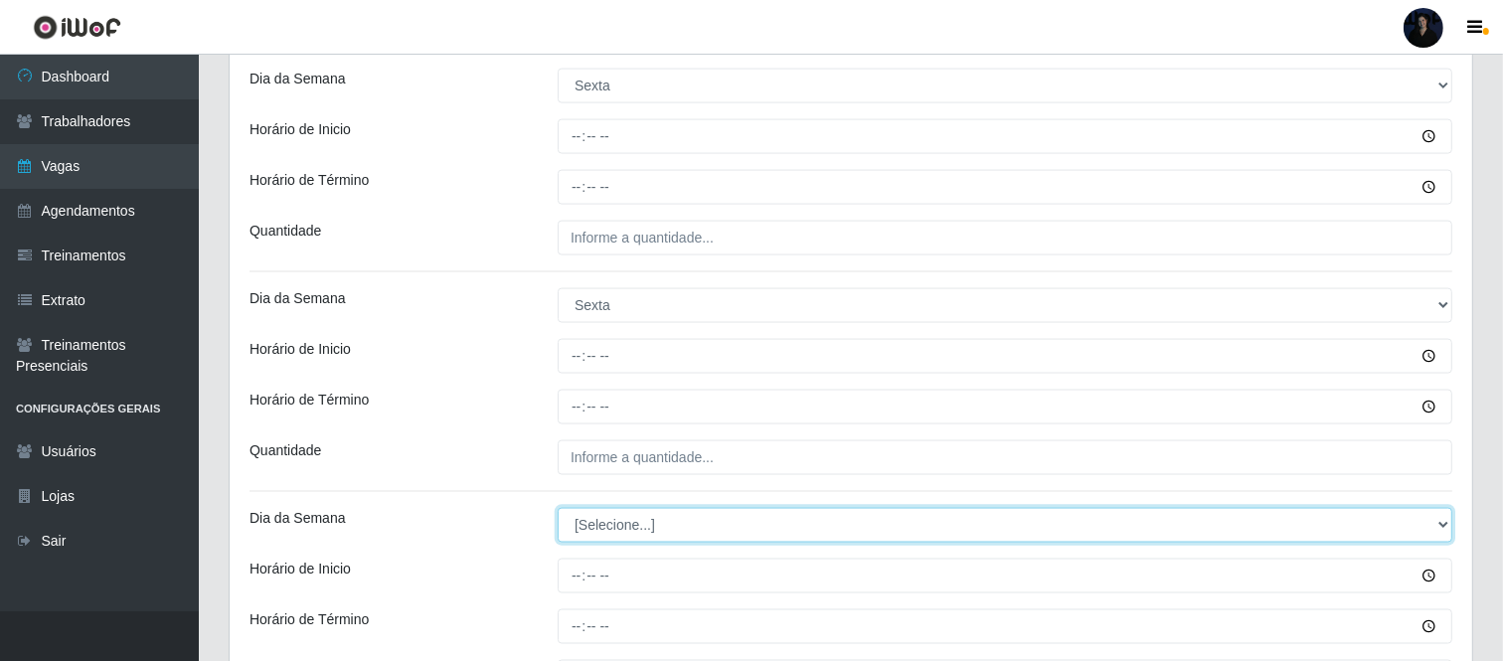
click at [597, 527] on select "[Selecione...] Segunda Terça Quarta Quinta Sexta Sábado Domingo" at bounding box center [1005, 525] width 895 height 35
select select "5"
click at [558, 508] on select "[Selecione...] Segunda Terça Quarta Quinta Sexta Sábado Domingo" at bounding box center [1005, 525] width 895 height 35
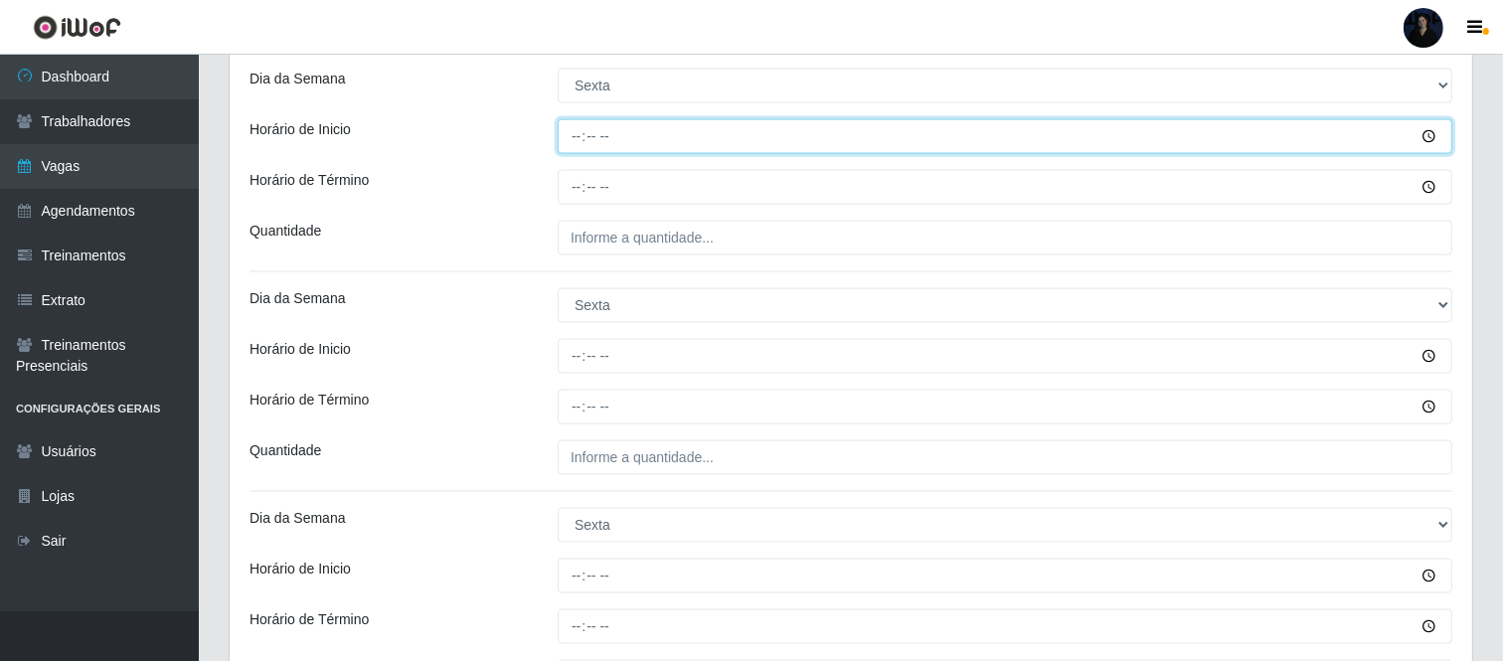
click at [579, 127] on input "Horário de Inicio" at bounding box center [1005, 136] width 895 height 35
type input "07:00"
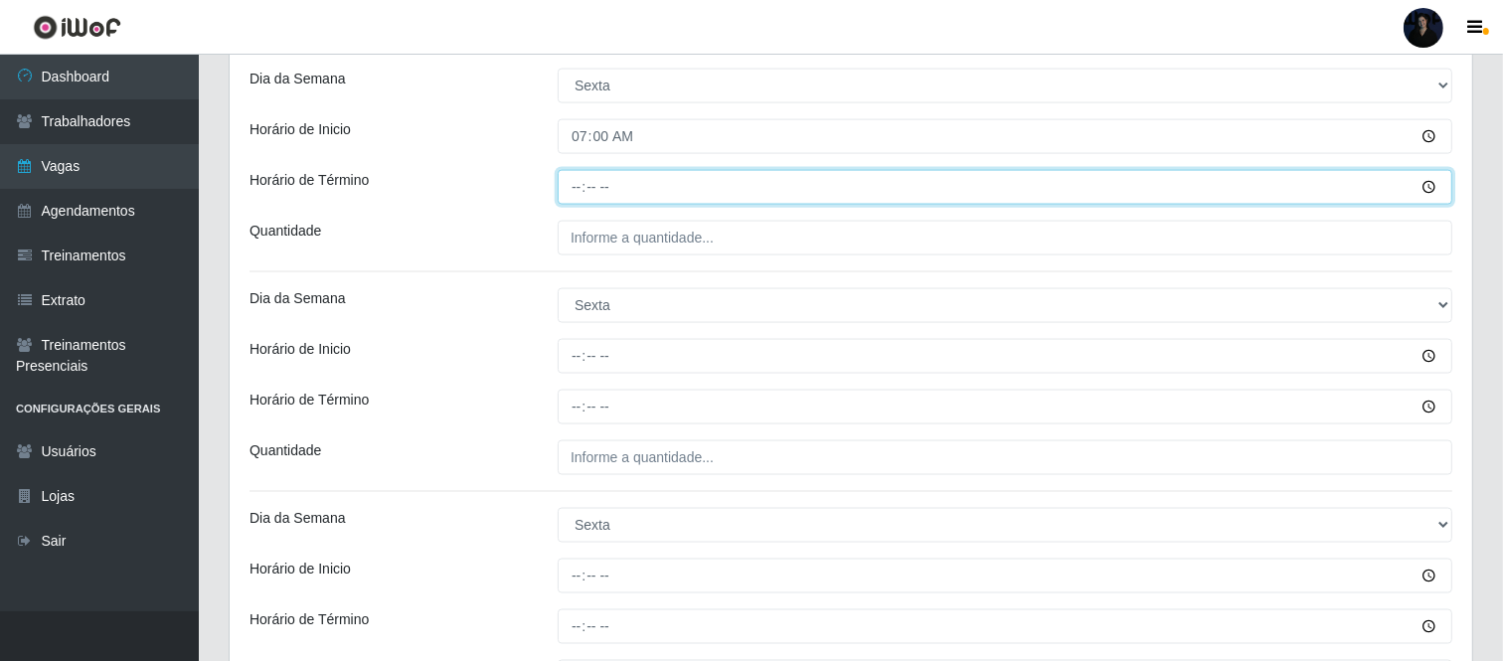
click at [579, 205] on input "Horário de Término" at bounding box center [1005, 187] width 895 height 35
type input "13:00"
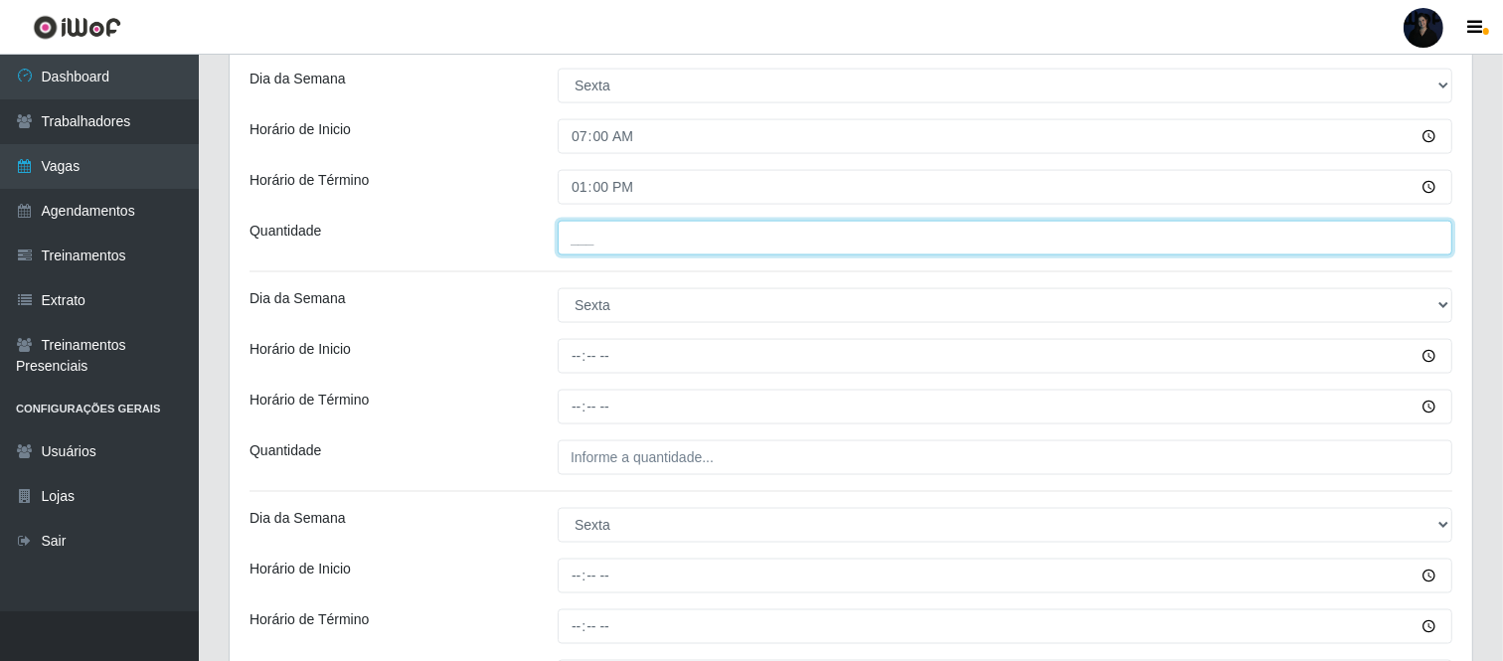
click at [572, 239] on input "___" at bounding box center [1005, 238] width 895 height 35
type input "3__"
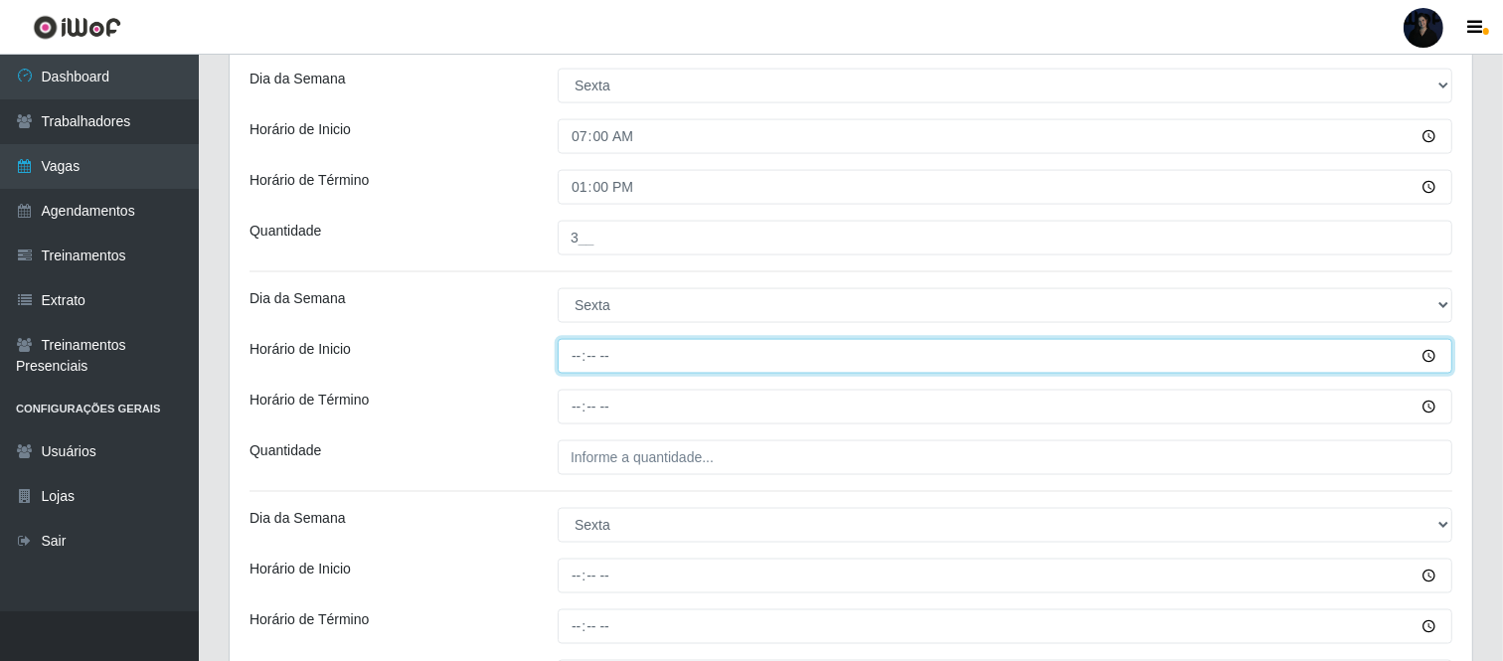
click at [581, 344] on input "Horário de Inicio" at bounding box center [1005, 356] width 895 height 35
type input "11:00"
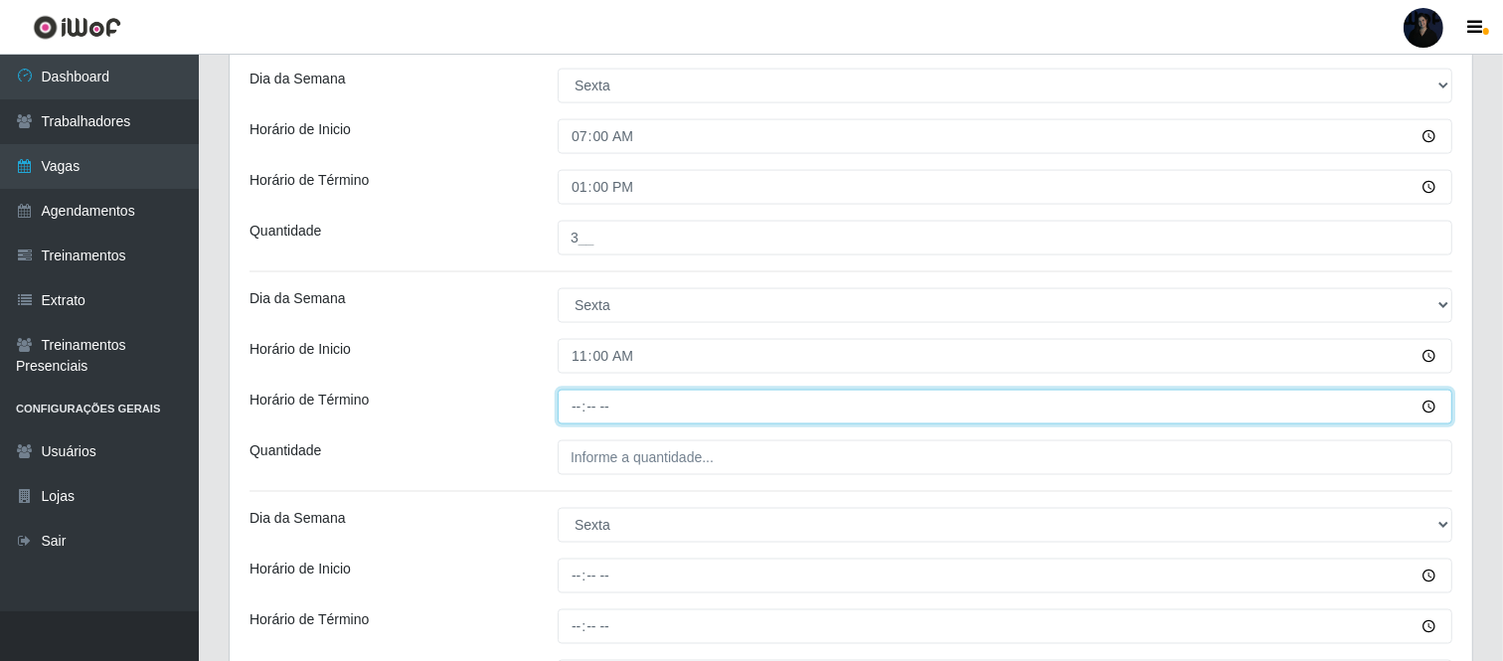
click at [578, 413] on input "Horário de Término" at bounding box center [1005, 407] width 895 height 35
type input "17:00"
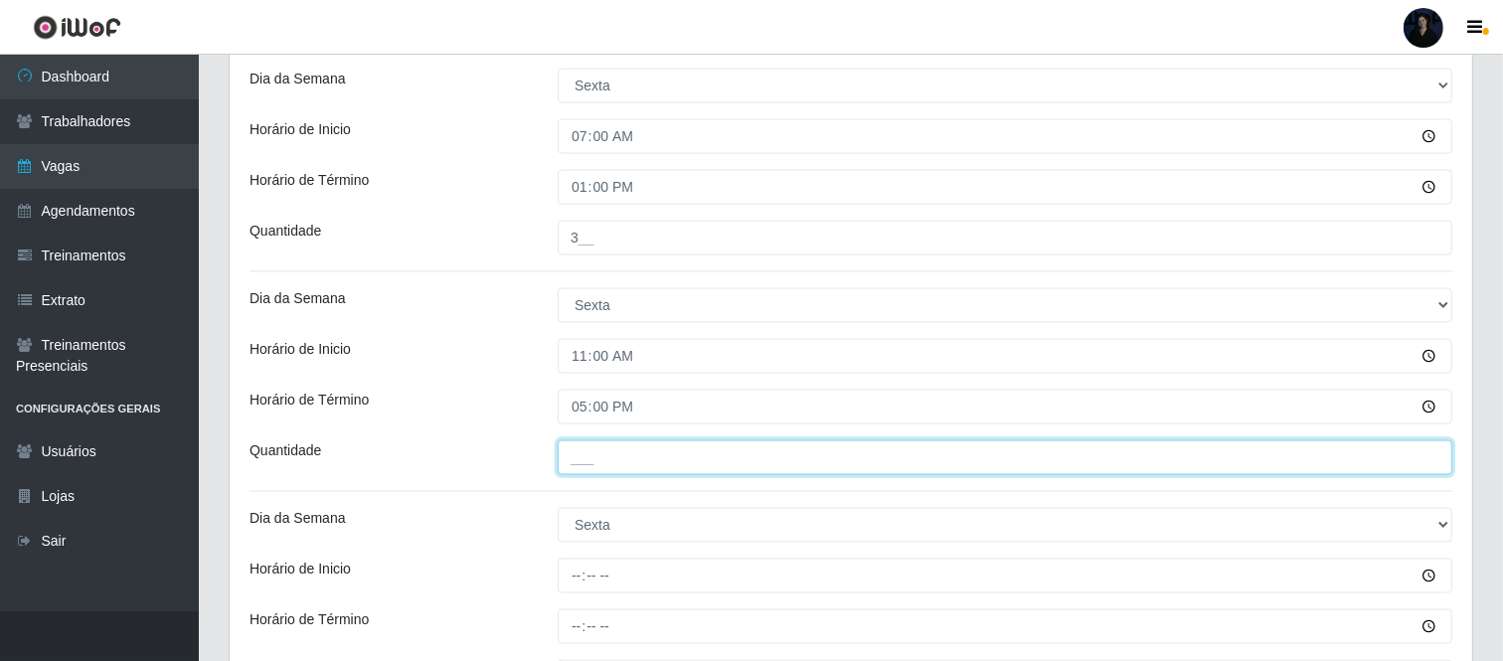
click at [588, 451] on input "___" at bounding box center [1005, 457] width 895 height 35
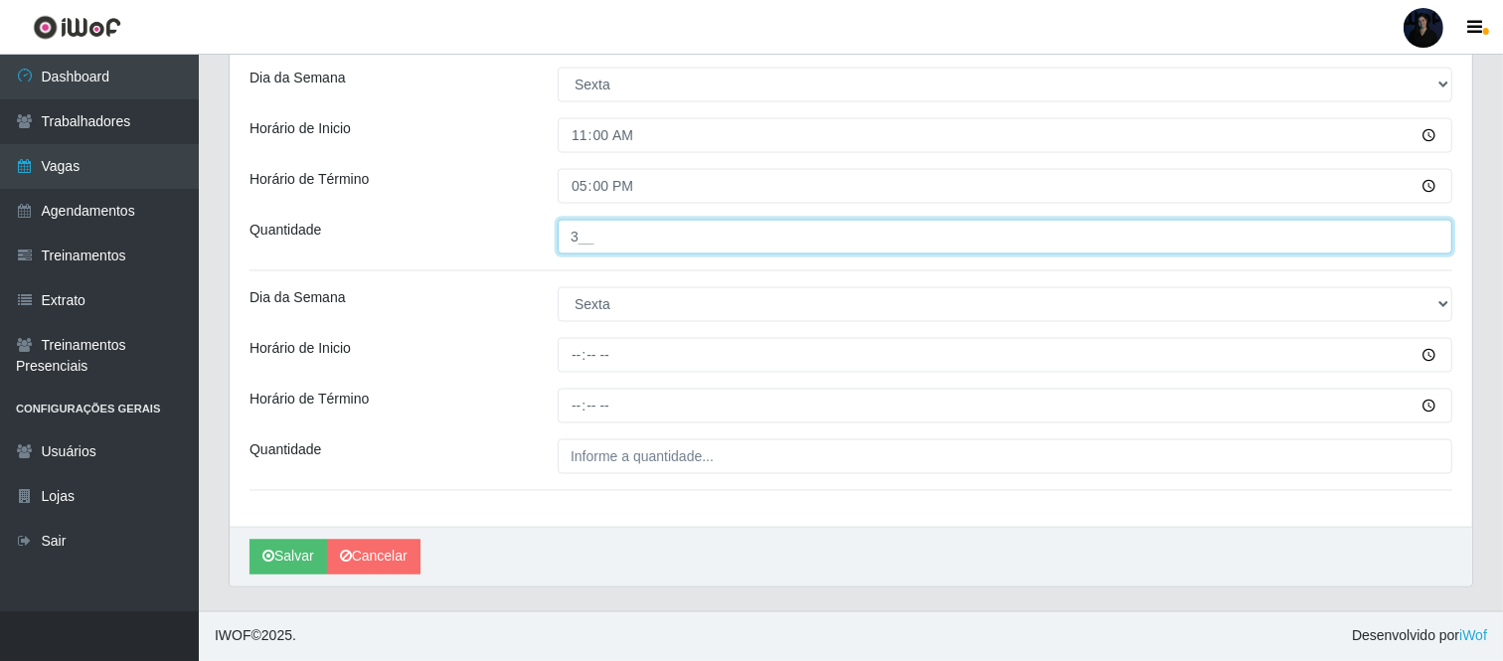
scroll to position [2834, 0]
type input "3__"
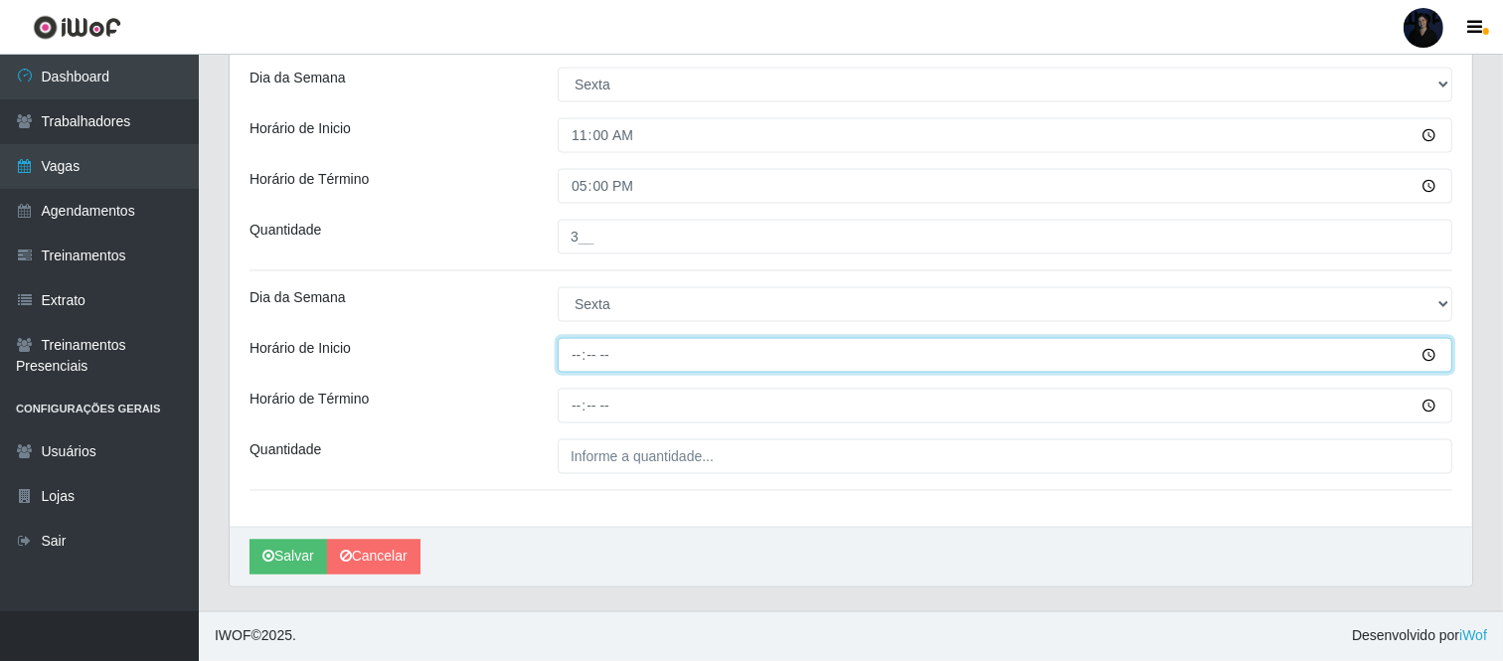
click at [583, 354] on input "Horário de Inicio" at bounding box center [1005, 355] width 895 height 35
type input "16:30"
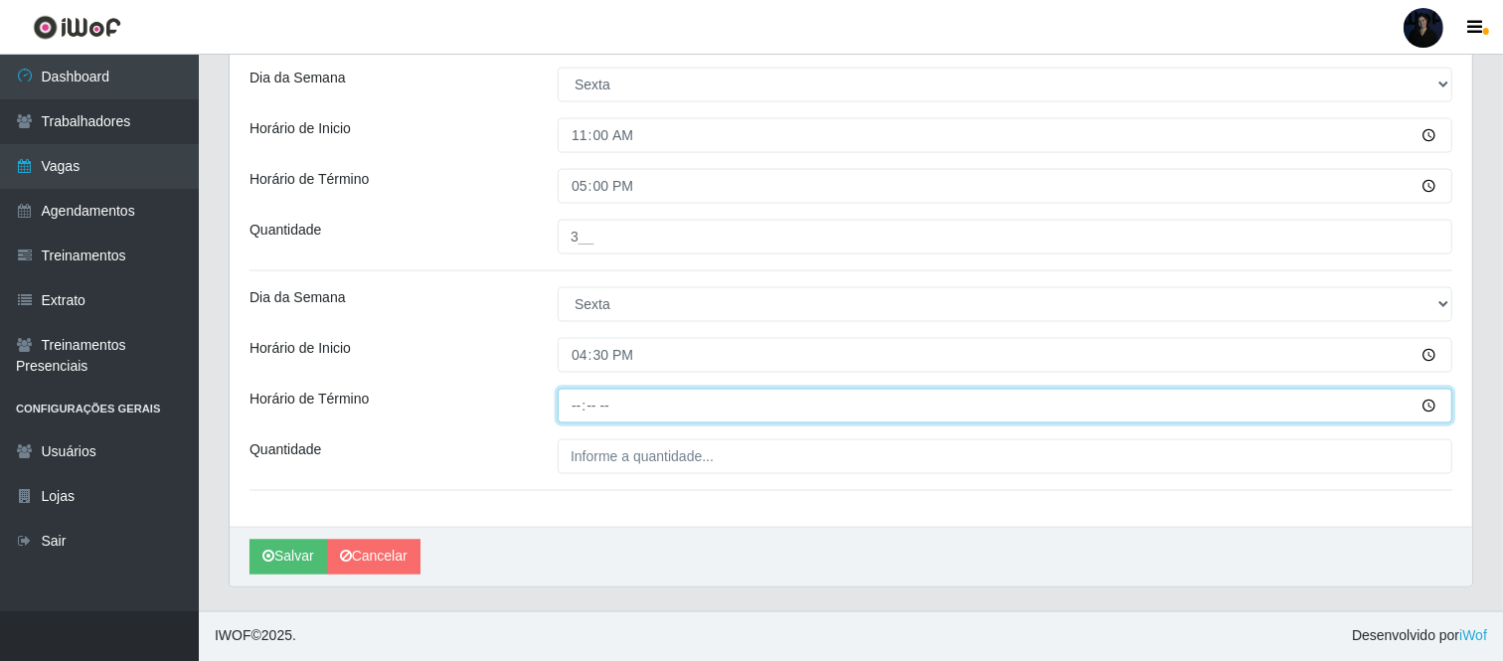
click at [579, 415] on input "Horário de Término" at bounding box center [1005, 406] width 895 height 35
type input "22:30"
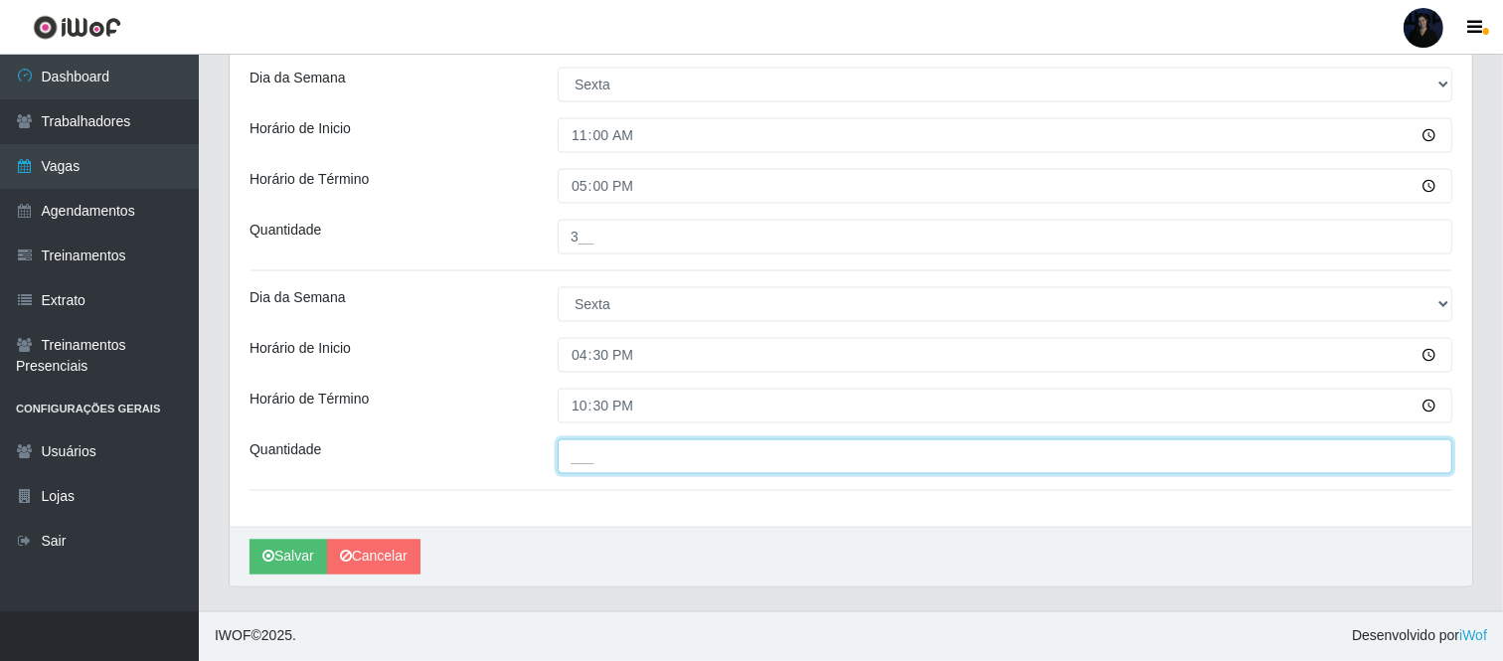
click at [578, 449] on input "___" at bounding box center [1005, 456] width 895 height 35
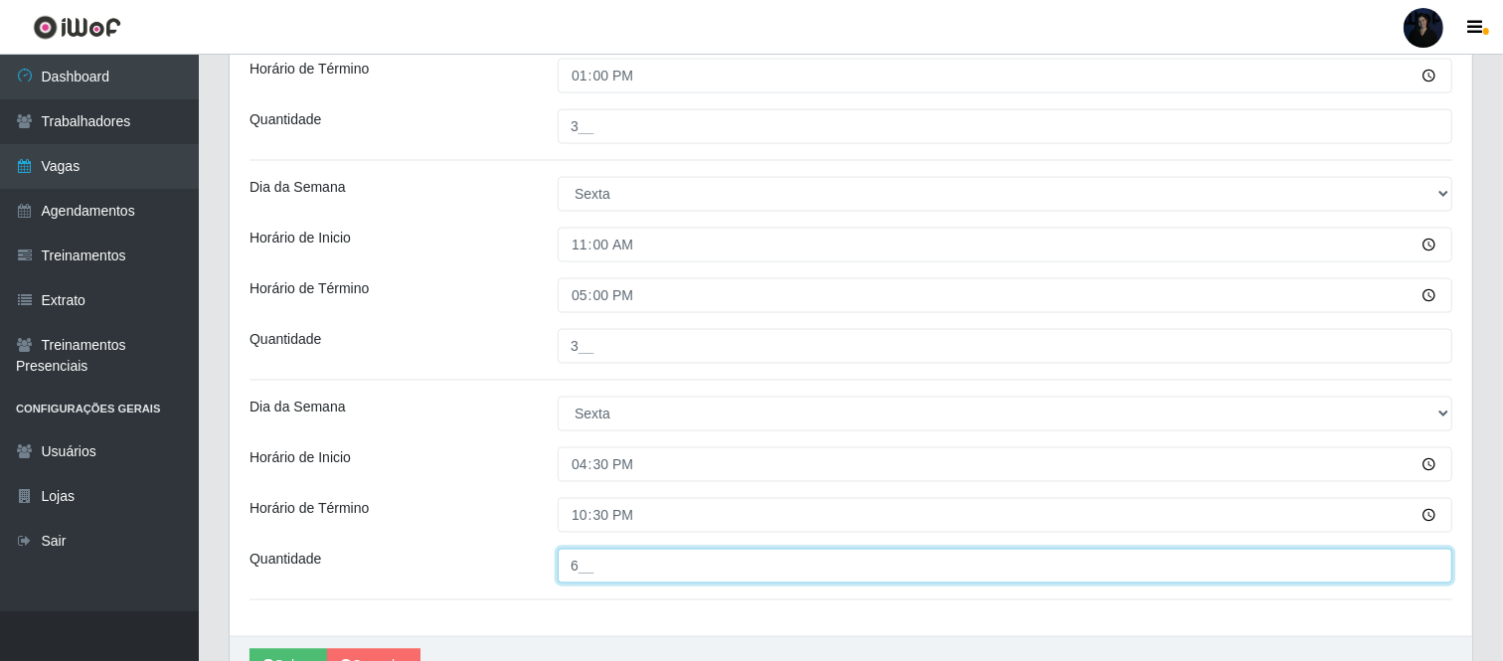
scroll to position [2734, 0]
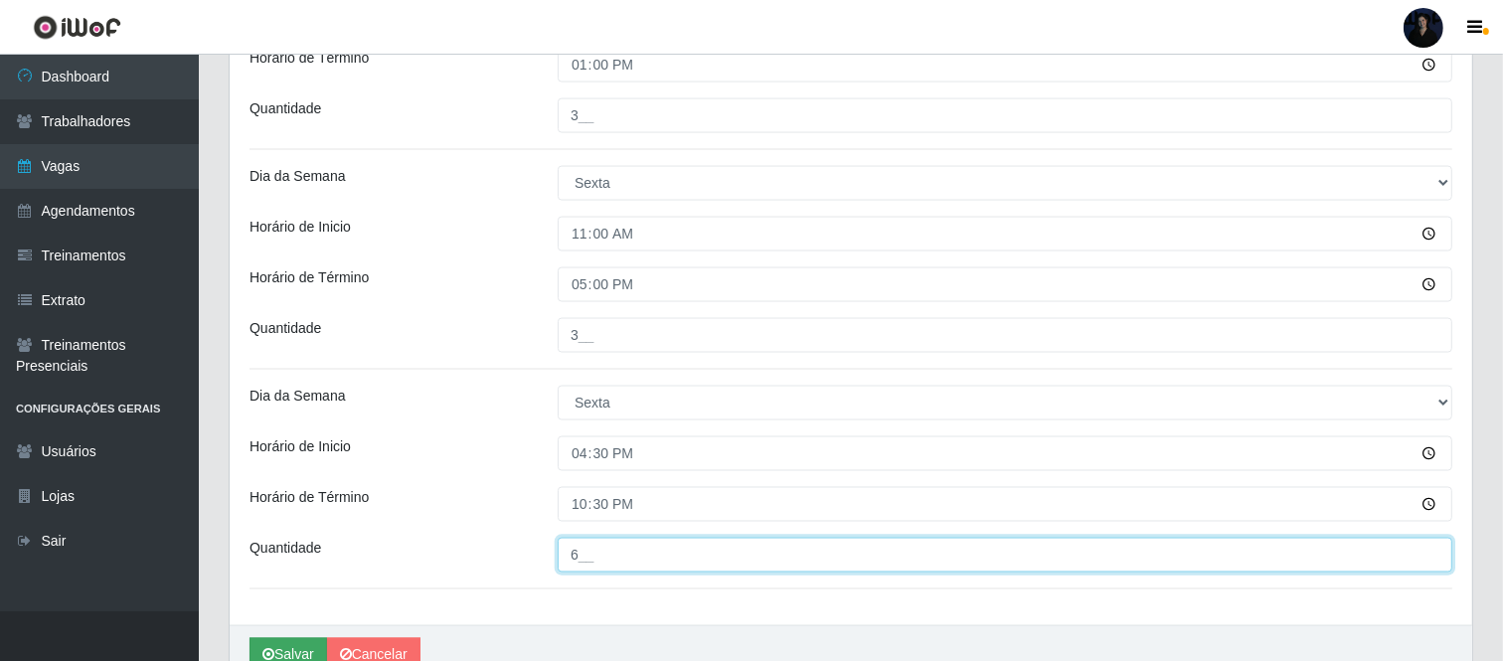
type input "6__"
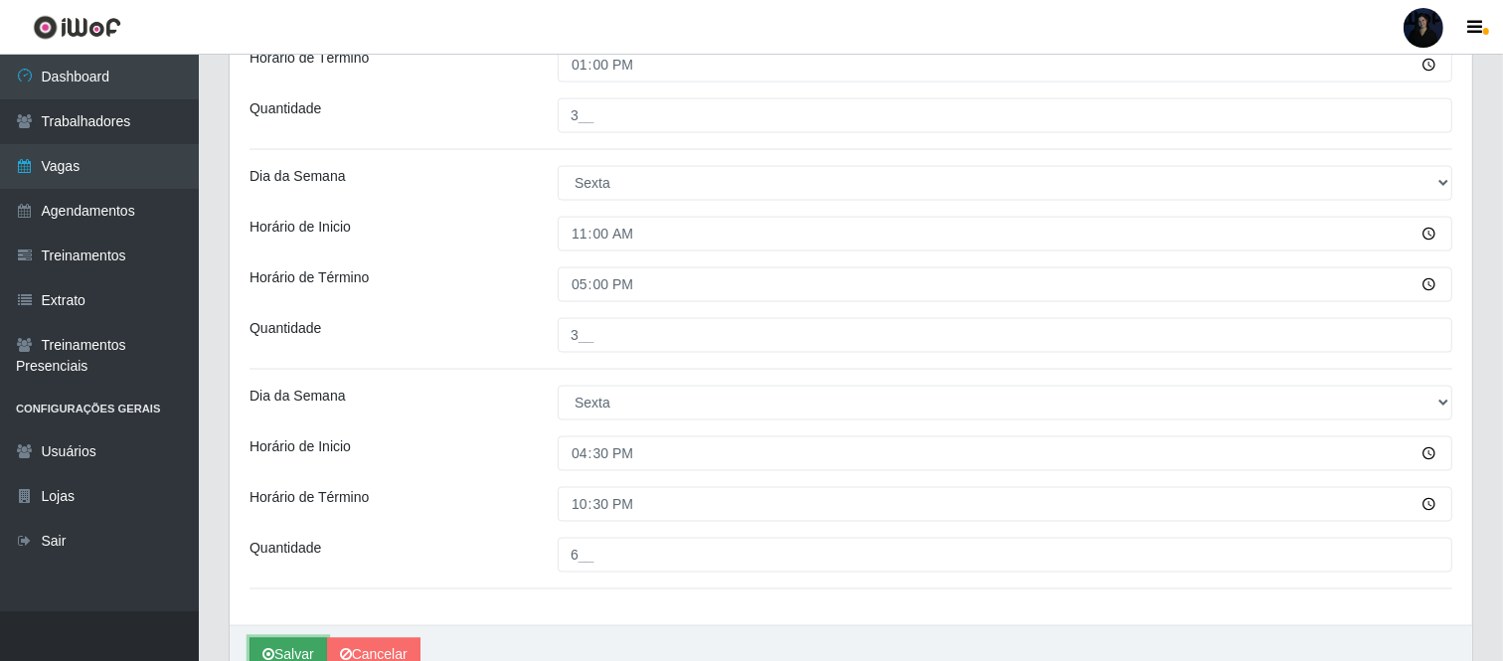
click at [292, 653] on button "Salvar" at bounding box center [288, 655] width 78 height 35
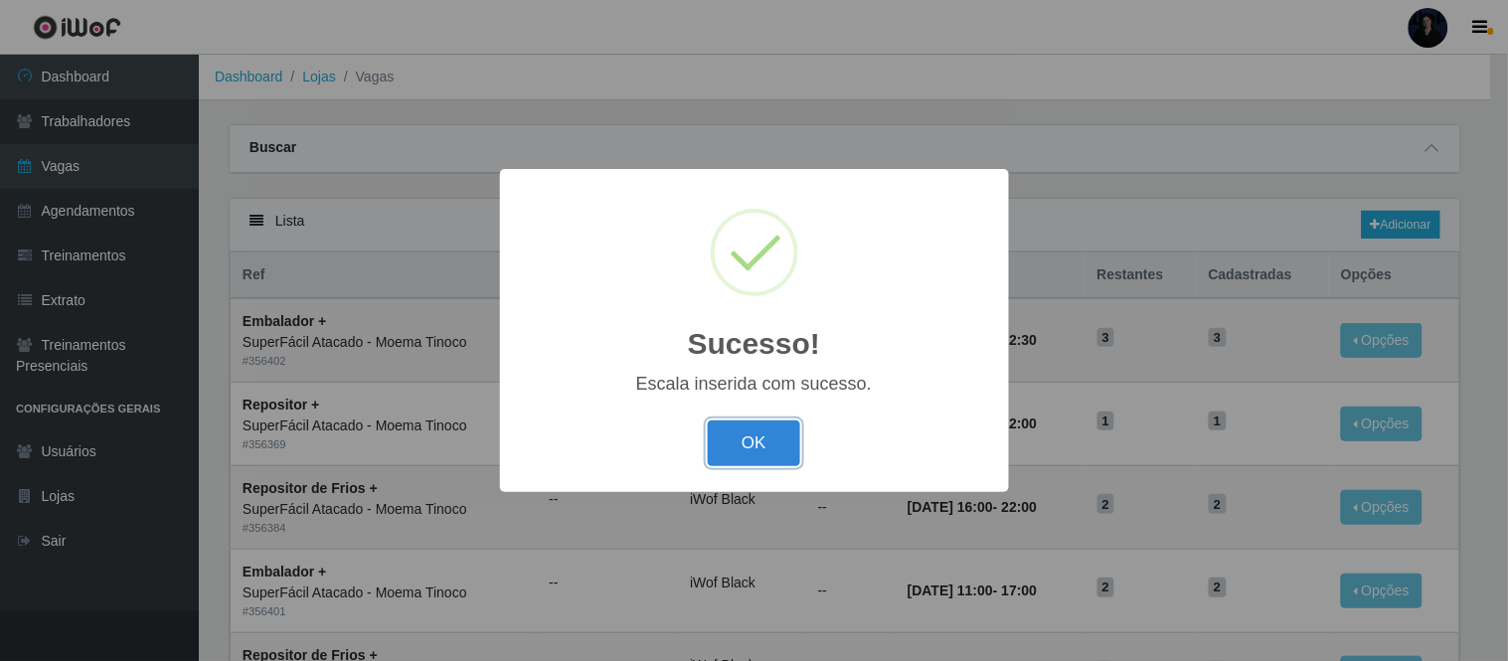
drag, startPoint x: 755, startPoint y: 450, endPoint x: 769, endPoint y: 449, distance: 14.0
click at [755, 450] on button "OK" at bounding box center [754, 443] width 92 height 47
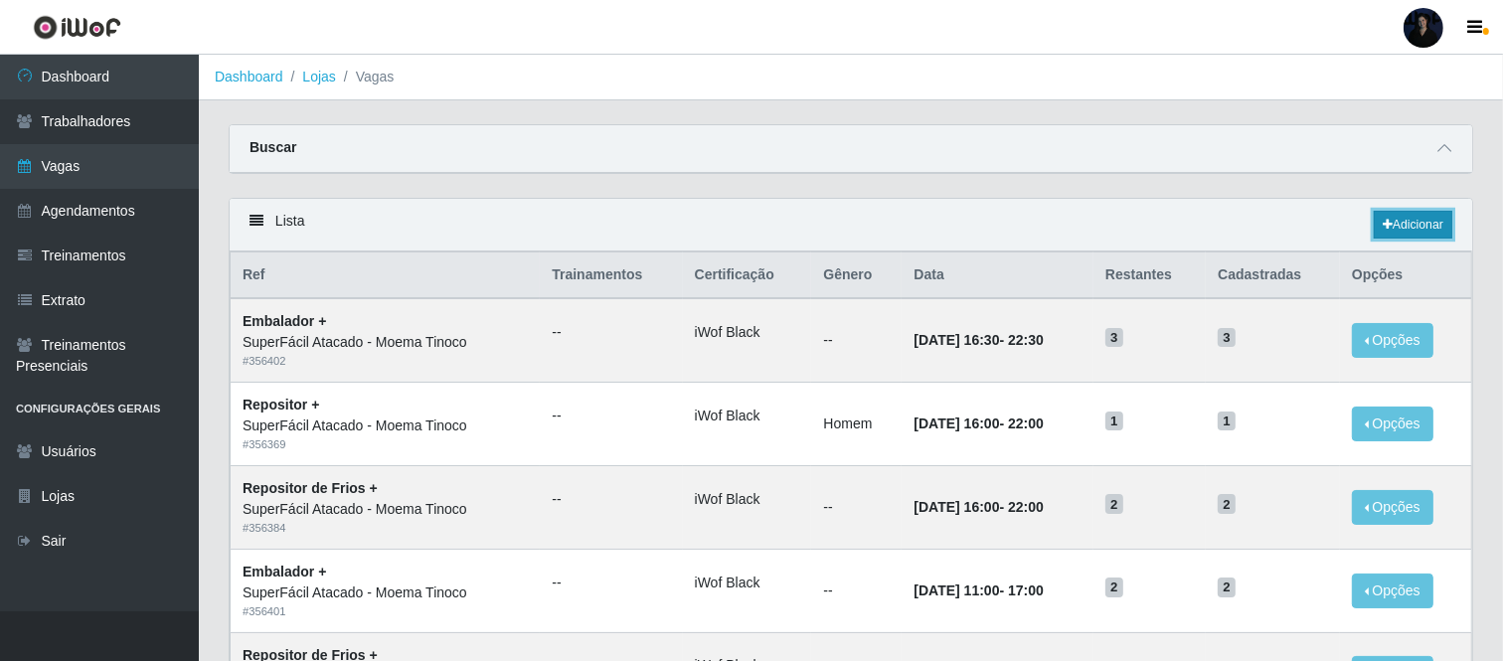
click at [1408, 227] on link "Adicionar" at bounding box center [1413, 225] width 79 height 28
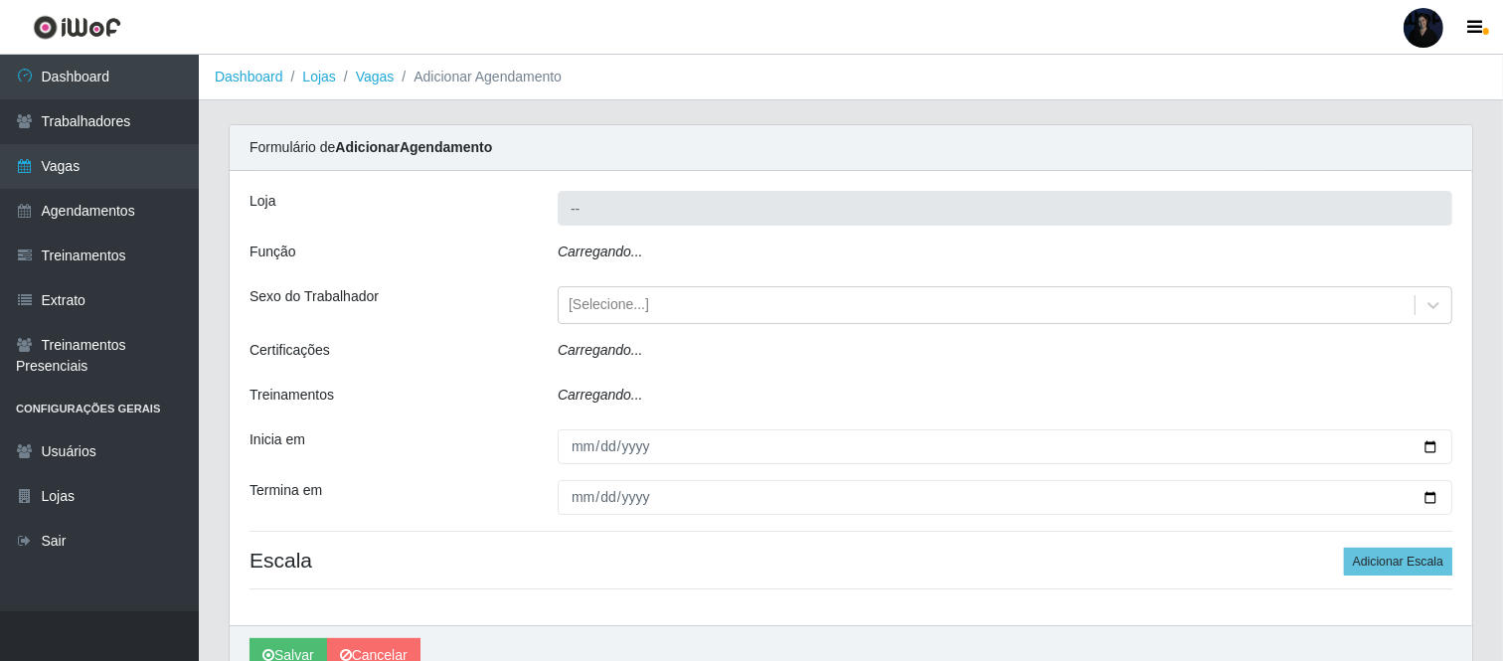
type input "SuperFácil Atacado - Moema Tinoco"
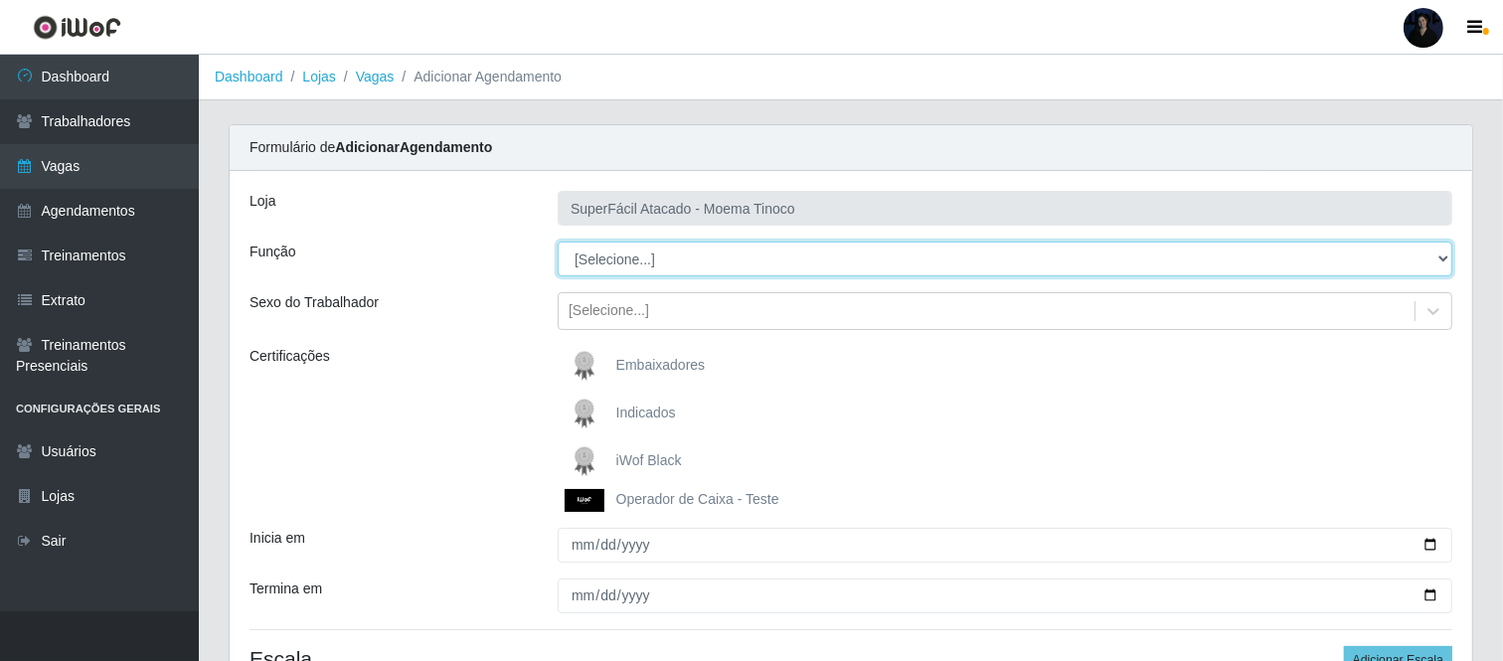
click at [602, 248] on select "[Selecione...] Embalador Embalador + Embalador ++ Operador de Caixa Operador de…" at bounding box center [1005, 259] width 895 height 35
select select "72"
click at [558, 242] on select "[Selecione...] Embalador Embalador + Embalador ++ Operador de Caixa Operador de…" at bounding box center [1005, 259] width 895 height 35
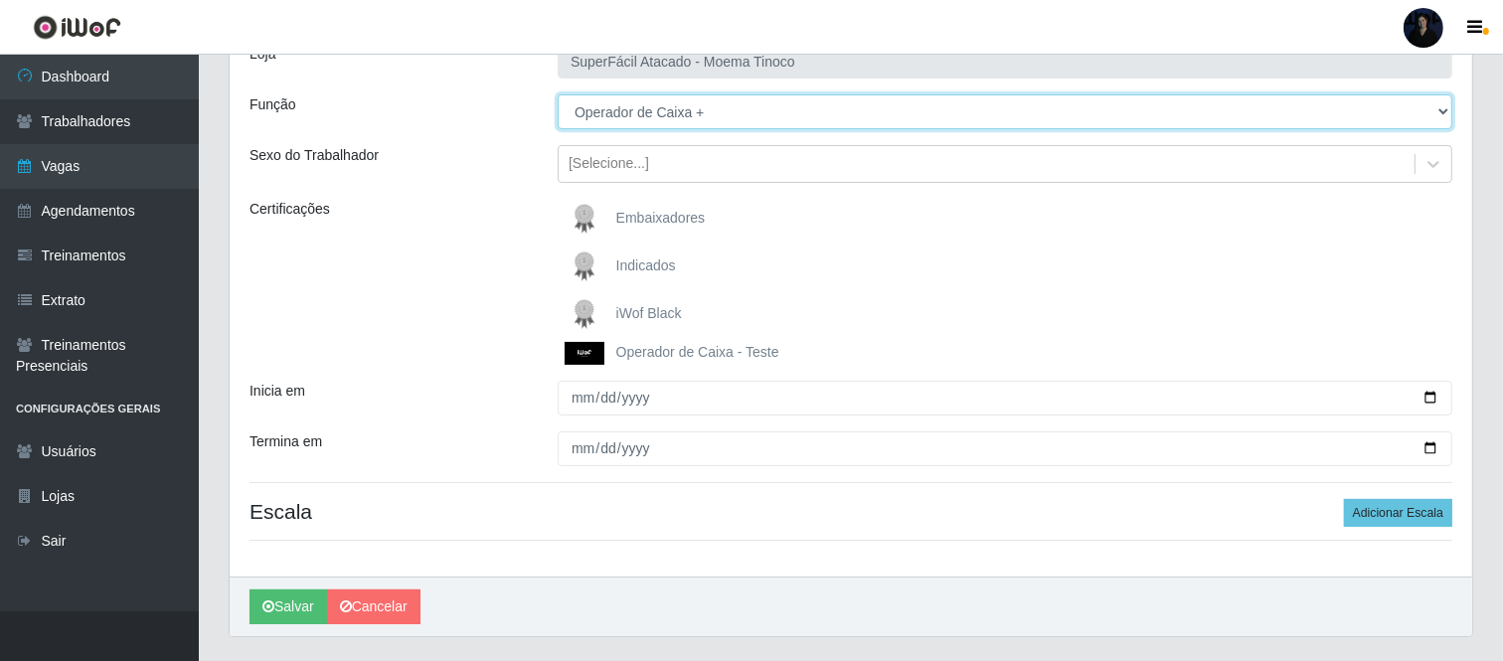
scroll to position [197, 0]
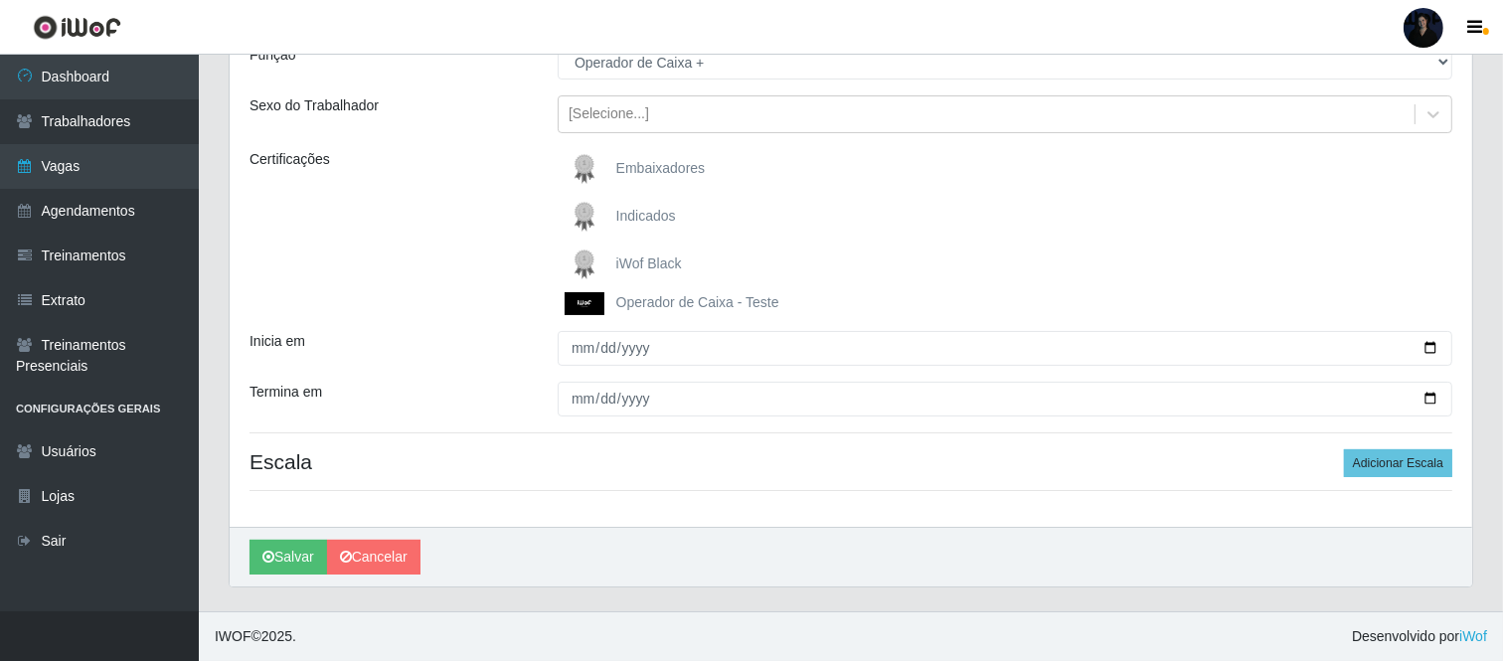
click at [628, 268] on span "iWof Black" at bounding box center [649, 263] width 66 height 16
click at [0, 0] on input "iWof Black" at bounding box center [0, 0] width 0 height 0
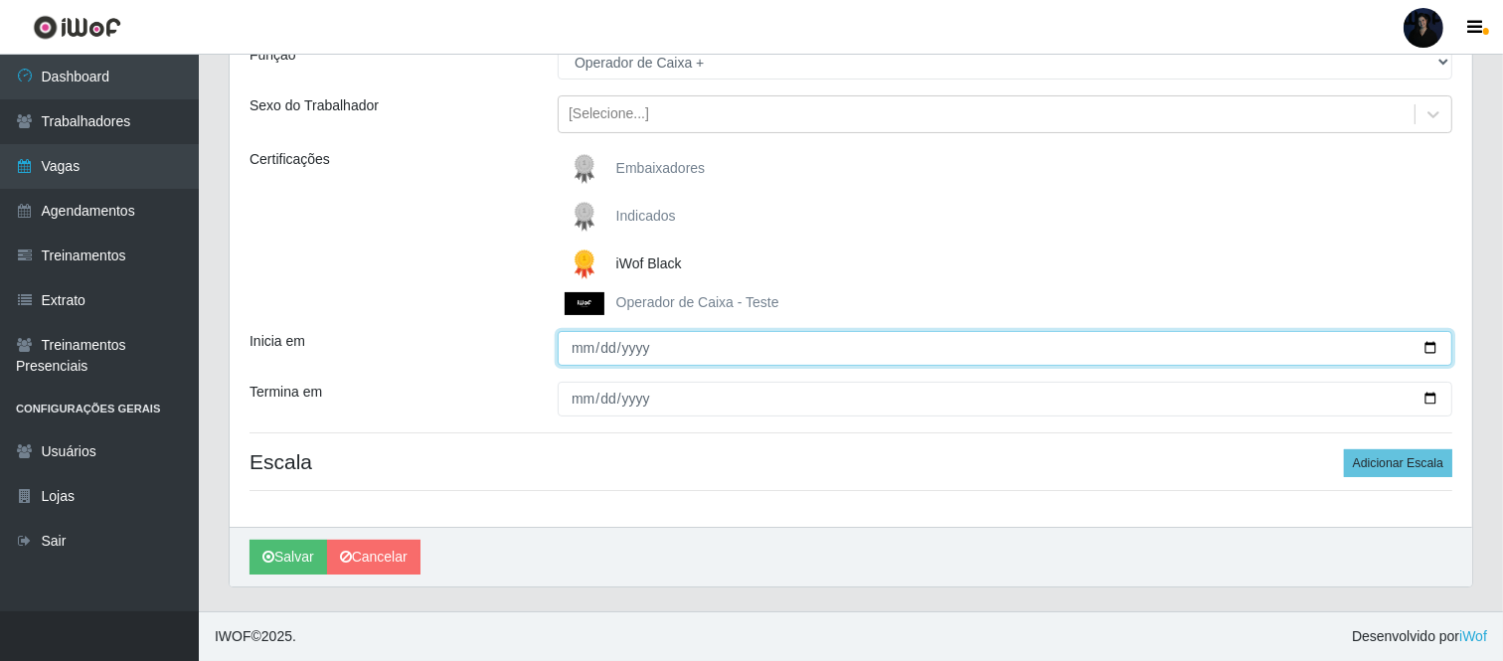
click at [1428, 345] on input "Inicia em" at bounding box center [1005, 348] width 895 height 35
type input "2025-10-18"
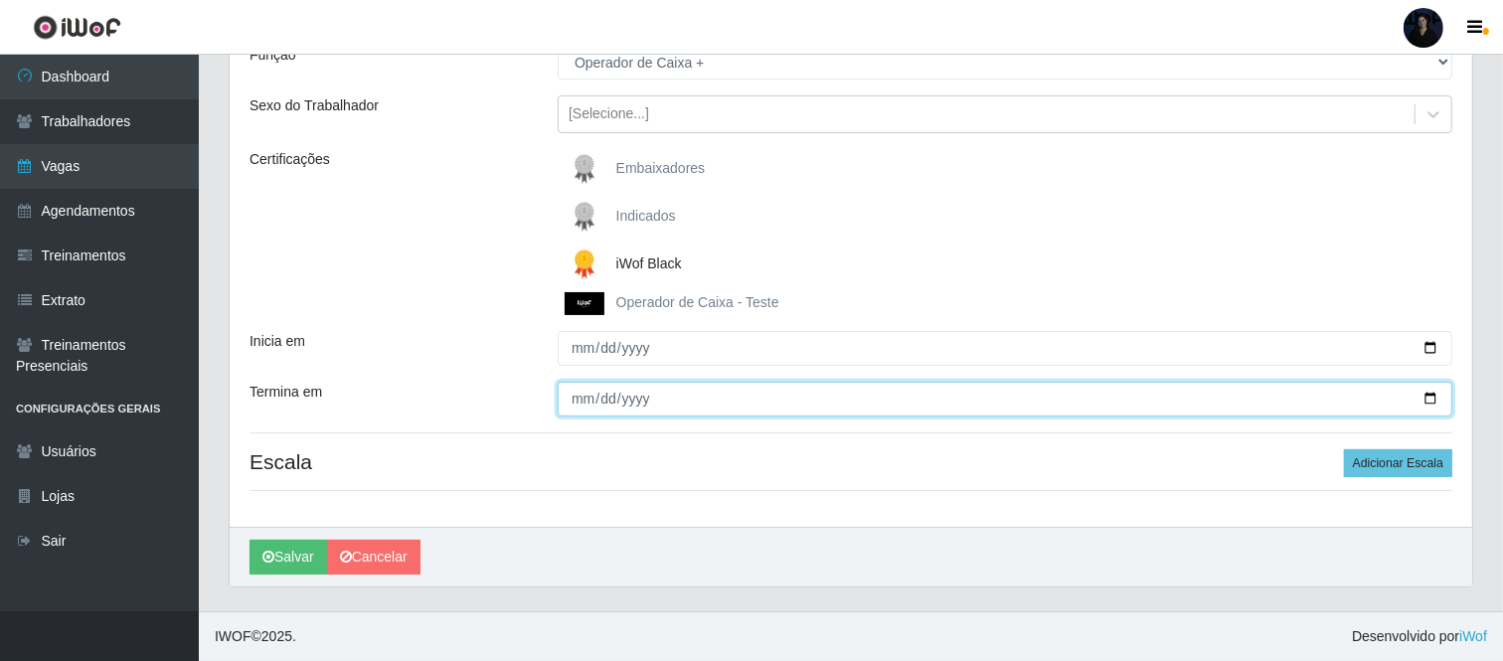
click at [1425, 401] on input "Termina em" at bounding box center [1005, 399] width 895 height 35
type input "2025-10-19"
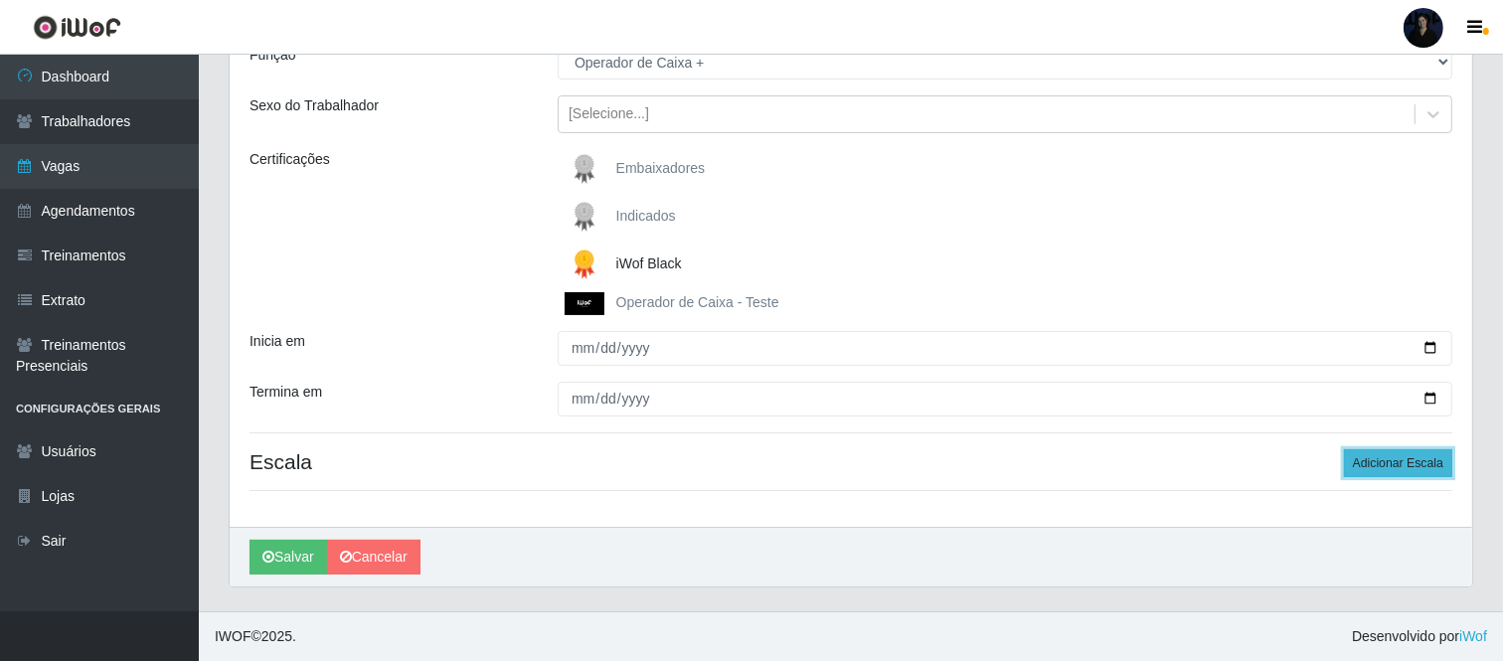
click at [1372, 467] on button "Adicionar Escala" at bounding box center [1398, 463] width 108 height 28
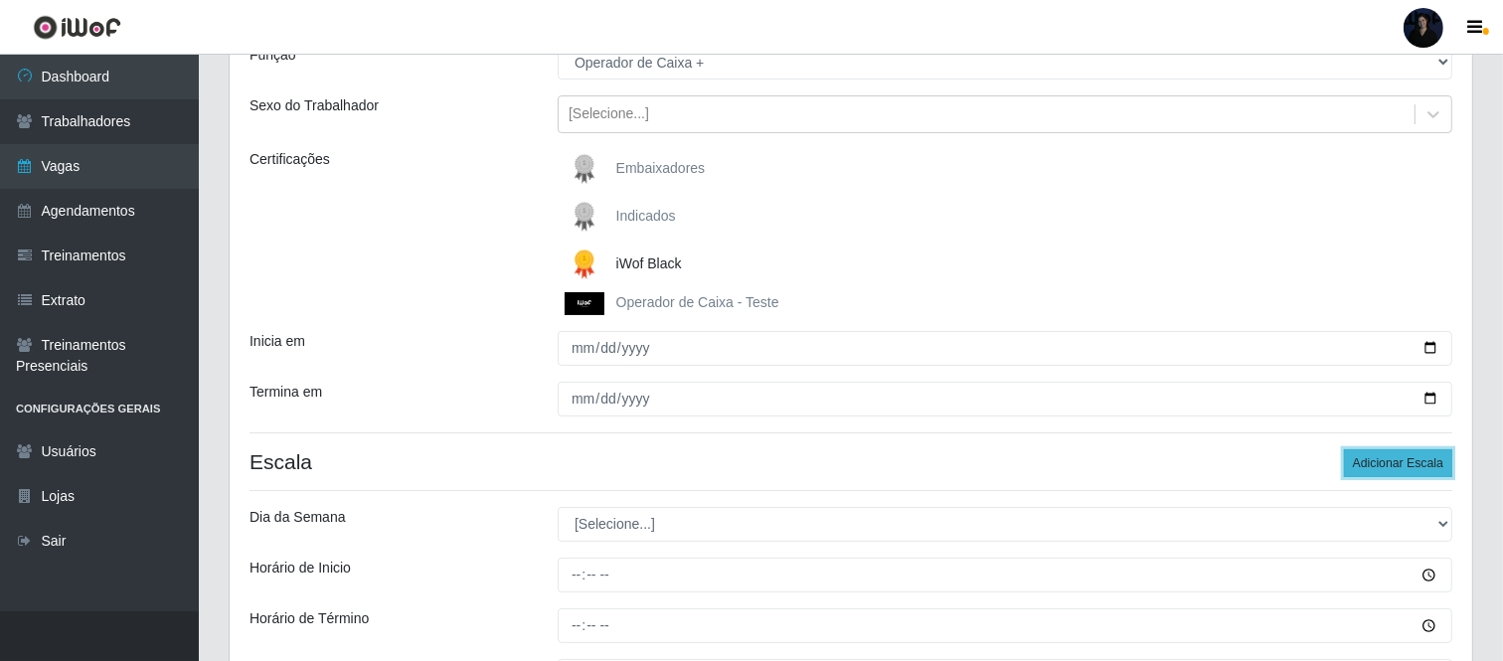
click at [1372, 467] on button "Adicionar Escala" at bounding box center [1398, 463] width 108 height 28
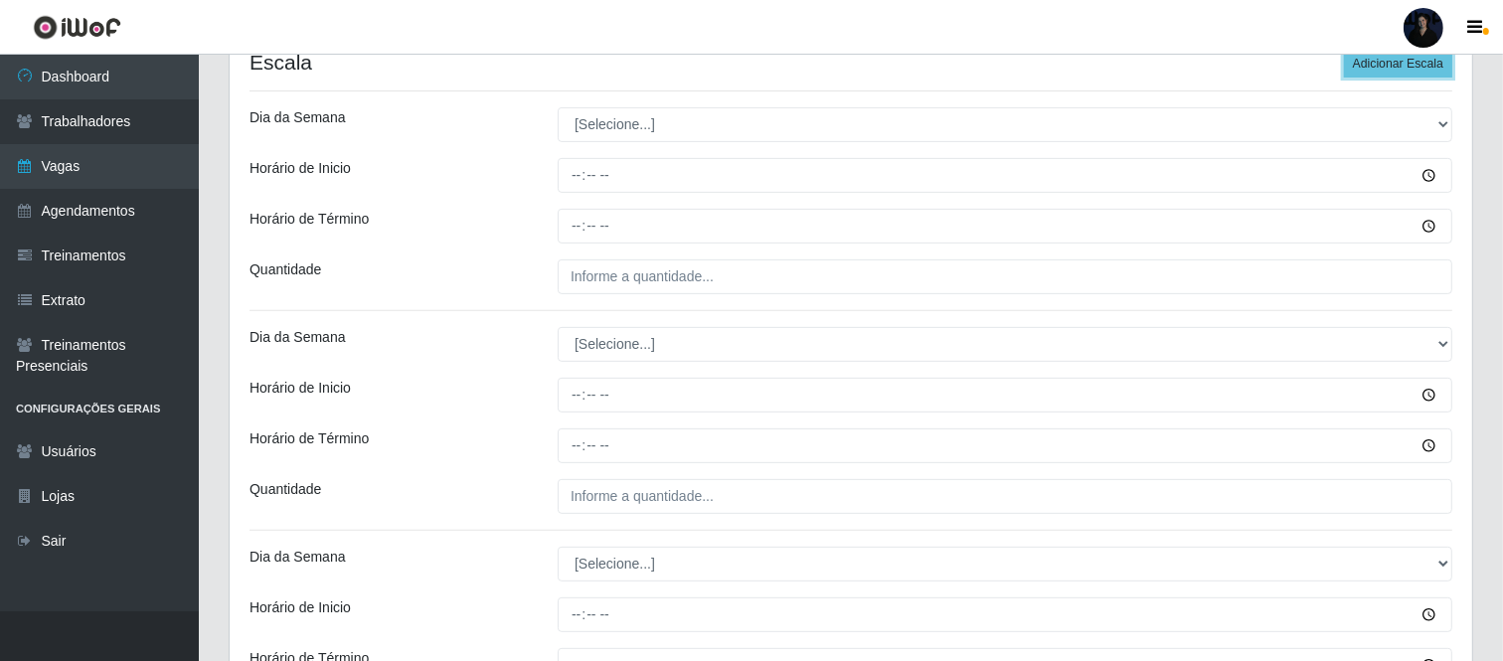
scroll to position [621, 0]
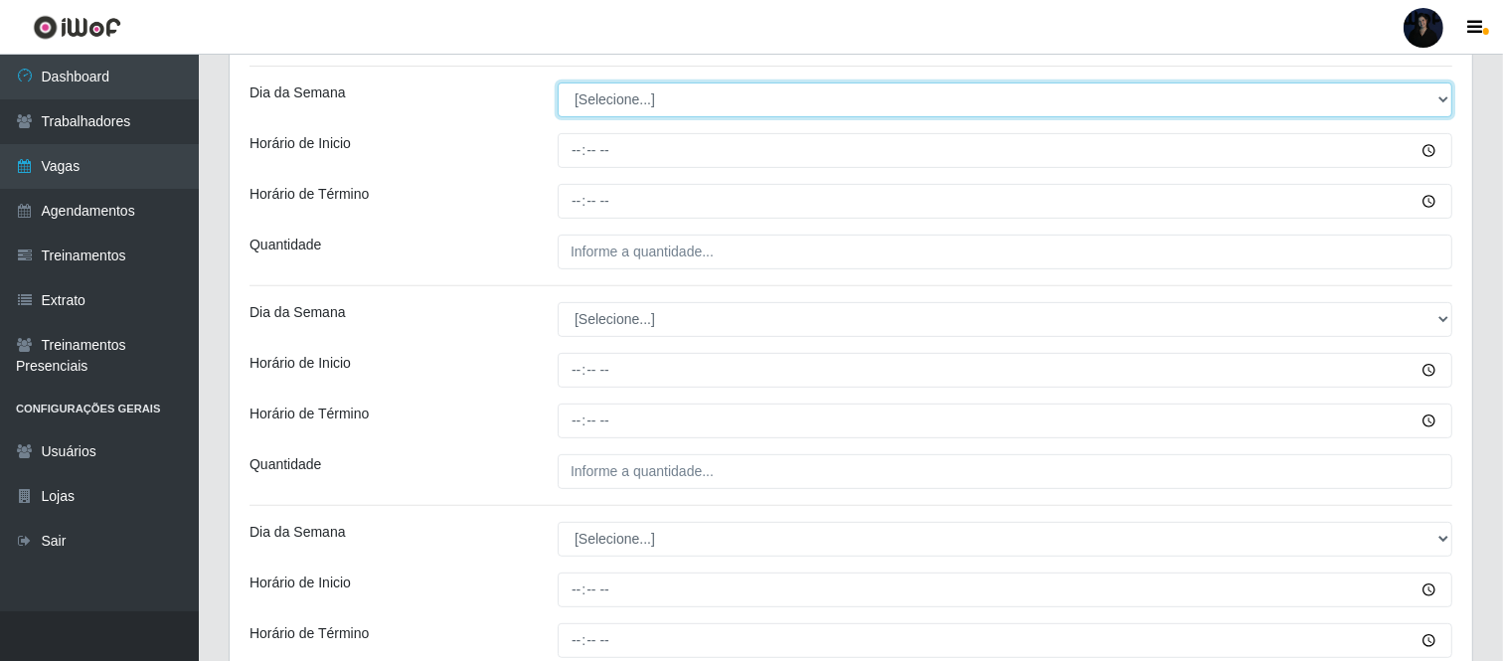
drag, startPoint x: 694, startPoint y: 105, endPoint x: 680, endPoint y: 113, distance: 16.0
click at [694, 105] on select "[Selecione...] Segunda Terça Quarta Quinta Sexta Sábado Domingo" at bounding box center [1005, 100] width 895 height 35
select select "6"
click at [558, 83] on select "[Selecione...] Segunda Terça Quarta Quinta Sexta Sábado Domingo" at bounding box center [1005, 100] width 895 height 35
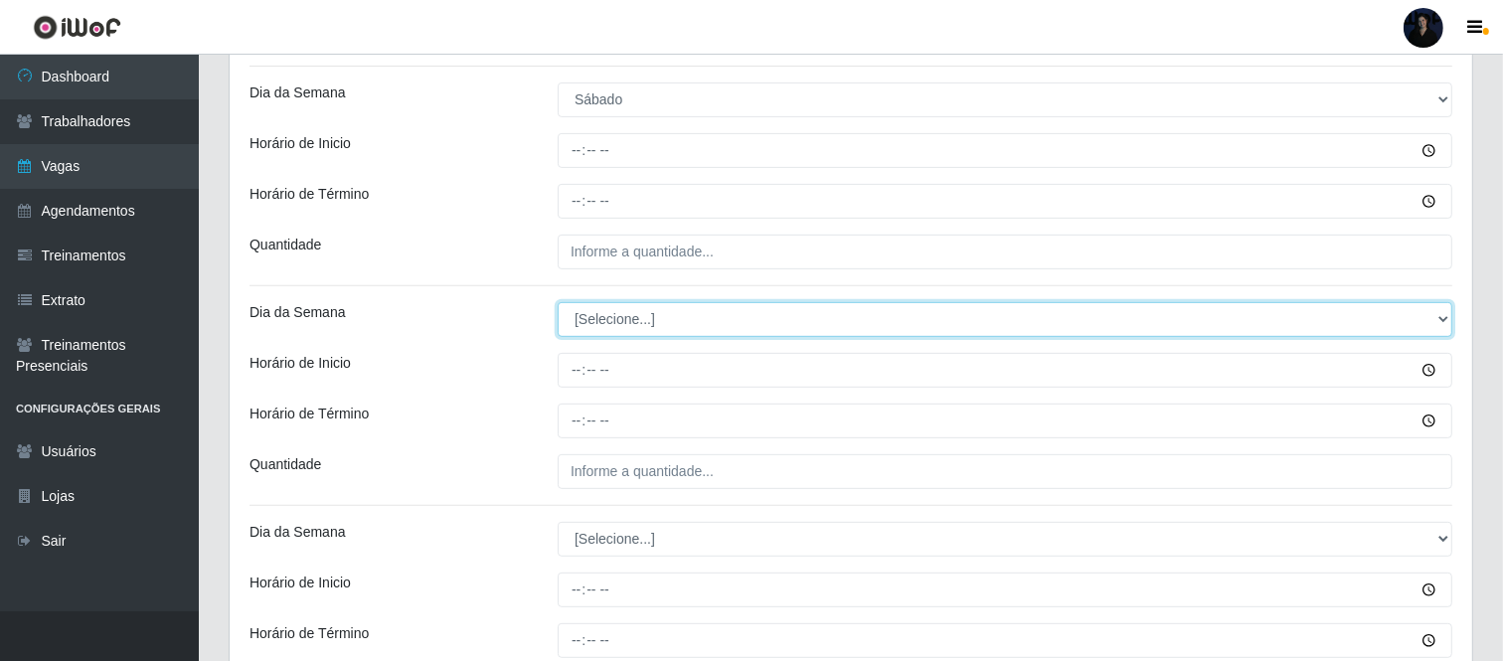
click at [607, 331] on select "[Selecione...] Segunda Terça Quarta Quinta Sexta Sábado Domingo" at bounding box center [1005, 319] width 895 height 35
select select "6"
click at [558, 302] on select "[Selecione...] Segunda Terça Quarta Quinta Sexta Sábado Domingo" at bounding box center [1005, 319] width 895 height 35
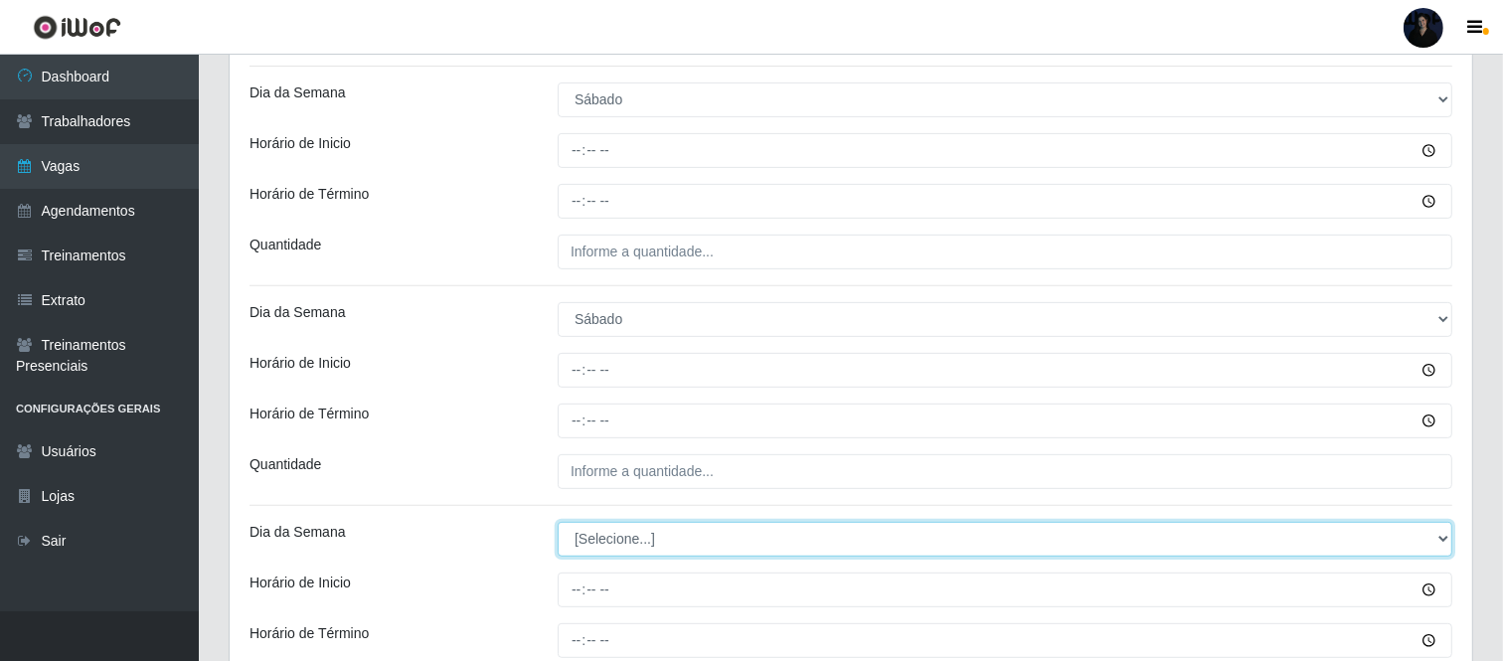
click at [612, 541] on select "[Selecione...] Segunda Terça Quarta Quinta Sexta Sábado Domingo" at bounding box center [1005, 539] width 895 height 35
select select "6"
click at [558, 522] on select "[Selecione...] Segunda Terça Quarta Quinta Sexta Sábado Domingo" at bounding box center [1005, 539] width 895 height 35
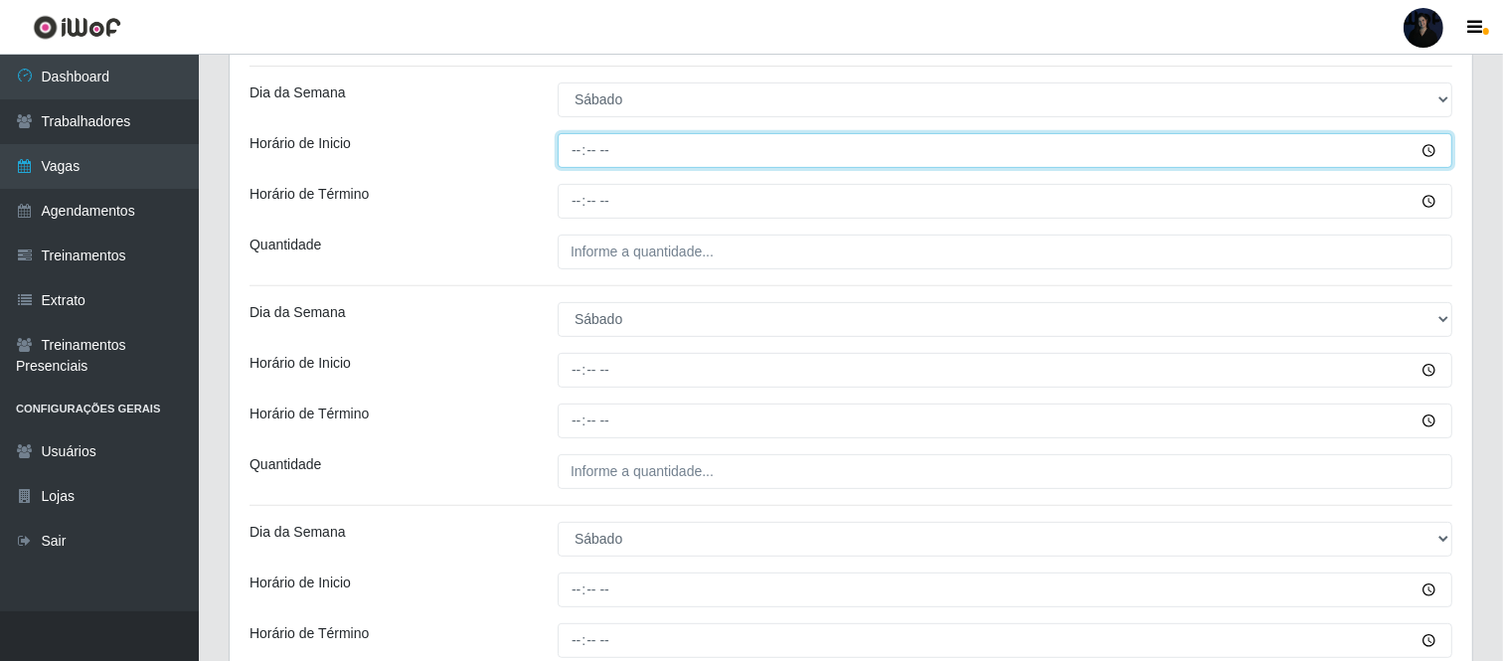
click at [575, 150] on input "Horário de Inicio" at bounding box center [1005, 150] width 895 height 35
type input "07:00"
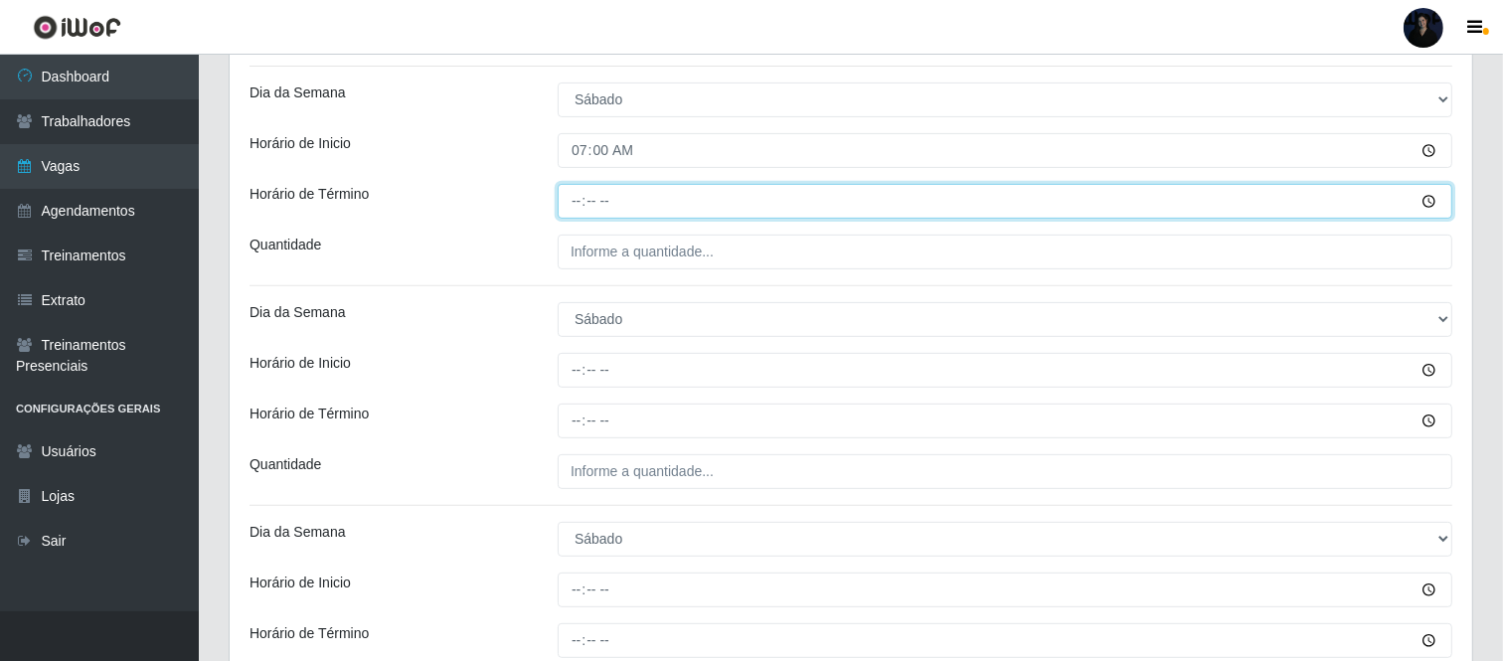
click at [578, 200] on input "Horário de Término" at bounding box center [1005, 201] width 895 height 35
type input "13:00"
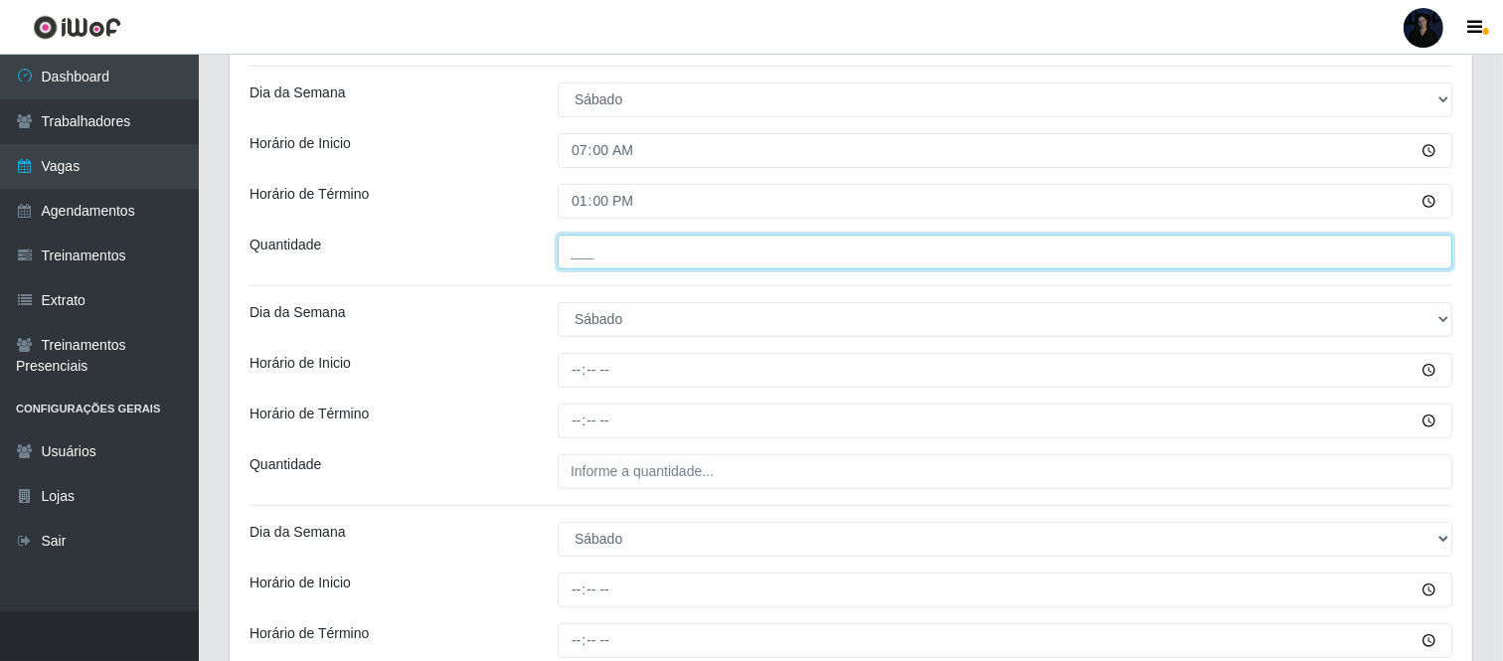
click at [570, 245] on input "___" at bounding box center [1005, 252] width 895 height 35
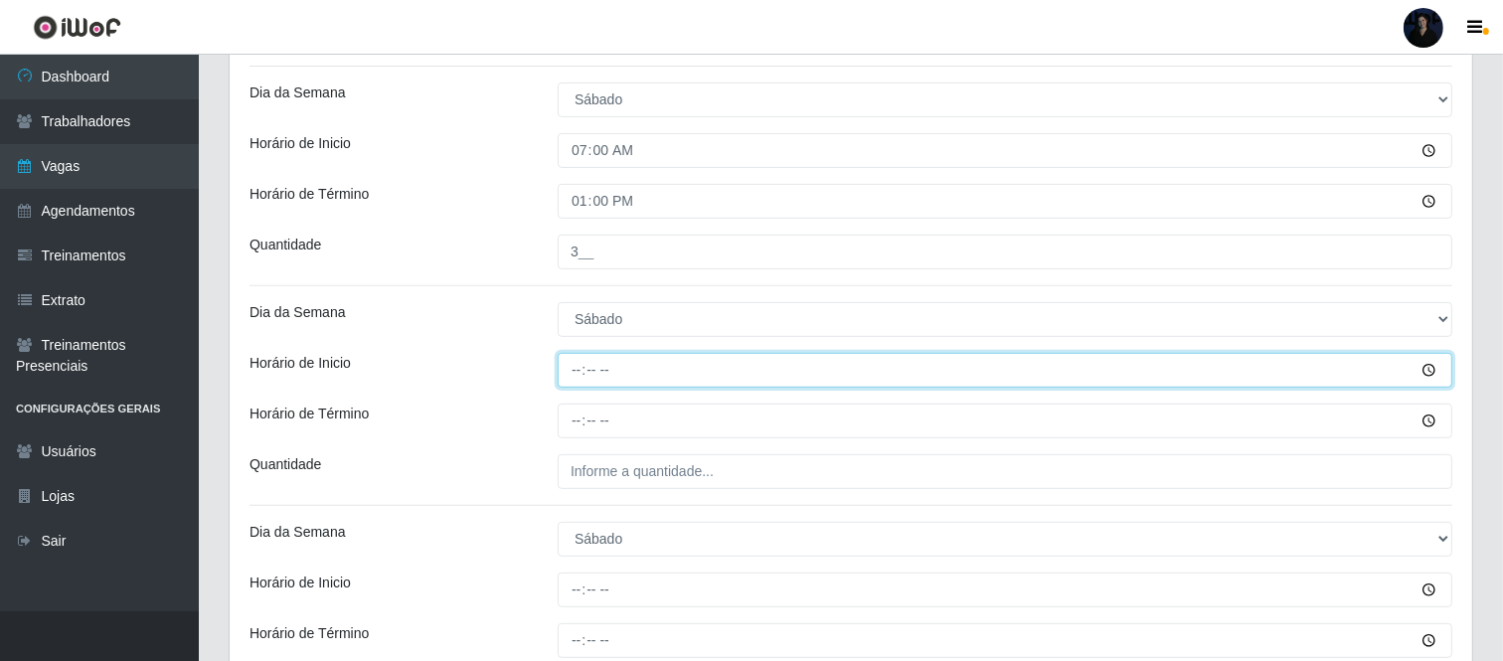
click at [577, 375] on input "Horário de Inicio" at bounding box center [1005, 370] width 895 height 35
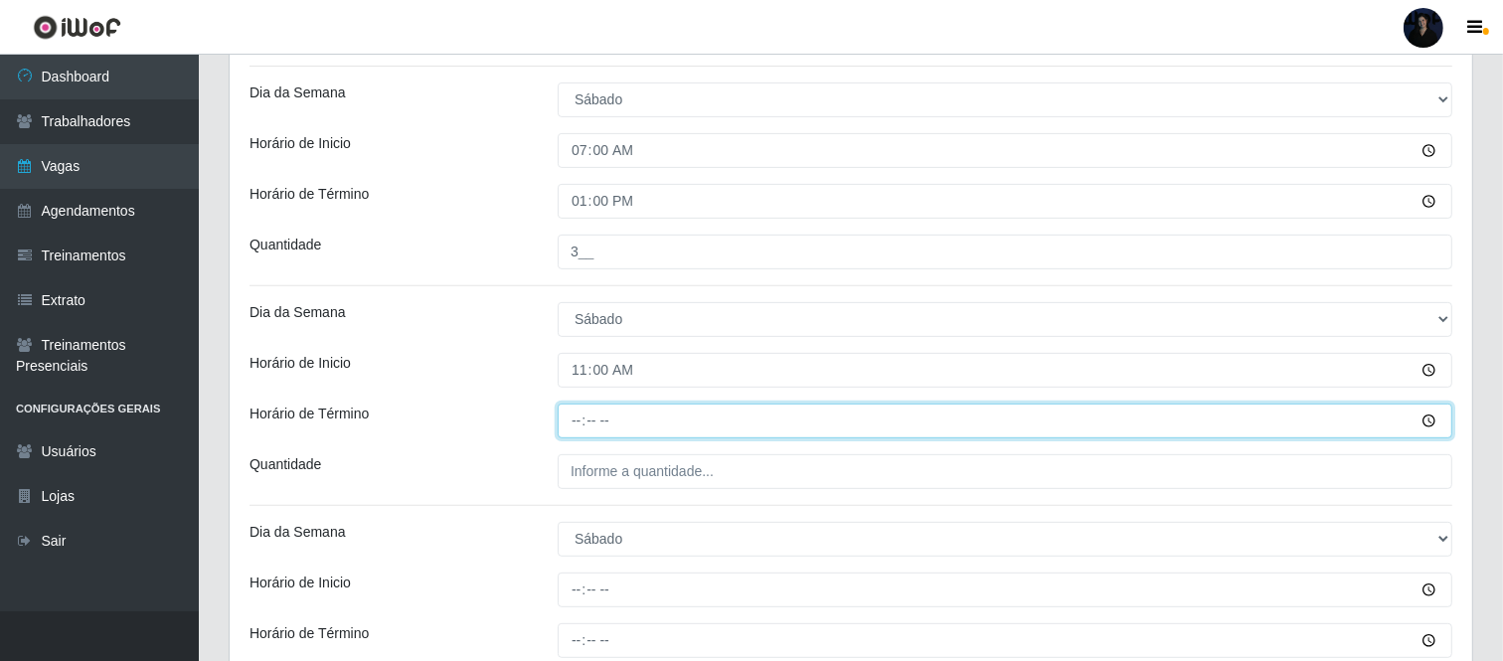
click at [572, 420] on input "Horário de Término" at bounding box center [1005, 421] width 895 height 35
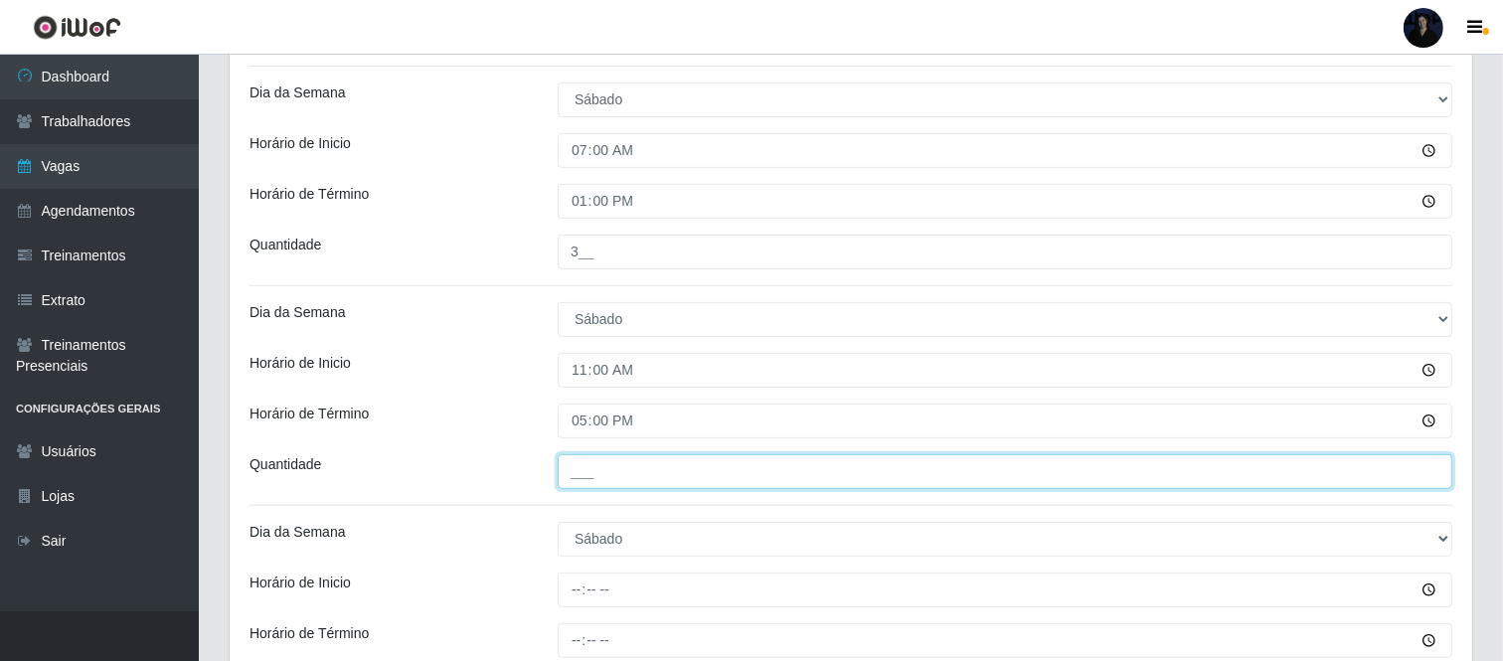
click at [568, 471] on input "___" at bounding box center [1005, 471] width 895 height 35
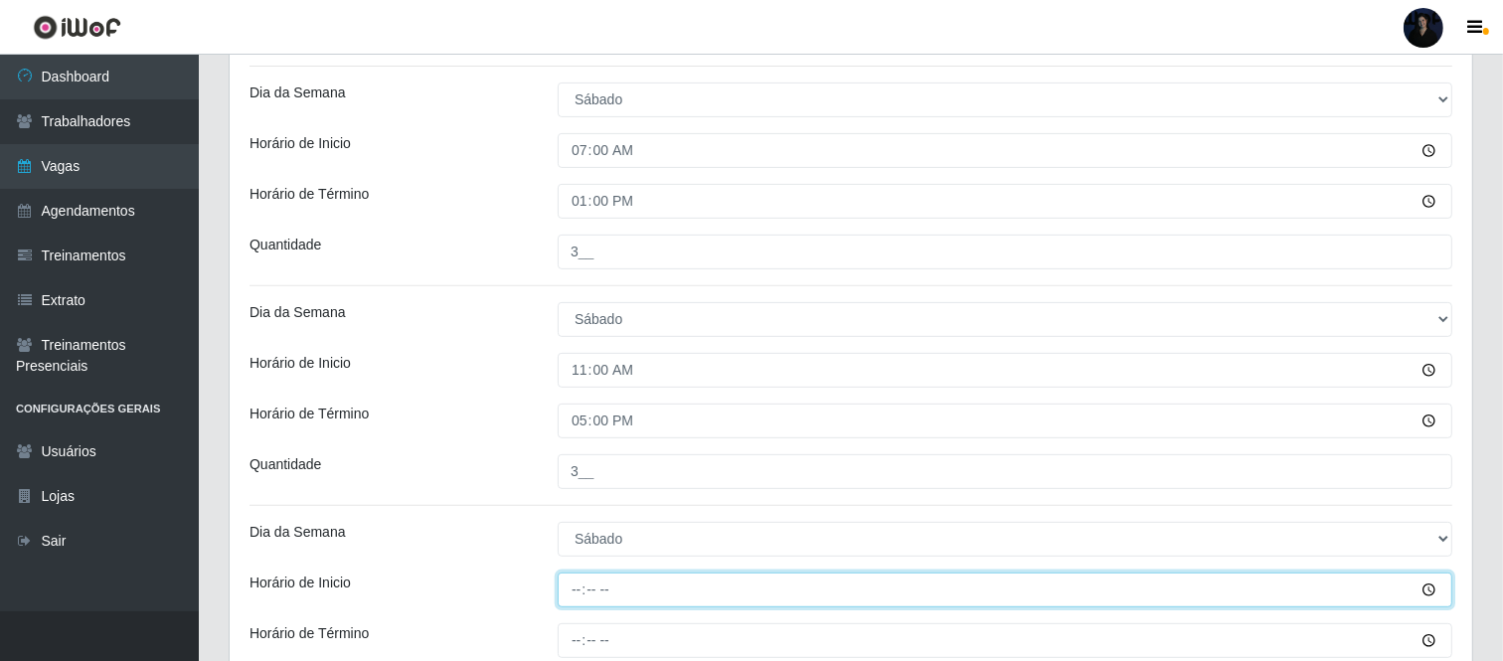
click at [577, 599] on input "Horário de Inicio" at bounding box center [1005, 590] width 895 height 35
click at [593, 594] on input "16:03" at bounding box center [1005, 590] width 895 height 35
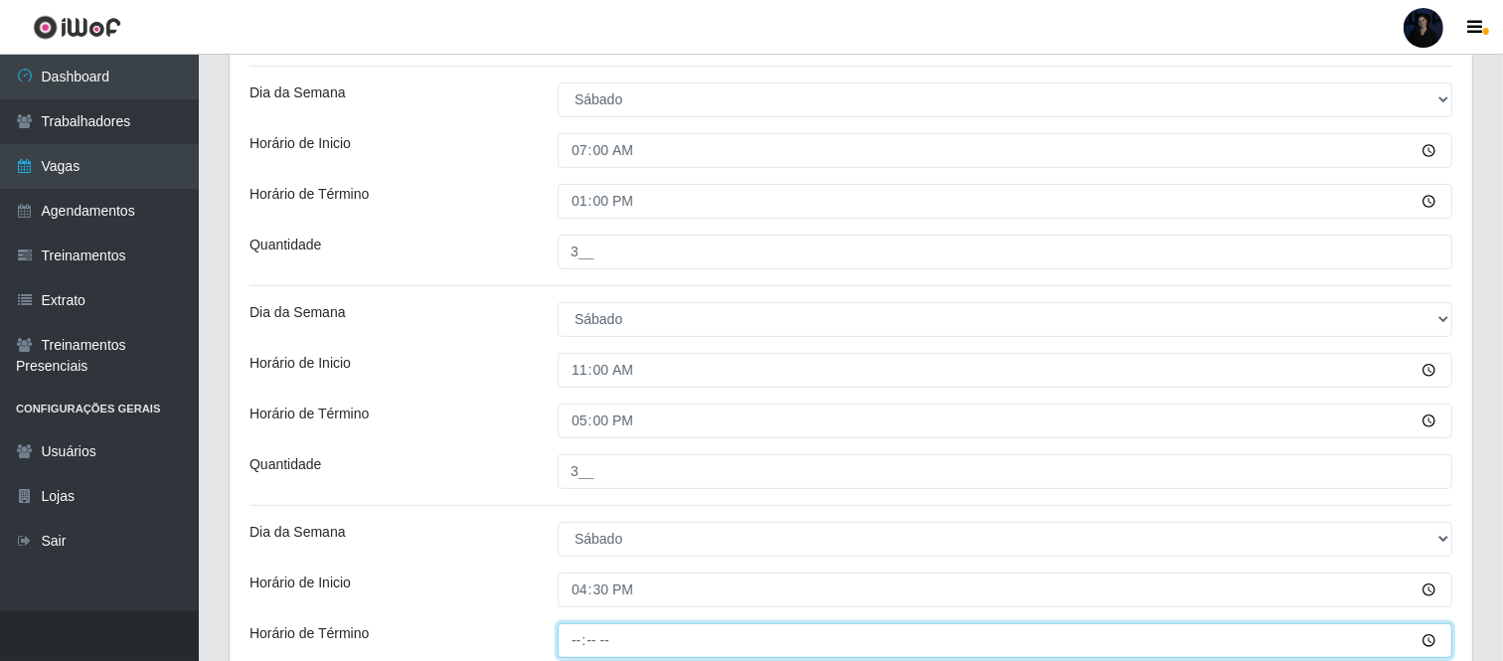
click at [574, 638] on input "Horário de Término" at bounding box center [1005, 640] width 895 height 35
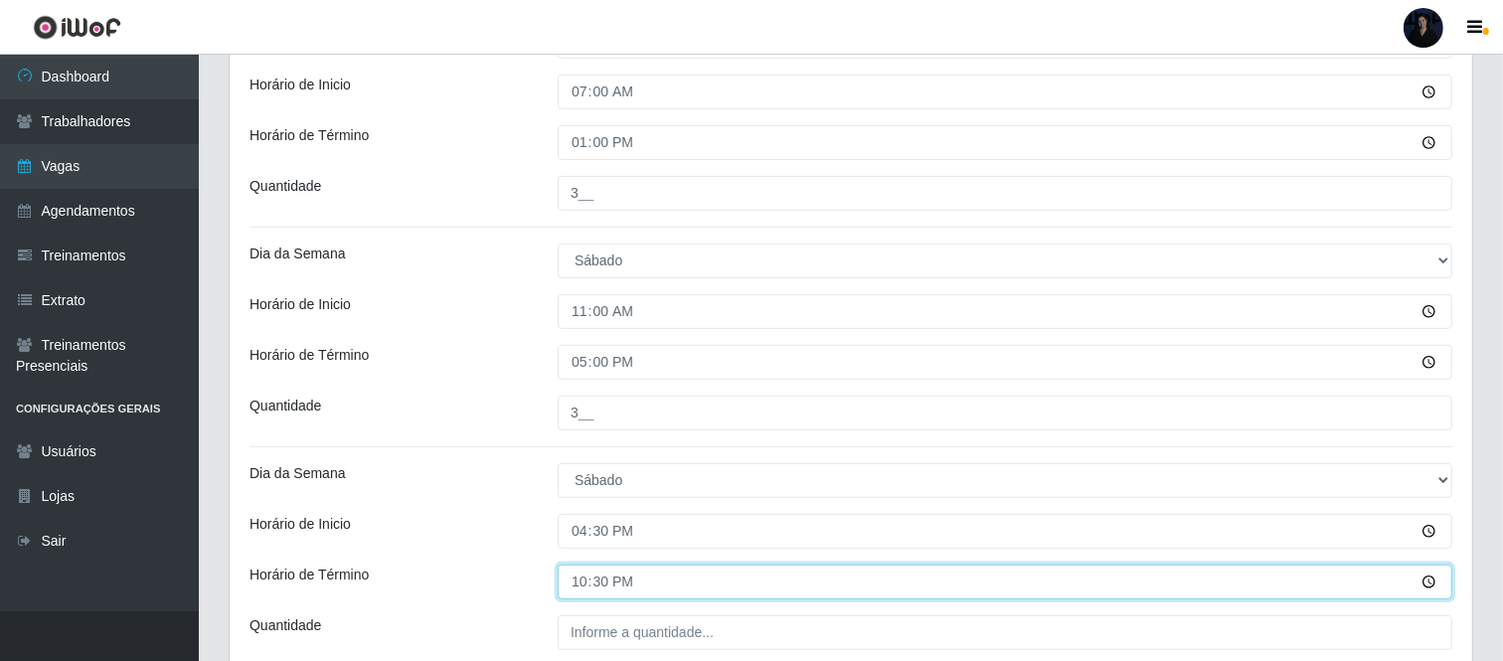
scroll to position [732, 0]
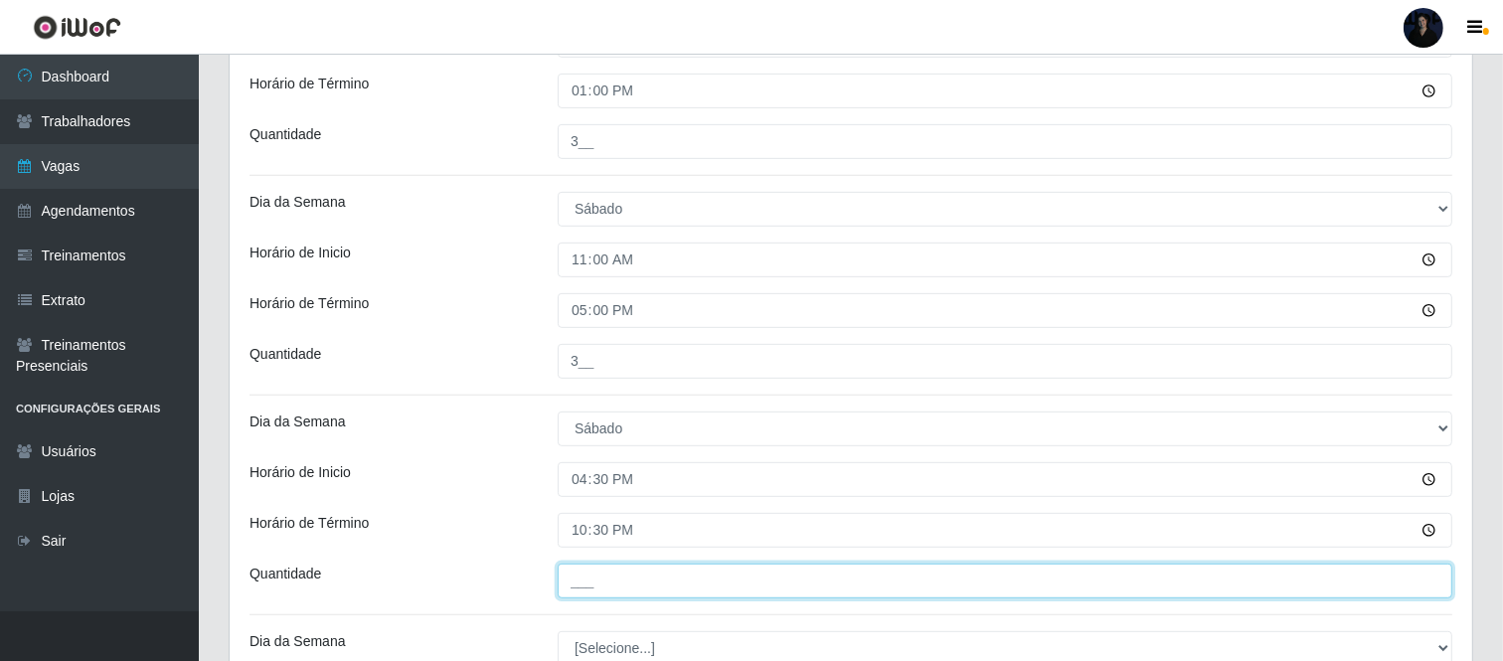
click at [584, 589] on input "___" at bounding box center [1005, 581] width 895 height 35
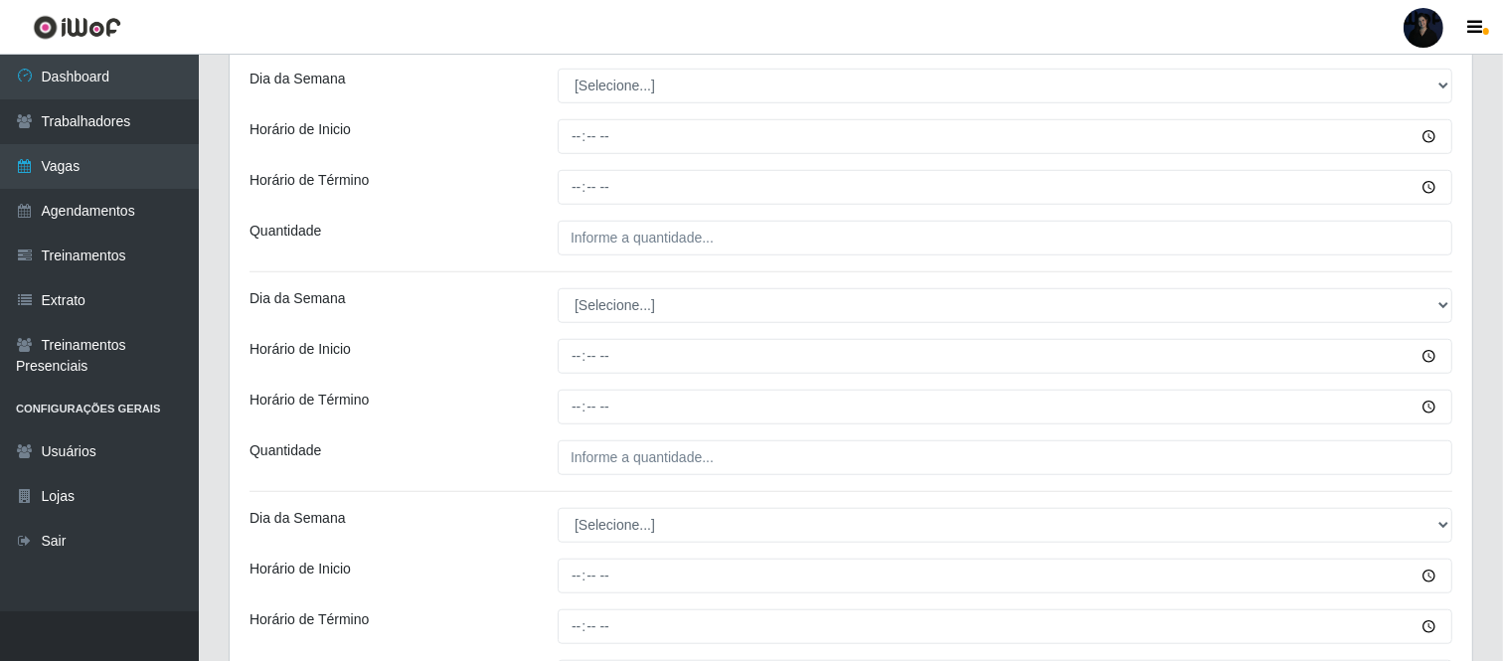
scroll to position [1302, 0]
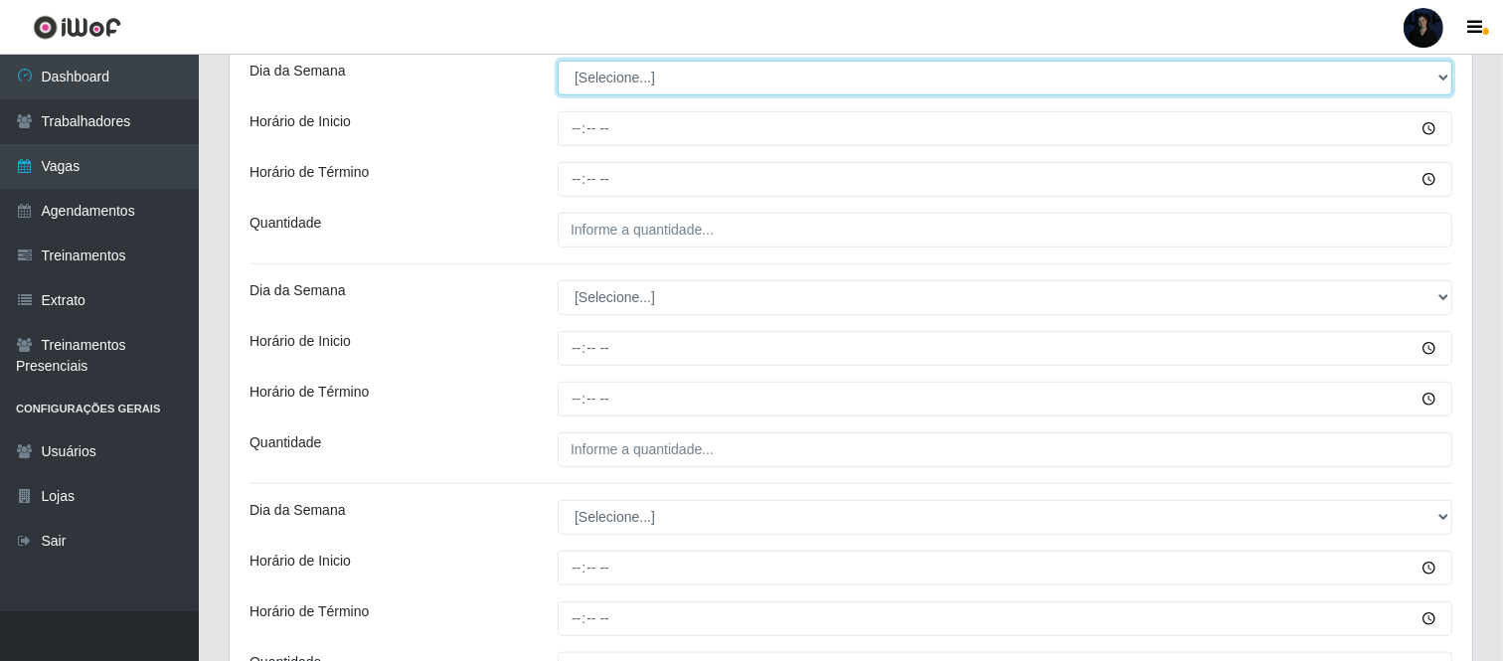
click at [580, 82] on select "[Selecione...] Segunda Terça Quarta Quinta Sexta Sábado Domingo" at bounding box center [1005, 78] width 895 height 35
click at [558, 62] on select "[Selecione...] Segunda Terça Quarta Quinta Sexta Sábado Domingo" at bounding box center [1005, 78] width 895 height 35
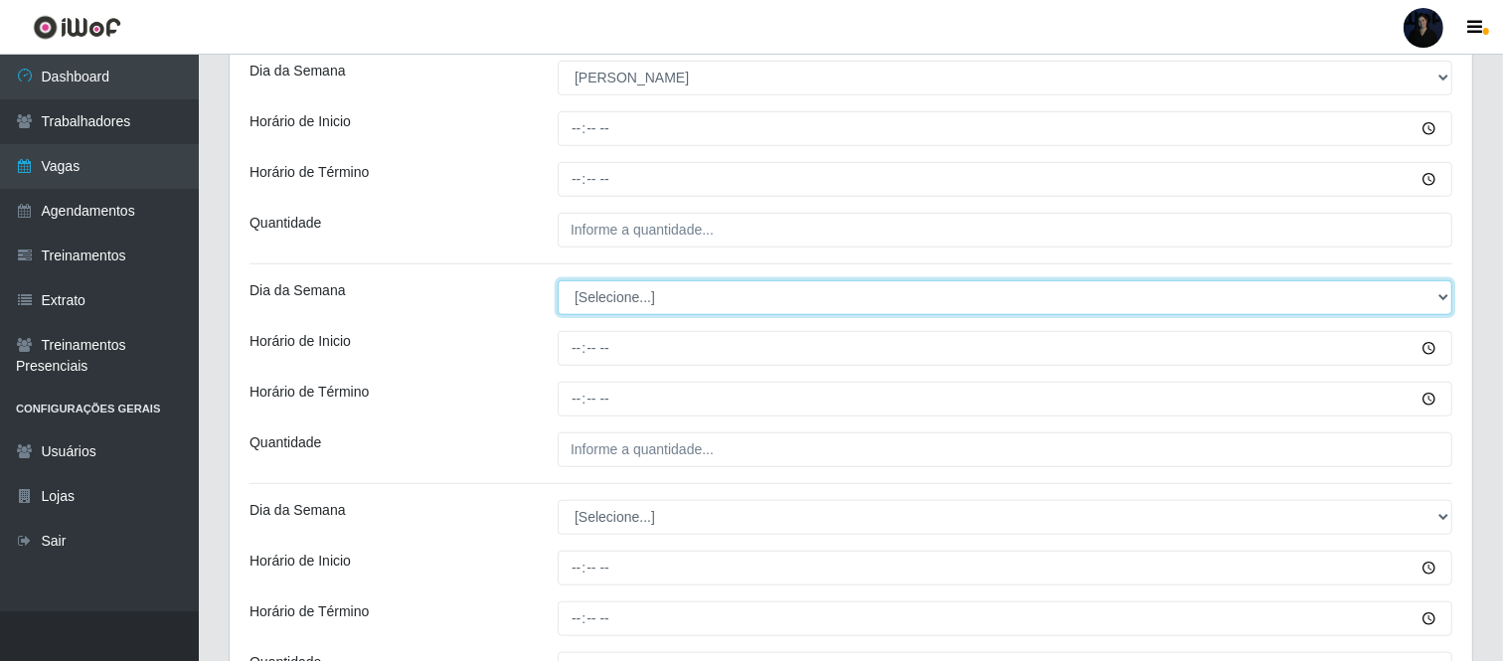
click at [598, 290] on select "[Selecione...] Segunda Terça Quarta Quinta Sexta Sábado Domingo" at bounding box center [1005, 297] width 895 height 35
click at [558, 281] on select "[Selecione...] Segunda Terça Quarta Quinta Sexta Sábado Domingo" at bounding box center [1005, 297] width 895 height 35
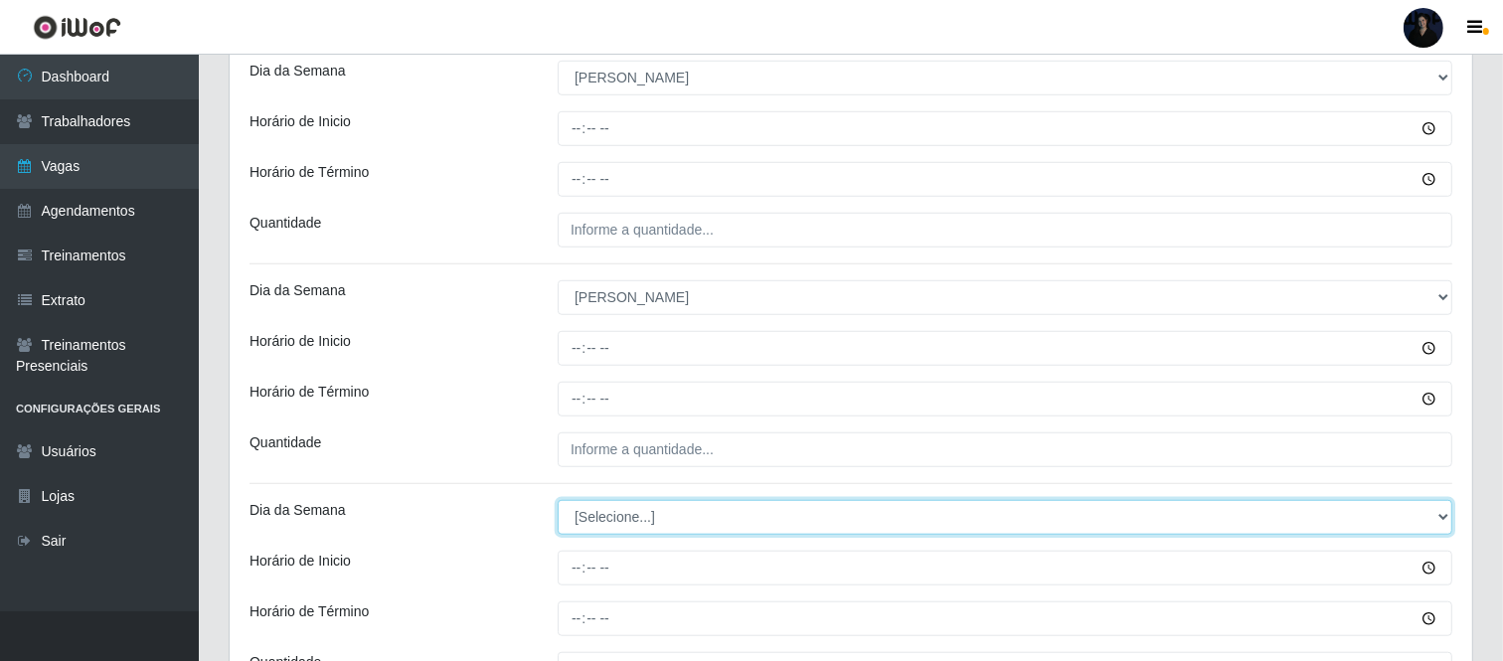
click at [587, 519] on select "[Selecione...] Segunda Terça Quarta Quinta Sexta Sábado Domingo" at bounding box center [1005, 517] width 895 height 35
click at [558, 501] on select "[Selecione...] Segunda Terça Quarta Quinta Sexta Sábado Domingo" at bounding box center [1005, 517] width 895 height 35
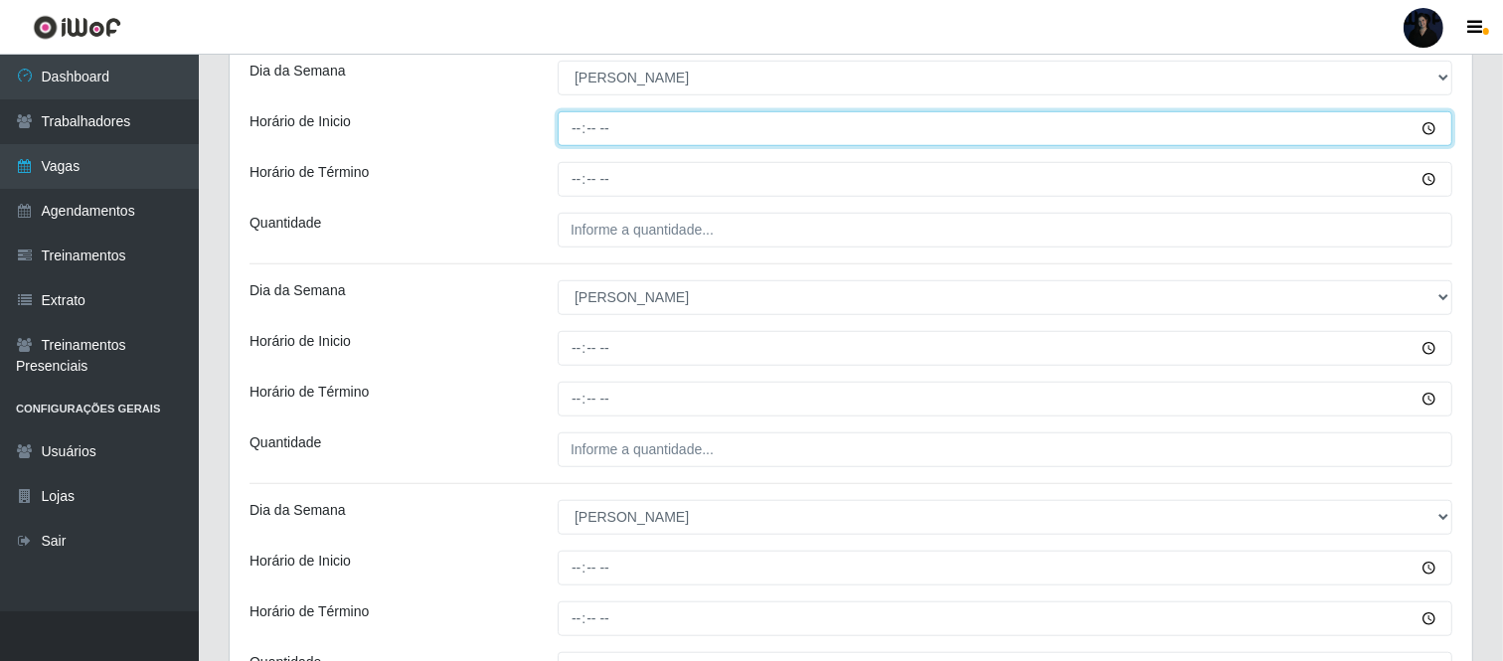
click at [564, 144] on input "Horário de Inicio" at bounding box center [1005, 128] width 895 height 35
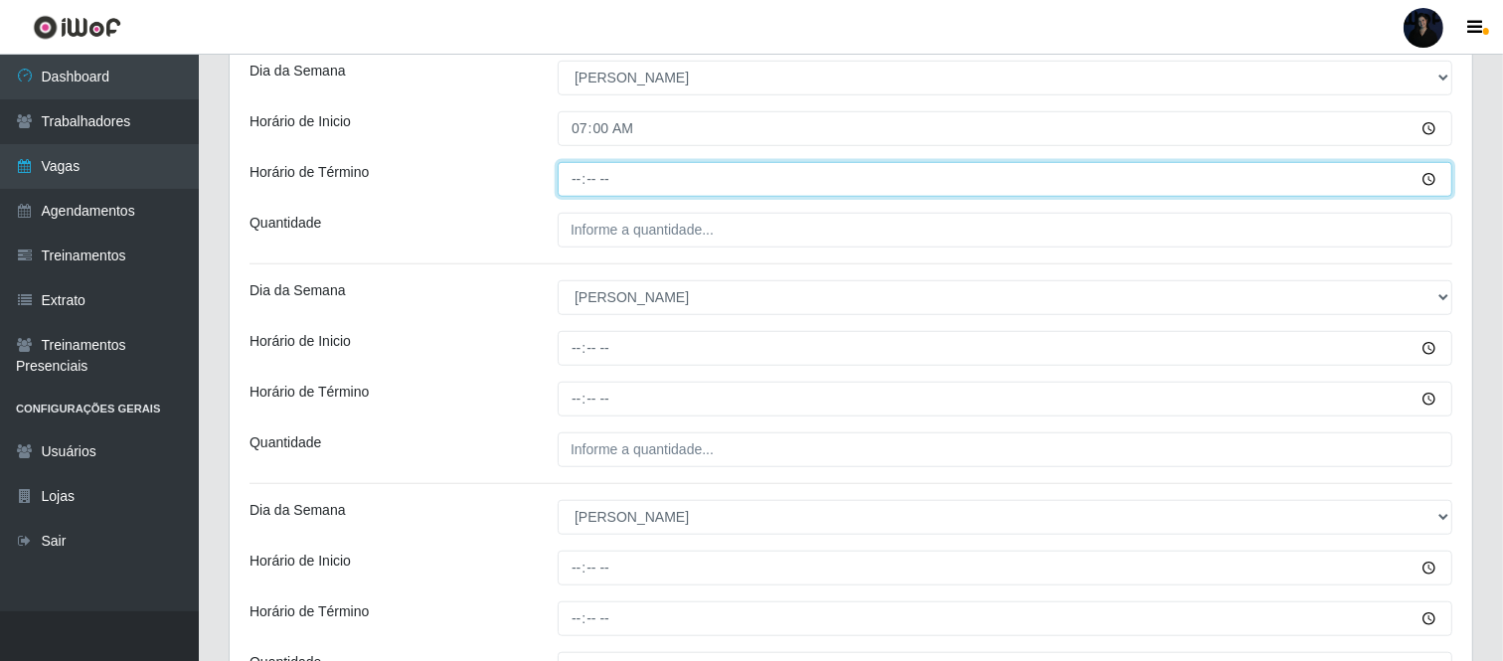
click at [582, 171] on input "Horário de Término" at bounding box center [1005, 179] width 895 height 35
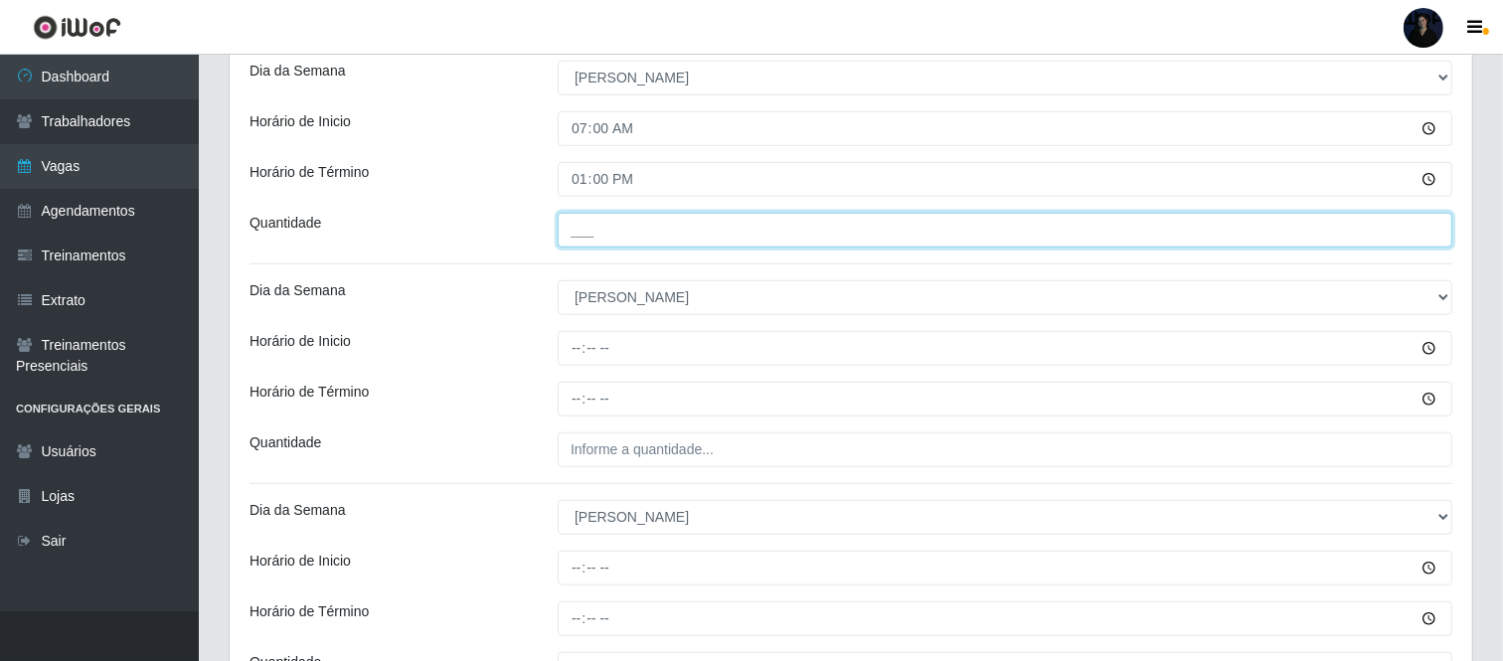
click at [588, 242] on input "___" at bounding box center [1005, 230] width 895 height 35
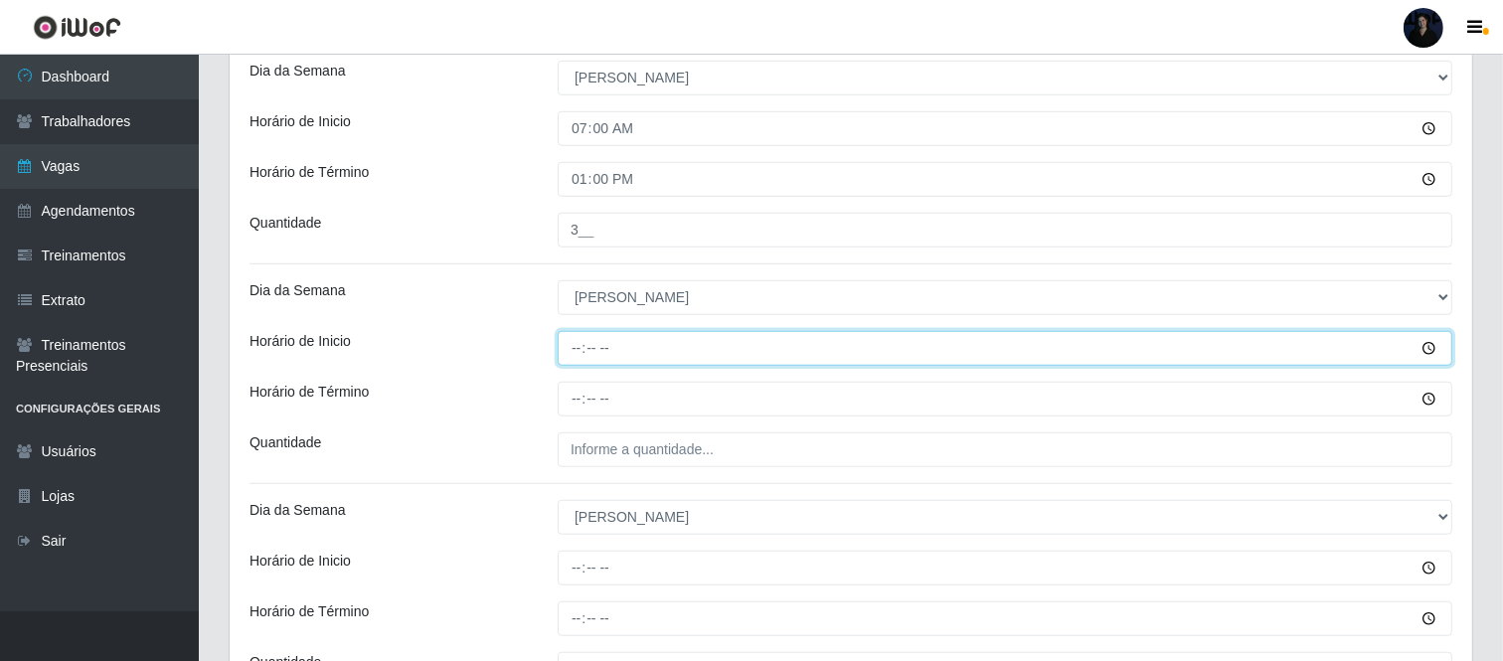
click at [580, 352] on input "Horário de Inicio" at bounding box center [1005, 348] width 895 height 35
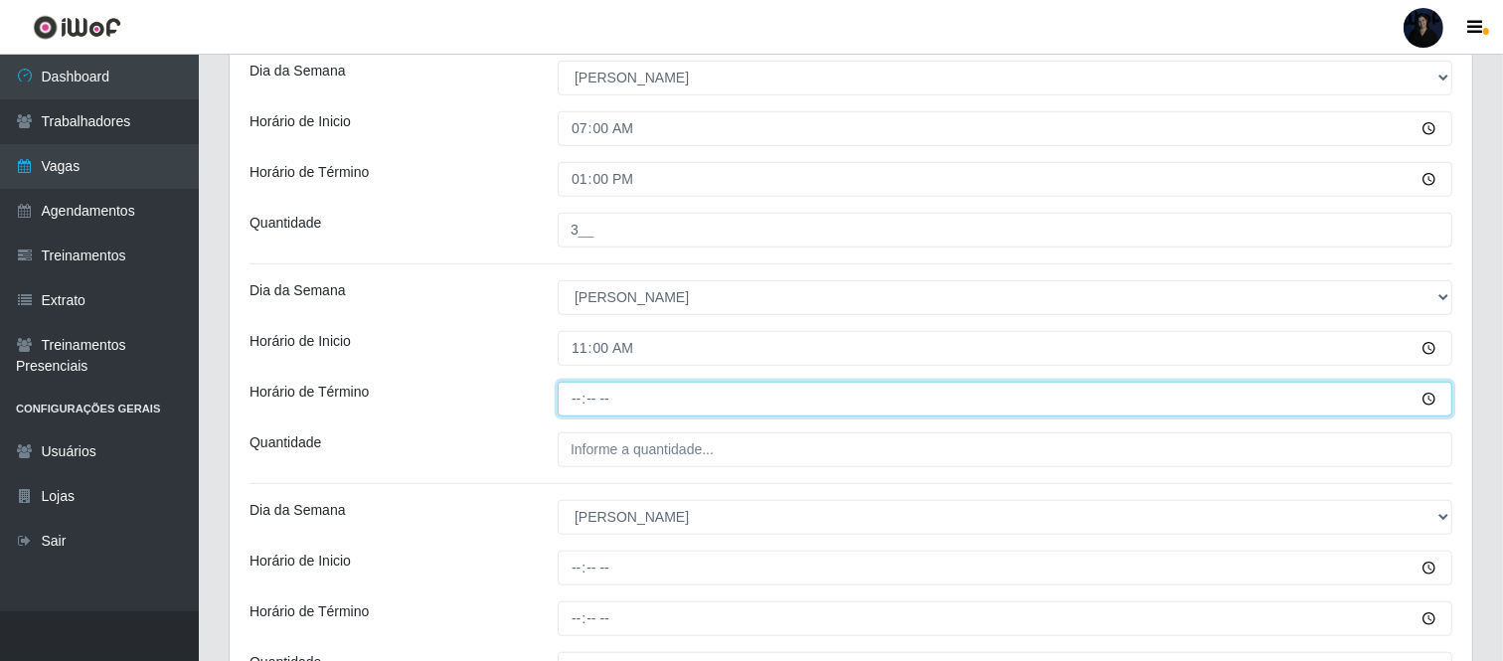
click at [581, 395] on input "Horário de Término" at bounding box center [1005, 399] width 895 height 35
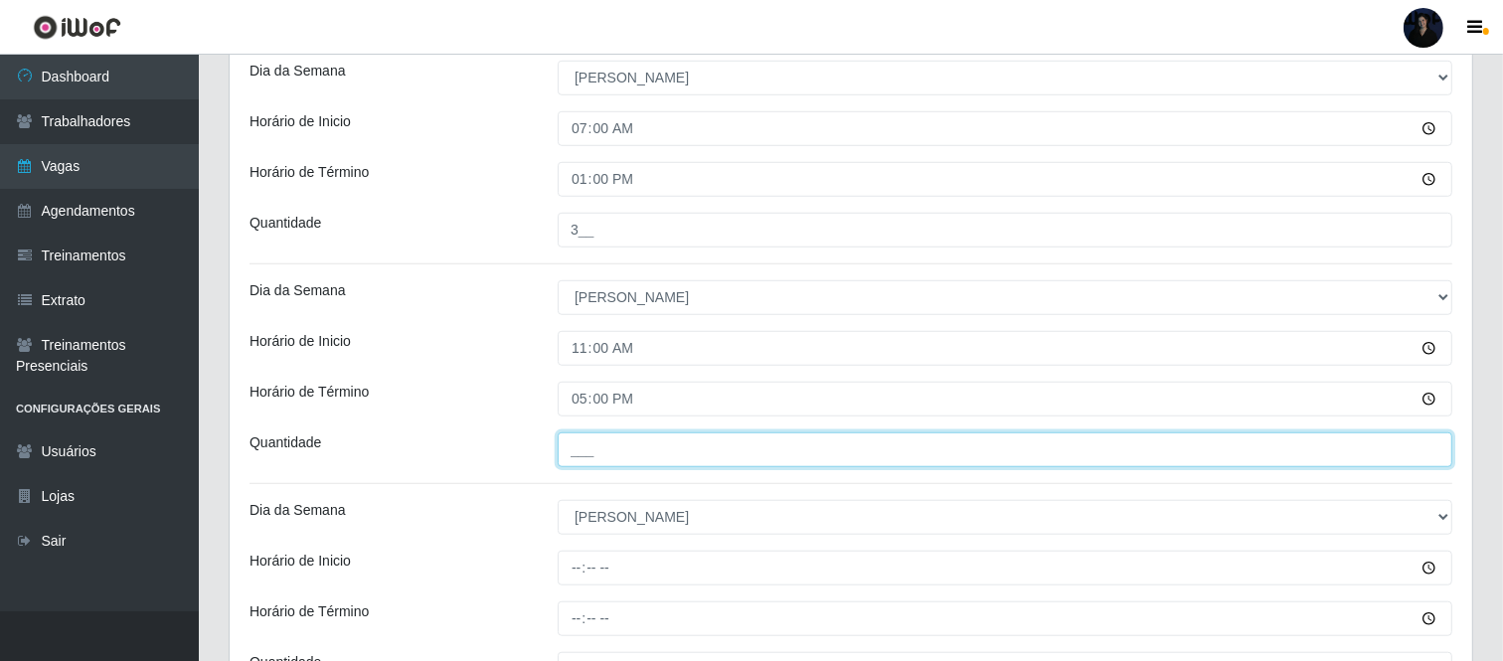
click at [574, 462] on input "___" at bounding box center [1005, 449] width 895 height 35
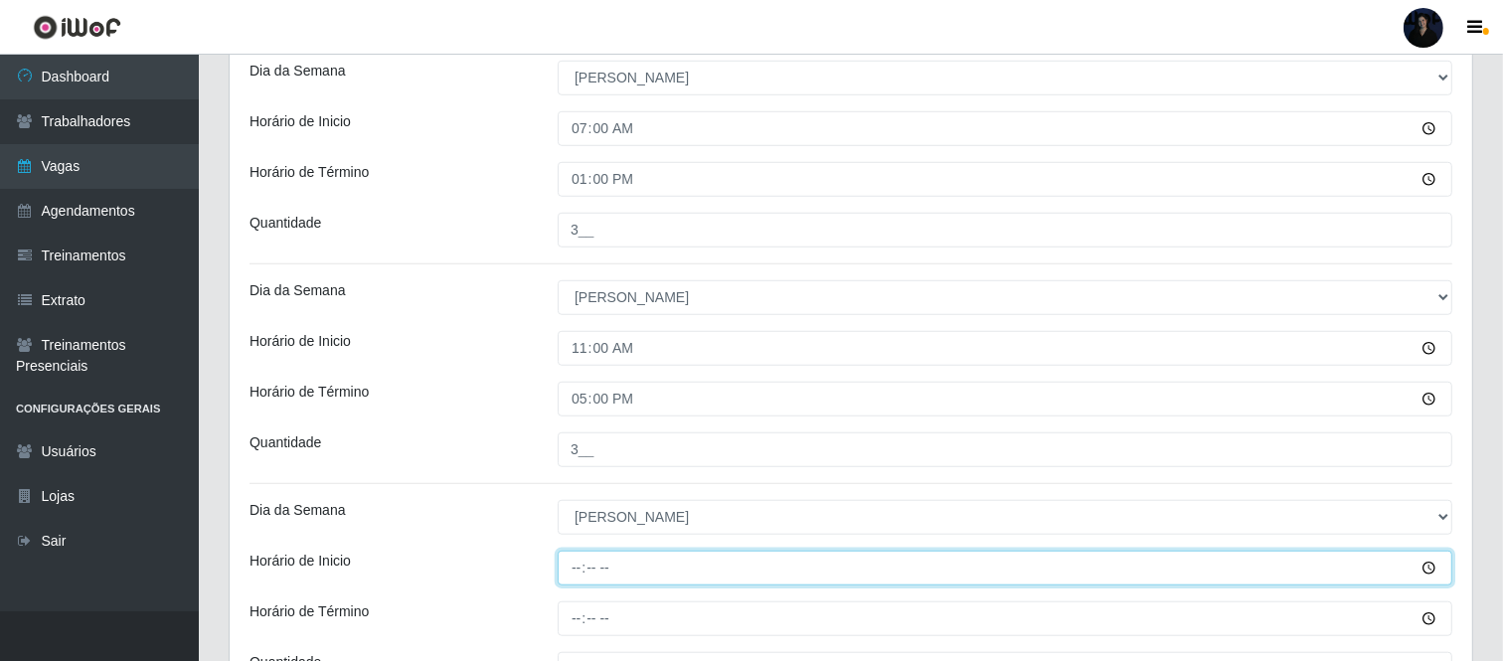
click at [573, 571] on input "Horário de Inicio" at bounding box center [1005, 568] width 895 height 35
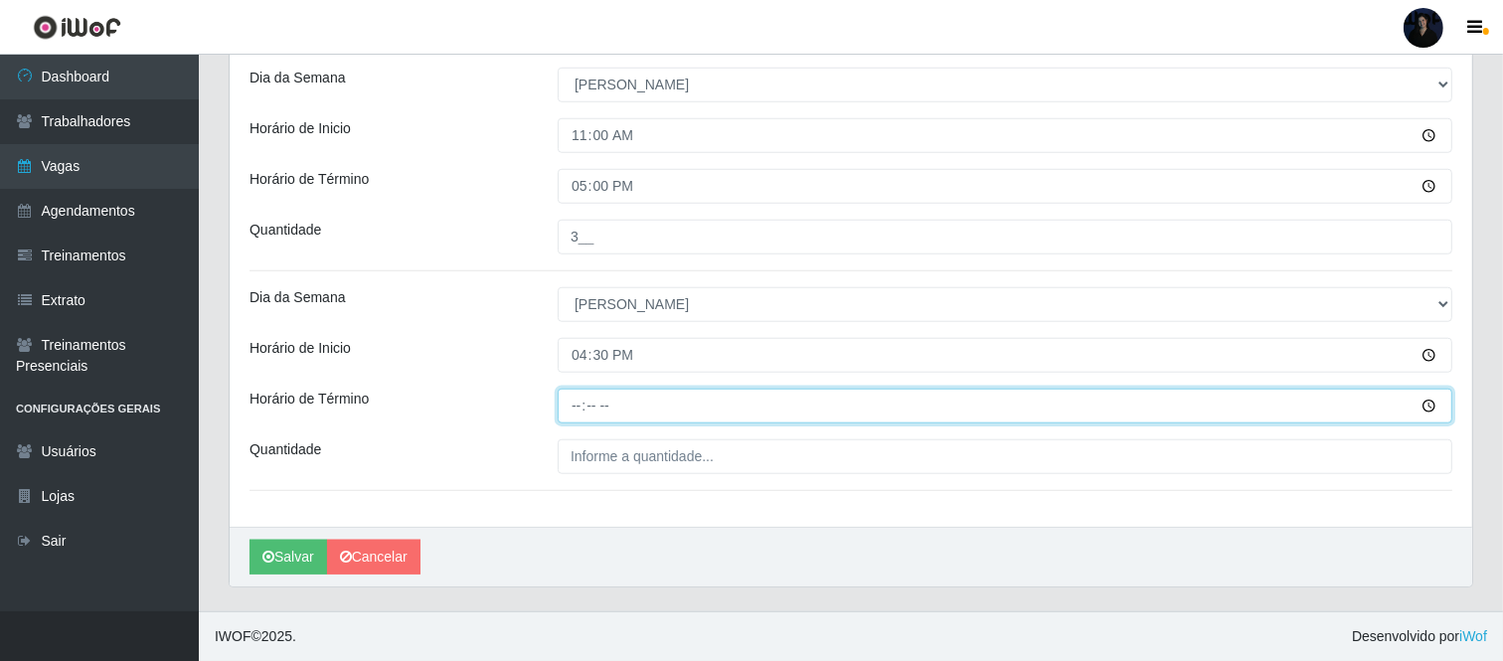
click at [571, 412] on input "Horário de Término" at bounding box center [1005, 406] width 895 height 35
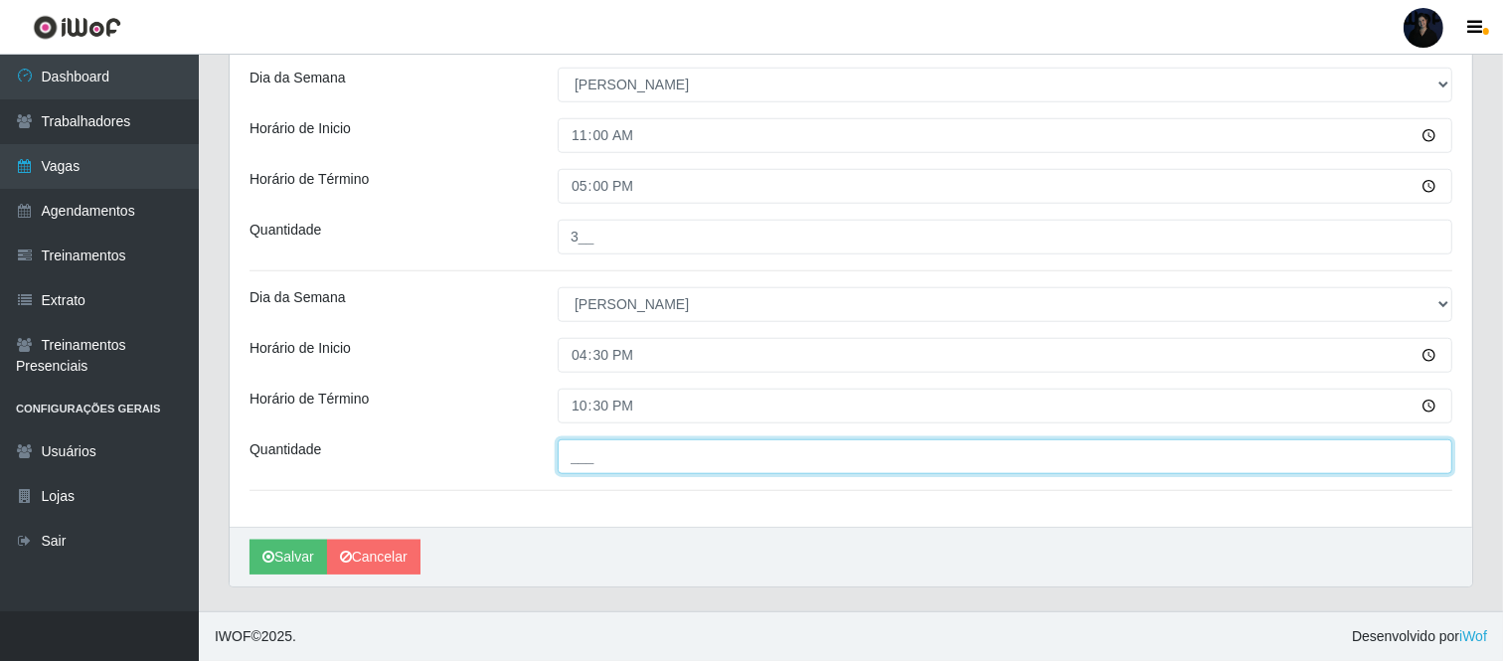
click at [569, 469] on input "___" at bounding box center [1005, 456] width 895 height 35
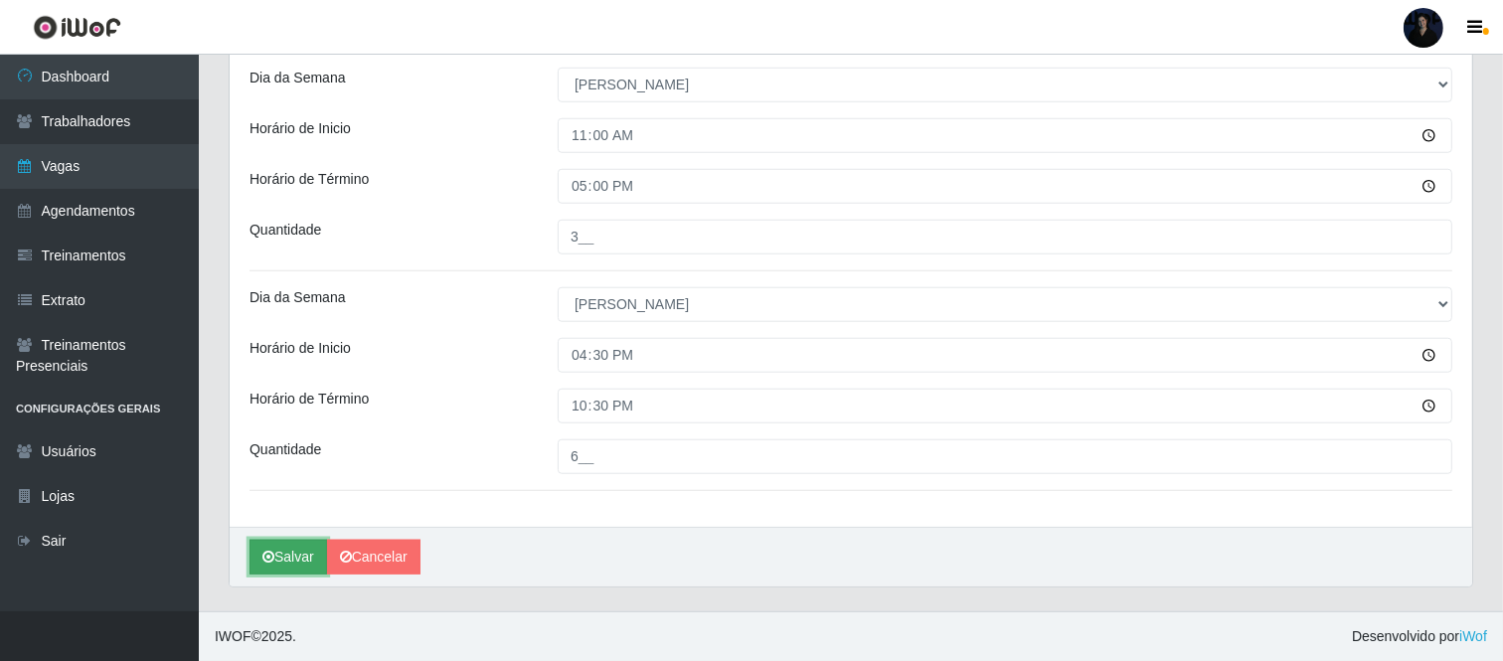
click at [284, 561] on button "Salvar" at bounding box center [288, 557] width 78 height 35
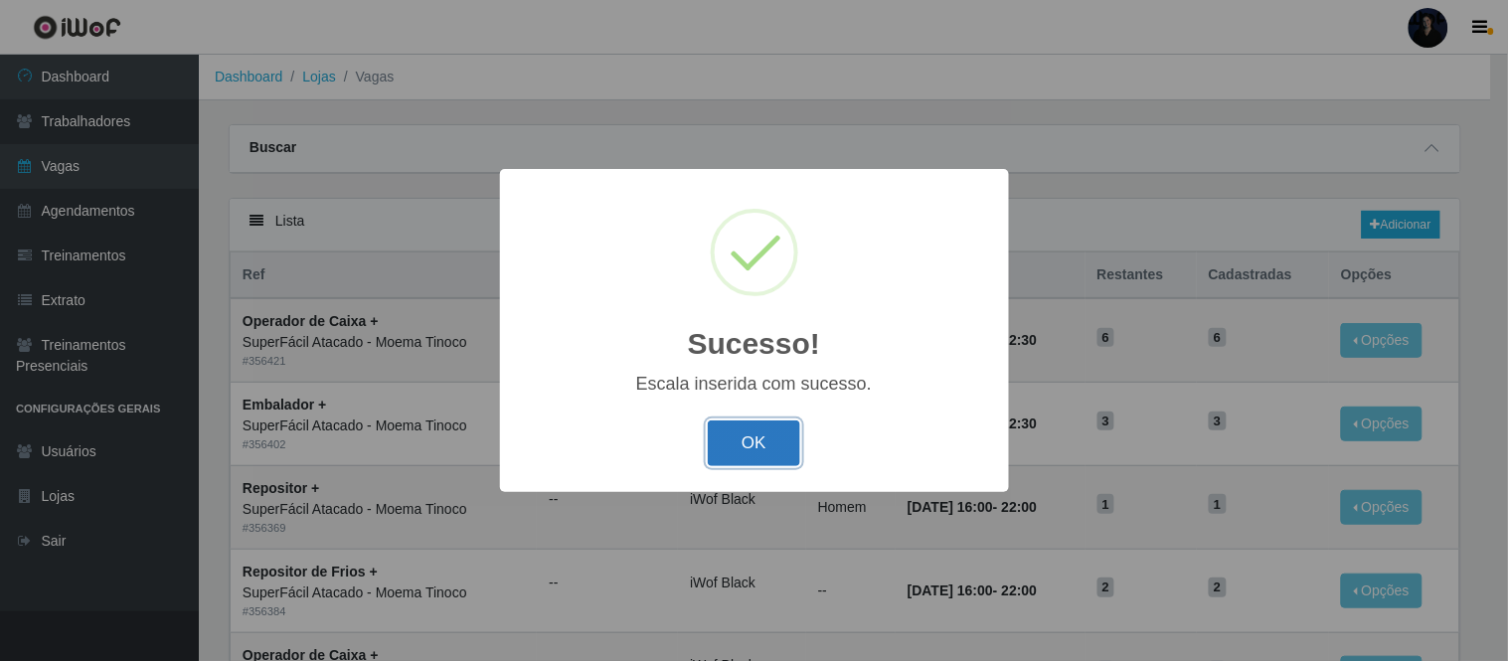
click at [758, 452] on button "OK" at bounding box center [754, 443] width 92 height 47
